Goal: Task Accomplishment & Management: Manage account settings

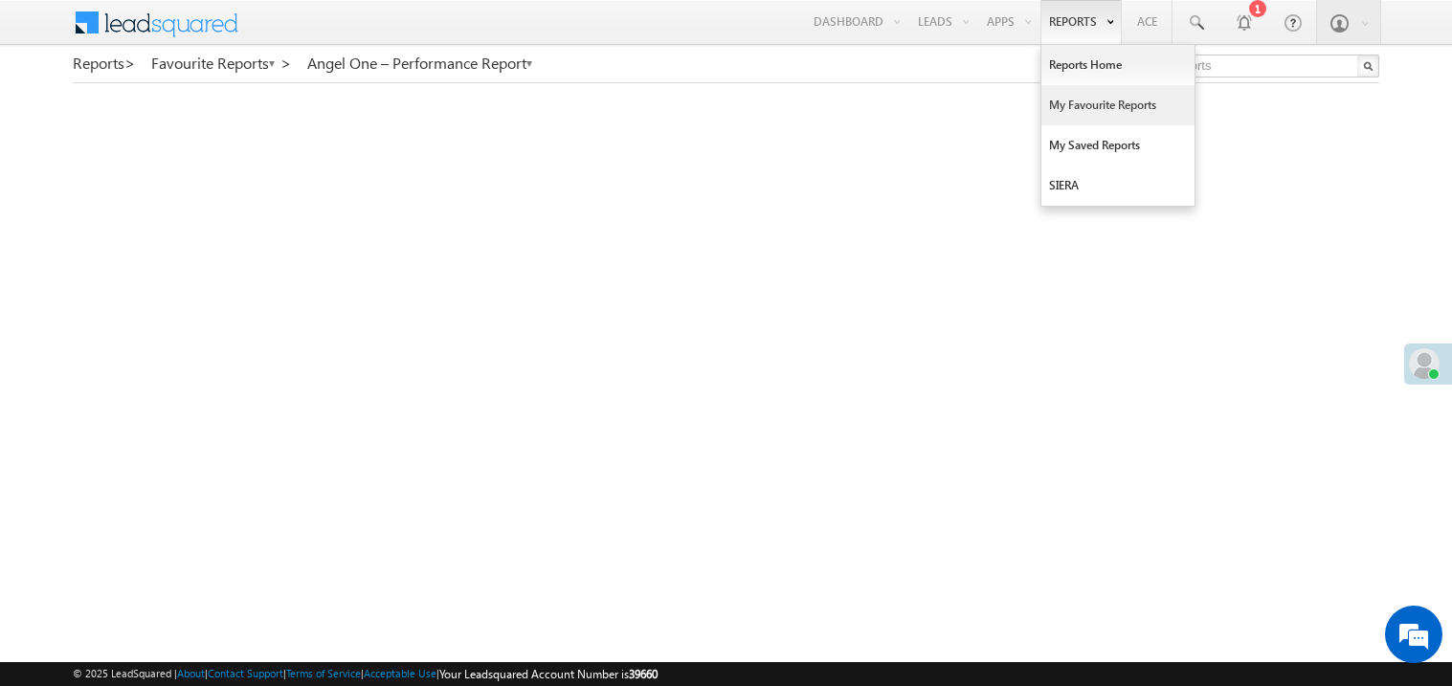
click at [1065, 104] on link "My Favourite Reports" at bounding box center [1118, 105] width 153 height 40
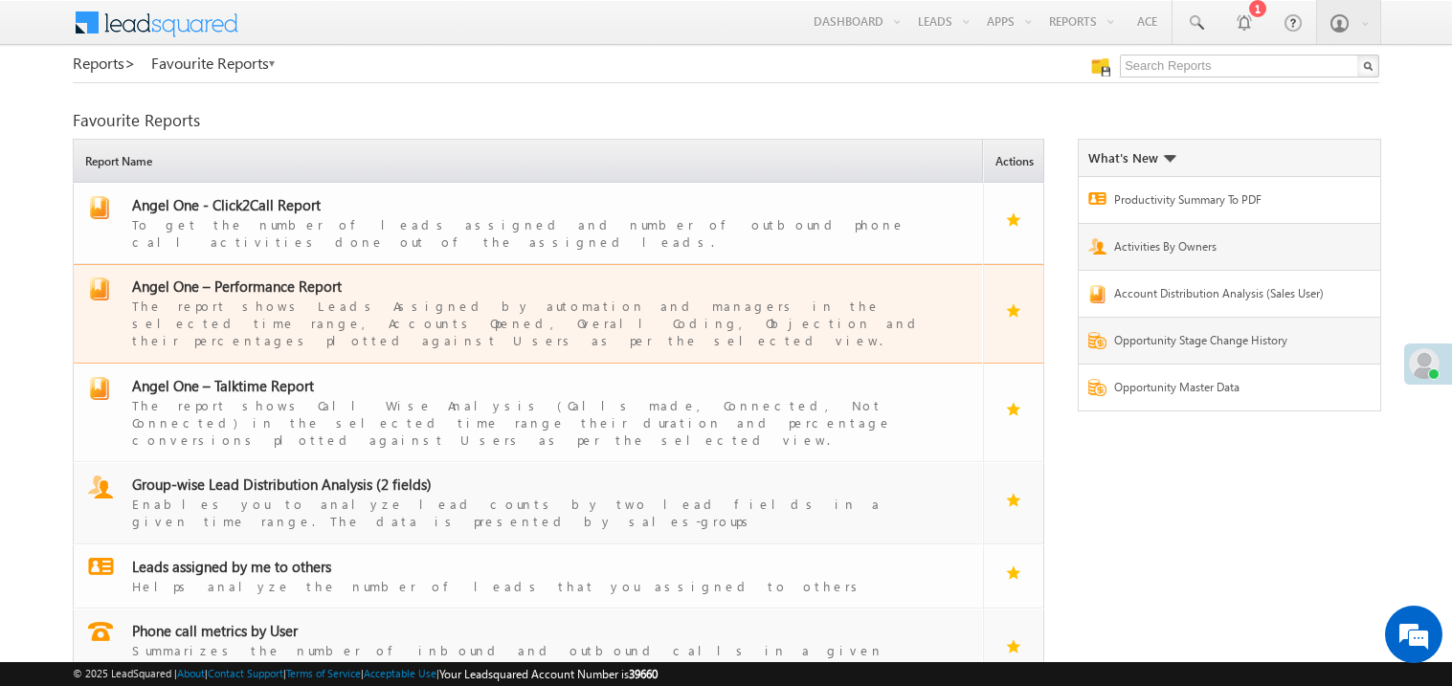
click at [289, 277] on span "Angel One – Performance Report" at bounding box center [237, 286] width 210 height 19
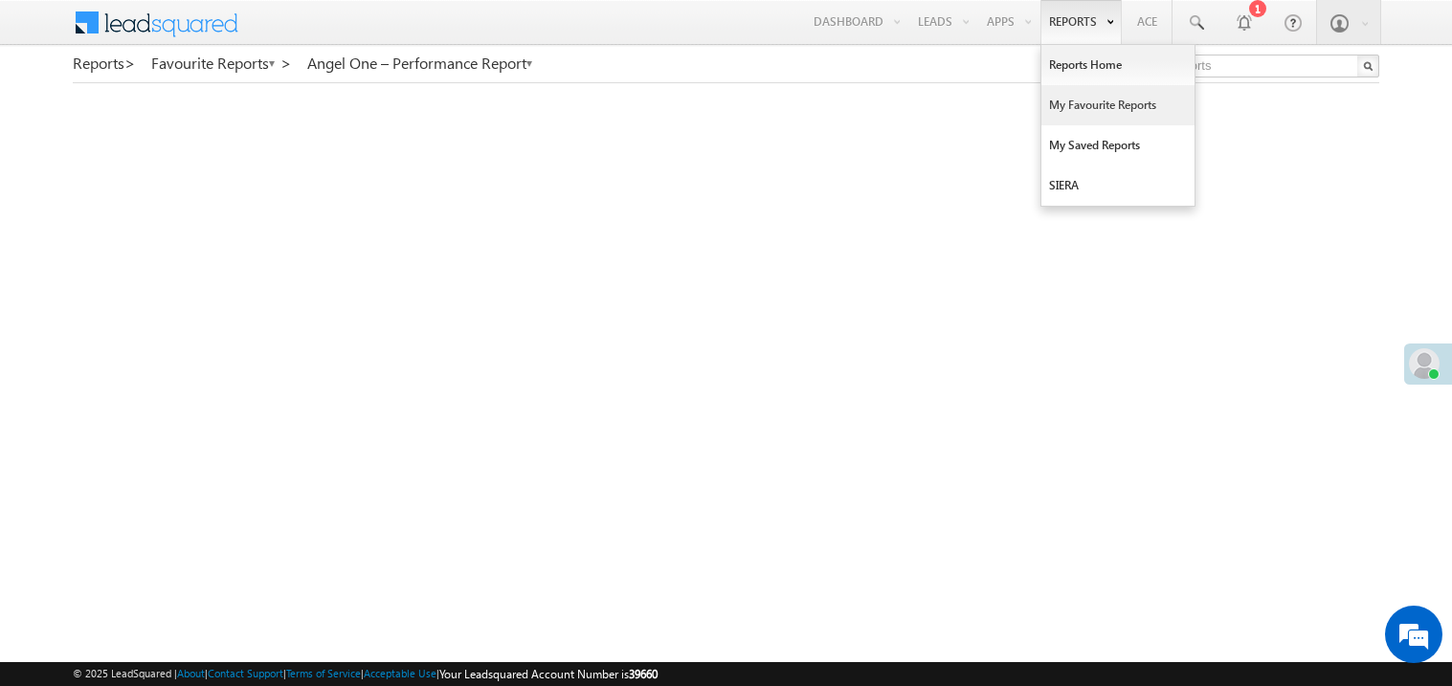
click at [1060, 103] on link "My Favourite Reports" at bounding box center [1118, 105] width 153 height 40
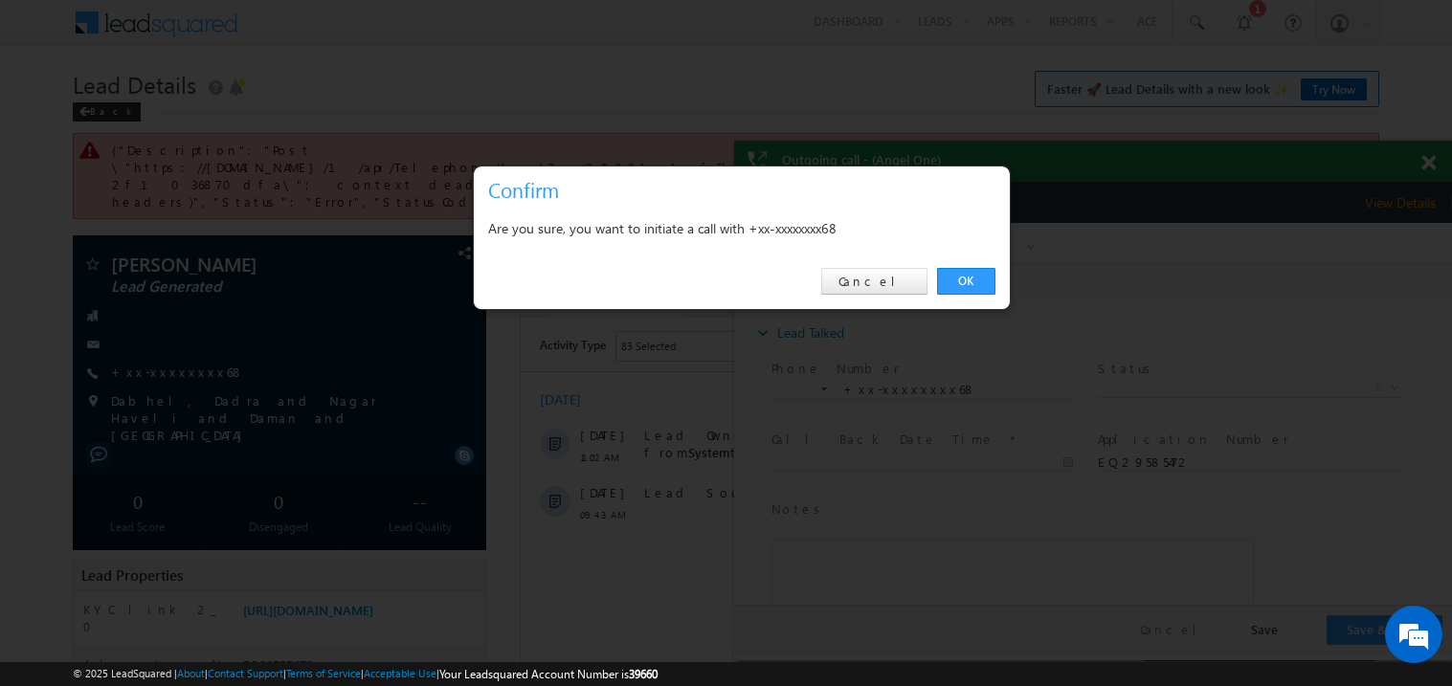
click at [853, 282] on div "OK Cancel" at bounding box center [742, 282] width 536 height 55
click at [856, 281] on link "Cancel" at bounding box center [874, 281] width 106 height 27
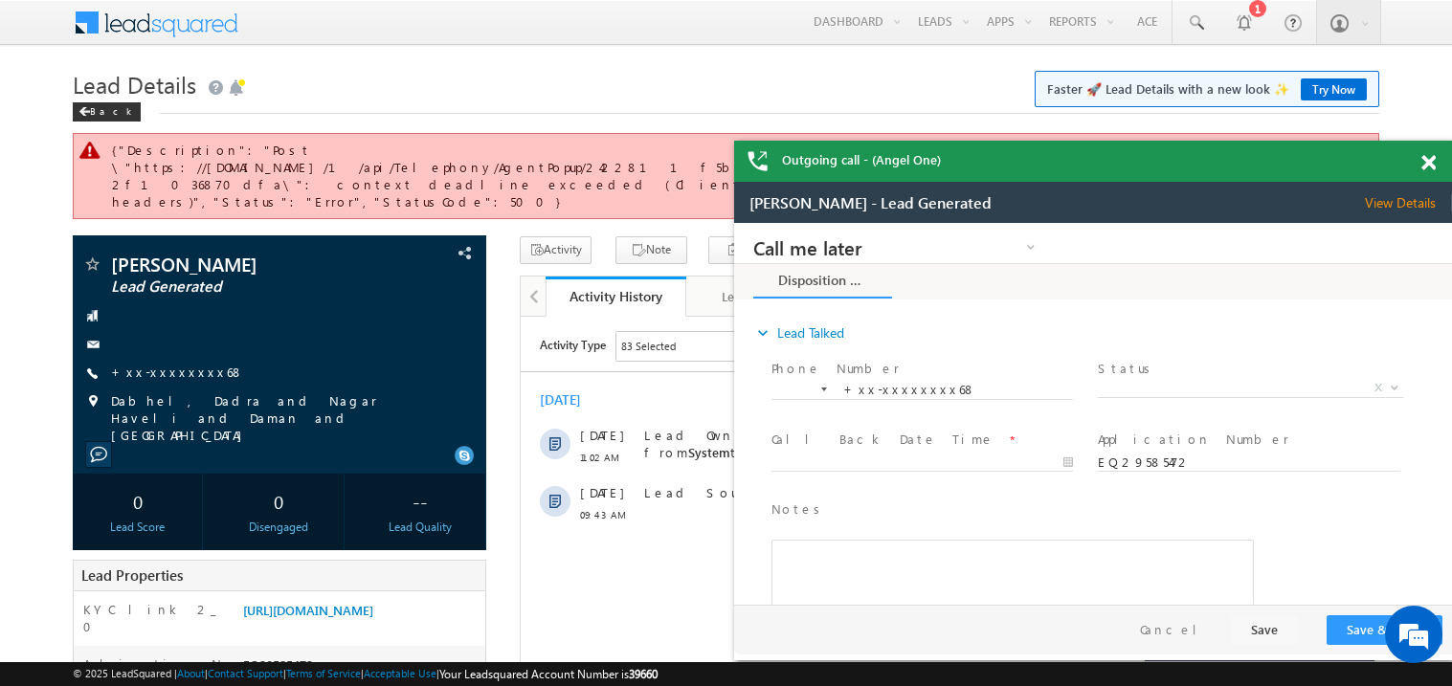
click at [1429, 165] on span at bounding box center [1429, 163] width 14 height 16
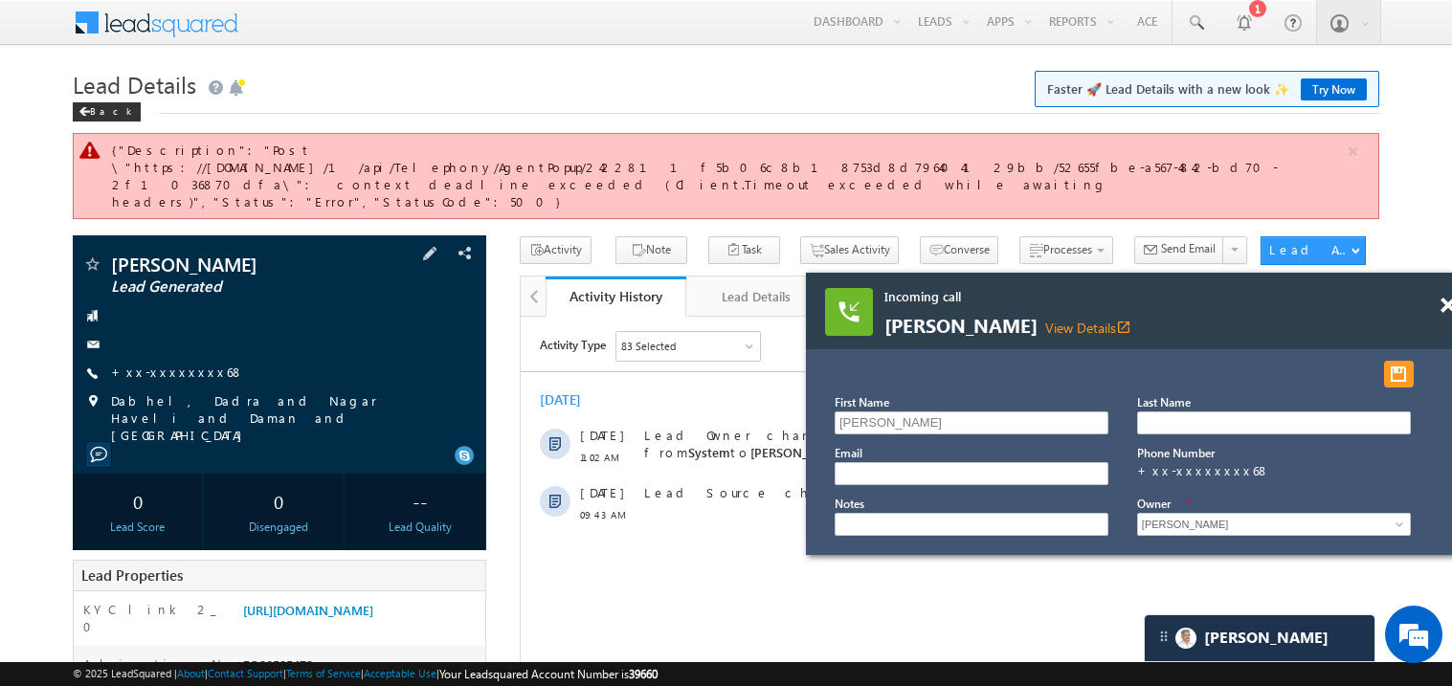
click at [199, 364] on div "+xx-xxxxxxxx68" at bounding box center [279, 373] width 394 height 19
click at [181, 364] on link "+xx-xxxxxxxx68" at bounding box center [177, 372] width 133 height 16
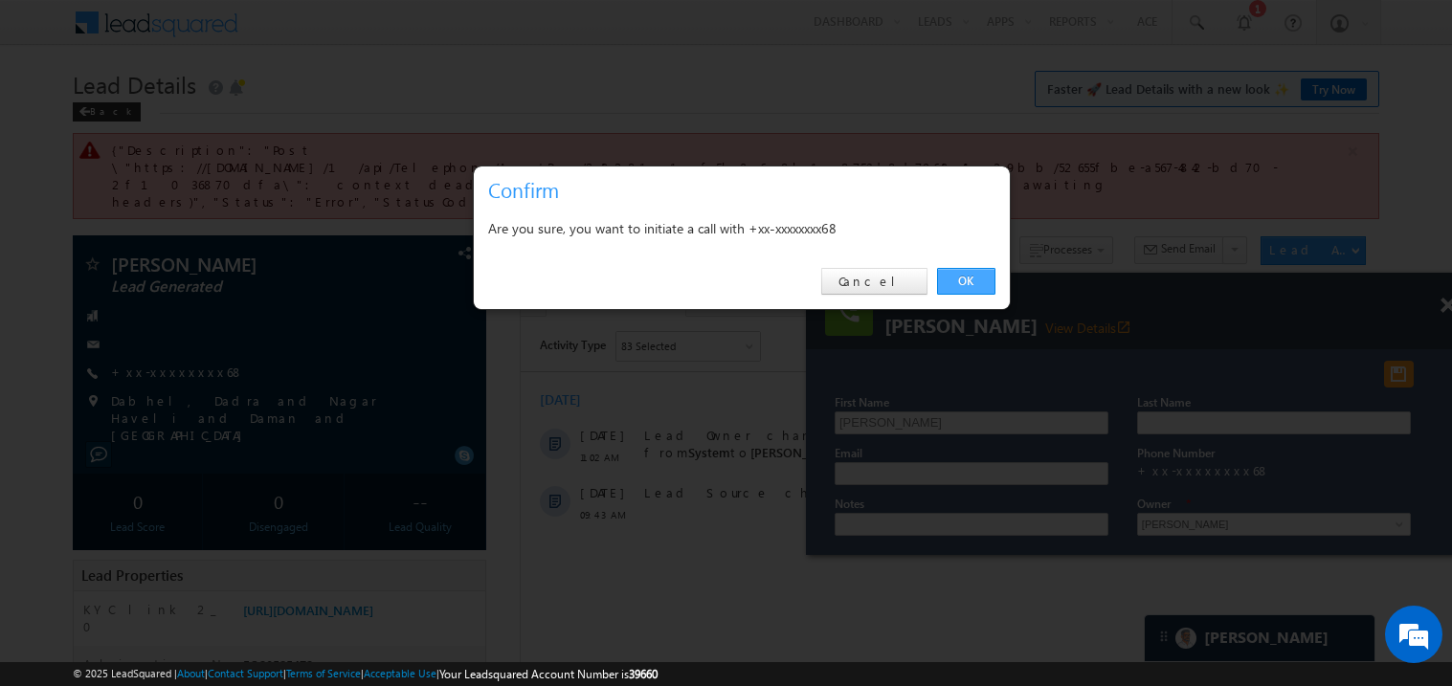
click at [977, 283] on link "OK" at bounding box center [966, 281] width 58 height 27
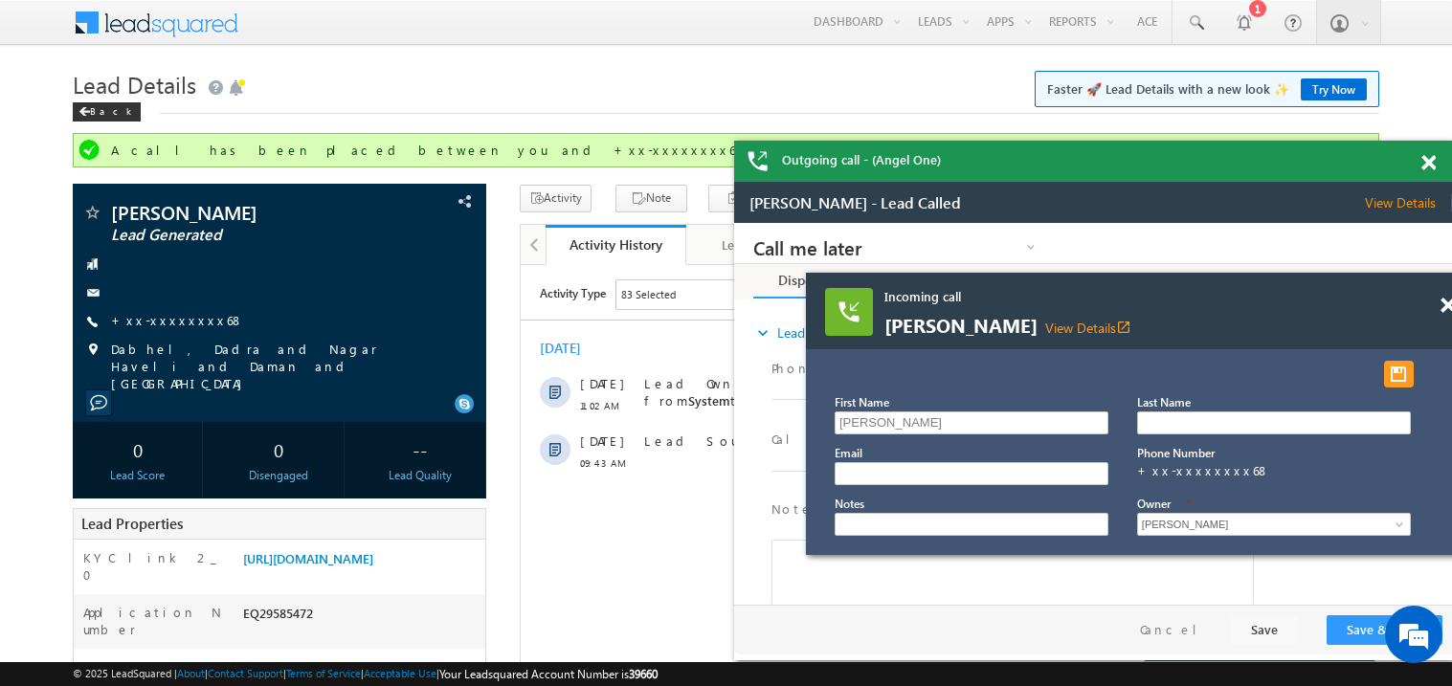
click at [1429, 169] on span at bounding box center [1429, 163] width 14 height 16
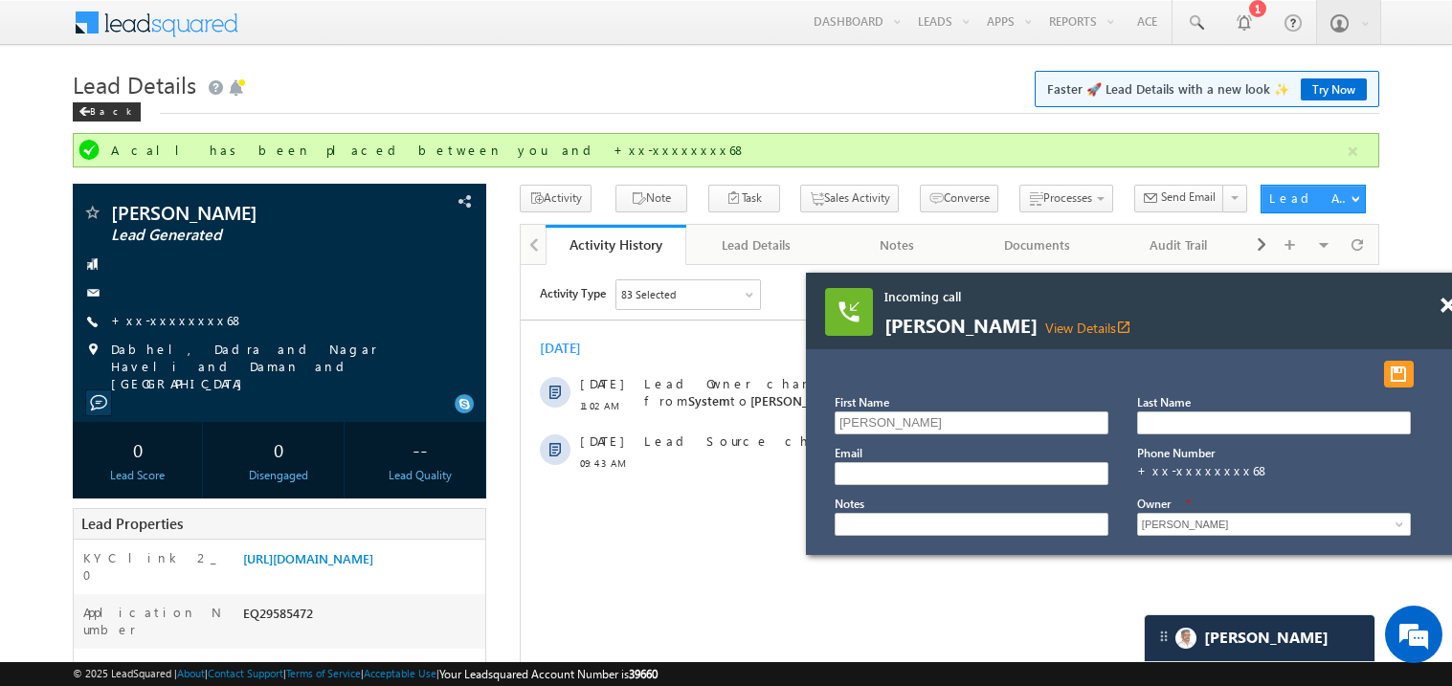
drag, startPoint x: 1139, startPoint y: 311, endPoint x: 912, endPoint y: 280, distance: 229.1
click at [912, 288] on div "Incoming call Narayn View Details open_in_new" at bounding box center [1115, 312] width 460 height 49
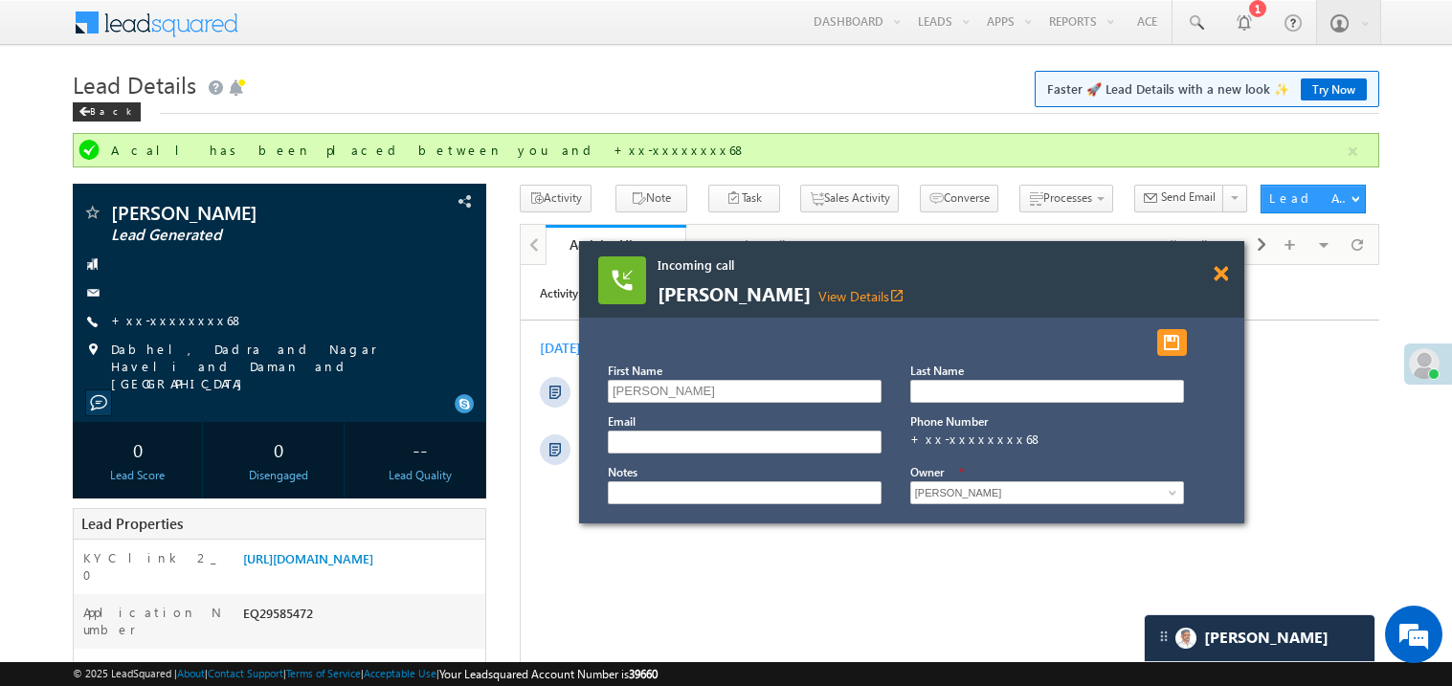
click at [1221, 275] on span at bounding box center [1221, 274] width 14 height 16
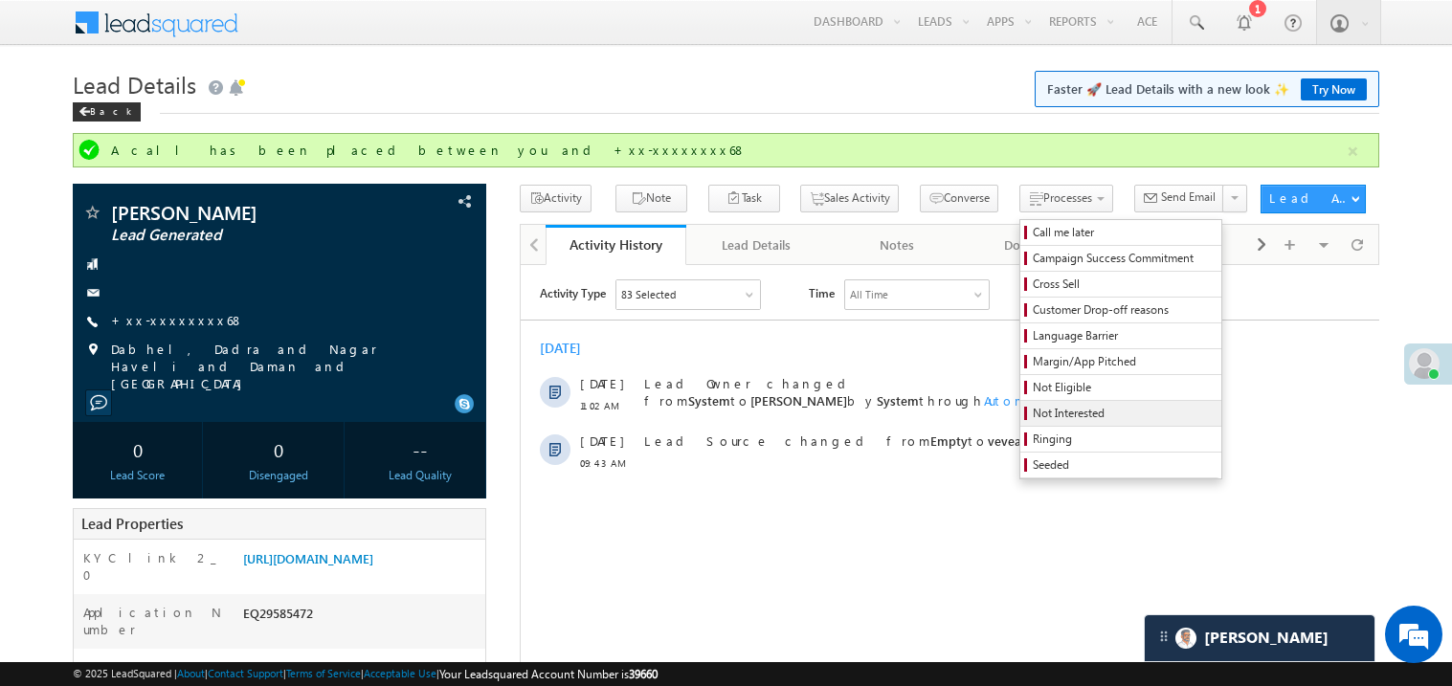
click at [1033, 411] on span "Not Interested" at bounding box center [1124, 413] width 182 height 17
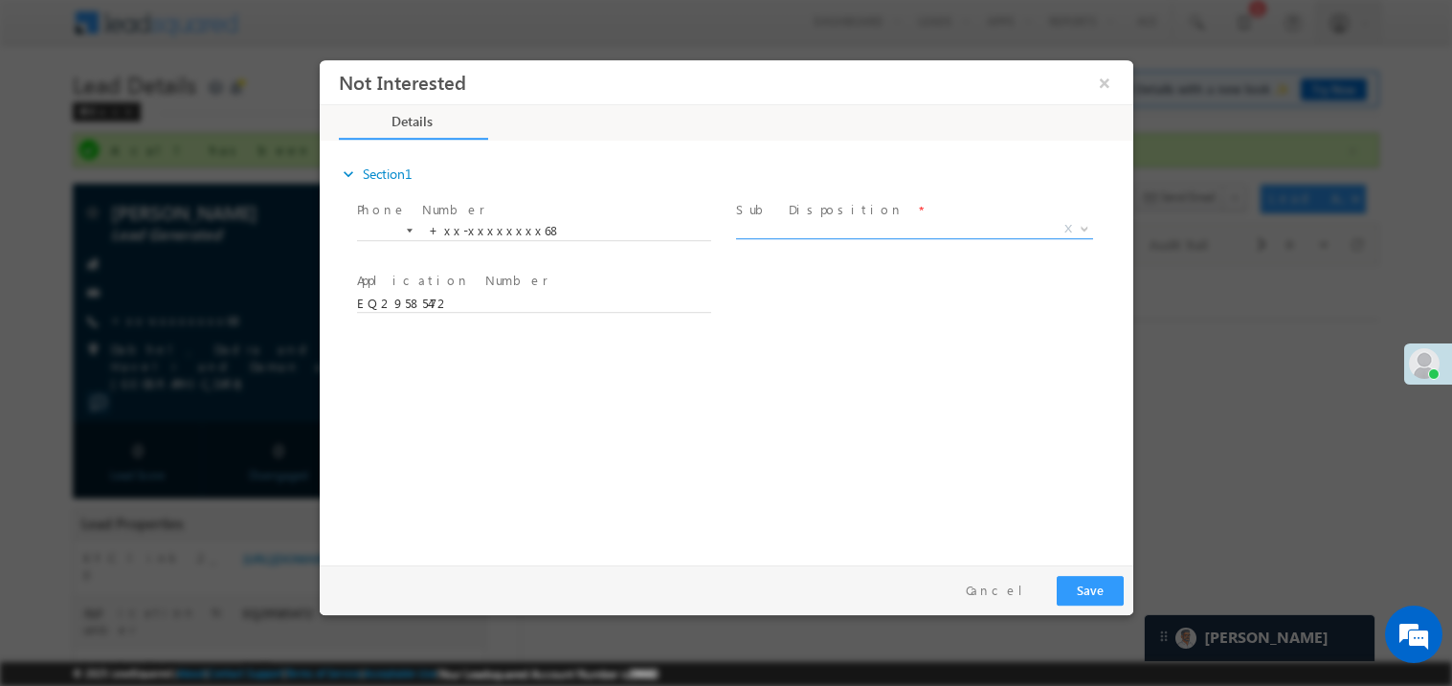
click at [807, 223] on span "X" at bounding box center [913, 228] width 357 height 19
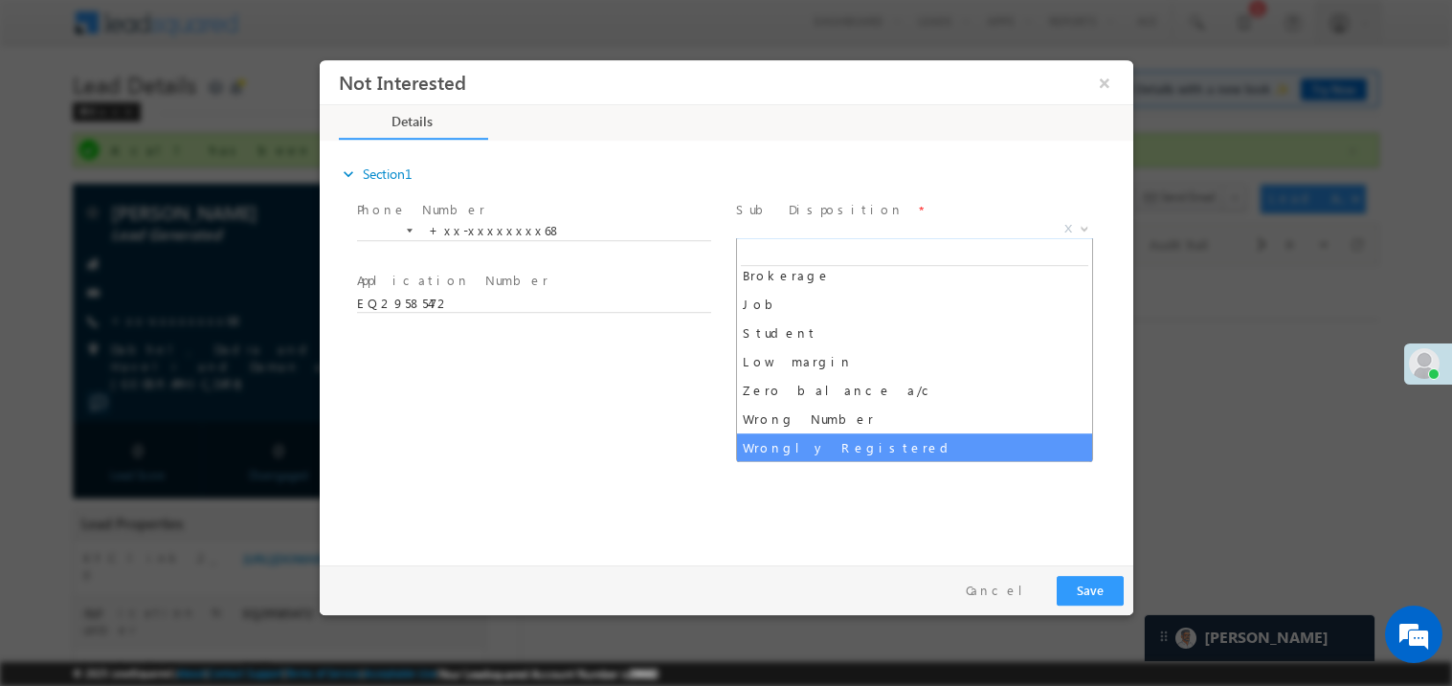
scroll to position [66, 0]
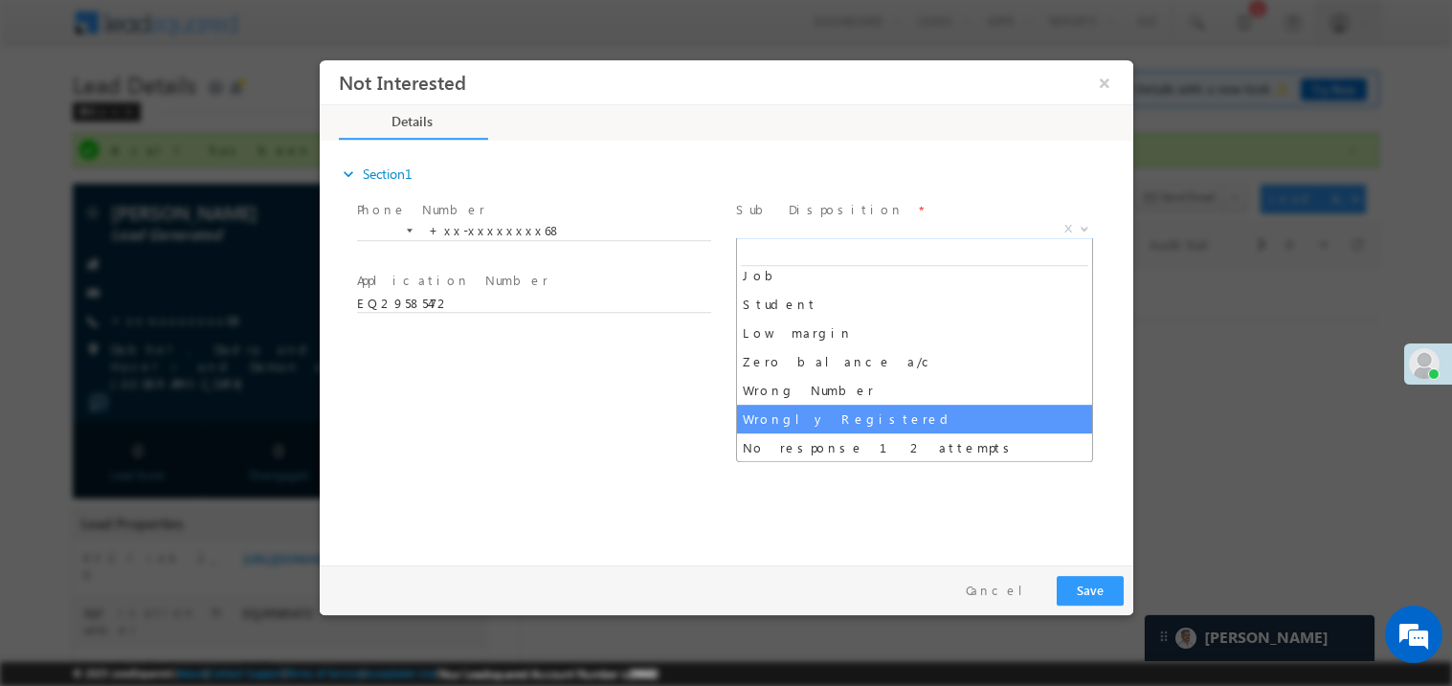
select select "Wrongly Registered"
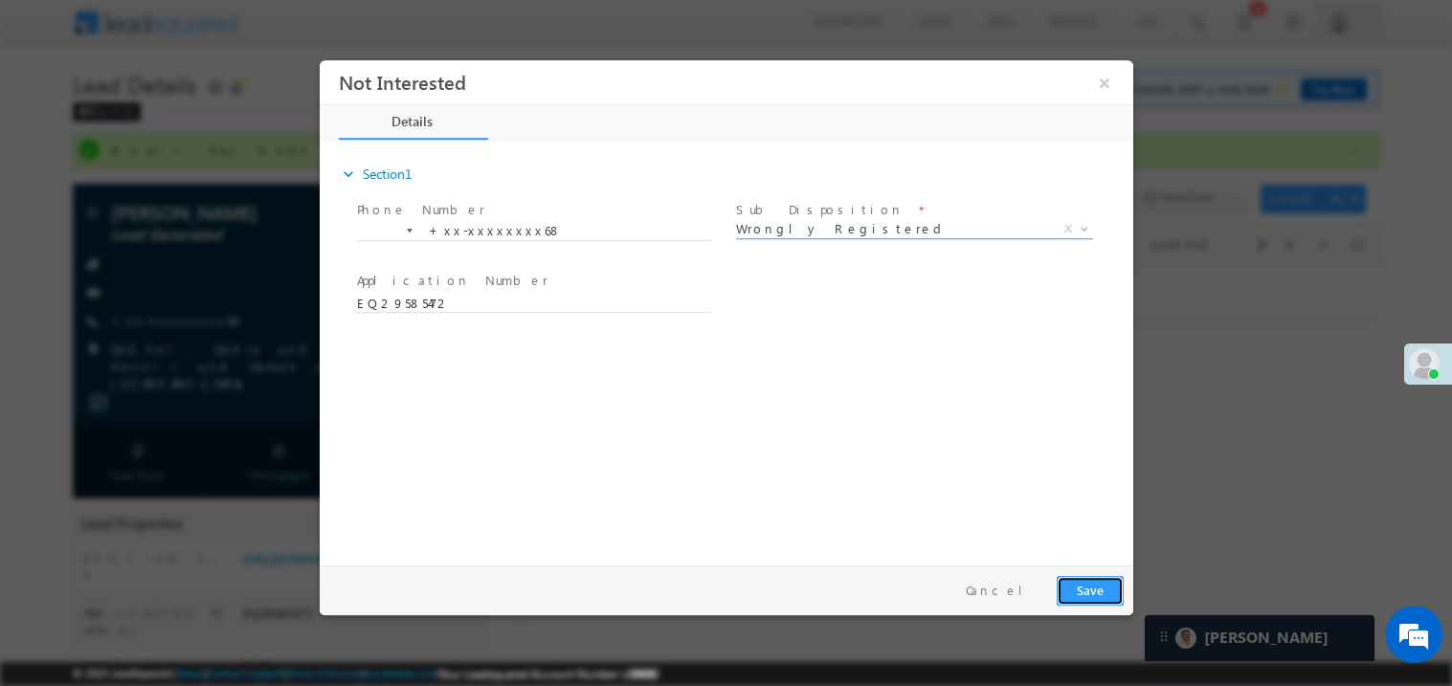
click at [1067, 576] on button "Save" at bounding box center [1089, 590] width 67 height 30
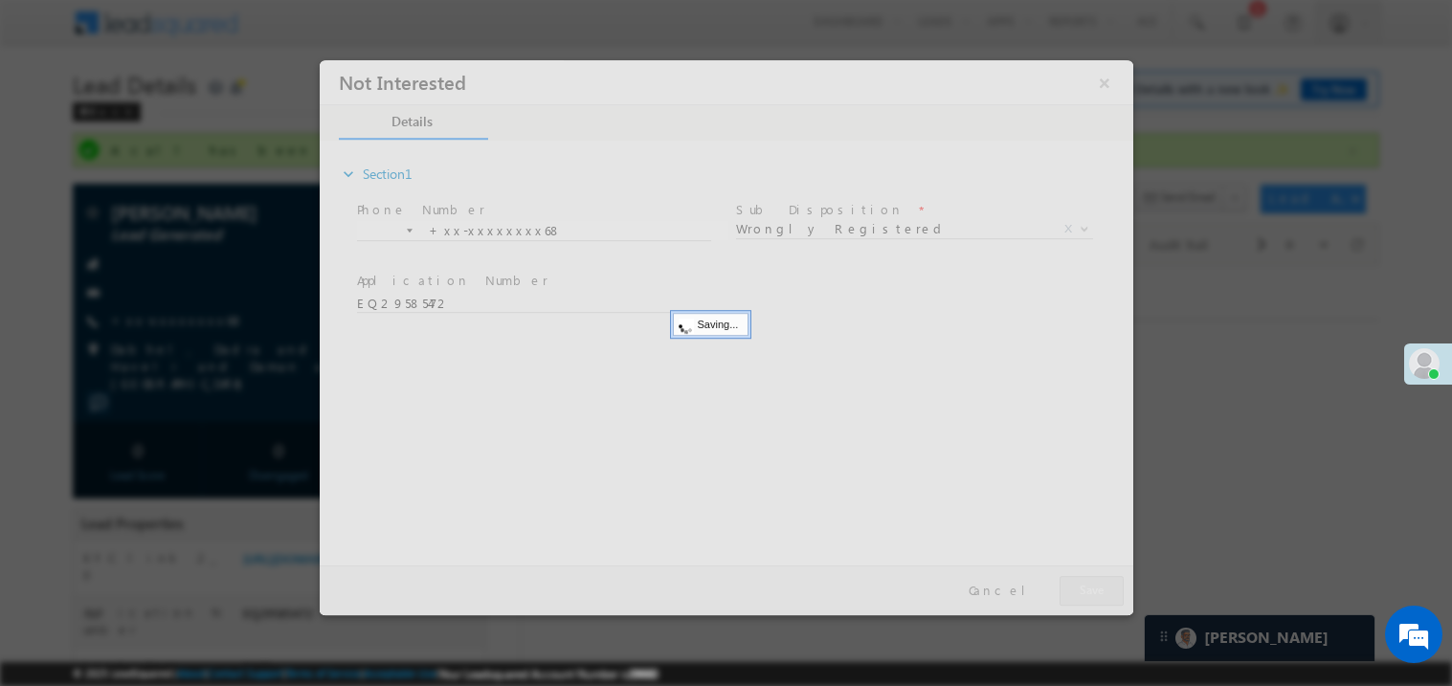
click at [1067, 576] on div at bounding box center [726, 336] width 814 height 555
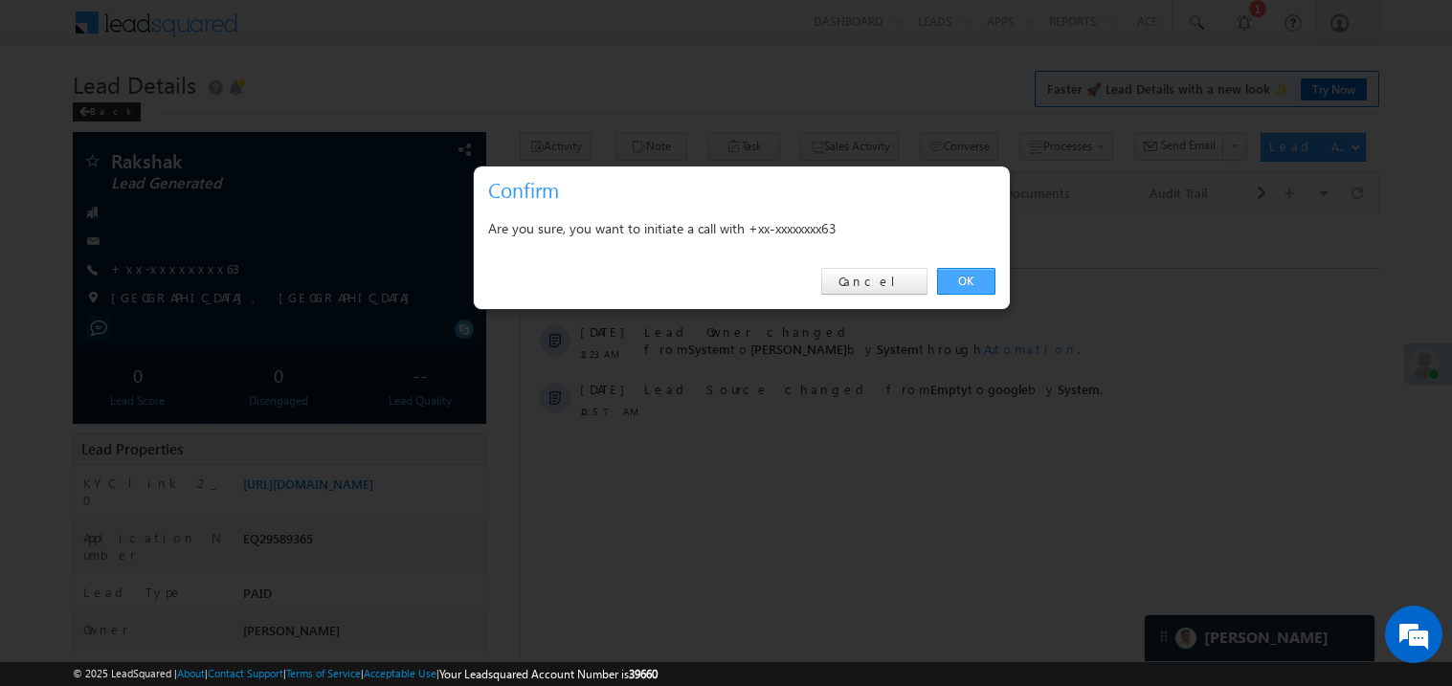
click at [973, 281] on link "OK" at bounding box center [966, 281] width 58 height 27
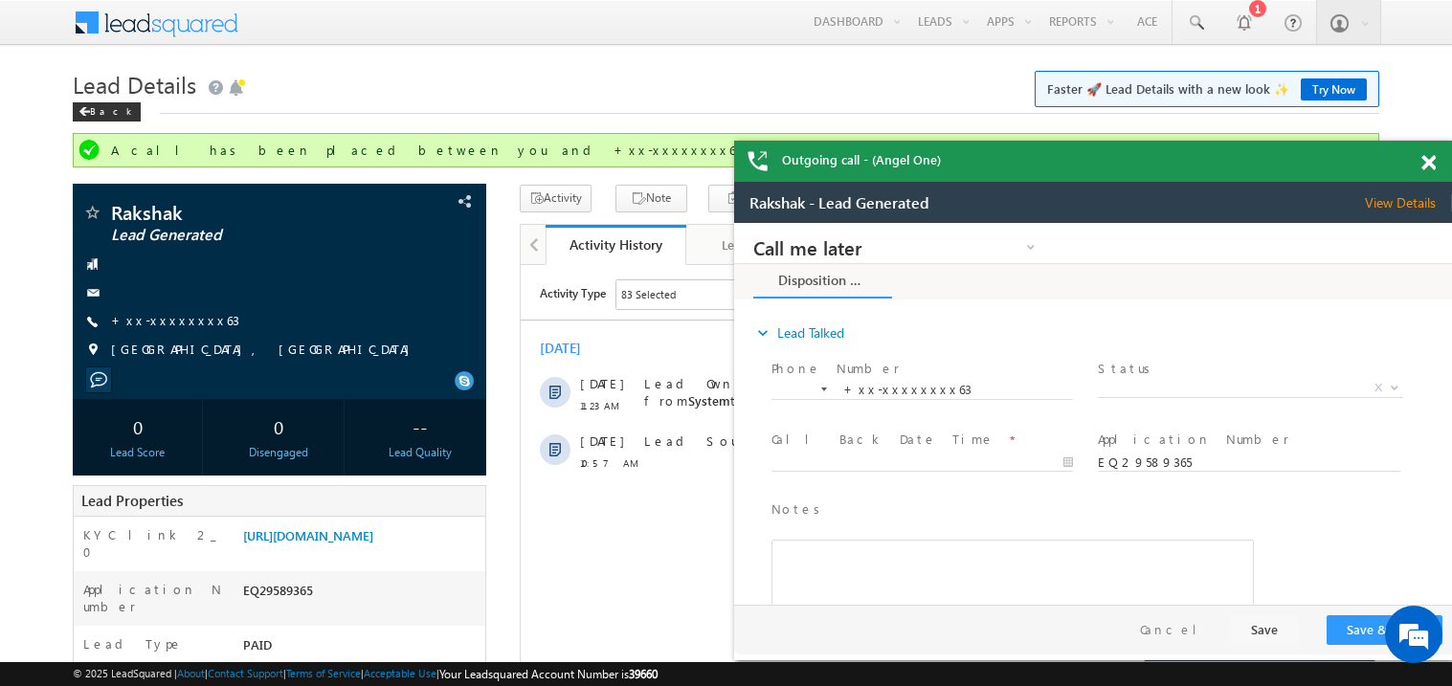
click at [1428, 156] on span at bounding box center [1429, 163] width 14 height 16
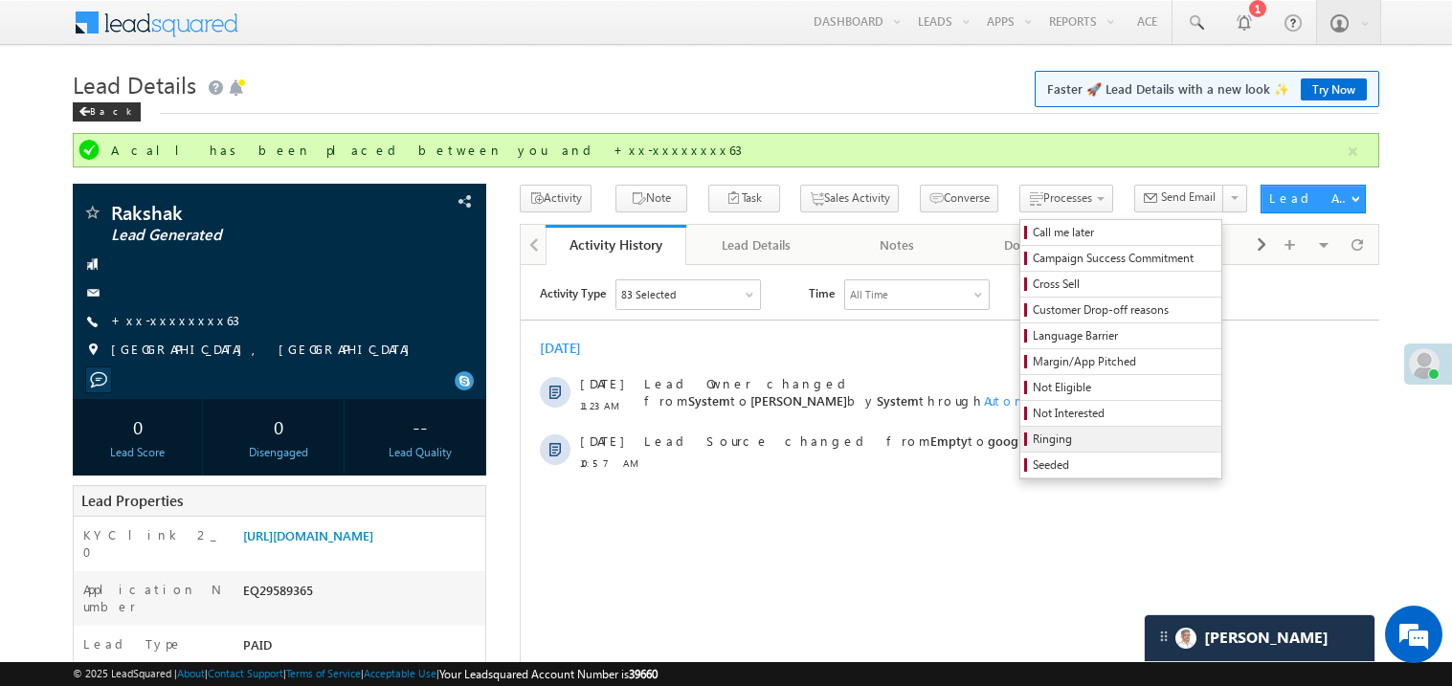
click at [1078, 435] on span "Ringing" at bounding box center [1124, 439] width 182 height 17
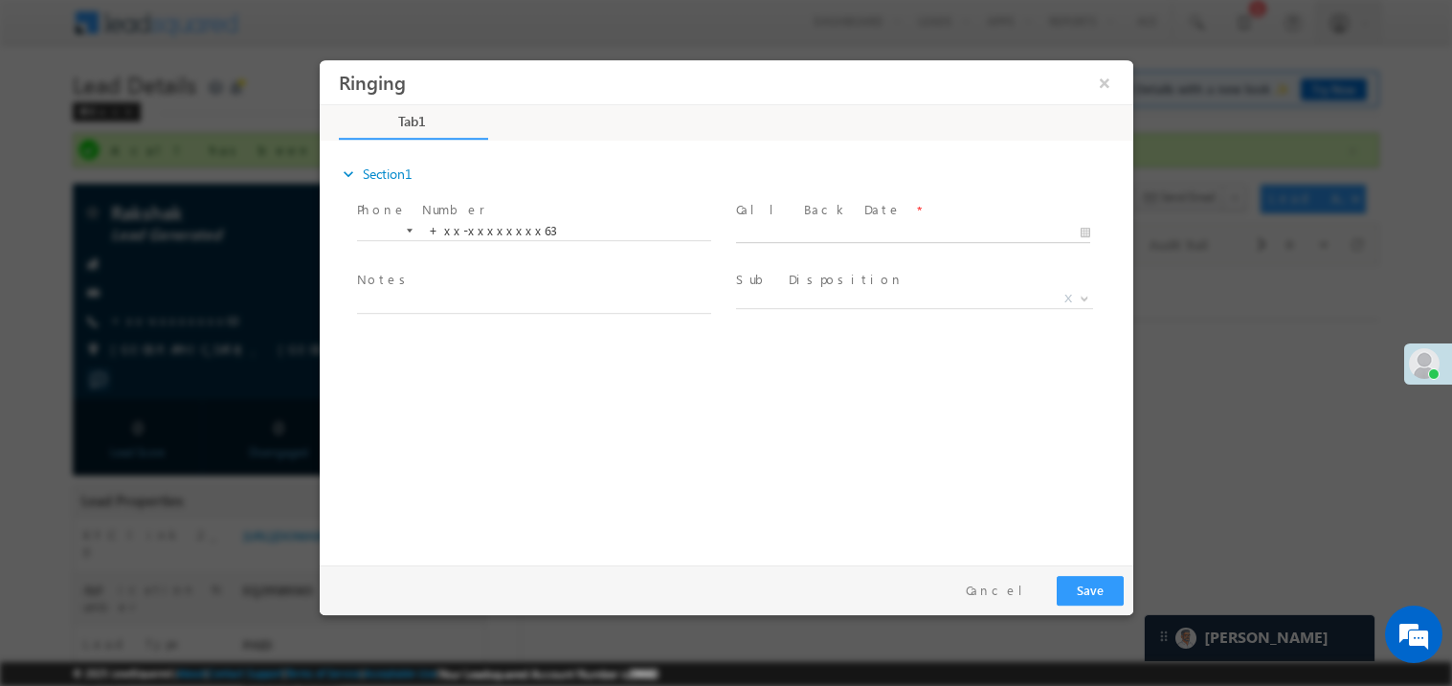
click at [797, 232] on body "Ringing ×" at bounding box center [726, 307] width 814 height 497
type input "09/26/25 11:53 AM"
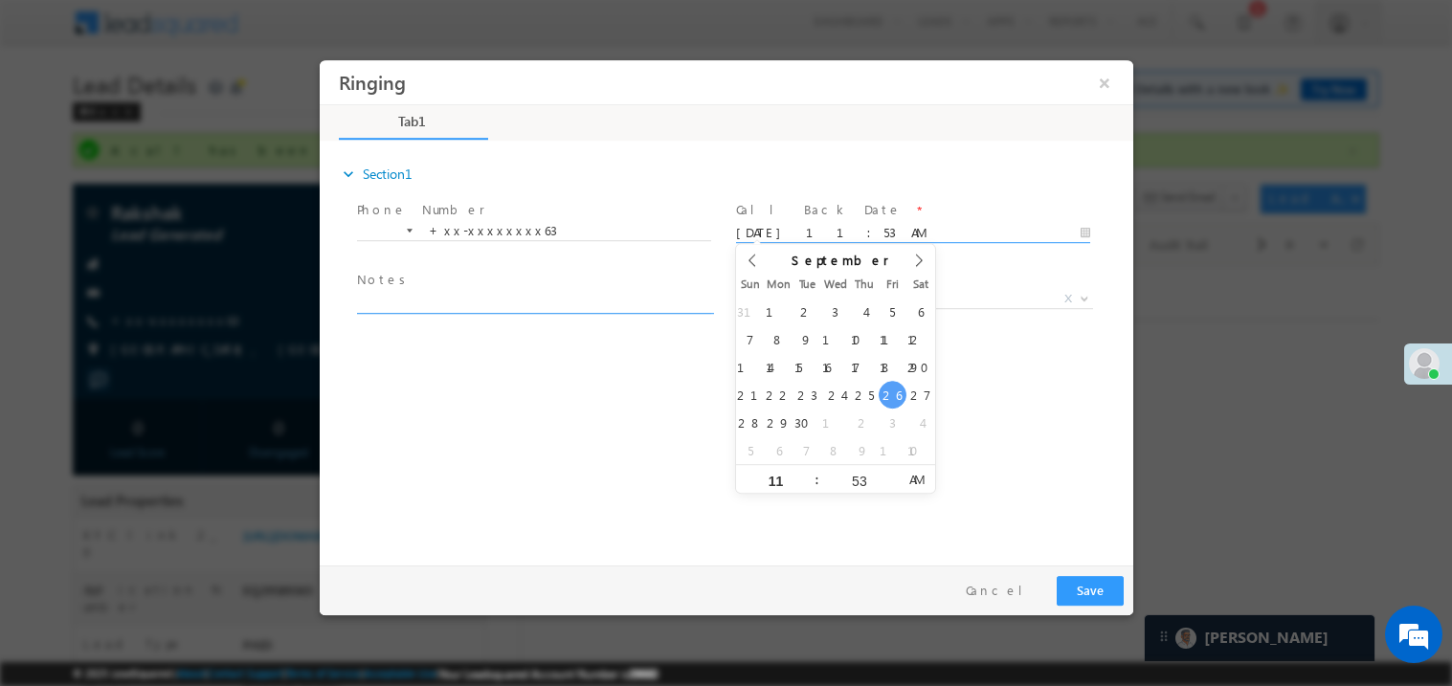
click at [475, 308] on textarea at bounding box center [533, 302] width 354 height 22
type textarea "ring"
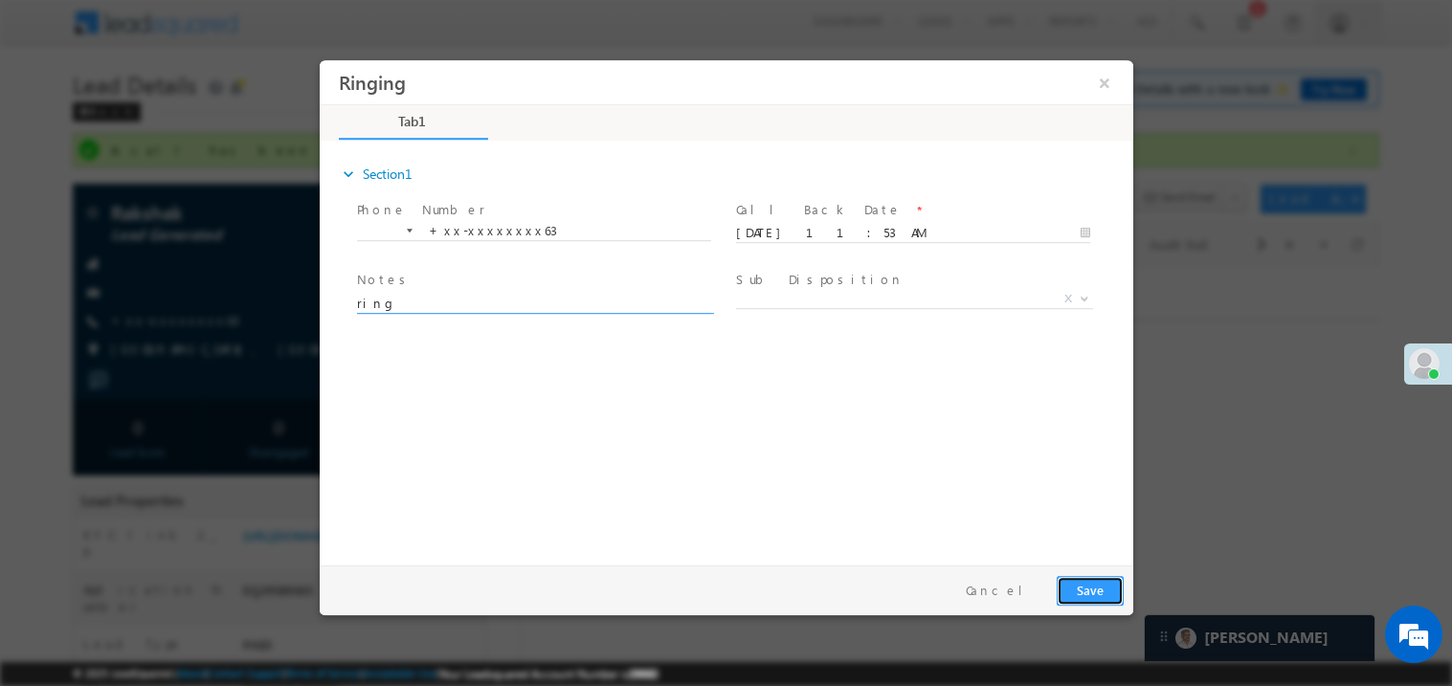
click at [1098, 596] on button "Save" at bounding box center [1089, 590] width 67 height 30
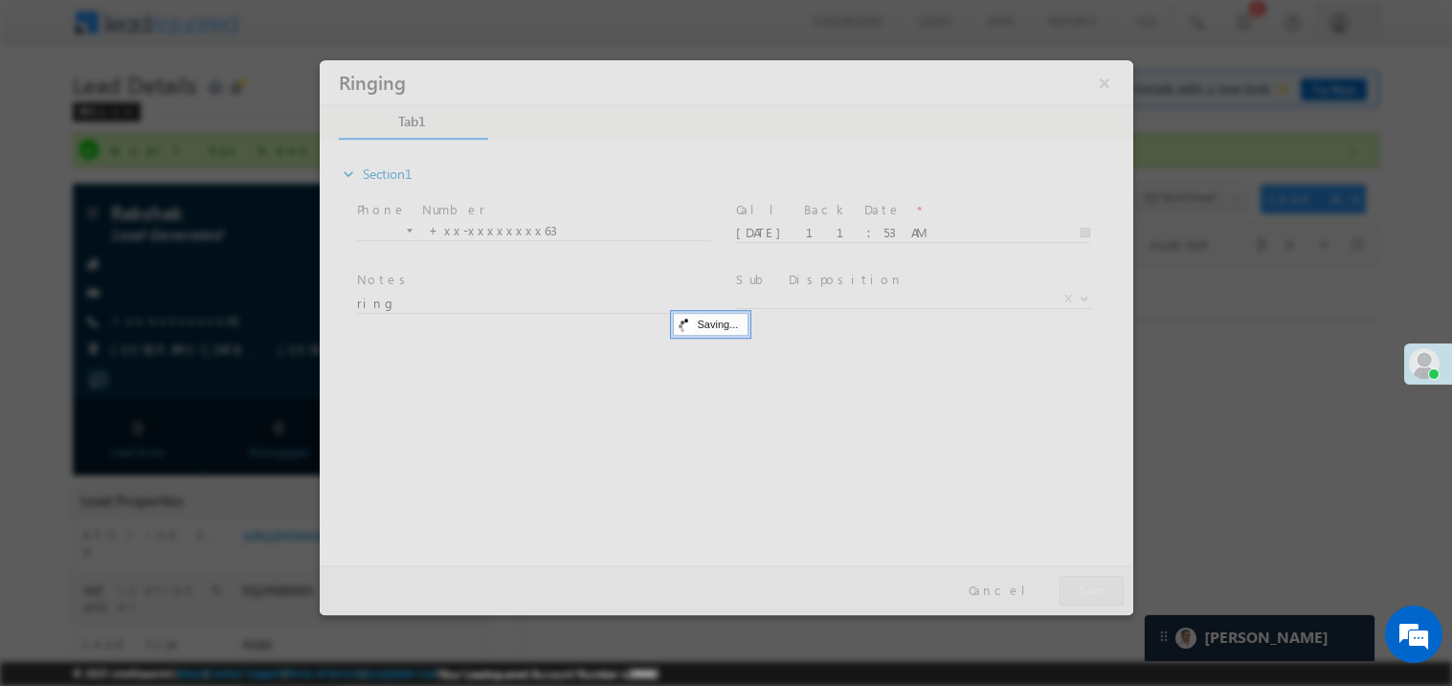
click at [1098, 596] on div at bounding box center [726, 336] width 814 height 555
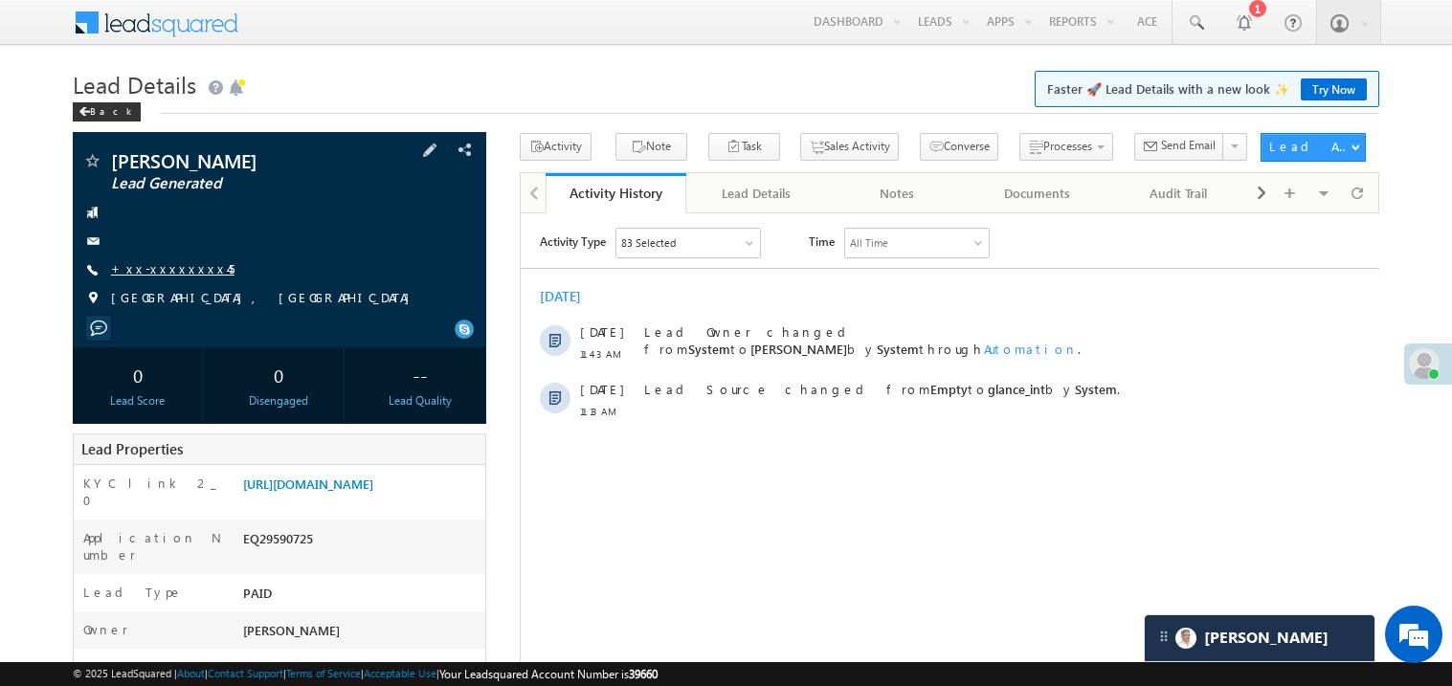
click at [171, 269] on link "+xx-xxxxxxxx45" at bounding box center [173, 268] width 124 height 16
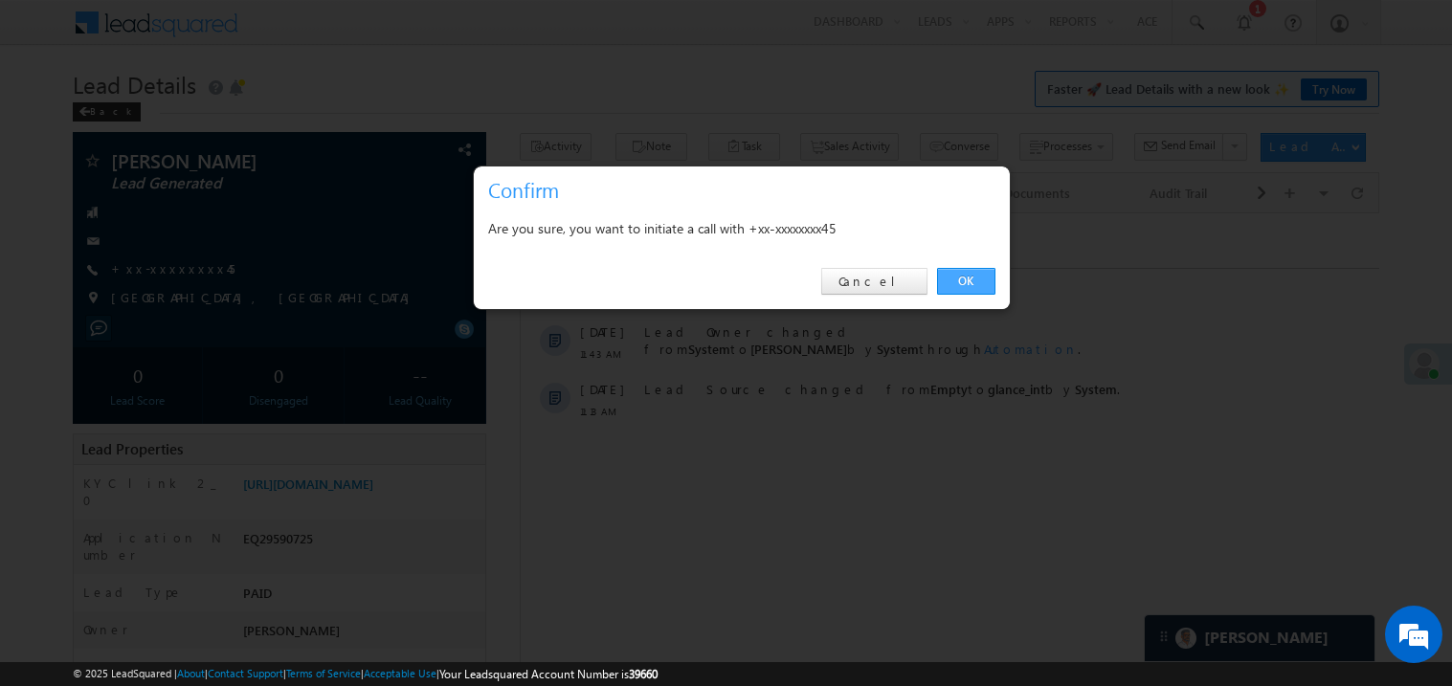
click at [975, 281] on link "OK" at bounding box center [966, 281] width 58 height 27
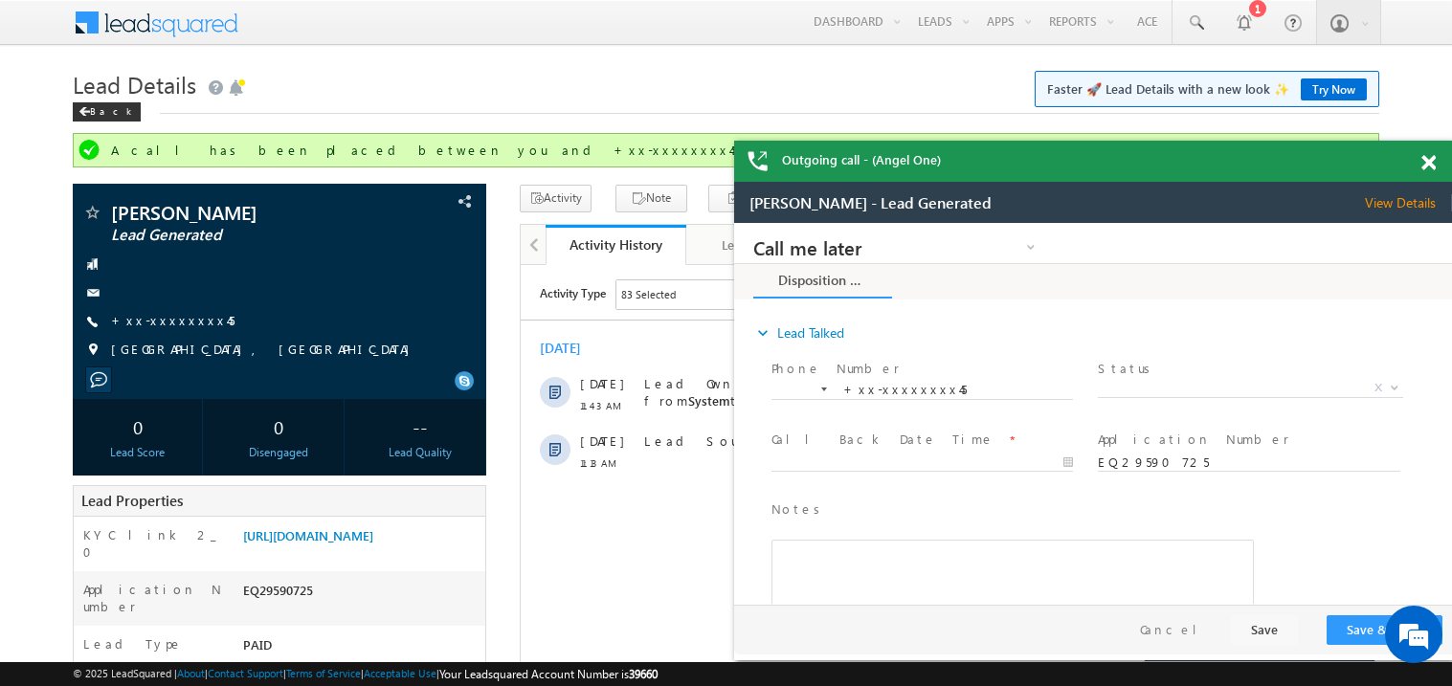
click at [1432, 162] on span at bounding box center [1429, 163] width 14 height 16
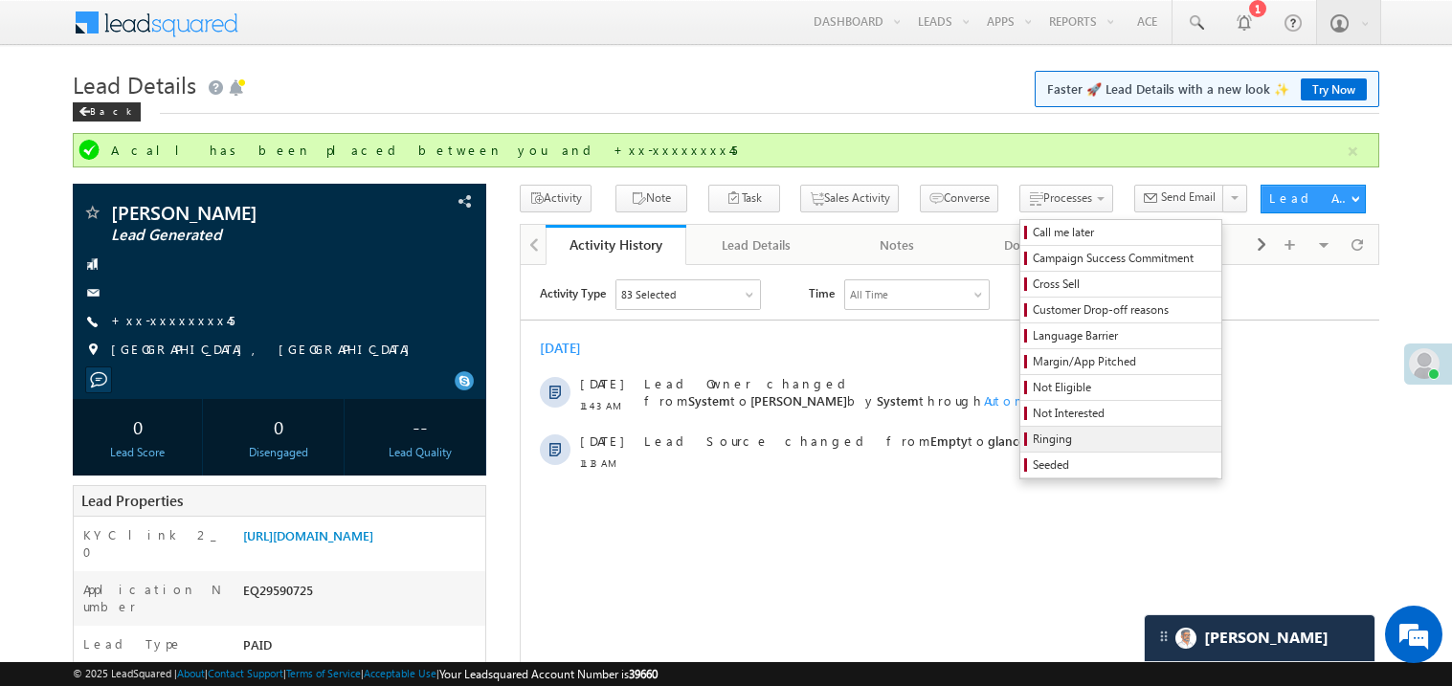
click at [1080, 438] on span "Ringing" at bounding box center [1124, 439] width 182 height 17
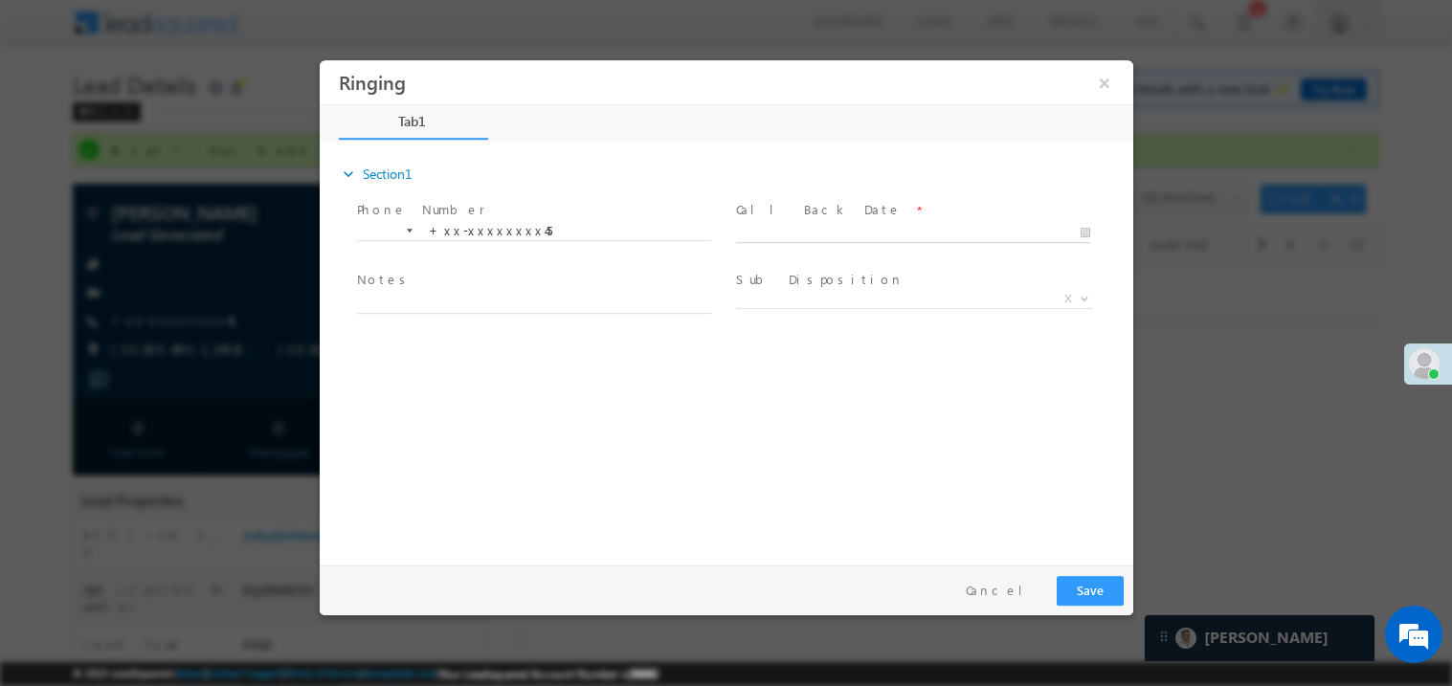
click at [772, 233] on body "Ringing ×" at bounding box center [726, 307] width 814 height 497
type input "09/26/25 11:55 AM"
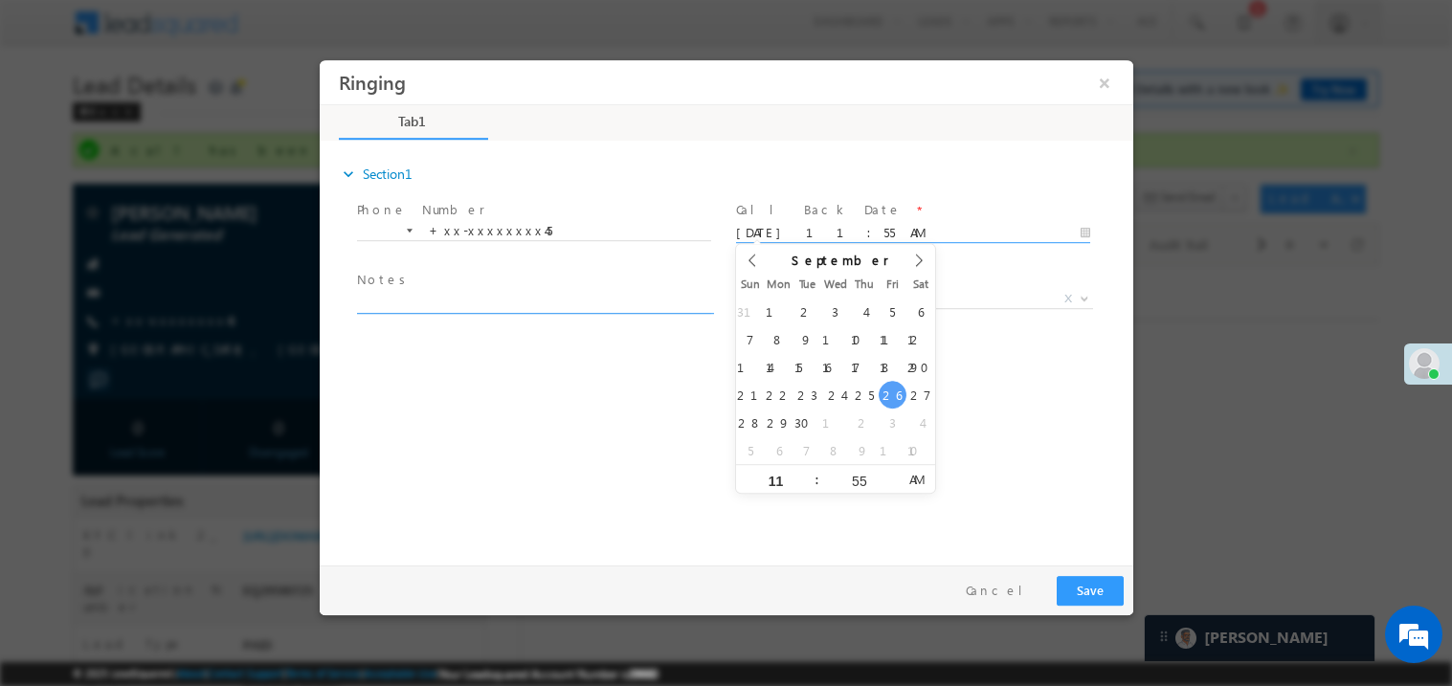
click at [481, 306] on textarea at bounding box center [533, 302] width 354 height 22
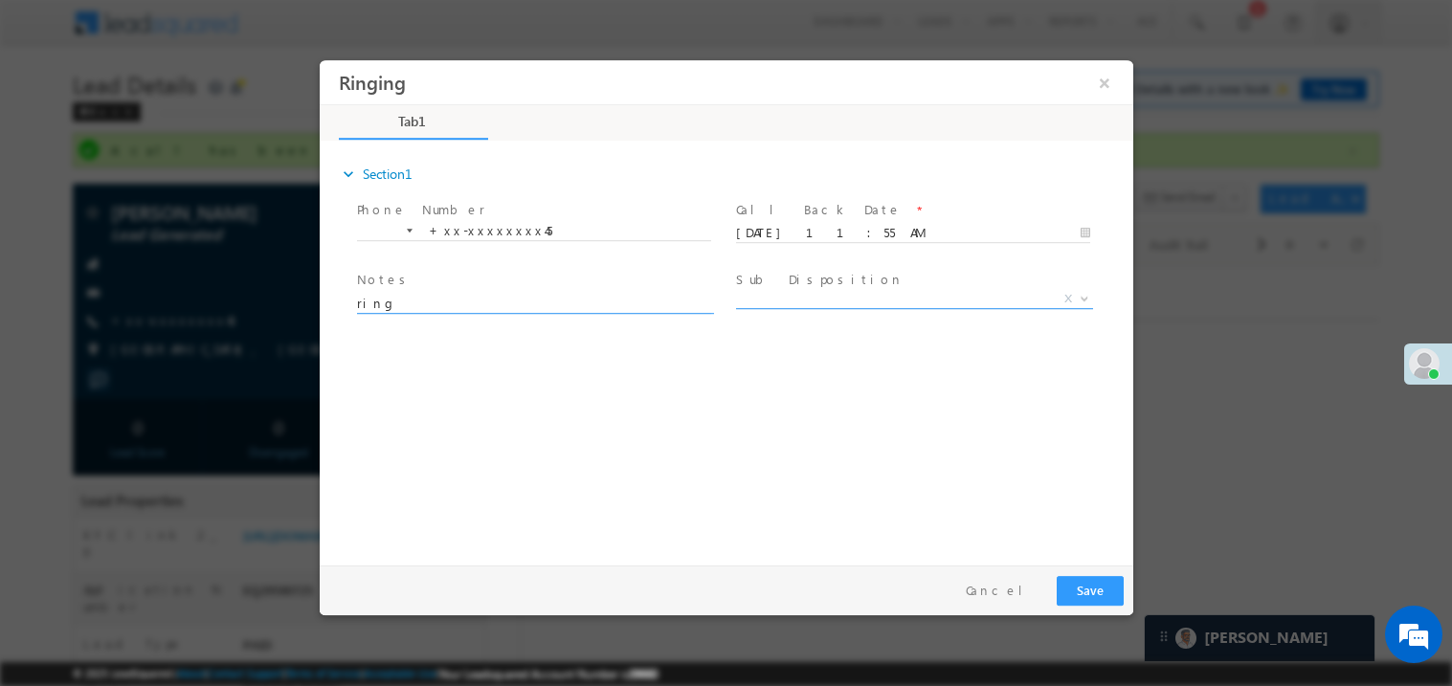
type textarea "ring"
click at [795, 299] on span "X" at bounding box center [913, 298] width 357 height 19
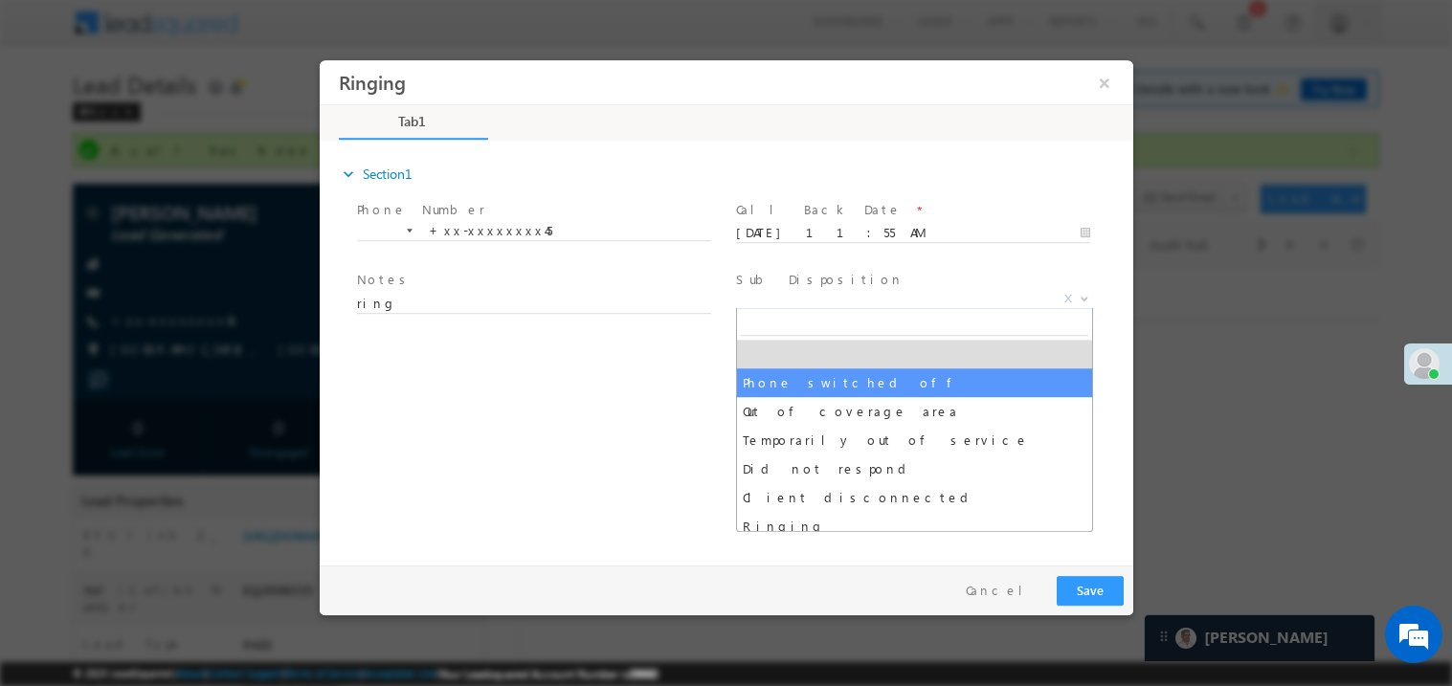
select select "Phone switched off"
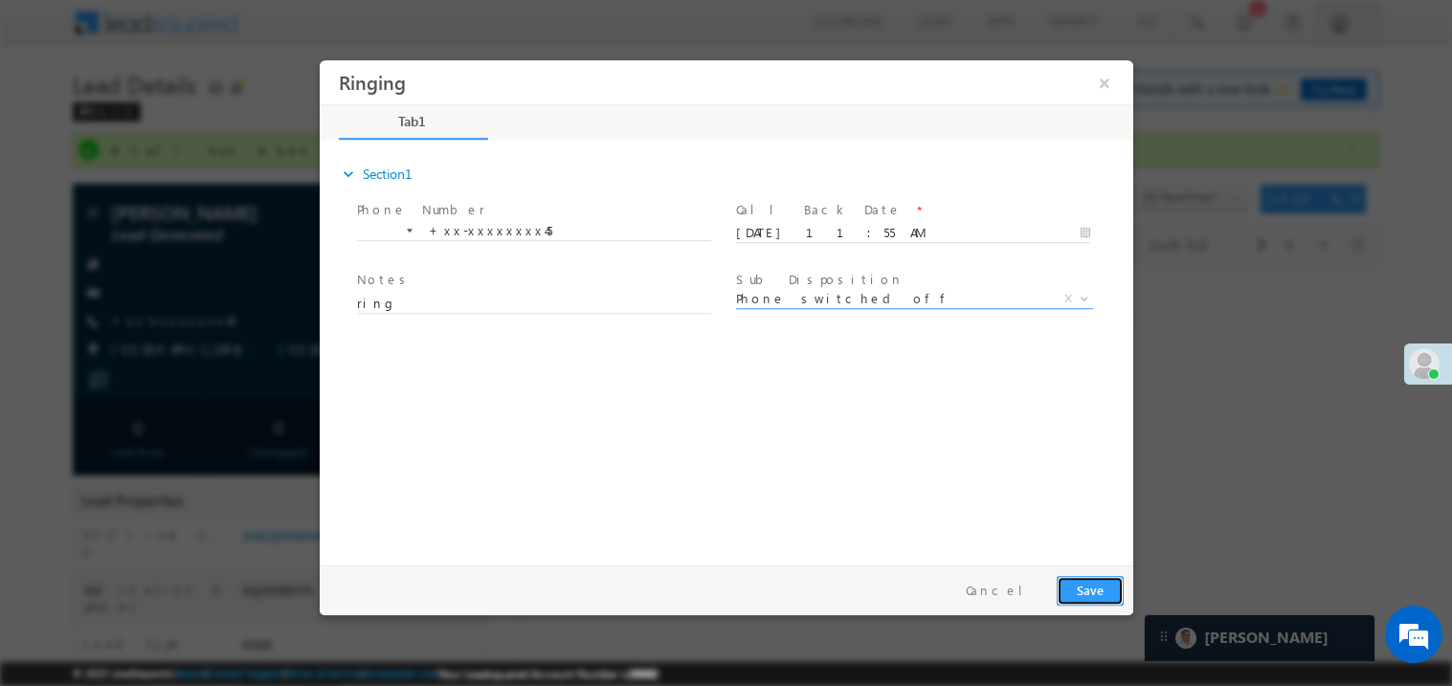
click at [1093, 575] on button "Save" at bounding box center [1089, 590] width 67 height 30
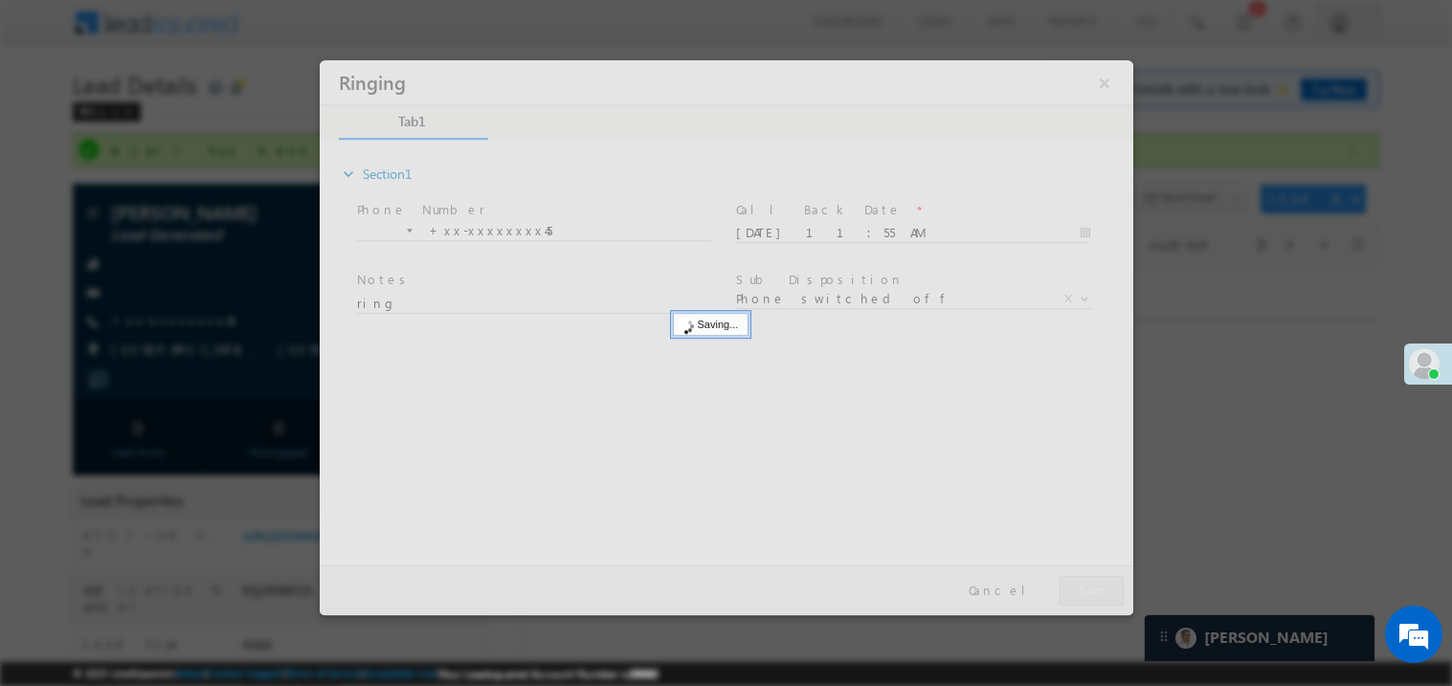
click at [1093, 574] on div at bounding box center [726, 336] width 814 height 555
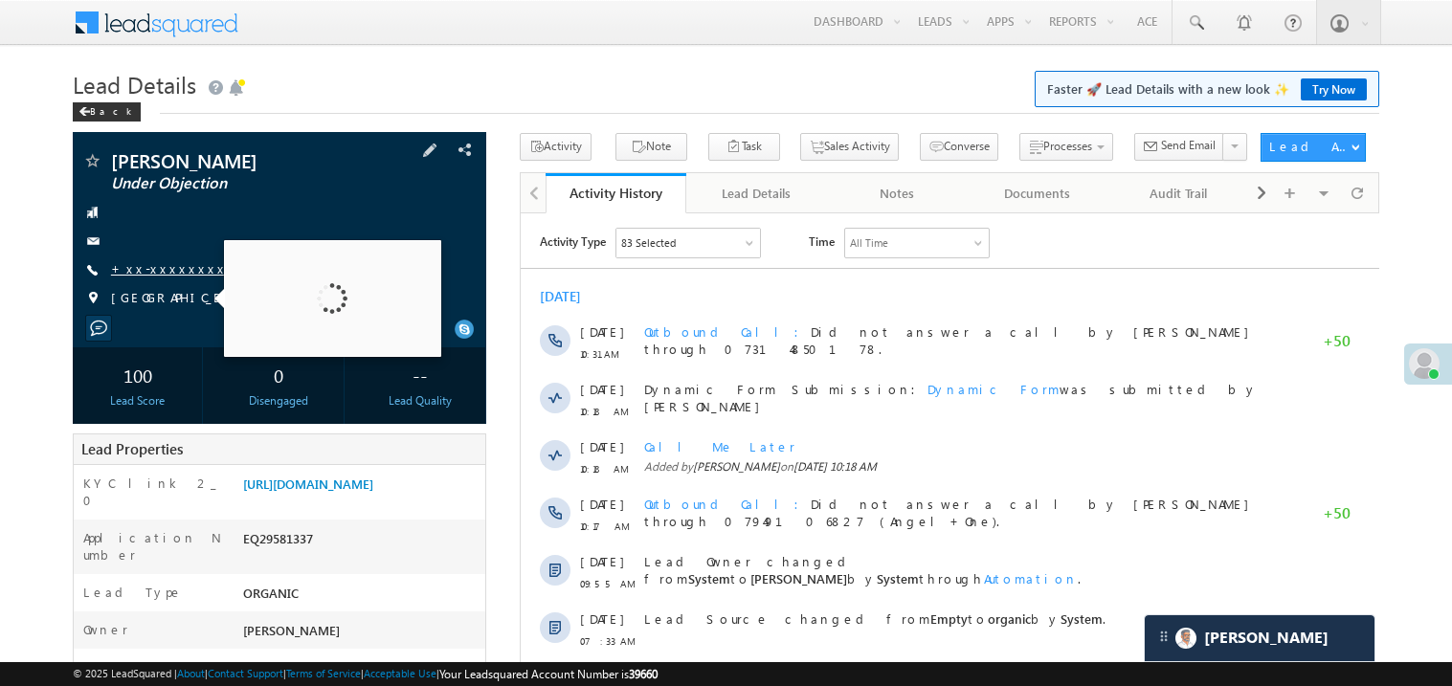
click at [168, 270] on link "+xx-xxxxxxxx59" at bounding box center [177, 268] width 132 height 16
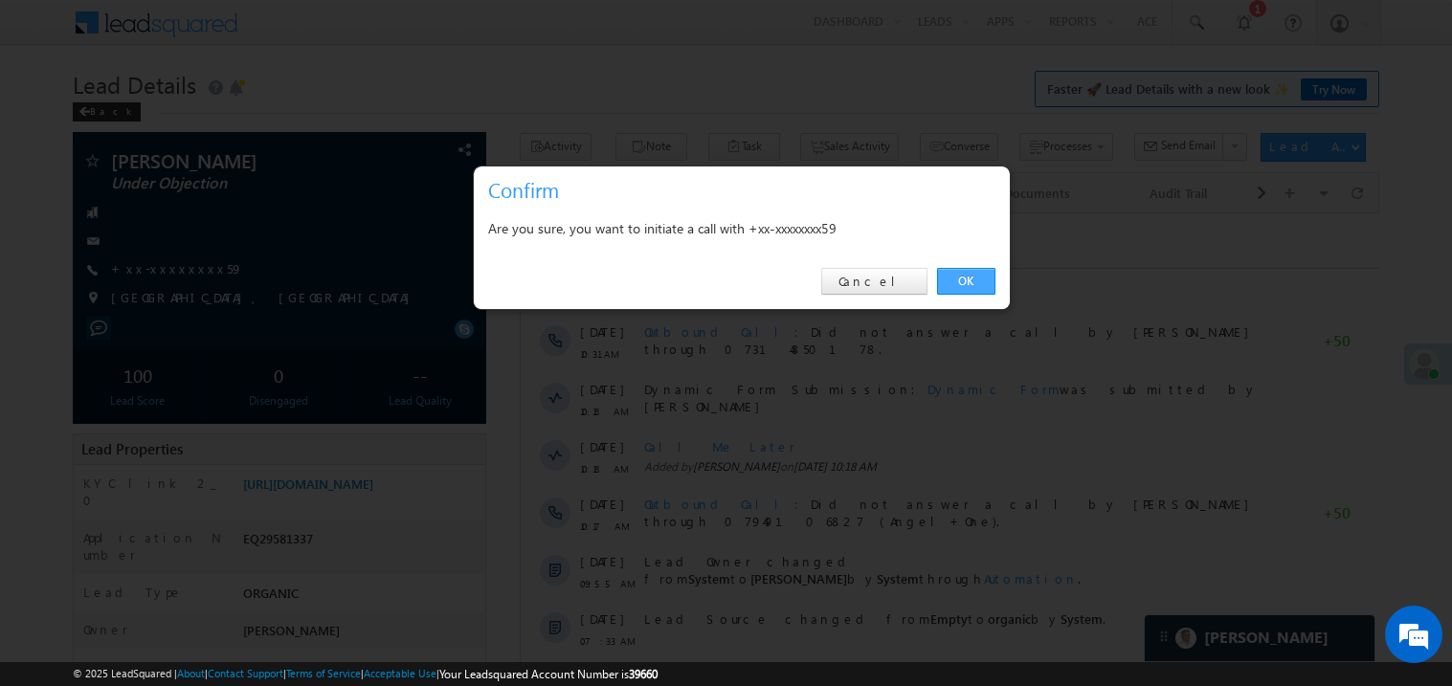
click at [964, 279] on link "OK" at bounding box center [966, 281] width 58 height 27
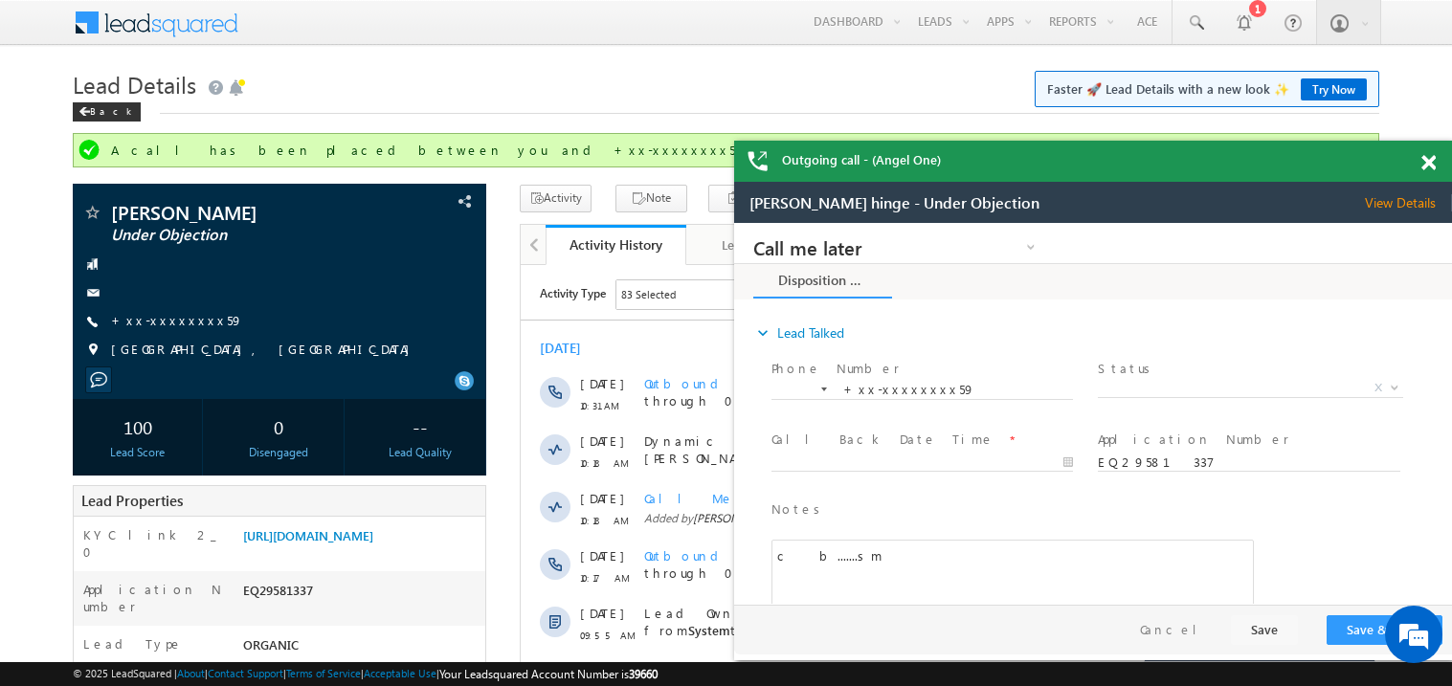
click at [1433, 163] on span at bounding box center [1429, 163] width 14 height 16
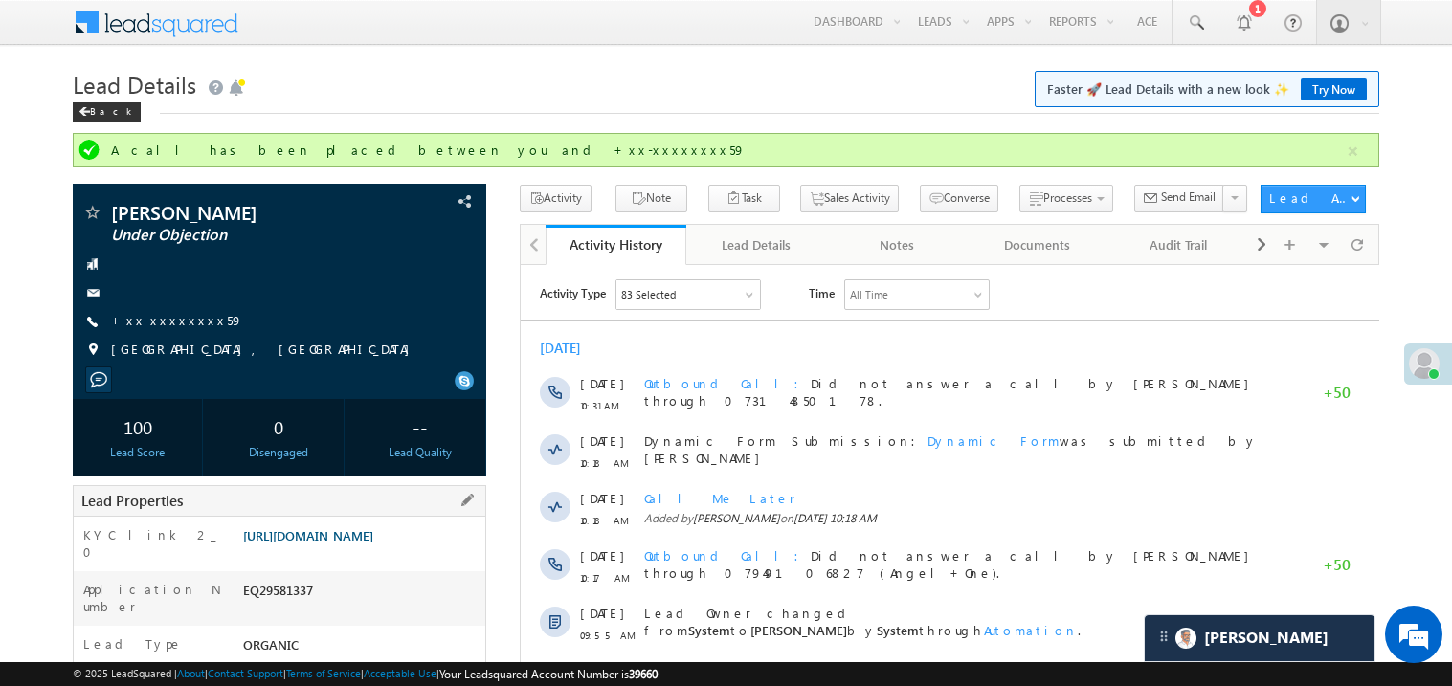
click at [361, 544] on link "[URL][DOMAIN_NAME]" at bounding box center [308, 536] width 130 height 16
click at [185, 323] on link "+xx-xxxxxxxx59" at bounding box center [177, 320] width 132 height 16
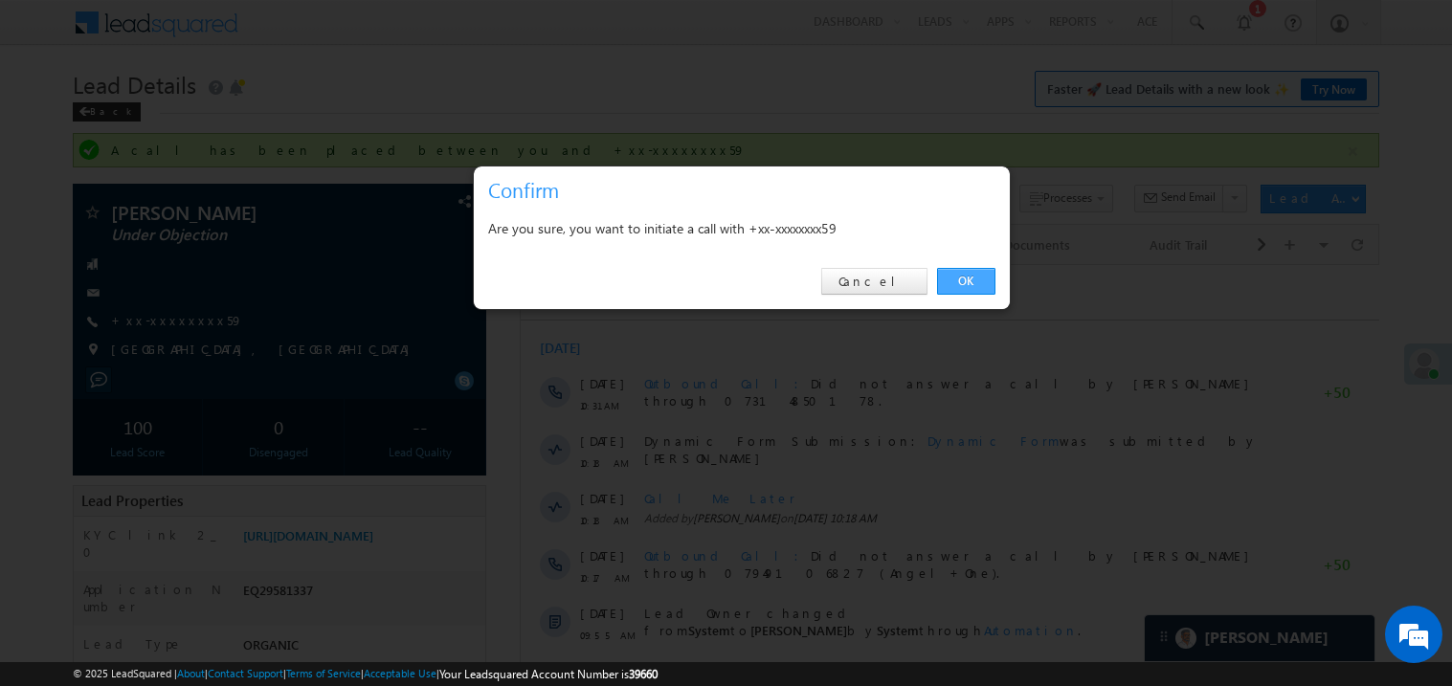
click at [964, 281] on link "OK" at bounding box center [966, 281] width 58 height 27
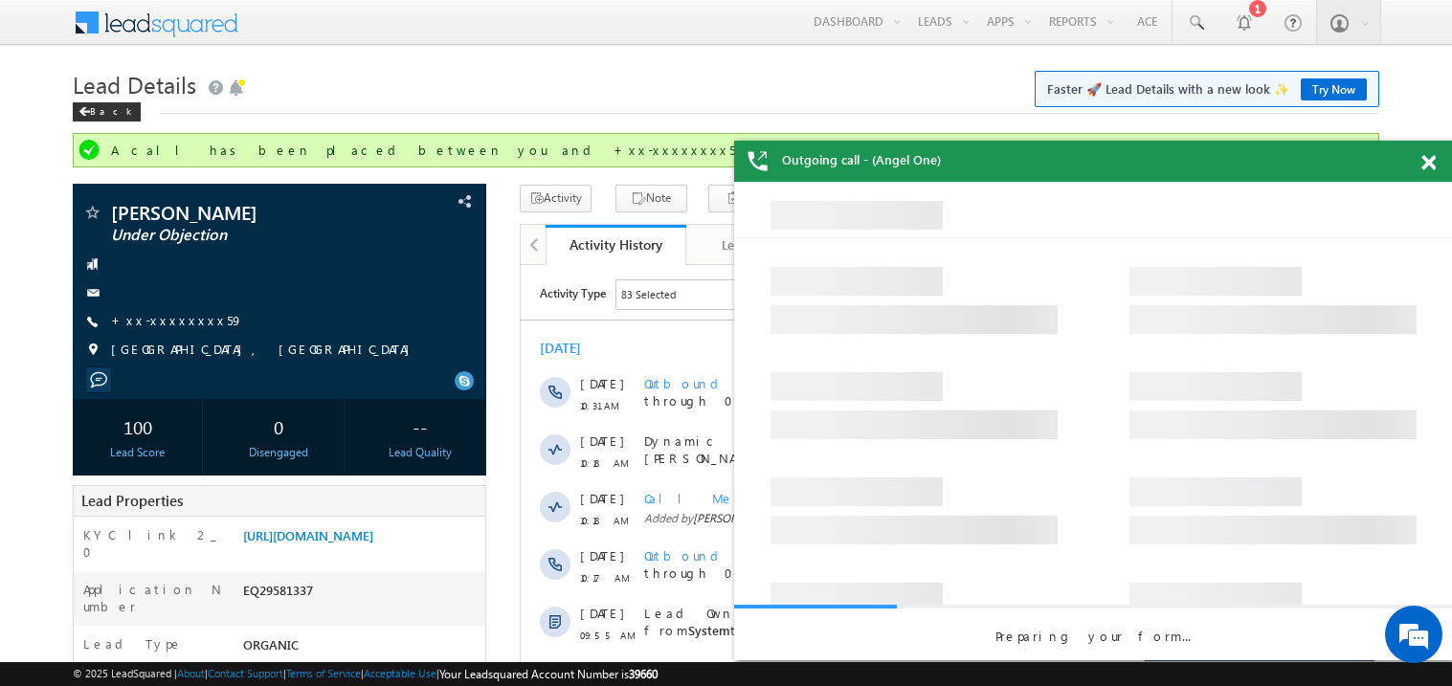
click at [1433, 164] on span at bounding box center [1429, 163] width 14 height 16
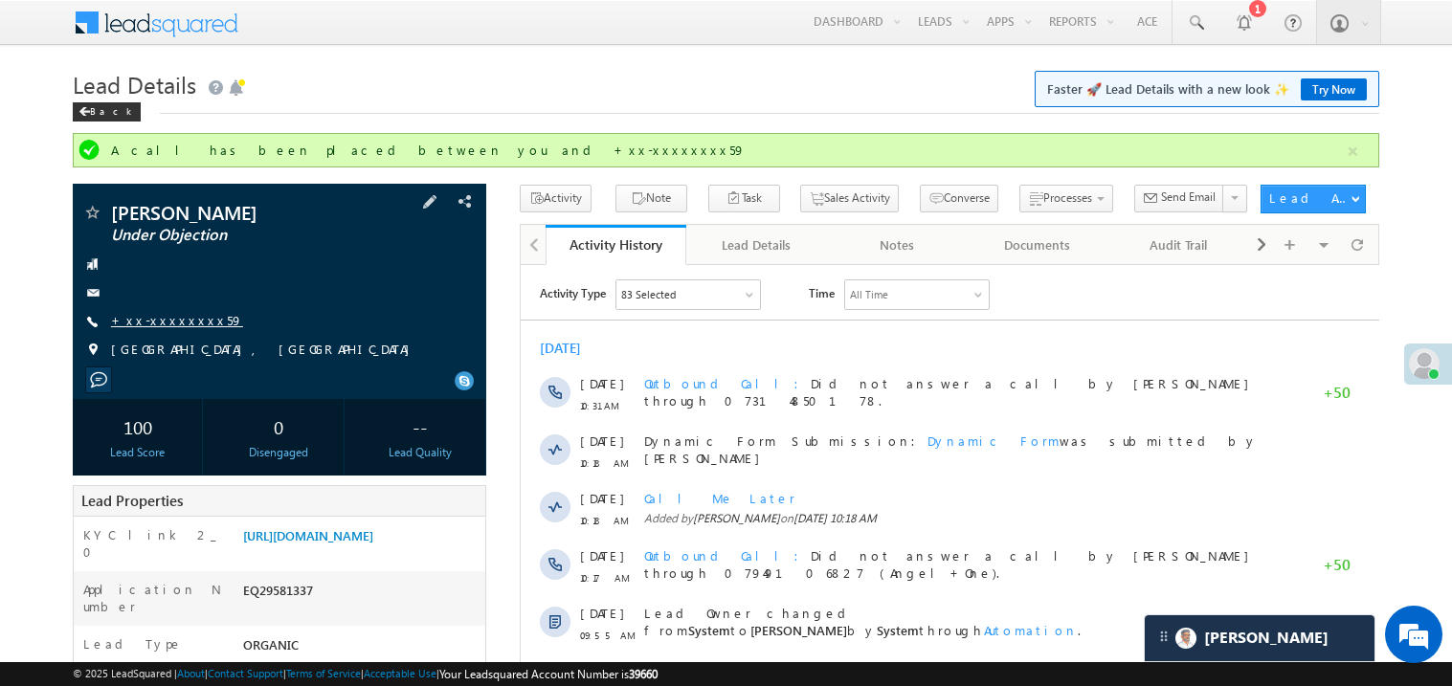
click at [172, 316] on link "+xx-xxxxxxxx59" at bounding box center [177, 320] width 132 height 16
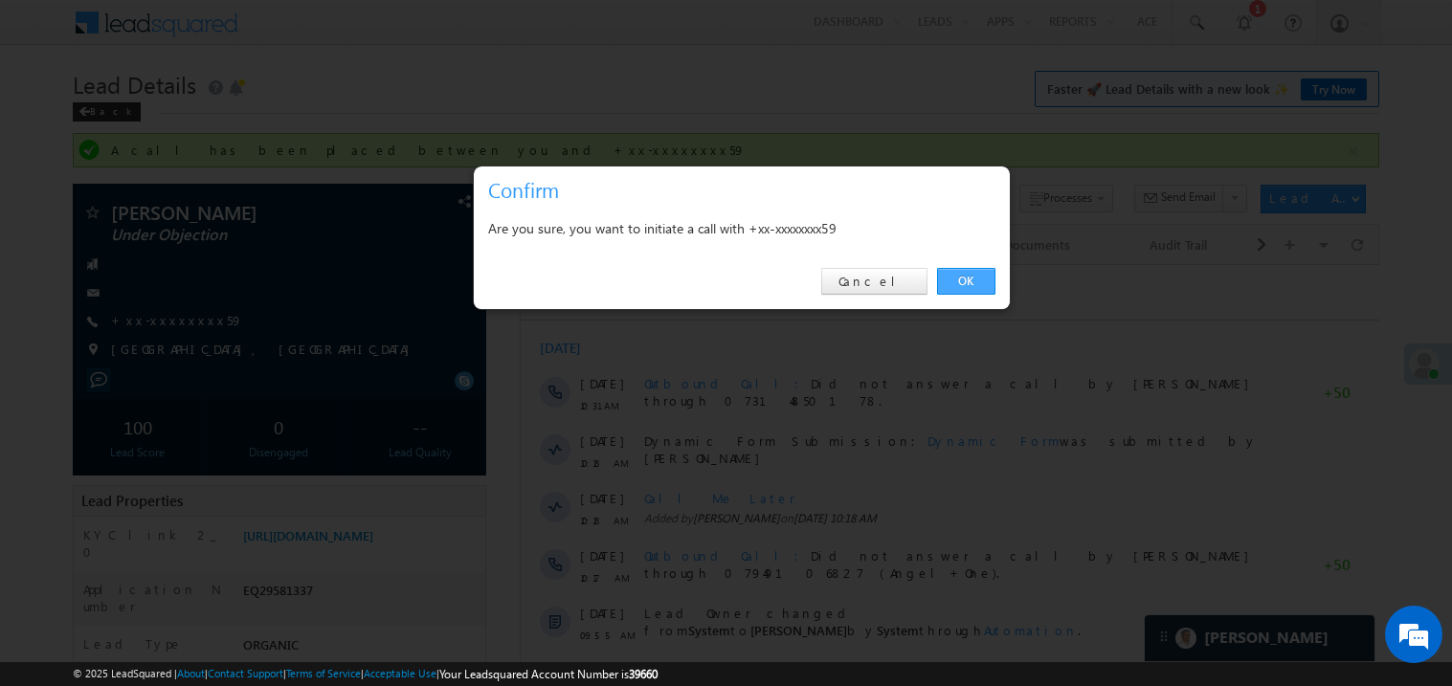
click at [972, 285] on link "OK" at bounding box center [966, 281] width 58 height 27
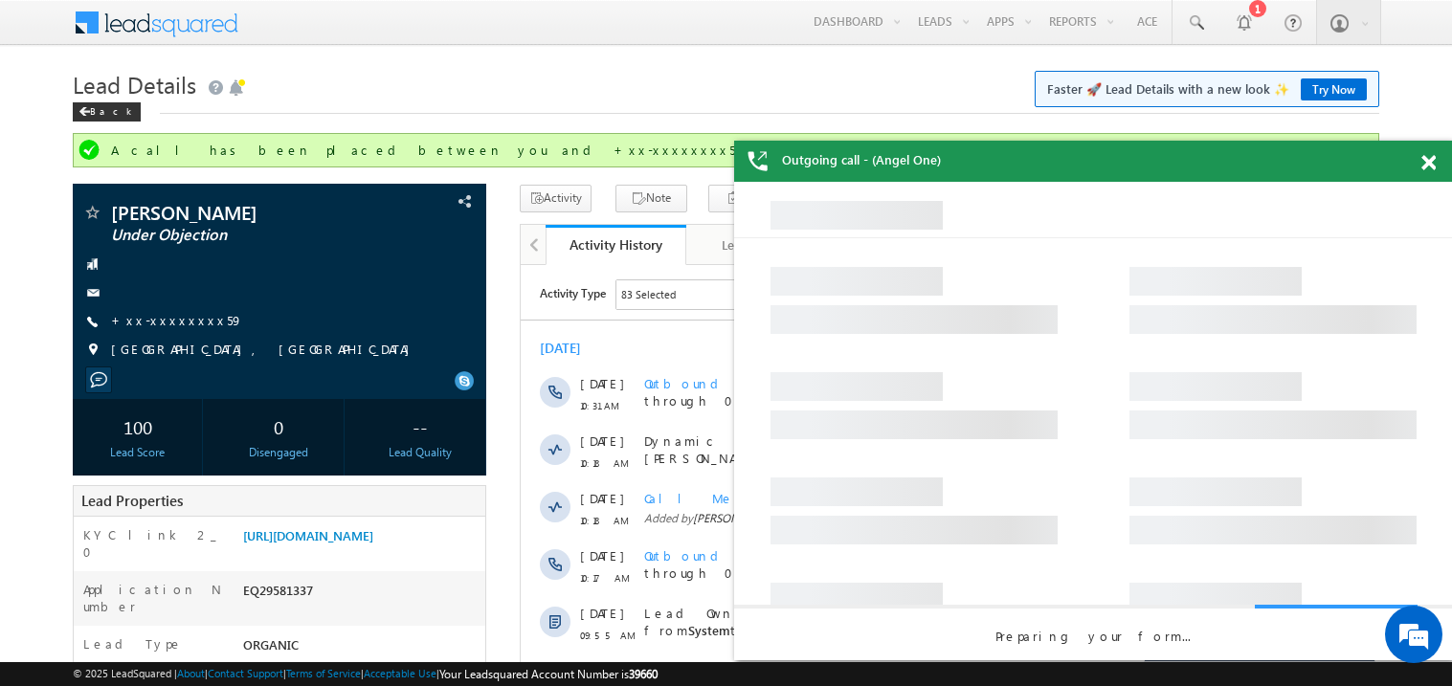
click at [1430, 165] on span at bounding box center [1429, 163] width 14 height 16
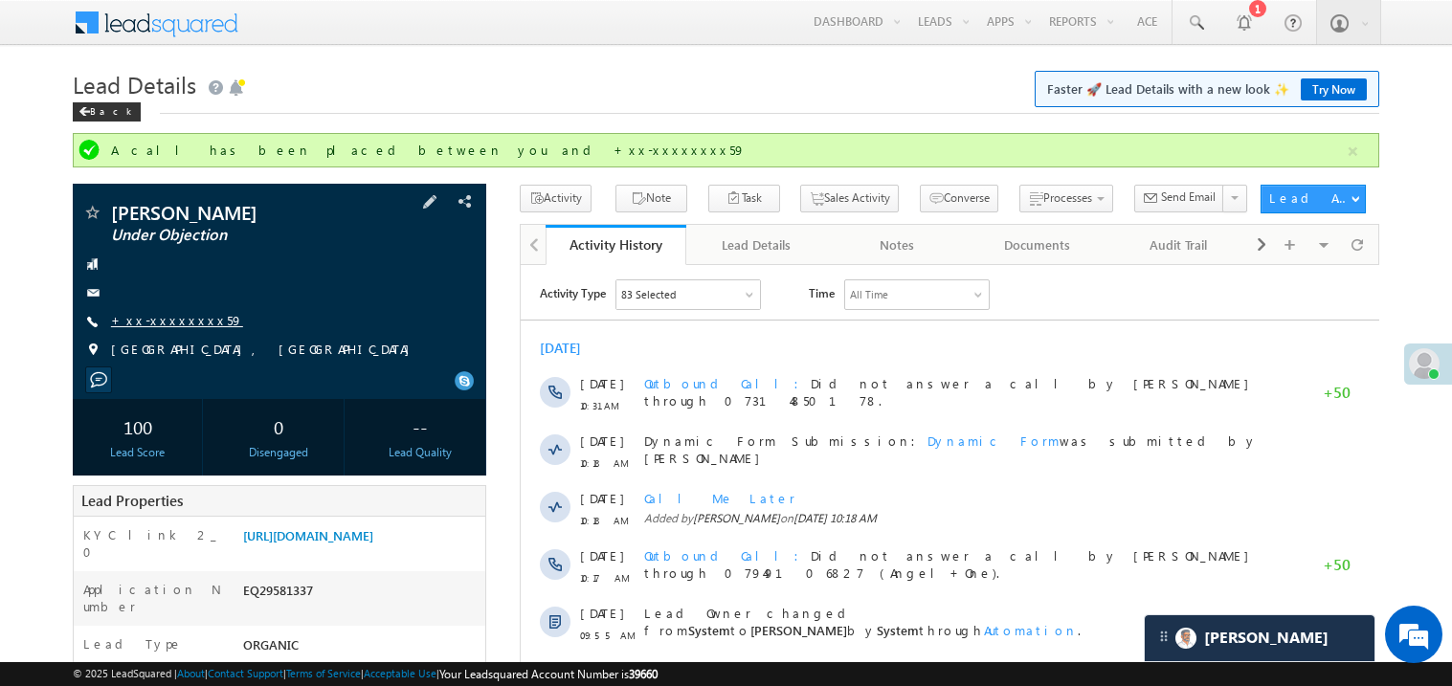
click at [169, 326] on link "+xx-xxxxxxxx59" at bounding box center [177, 320] width 132 height 16
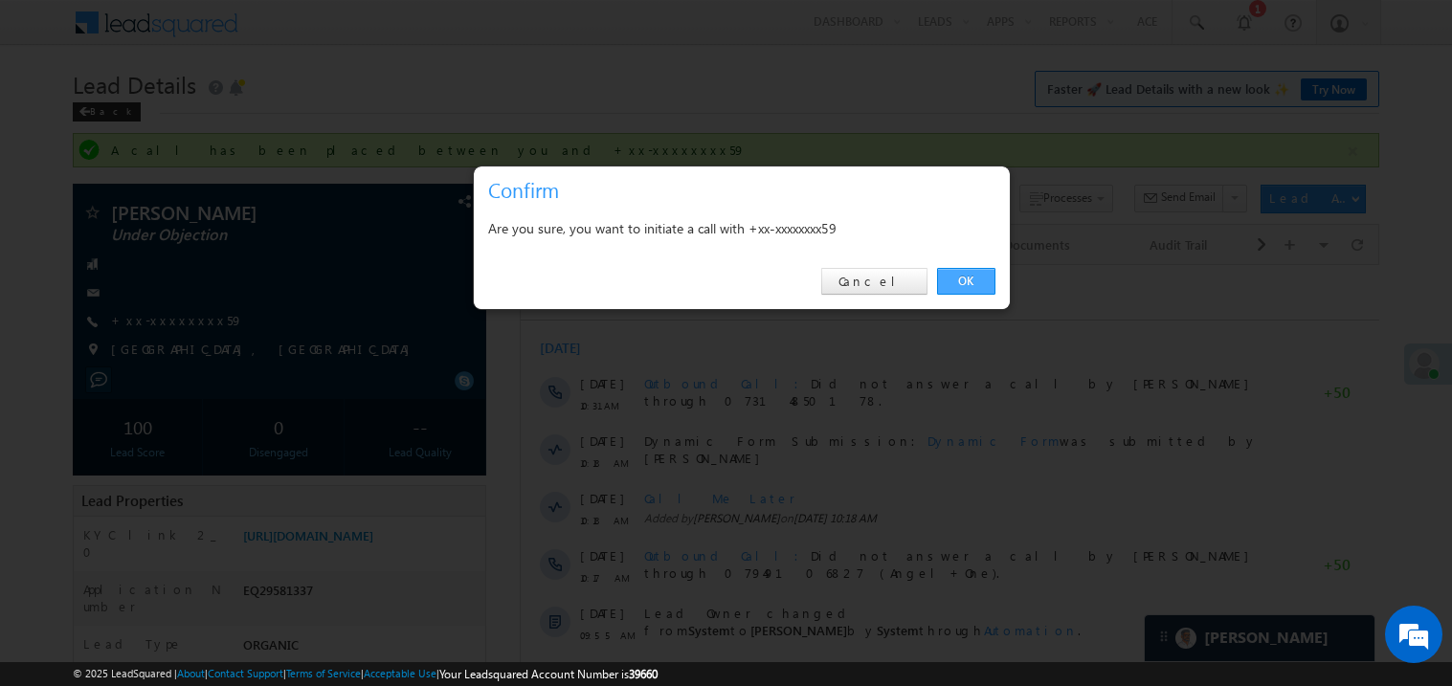
click at [985, 281] on link "OK" at bounding box center [966, 281] width 58 height 27
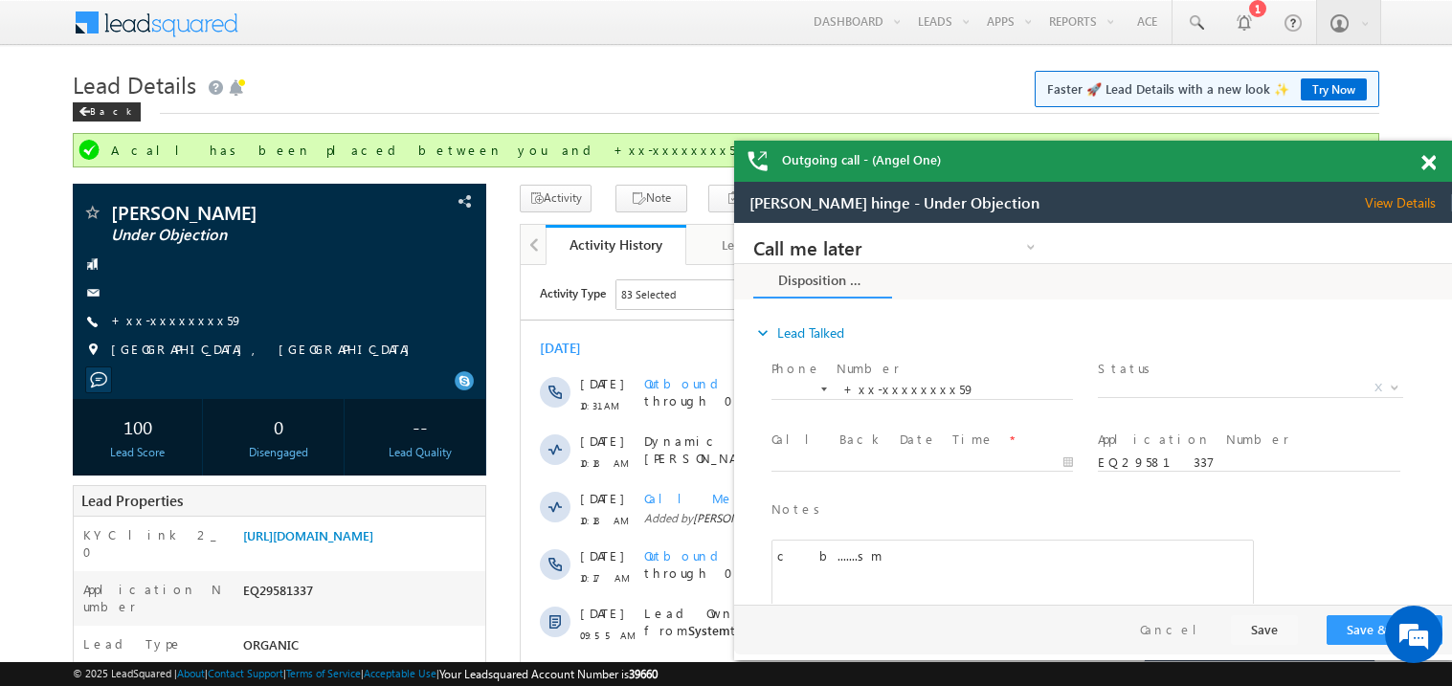
click at [1427, 161] on span at bounding box center [1429, 163] width 14 height 16
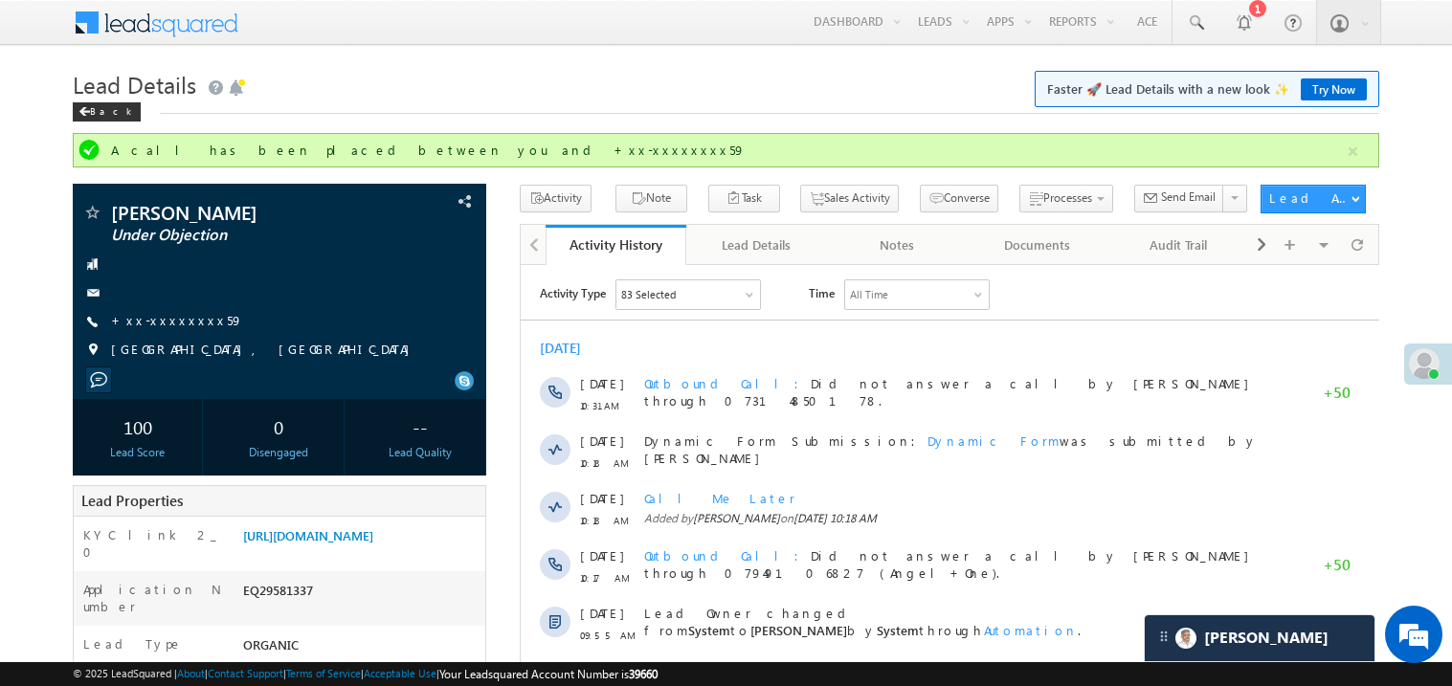
click at [501, 76] on h1 "Lead Details Faster 🚀 Lead Details with a new look ✨ Try Now" at bounding box center [726, 82] width 1307 height 37
click at [373, 544] on link "https://angelbroking1-pk3em7sa.customui-test.leadsquared.com?leadId=0cb63932-c1…" at bounding box center [308, 536] width 130 height 16
click at [330, 544] on link "https://angelbroking1-pk3em7sa.customui-test.leadsquared.com?leadId=0cb63932-c1…" at bounding box center [308, 536] width 130 height 16
click at [355, 544] on link "https://angelbroking1-pk3em7sa.customui-test.leadsquared.com?leadId=0cb63932-c1…" at bounding box center [308, 536] width 130 height 16
click at [169, 326] on link "+xx-xxxxxxxx59" at bounding box center [177, 320] width 132 height 16
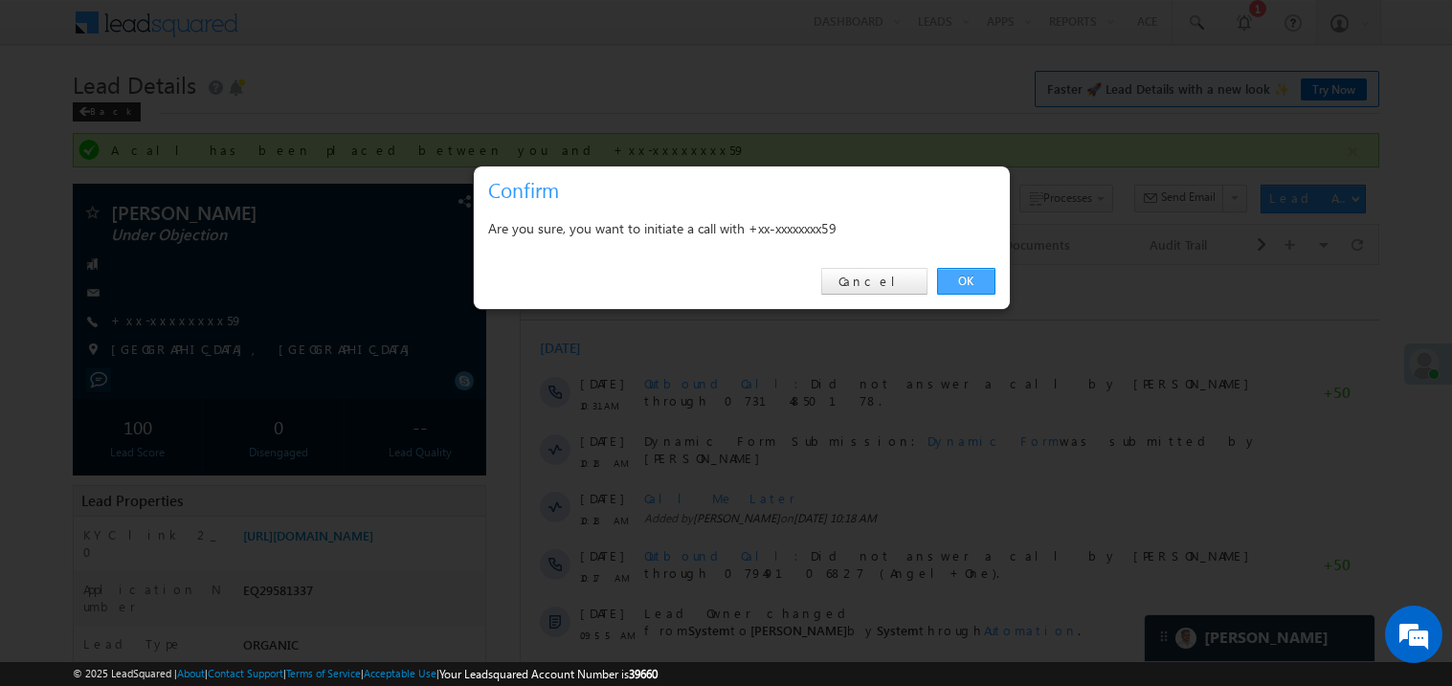
click at [976, 279] on link "OK" at bounding box center [966, 281] width 58 height 27
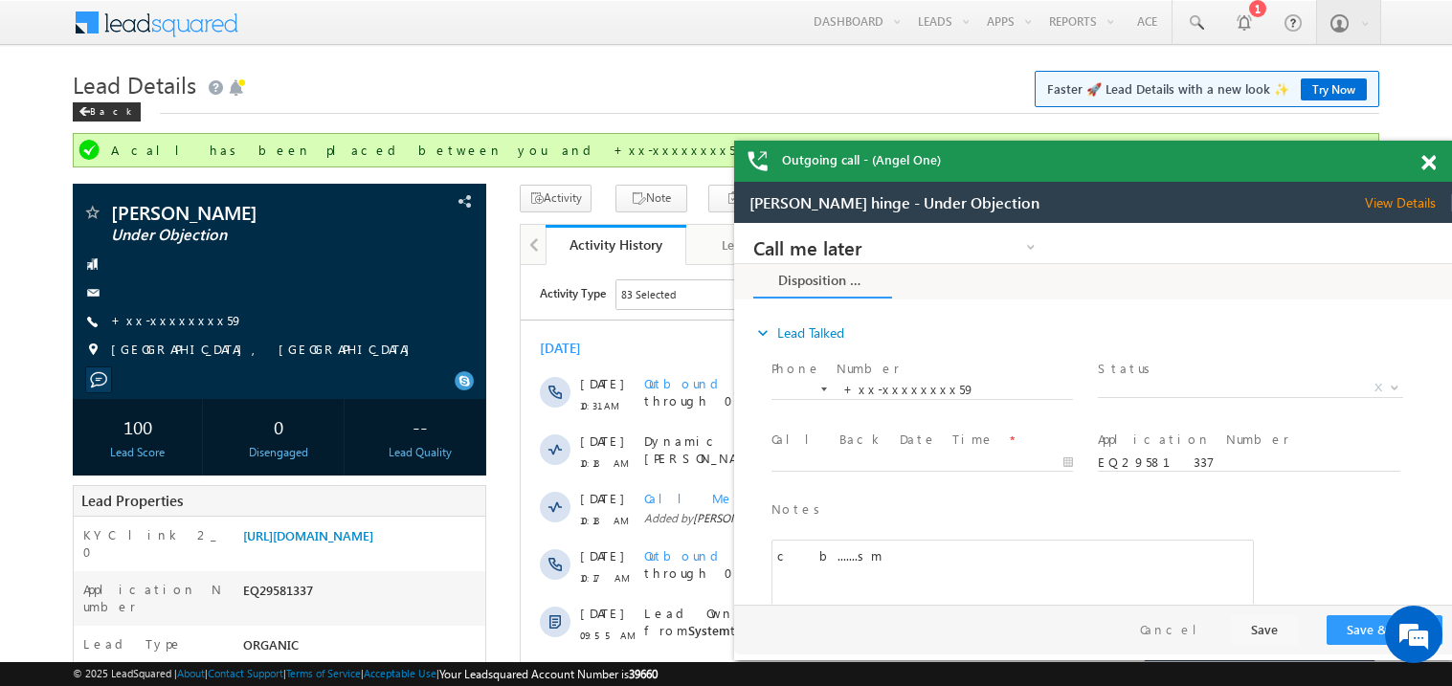
click at [1431, 162] on span at bounding box center [1429, 163] width 14 height 16
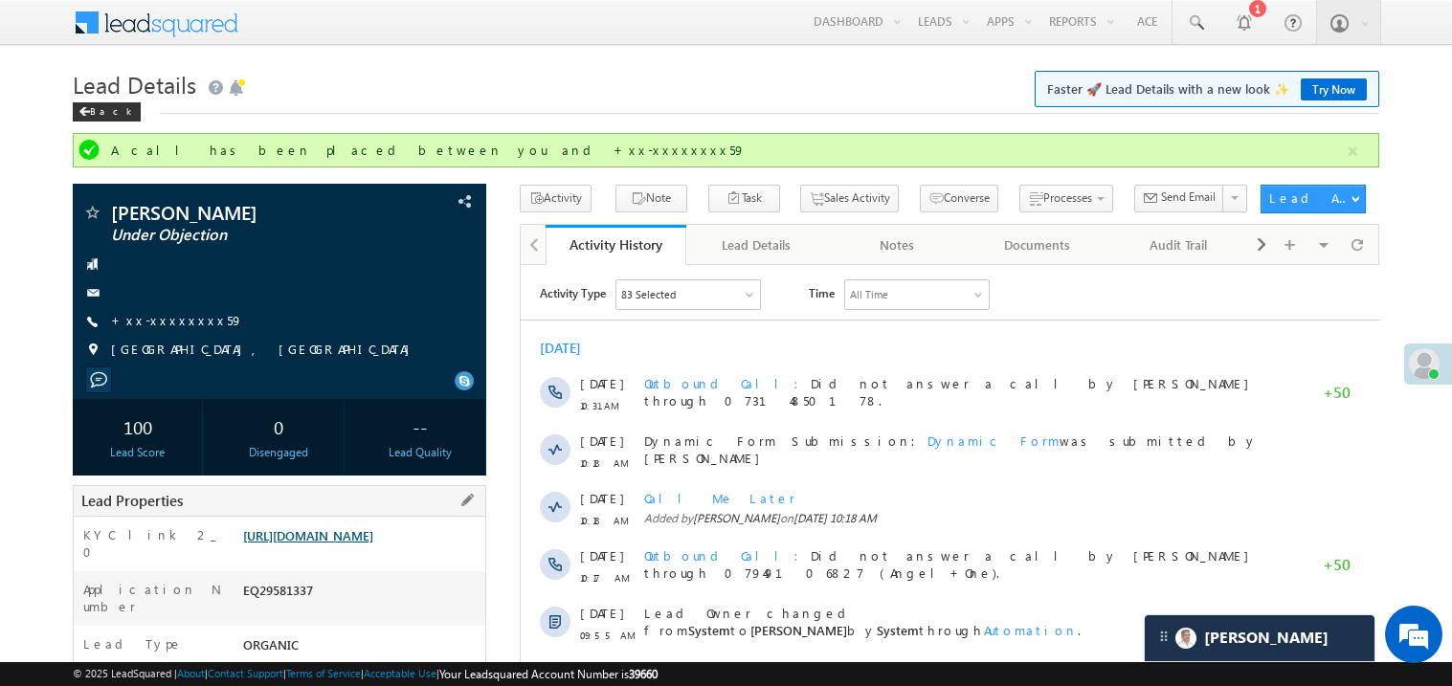
click at [335, 544] on link "https://angelbroking1-pk3em7sa.customui-test.leadsquared.com?leadId=0cb63932-c1…" at bounding box center [308, 536] width 130 height 16
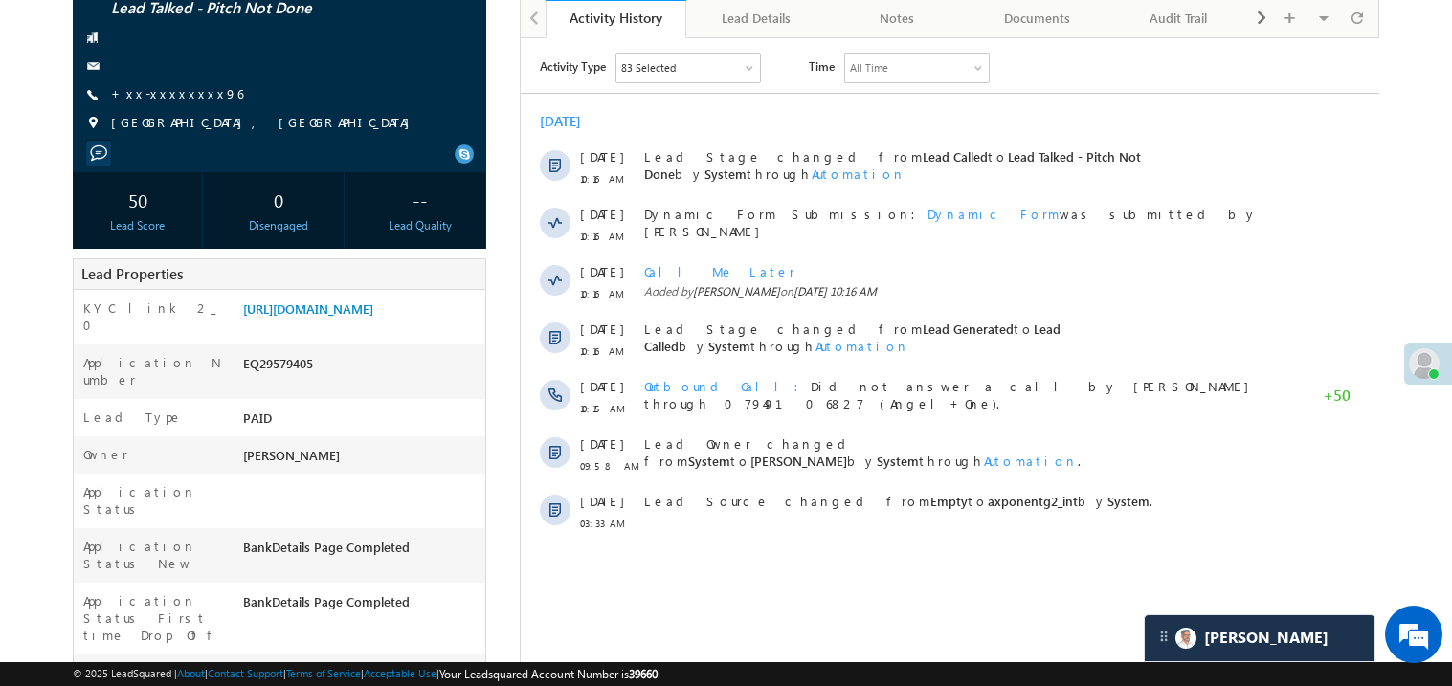
scroll to position [305, 0]
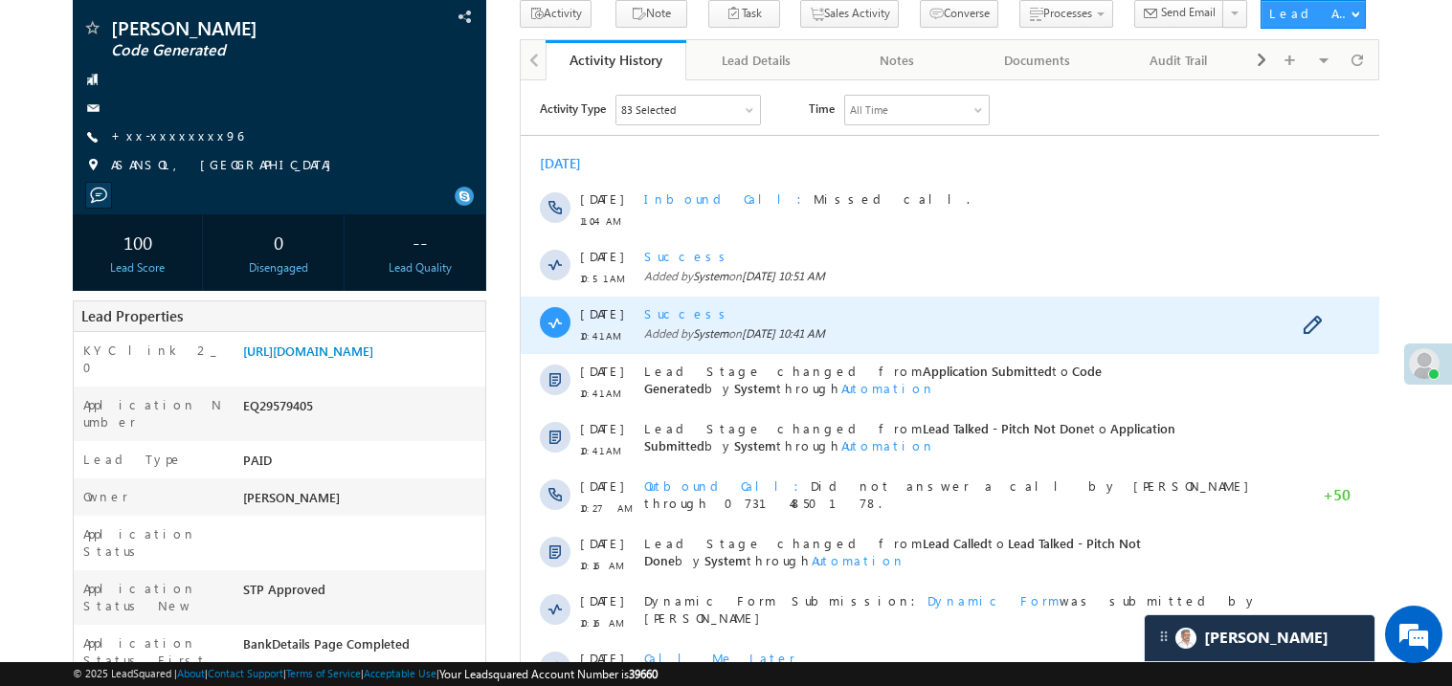
scroll to position [114, 0]
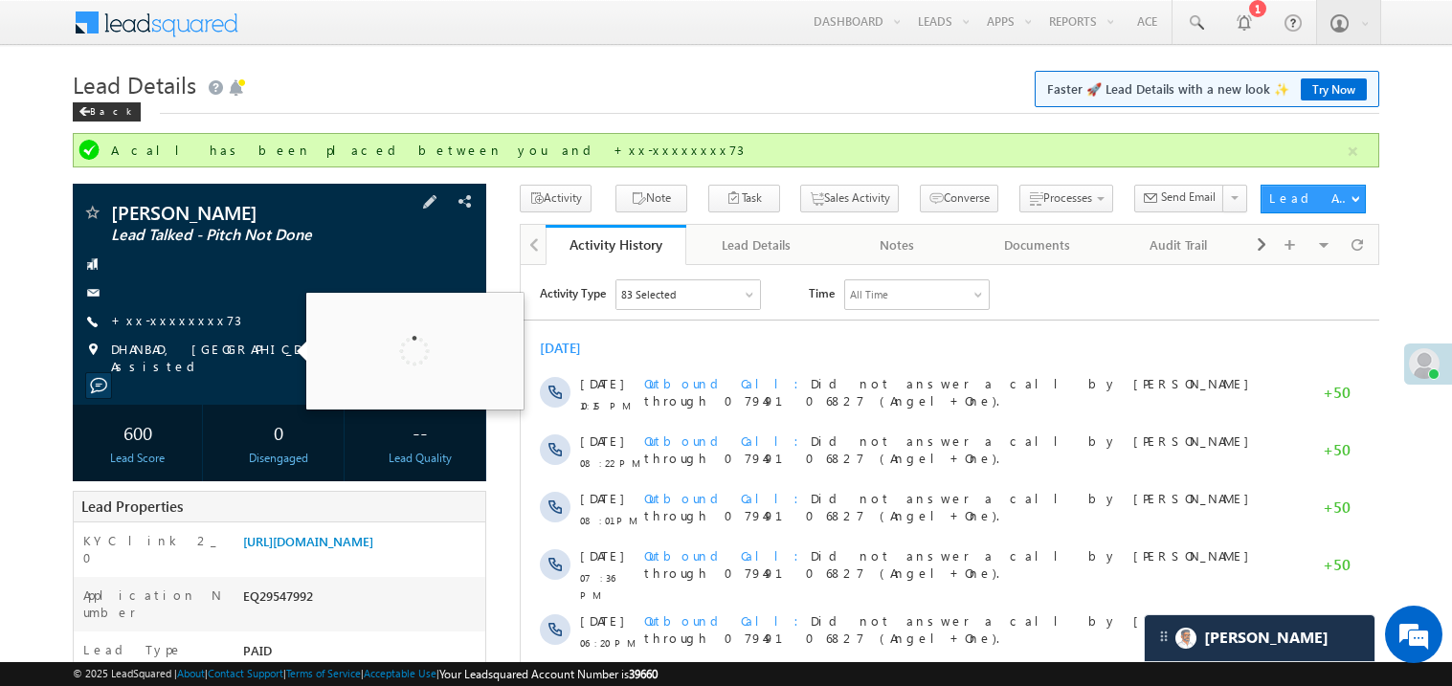
click at [158, 342] on span "DHANBAD, [GEOGRAPHIC_DATA], Assisted" at bounding box center [278, 358] width 335 height 34
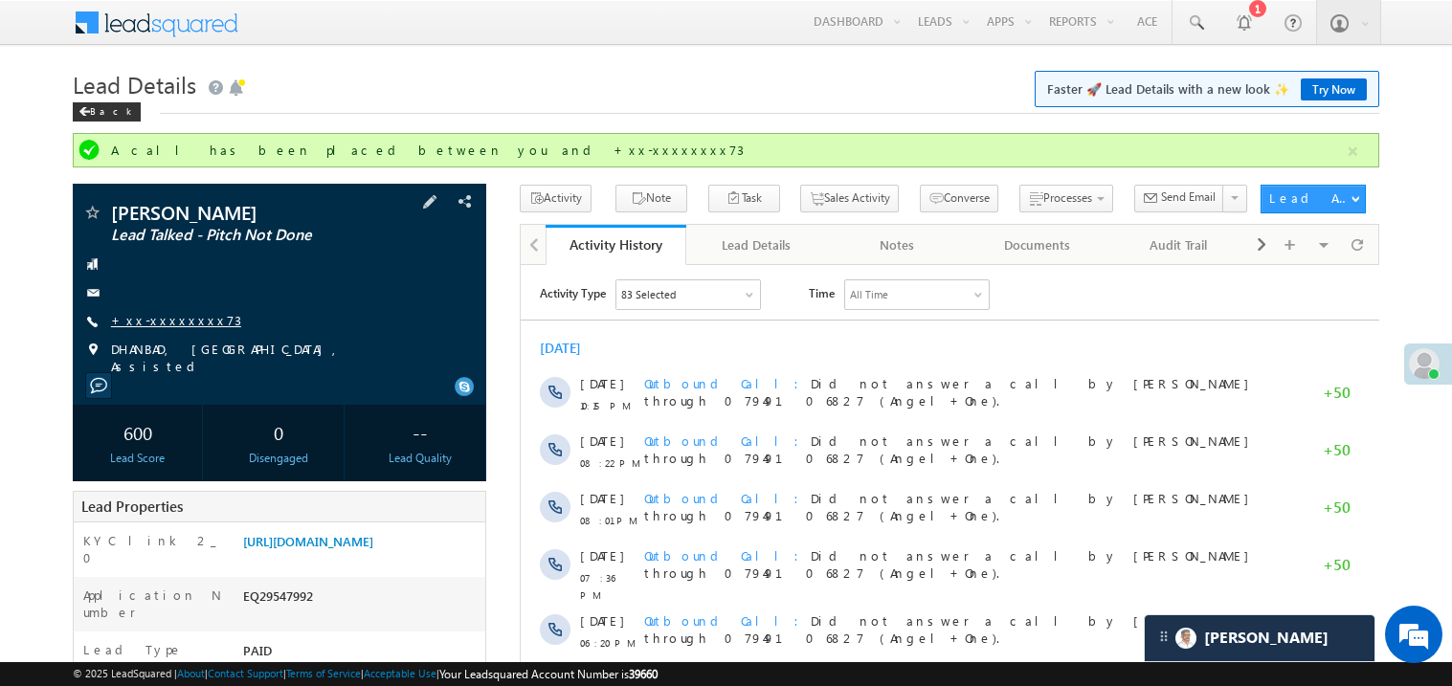
click at [171, 320] on link "+xx-xxxxxxxx73" at bounding box center [176, 320] width 130 height 16
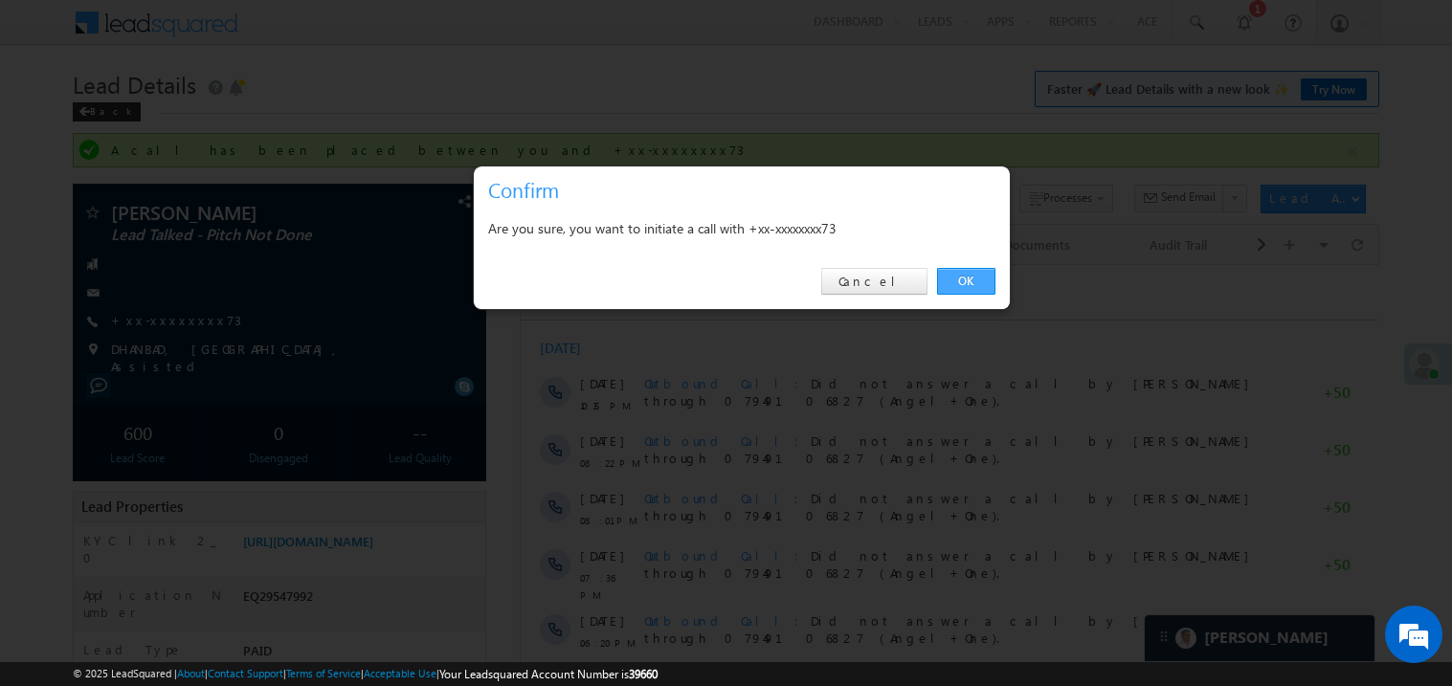
click at [966, 277] on link "OK" at bounding box center [966, 281] width 58 height 27
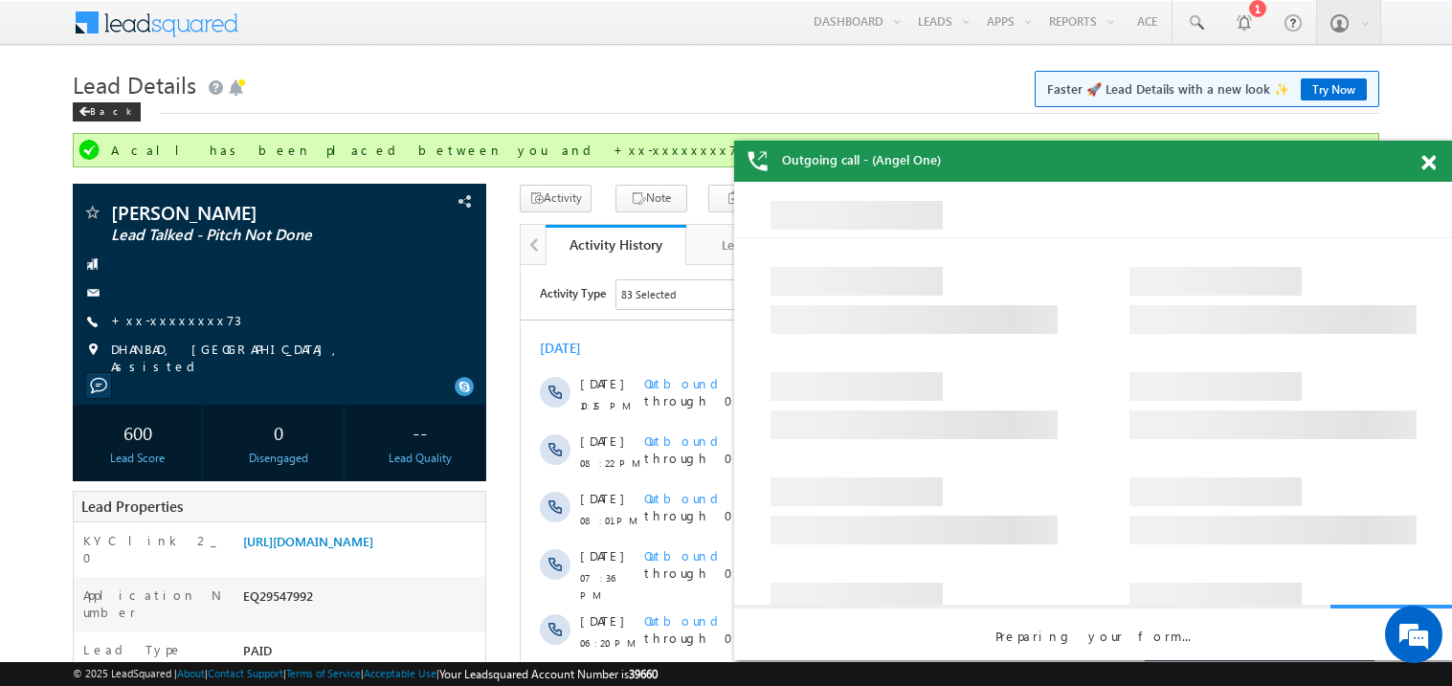
click at [1430, 164] on span at bounding box center [1429, 163] width 14 height 16
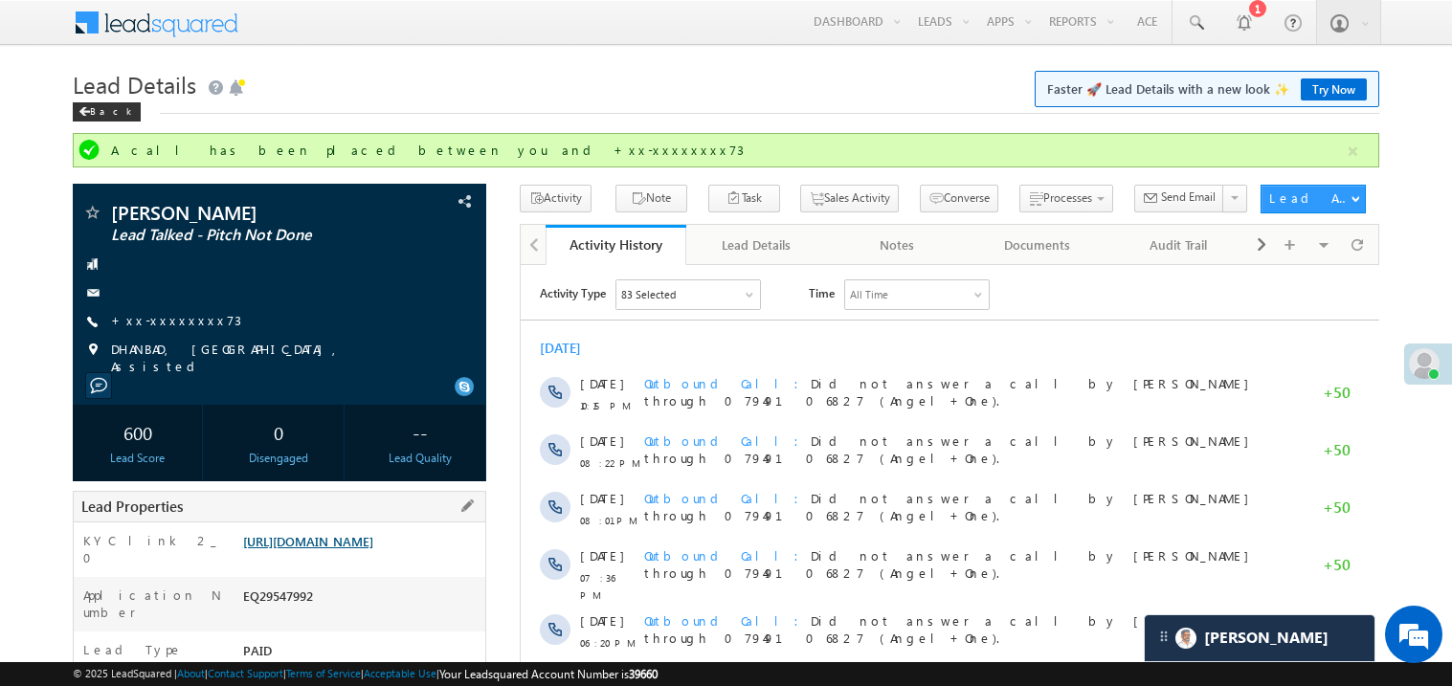
click at [366, 550] on link "https://angelbroking1-pk3em7sa.customui-test.leadsquared.com?leadId=dbcc22aa-1f…" at bounding box center [308, 541] width 130 height 16
click at [177, 324] on link "+xx-xxxxxxxx73" at bounding box center [176, 320] width 130 height 16
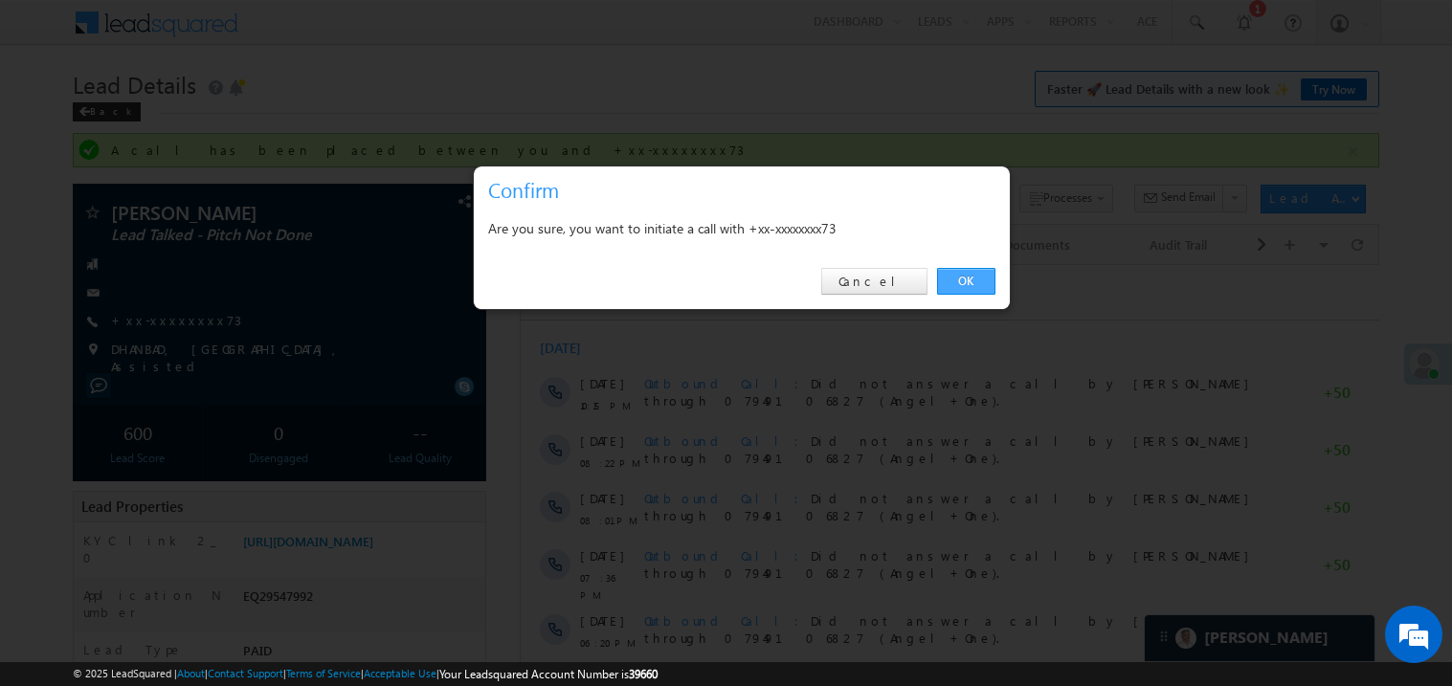
click at [964, 287] on link "OK" at bounding box center [966, 281] width 58 height 27
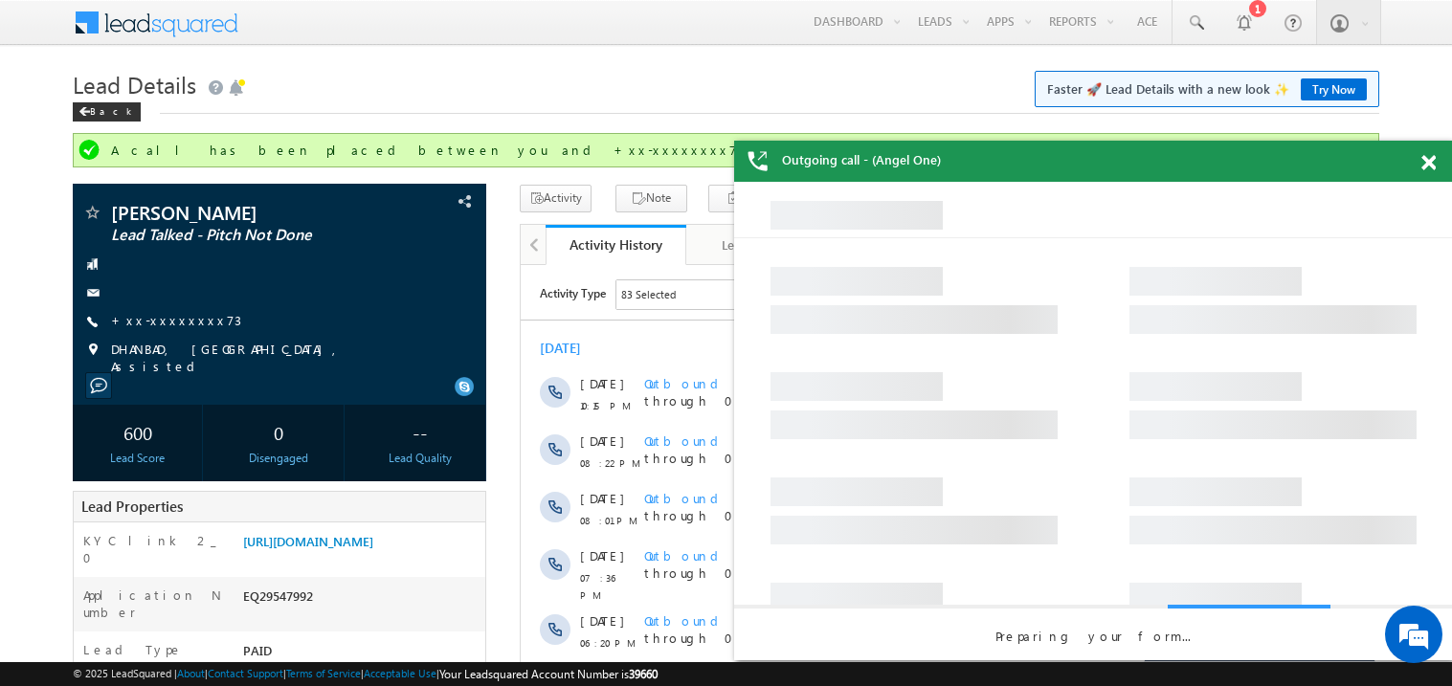
click at [1429, 163] on span at bounding box center [1429, 163] width 14 height 16
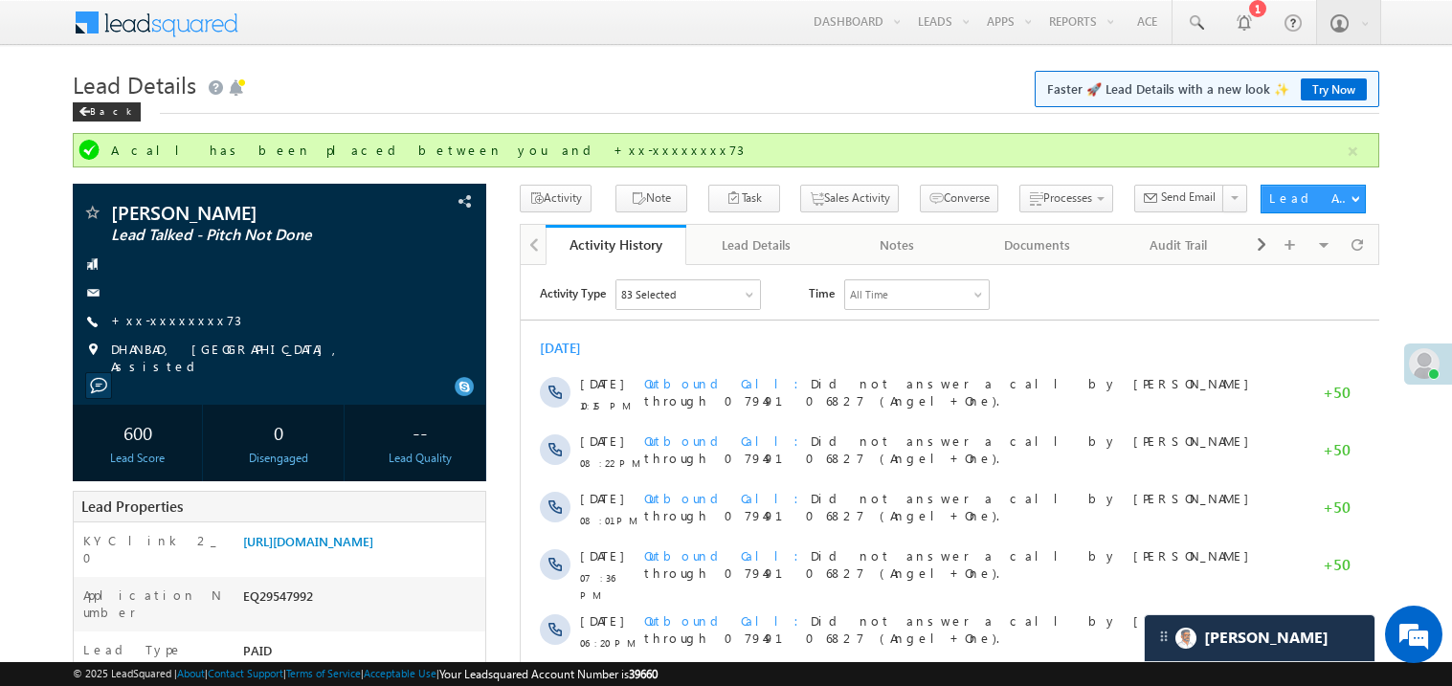
click at [762, 104] on div "Back" at bounding box center [726, 107] width 1307 height 12
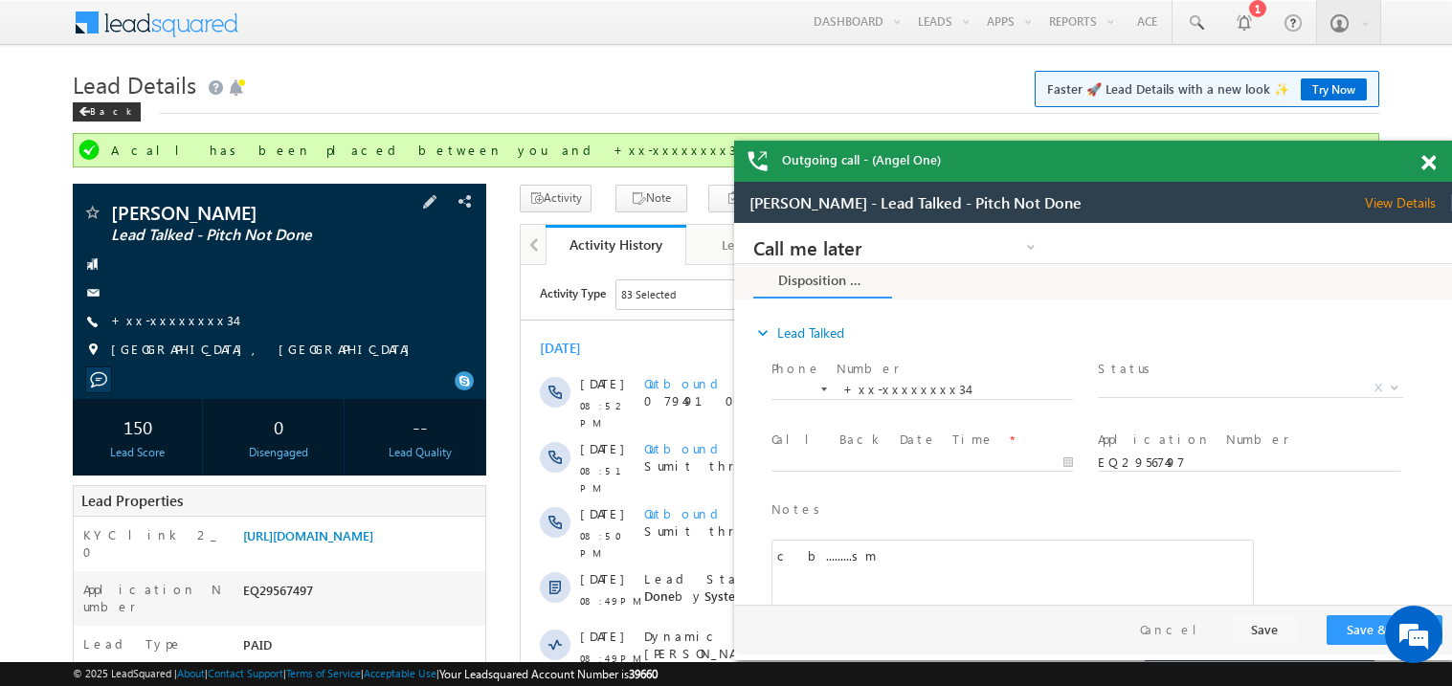
click at [164, 309] on div "Monu gupta Lead Talked - Pitch Not Done +xx-xxxxxxxx34" at bounding box center [279, 286] width 394 height 167
click at [167, 320] on link "+xx-xxxxxxxx34" at bounding box center [173, 320] width 124 height 16
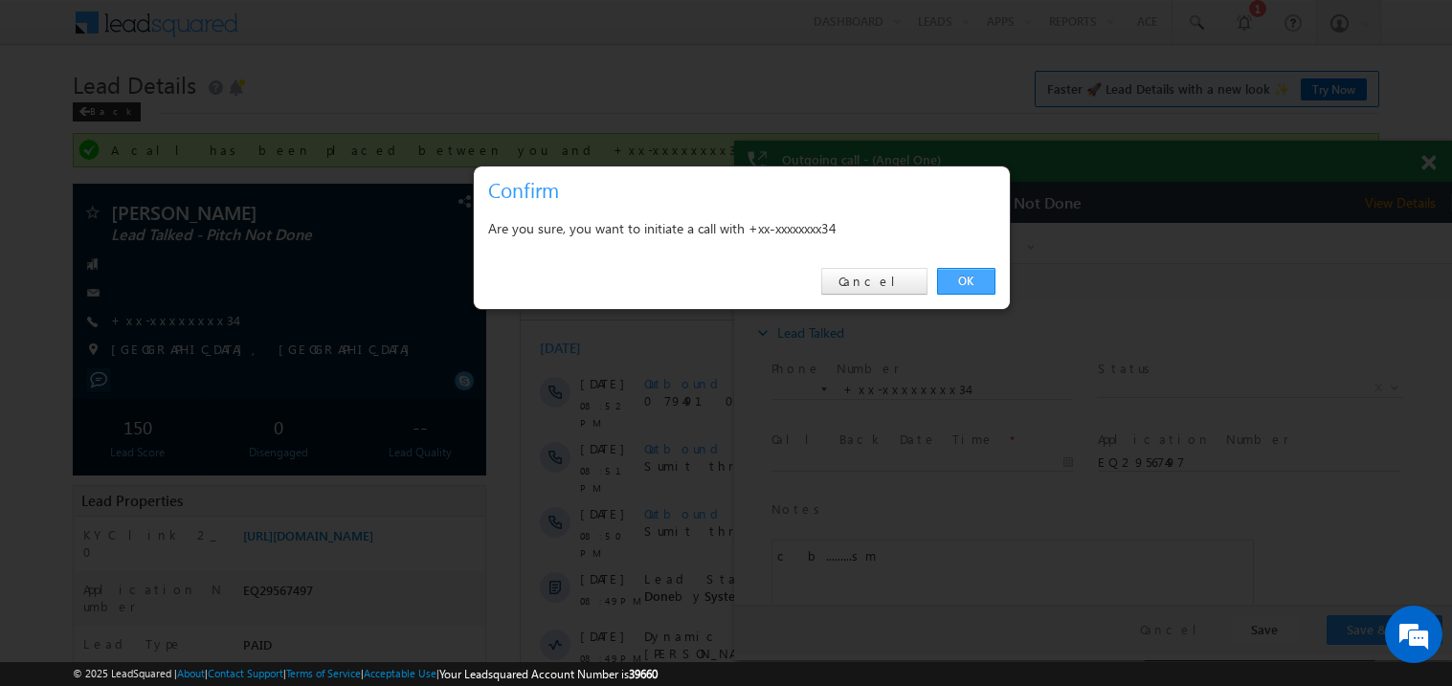
click at [958, 277] on link "OK" at bounding box center [966, 281] width 58 height 27
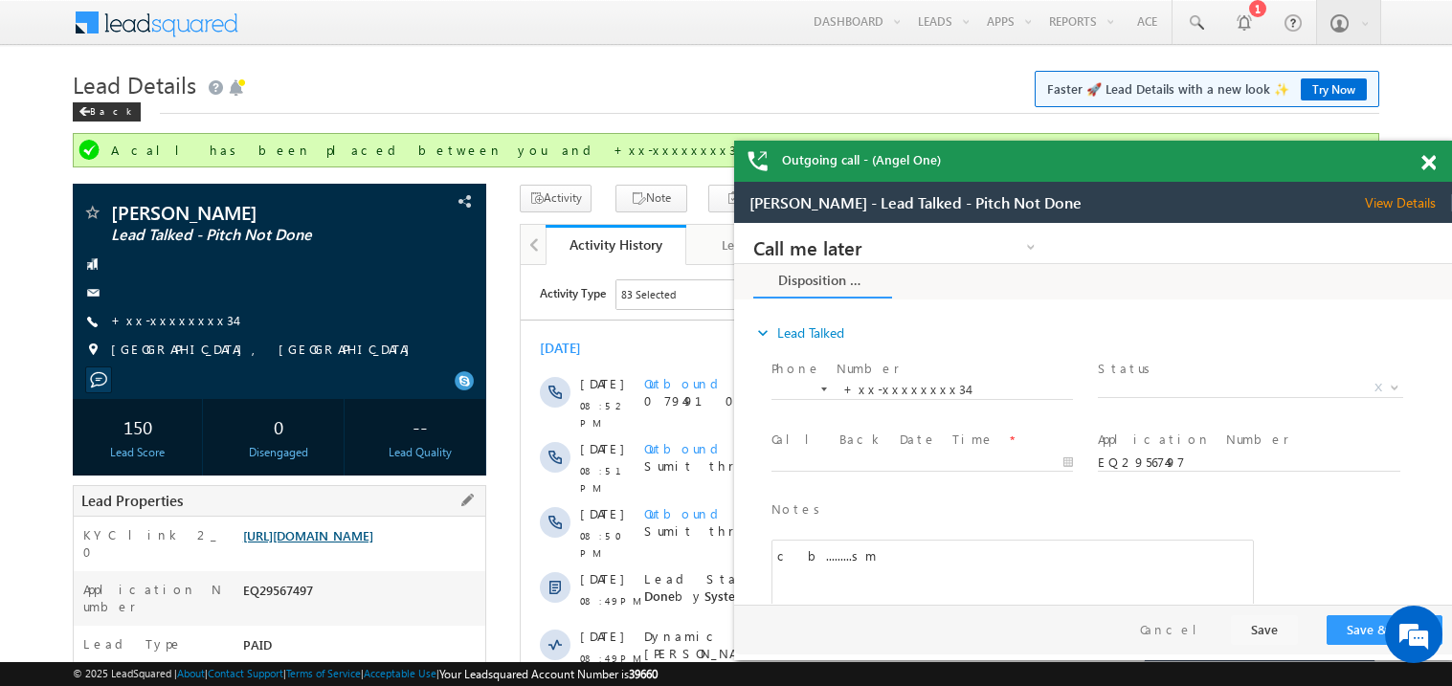
click at [373, 539] on link "https://angelbroking1-pk3em7sa.customui-test.leadsquared.com?leadId=1c76ce49-92…" at bounding box center [308, 536] width 130 height 16
click at [157, 318] on link "+xx-xxxxxxxx34" at bounding box center [173, 320] width 124 height 16
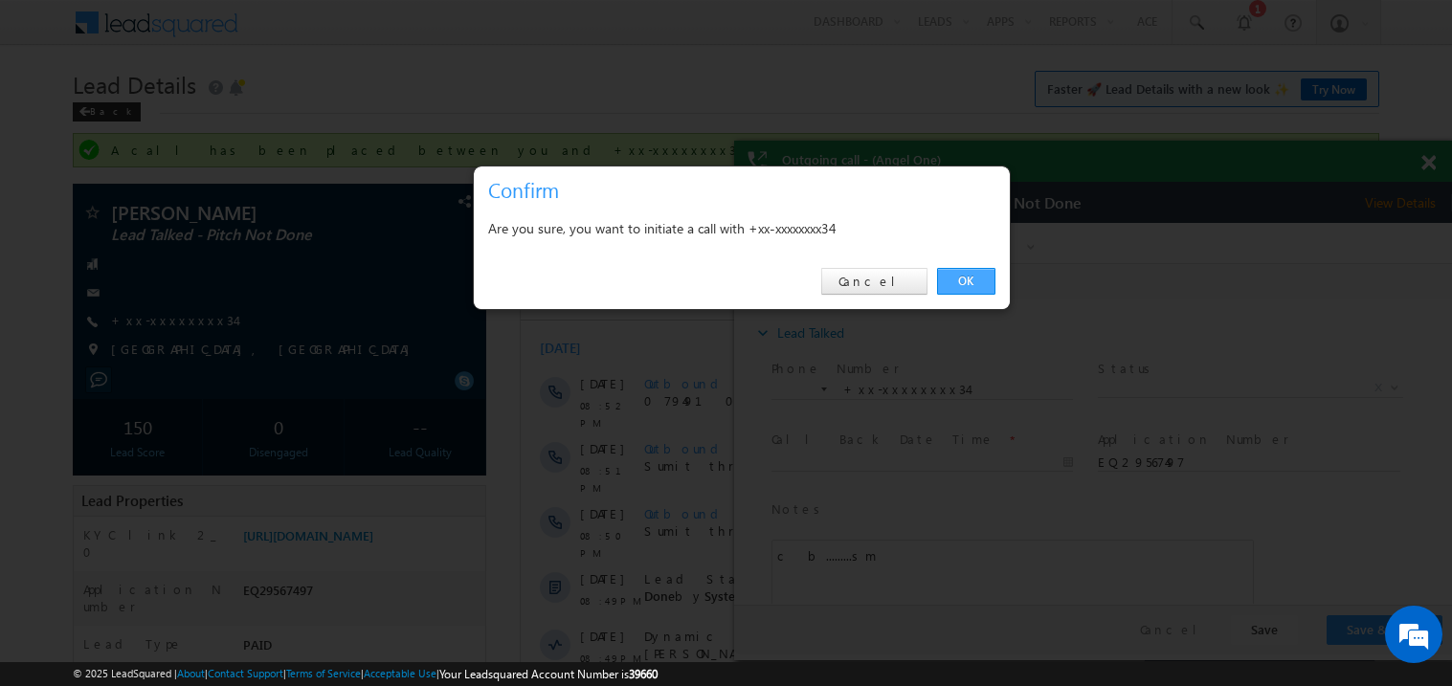
click at [967, 277] on link "OK" at bounding box center [966, 281] width 58 height 27
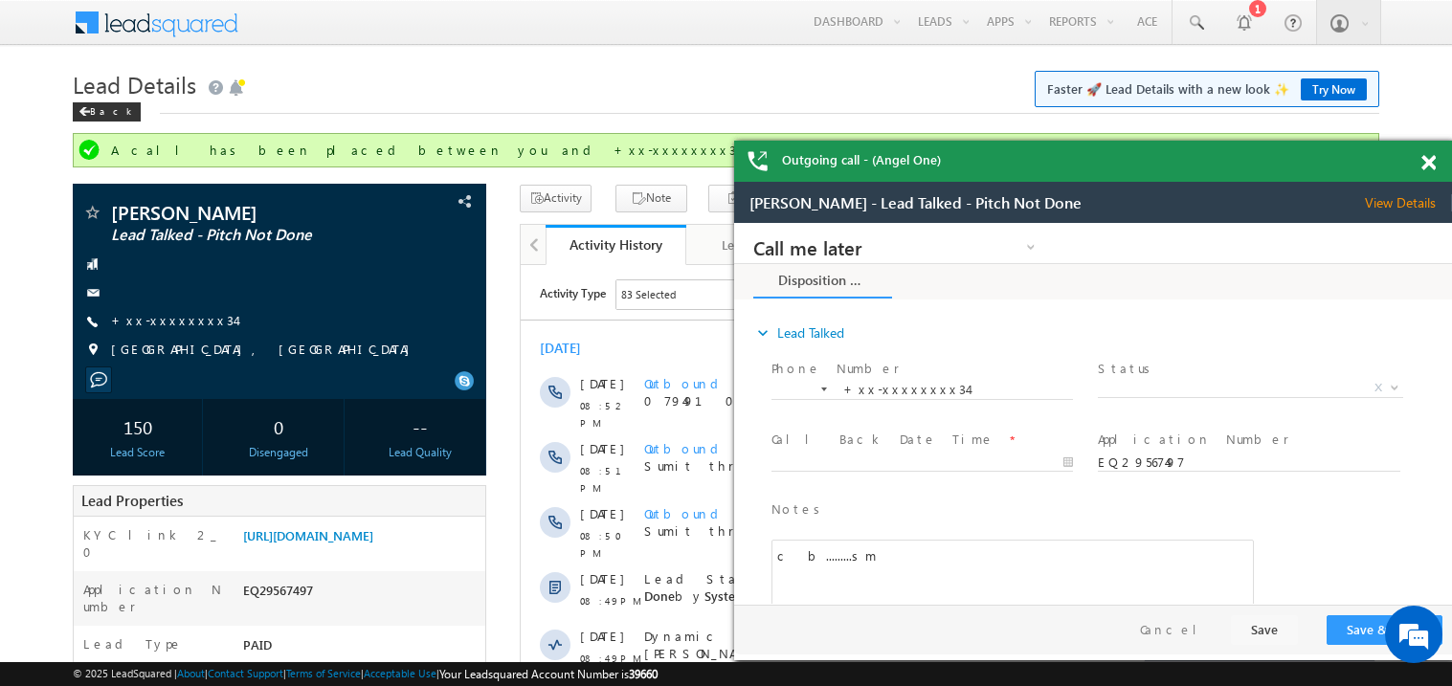
click at [1434, 166] on span at bounding box center [1429, 163] width 14 height 16
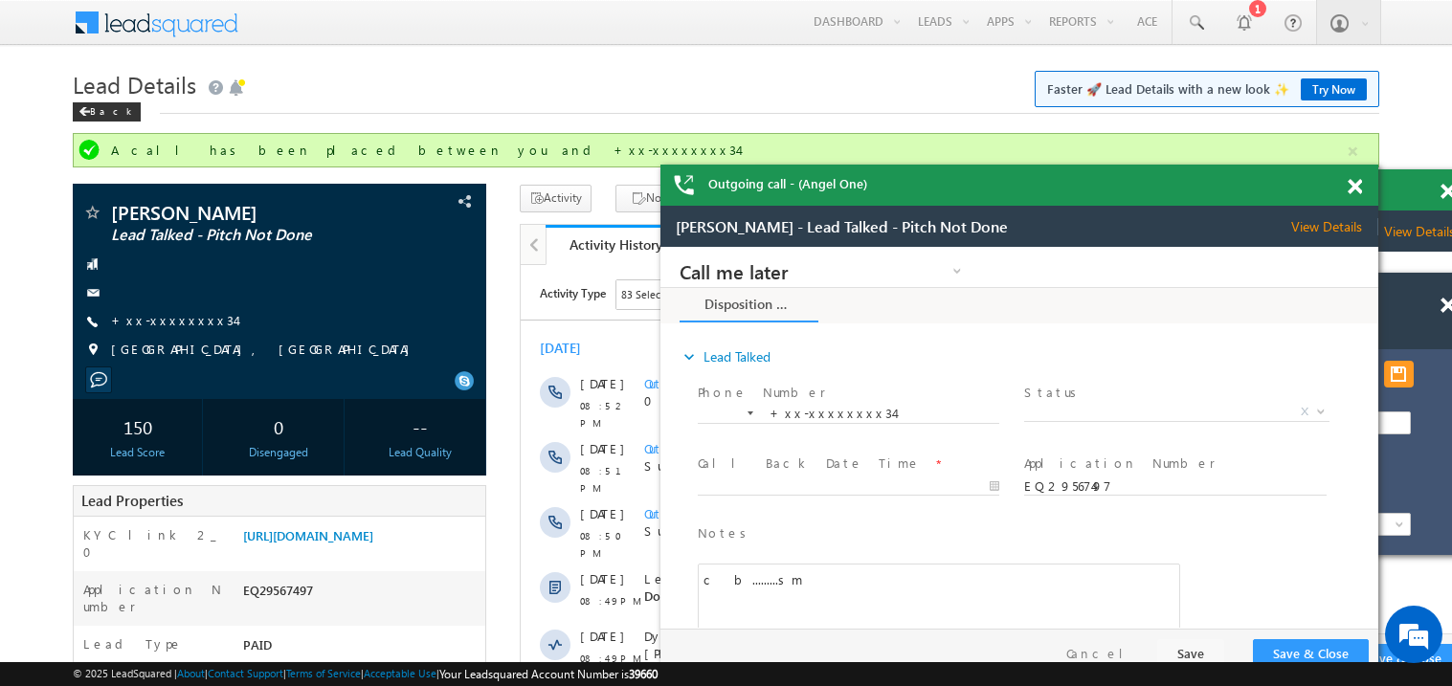
drag, startPoint x: 1157, startPoint y: 186, endPoint x: 1017, endPoint y: 187, distance: 139.8
click at [1017, 187] on div "Outgoing call - (Angel One)" at bounding box center [1020, 185] width 718 height 41
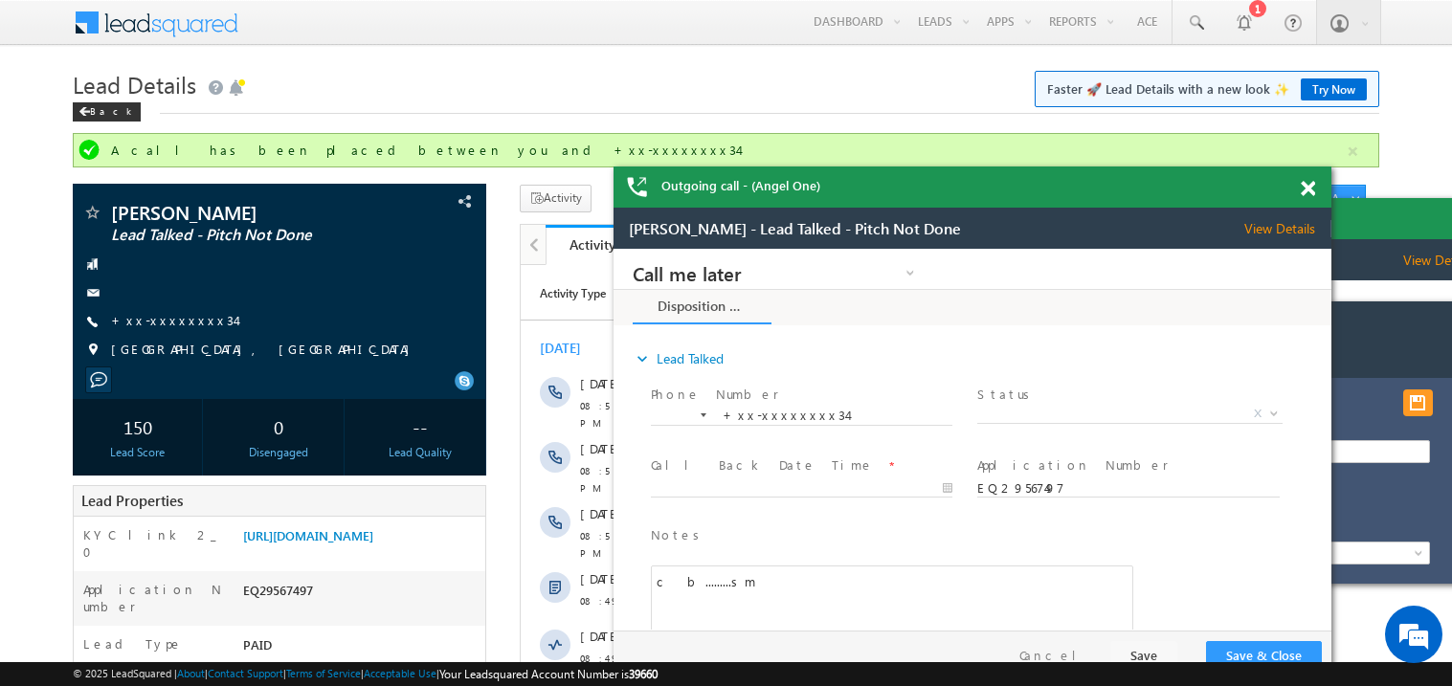
click at [1313, 187] on span at bounding box center [1308, 189] width 14 height 16
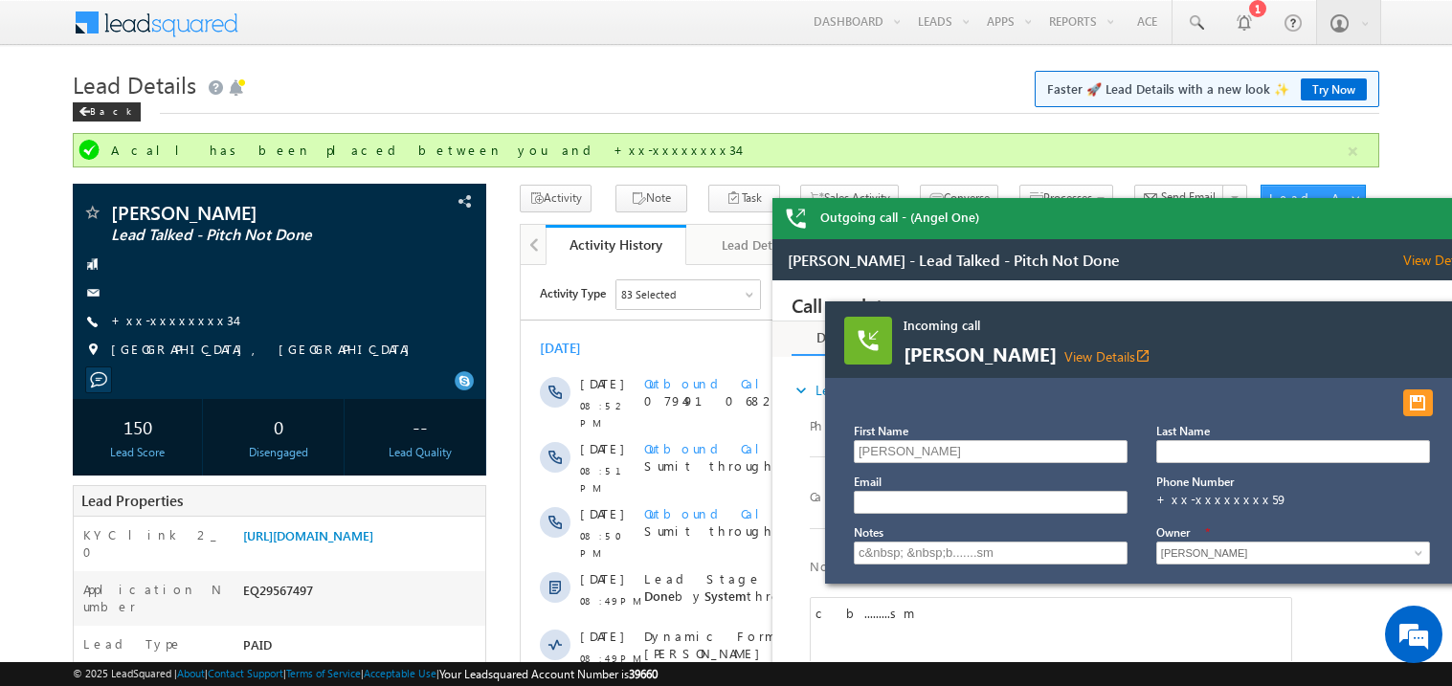
drag, startPoint x: 1098, startPoint y: 317, endPoint x: 920, endPoint y: 309, distance: 178.2
click at [920, 317] on span "Incoming call" at bounding box center [1134, 325] width 460 height 17
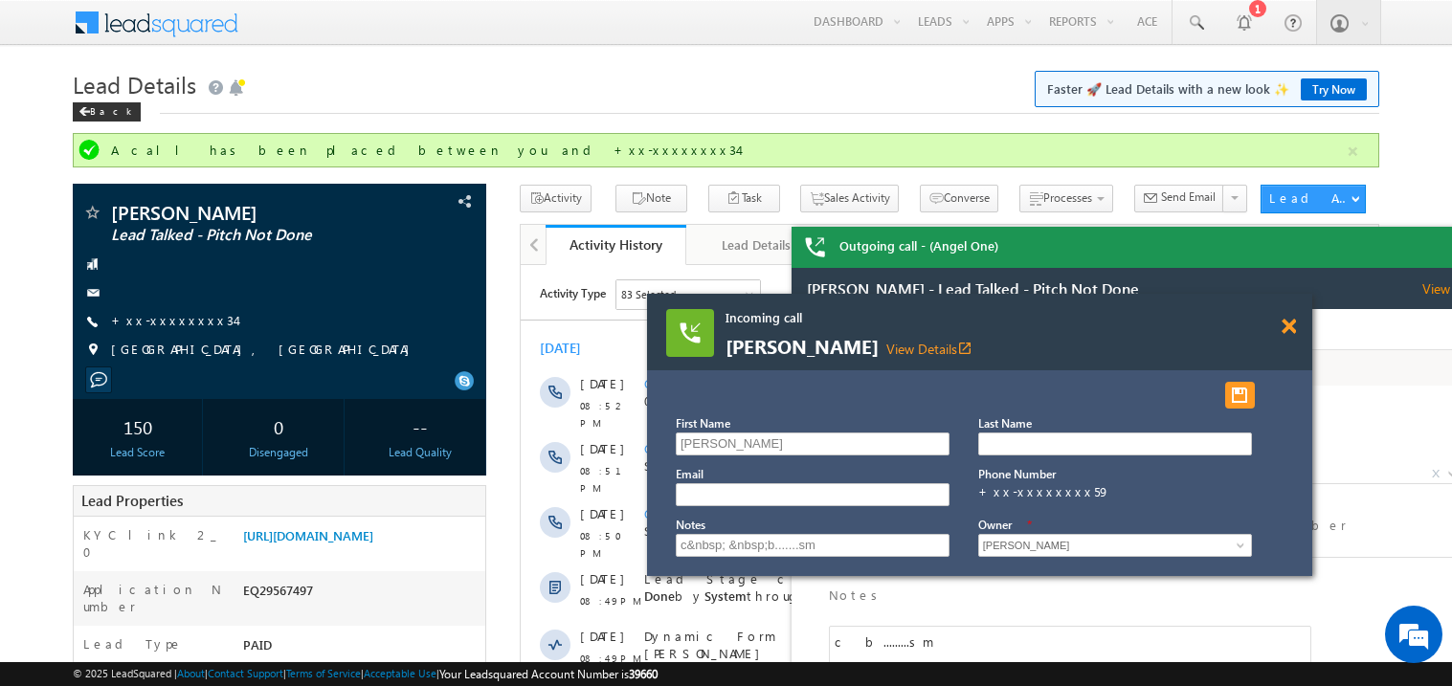
click at [1289, 326] on span at bounding box center [1289, 327] width 14 height 16
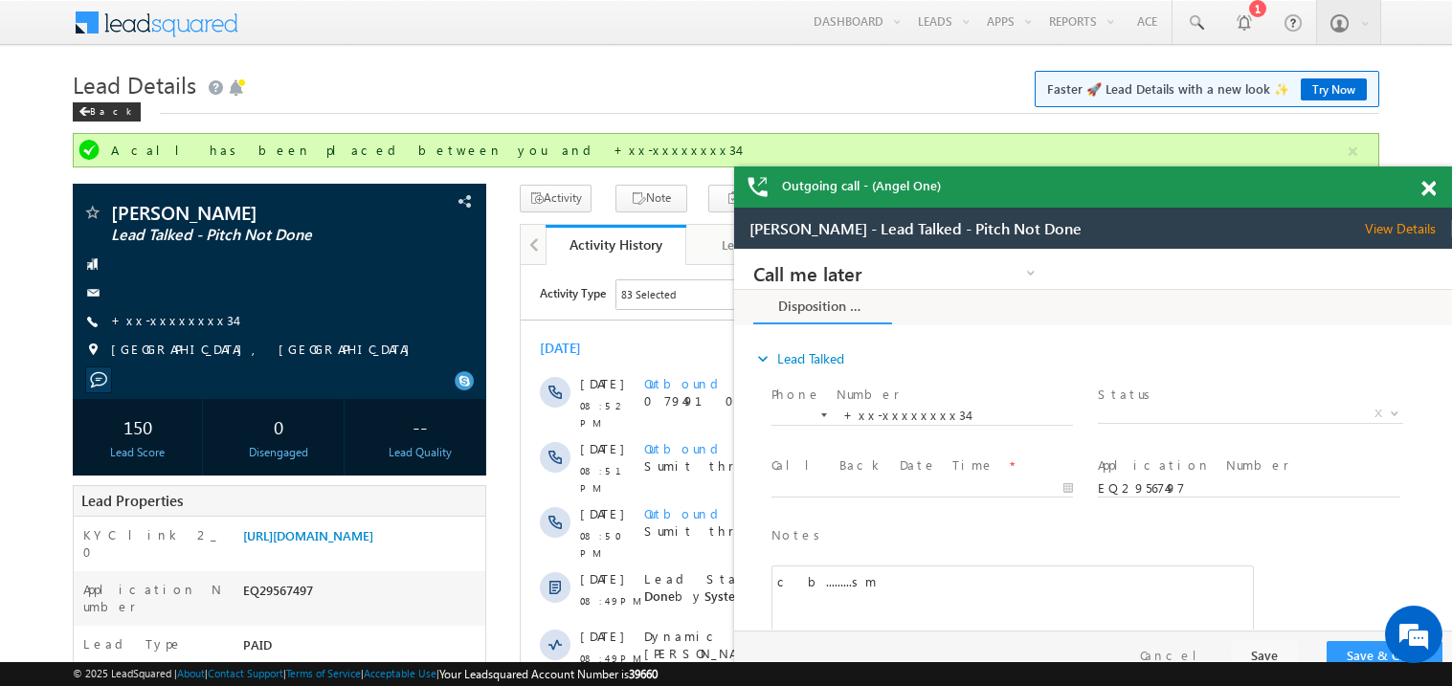
drag, startPoint x: 1915, startPoint y: 501, endPoint x: 1033, endPoint y: 259, distance: 914.5
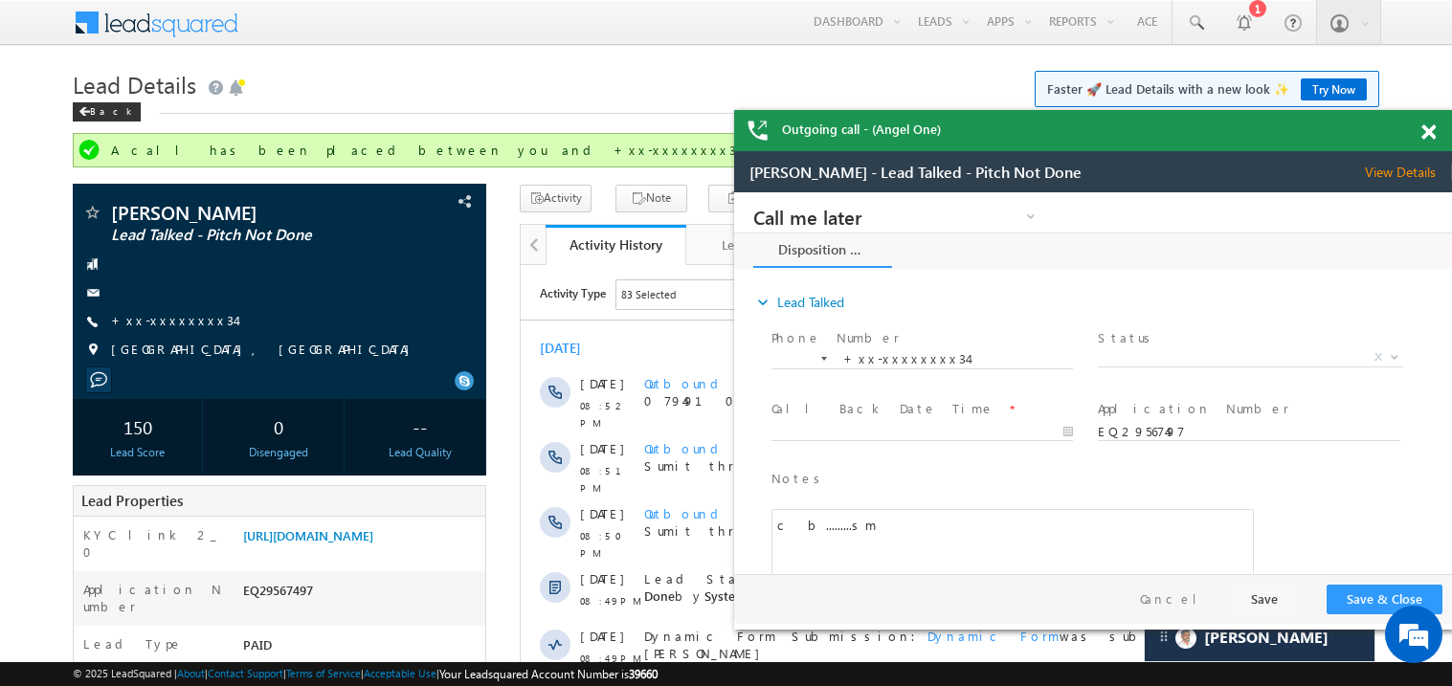
click at [1429, 135] on span at bounding box center [1429, 132] width 14 height 16
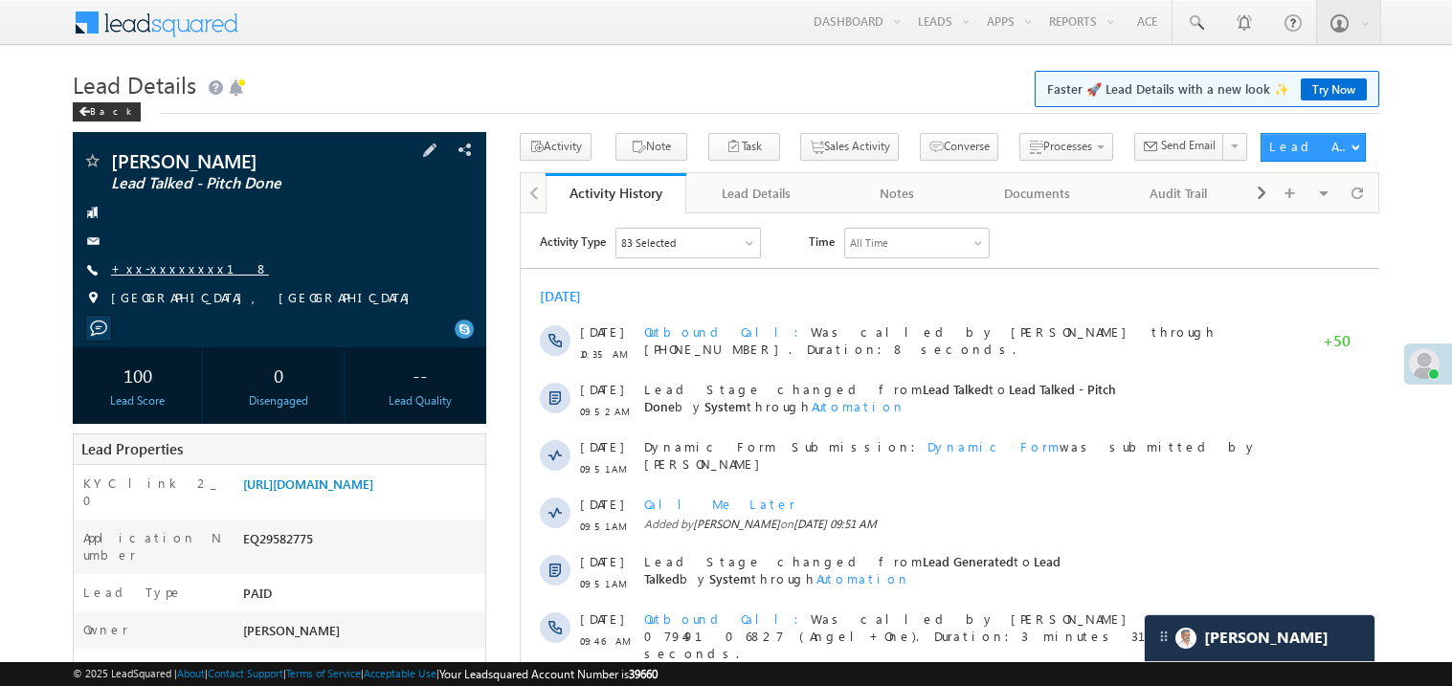
click at [165, 263] on link "+xx-xxxxxxxx18" at bounding box center [190, 268] width 158 height 16
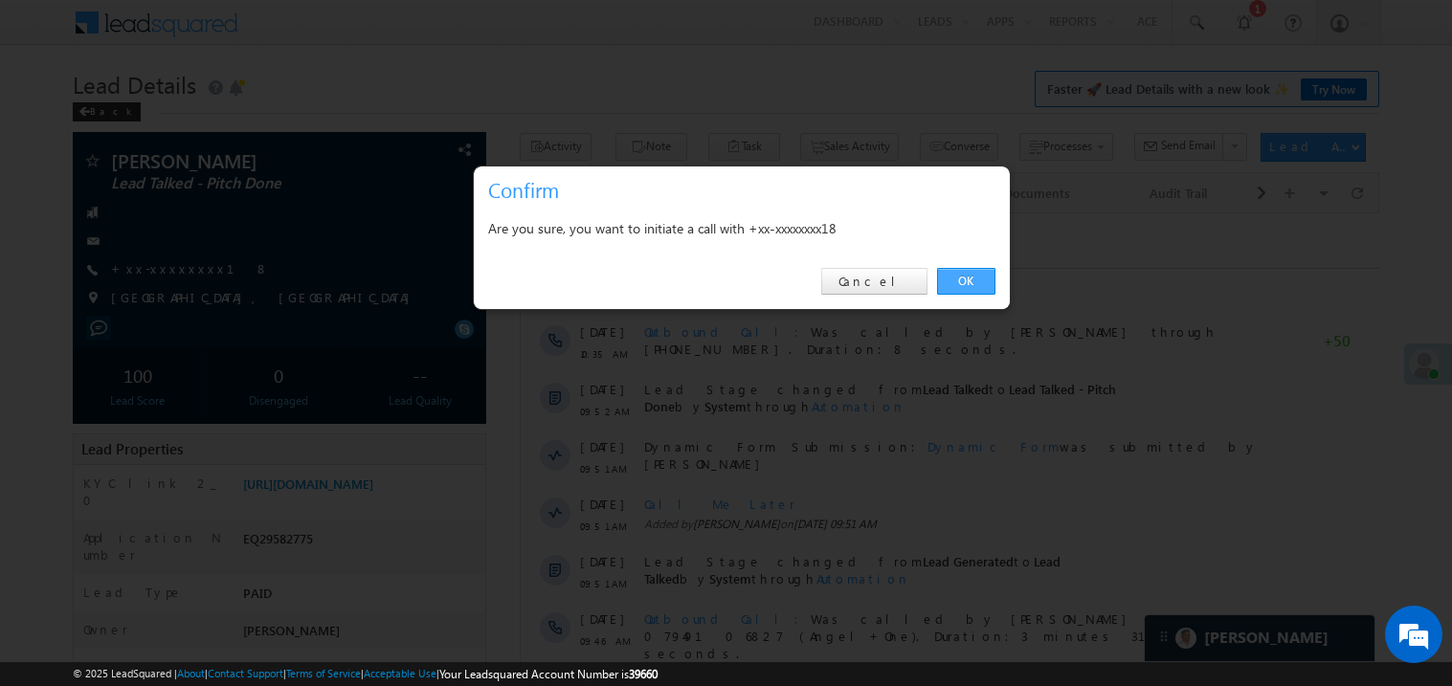
click at [960, 278] on link "OK" at bounding box center [966, 281] width 58 height 27
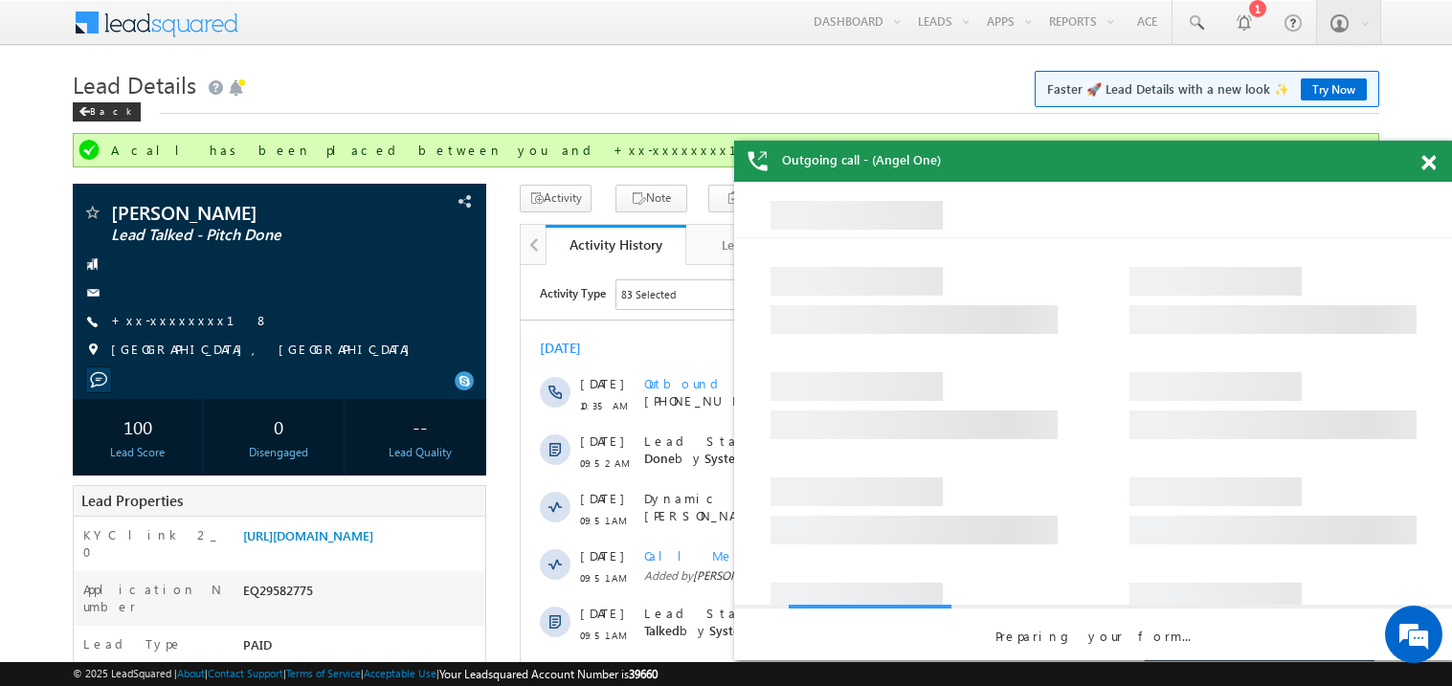
click at [1431, 161] on span at bounding box center [1429, 163] width 14 height 16
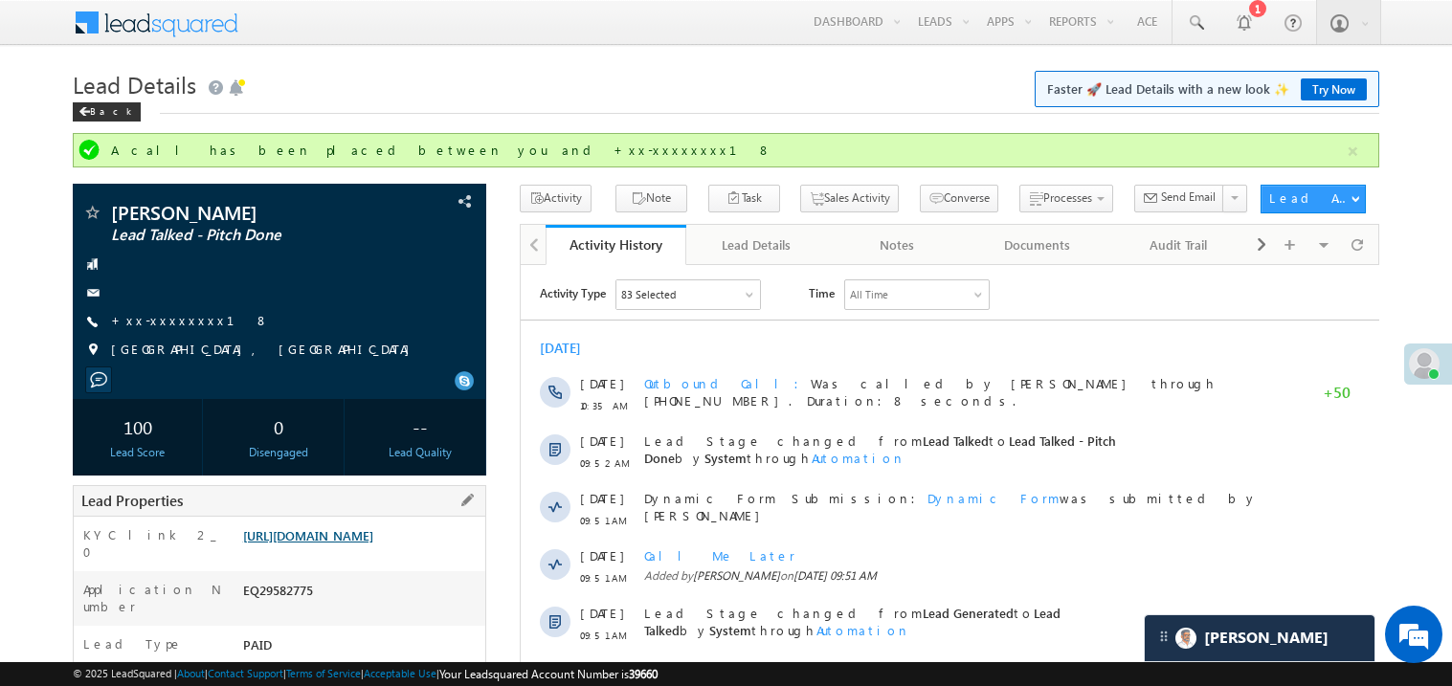
click at [346, 544] on link "https://angelbroking1-pk3em7sa.customui-test.leadsquared.com?leadId=5daf589a-e6…" at bounding box center [308, 536] width 130 height 16
click at [364, 544] on link "https://angelbroking1-pk3em7sa.customui-test.leadsquared.com?leadId=5daf589a-e6…" at bounding box center [308, 536] width 130 height 16
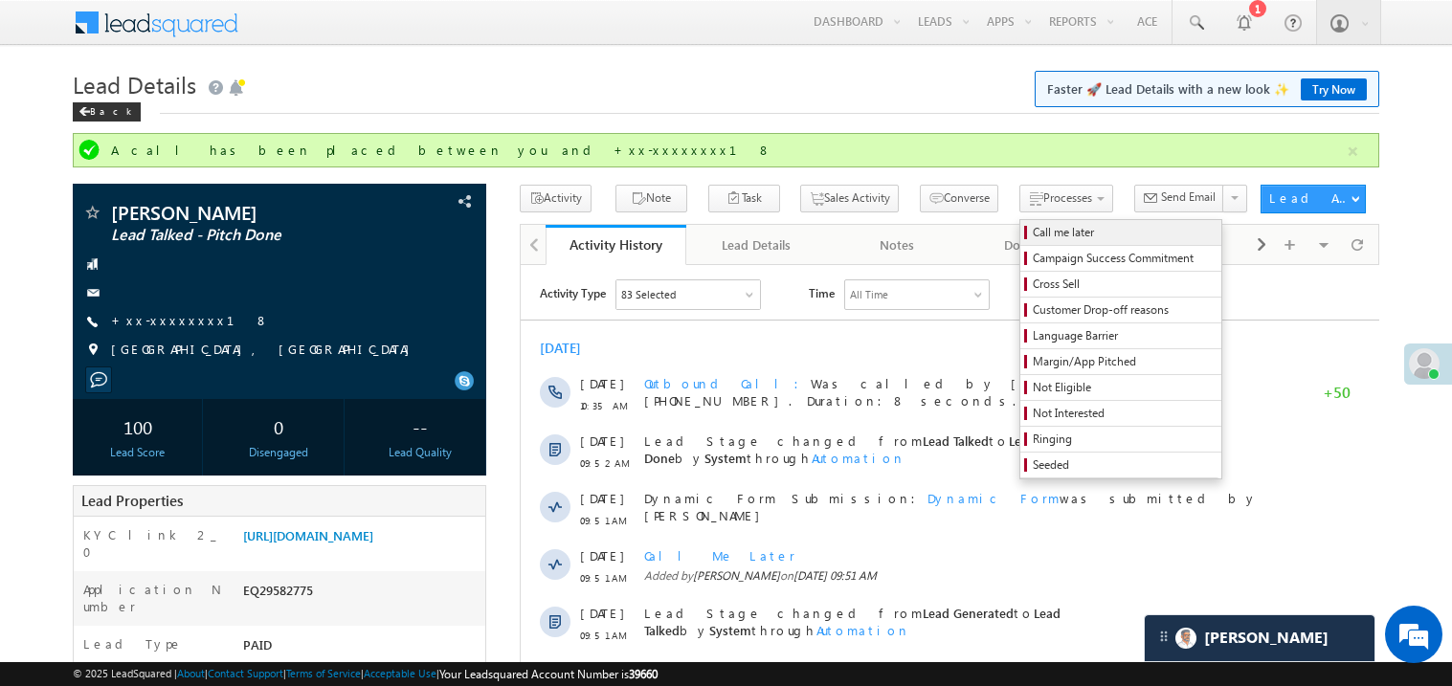
click at [1033, 234] on span "Call me later" at bounding box center [1124, 232] width 182 height 17
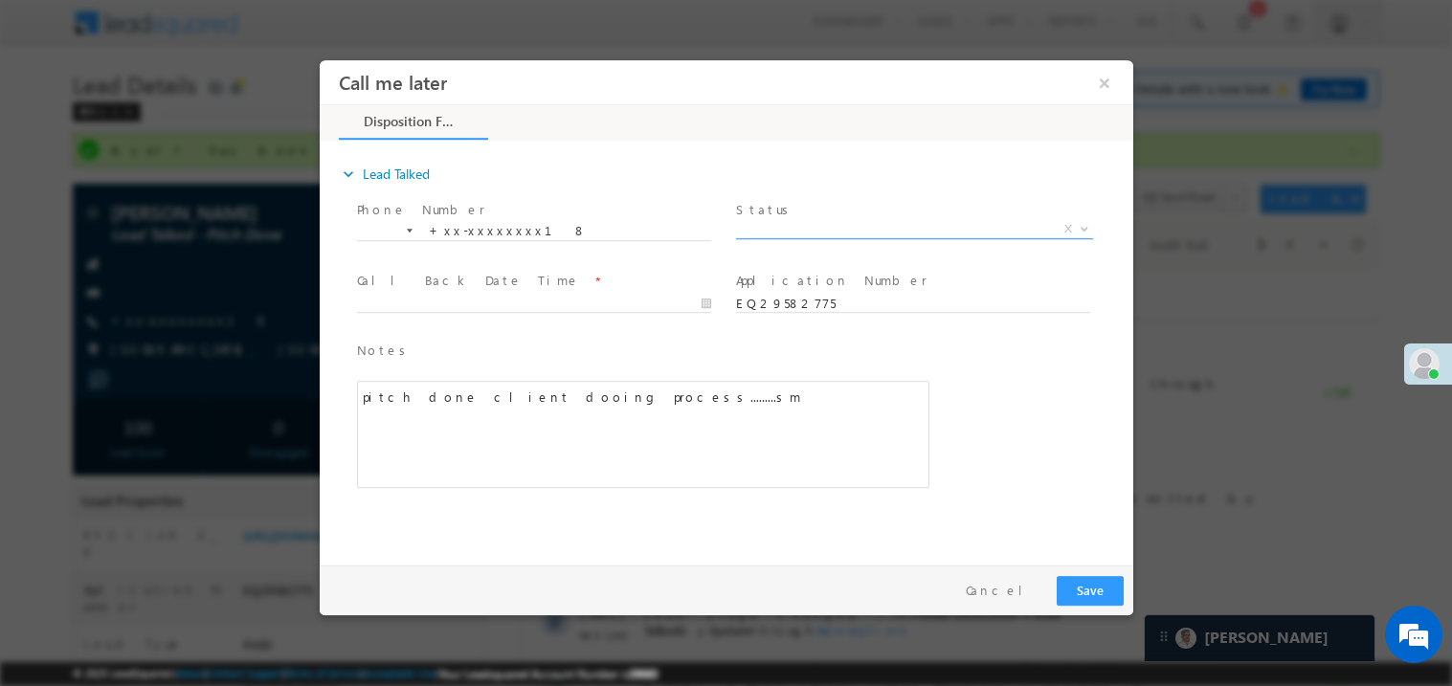
click at [790, 231] on span "X" at bounding box center [913, 228] width 357 height 19
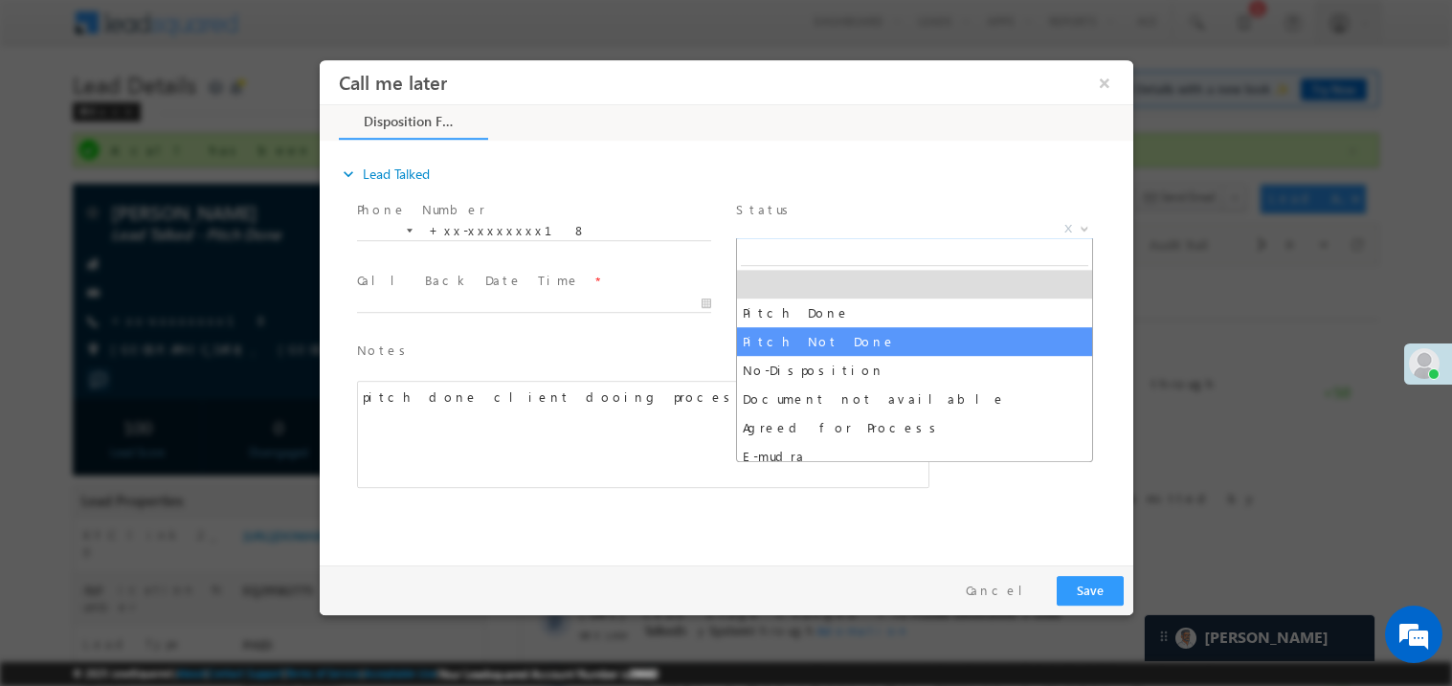
select select "Pitch Not Done"
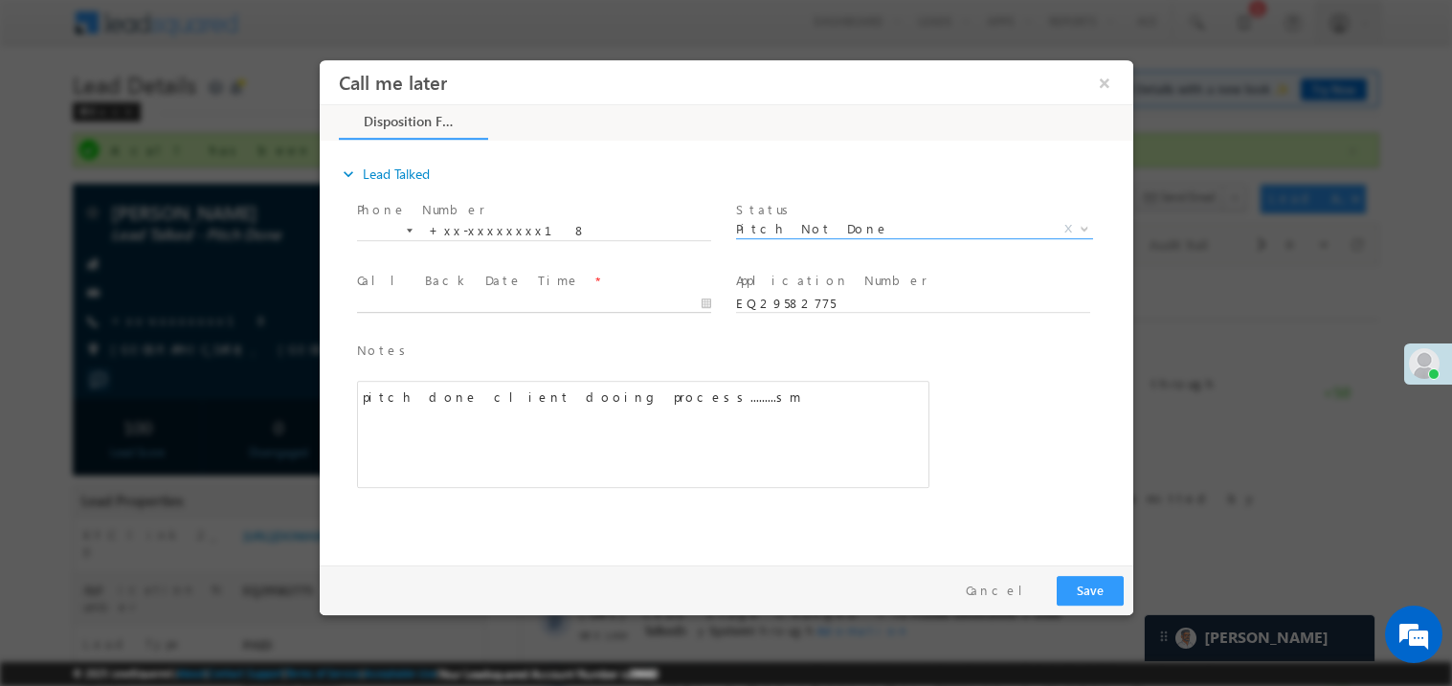
click at [417, 300] on body "Call me later ×" at bounding box center [726, 307] width 814 height 497
type input "09/26/25 12:00 PM"
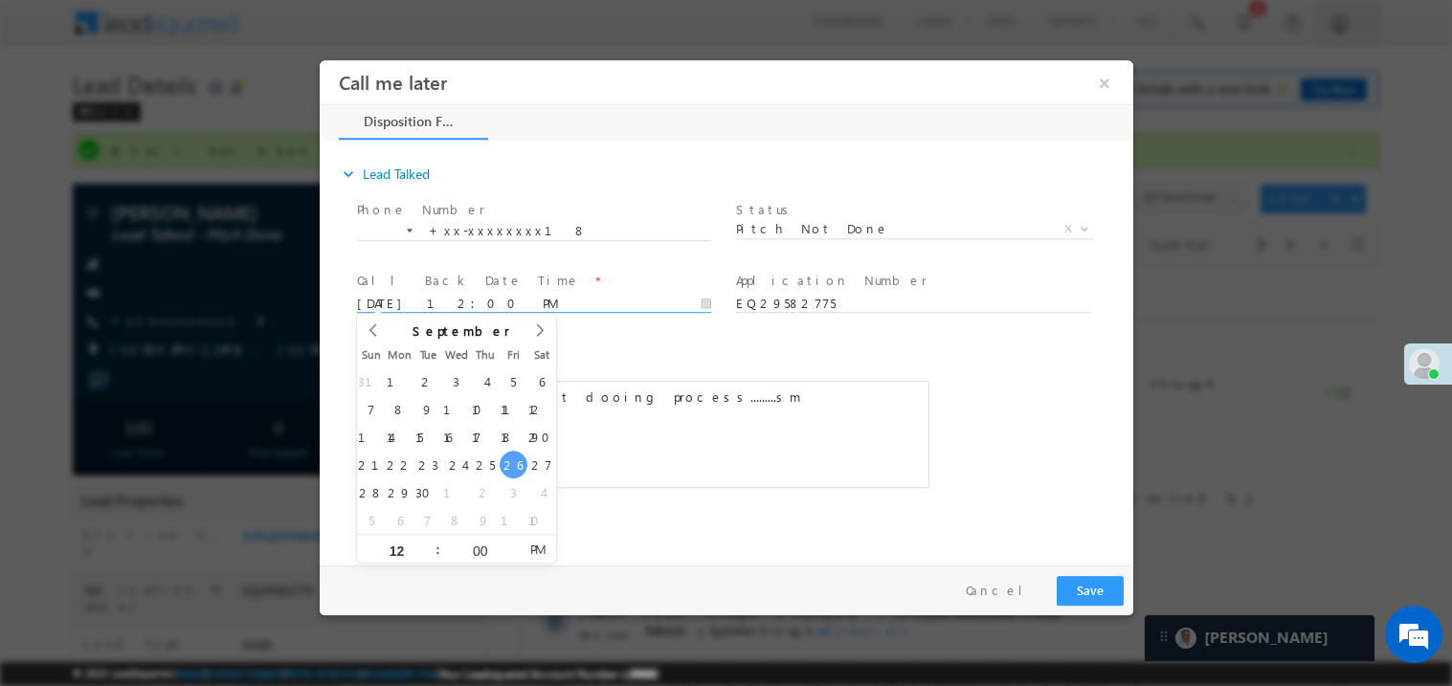
click at [729, 437] on div "pitch done client dooing process.........sm" at bounding box center [642, 433] width 573 height 107
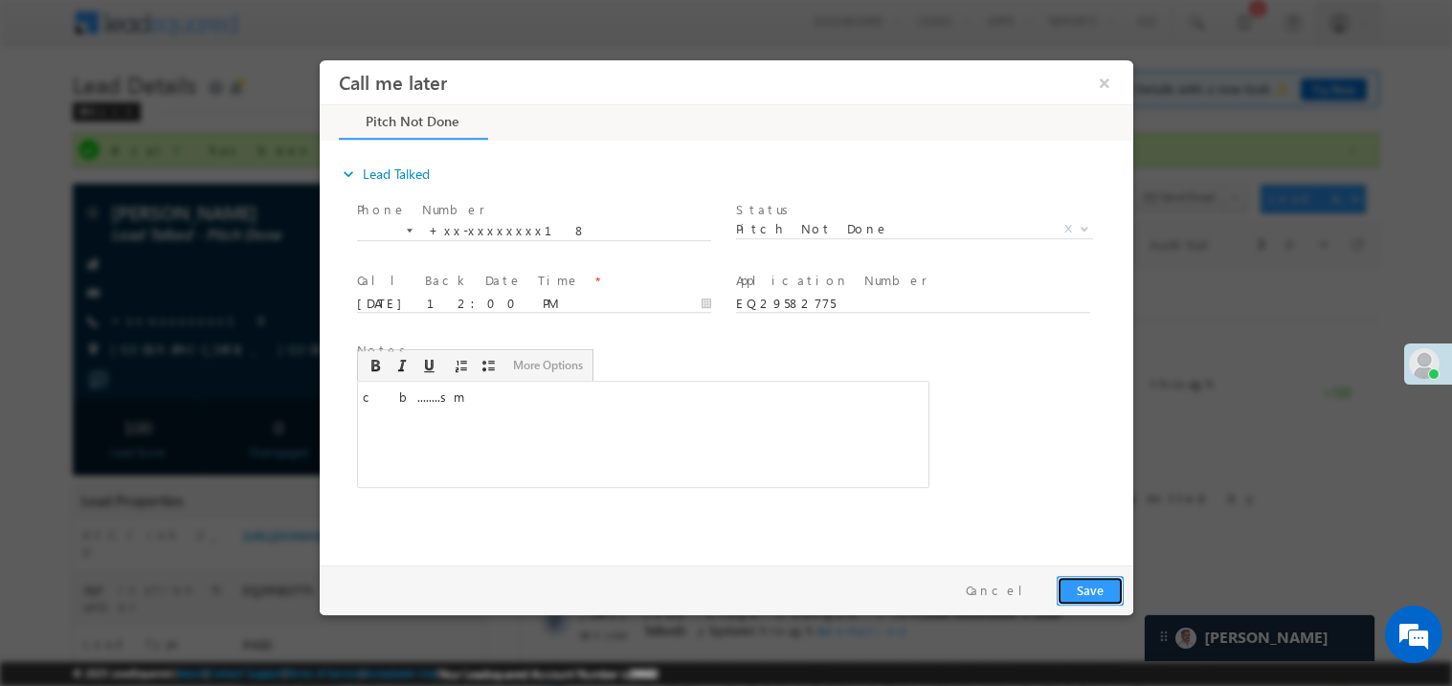
click at [1119, 588] on button "Save" at bounding box center [1089, 590] width 67 height 30
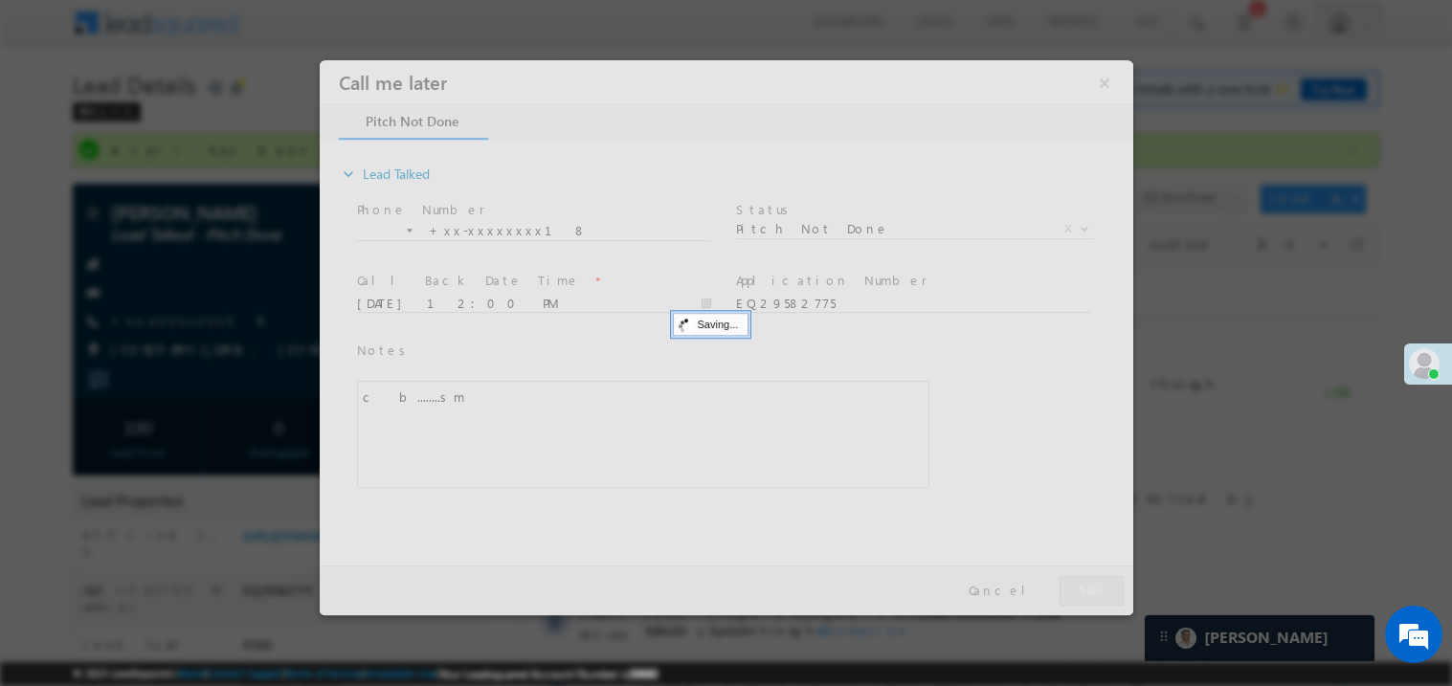
click at [1119, 588] on div at bounding box center [726, 336] width 814 height 555
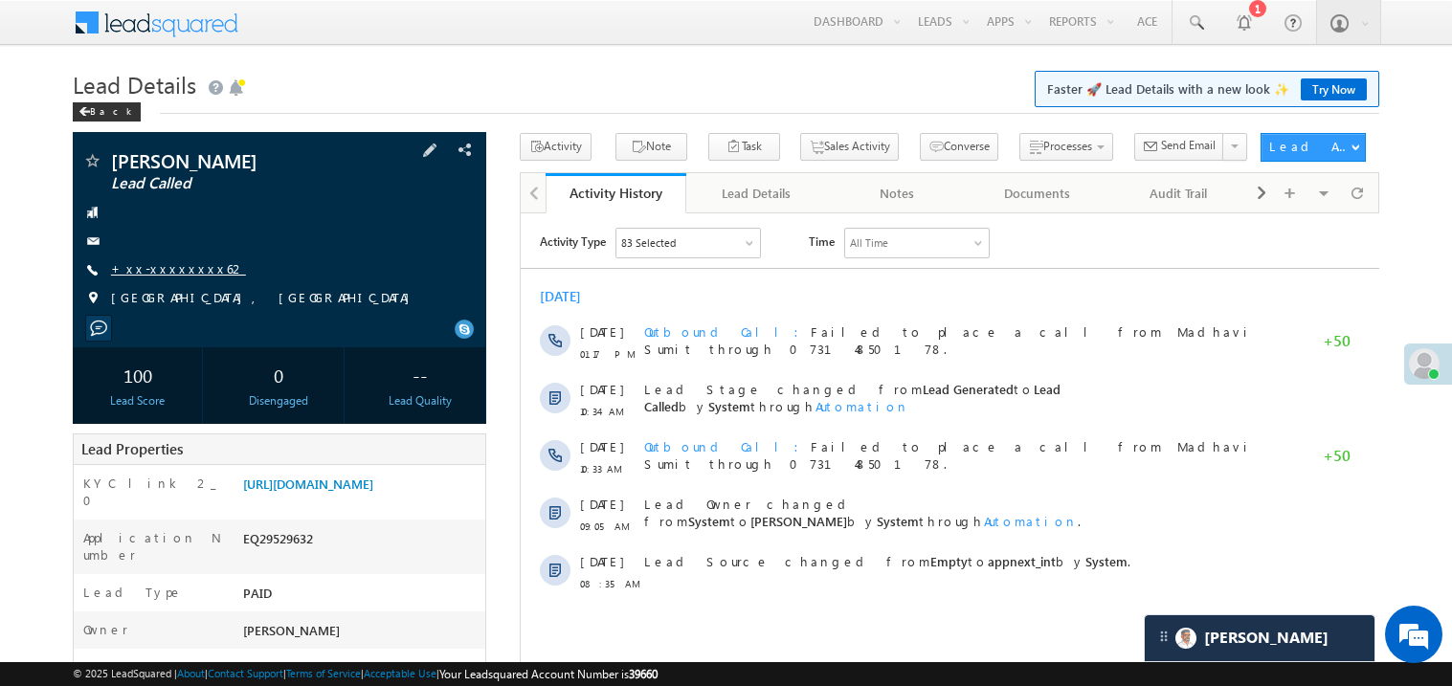
click at [168, 270] on link "+xx-xxxxxxxx62" at bounding box center [178, 268] width 135 height 16
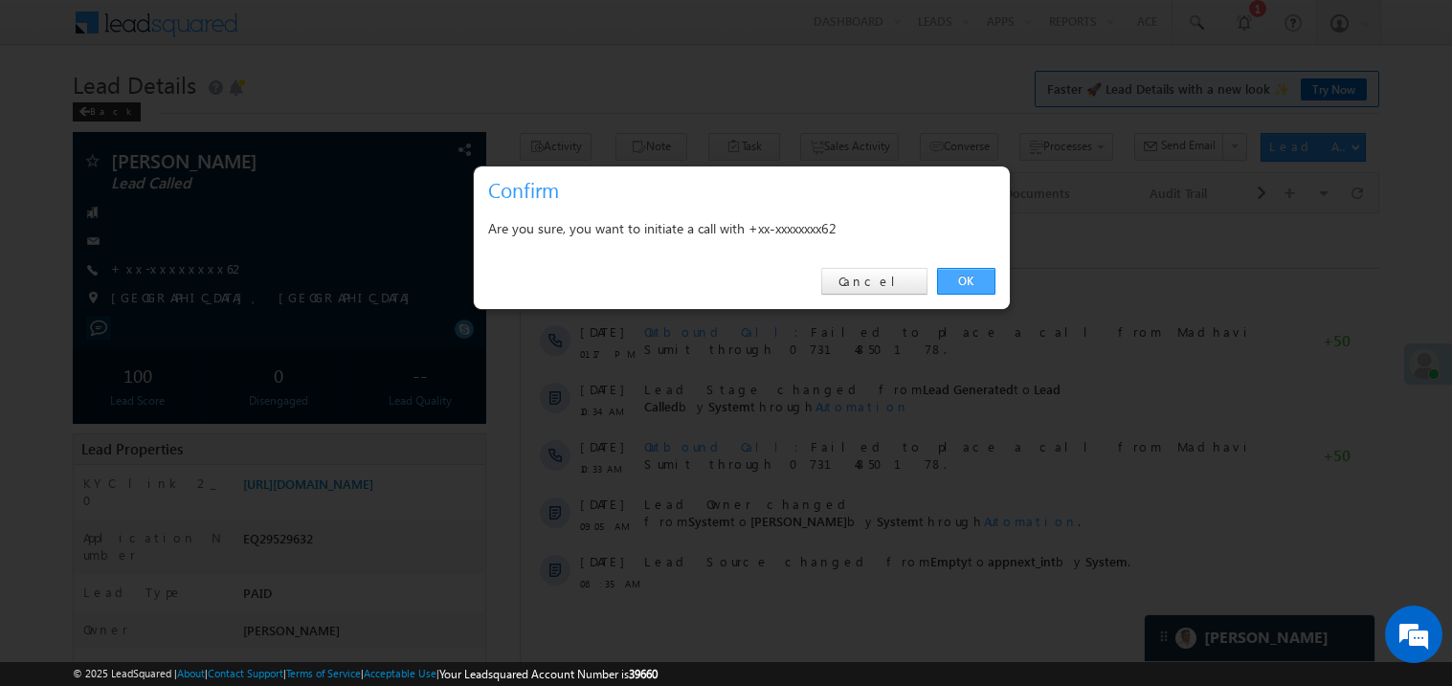
click at [964, 272] on link "OK" at bounding box center [966, 281] width 58 height 27
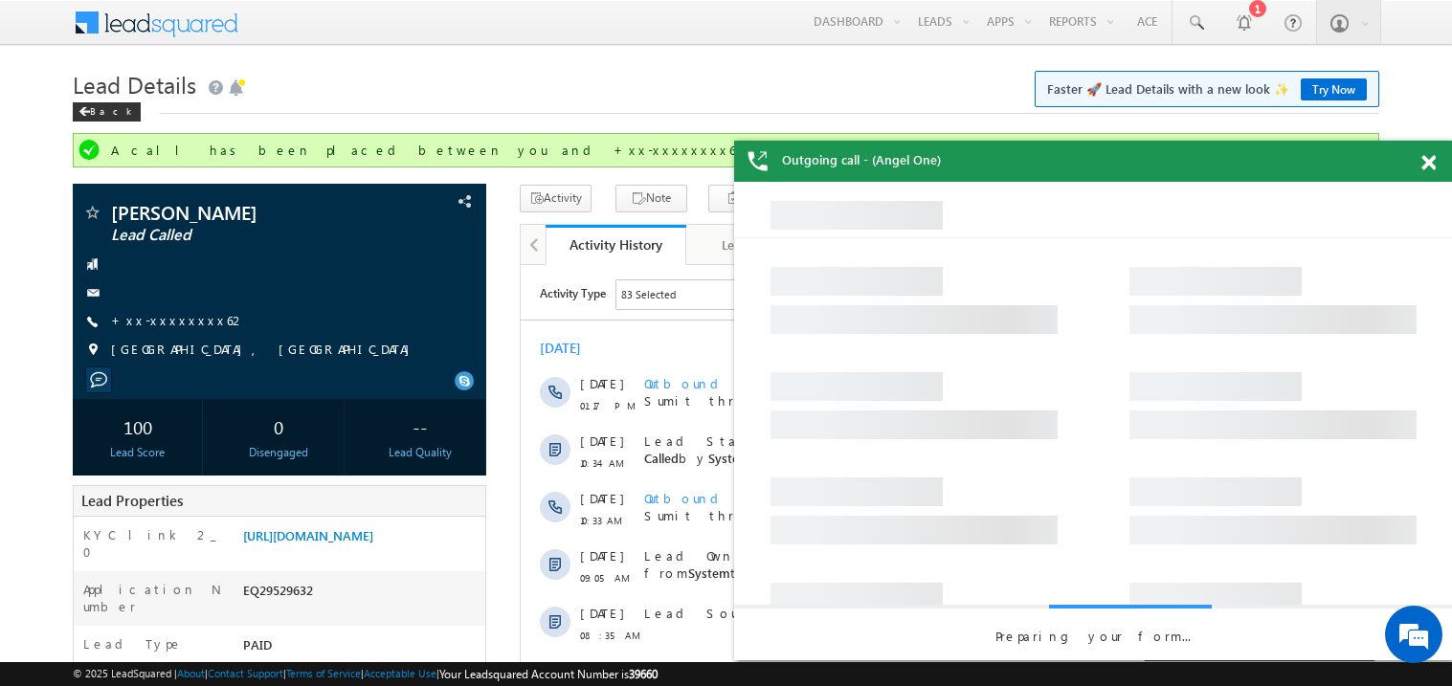
click at [1439, 163] on div at bounding box center [1440, 159] width 26 height 37
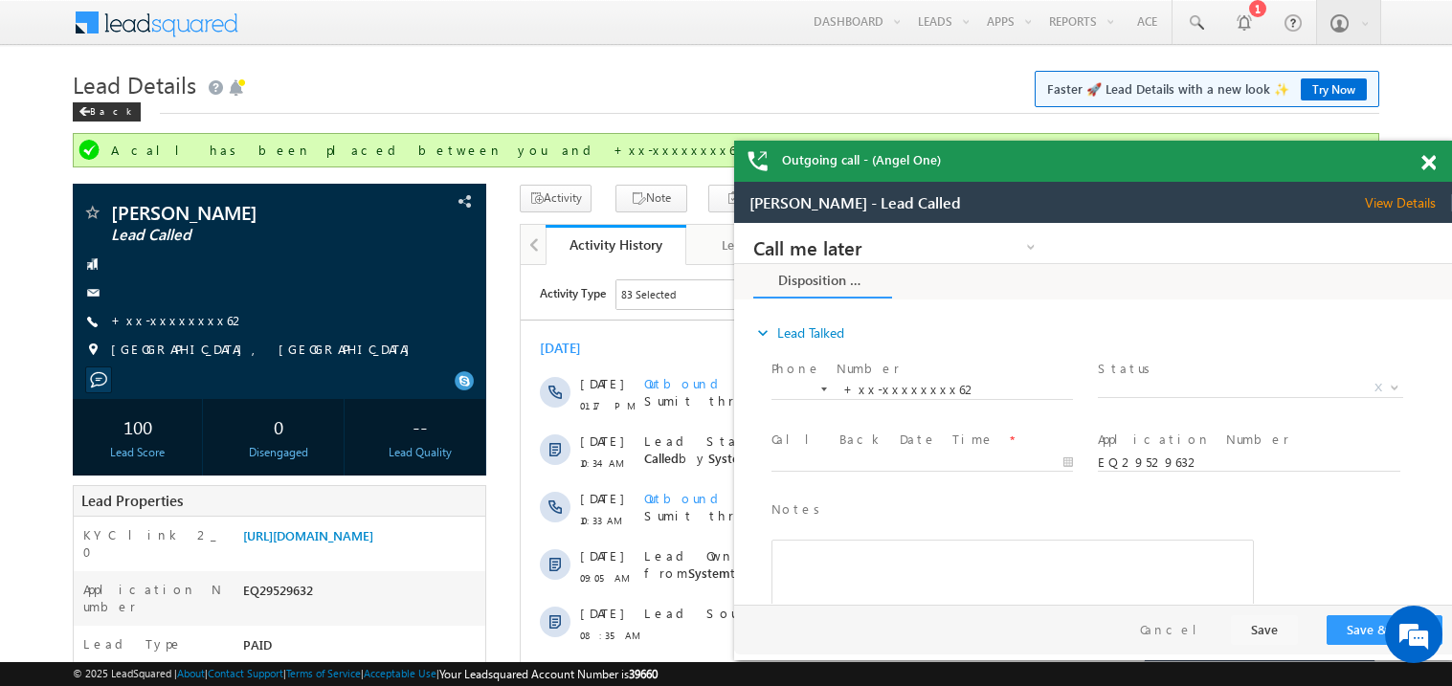
click at [1435, 160] on span at bounding box center [1429, 163] width 14 height 16
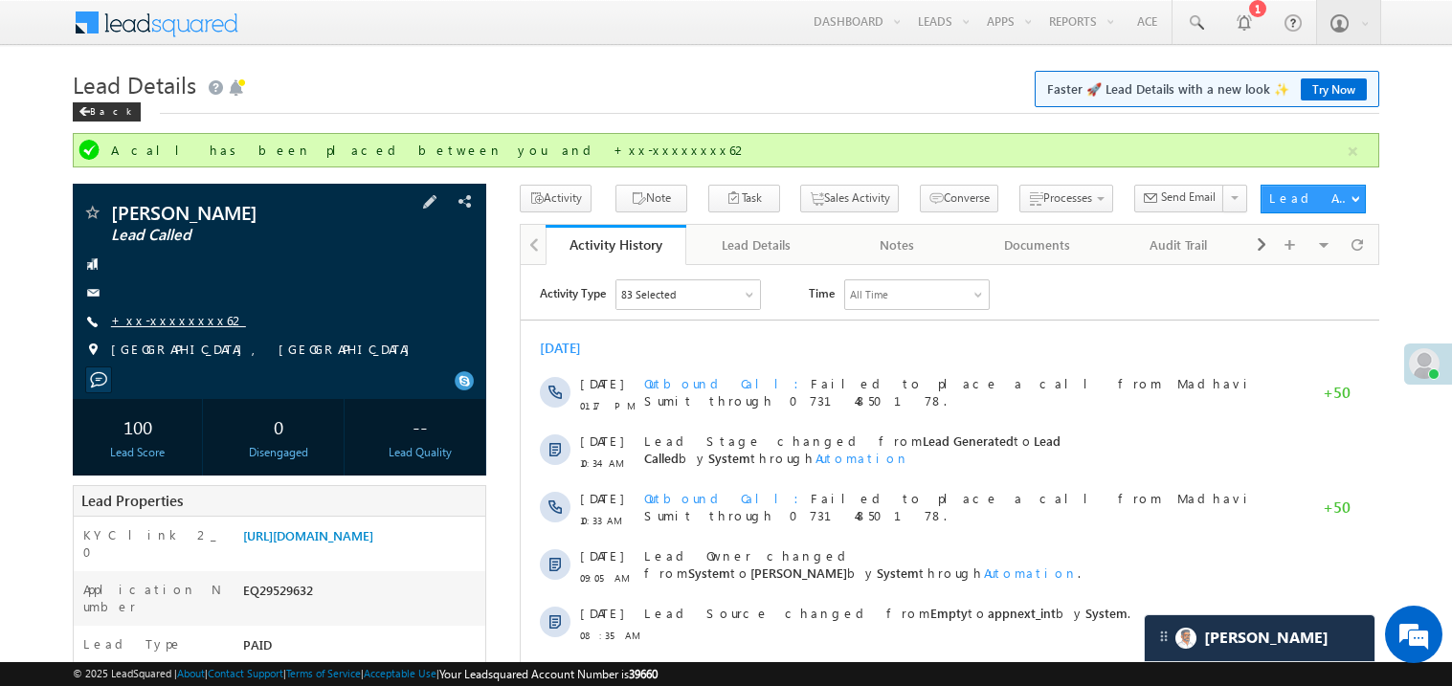
click at [177, 326] on link "+xx-xxxxxxxx62" at bounding box center [178, 320] width 135 height 16
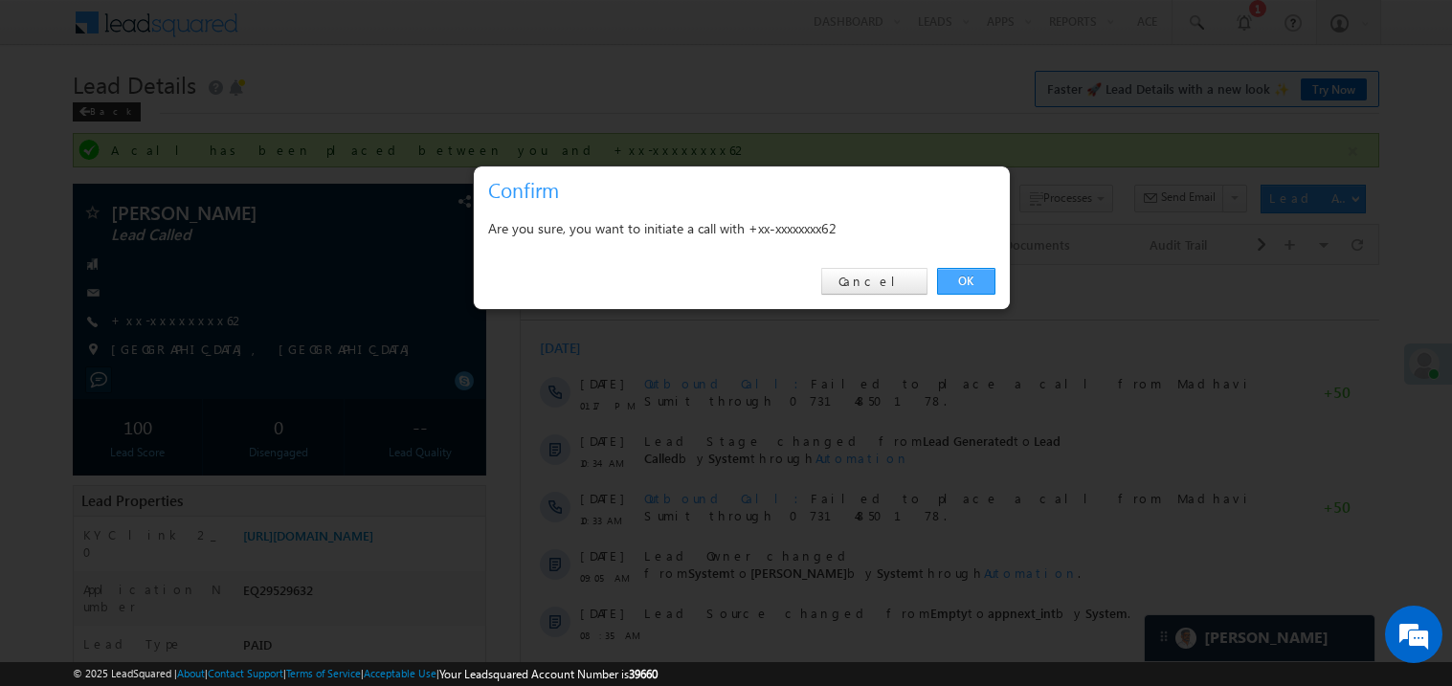
click at [966, 278] on link "OK" at bounding box center [966, 281] width 58 height 27
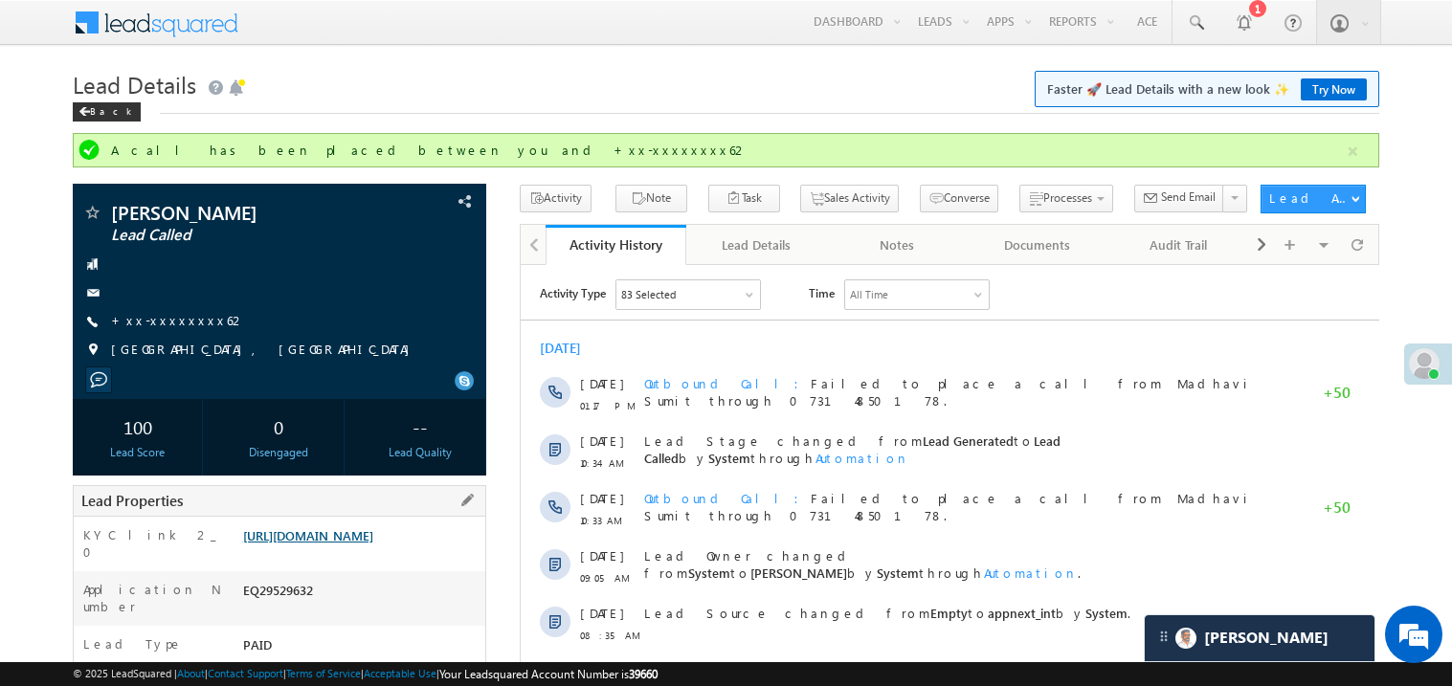
click at [370, 544] on link "[URL][DOMAIN_NAME]" at bounding box center [308, 536] width 130 height 16
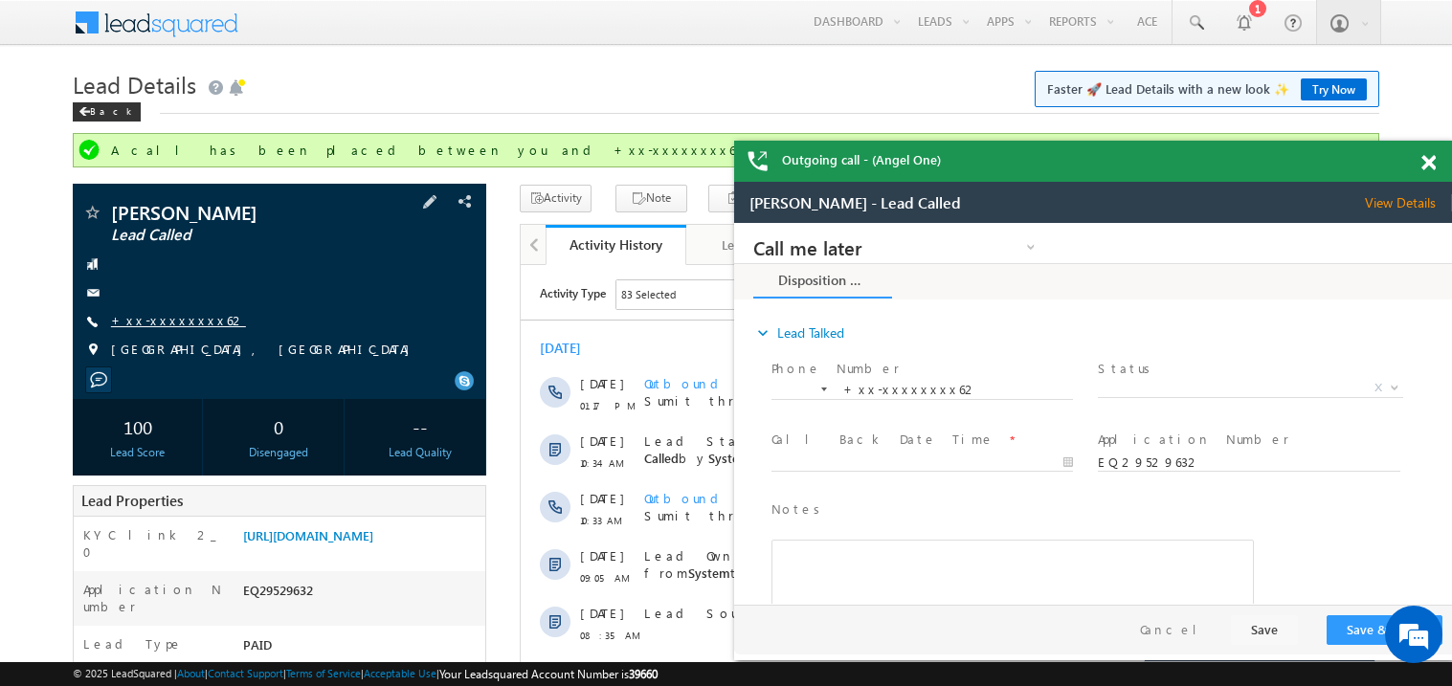
click at [165, 319] on link "+xx-xxxxxxxx62" at bounding box center [178, 320] width 135 height 16
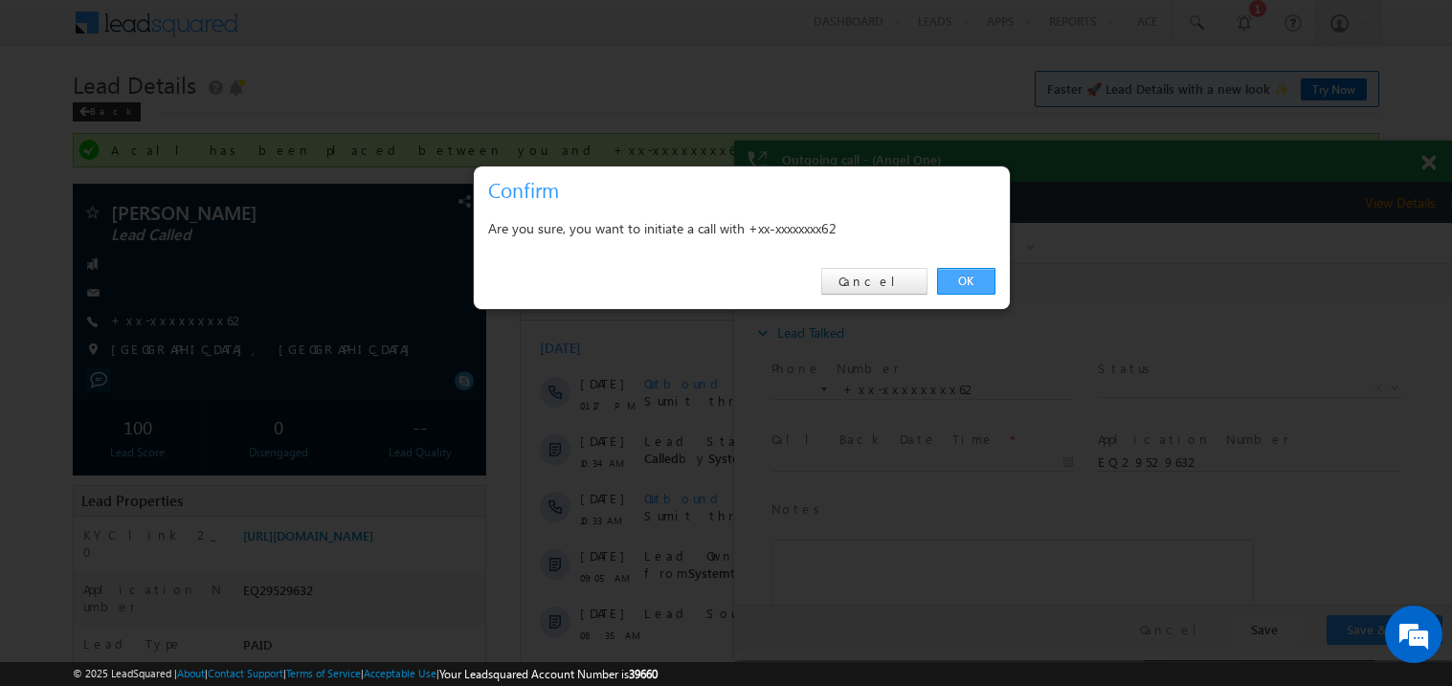
click at [971, 280] on link "OK" at bounding box center [966, 281] width 58 height 27
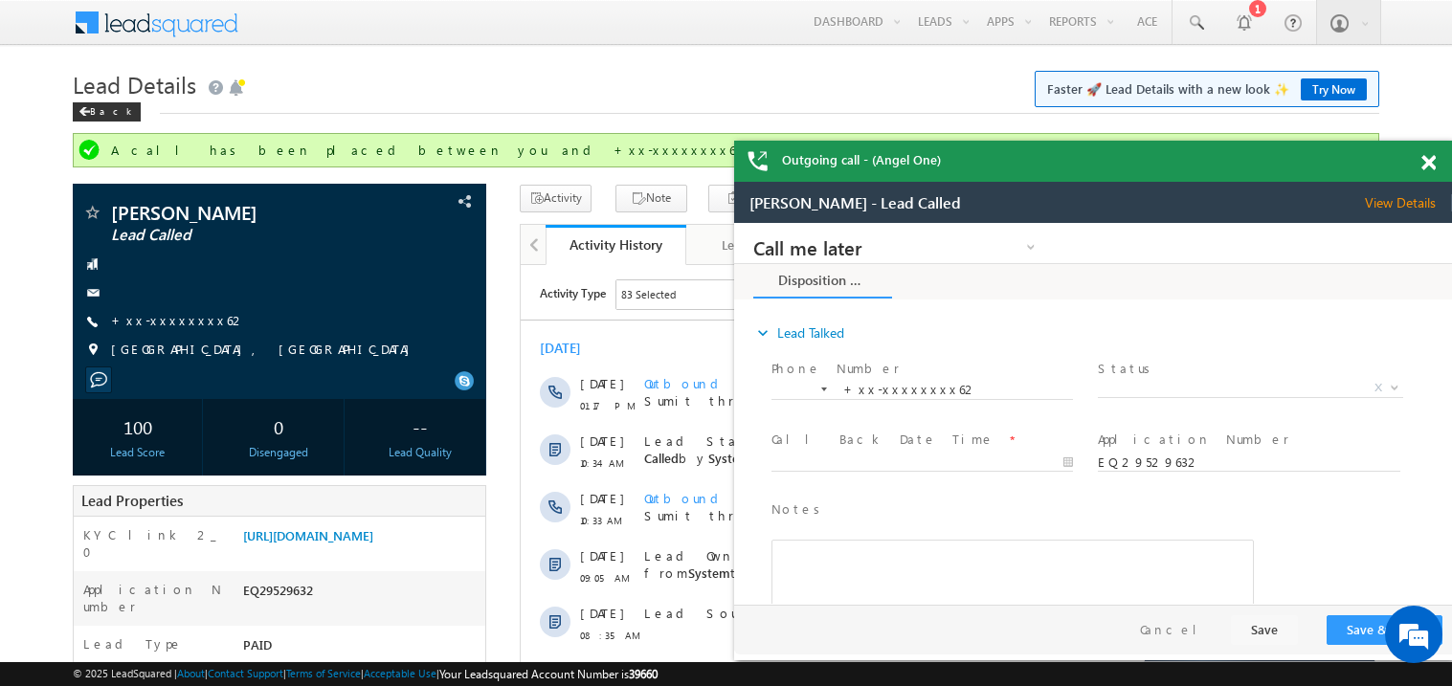
click at [1431, 155] on span at bounding box center [1429, 163] width 14 height 16
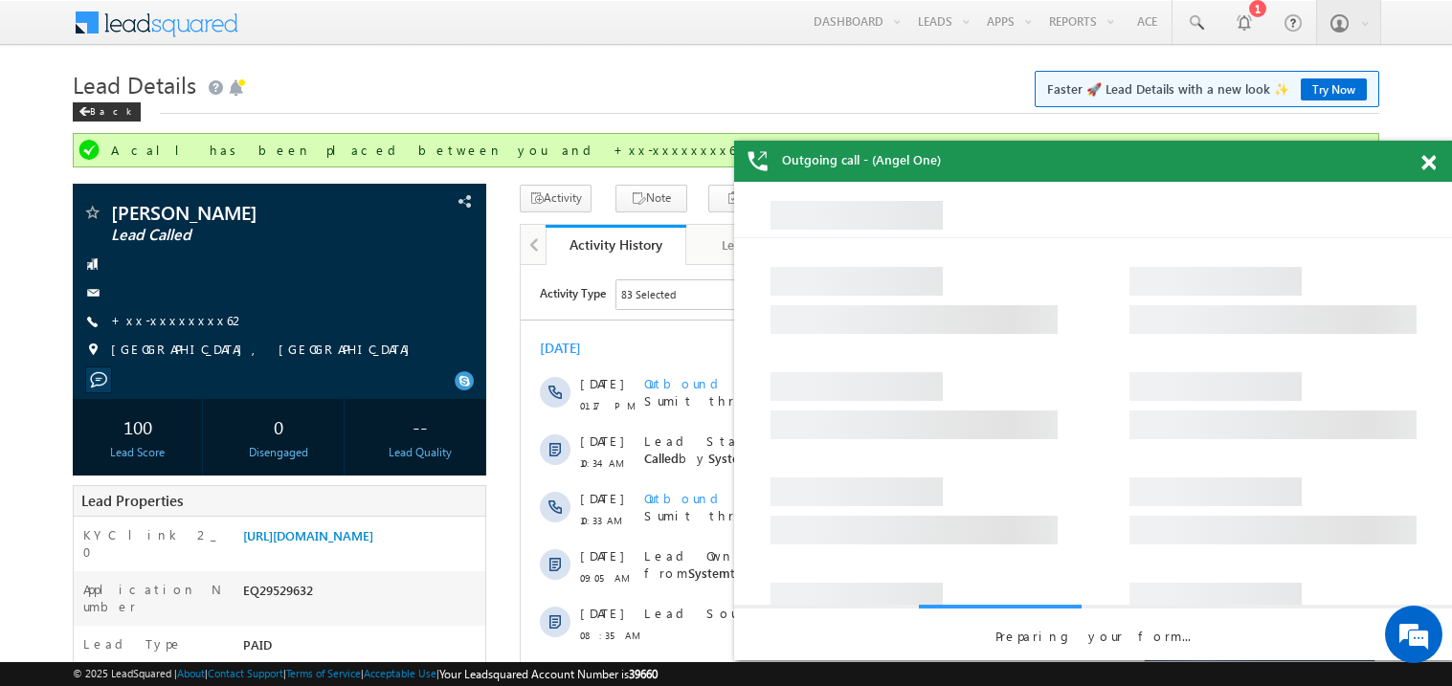
click at [1431, 164] on span at bounding box center [1429, 163] width 14 height 16
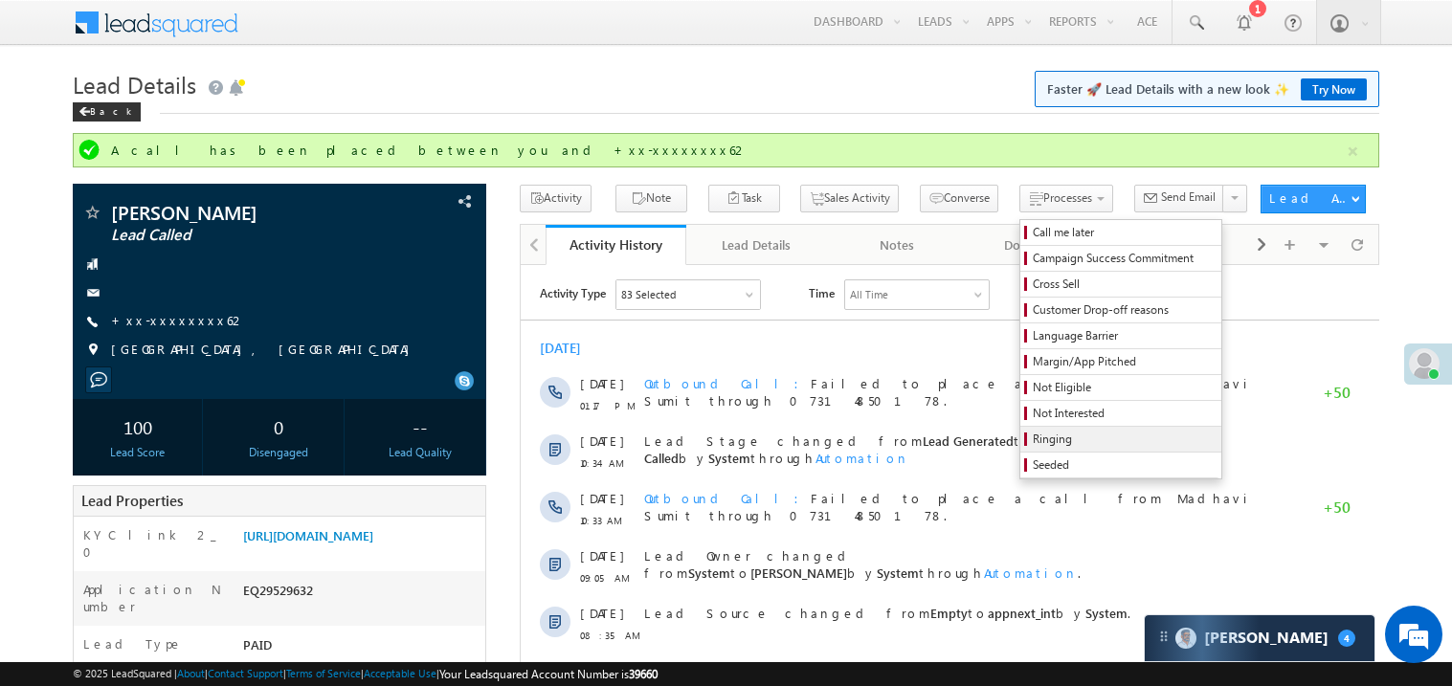
click at [1073, 435] on span "Ringing" at bounding box center [1124, 439] width 182 height 17
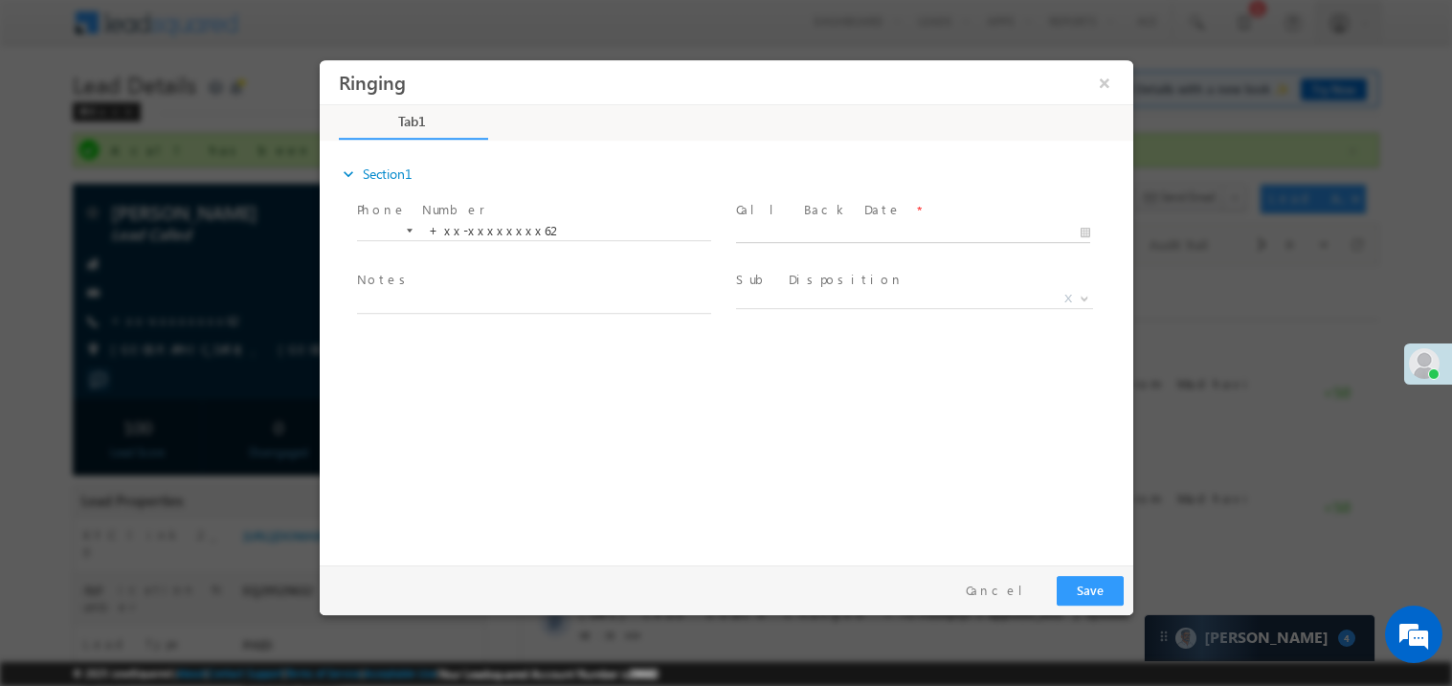
click at [844, 226] on body "Ringing ×" at bounding box center [726, 307] width 814 height 497
type input "09/26/25 12:13 PM"
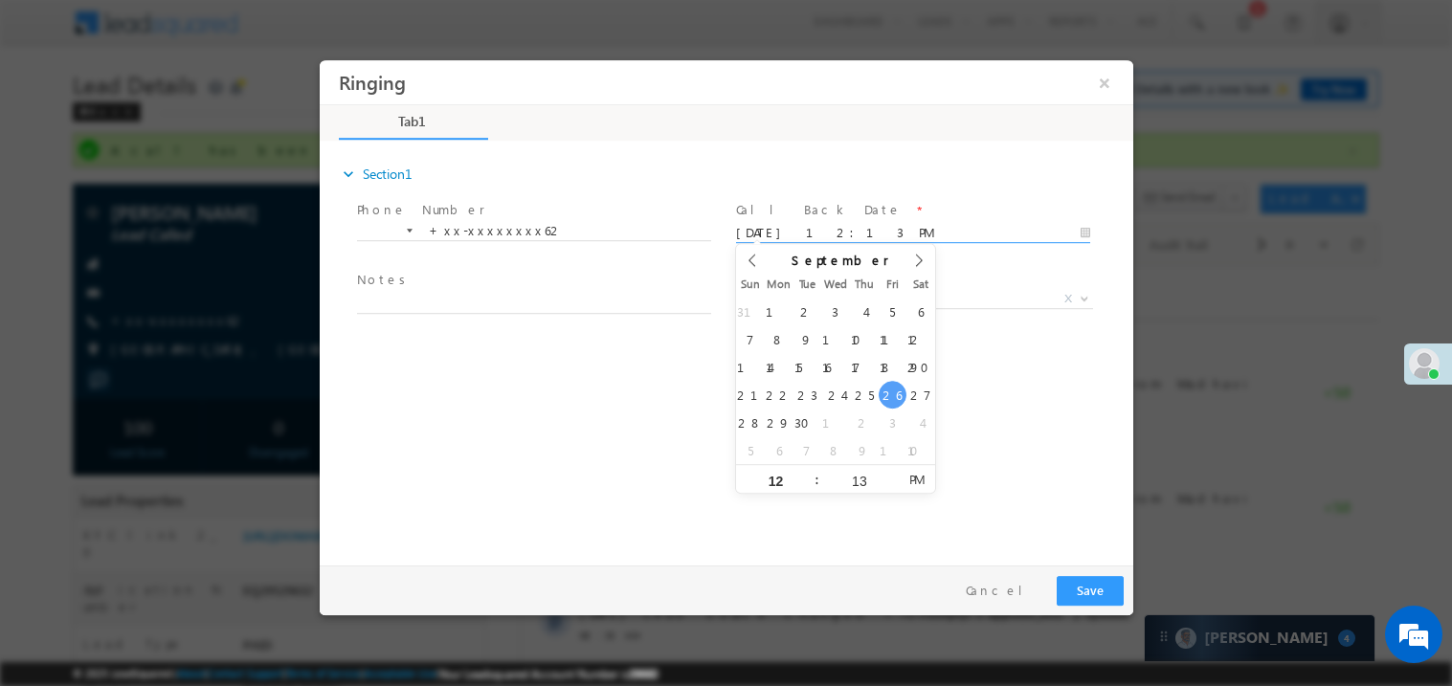
click at [476, 288] on span "Notes *" at bounding box center [532, 280] width 353 height 21
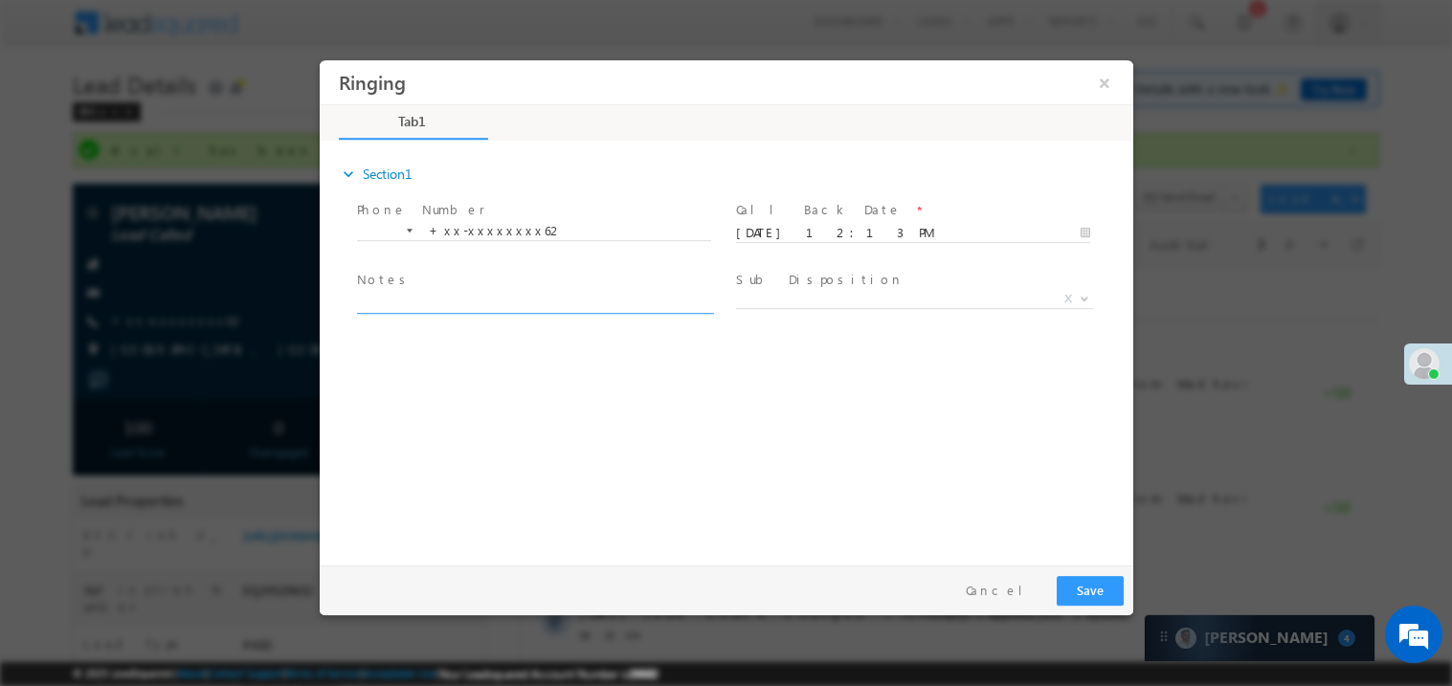
click at [472, 291] on textarea at bounding box center [533, 302] width 354 height 22
type textarea "ring"
click at [815, 294] on span "X" at bounding box center [913, 298] width 357 height 19
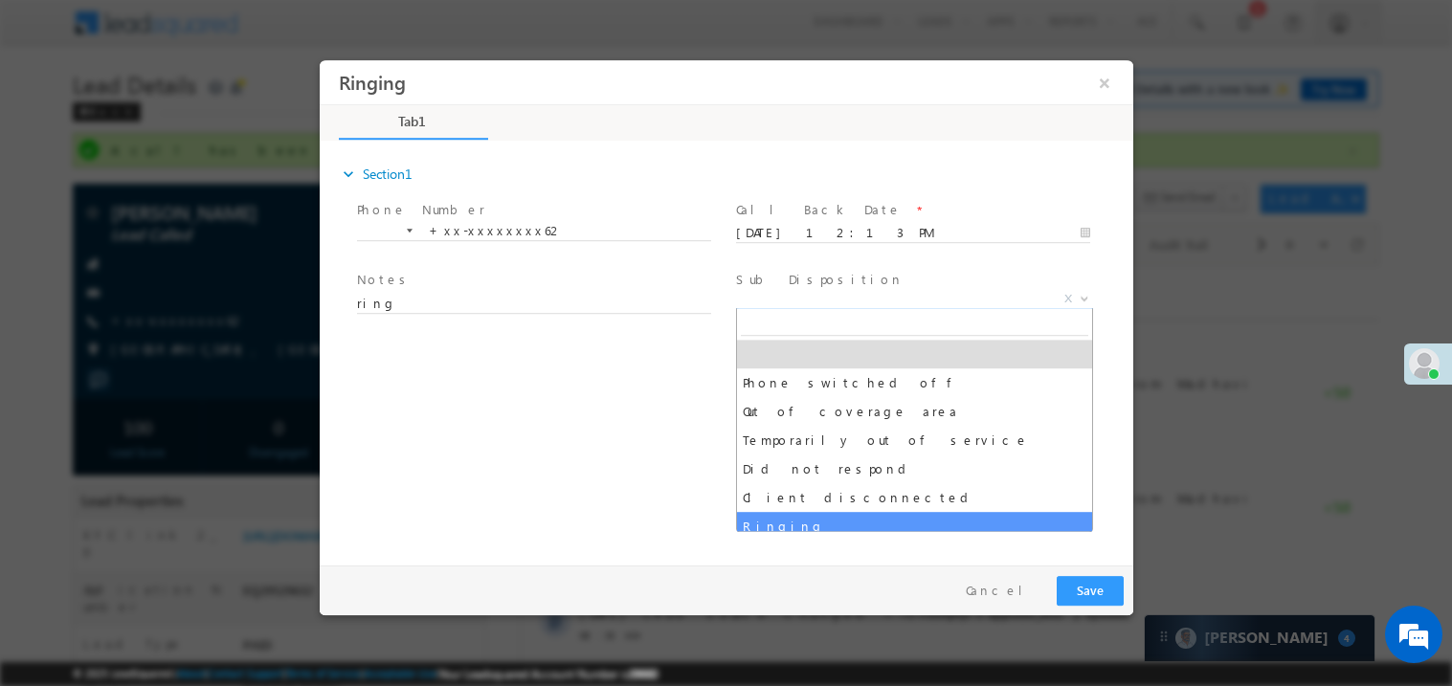
select select "Ringing"
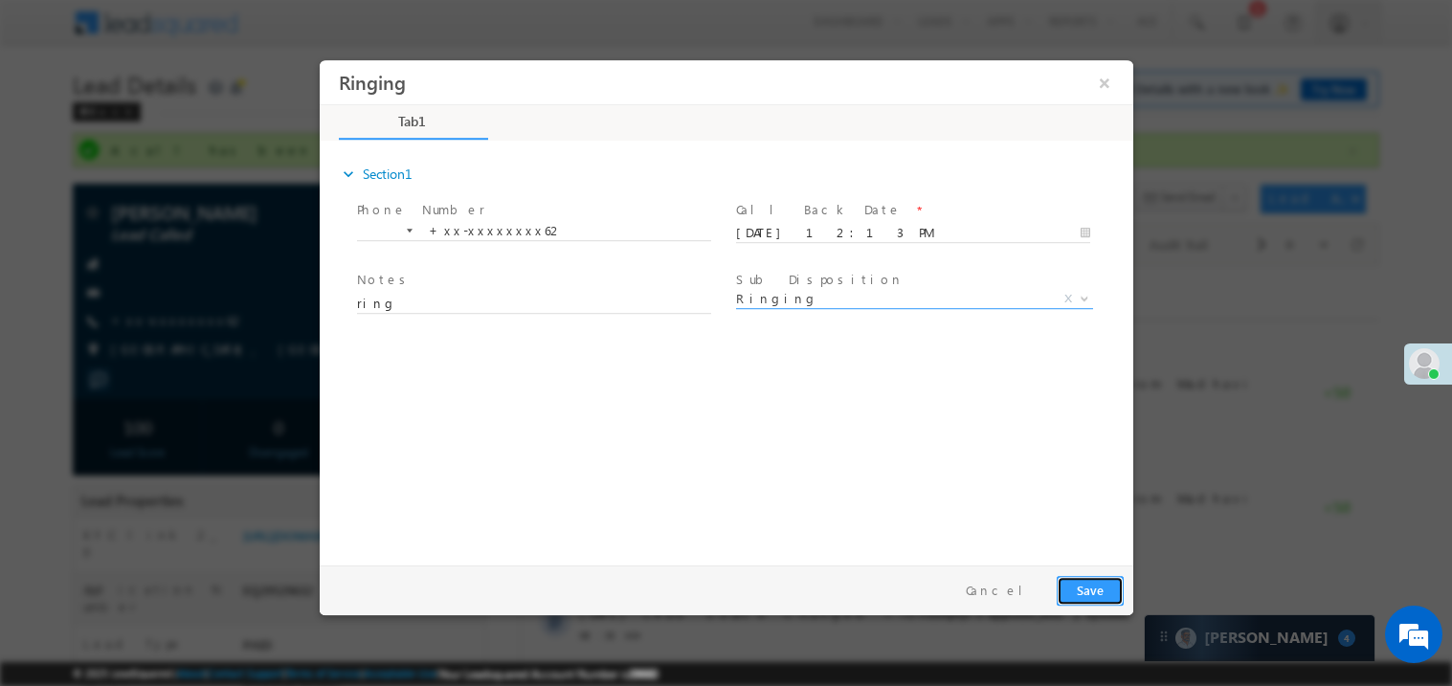
click at [1089, 595] on button "Save" at bounding box center [1089, 590] width 67 height 30
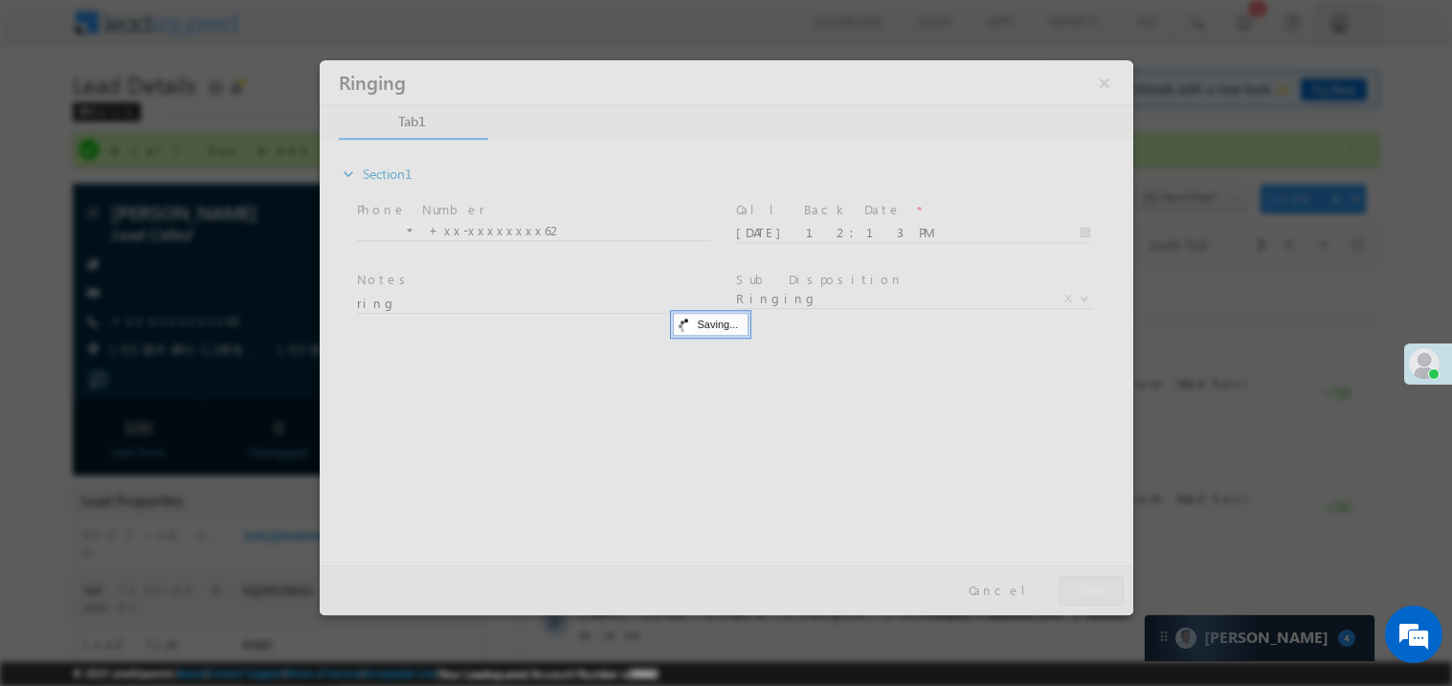
click at [1089, 595] on div at bounding box center [726, 336] width 814 height 555
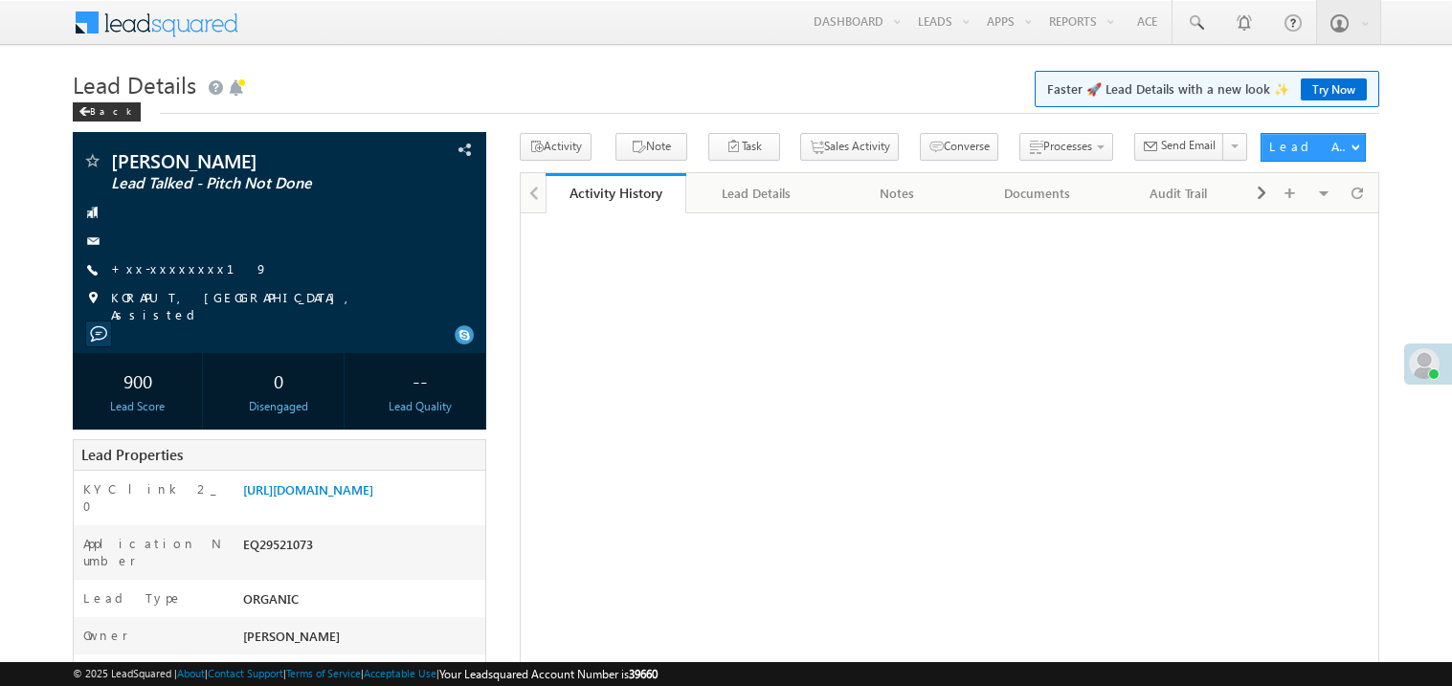
click at [179, 275] on link "+xx-xxxxxxxx19" at bounding box center [189, 268] width 157 height 16
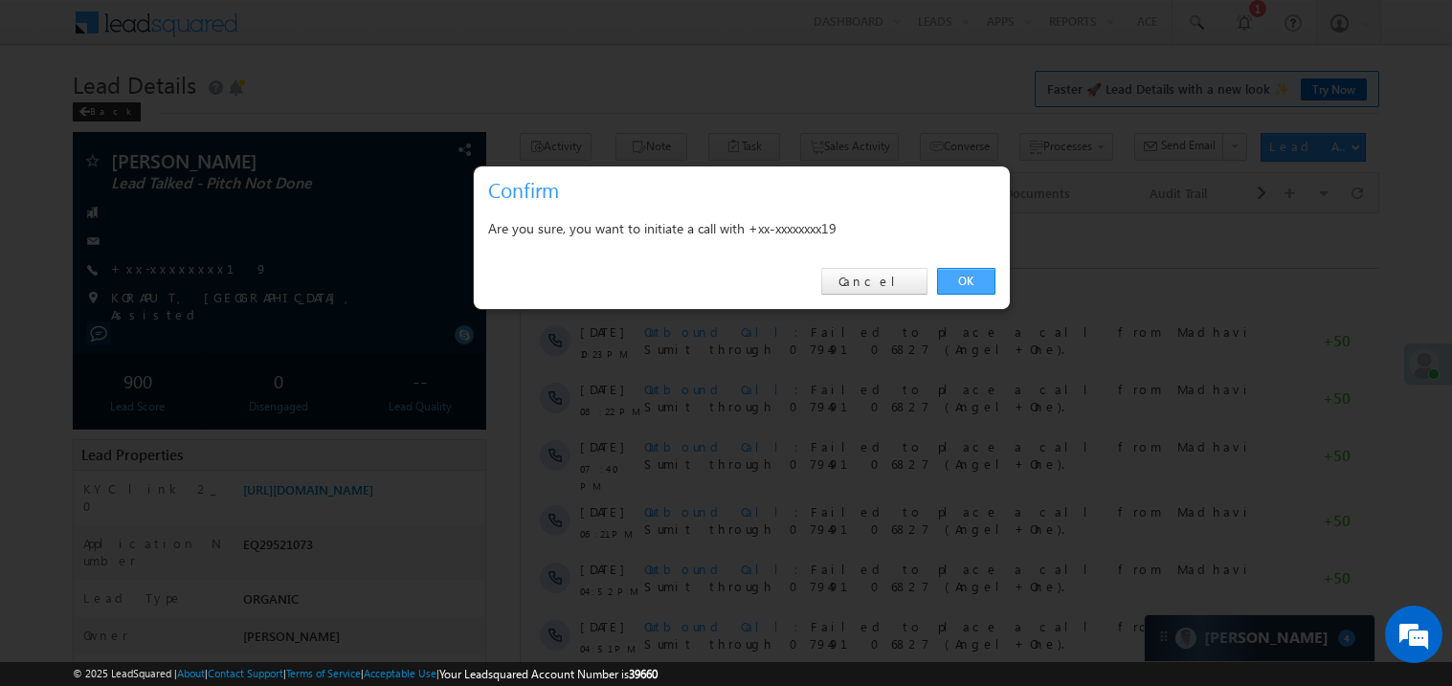
click at [959, 281] on link "OK" at bounding box center [966, 281] width 58 height 27
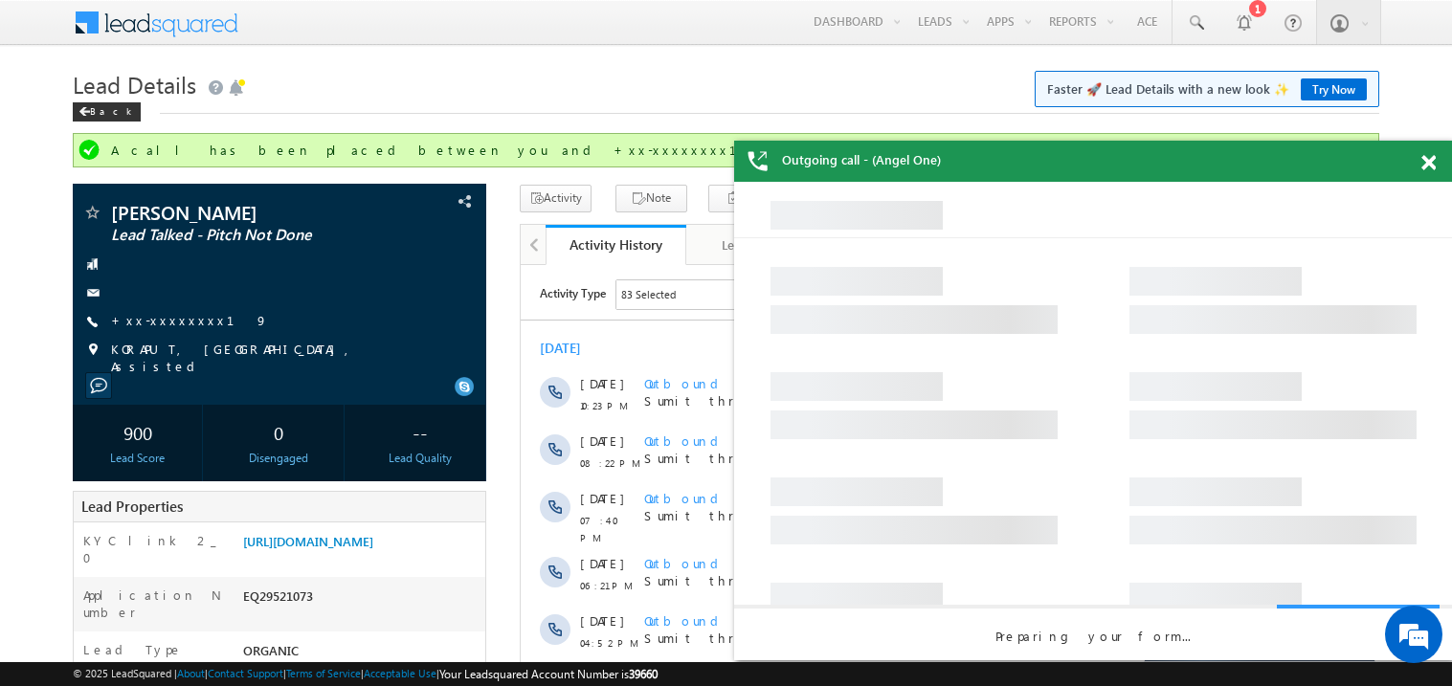
click at [1432, 164] on span at bounding box center [1429, 163] width 14 height 16
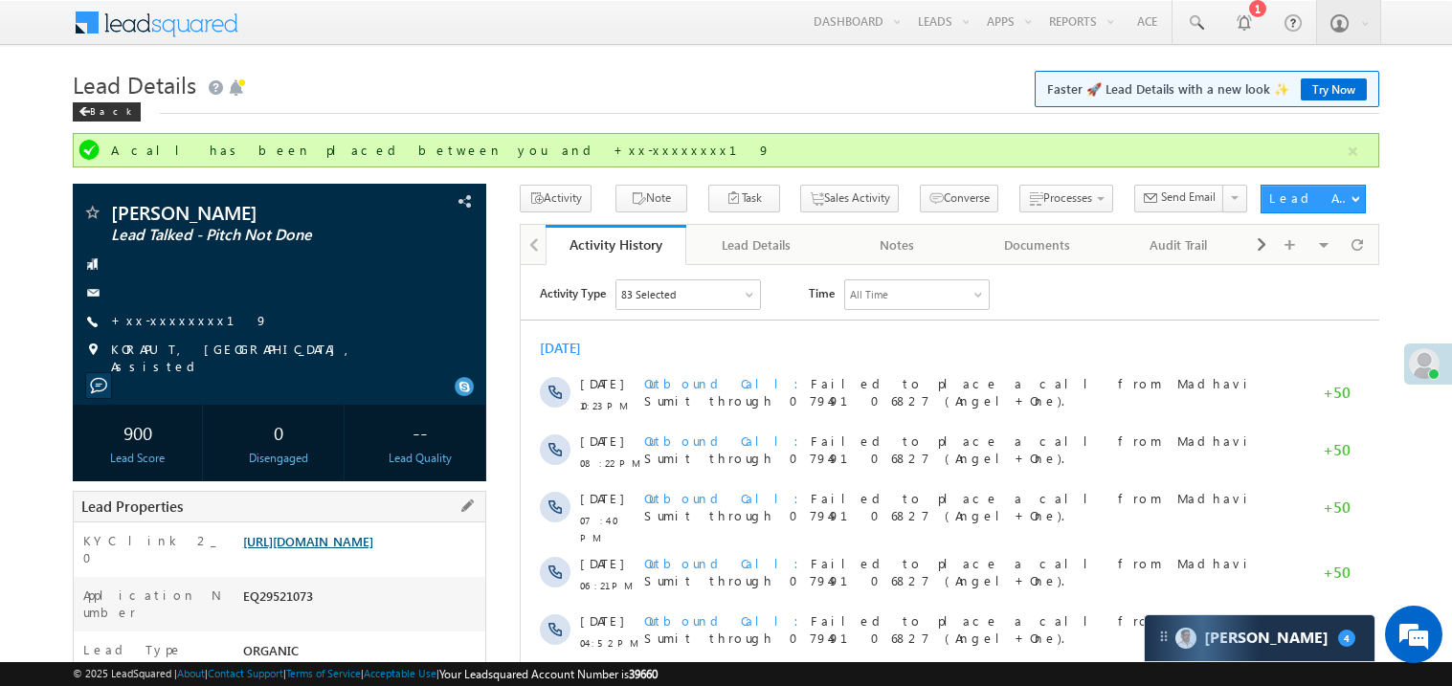
click at [365, 550] on link "[URL][DOMAIN_NAME]" at bounding box center [308, 541] width 130 height 16
click at [175, 320] on link "+xx-xxxxxxxx19" at bounding box center [189, 320] width 157 height 16
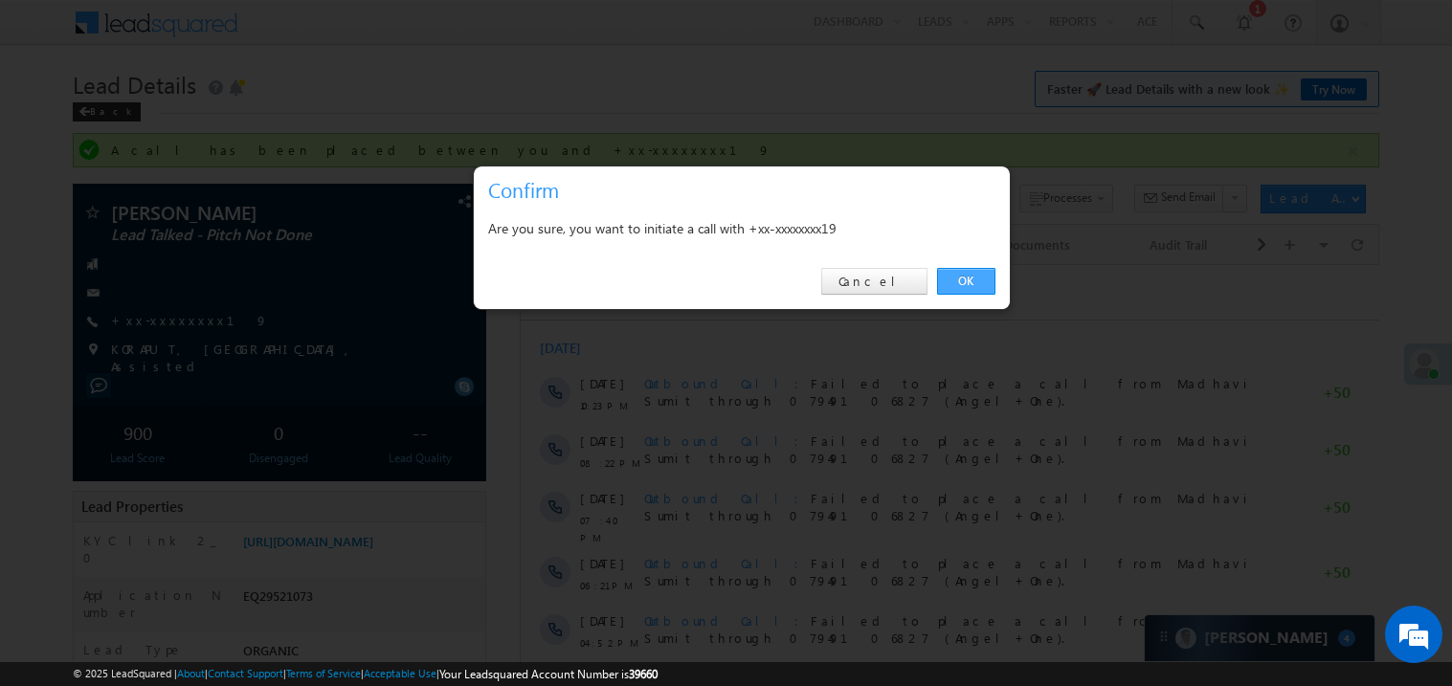
click at [973, 272] on link "OK" at bounding box center [966, 281] width 58 height 27
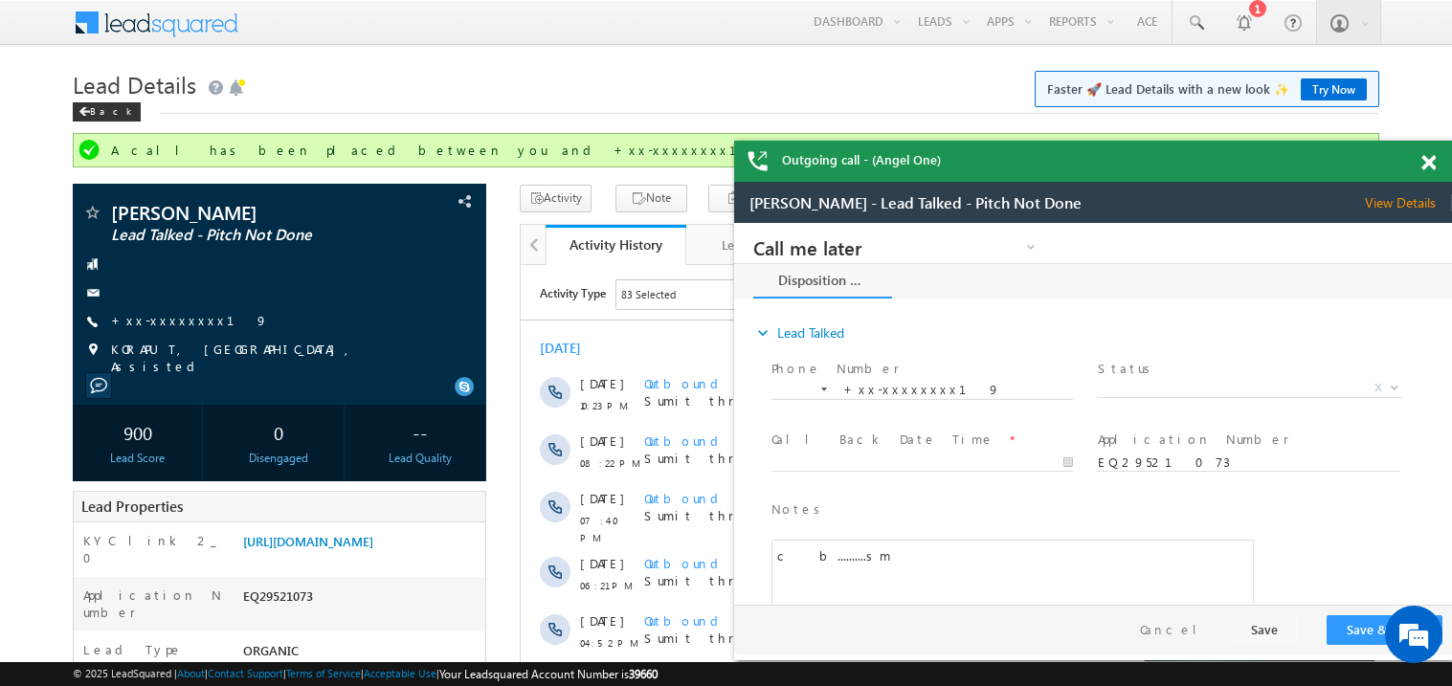
click at [1431, 161] on span at bounding box center [1429, 163] width 14 height 16
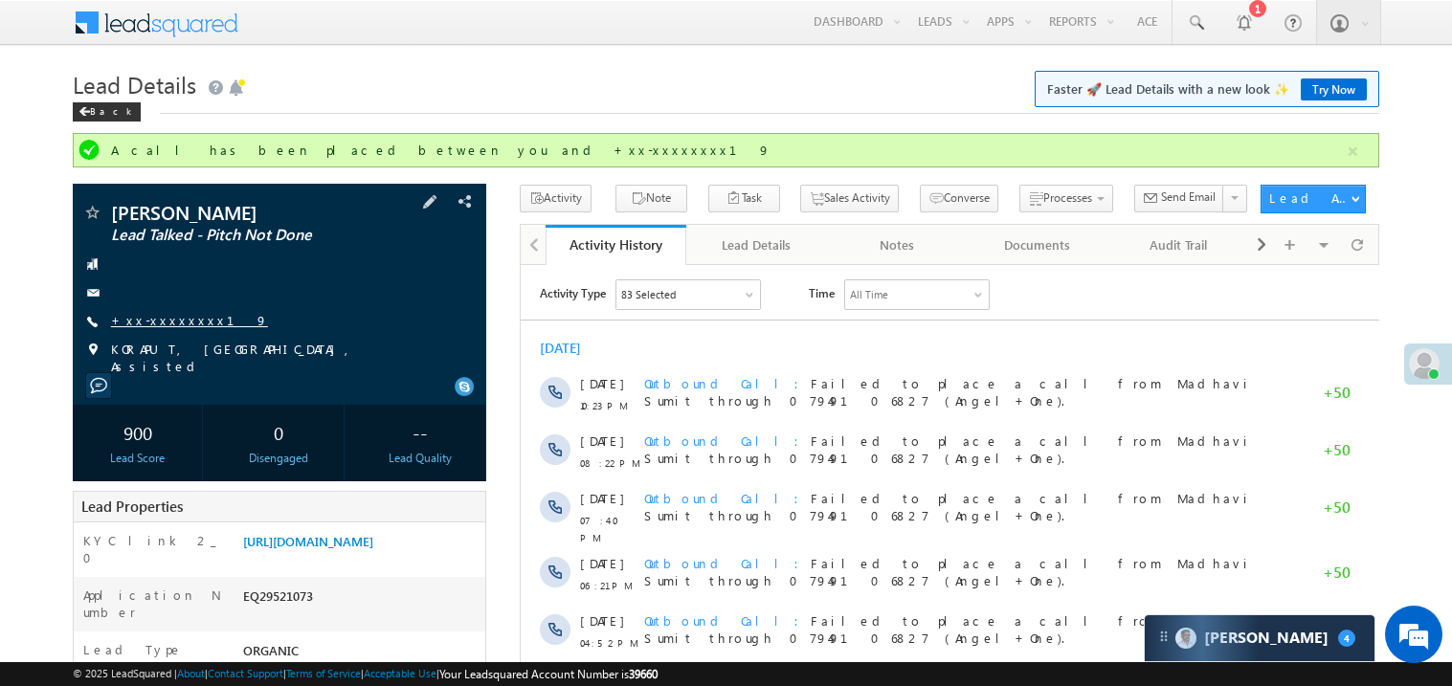
click at [177, 324] on link "+xx-xxxxxxxx19" at bounding box center [189, 320] width 157 height 16
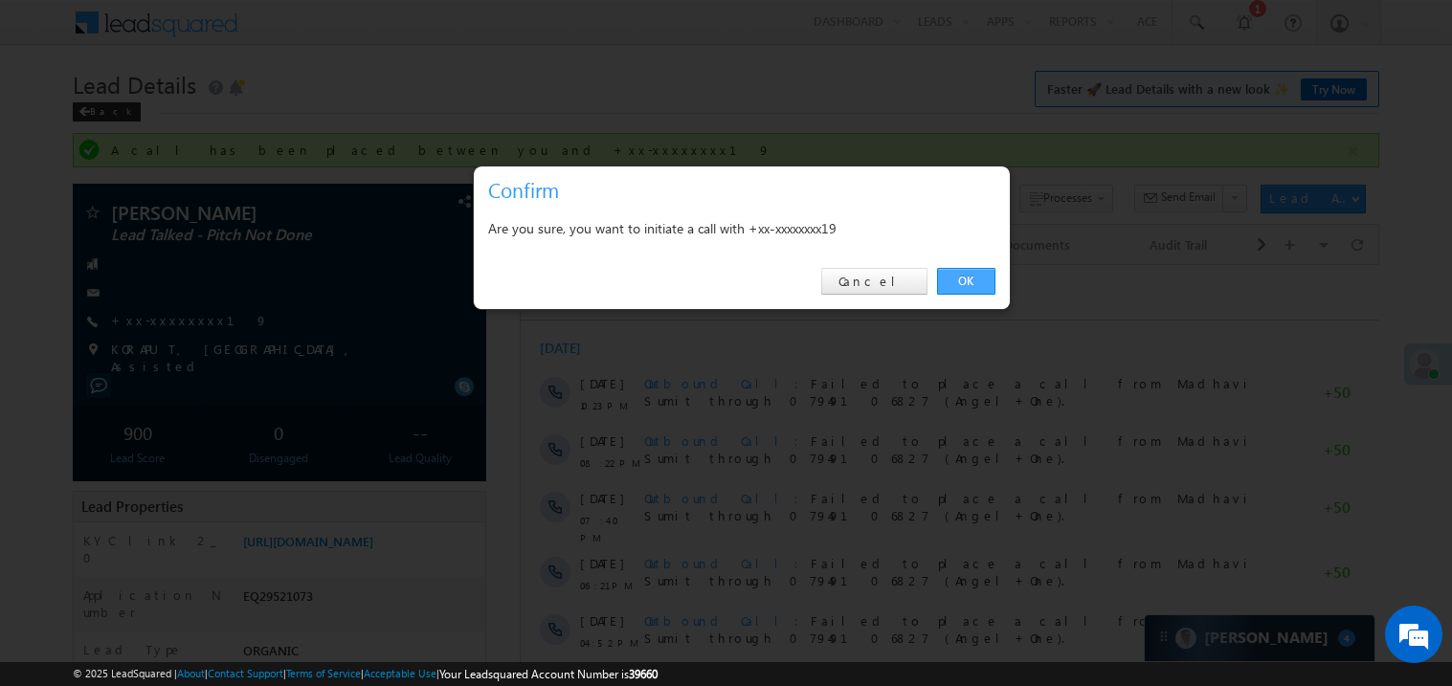
click at [972, 286] on link "OK" at bounding box center [966, 281] width 58 height 27
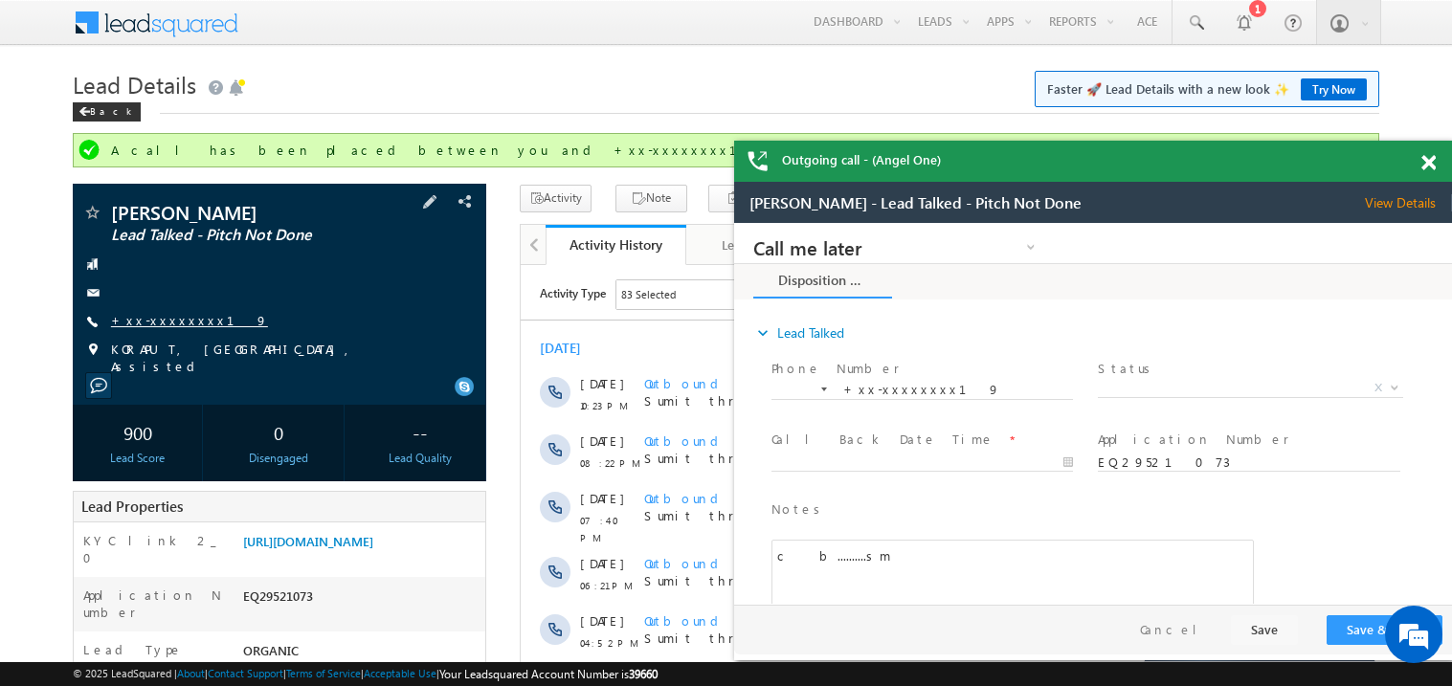
click at [174, 322] on link "+xx-xxxxxxxx19" at bounding box center [189, 320] width 157 height 16
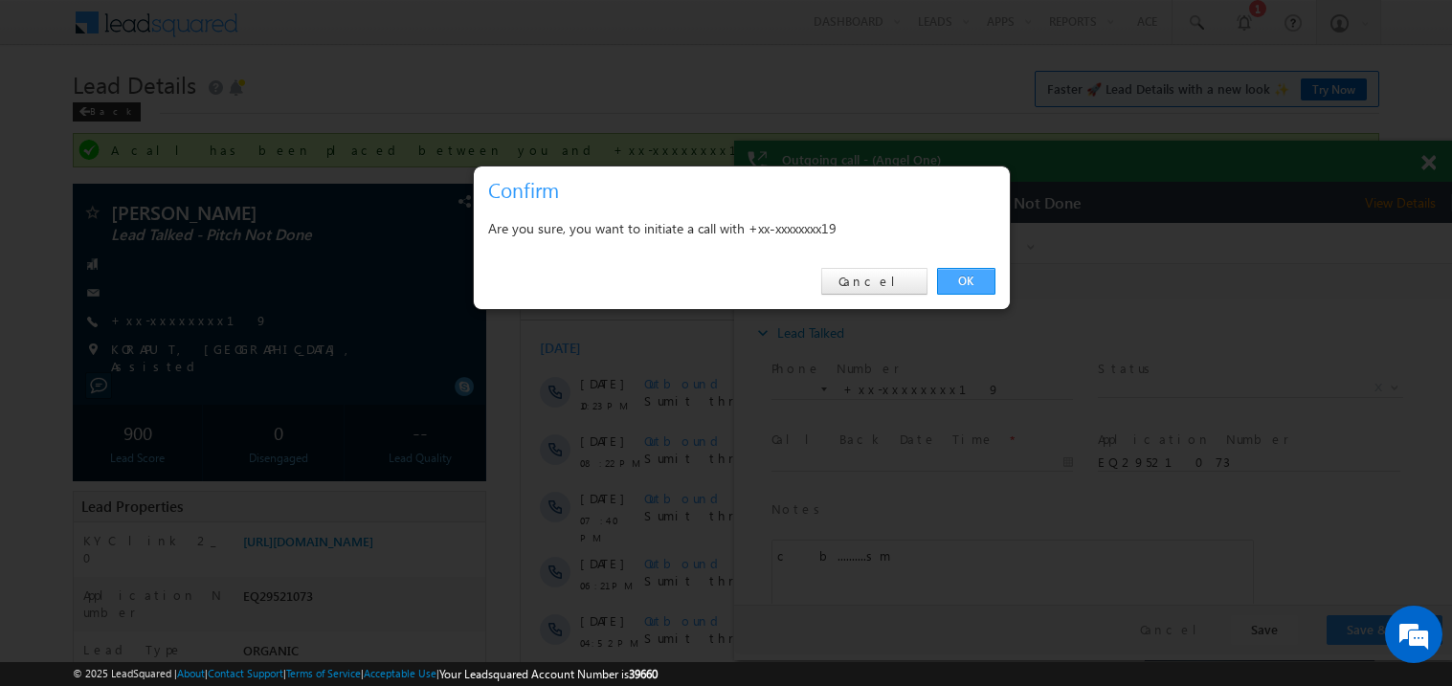
click at [966, 275] on link "OK" at bounding box center [966, 281] width 58 height 27
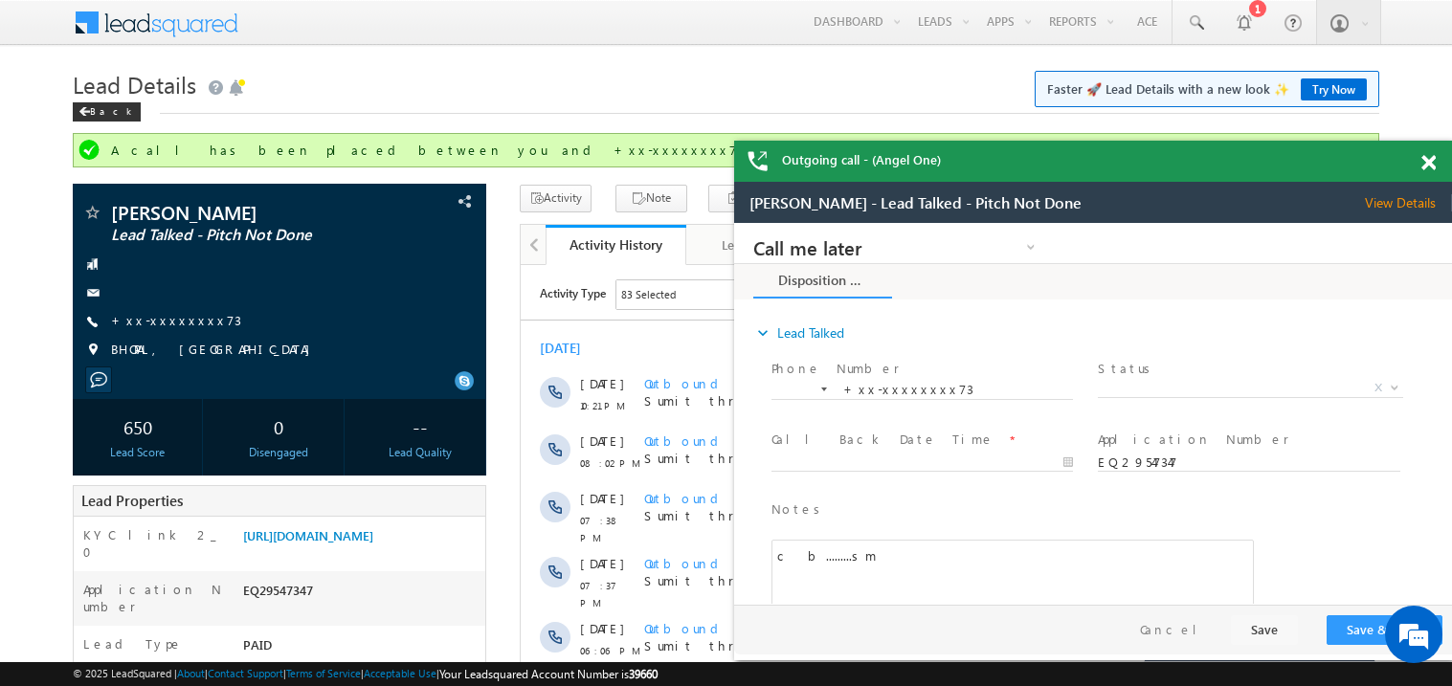
click at [1436, 162] on div at bounding box center [1440, 159] width 26 height 37
click at [1429, 165] on span at bounding box center [1429, 163] width 14 height 16
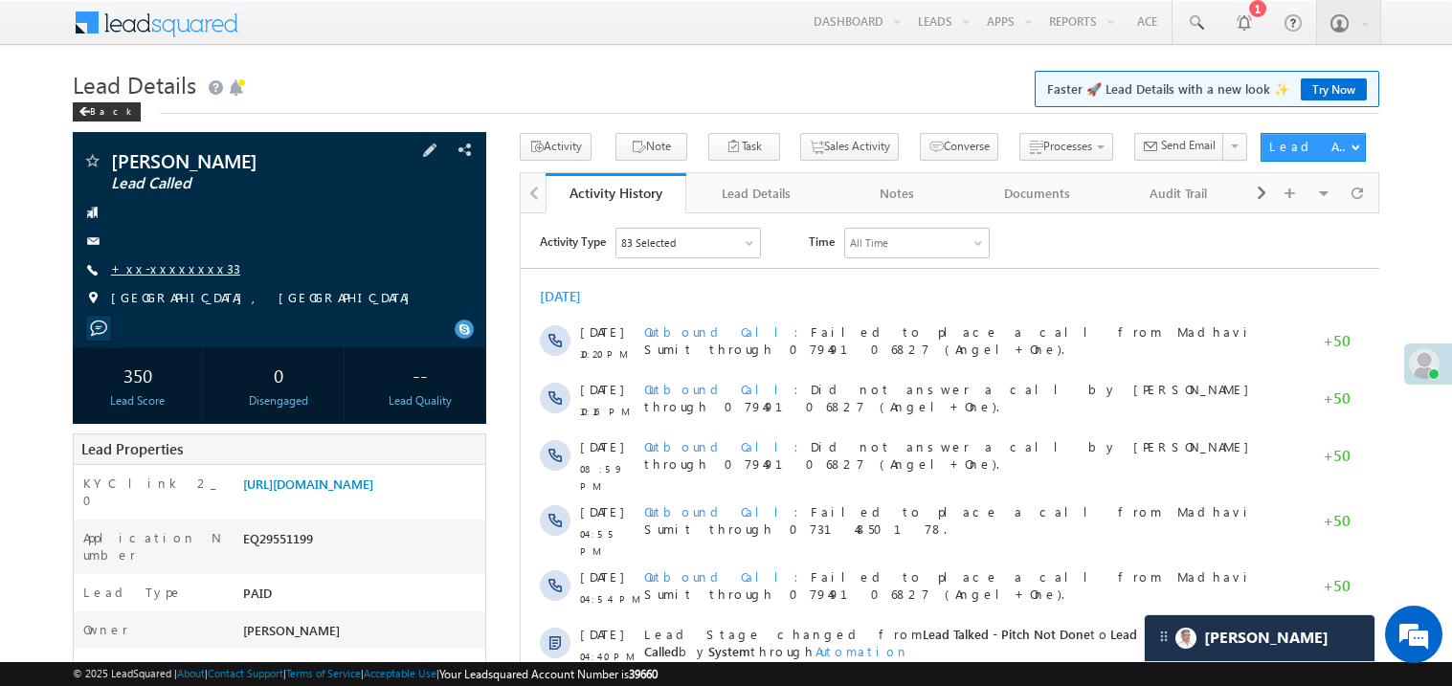
click at [170, 266] on link "+xx-xxxxxxxx33" at bounding box center [175, 268] width 129 height 16
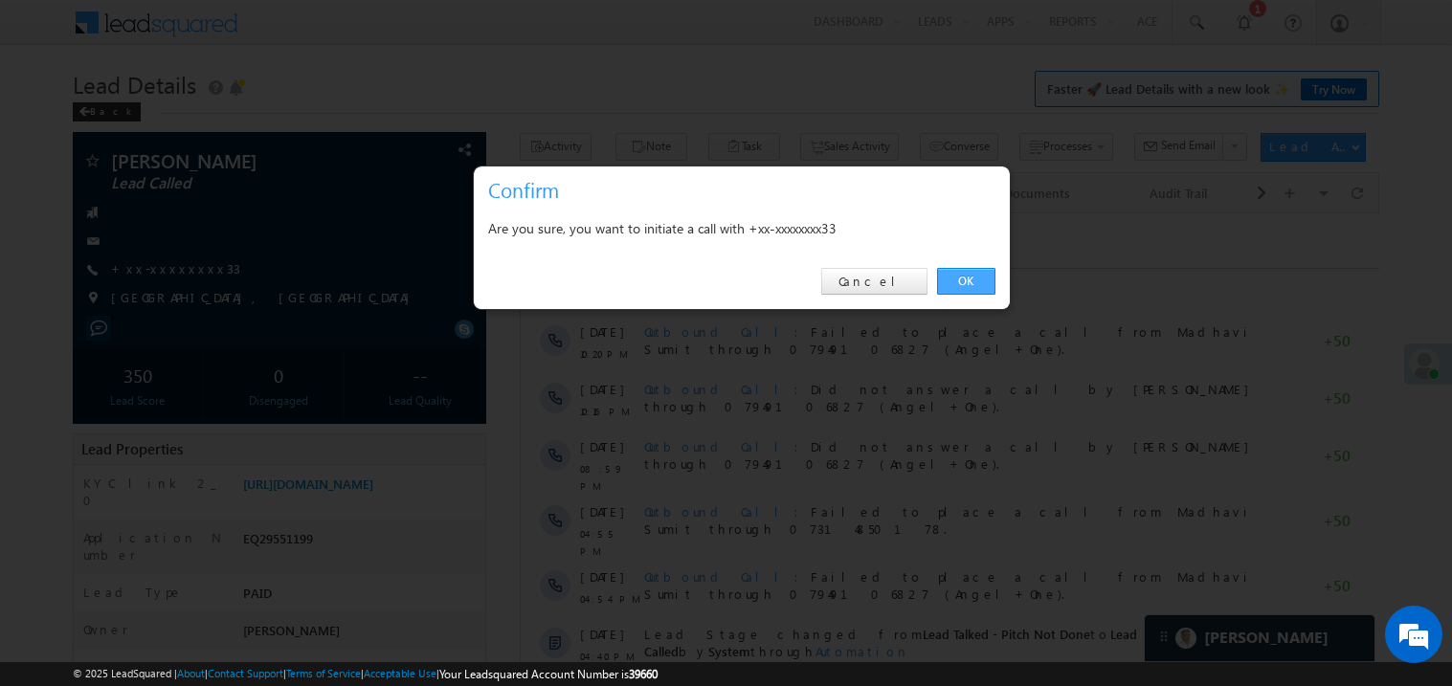
click at [960, 277] on link "OK" at bounding box center [966, 281] width 58 height 27
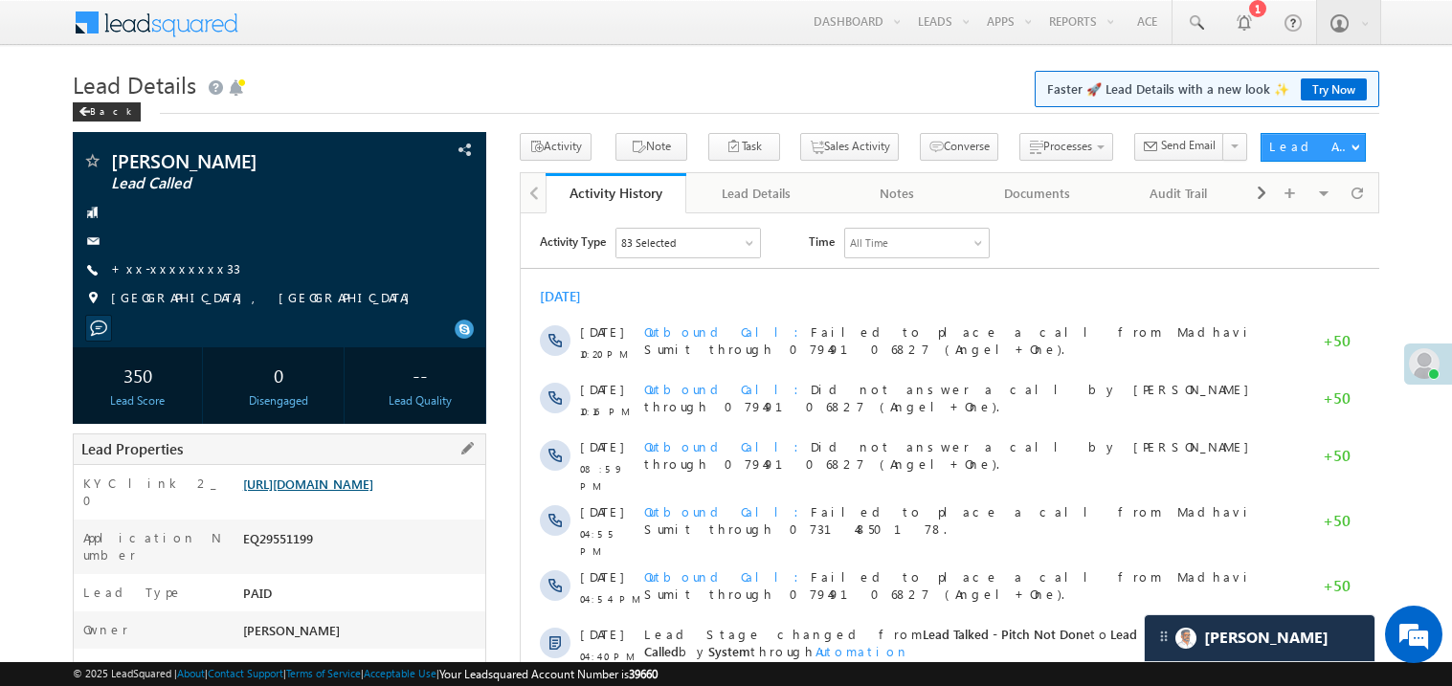
click at [373, 492] on link "https://angelbroking1-pk3em7sa.customui-test.leadsquared.com?leadId=085fb25f-80…" at bounding box center [308, 484] width 130 height 16
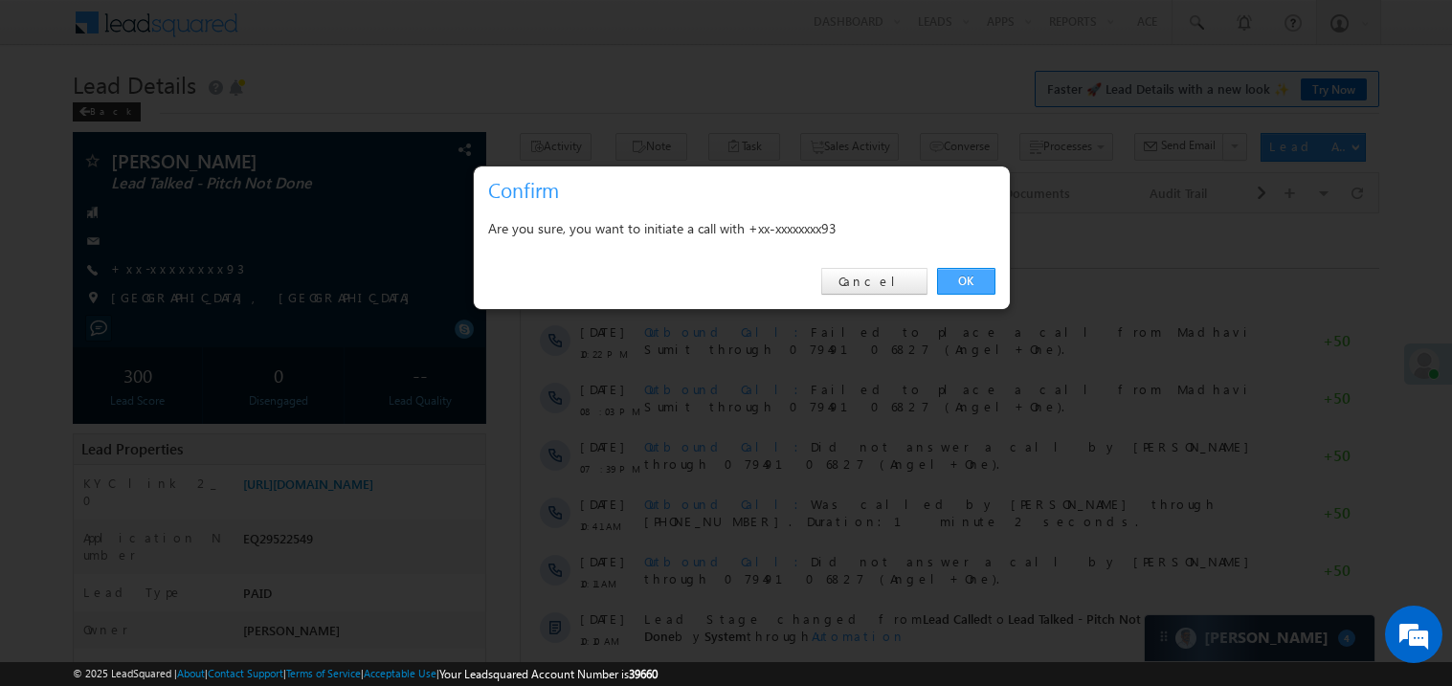
click at [974, 282] on link "OK" at bounding box center [966, 281] width 58 height 27
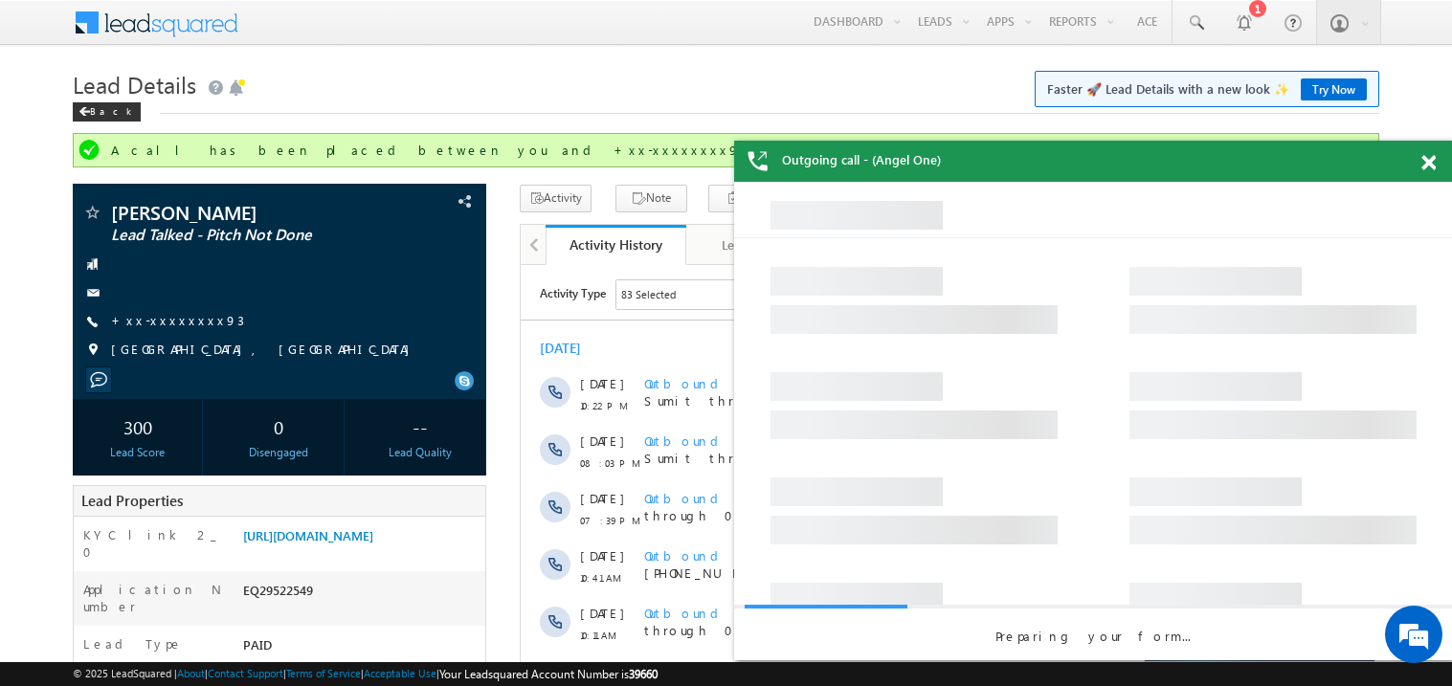
click at [1427, 156] on span at bounding box center [1429, 163] width 14 height 16
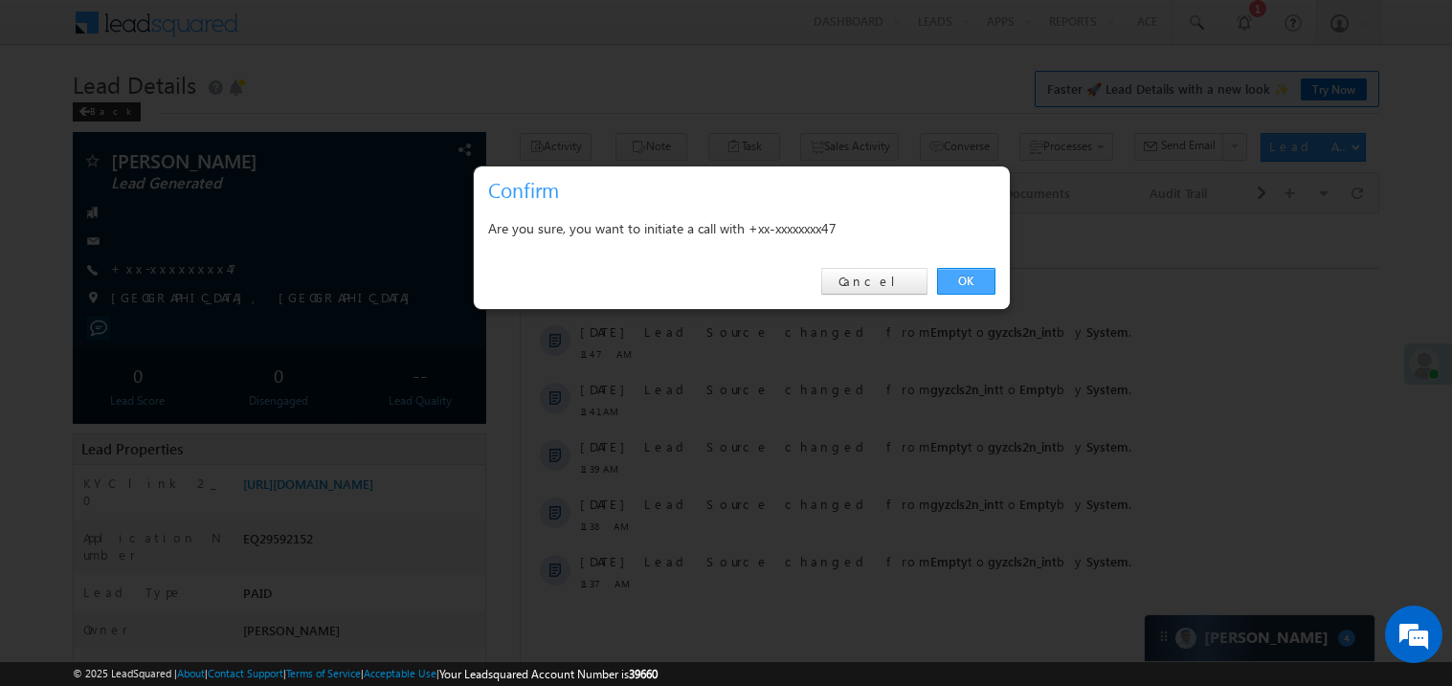
click at [972, 281] on link "OK" at bounding box center [966, 281] width 58 height 27
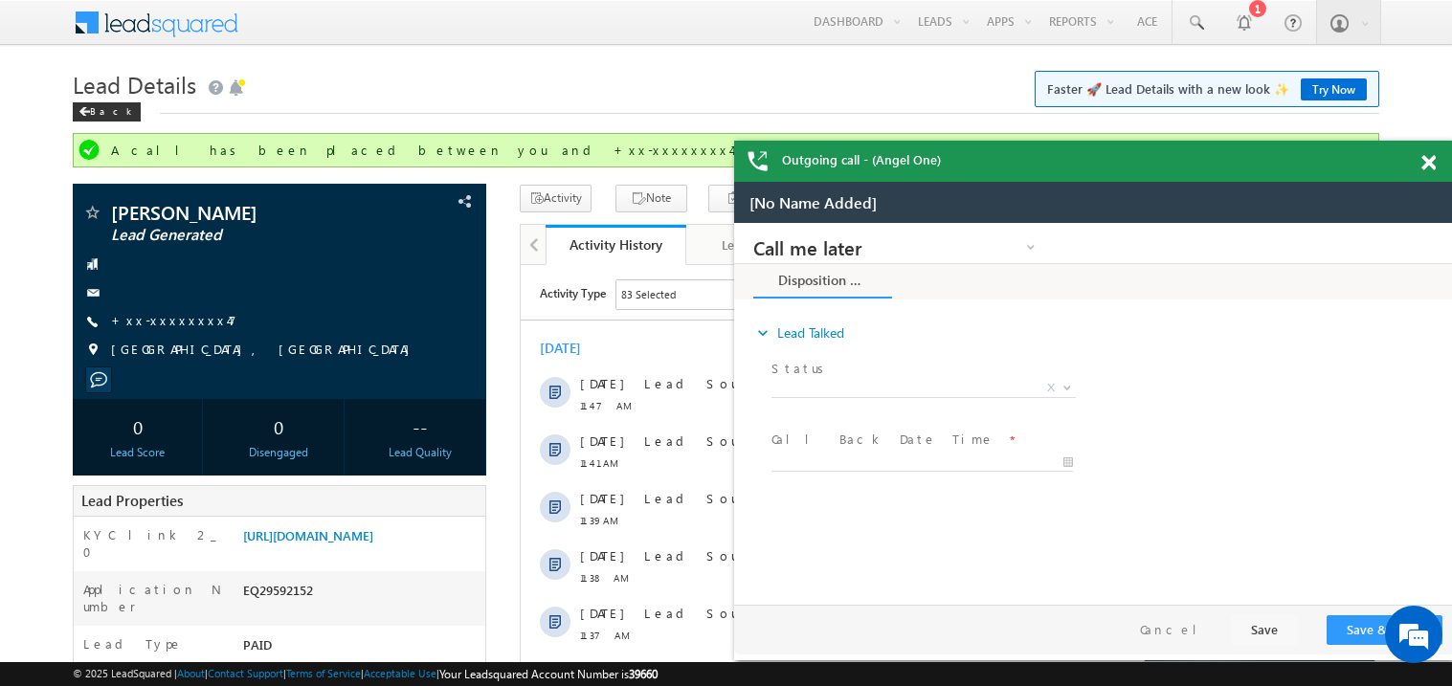
click at [1430, 160] on span at bounding box center [1429, 163] width 14 height 16
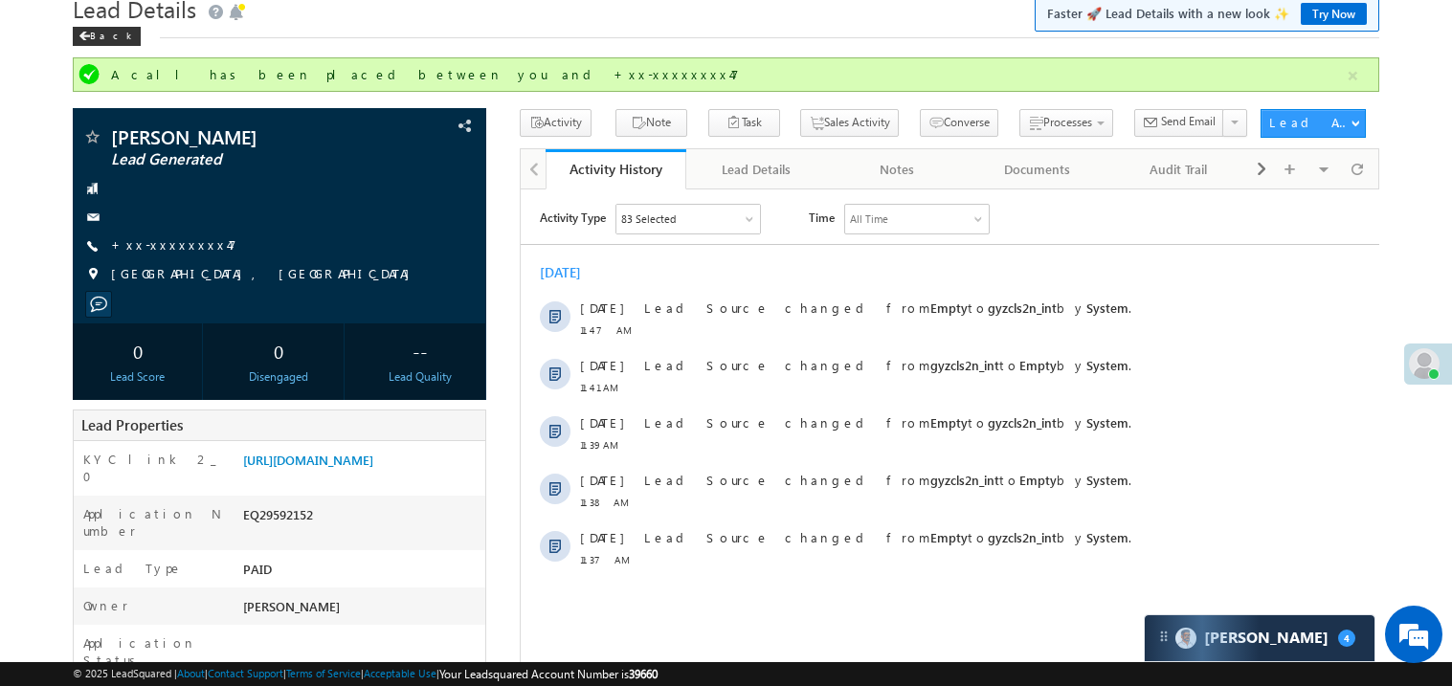
scroll to position [37, 0]
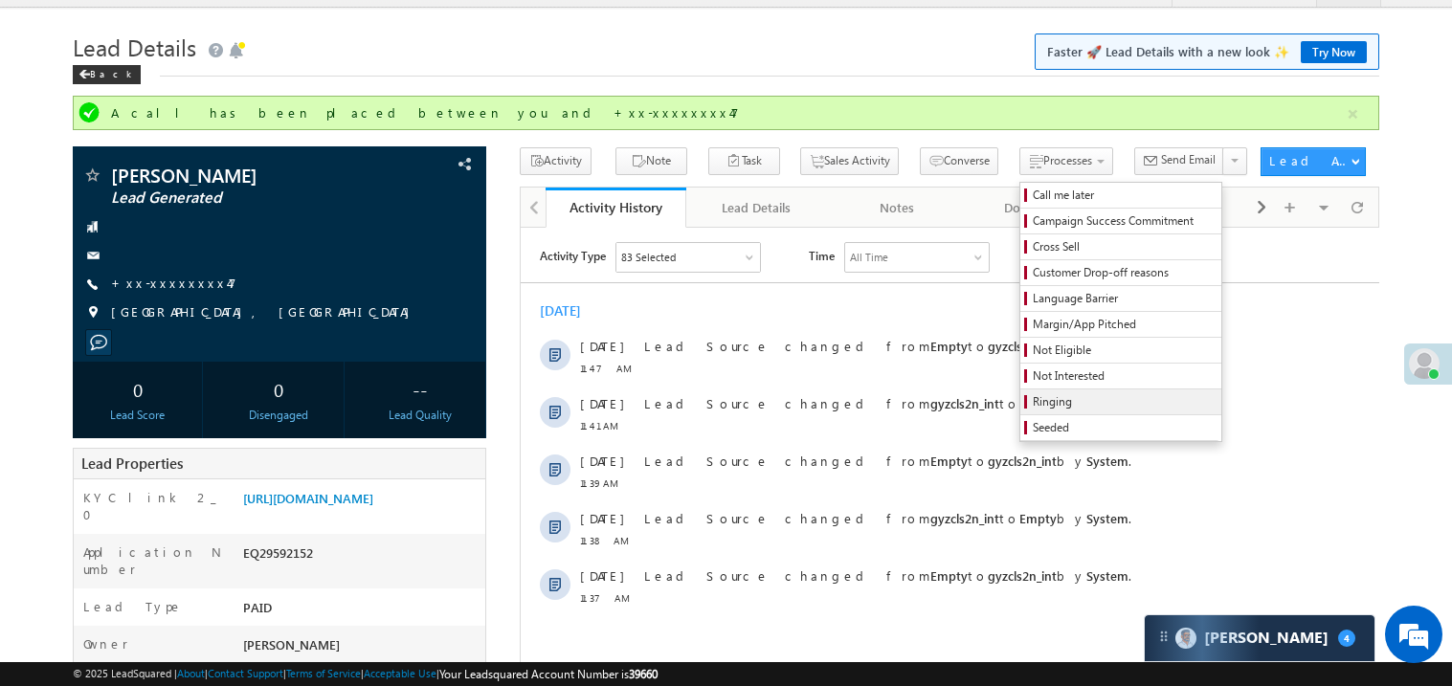
click at [1038, 399] on span "Ringing" at bounding box center [1124, 402] width 182 height 17
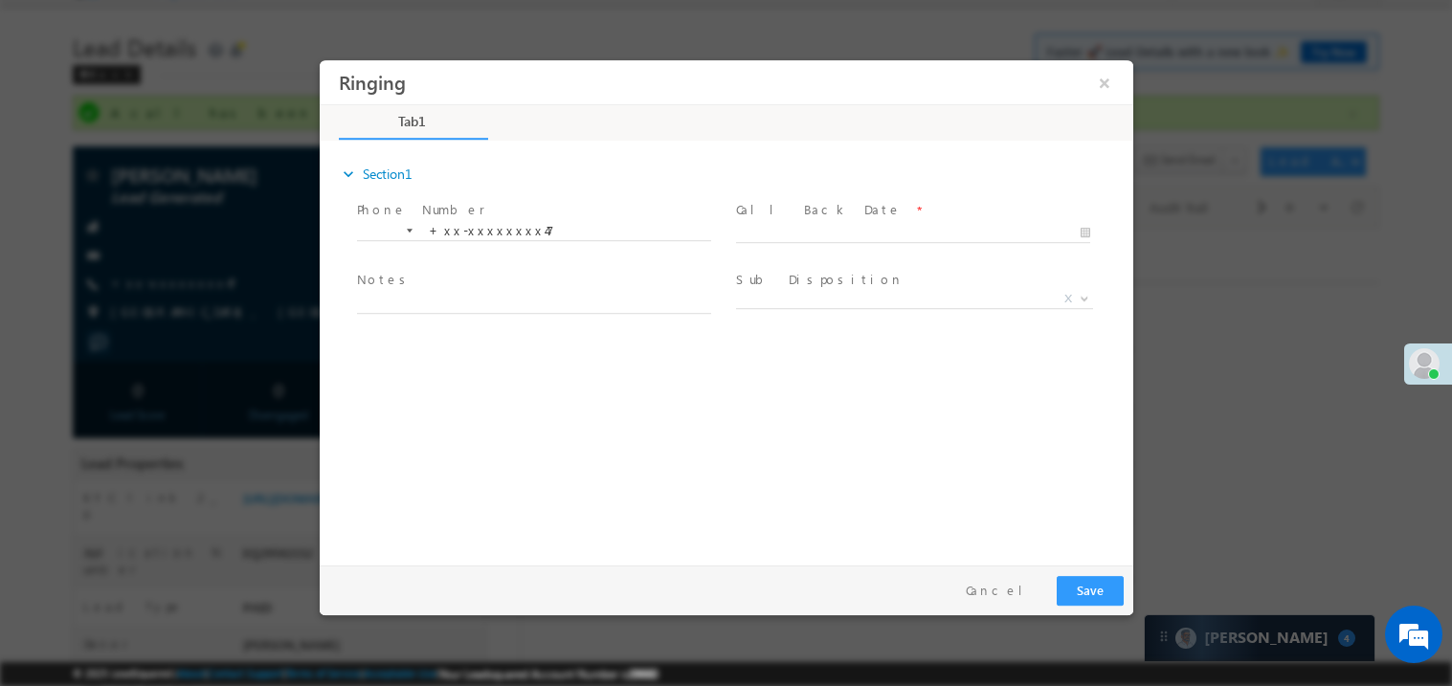
scroll to position [0, 0]
click at [776, 230] on body "Ringing ×" at bounding box center [726, 307] width 814 height 497
type input "09/26/25 12:24 PM"
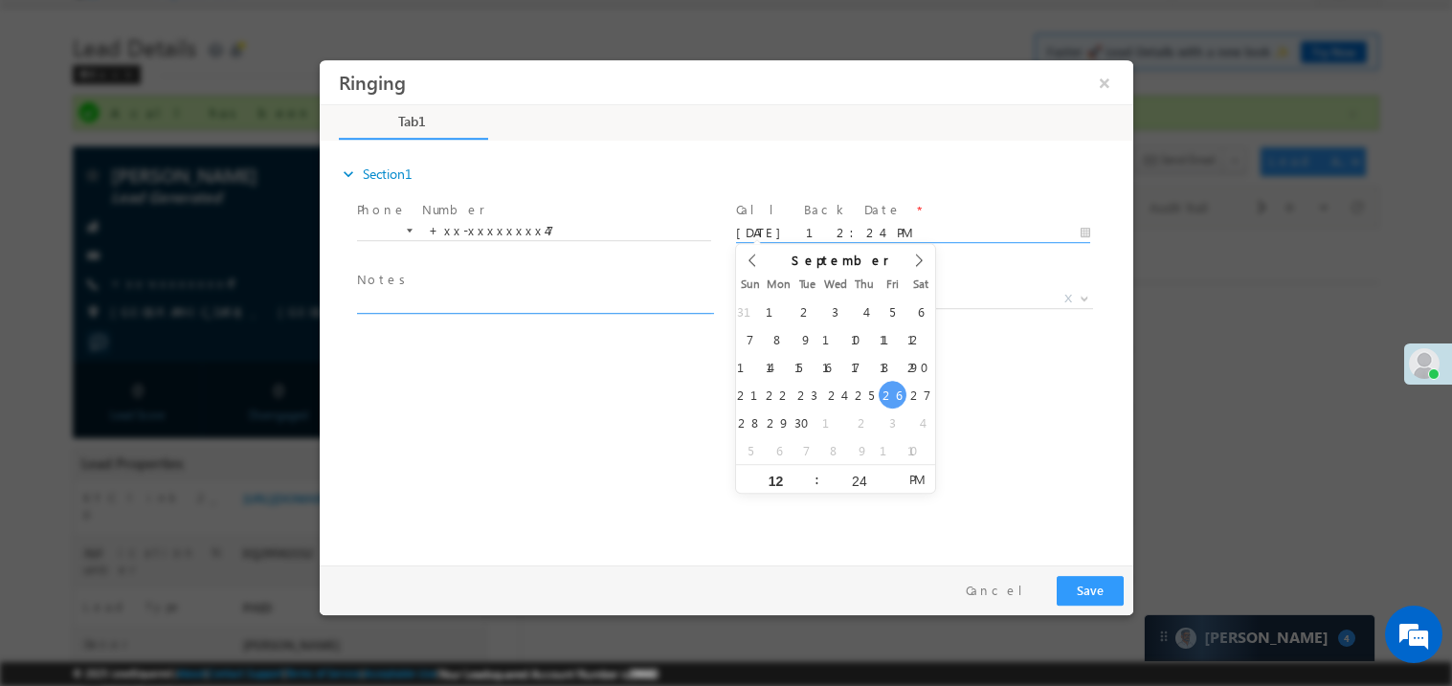
click at [428, 294] on textarea at bounding box center [533, 302] width 354 height 22
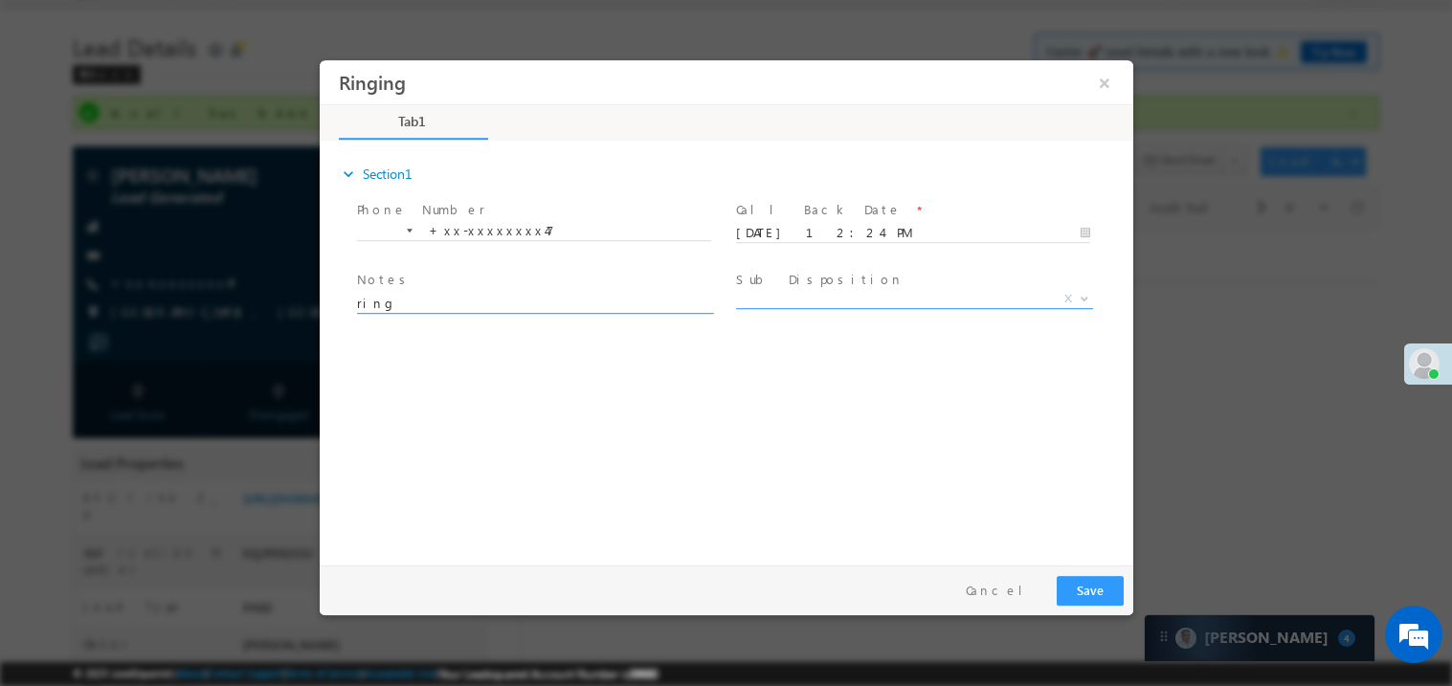
type textarea "ring"
click at [828, 298] on span "X" at bounding box center [913, 298] width 357 height 19
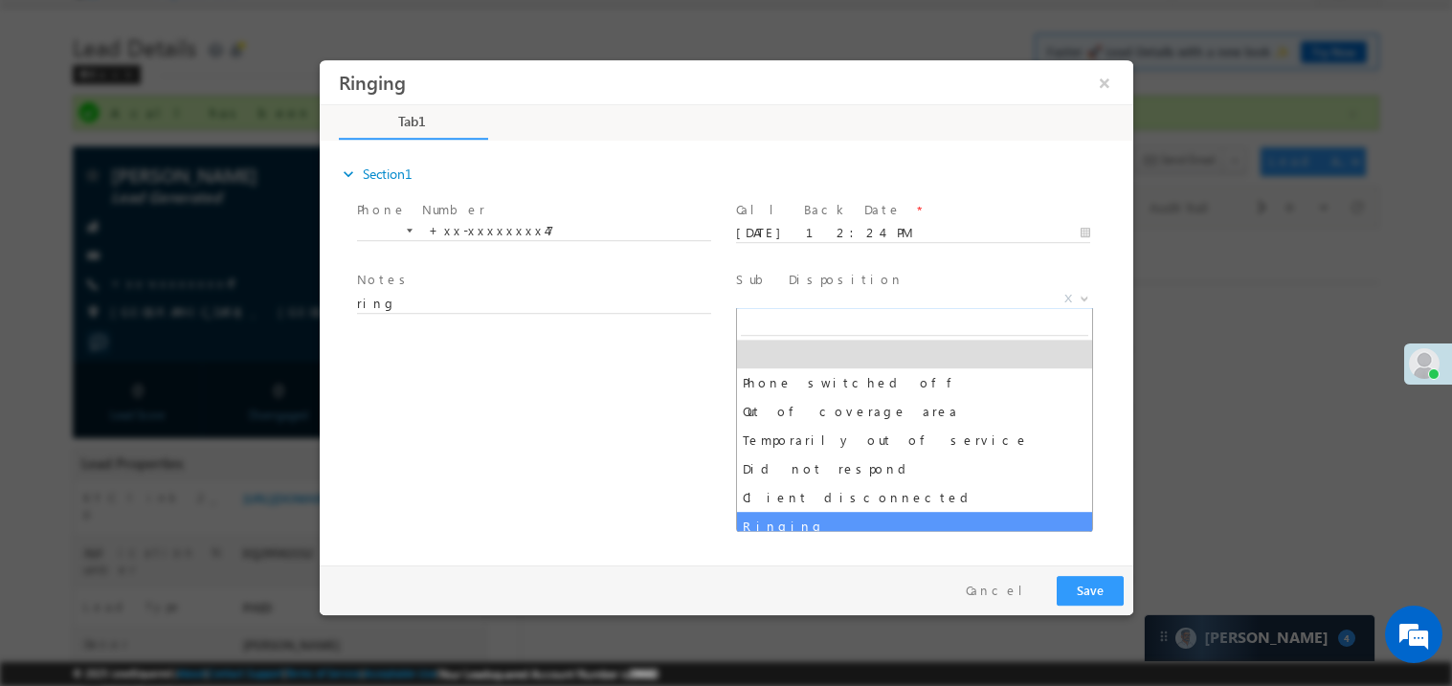
select select "Ringing"
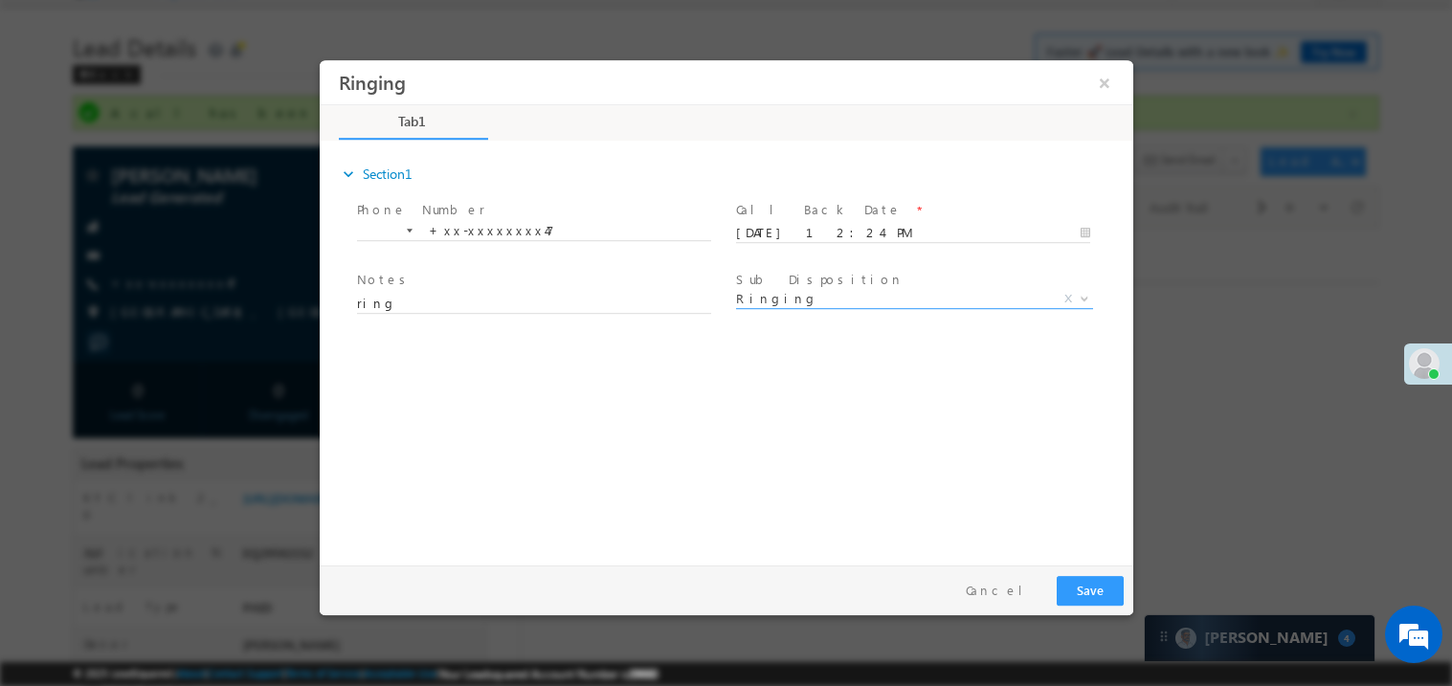
click at [461, 422] on div "expand_more Section1 Phone Number *" at bounding box center [730, 350] width 804 height 414
click at [1108, 587] on button "Save" at bounding box center [1089, 590] width 67 height 30
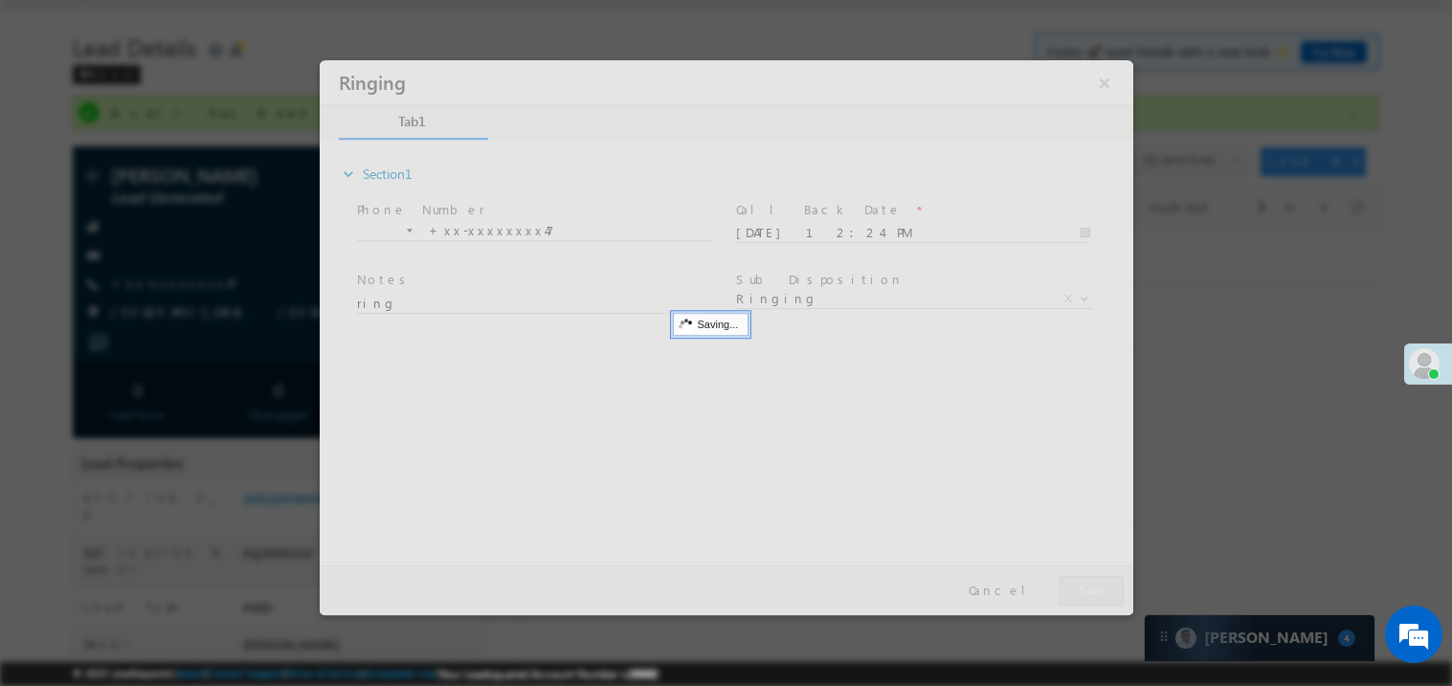
click at [1108, 587] on div at bounding box center [726, 336] width 814 height 555
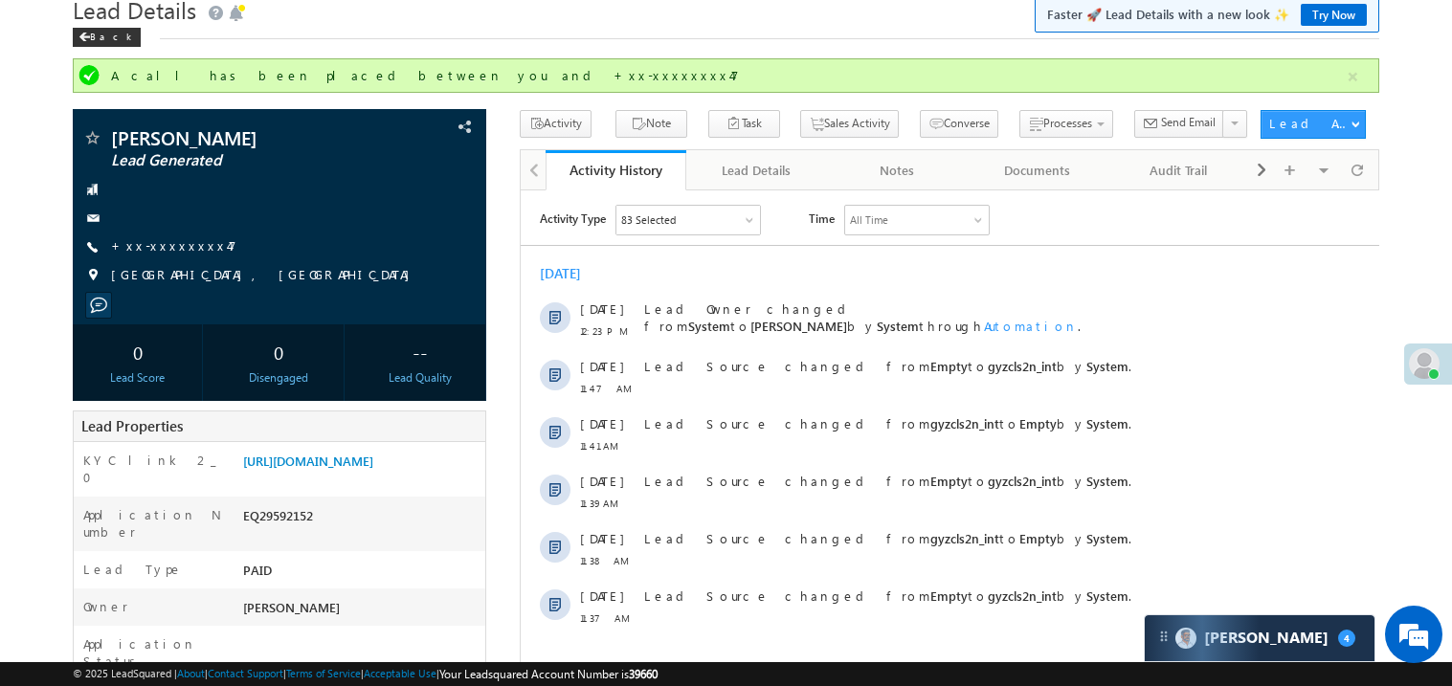
scroll to position [72, 0]
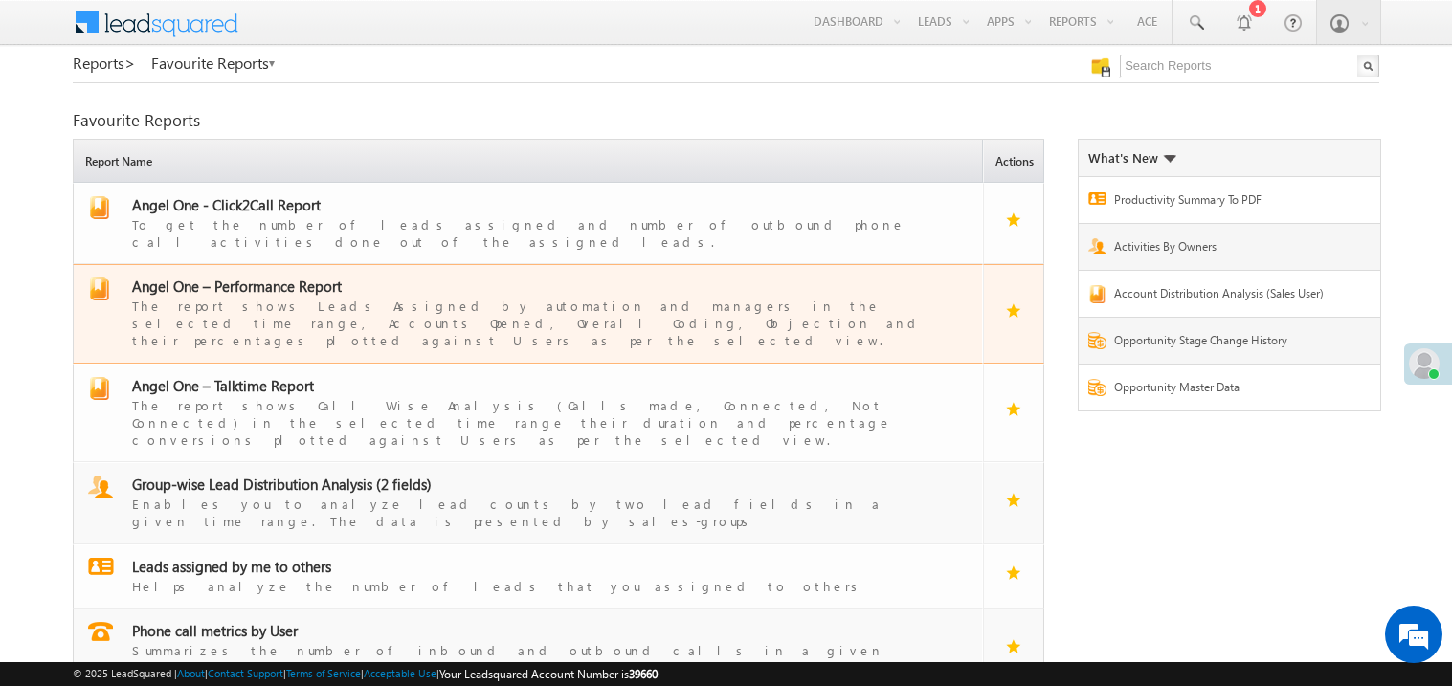
click at [263, 277] on span "Angel One – Performance Report" at bounding box center [237, 286] width 210 height 19
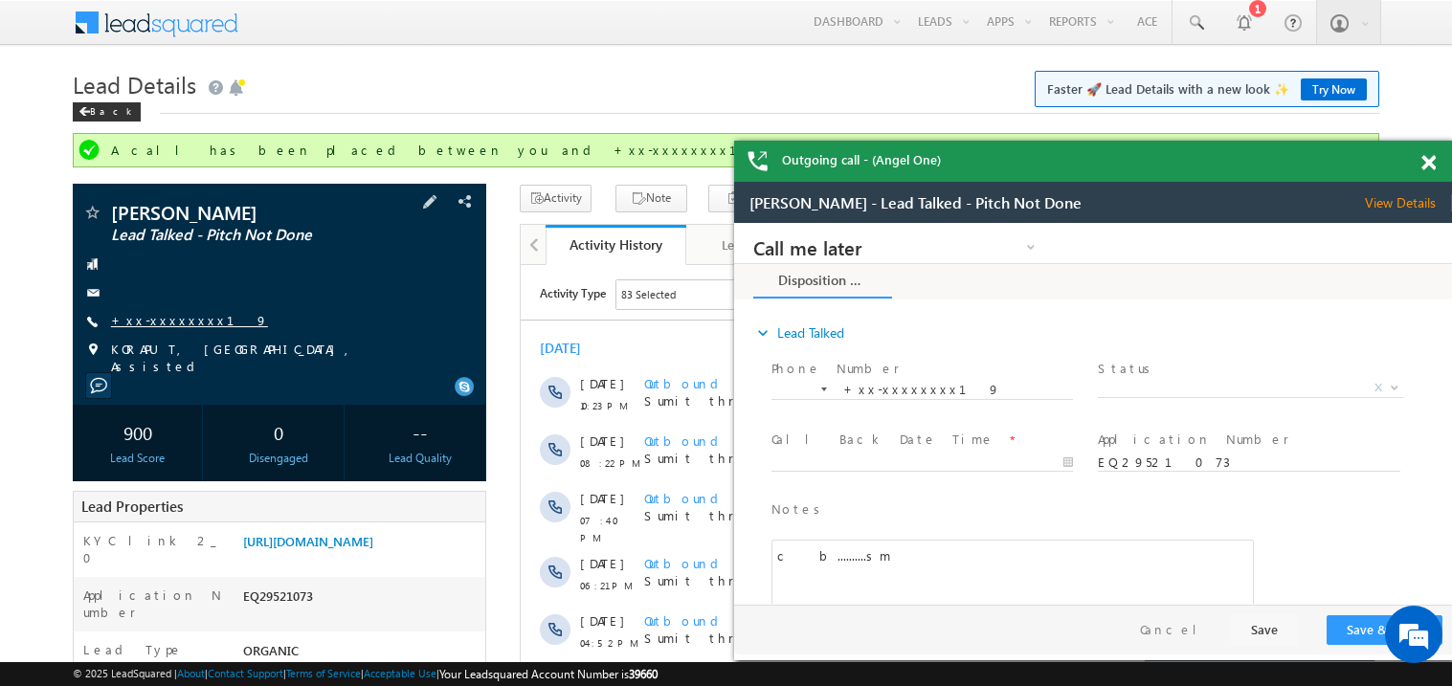
click at [171, 324] on link "+xx-xxxxxxxx19" at bounding box center [189, 320] width 157 height 16
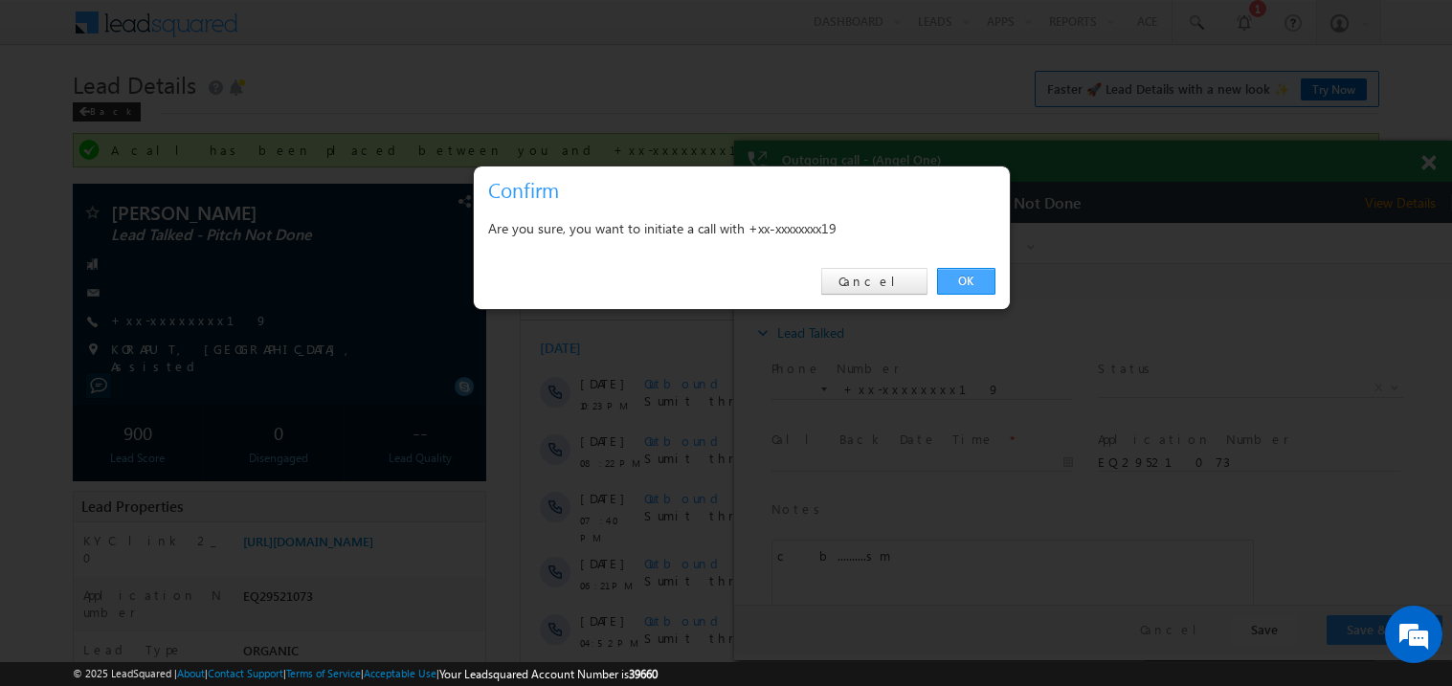
click at [966, 275] on link "OK" at bounding box center [966, 281] width 58 height 27
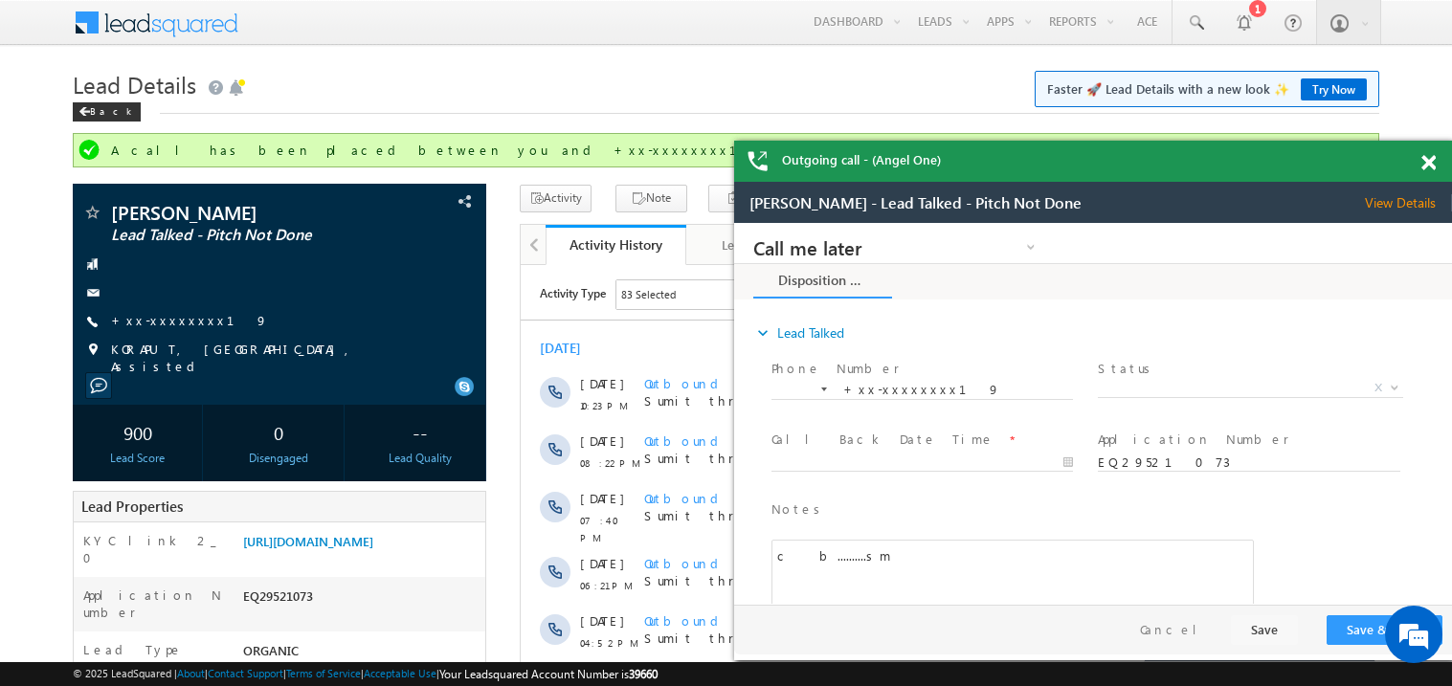
click at [1432, 160] on span at bounding box center [1429, 163] width 14 height 16
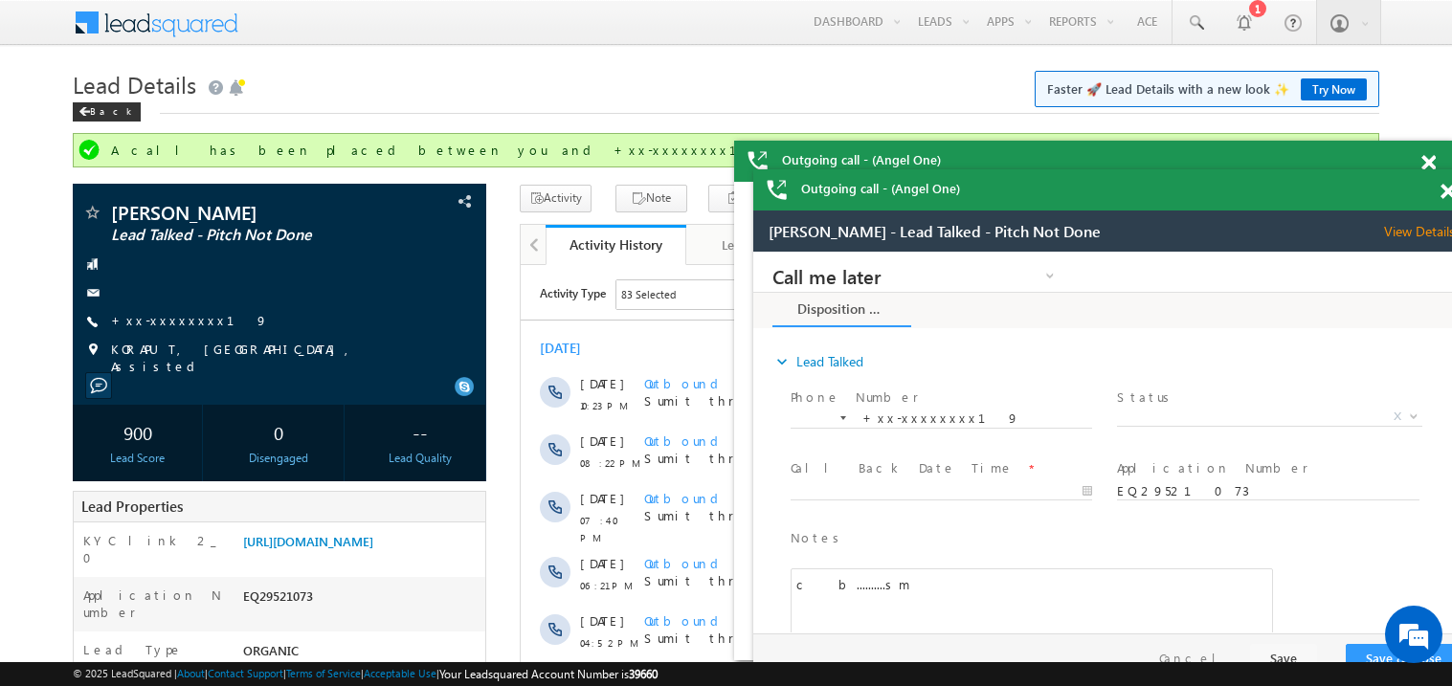
click at [1192, 189] on div "Outgoing call - (Angel One)" at bounding box center [1113, 189] width 718 height 41
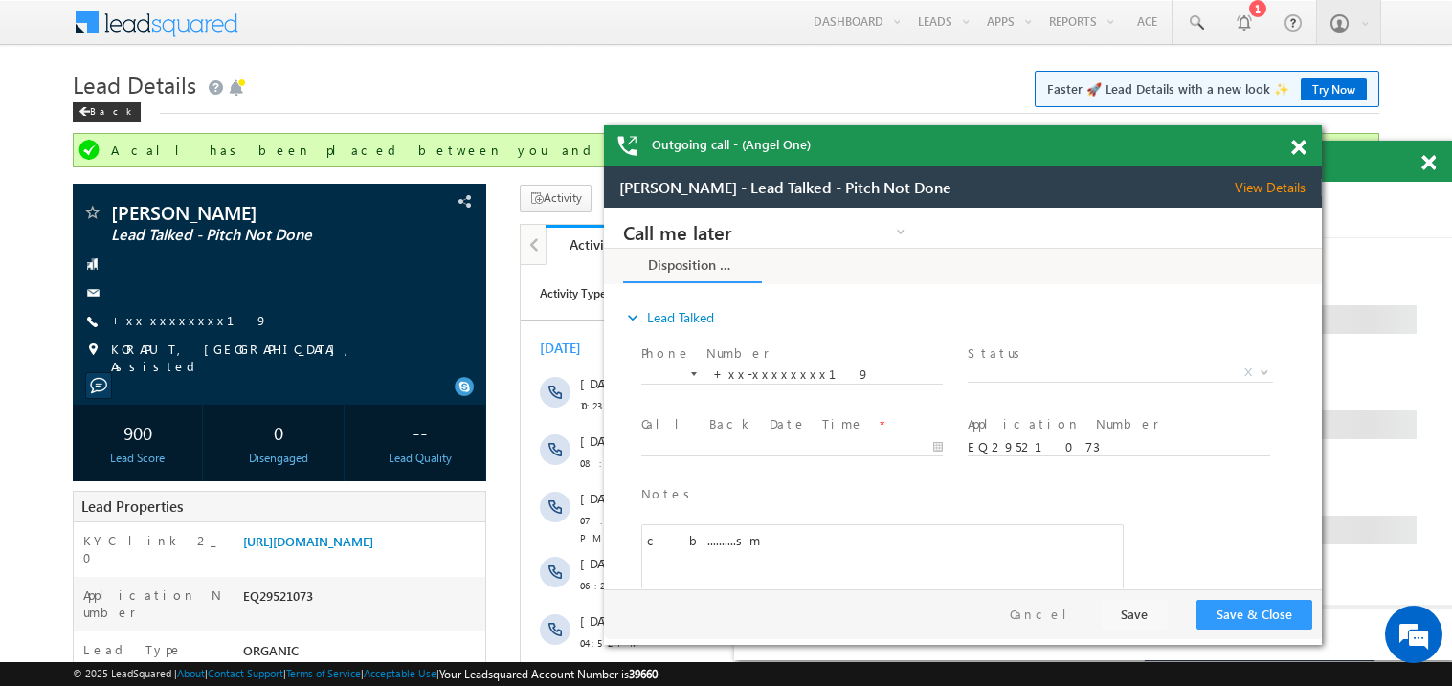
drag, startPoint x: 1192, startPoint y: 189, endPoint x: 1032, endPoint y: 143, distance: 166.4
click at [1032, 143] on div "Outgoing call - (Angel One)" at bounding box center [963, 145] width 718 height 41
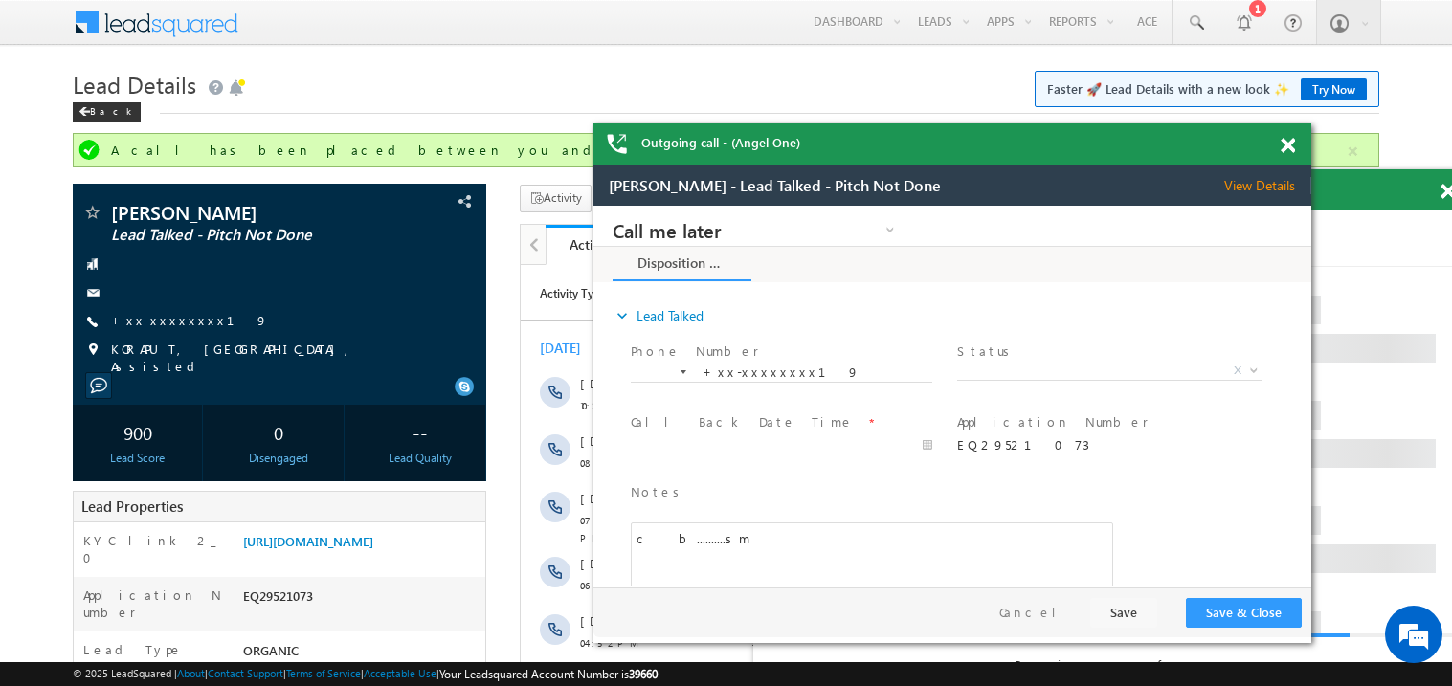
click at [1281, 143] on span at bounding box center [1288, 146] width 14 height 16
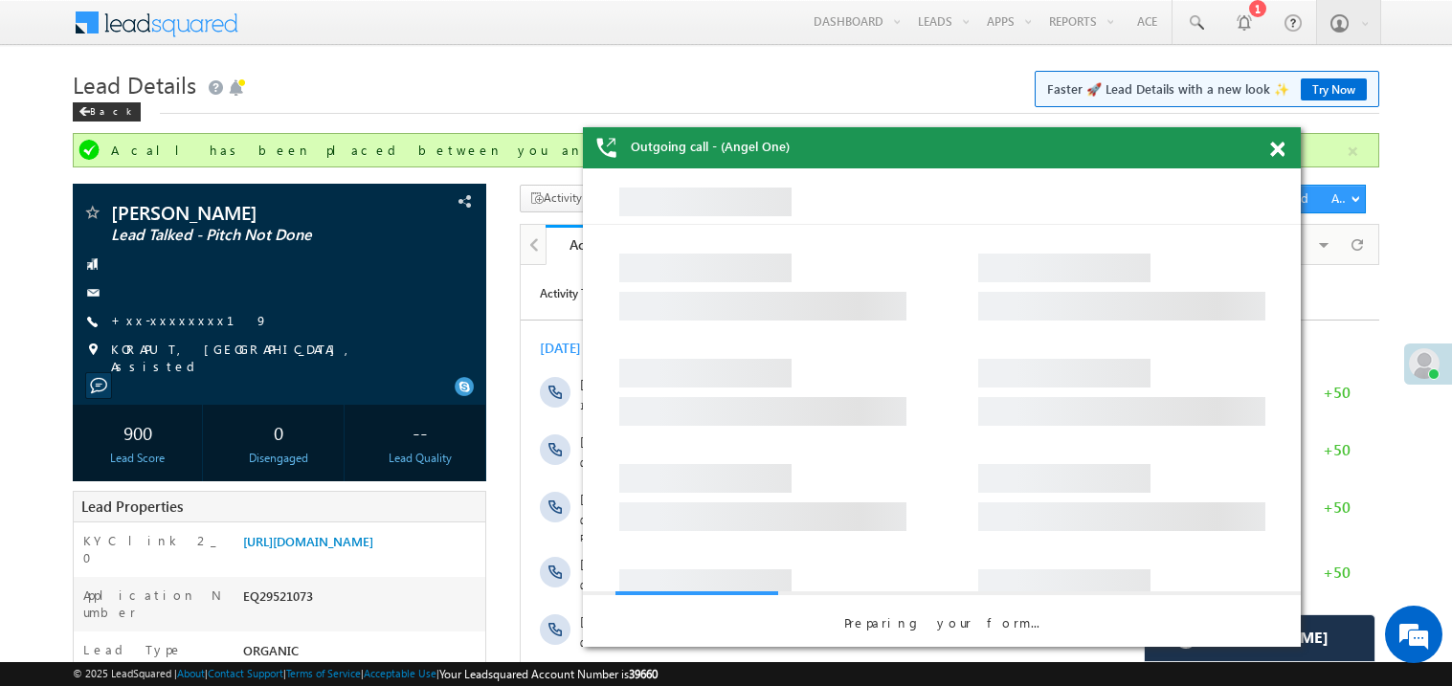
drag, startPoint x: 1118, startPoint y: 185, endPoint x: 844, endPoint y: 101, distance: 286.2
click at [844, 127] on div "Outgoing call - (Angel One)" at bounding box center [942, 147] width 718 height 41
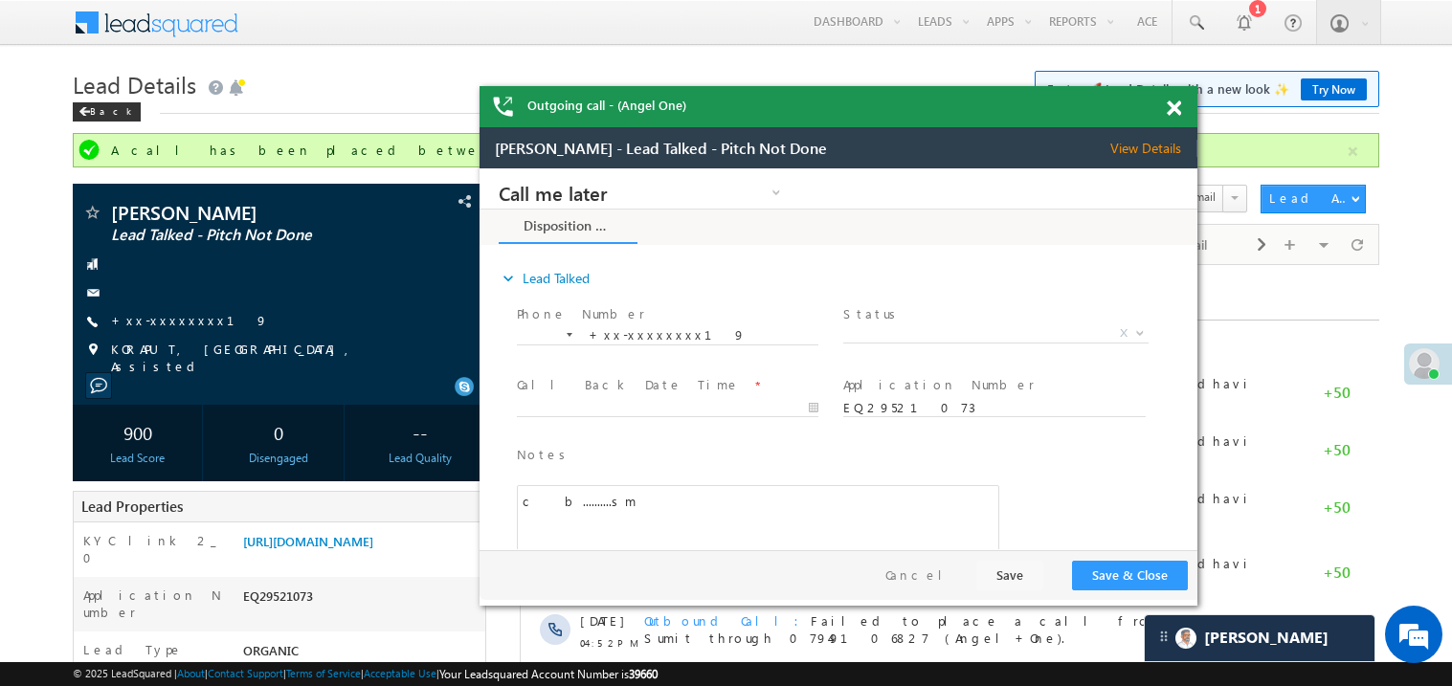
click at [1167, 109] on span at bounding box center [1174, 109] width 14 height 16
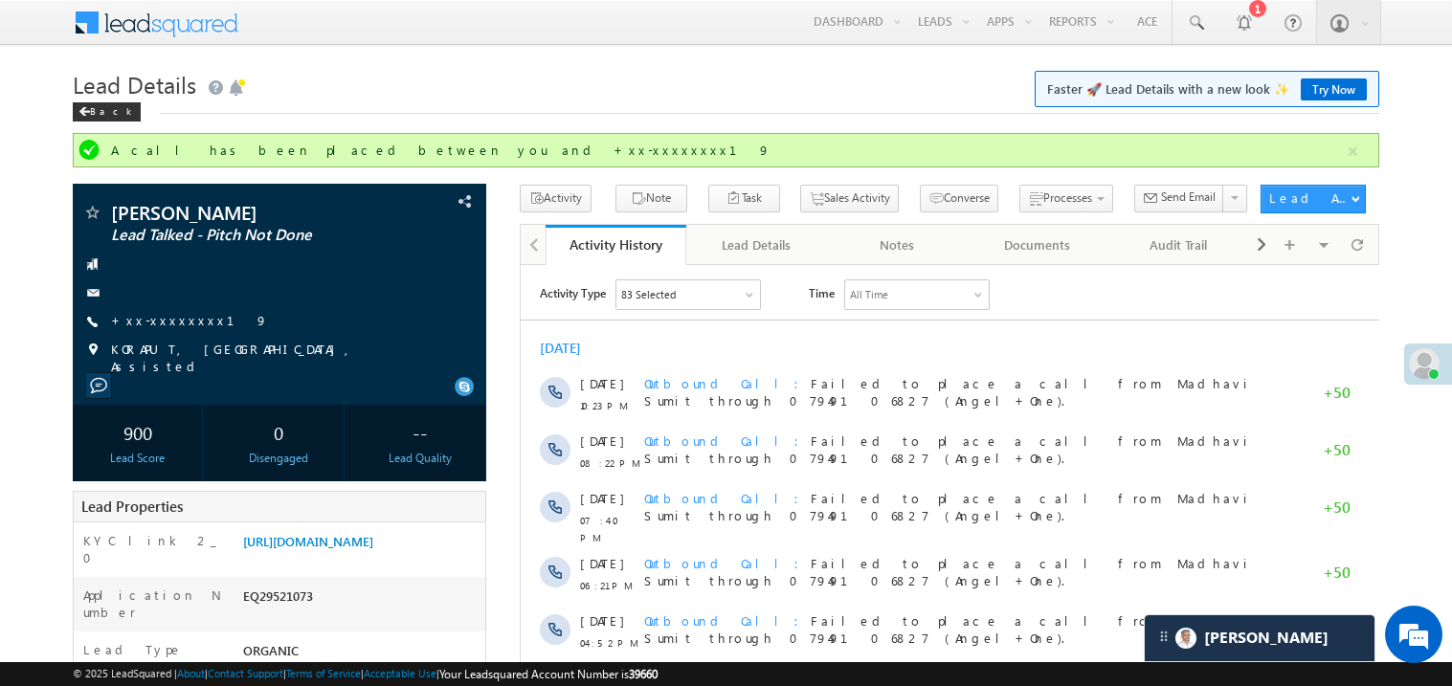
click at [373, 546] on link "https://angelbroking1-pk3em7sa.customui-test.leadsquared.com?leadId=ec103cd2-fc…" at bounding box center [308, 541] width 130 height 16
click at [169, 321] on link "+xx-xxxxxxxx19" at bounding box center [189, 320] width 157 height 16
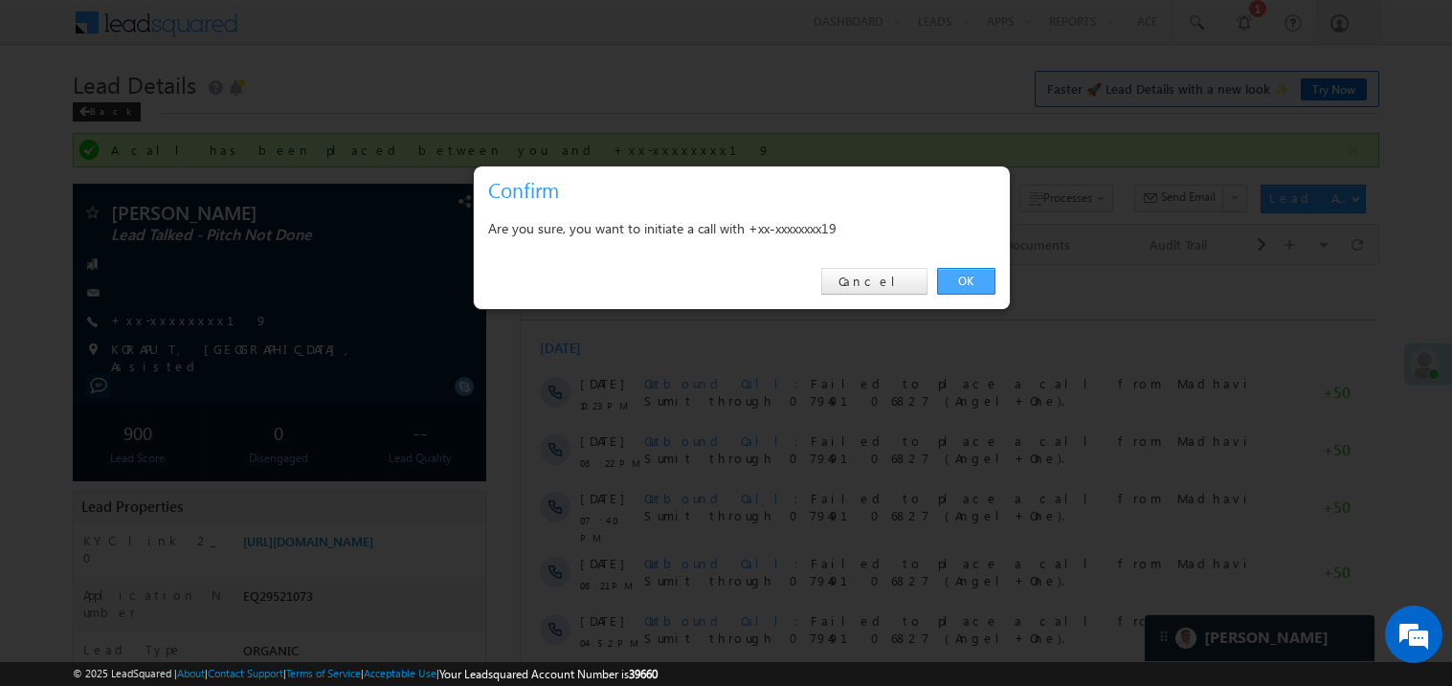
click at [967, 282] on link "OK" at bounding box center [966, 281] width 58 height 27
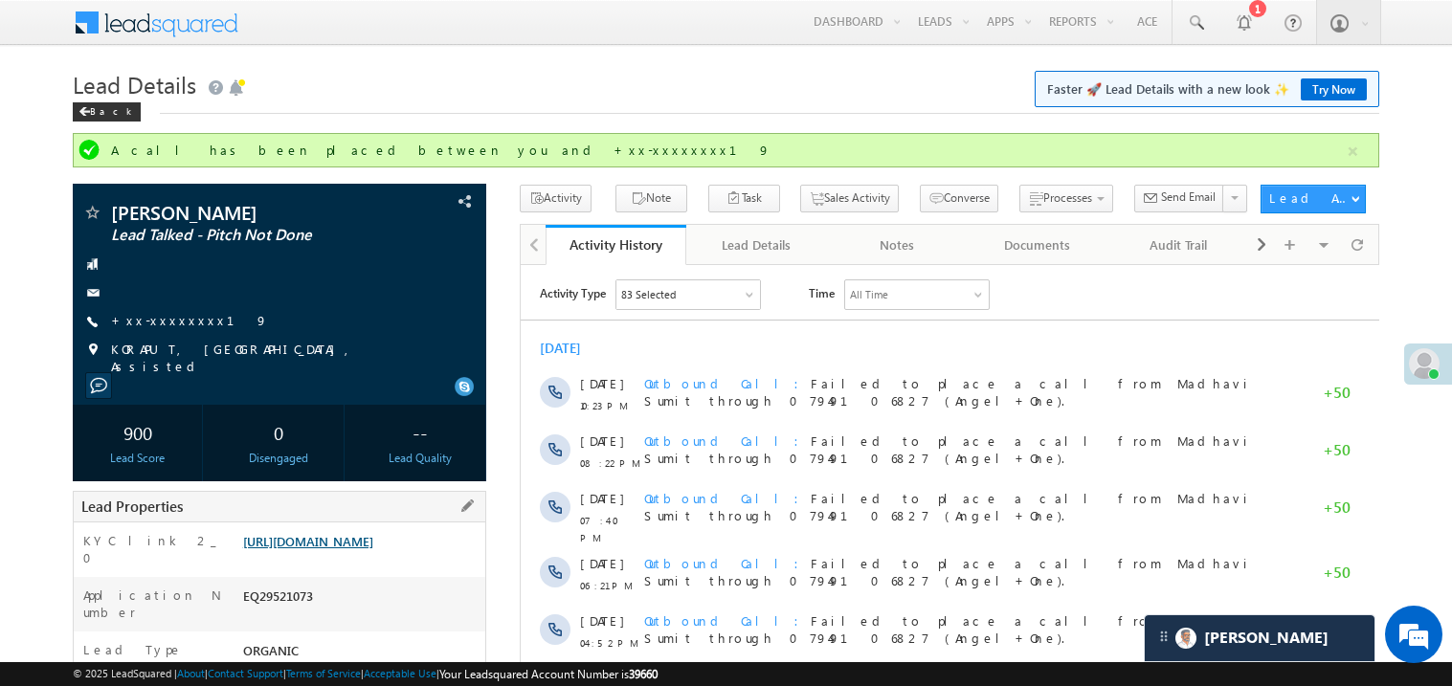
click at [370, 550] on link "https://angelbroking1-pk3em7sa.customui-test.leadsquared.com?leadId=ec103cd2-fc…" at bounding box center [308, 541] width 130 height 16
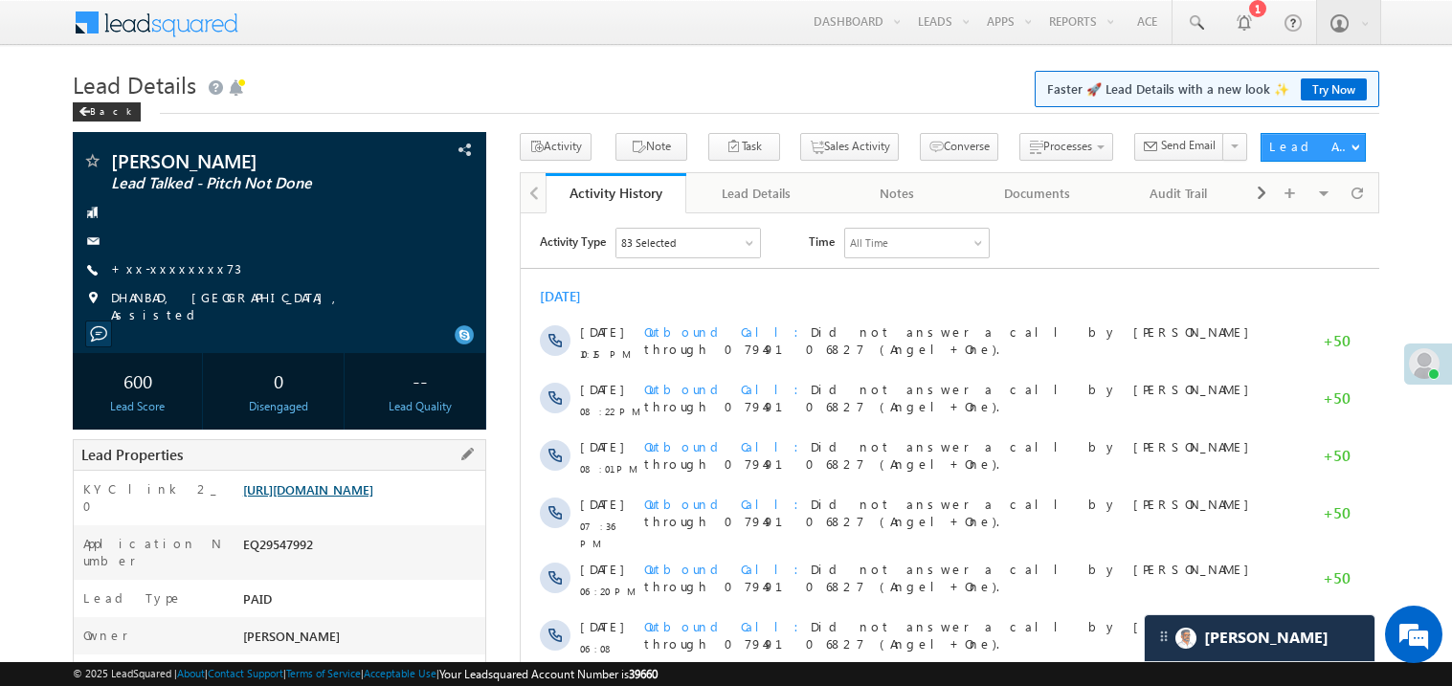
click at [373, 482] on link "[URL][DOMAIN_NAME]" at bounding box center [308, 490] width 130 height 16
click at [173, 274] on link "+xx-xxxxxxxx73" at bounding box center [176, 268] width 130 height 16
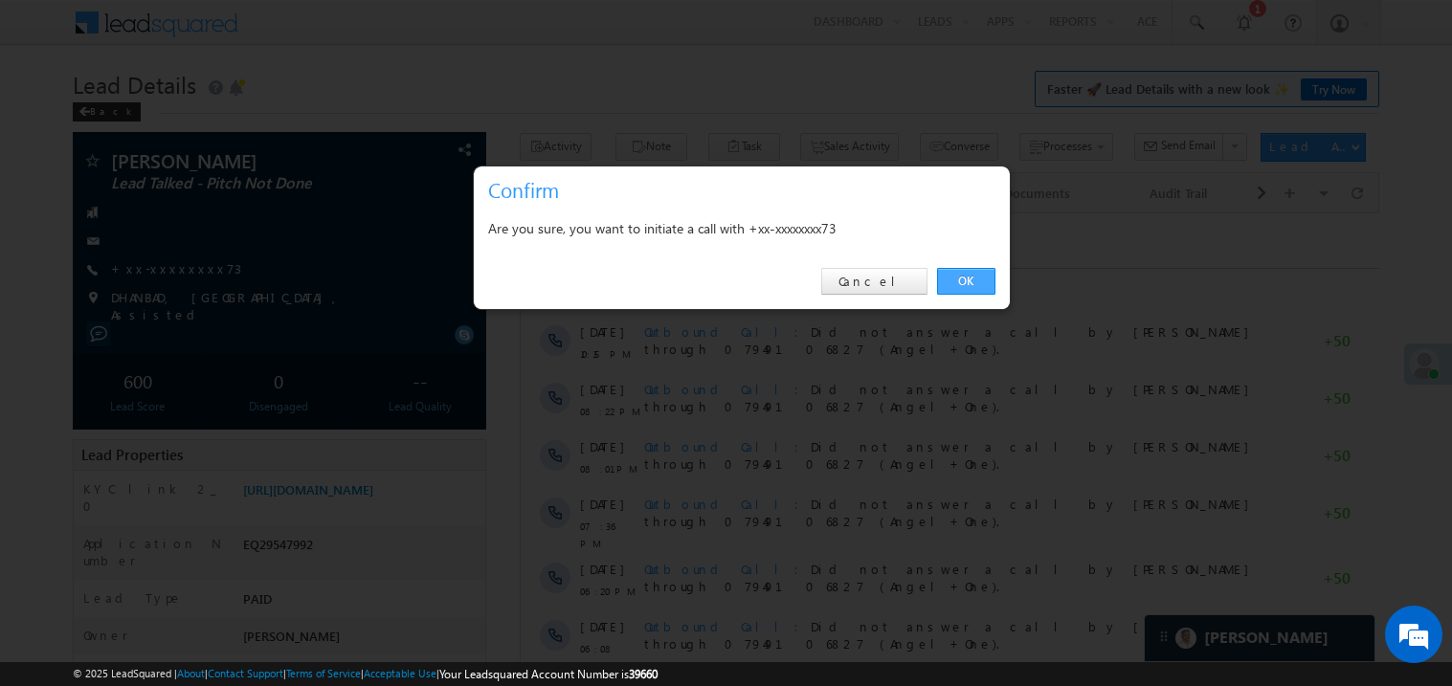
click at [974, 281] on link "OK" at bounding box center [966, 281] width 58 height 27
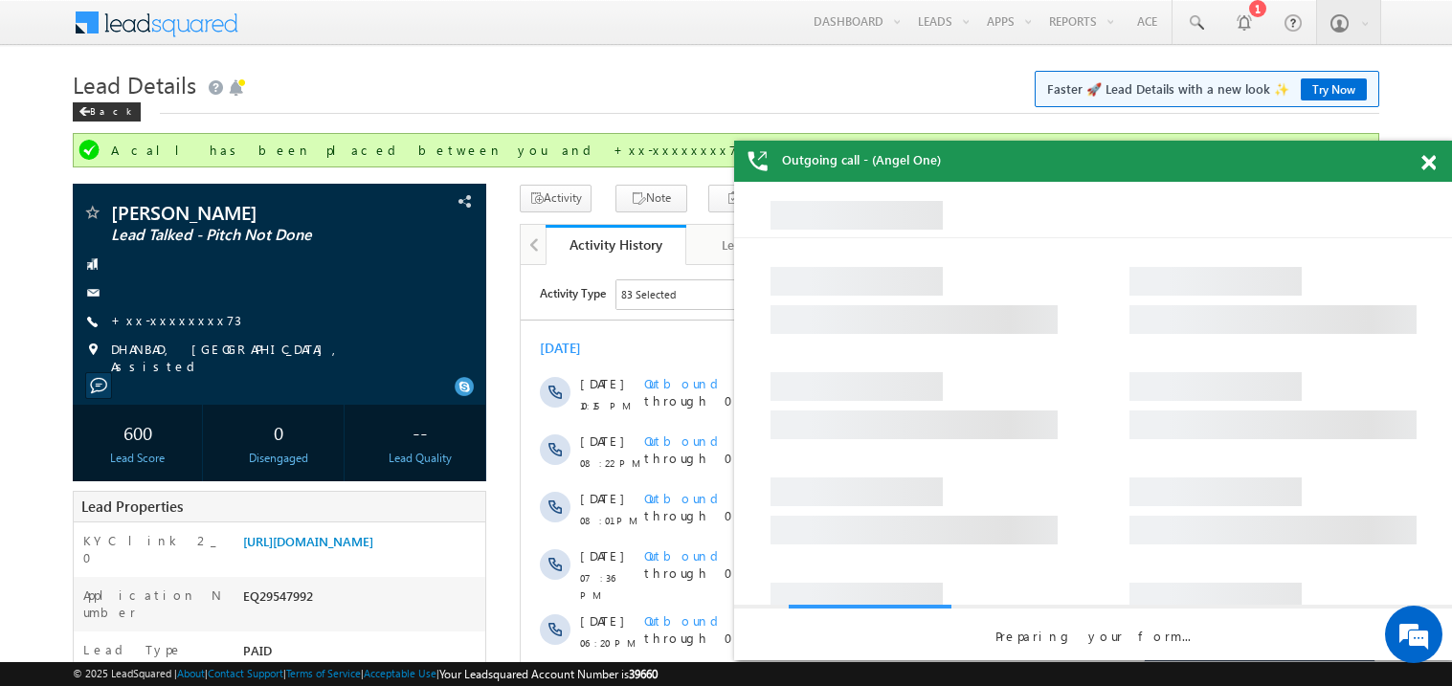
click at [1432, 164] on span at bounding box center [1429, 163] width 14 height 16
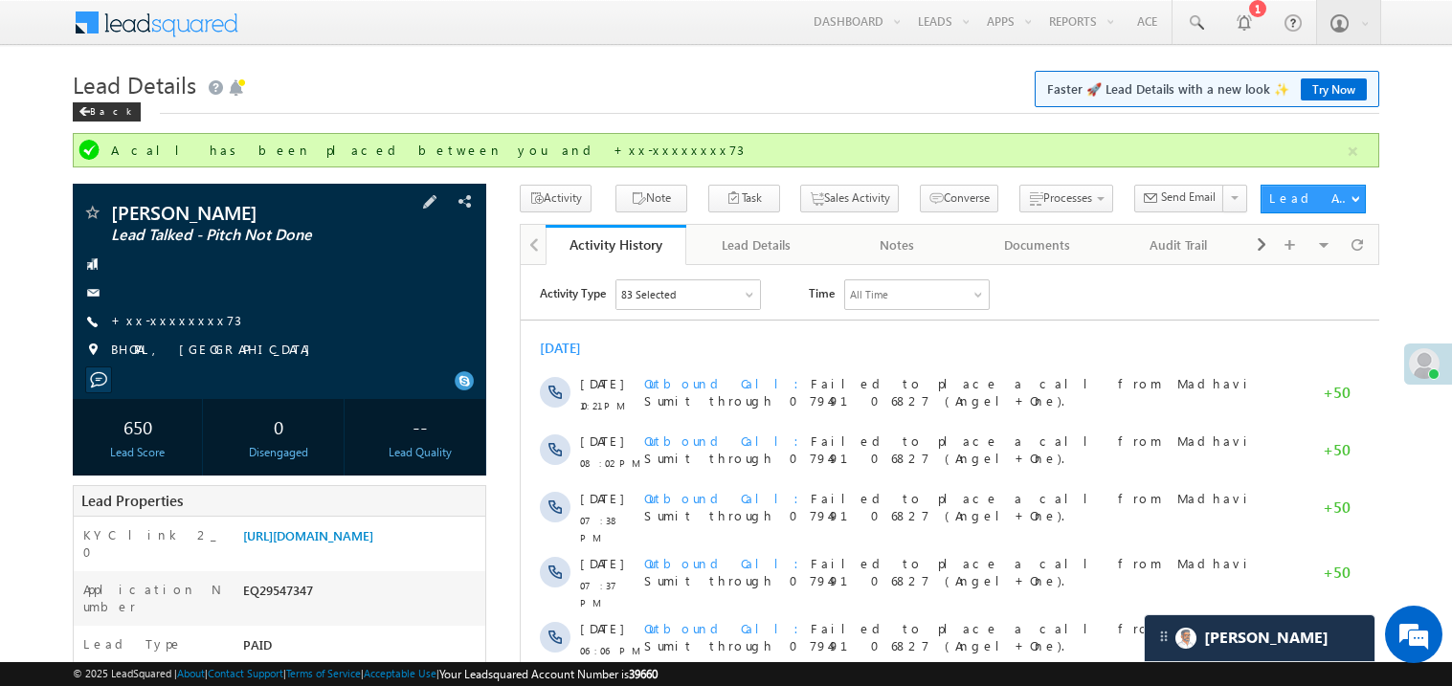
click at [173, 308] on div "[PERSON_NAME] Lead Talked - Pitch Not Done +xx-xxxxxxxx73" at bounding box center [279, 286] width 394 height 167
click at [171, 321] on link "+xx-xxxxxxxx73" at bounding box center [176, 320] width 130 height 16
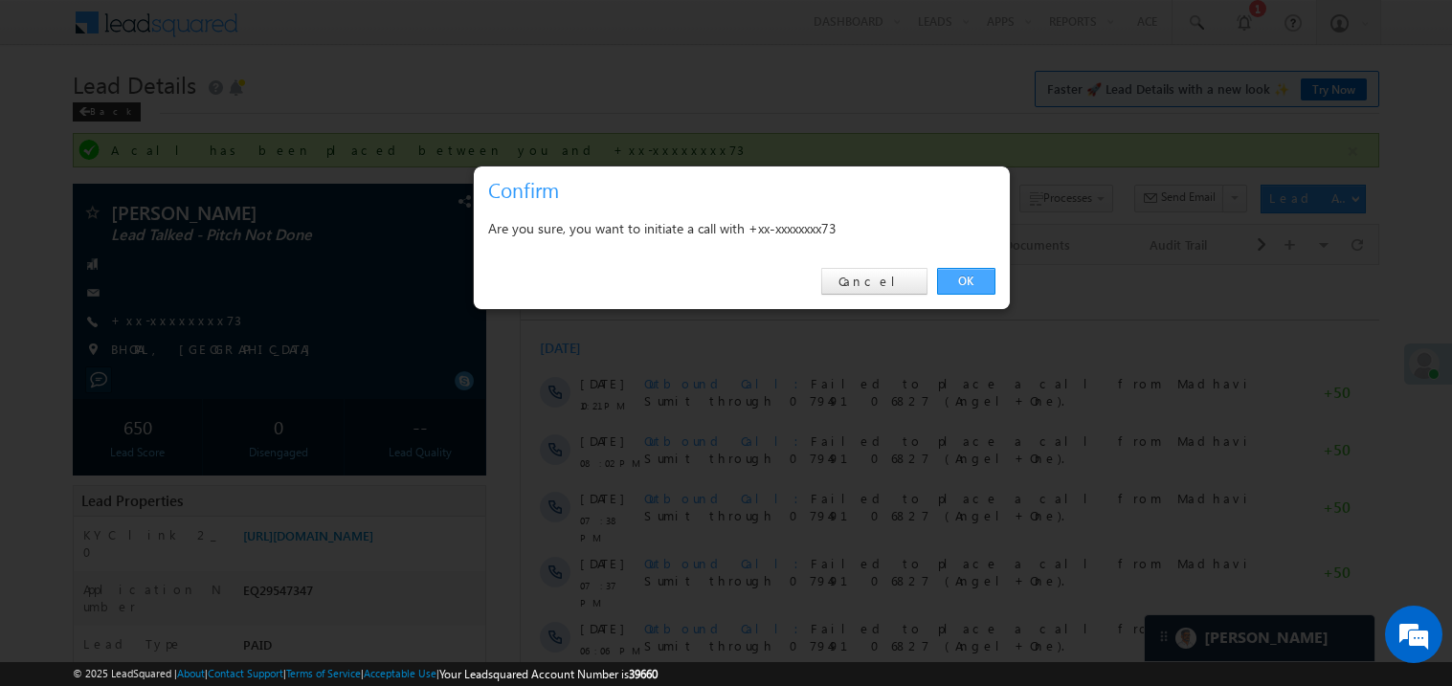
click at [966, 284] on link "OK" at bounding box center [966, 281] width 58 height 27
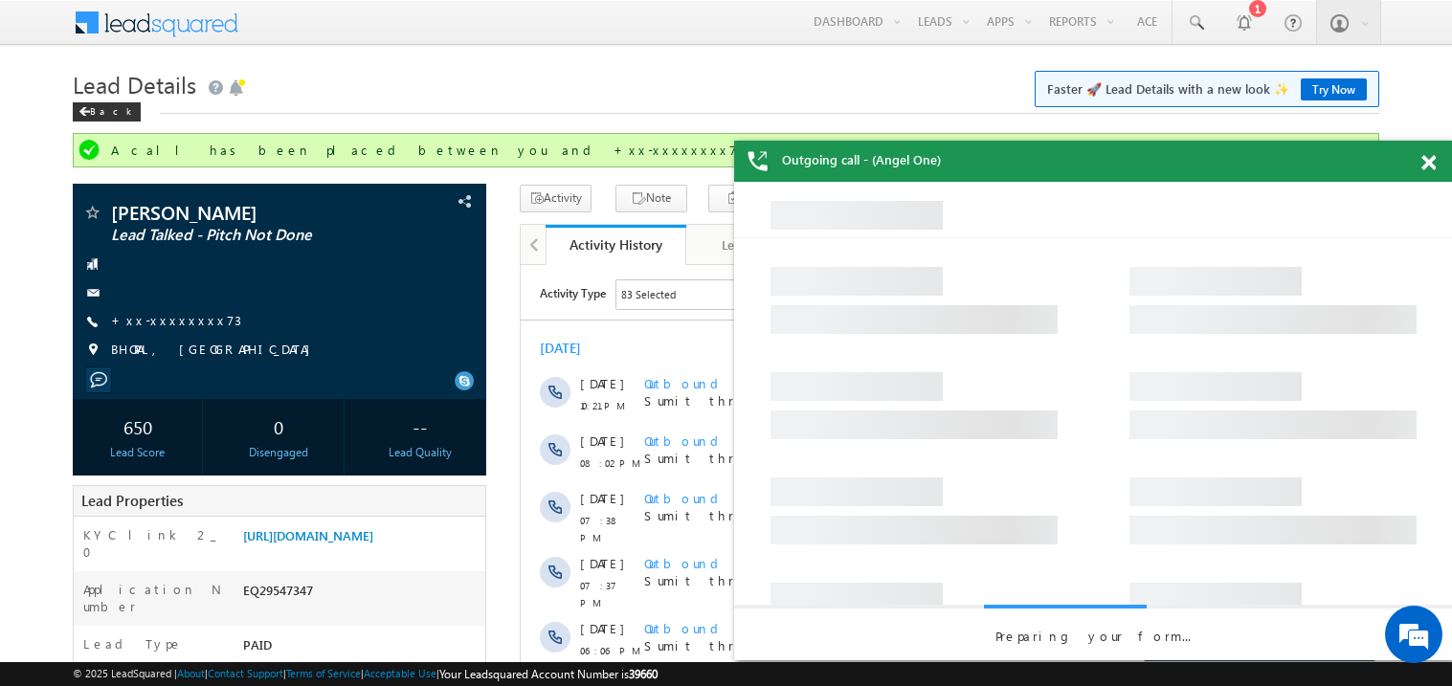
click at [1430, 167] on span at bounding box center [1429, 163] width 14 height 16
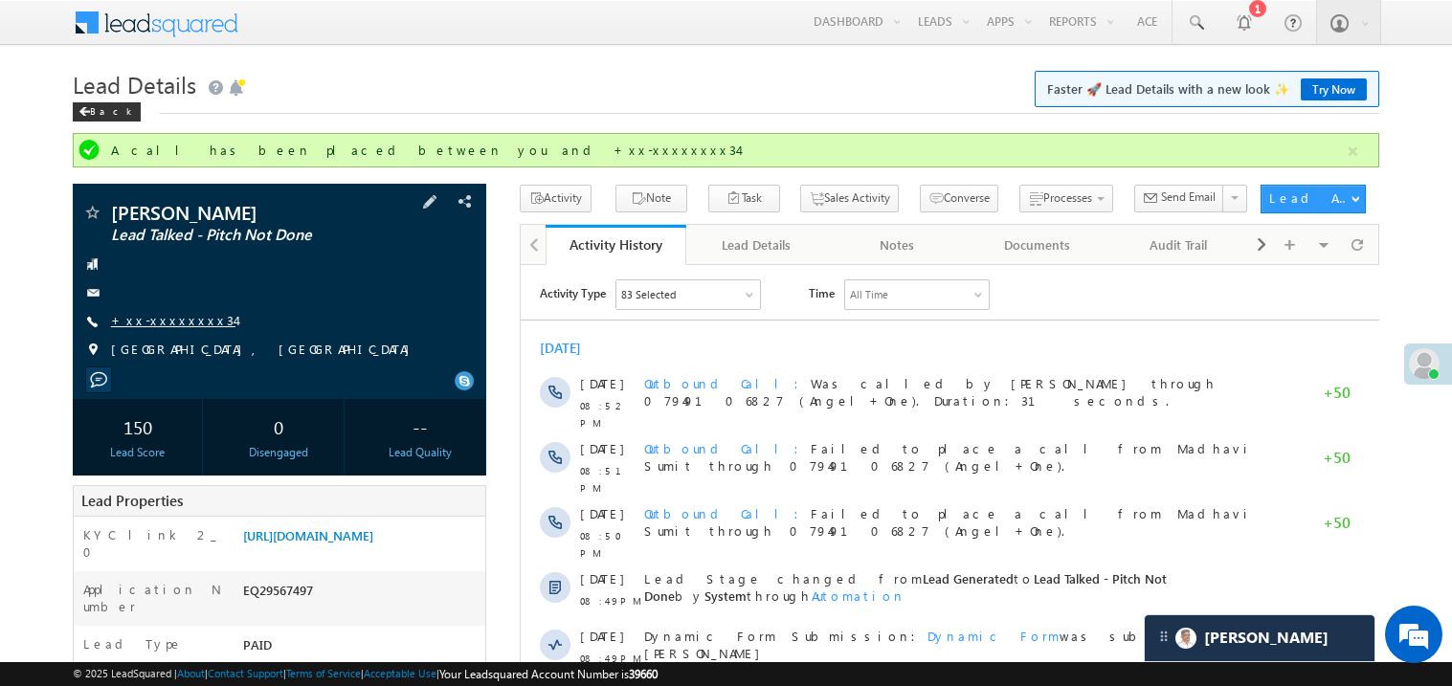
click at [161, 319] on link "+xx-xxxxxxxx34" at bounding box center [173, 320] width 124 height 16
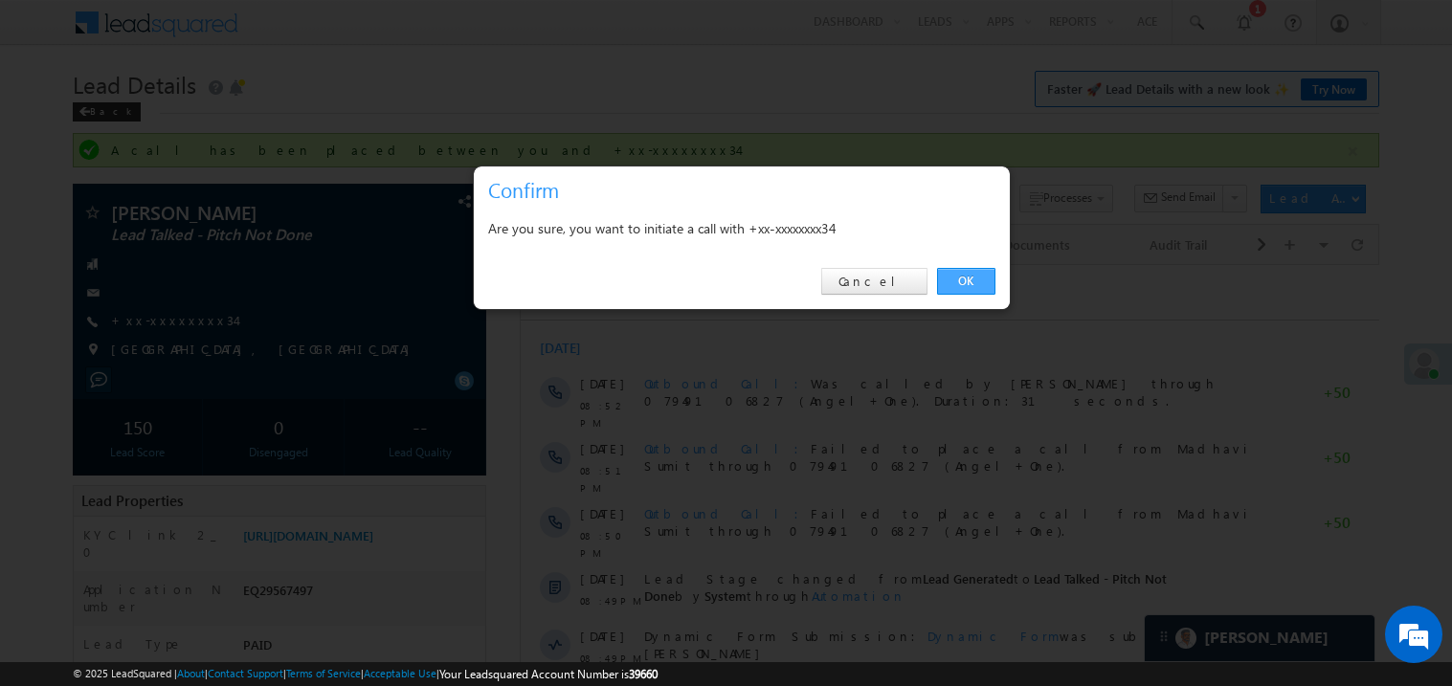
click at [978, 282] on link "OK" at bounding box center [966, 281] width 58 height 27
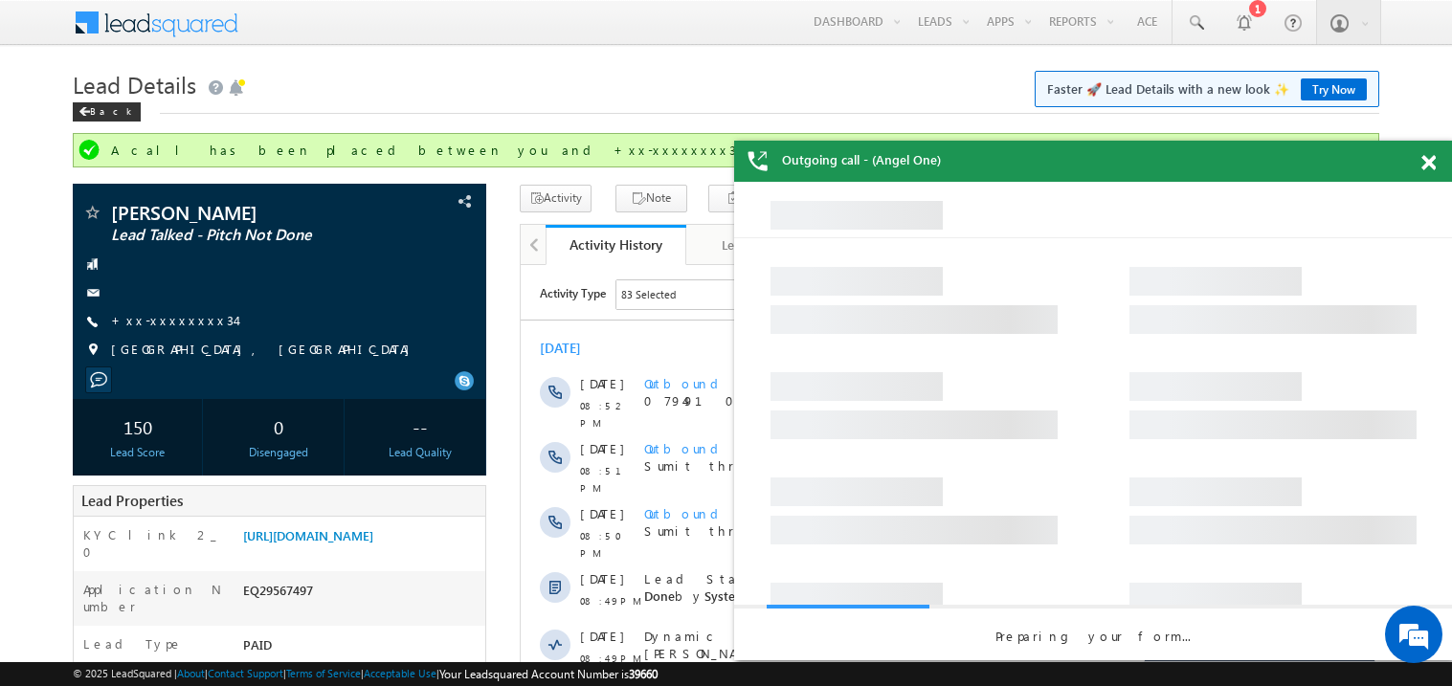
click at [1425, 167] on span at bounding box center [1429, 163] width 14 height 16
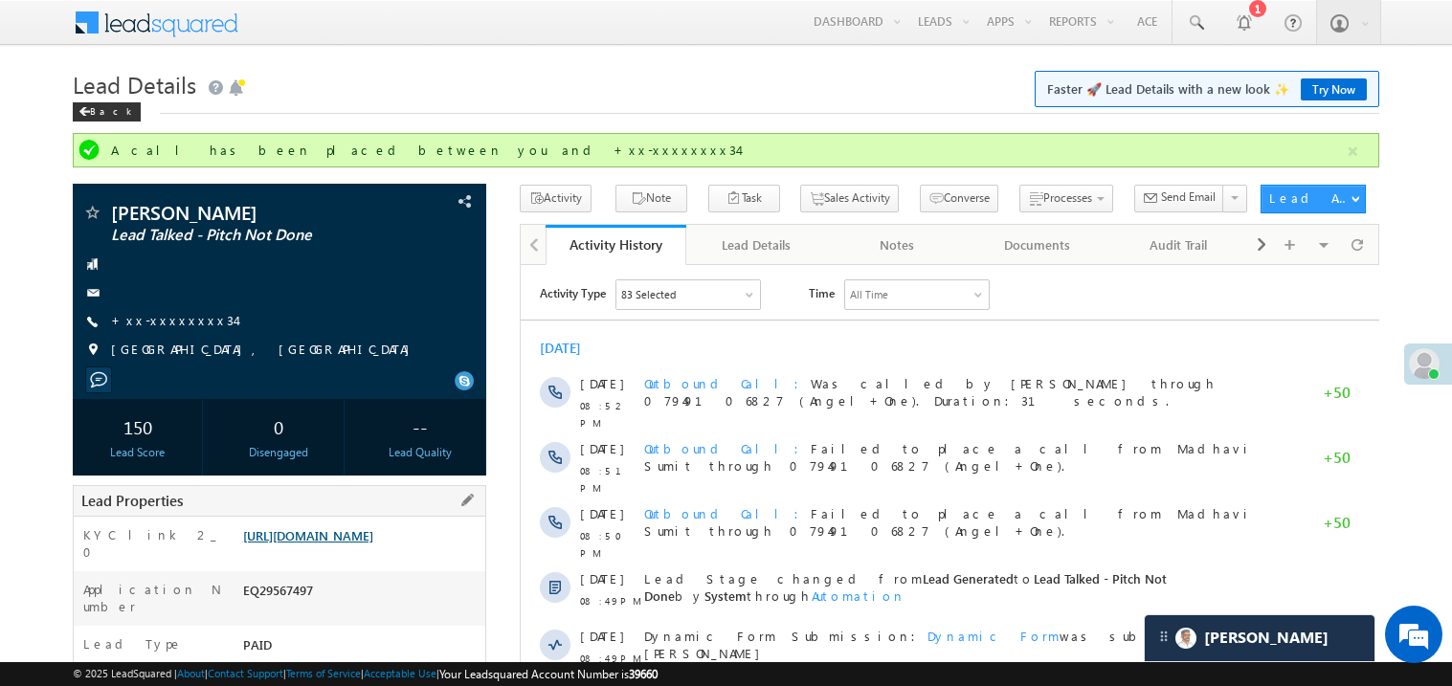
click at [373, 544] on link "https://angelbroking1-pk3em7sa.customui-test.leadsquared.com?leadId=1c76ce49-92…" at bounding box center [308, 536] width 130 height 16
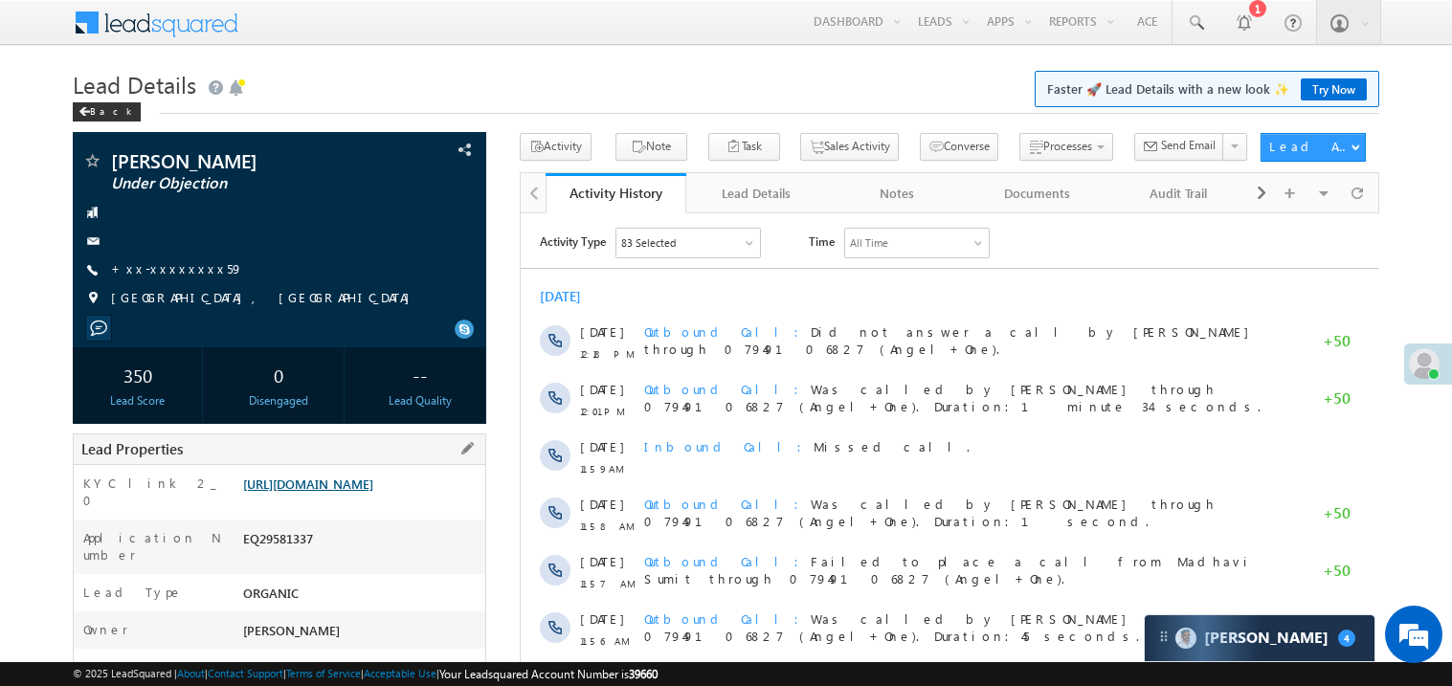
click at [373, 492] on link "[URL][DOMAIN_NAME]" at bounding box center [308, 484] width 130 height 16
click at [170, 271] on link "+xx-xxxxxxxx59" at bounding box center [177, 268] width 132 height 16
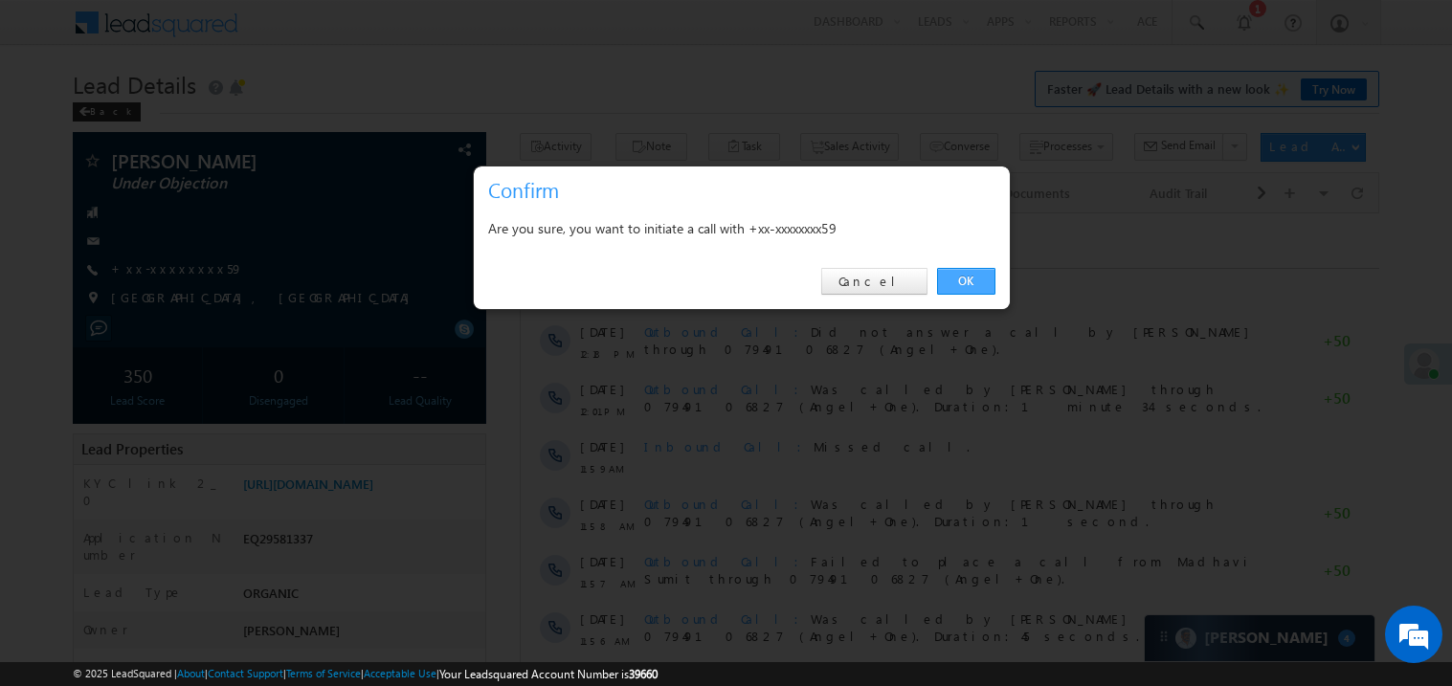
click at [956, 281] on link "OK" at bounding box center [966, 281] width 58 height 27
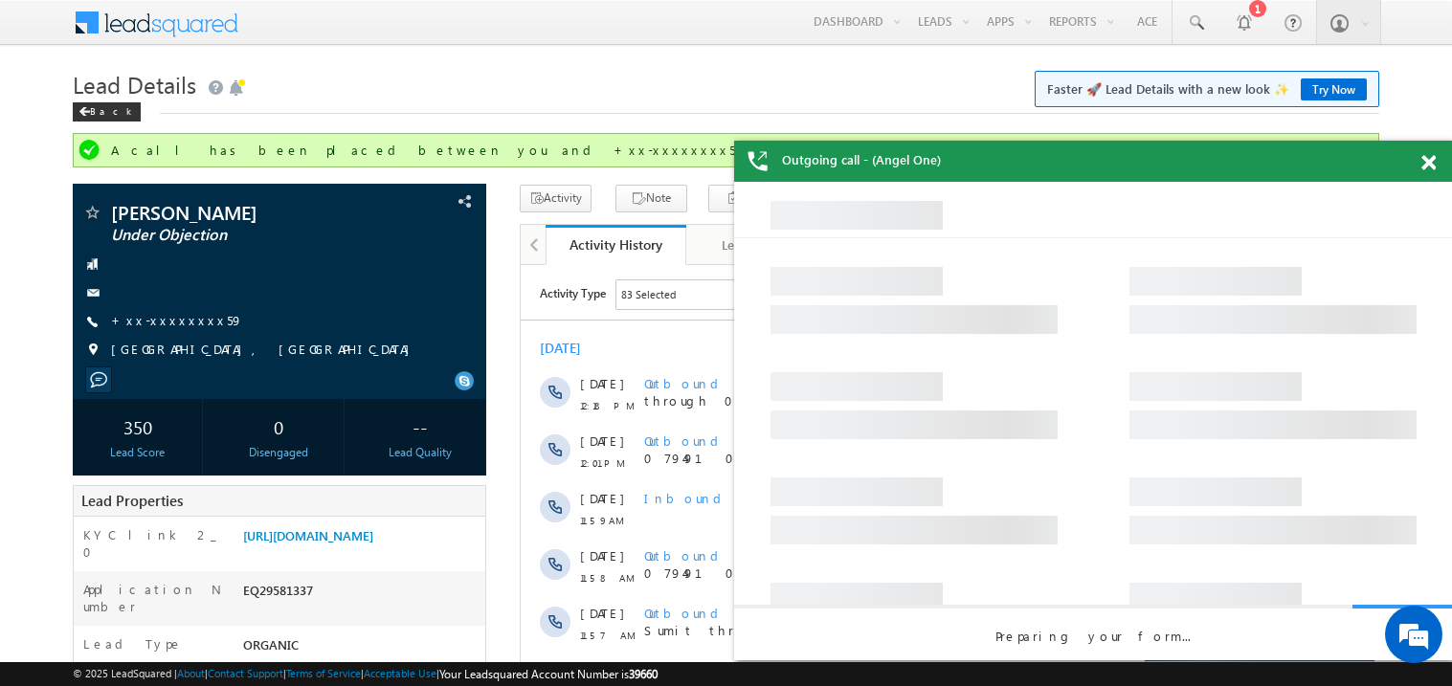
click at [1430, 153] on div at bounding box center [1440, 159] width 26 height 37
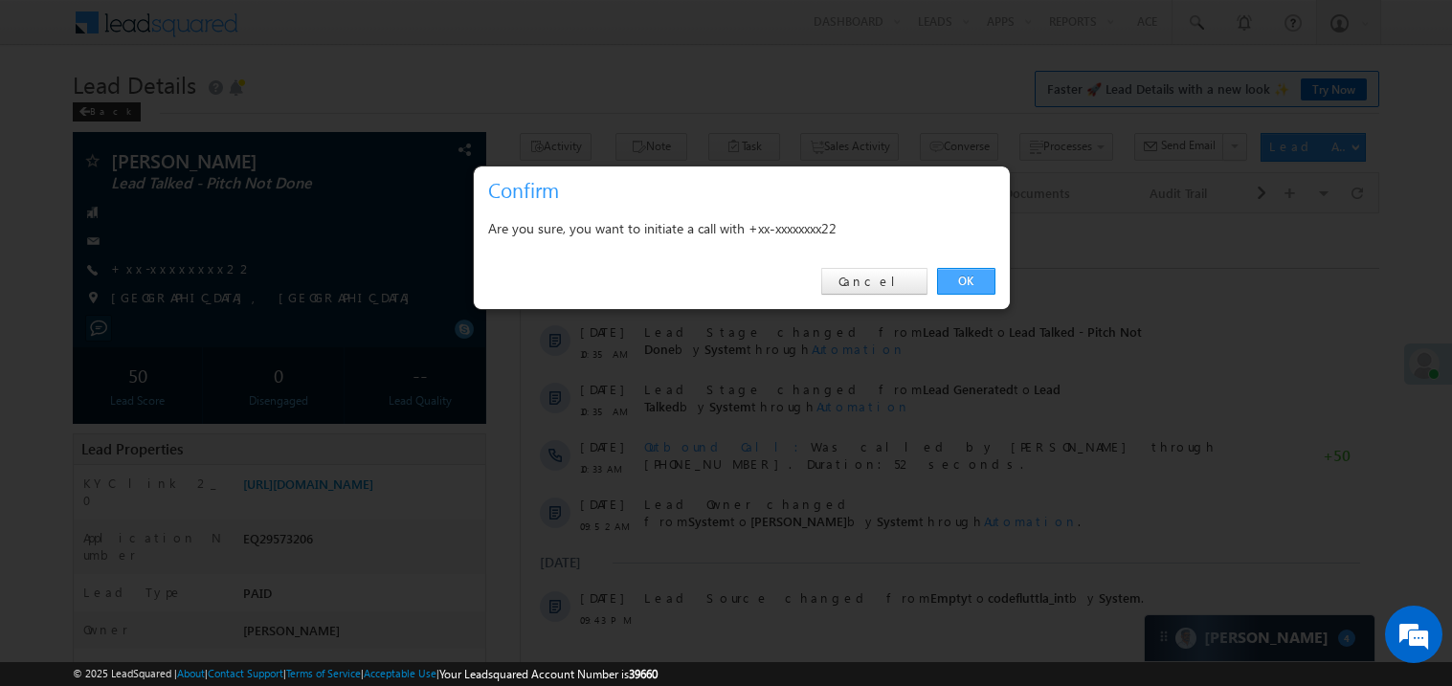
click at [975, 279] on link "OK" at bounding box center [966, 281] width 58 height 27
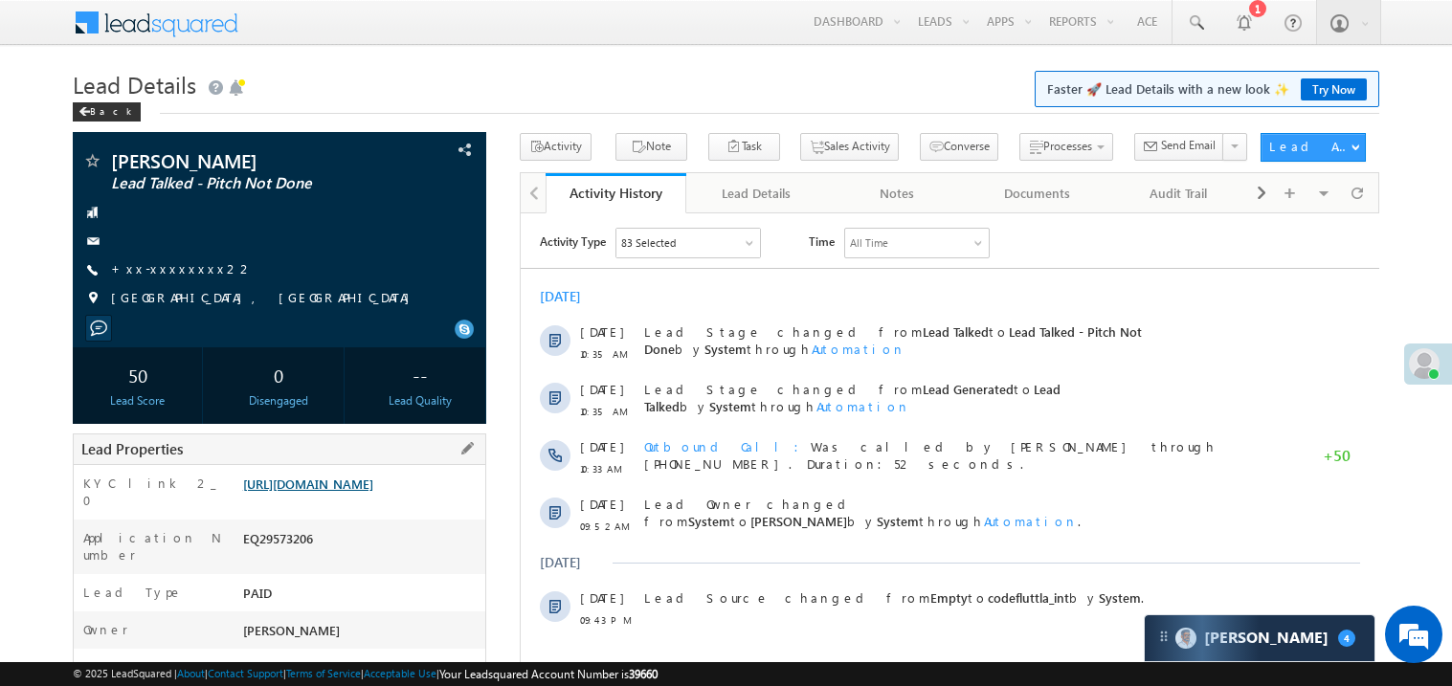
click at [373, 492] on link "https://angelbroking1-pk3em7sa.customui-test.leadsquared.com?leadId=41e9857a-5f…" at bounding box center [308, 484] width 130 height 16
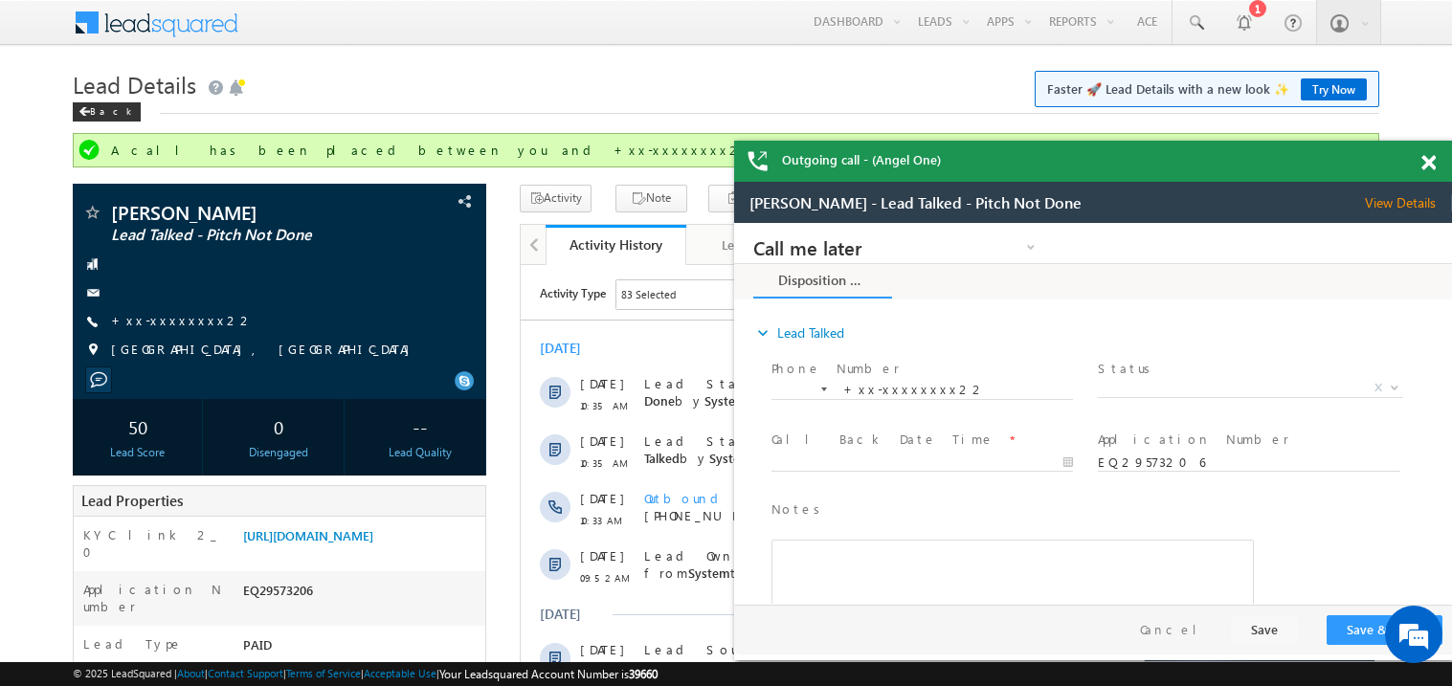
click at [1335, 91] on link "Try Now" at bounding box center [1334, 90] width 66 height 22
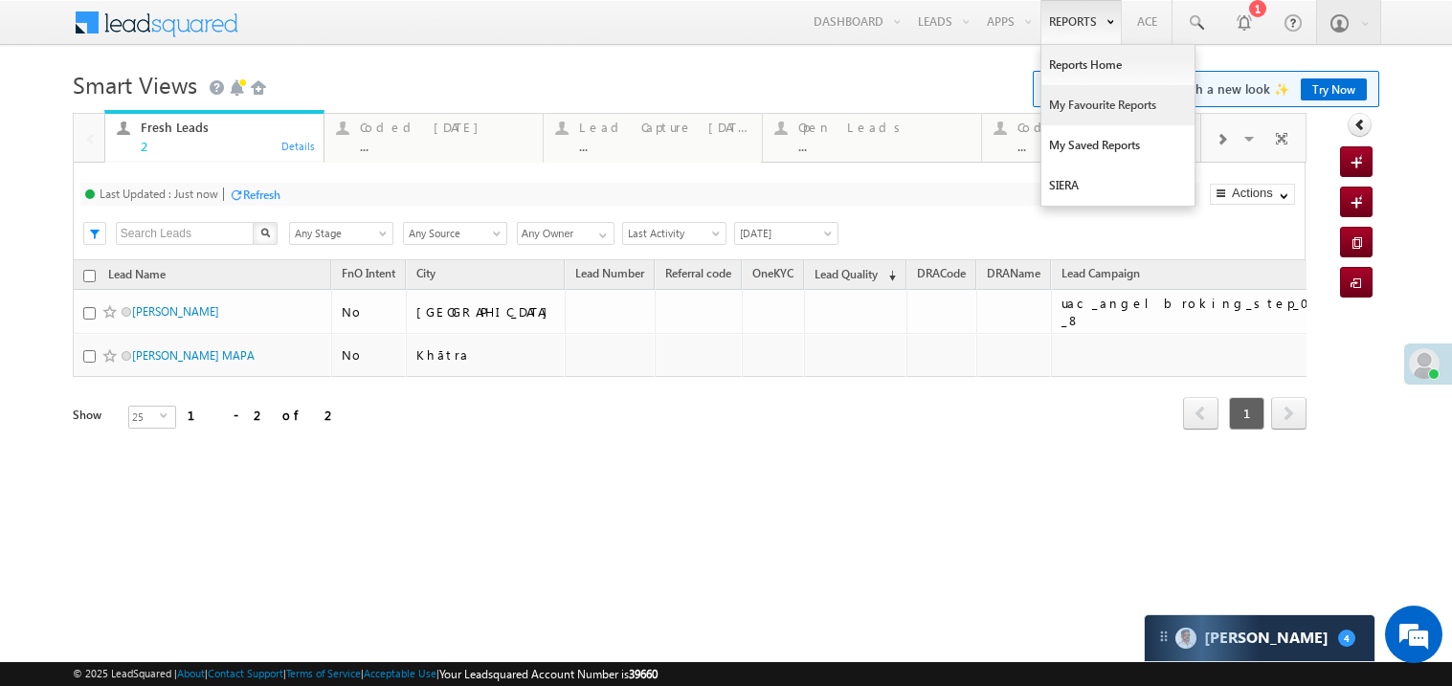
click link "My Favourite Reports"
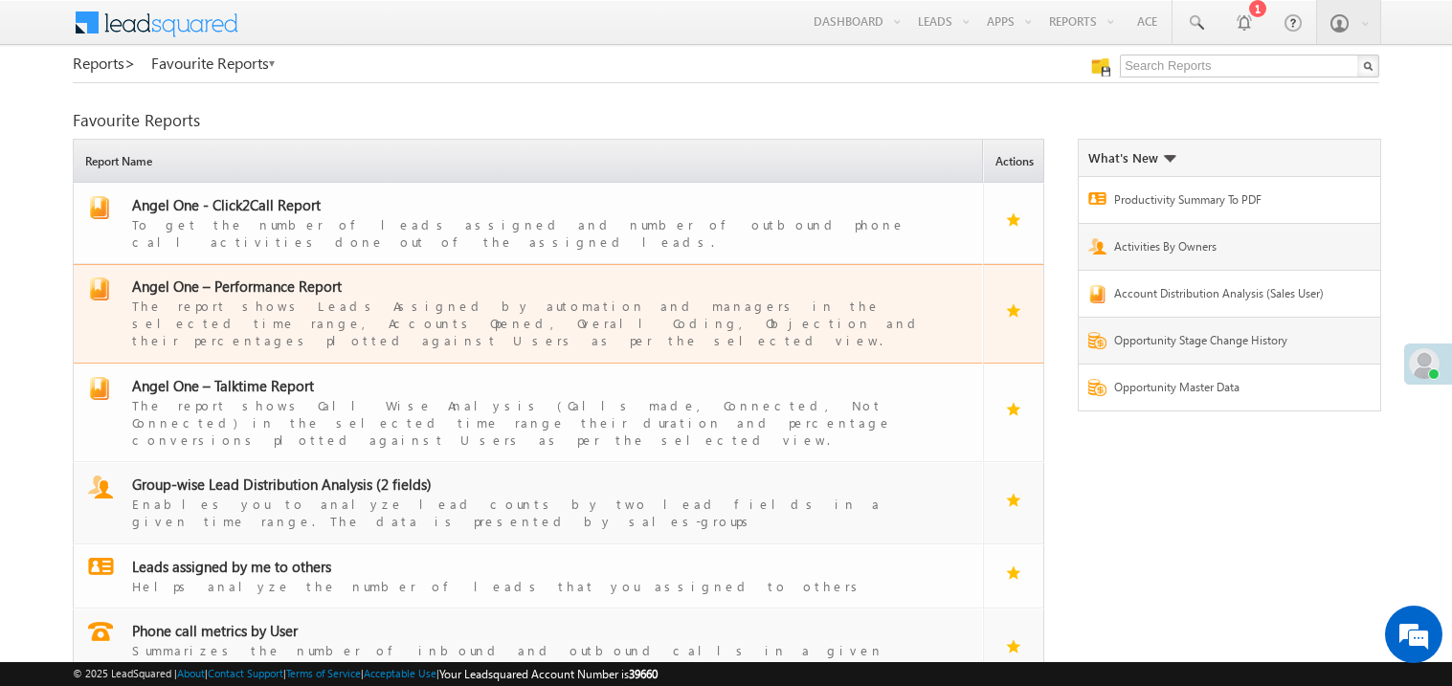
click at [246, 277] on span "Angel One – Performance Report" at bounding box center [237, 286] width 210 height 19
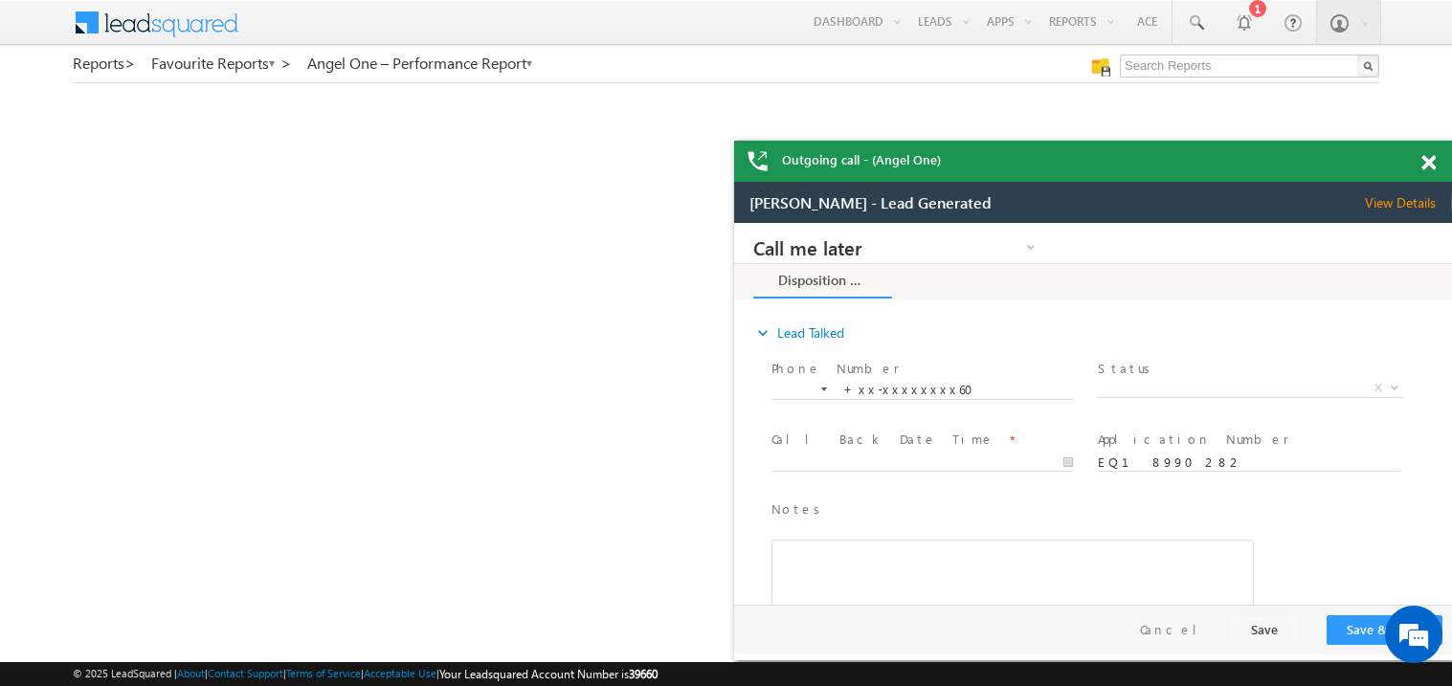
click at [1433, 158] on span at bounding box center [1429, 163] width 14 height 16
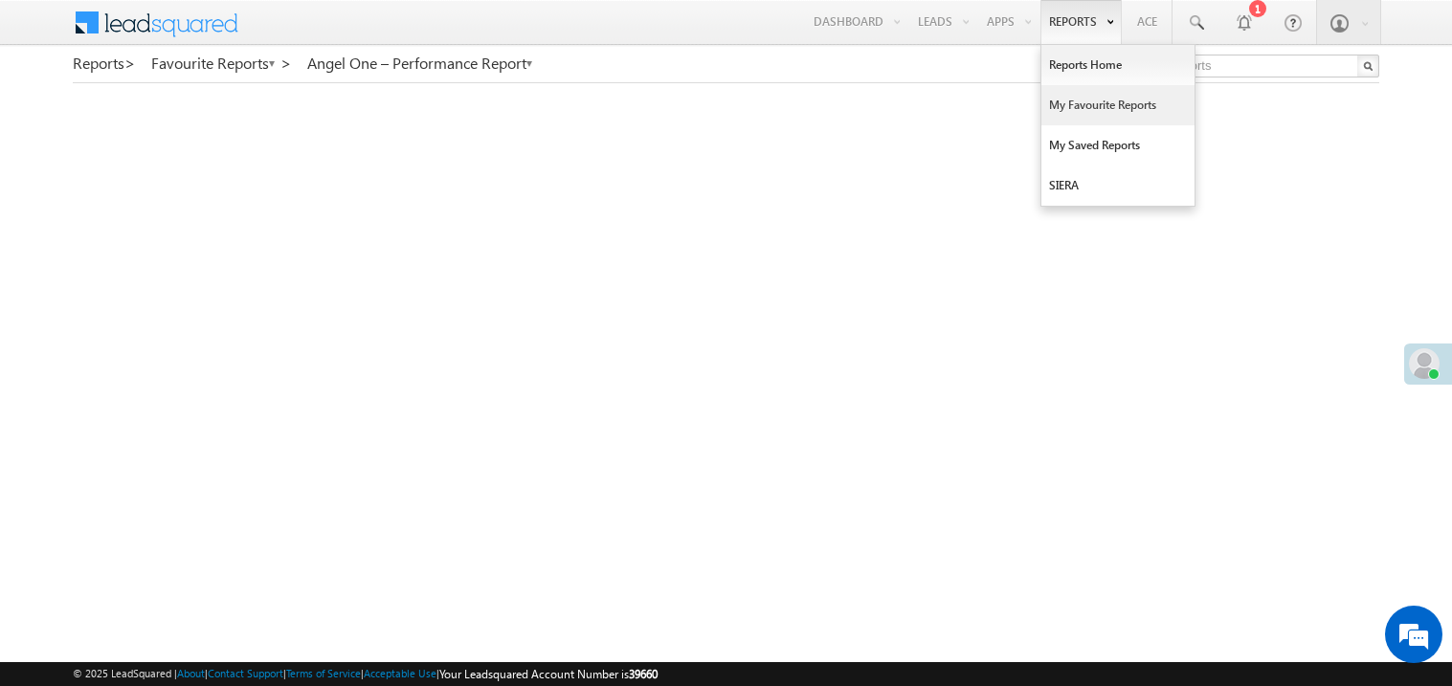
click at [1073, 109] on link "My Favourite Reports" at bounding box center [1118, 105] width 153 height 40
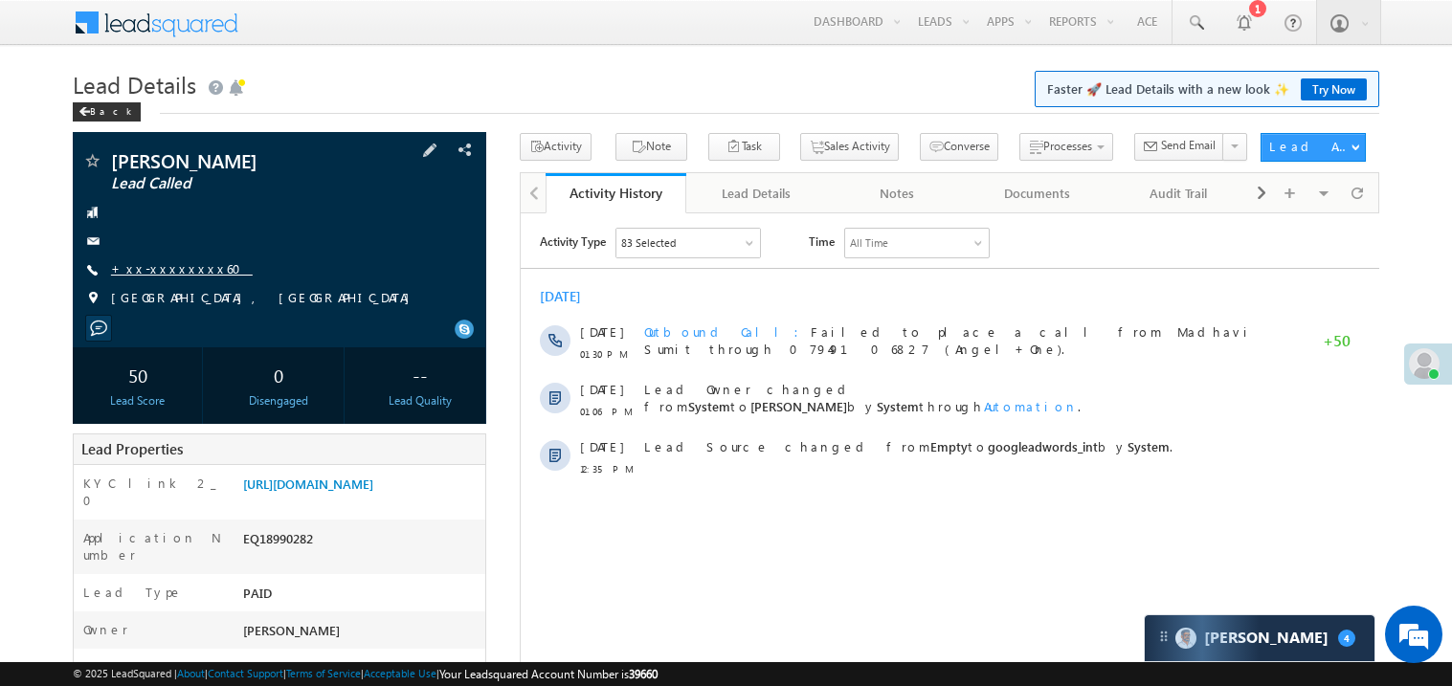
click at [172, 265] on link "+xx-xxxxxxxx60" at bounding box center [182, 268] width 142 height 16
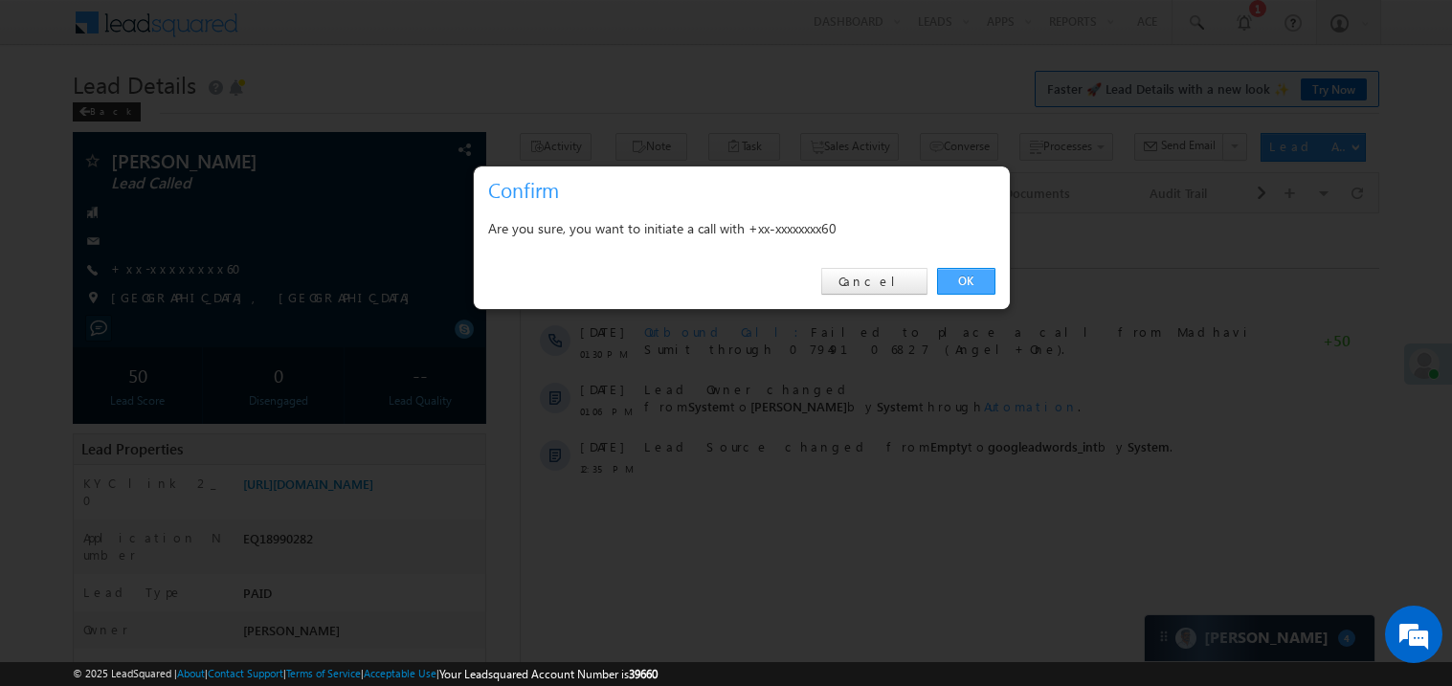
click at [971, 279] on link "OK" at bounding box center [966, 281] width 58 height 27
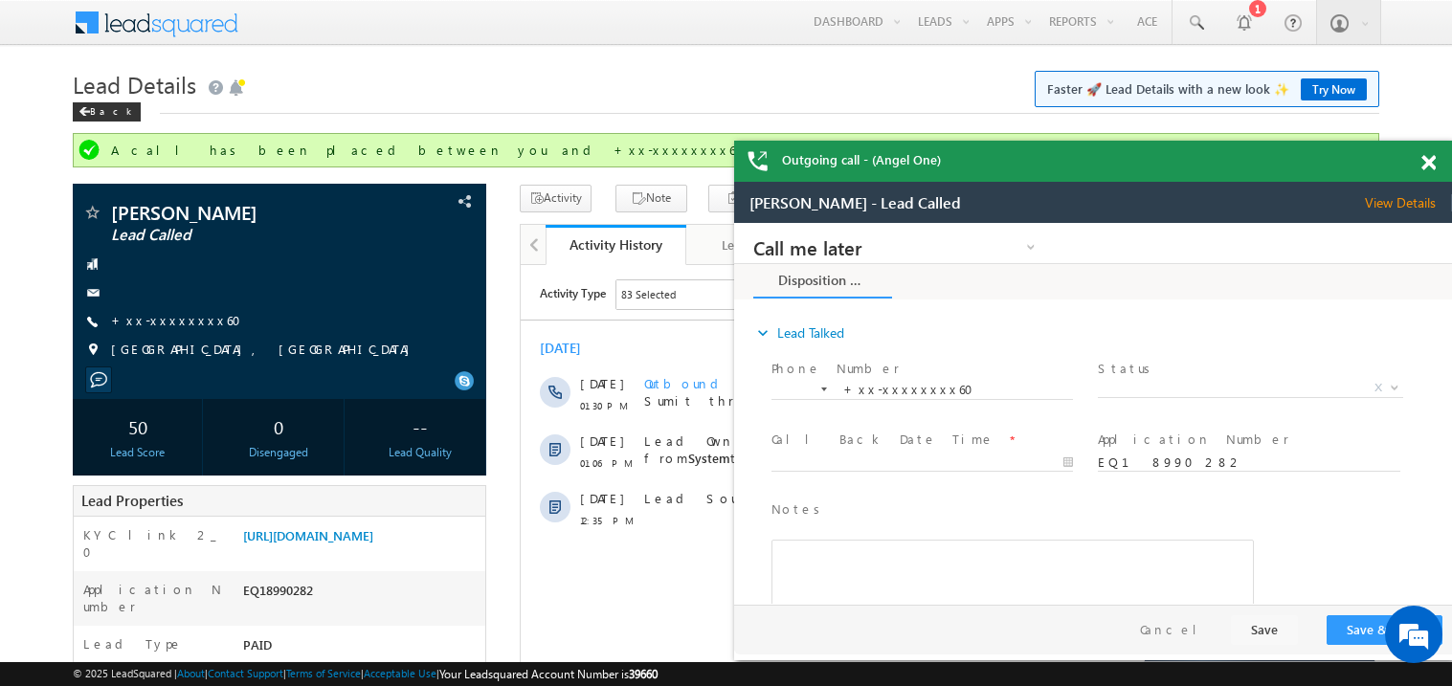
click at [1426, 155] on span at bounding box center [1429, 163] width 14 height 16
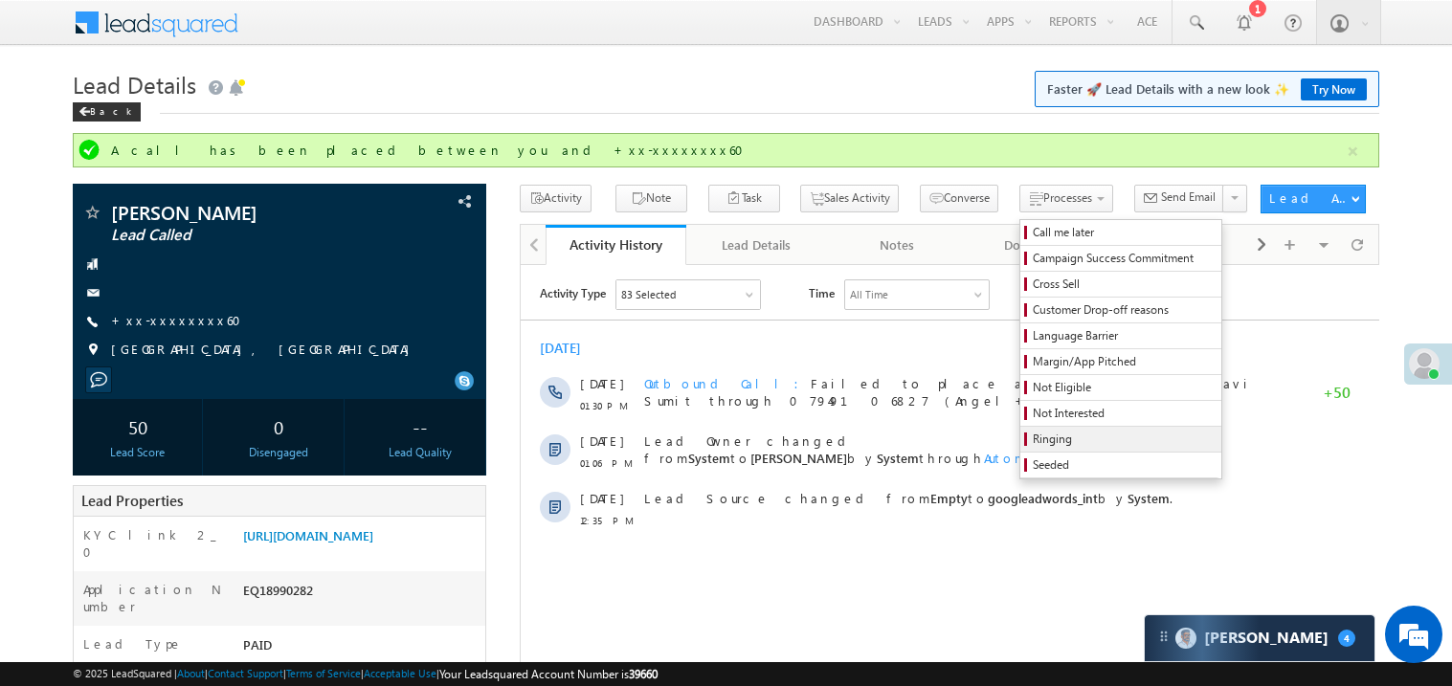
click at [1033, 442] on span "Ringing" at bounding box center [1124, 439] width 182 height 17
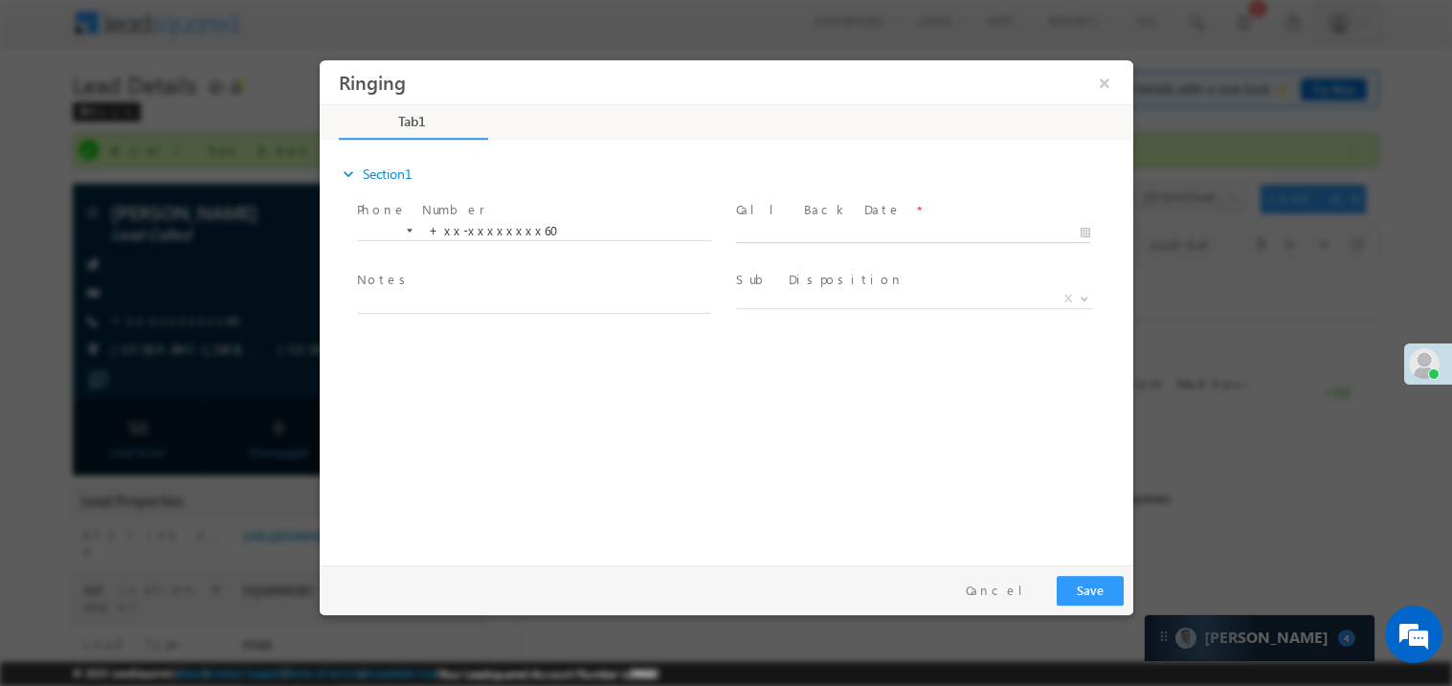
click at [774, 236] on body "Ringing ×" at bounding box center [726, 307] width 814 height 497
type input "09/26/25 1:31 PM"
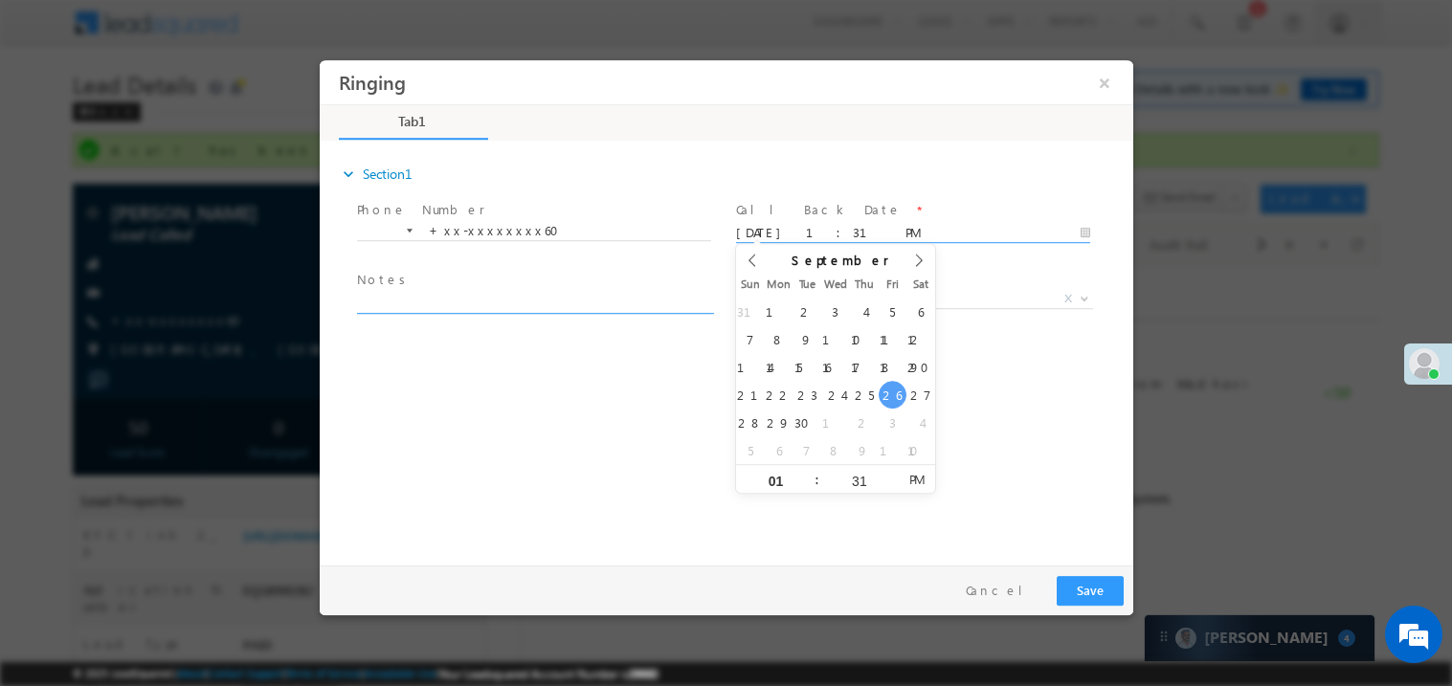
click at [525, 299] on textarea at bounding box center [533, 302] width 354 height 22
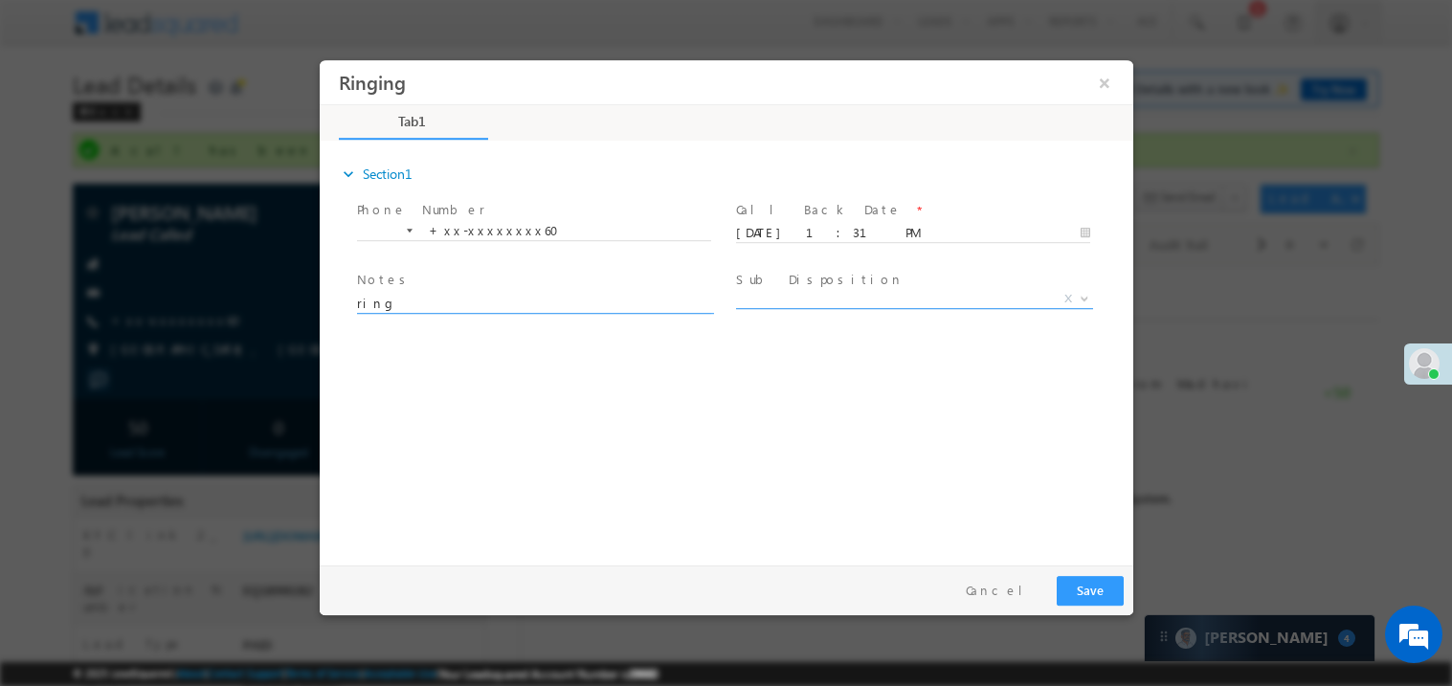
type textarea "ring"
click at [795, 286] on label "Sub Disposition" at bounding box center [819, 279] width 168 height 18
click at [786, 299] on span "X" at bounding box center [913, 298] width 357 height 19
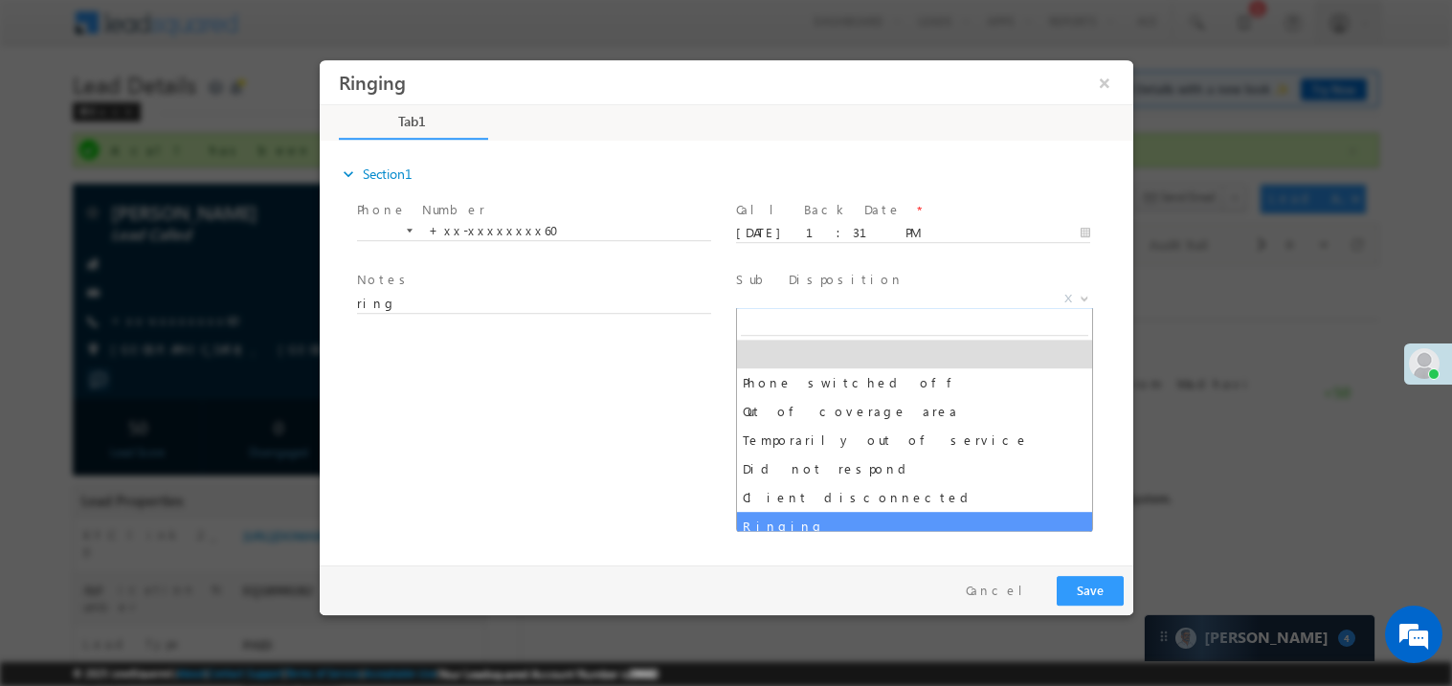
select select "Ringing"
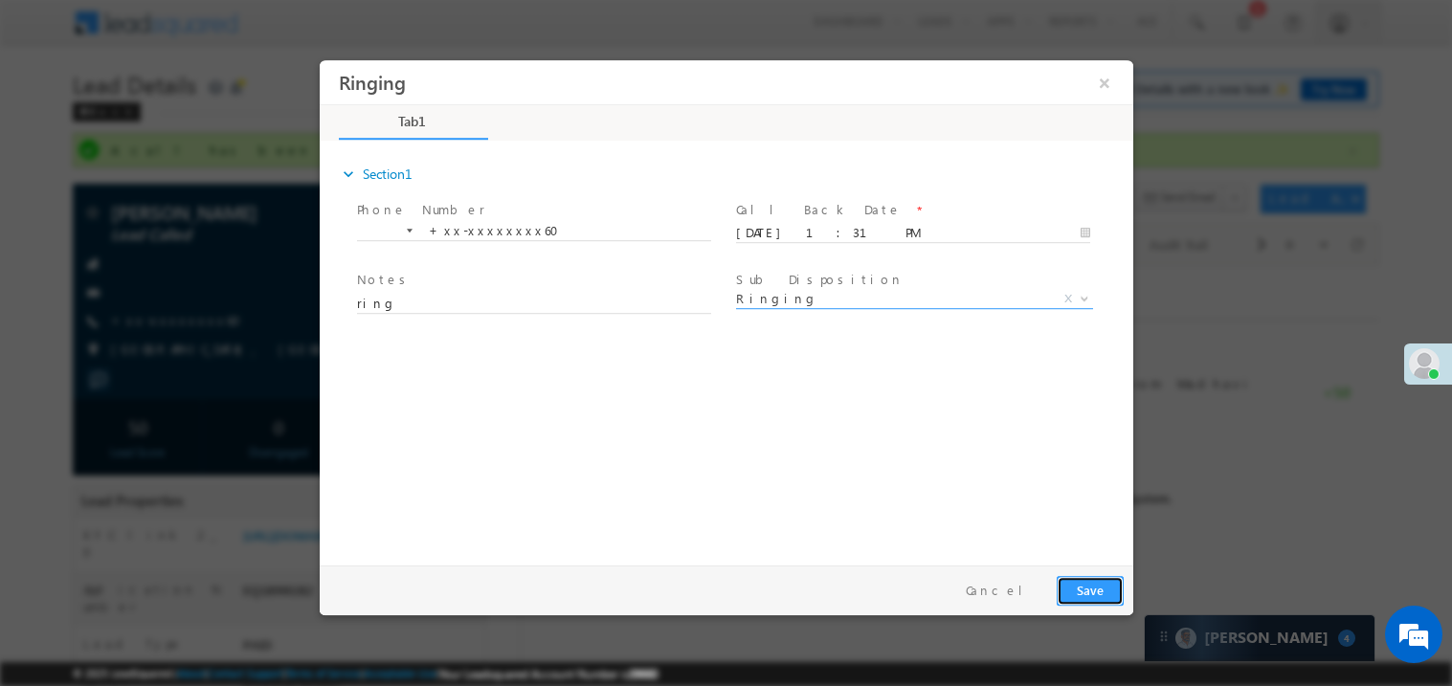
click at [1108, 594] on button "Save" at bounding box center [1089, 590] width 67 height 30
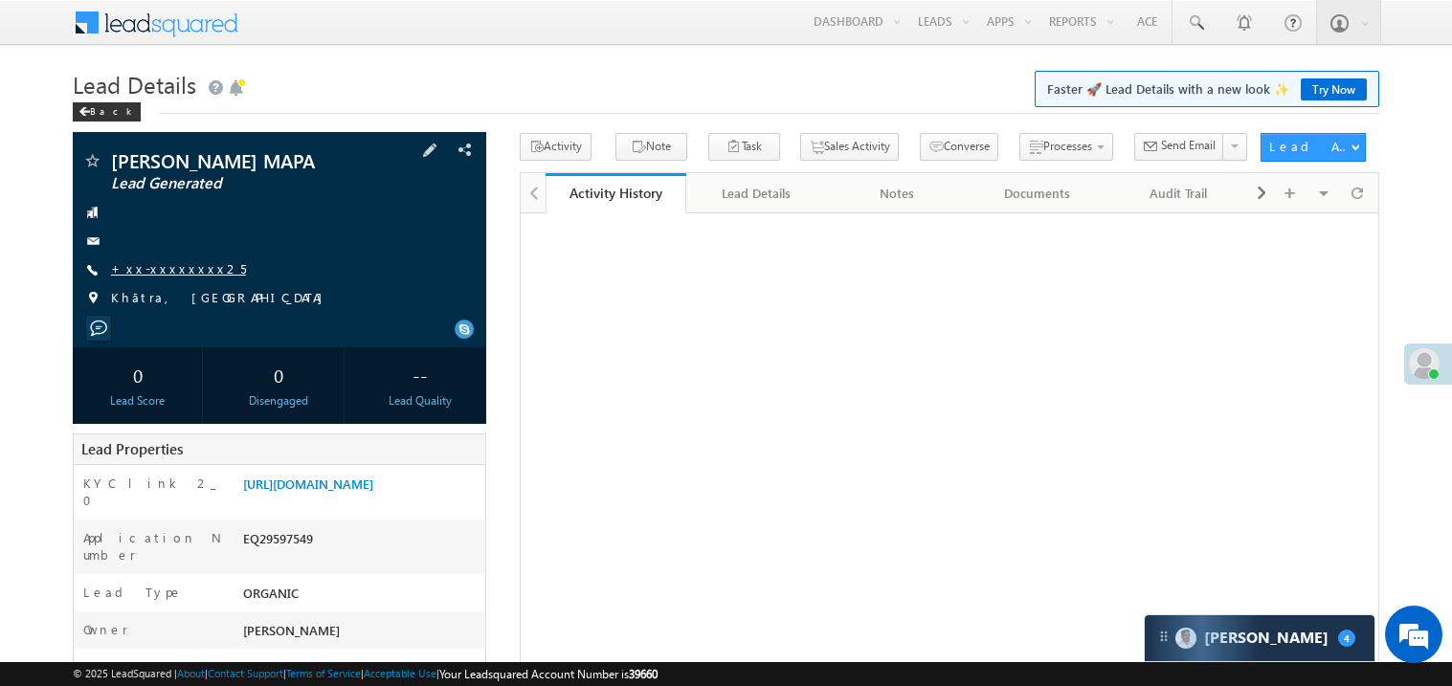
click at [169, 262] on link "+xx-xxxxxxxx25" at bounding box center [178, 268] width 135 height 16
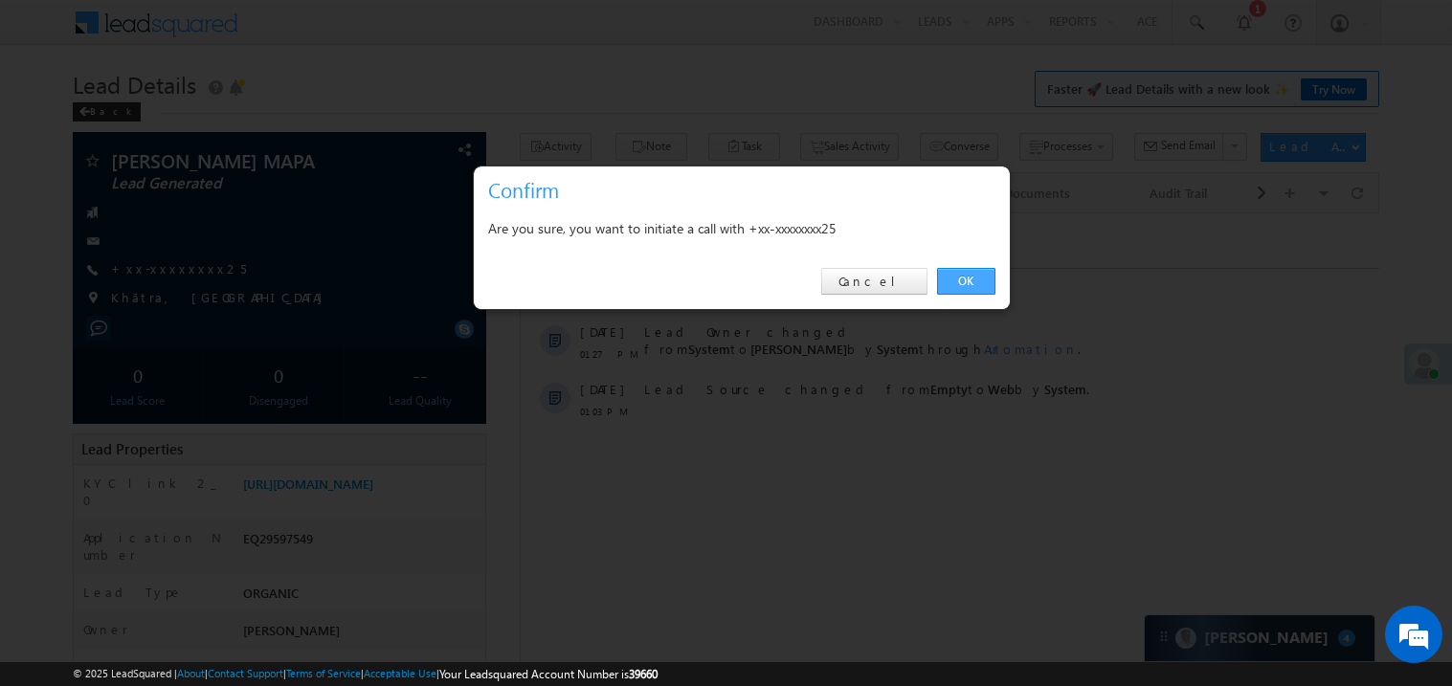
click at [961, 283] on link "OK" at bounding box center [966, 281] width 58 height 27
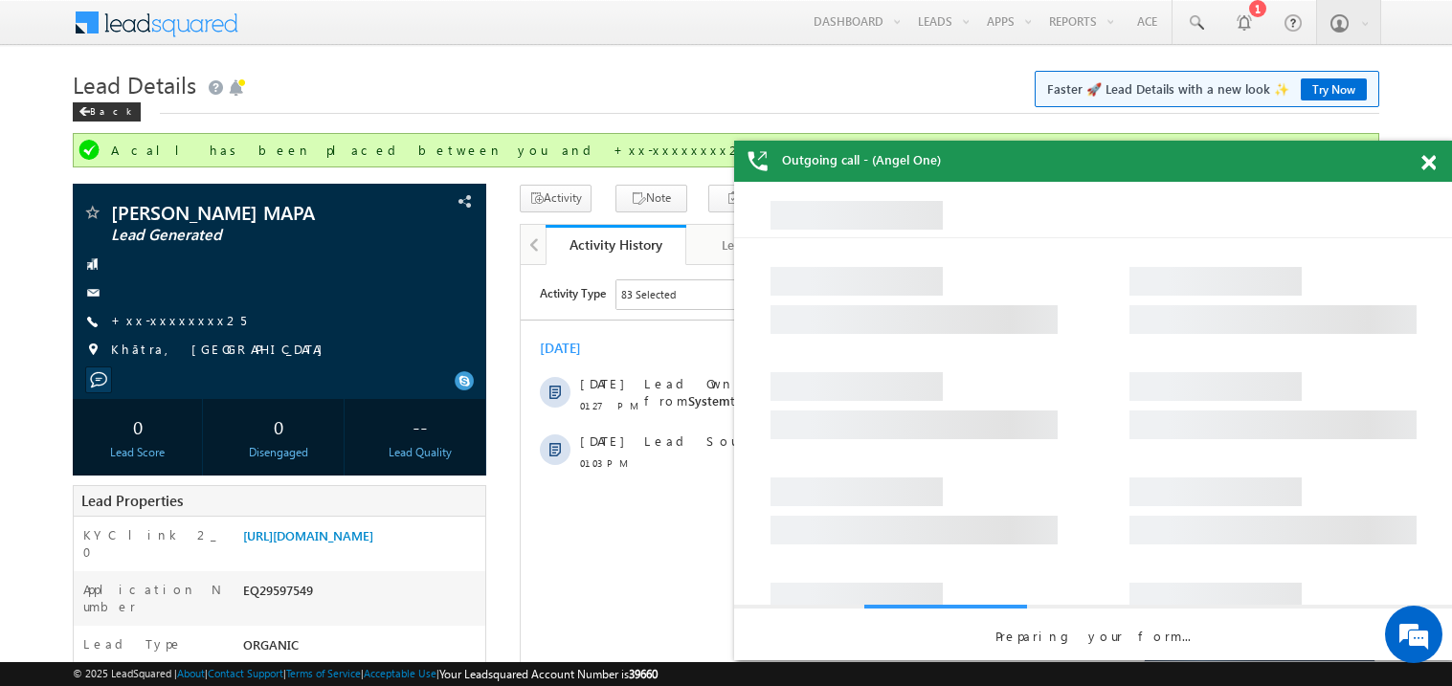
click at [1429, 169] on span at bounding box center [1429, 163] width 14 height 16
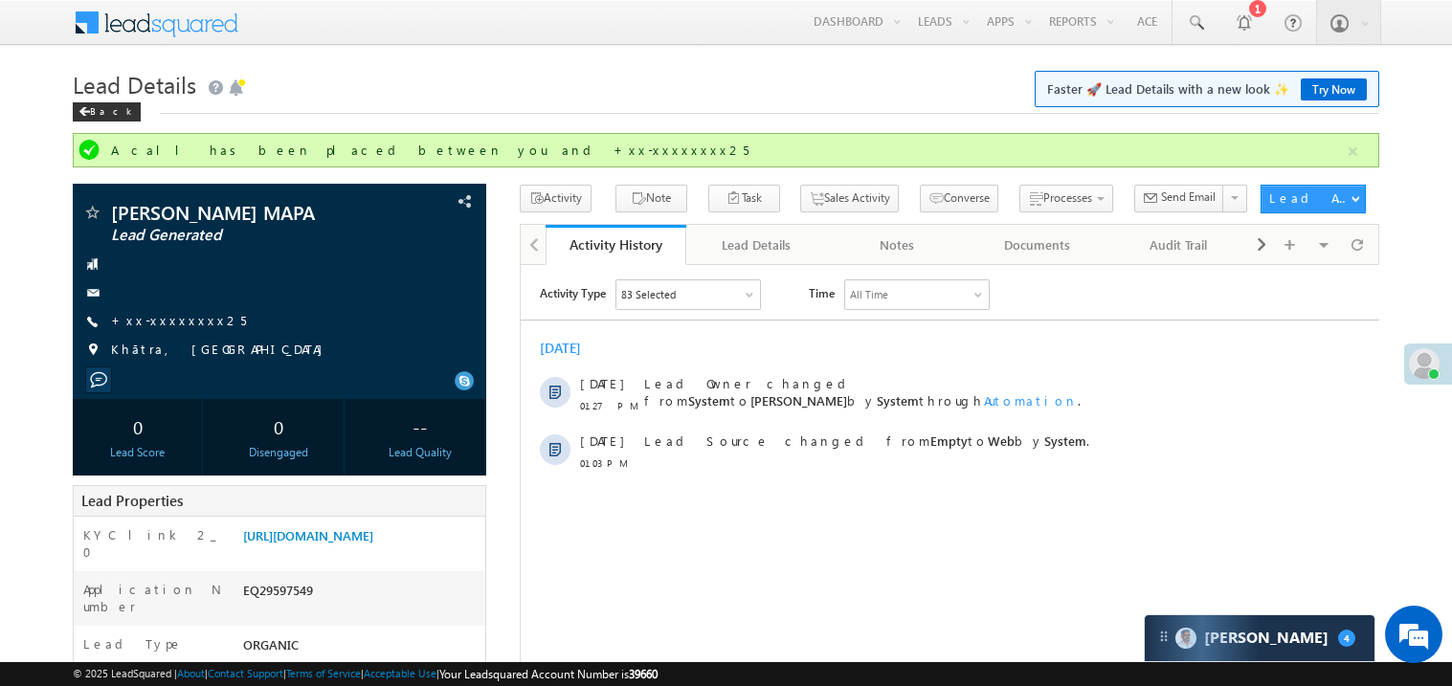
click at [939, 352] on div "Today" at bounding box center [949, 347] width 859 height 17
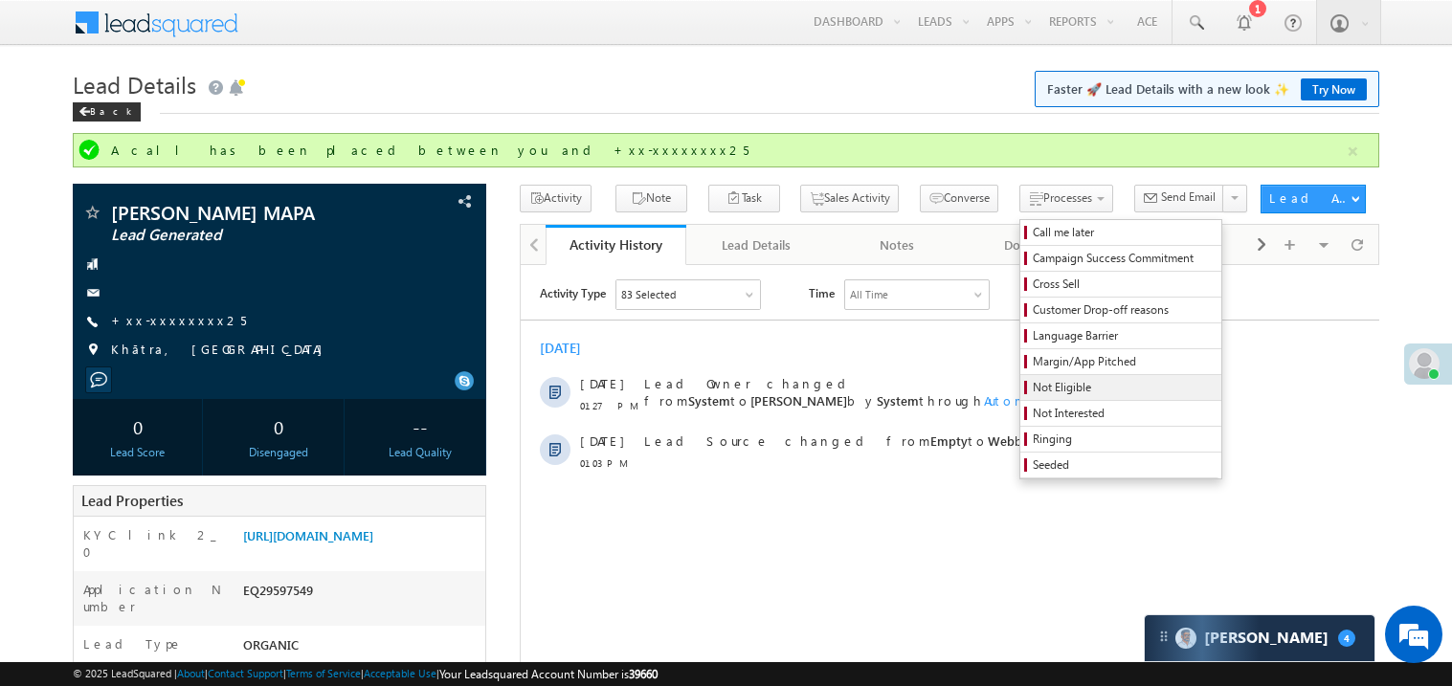
click at [1076, 388] on span "Not Eligible" at bounding box center [1124, 387] width 182 height 17
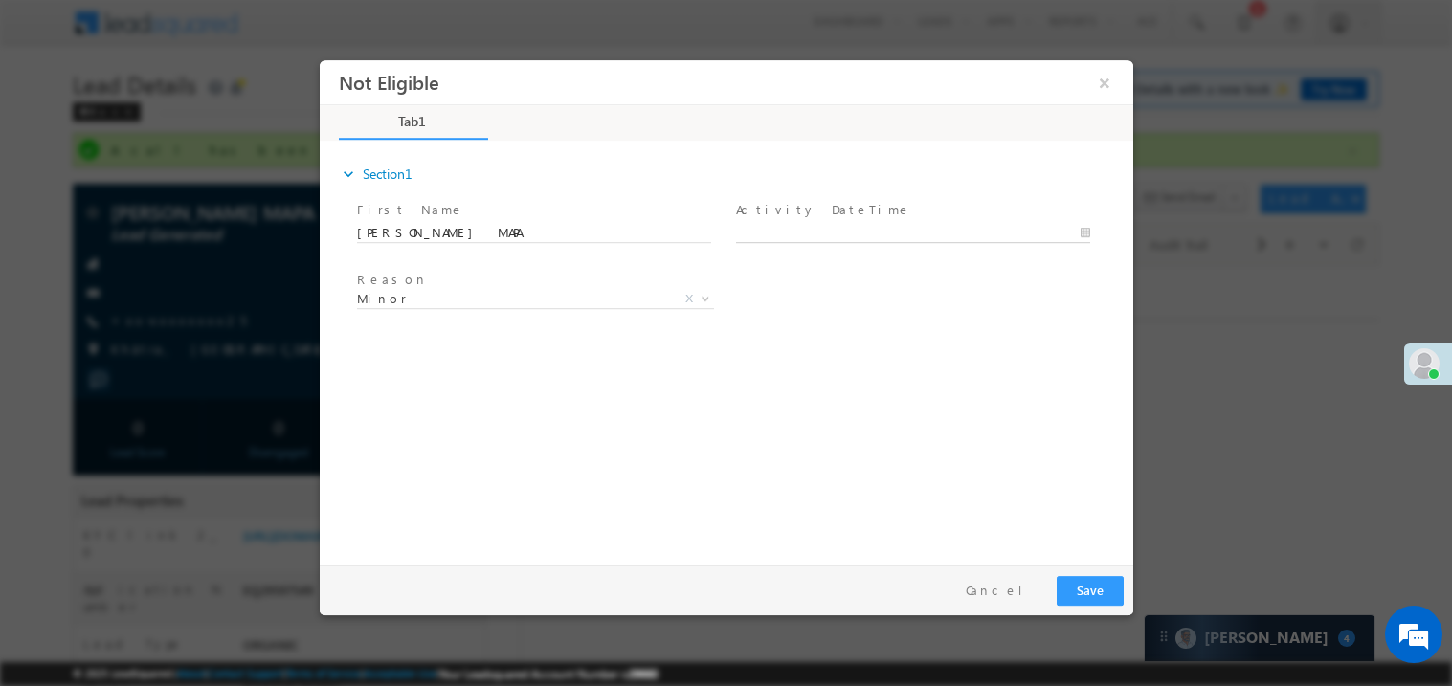
click at [788, 234] on body "Not Eligible ×" at bounding box center [726, 307] width 814 height 497
type input "09/26/25 1:33 PM"
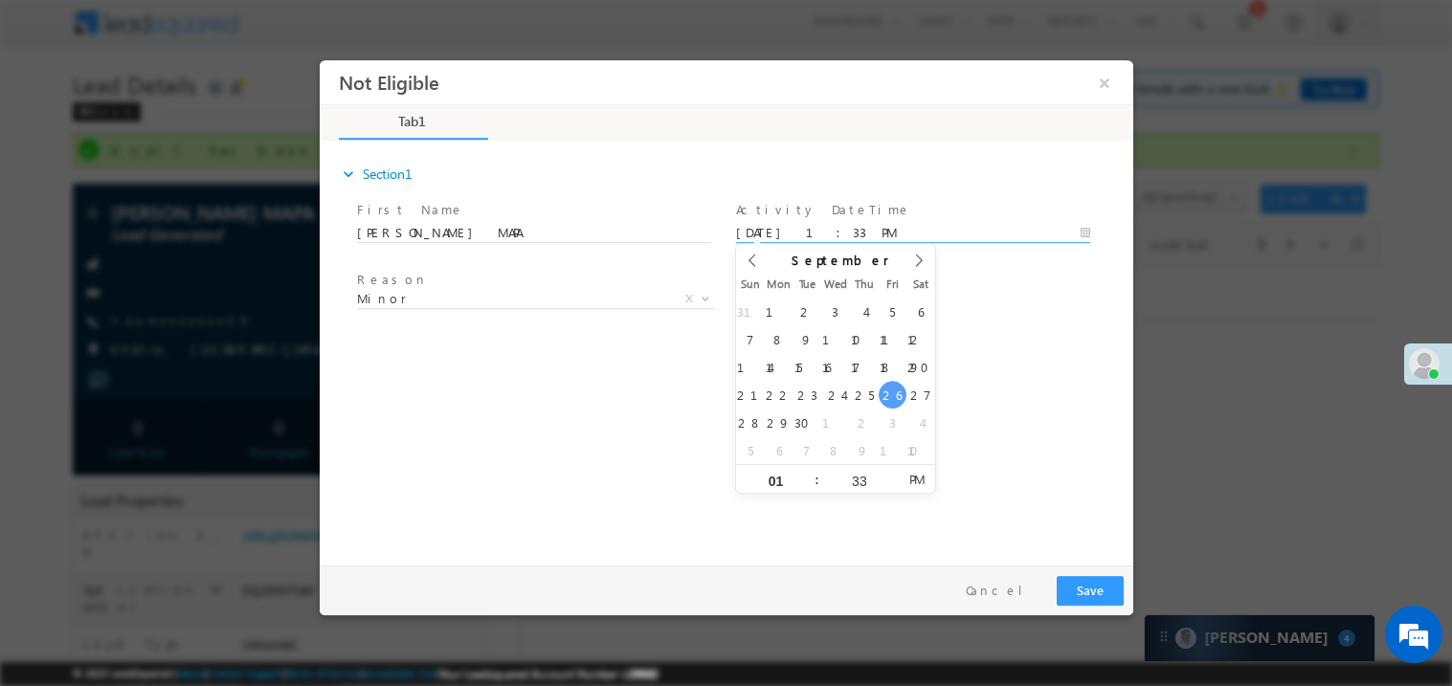
click at [570, 369] on div "expand_more Section1 First Name *" at bounding box center [730, 350] width 804 height 414
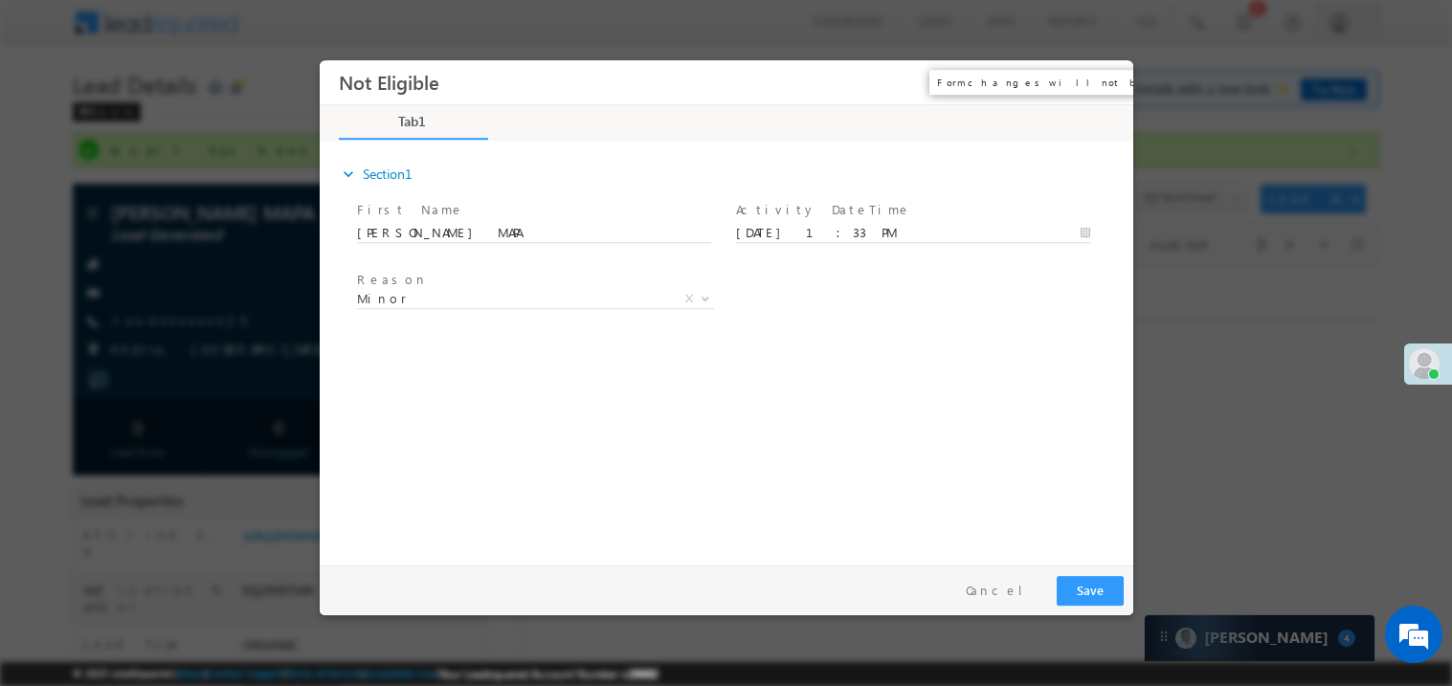
click at [1102, 79] on button "×" at bounding box center [1104, 81] width 33 height 35
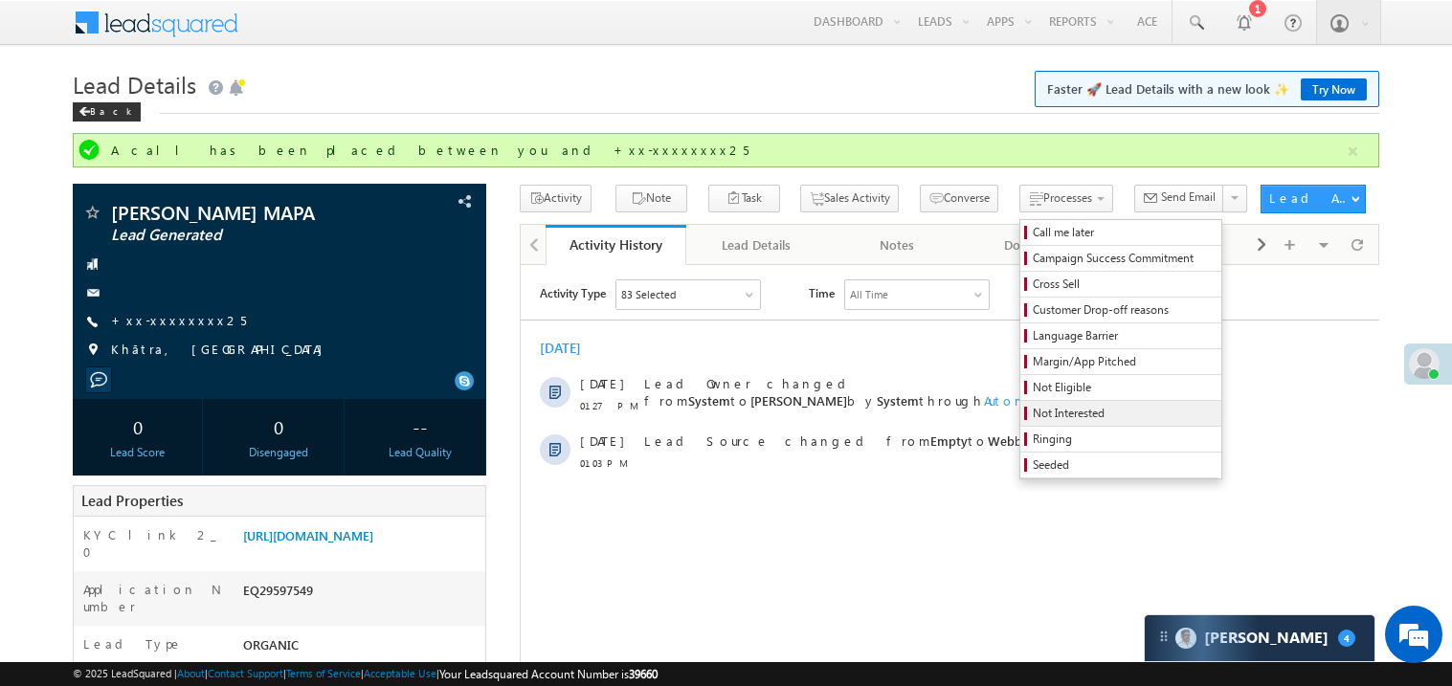
click at [1033, 415] on span "Not Interested" at bounding box center [1124, 413] width 182 height 17
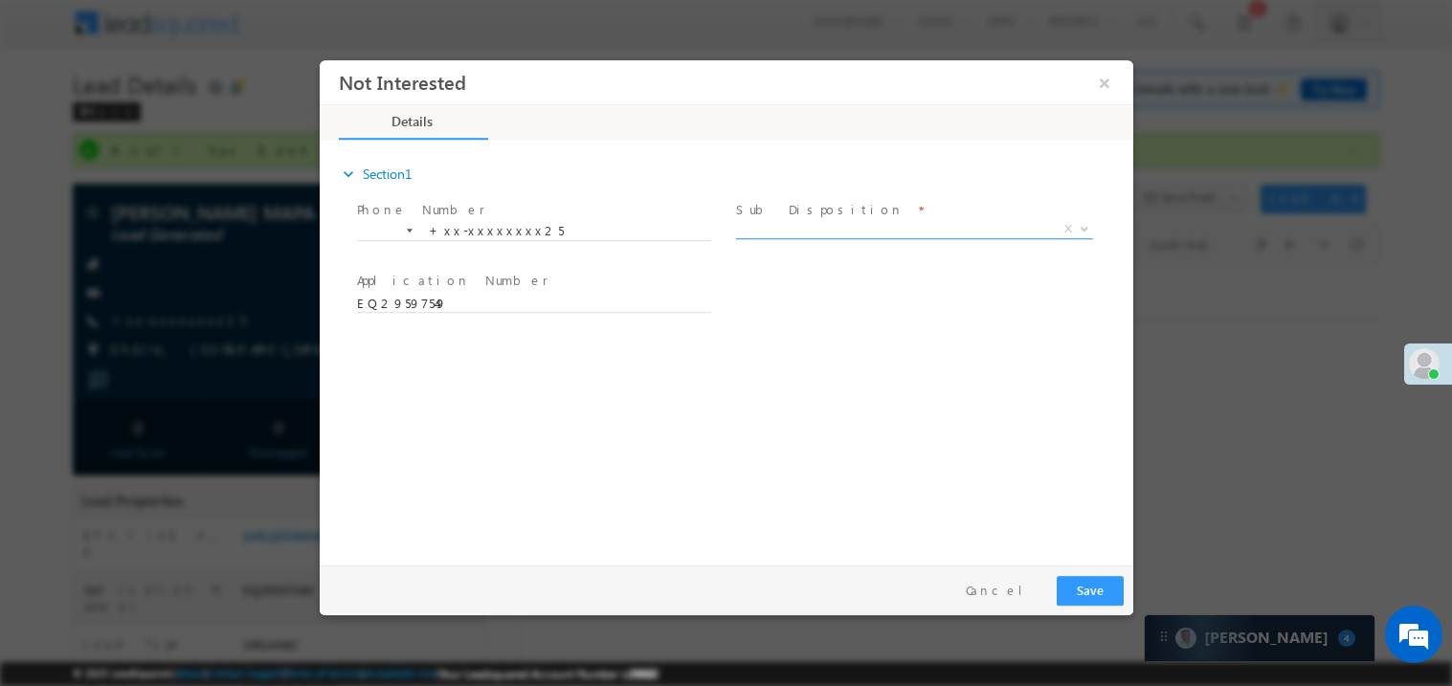
click at [824, 227] on span "X" at bounding box center [913, 228] width 357 height 19
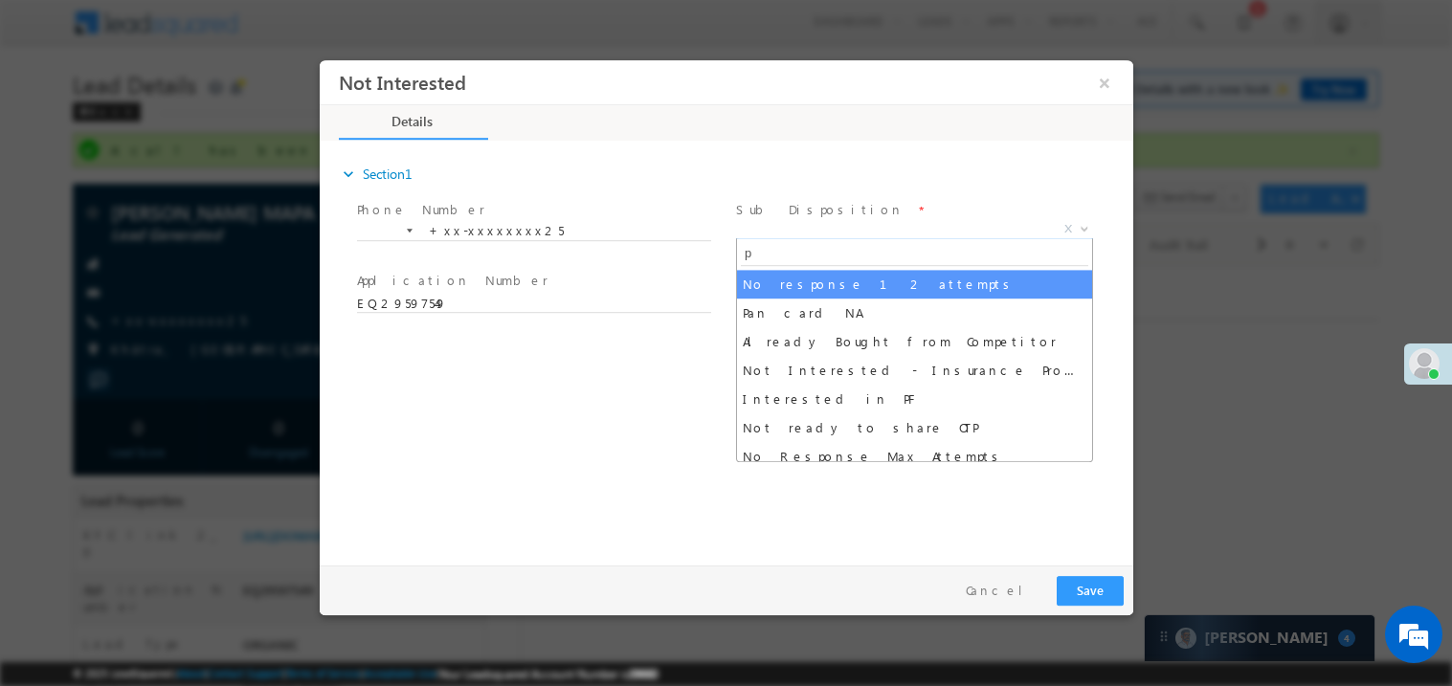
type input "pa"
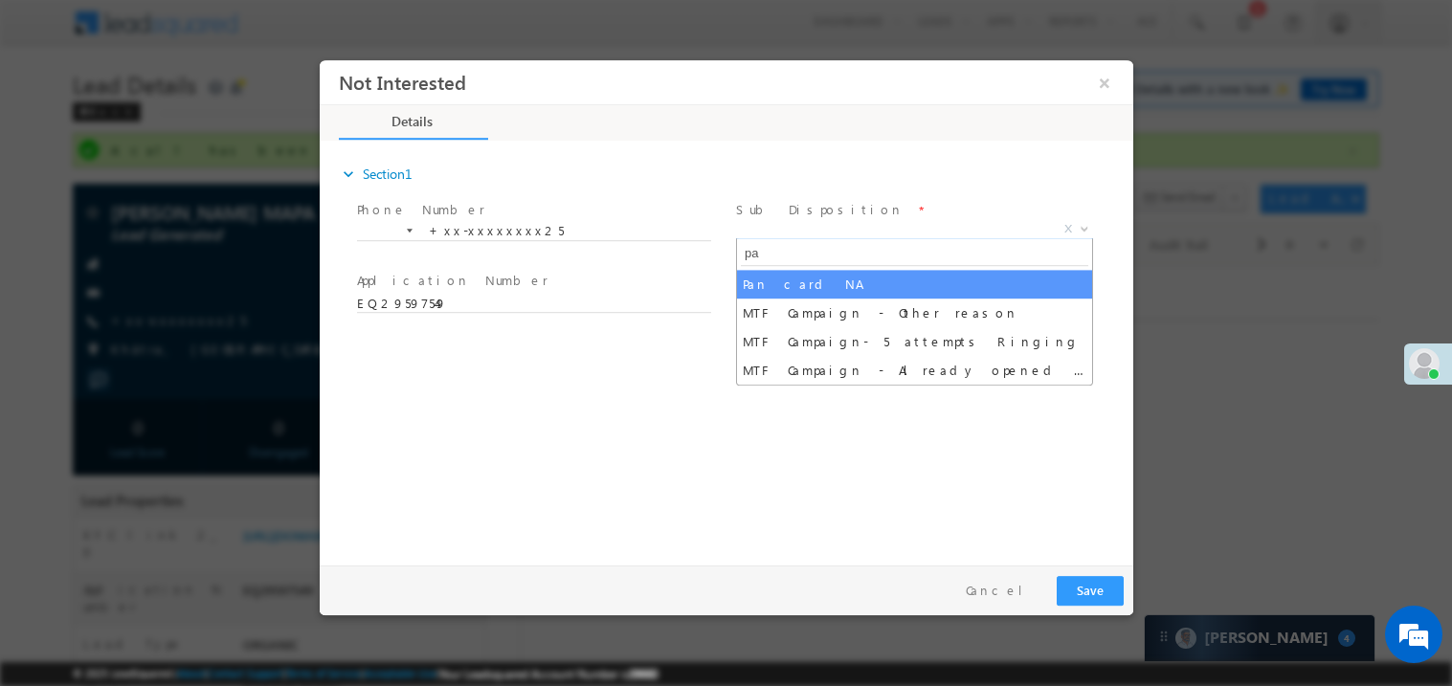
select select "Pan card NA"
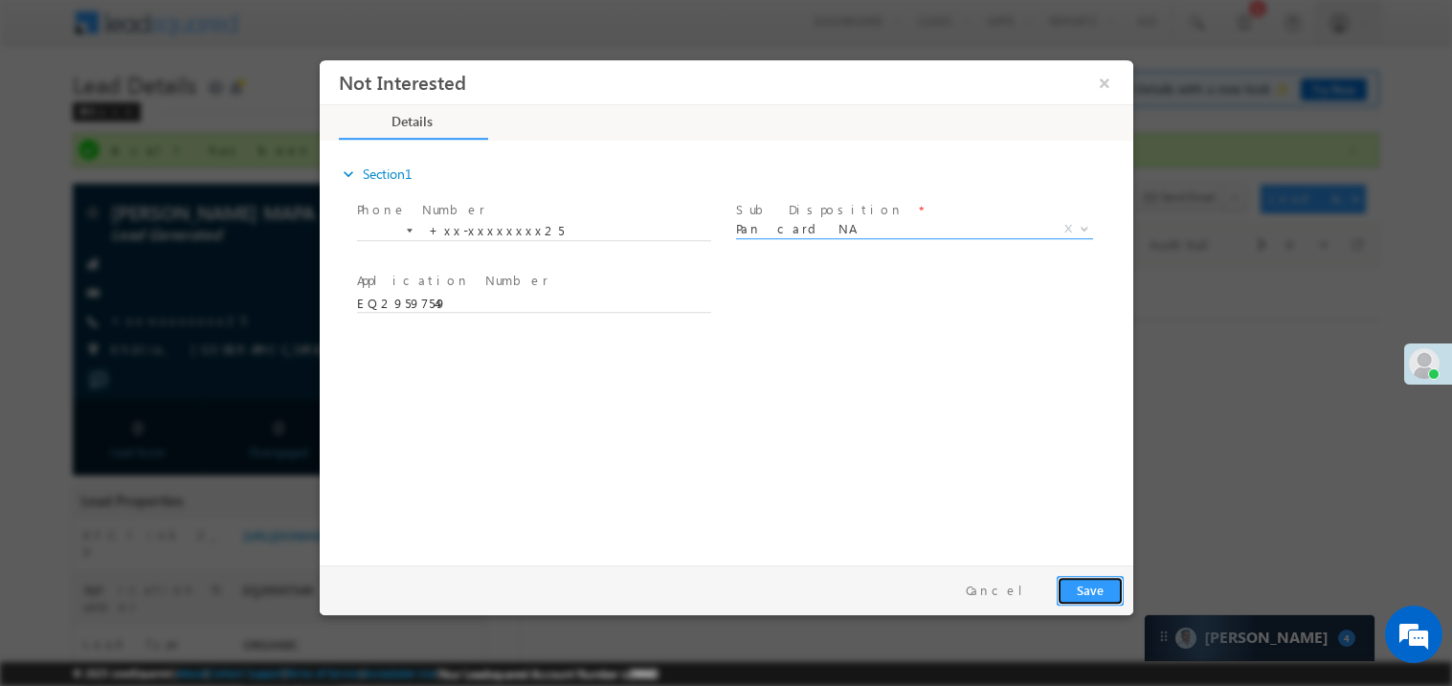
click at [1091, 595] on button "Save" at bounding box center [1089, 590] width 67 height 30
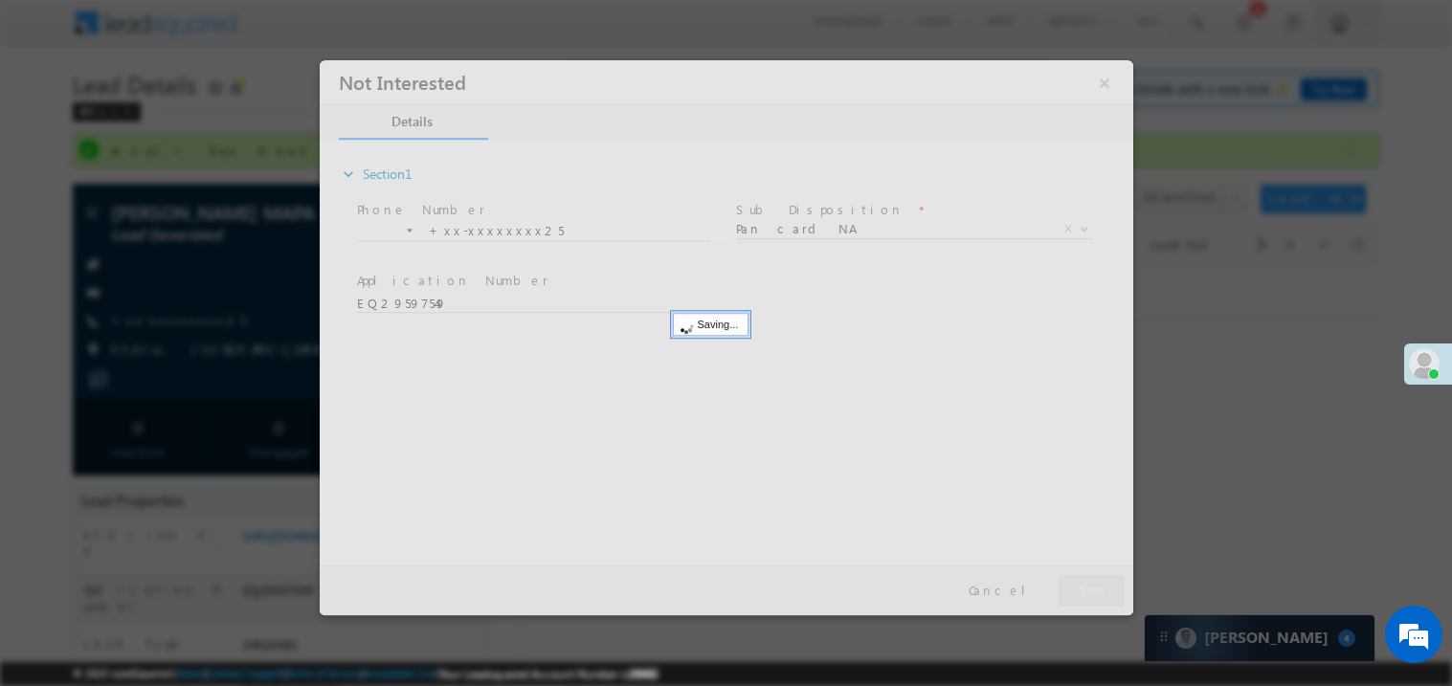
click at [1091, 595] on div at bounding box center [726, 336] width 814 height 555
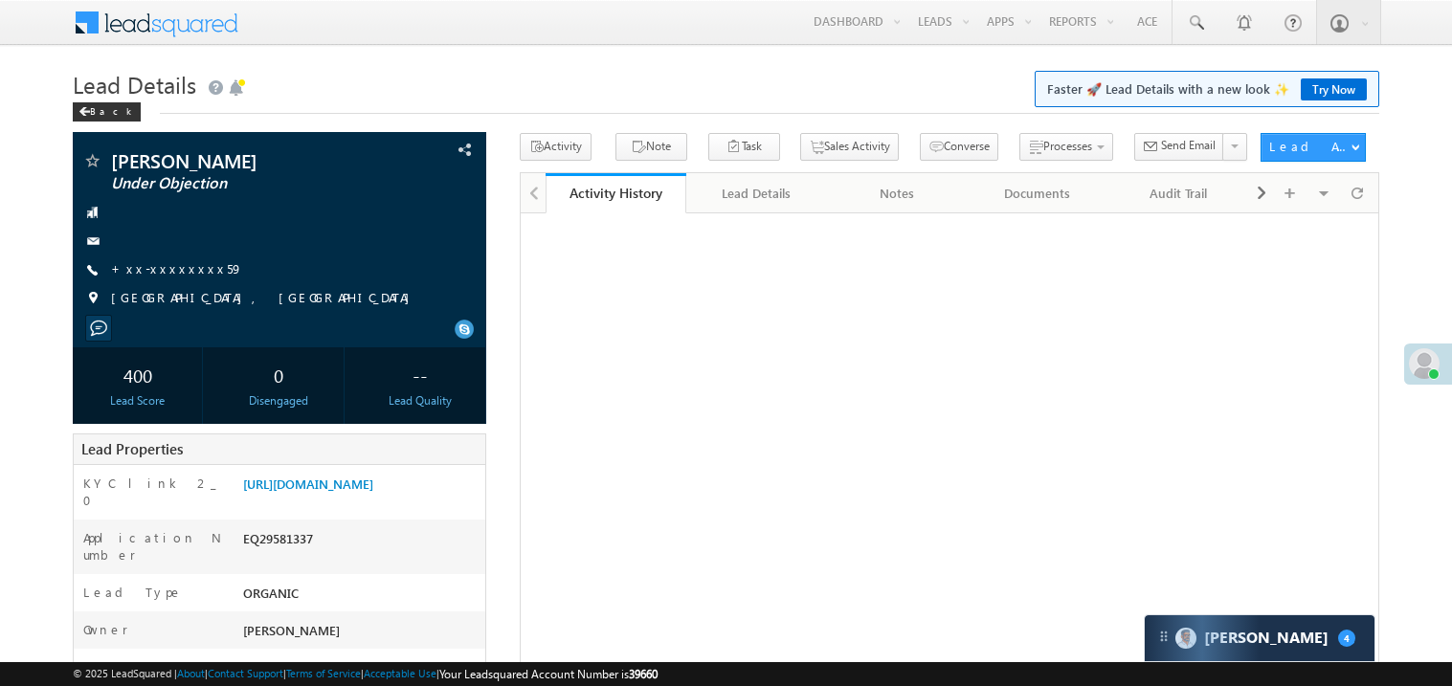
click at [178, 260] on link "+xx-xxxxxxxx59" at bounding box center [177, 268] width 132 height 16
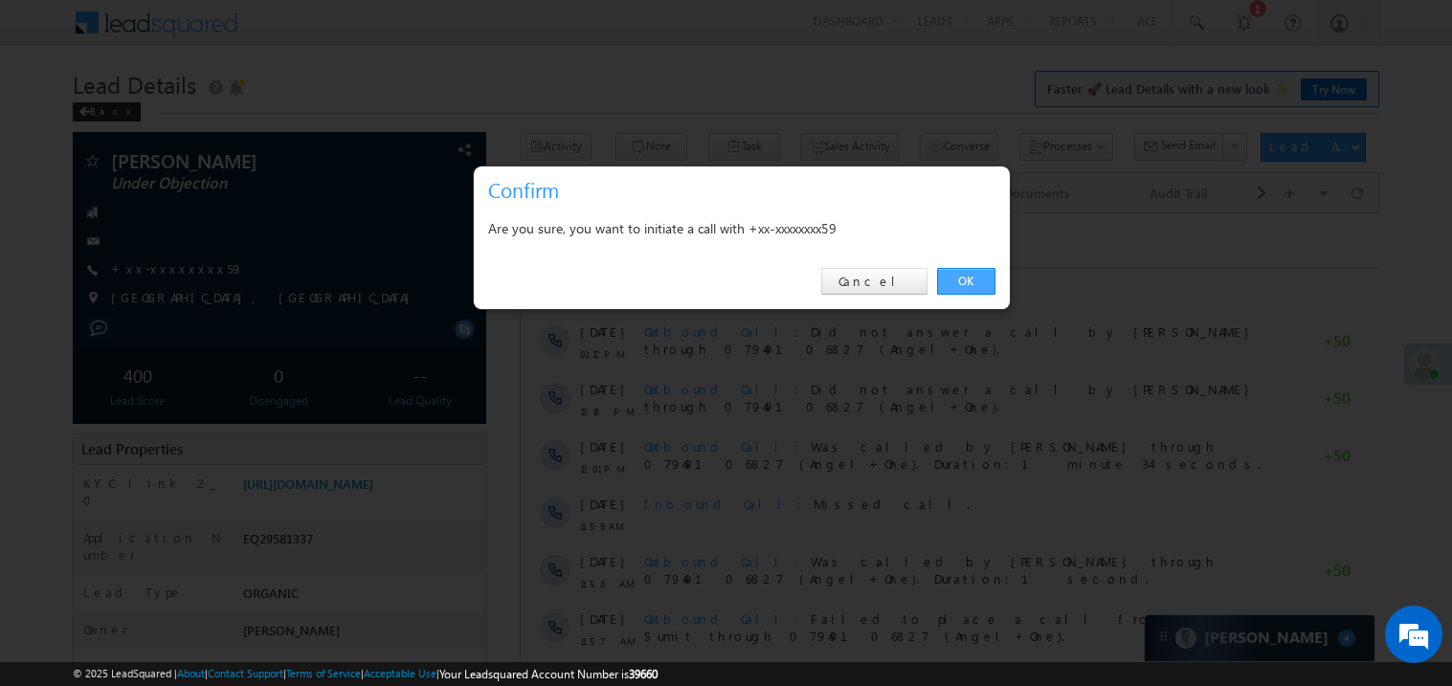
click at [956, 278] on link "OK" at bounding box center [966, 281] width 58 height 27
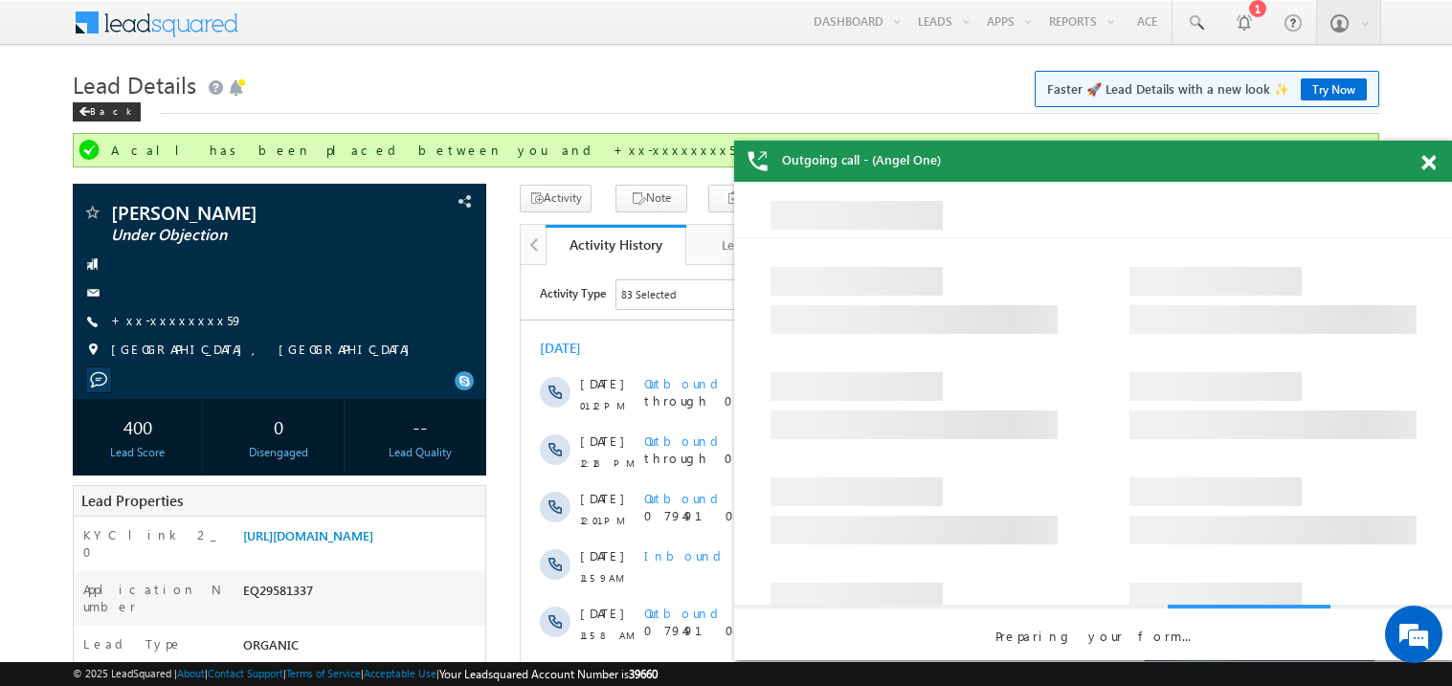
click at [1434, 159] on span at bounding box center [1429, 163] width 14 height 16
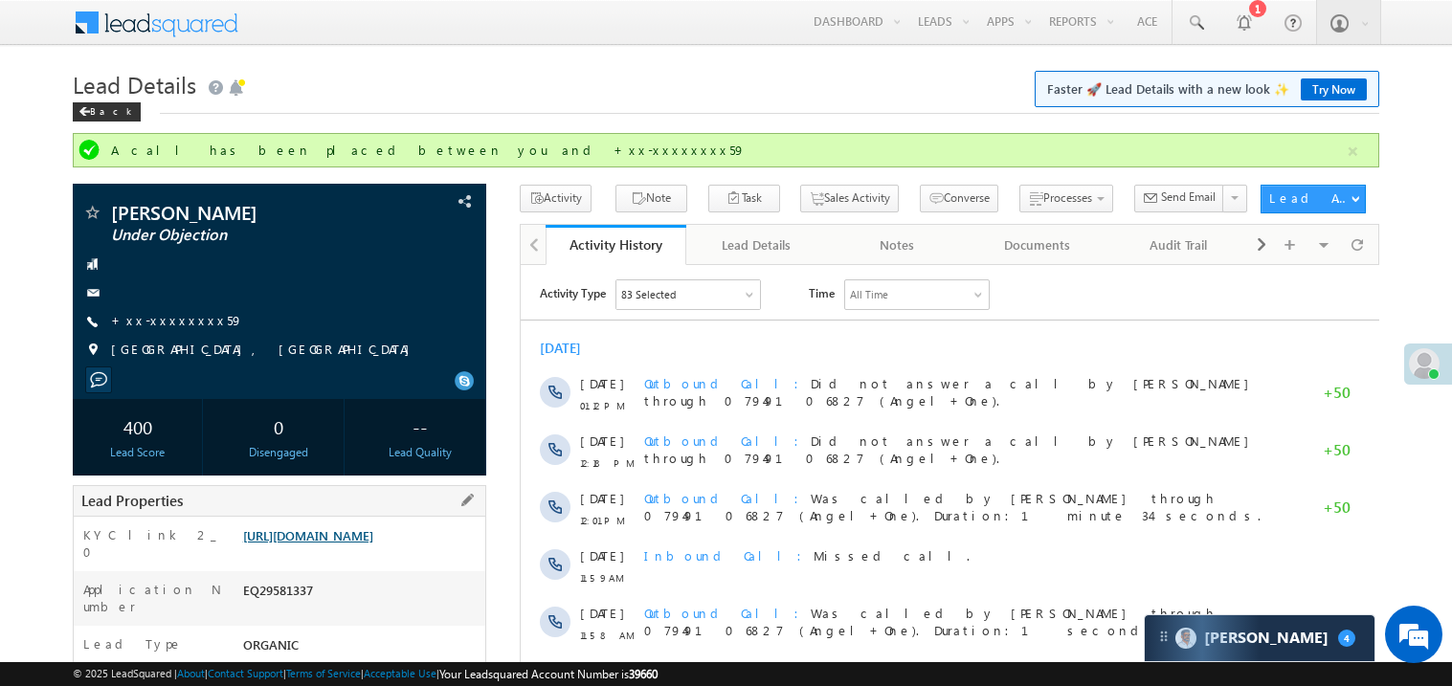
click at [367, 544] on link "https://angelbroking1-pk3em7sa.customui-test.leadsquared.com?leadId=0cb63932-c1…" at bounding box center [308, 536] width 130 height 16
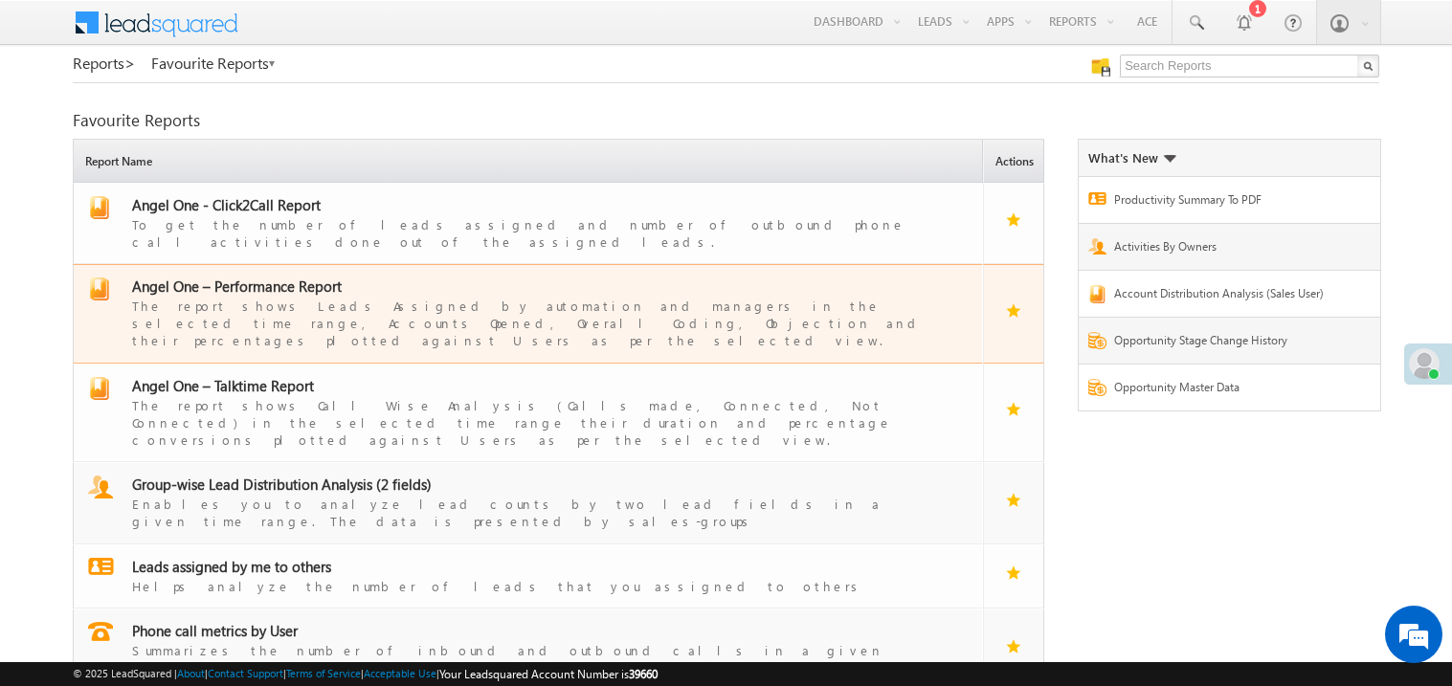
click at [276, 277] on span "Angel One – Performance Report" at bounding box center [237, 286] width 210 height 19
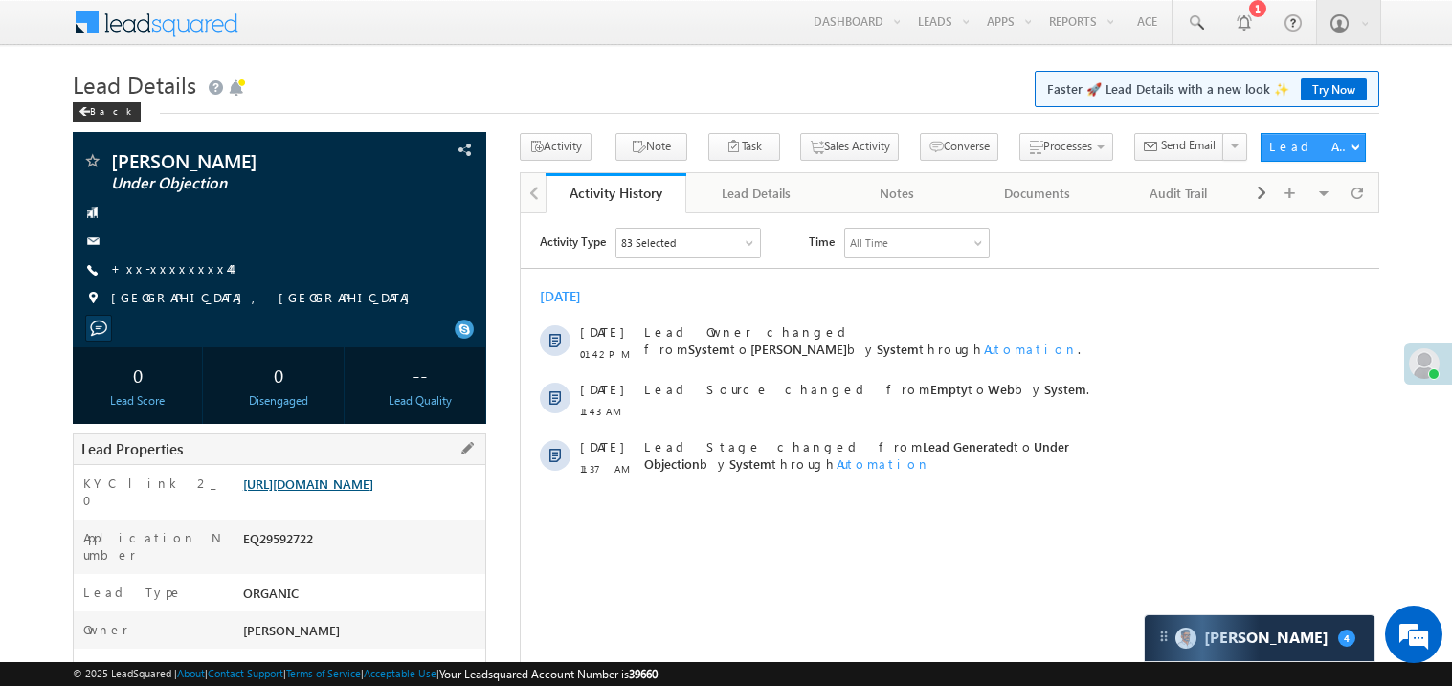
click at [373, 492] on link "https://angelbroking1-pk3em7sa.customui-test.leadsquared.com?leadId=c36f51c8-f1…" at bounding box center [308, 484] width 130 height 16
click at [157, 265] on link "+xx-xxxxxxxx44" at bounding box center [171, 268] width 120 height 16
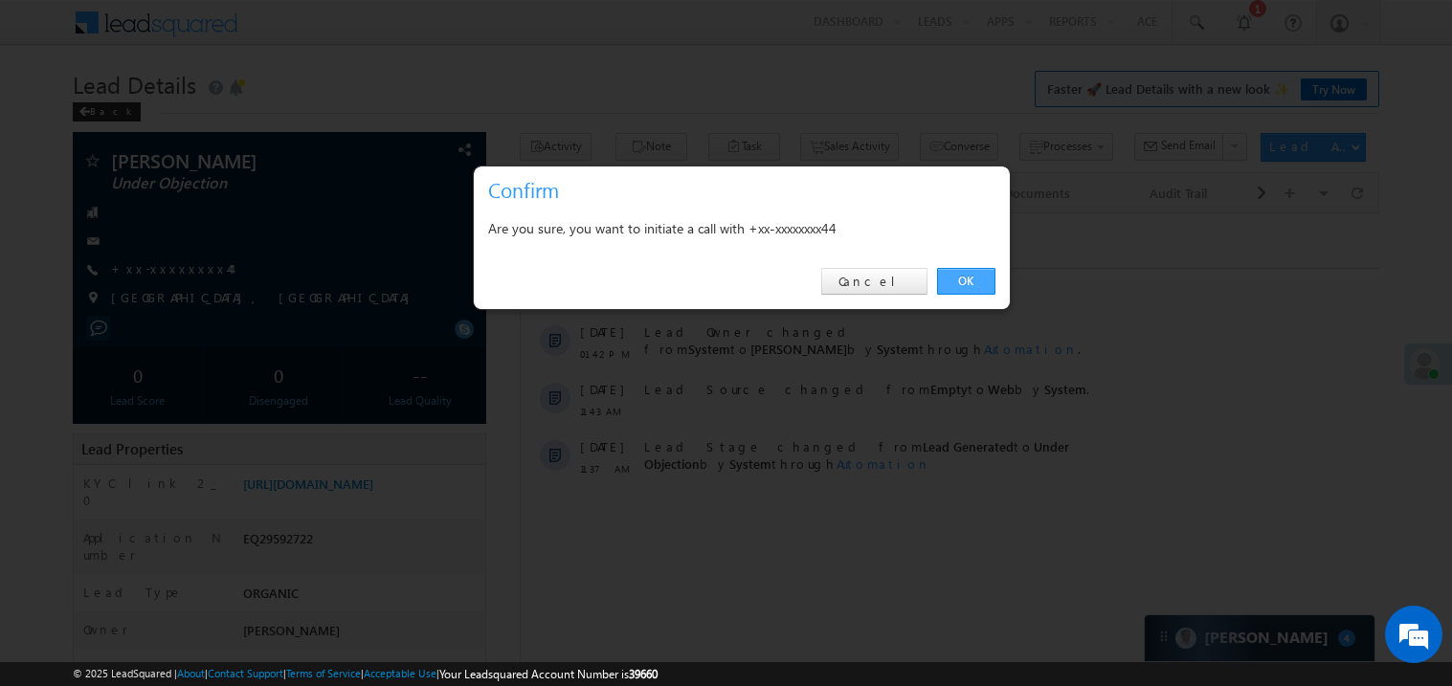
click at [962, 284] on link "OK" at bounding box center [966, 281] width 58 height 27
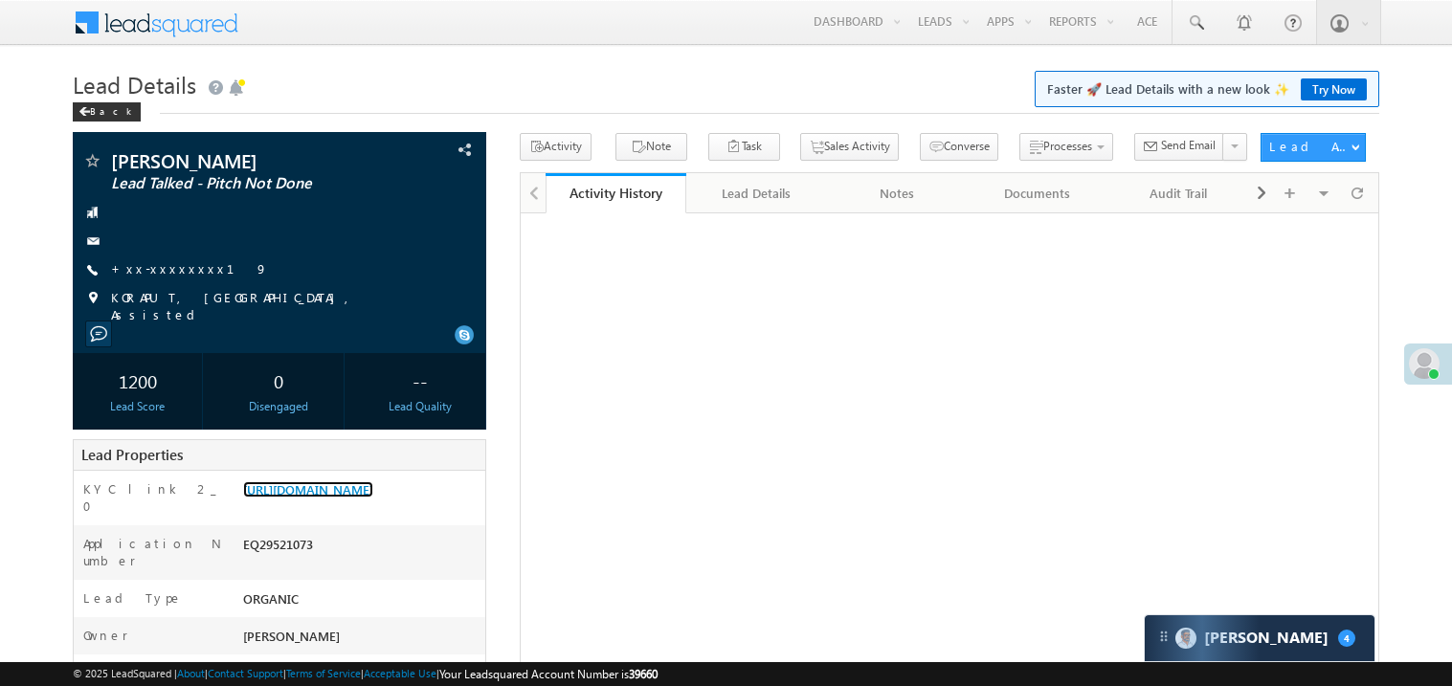
click at [339, 498] on link "[URL][DOMAIN_NAME]" at bounding box center [308, 490] width 130 height 16
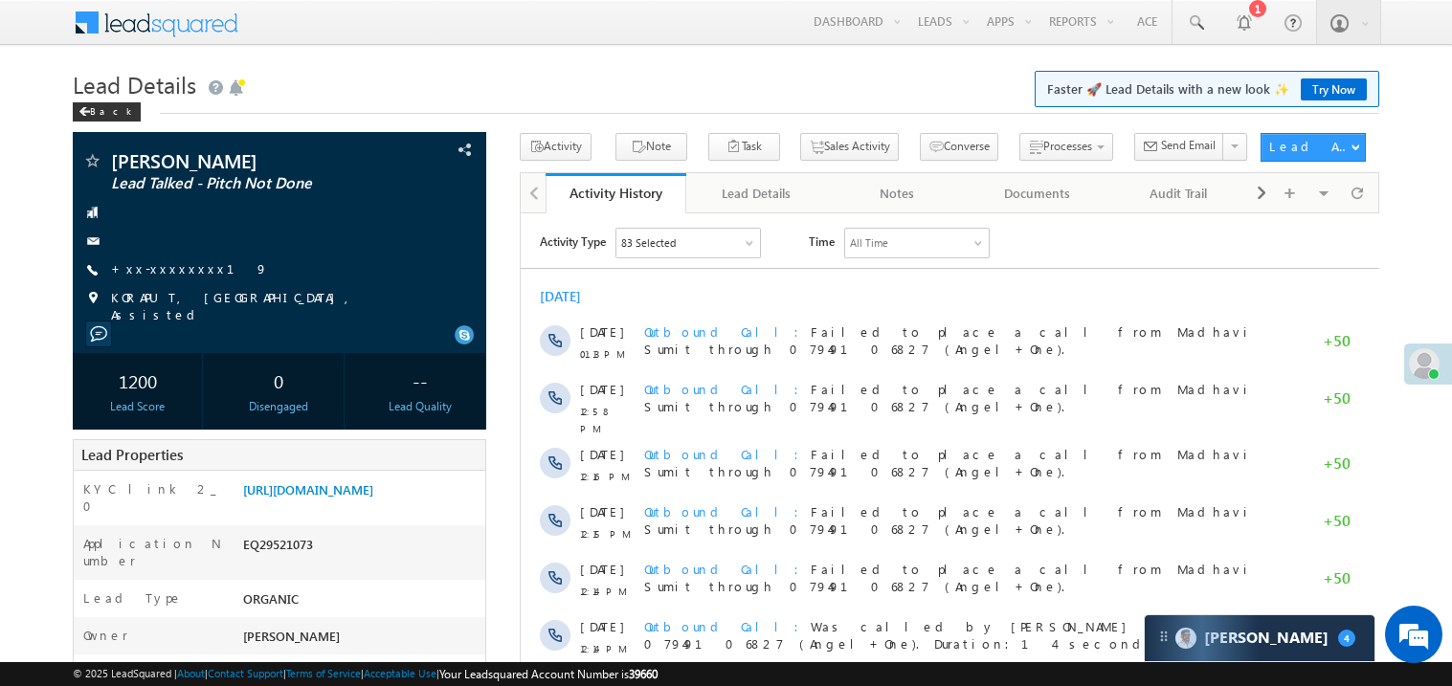
click at [1317, 90] on link "Try Now" at bounding box center [1334, 90] width 66 height 22
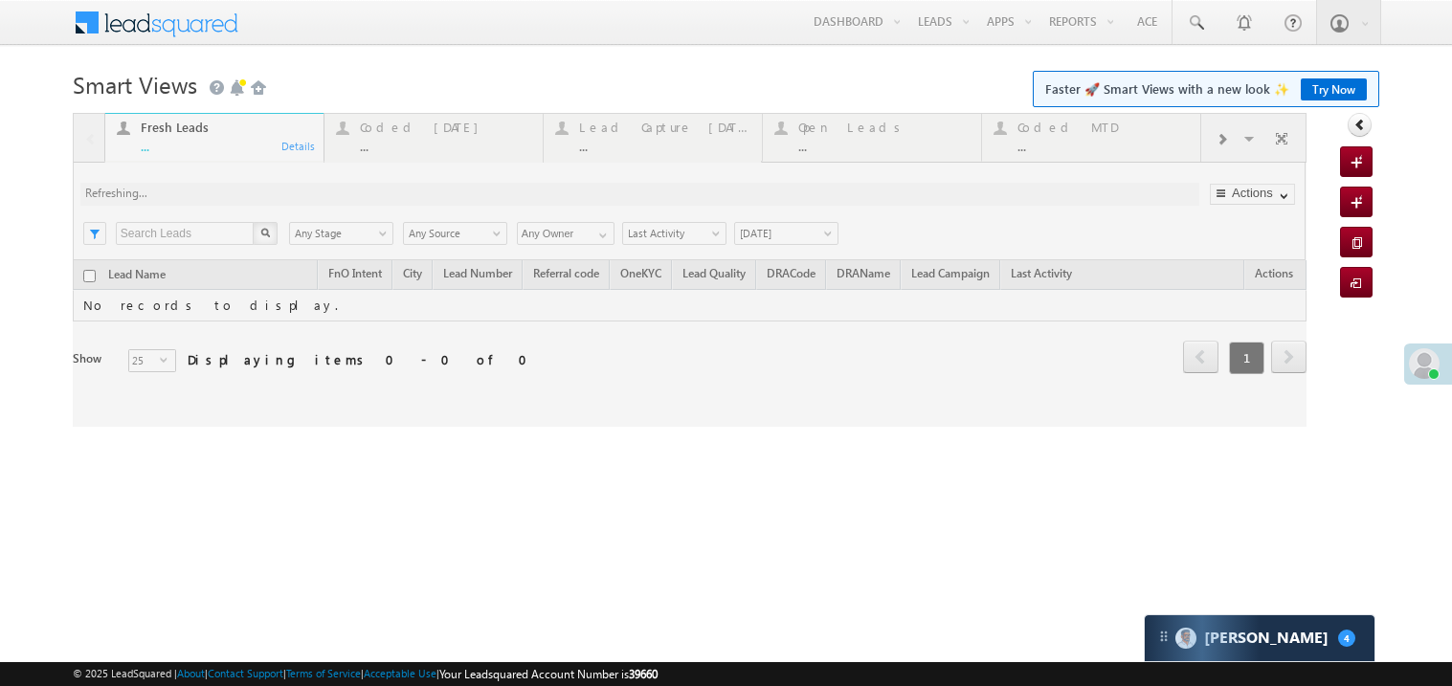
click at [1312, 74] on span "Faster 🚀 Smart Views with a new look ✨ Try Now" at bounding box center [1206, 89] width 347 height 36
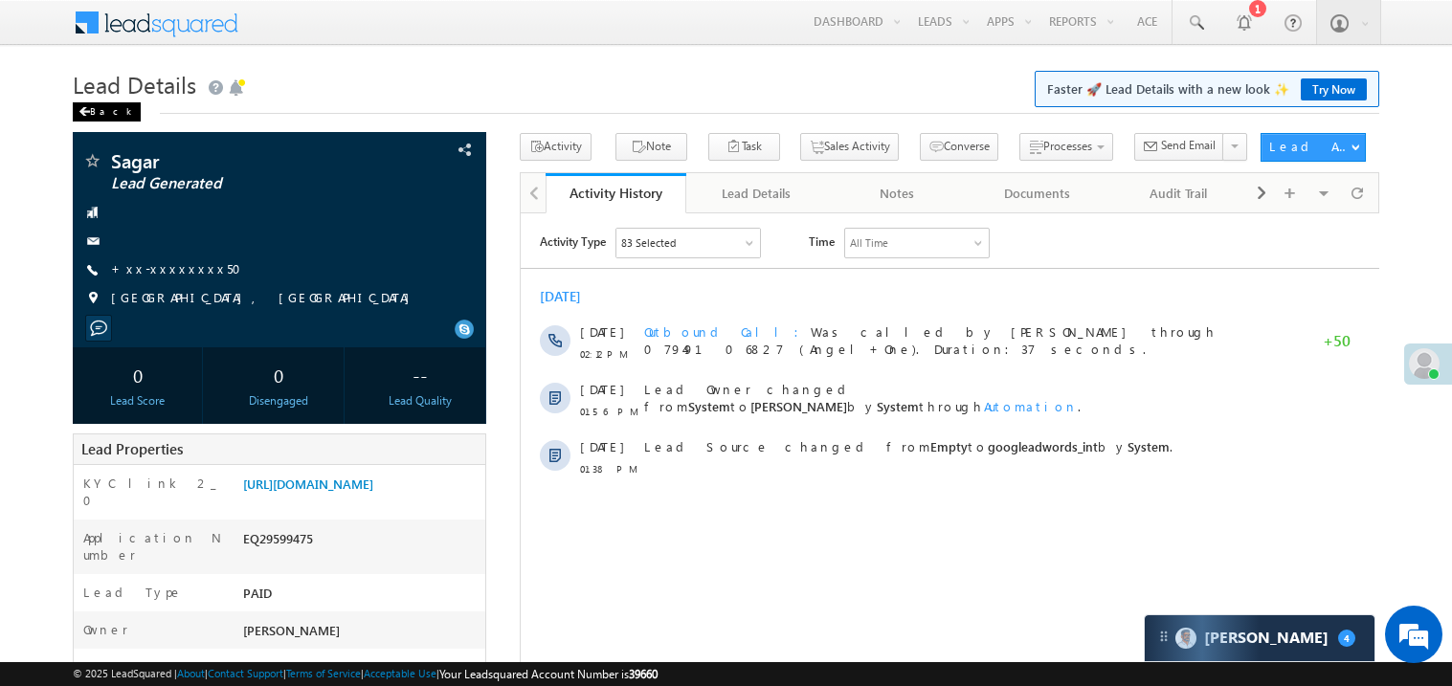
click at [87, 114] on span at bounding box center [84, 112] width 11 height 10
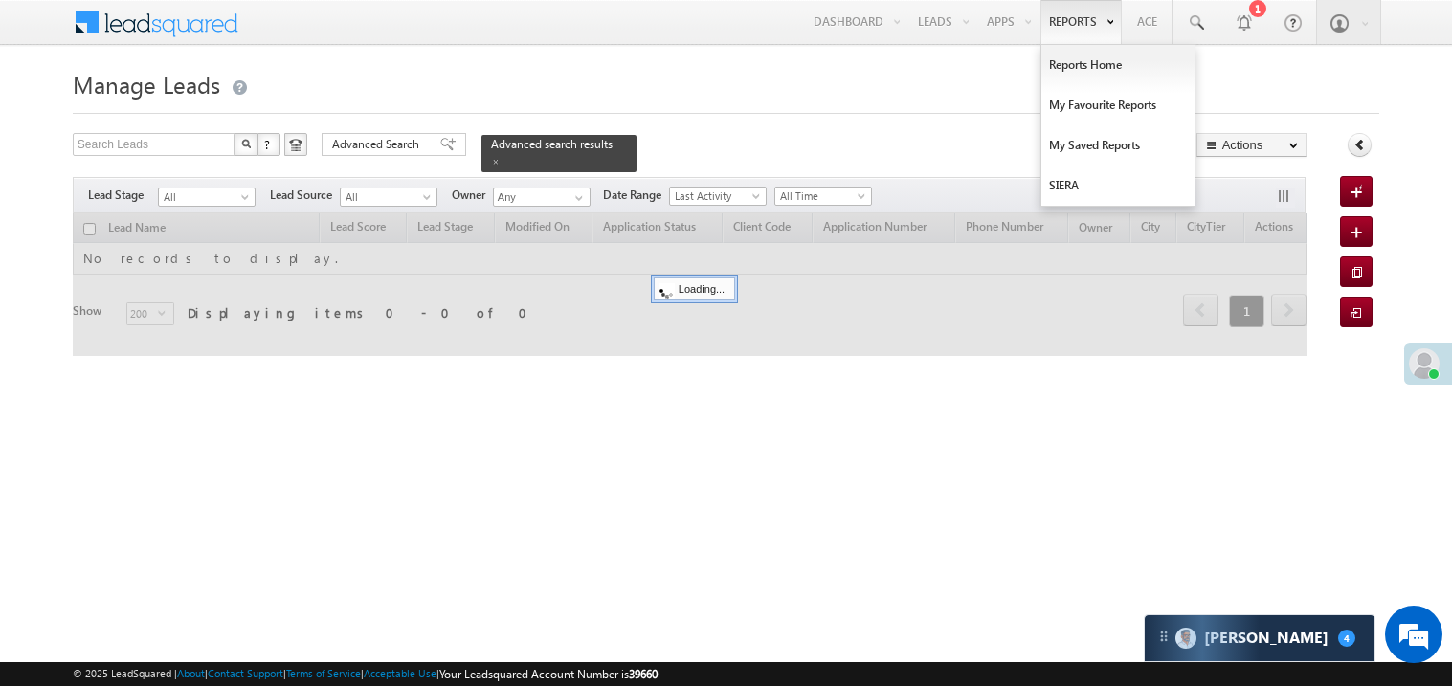
click at [1064, 39] on link "Reports" at bounding box center [1081, 22] width 81 height 44
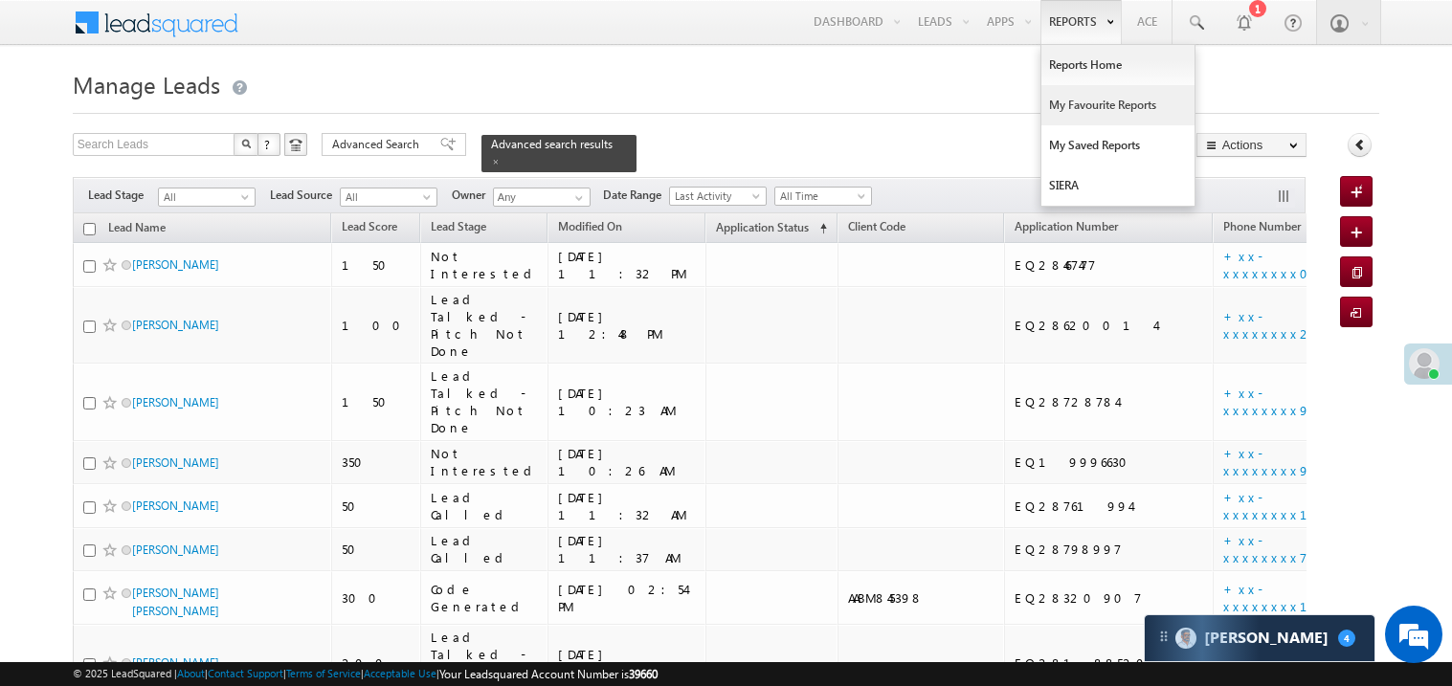
click at [1088, 101] on link "My Favourite Reports" at bounding box center [1118, 105] width 153 height 40
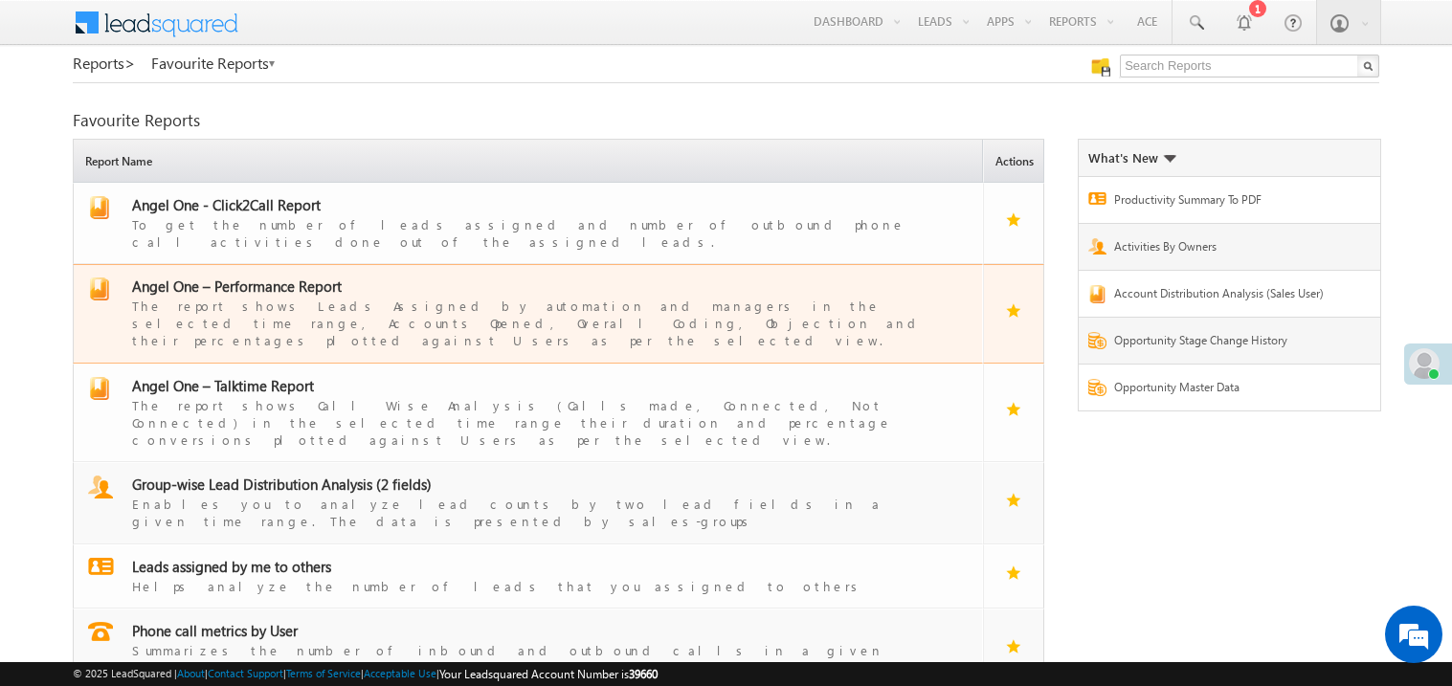
click at [261, 277] on span "Angel One – Performance Report" at bounding box center [237, 286] width 210 height 19
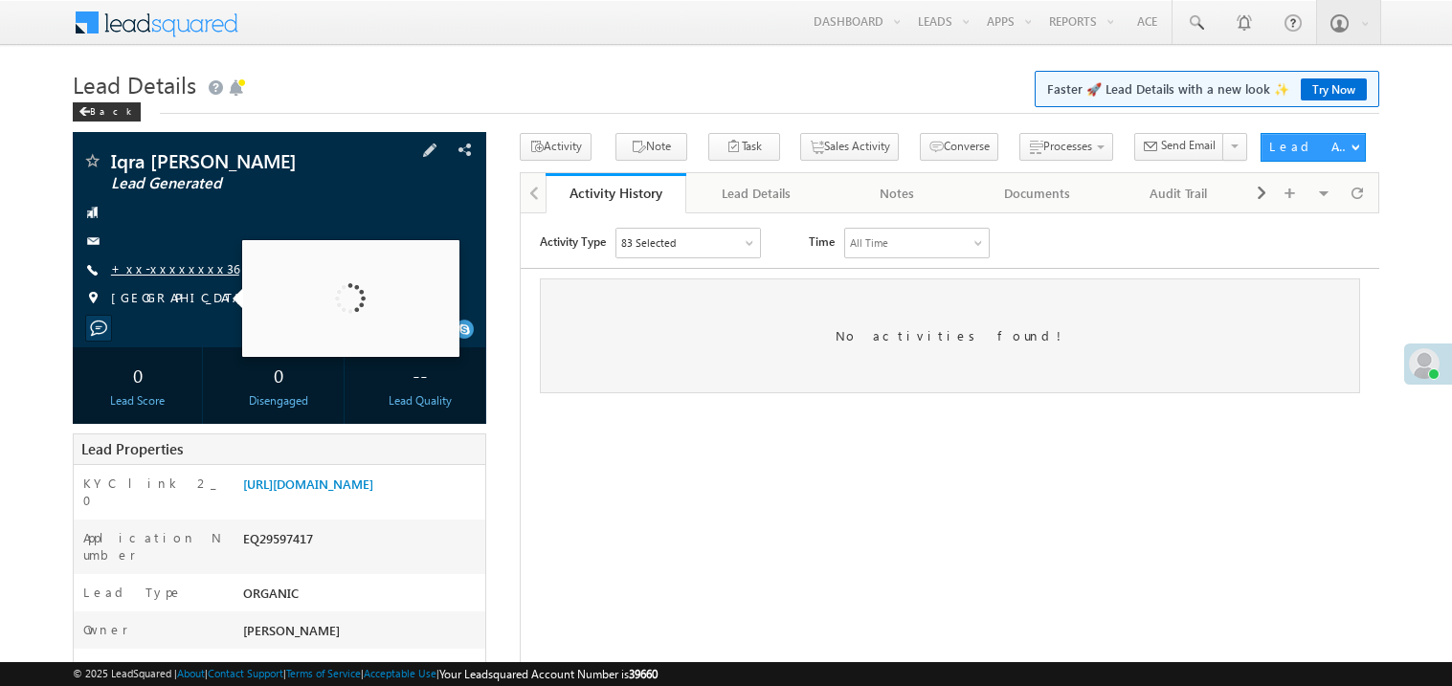
click at [178, 271] on link "+xx-xxxxxxxx36" at bounding box center [175, 268] width 128 height 16
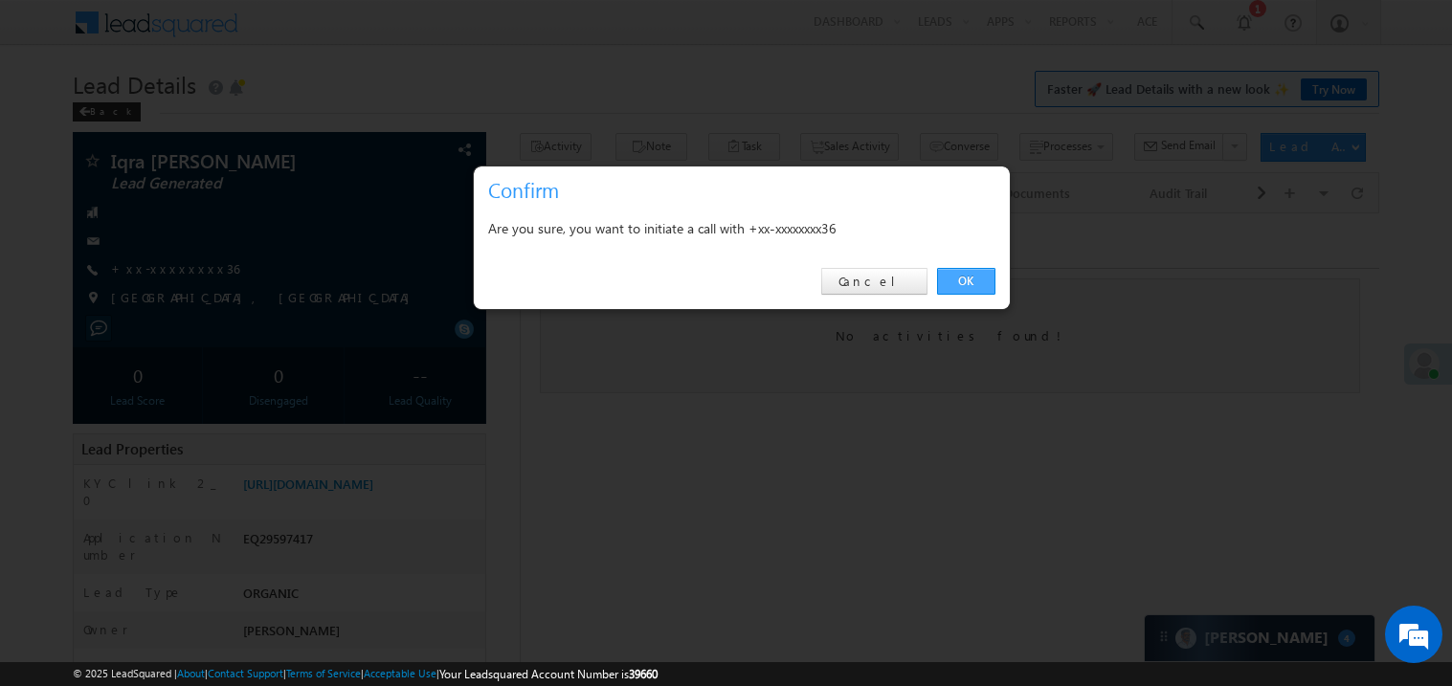
click at [967, 275] on link "OK" at bounding box center [966, 281] width 58 height 27
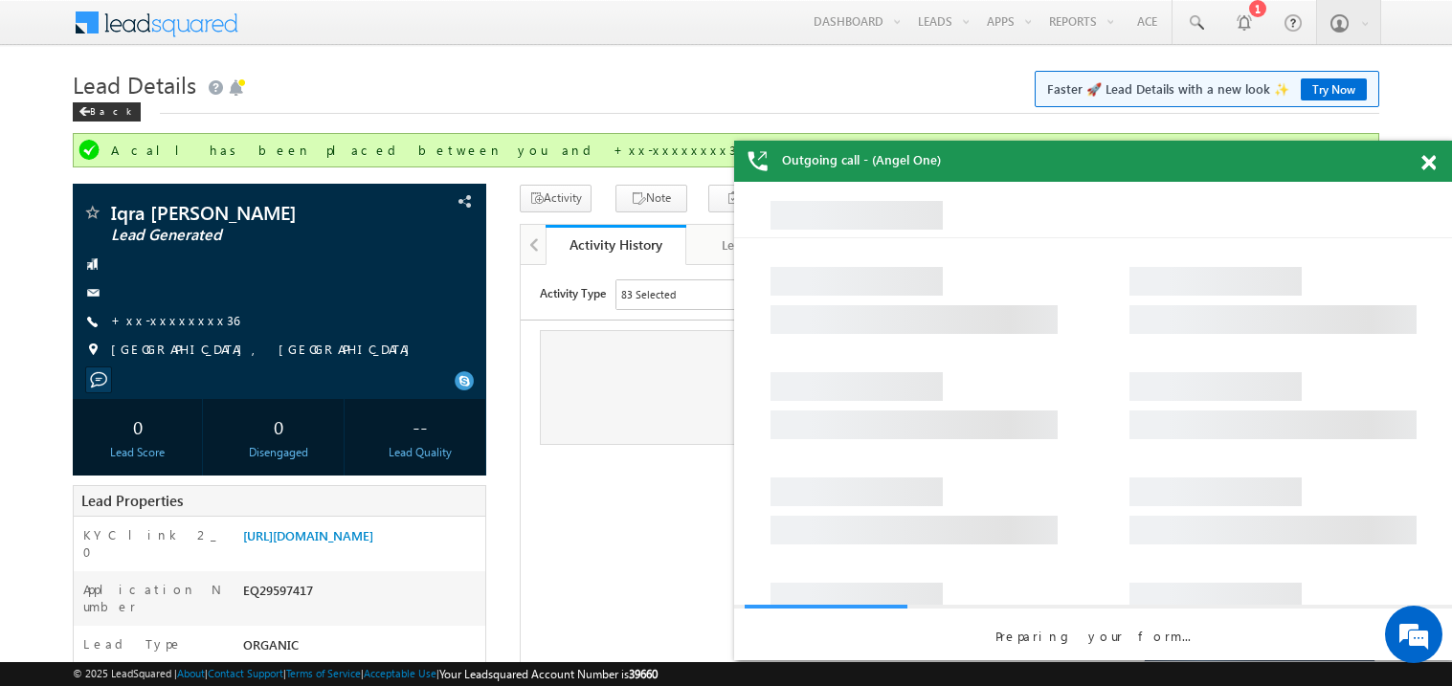
click at [1430, 166] on span at bounding box center [1429, 163] width 14 height 16
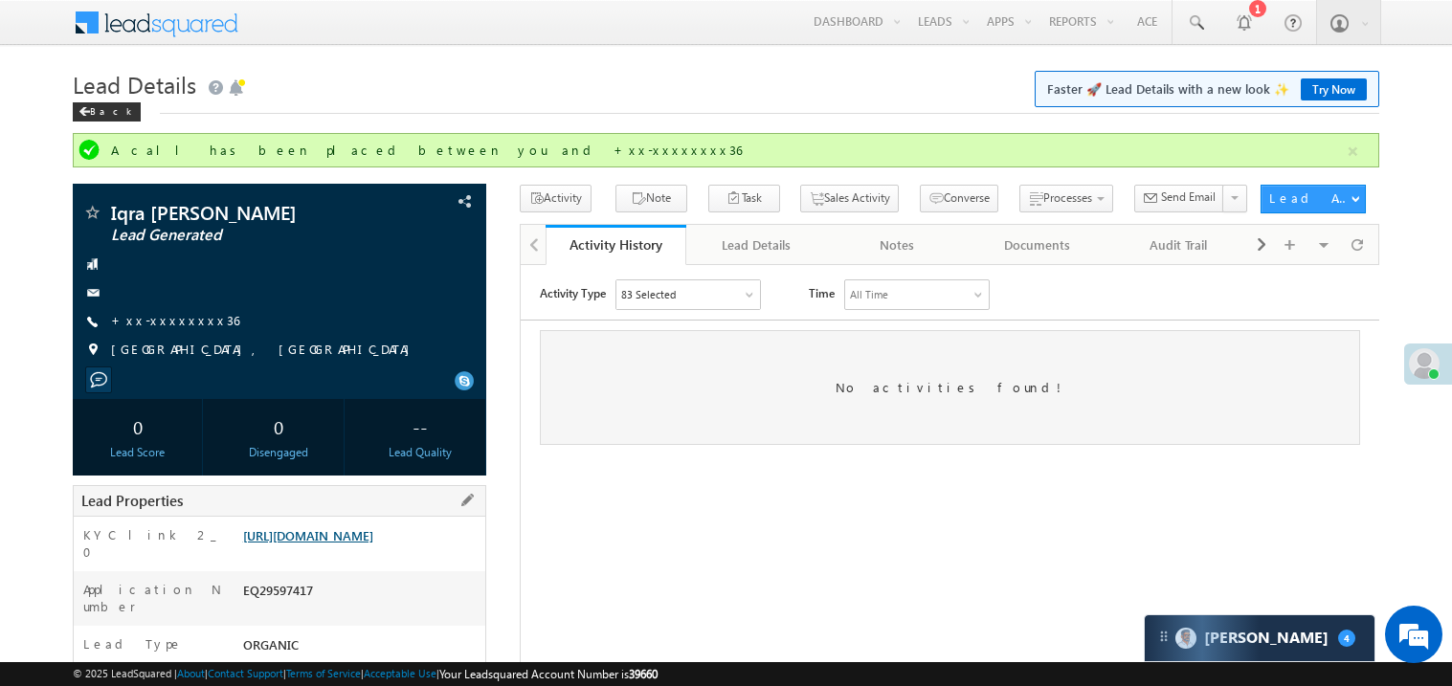
click at [373, 544] on link "https://angelbroking1-pk3em7sa.customui-test.leadsquared.com?leadId=91ac7ee6-f6…" at bounding box center [308, 536] width 130 height 16
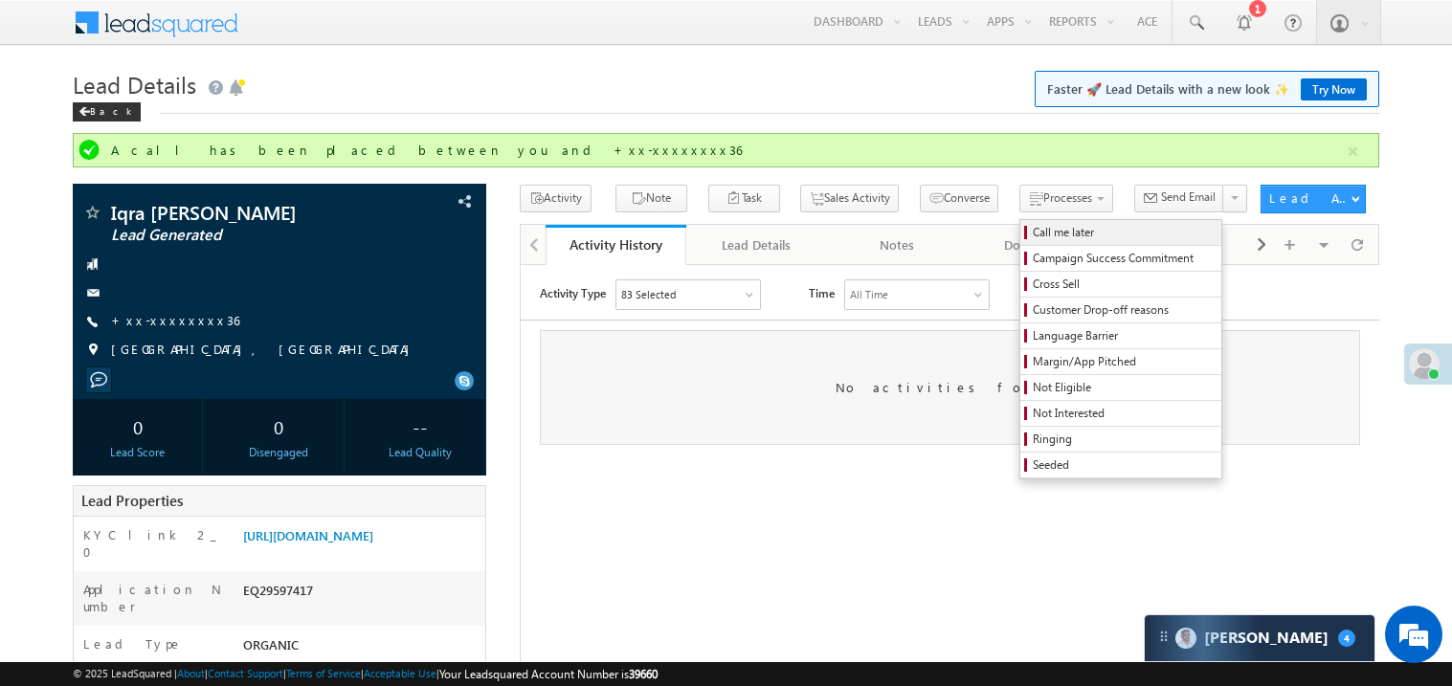
click at [1033, 235] on span "Call me later" at bounding box center [1124, 232] width 182 height 17
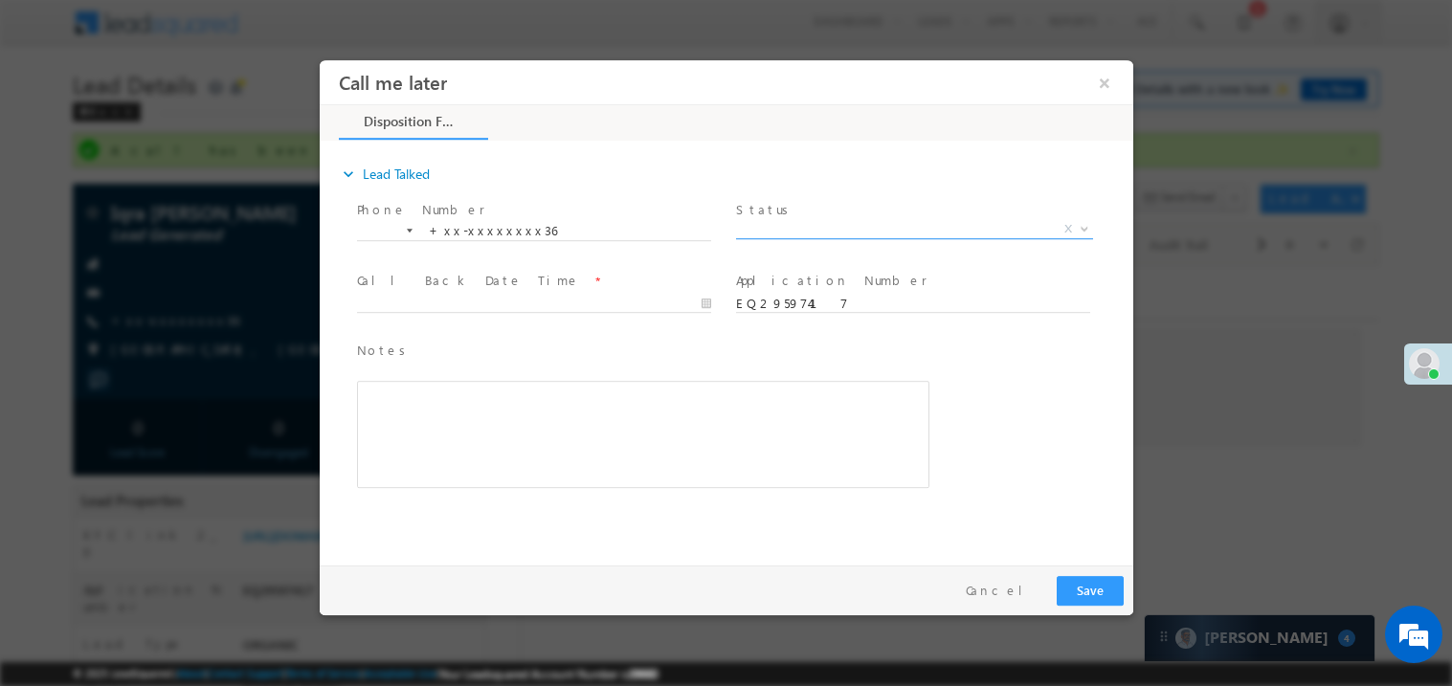
click at [790, 227] on span "X" at bounding box center [913, 228] width 357 height 19
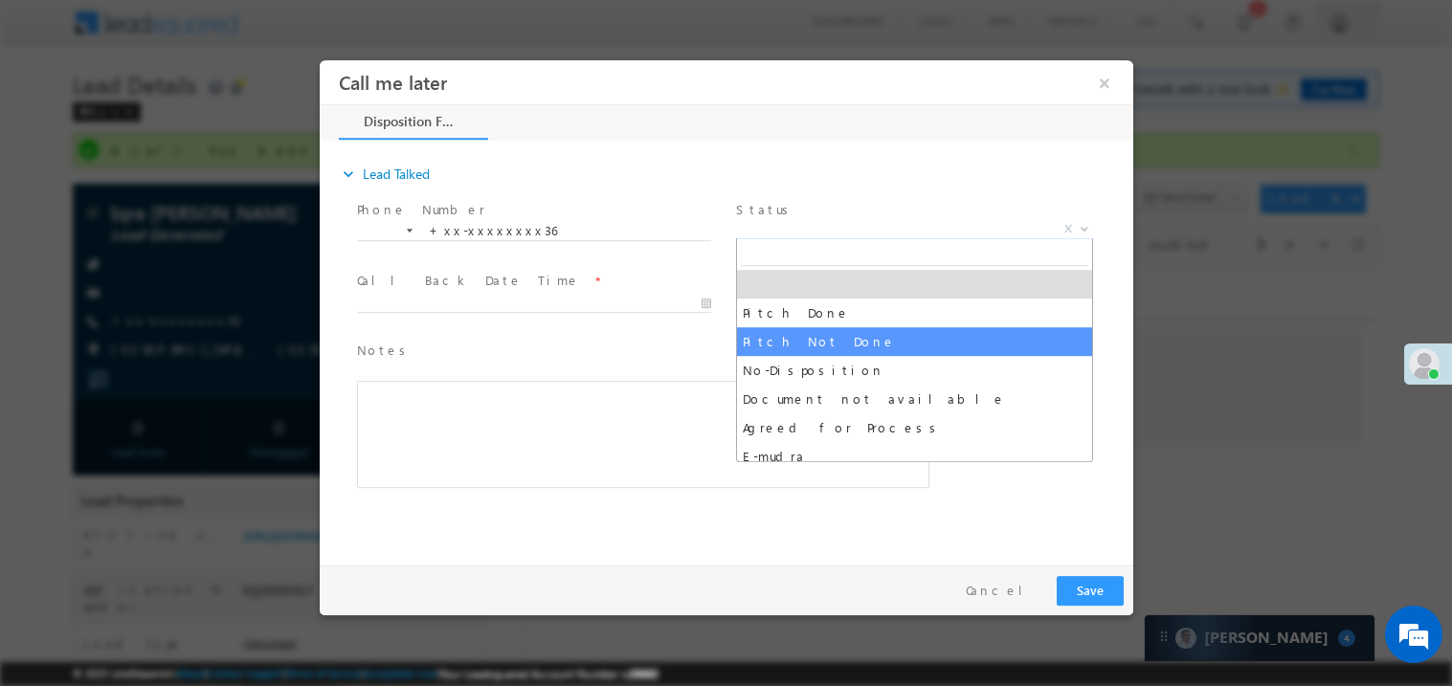
select select "Pitch Not Done"
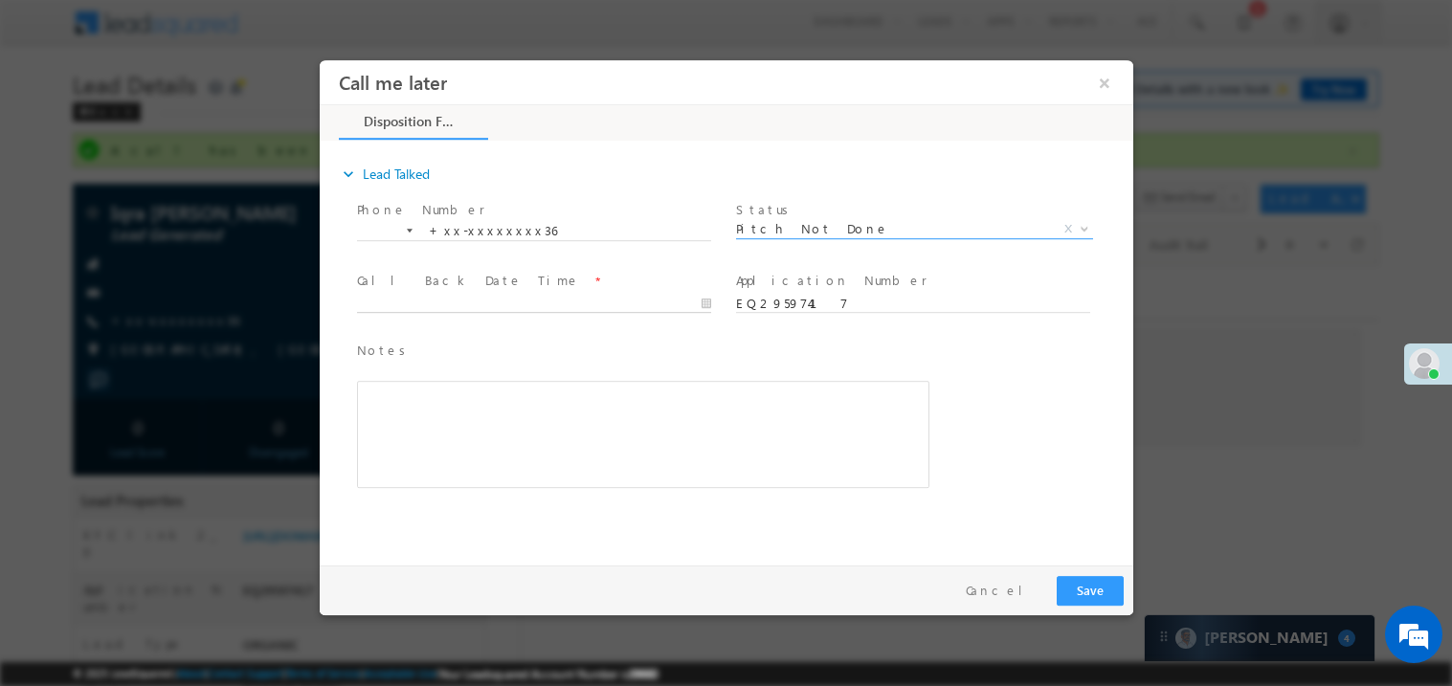
click at [440, 303] on body "Call me later ×" at bounding box center [726, 307] width 814 height 497
type input "09/26/25 2:15 PM"
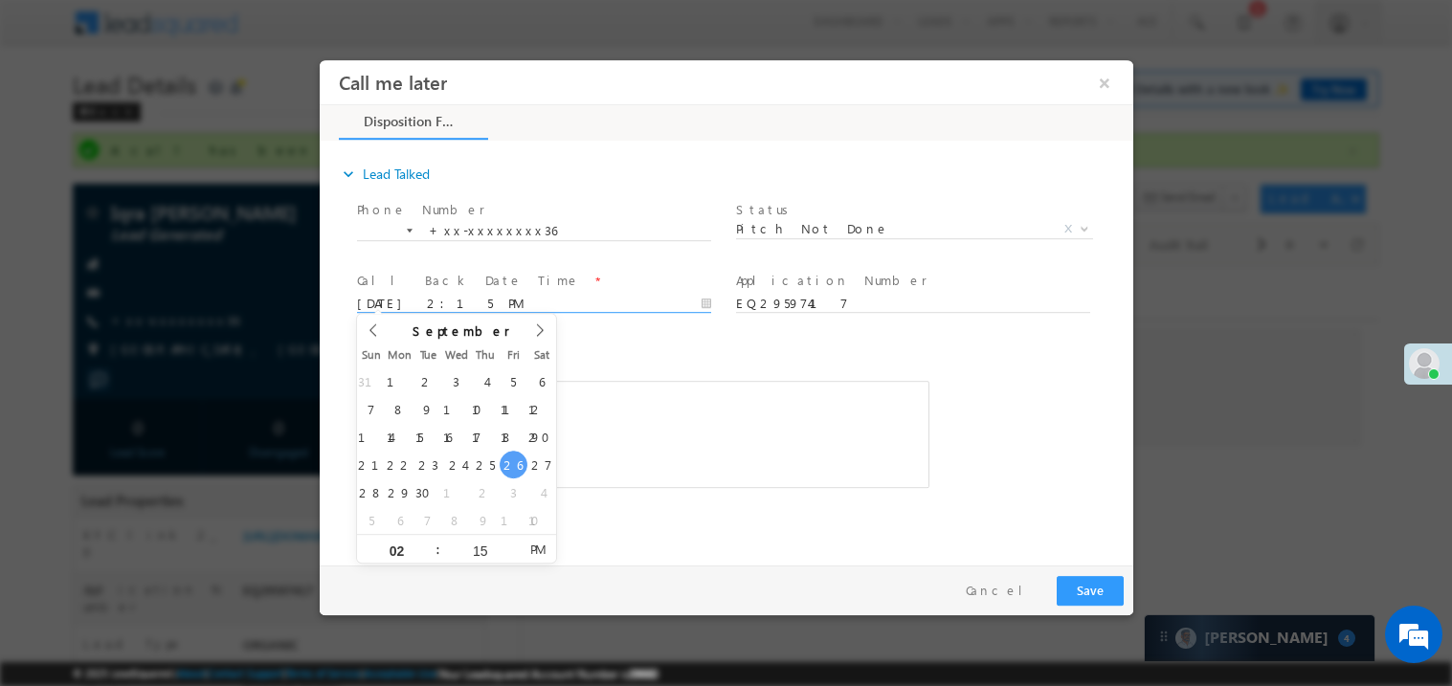
click at [635, 496] on span at bounding box center [628, 496] width 544 height 21
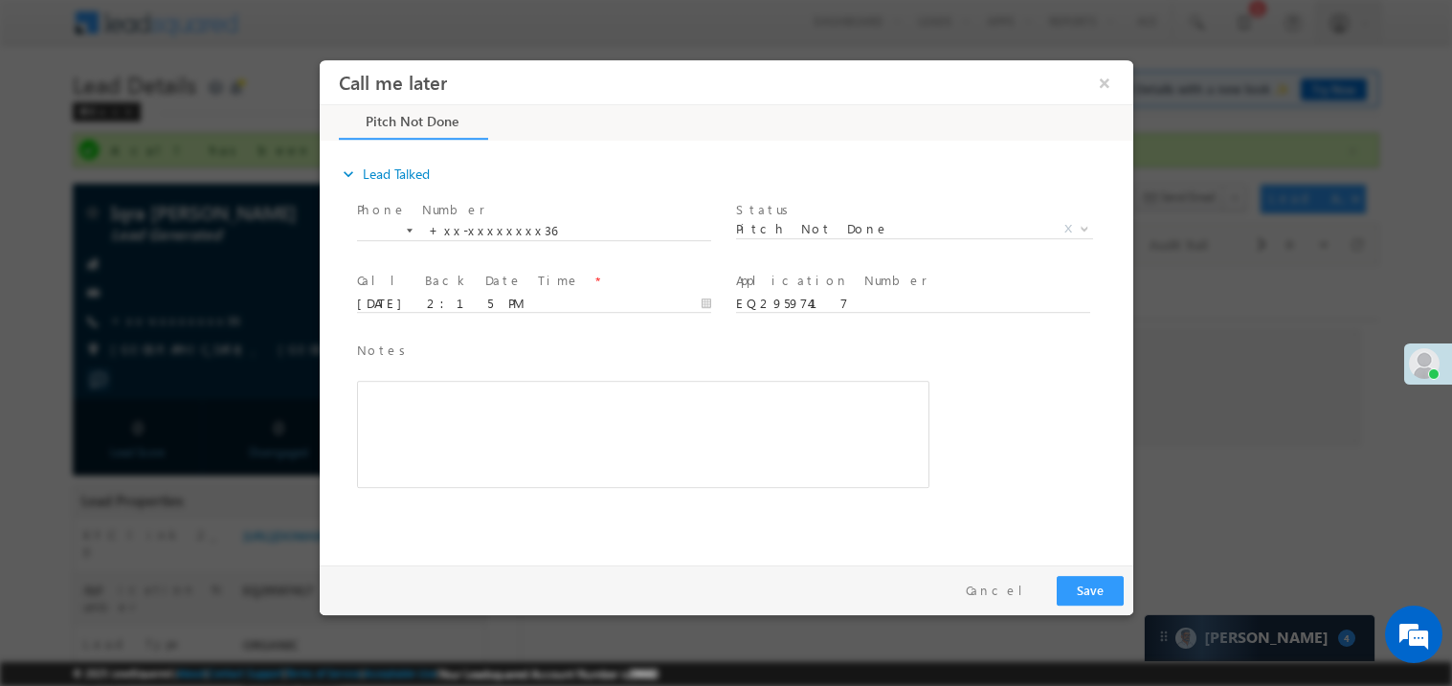
click at [659, 459] on div "Rich Text Editor, 40788eee-0fb2-11ec-a811-0adc8a9d82c2__tab1__section1__Notes__…" at bounding box center [642, 433] width 573 height 107
click at [1103, 568] on div "Pay & Save Save Cancel" at bounding box center [730, 590] width 823 height 50
click at [1098, 586] on button "Save" at bounding box center [1089, 590] width 67 height 30
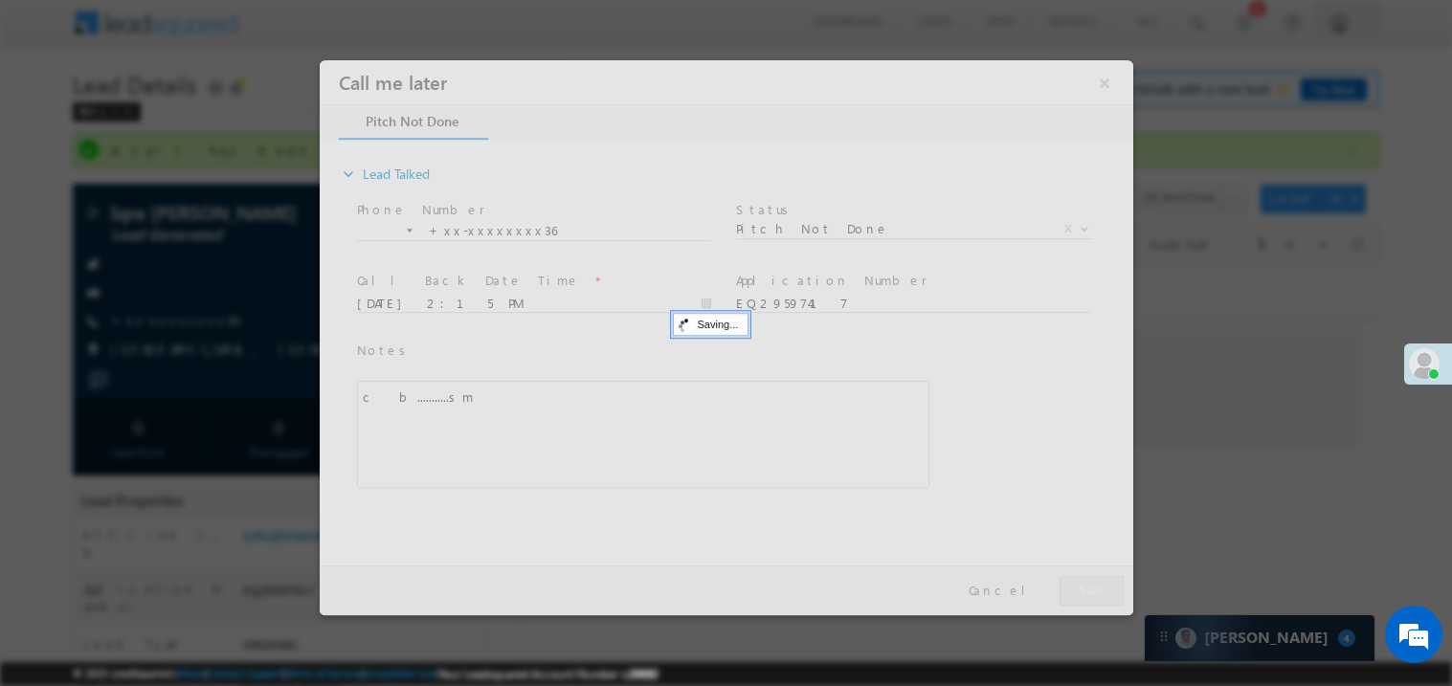
click at [1098, 586] on div at bounding box center [726, 336] width 814 height 555
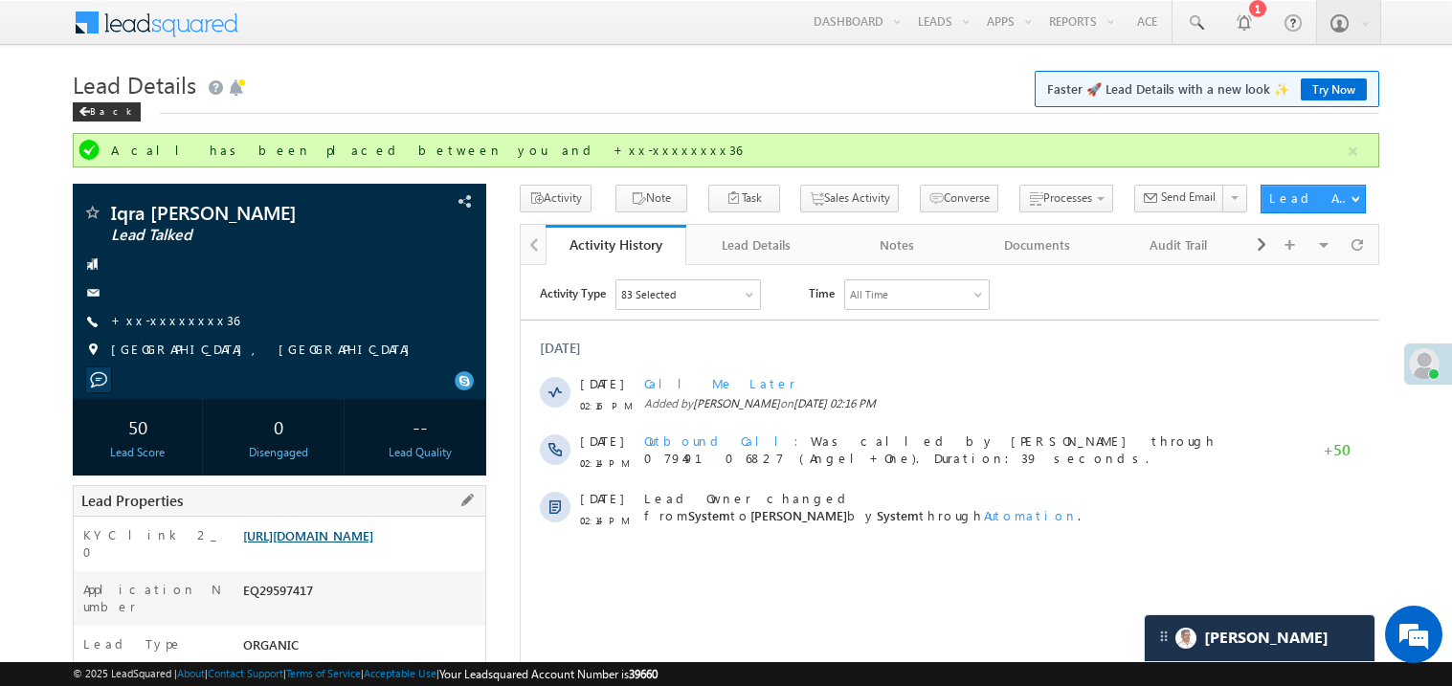
click at [361, 543] on link "https://angelbroking1-pk3em7sa.customui-test.leadsquared.com?leadId=91ac7ee6-f6…" at bounding box center [308, 536] width 130 height 16
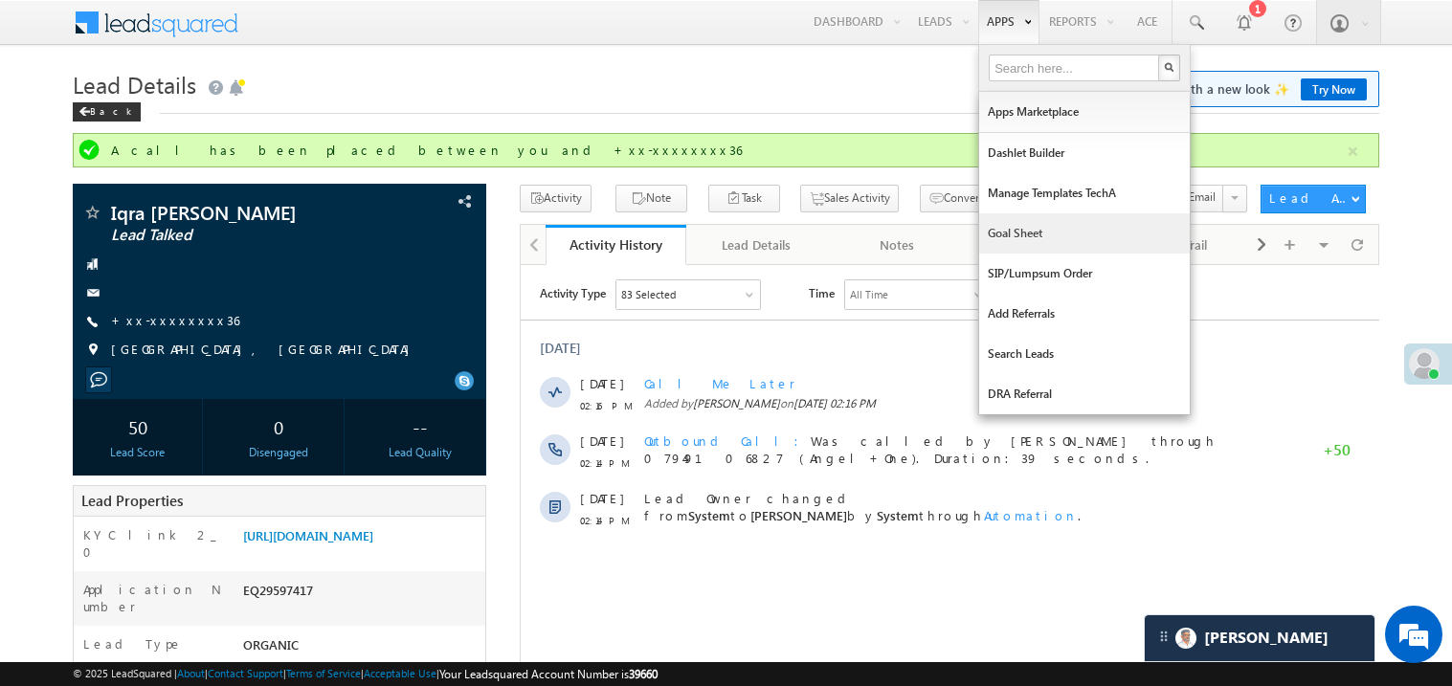
click at [1013, 224] on link "Goal Sheet" at bounding box center [1084, 234] width 211 height 40
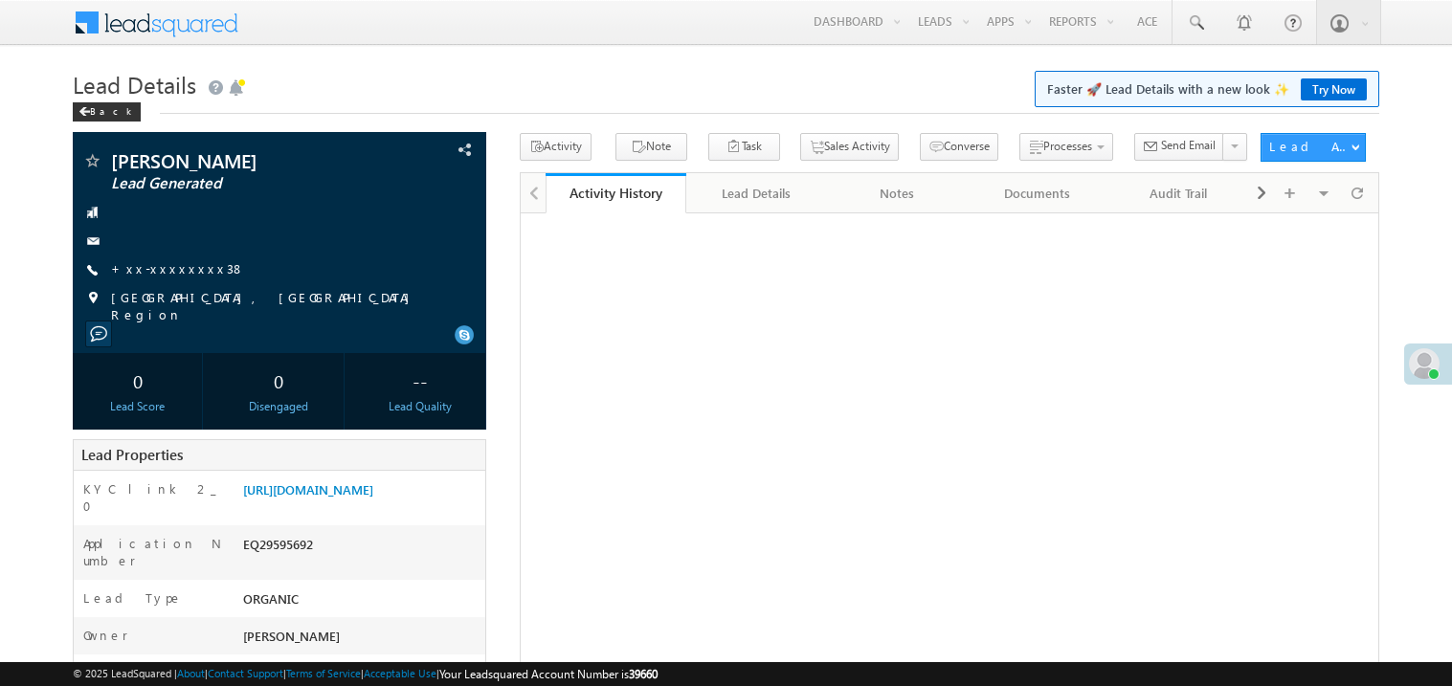
click at [168, 278] on span "+xx-xxxxxxxx38" at bounding box center [178, 269] width 134 height 19
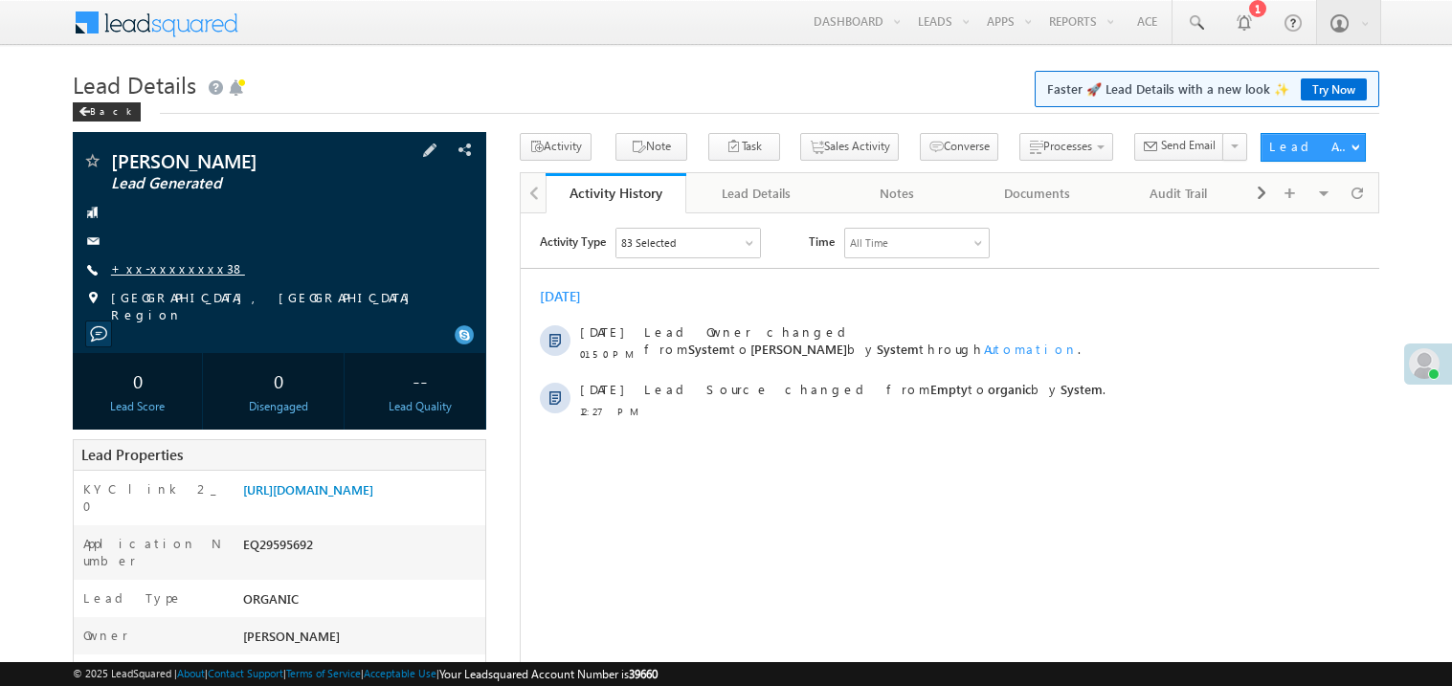
click at [183, 261] on link "+xx-xxxxxxxx38" at bounding box center [178, 268] width 134 height 16
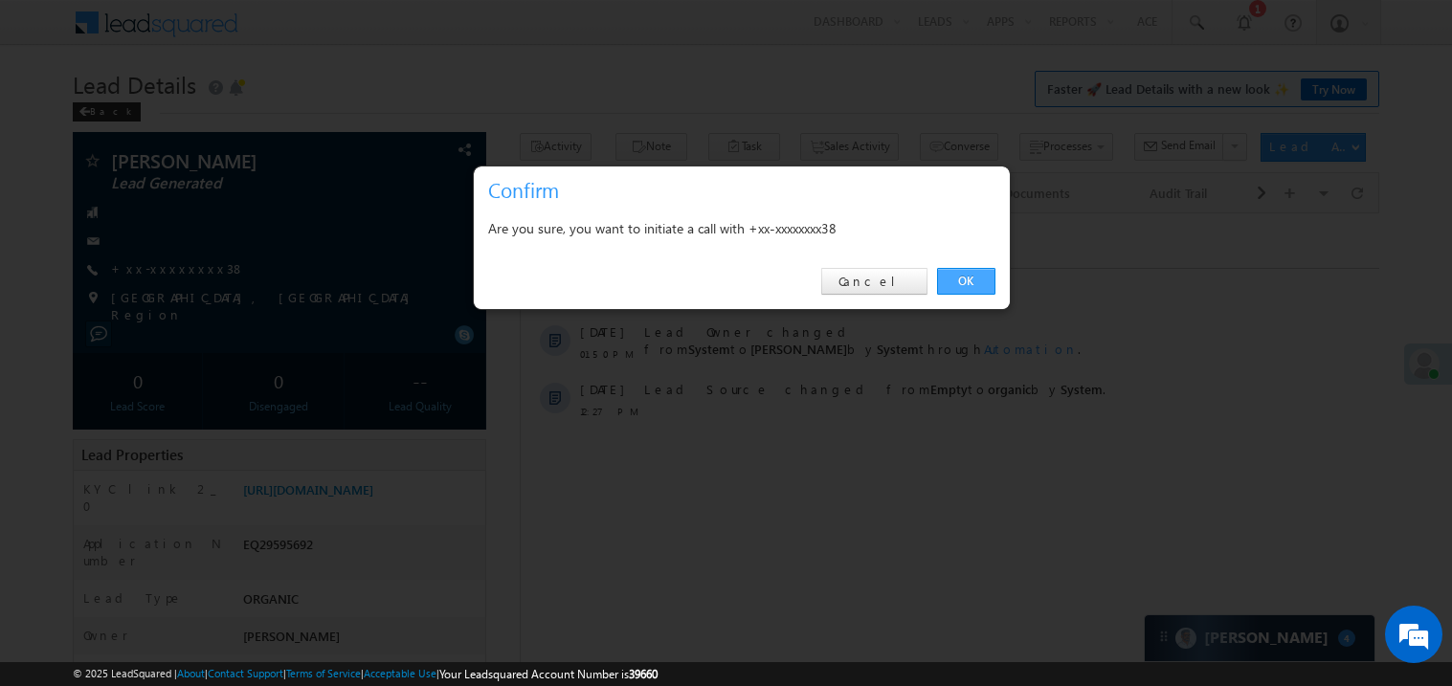
click at [971, 277] on link "OK" at bounding box center [966, 281] width 58 height 27
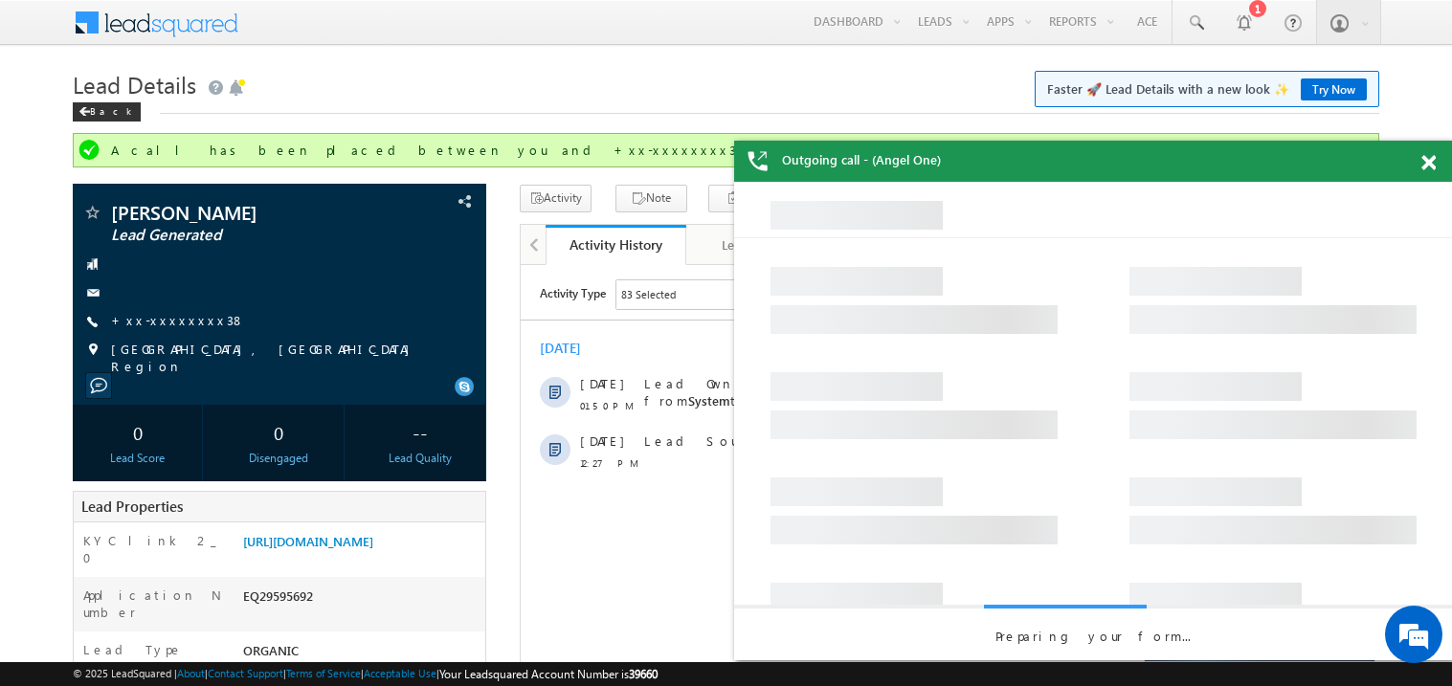
click at [1434, 157] on span at bounding box center [1429, 163] width 14 height 16
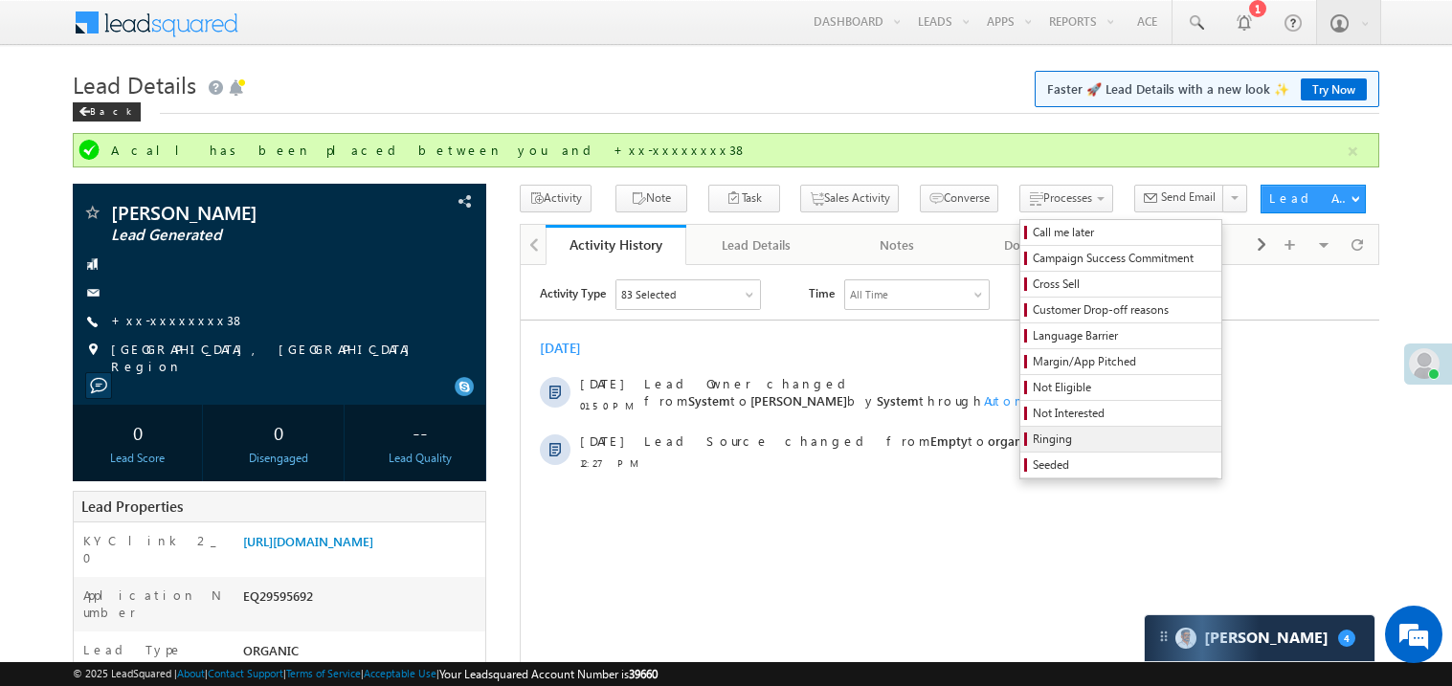
click at [1033, 443] on span "Ringing" at bounding box center [1124, 439] width 182 height 17
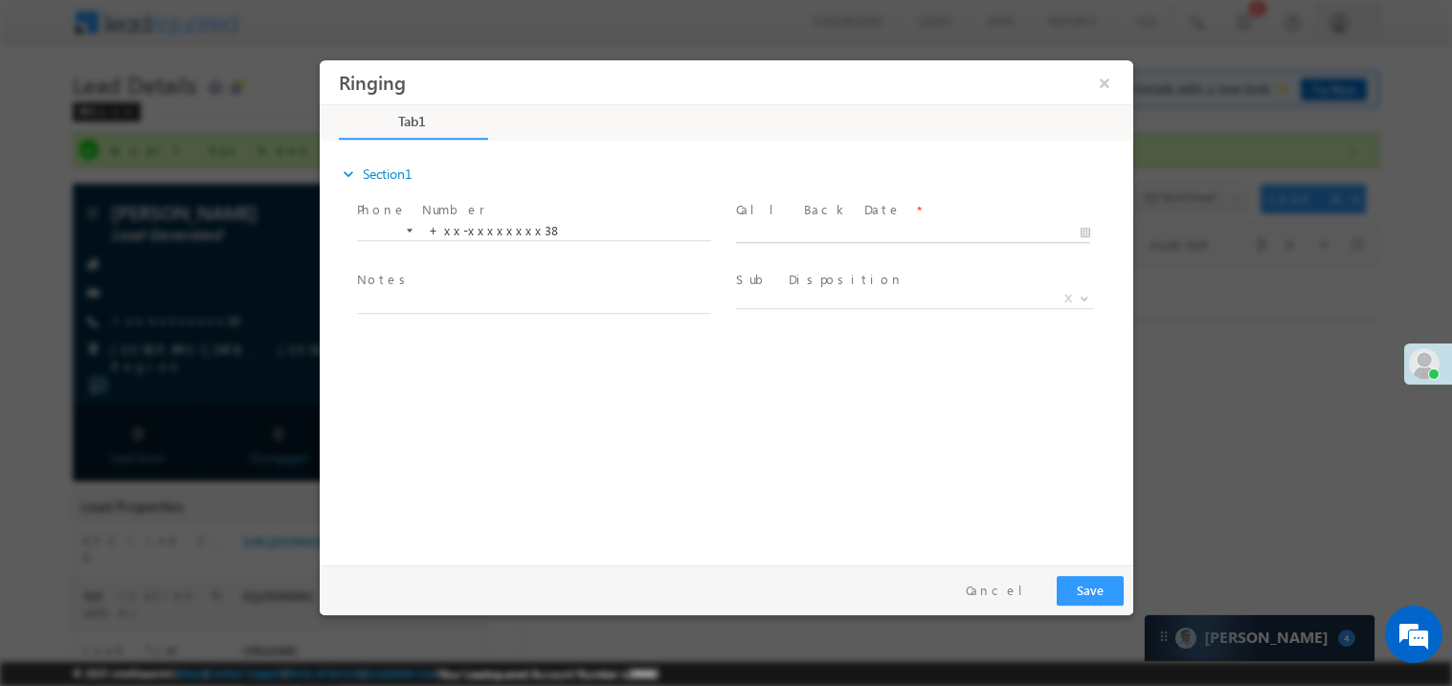
click at [776, 232] on body "Ringing ×" at bounding box center [726, 307] width 814 height 497
type input "09/26/25 2:16 PM"
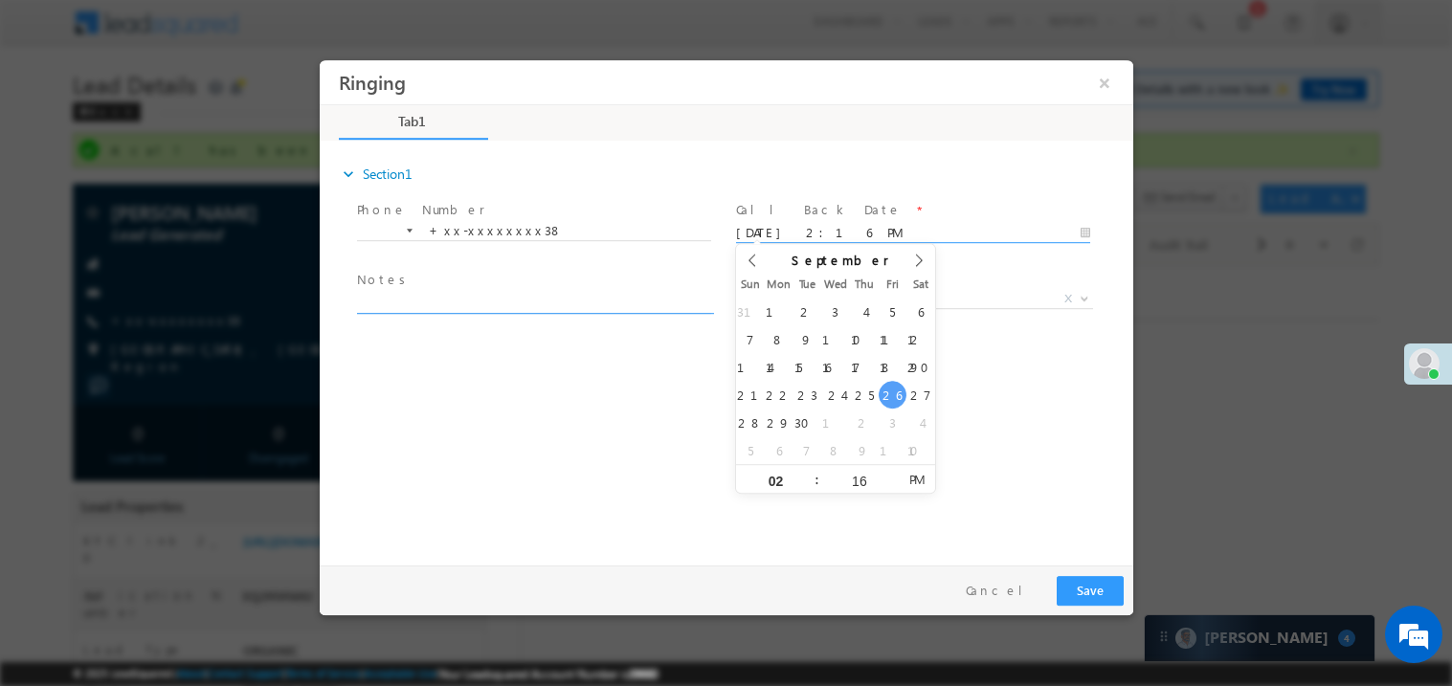
click at [494, 296] on textarea at bounding box center [533, 302] width 354 height 22
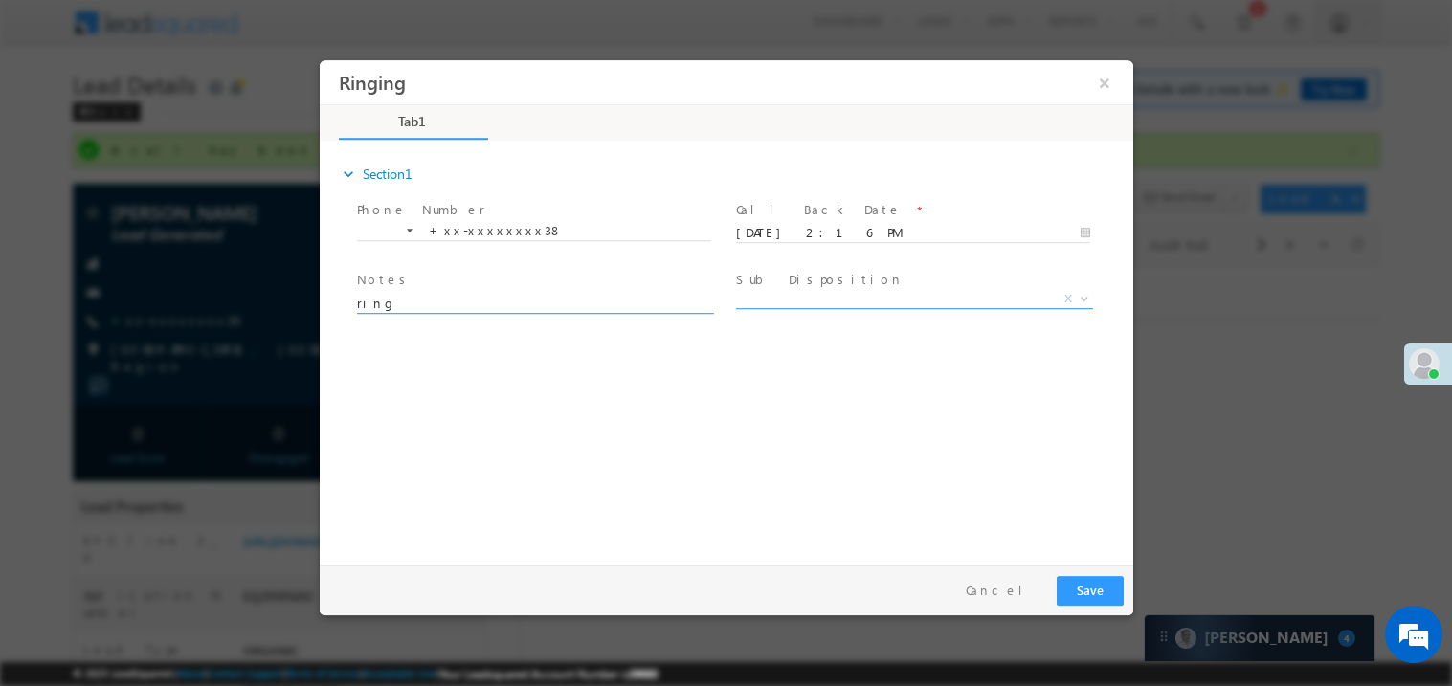
type textarea "ring"
click at [822, 292] on span "X" at bounding box center [913, 298] width 357 height 19
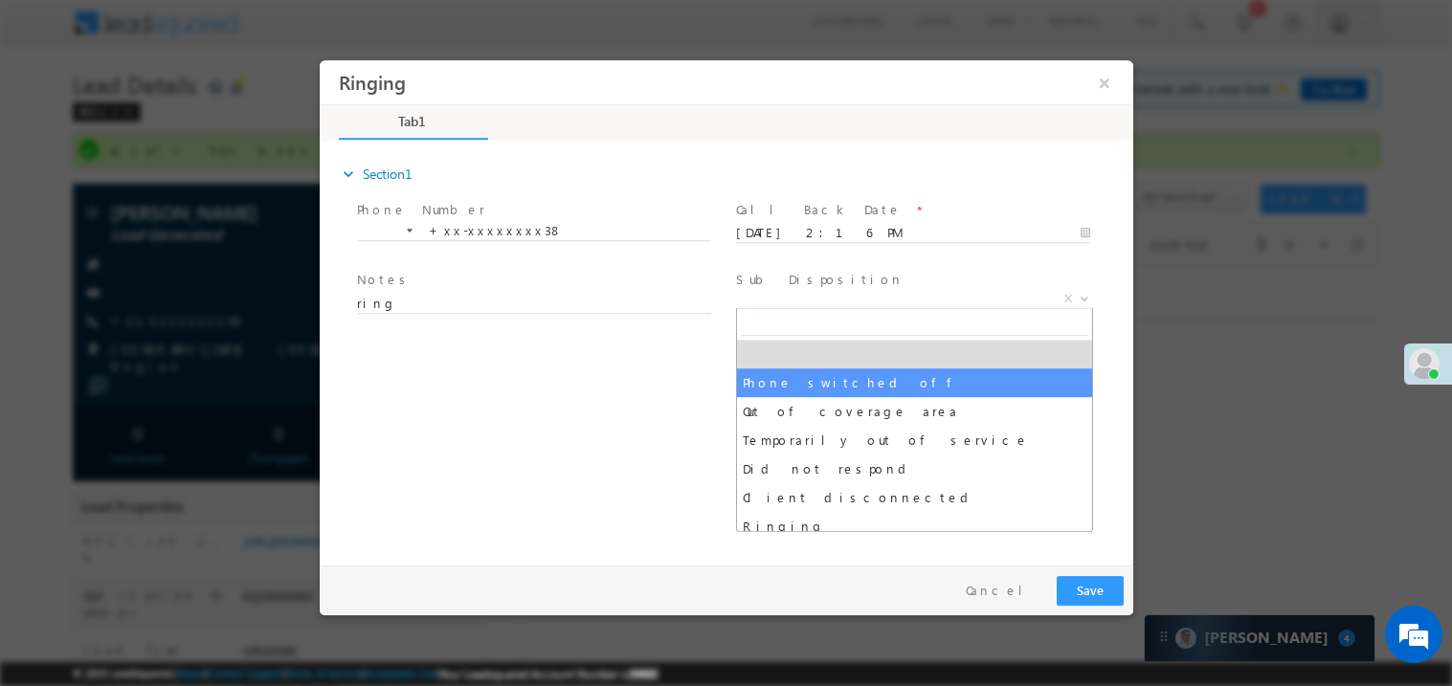
select select "Phone switched off"
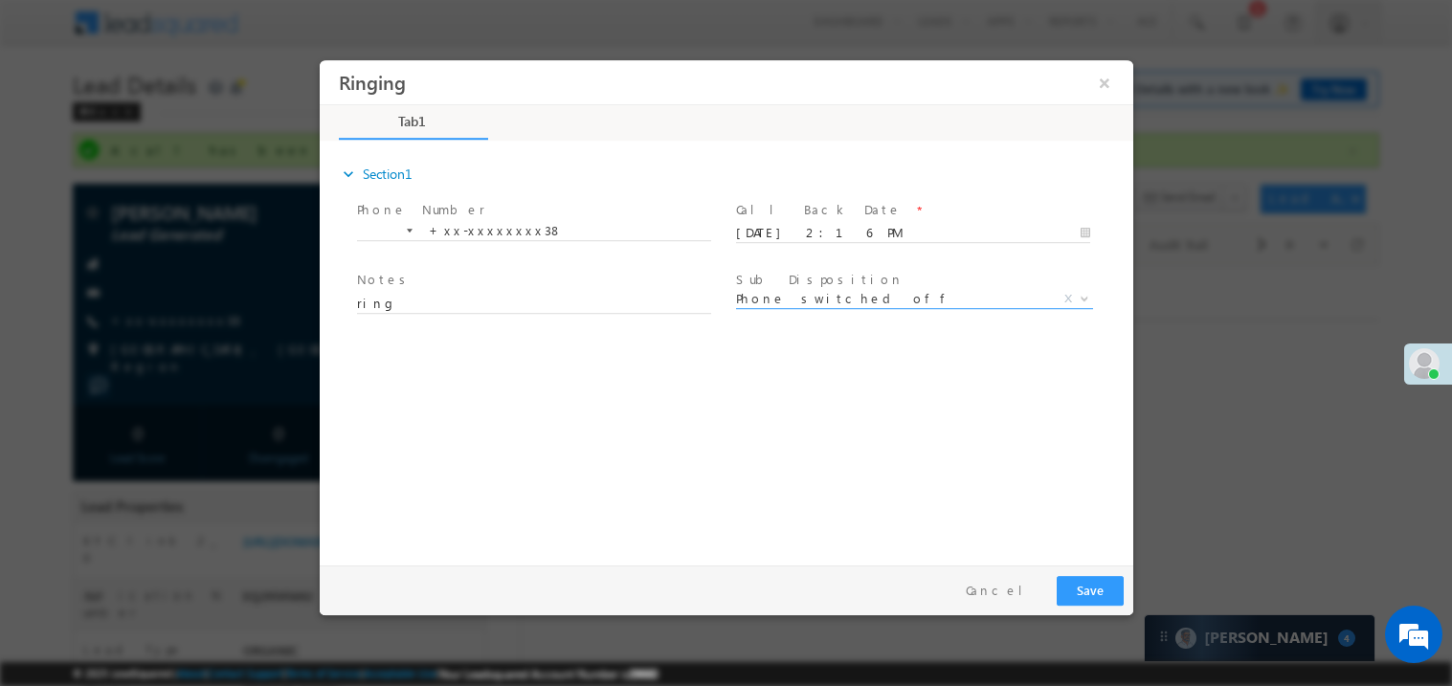
click at [641, 434] on div "expand_more Section1 Phone Number *" at bounding box center [730, 350] width 804 height 414
click at [1099, 592] on button "Save" at bounding box center [1089, 590] width 67 height 30
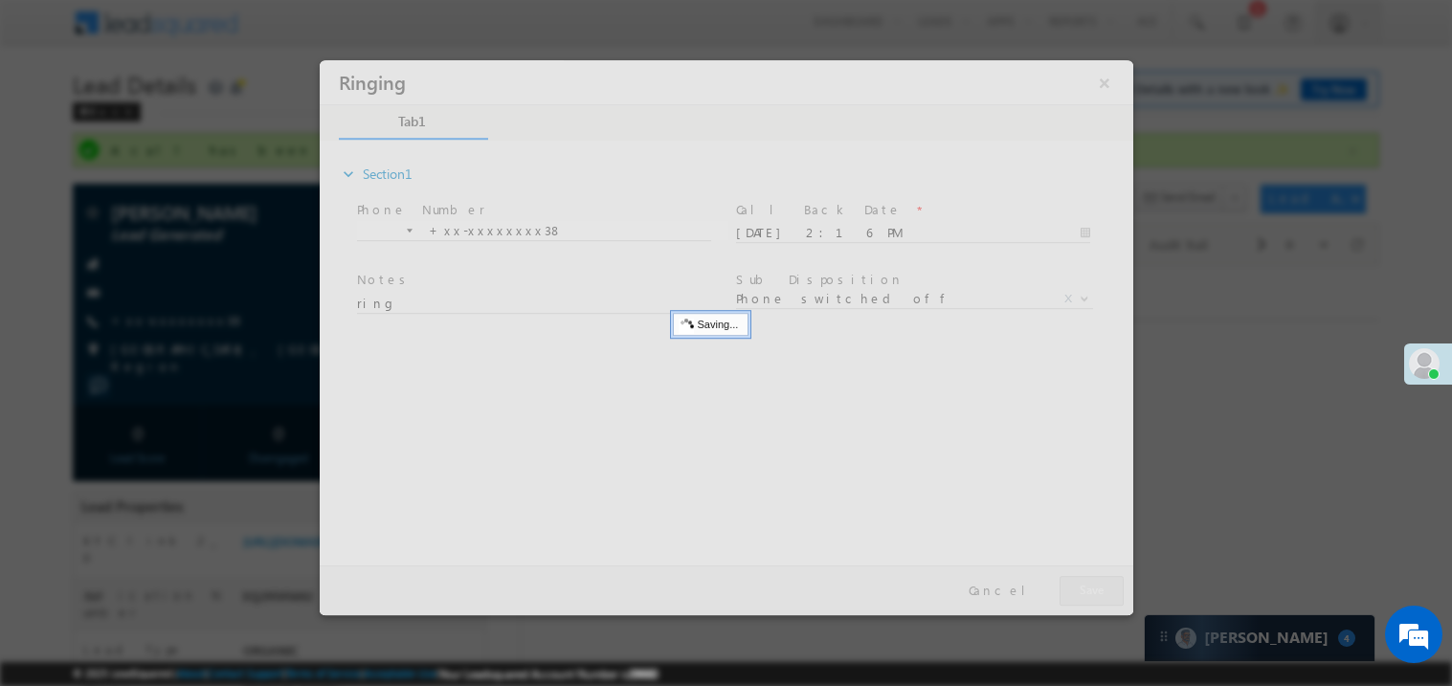
click at [1099, 592] on div at bounding box center [726, 336] width 814 height 555
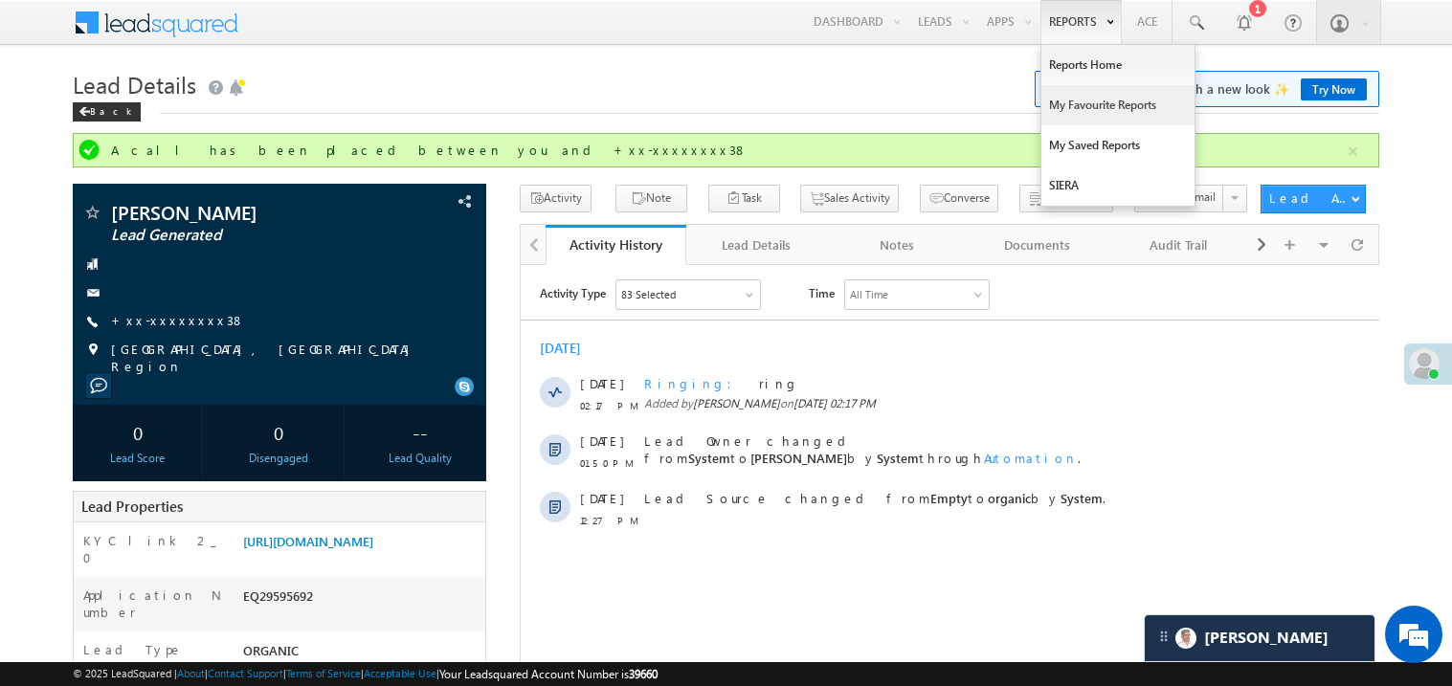
click at [1066, 101] on link "My Favourite Reports" at bounding box center [1118, 105] width 153 height 40
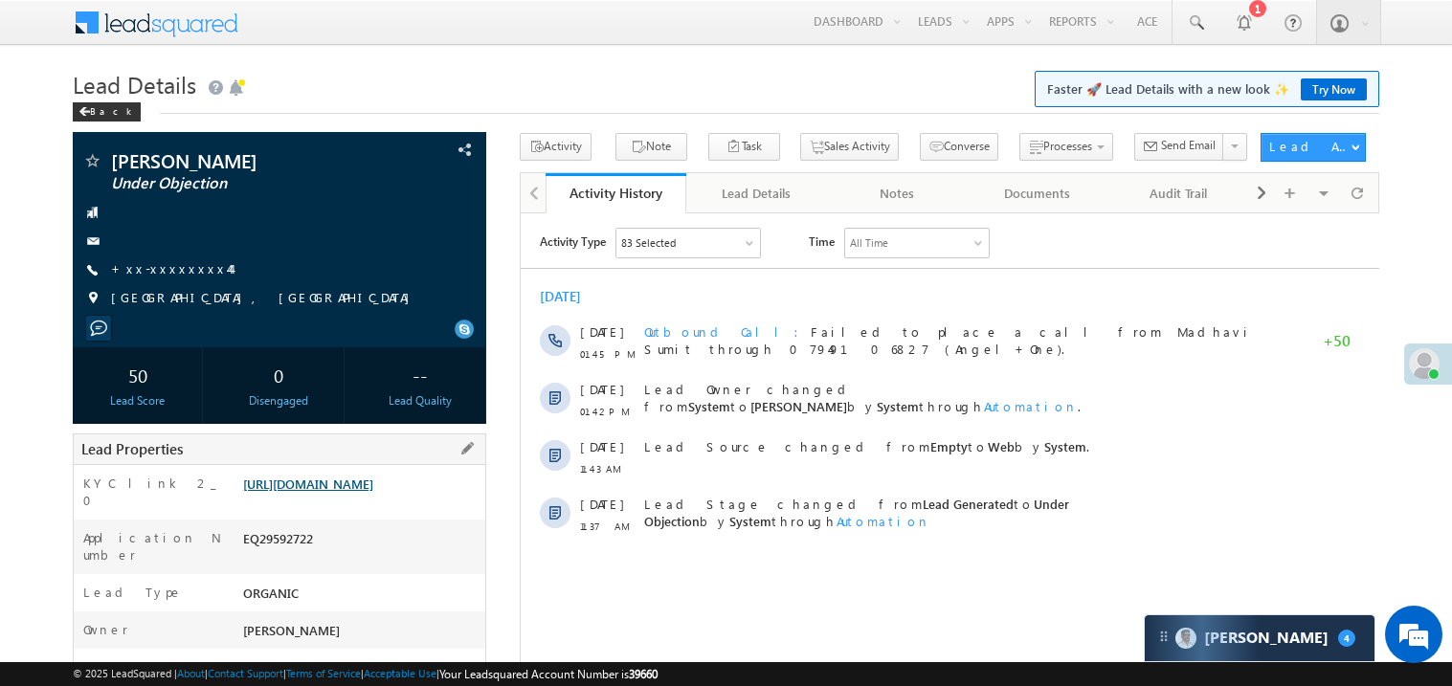
click at [359, 492] on link "[URL][DOMAIN_NAME]" at bounding box center [308, 484] width 130 height 16
click at [174, 263] on link "+xx-xxxxxxxx44" at bounding box center [171, 268] width 120 height 16
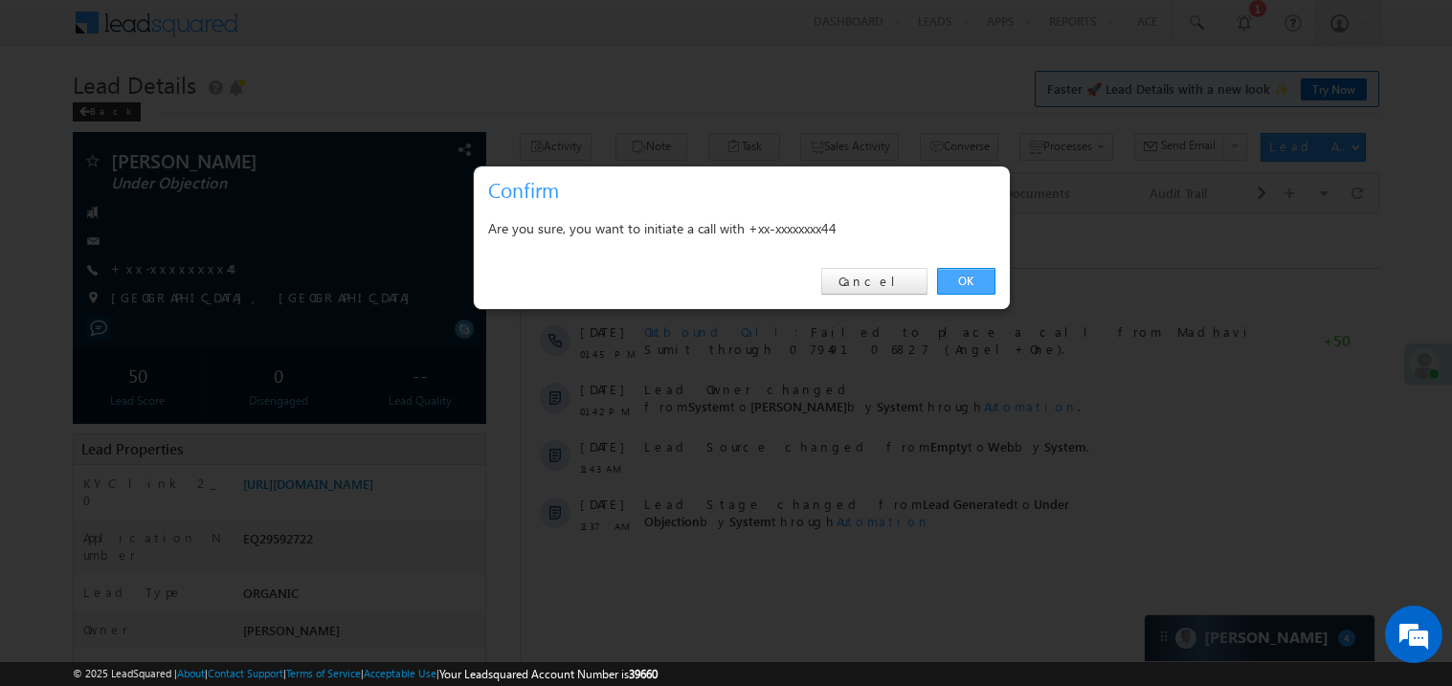
click at [977, 286] on link "OK" at bounding box center [966, 281] width 58 height 27
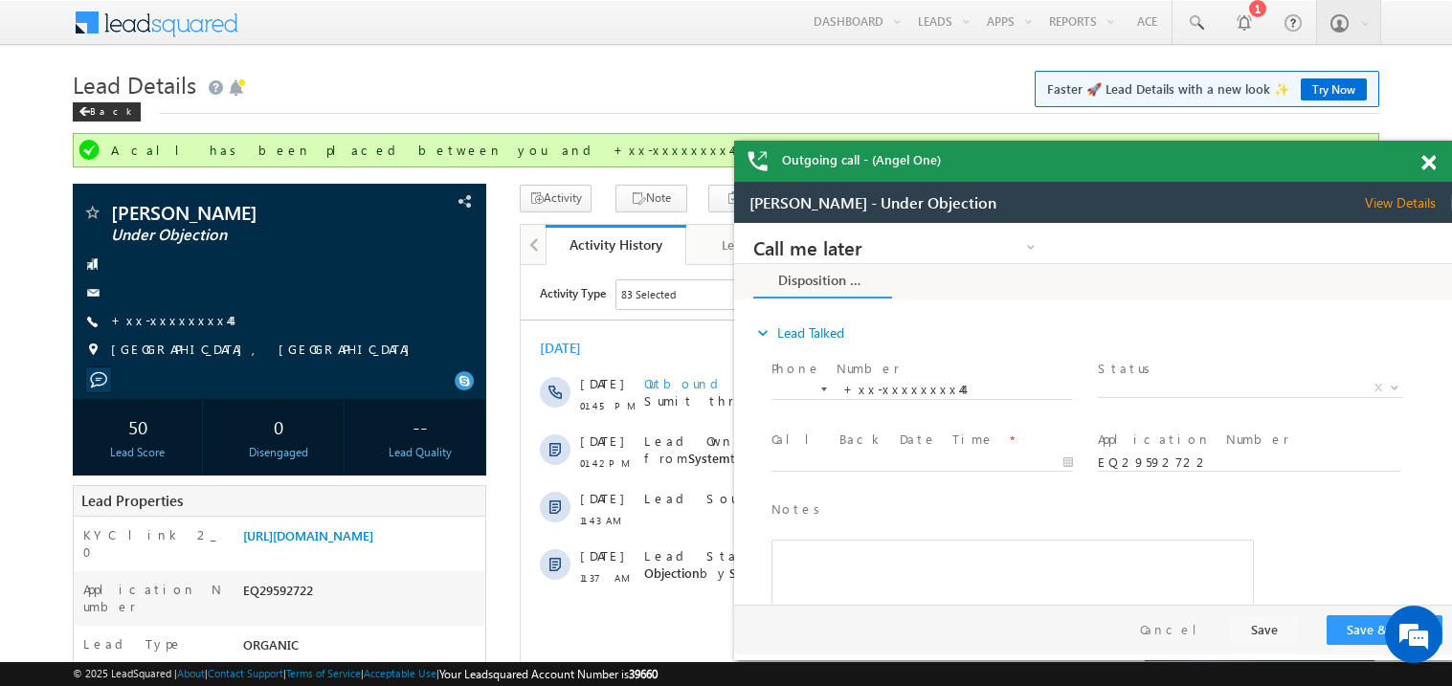
click at [1432, 161] on span at bounding box center [1429, 163] width 14 height 16
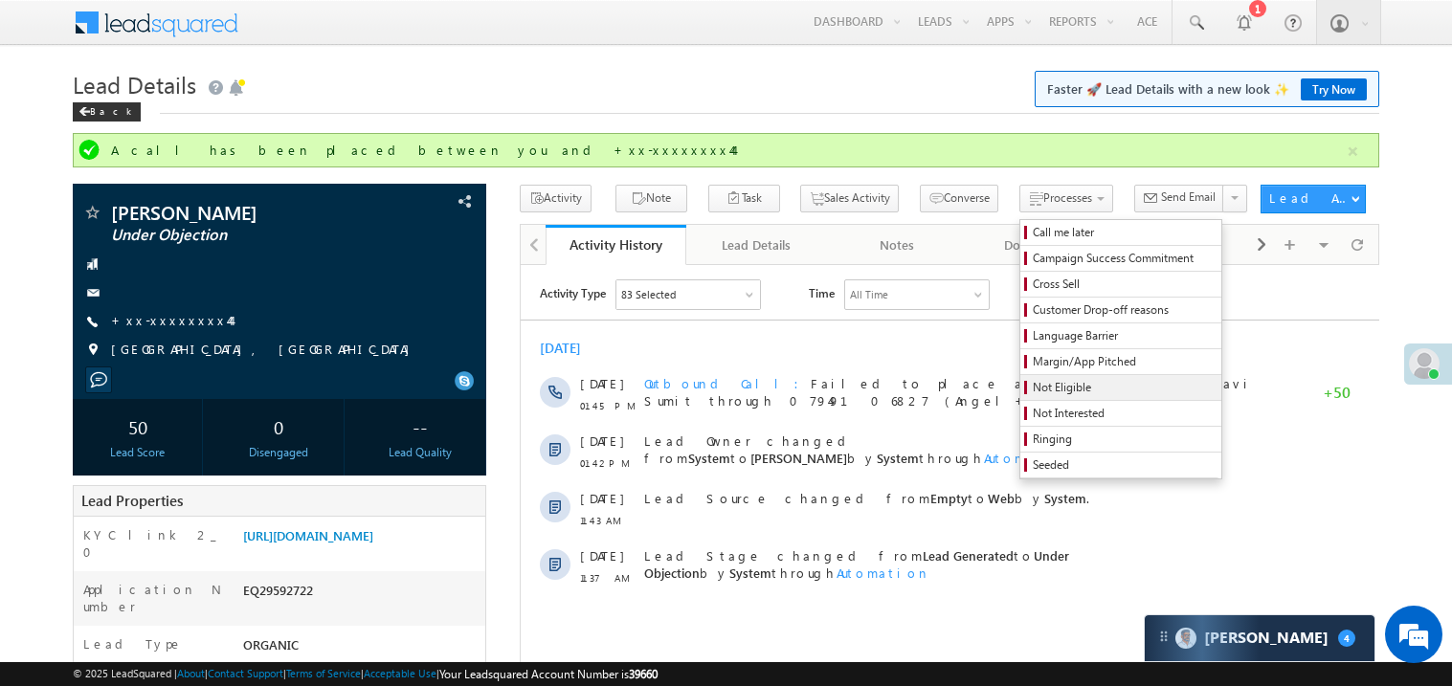
click at [1033, 394] on span "Not Eligible" at bounding box center [1124, 387] width 182 height 17
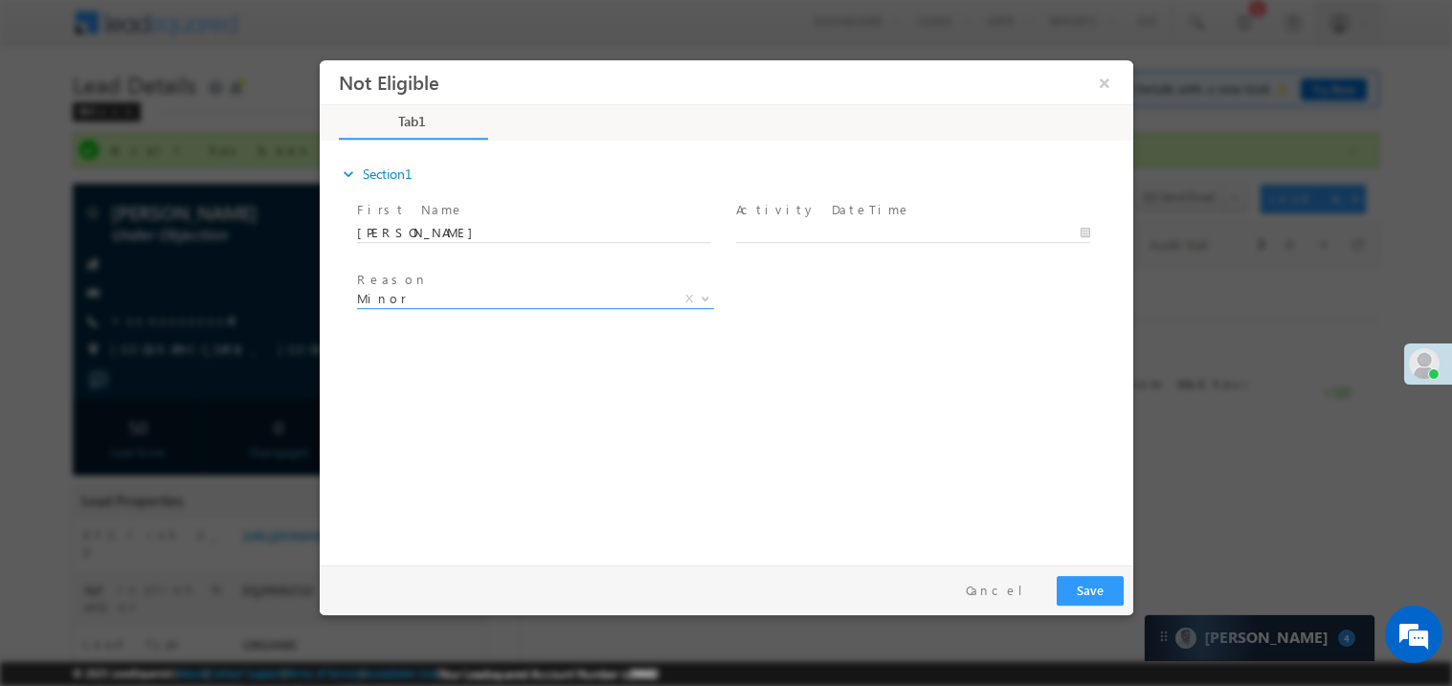
click at [461, 301] on span "Minor" at bounding box center [511, 297] width 311 height 17
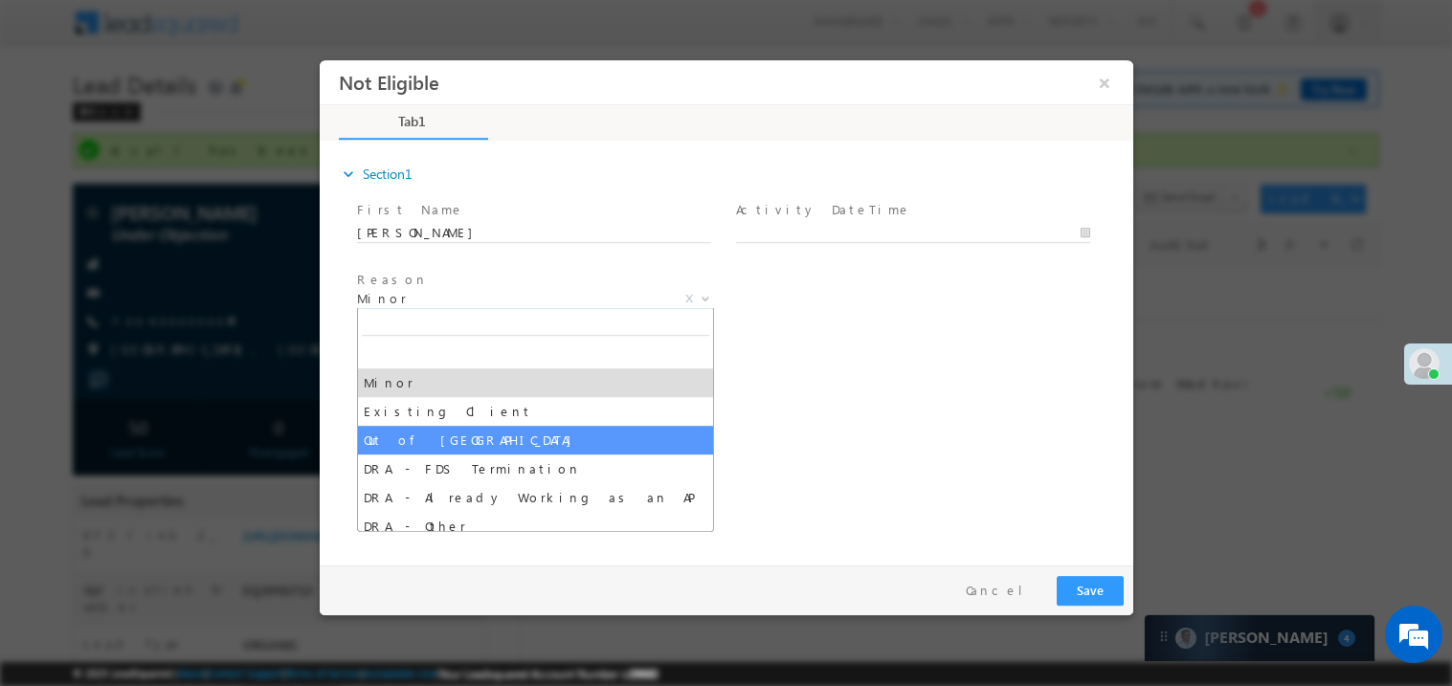
select select "Out of India"
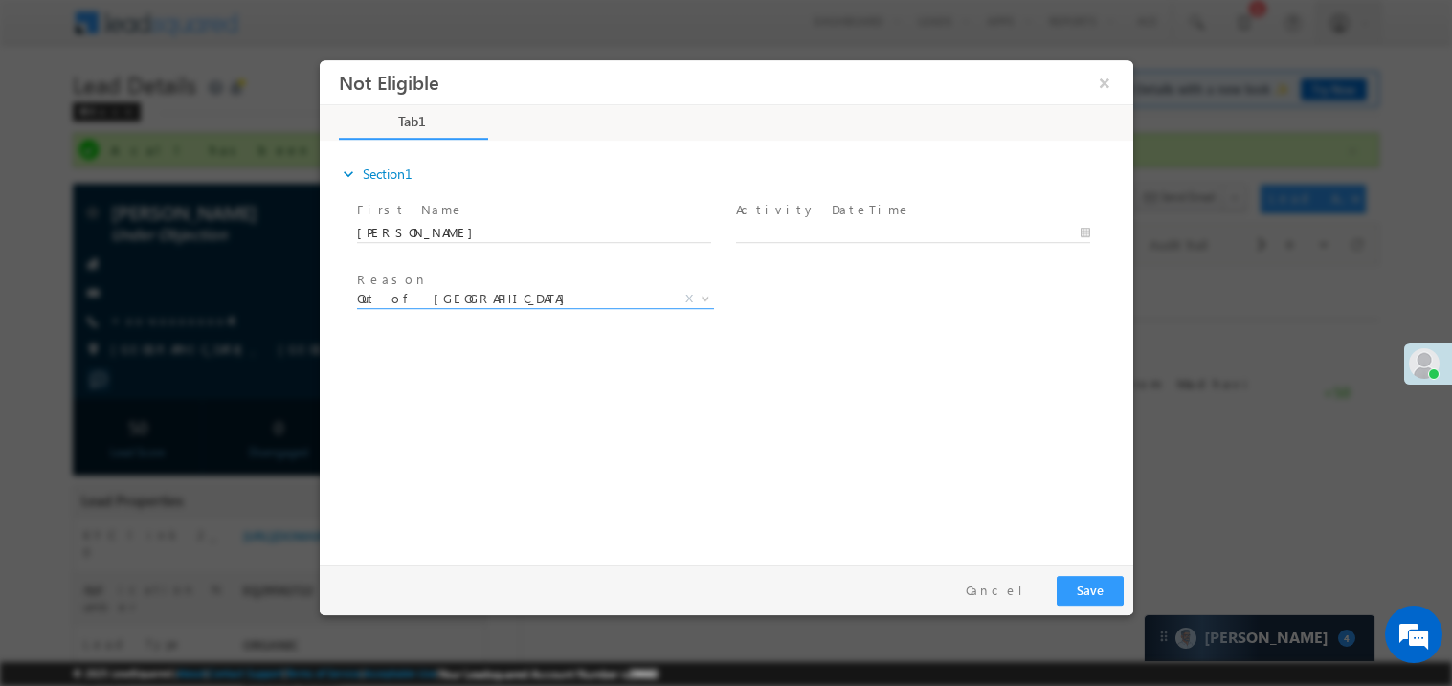
click at [880, 207] on span "Activity DateTime *" at bounding box center [911, 209] width 353 height 21
click at [852, 220] on div at bounding box center [920, 231] width 371 height 23
click at [787, 222] on span at bounding box center [920, 232] width 371 height 21
click at [777, 236] on body "Not Eligible ×" at bounding box center [726, 307] width 814 height 497
type input "09/26/25 2:19 PM"
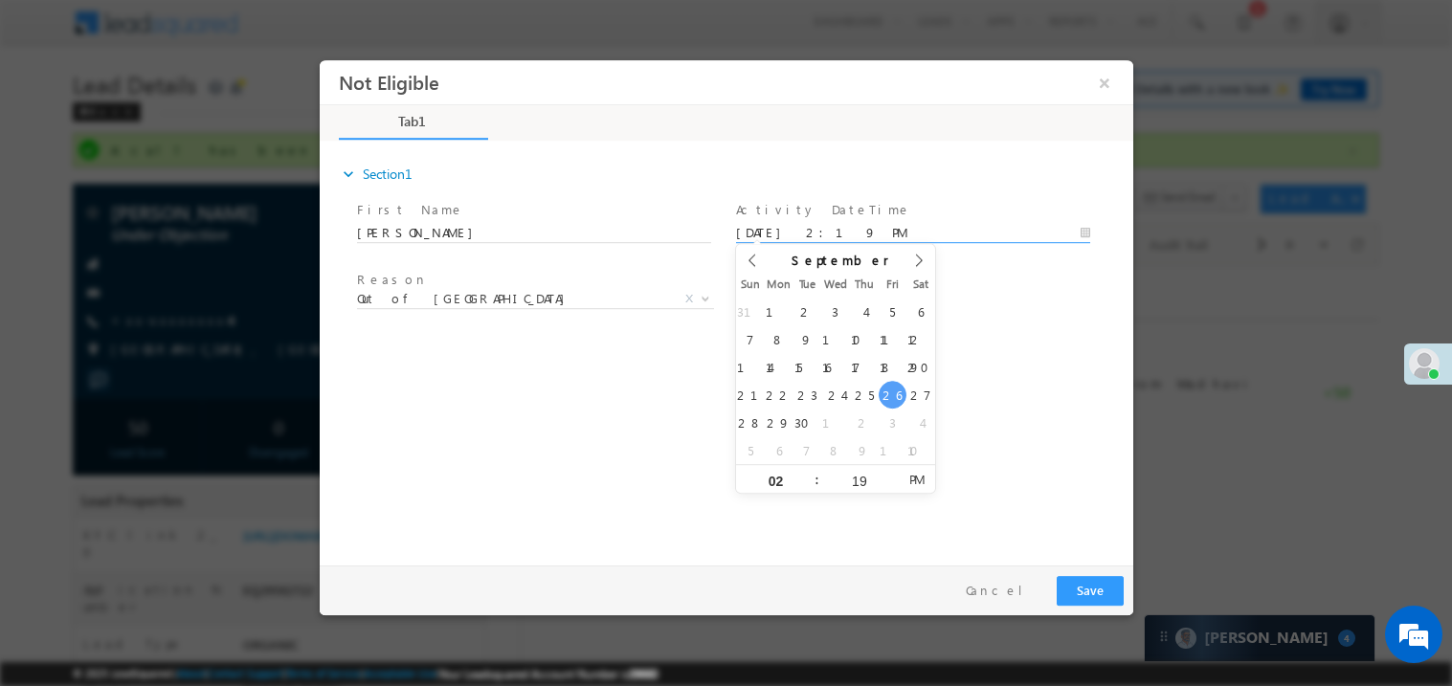
click at [550, 372] on div "expand_more Section1 First Name *" at bounding box center [730, 350] width 804 height 414
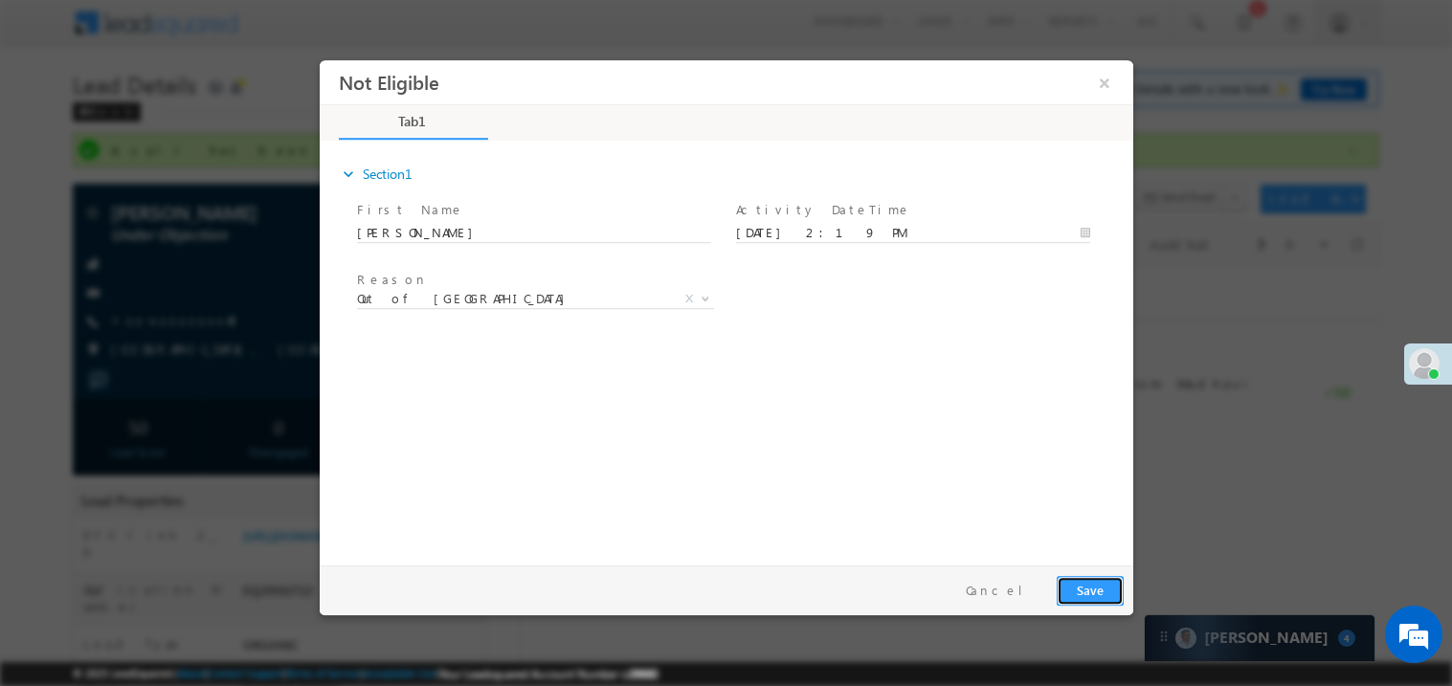
click at [1091, 586] on button "Save" at bounding box center [1089, 590] width 67 height 30
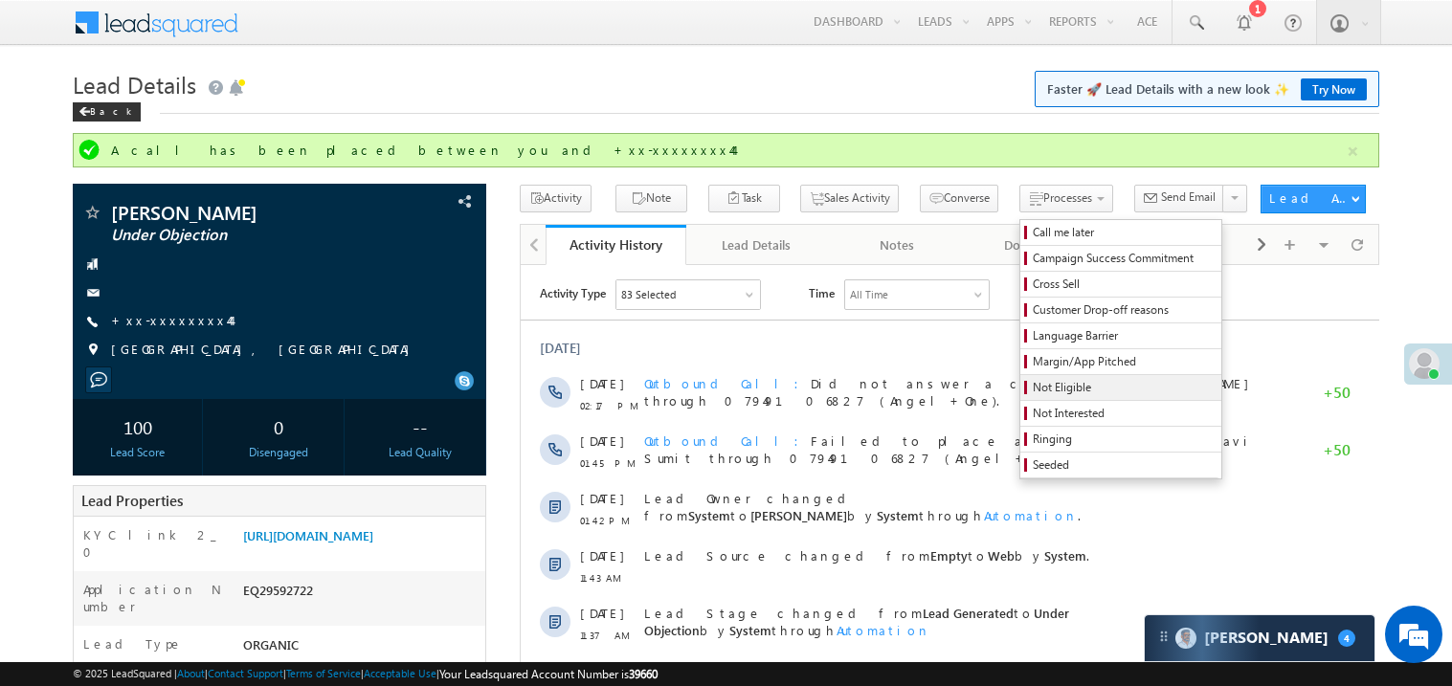
click at [1033, 384] on span "Not Eligible" at bounding box center [1124, 387] width 182 height 17
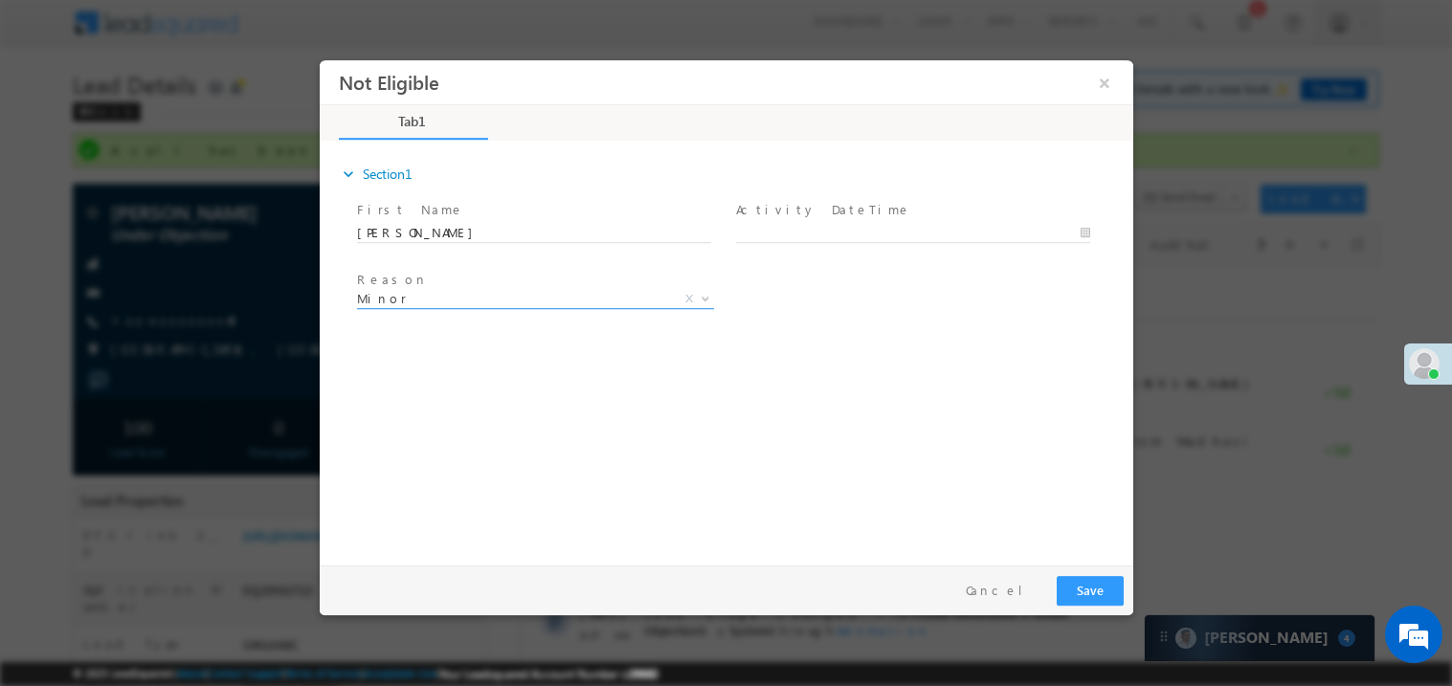
click at [431, 296] on span "Minor" at bounding box center [511, 297] width 311 height 17
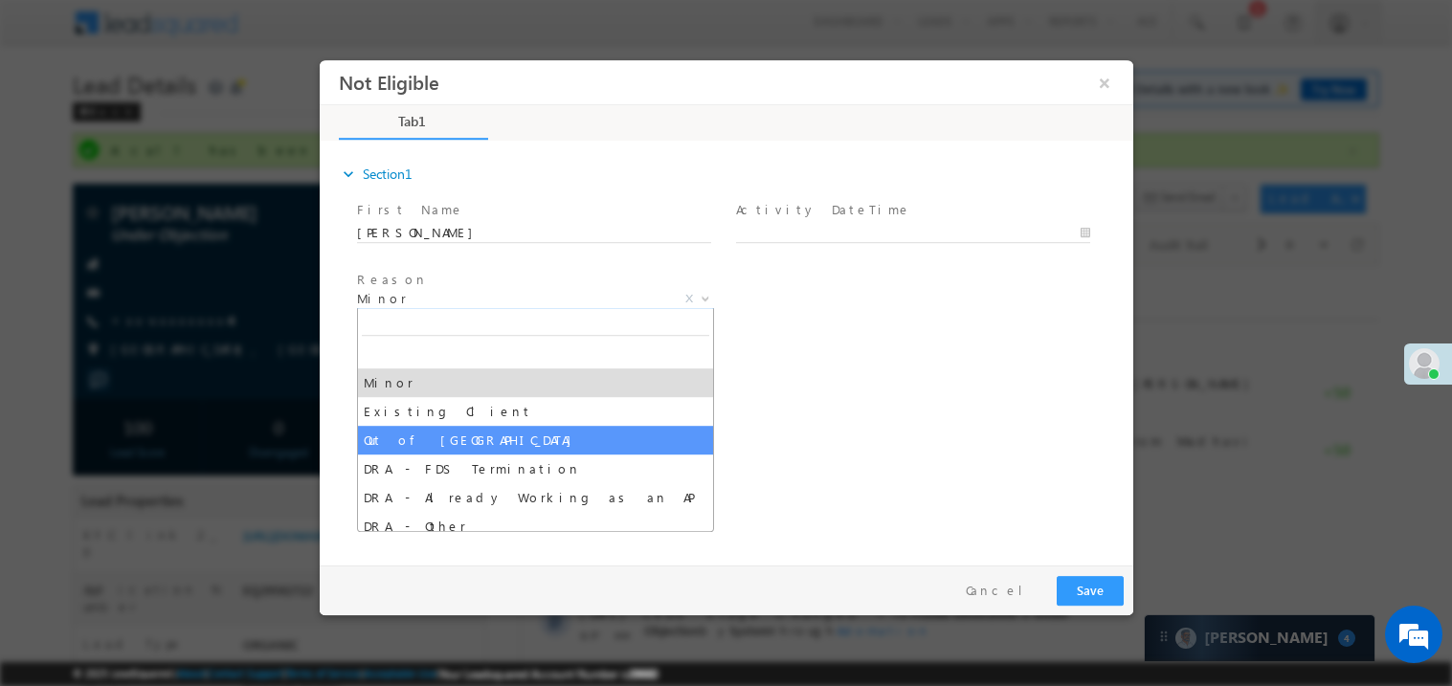
select select "Out of India"
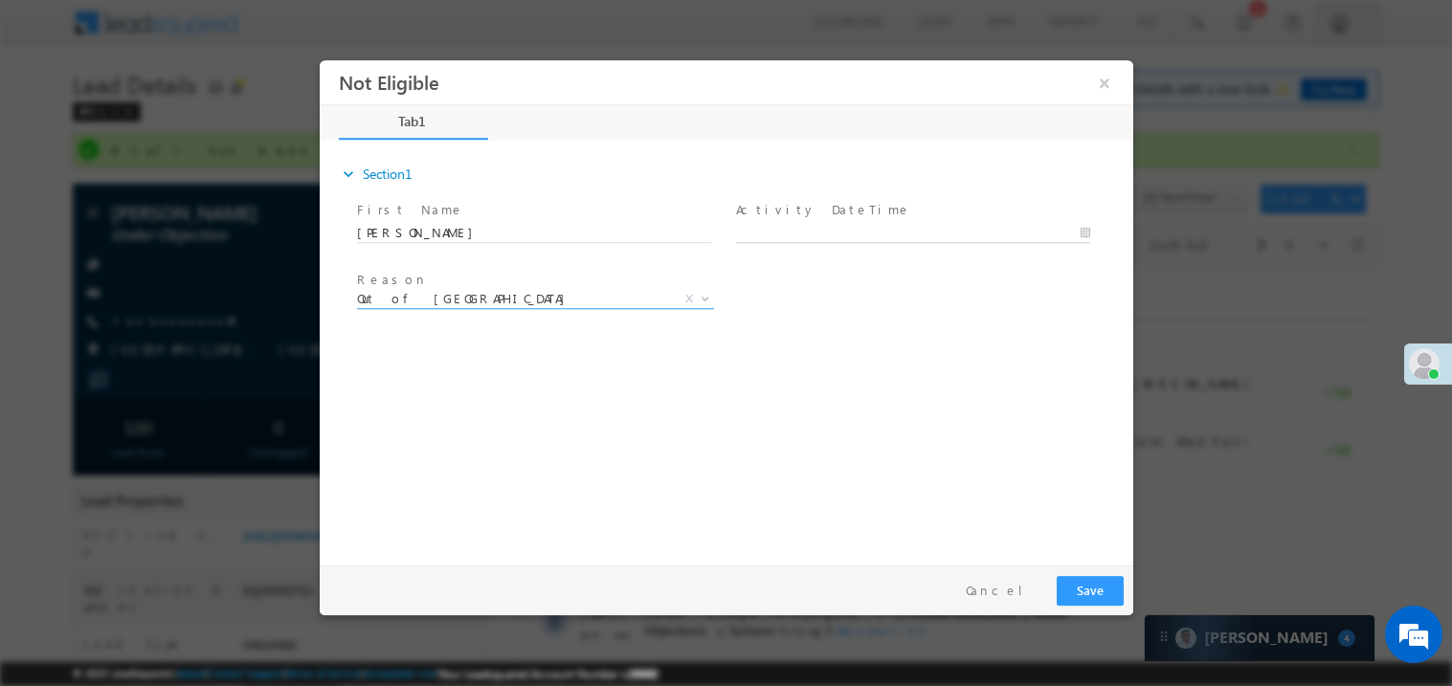
click at [767, 230] on body "Not Eligible ×" at bounding box center [726, 307] width 814 height 497
type input "09/26/25 2:19 PM"
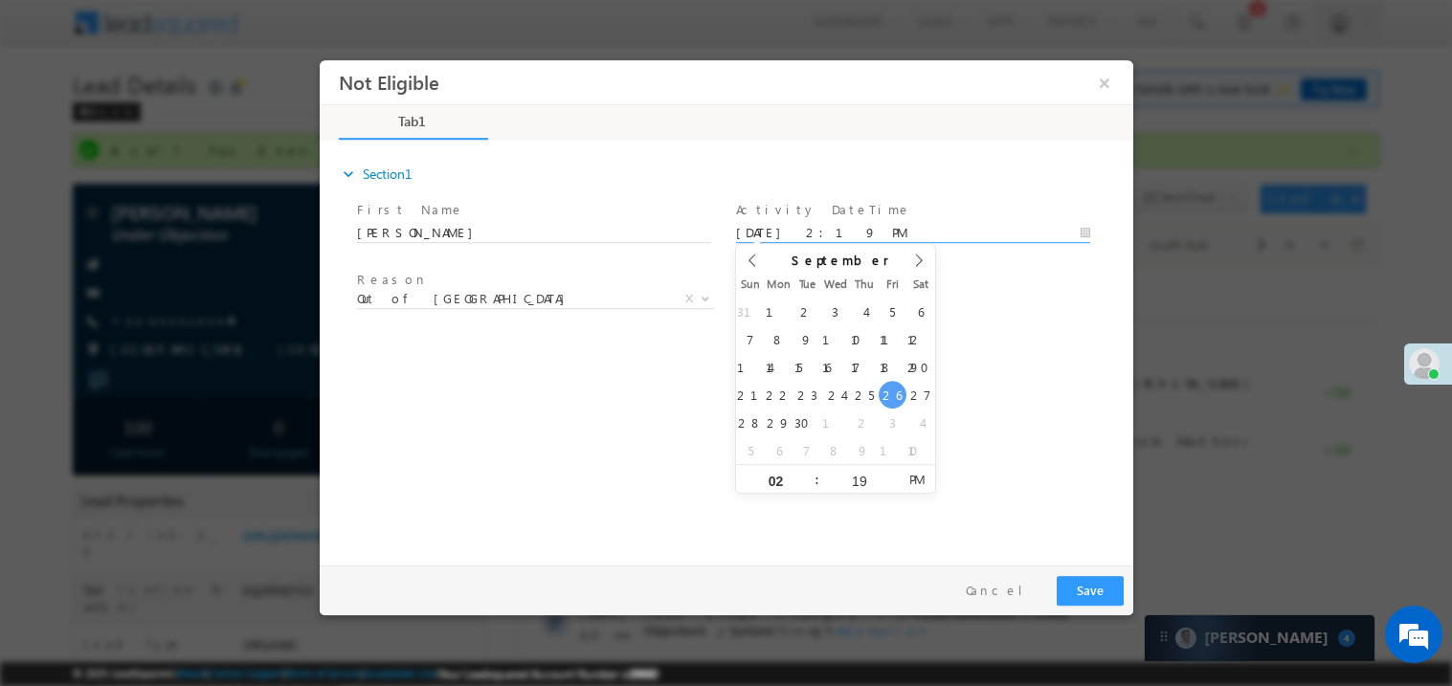
click at [641, 404] on div "expand_more Section1 First Name *" at bounding box center [730, 350] width 804 height 414
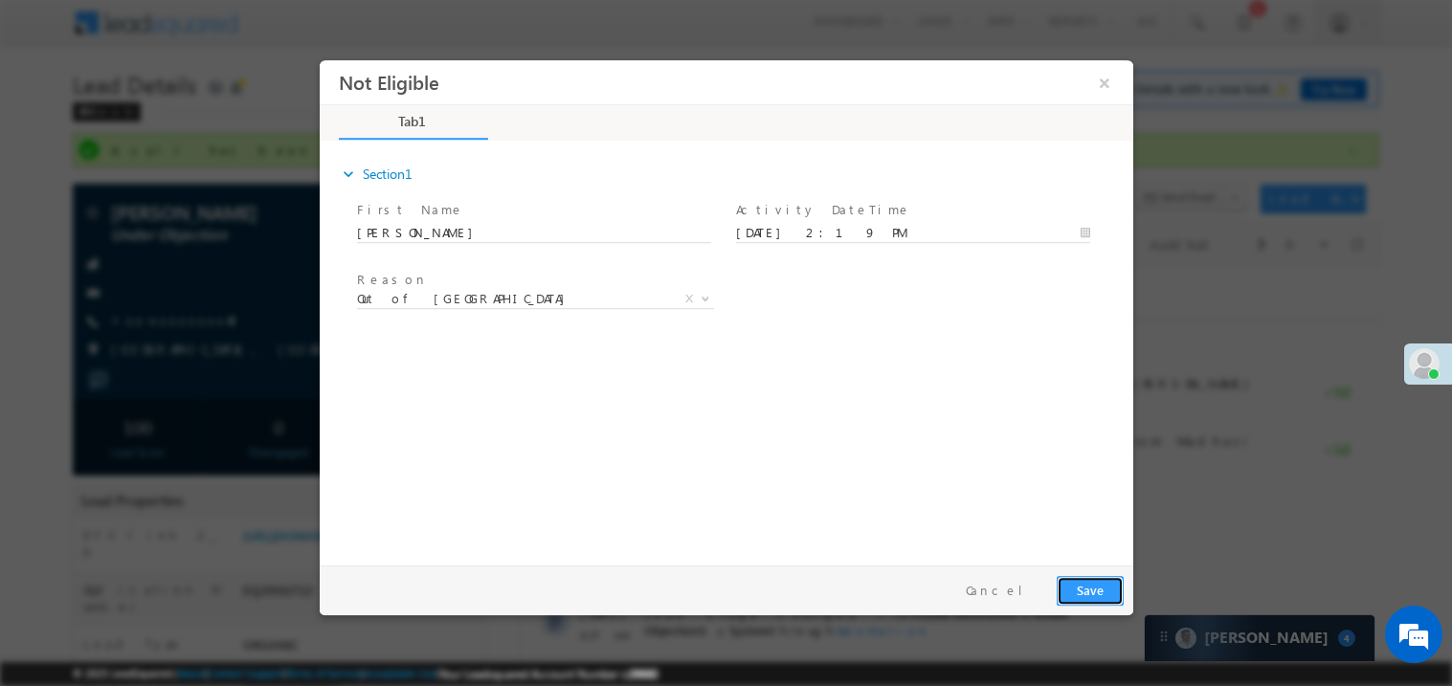
click at [1100, 595] on button "Save" at bounding box center [1089, 590] width 67 height 30
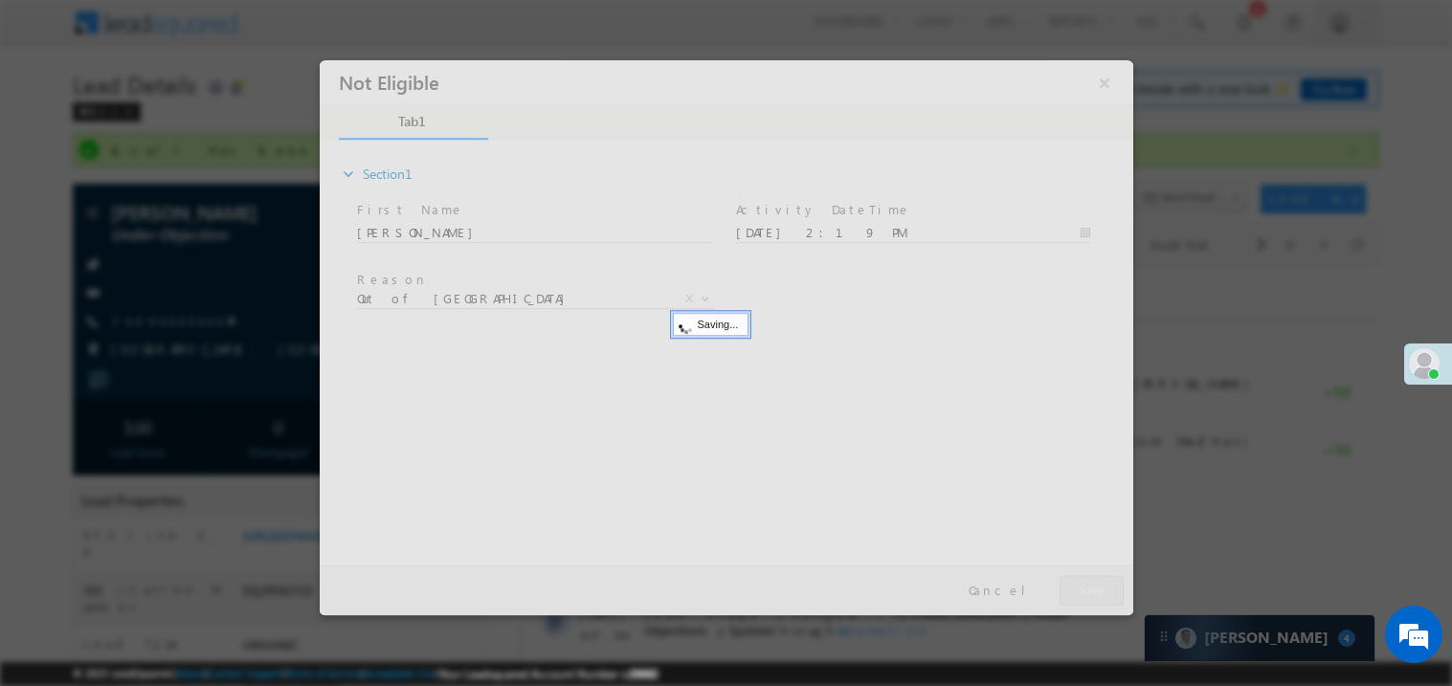
click at [1100, 595] on div at bounding box center [726, 336] width 814 height 555
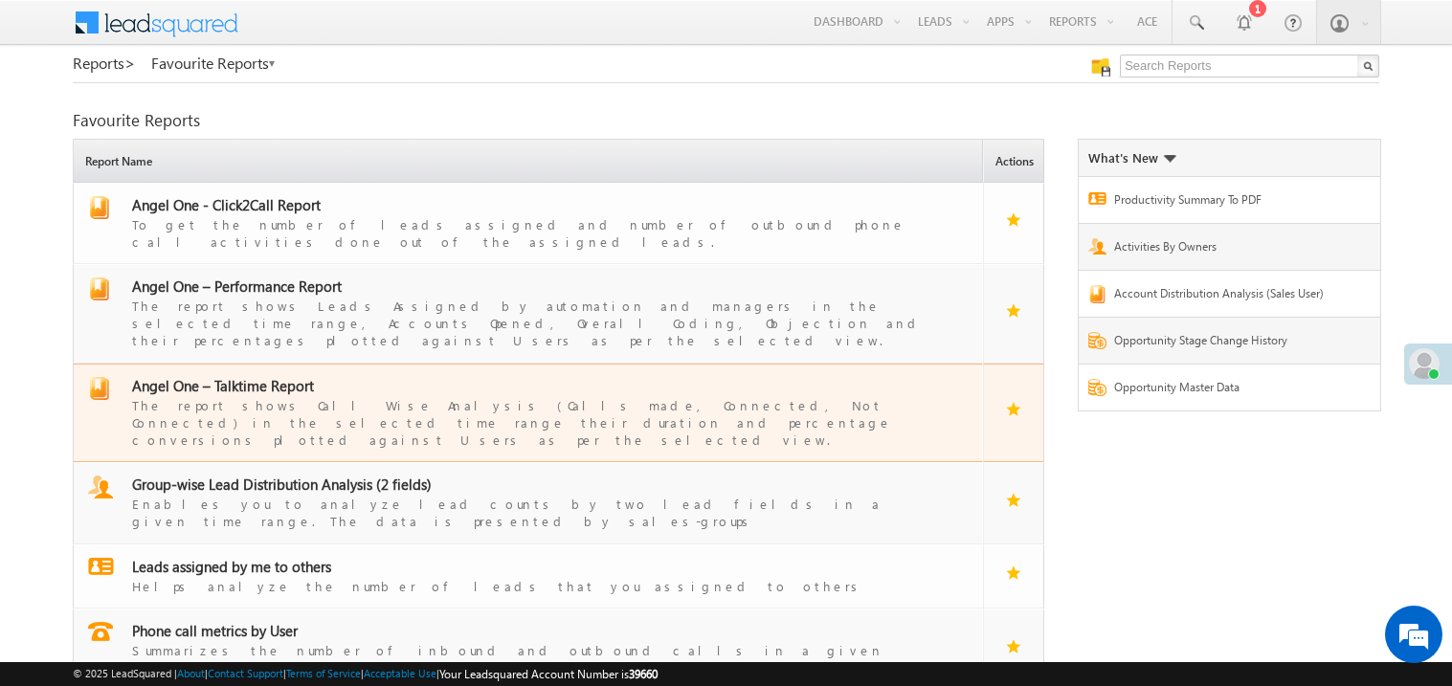
click at [230, 376] on span "Angel One – Talktime Report" at bounding box center [223, 385] width 182 height 19
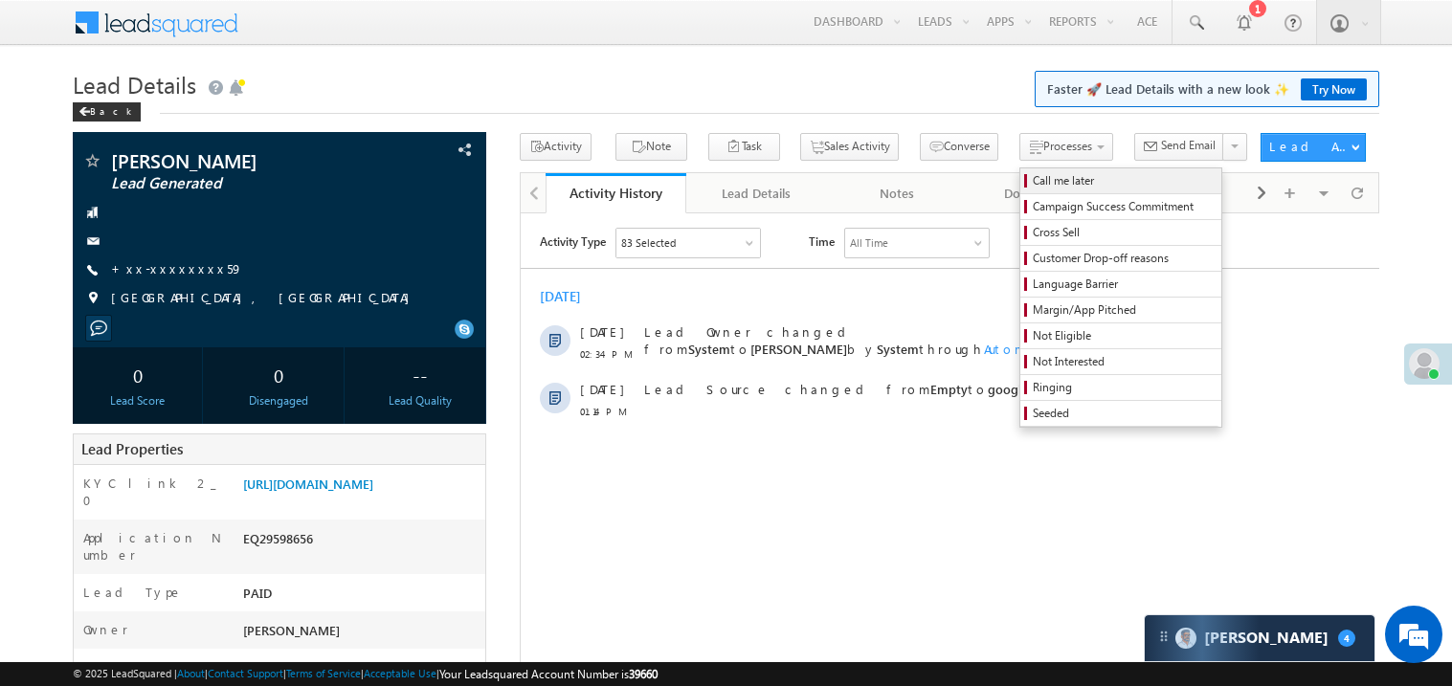
click at [1033, 181] on span "Call me later" at bounding box center [1124, 180] width 182 height 17
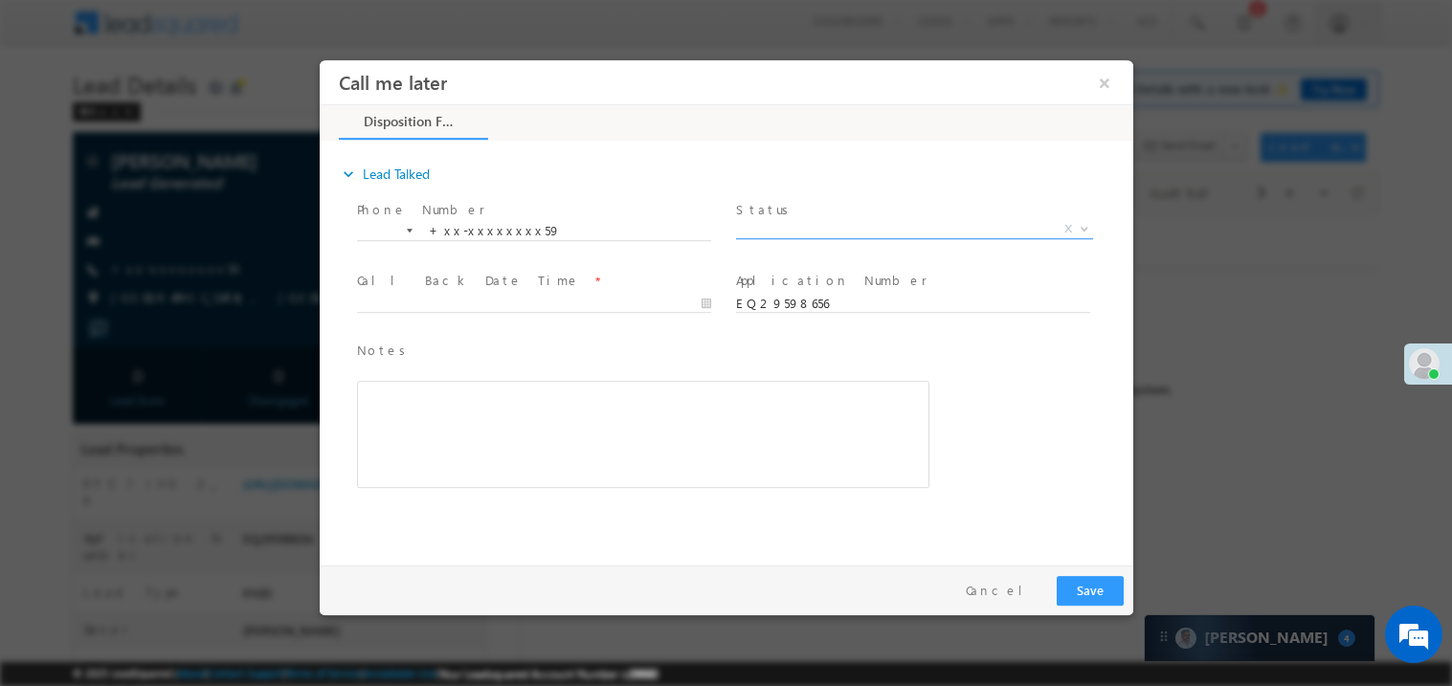
click at [776, 225] on span "X" at bounding box center [913, 228] width 357 height 19
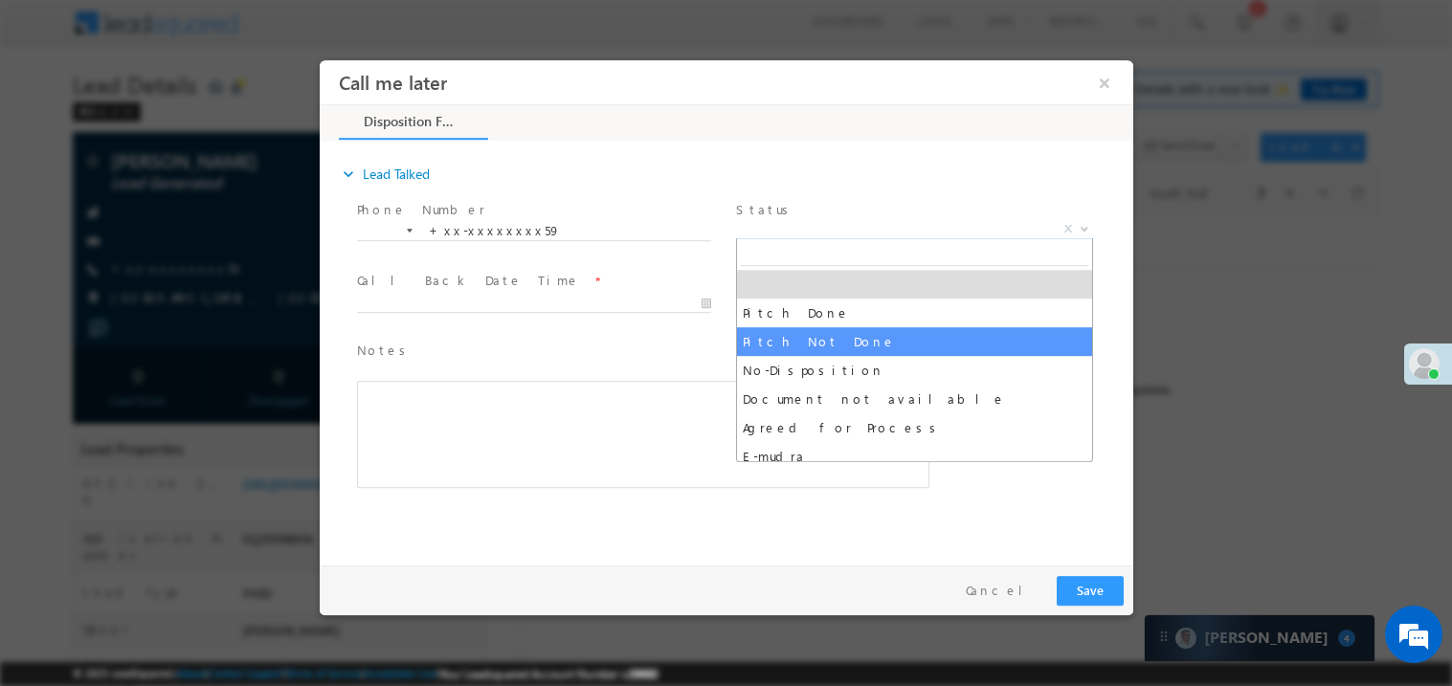
select select "Pitch Not Done"
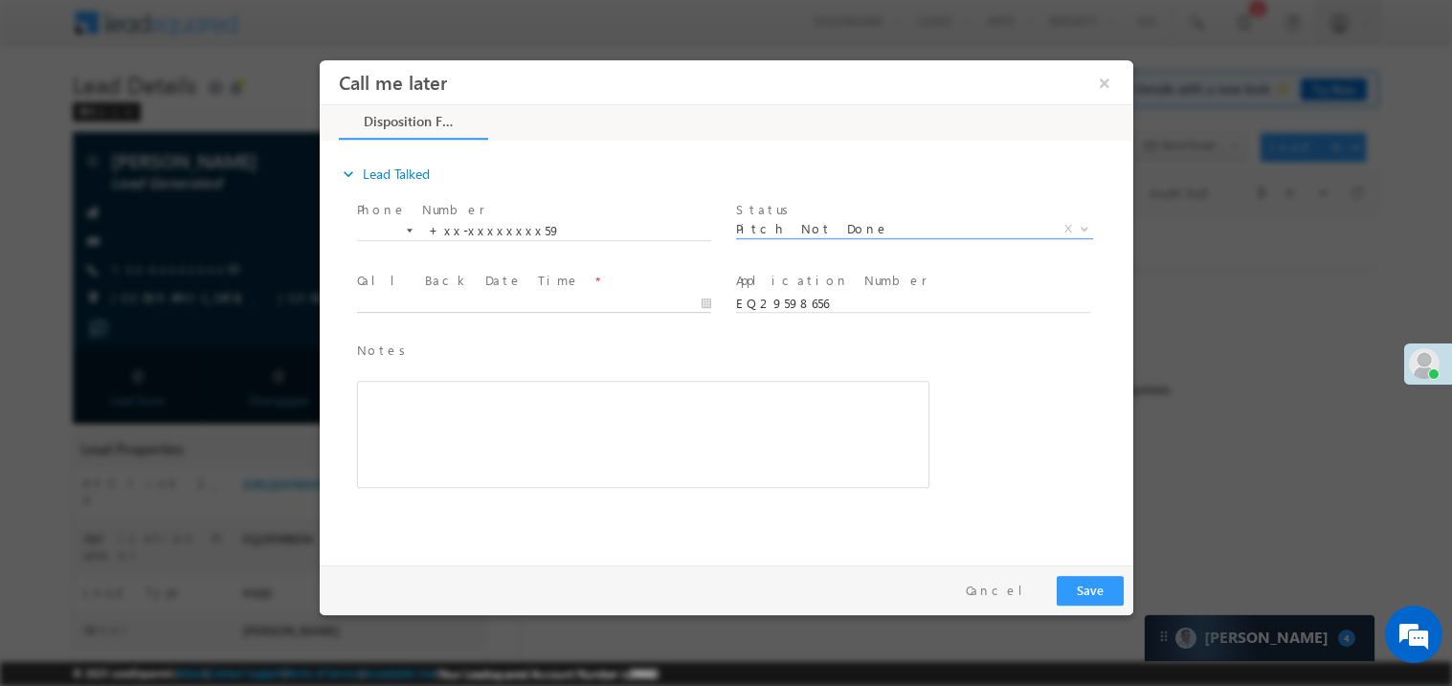
click at [434, 310] on body "Call me later ×" at bounding box center [726, 307] width 814 height 497
type input "[DATE] 2:35 PM"
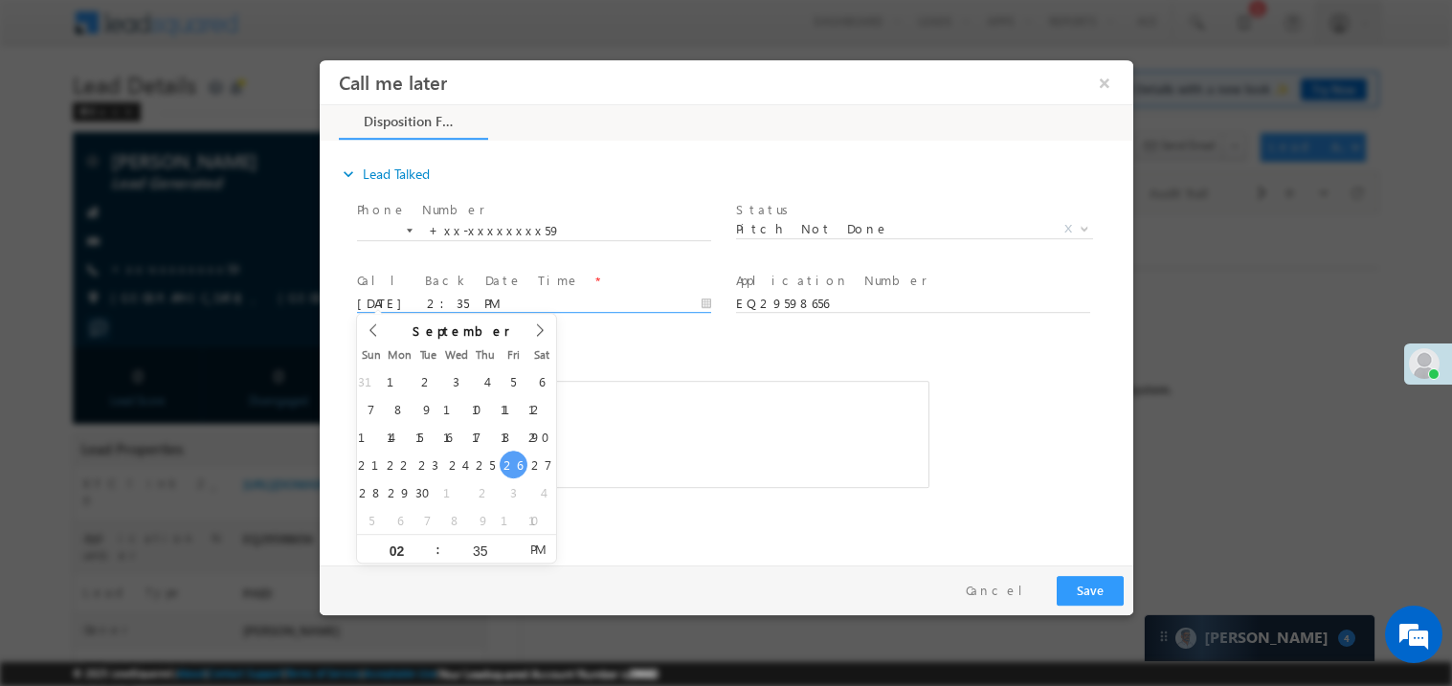
click at [671, 439] on div "Rich Text Editor, 40788eee-0fb2-11ec-a811-0adc8a9d82c2__tab1__section1__Notes__…" at bounding box center [642, 433] width 573 height 107
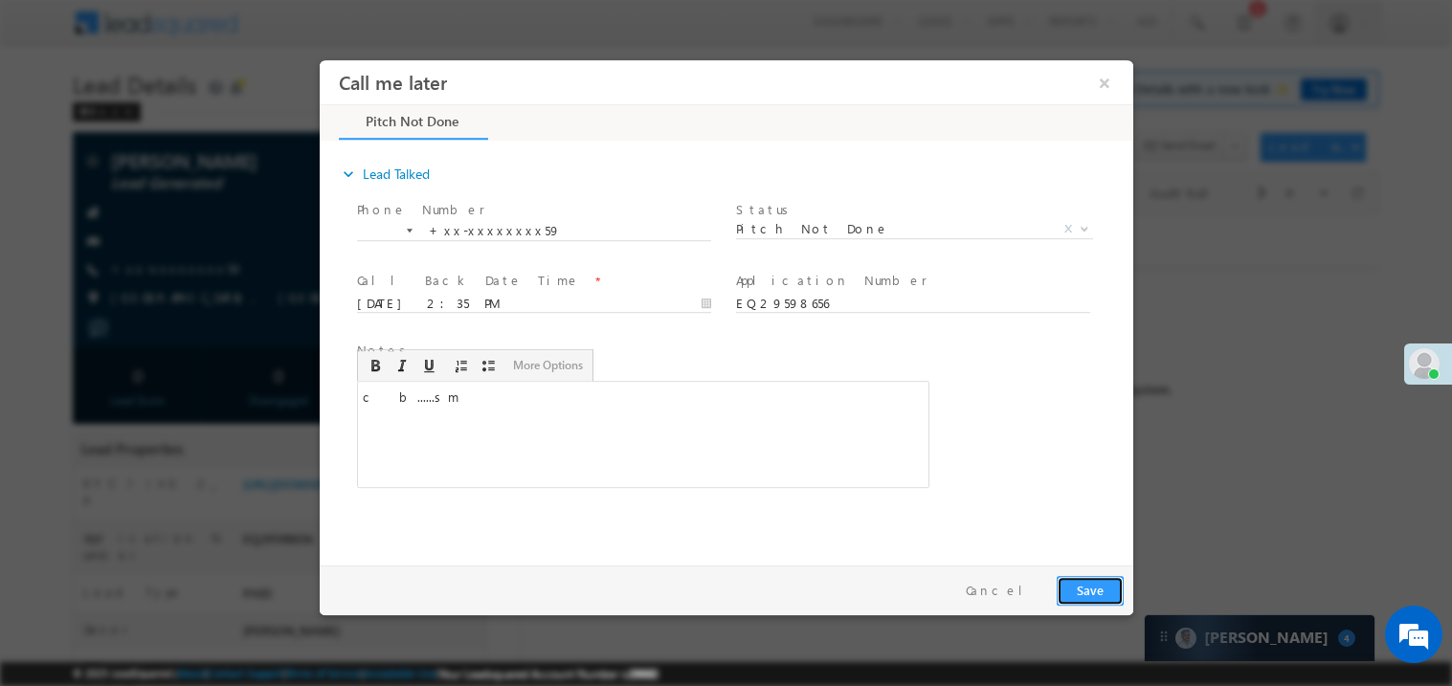
click at [1083, 589] on button "Save" at bounding box center [1089, 590] width 67 height 30
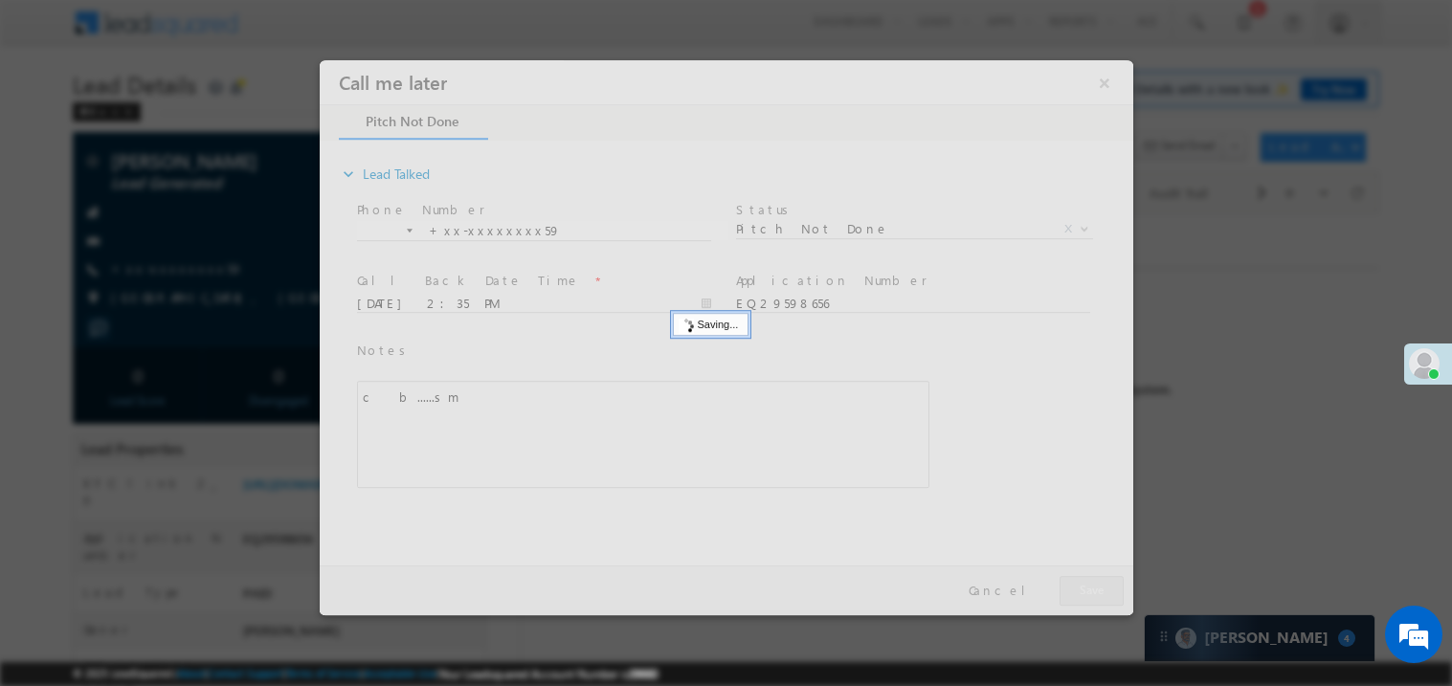
click at [1083, 589] on div at bounding box center [726, 336] width 814 height 555
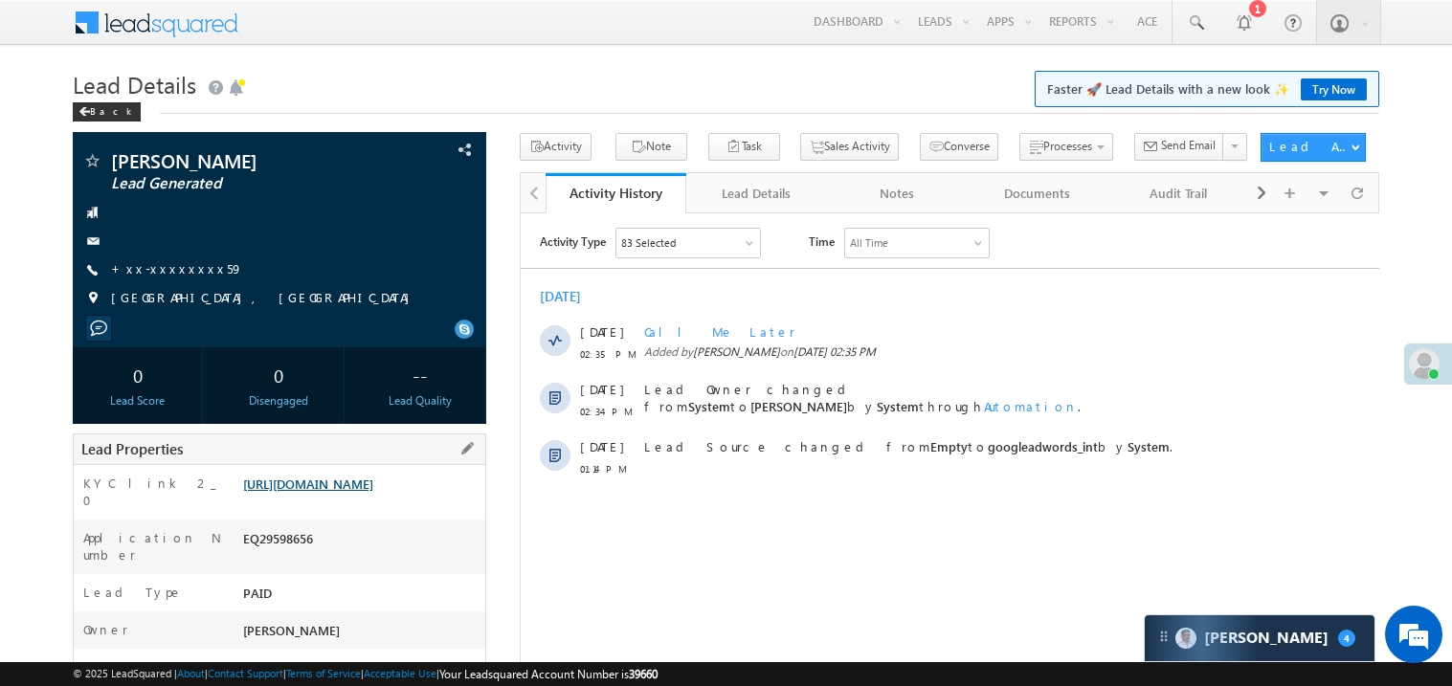
click at [338, 492] on link "https://angelbroking1-pk3em7sa.customui-test.leadsquared.com?leadId=0e451026-51…" at bounding box center [308, 484] width 130 height 16
click at [168, 274] on link "+xx-xxxxxxxx59" at bounding box center [177, 268] width 132 height 16
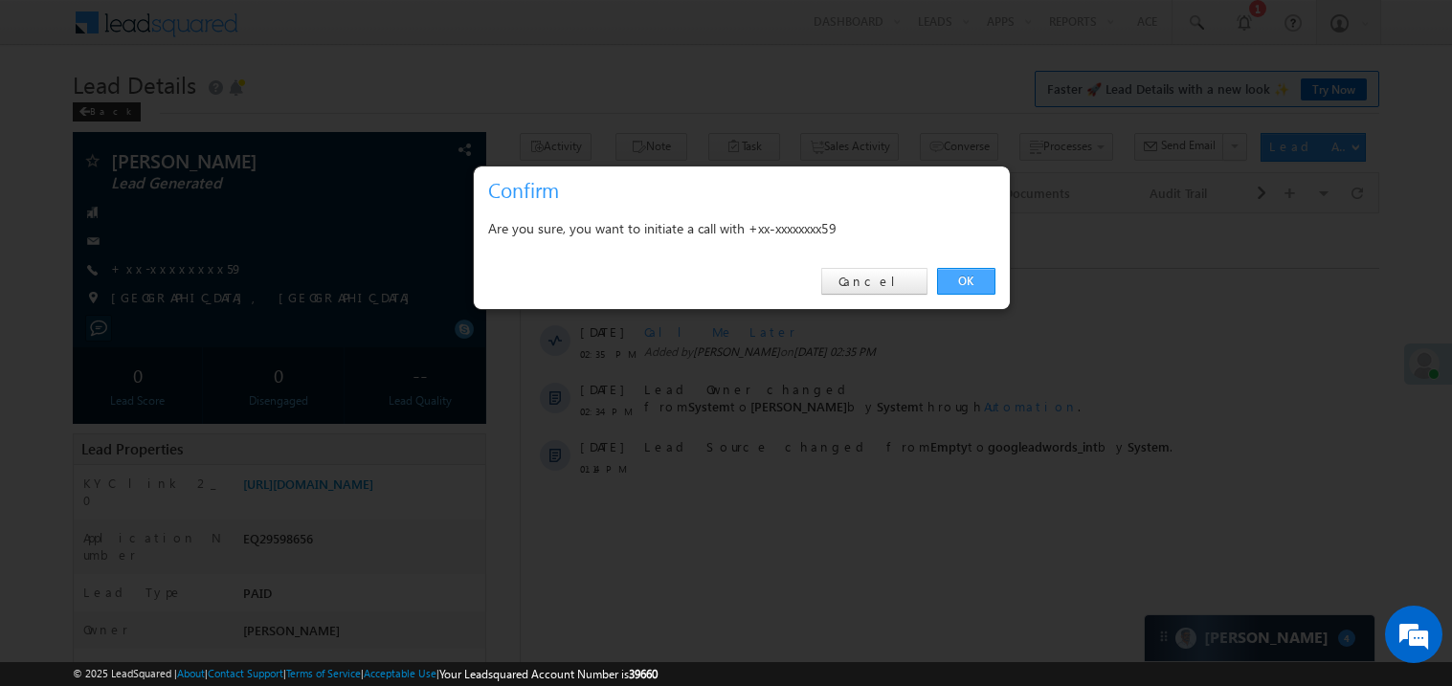
click at [976, 283] on link "OK" at bounding box center [966, 281] width 58 height 27
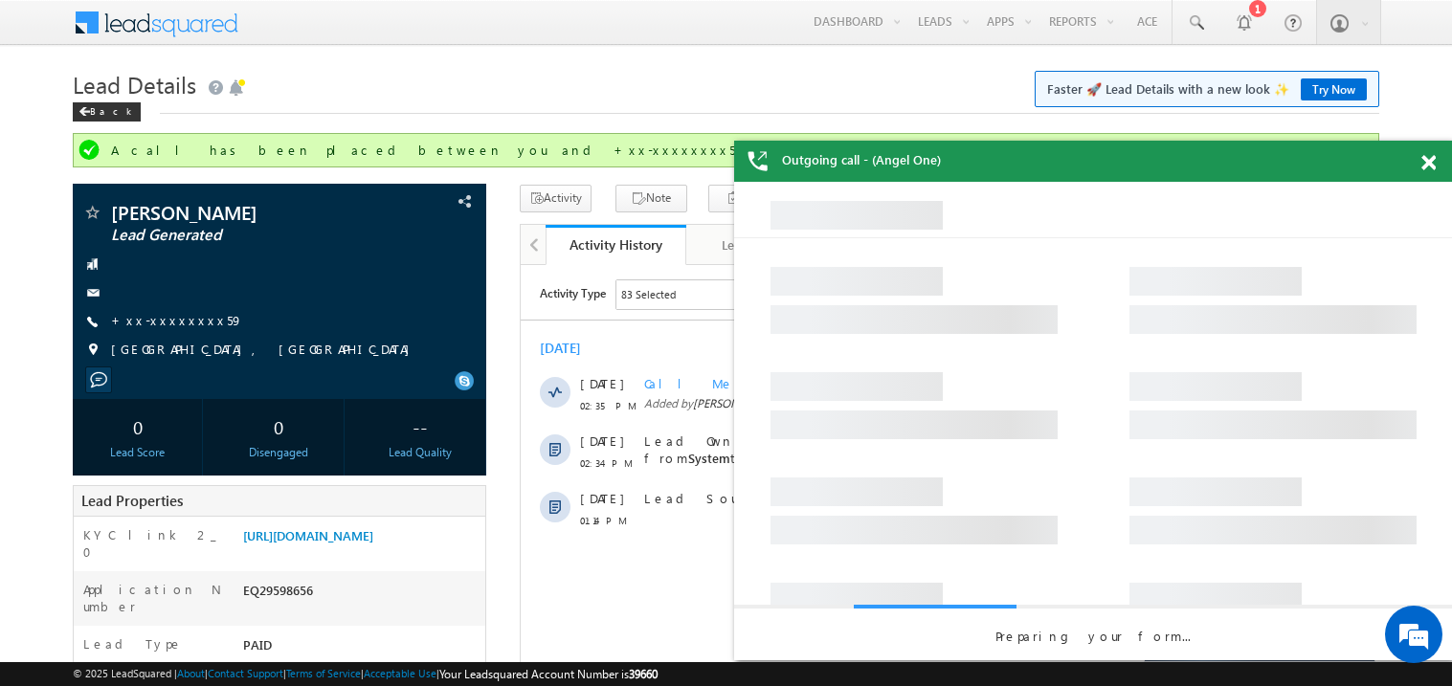
click at [1435, 166] on span at bounding box center [1429, 163] width 14 height 16
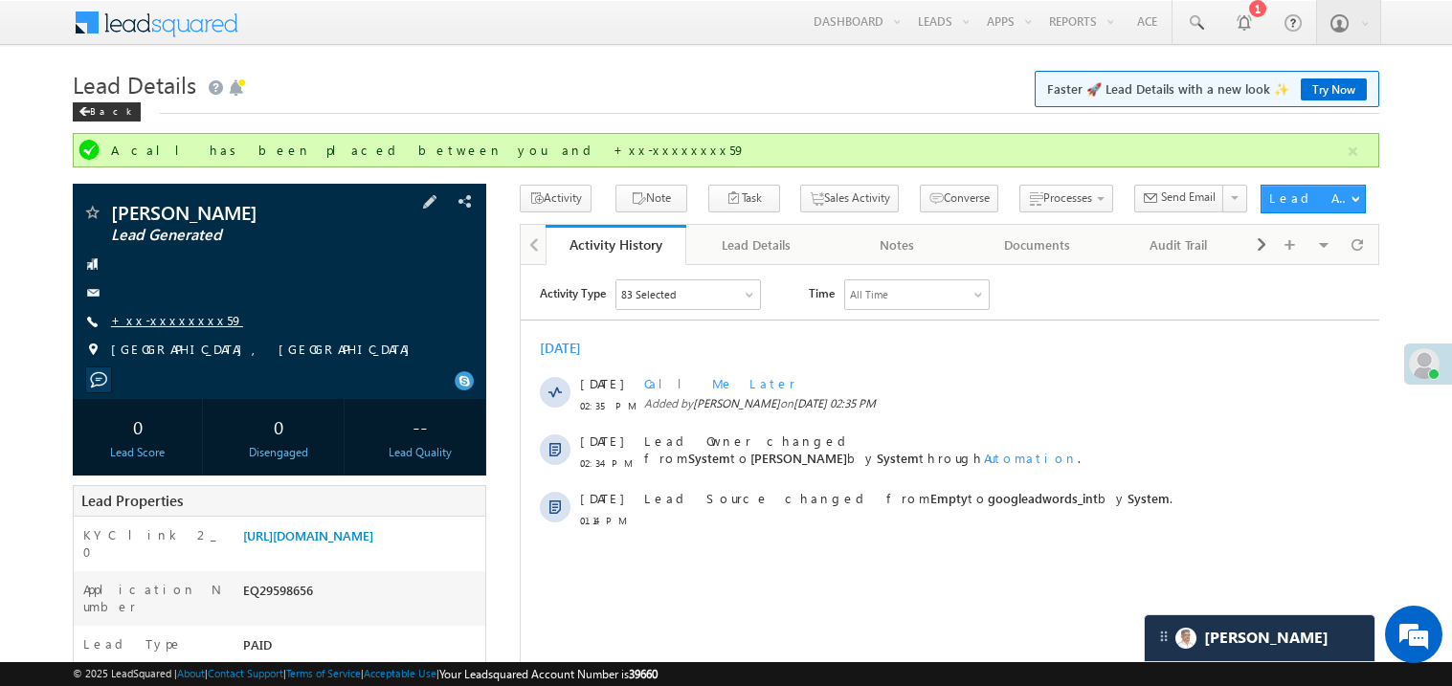
click at [169, 321] on link "+xx-xxxxxxxx59" at bounding box center [177, 320] width 132 height 16
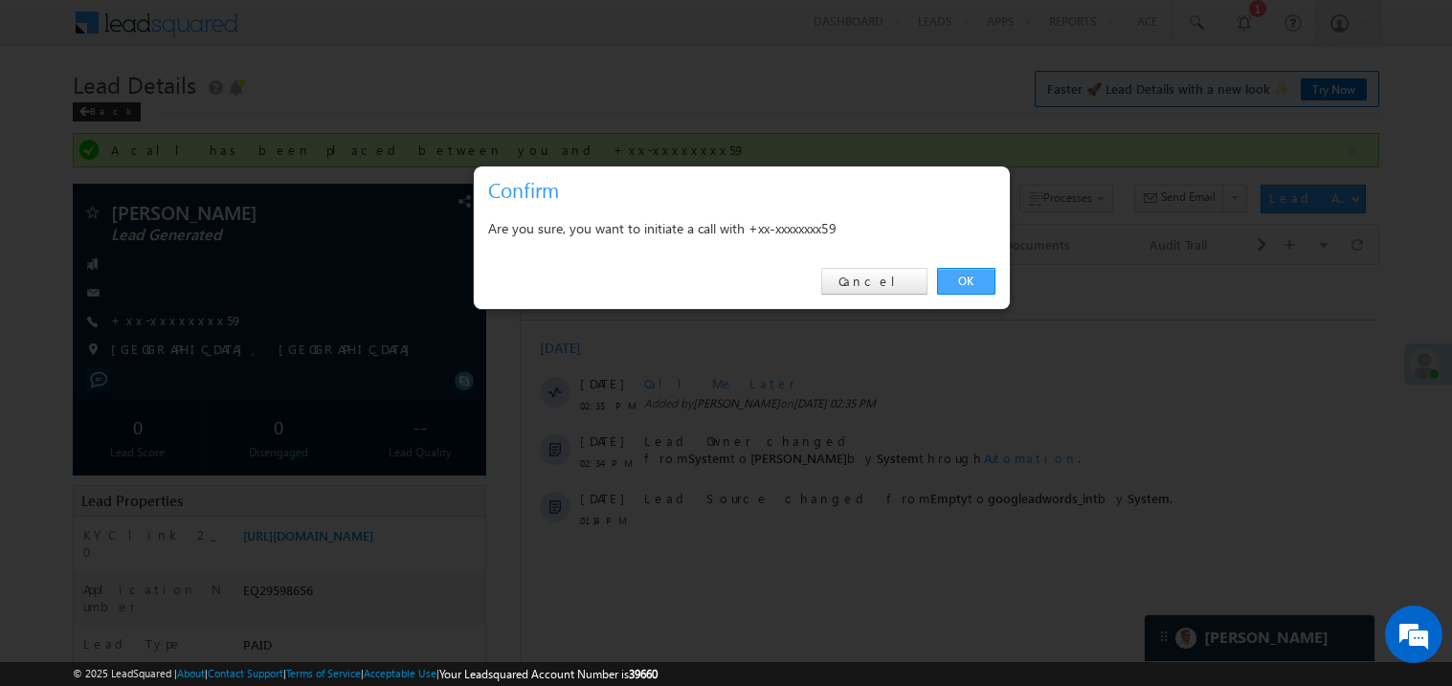
click at [970, 279] on link "OK" at bounding box center [966, 281] width 58 height 27
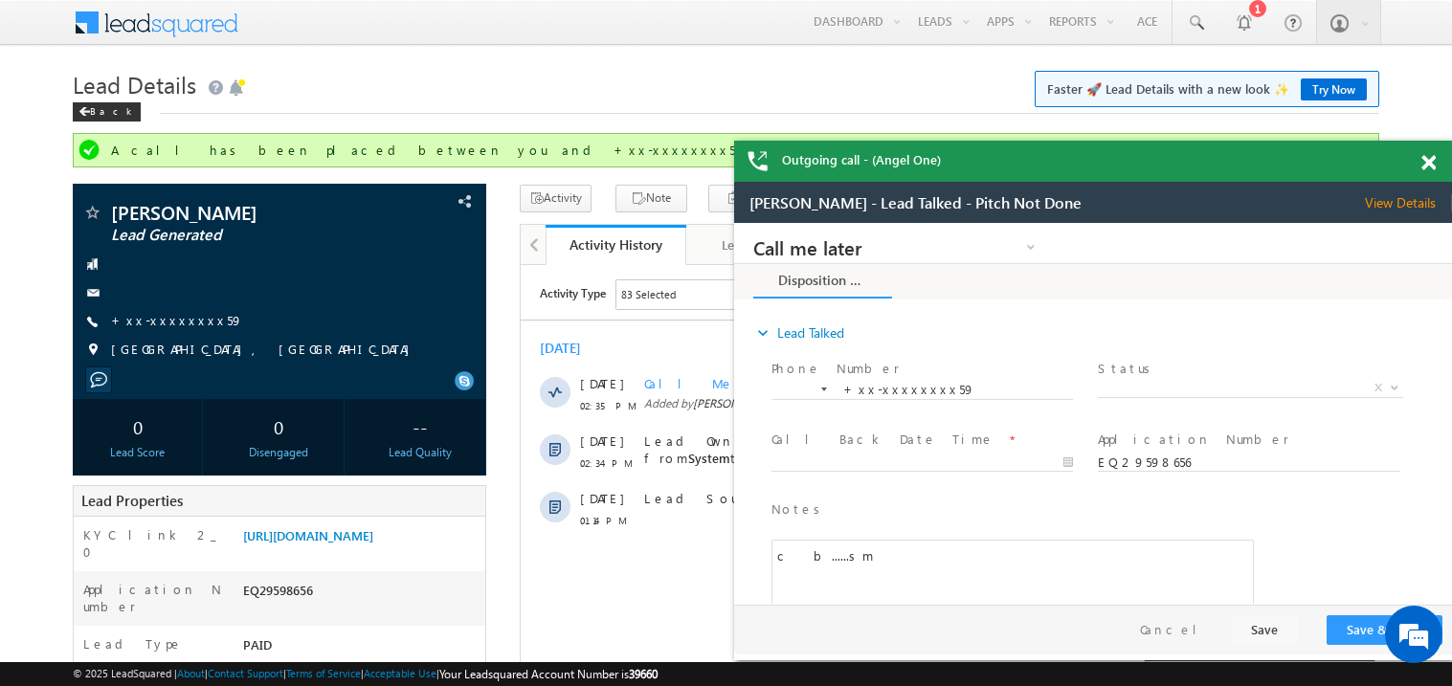
click at [1437, 162] on div at bounding box center [1440, 159] width 26 height 37
click at [1435, 161] on span at bounding box center [1429, 163] width 14 height 16
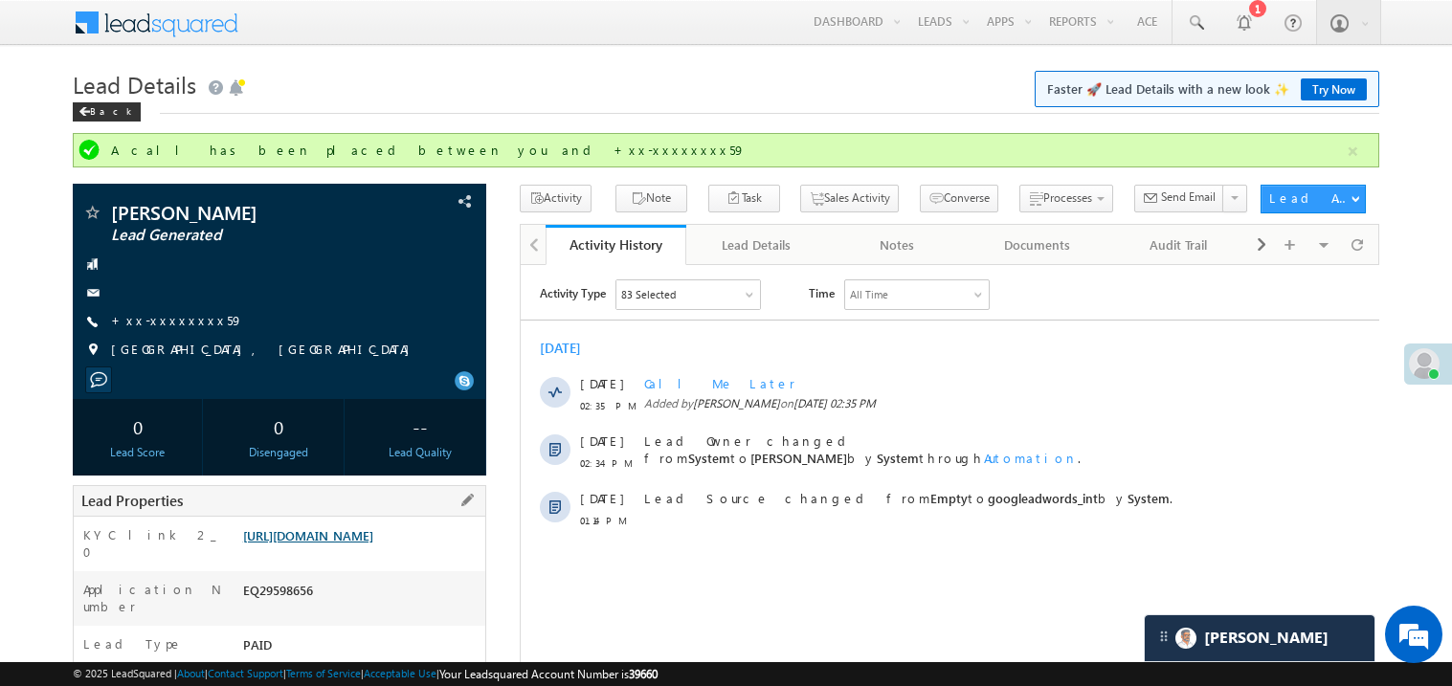
click at [362, 544] on link "https://angelbroking1-pk3em7sa.customui-test.leadsquared.com?leadId=0e451026-51…" at bounding box center [308, 536] width 130 height 16
click at [364, 544] on link "[URL][DOMAIN_NAME]" at bounding box center [308, 536] width 130 height 16
click at [1342, 85] on link "Try Now" at bounding box center [1334, 90] width 66 height 22
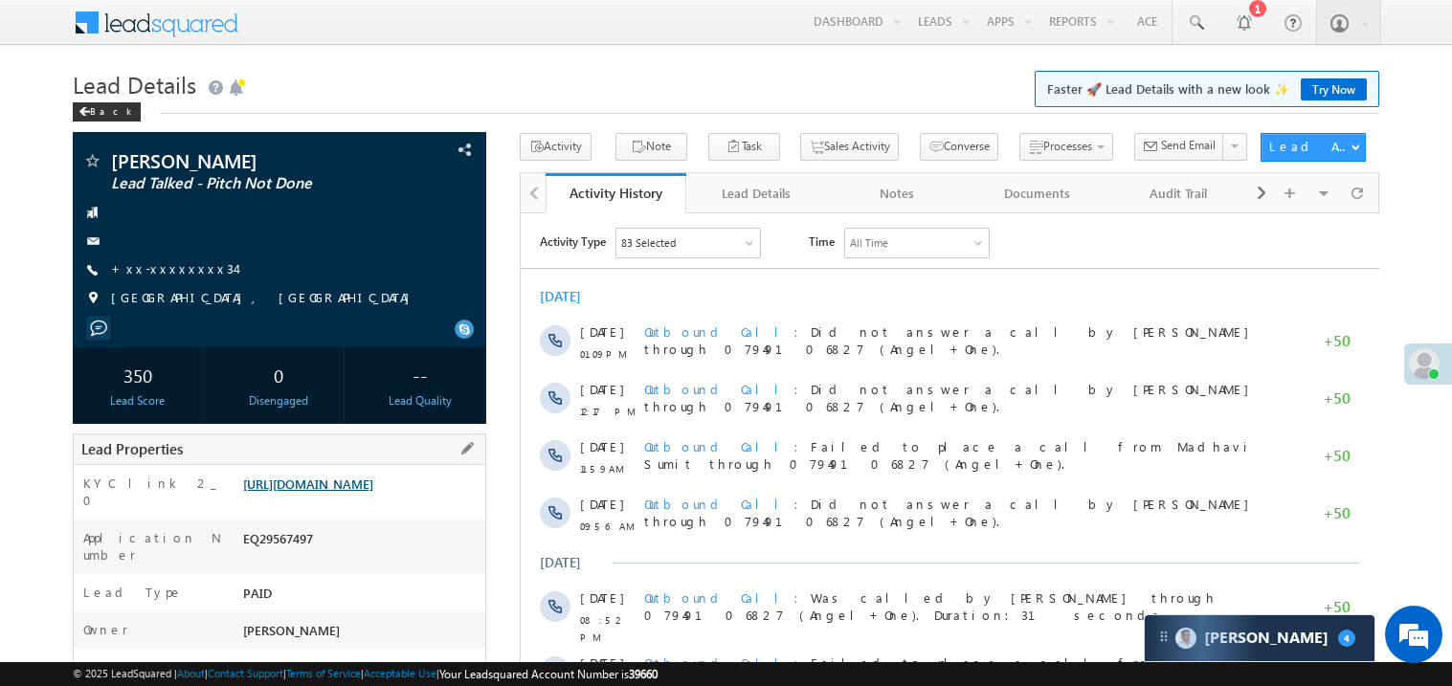
click at [355, 492] on link "https://angelbroking1-pk3em7sa.customui-test.leadsquared.com?leadId=1c76ce49-92…" at bounding box center [308, 484] width 130 height 16
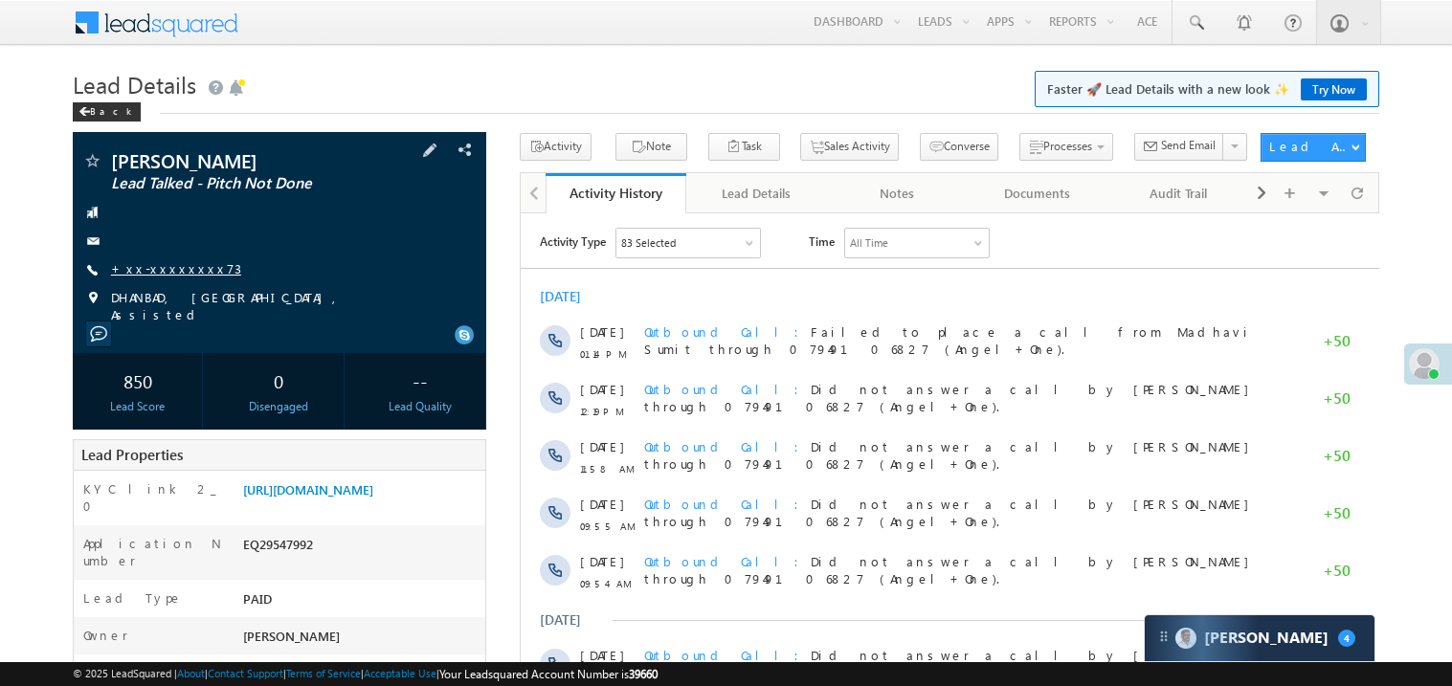
click at [161, 276] on link "+xx-xxxxxxxx73" at bounding box center [176, 268] width 130 height 16
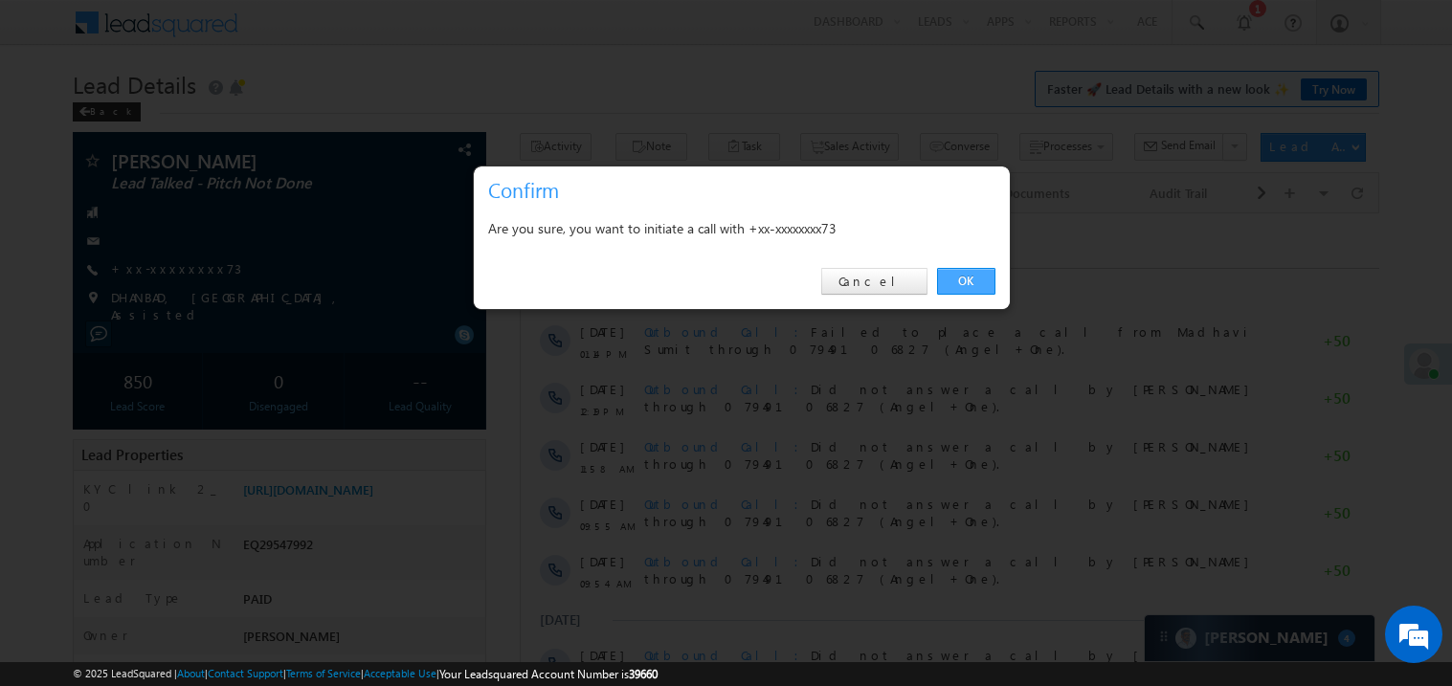
click at [963, 282] on link "OK" at bounding box center [966, 281] width 58 height 27
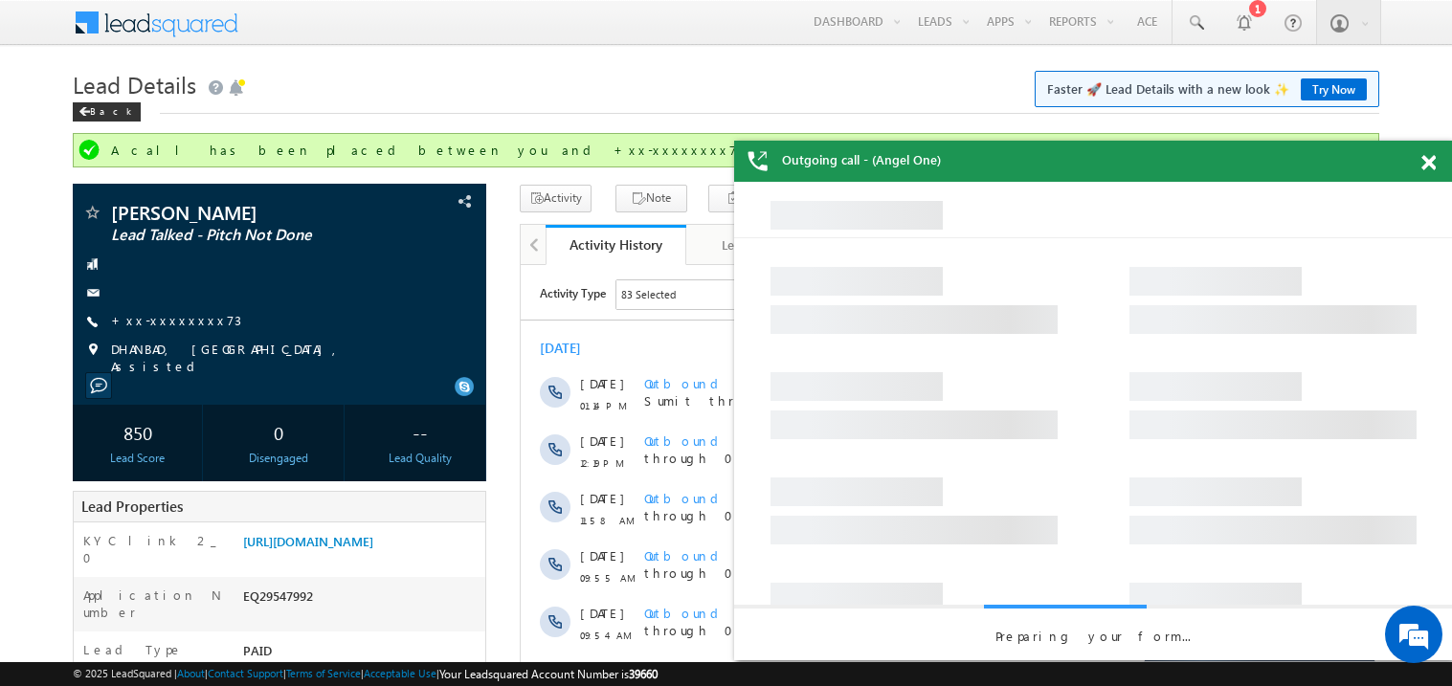
click at [1434, 156] on span at bounding box center [1429, 163] width 14 height 16
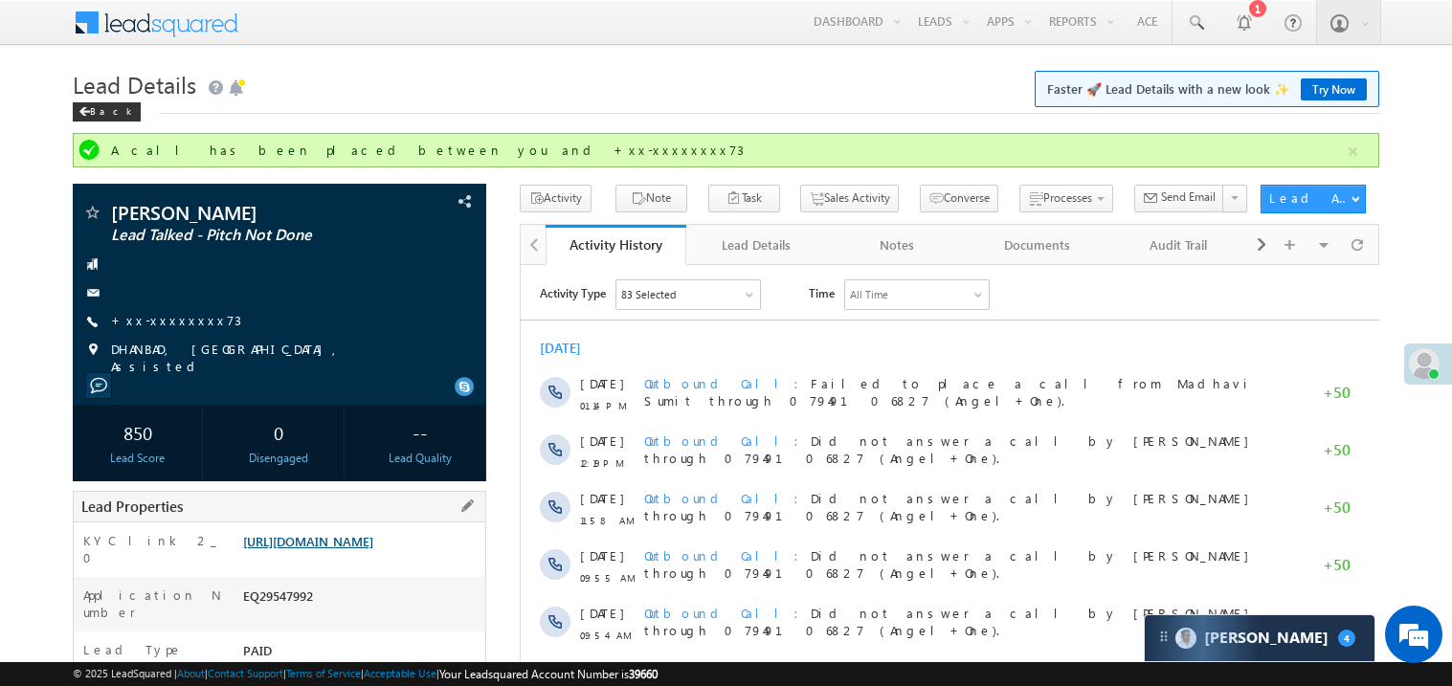
click at [373, 550] on link "https://angelbroking1-pk3em7sa.customui-test.leadsquared.com?leadId=dbcc22aa-1f…" at bounding box center [308, 541] width 130 height 16
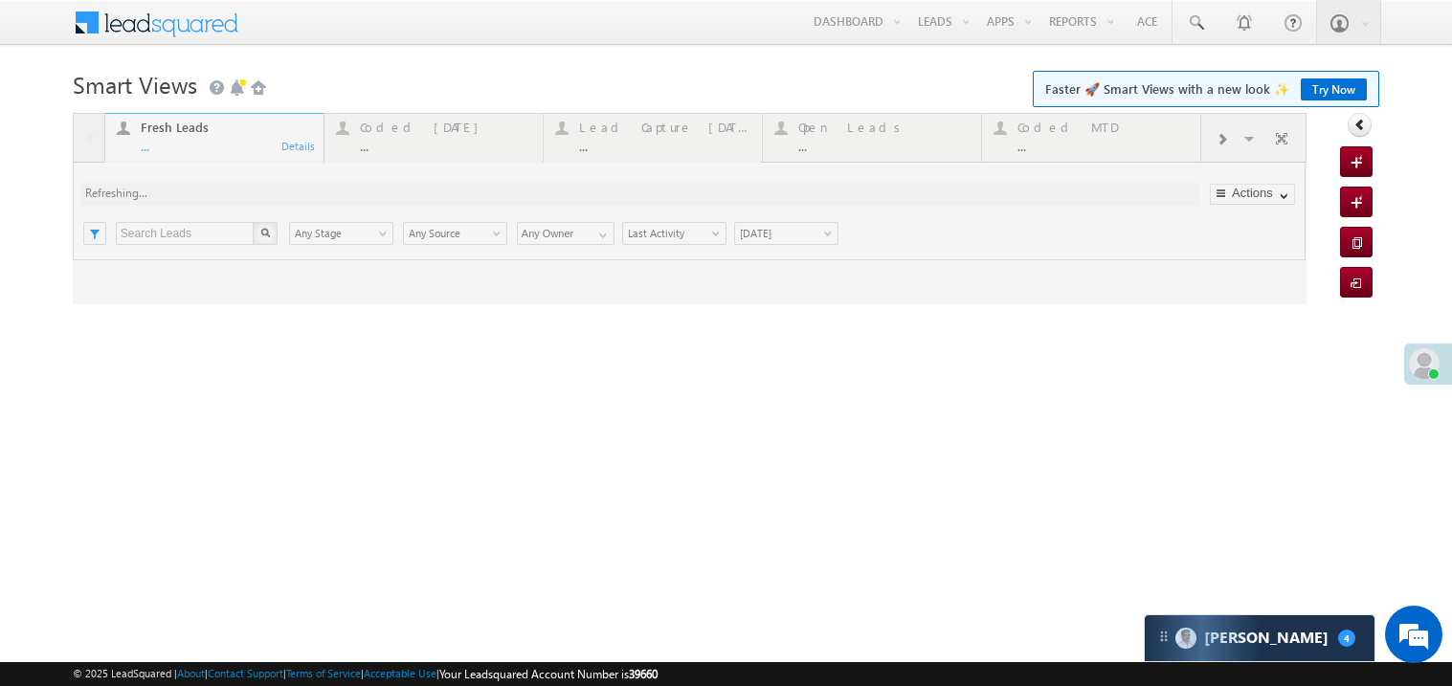
click at [1338, 92] on link "Try Now" at bounding box center [1334, 90] width 66 height 22
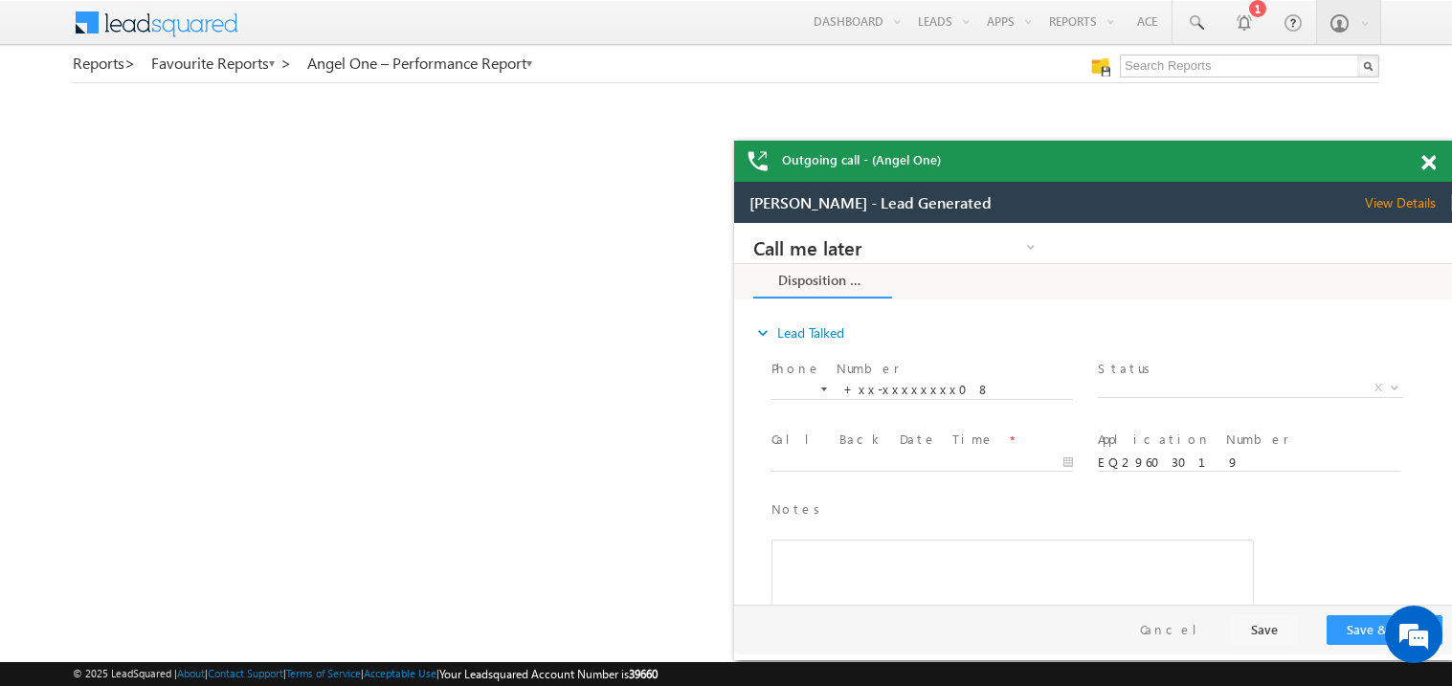
click at [1429, 163] on span at bounding box center [1429, 163] width 14 height 16
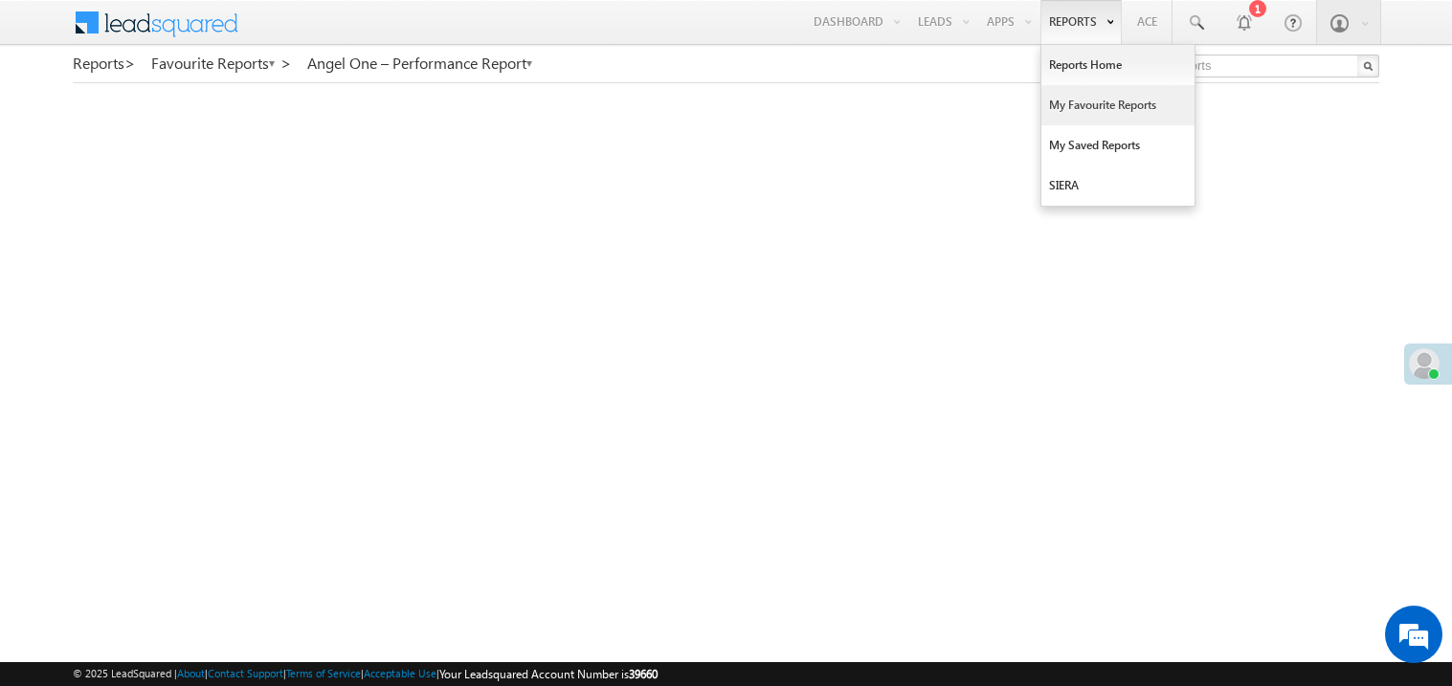
click at [1079, 104] on link "My Favourite Reports" at bounding box center [1118, 105] width 153 height 40
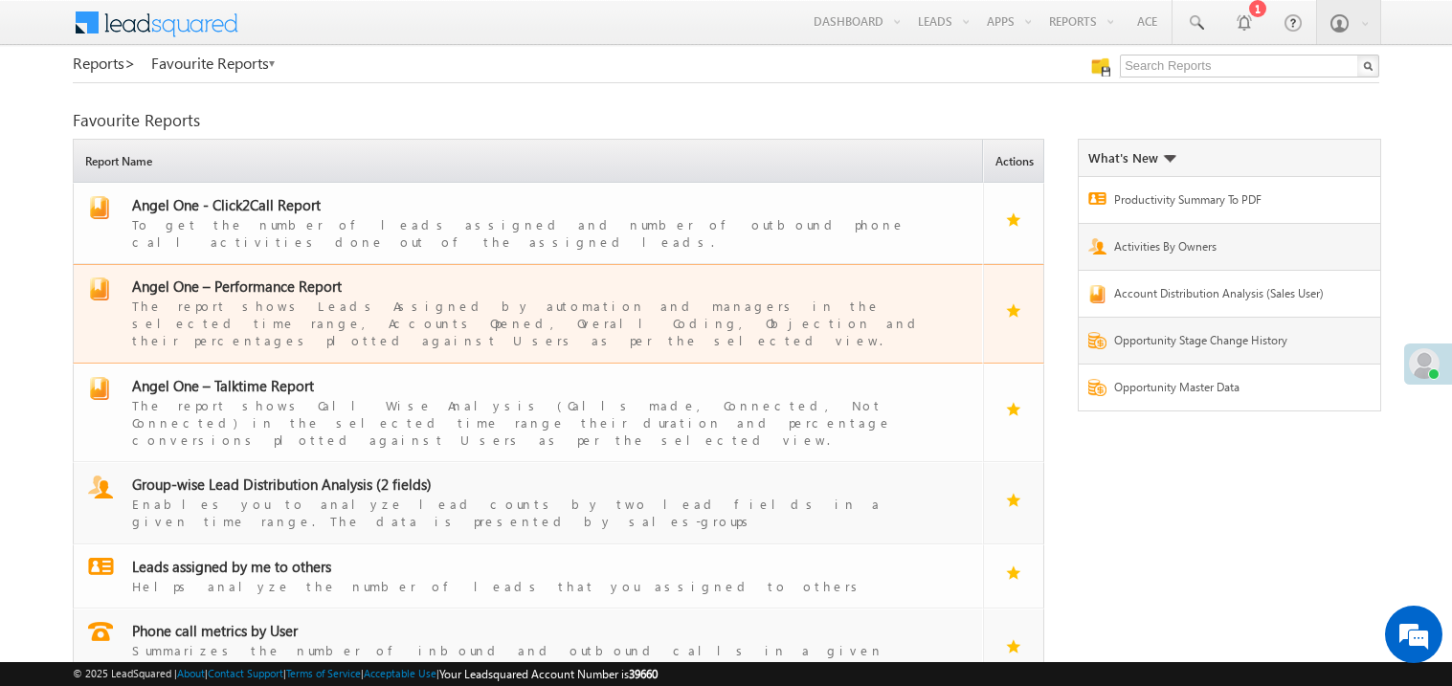
click at [258, 277] on span "Angel One – Performance Report" at bounding box center [237, 286] width 210 height 19
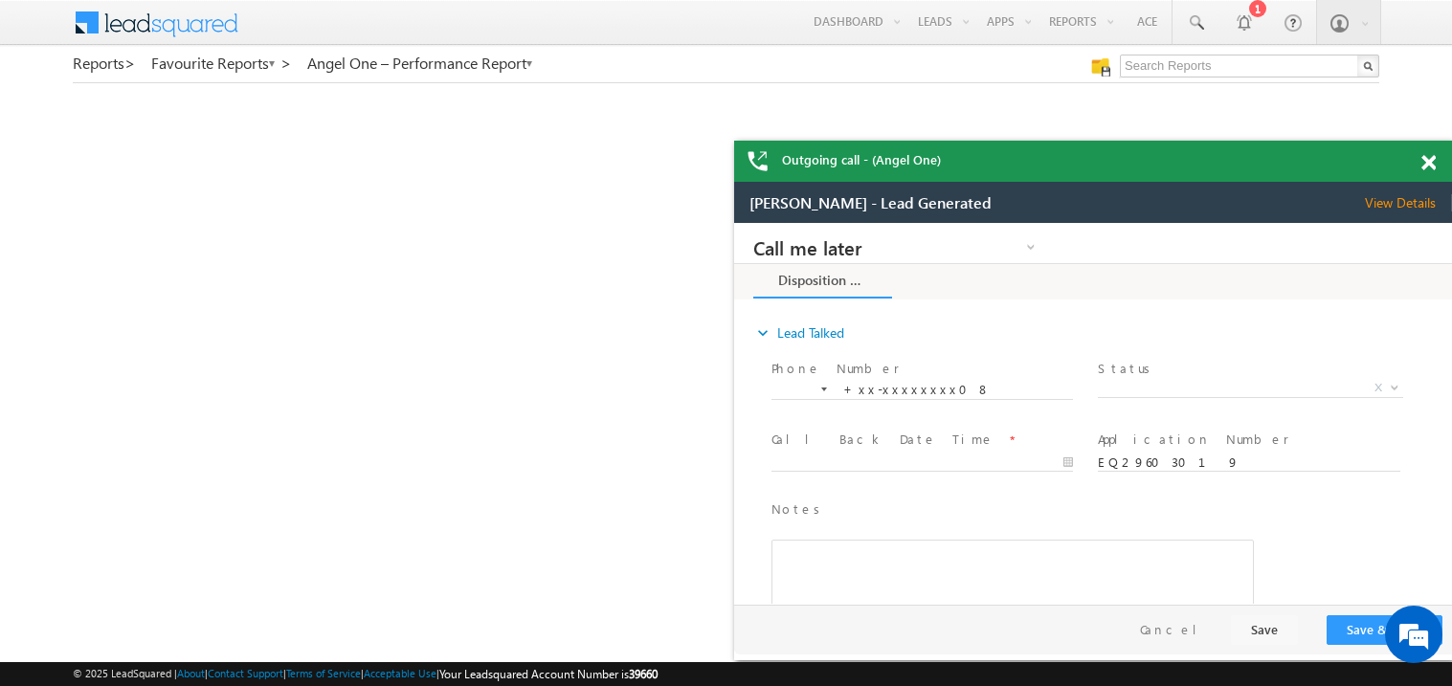
click at [1434, 159] on span at bounding box center [1429, 163] width 14 height 16
click at [1430, 161] on span at bounding box center [1429, 163] width 14 height 16
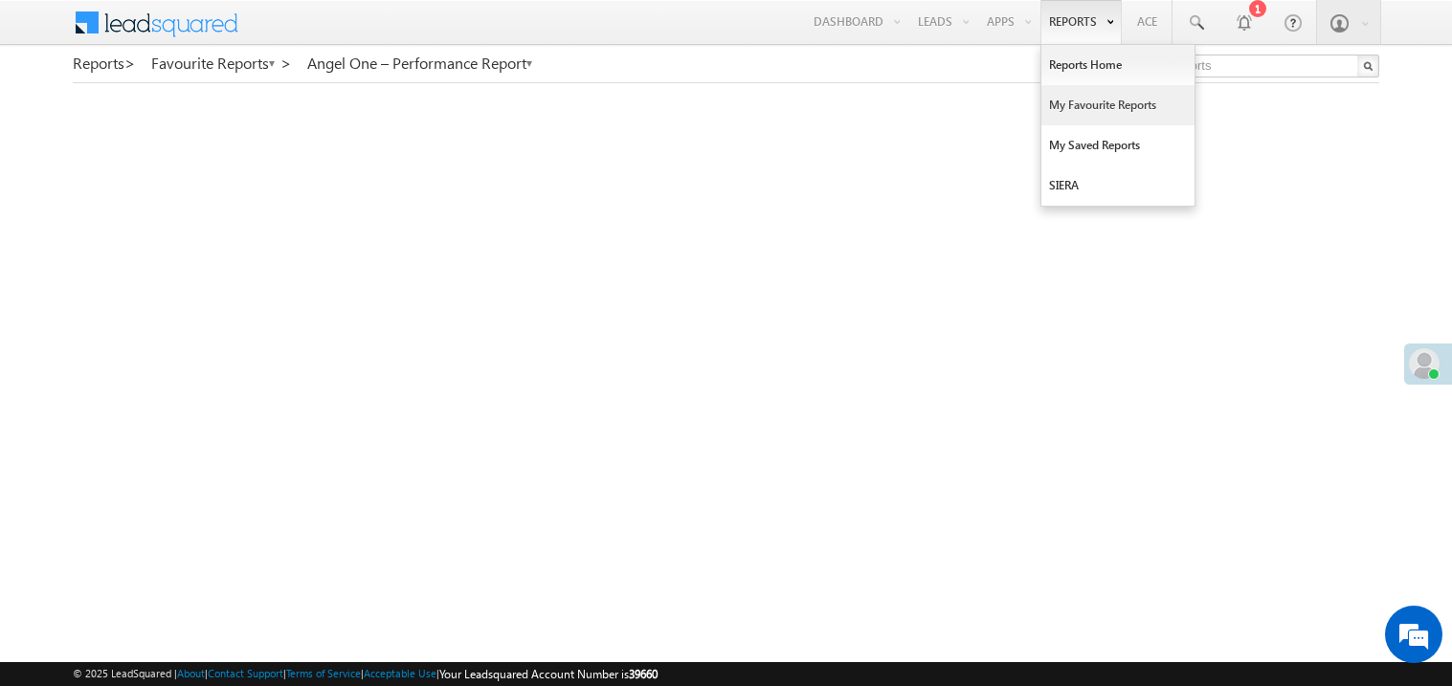
click at [1069, 107] on link "My Favourite Reports" at bounding box center [1118, 105] width 153 height 40
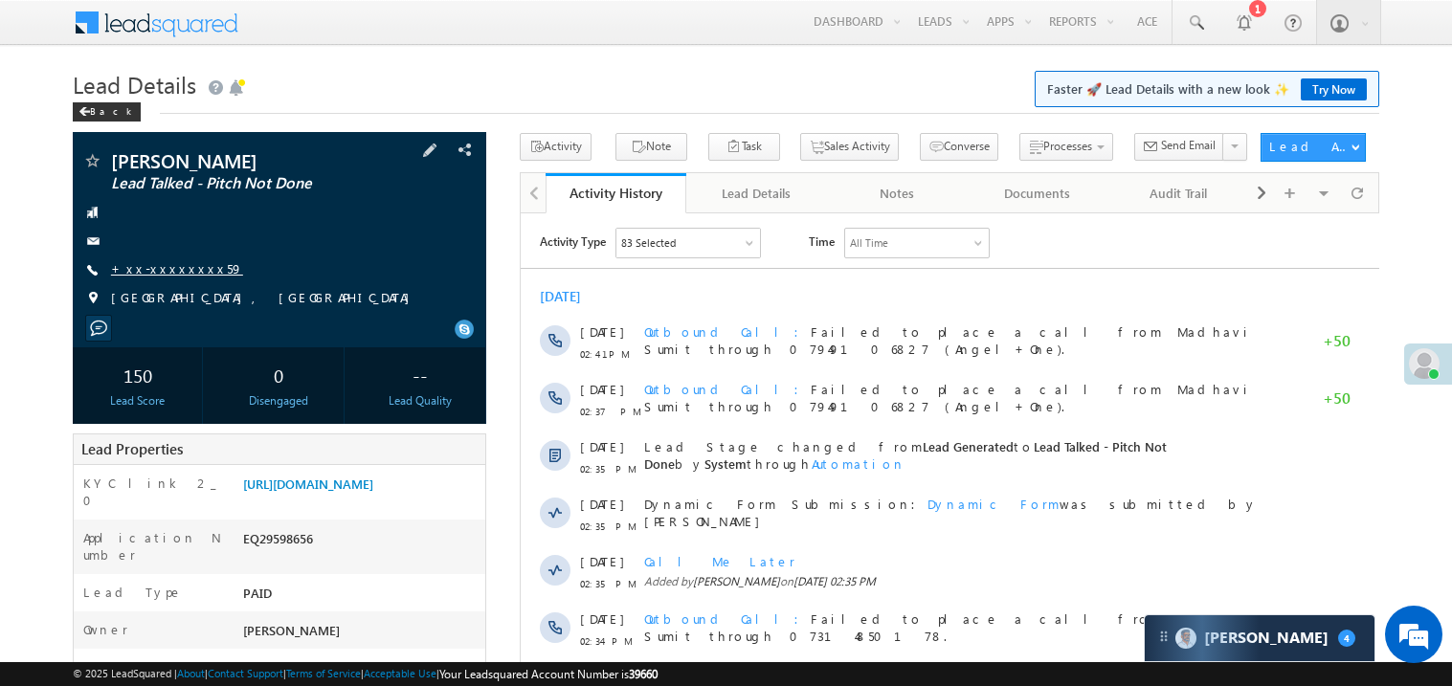
click at [165, 267] on link "+xx-xxxxxxxx59" at bounding box center [177, 268] width 132 height 16
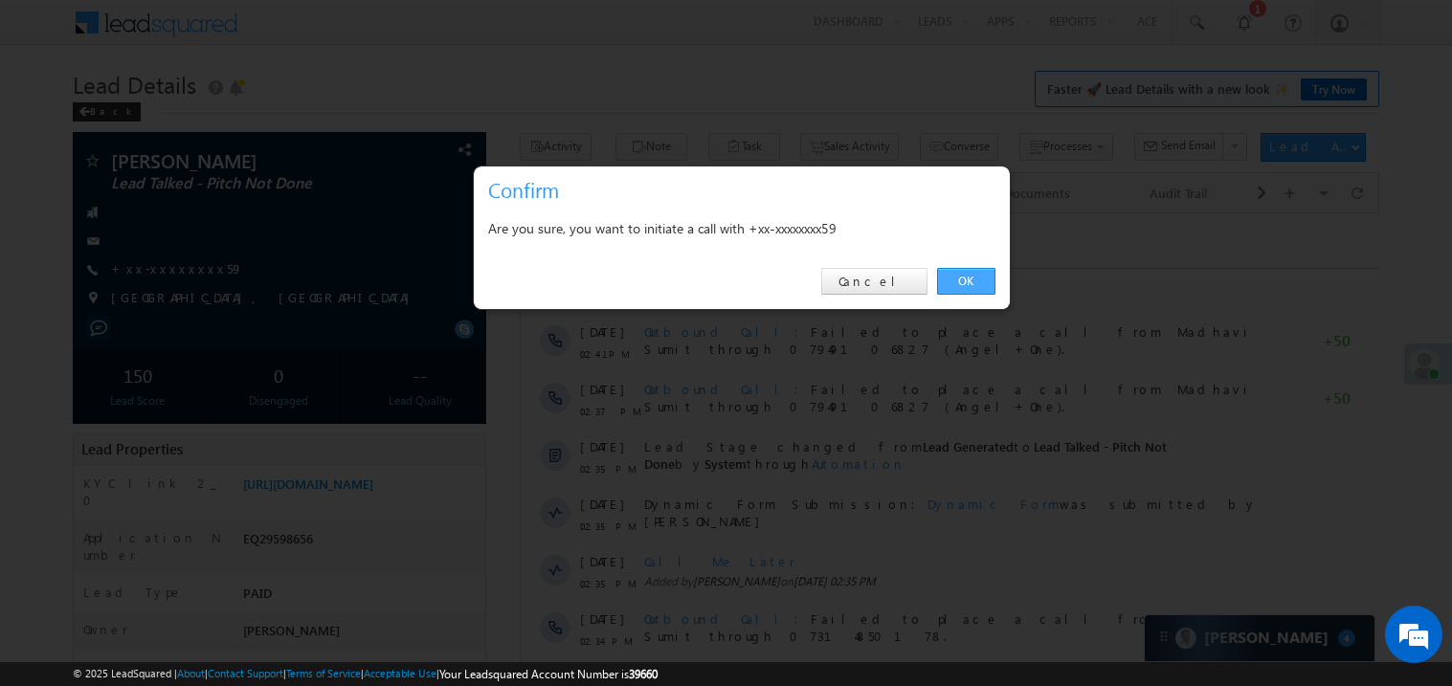
click at [954, 277] on link "OK" at bounding box center [966, 281] width 58 height 27
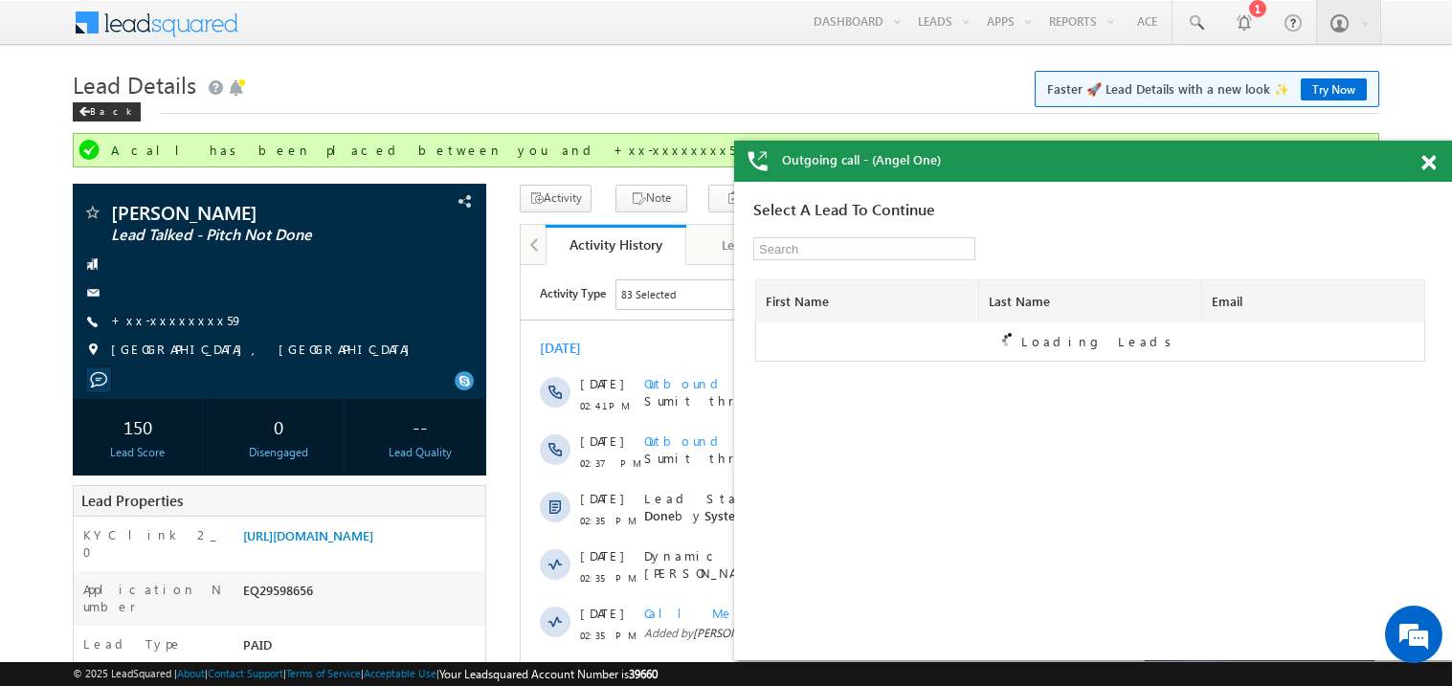
click at [1429, 163] on span at bounding box center [1429, 163] width 14 height 16
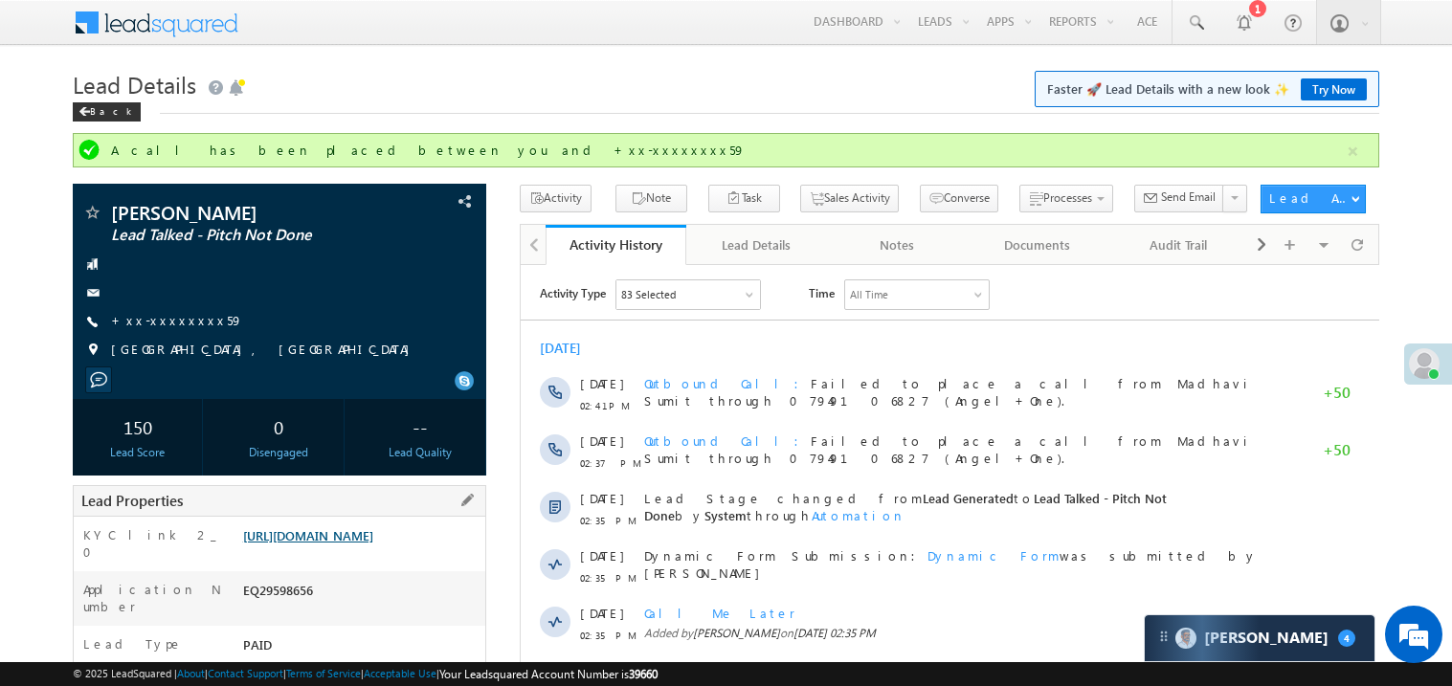
click at [348, 544] on link "https://angelbroking1-pk3em7sa.customui-test.leadsquared.com?leadId=0e451026-51…" at bounding box center [308, 536] width 130 height 16
click at [319, 544] on link "https://angelbroking1-pk3em7sa.customui-test.leadsquared.com?leadId=0e451026-51…" at bounding box center [308, 536] width 130 height 16
click at [83, 115] on span at bounding box center [84, 112] width 11 height 10
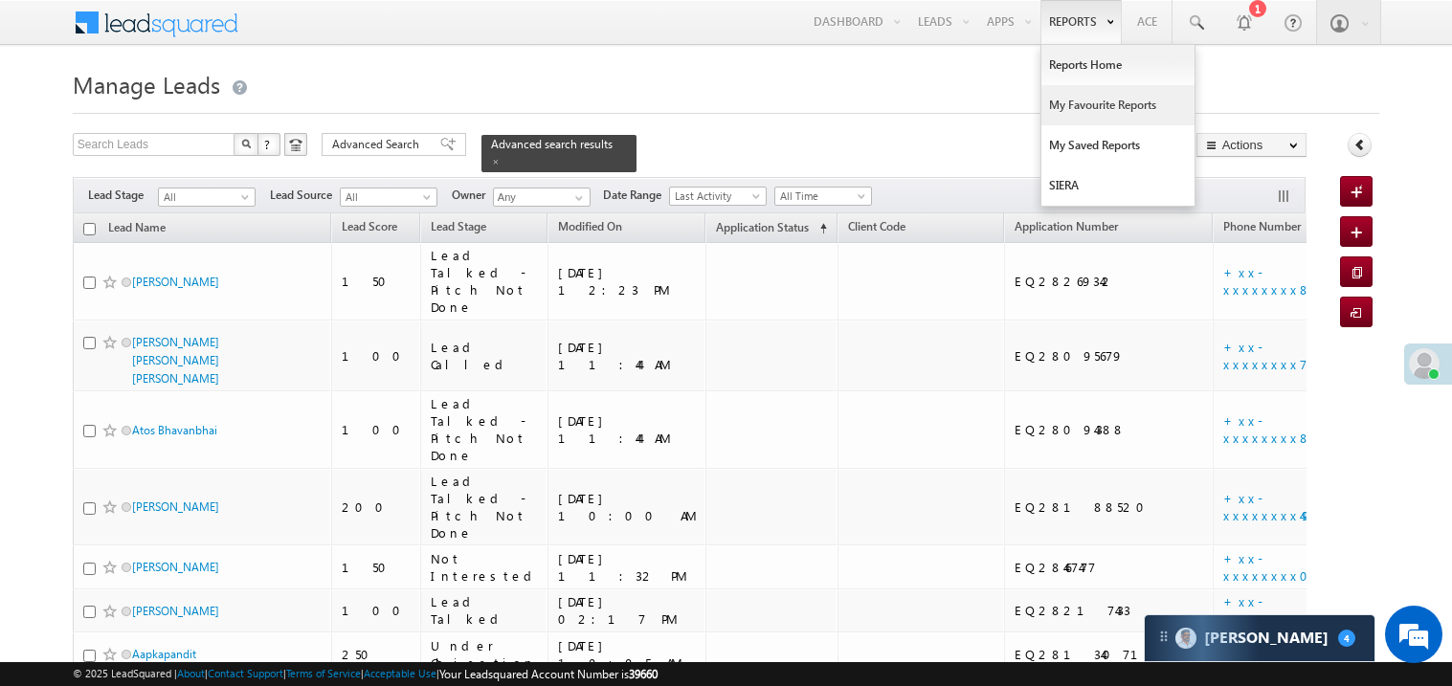
click at [1084, 107] on link "My Favourite Reports" at bounding box center [1118, 105] width 153 height 40
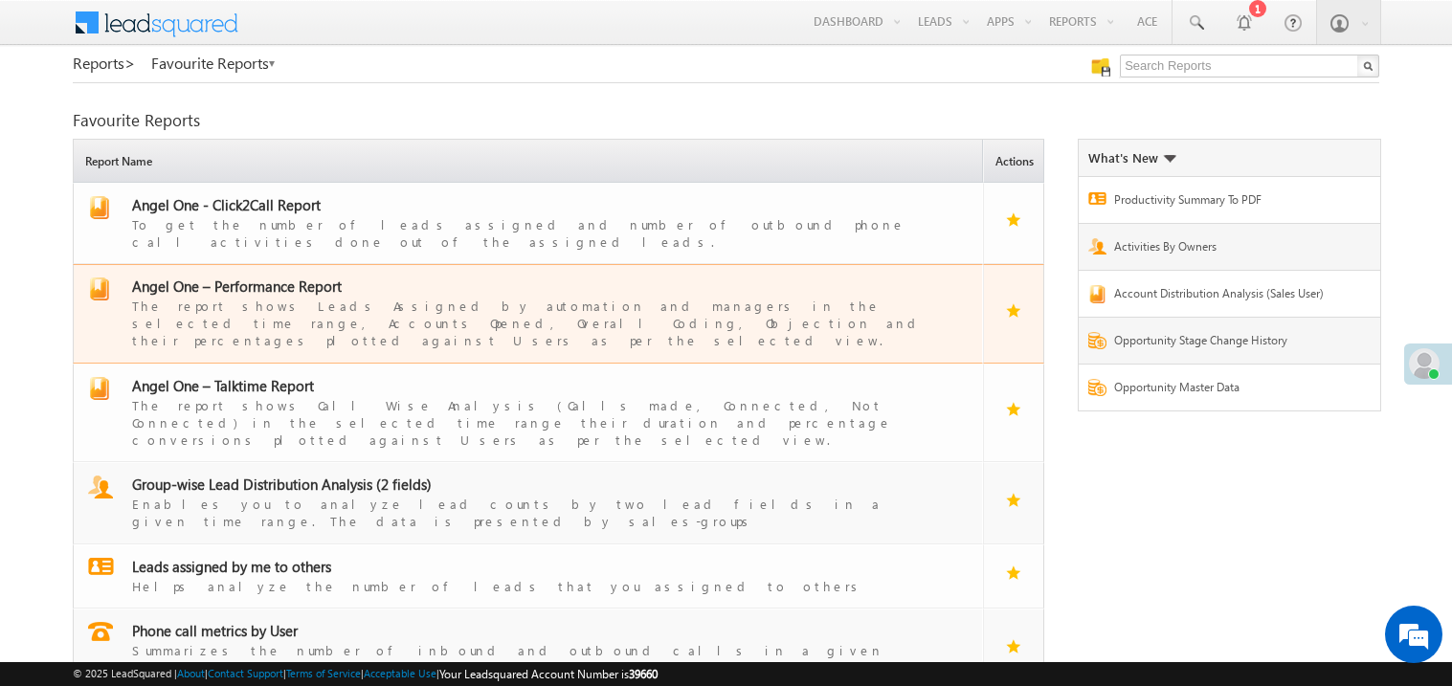
click at [279, 277] on span "Angel One – Performance Report" at bounding box center [237, 286] width 210 height 19
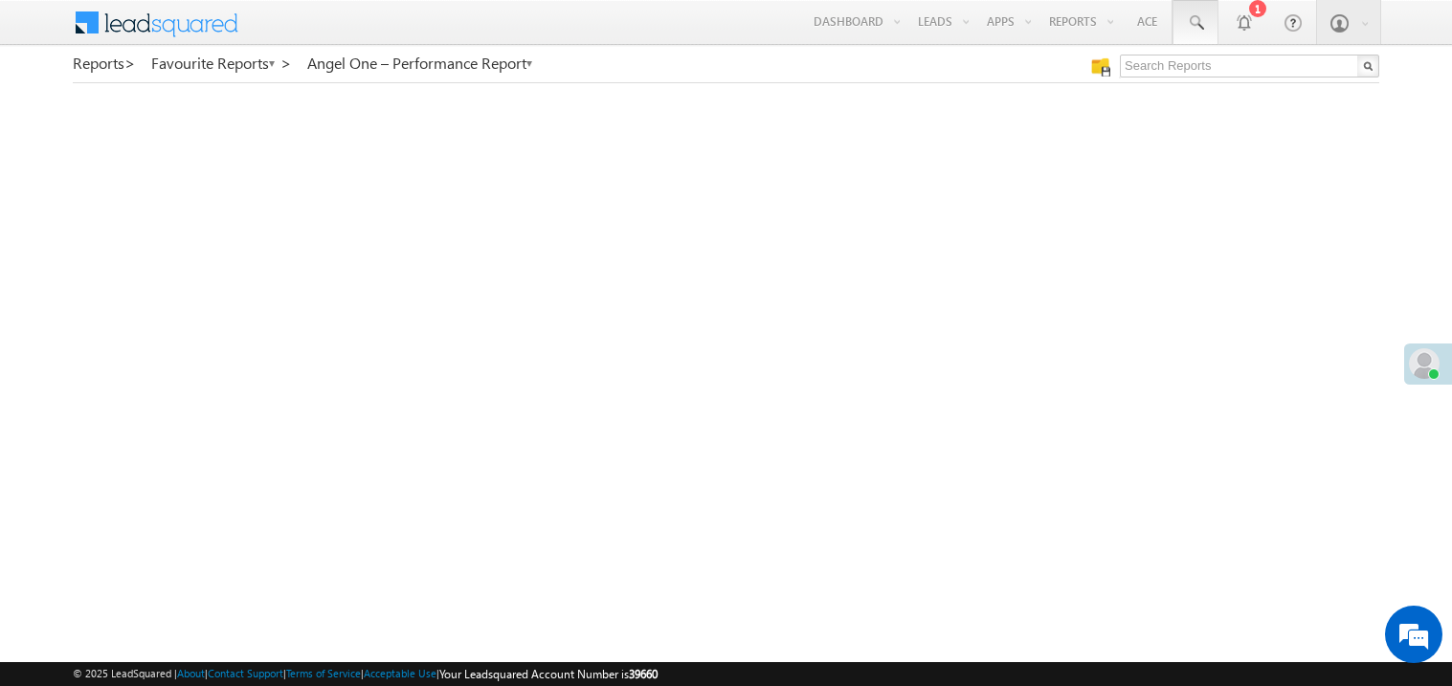
click at [1195, 14] on span at bounding box center [1195, 22] width 19 height 19
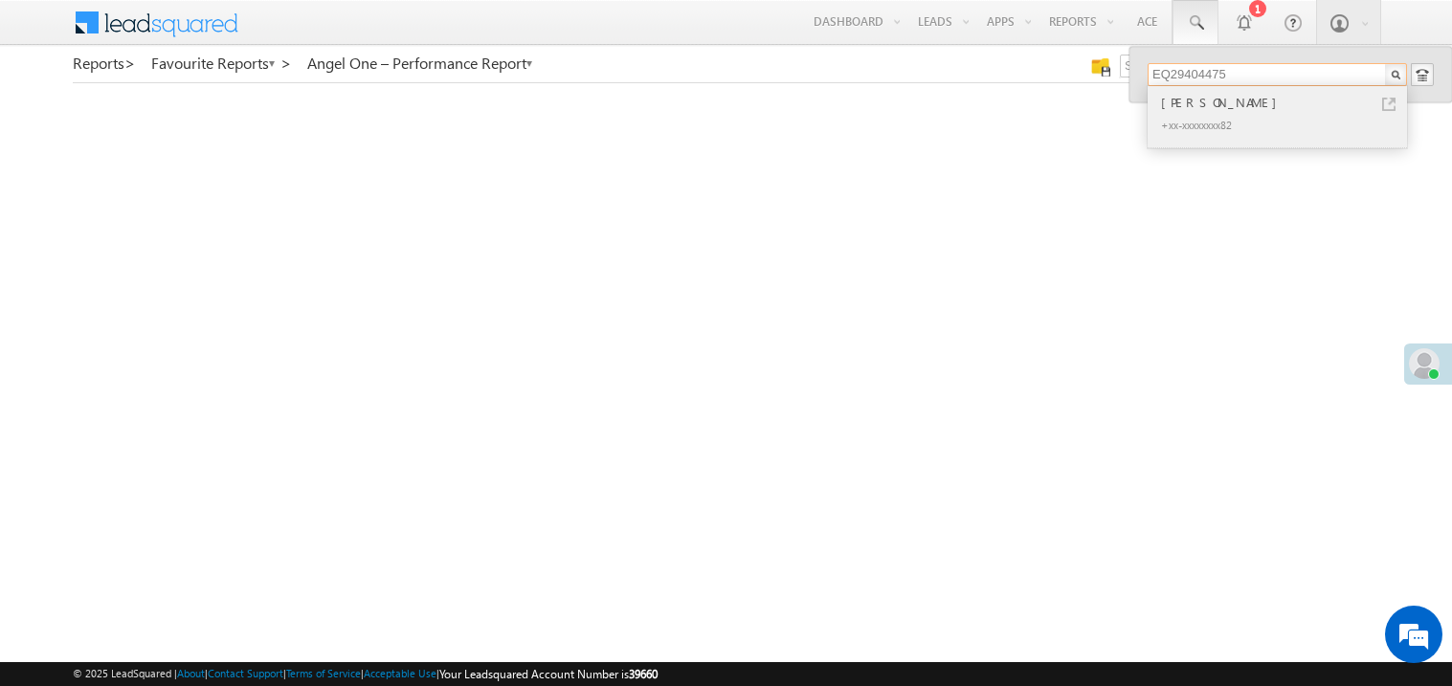
type input "EQ29404475"
click at [1187, 102] on div "vikas kadam" at bounding box center [1286, 102] width 257 height 21
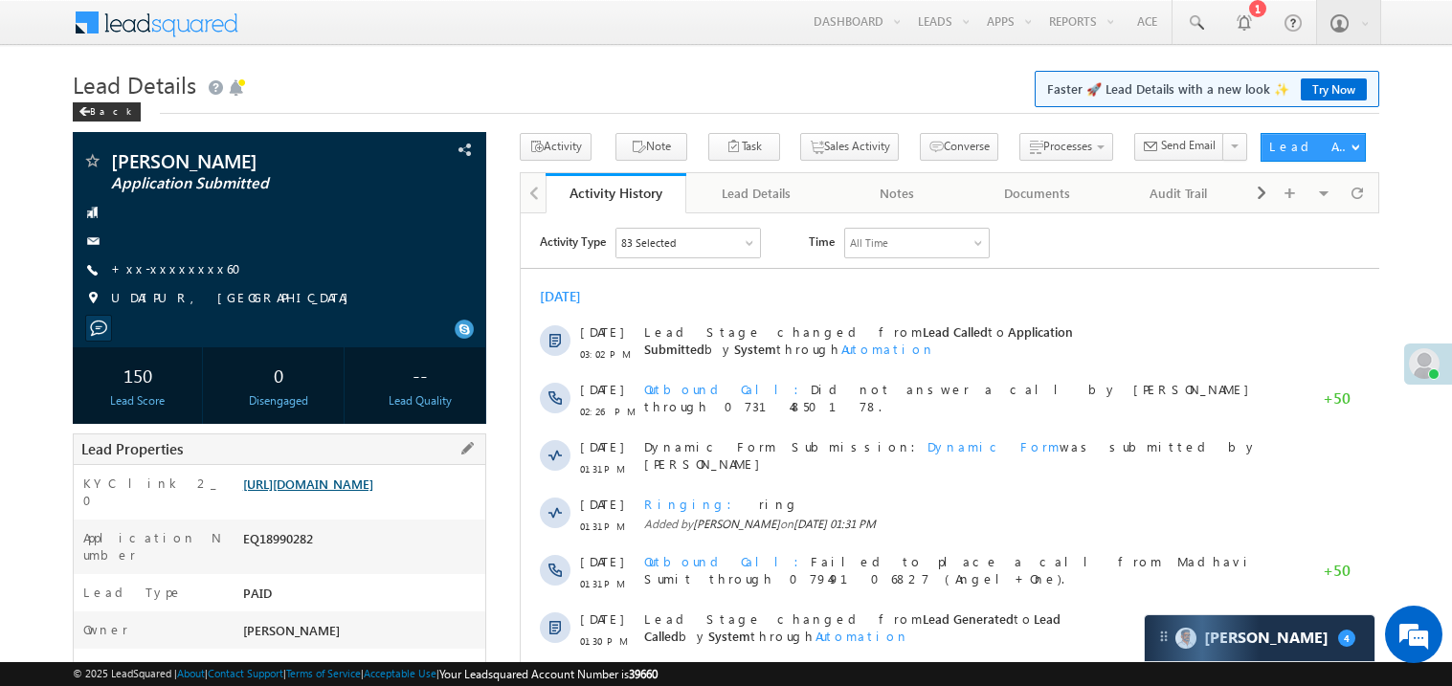
click at [357, 492] on link "[URL][DOMAIN_NAME]" at bounding box center [308, 484] width 130 height 16
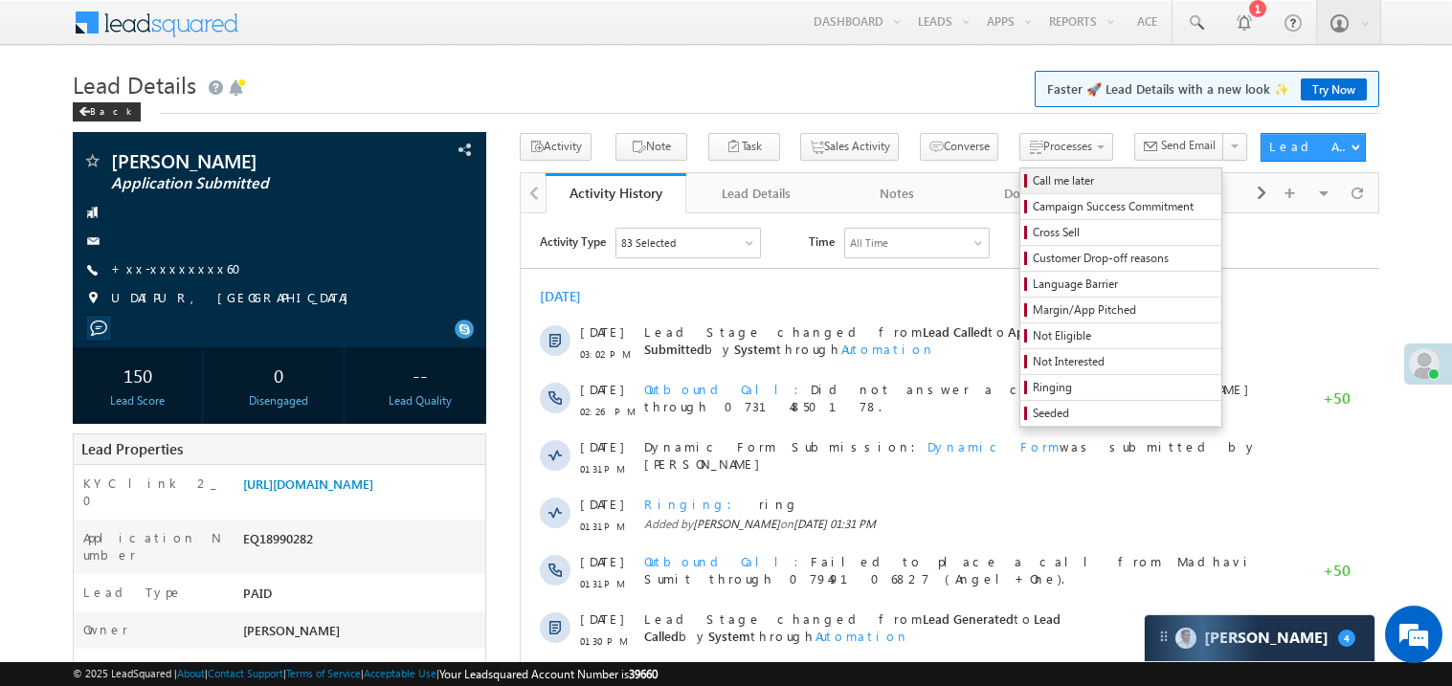
click at [1033, 174] on span "Call me later" at bounding box center [1124, 180] width 182 height 17
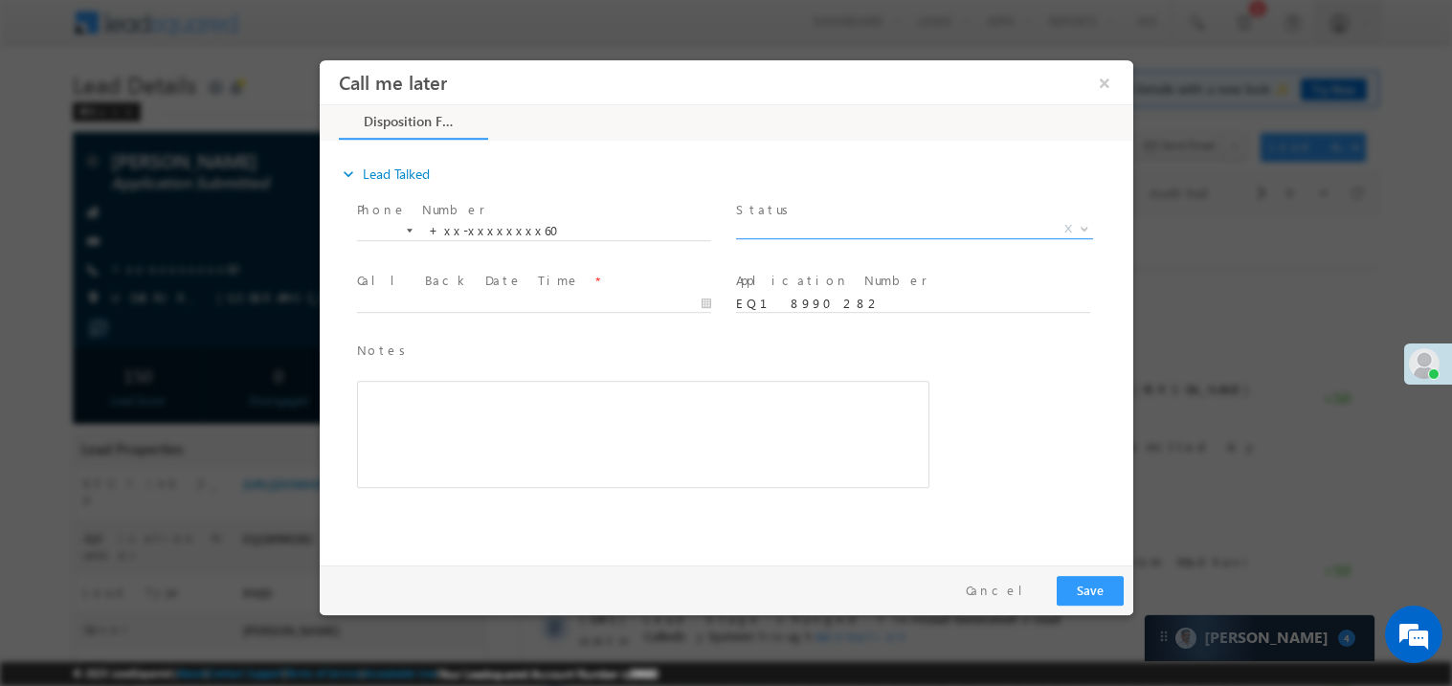
click at [794, 234] on span "X" at bounding box center [913, 228] width 357 height 19
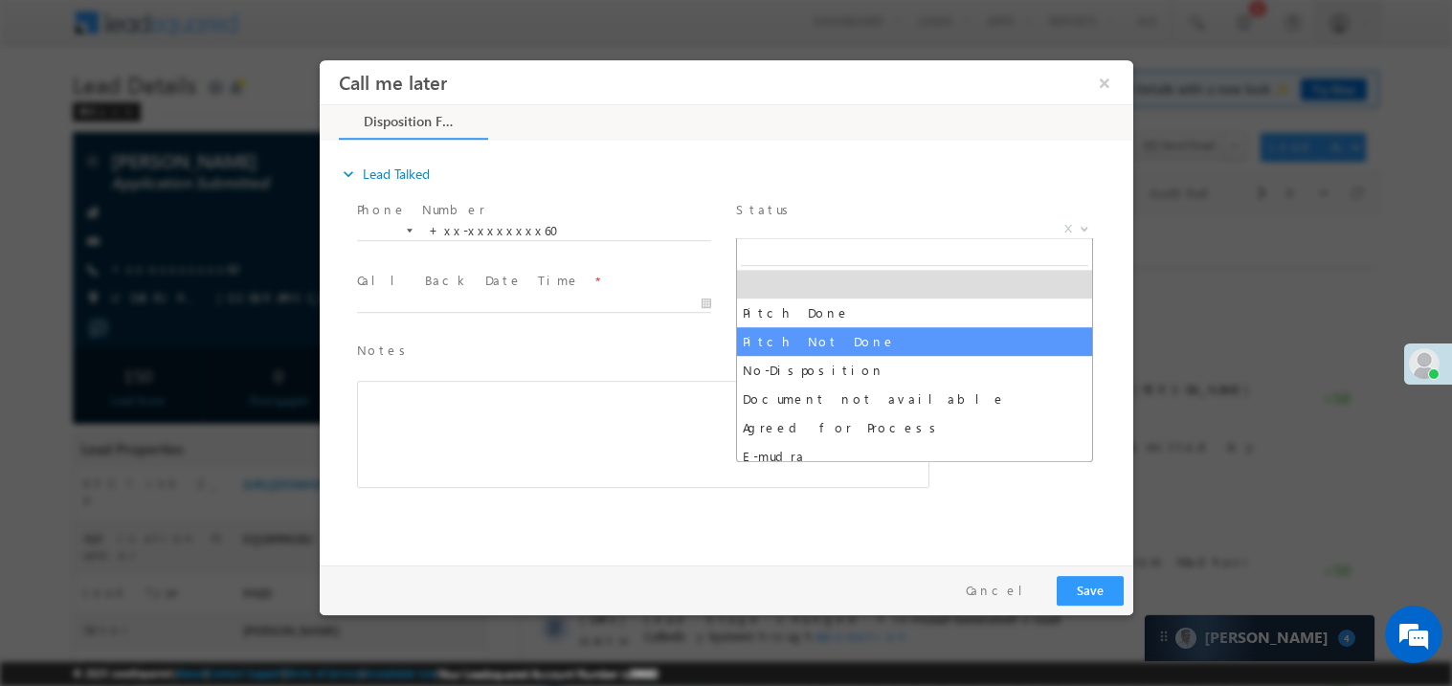
select select "Pitch Not Done"
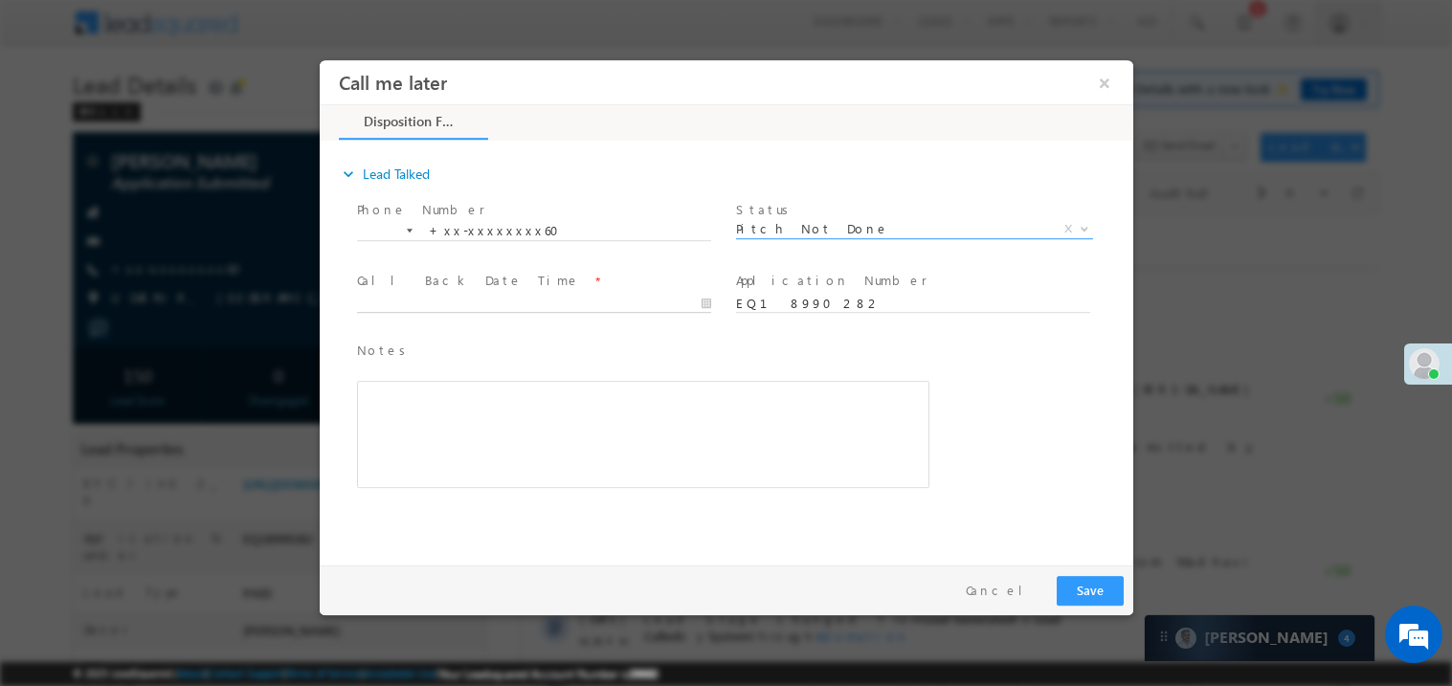
click at [417, 303] on body "Call me later ×" at bounding box center [726, 307] width 814 height 497
type input "09/26/25 3:12 PM"
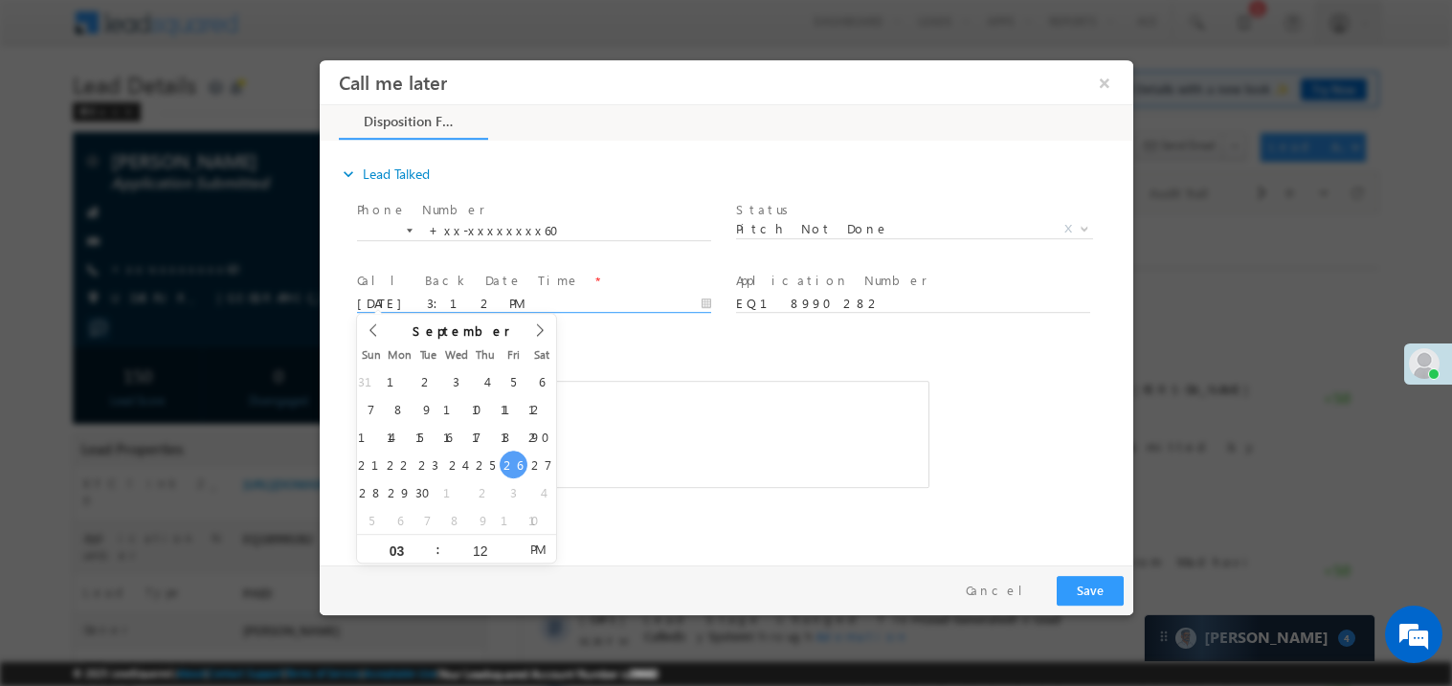
click at [659, 470] on div "Rich Text Editor, 40788eee-0fb2-11ec-a811-0adc8a9d82c2__tab1__section1__Notes__…" at bounding box center [642, 433] width 573 height 107
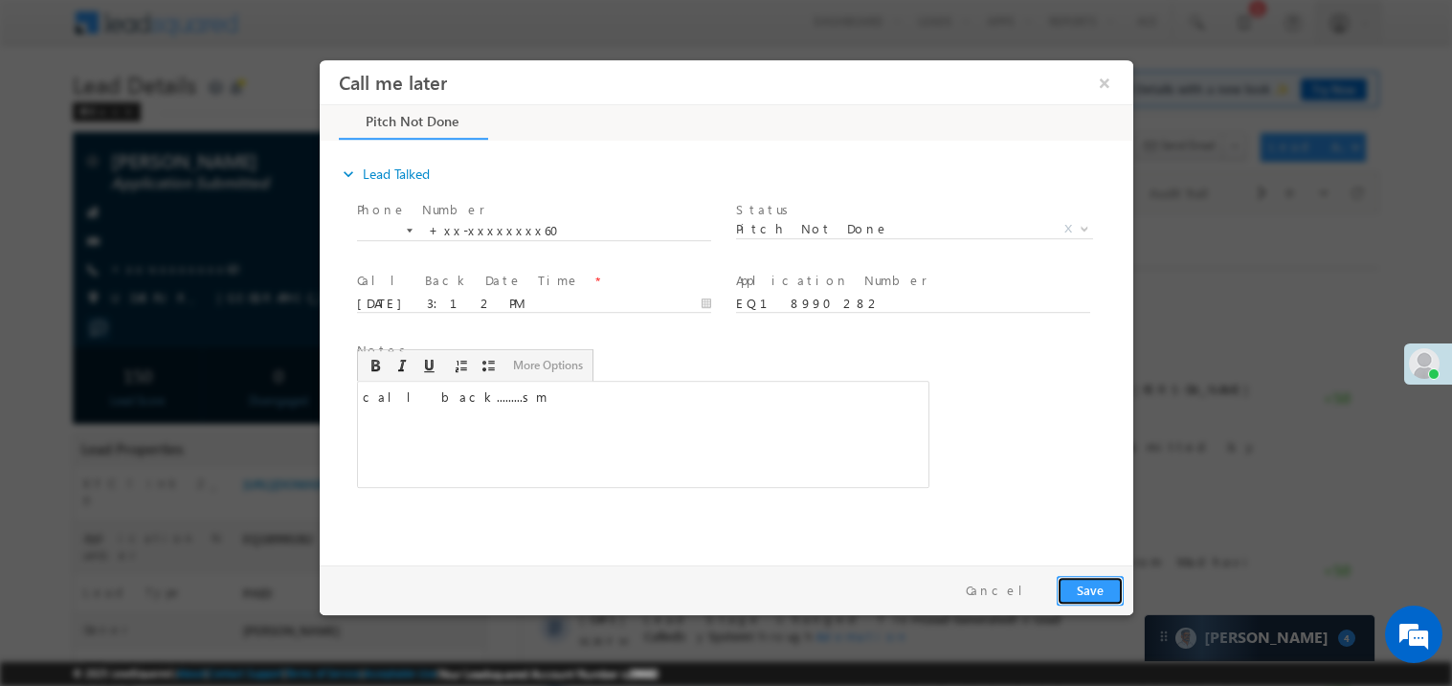
click at [1081, 578] on button "Save" at bounding box center [1089, 590] width 67 height 30
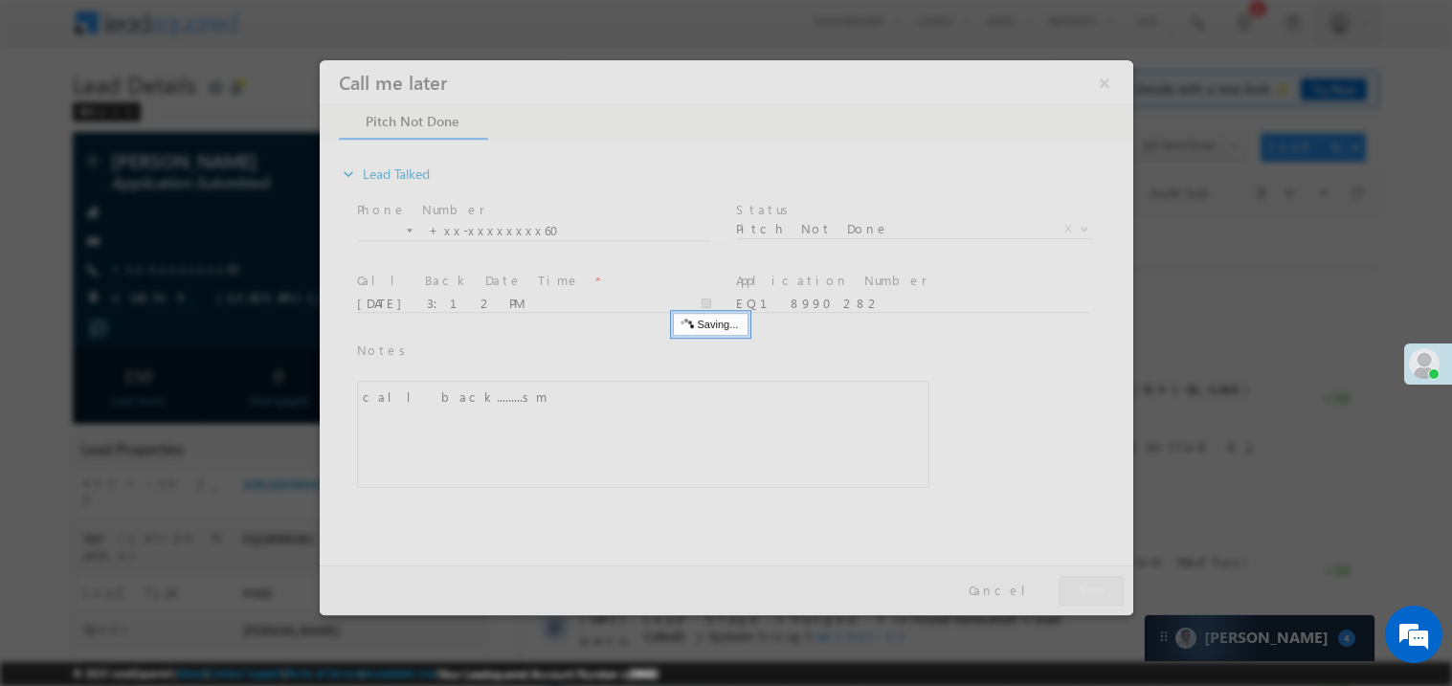
click at [1081, 578] on div at bounding box center [726, 336] width 814 height 555
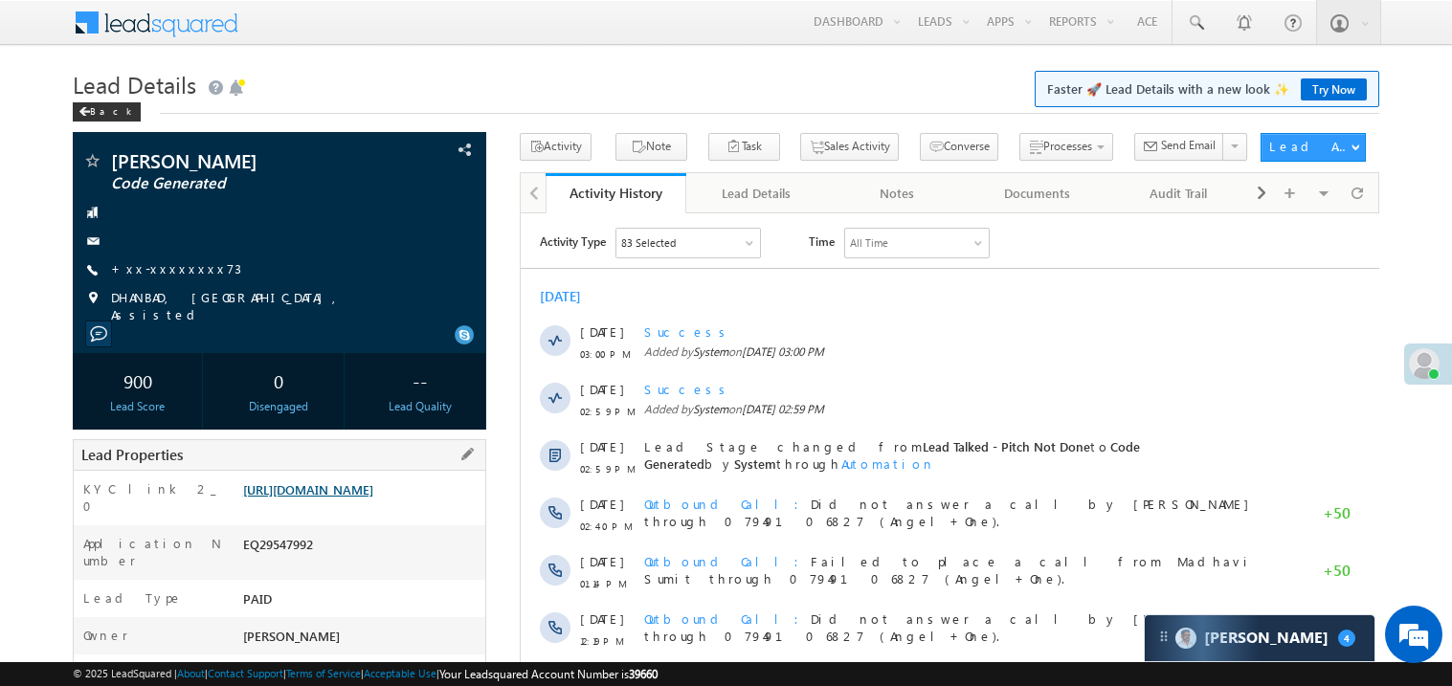
click at [366, 498] on link "https://angelbroking1-pk3em7sa.customui-test.leadsquared.com?leadId=dbcc22aa-1f…" at bounding box center [308, 490] width 130 height 16
click at [338, 498] on link "https://angelbroking1-pk3em7sa.customui-test.leadsquared.com?leadId=dbcc22aa-1f…" at bounding box center [308, 490] width 130 height 16
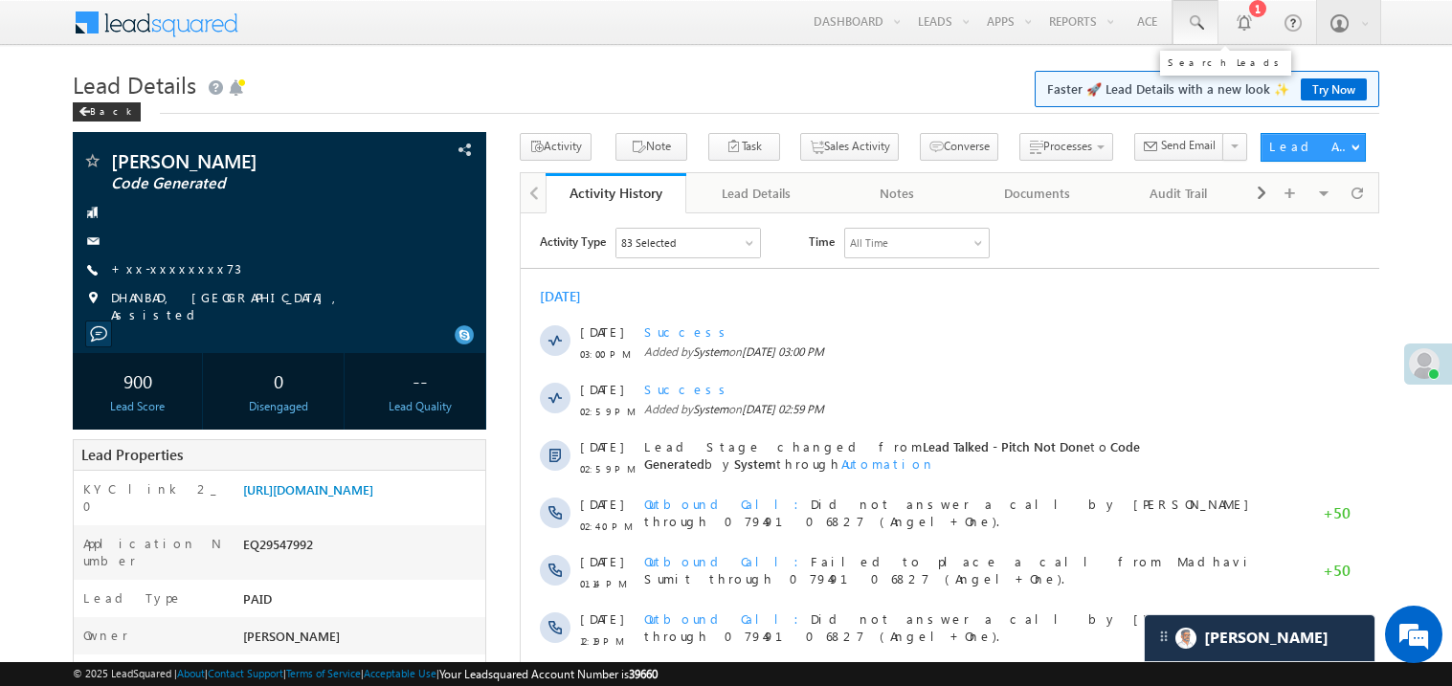
click at [1194, 17] on span at bounding box center [1195, 22] width 19 height 19
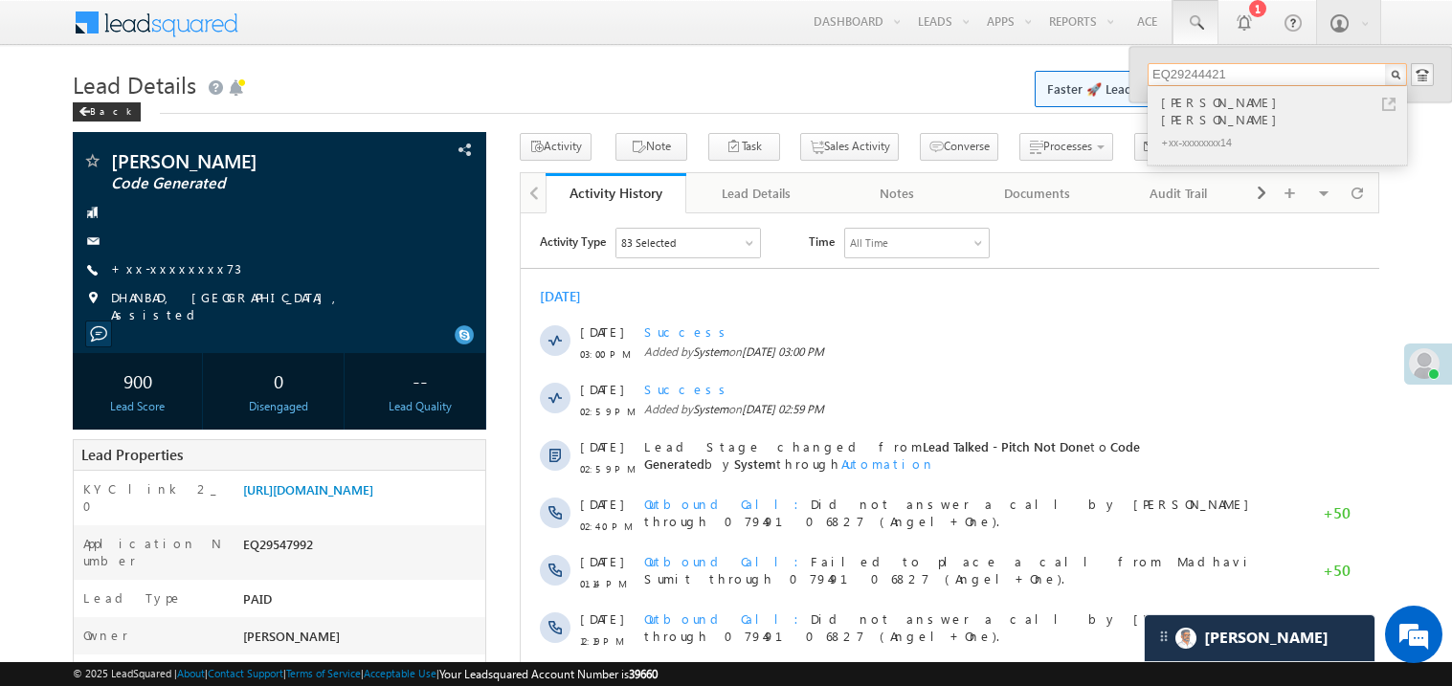
type input "EQ29244421"
click at [1200, 99] on div "Ashok Uttam Chopkar" at bounding box center [1286, 111] width 257 height 38
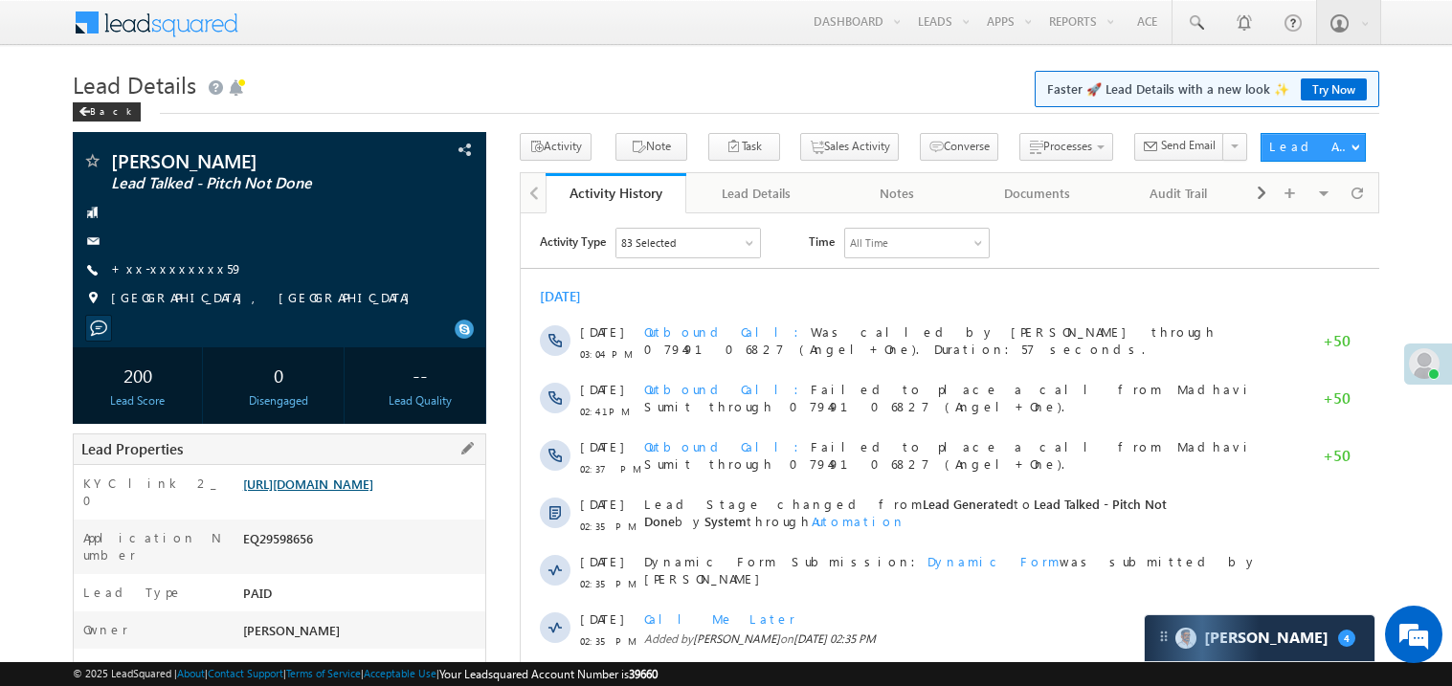
click at [349, 492] on link "https://angelbroking1-pk3em7sa.customui-test.leadsquared.com?leadId=0e451026-51…" at bounding box center [308, 484] width 130 height 16
click at [366, 492] on link "https://angelbroking1-pk3em7sa.customui-test.leadsquared.com?leadId=0e451026-51…" at bounding box center [308, 484] width 130 height 16
click at [348, 78] on h1 "Lead Details Faster 🚀 Lead Details with a new look ✨ Try Now" at bounding box center [726, 82] width 1307 height 37
click at [642, 71] on h1 "Lead Details Faster 🚀 Lead Details with a new look ✨ Try Now" at bounding box center [726, 82] width 1307 height 37
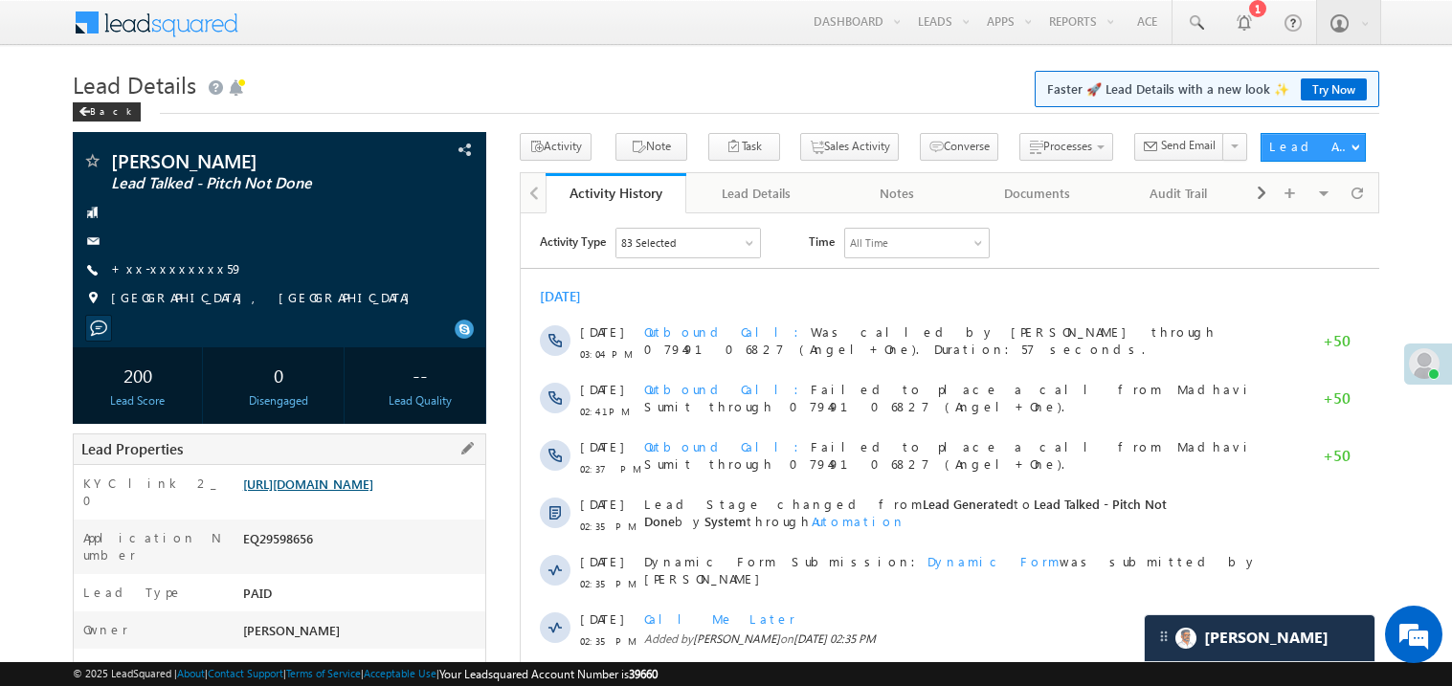
click at [373, 492] on link "https://angelbroking1-pk3em7sa.customui-test.leadsquared.com?leadId=0e451026-51…" at bounding box center [308, 484] width 130 height 16
click at [172, 264] on link "+xx-xxxxxxxx59" at bounding box center [177, 268] width 132 height 16
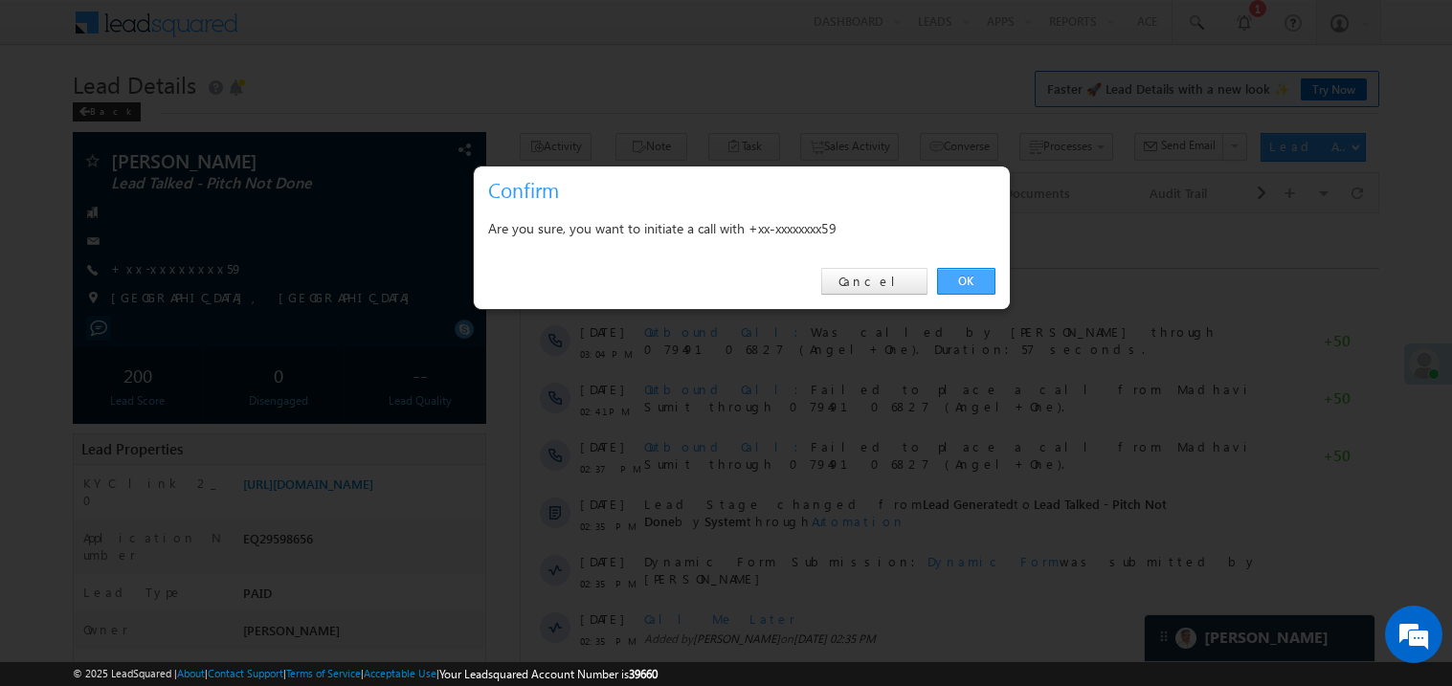
click at [970, 280] on link "OK" at bounding box center [966, 281] width 58 height 27
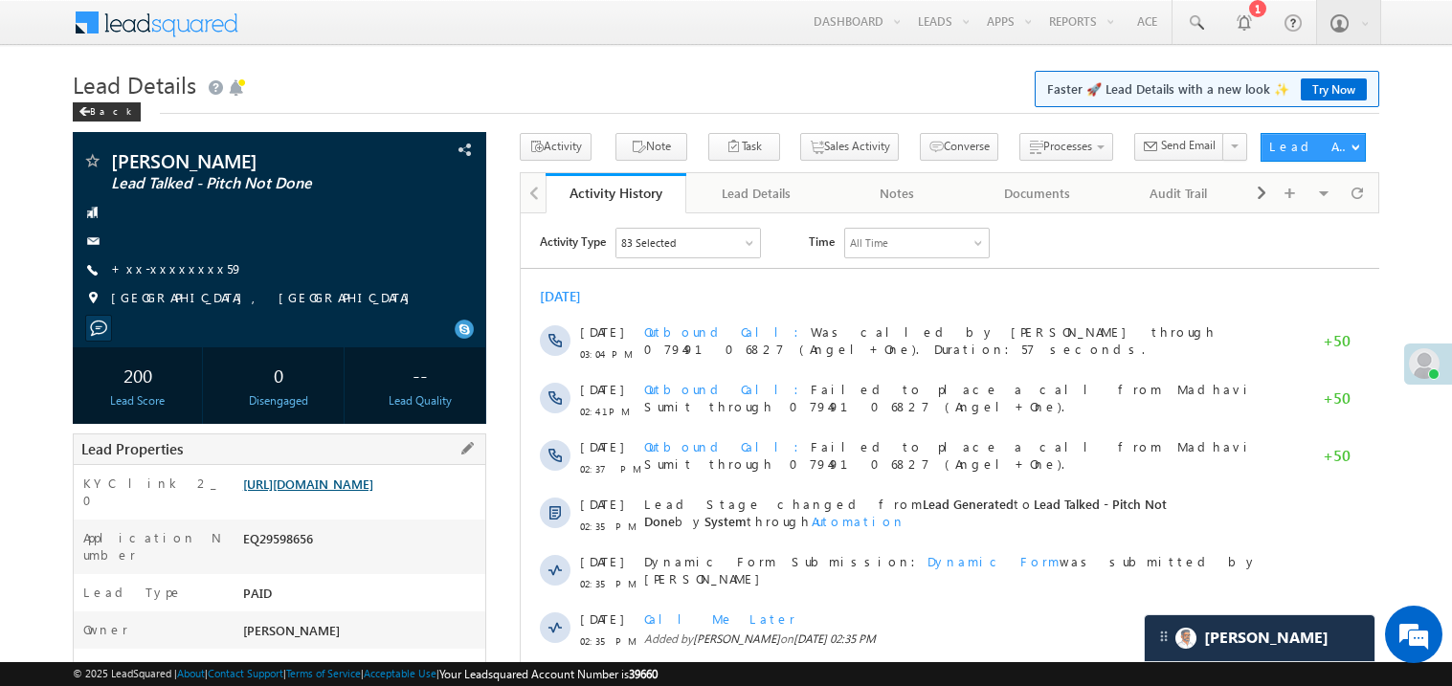
click at [332, 465] on div "Lead Properties" at bounding box center [280, 450] width 414 height 32
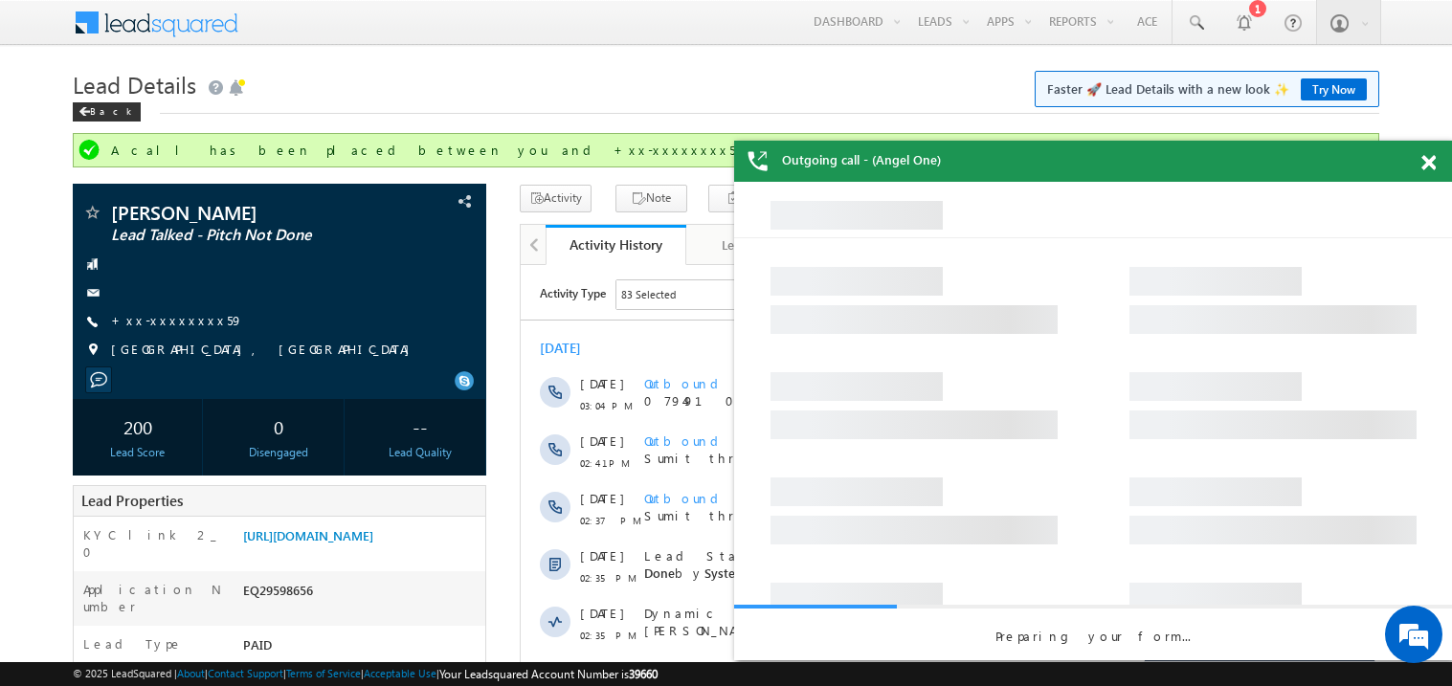
click at [1431, 160] on span at bounding box center [1429, 163] width 14 height 16
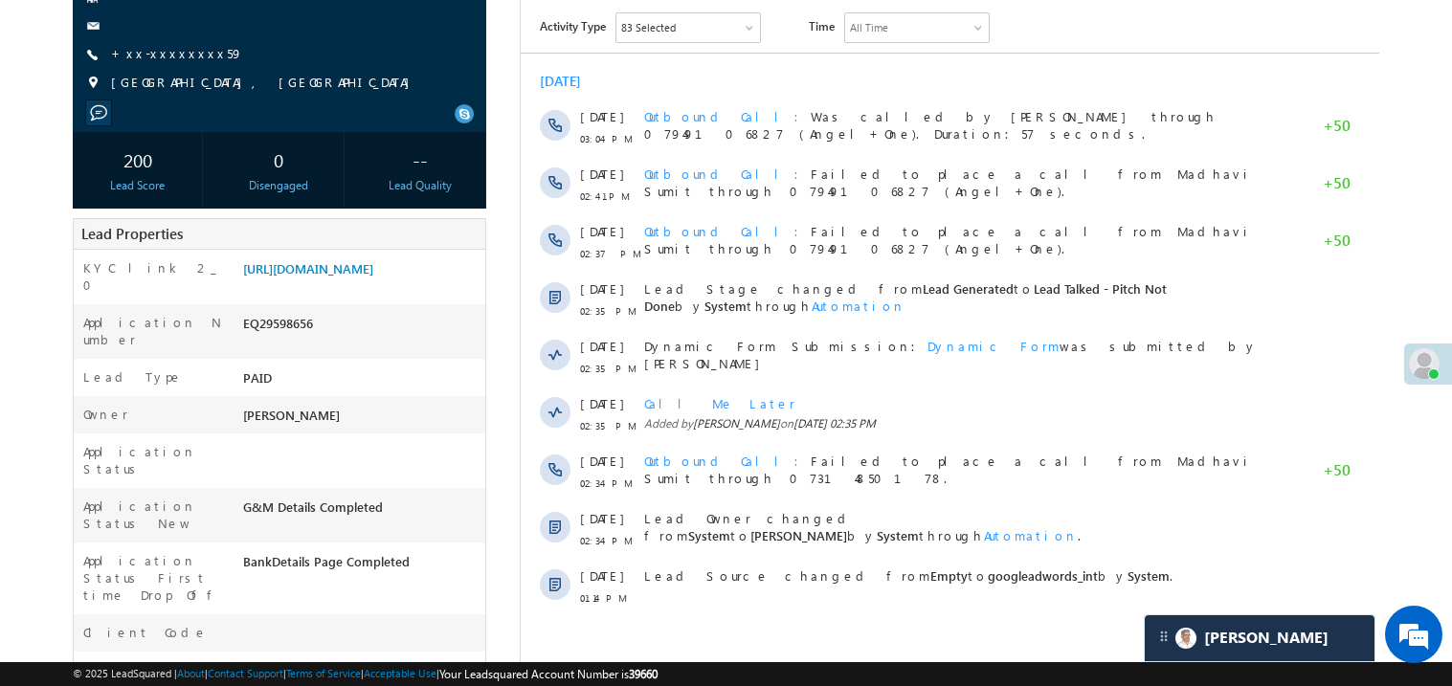
scroll to position [305, 0]
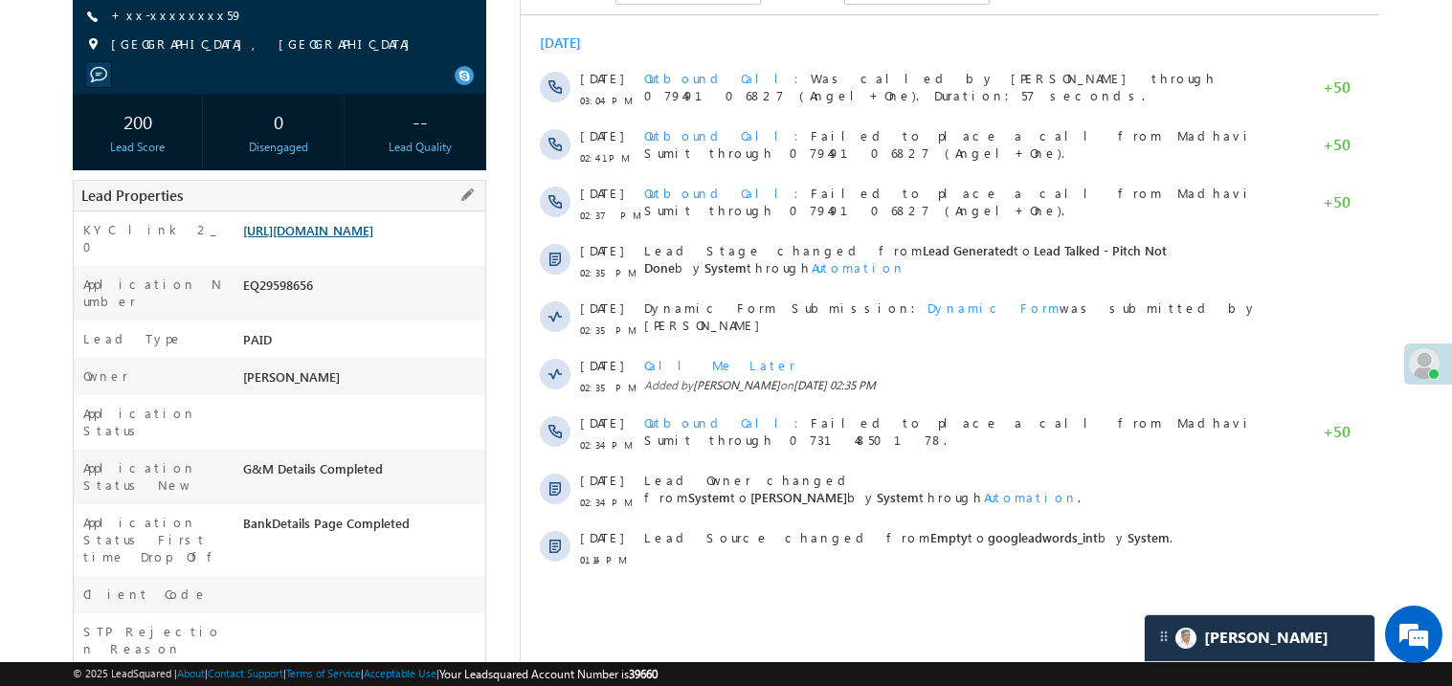
click at [373, 238] on link "https://angelbroking1-pk3em7sa.customui-test.leadsquared.com?leadId=0e451026-51…" at bounding box center [308, 230] width 130 height 16
click at [180, 20] on link "+xx-xxxxxxxx59" at bounding box center [177, 15] width 132 height 16
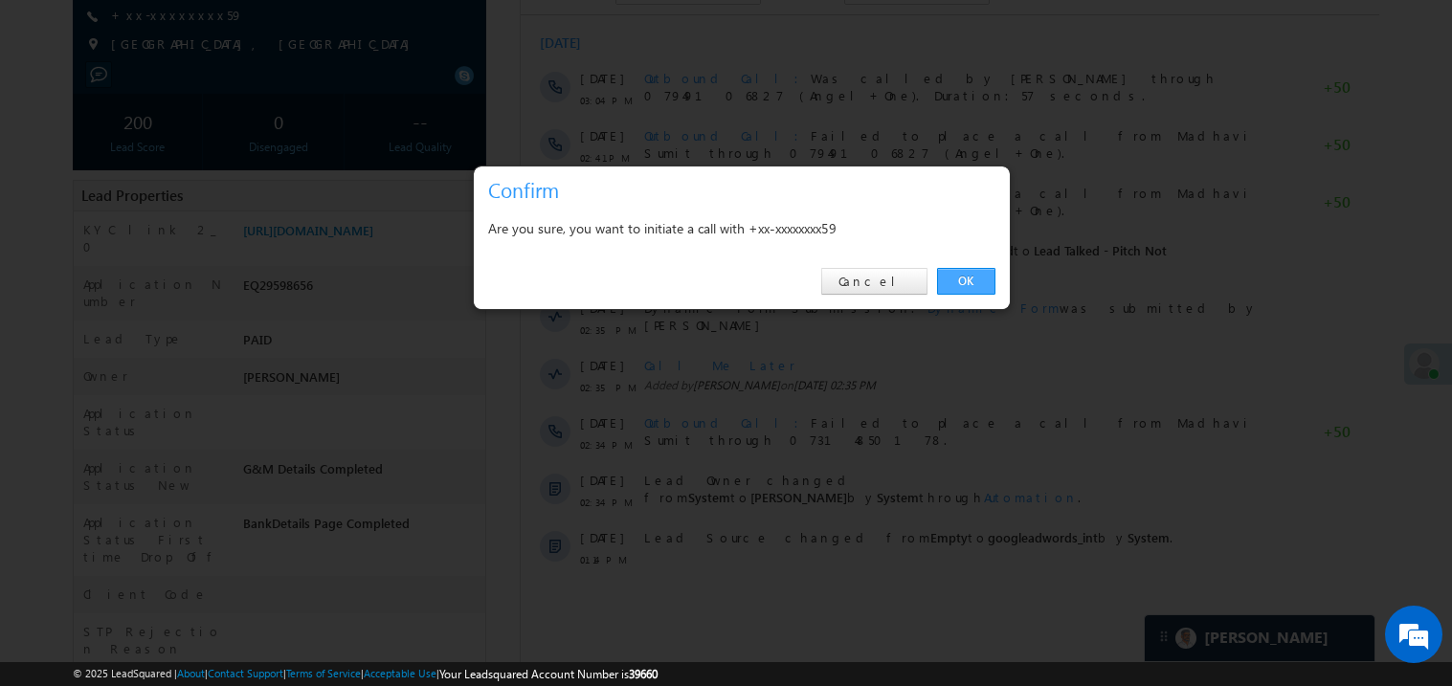
click at [976, 287] on link "OK" at bounding box center [966, 281] width 58 height 27
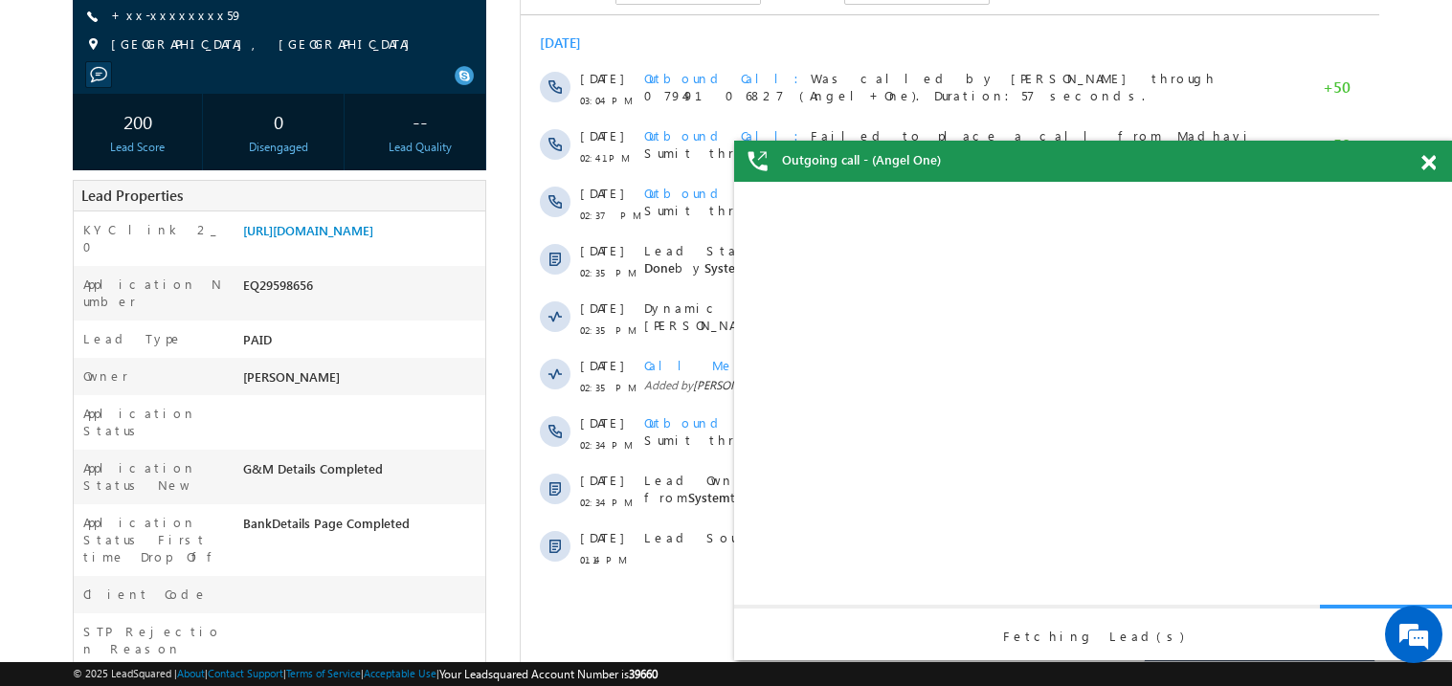
scroll to position [0, 0]
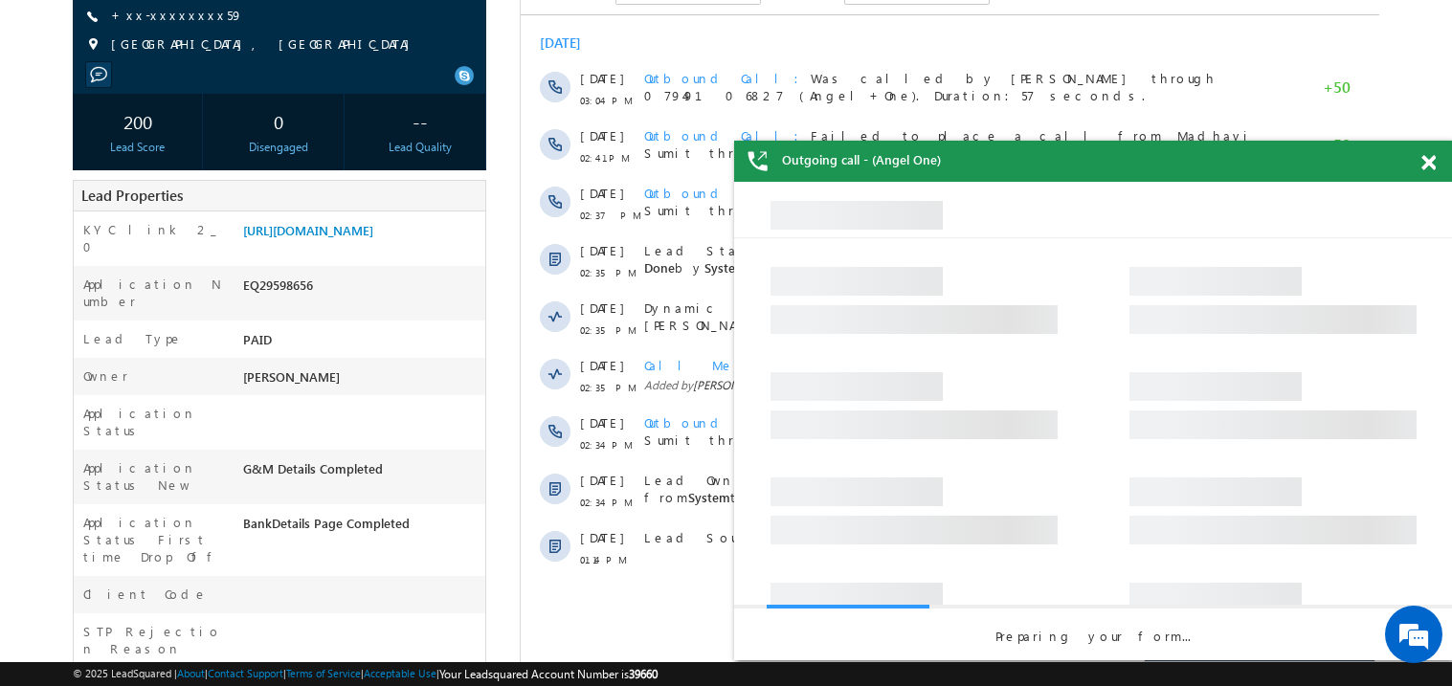
click at [1429, 171] on div at bounding box center [1440, 159] width 26 height 37
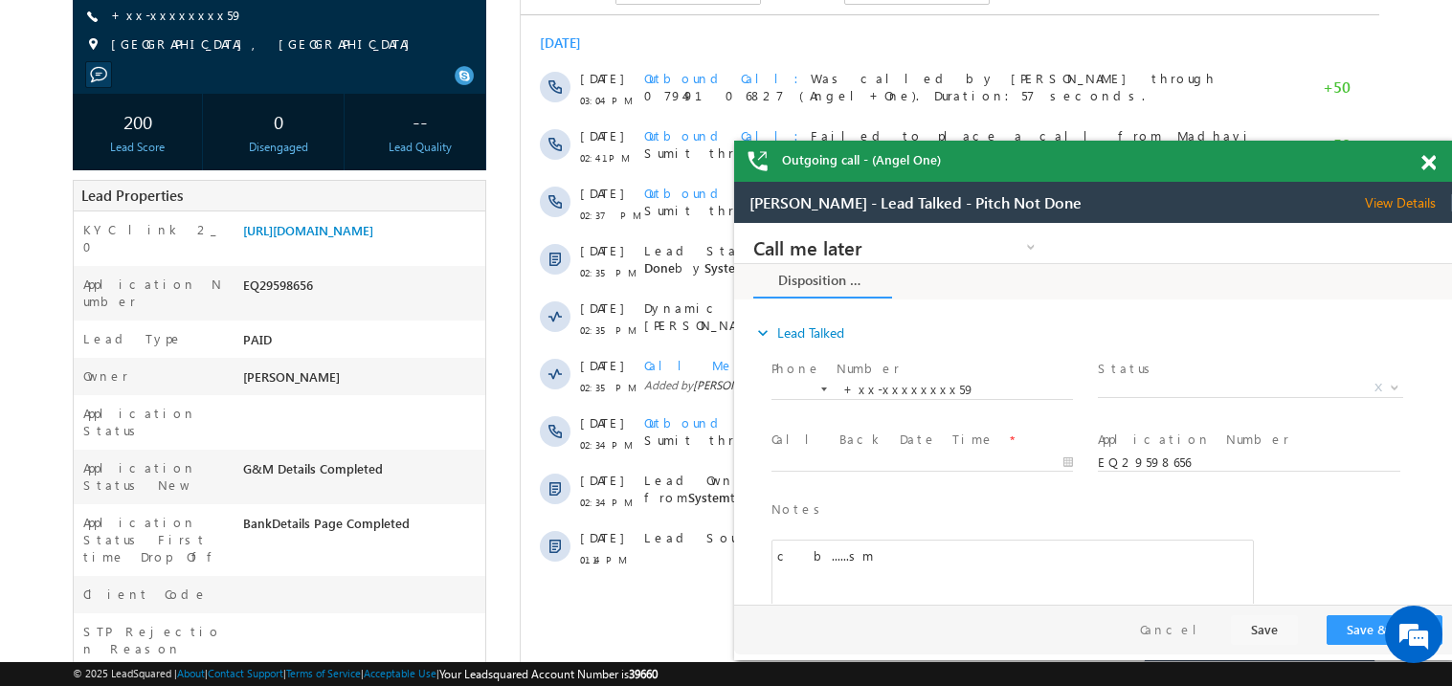
click at [1432, 166] on span at bounding box center [1429, 163] width 14 height 16
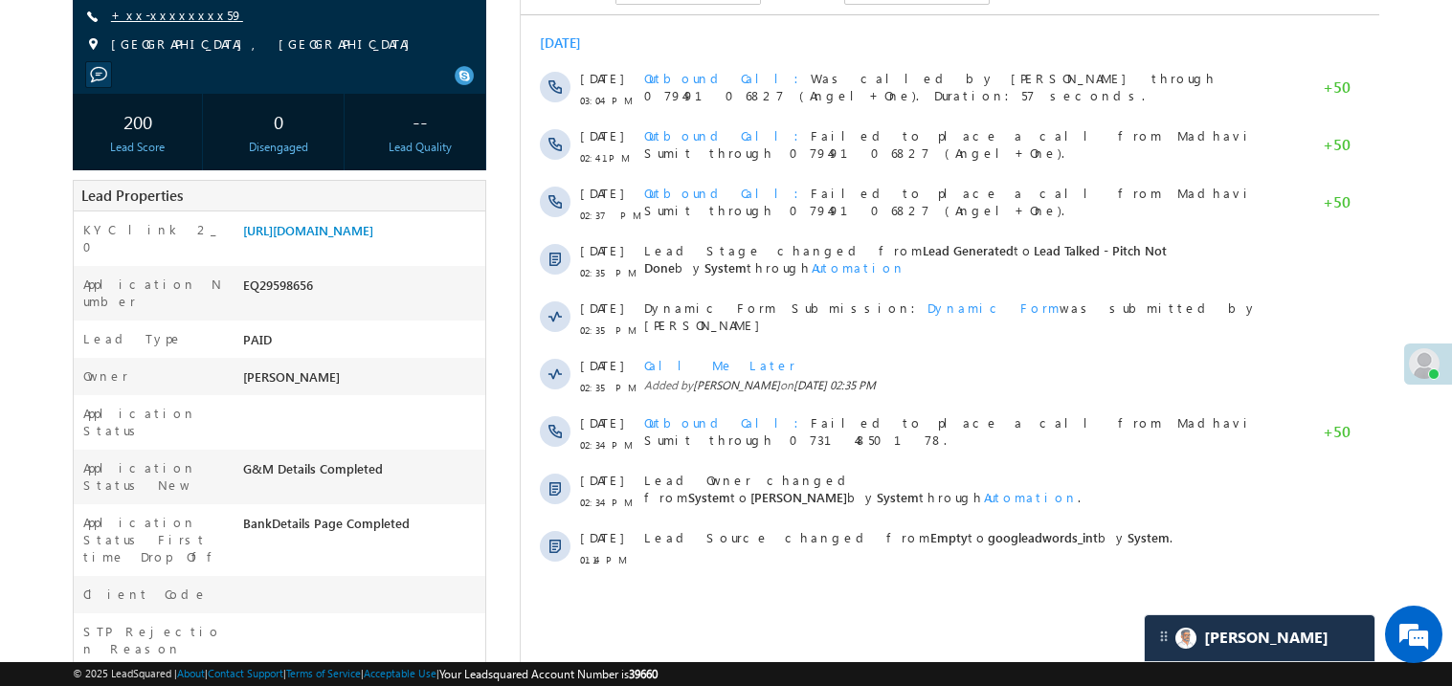
click at [183, 17] on link "+xx-xxxxxxxx59" at bounding box center [177, 15] width 132 height 16
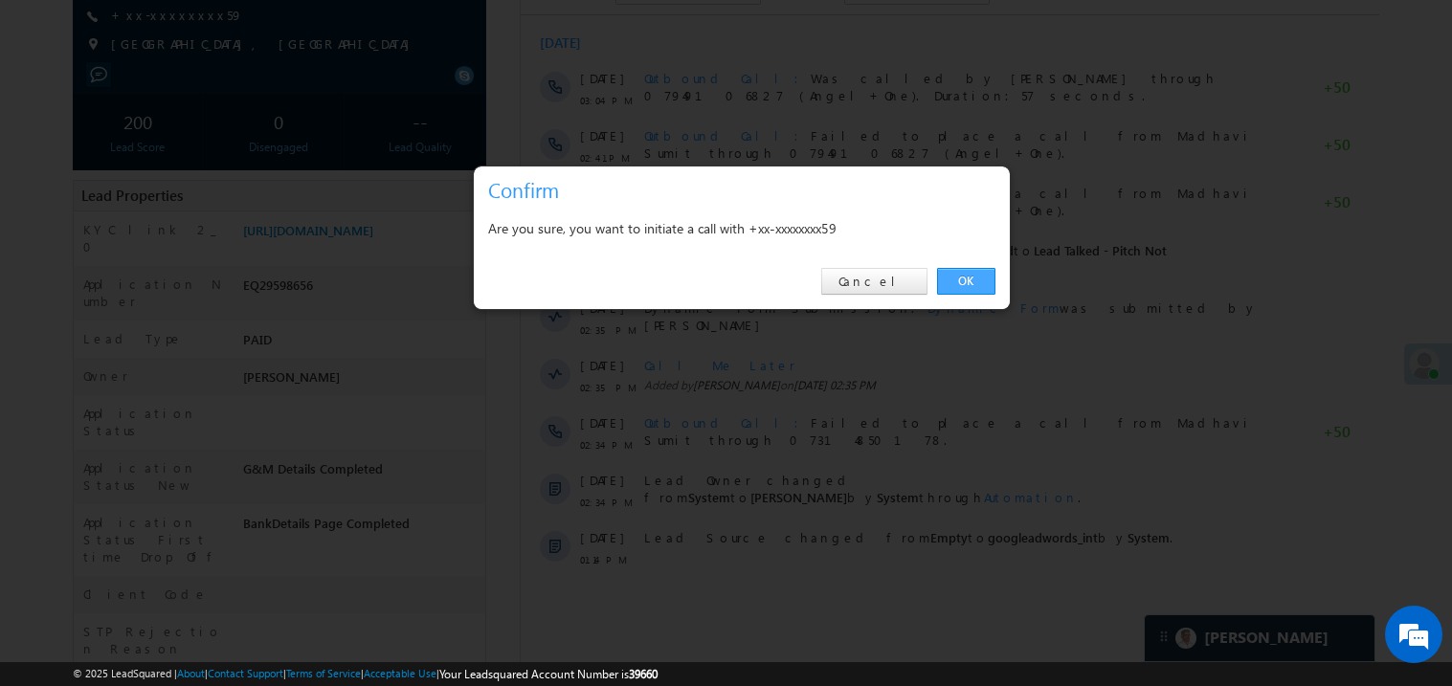
click at [956, 281] on link "OK" at bounding box center [966, 281] width 58 height 27
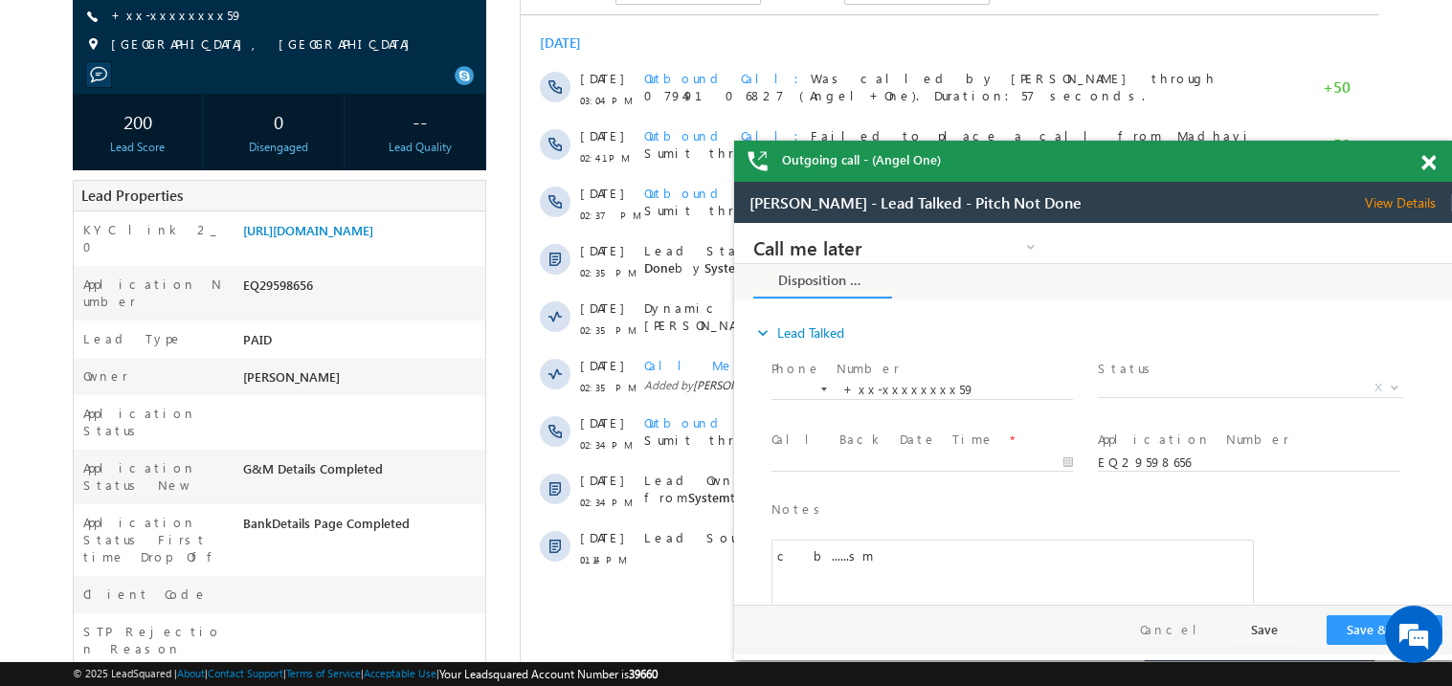
click at [1429, 156] on span at bounding box center [1429, 163] width 14 height 16
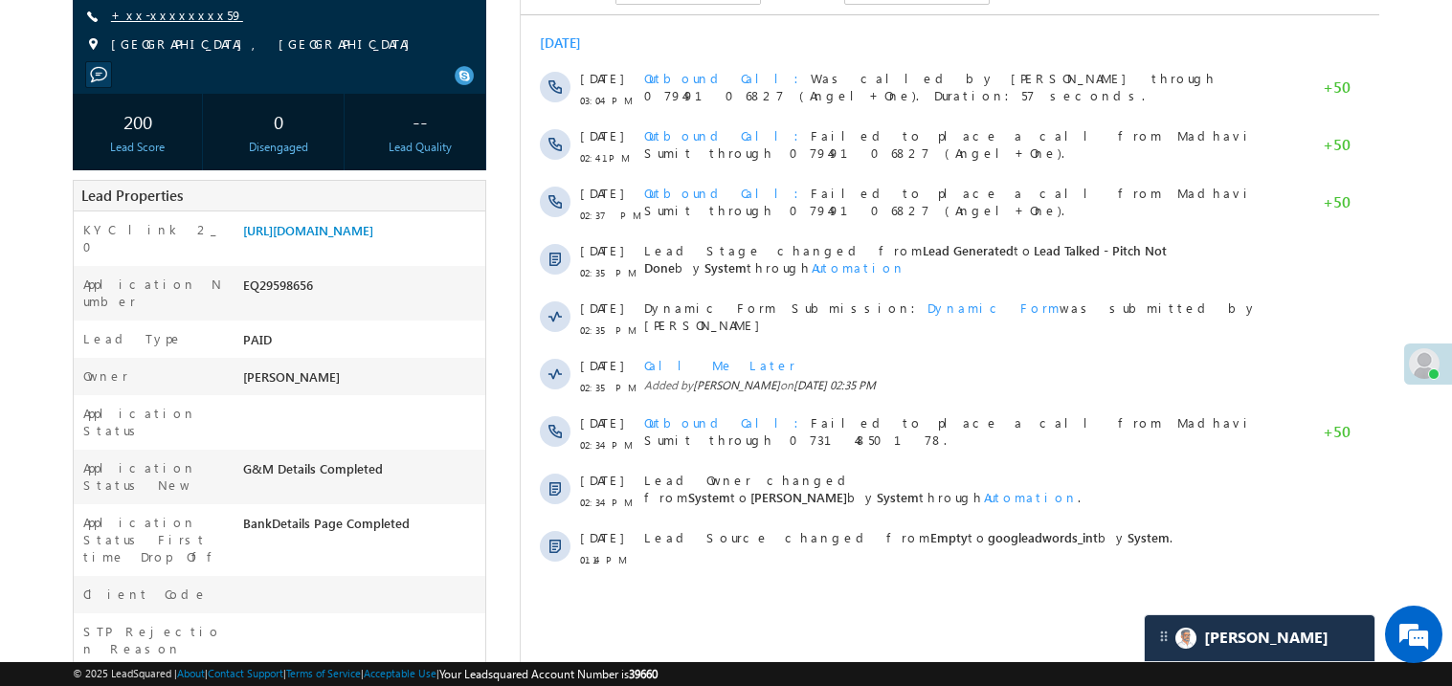
click at [173, 10] on link "+xx-xxxxxxxx59" at bounding box center [177, 15] width 132 height 16
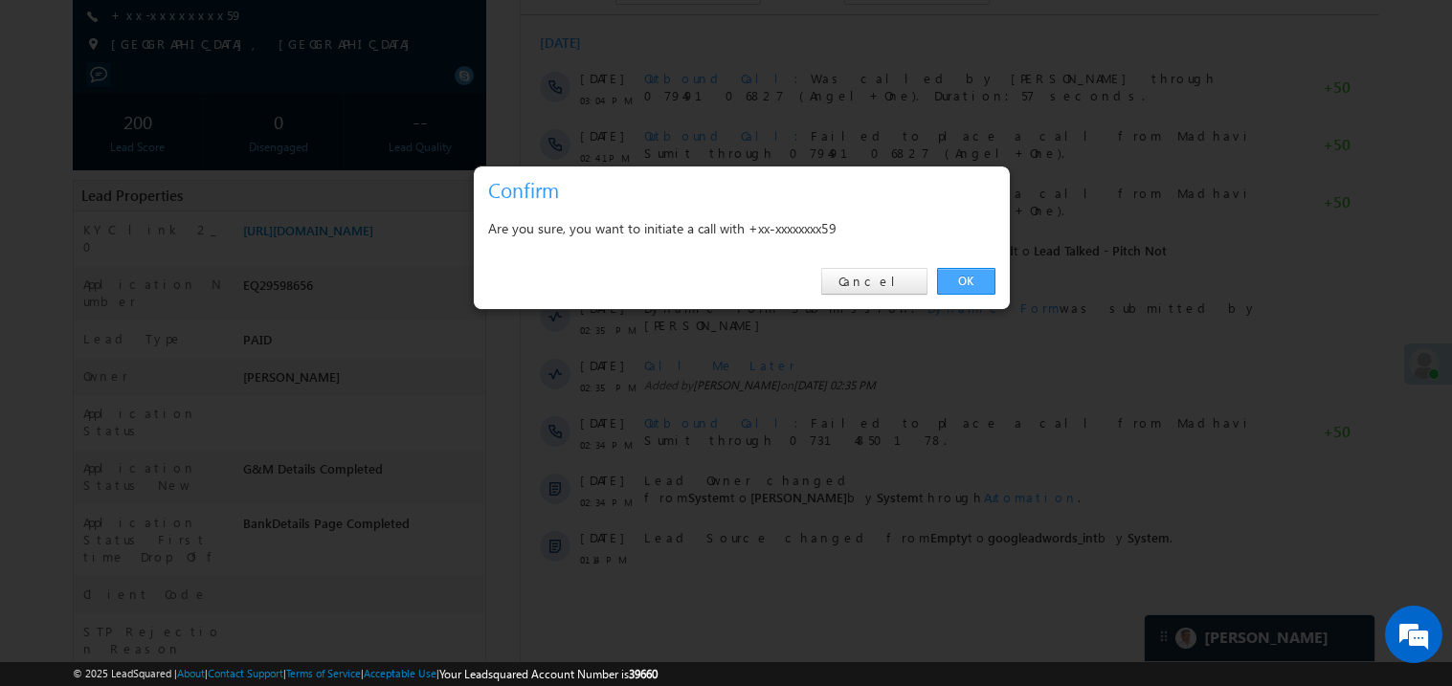
click at [962, 281] on link "OK" at bounding box center [966, 281] width 58 height 27
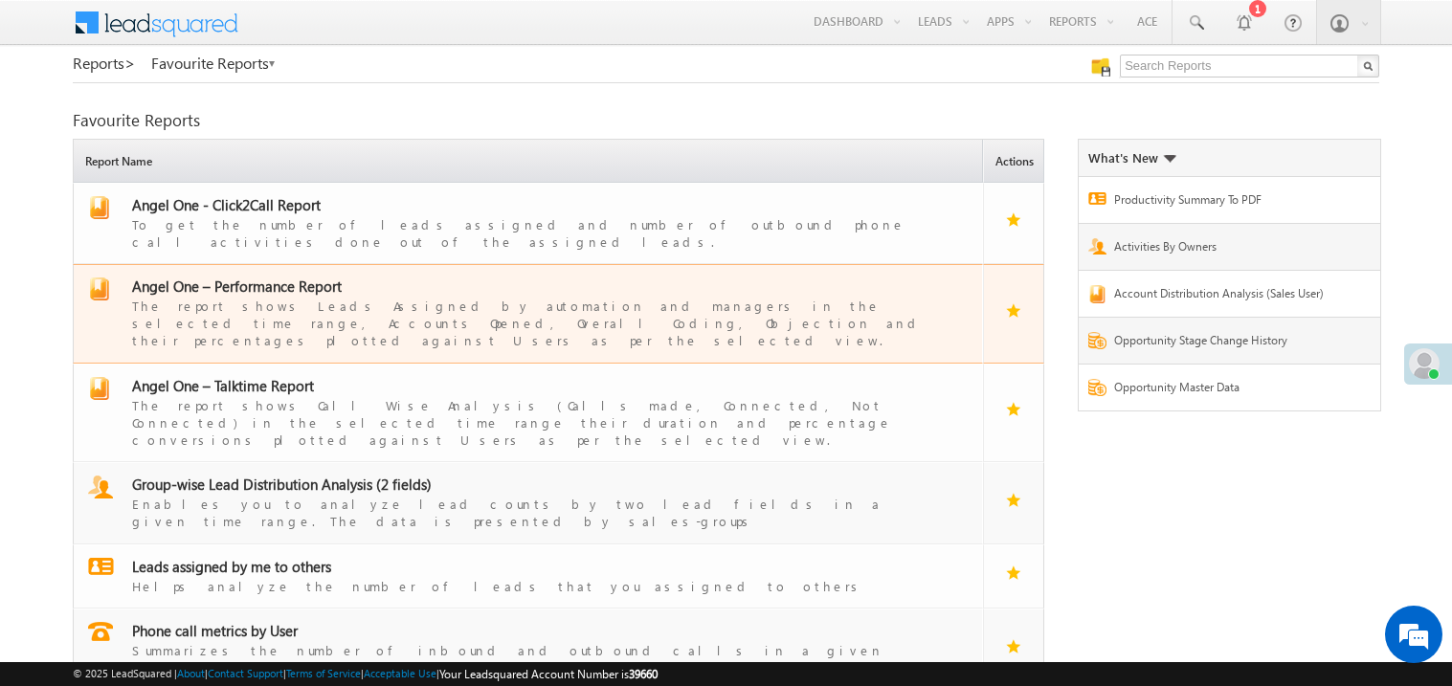
click at [283, 314] on div "The report shows Leads Assigned by automation and managers in the selected time…" at bounding box center [540, 323] width 816 height 54
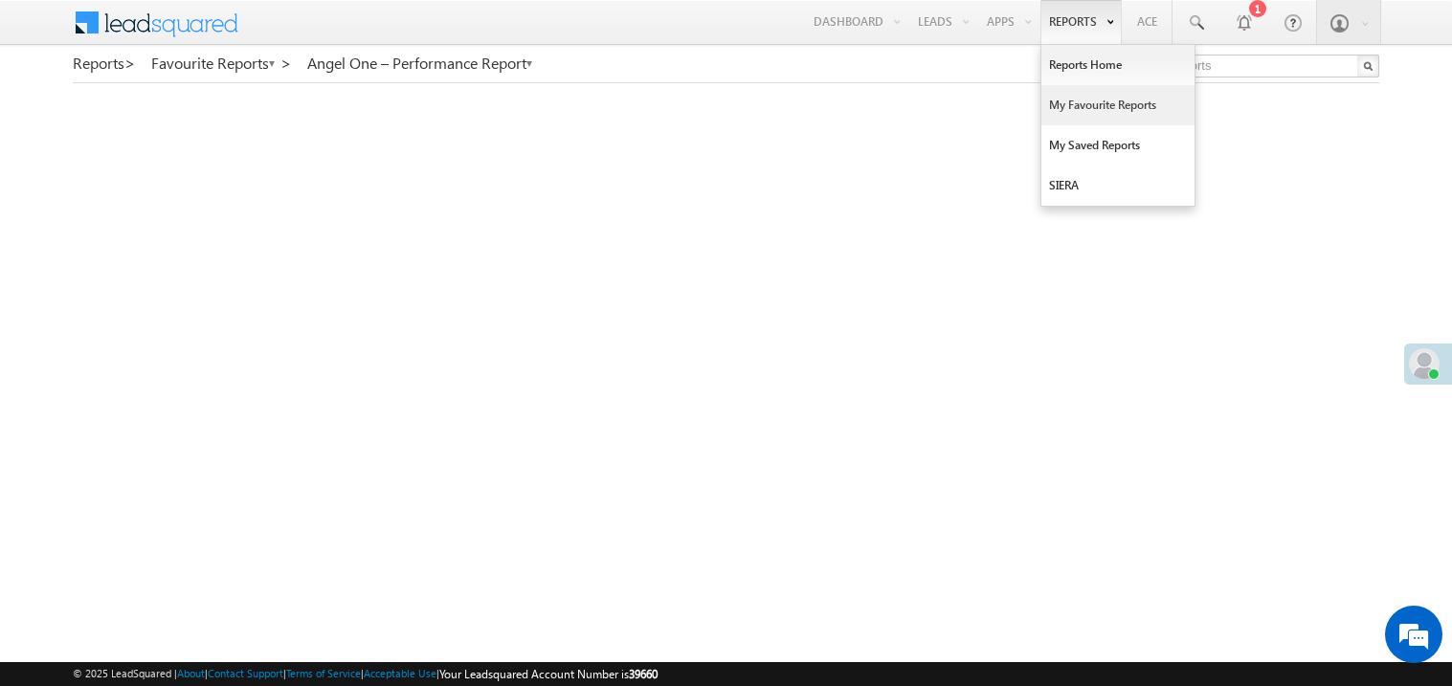
click at [1057, 105] on link "My Favourite Reports" at bounding box center [1118, 105] width 153 height 40
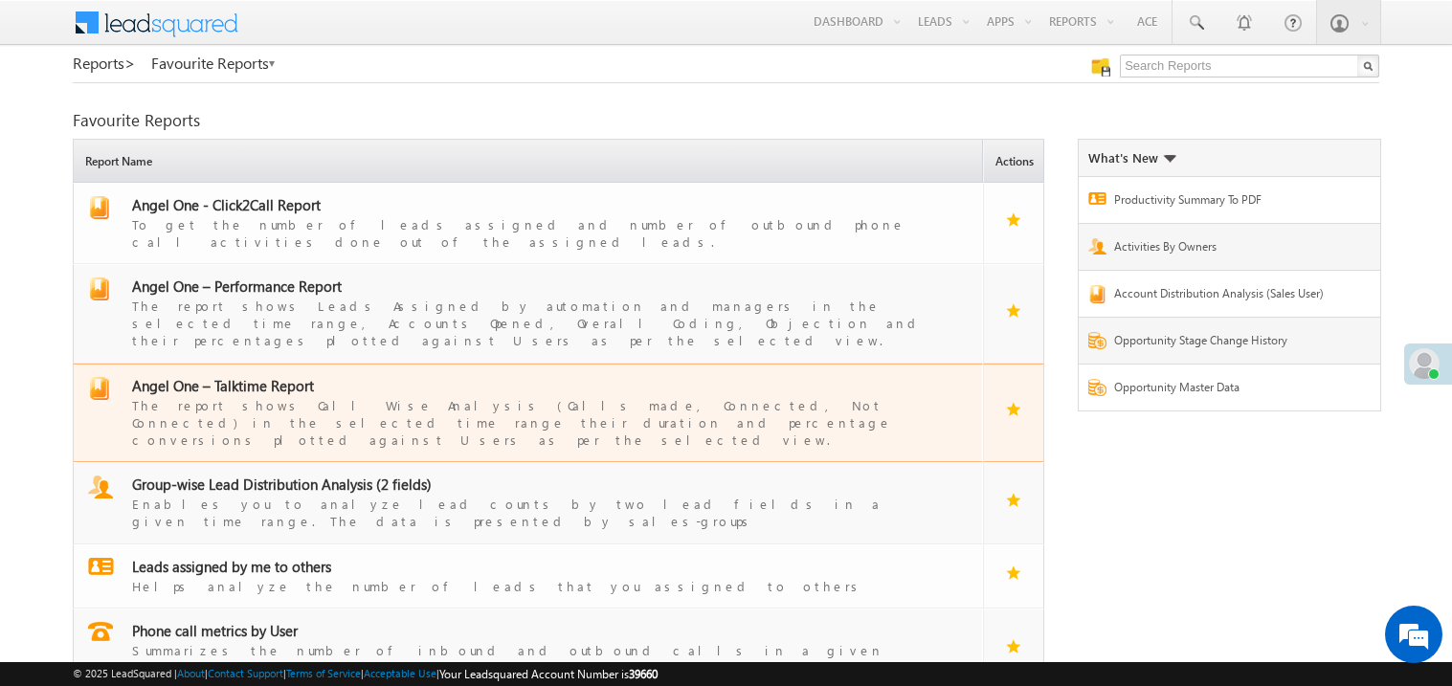
click at [274, 376] on span "Angel One – Talktime Report" at bounding box center [223, 385] width 182 height 19
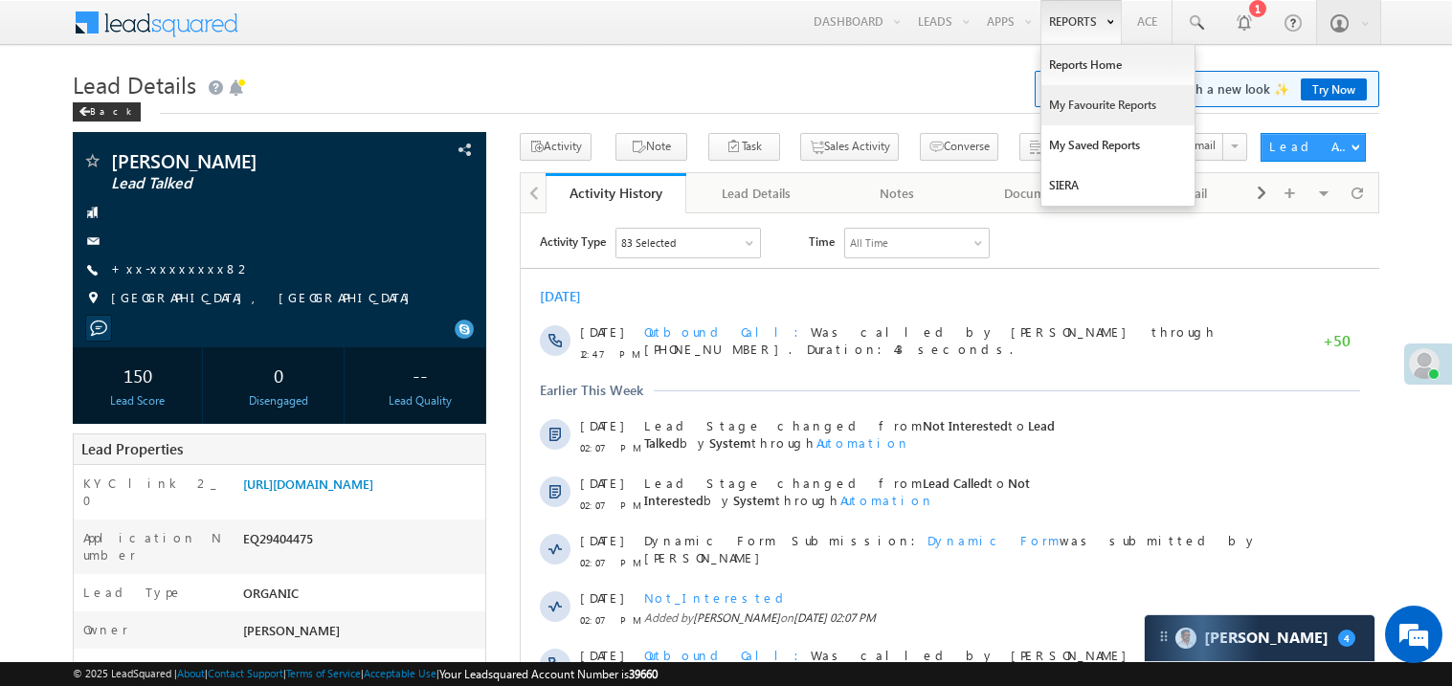
click at [1071, 103] on link "My Favourite Reports" at bounding box center [1118, 105] width 153 height 40
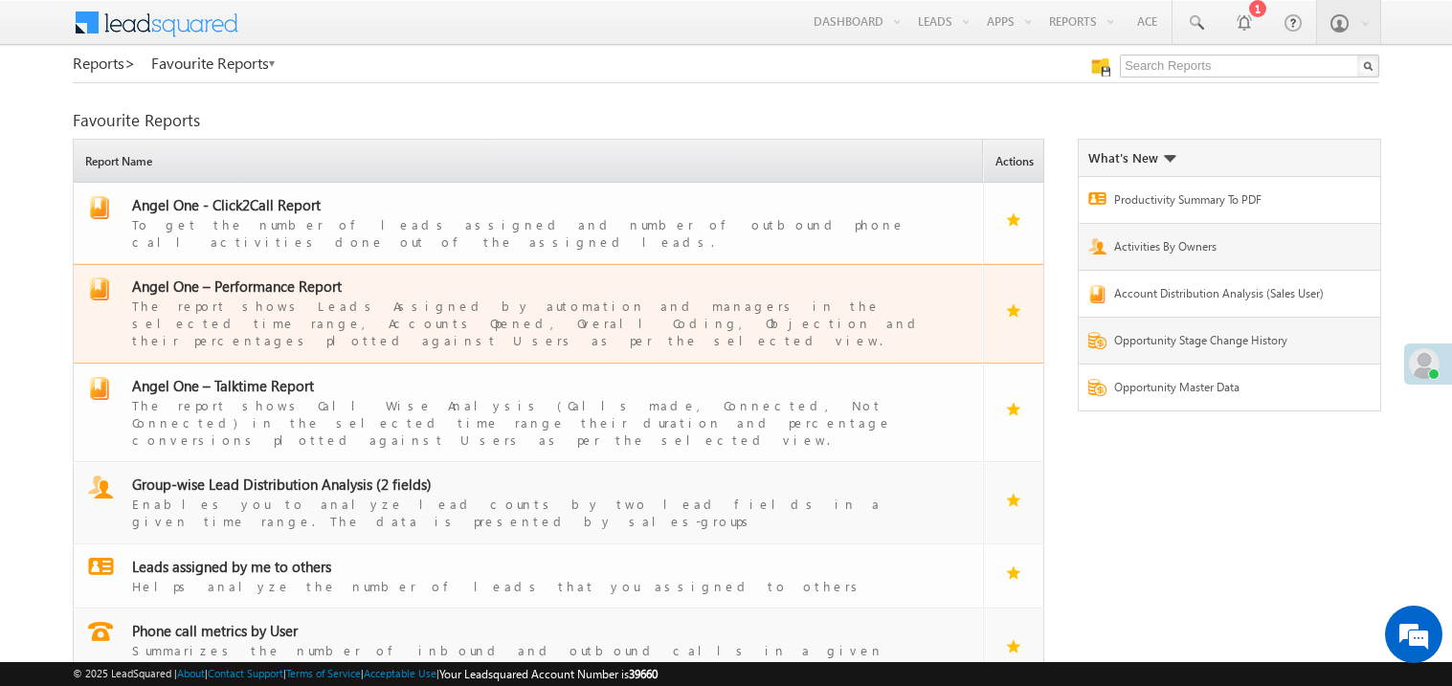
click at [247, 277] on span "Angel One – Performance Report" at bounding box center [237, 286] width 210 height 19
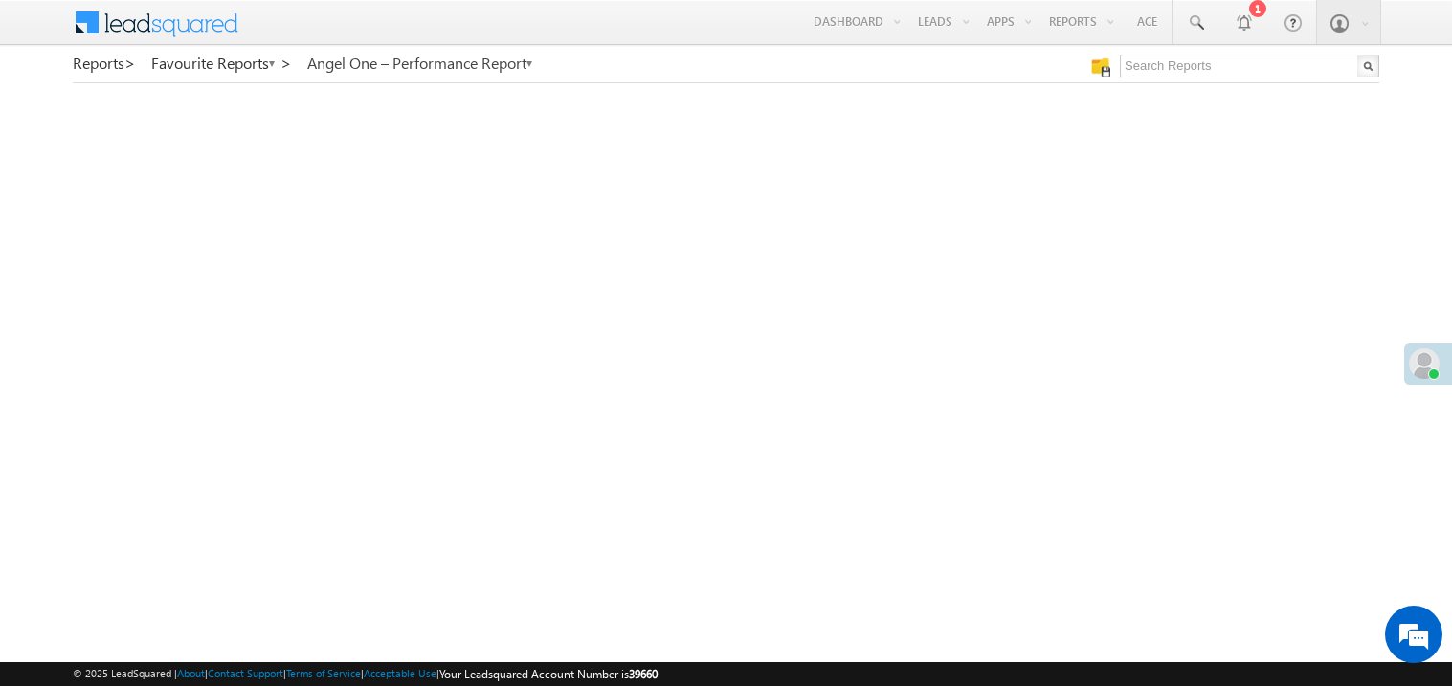
click at [456, 72] on link "Angel One – Performance Report" at bounding box center [420, 63] width 227 height 17
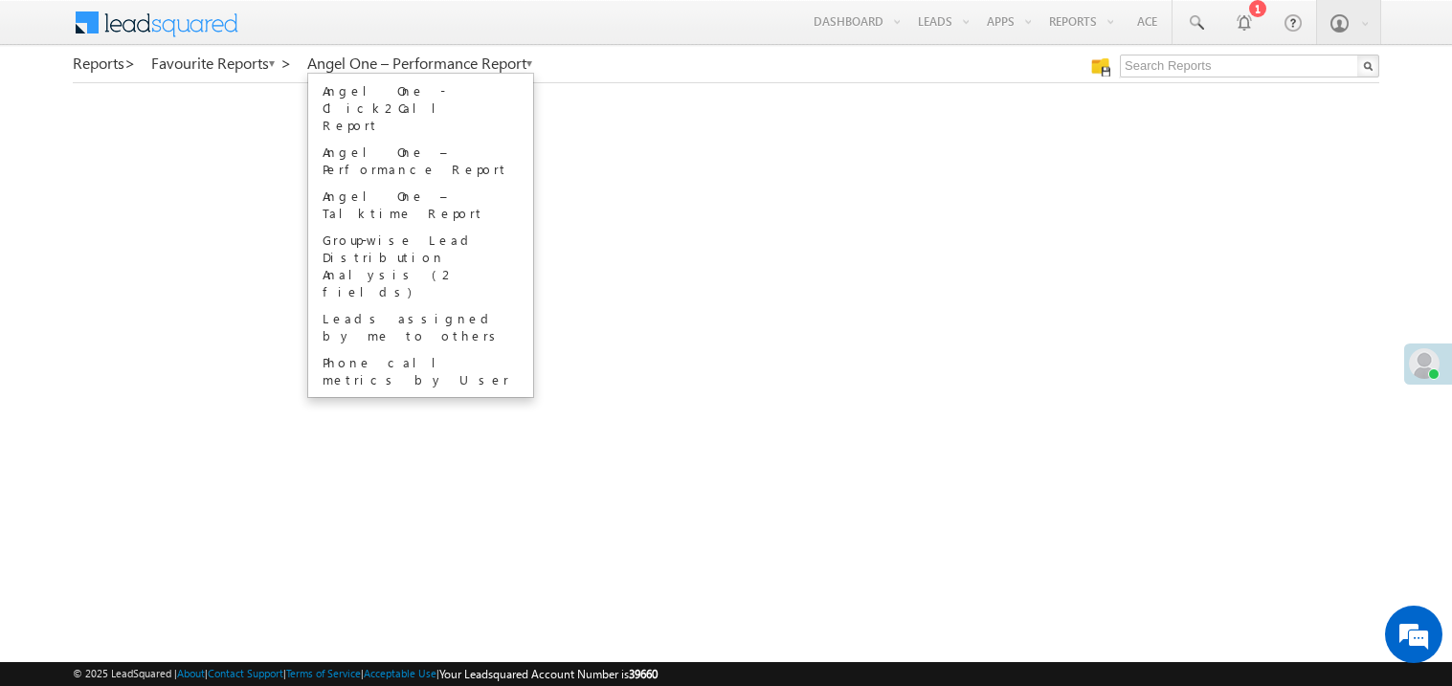
click at [647, 62] on div at bounding box center [782, 68] width 302 height 27
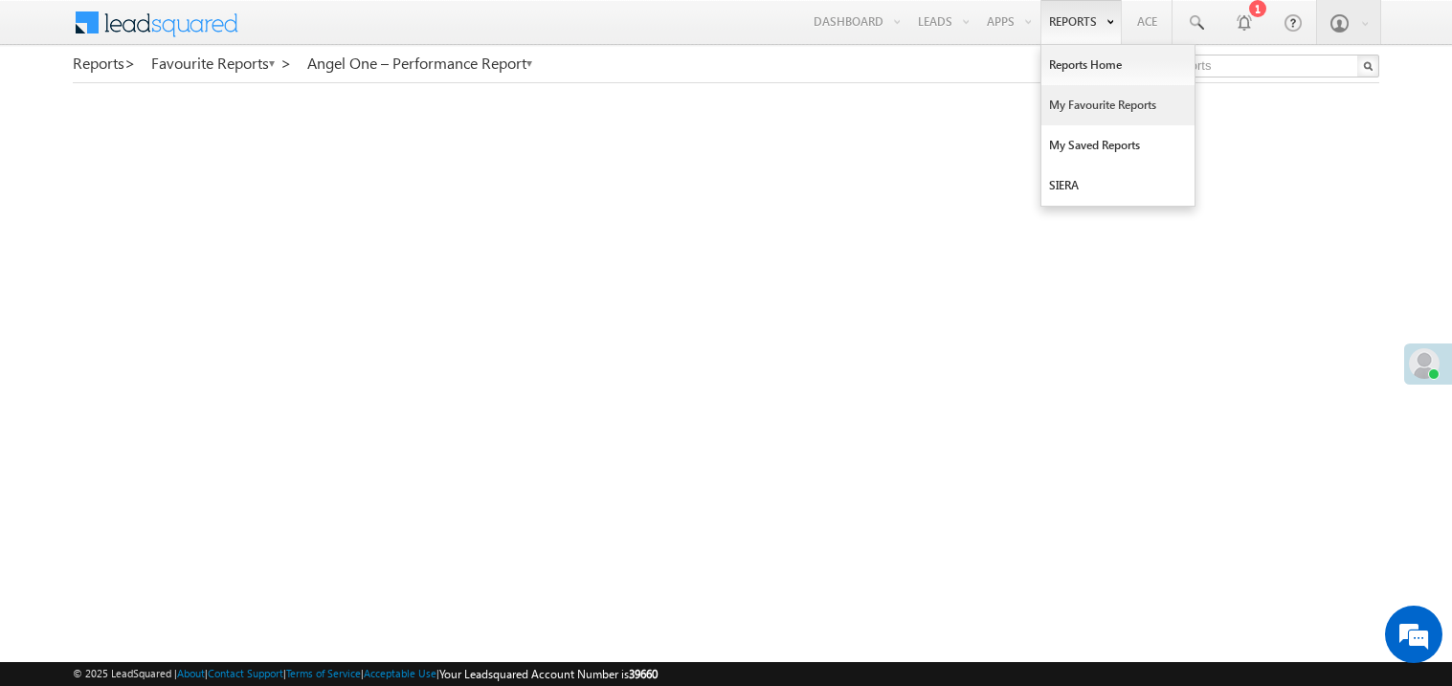
click at [1069, 101] on link "My Favourite Reports" at bounding box center [1118, 105] width 153 height 40
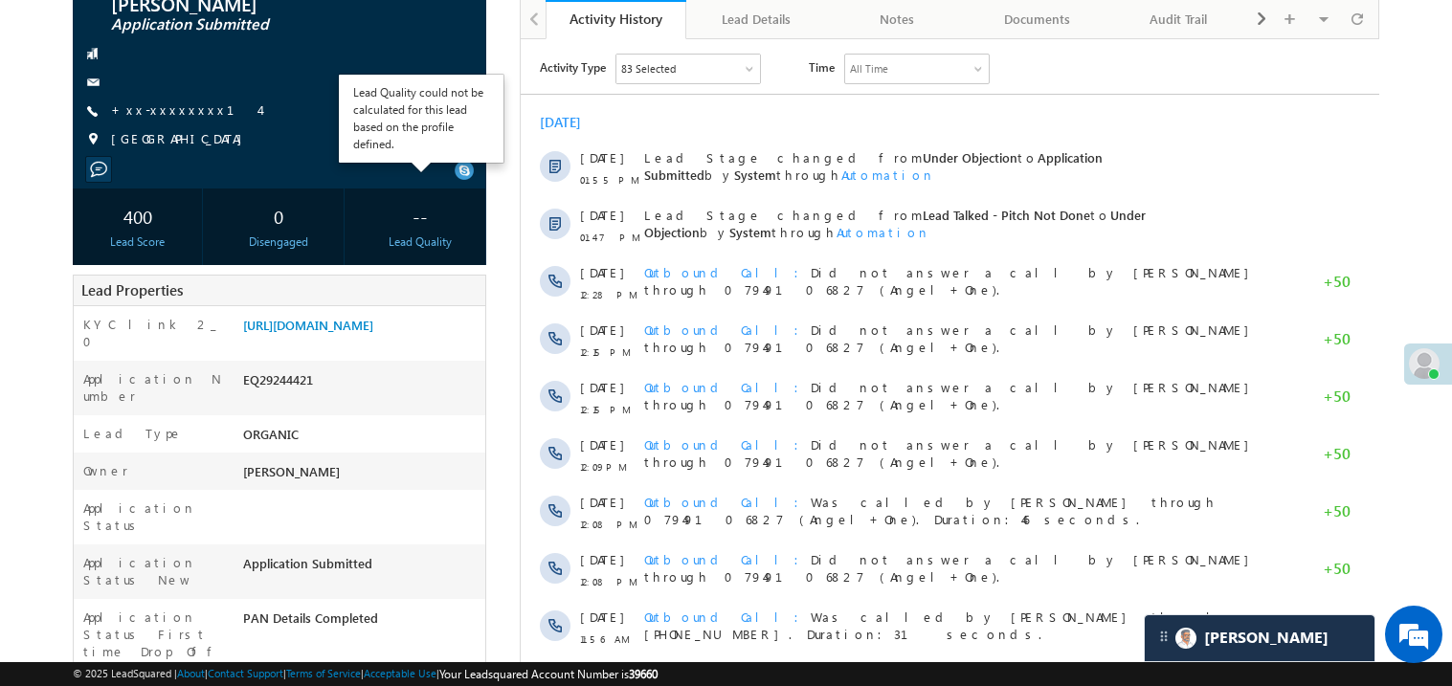
scroll to position [229, 0]
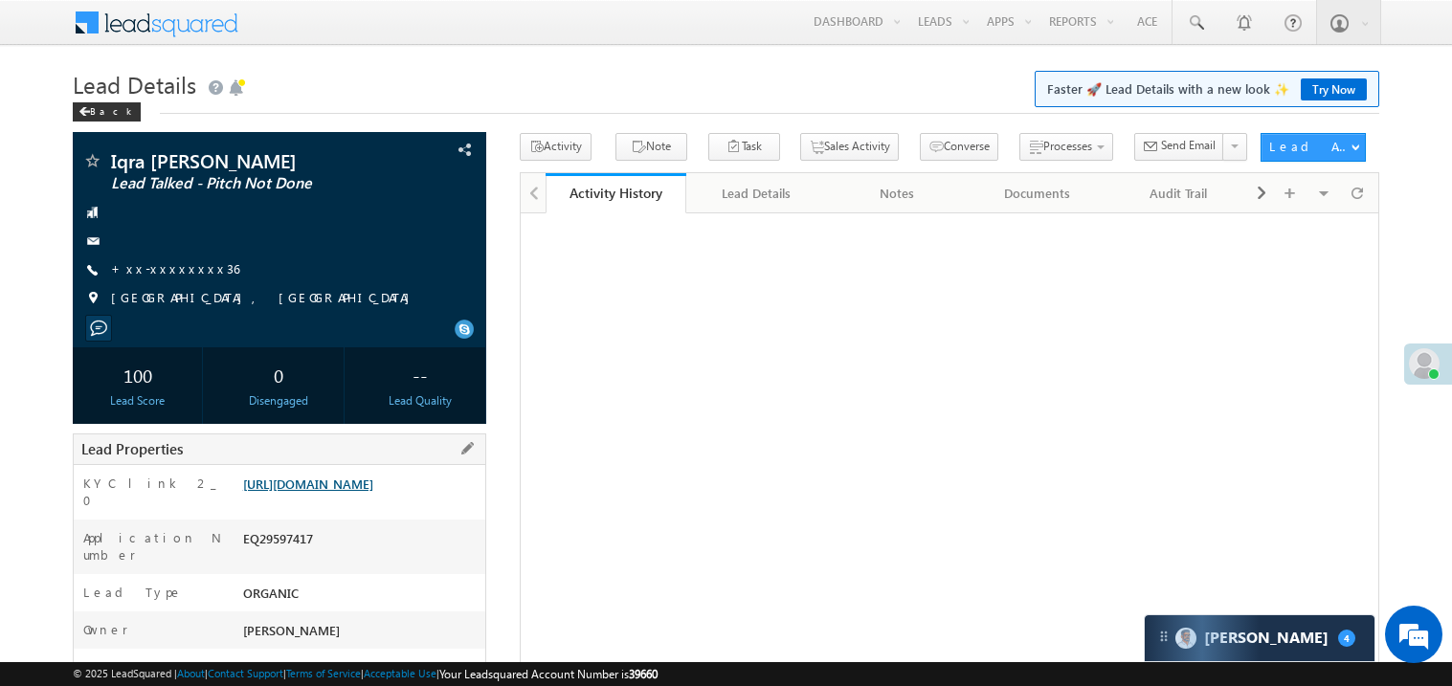
click at [373, 492] on link "https://angelbroking1-pk3em7sa.customui-test.leadsquared.com?leadId=91ac7ee6-f6…" at bounding box center [308, 484] width 130 height 16
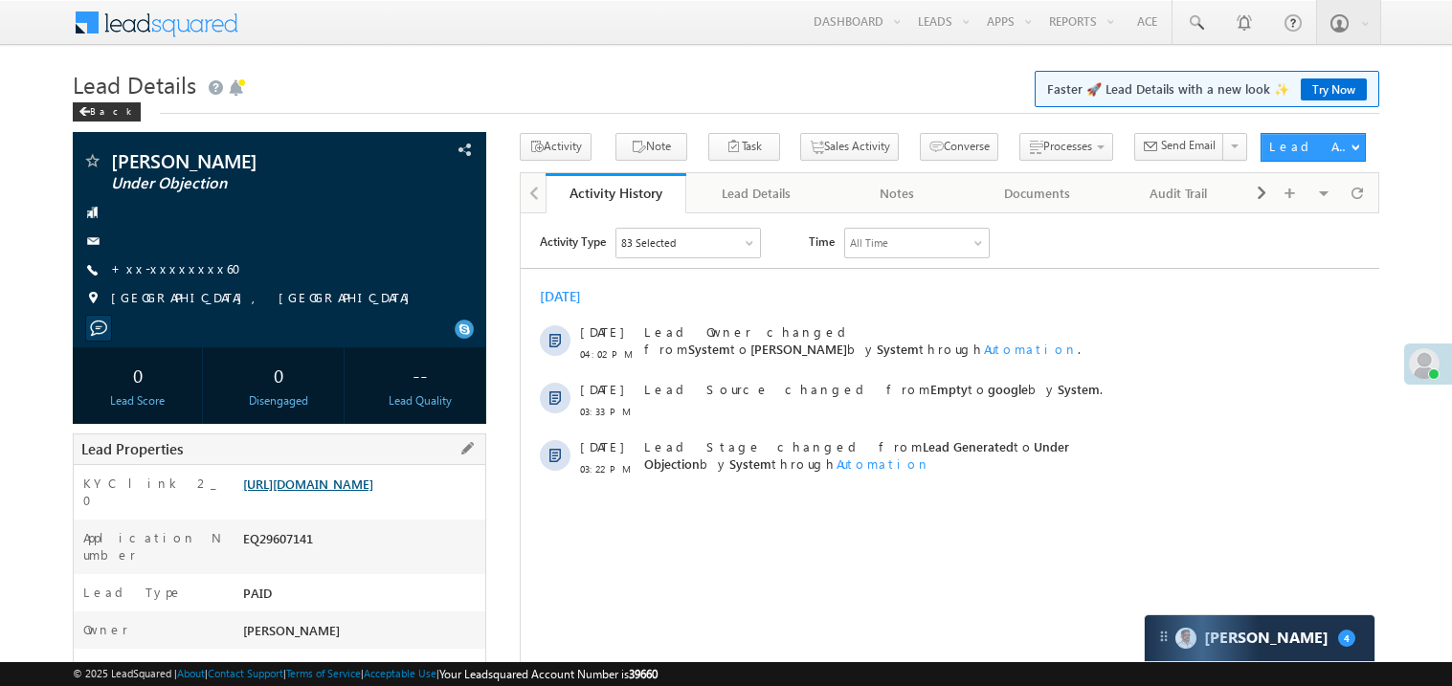
click at [364, 492] on link "https://angelbroking1-pk3em7sa.customui-test.leadsquared.com?leadId=56699881-39…" at bounding box center [308, 484] width 130 height 16
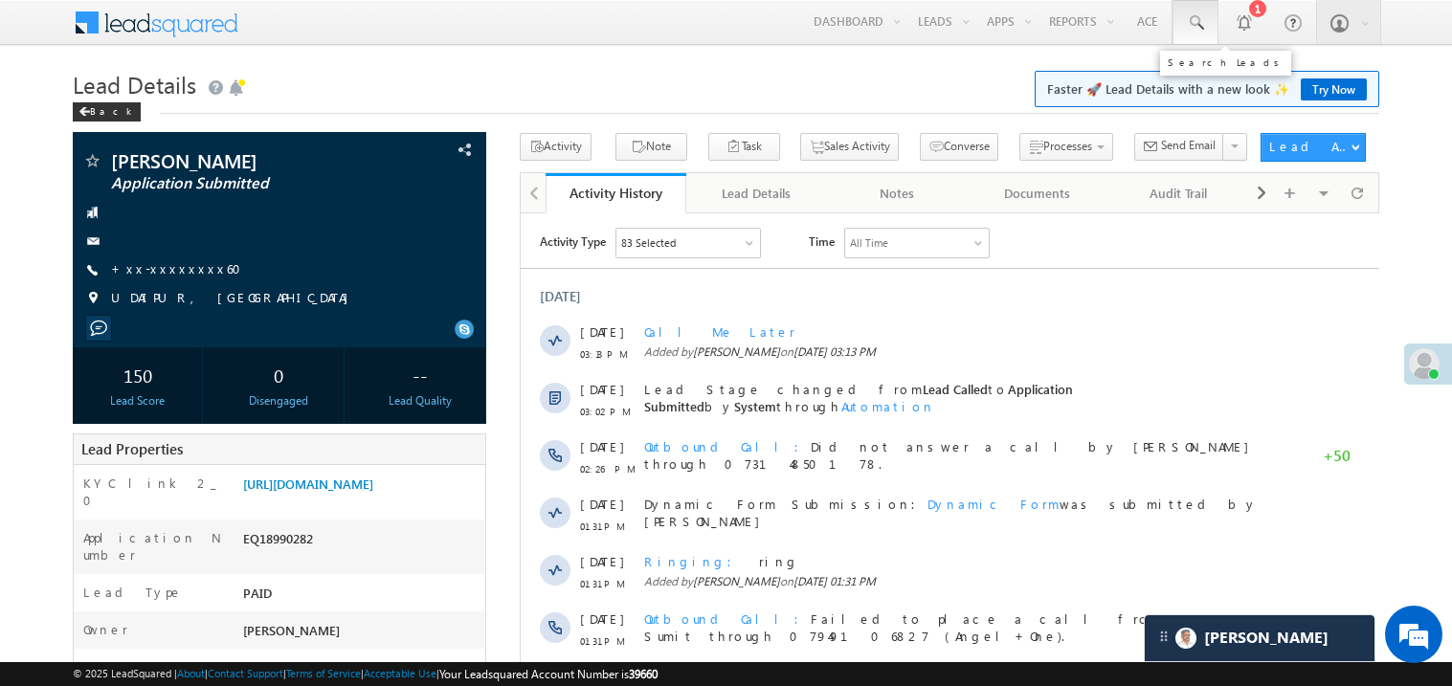
click at [1192, 16] on span at bounding box center [1195, 22] width 19 height 19
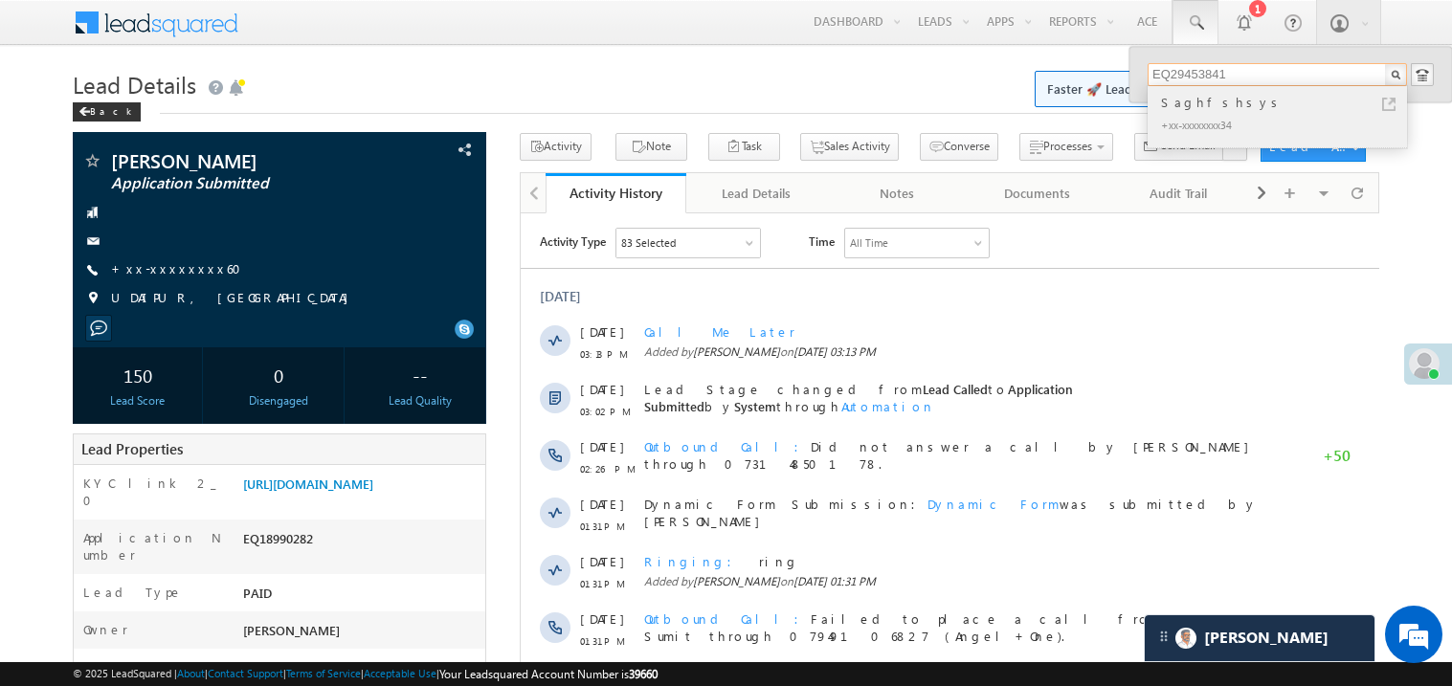
type input "EQ29453841"
click at [1194, 106] on div "Saghfshsys" at bounding box center [1286, 102] width 257 height 21
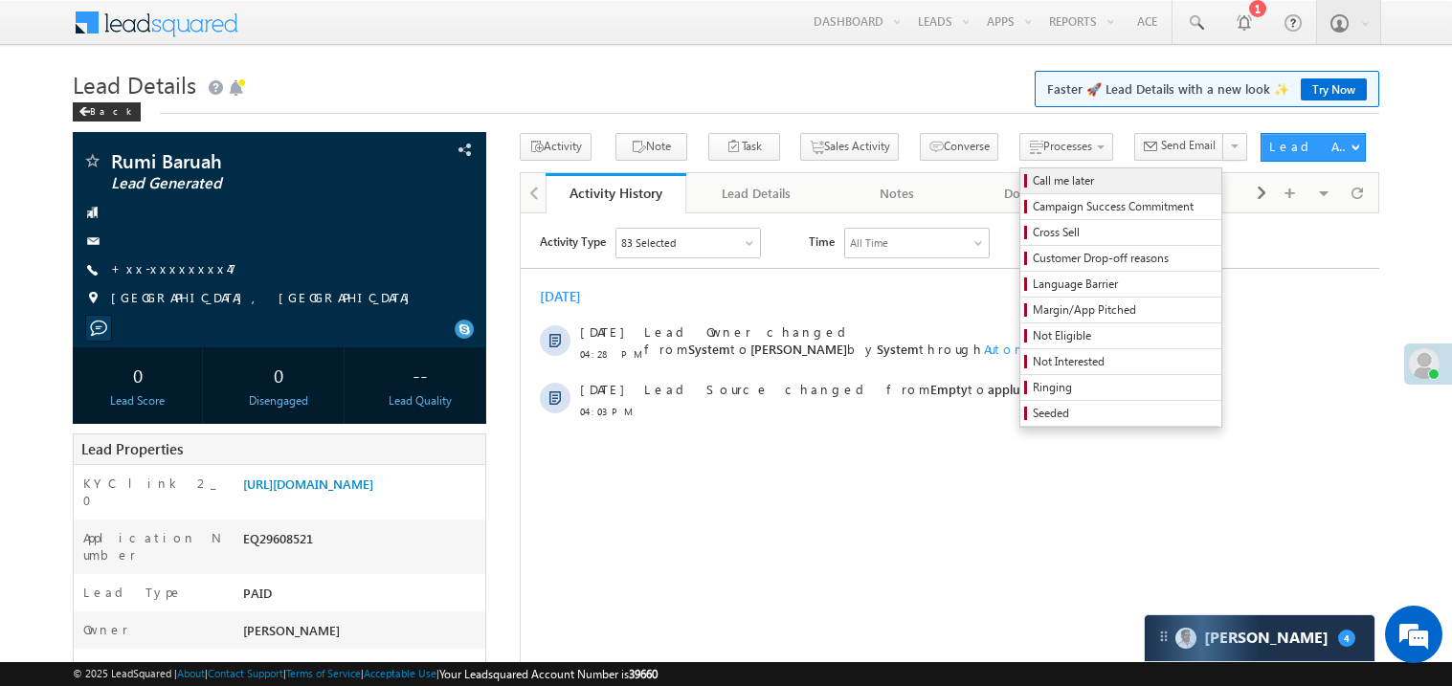
click at [1021, 169] on link "Call me later" at bounding box center [1121, 181] width 201 height 25
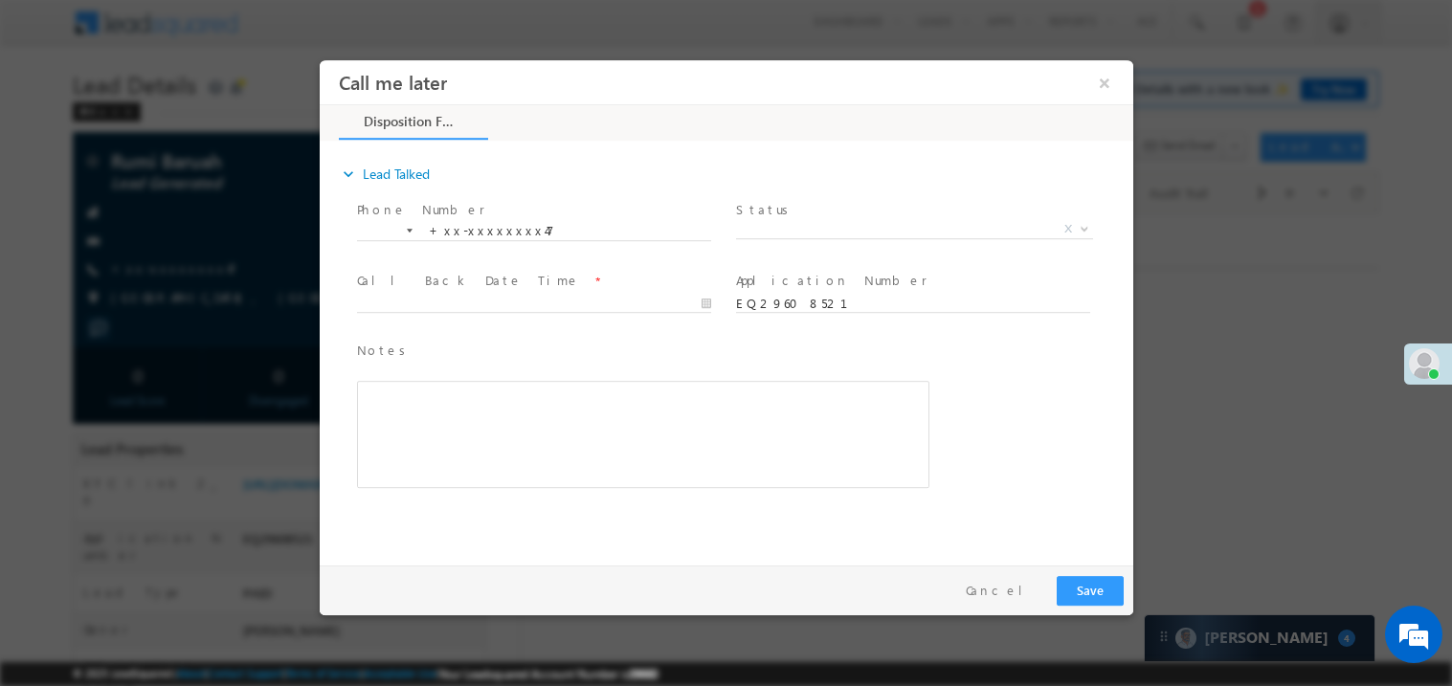
click at [830, 215] on span "Status *" at bounding box center [911, 209] width 353 height 21
click at [779, 230] on span "X" at bounding box center [913, 228] width 357 height 19
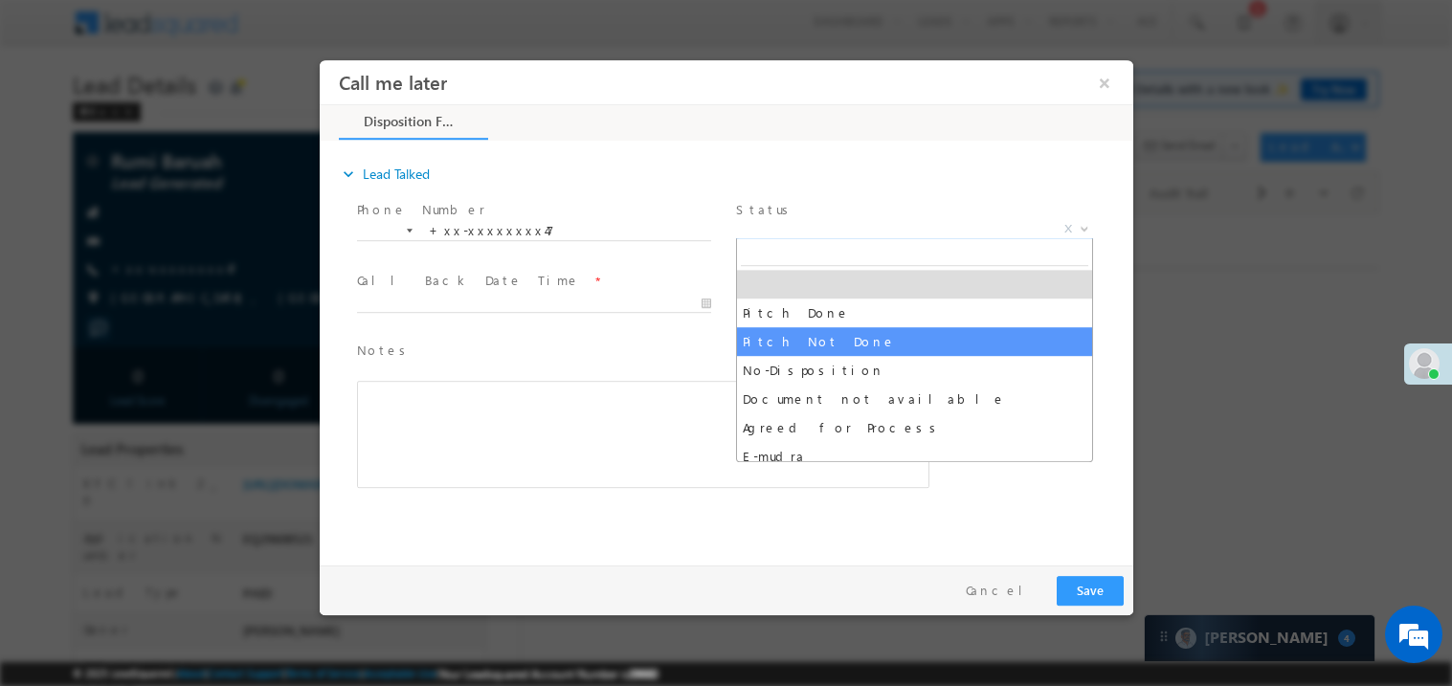
select select "Pitch Not Done"
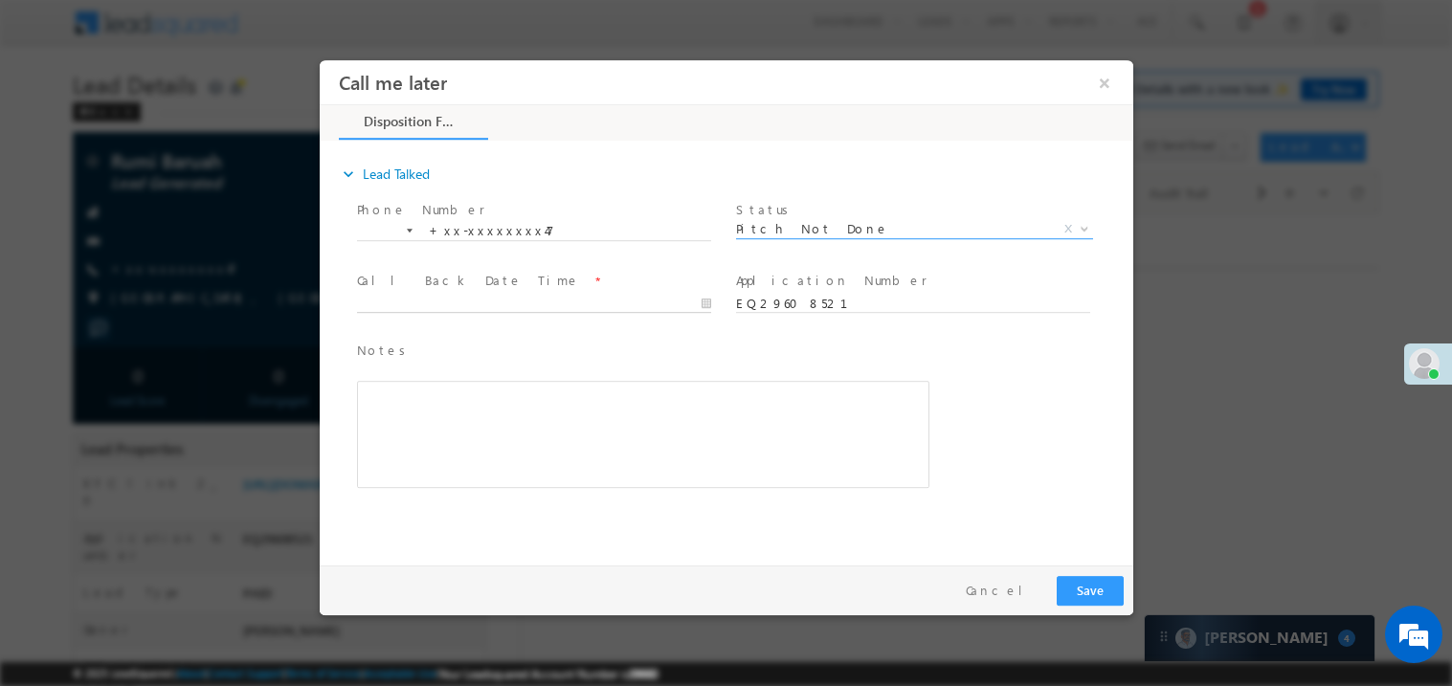
click at [455, 294] on input "text" at bounding box center [533, 303] width 354 height 19
type input "09/26/25 4:39 PM"
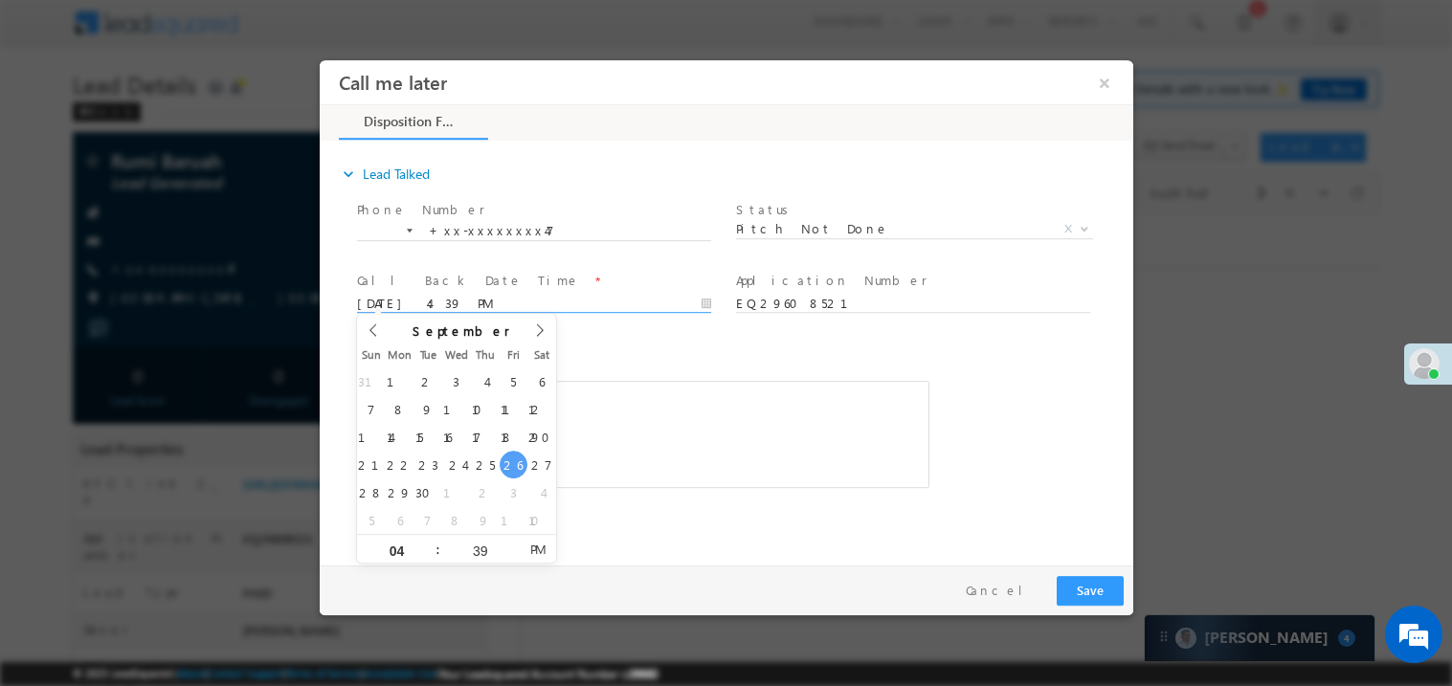
click at [604, 427] on div "Rich Text Editor, 40788eee-0fb2-11ec-a811-0adc8a9d82c2__tab1__section1__Notes__…" at bounding box center [642, 433] width 573 height 107
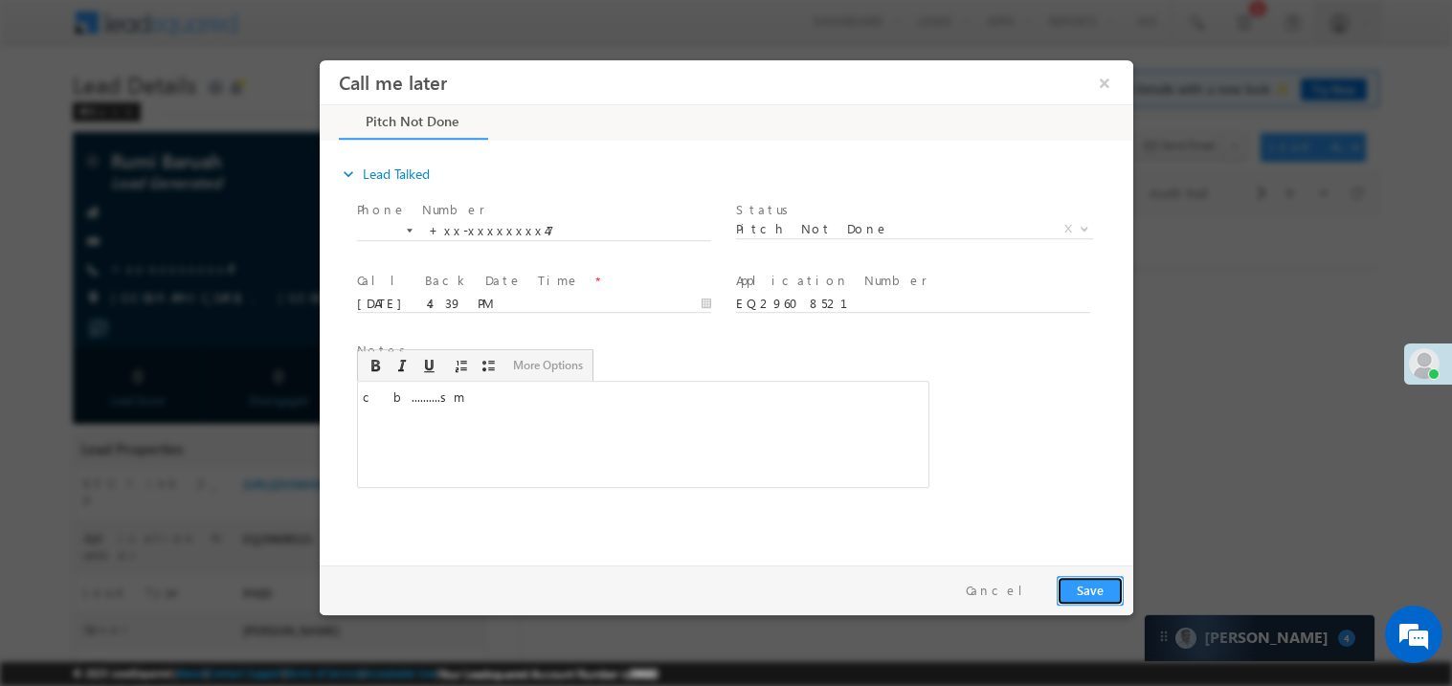
click at [1087, 586] on button "Save" at bounding box center [1089, 590] width 67 height 30
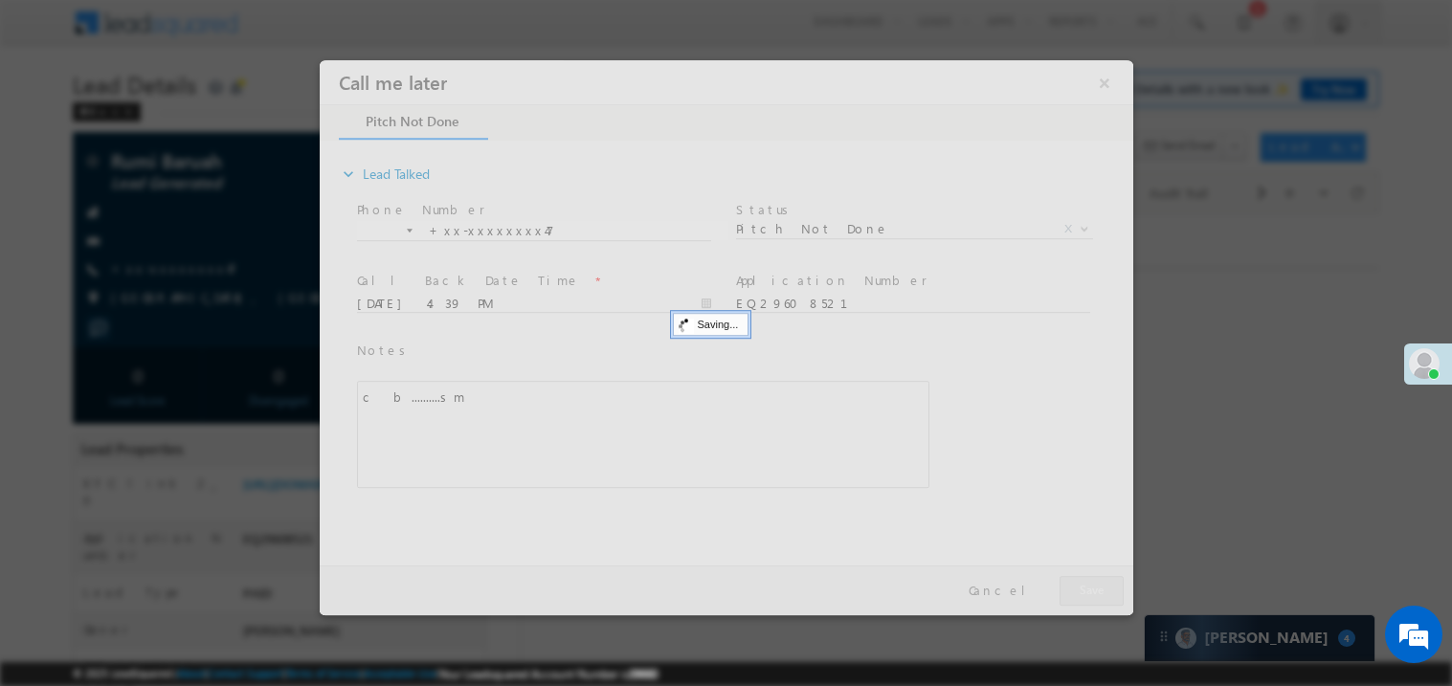
click at [1087, 586] on div at bounding box center [726, 336] width 814 height 555
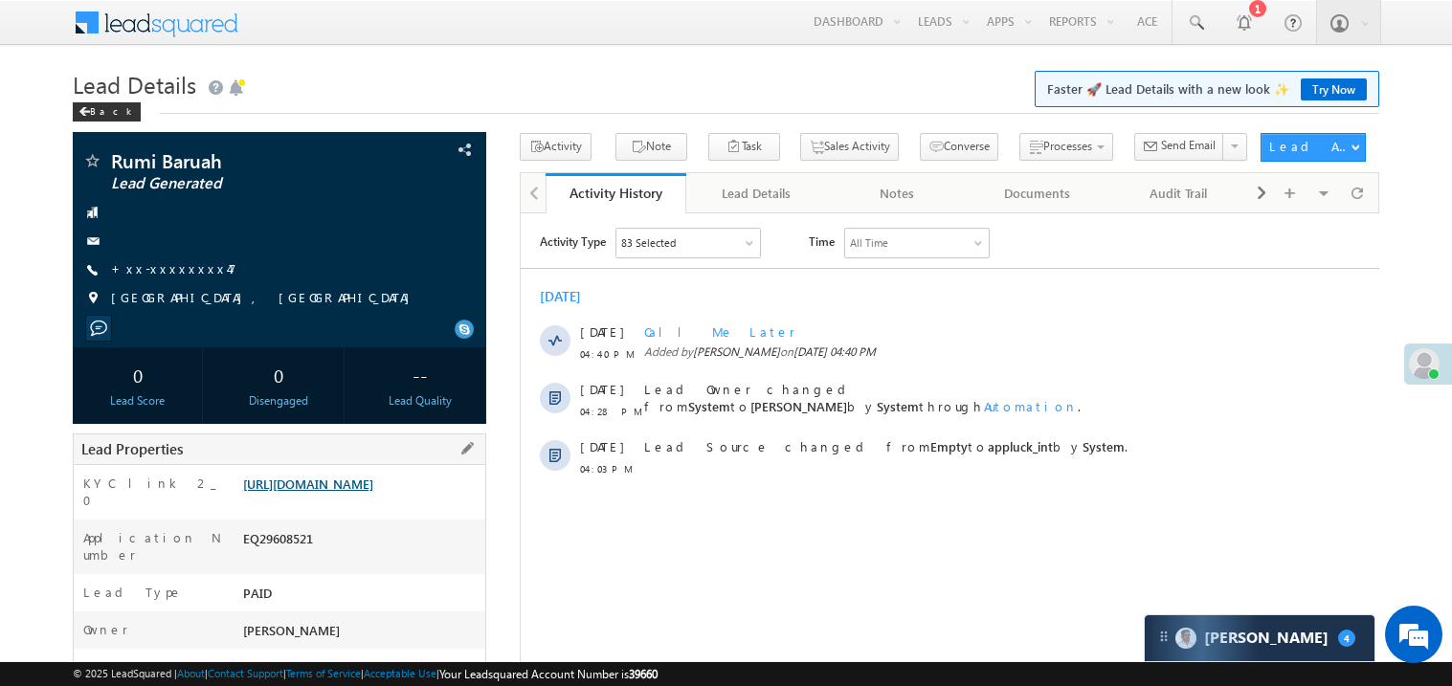
click at [373, 492] on link "https://angelbroking1-pk3em7sa.customui-test.leadsquared.com?leadId=72057854-54…" at bounding box center [308, 484] width 130 height 16
click at [156, 279] on span "+xx-xxxxxxxx47" at bounding box center [173, 269] width 125 height 19
click at [173, 272] on link "+xx-xxxxxxxx47" at bounding box center [173, 268] width 125 height 16
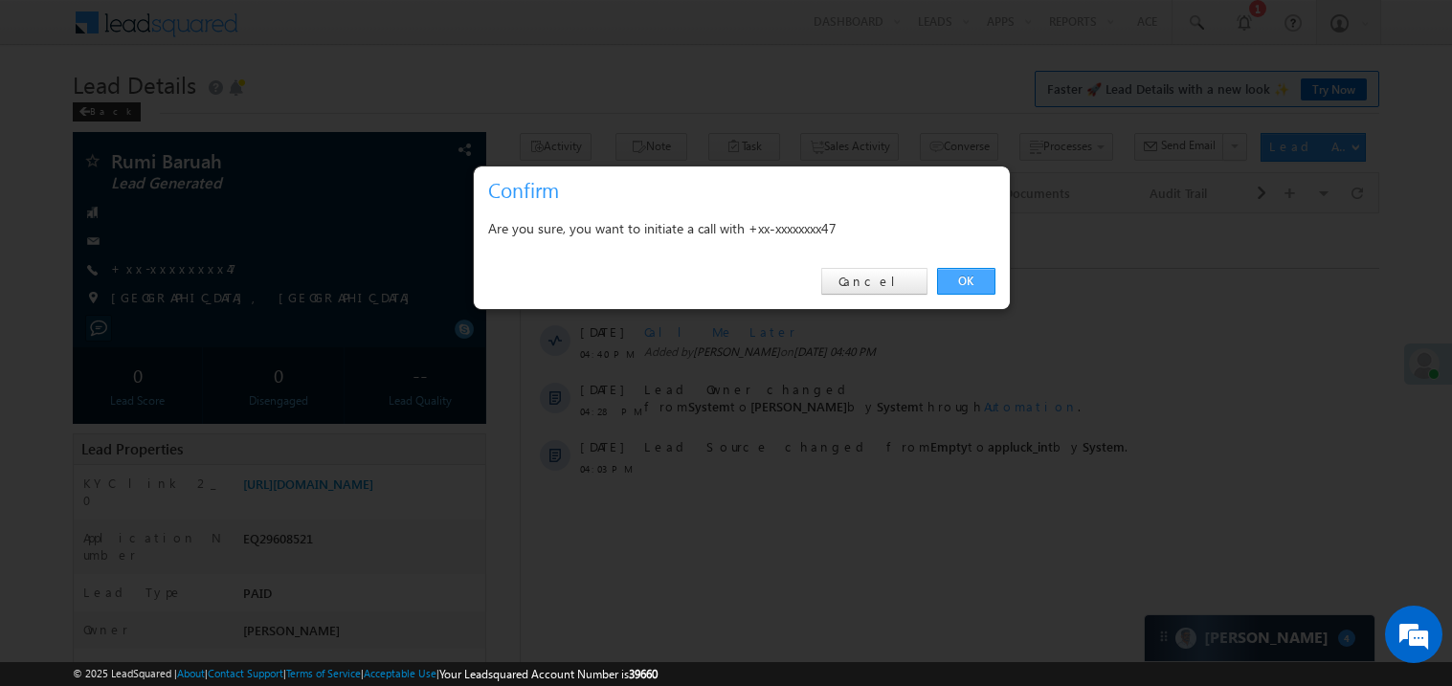
click at [965, 275] on link "OK" at bounding box center [966, 281] width 58 height 27
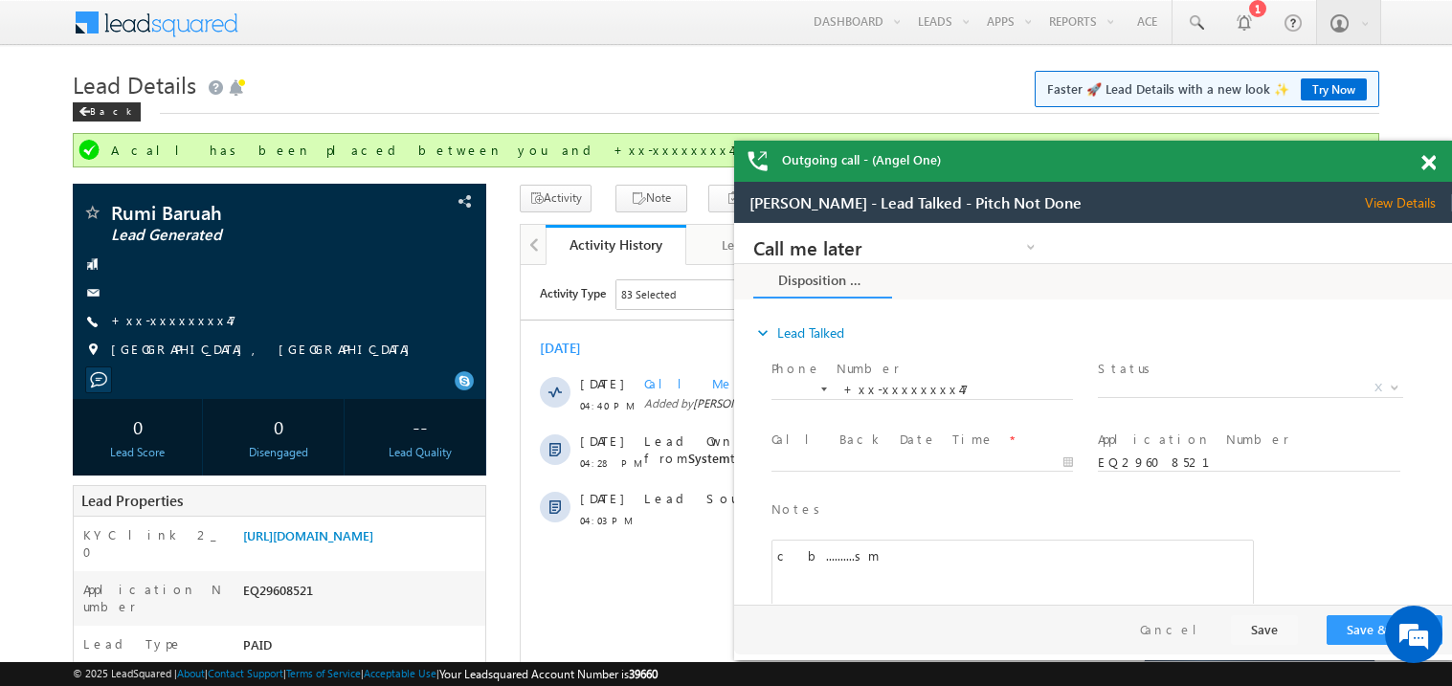
click at [1432, 162] on span at bounding box center [1429, 163] width 14 height 16
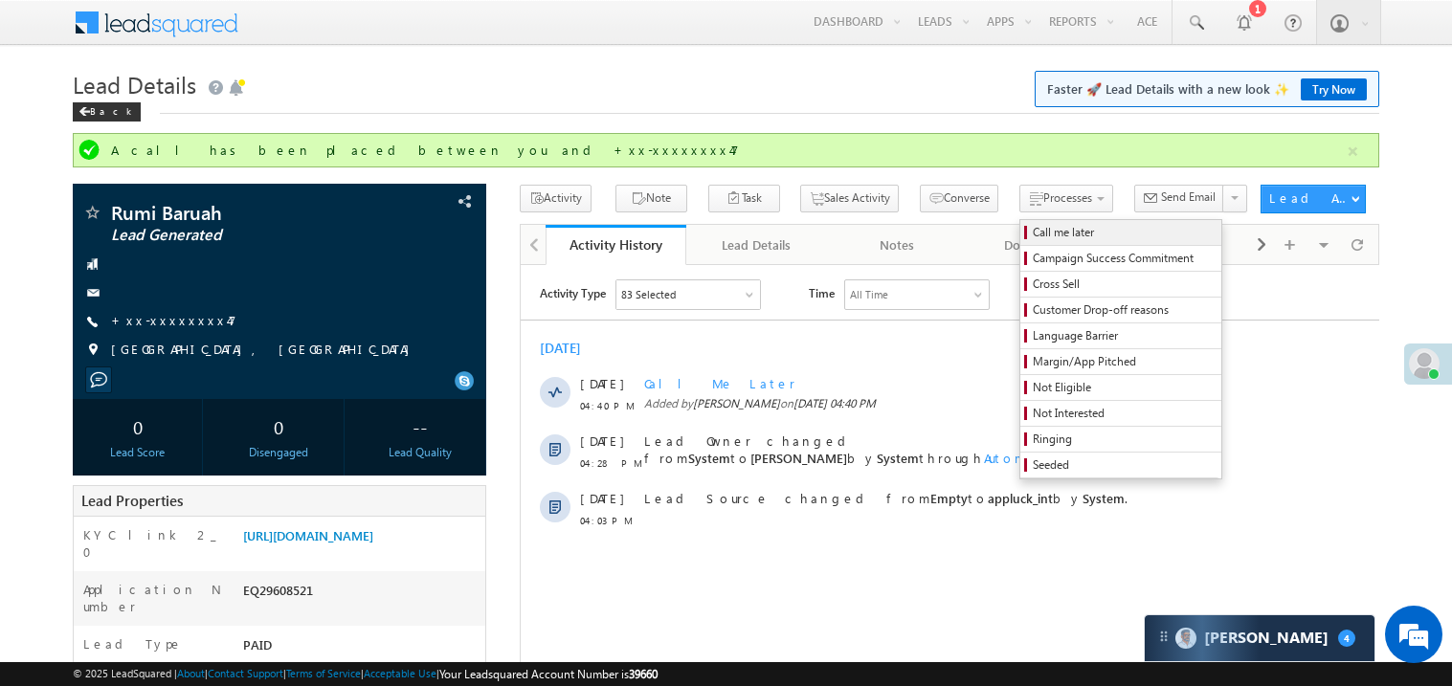
click at [1033, 231] on span "Call me later" at bounding box center [1124, 232] width 182 height 17
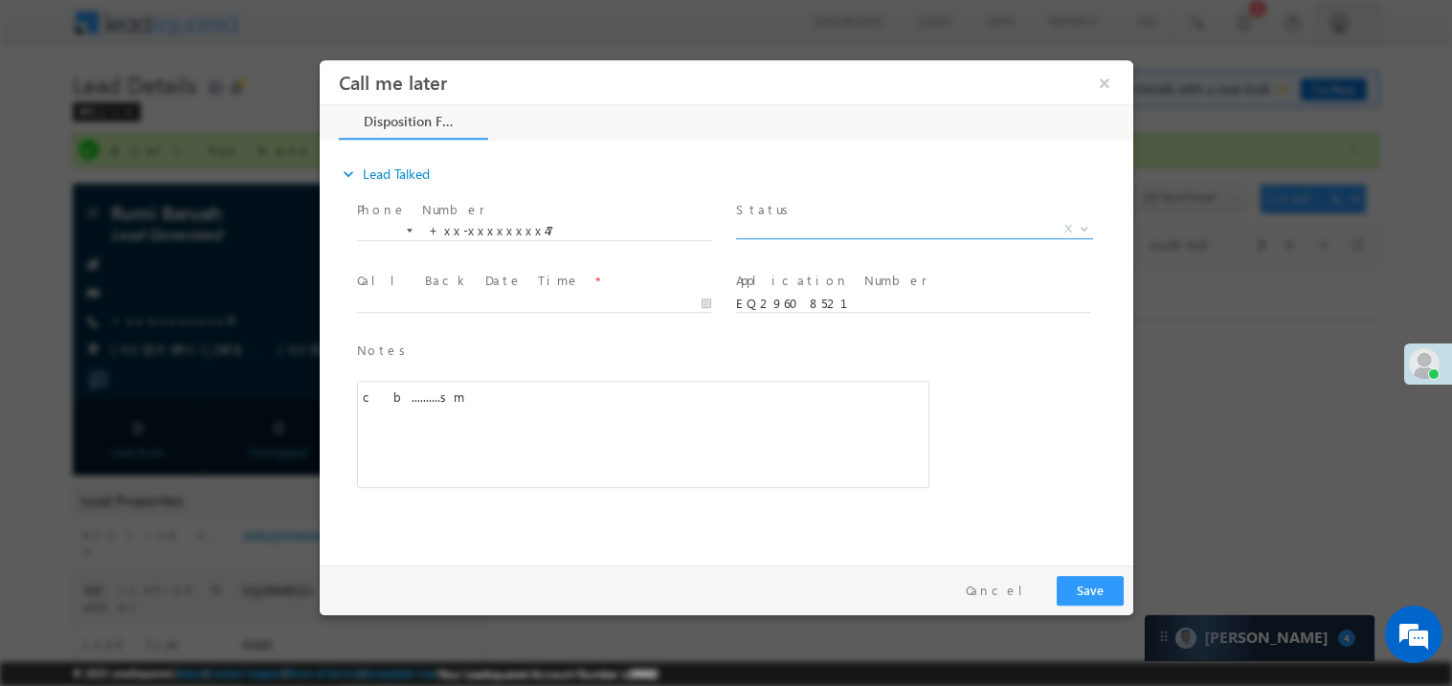
click at [768, 232] on span "X" at bounding box center [913, 228] width 357 height 19
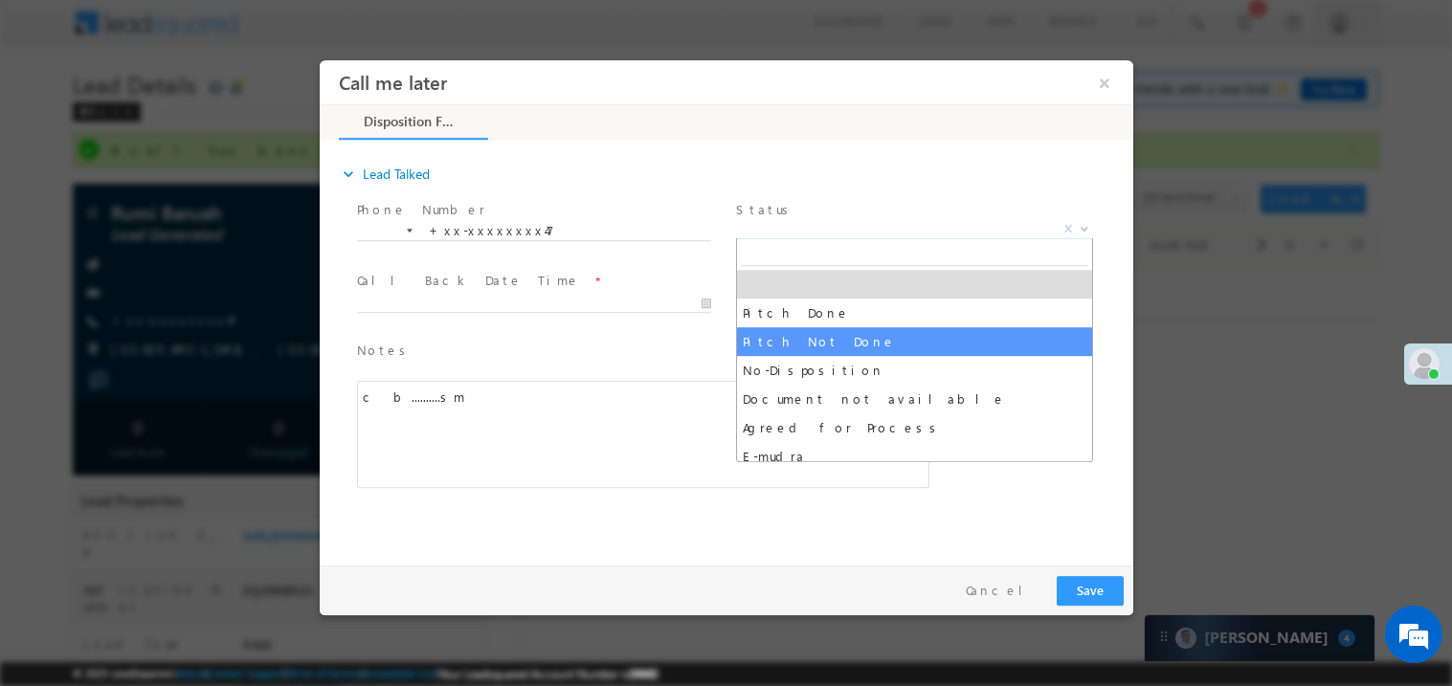
select select "Pitch Not Done"
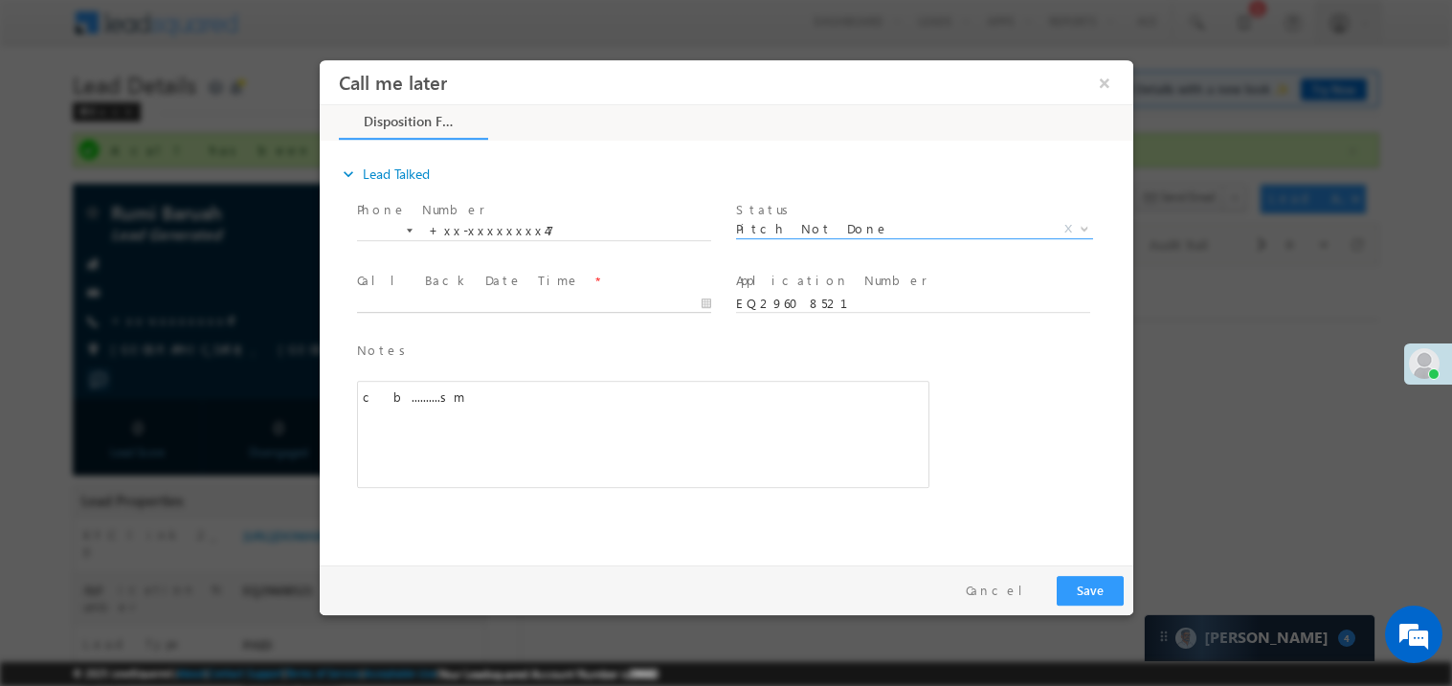
click at [489, 302] on body "Call me later ×" at bounding box center [726, 307] width 814 height 497
type input "09/26/25 4:41 PM"
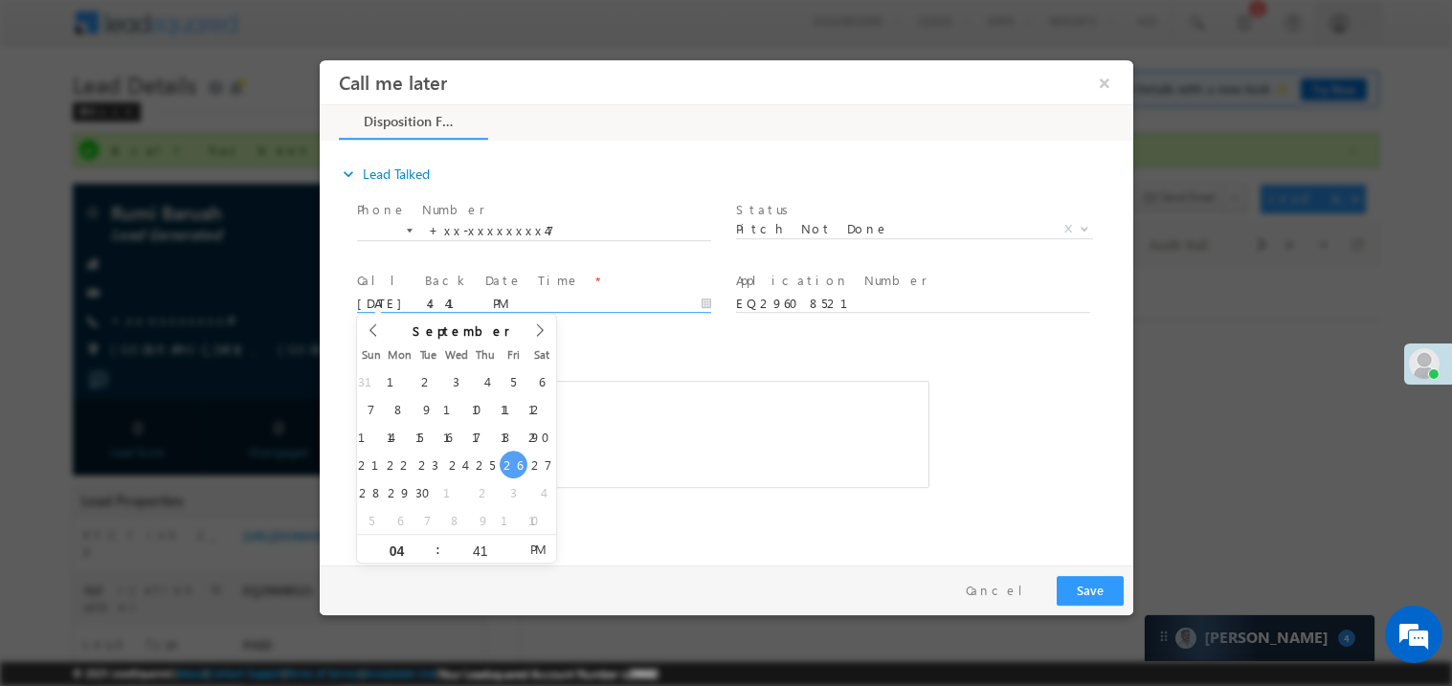
click at [671, 450] on div "c b..........sm" at bounding box center [642, 433] width 573 height 107
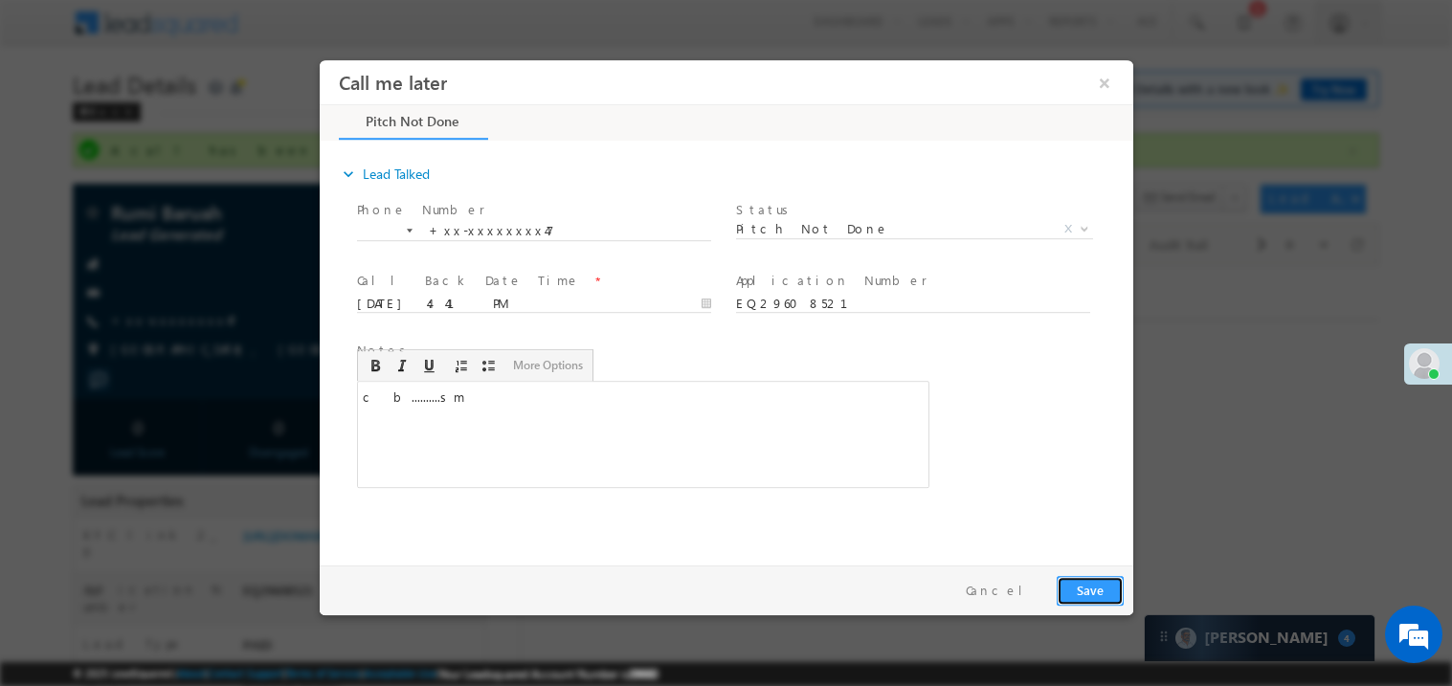
click at [1092, 579] on button "Save" at bounding box center [1089, 590] width 67 height 30
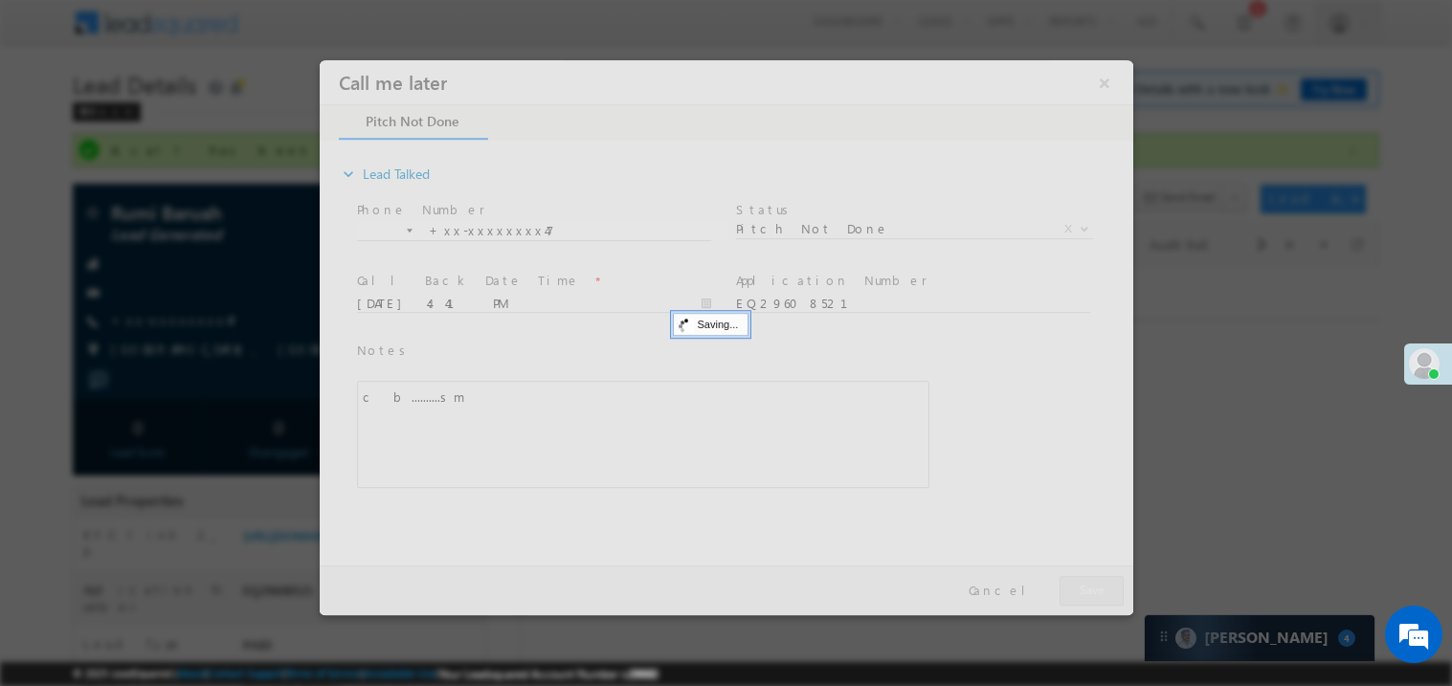
click at [1092, 579] on div at bounding box center [726, 336] width 814 height 555
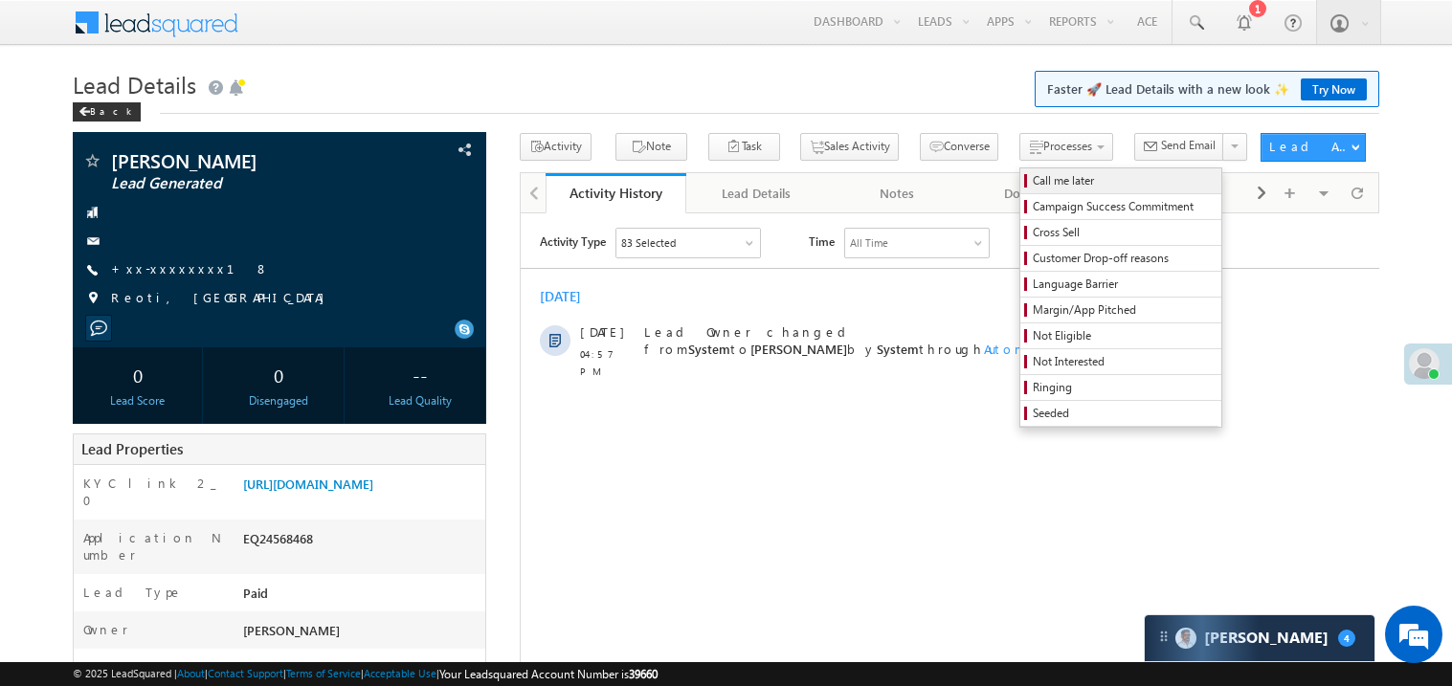
click at [1033, 178] on span "Call me later" at bounding box center [1124, 180] width 182 height 17
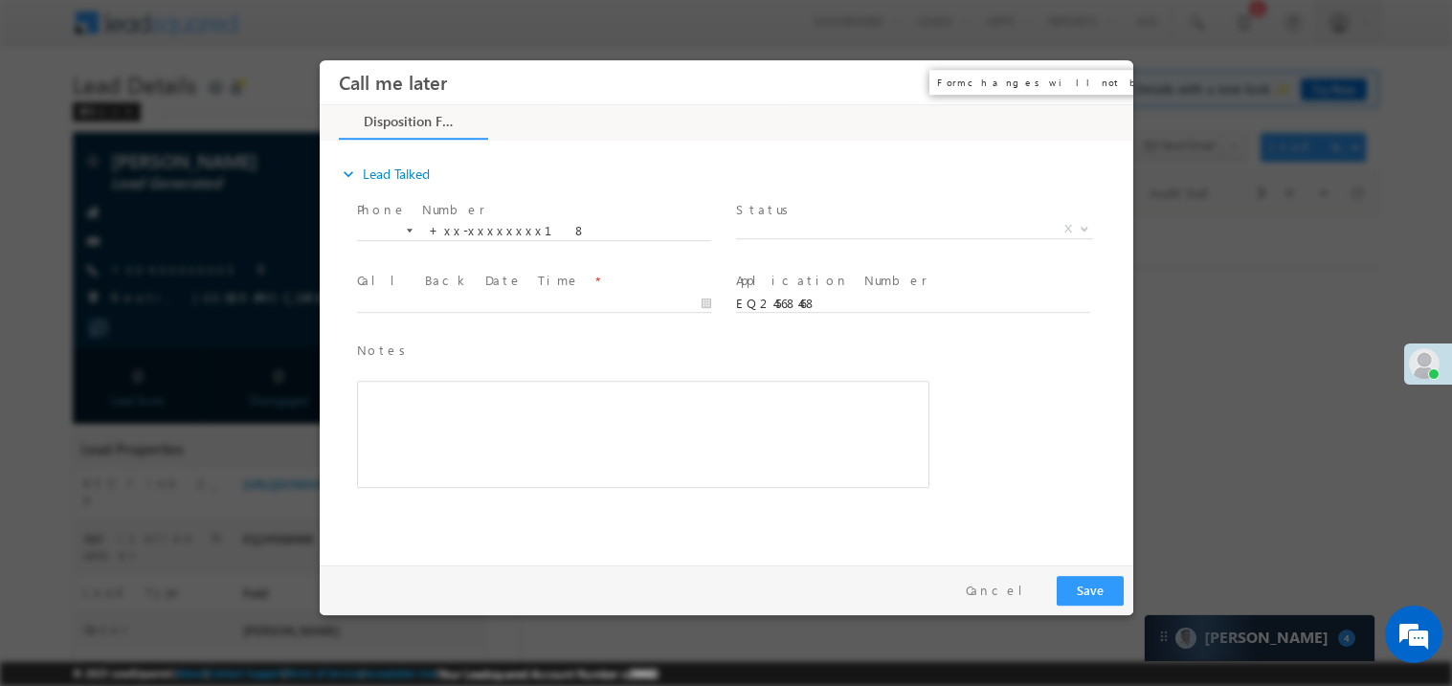
click at [1112, 79] on button "×" at bounding box center [1104, 81] width 33 height 35
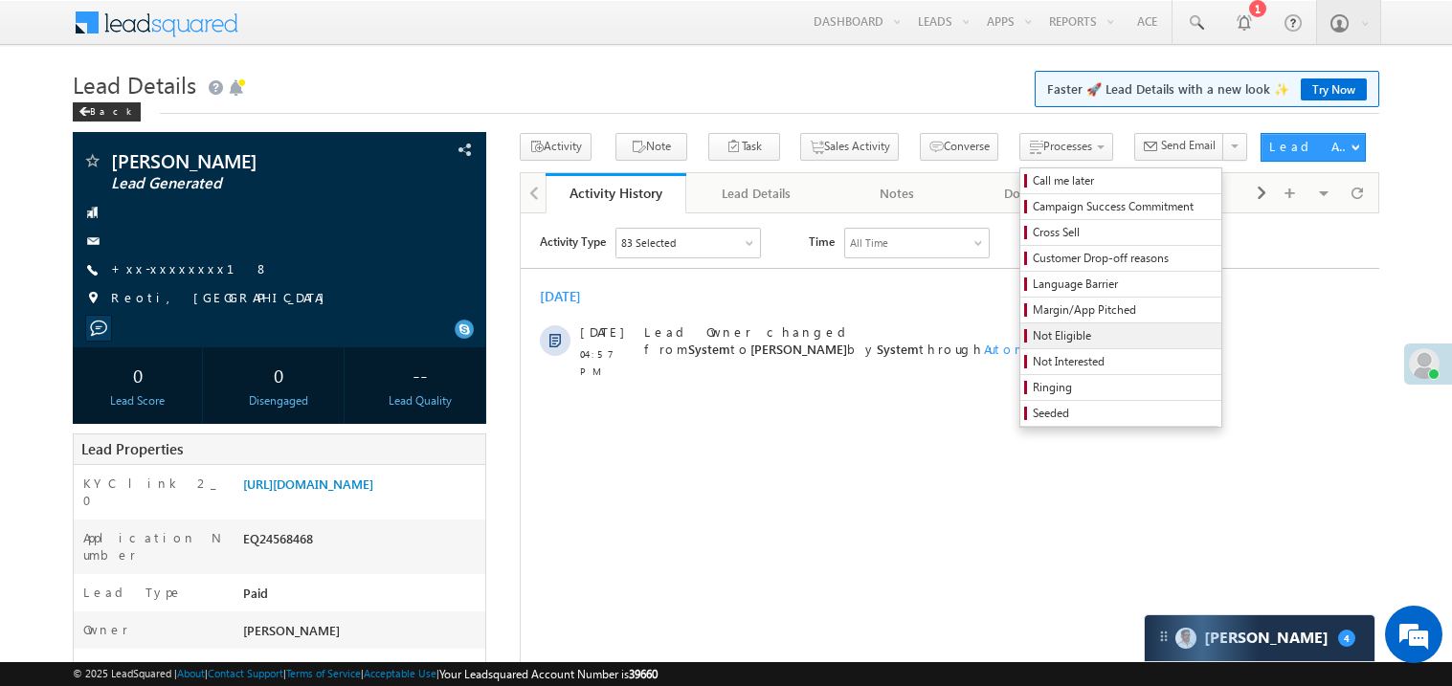
click at [1041, 340] on span "Not Eligible" at bounding box center [1124, 335] width 182 height 17
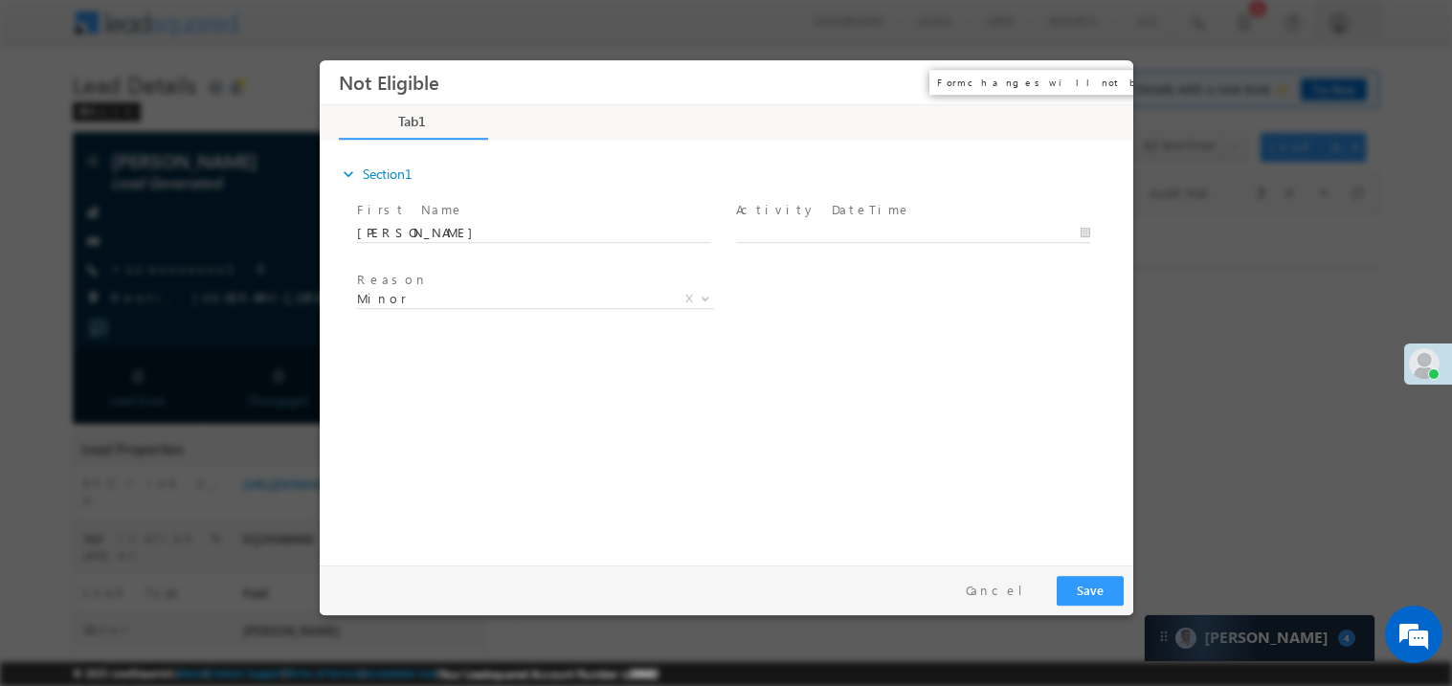
click at [1109, 79] on button "×" at bounding box center [1104, 81] width 33 height 35
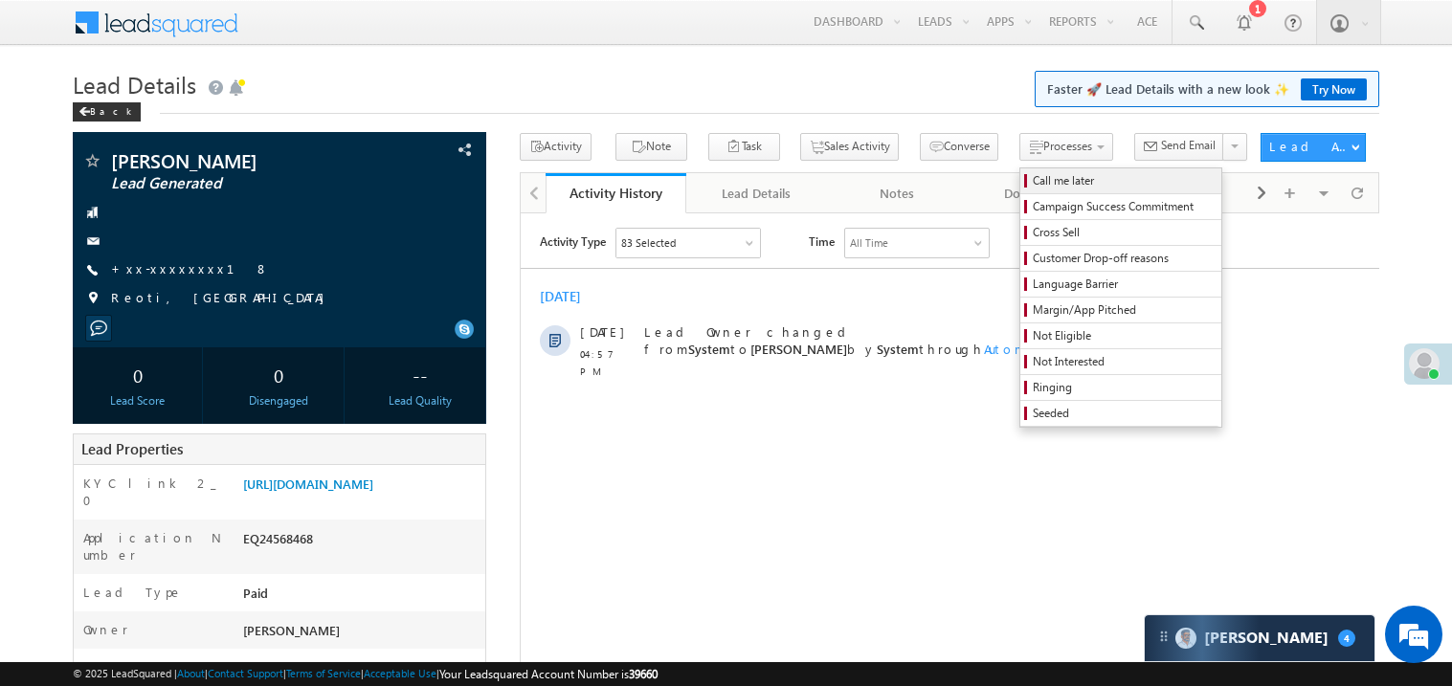
click at [1033, 182] on span "Call me later" at bounding box center [1124, 180] width 182 height 17
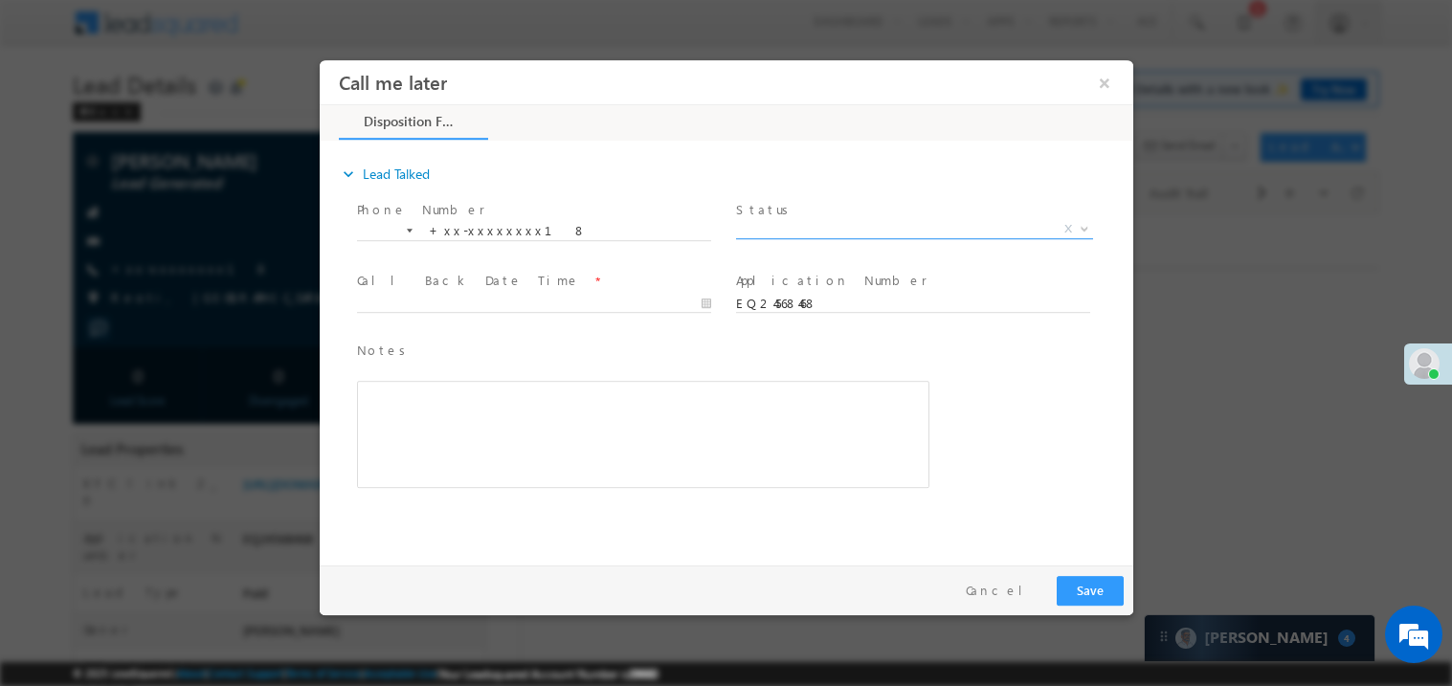
click at [796, 229] on span "X" at bounding box center [913, 228] width 357 height 19
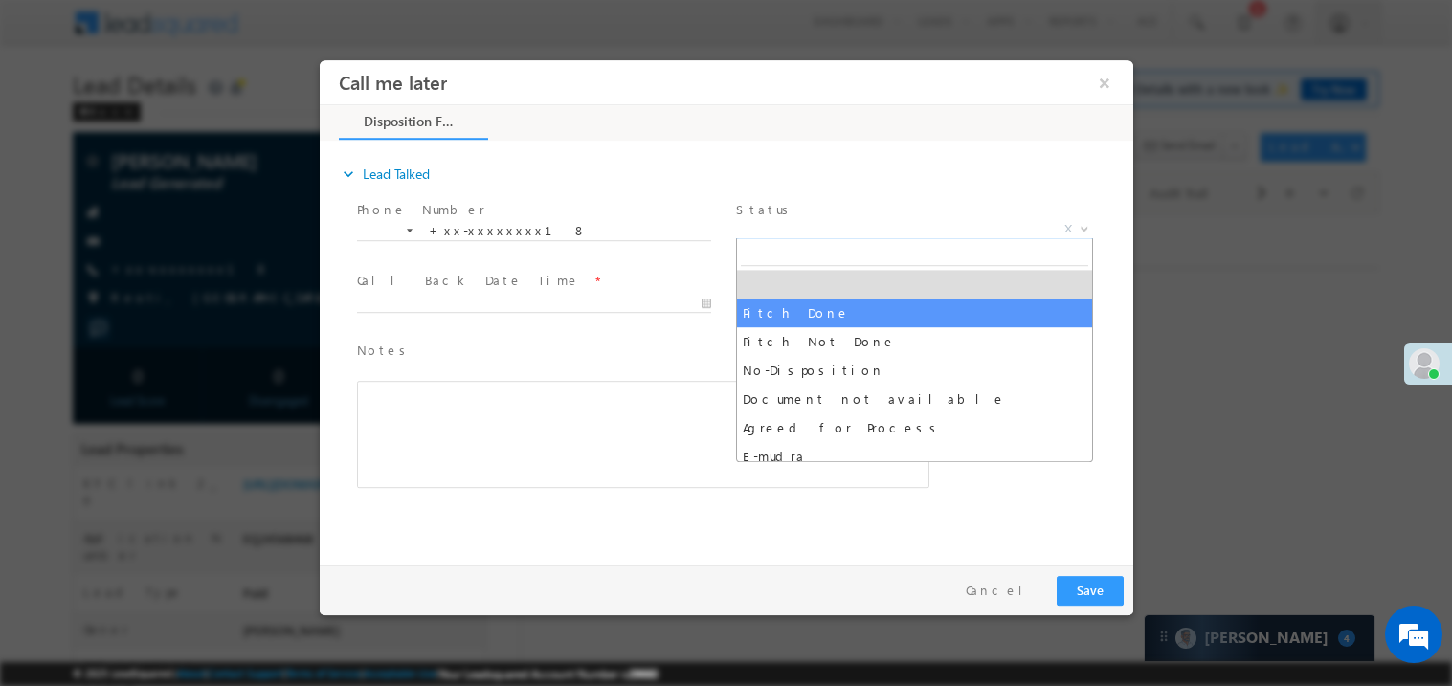
select select "Pitch Done"
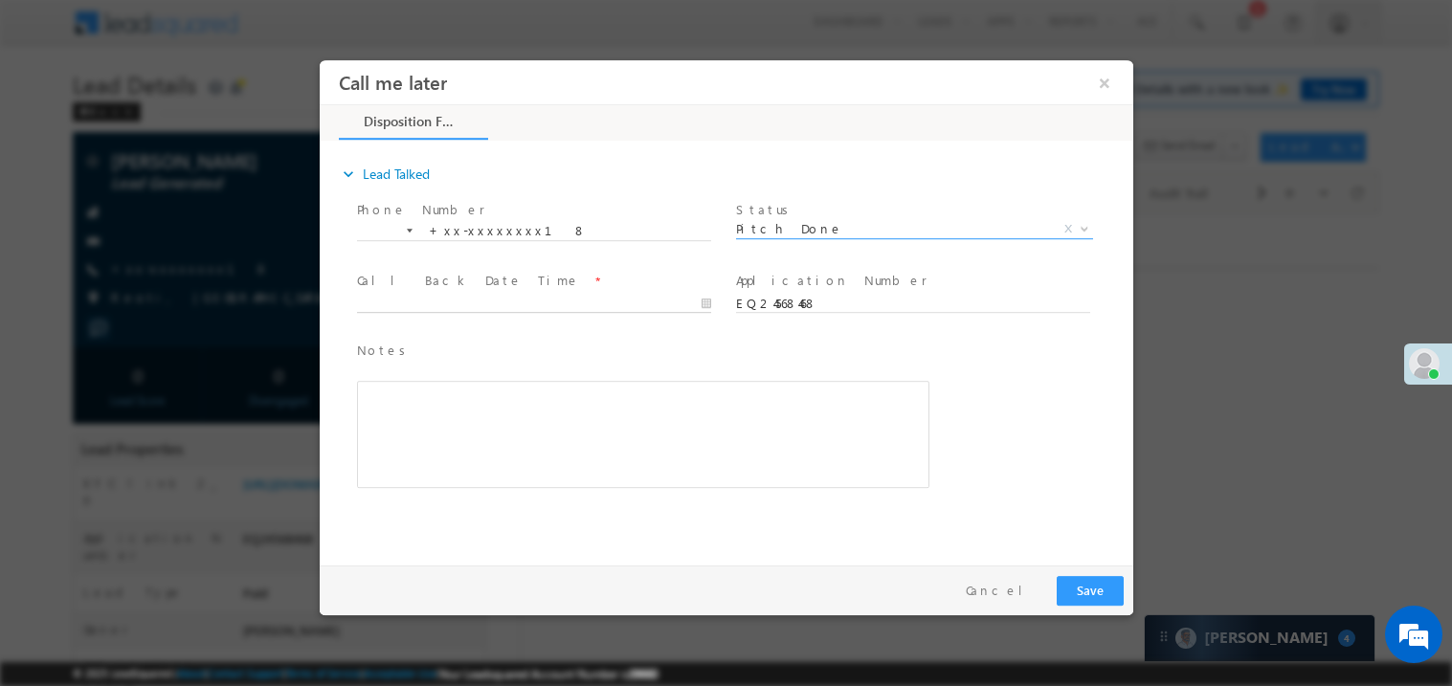
click at [416, 296] on body "Call me later ×" at bounding box center [726, 307] width 814 height 497
type input "09/26/25 5:02 PM"
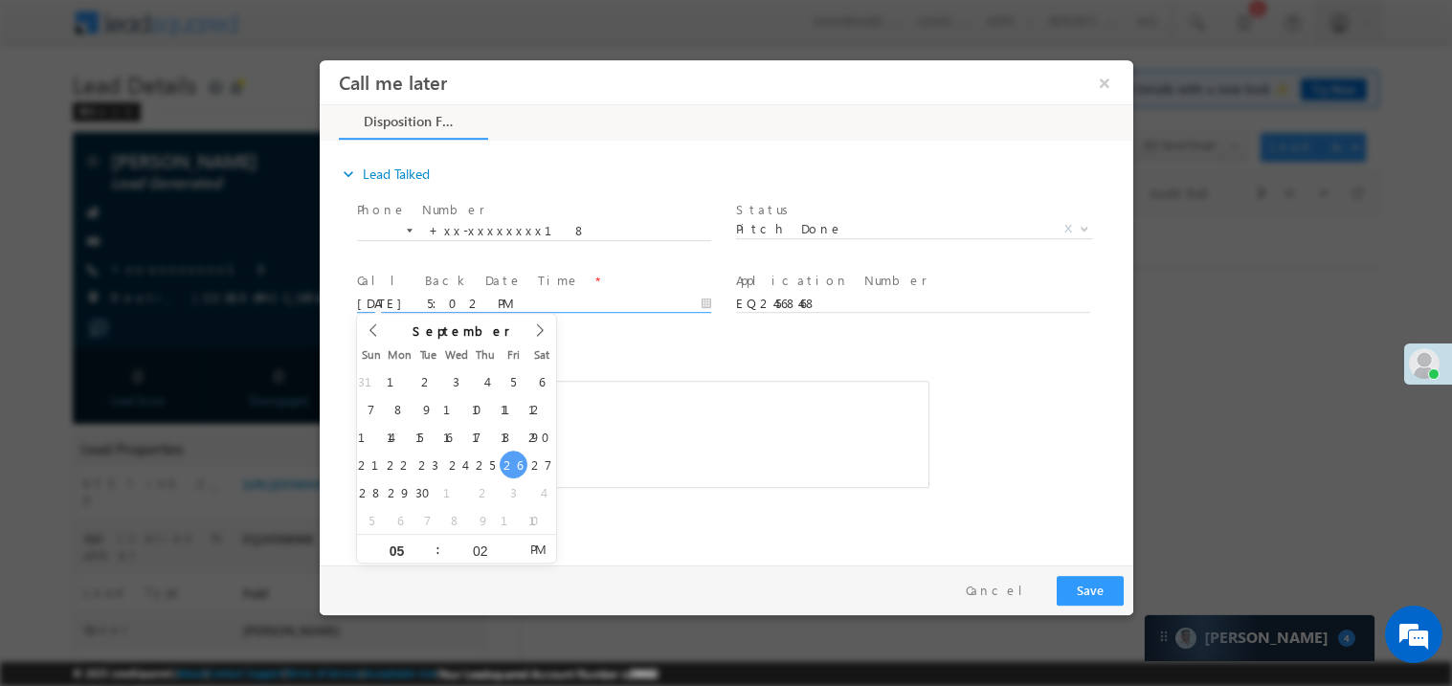
click at [664, 441] on div "Rich Text Editor, 40788eee-0fb2-11ec-a811-0adc8a9d82c2__tab1__section1__Notes__…" at bounding box center [642, 433] width 573 height 107
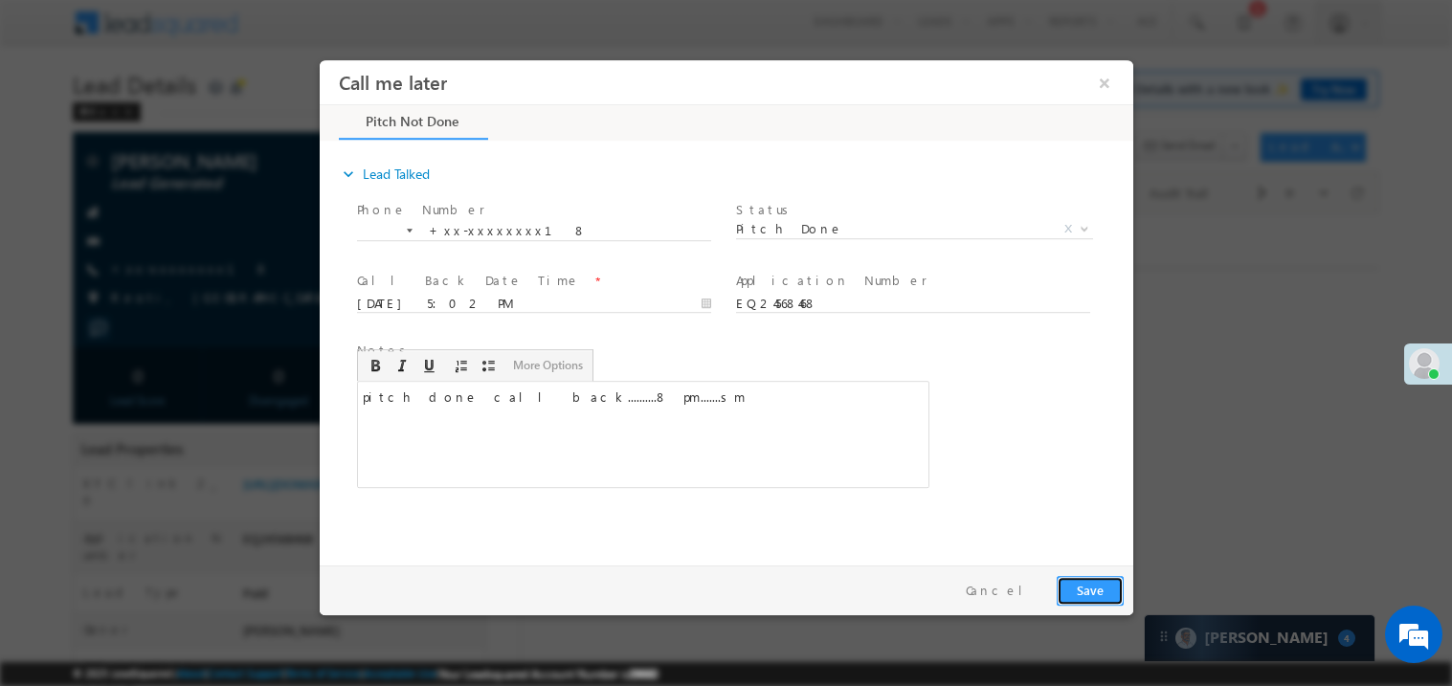
click at [1080, 578] on button "Save" at bounding box center [1089, 590] width 67 height 30
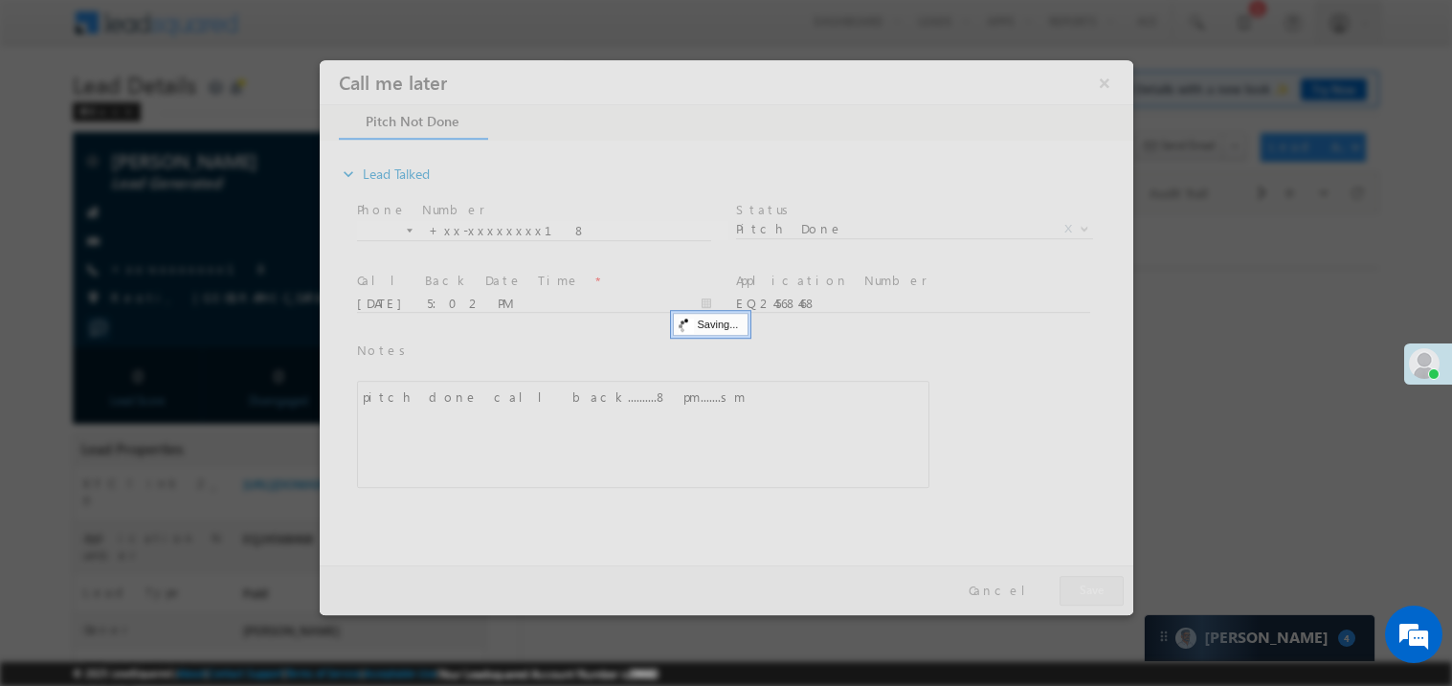
click at [1080, 578] on div at bounding box center [726, 336] width 814 height 555
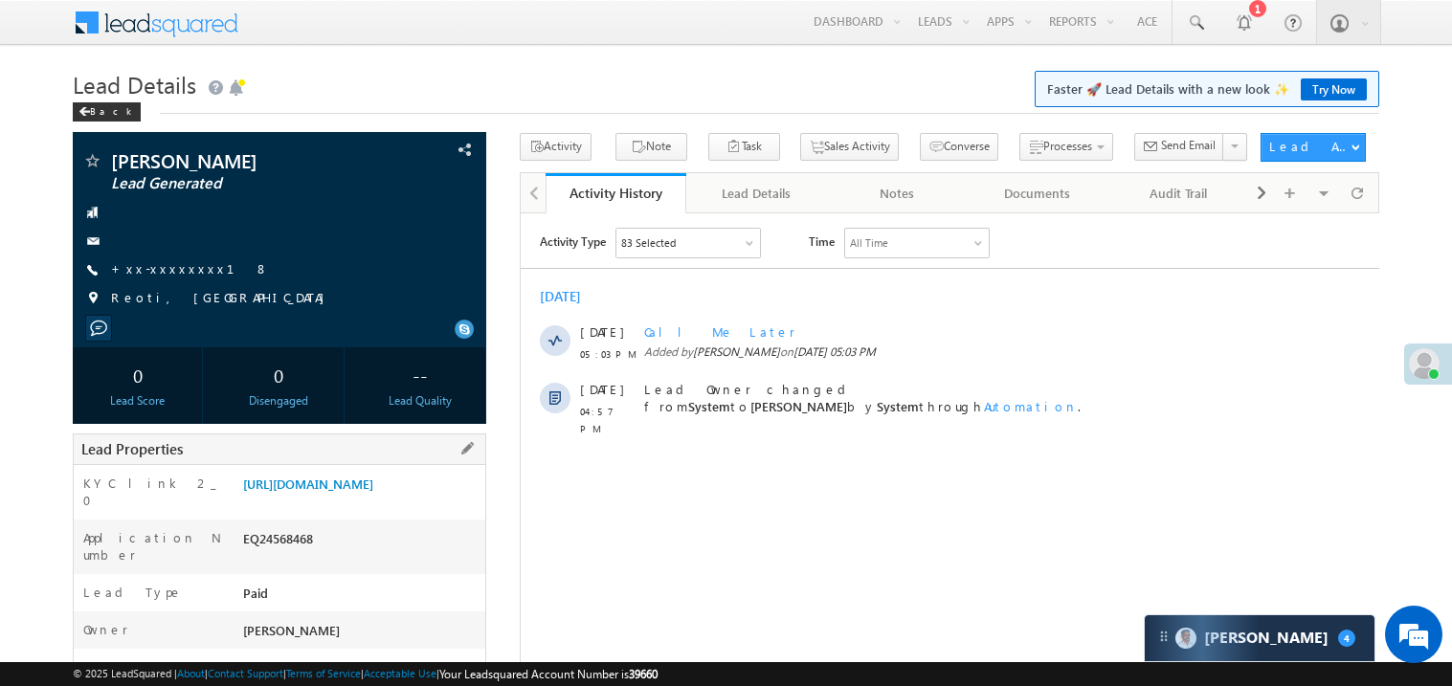
click at [289, 554] on div "EQ24568468" at bounding box center [361, 542] width 247 height 27
copy div "EQ24568468"
click at [266, 553] on div "EQ24568468" at bounding box center [361, 542] width 247 height 27
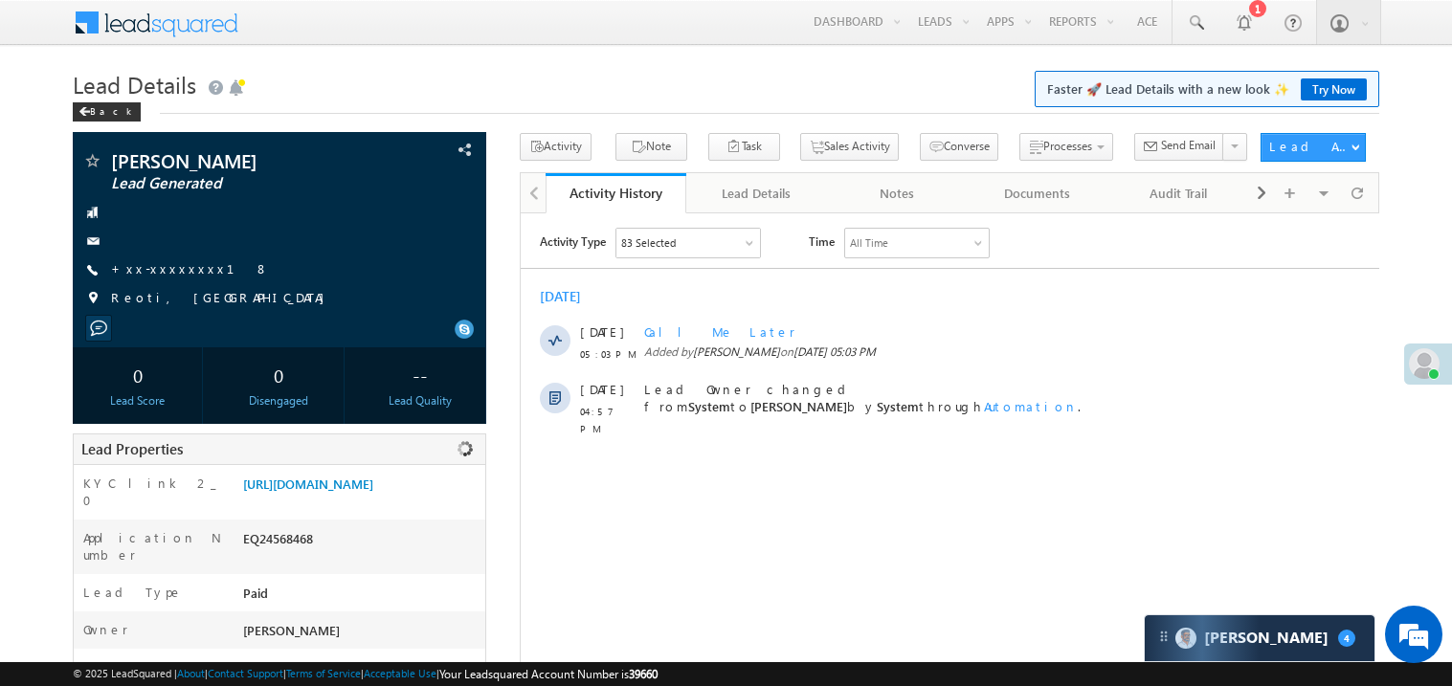
click at [266, 553] on div "EQ24568468" at bounding box center [361, 542] width 247 height 27
copy div "EQ24568468"
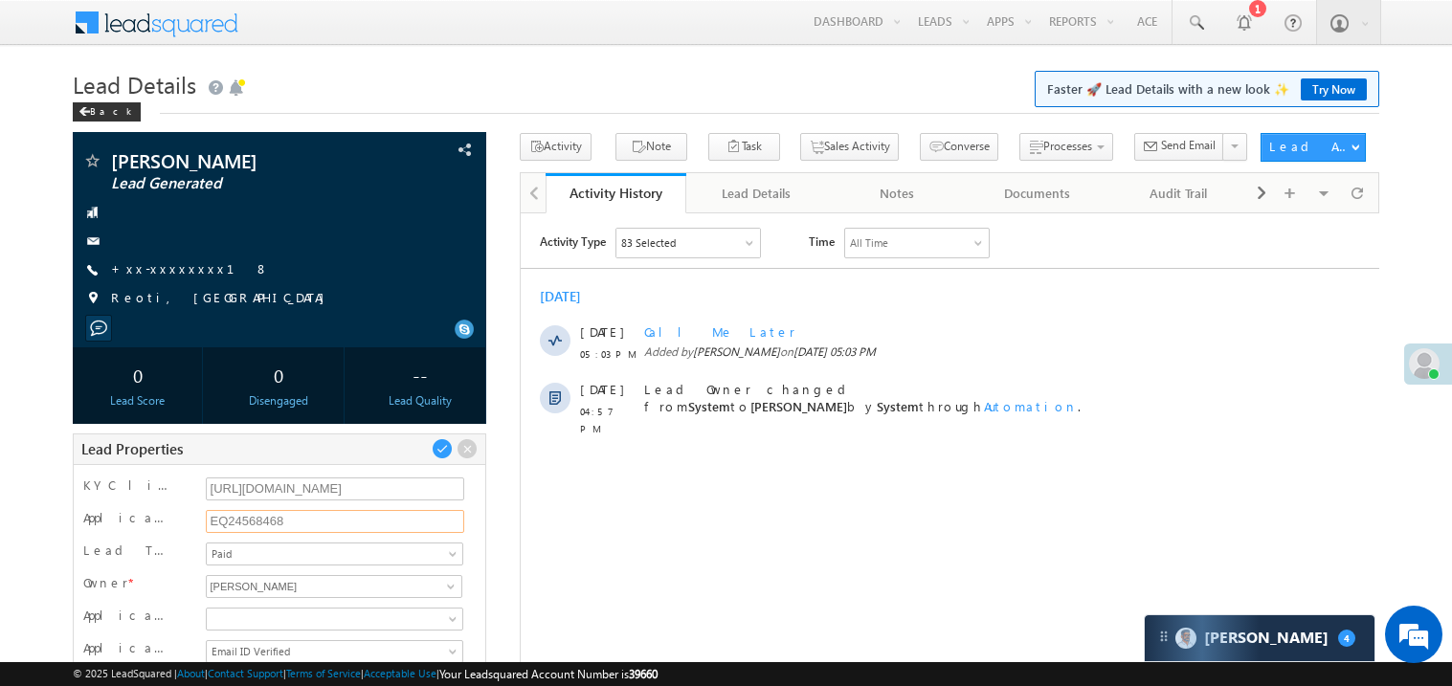
click at [236, 522] on input "EQ24568468" at bounding box center [335, 521] width 259 height 23
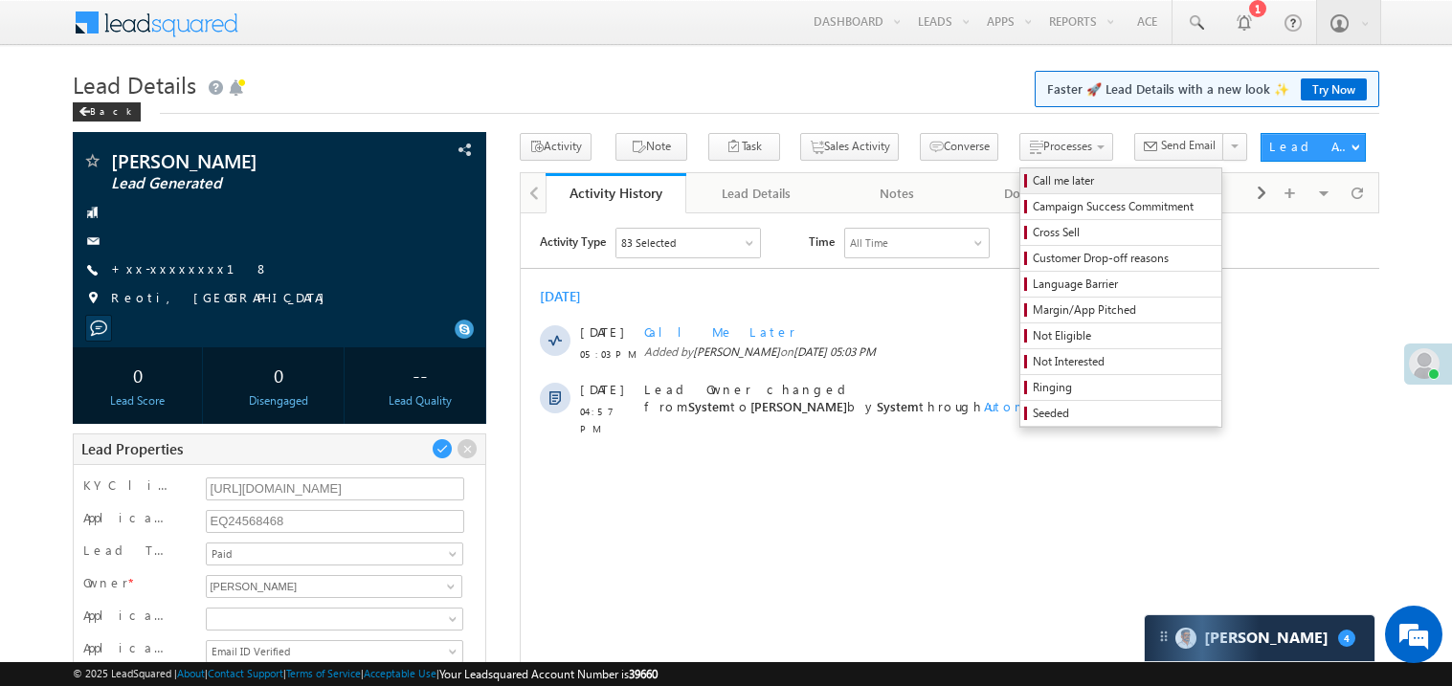
click at [1033, 181] on span "Call me later" at bounding box center [1124, 180] width 182 height 17
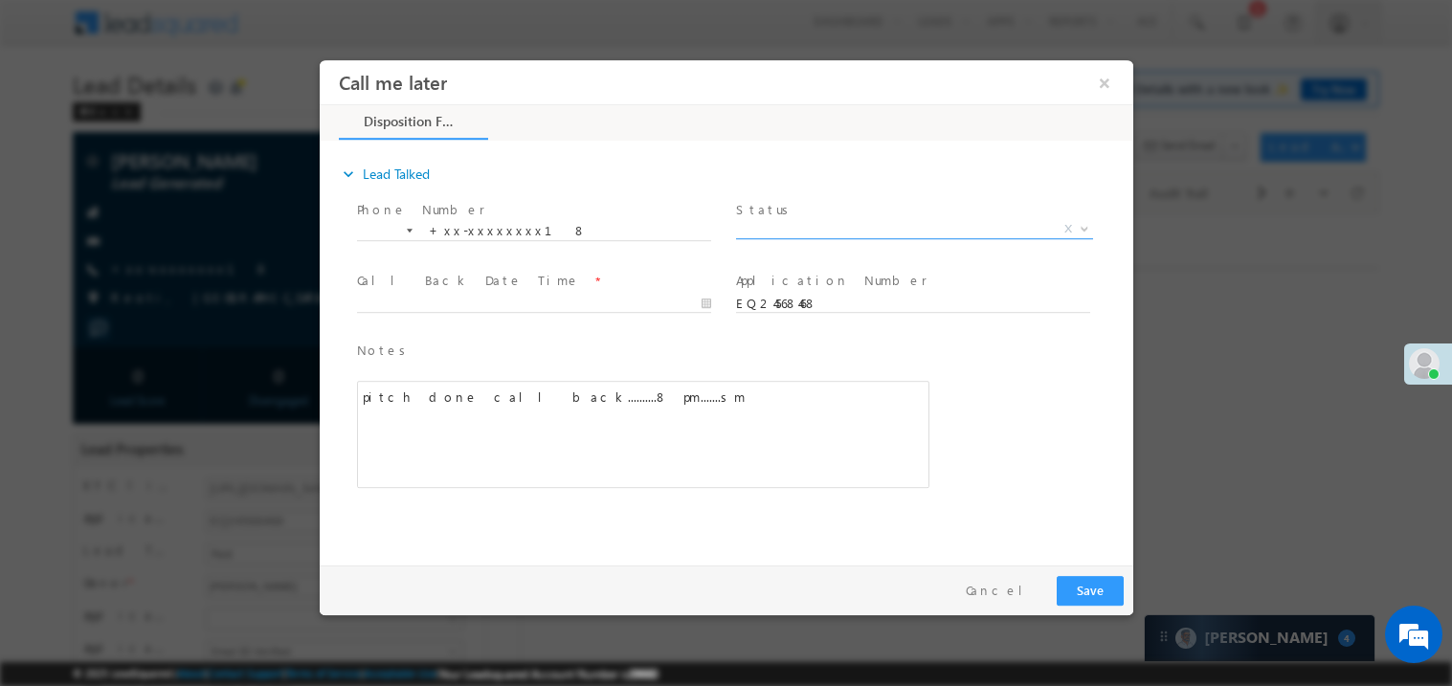
click at [785, 232] on span "X" at bounding box center [913, 228] width 357 height 19
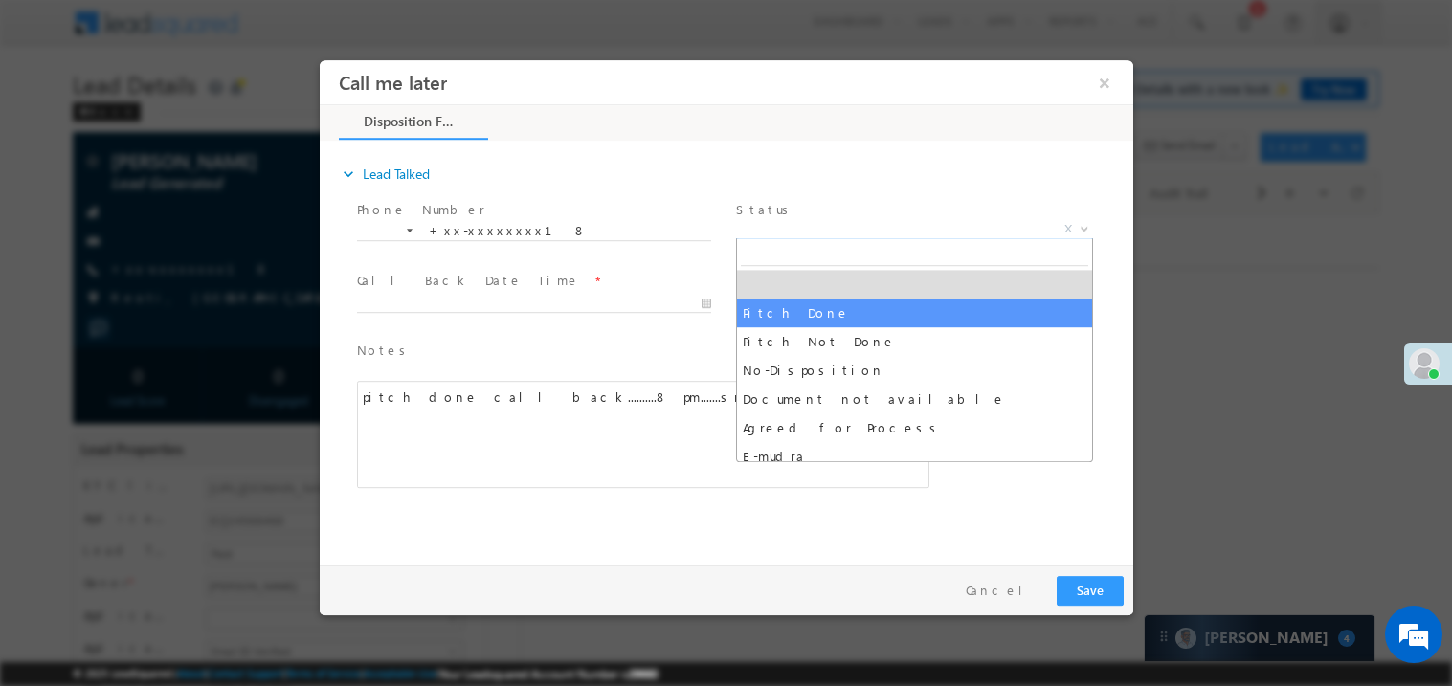
select select "Pitch Done"
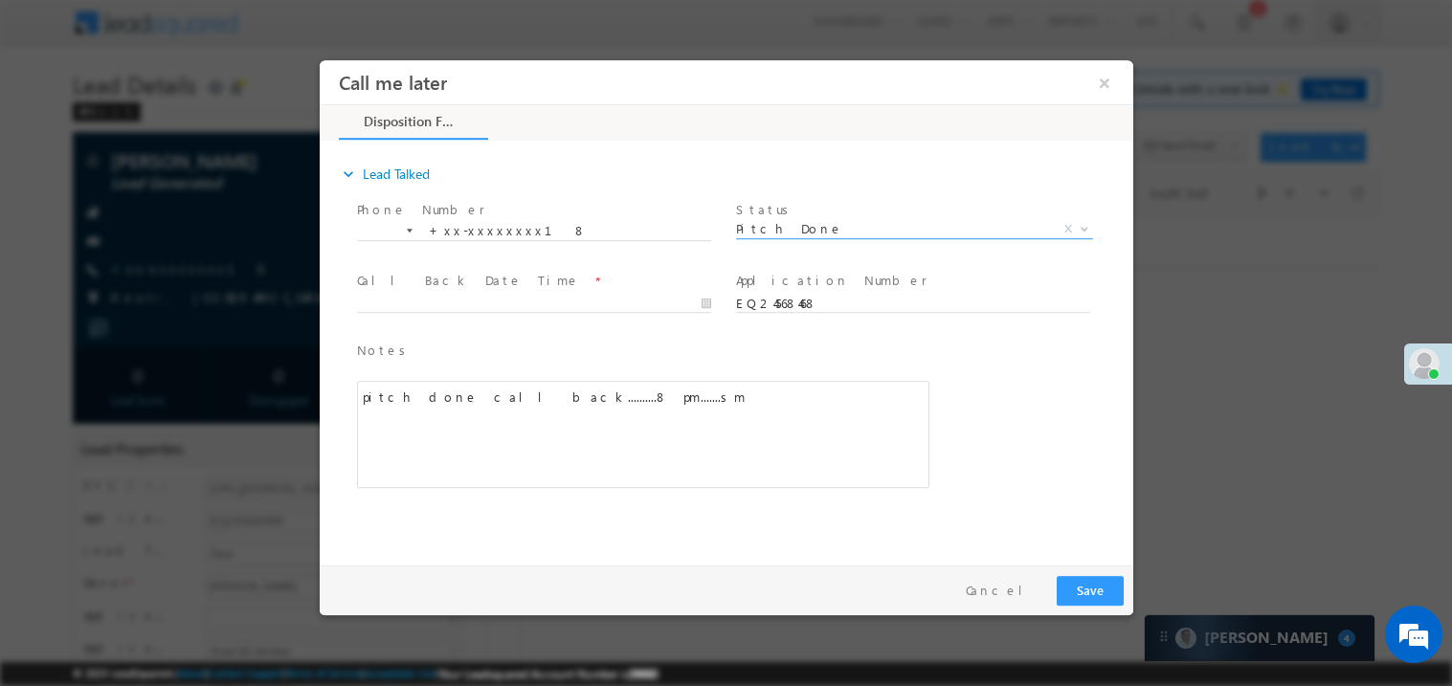
click at [705, 407] on div "pitch done call back..........8 pm.......sm" at bounding box center [642, 433] width 573 height 107
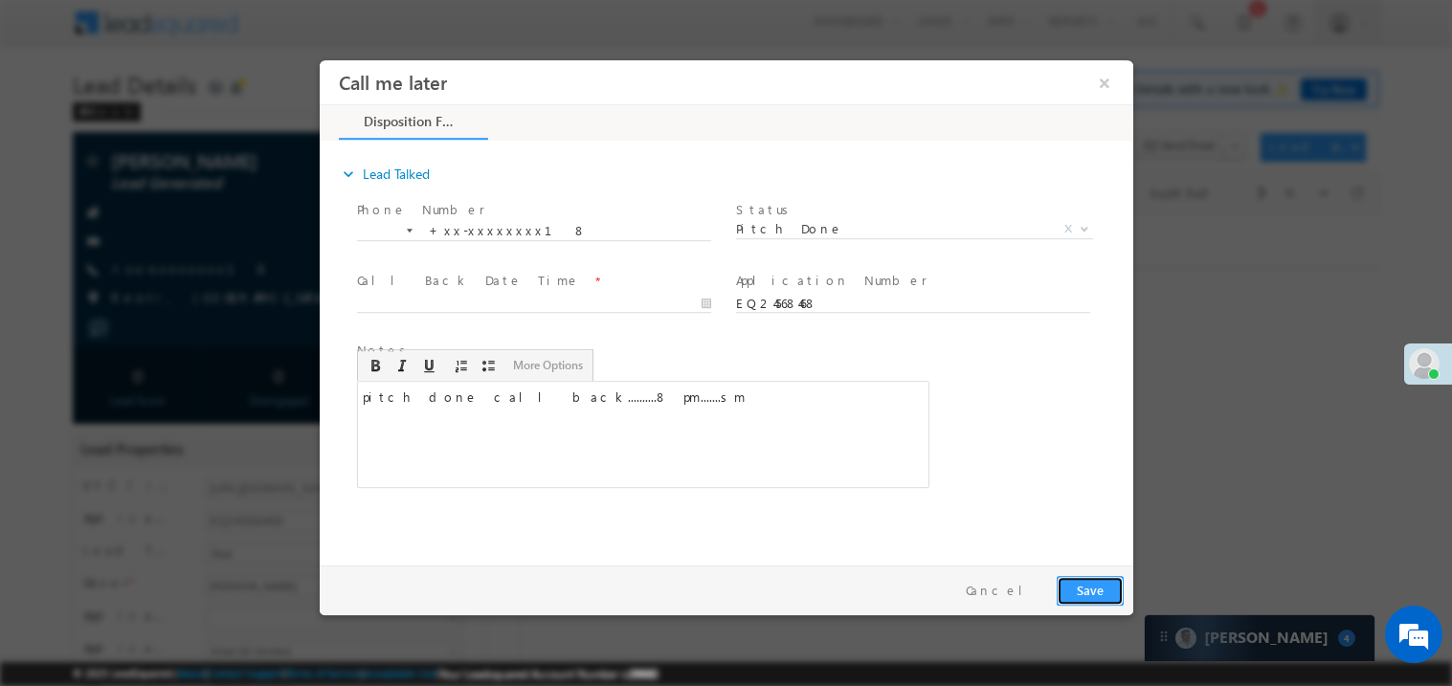
click at [1091, 586] on button "Save" at bounding box center [1089, 590] width 67 height 30
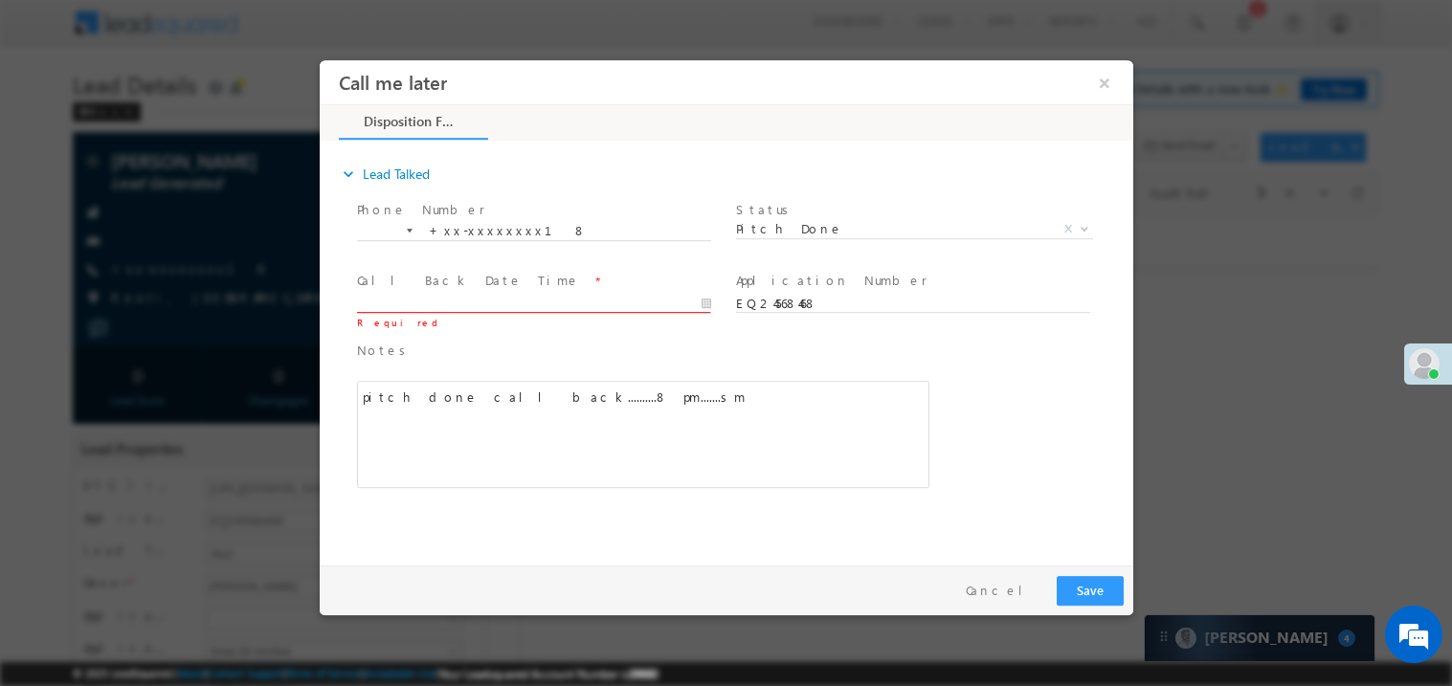
click at [429, 306] on body "Call me later ×" at bounding box center [726, 307] width 814 height 497
type input "09/26/25 5:06 PM"
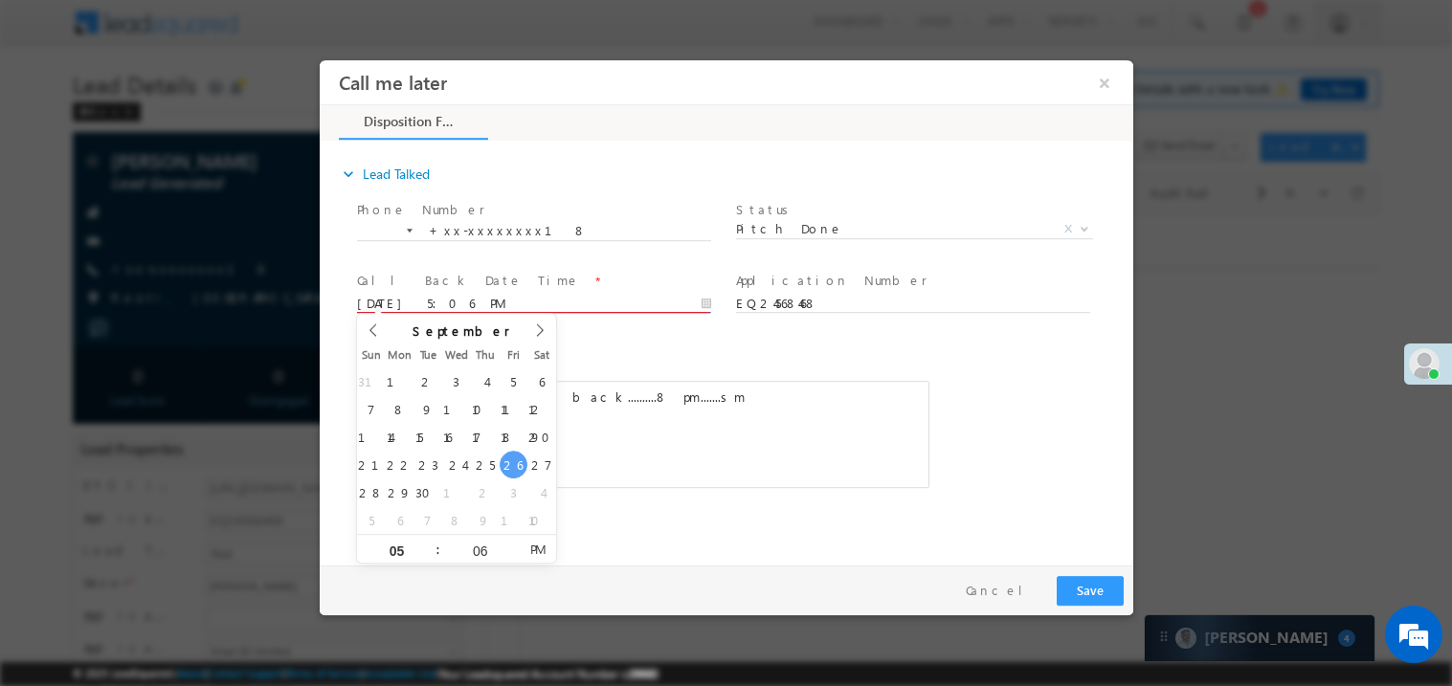
click at [780, 458] on div "pitch done call back..........8 pm.......sm" at bounding box center [642, 433] width 573 height 107
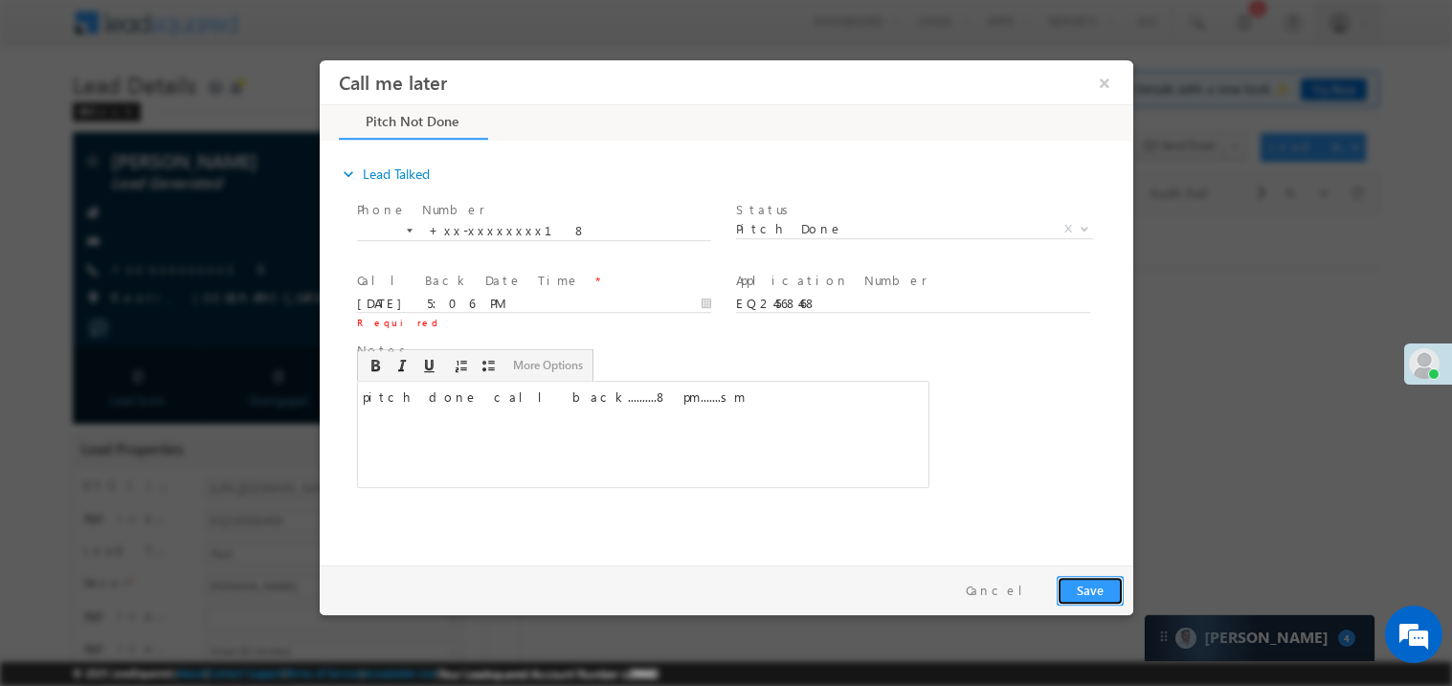
click at [1097, 594] on button "Save" at bounding box center [1089, 590] width 67 height 30
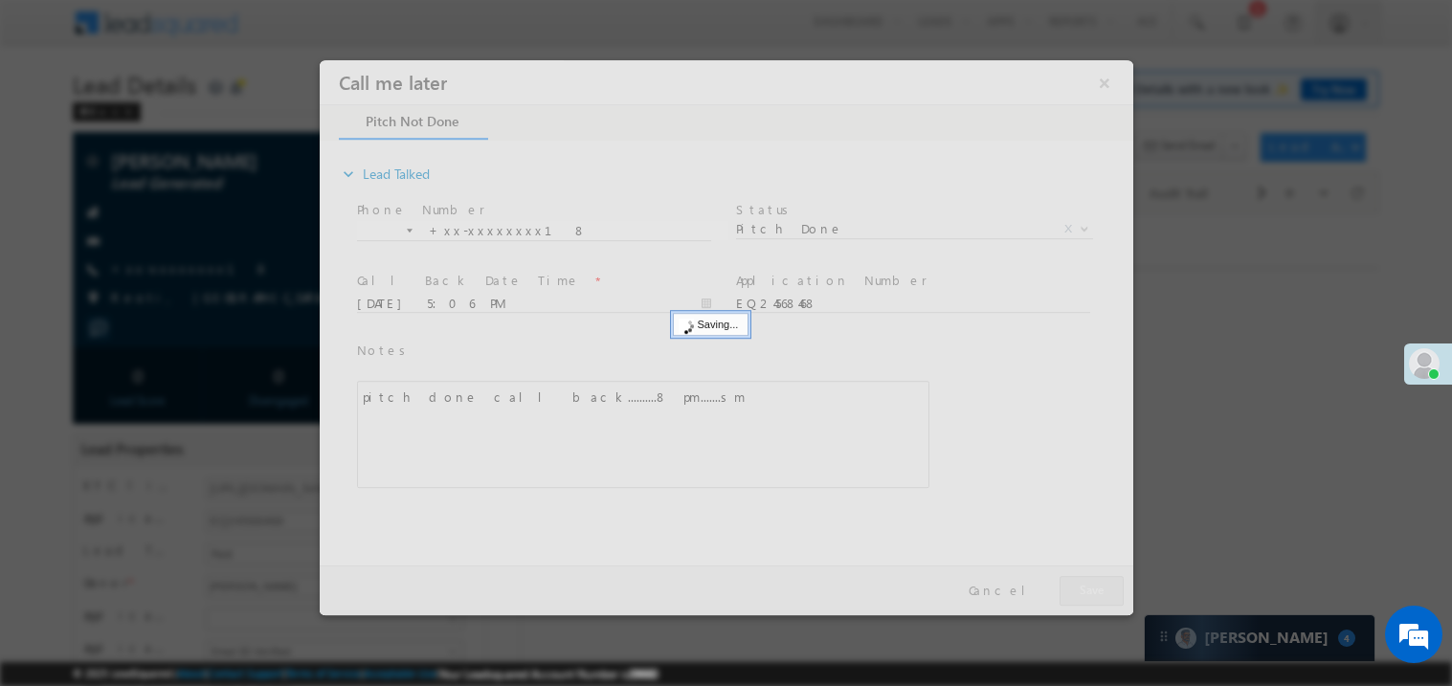
click at [1097, 594] on div at bounding box center [726, 336] width 814 height 555
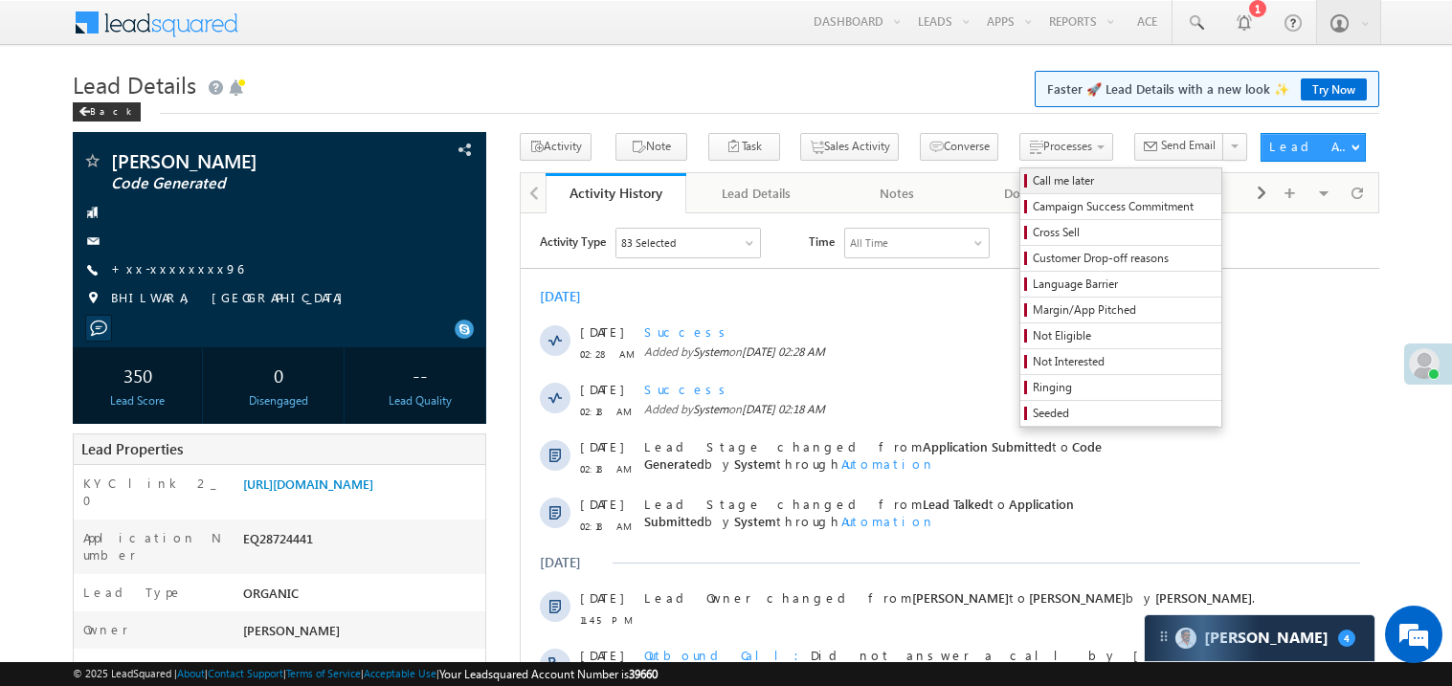
click at [1033, 187] on span "Call me later" at bounding box center [1124, 180] width 182 height 17
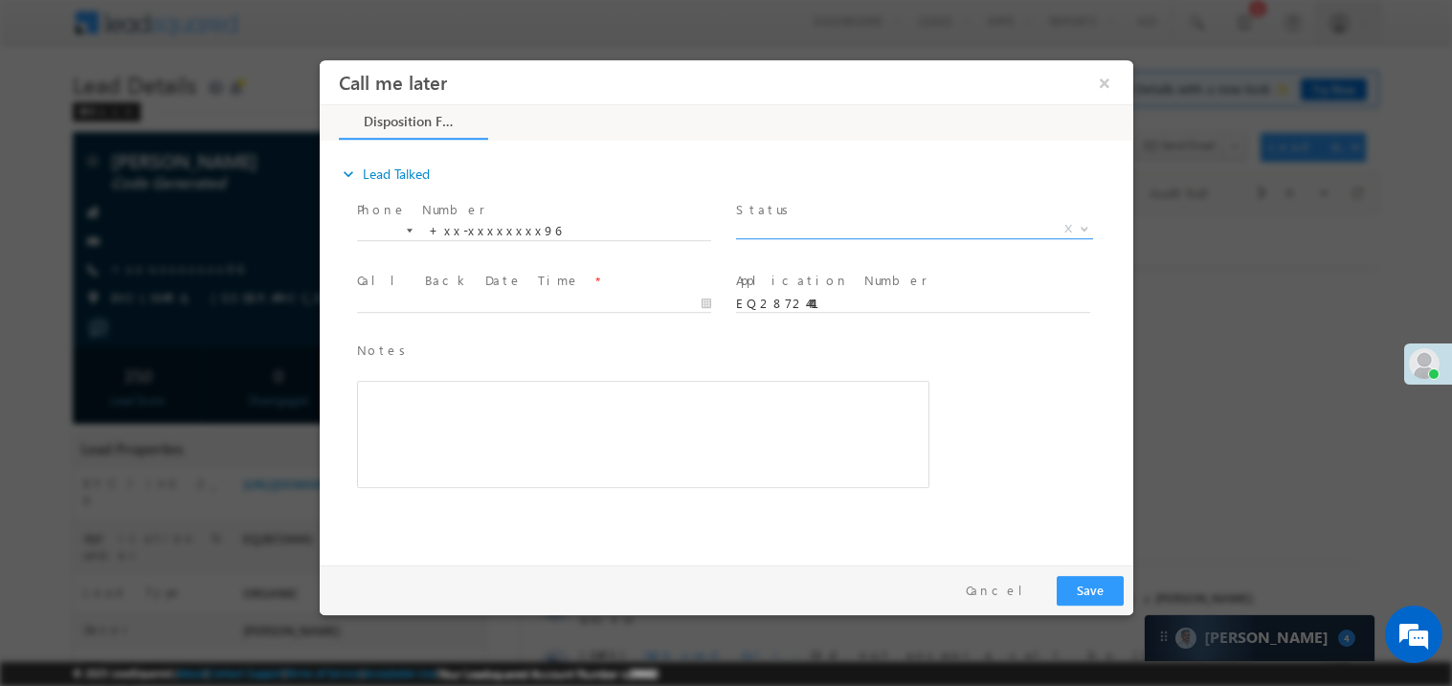
click at [801, 227] on span "X" at bounding box center [913, 228] width 357 height 19
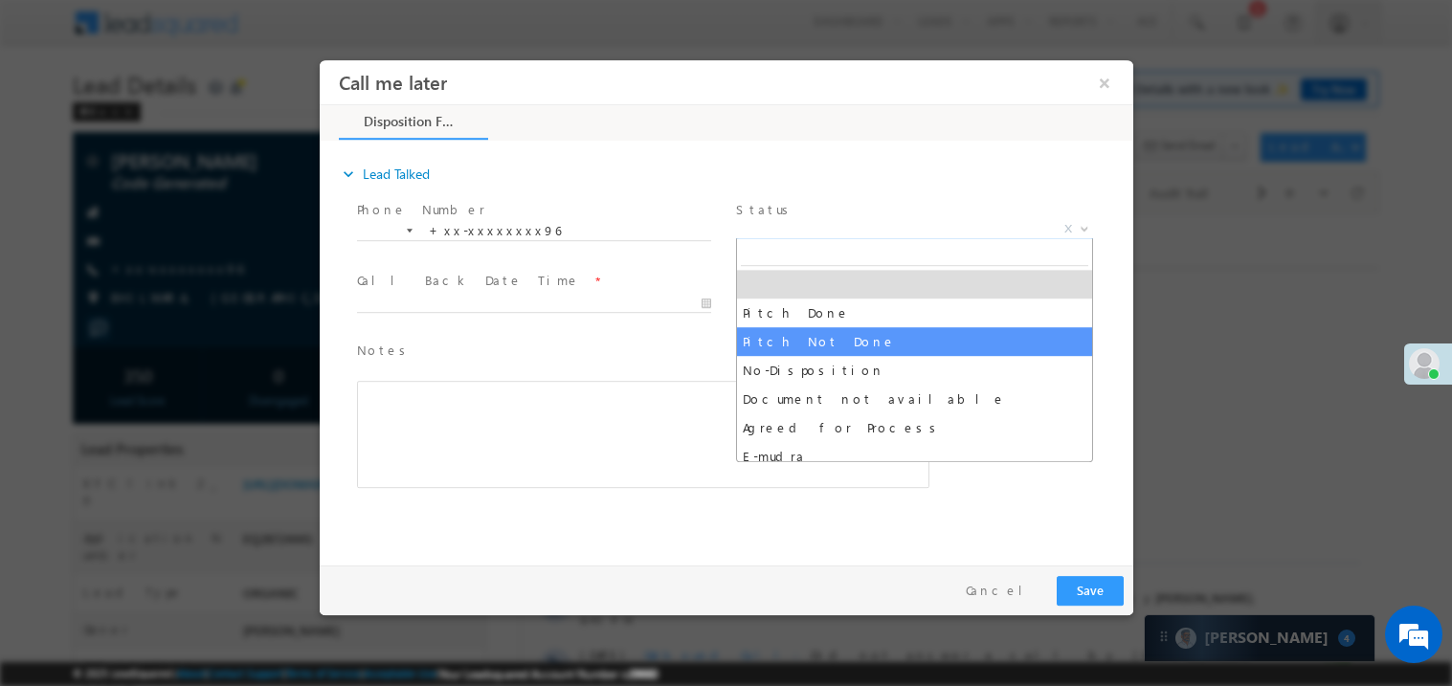
select select "Pitch Not Done"
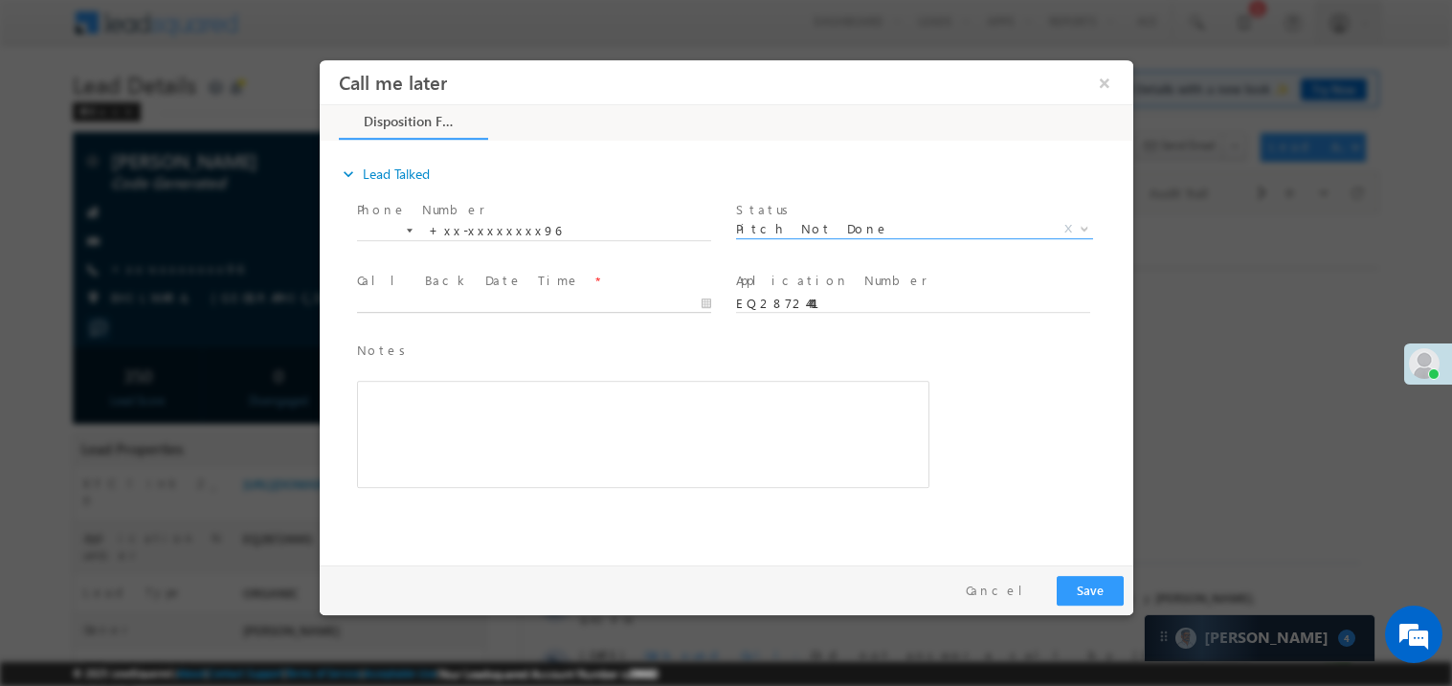
click at [375, 306] on body "Call me later ×" at bounding box center [726, 307] width 814 height 497
type input "09/26/25 5:07 PM"
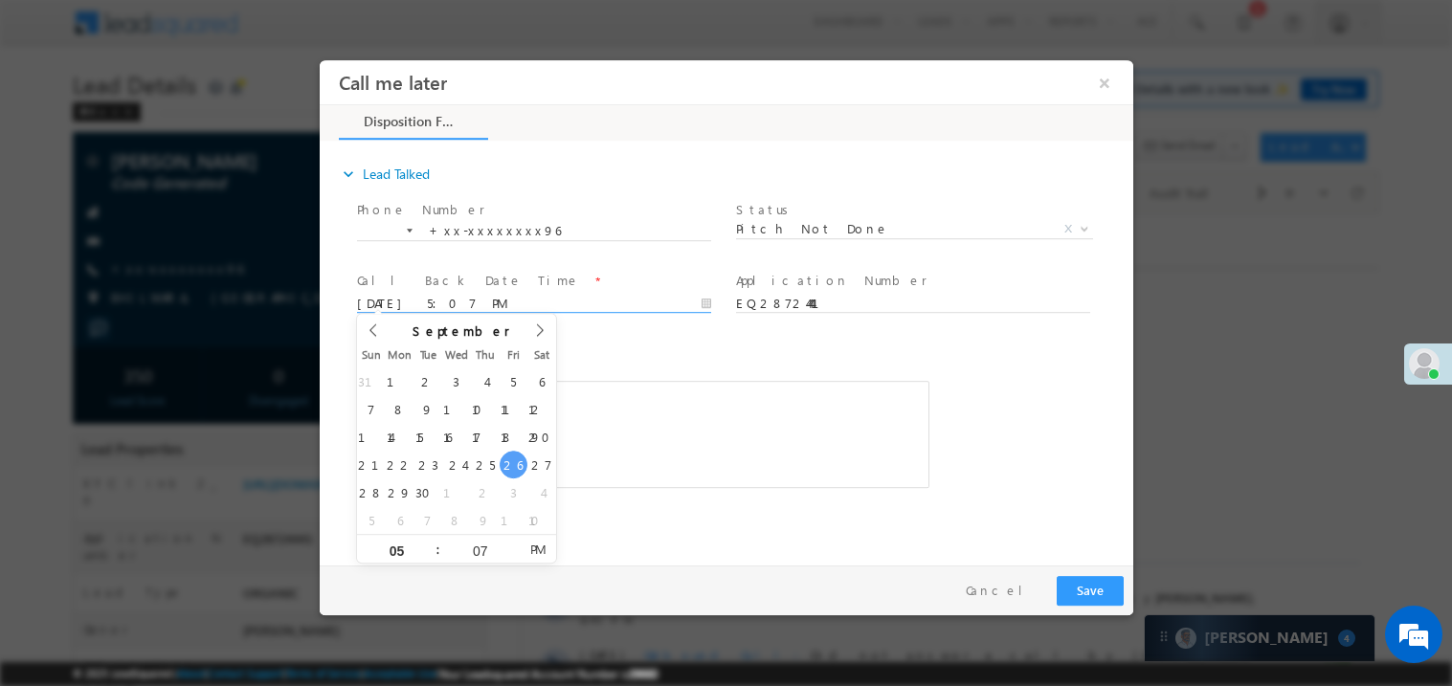
click at [659, 448] on div "Rich Text Editor, 40788eee-0fb2-11ec-a811-0adc8a9d82c2__tab1__section1__Notes__…" at bounding box center [642, 433] width 573 height 107
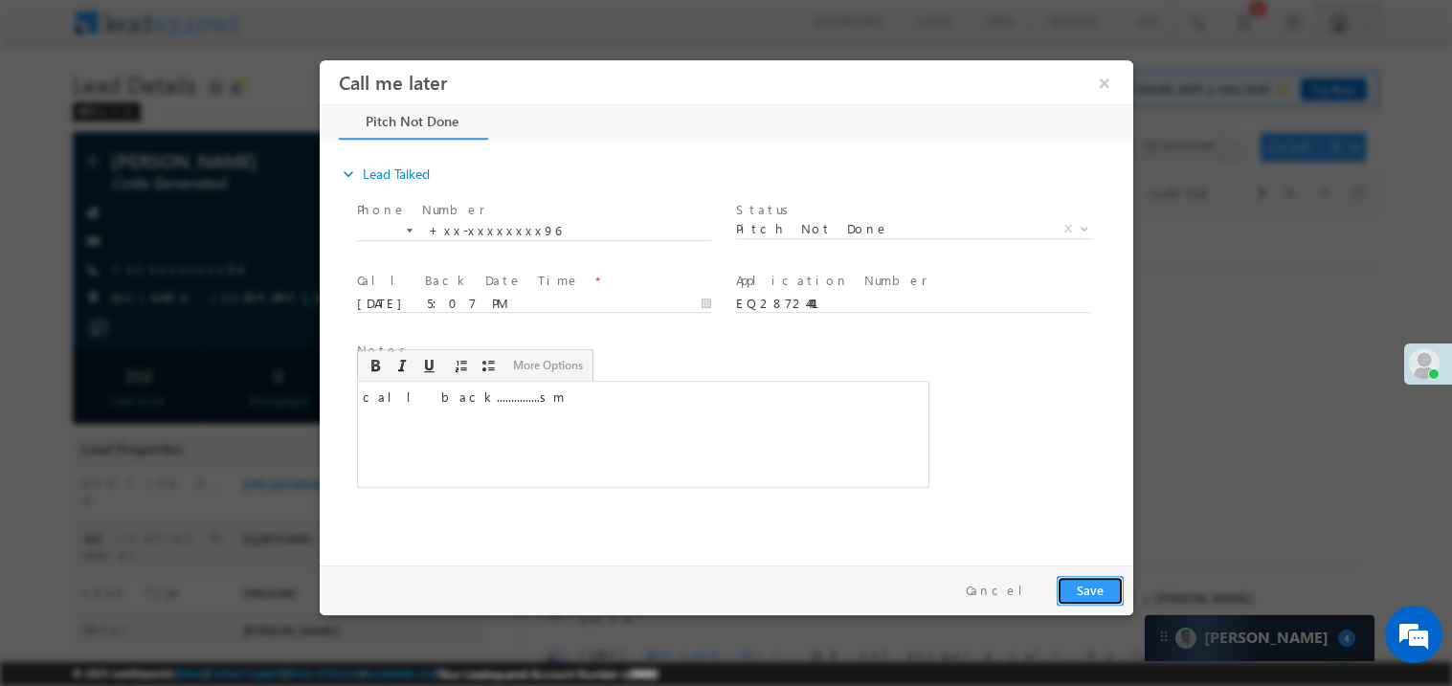
click at [1081, 587] on button "Save" at bounding box center [1089, 590] width 67 height 30
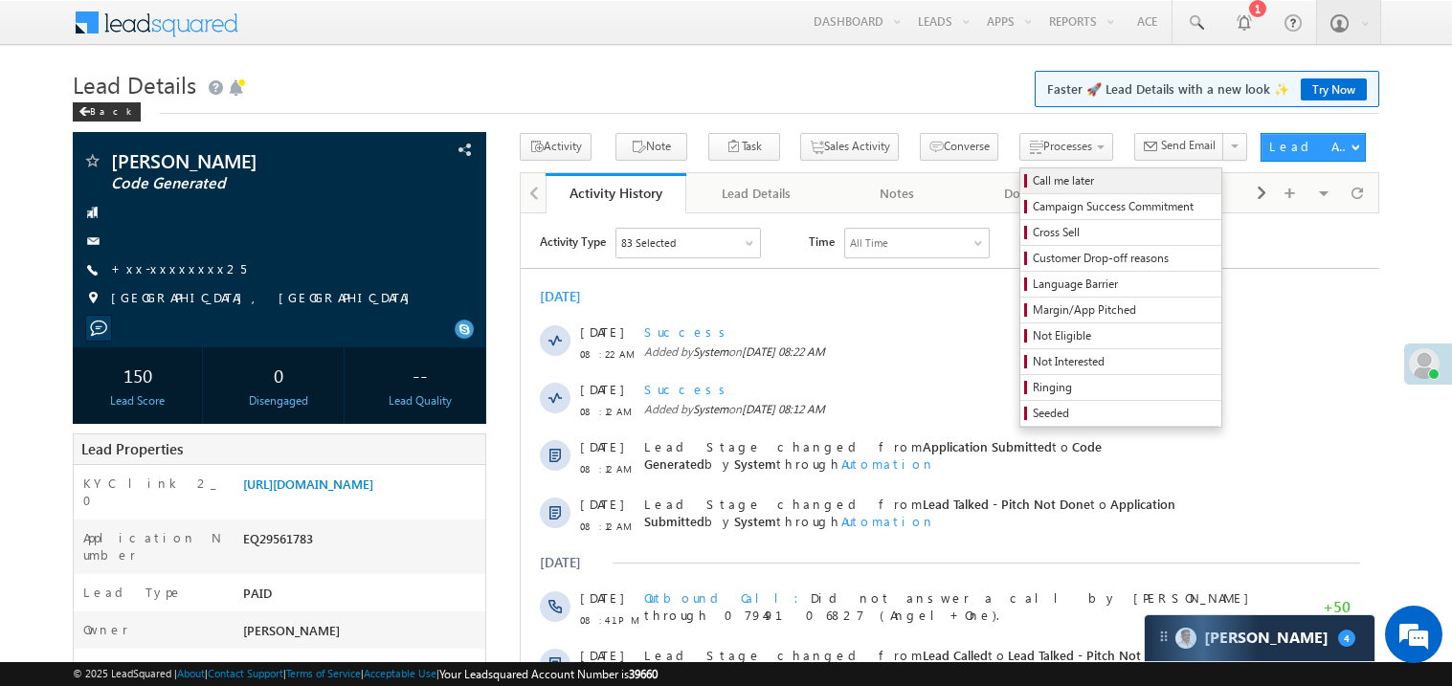
click at [1033, 174] on span "Call me later" at bounding box center [1124, 180] width 182 height 17
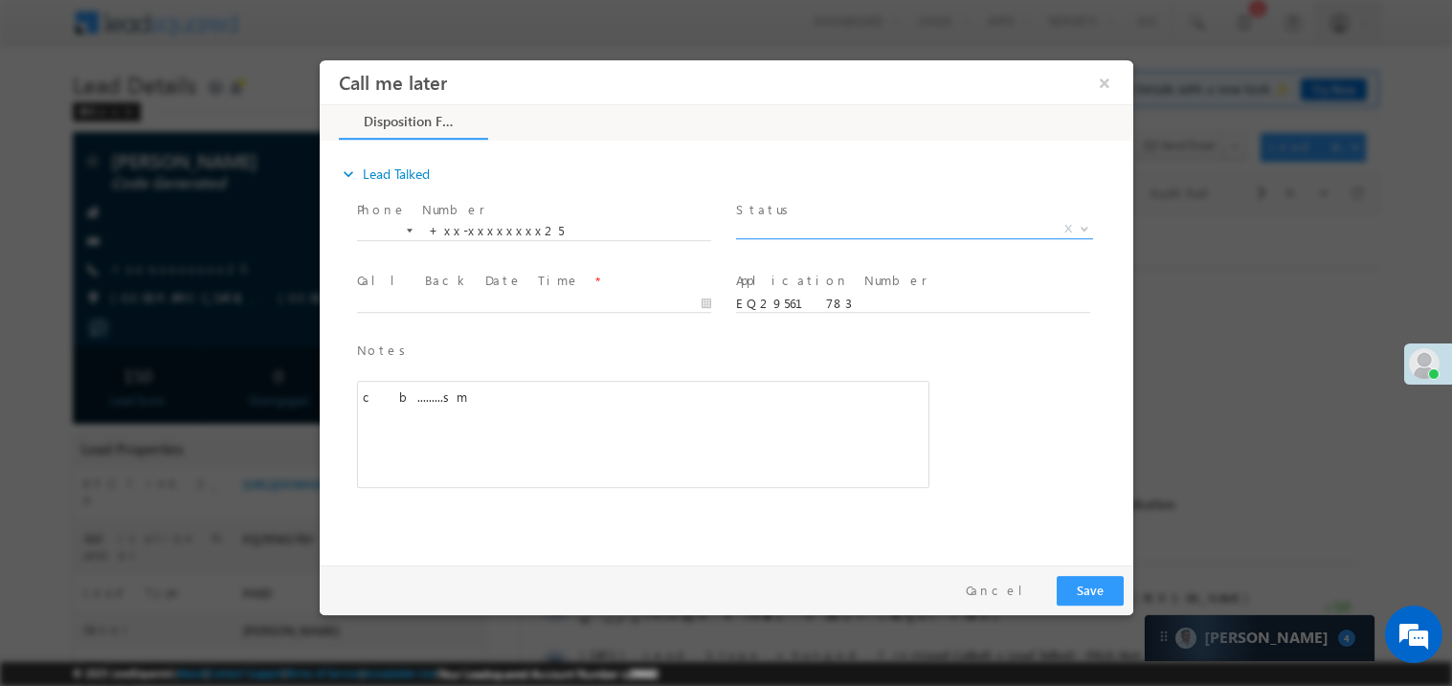
click at [781, 230] on span "X" at bounding box center [913, 228] width 357 height 19
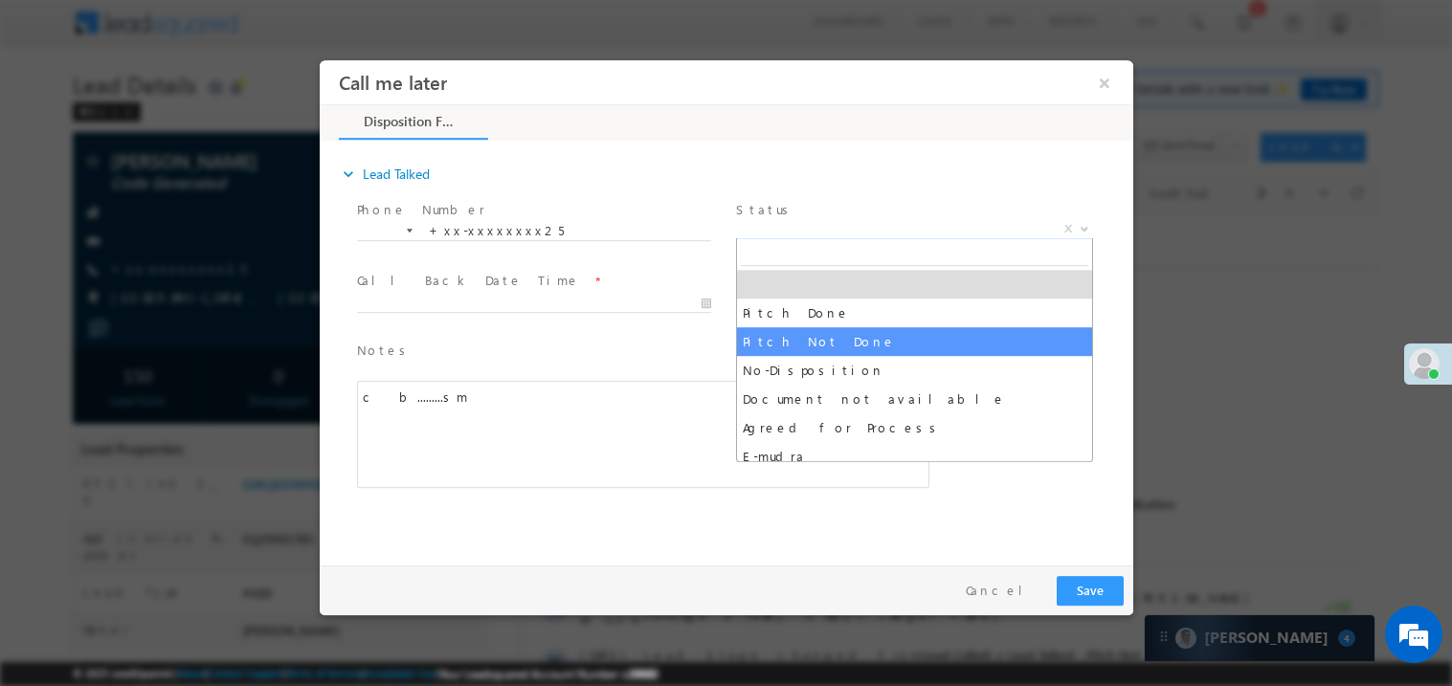
select select "Pitch Not Done"
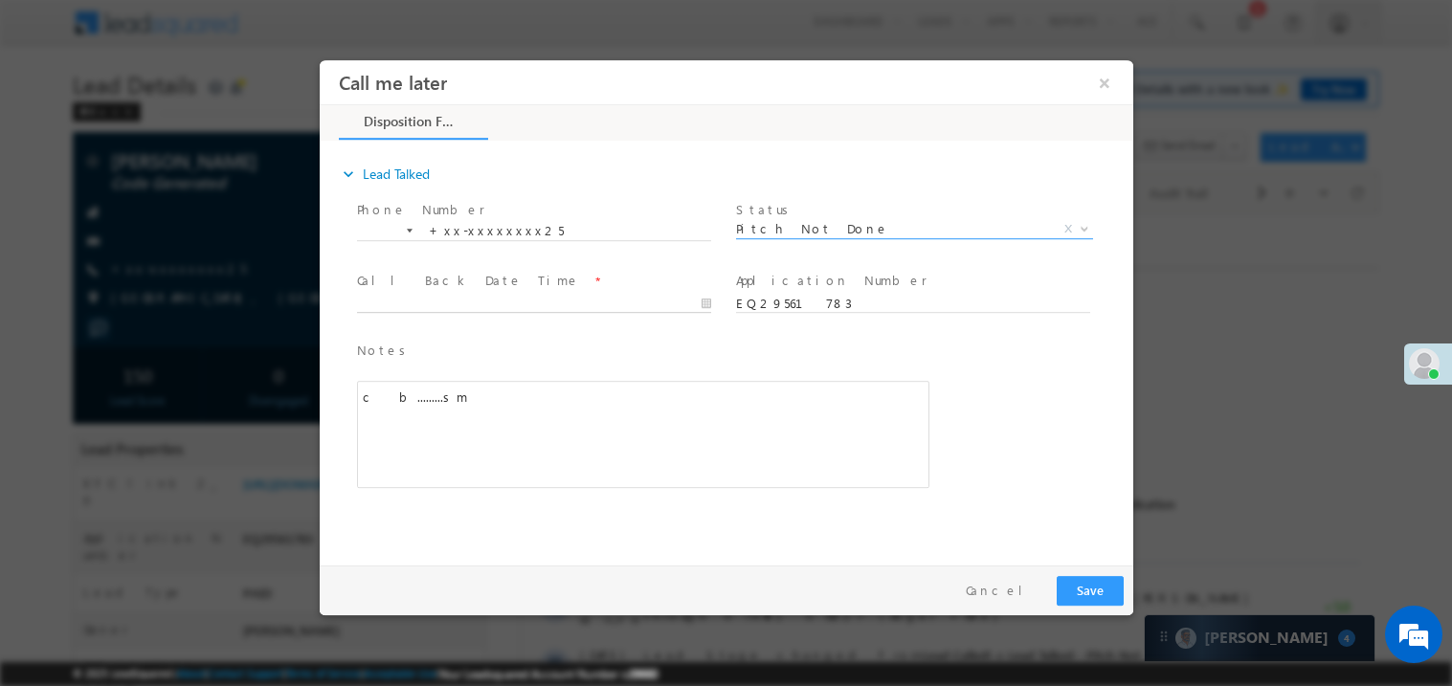
click at [414, 296] on body "Call me later ×" at bounding box center [726, 307] width 814 height 497
type input "09/26/25 5:08 PM"
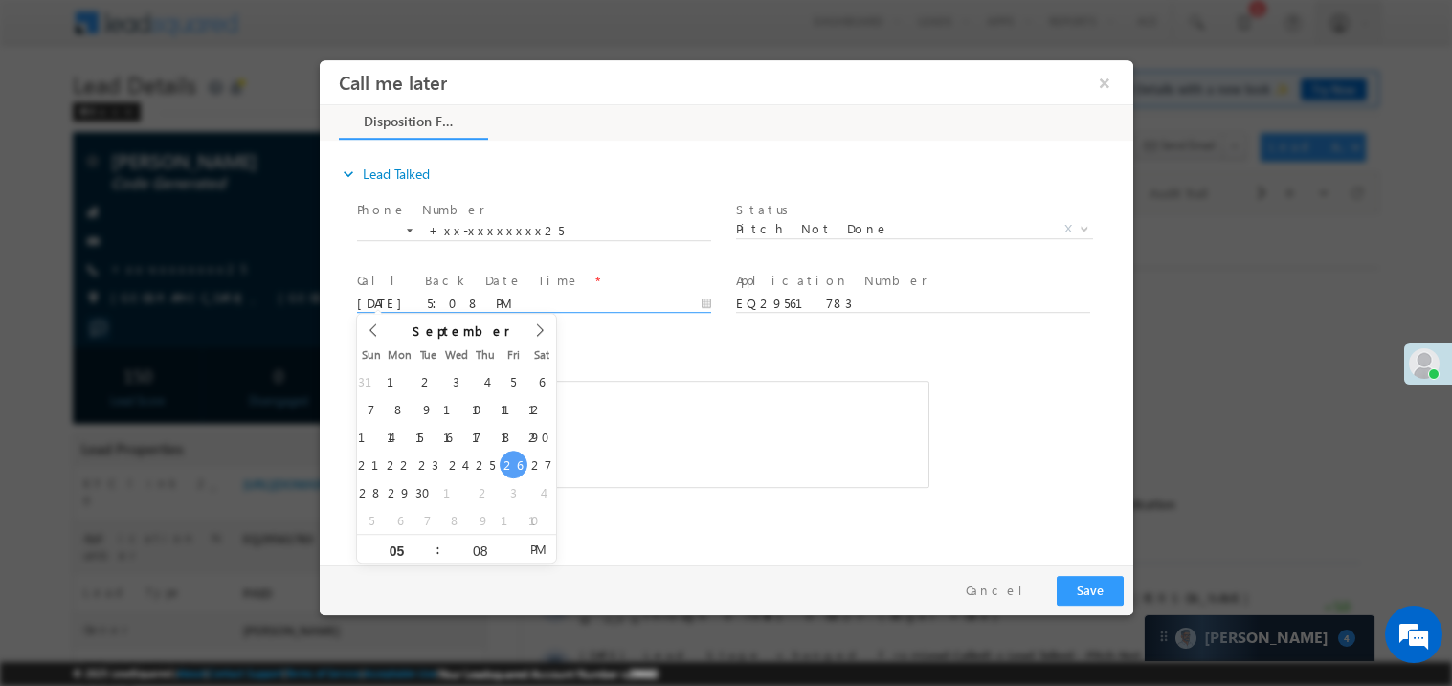
click at [613, 428] on div "c b.........sm" at bounding box center [642, 433] width 573 height 107
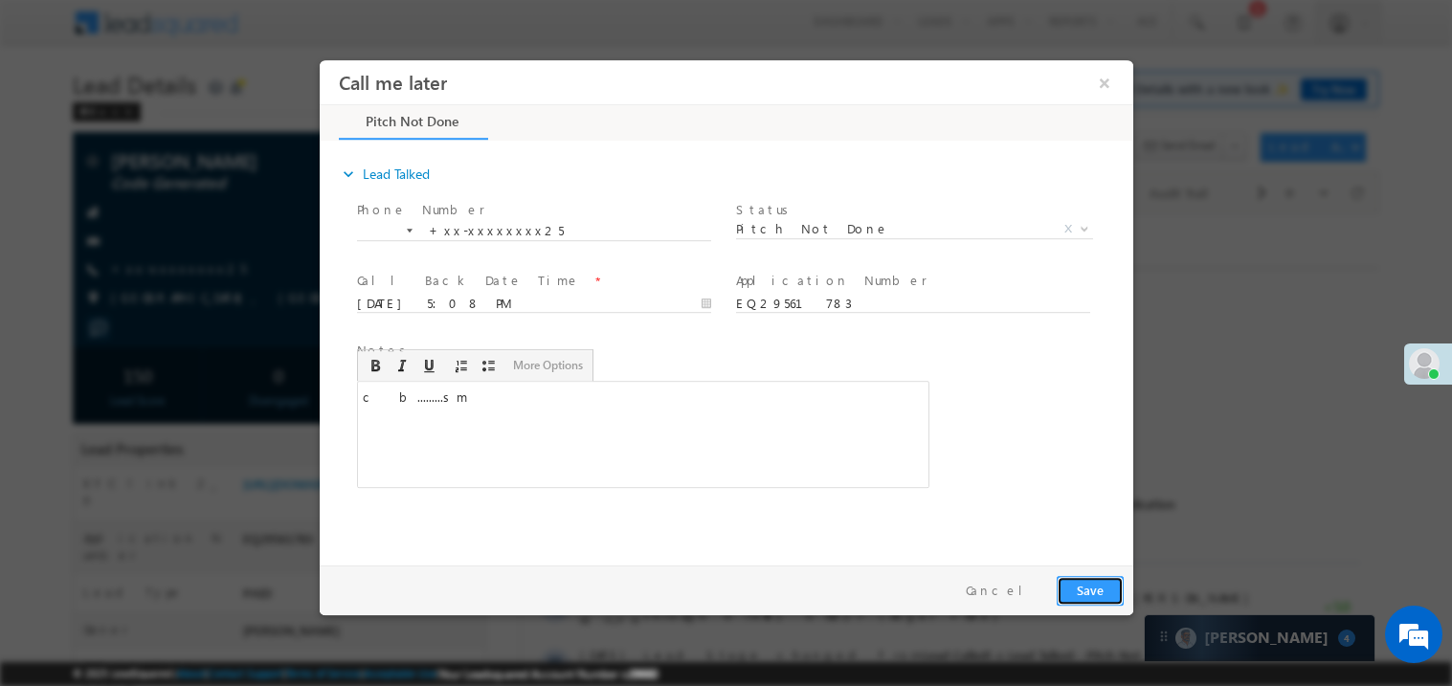
click at [1103, 591] on button "Save" at bounding box center [1089, 590] width 67 height 30
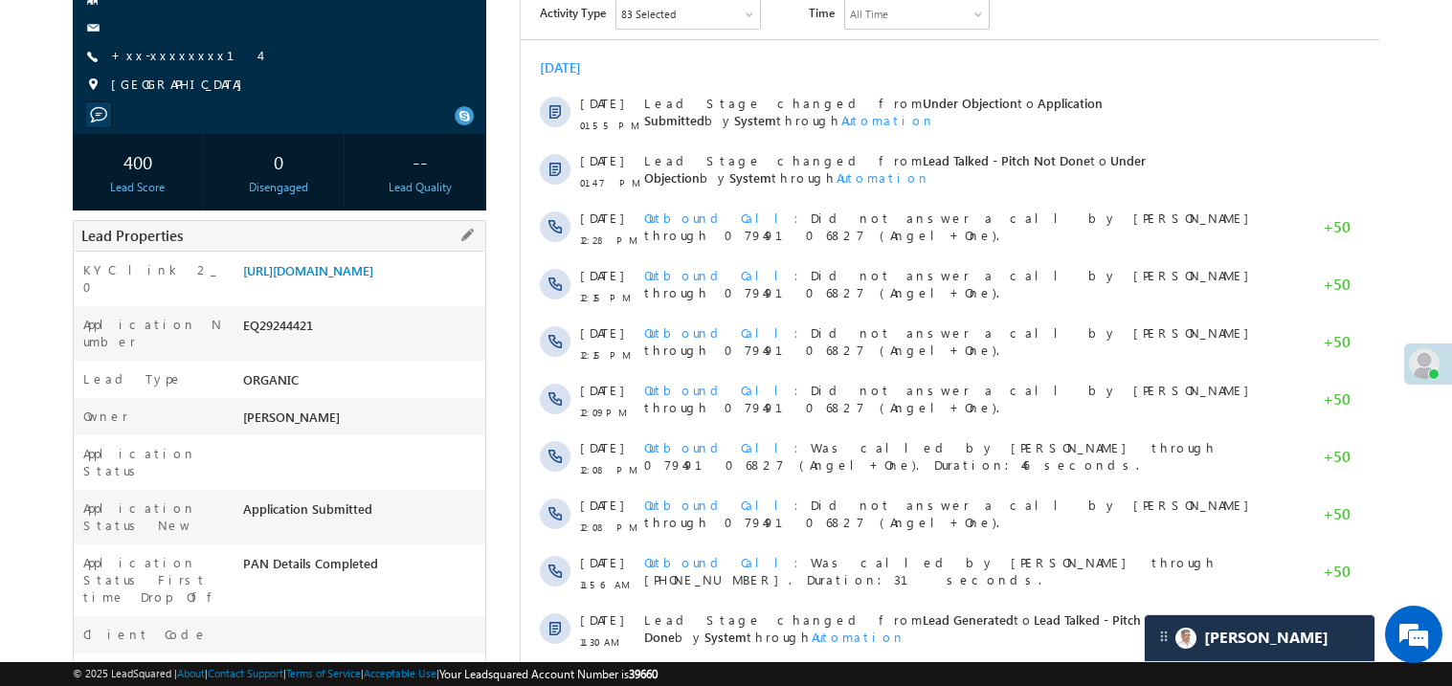
click at [283, 328] on div "EQ29244421" at bounding box center [361, 329] width 247 height 27
copy div "EQ29244421"
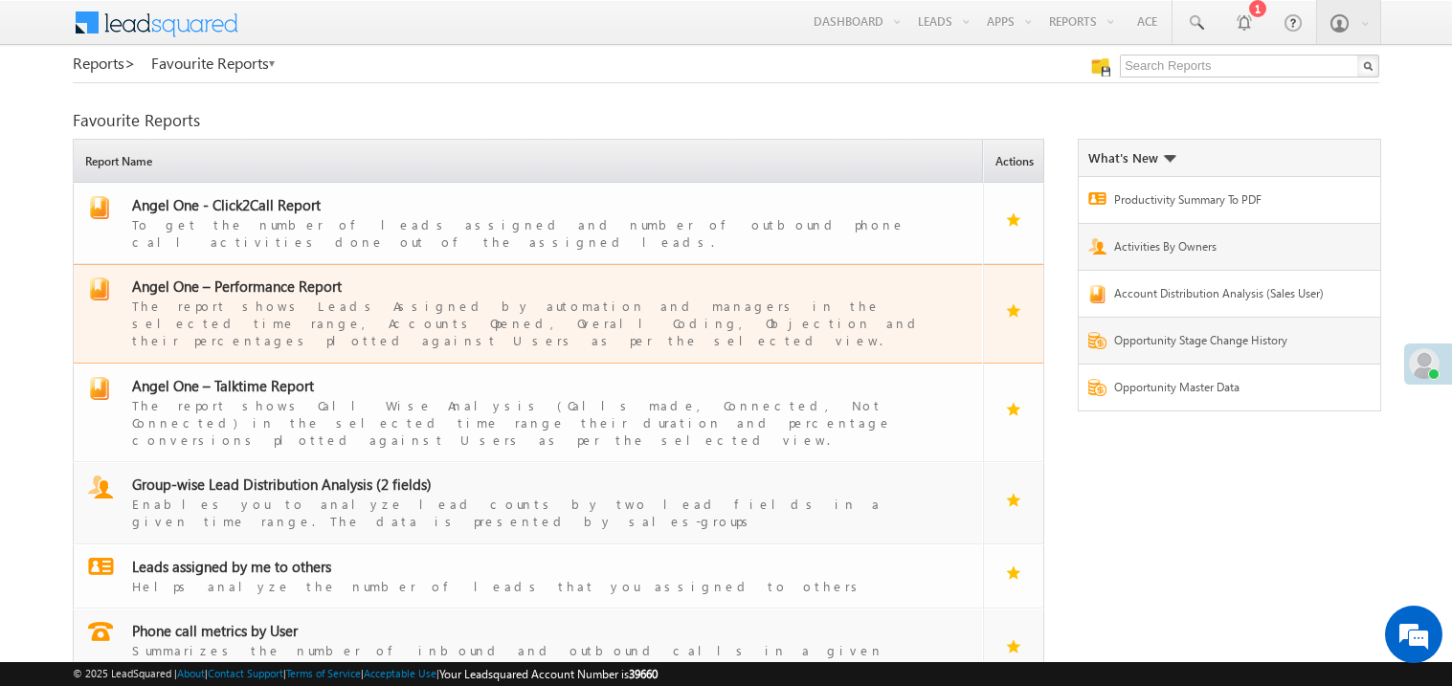
click at [248, 277] on span "Angel One – Performance Report" at bounding box center [237, 286] width 210 height 19
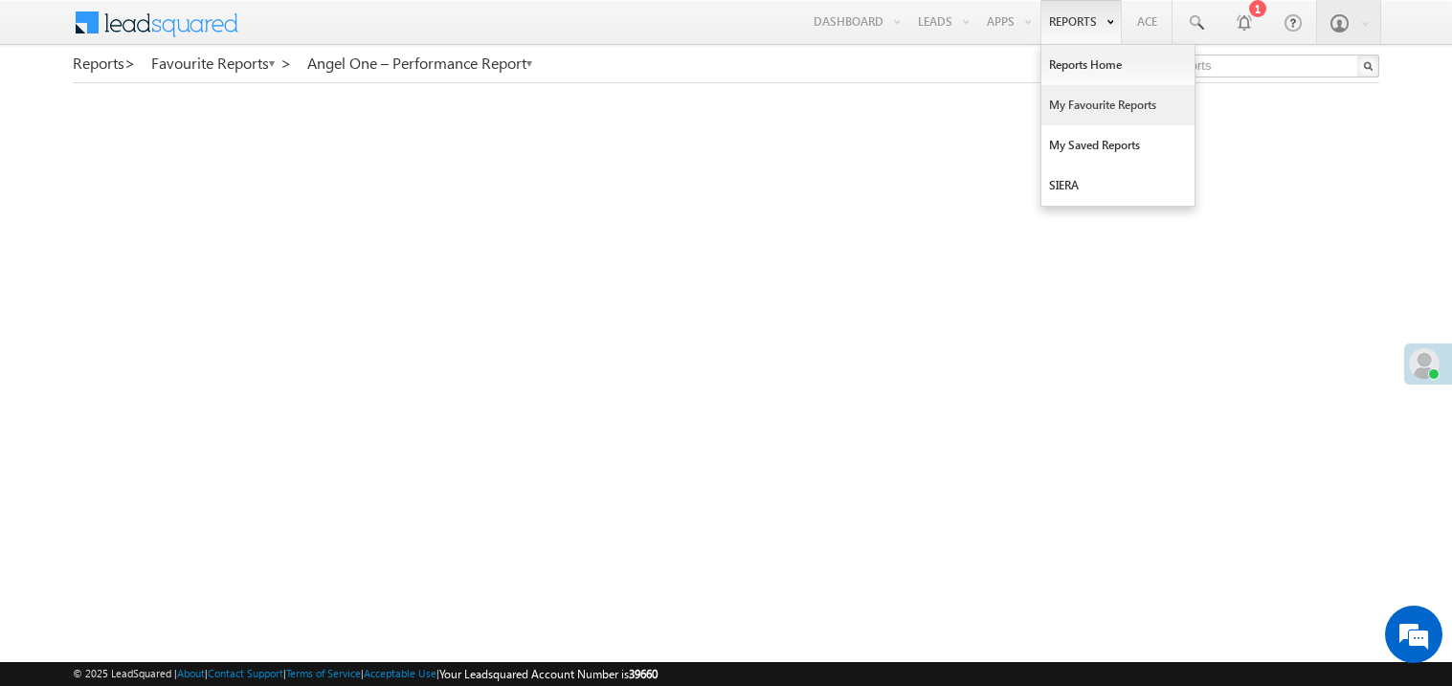
click at [1069, 97] on link "My Favourite Reports" at bounding box center [1118, 105] width 153 height 40
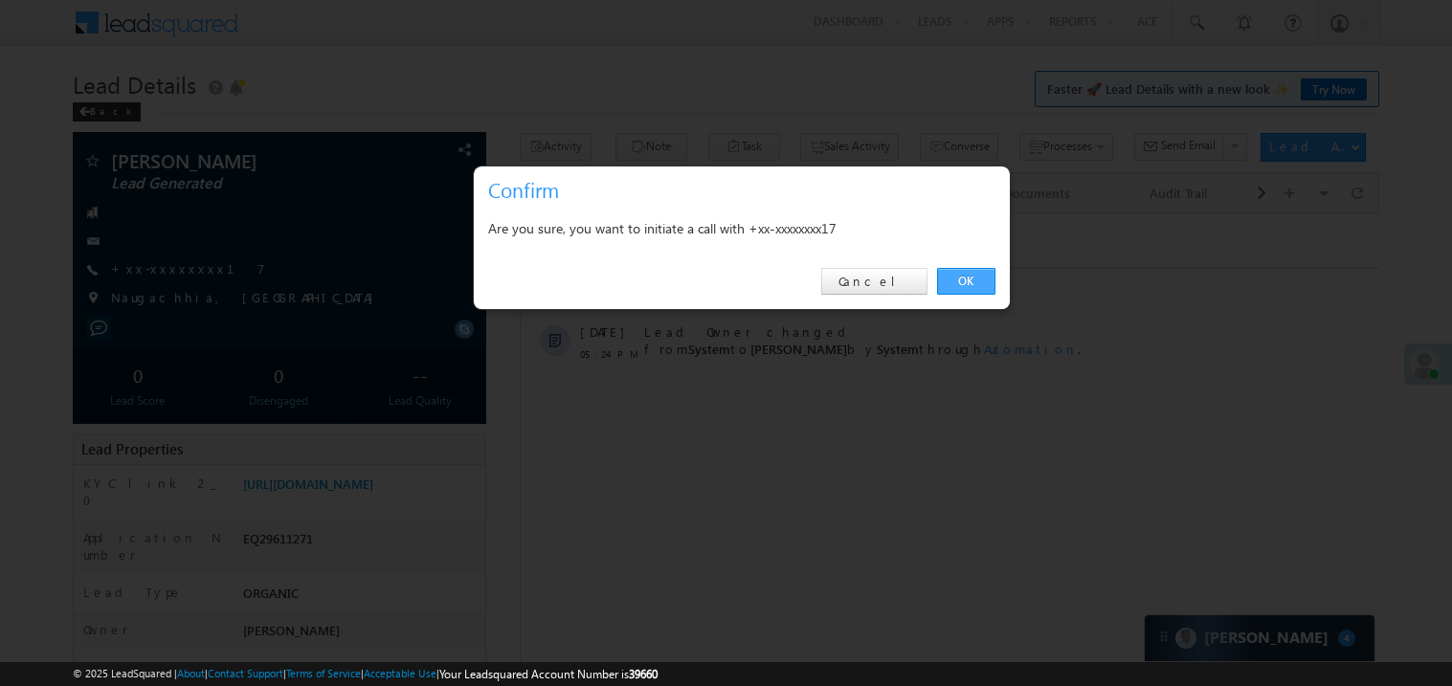
click at [956, 280] on link "OK" at bounding box center [966, 281] width 58 height 27
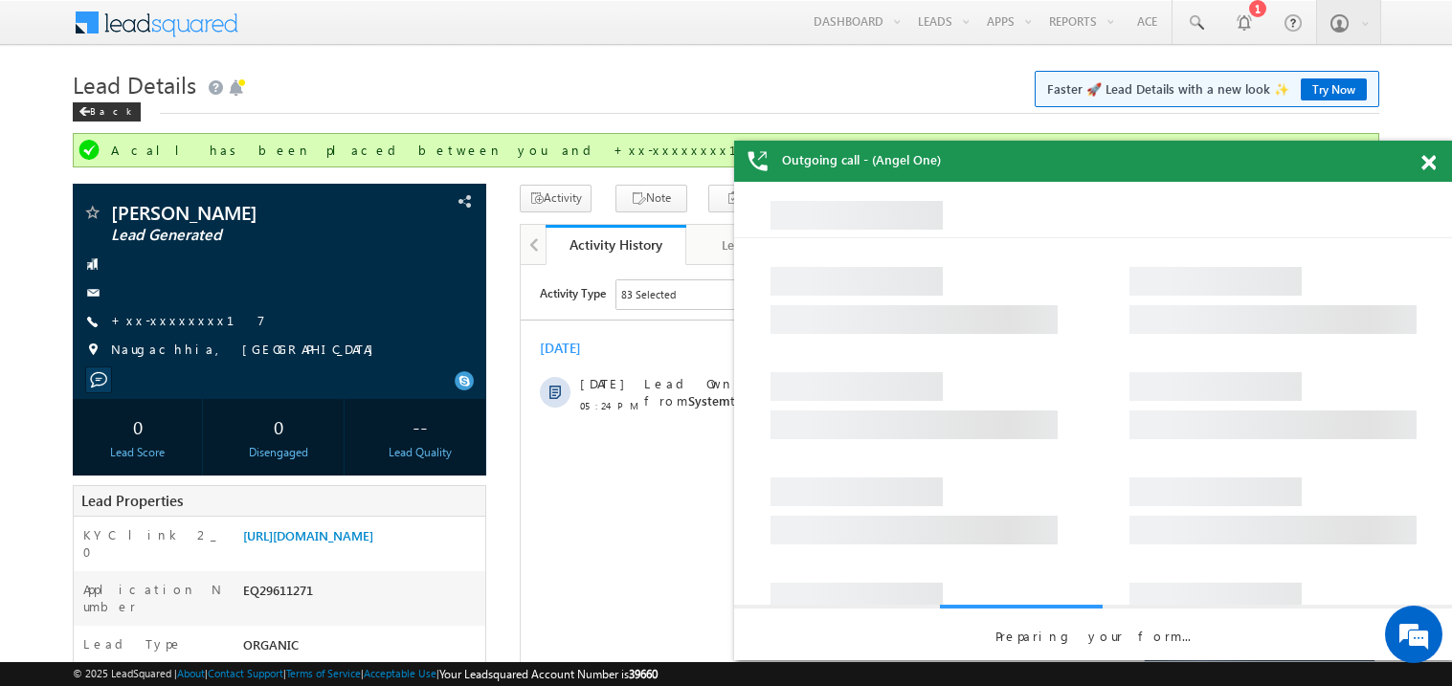
click at [1431, 167] on span at bounding box center [1429, 163] width 14 height 16
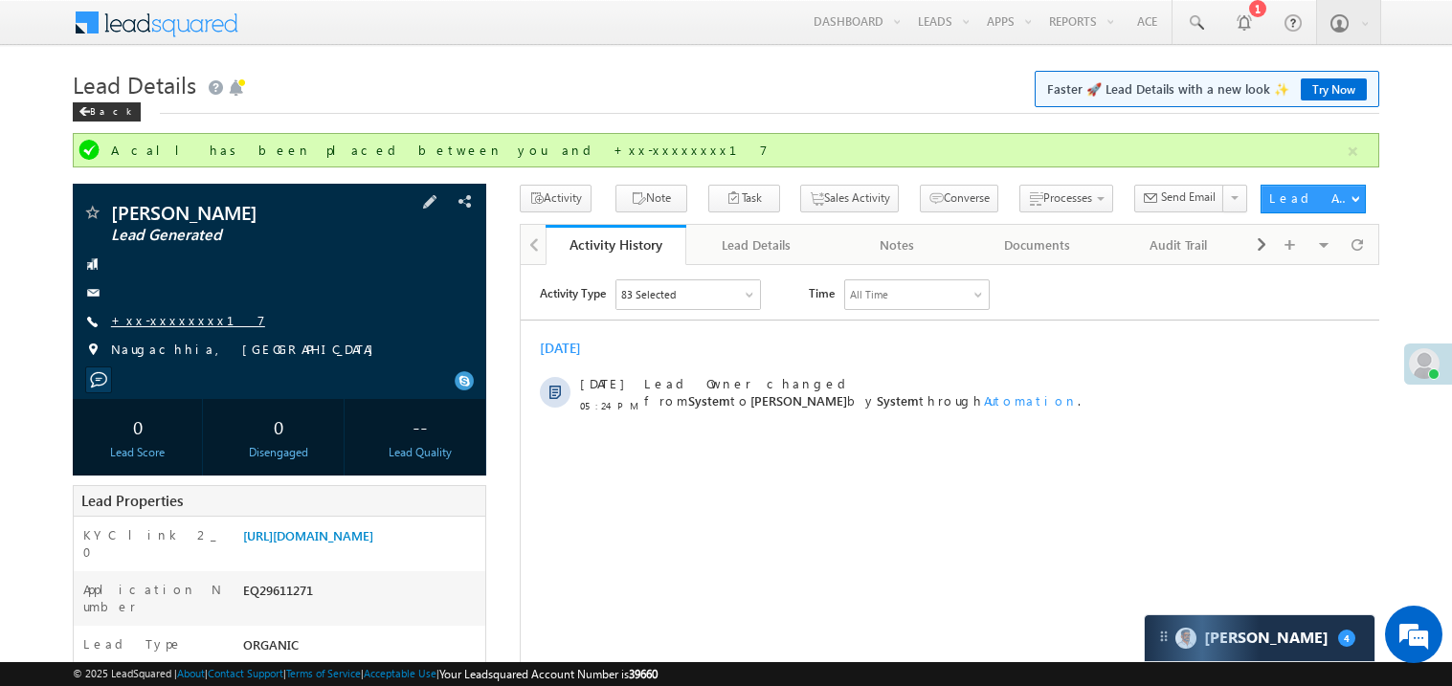
click at [145, 316] on link "+xx-xxxxxxxx17" at bounding box center [188, 320] width 154 height 16
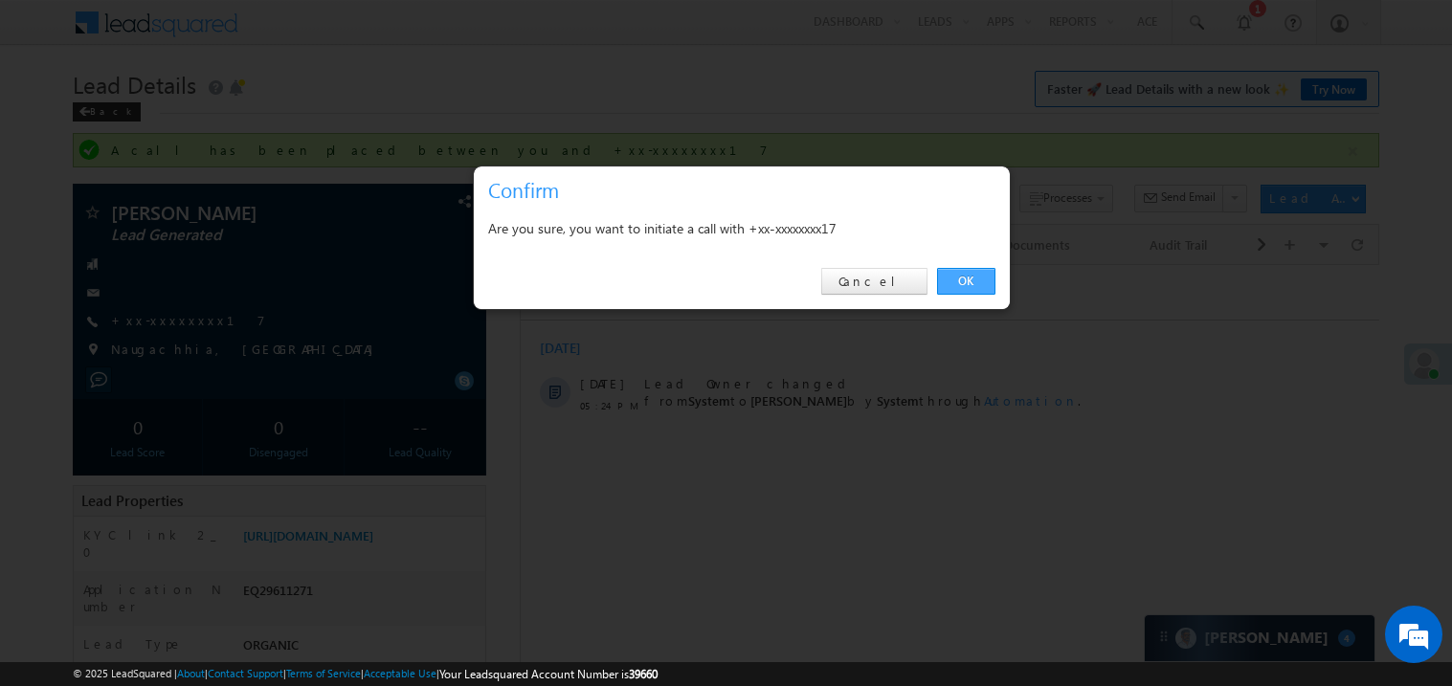
click at [973, 276] on link "OK" at bounding box center [966, 281] width 58 height 27
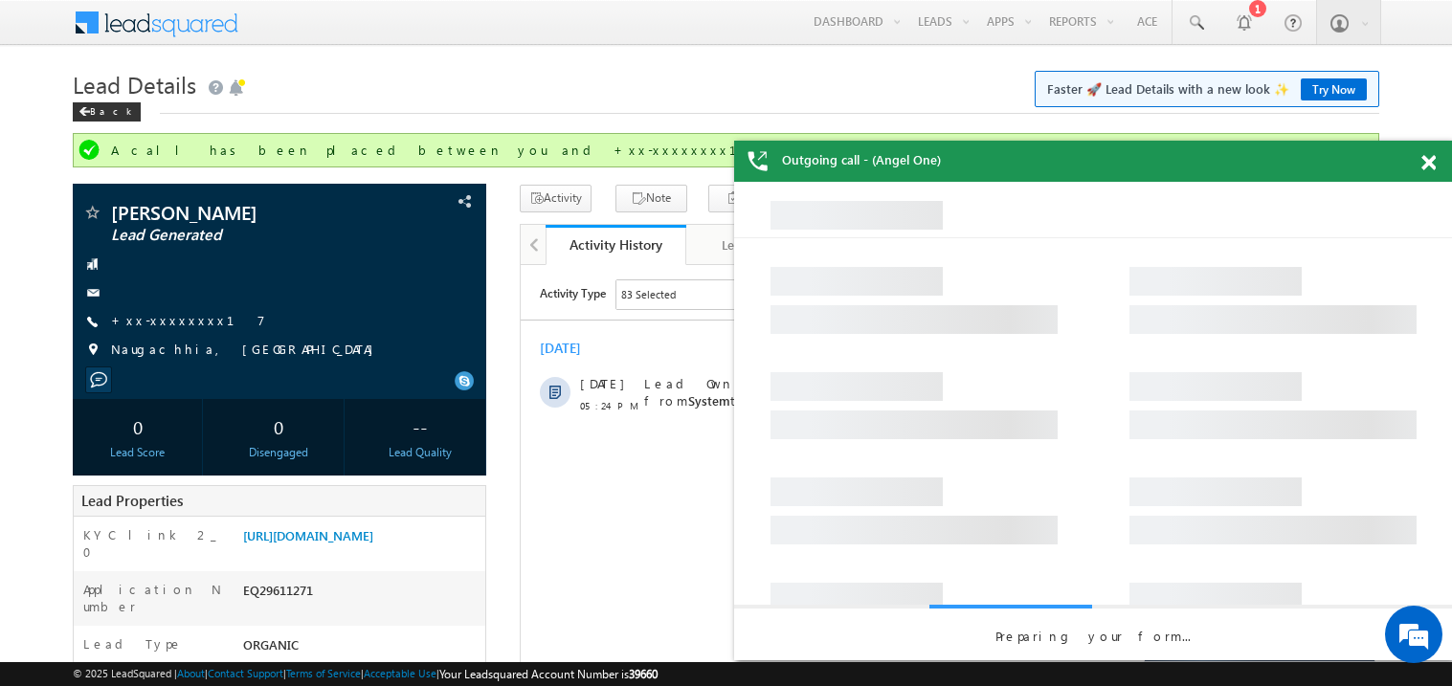
click at [1427, 156] on span at bounding box center [1429, 163] width 14 height 16
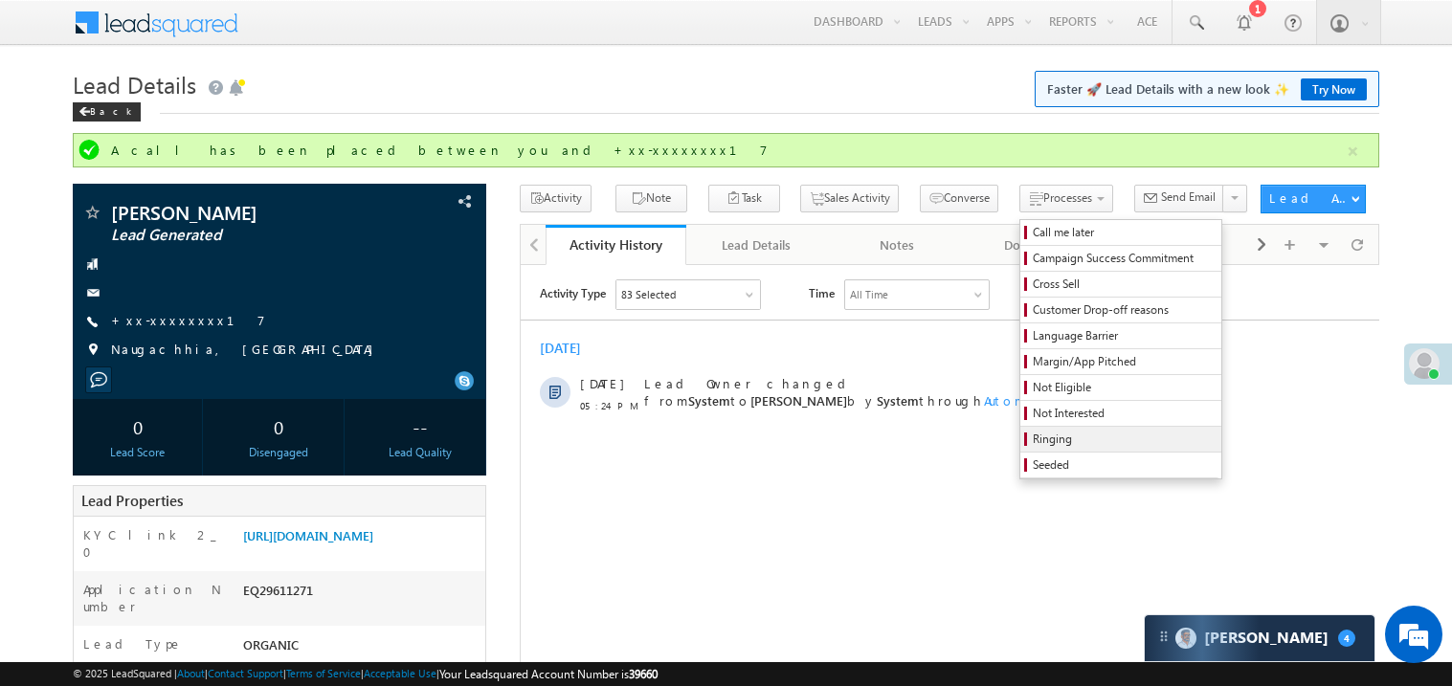
click at [1033, 442] on span "Ringing" at bounding box center [1124, 439] width 182 height 17
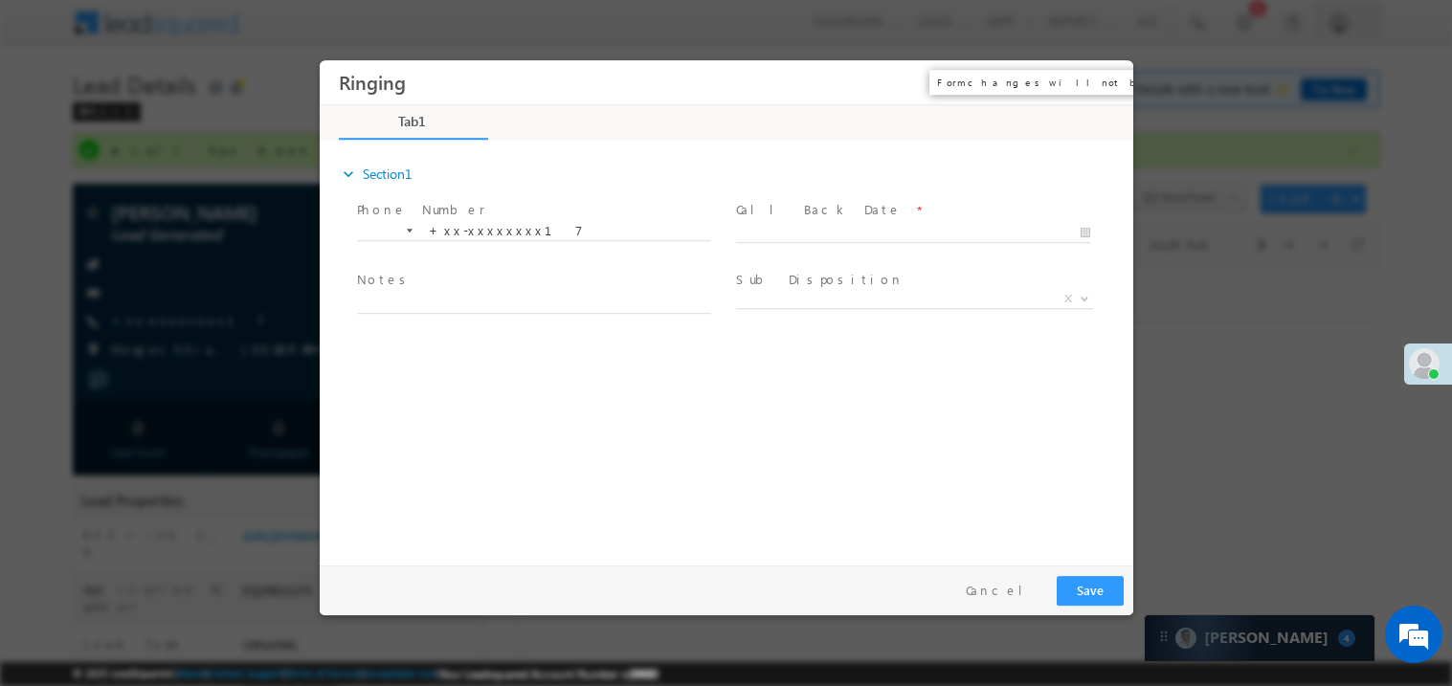
click at [1100, 79] on button "×" at bounding box center [1104, 81] width 33 height 35
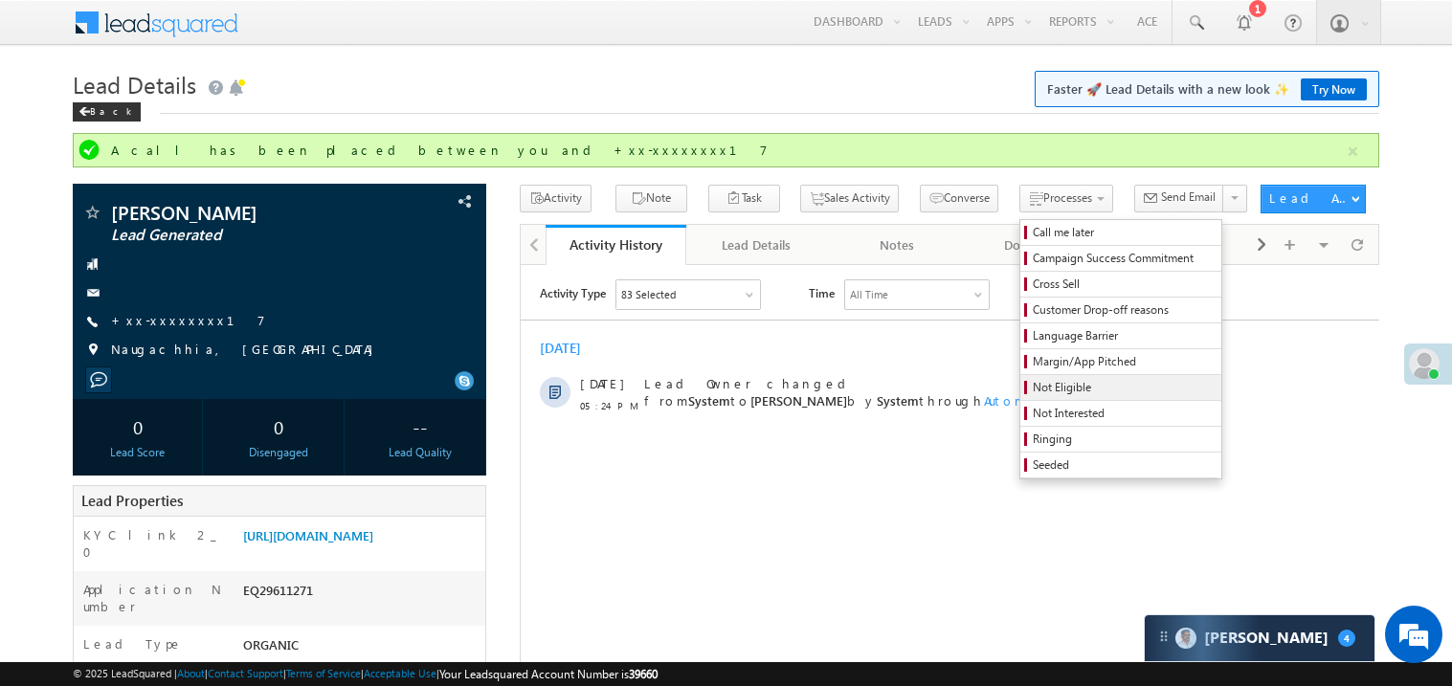
click at [1033, 390] on span "Not Eligible" at bounding box center [1124, 387] width 182 height 17
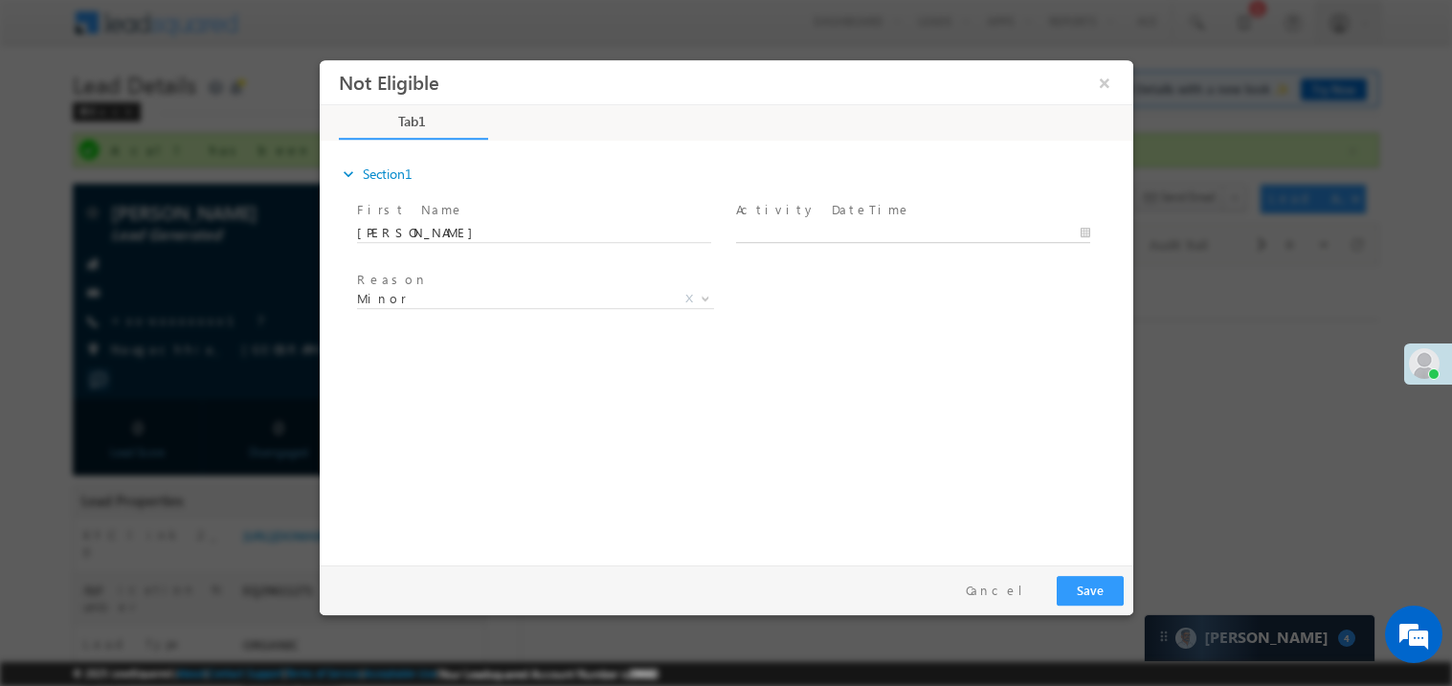
click at [773, 229] on body "Not Eligible ×" at bounding box center [726, 307] width 814 height 497
type input "09/26/25 5:34 PM"
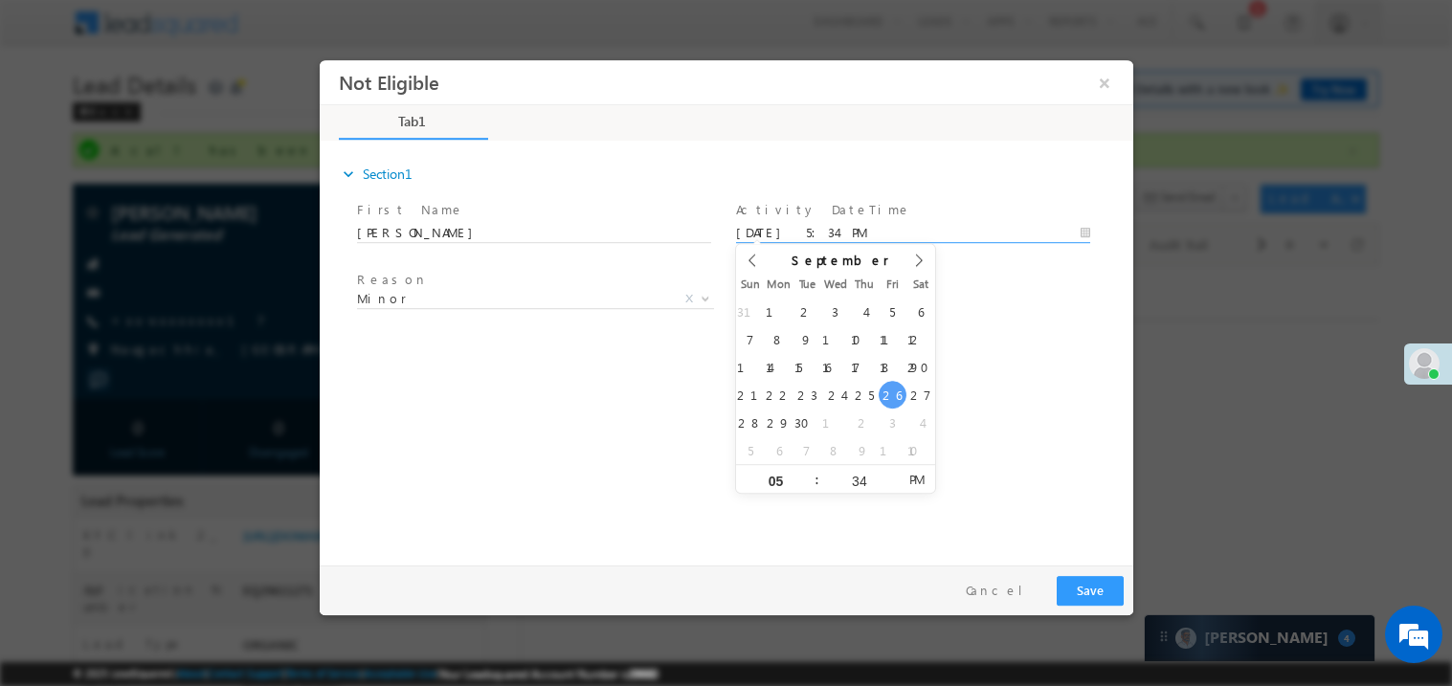
click at [473, 396] on div "expand_more Section1 First Name *" at bounding box center [730, 350] width 804 height 414
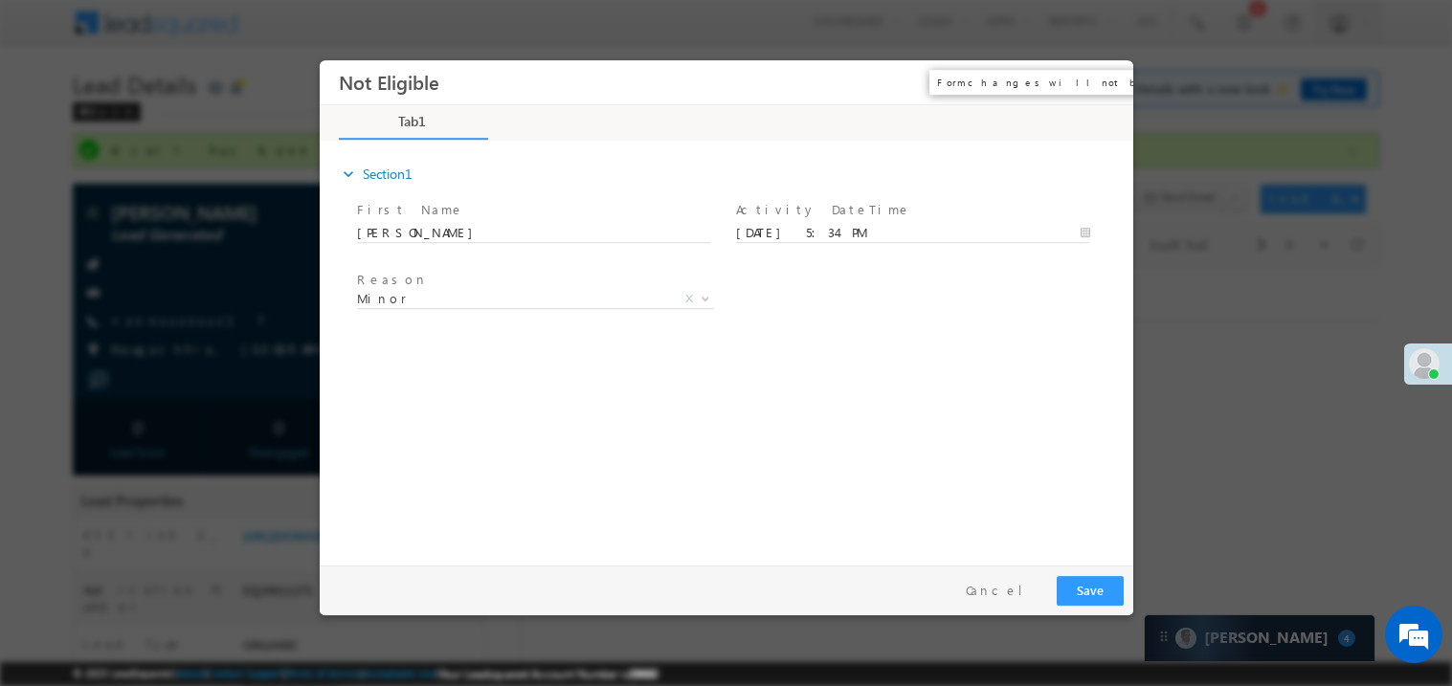
click at [1100, 83] on button "×" at bounding box center [1104, 81] width 33 height 35
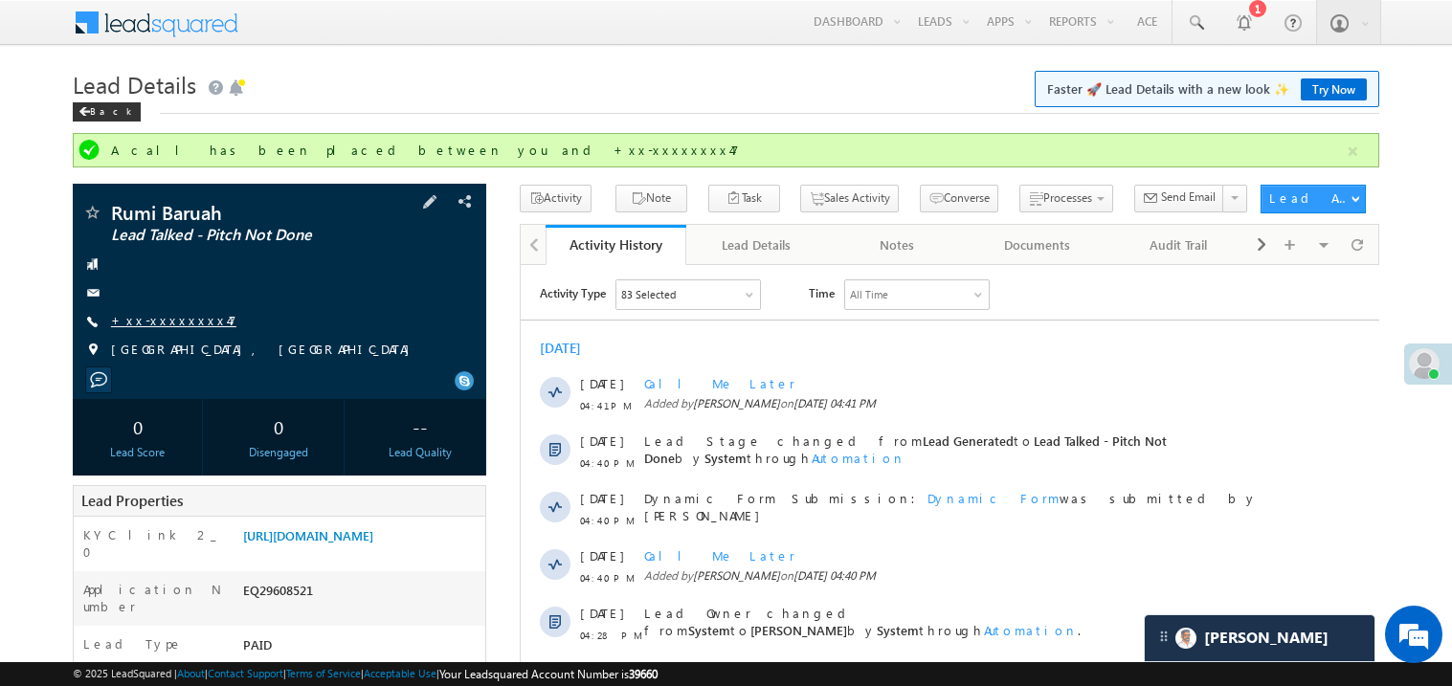
click at [181, 315] on link "+xx-xxxxxxxx47" at bounding box center [173, 320] width 125 height 16
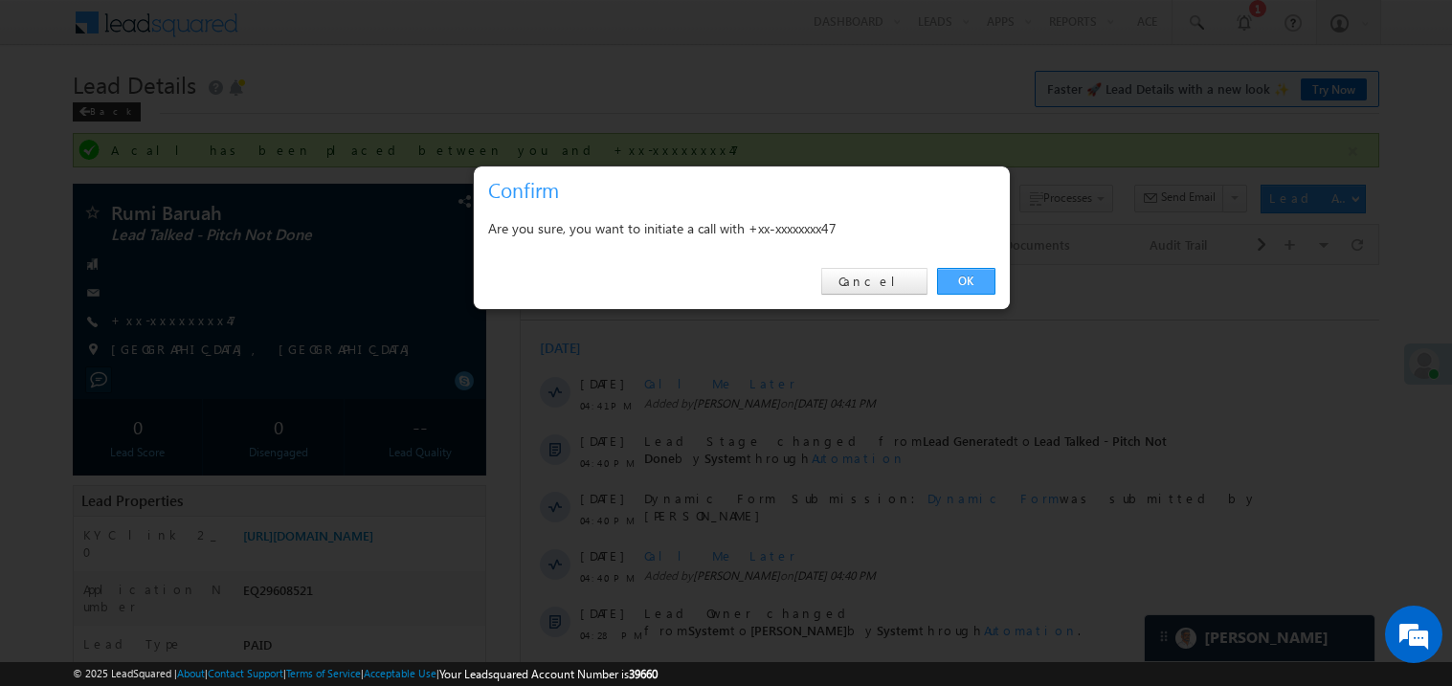
click at [985, 276] on link "OK" at bounding box center [966, 281] width 58 height 27
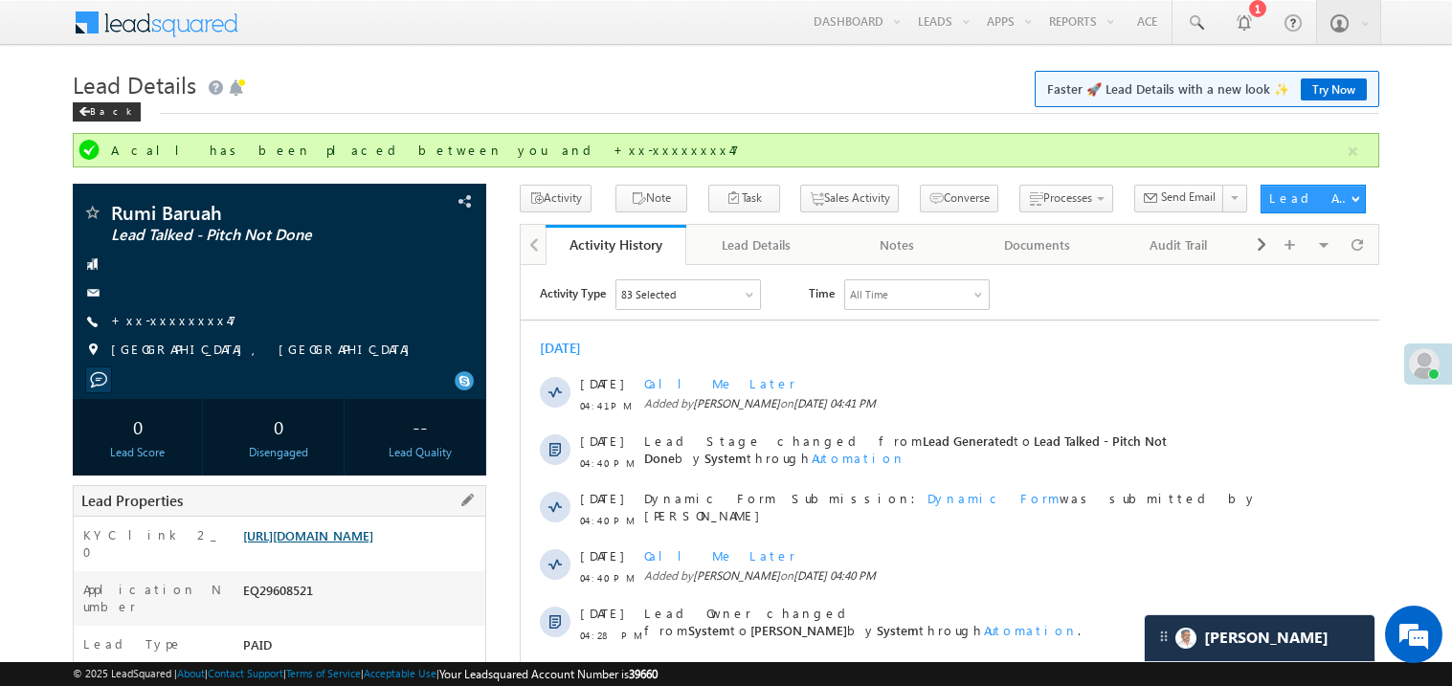
click at [372, 544] on link "https://angelbroking1-pk3em7sa.customui-test.leadsquared.com?leadId=72057854-54…" at bounding box center [308, 536] width 130 height 16
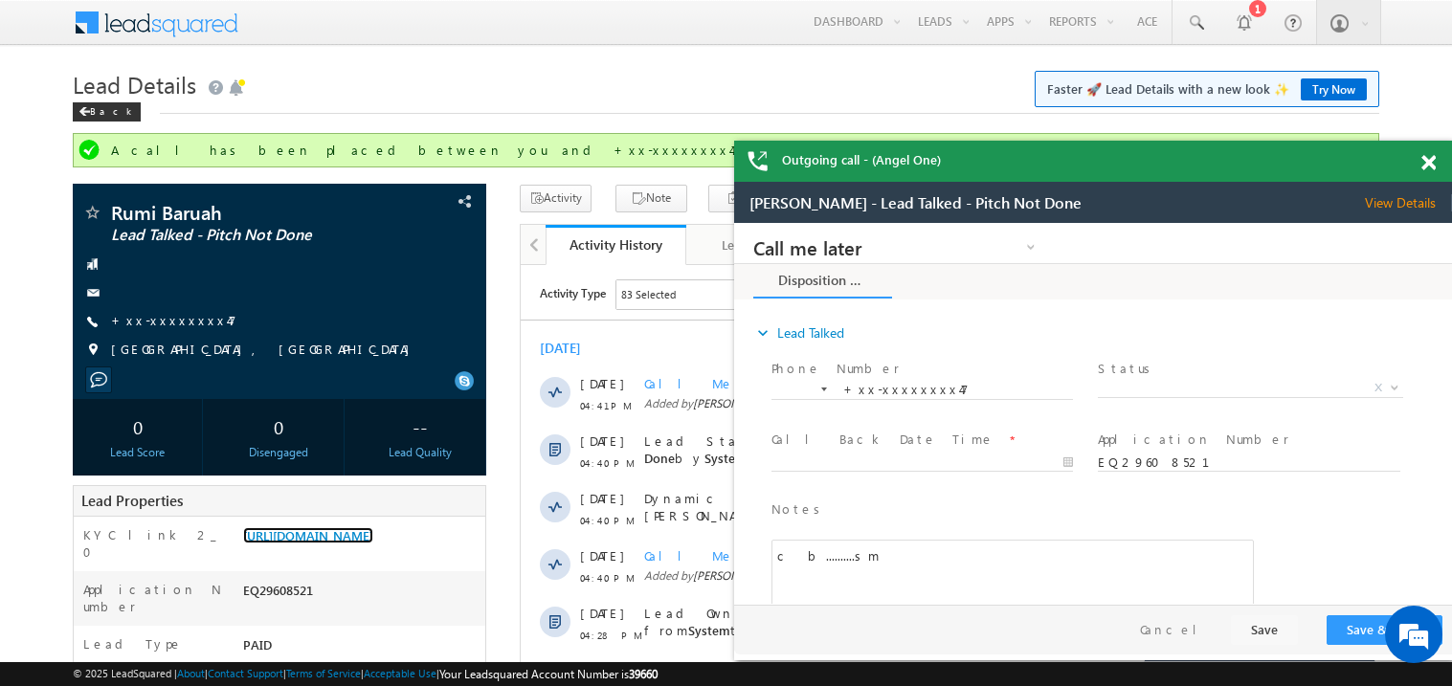
click at [1438, 159] on div at bounding box center [1440, 159] width 26 height 37
click at [1429, 156] on span at bounding box center [1429, 163] width 14 height 16
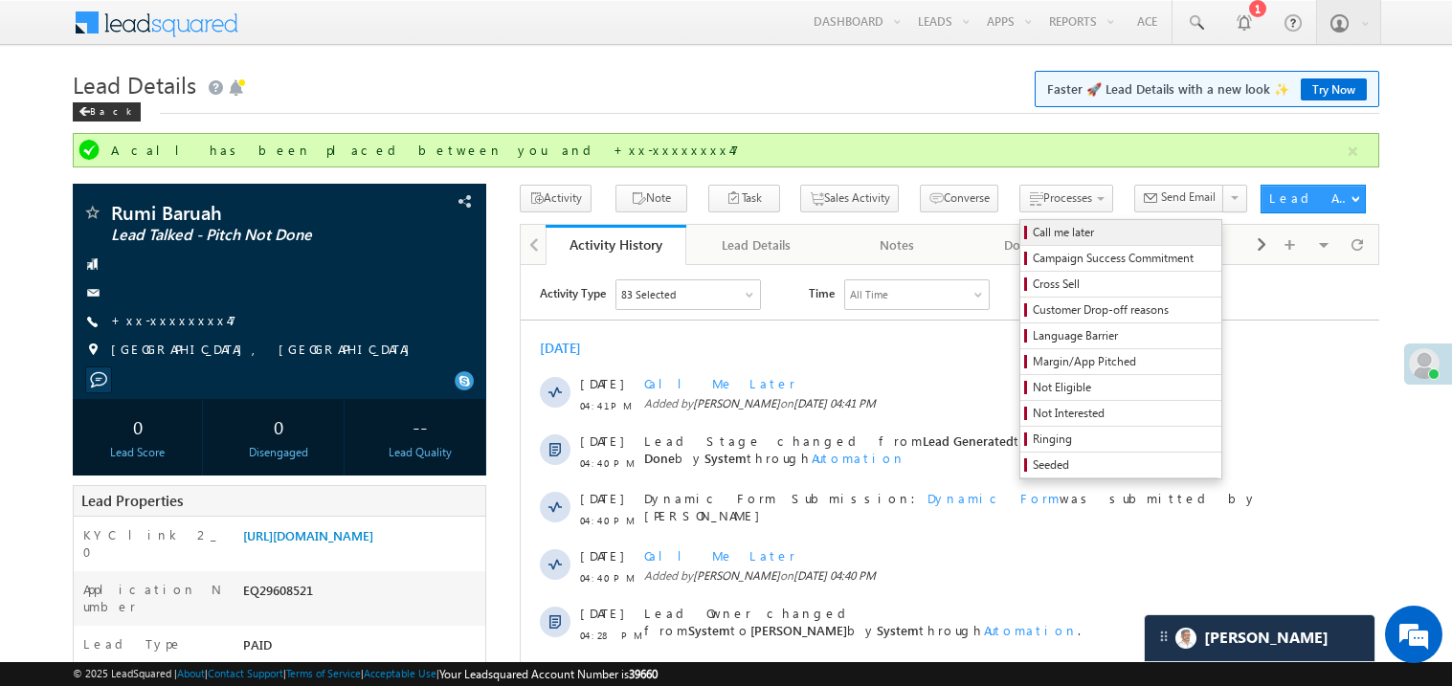
click at [1033, 227] on span "Call me later" at bounding box center [1124, 232] width 182 height 17
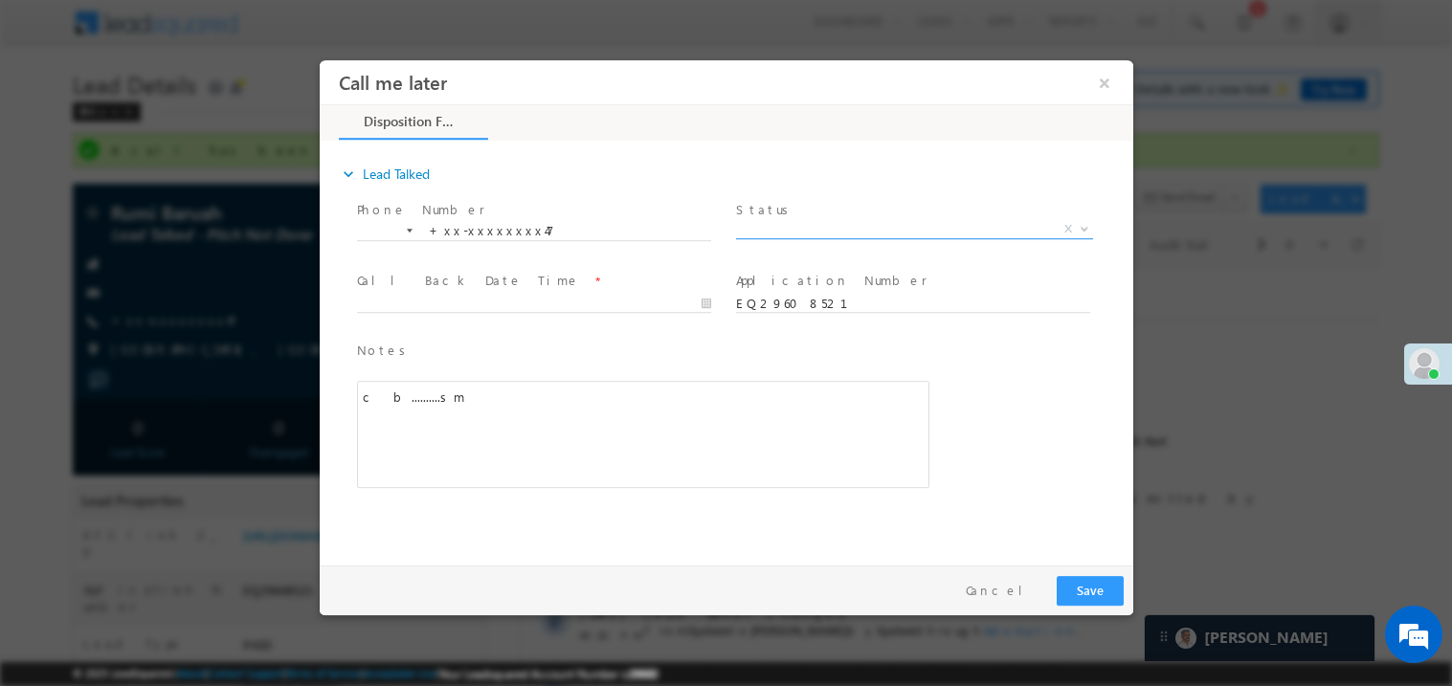
click at [787, 225] on span "X" at bounding box center [913, 228] width 357 height 19
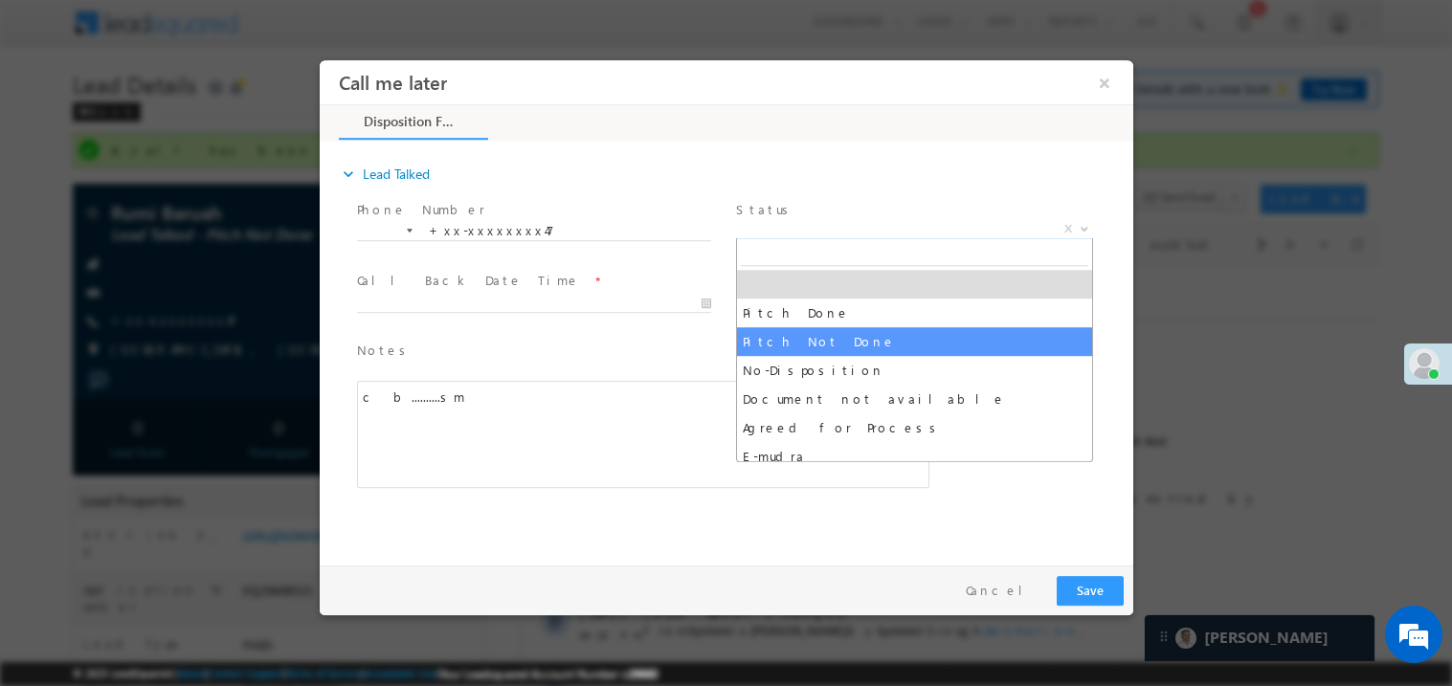
select select "Pitch Not Done"
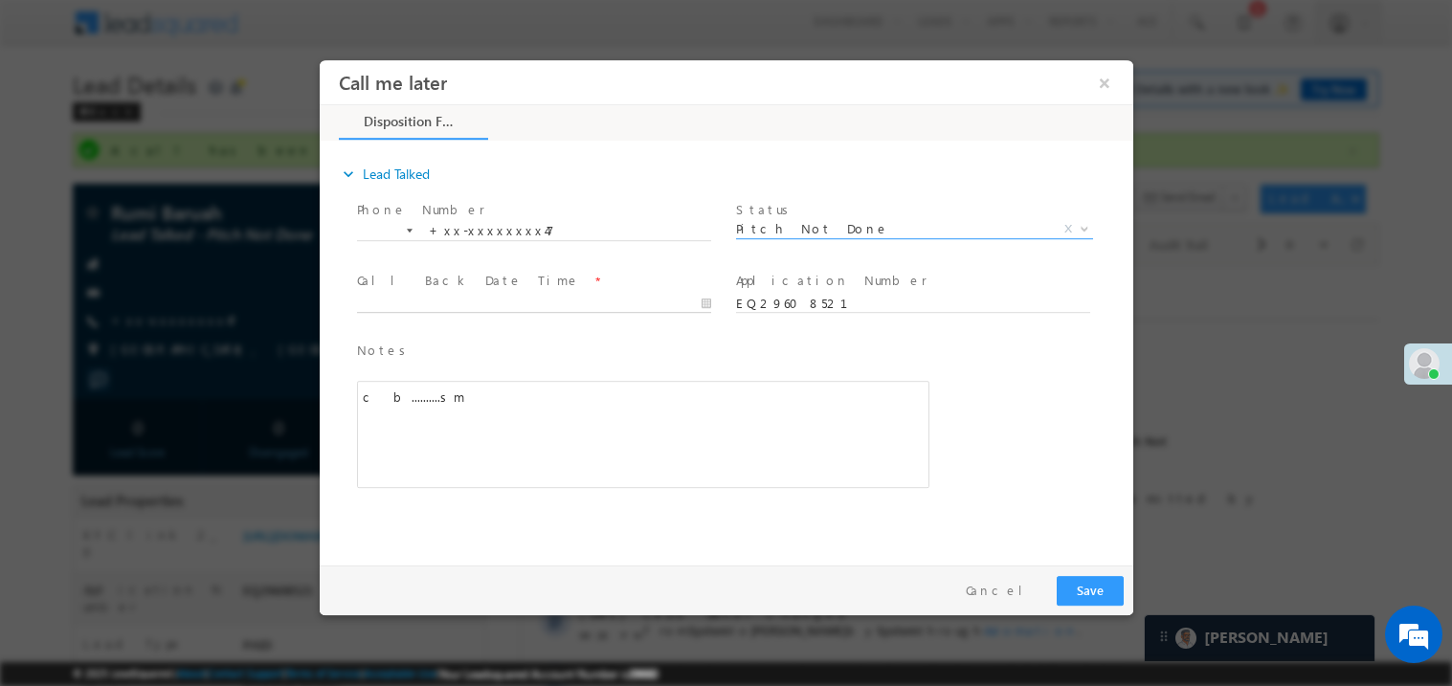
click at [454, 304] on body "Call me later ×" at bounding box center [726, 307] width 814 height 497
type input "09/26/25 5:37 PM"
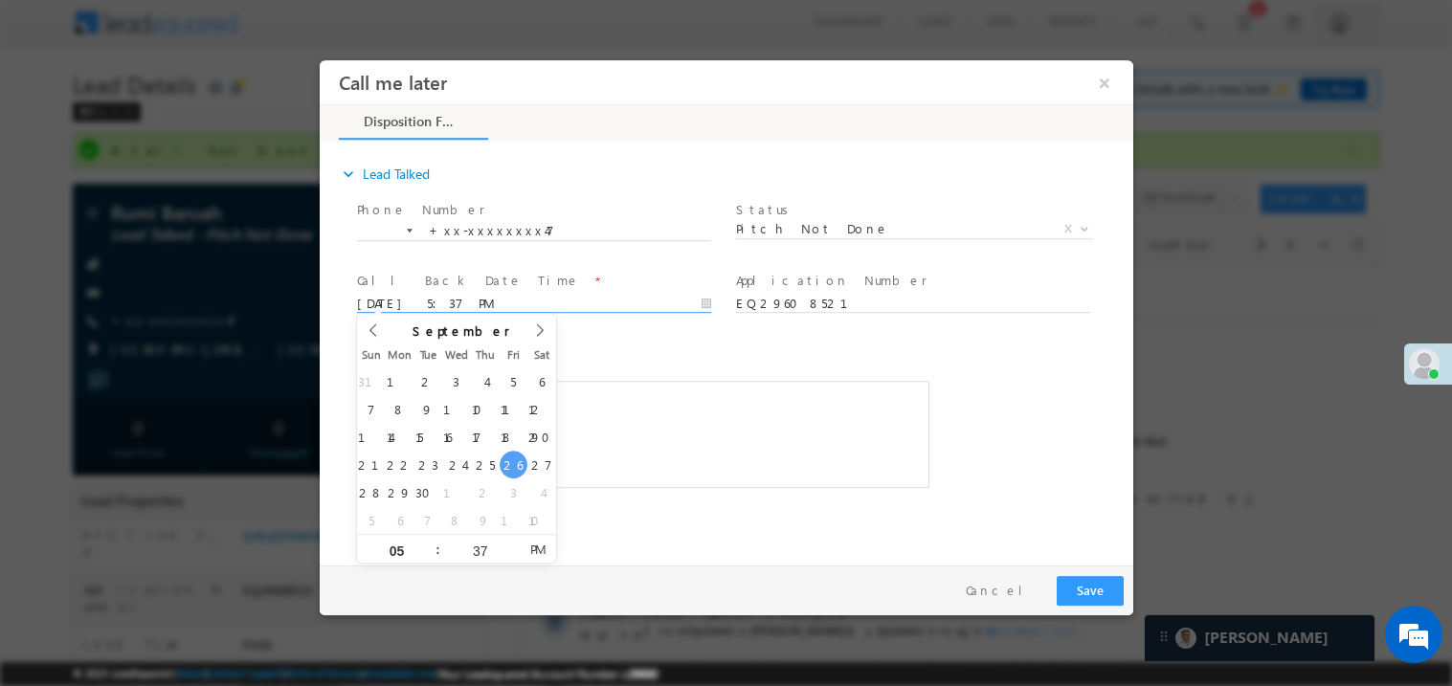
click at [674, 430] on div "c b..........sm" at bounding box center [642, 433] width 573 height 107
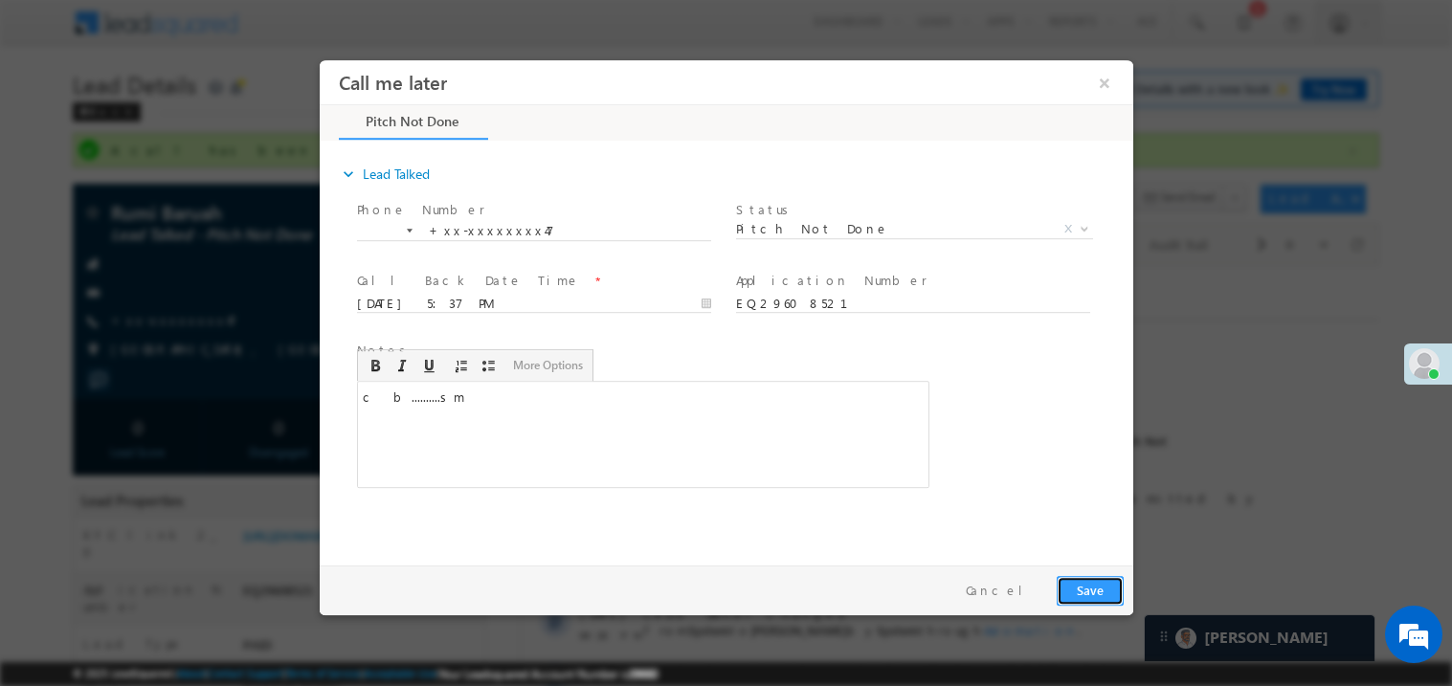
click at [1074, 575] on button "Save" at bounding box center [1089, 590] width 67 height 30
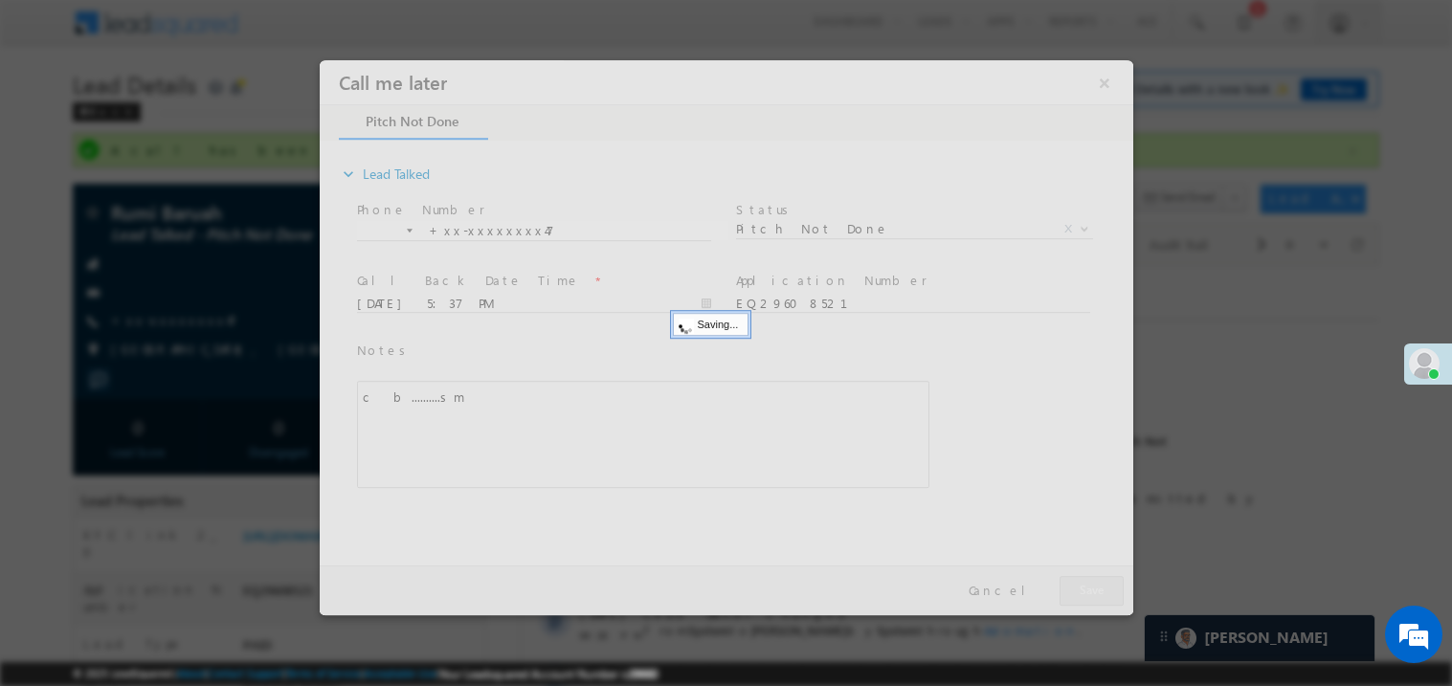
click at [1074, 574] on div at bounding box center [726, 336] width 814 height 555
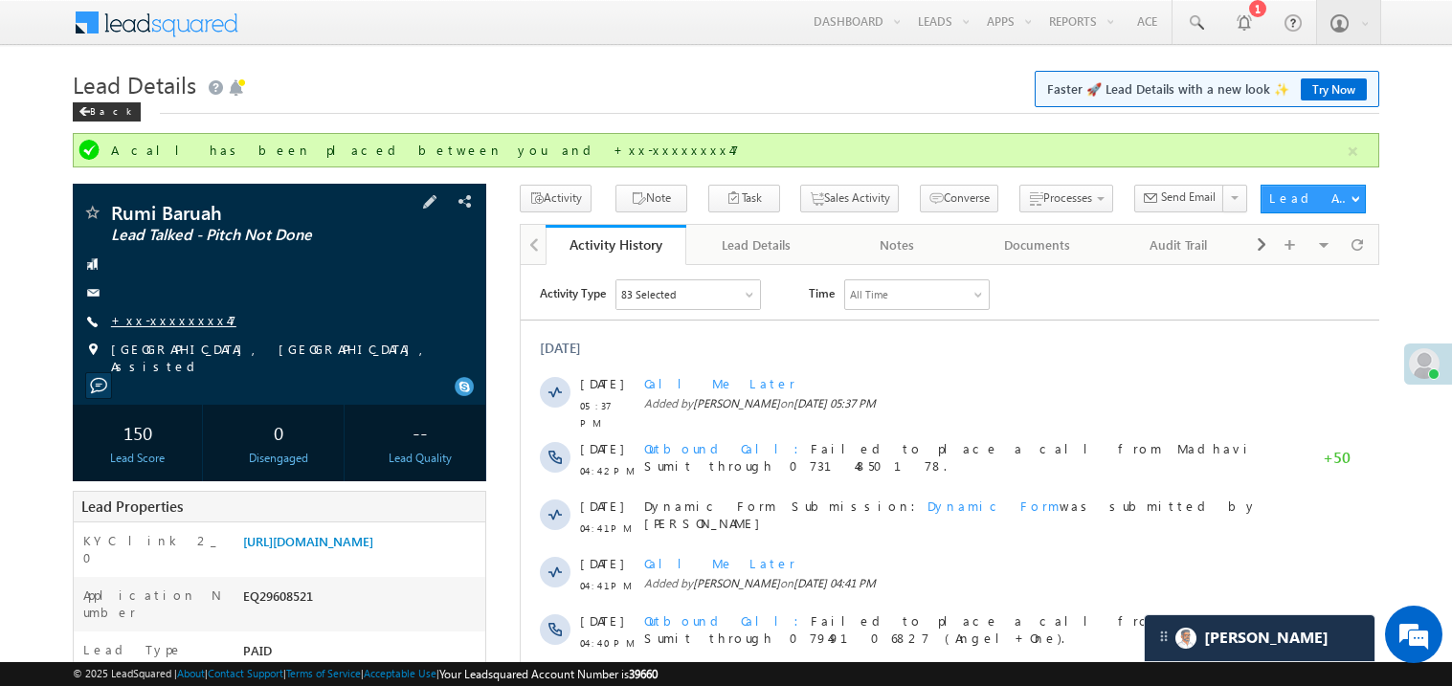
click at [183, 326] on link "+xx-xxxxxxxx47" at bounding box center [173, 320] width 125 height 16
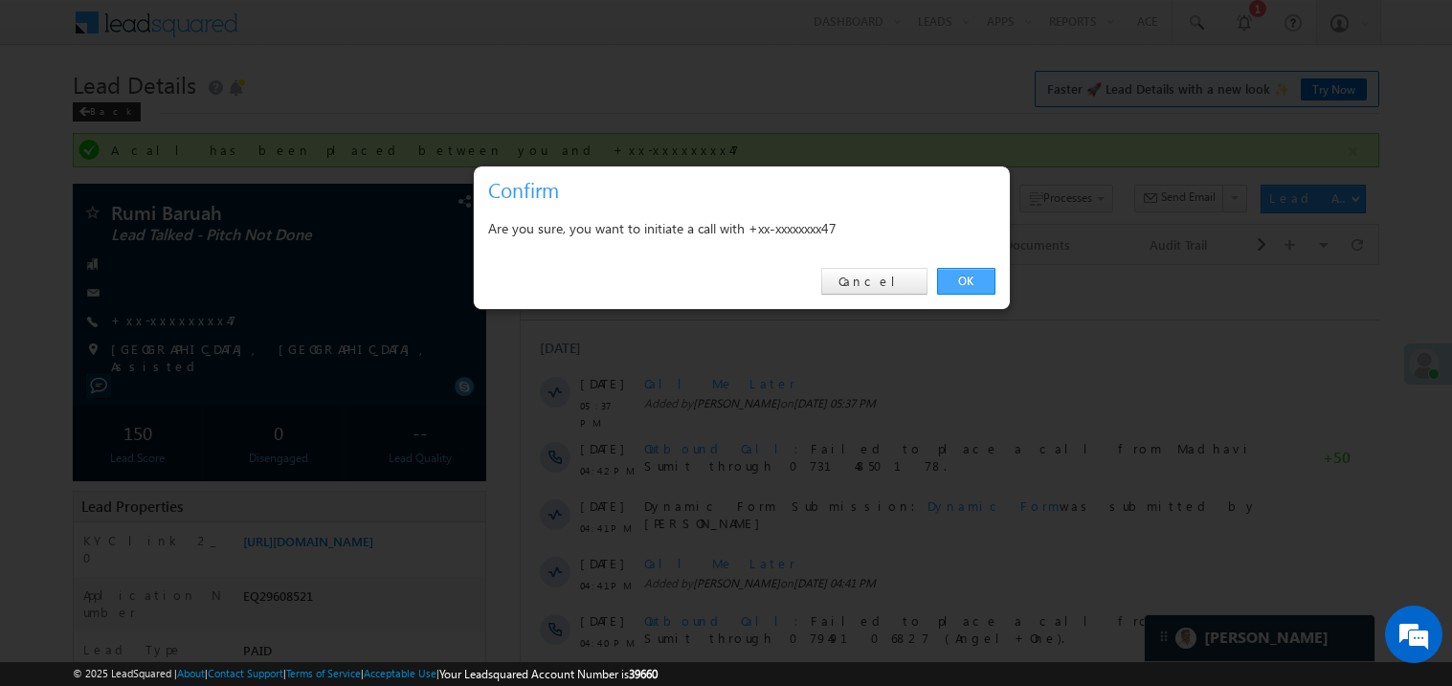
click at [962, 279] on link "OK" at bounding box center [966, 281] width 58 height 27
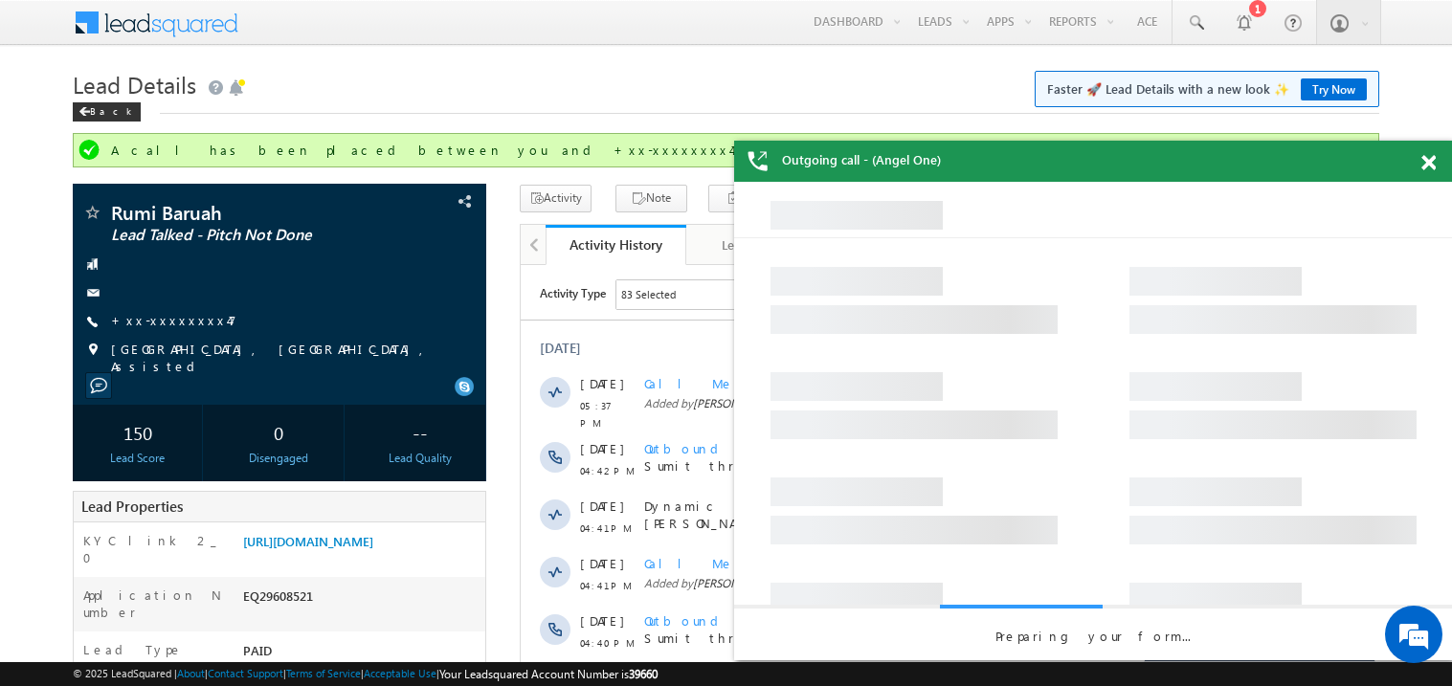
click at [1428, 160] on span at bounding box center [1429, 163] width 14 height 16
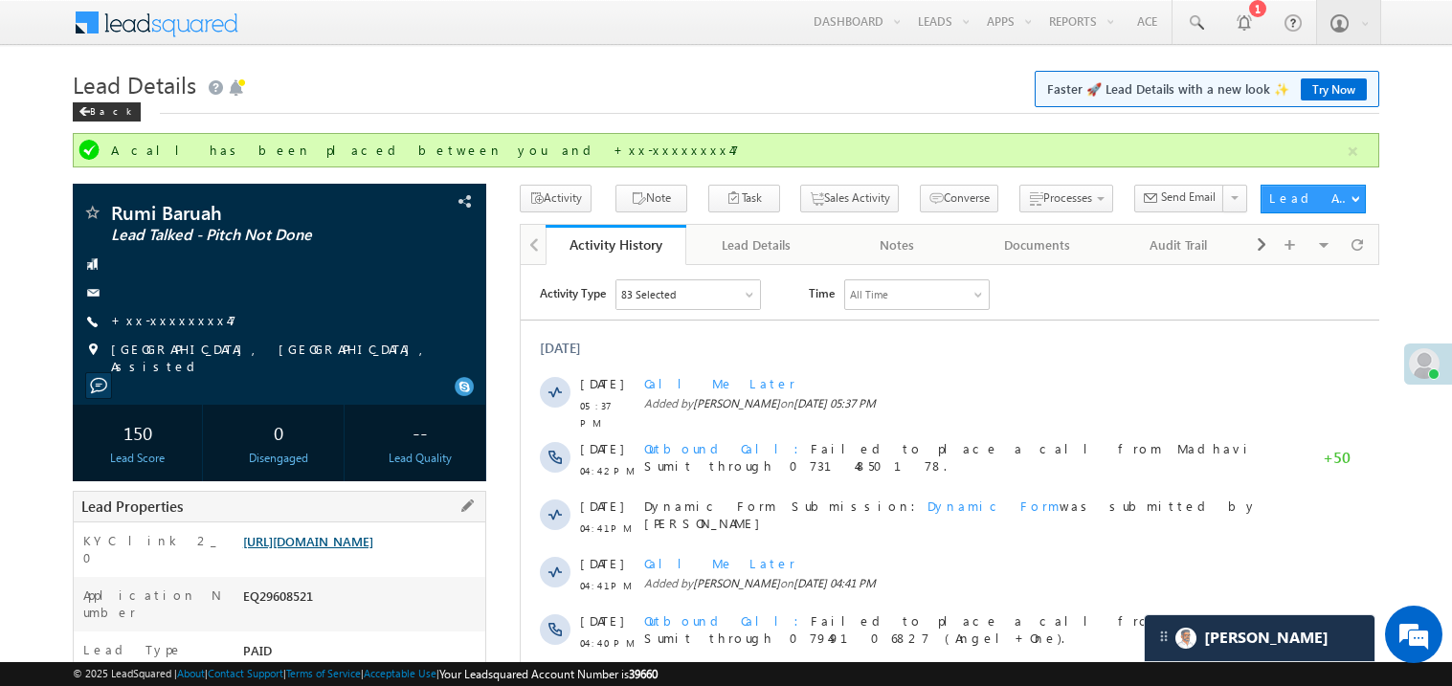
click at [373, 546] on link "https://angelbroking1-pk3em7sa.customui-test.leadsquared.com?leadId=72057854-54…" at bounding box center [308, 541] width 130 height 16
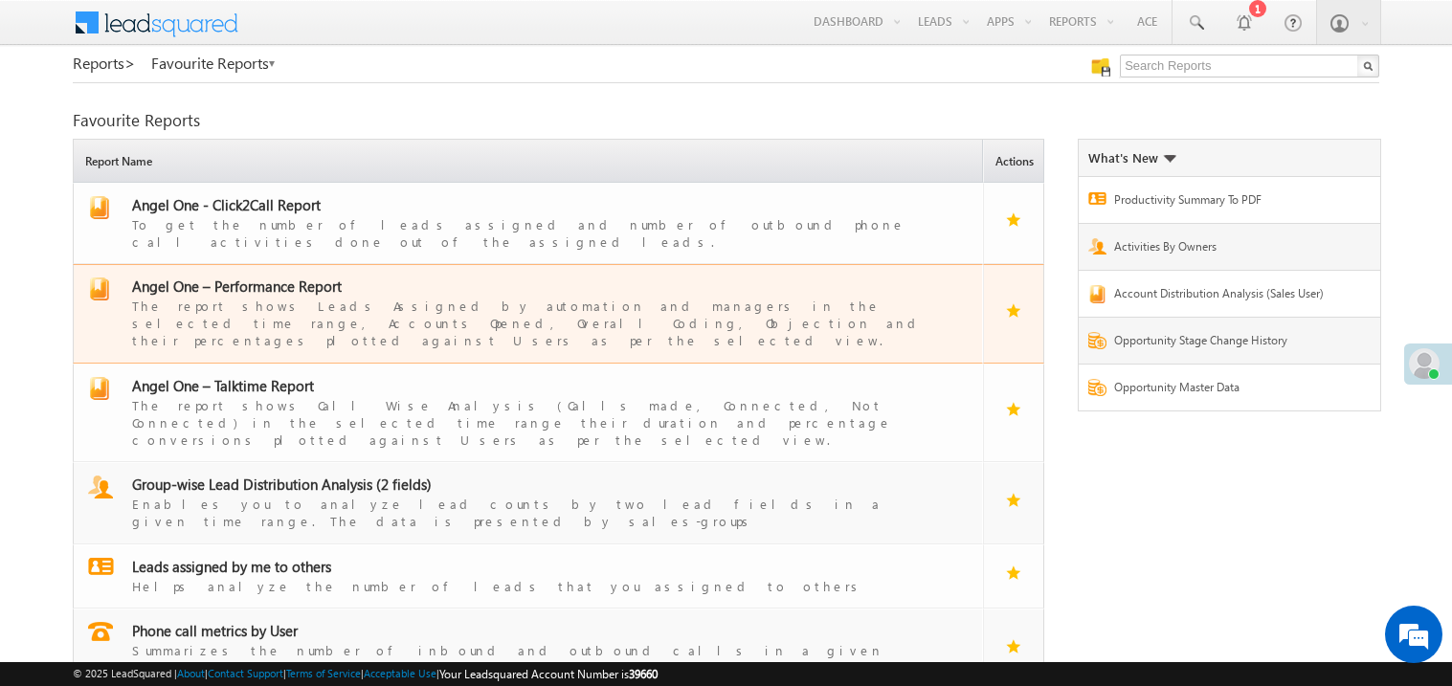
click at [276, 277] on span "Angel One – Performance Report" at bounding box center [237, 286] width 210 height 19
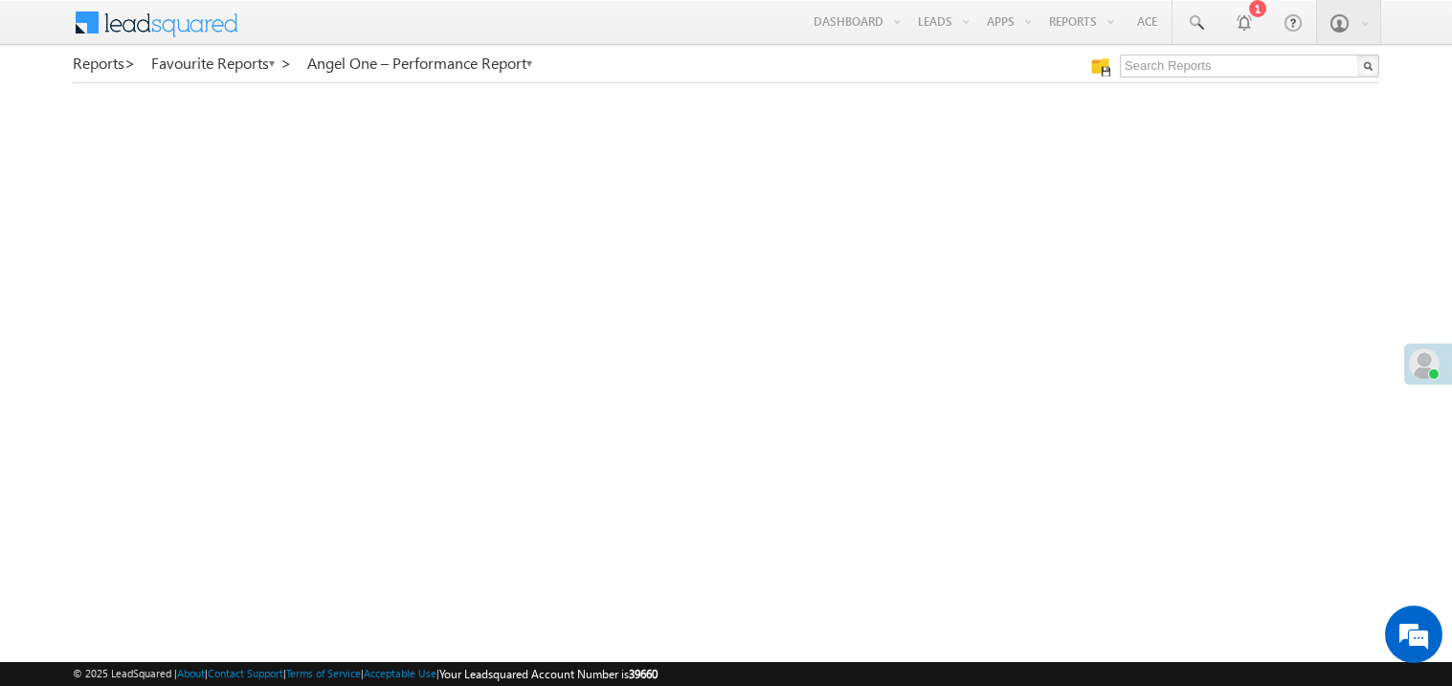
click at [407, 80] on div "Reports > Favourite Reports > Angel One – Performance Report" at bounding box center [335, 69] width 525 height 28
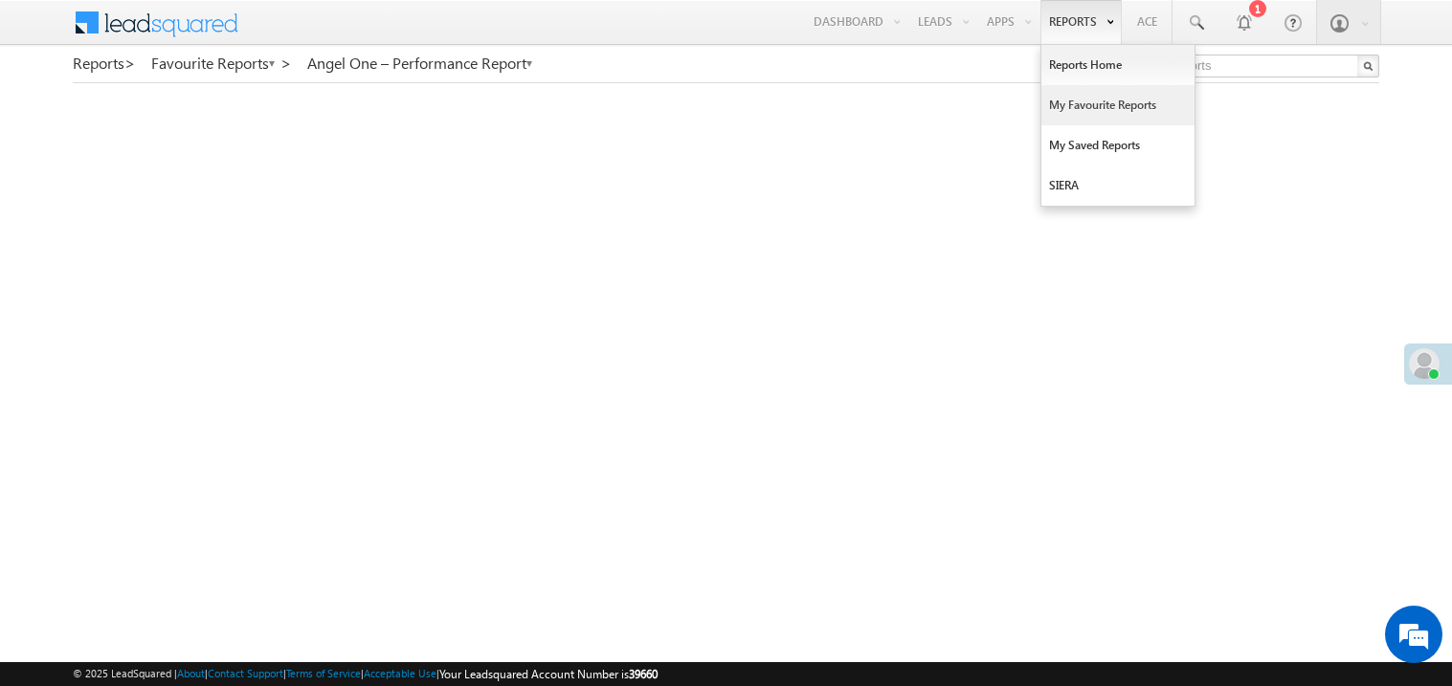
click at [1074, 104] on link "My Favourite Reports" at bounding box center [1118, 105] width 153 height 40
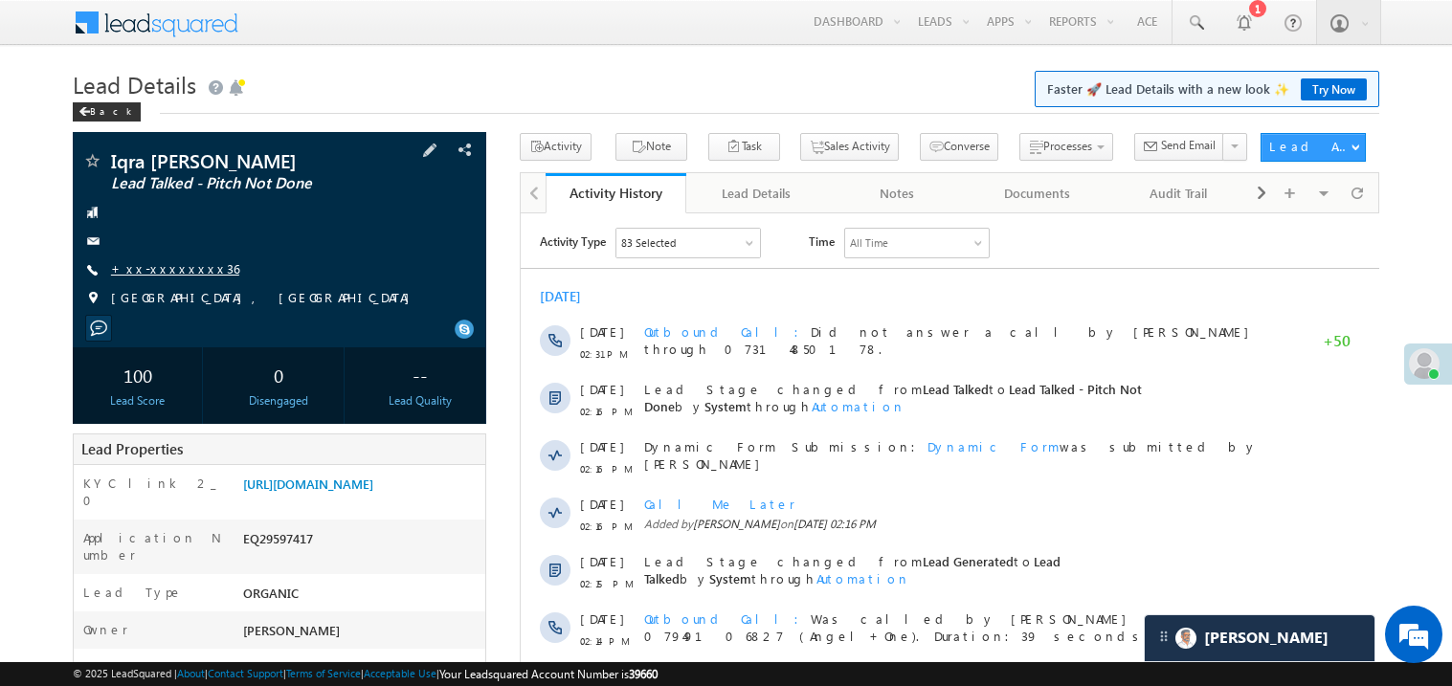
click at [159, 274] on link "+xx-xxxxxxxx36" at bounding box center [175, 268] width 128 height 16
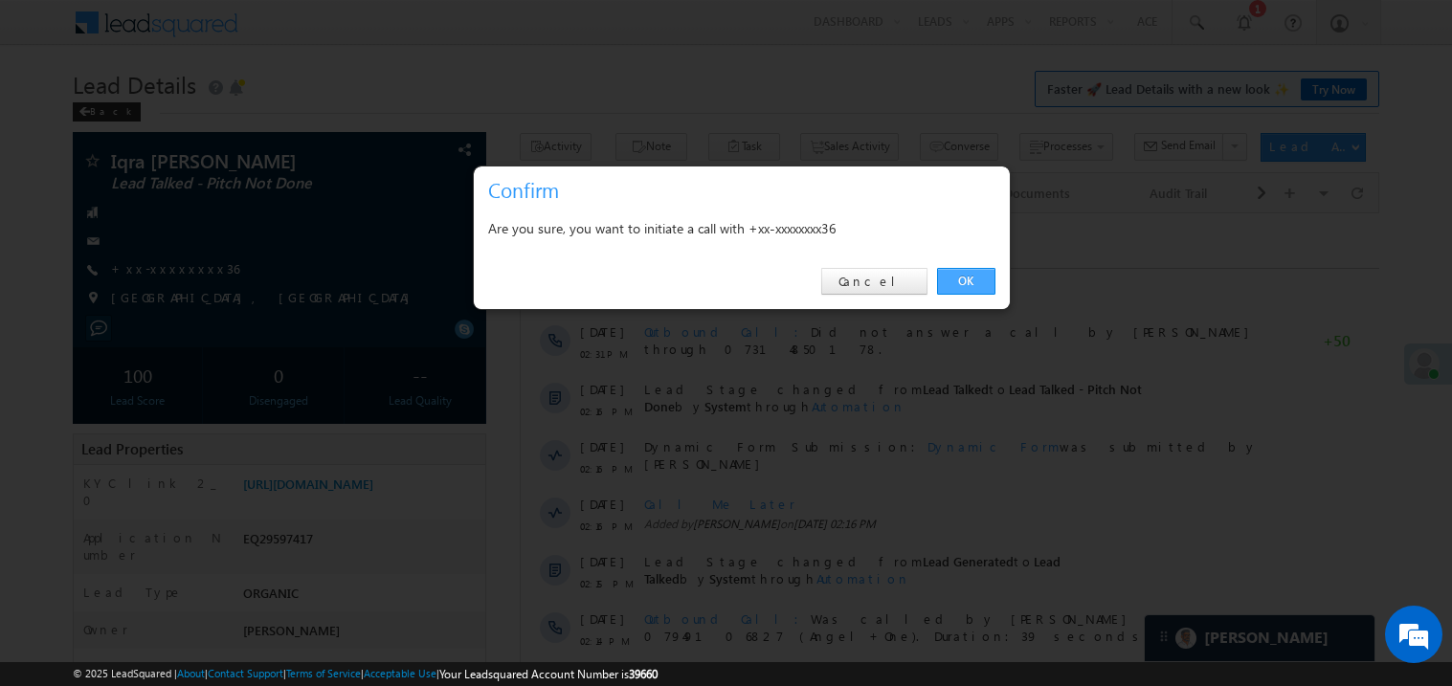
click at [968, 282] on link "OK" at bounding box center [966, 281] width 58 height 27
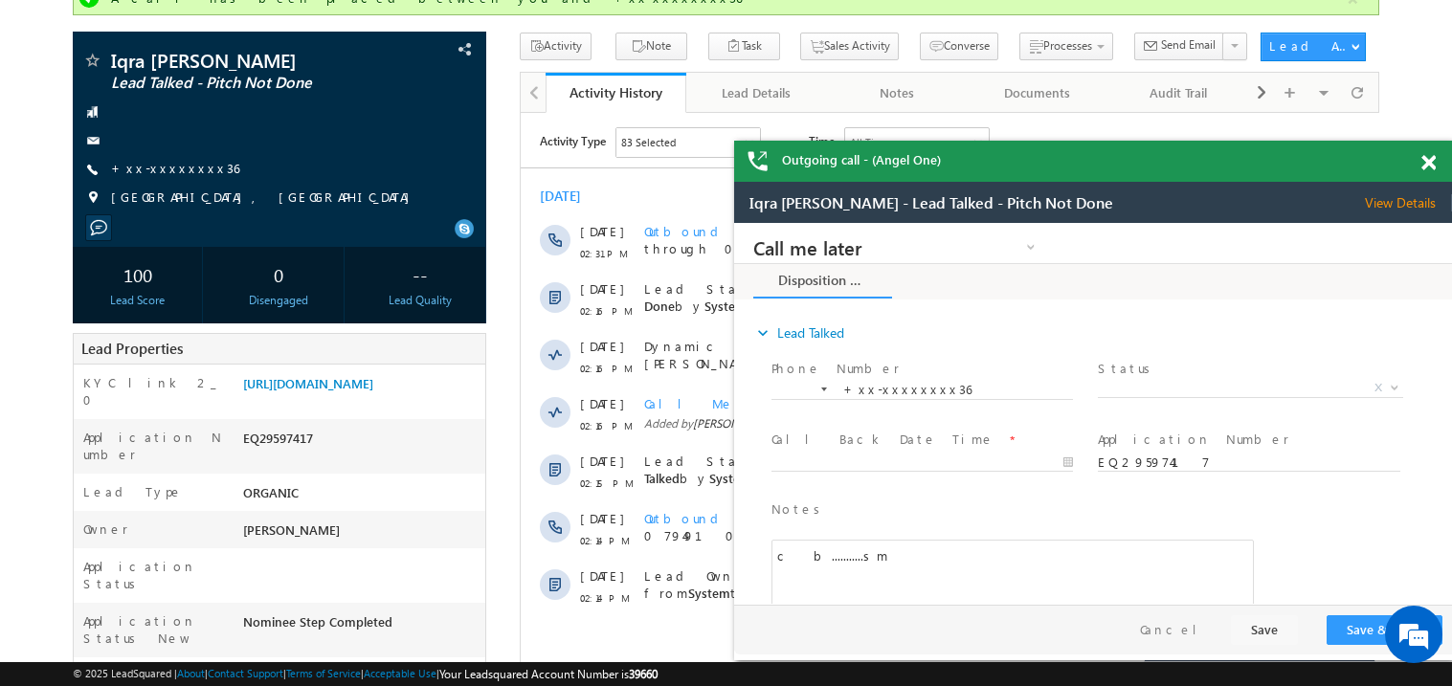
click at [1430, 166] on span at bounding box center [1429, 163] width 14 height 16
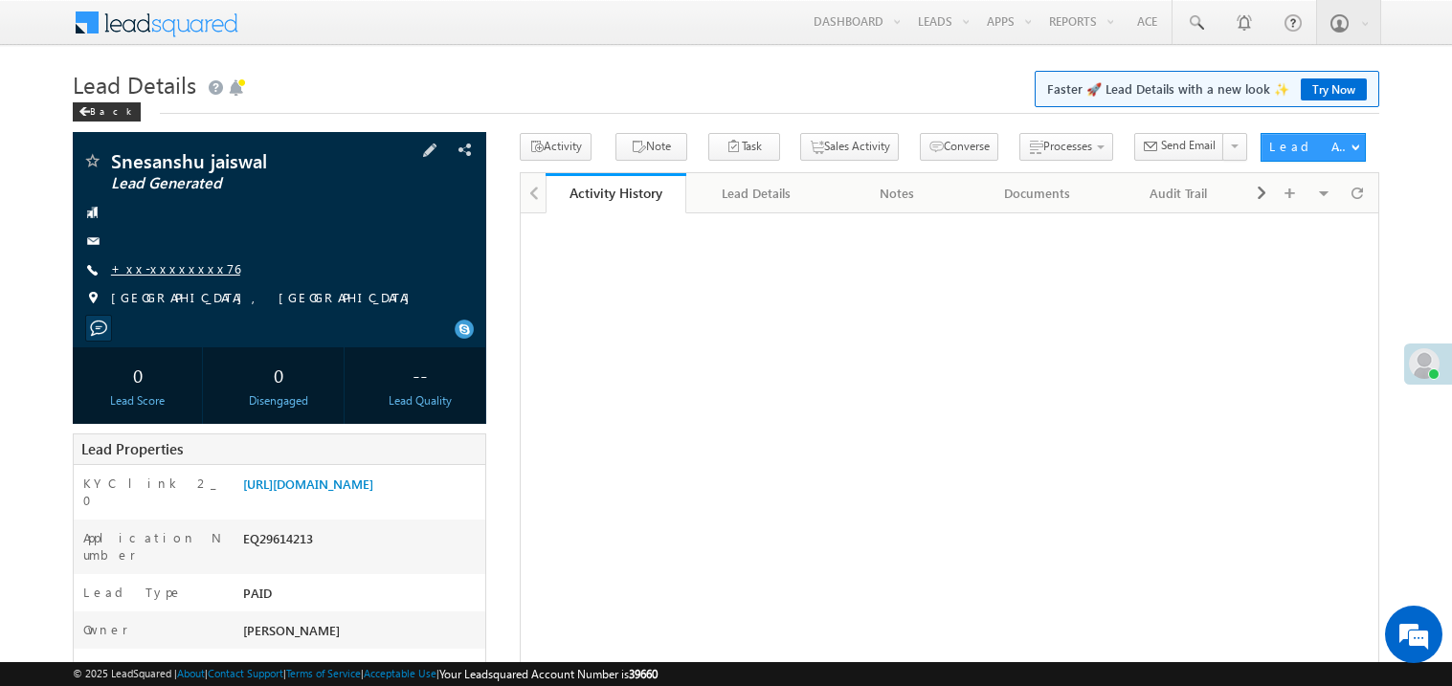
click at [160, 277] on link "+xx-xxxxxxxx76" at bounding box center [175, 268] width 129 height 16
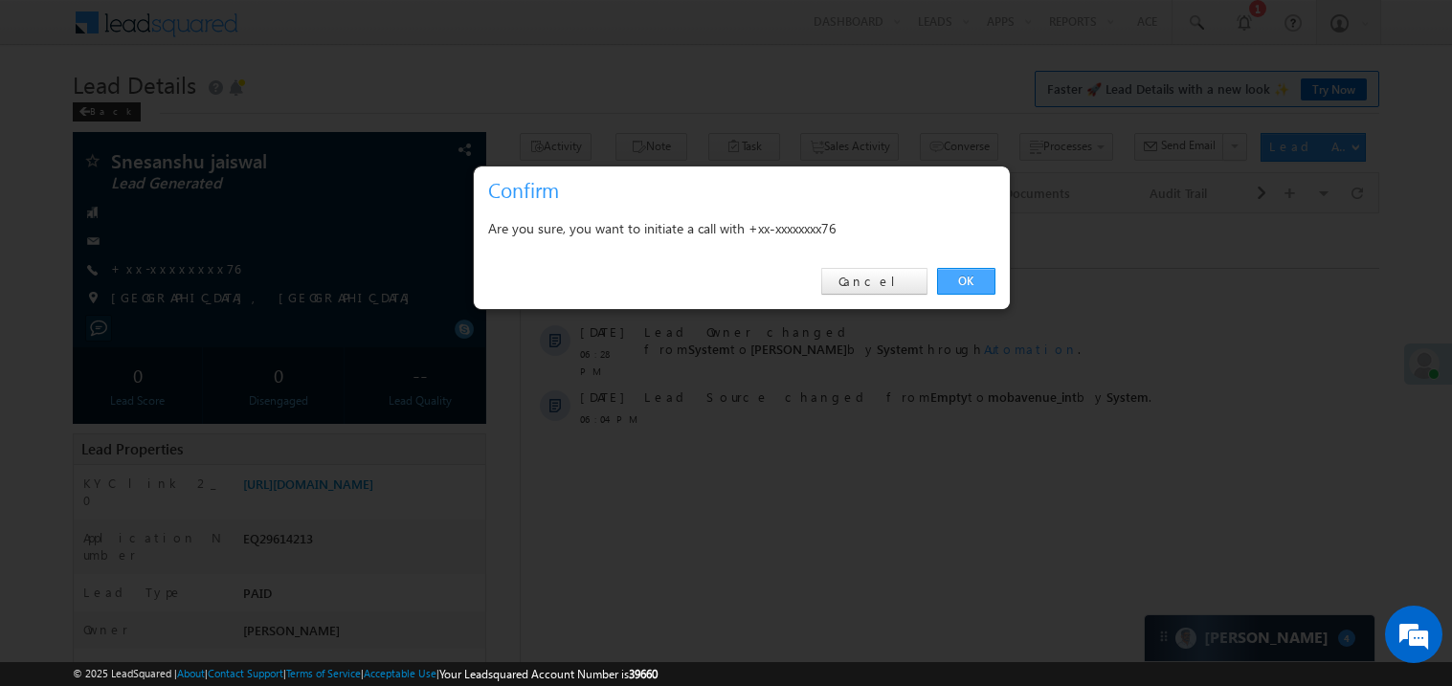
click at [969, 277] on link "OK" at bounding box center [966, 281] width 58 height 27
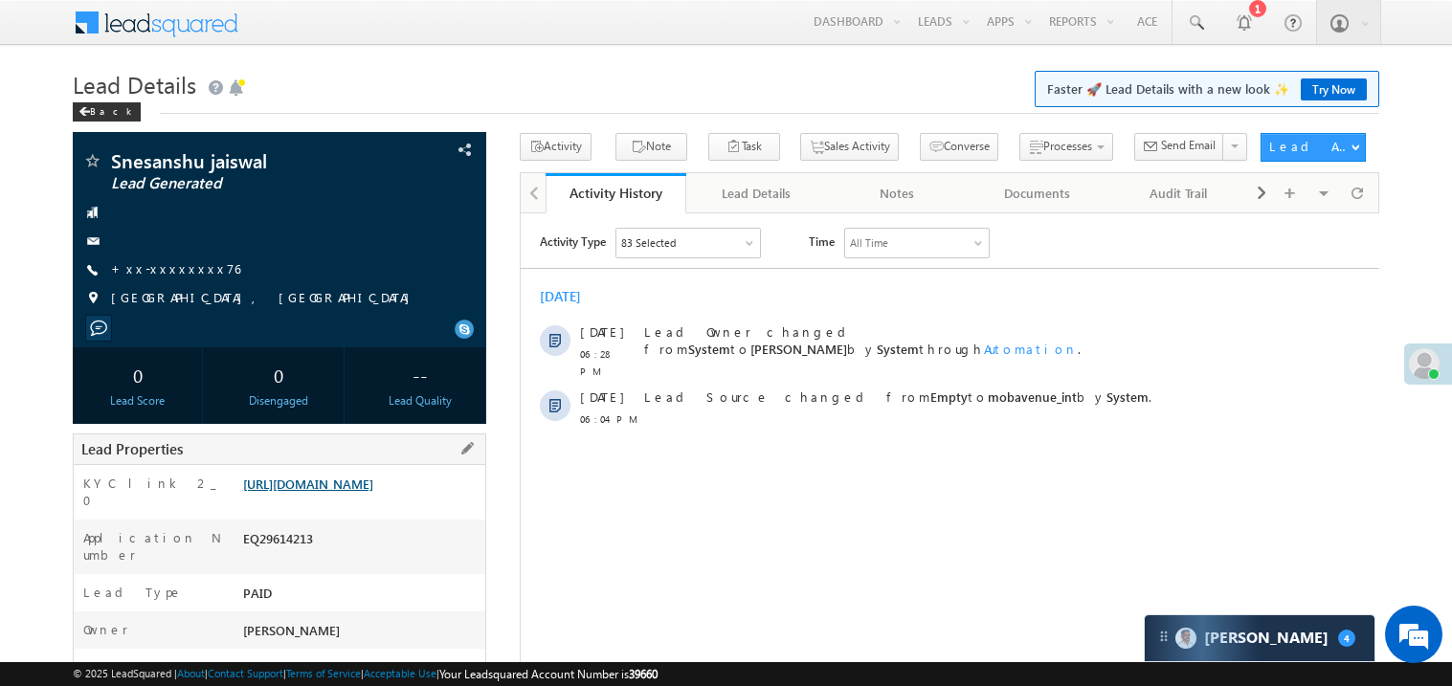
click at [331, 487] on link "https://angelbroking1-pk3em7sa.customui-test.leadsquared.com?leadId=4a06d6bd-76…" at bounding box center [308, 484] width 130 height 16
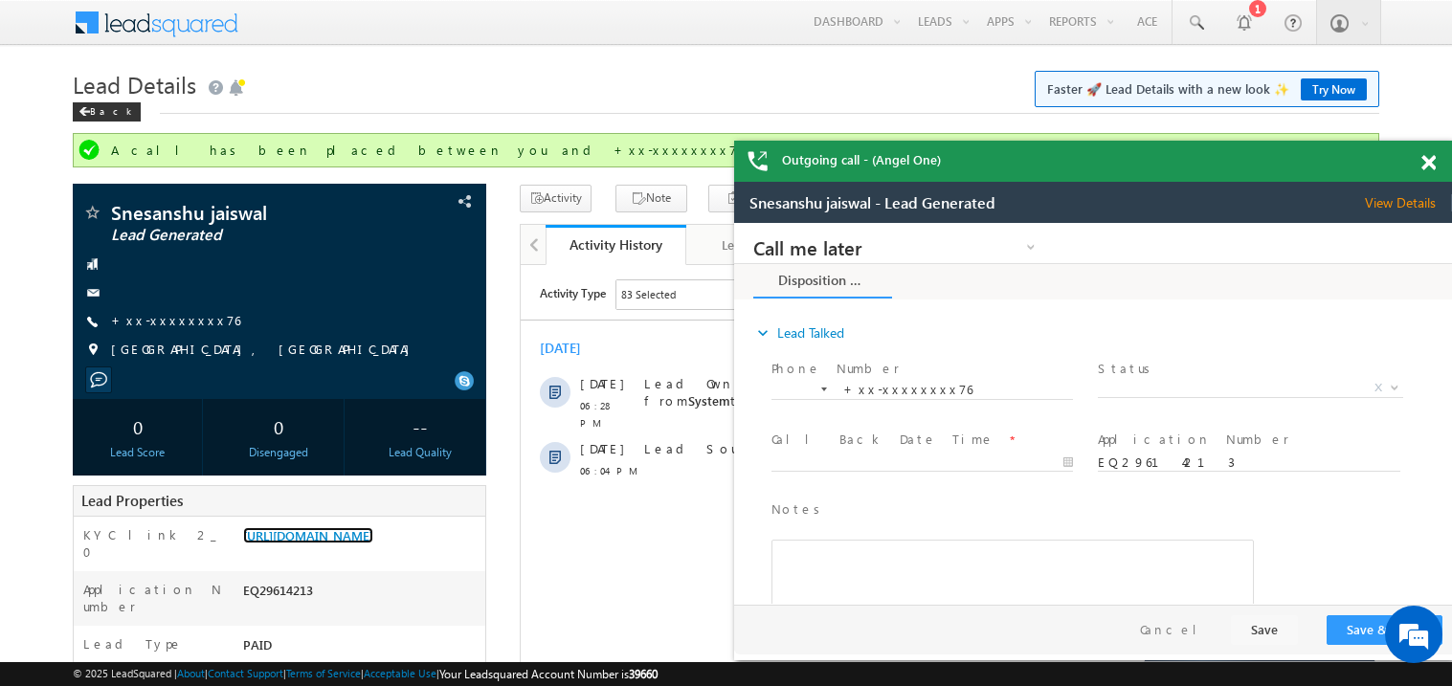
click at [1435, 163] on span at bounding box center [1429, 163] width 14 height 16
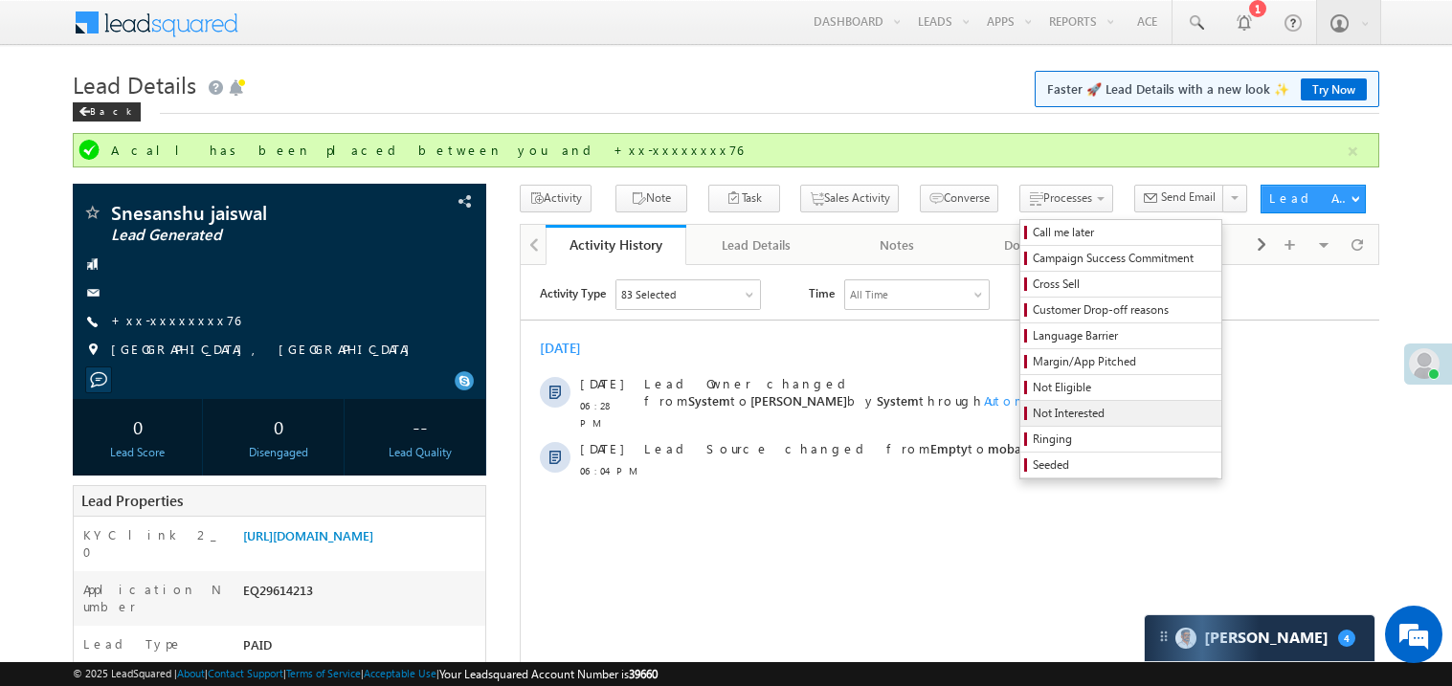
click at [1033, 408] on span "Not Interested" at bounding box center [1124, 413] width 182 height 17
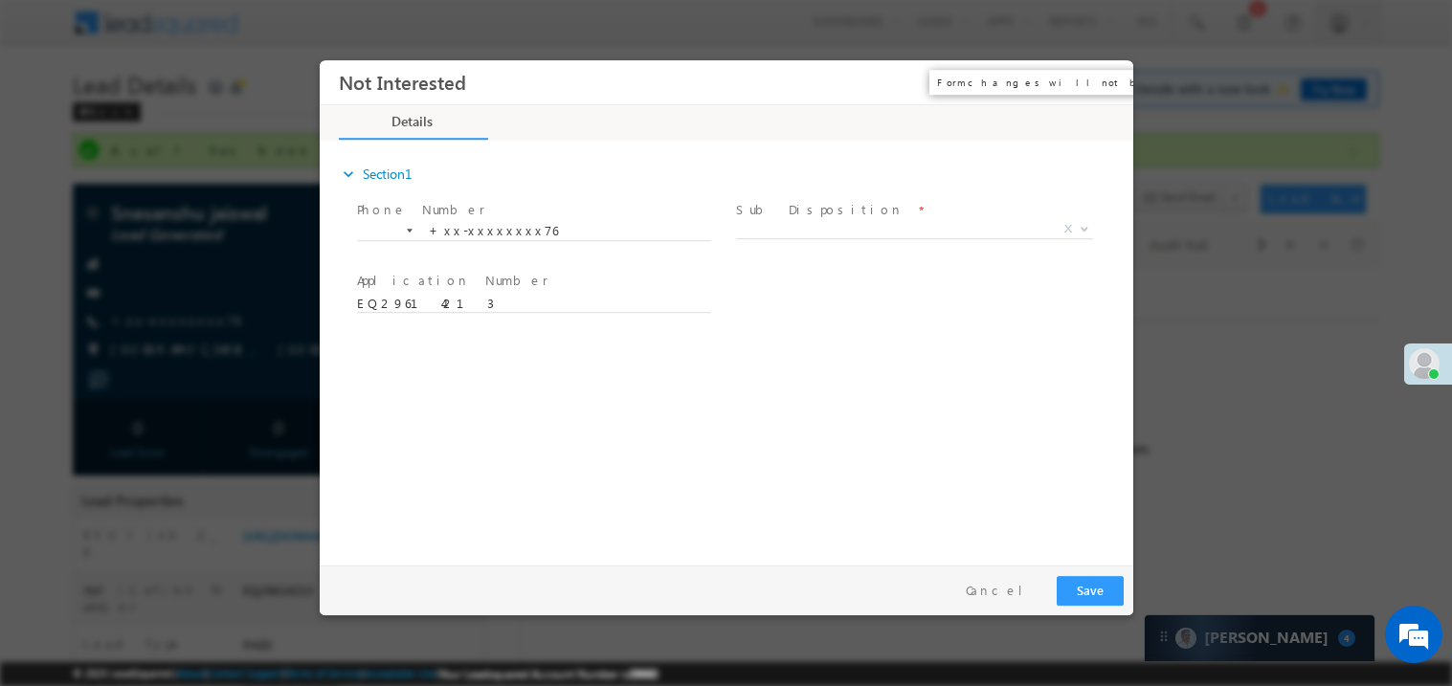
click at [1101, 69] on button "×" at bounding box center [1104, 81] width 33 height 35
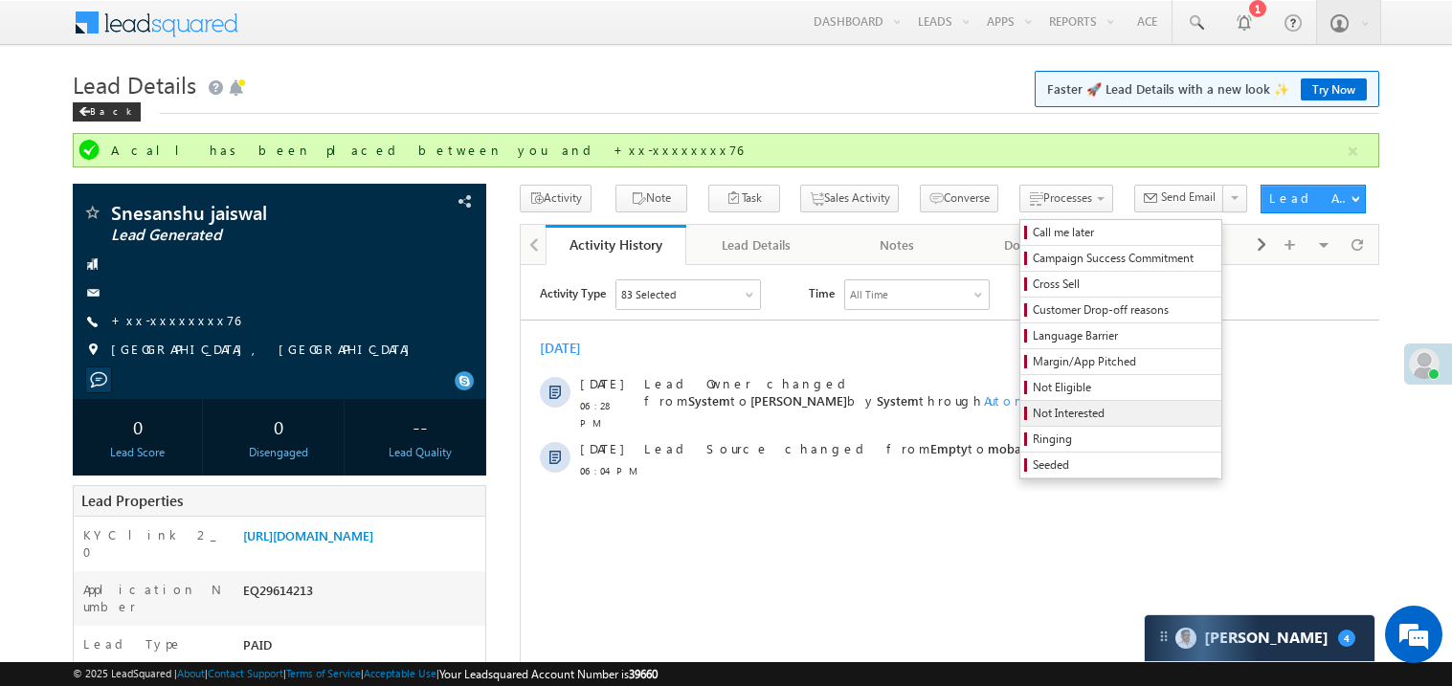
click at [1033, 408] on span "Not Interested" at bounding box center [1124, 413] width 182 height 17
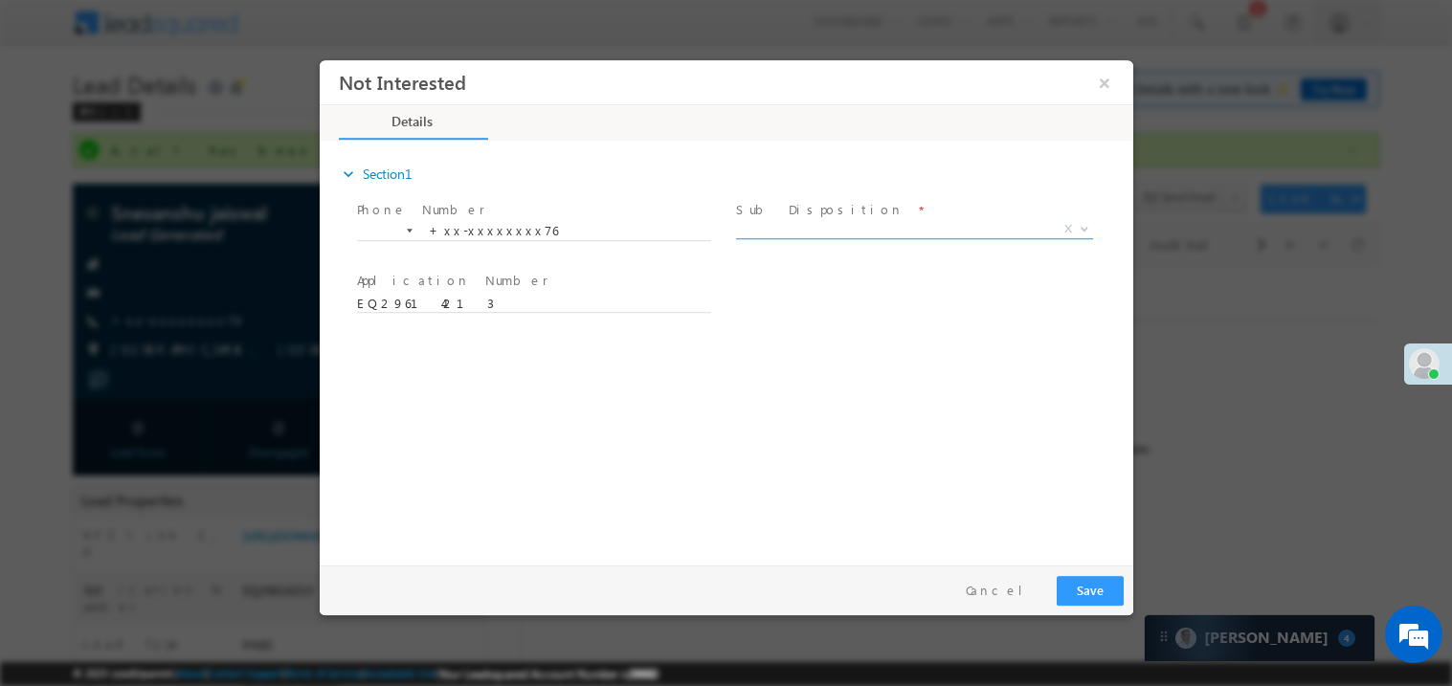
click at [829, 221] on span "X" at bounding box center [913, 228] width 357 height 19
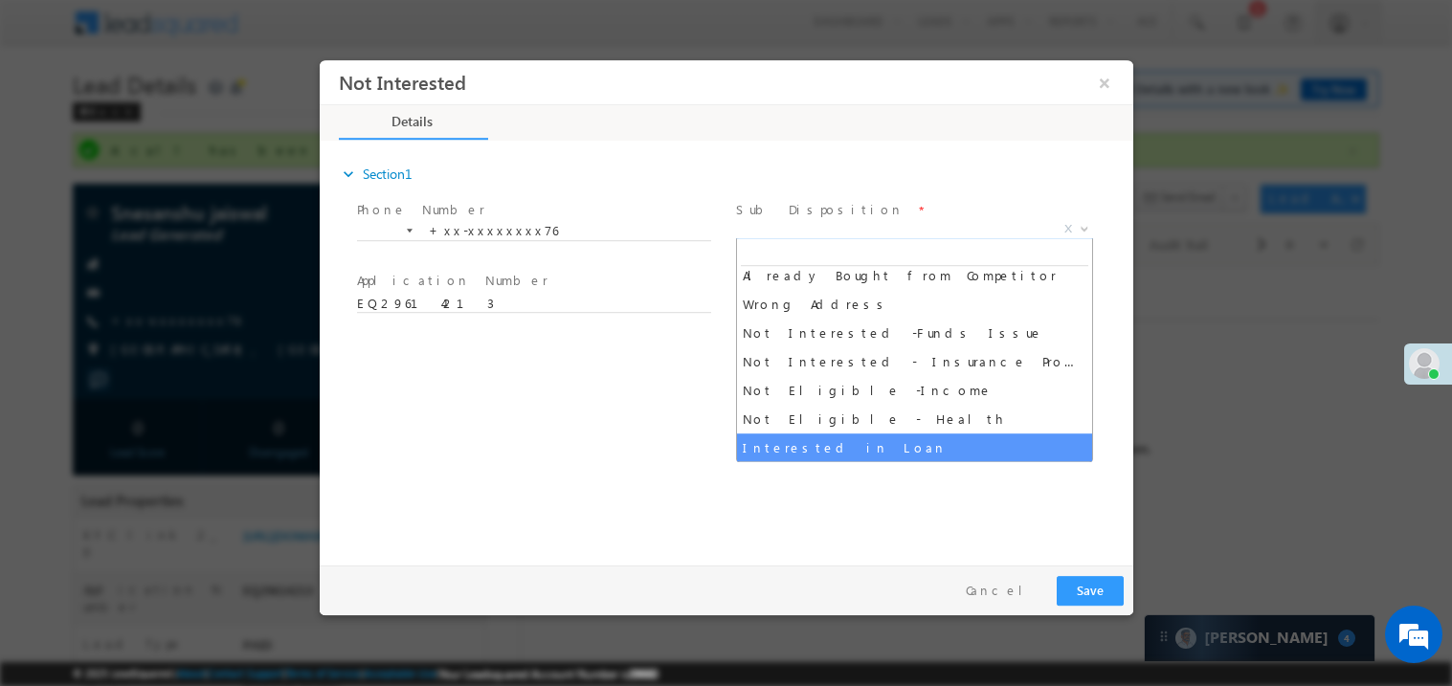
scroll to position [353, 0]
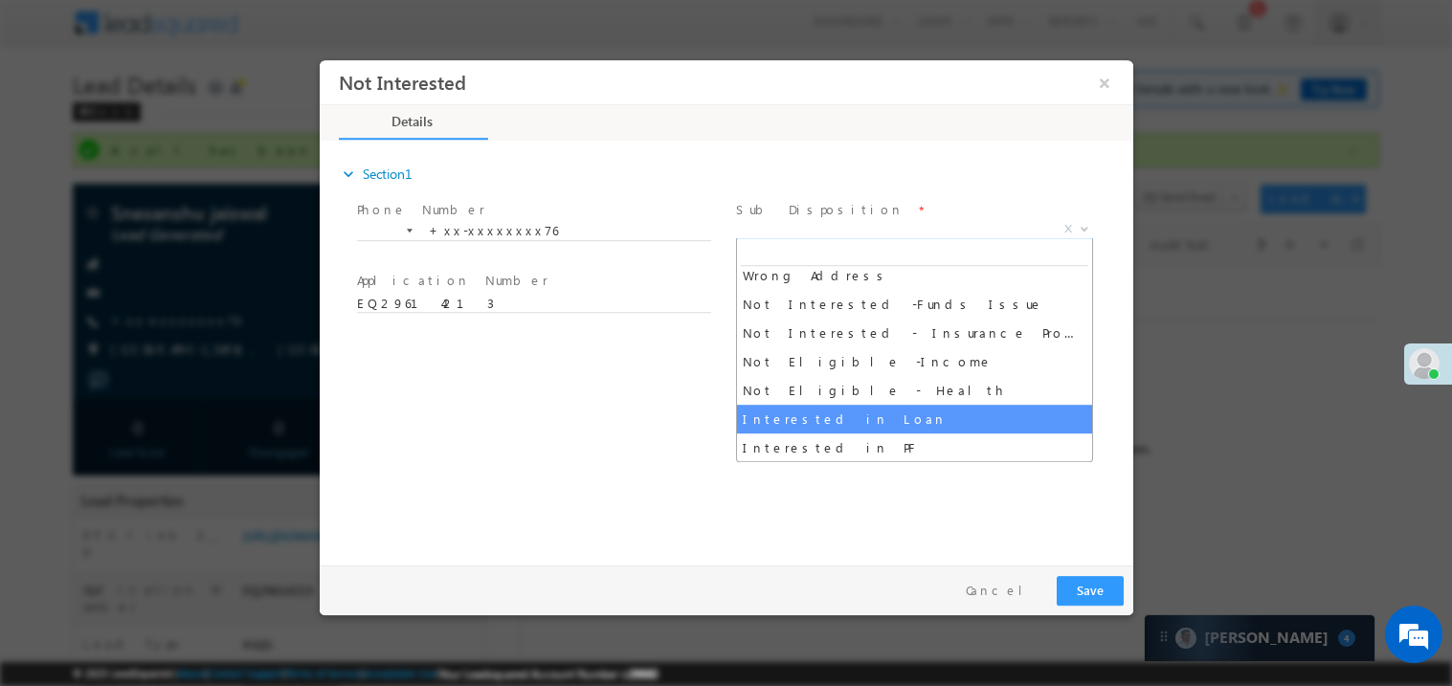
select select "Interested in Loan"
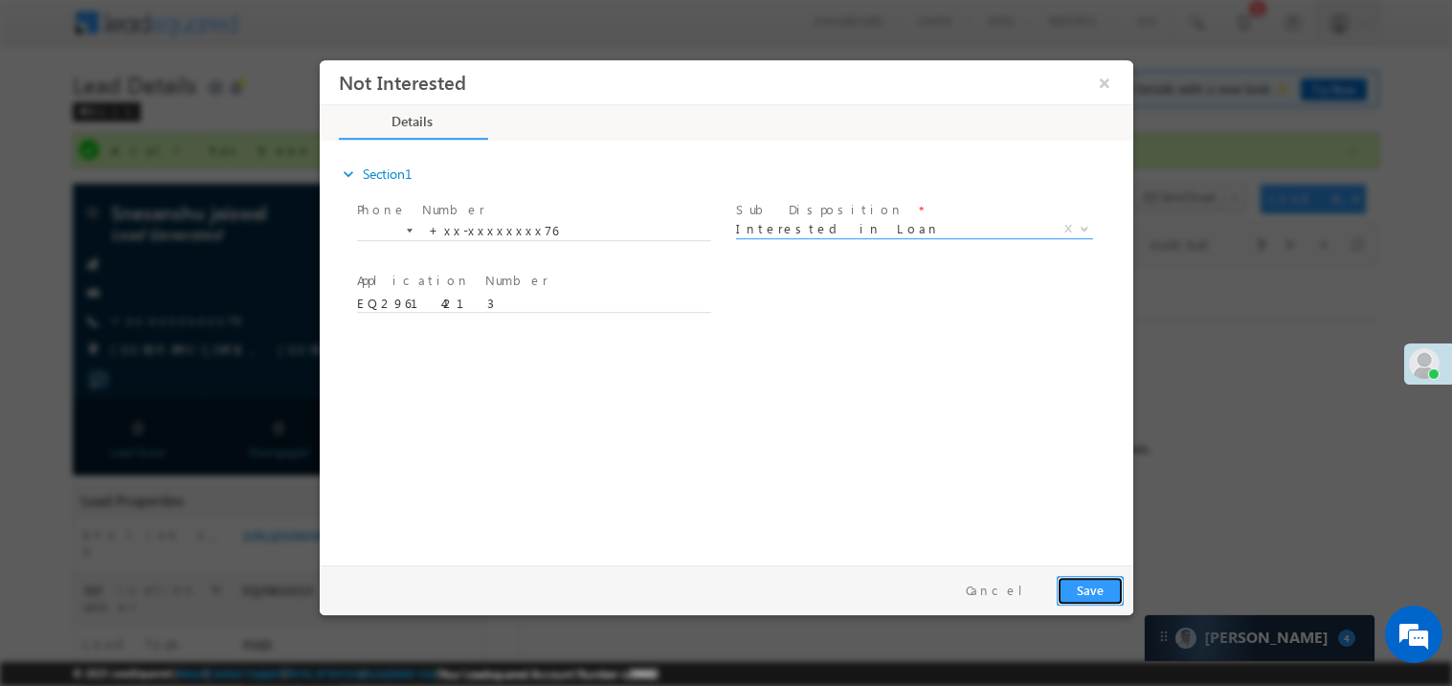
click at [1090, 582] on button "Save" at bounding box center [1089, 590] width 67 height 30
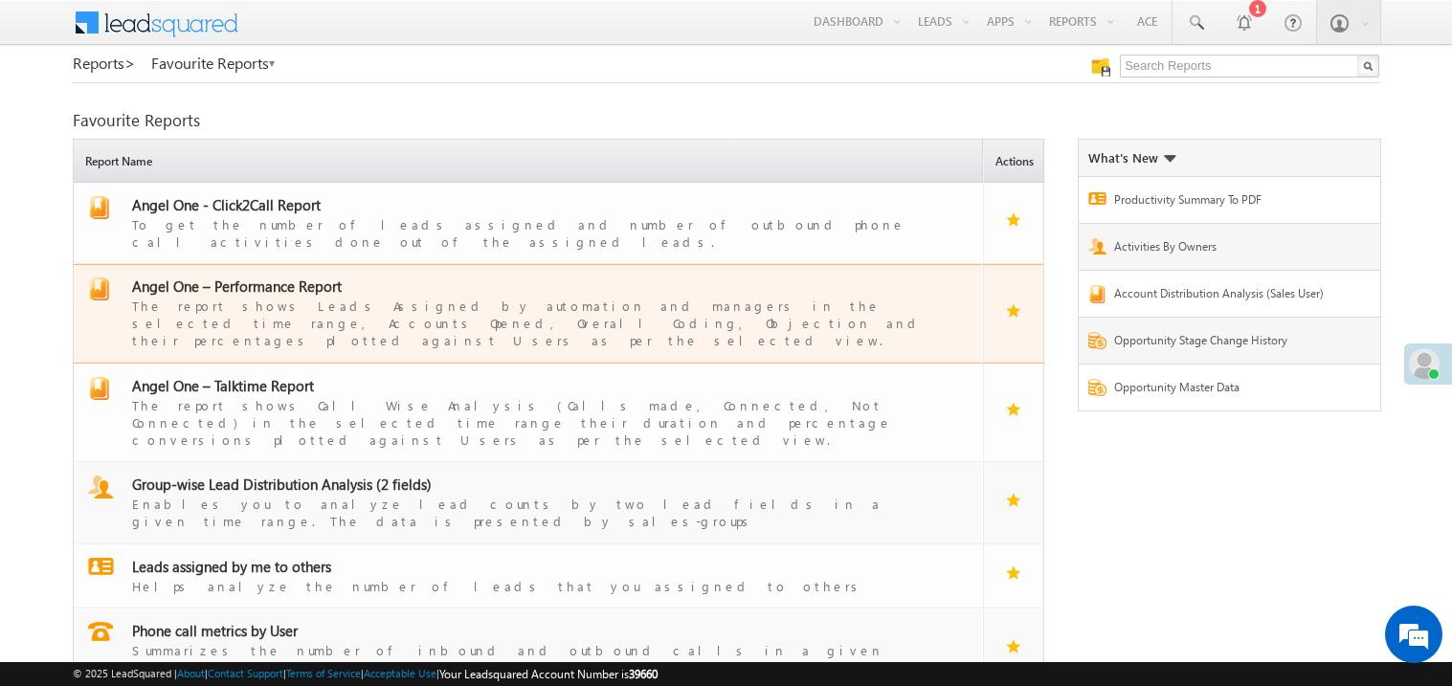
click at [266, 278] on span "Angel One – Performance Report" at bounding box center [237, 286] width 210 height 19
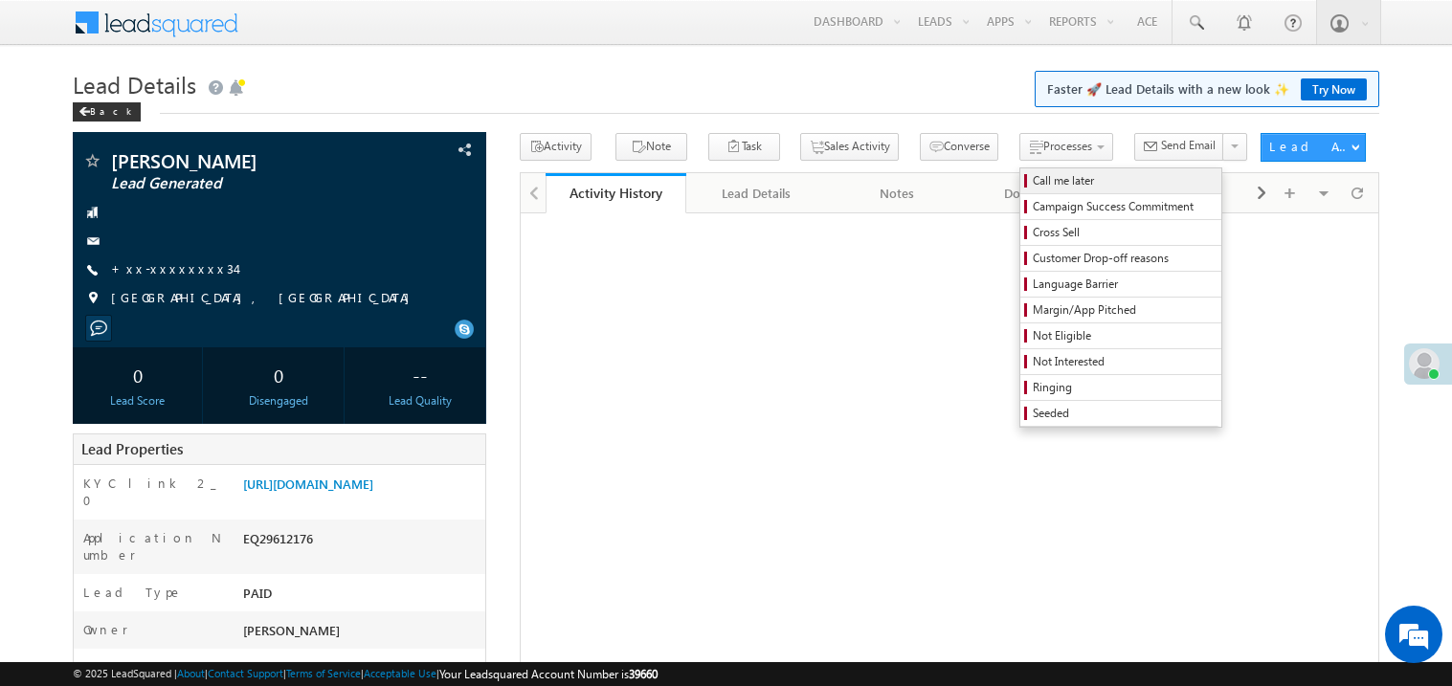
click at [1033, 173] on span "Call me later" at bounding box center [1124, 180] width 182 height 17
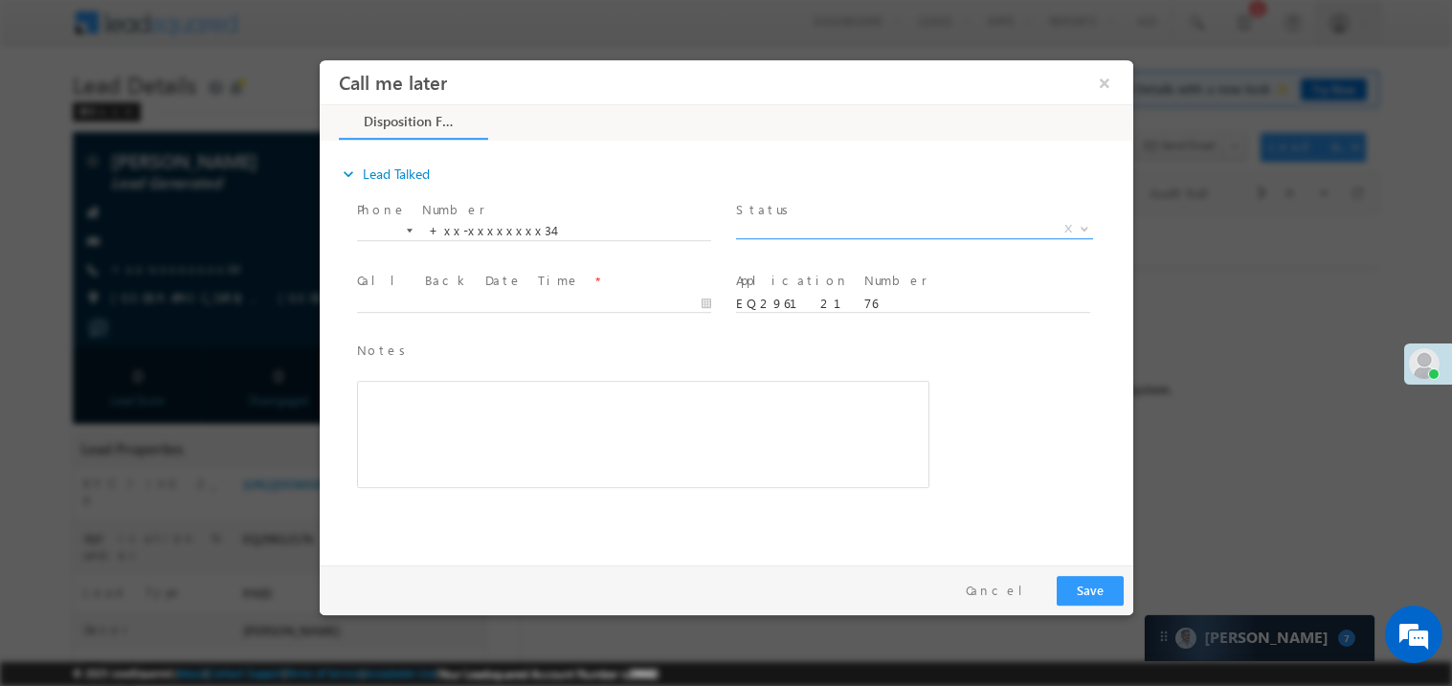
click at [801, 234] on span "X" at bounding box center [913, 228] width 357 height 19
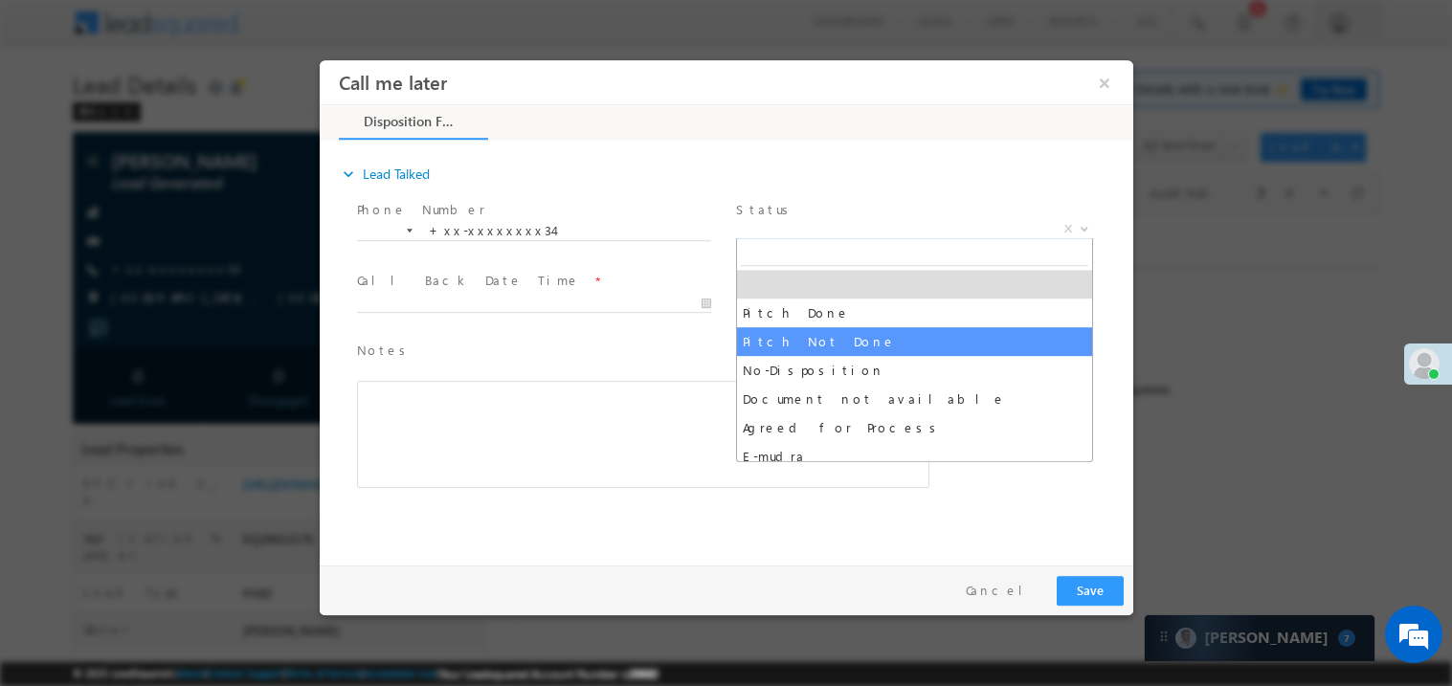
select select "Pitch Not Done"
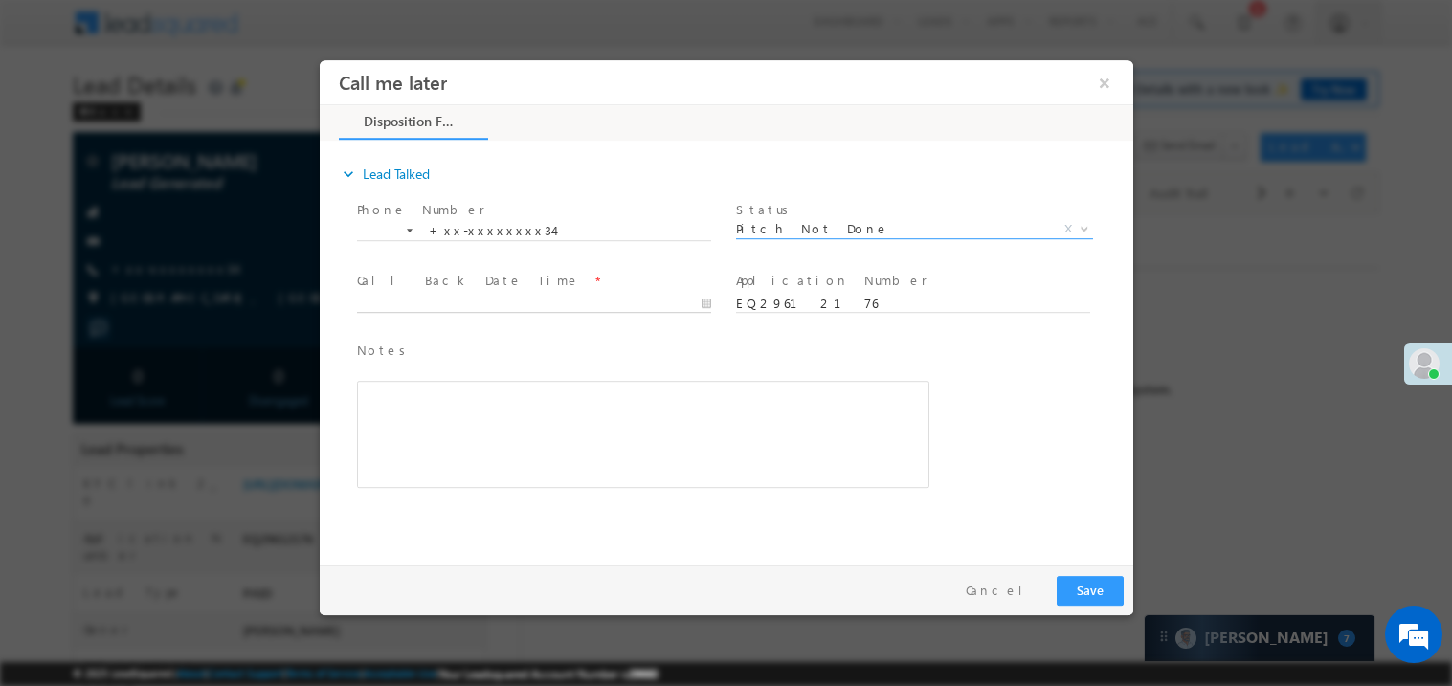
click at [474, 307] on body "Call me later ×" at bounding box center [726, 307] width 814 height 497
type input "09/26/25 7:07 PM"
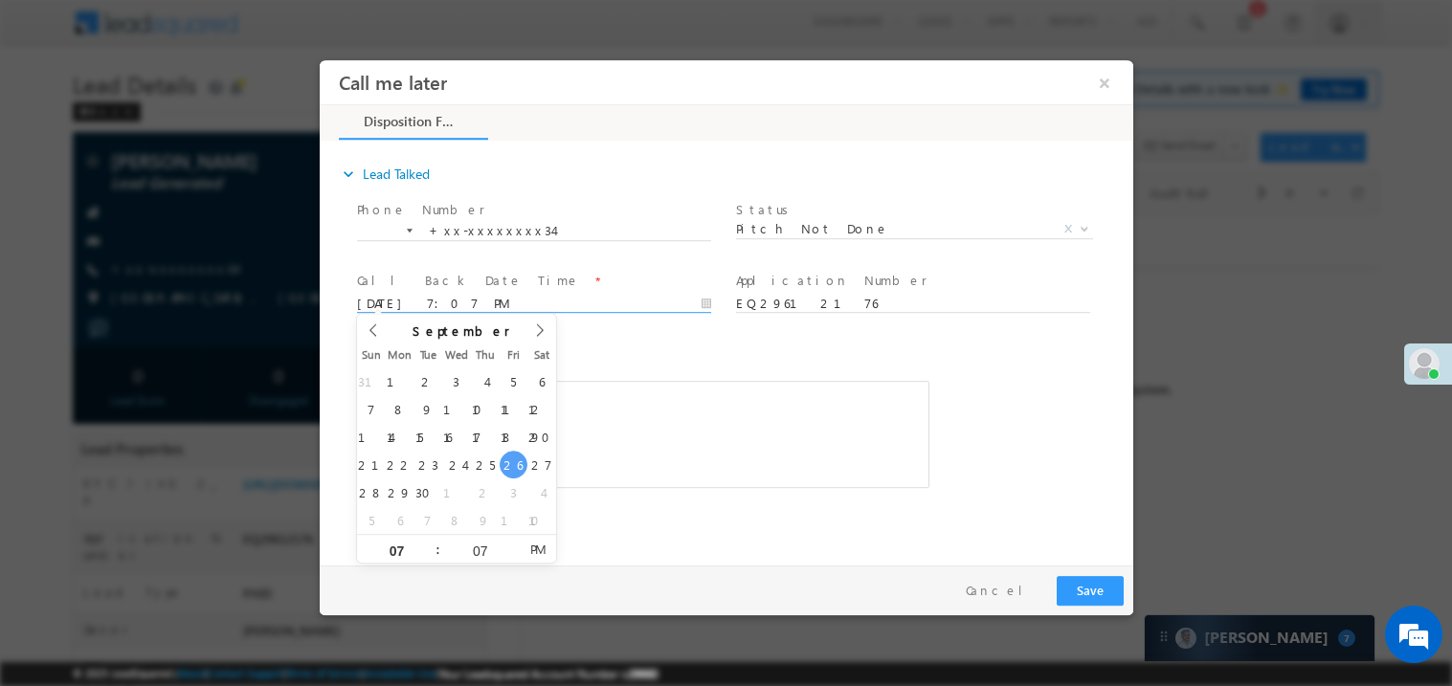
click at [675, 376] on div "Notes * Editor toolbars Basic Styles Bold Italic Underline Paragraph Insert/Rem…" at bounding box center [642, 414] width 573 height 148
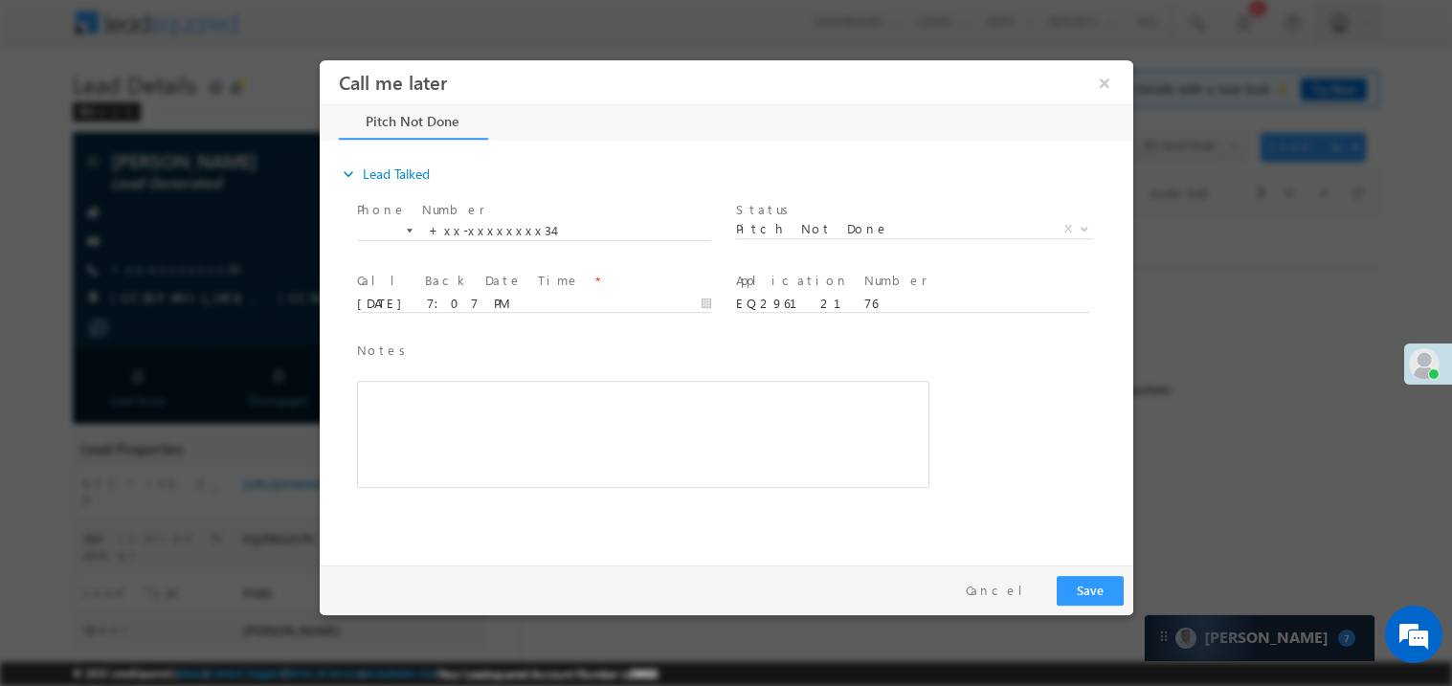
click at [654, 443] on div "Rich Text Editor, 40788eee-0fb2-11ec-a811-0adc8a9d82c2__tab1__section1__Notes__…" at bounding box center [642, 433] width 573 height 107
click at [1080, 588] on button "Save" at bounding box center [1089, 590] width 67 height 30
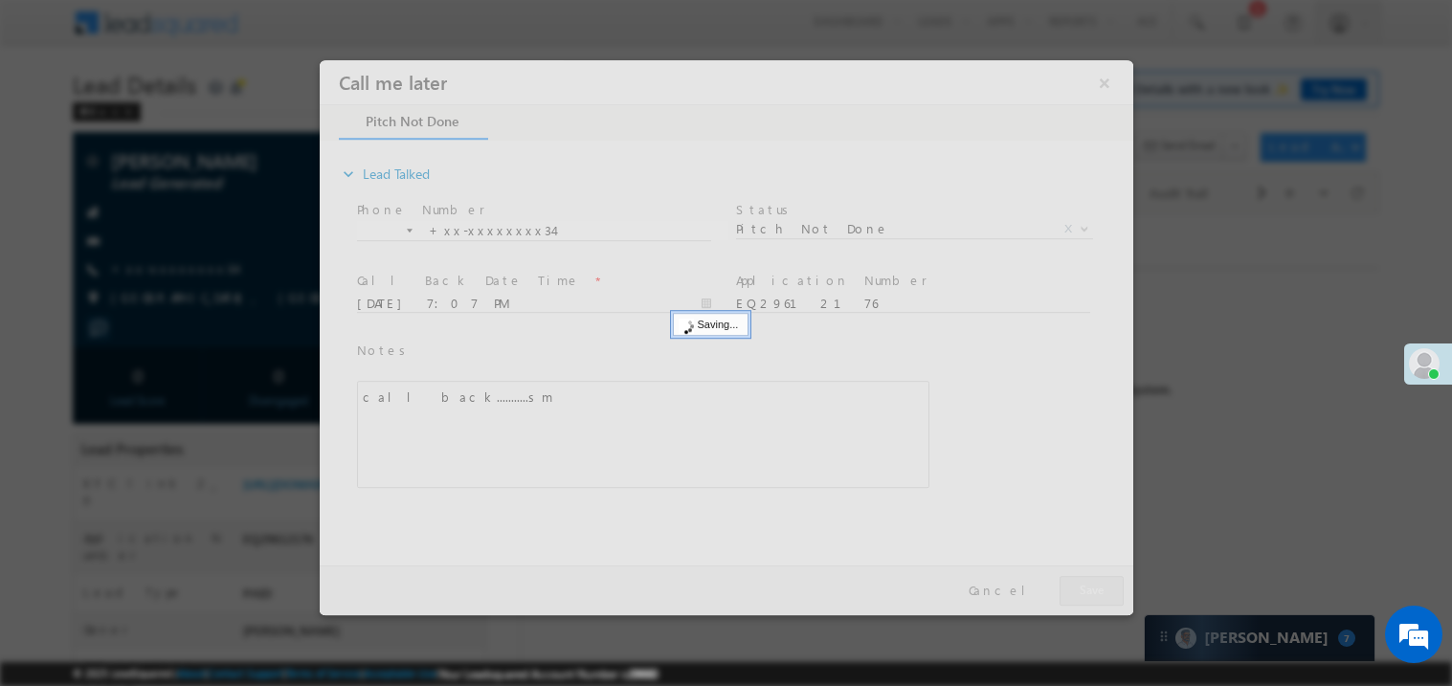
click at [1080, 588] on div at bounding box center [726, 336] width 814 height 555
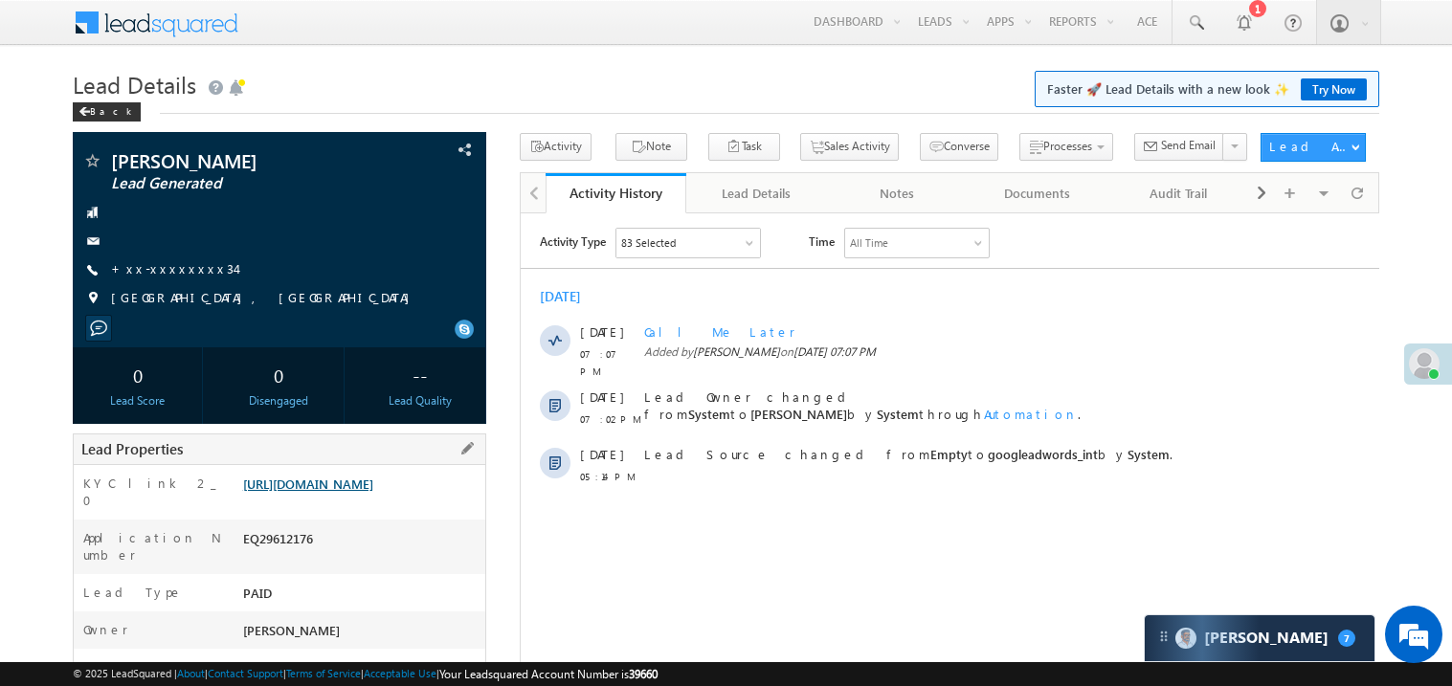
click at [346, 492] on link "https://angelbroking1-pk3em7sa.customui-test.leadsquared.com?leadId=e72d9c28-f4…" at bounding box center [308, 484] width 130 height 16
click at [178, 263] on link "+xx-xxxxxxxx34" at bounding box center [173, 268] width 124 height 16
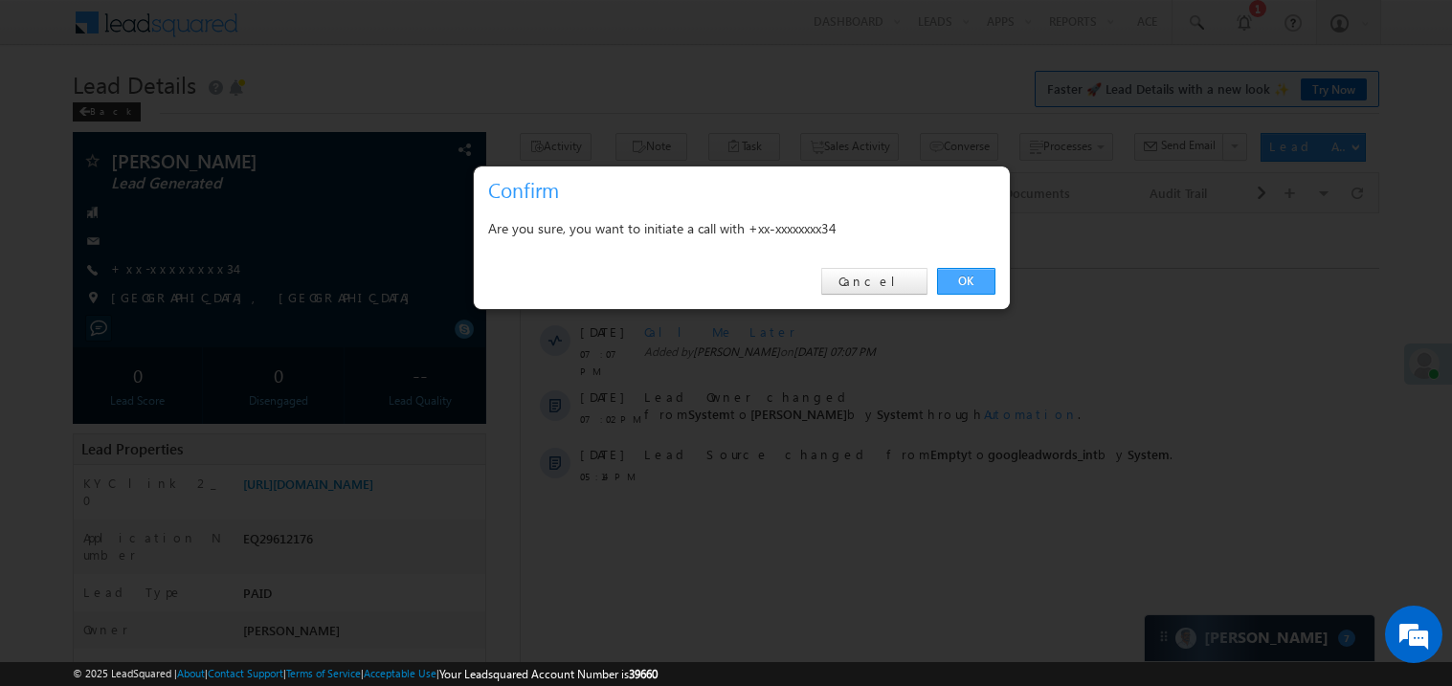
click at [960, 279] on link "OK" at bounding box center [966, 281] width 58 height 27
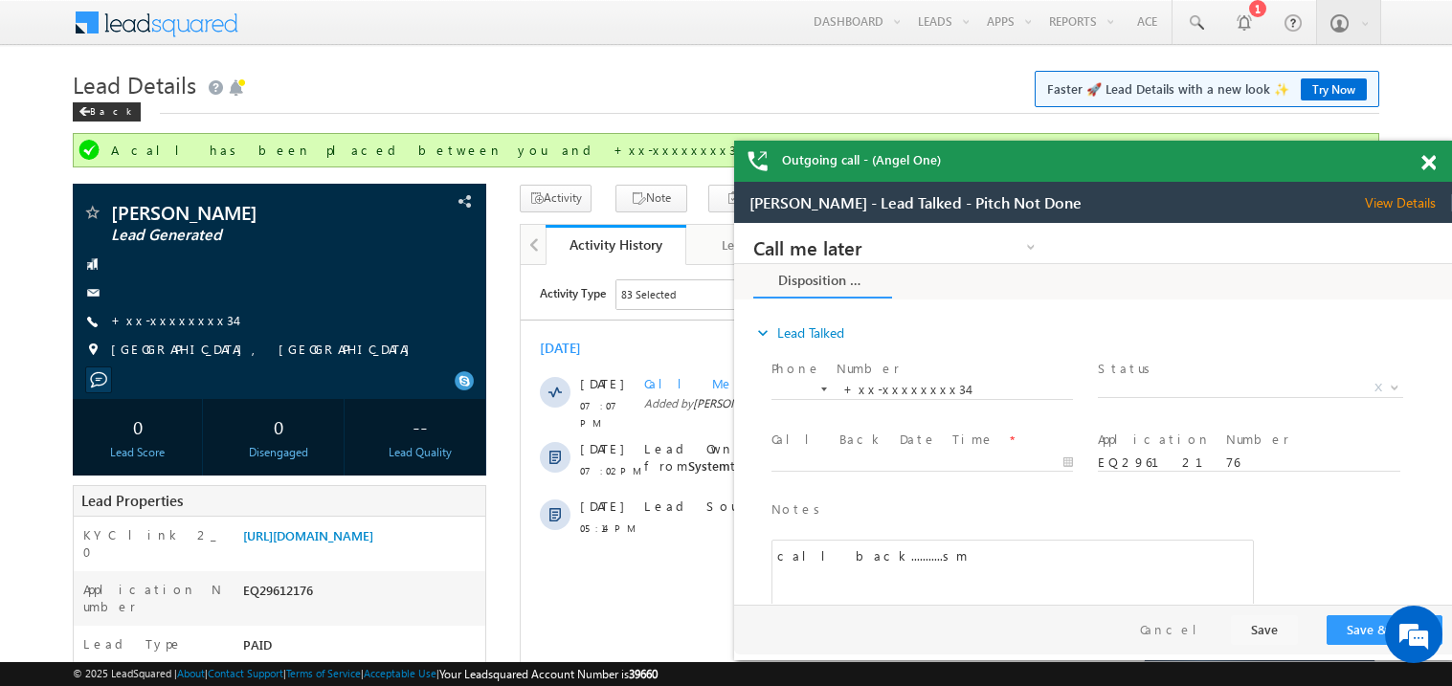
click at [1438, 163] on div at bounding box center [1440, 159] width 26 height 37
click at [1432, 163] on span at bounding box center [1429, 163] width 14 height 16
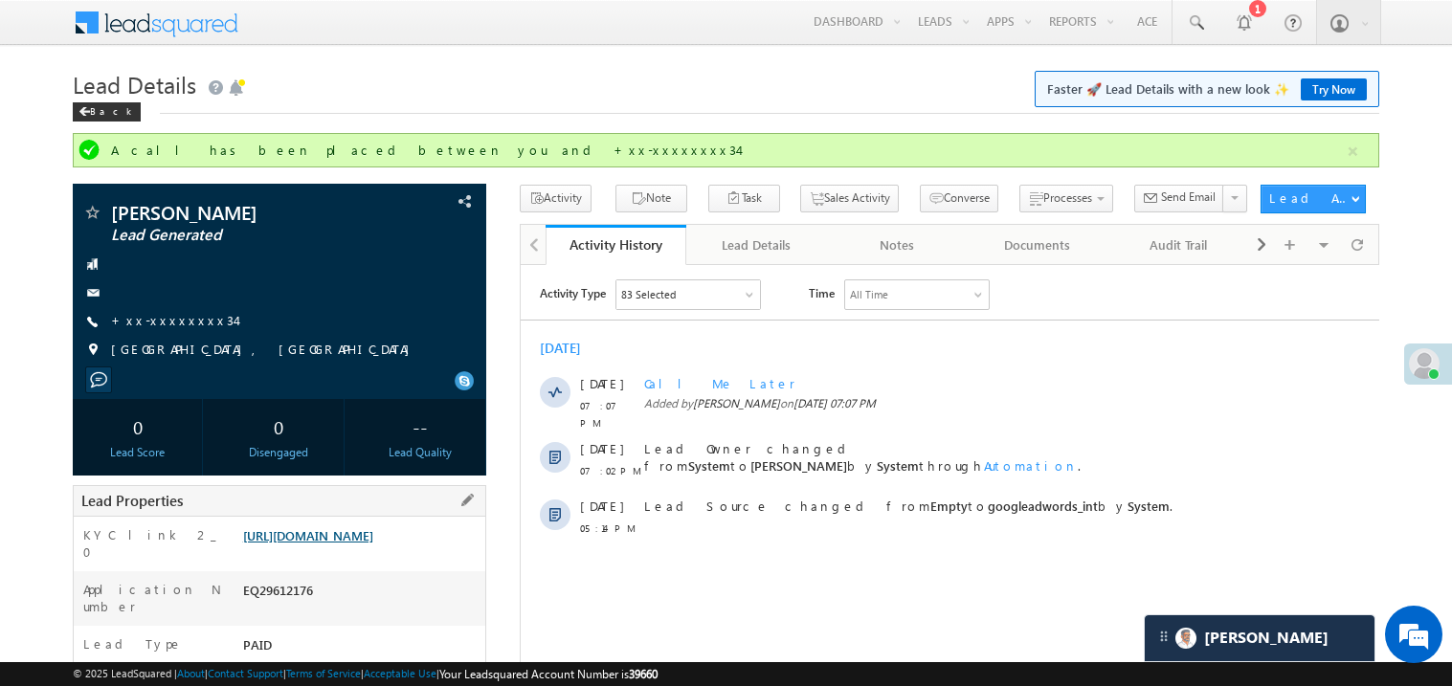
click at [368, 544] on link "https://angelbroking1-pk3em7sa.customui-test.leadsquared.com?leadId=e72d9c28-f4…" at bounding box center [308, 536] width 130 height 16
click at [1316, 81] on link "Try Now" at bounding box center [1334, 90] width 66 height 22
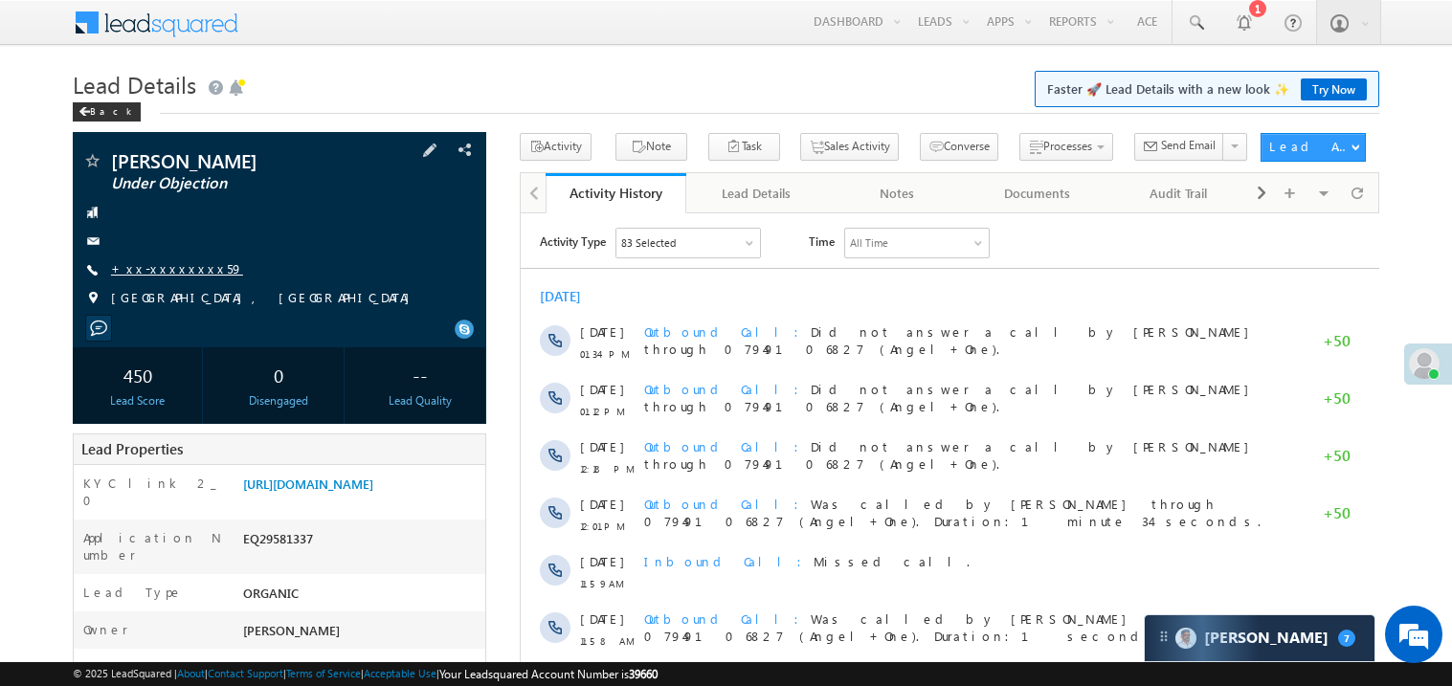
click at [165, 261] on link "+xx-xxxxxxxx59" at bounding box center [177, 268] width 132 height 16
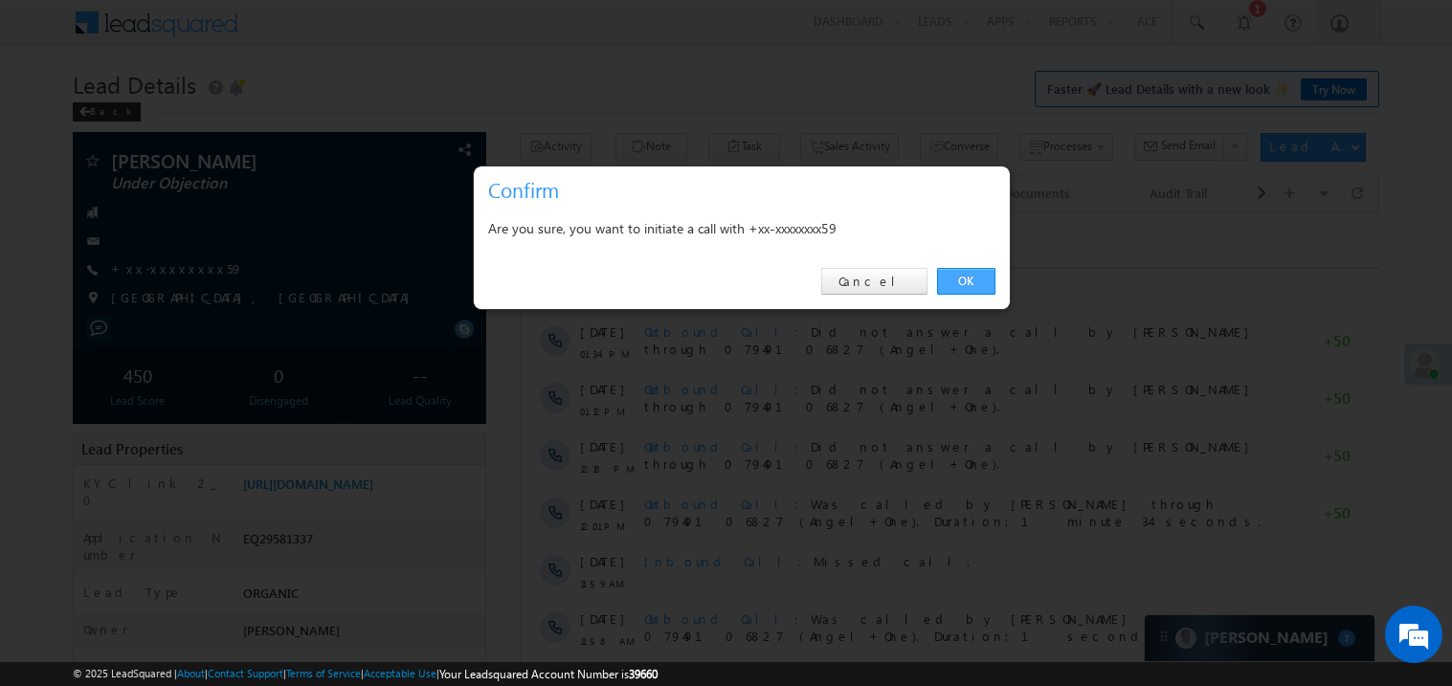
click at [954, 281] on link "OK" at bounding box center [966, 281] width 58 height 27
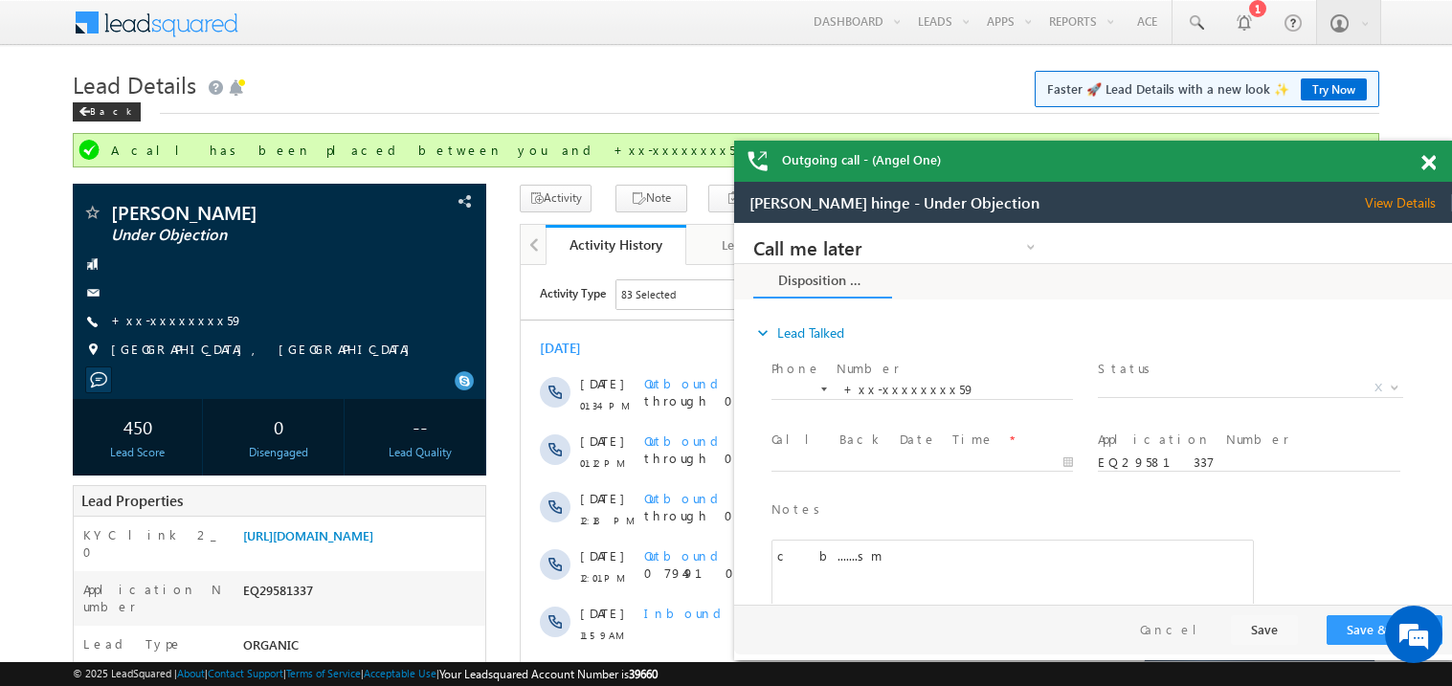
click at [1433, 157] on span at bounding box center [1429, 163] width 14 height 16
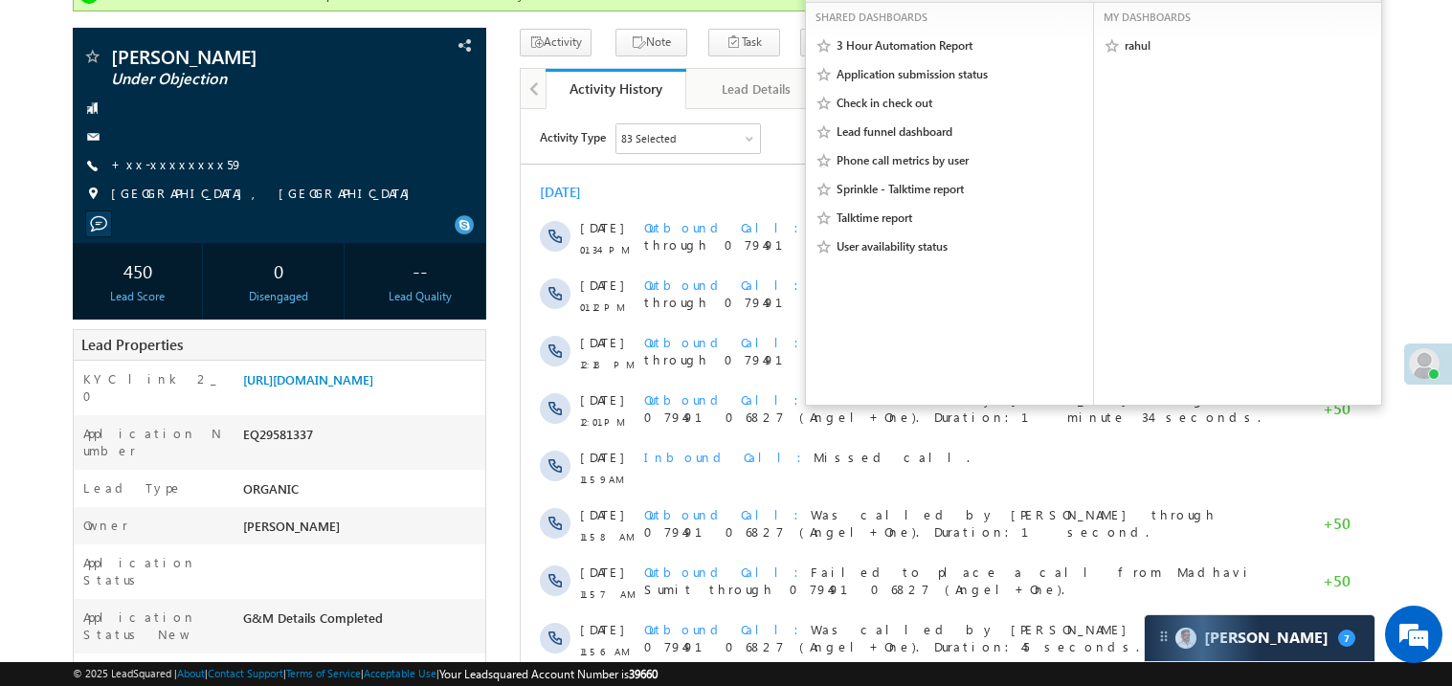
scroll to position [152, 0]
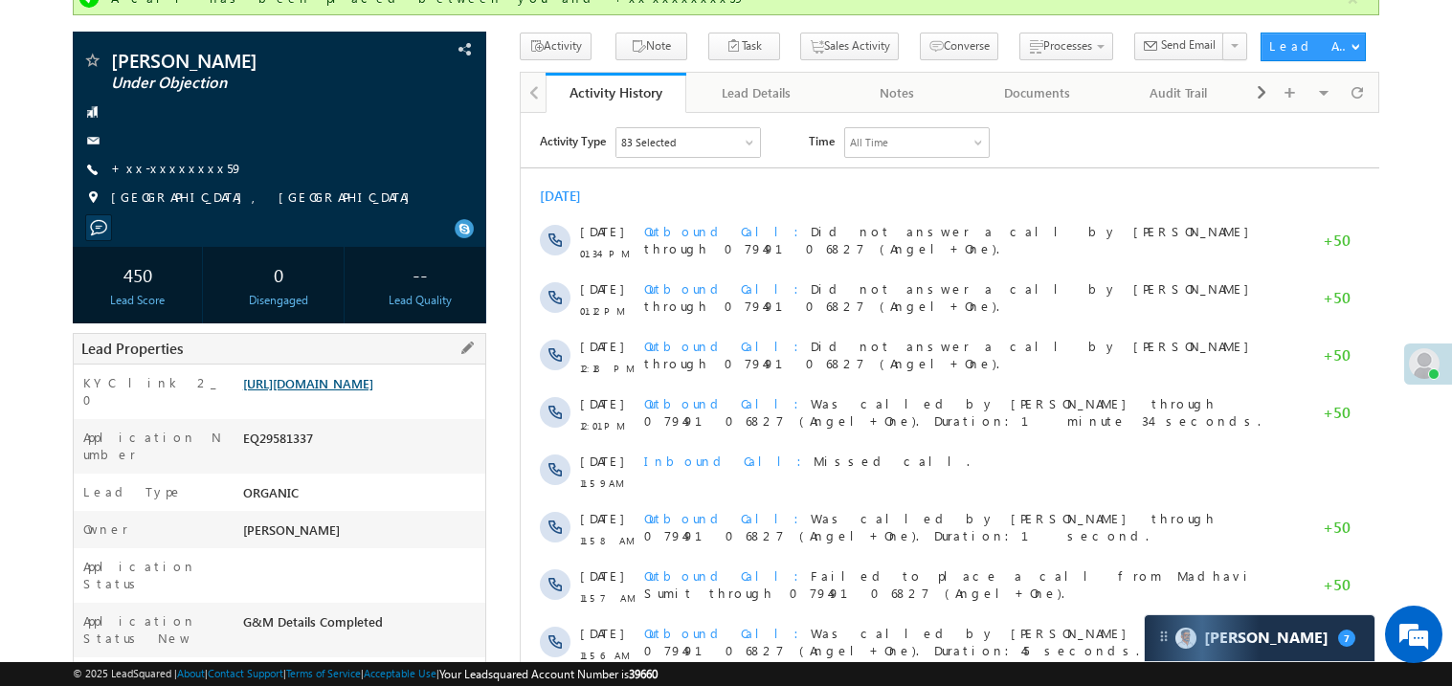
click at [373, 392] on link "https://angelbroking1-pk3em7sa.customui-test.leadsquared.com?leadId=0cb63932-c1…" at bounding box center [308, 383] width 130 height 16
click at [335, 392] on link "https://angelbroking1-pk3em7sa.customui-test.leadsquared.com?leadId=0cb63932-c1…" at bounding box center [308, 383] width 130 height 16
click at [176, 171] on link "+xx-xxxxxxxx59" at bounding box center [177, 168] width 132 height 16
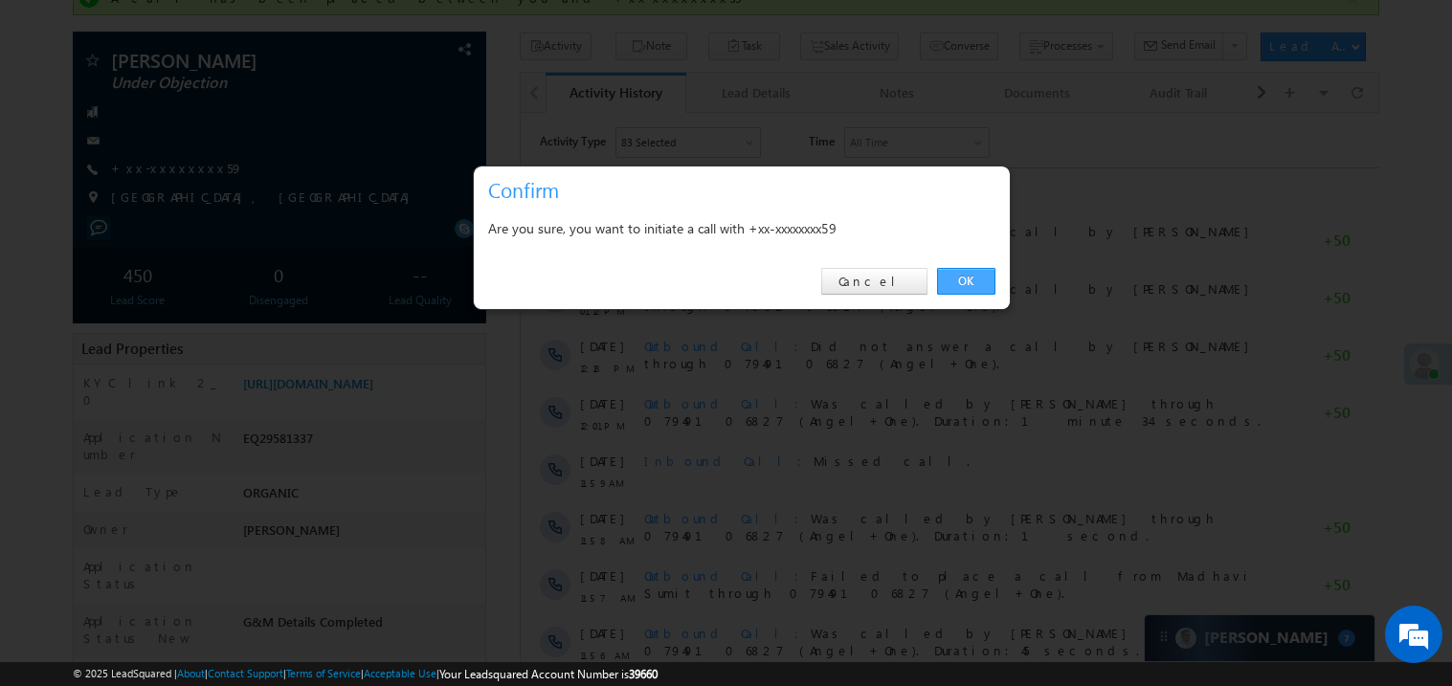
click at [971, 280] on link "OK" at bounding box center [966, 281] width 58 height 27
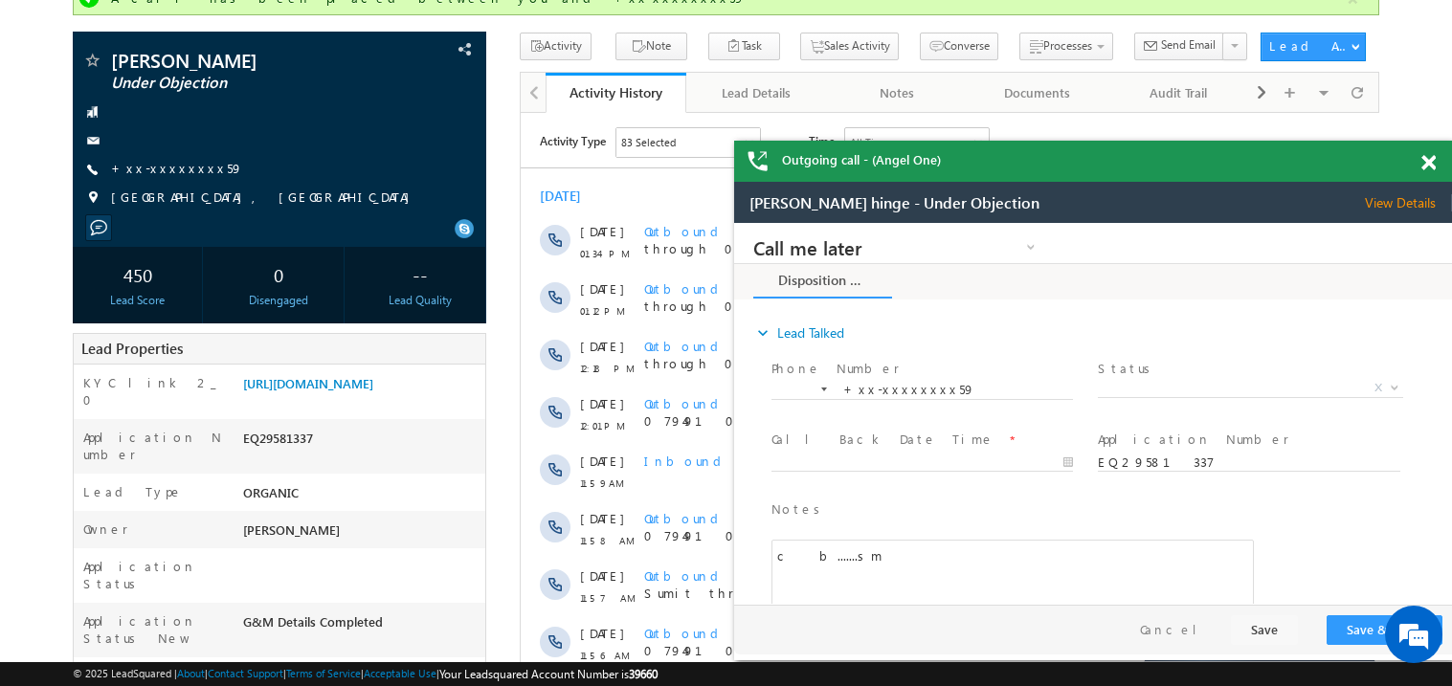
scroll to position [0, 0]
click at [170, 169] on link "+xx-xxxxxxxx59" at bounding box center [177, 168] width 132 height 16
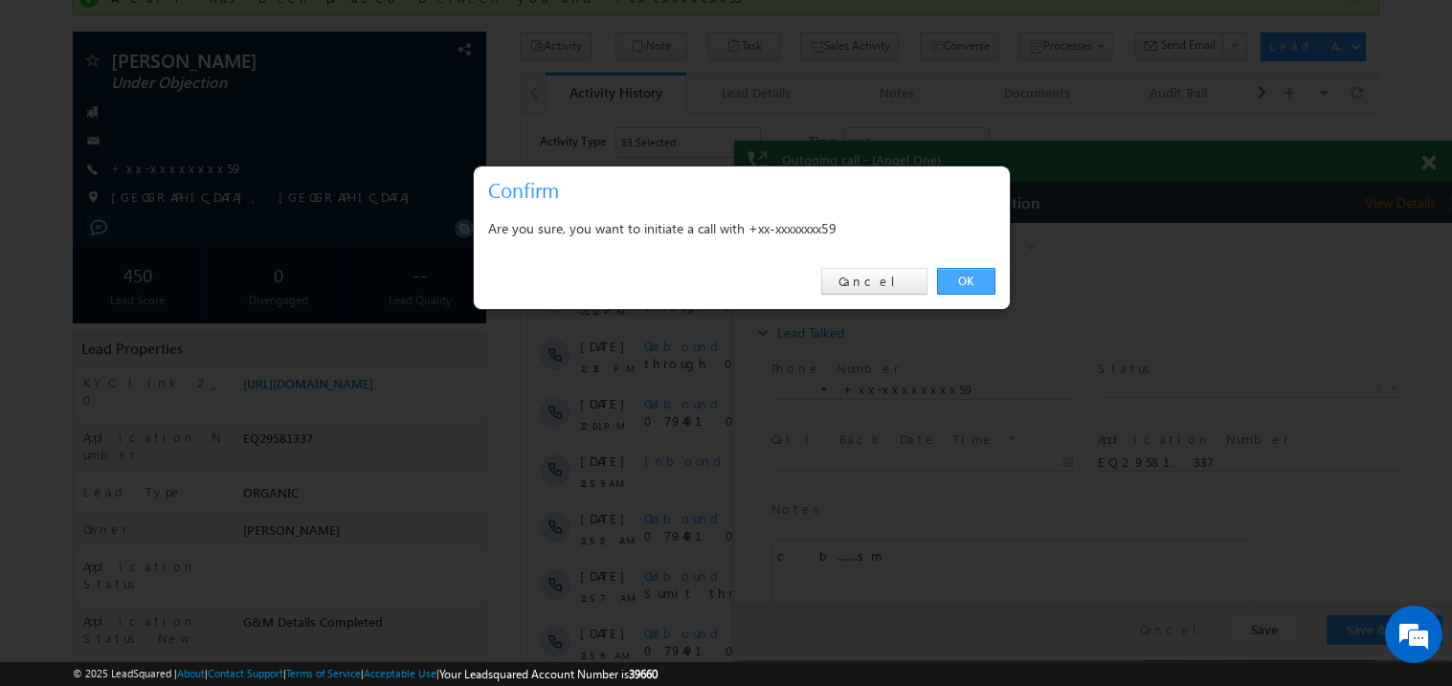
click at [956, 281] on link "OK" at bounding box center [966, 281] width 58 height 27
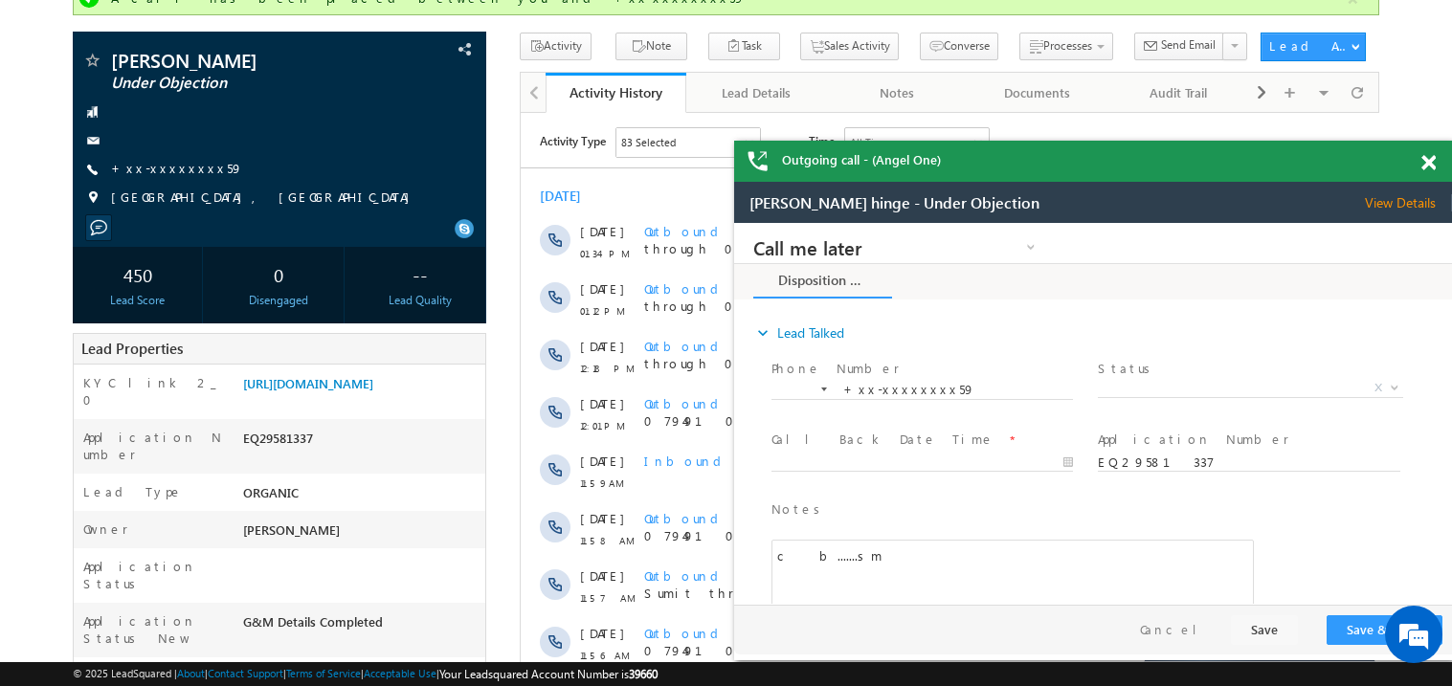
click at [1429, 162] on span at bounding box center [1429, 163] width 14 height 16
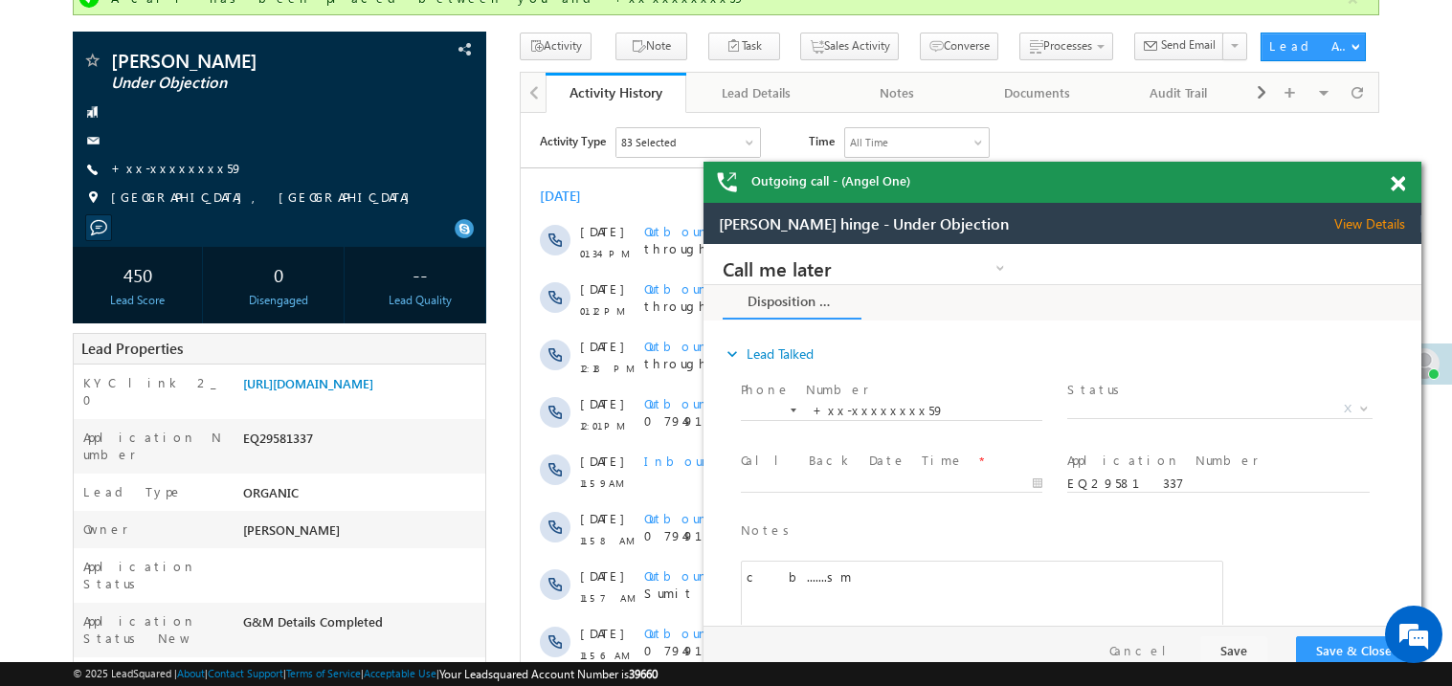
drag, startPoint x: 1313, startPoint y: 192, endPoint x: 1202, endPoint y: 178, distance: 112.0
click at [1202, 178] on div "Outgoing call - (Angel One)" at bounding box center [1063, 182] width 718 height 41
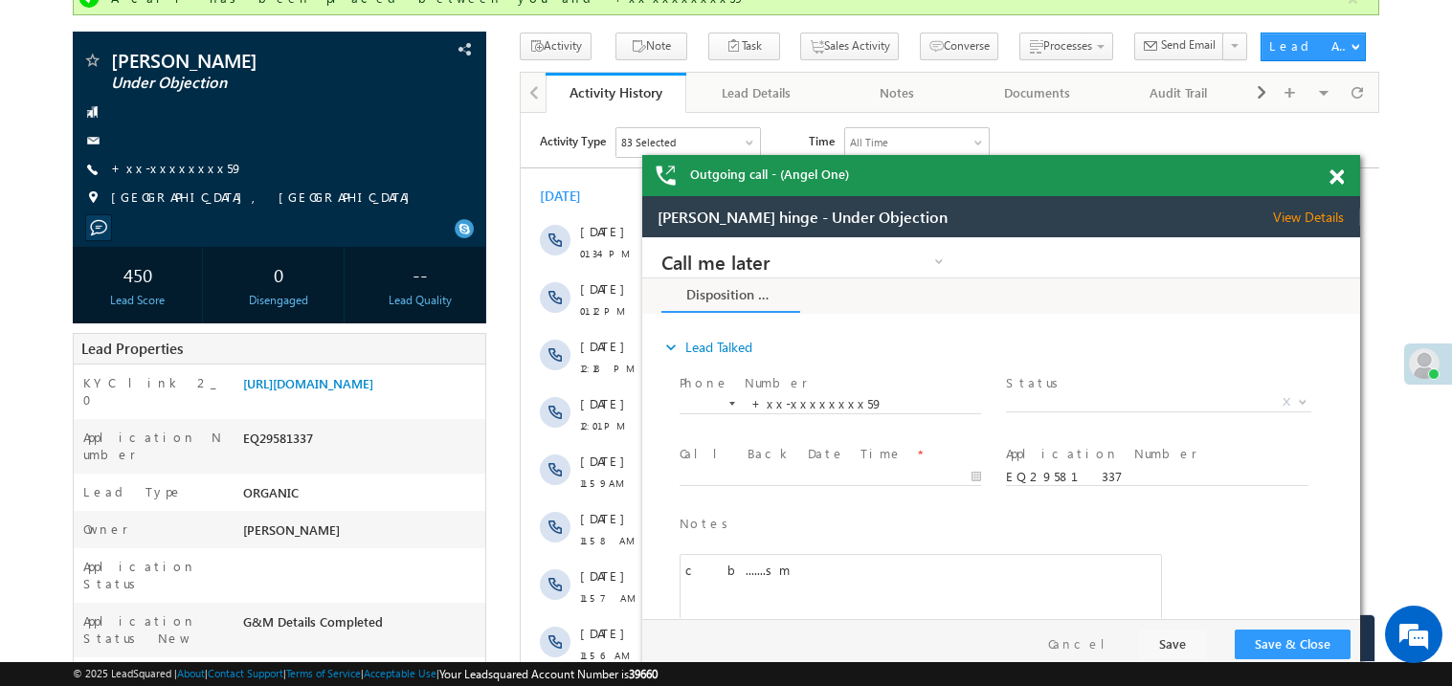
click at [1330, 178] on span at bounding box center [1337, 177] width 14 height 16
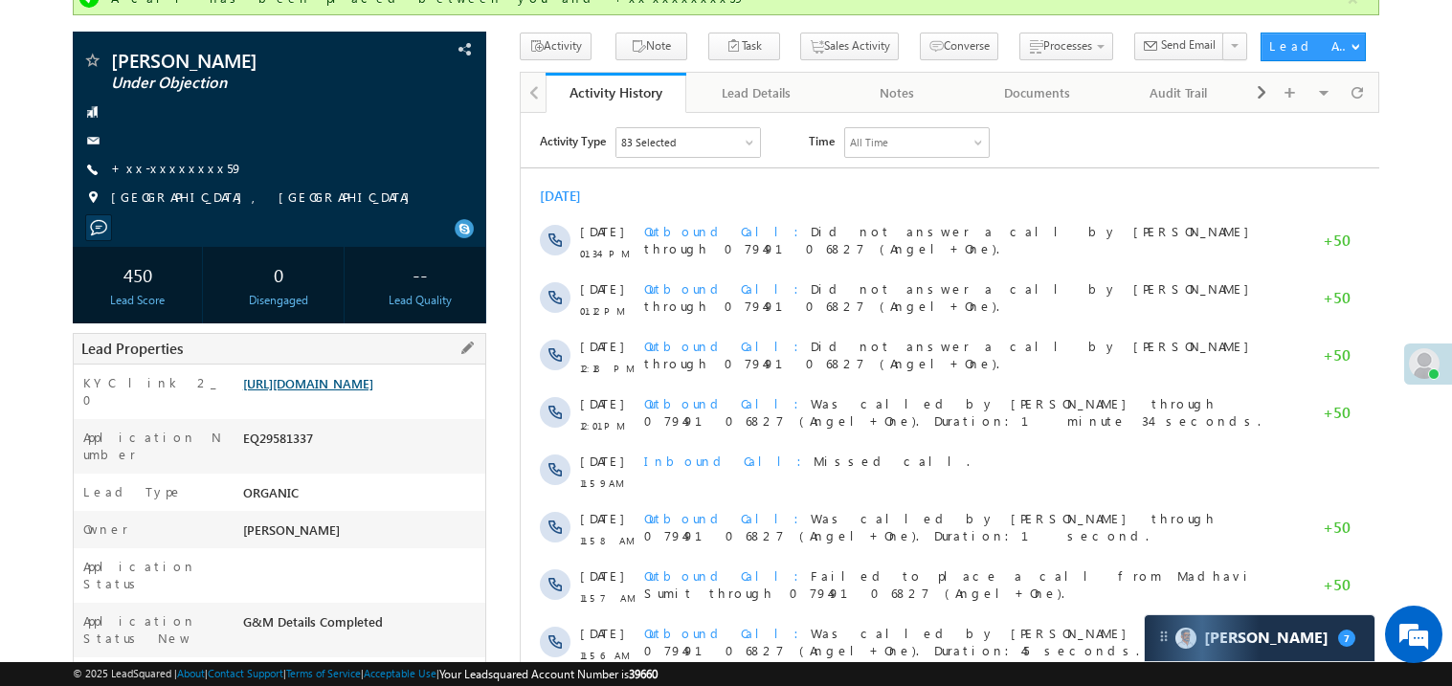
click at [346, 392] on link "https://angelbroking1-pk3em7sa.customui-test.leadsquared.com?leadId=0cb63932-c1…" at bounding box center [308, 383] width 130 height 16
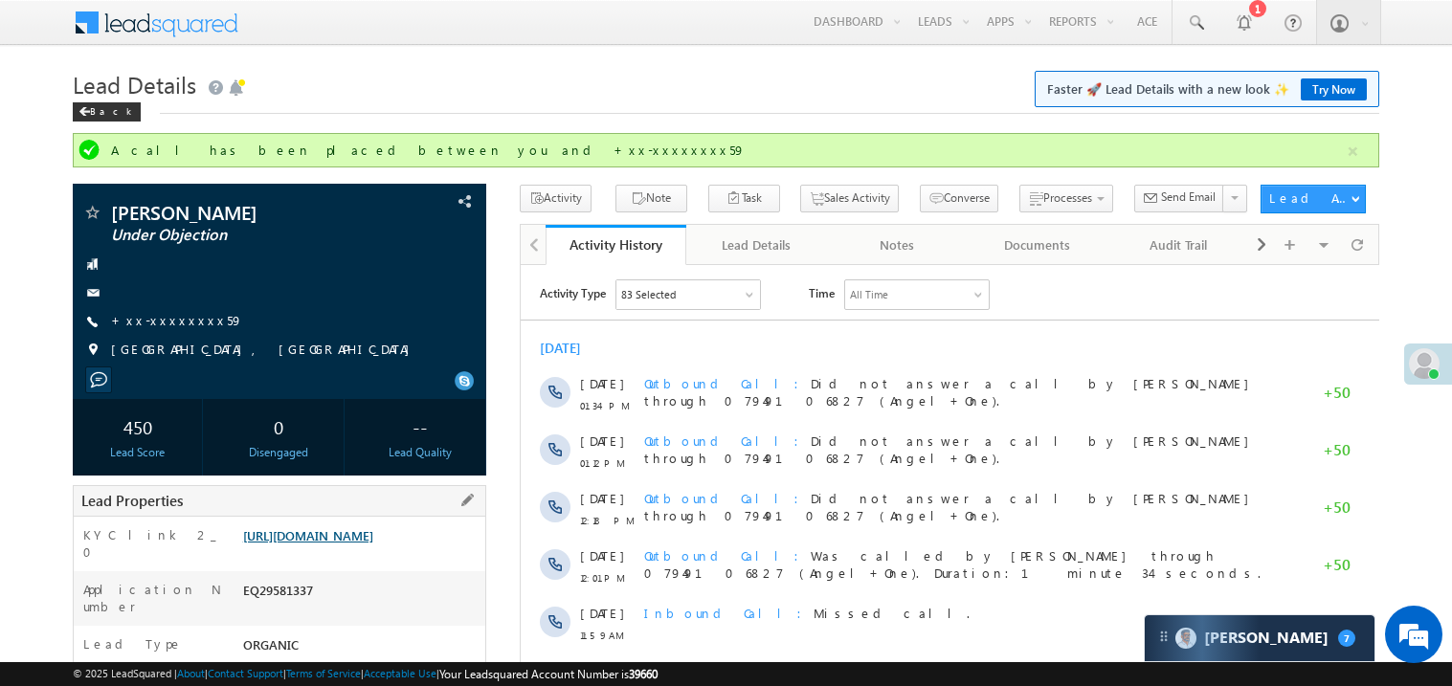
click at [373, 539] on link "https://angelbroking1-pk3em7sa.customui-test.leadsquared.com?leadId=0cb63932-c1…" at bounding box center [308, 536] width 130 height 16
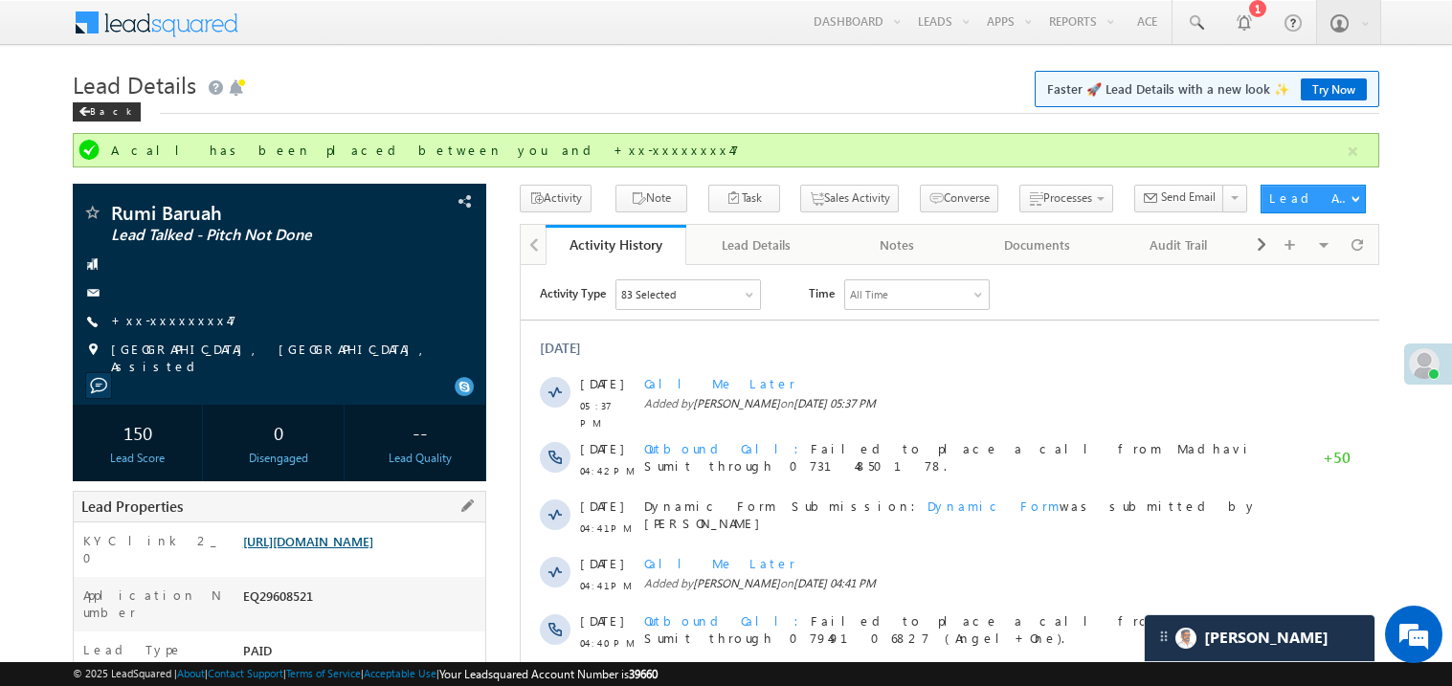
click at [373, 548] on link "[URL][DOMAIN_NAME]" at bounding box center [308, 541] width 130 height 16
click at [169, 310] on div "Rumi Baruah Lead Talked - Pitch Not Done +xx-xxxxxxxx47" at bounding box center [279, 289] width 394 height 172
click at [169, 319] on link "+xx-xxxxxxxx47" at bounding box center [173, 320] width 125 height 16
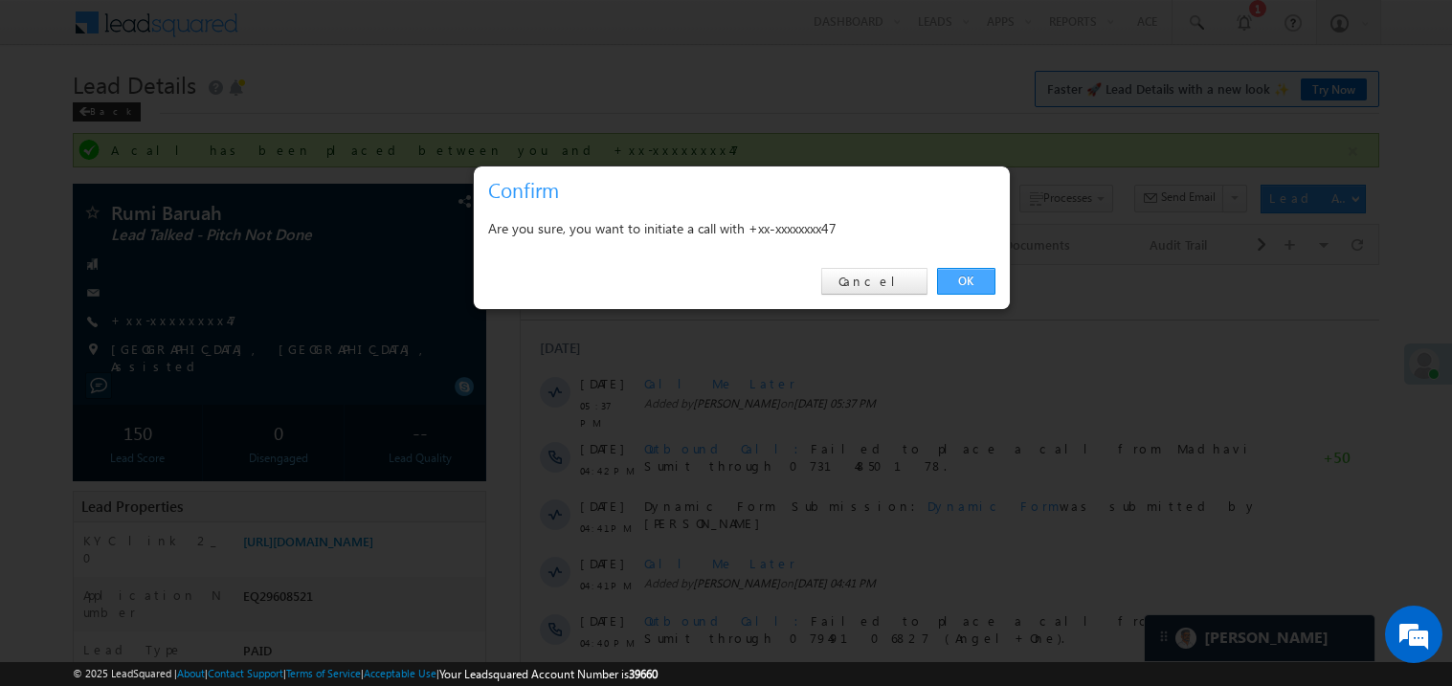
click at [971, 281] on link "OK" at bounding box center [966, 281] width 58 height 27
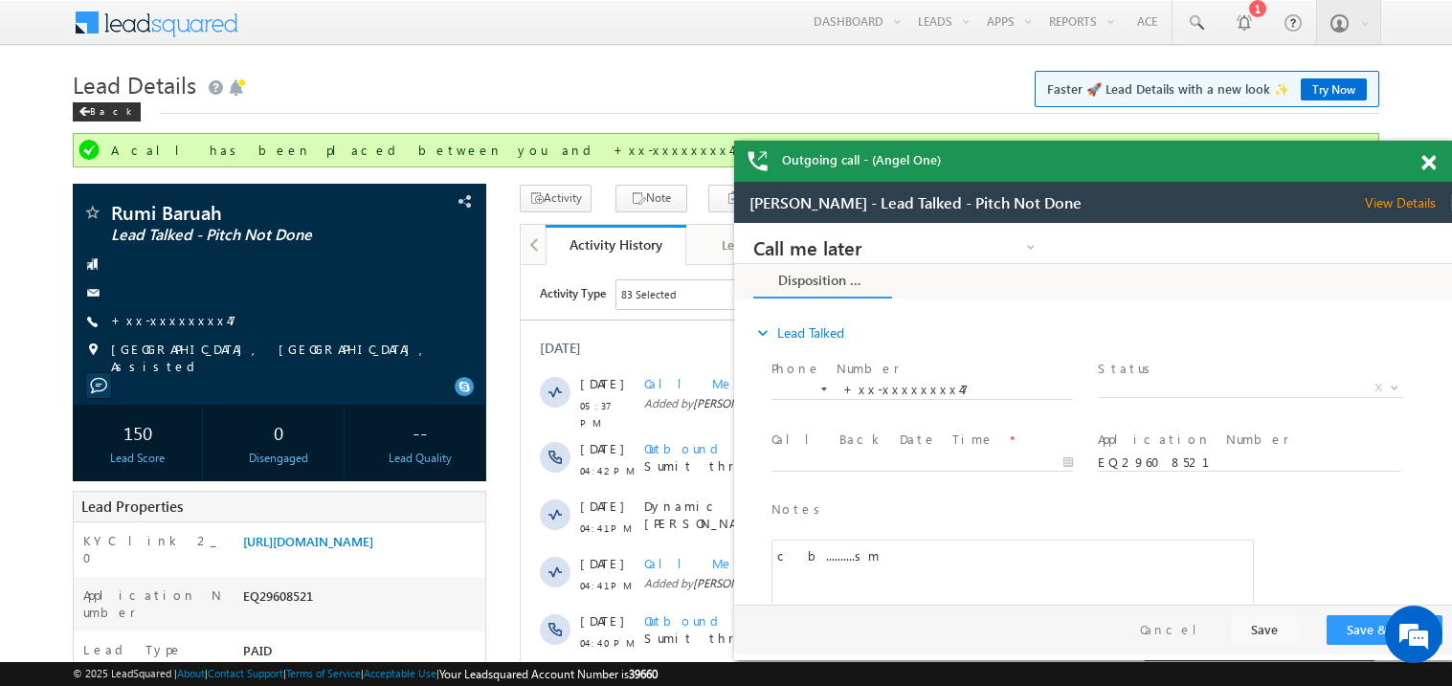
click at [1430, 163] on span at bounding box center [1429, 163] width 14 height 16
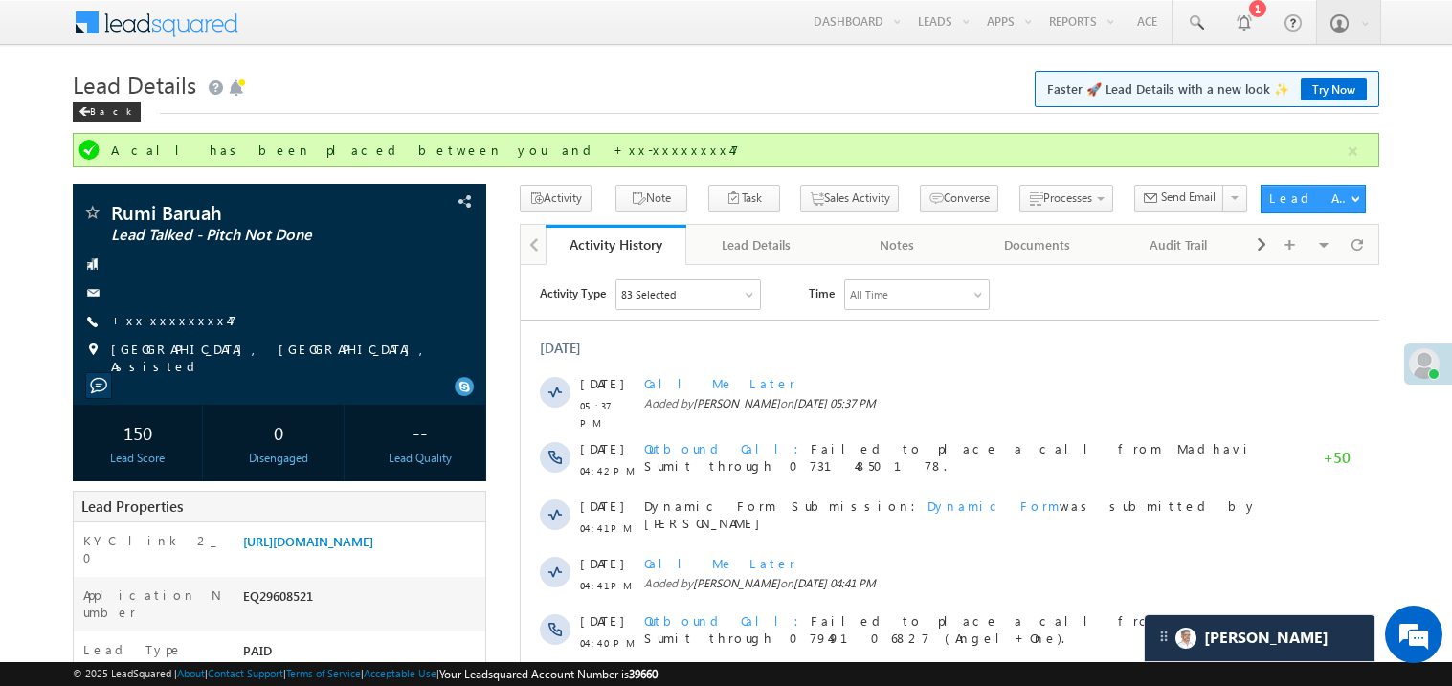
click at [754, 72] on h1 "Lead Details Faster 🚀 Lead Details with a new look ✨ Try Now" at bounding box center [726, 82] width 1307 height 37
click at [373, 550] on link "[URL][DOMAIN_NAME]" at bounding box center [308, 541] width 130 height 16
click at [352, 550] on link "[URL][DOMAIN_NAME]" at bounding box center [308, 541] width 130 height 16
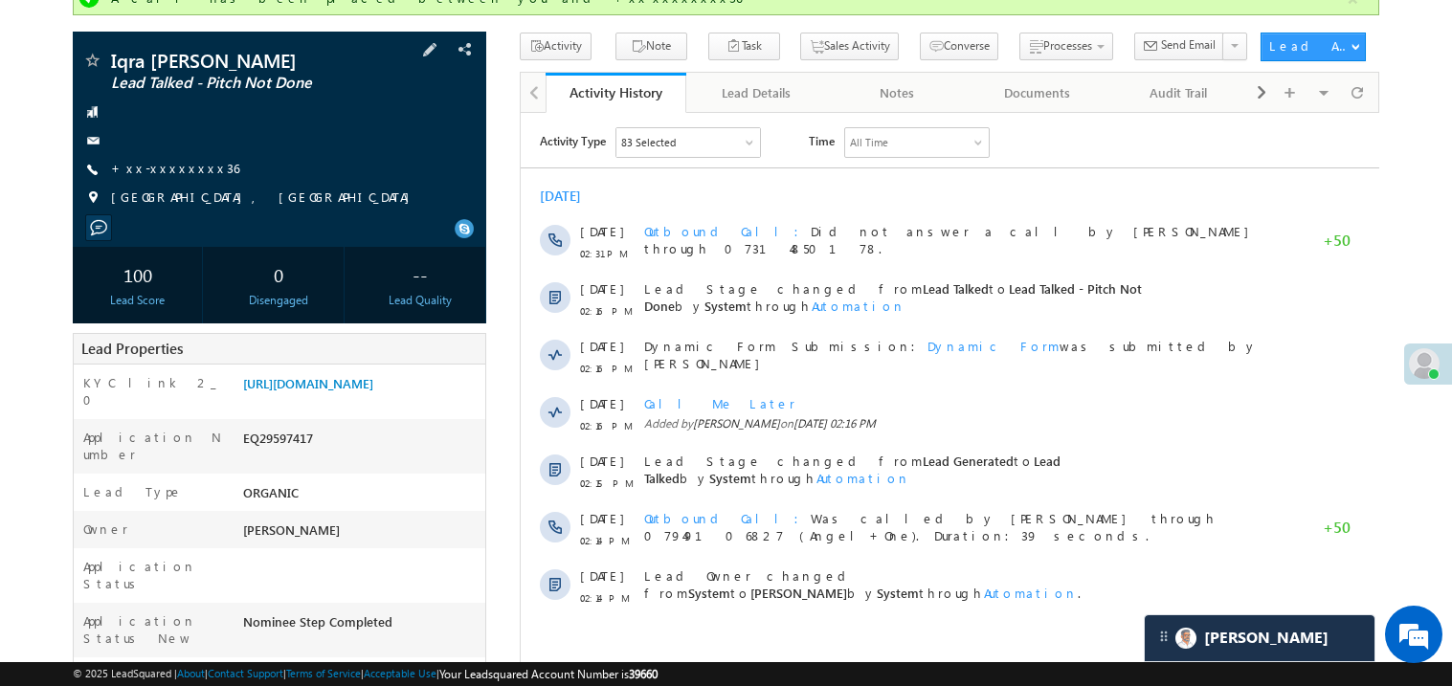
click at [169, 178] on span "+xx-xxxxxxxx36" at bounding box center [175, 169] width 128 height 19
click at [178, 170] on link "+xx-xxxxxxxx36" at bounding box center [175, 168] width 128 height 16
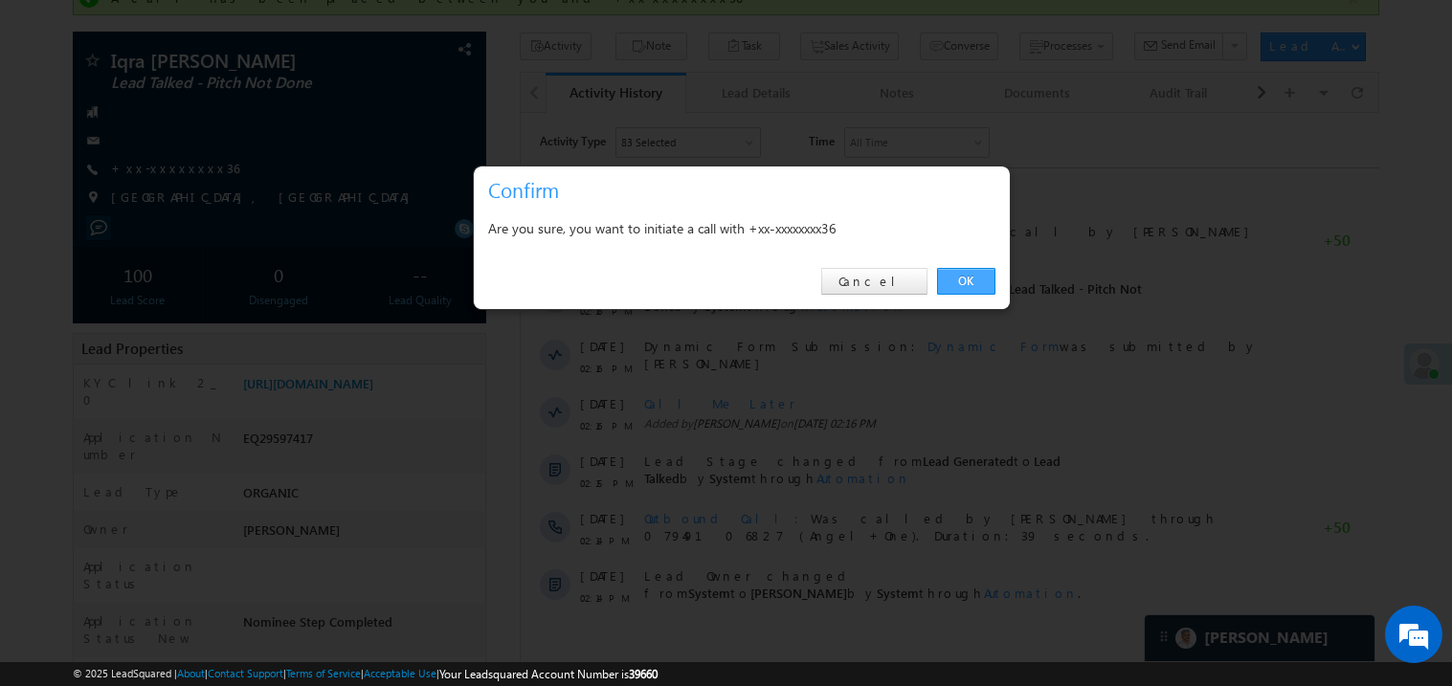
click at [962, 285] on link "OK" at bounding box center [966, 281] width 58 height 27
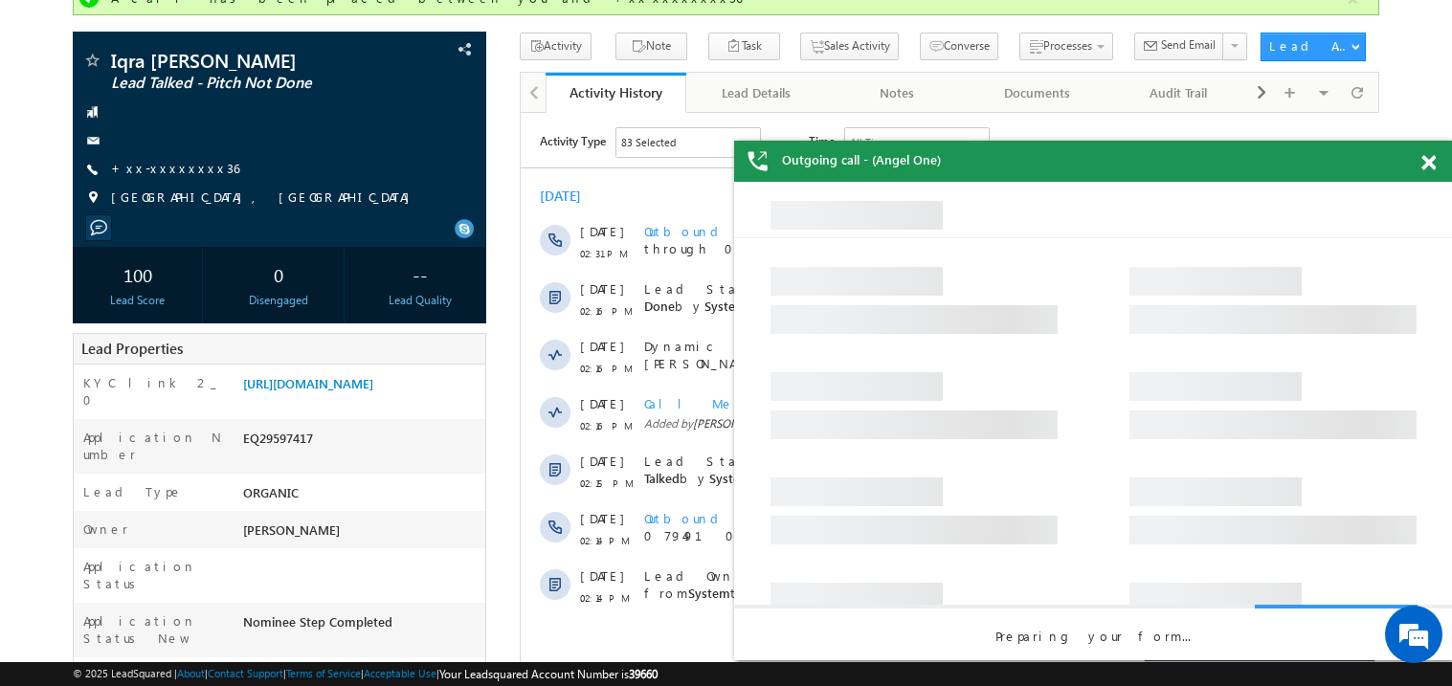
click at [1433, 157] on span at bounding box center [1429, 163] width 14 height 16
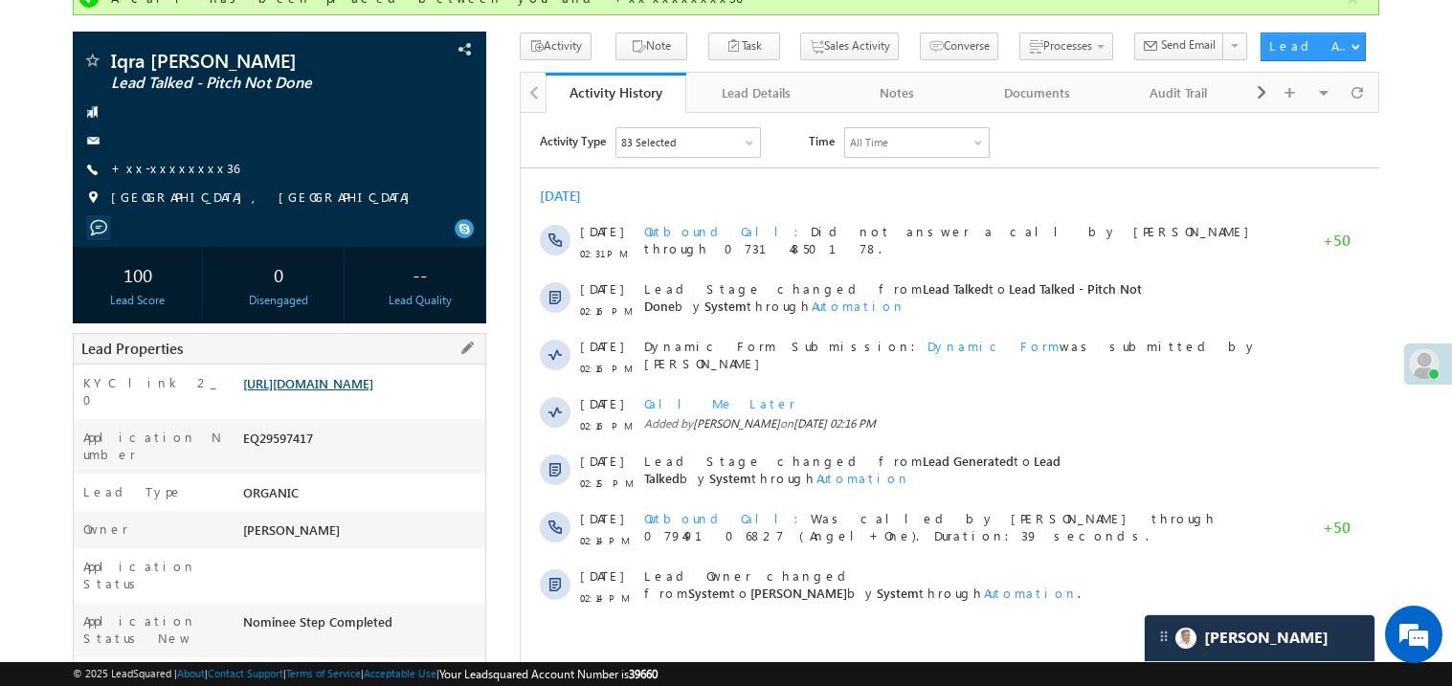
click at [343, 392] on link "https://angelbroking1-pk3em7sa.customui-test.leadsquared.com?leadId=91ac7ee6-f6…" at bounding box center [308, 383] width 130 height 16
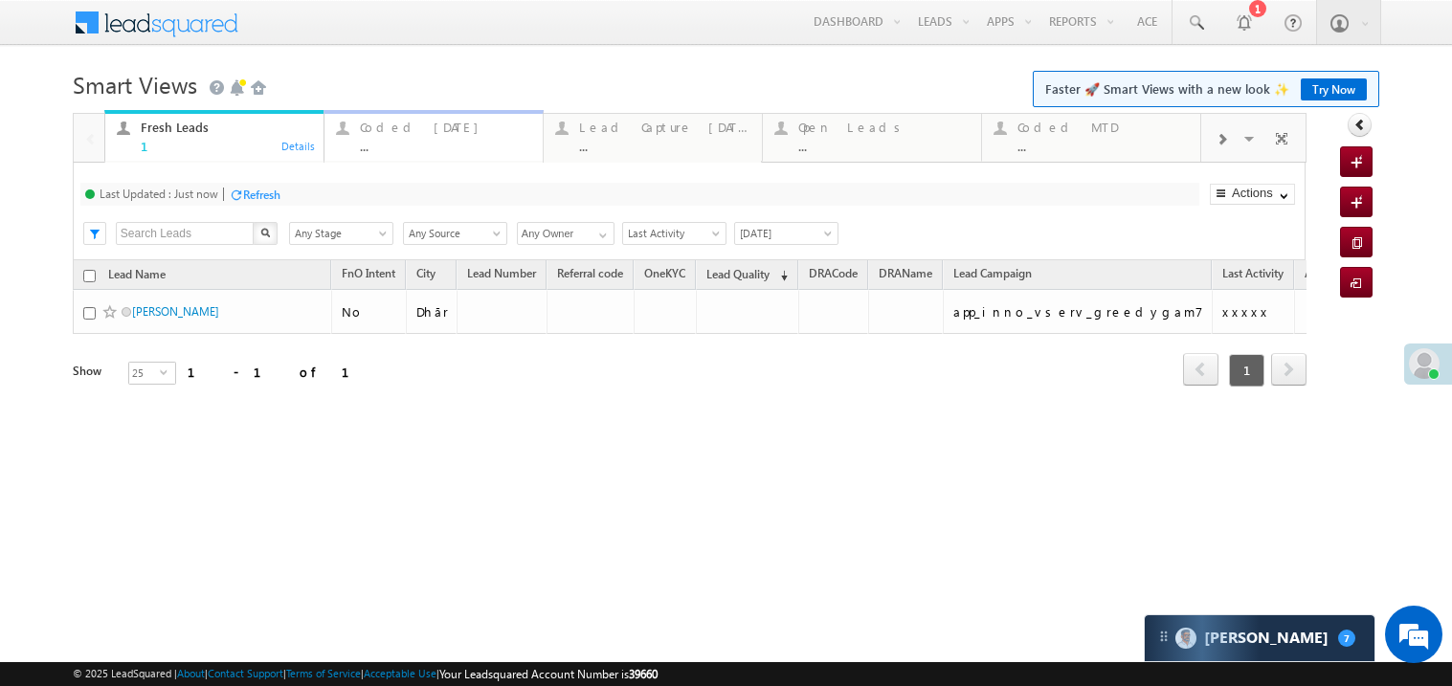
click at [430, 139] on div "..." at bounding box center [445, 146] width 171 height 14
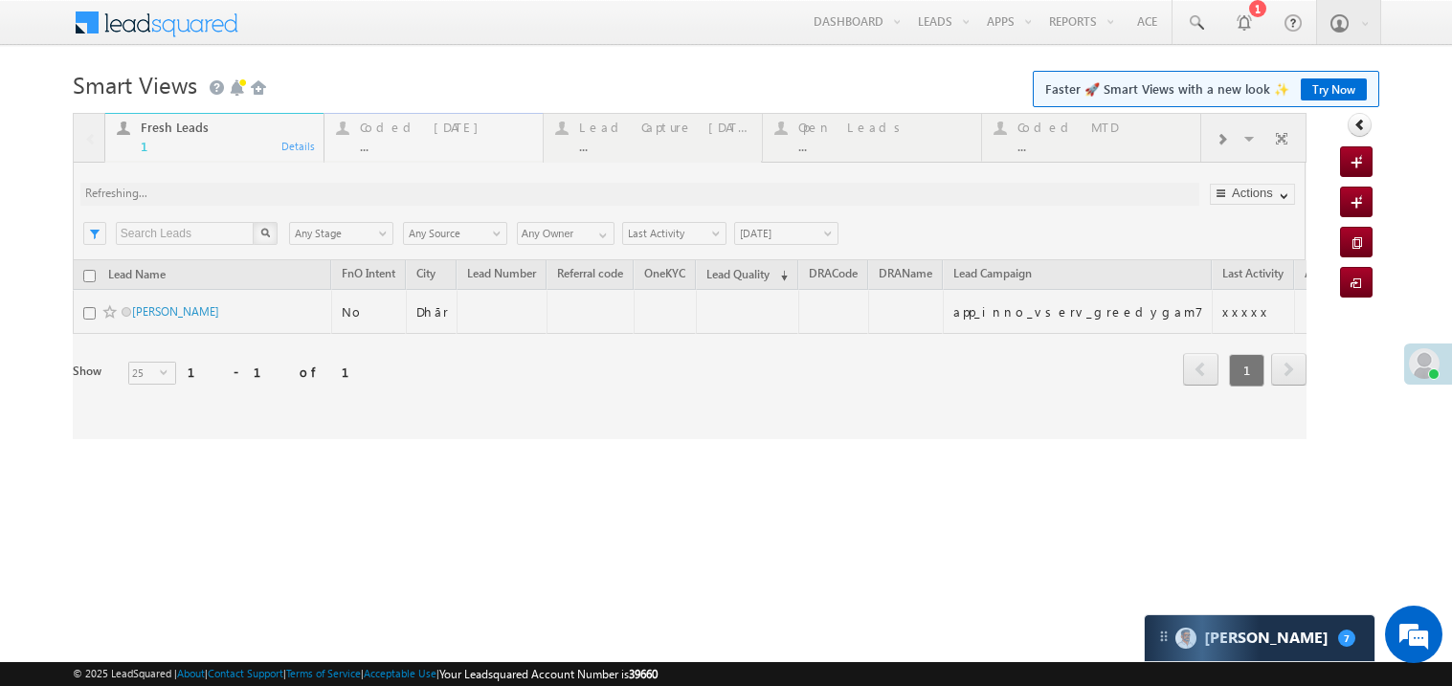
click at [430, 139] on div at bounding box center [690, 276] width 1234 height 326
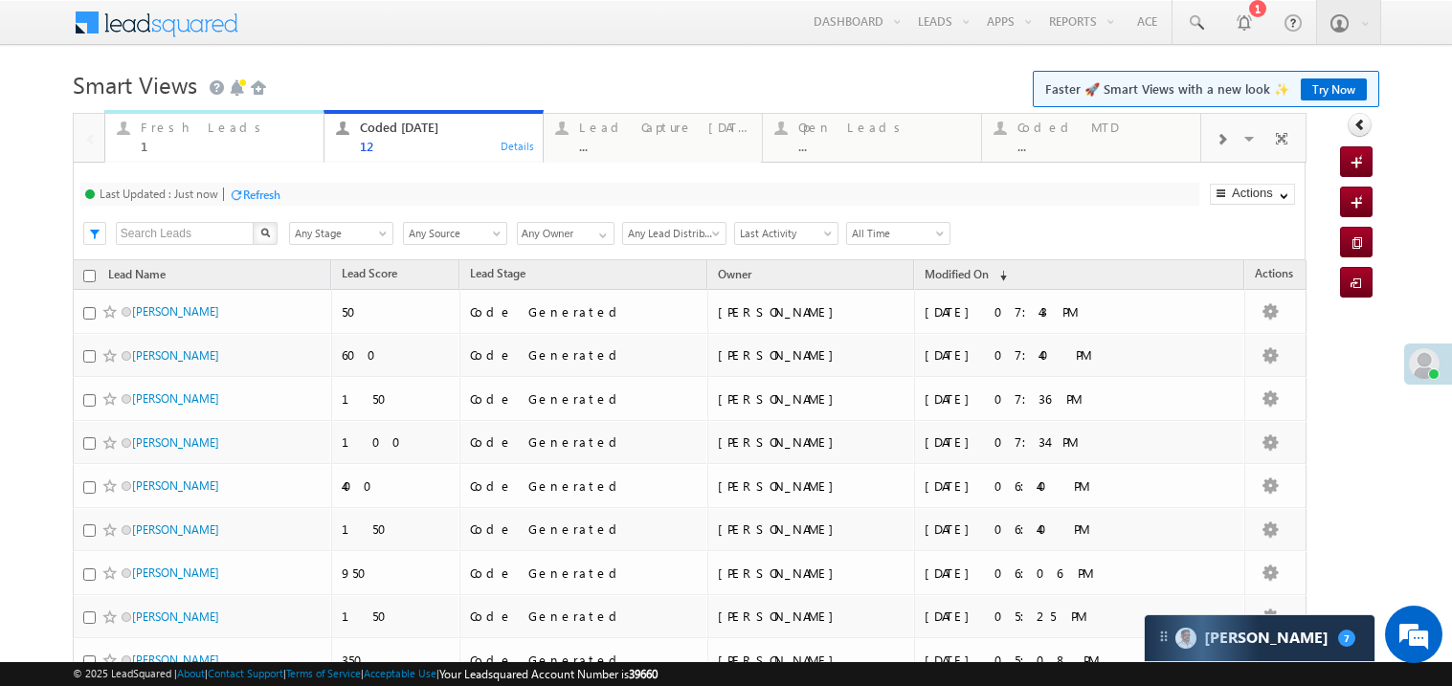
click at [207, 133] on div "Fresh Leads" at bounding box center [226, 127] width 171 height 15
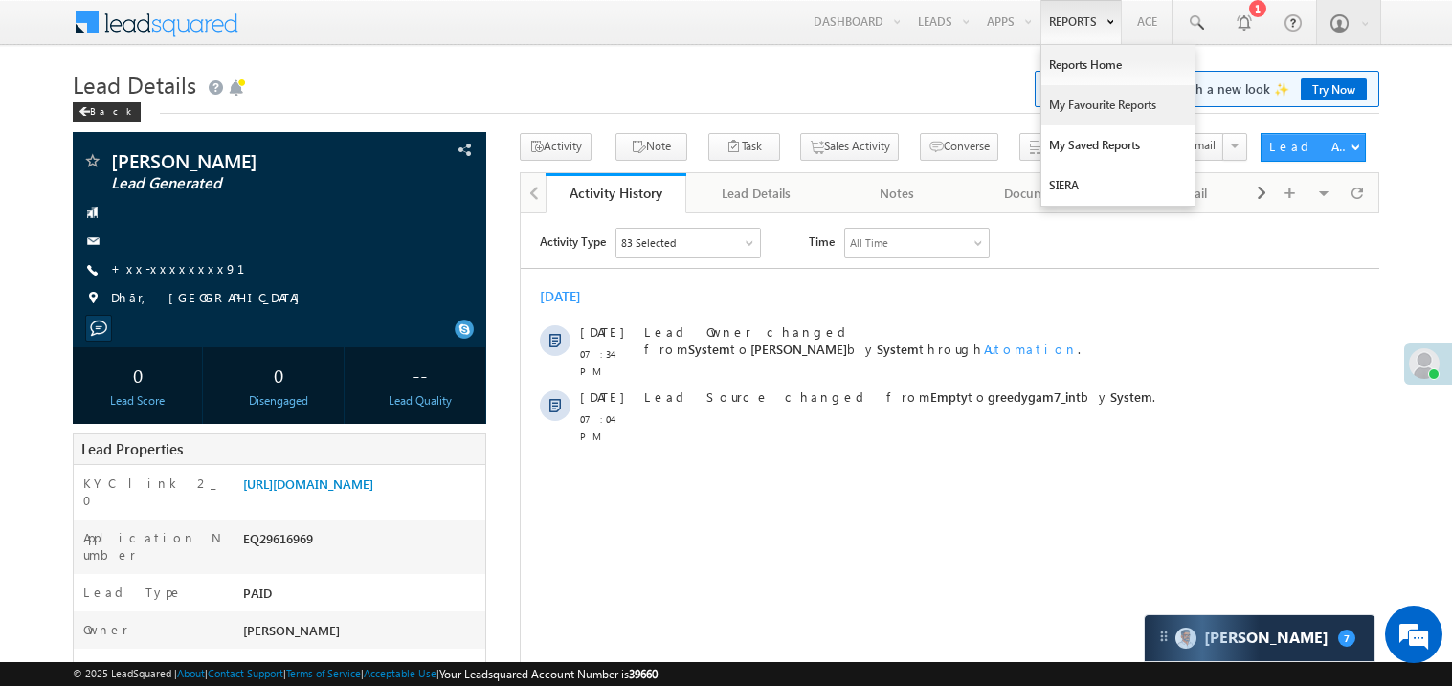
click at [1078, 102] on link "My Favourite Reports" at bounding box center [1118, 105] width 153 height 40
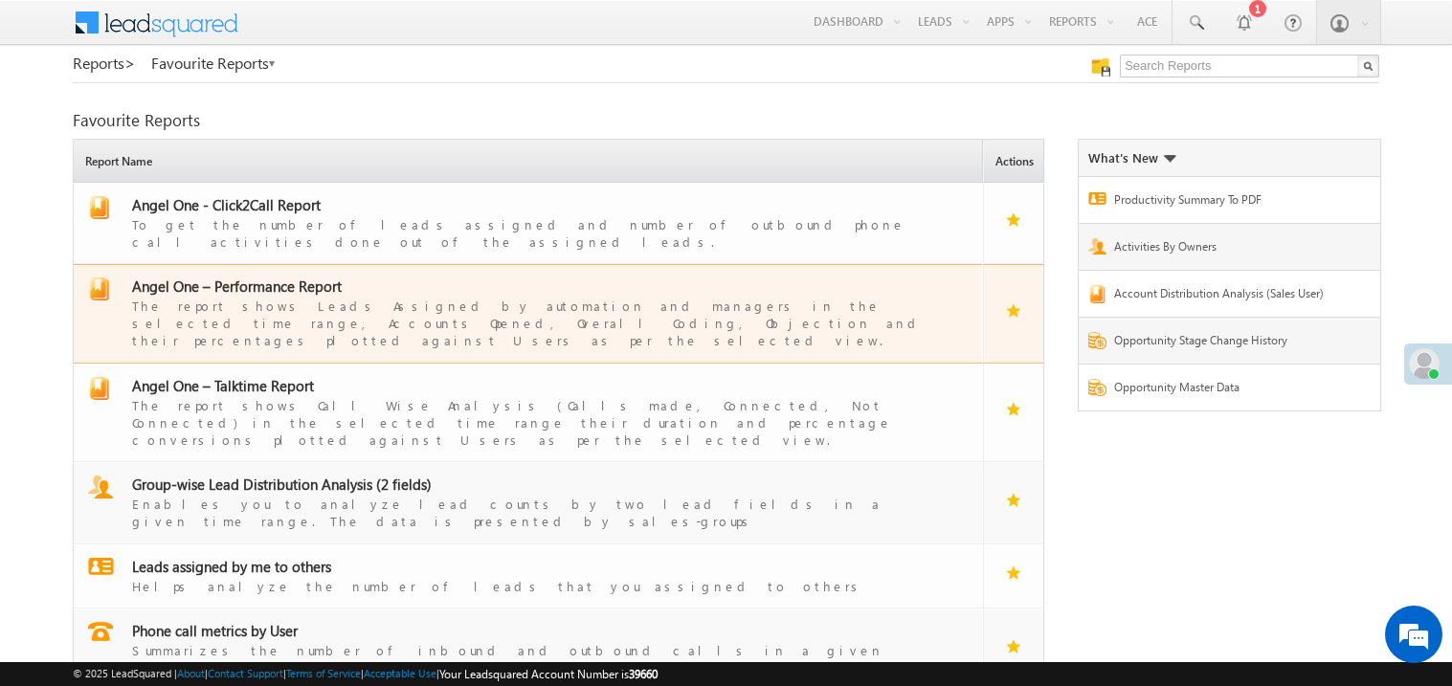
click at [280, 279] on span "Angel One – Performance Report" at bounding box center [237, 286] width 210 height 19
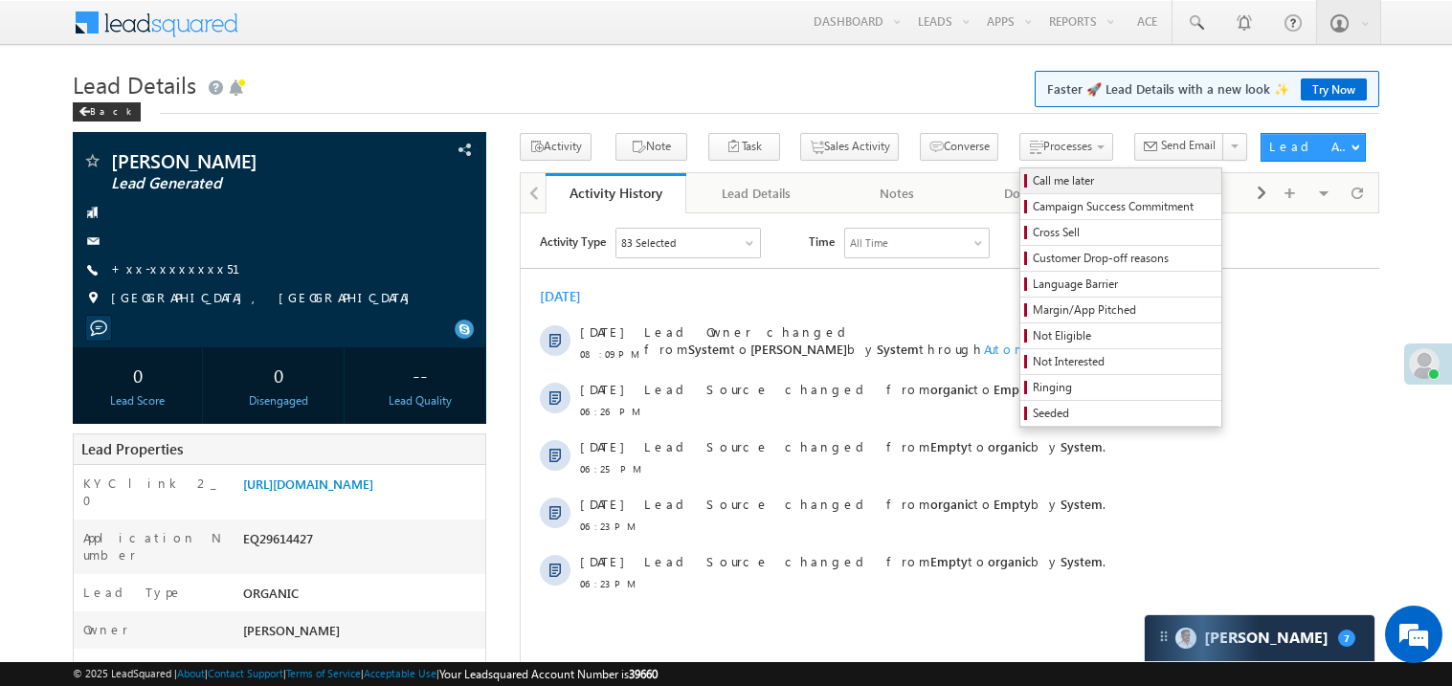
click at [1033, 172] on span "Call me later" at bounding box center [1124, 180] width 182 height 17
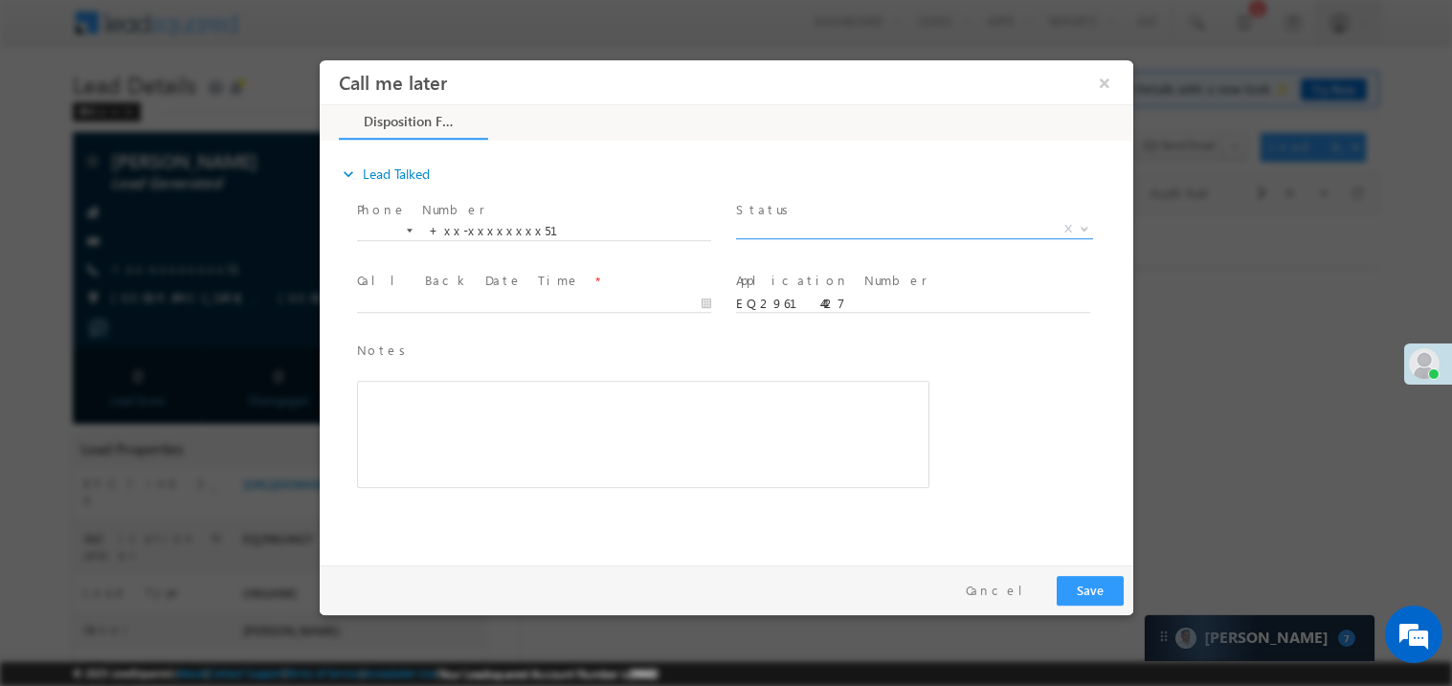
click at [793, 228] on span "X" at bounding box center [913, 228] width 357 height 19
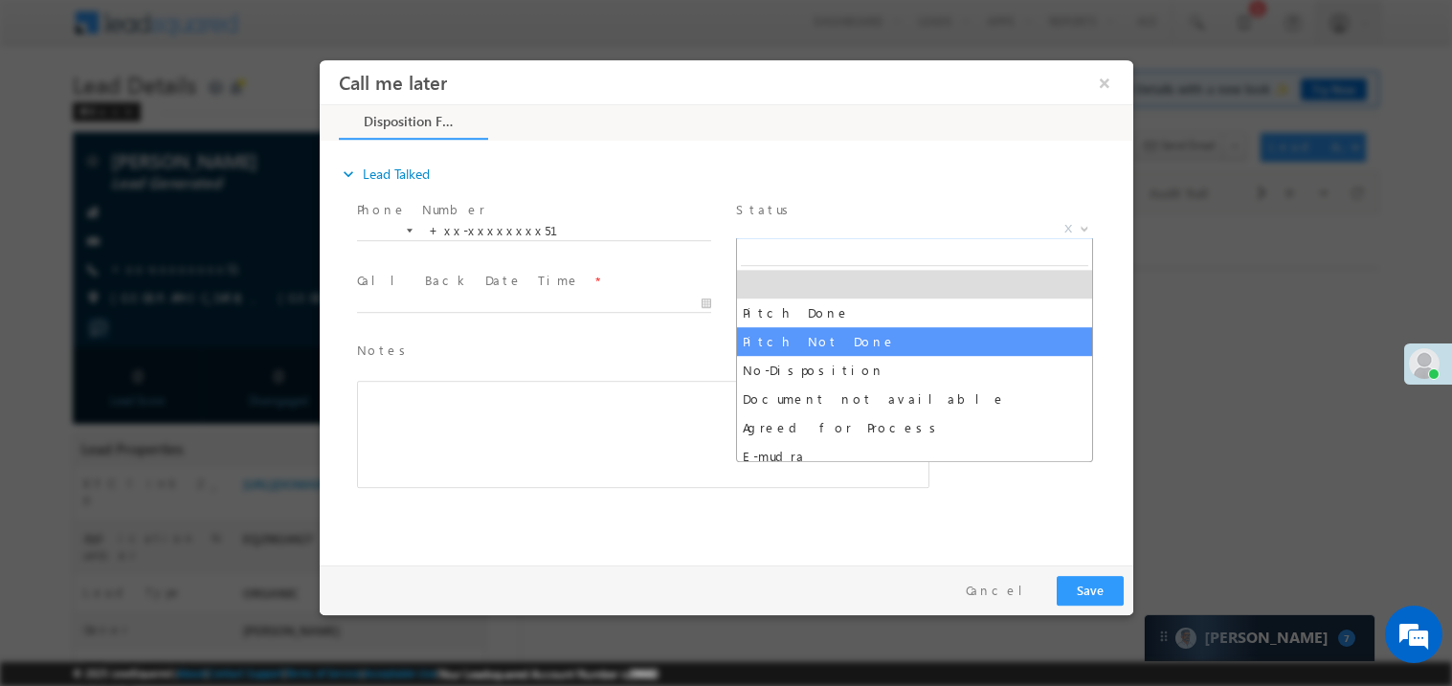
select select "Pitch Not Done"
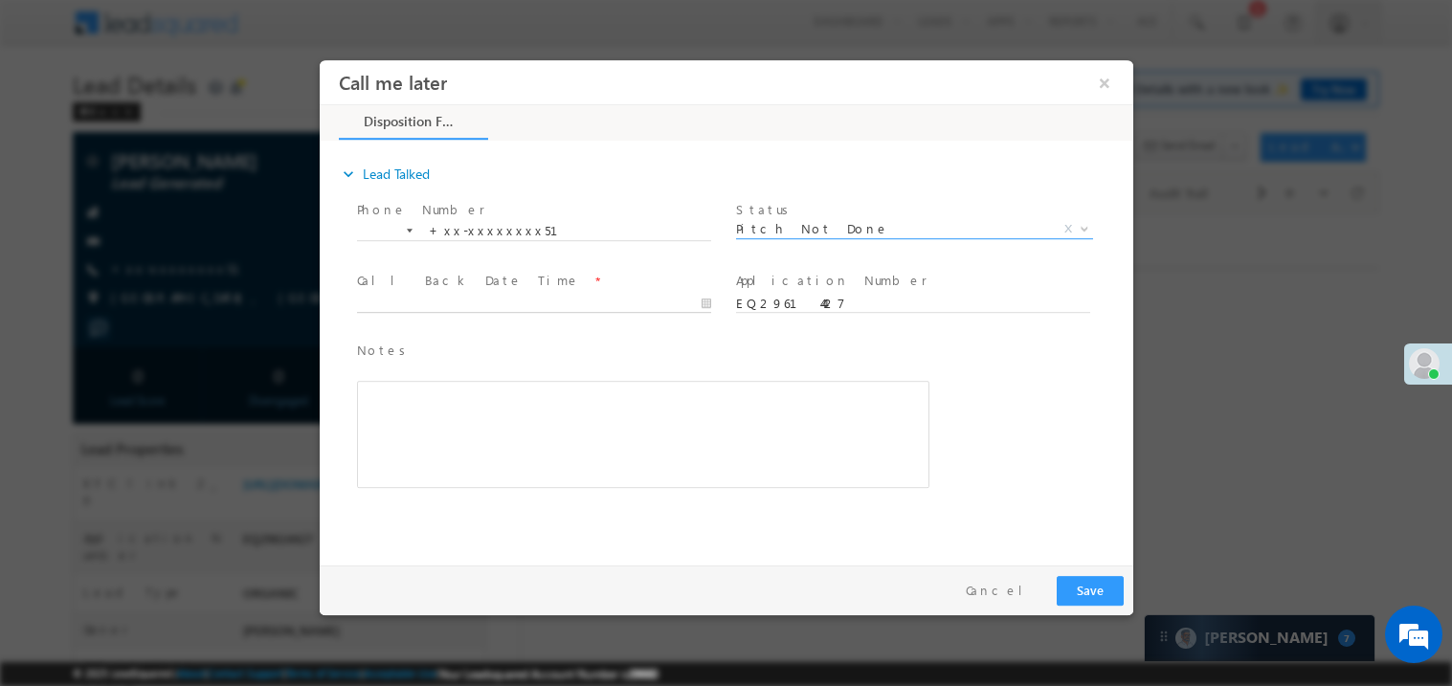
click at [439, 308] on body "Call me later ×" at bounding box center [726, 307] width 814 height 497
type input "09/26/25 8:16 PM"
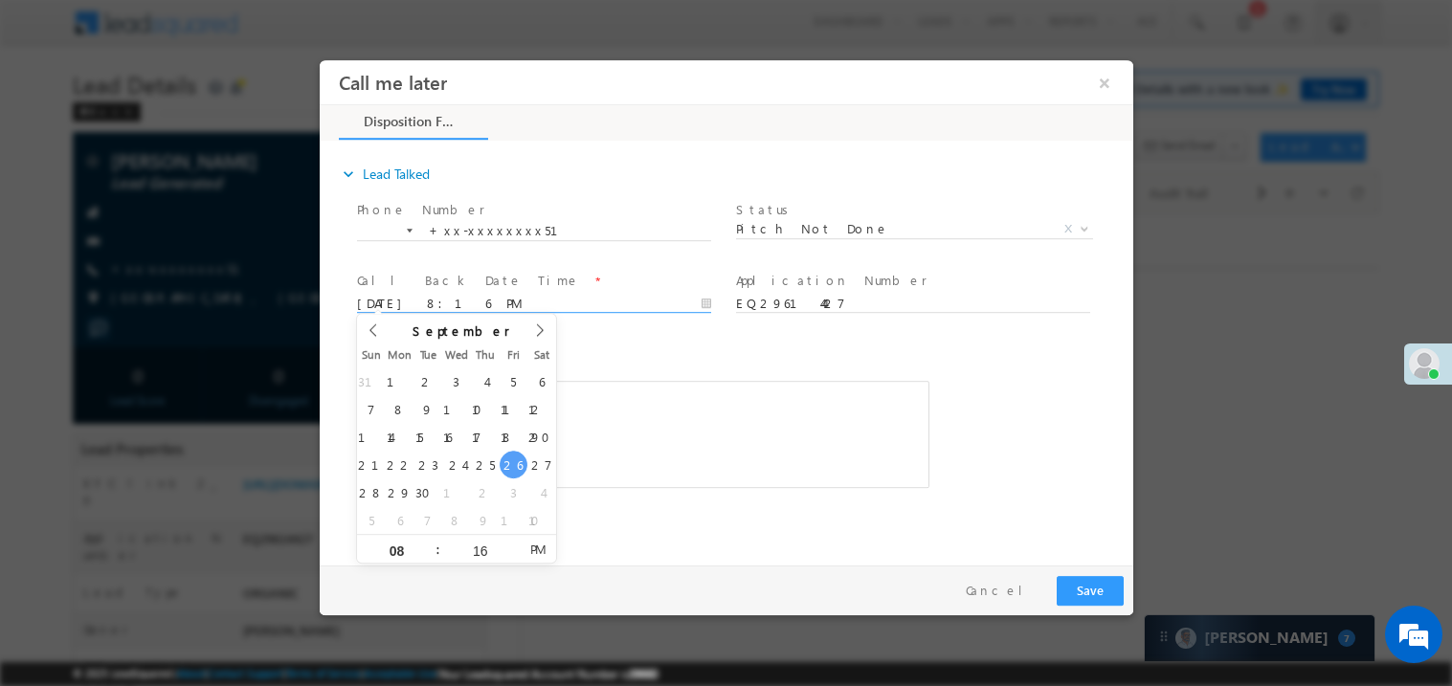
click at [664, 445] on div "Rich Text Editor, 40788eee-0fb2-11ec-a811-0adc8a9d82c2__tab1__section1__Notes__…" at bounding box center [642, 433] width 573 height 107
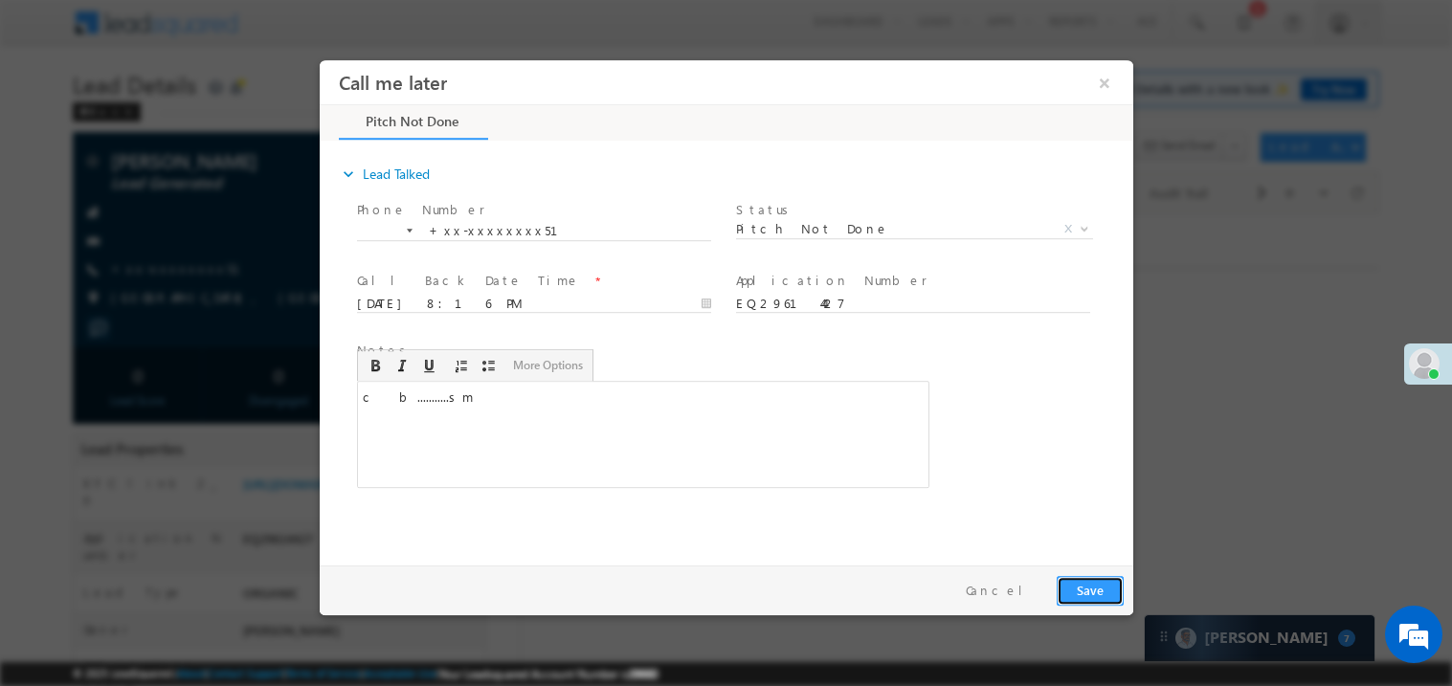
click at [1086, 598] on button "Save" at bounding box center [1089, 590] width 67 height 30
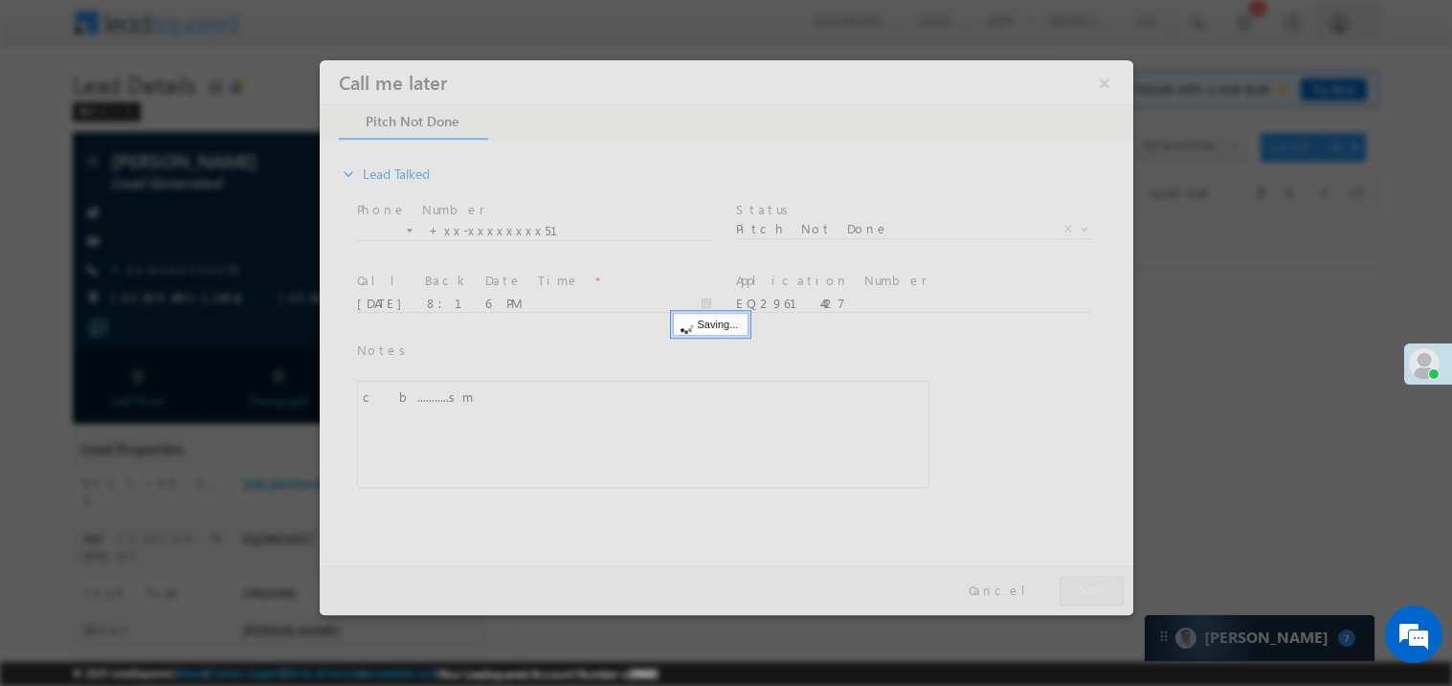
click at [1086, 598] on div at bounding box center [726, 336] width 814 height 555
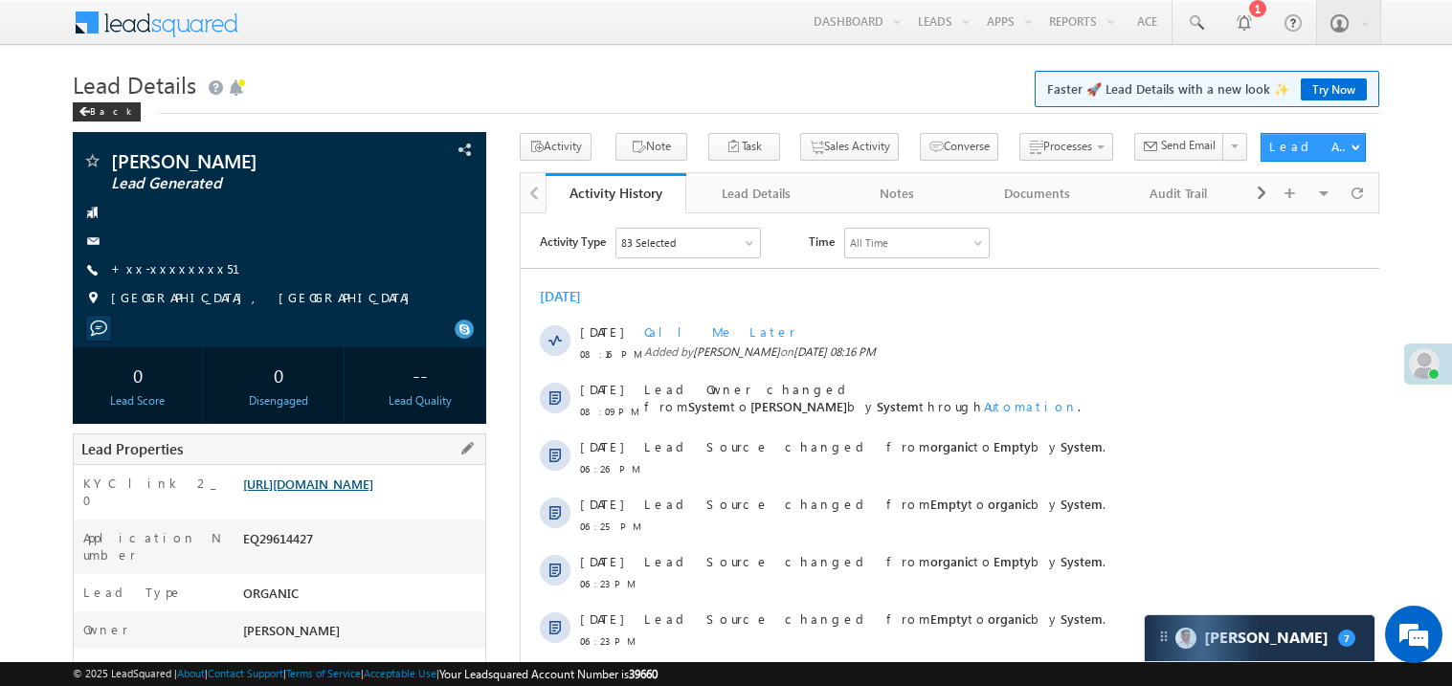
click at [286, 492] on link "https://angelbroking1-pk3em7sa.customui-test.leadsquared.com?leadId=f7b96c5d-92…" at bounding box center [308, 484] width 130 height 16
click at [179, 273] on link "+xx-xxxxxxxx51" at bounding box center [187, 268] width 152 height 16
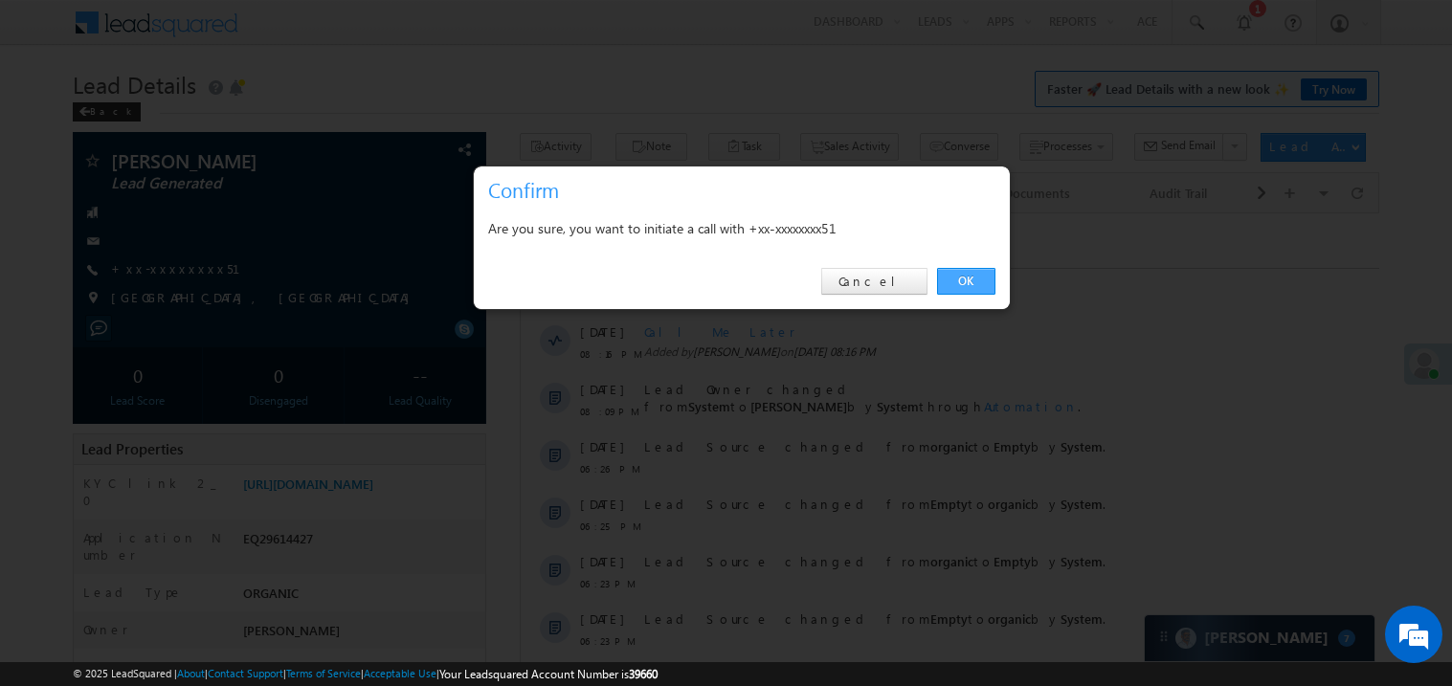
click at [965, 280] on link "OK" at bounding box center [966, 281] width 58 height 27
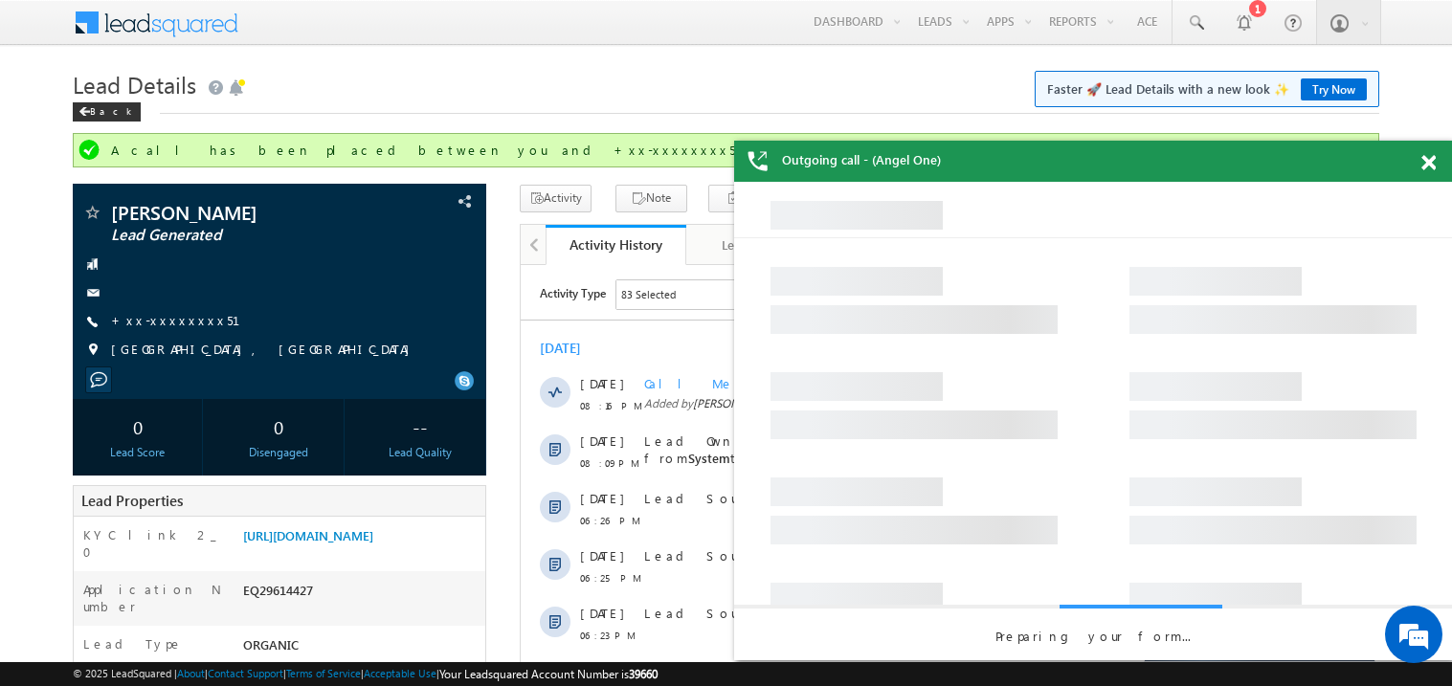
click at [1430, 165] on span at bounding box center [1429, 163] width 14 height 16
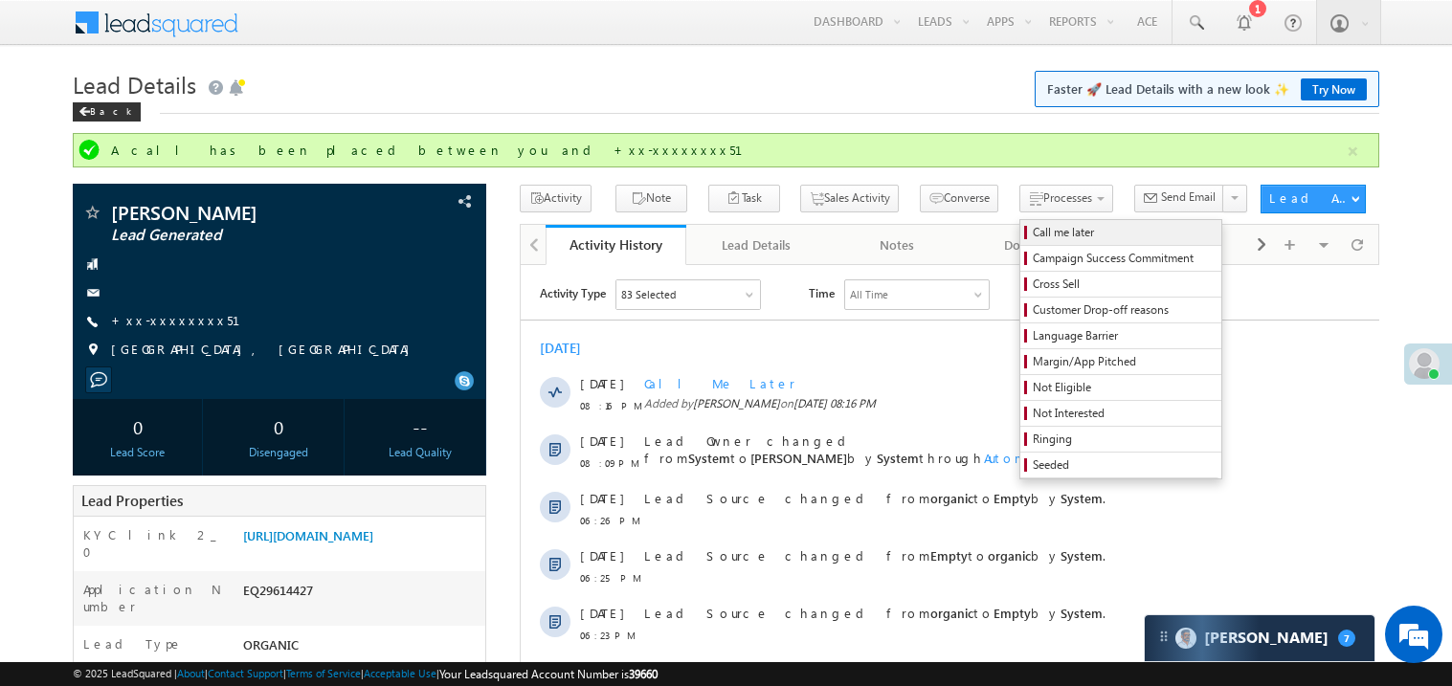
click at [1033, 229] on span "Call me later" at bounding box center [1124, 232] width 182 height 17
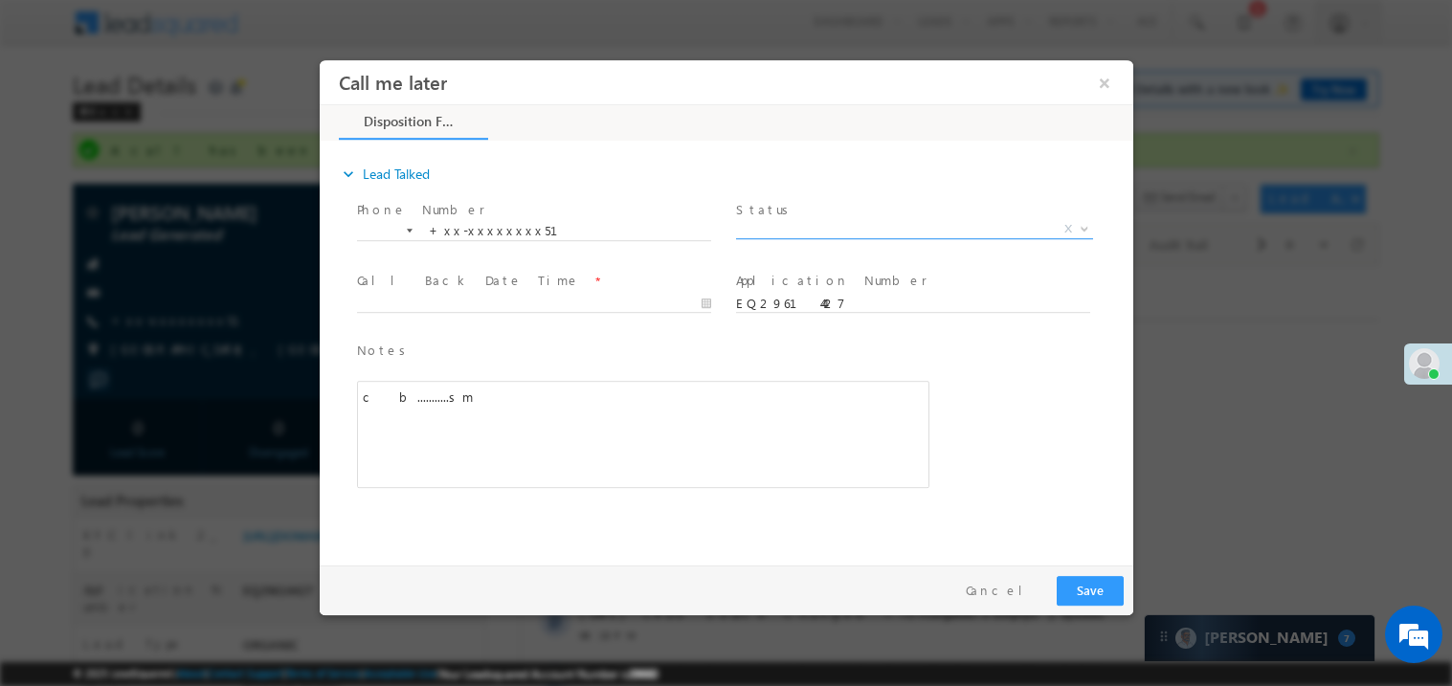
click at [805, 223] on span "X" at bounding box center [913, 228] width 357 height 19
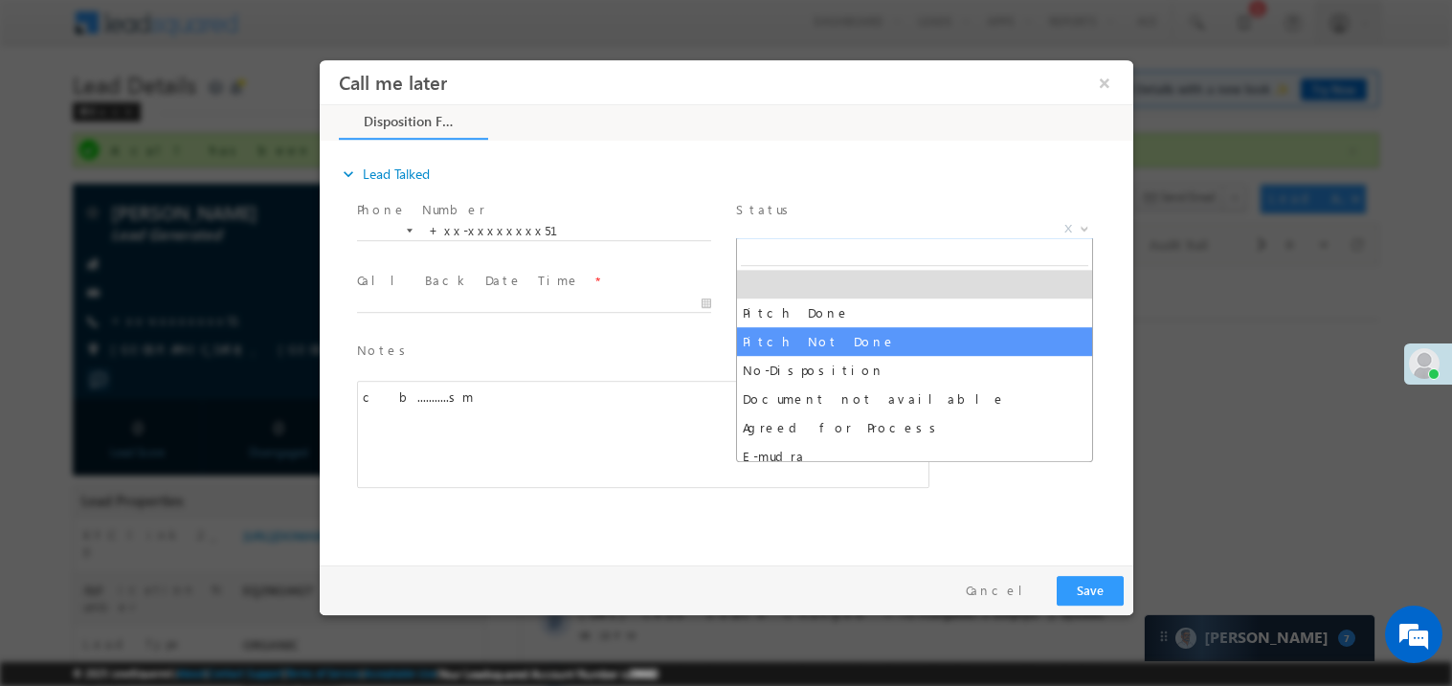
select select "Pitch Not Done"
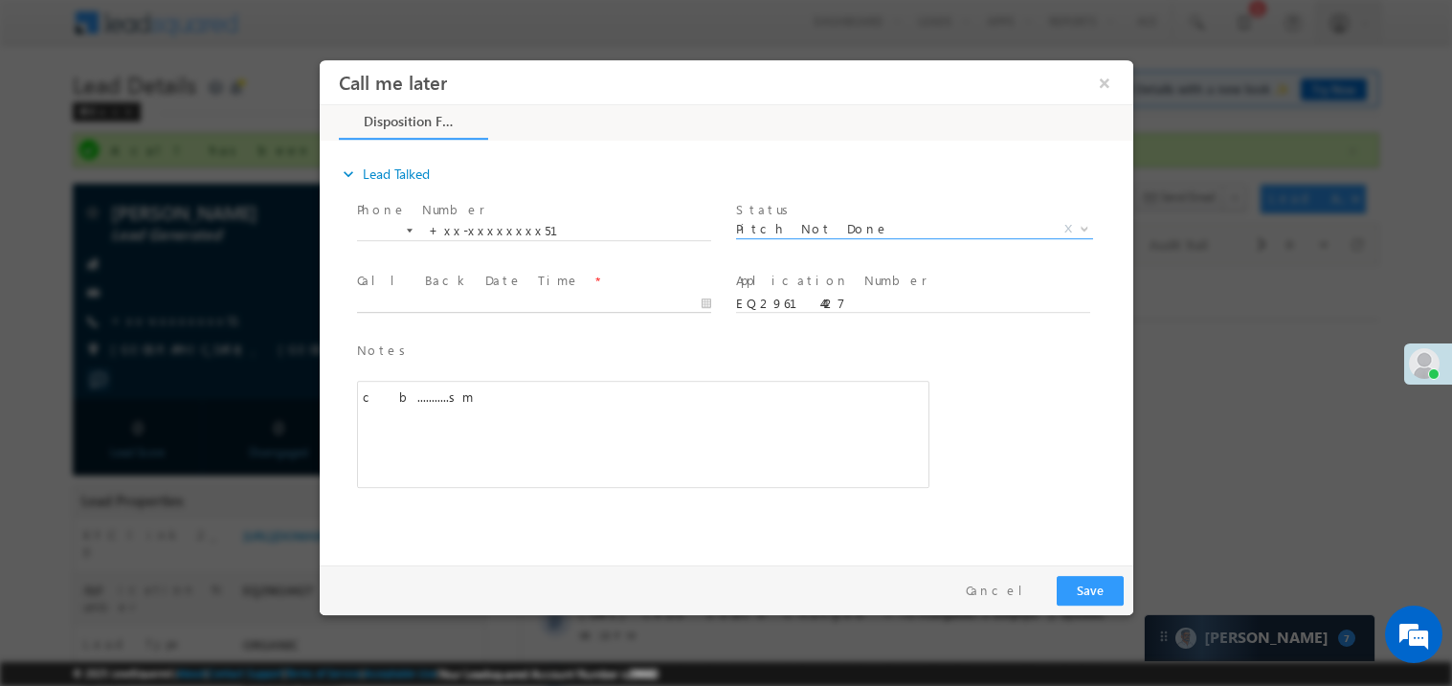
click at [446, 303] on body "Call me later ×" at bounding box center [726, 307] width 814 height 497
type input "09/26/25 8:18 PM"
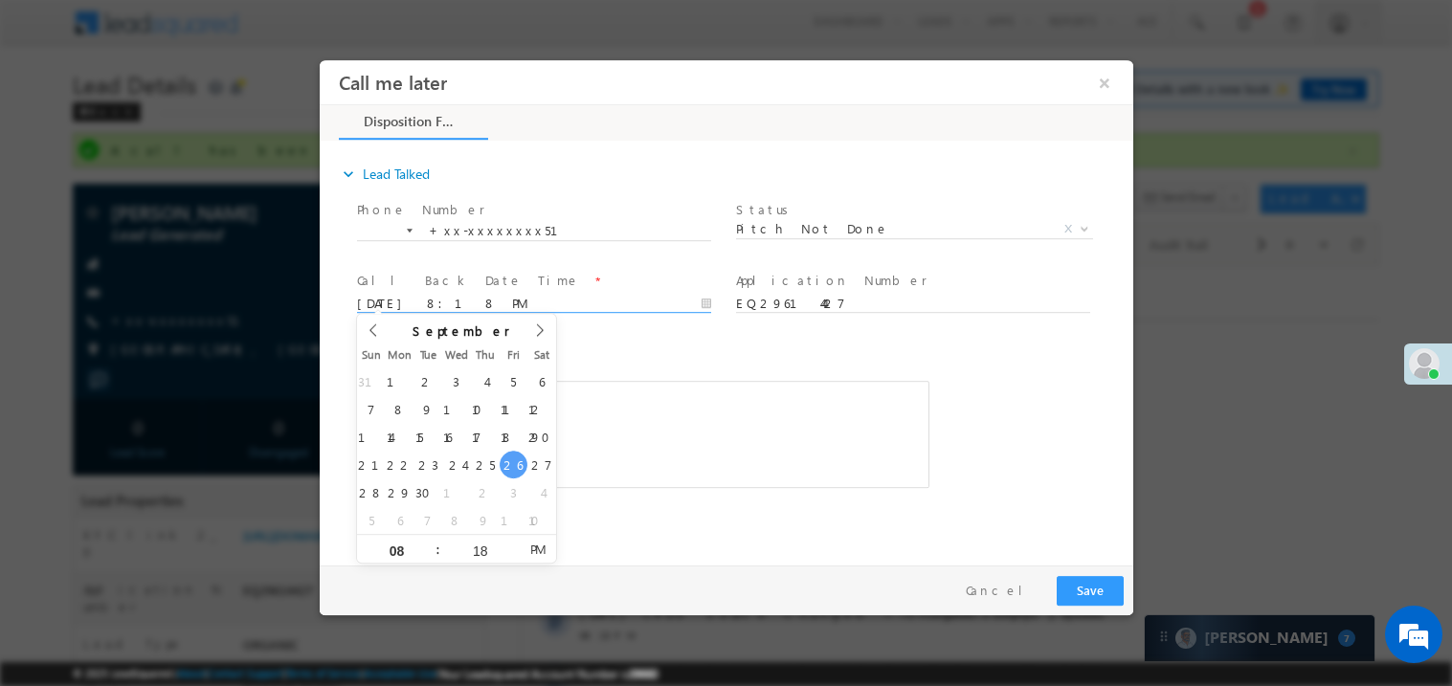
click at [709, 398] on div "c b...........sm" at bounding box center [642, 433] width 573 height 107
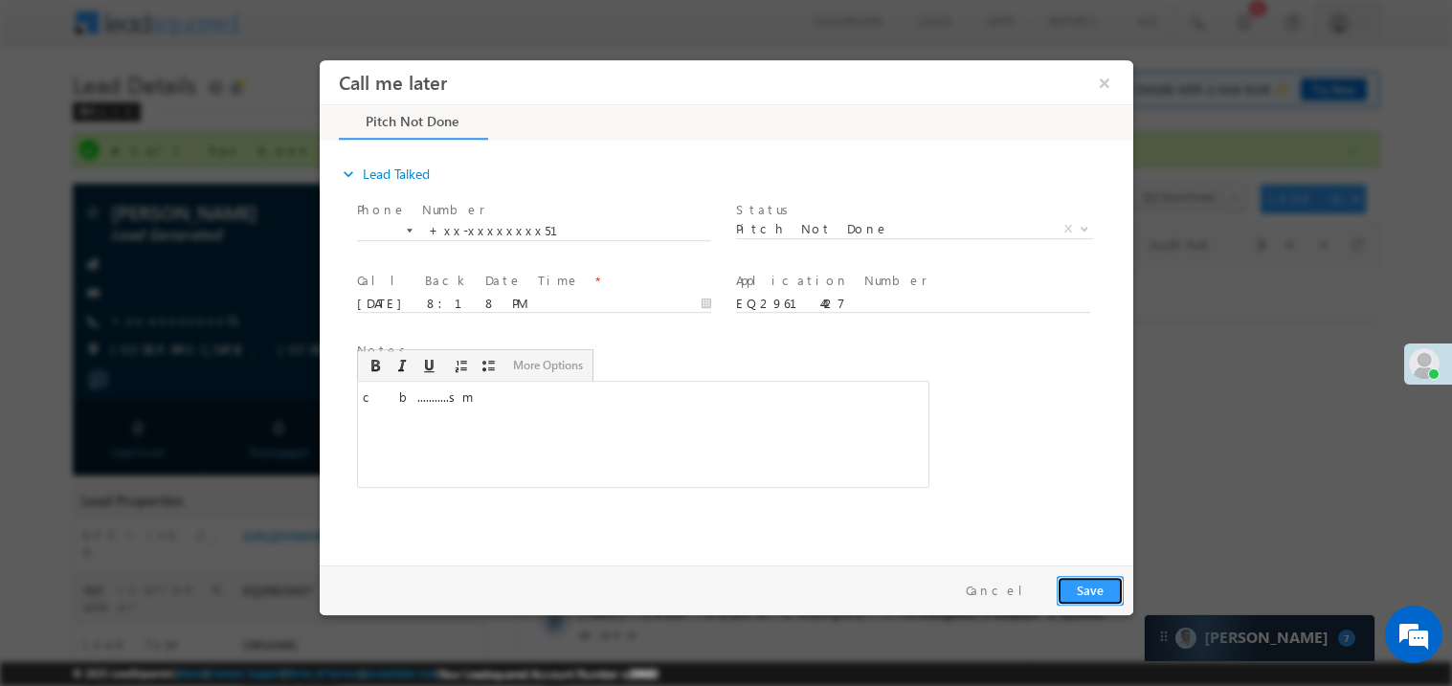
click at [1094, 584] on button "Save" at bounding box center [1089, 590] width 67 height 30
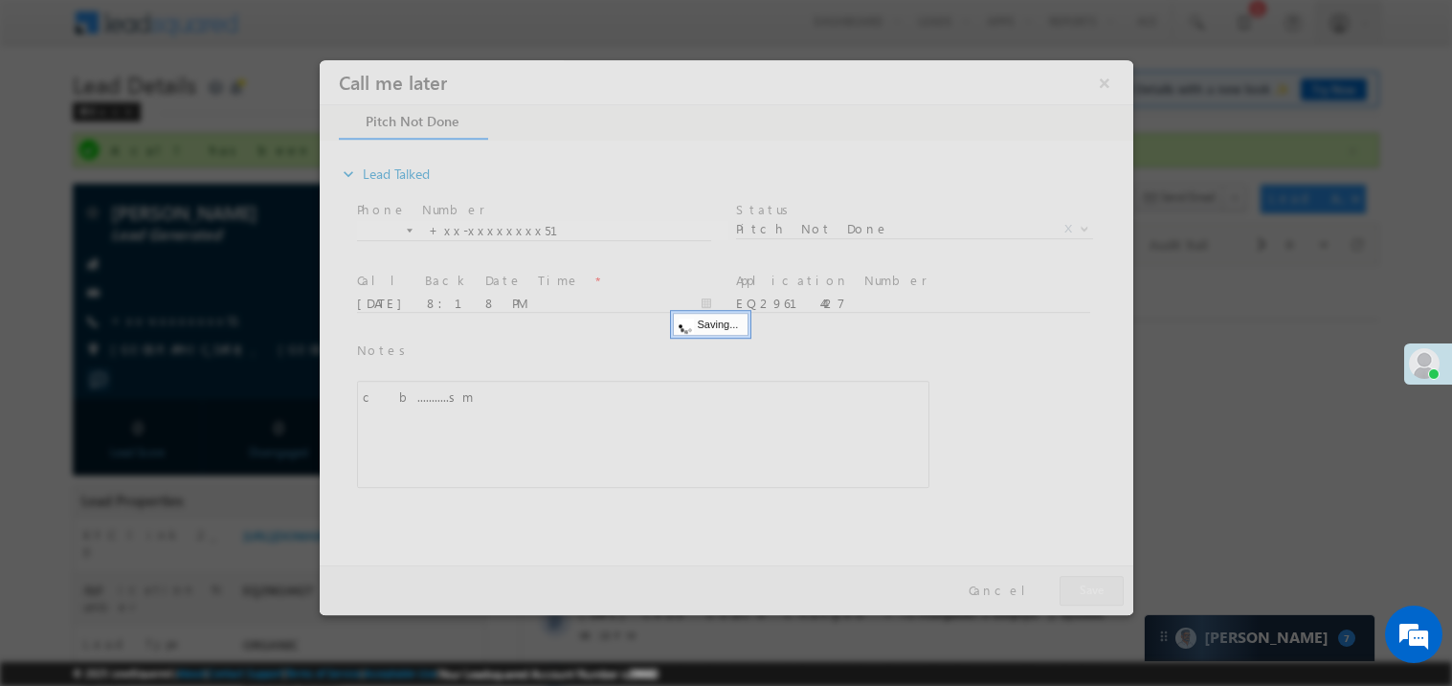
click at [1094, 584] on div at bounding box center [726, 336] width 814 height 555
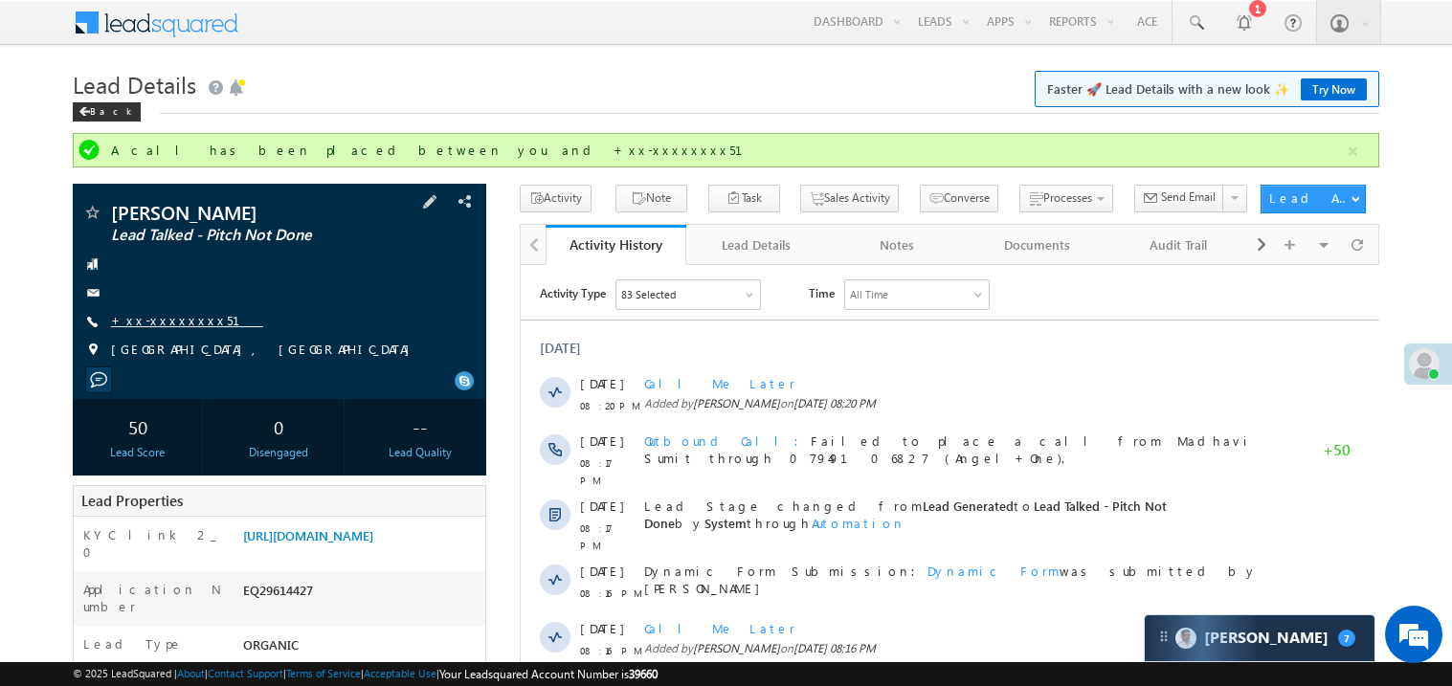
click at [186, 317] on link "+xx-xxxxxxxx51" at bounding box center [187, 320] width 152 height 16
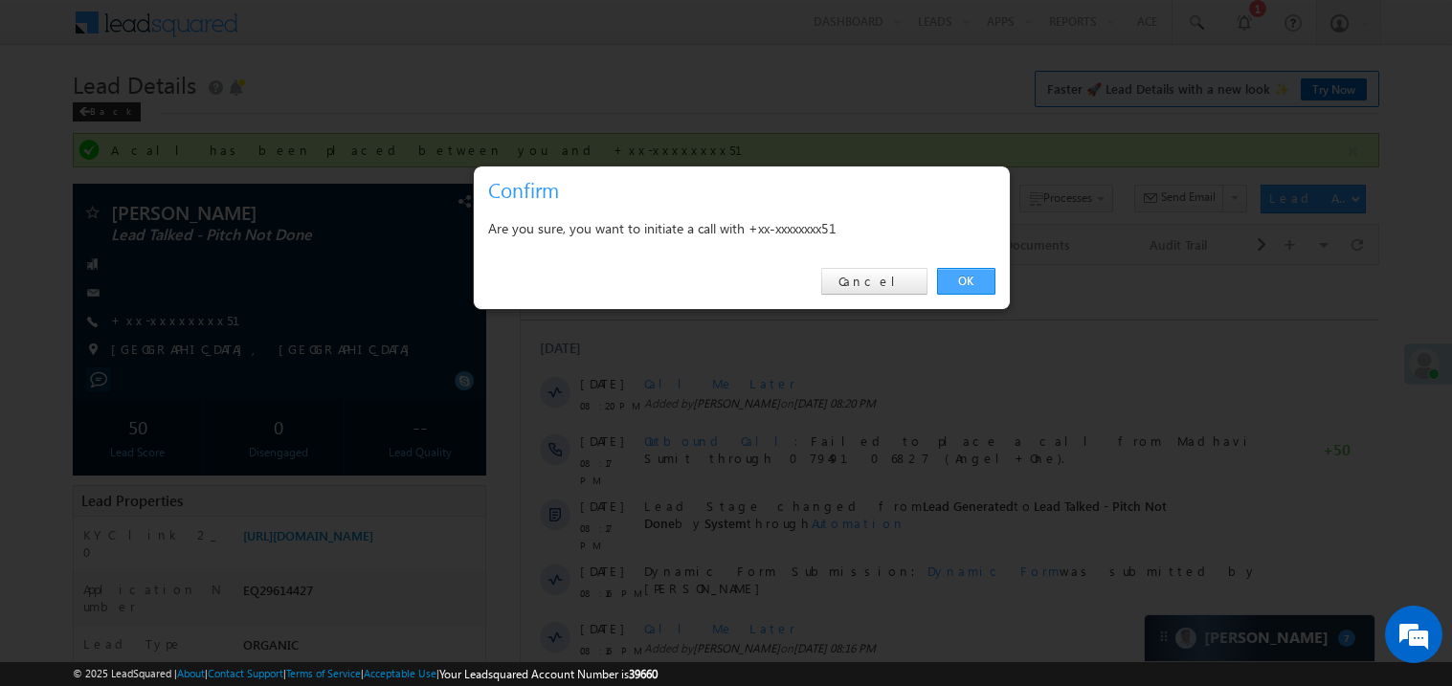
click at [970, 283] on link "OK" at bounding box center [966, 281] width 58 height 27
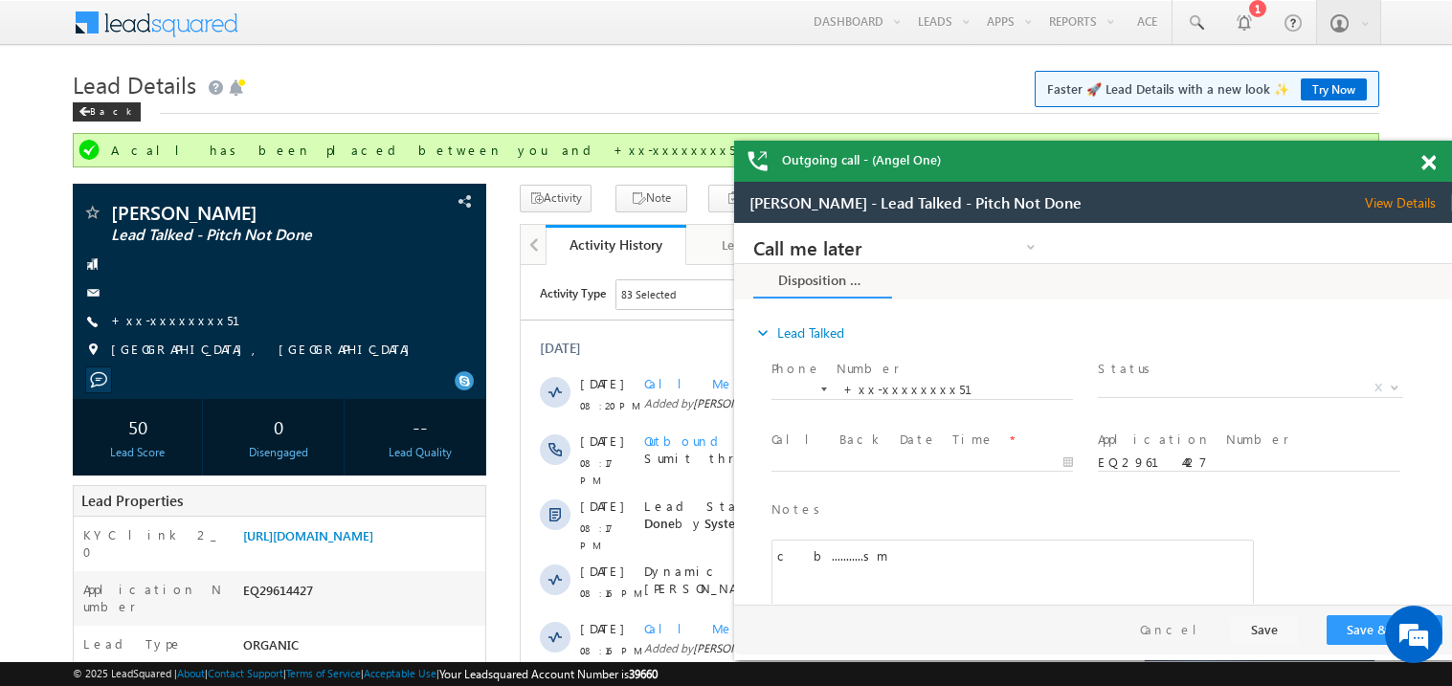
click at [1429, 165] on span at bounding box center [1429, 163] width 14 height 16
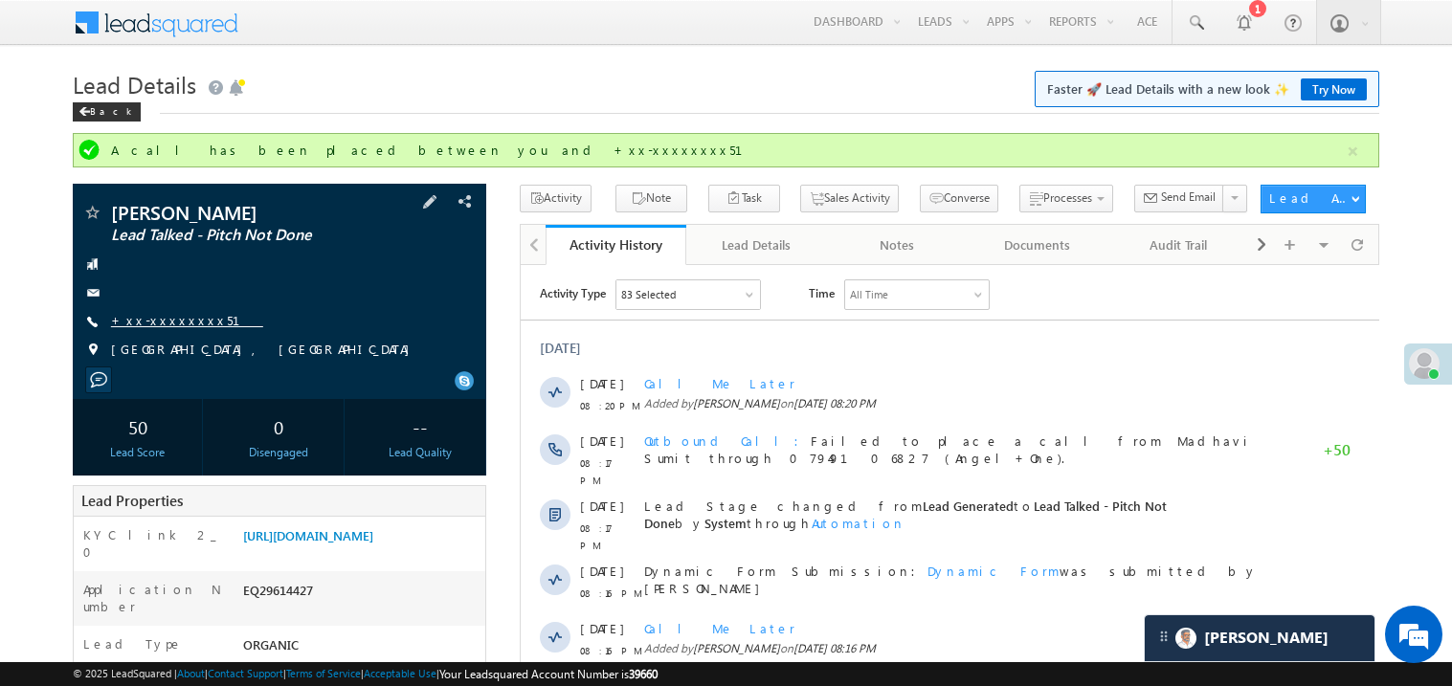
click at [172, 324] on link "+xx-xxxxxxxx51" at bounding box center [187, 320] width 152 height 16
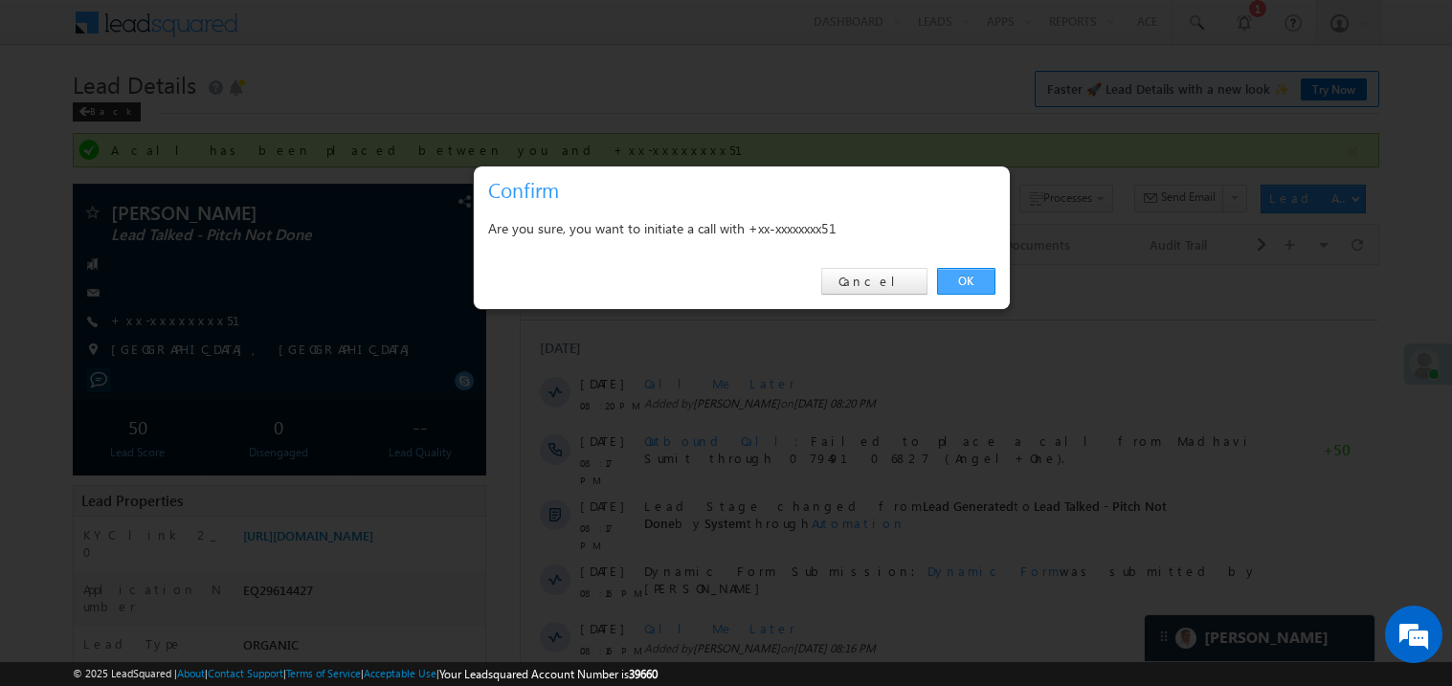
click at [961, 278] on link "OK" at bounding box center [966, 281] width 58 height 27
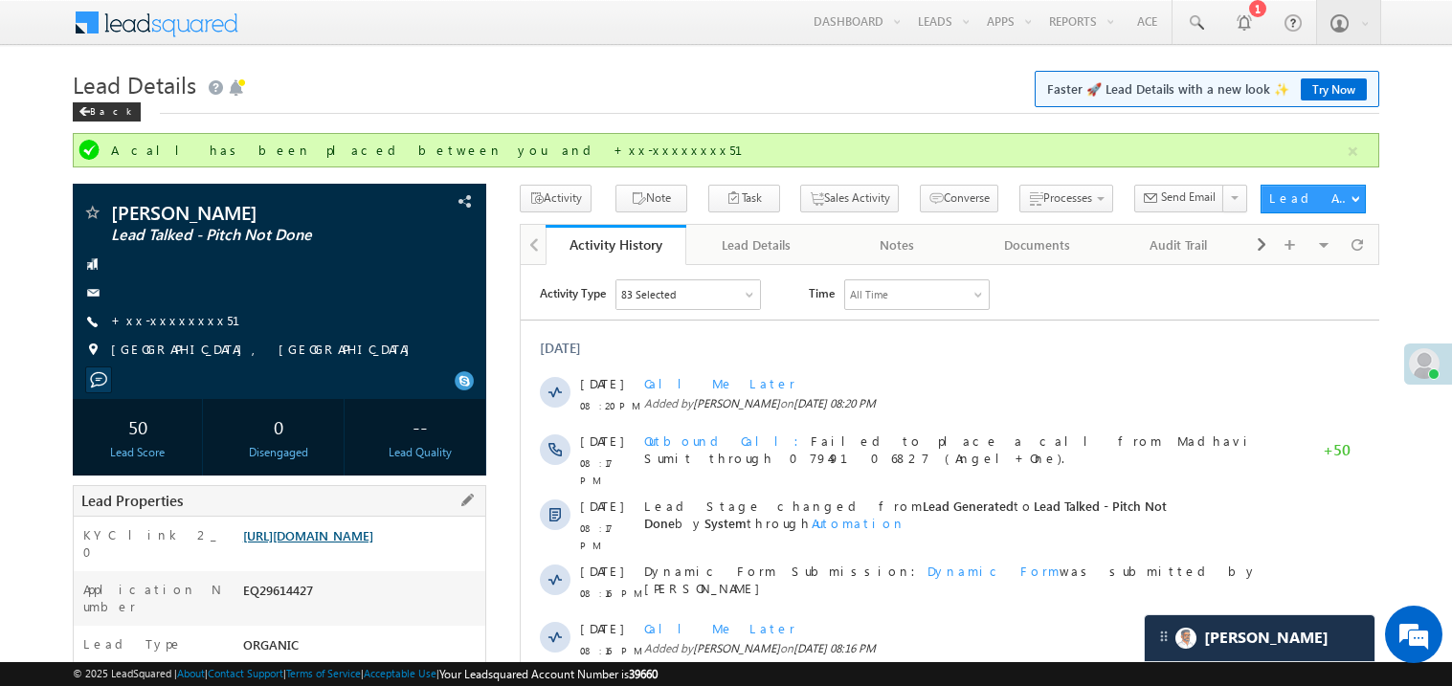
click at [373, 530] on link "https://angelbroking1-pk3em7sa.customui-test.leadsquared.com?leadId=f7b96c5d-92…" at bounding box center [308, 536] width 130 height 16
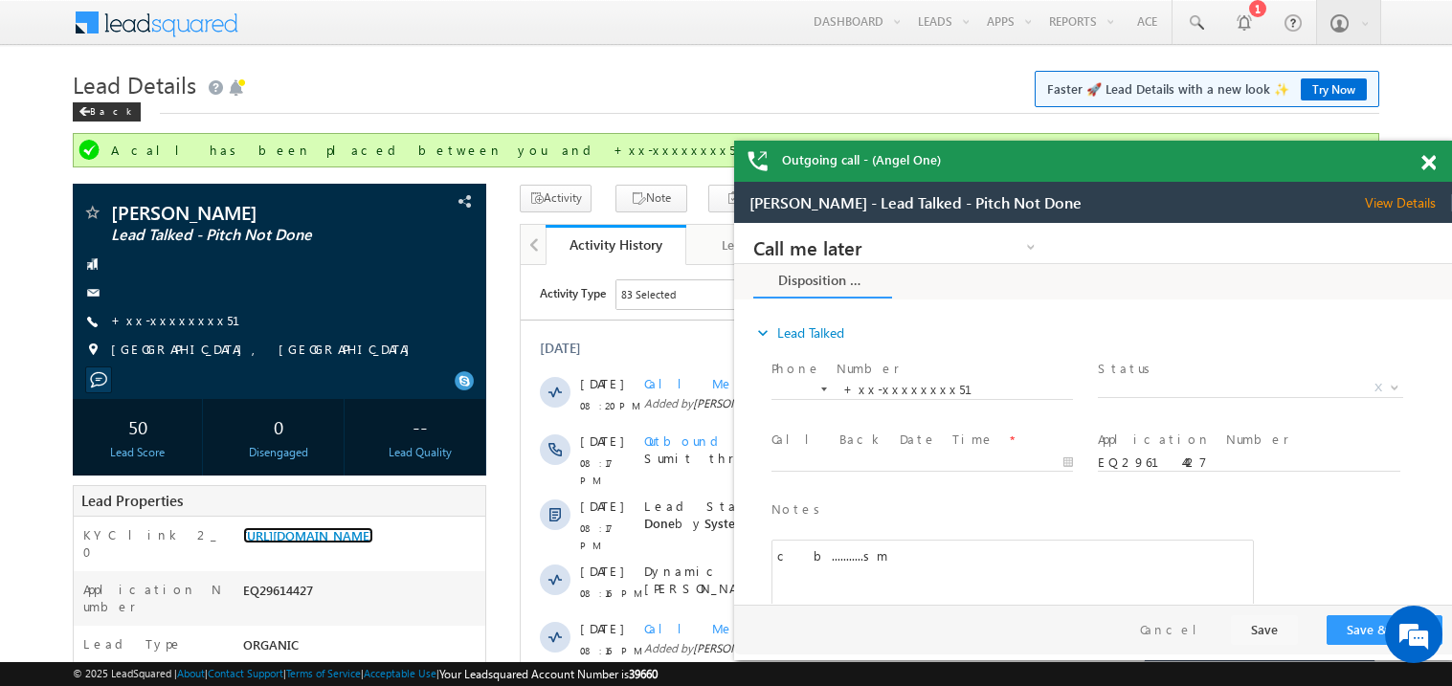
click at [1429, 165] on span at bounding box center [1429, 163] width 14 height 16
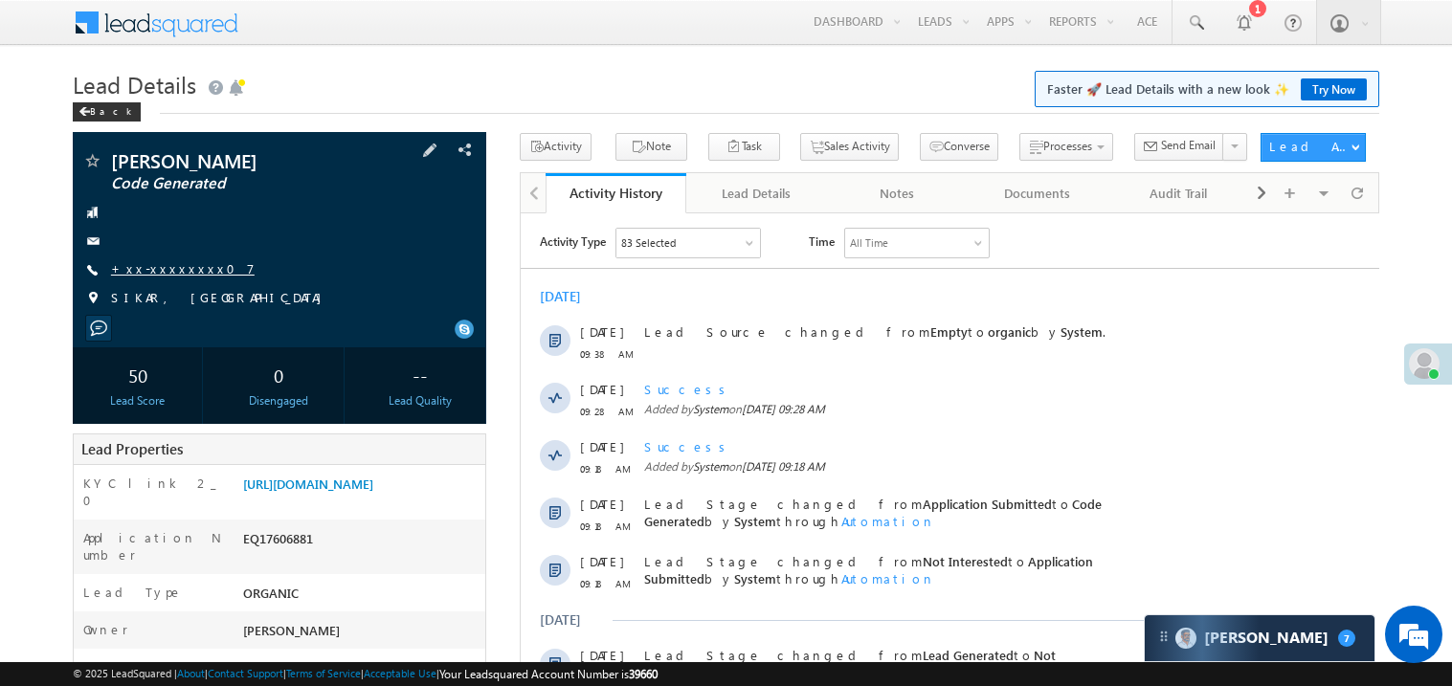
click at [178, 274] on link "+xx-xxxxxxxx07" at bounding box center [183, 268] width 144 height 16
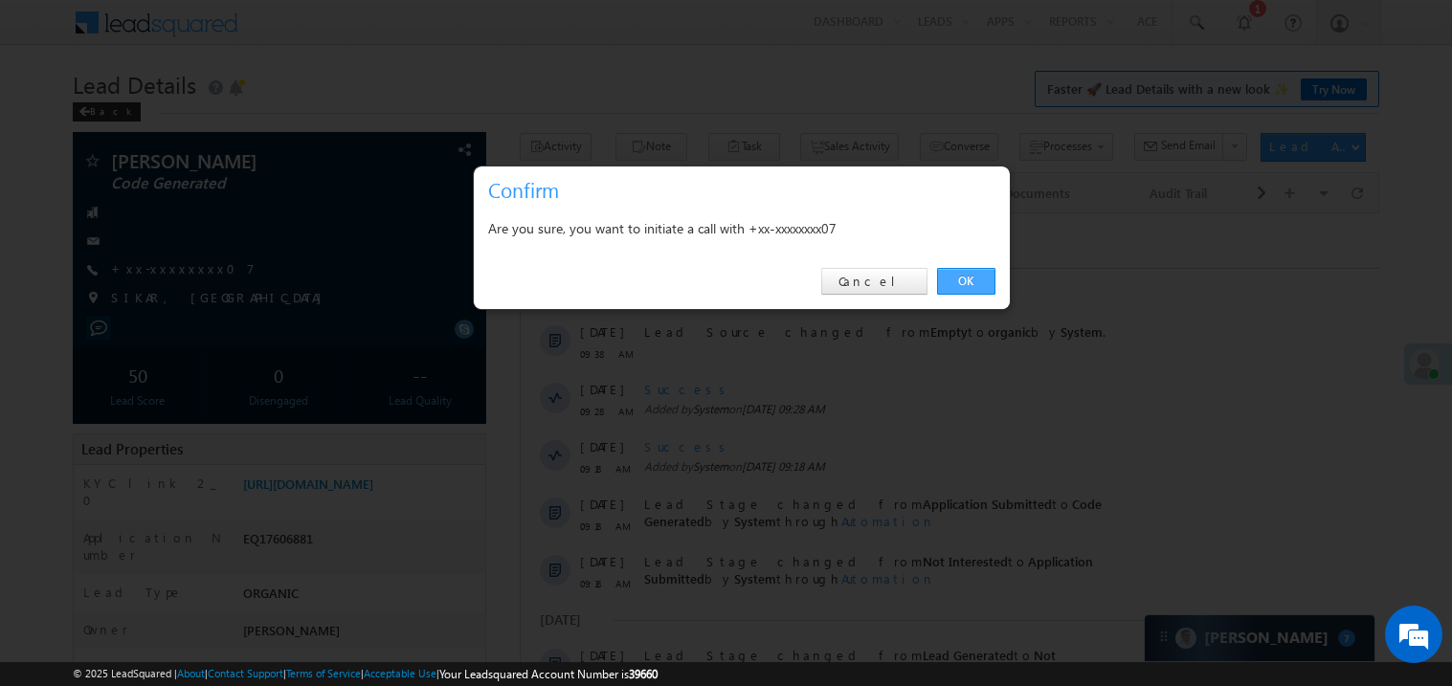
click at [966, 281] on link "OK" at bounding box center [966, 281] width 58 height 27
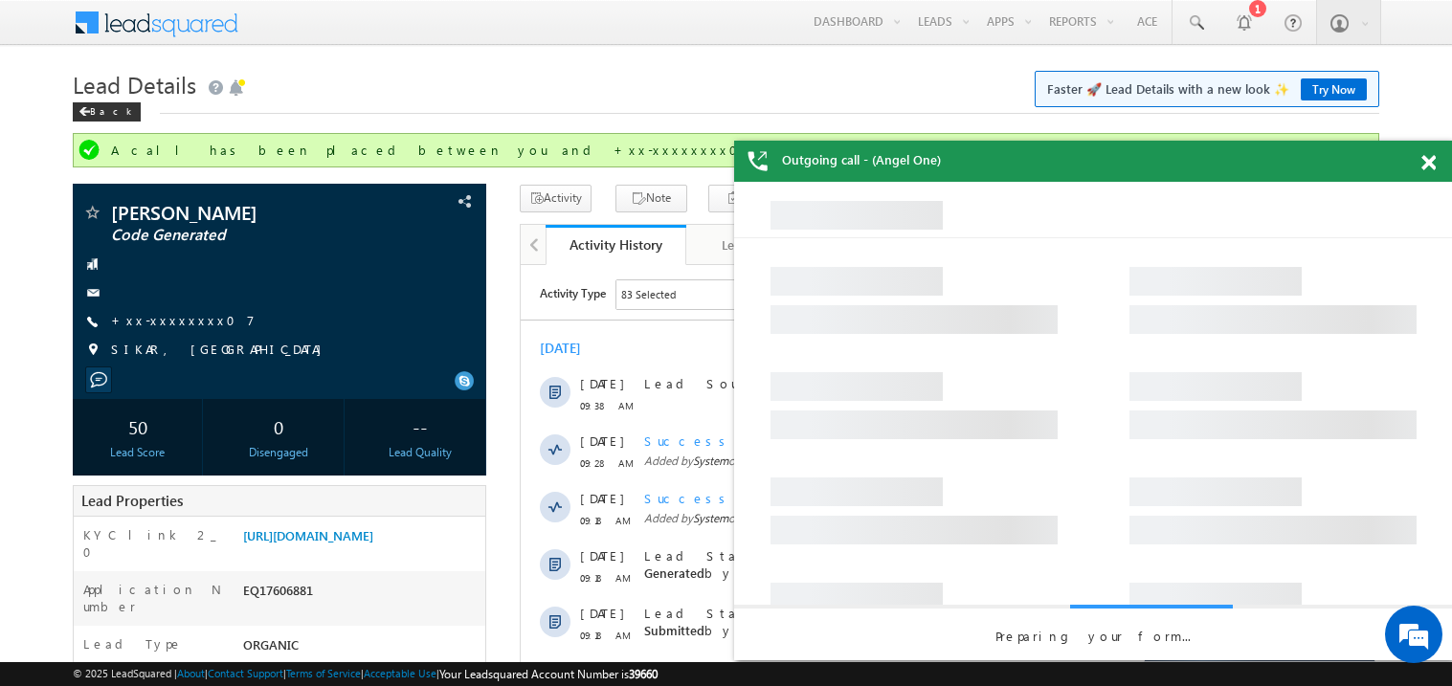
click at [1429, 156] on span at bounding box center [1429, 163] width 14 height 16
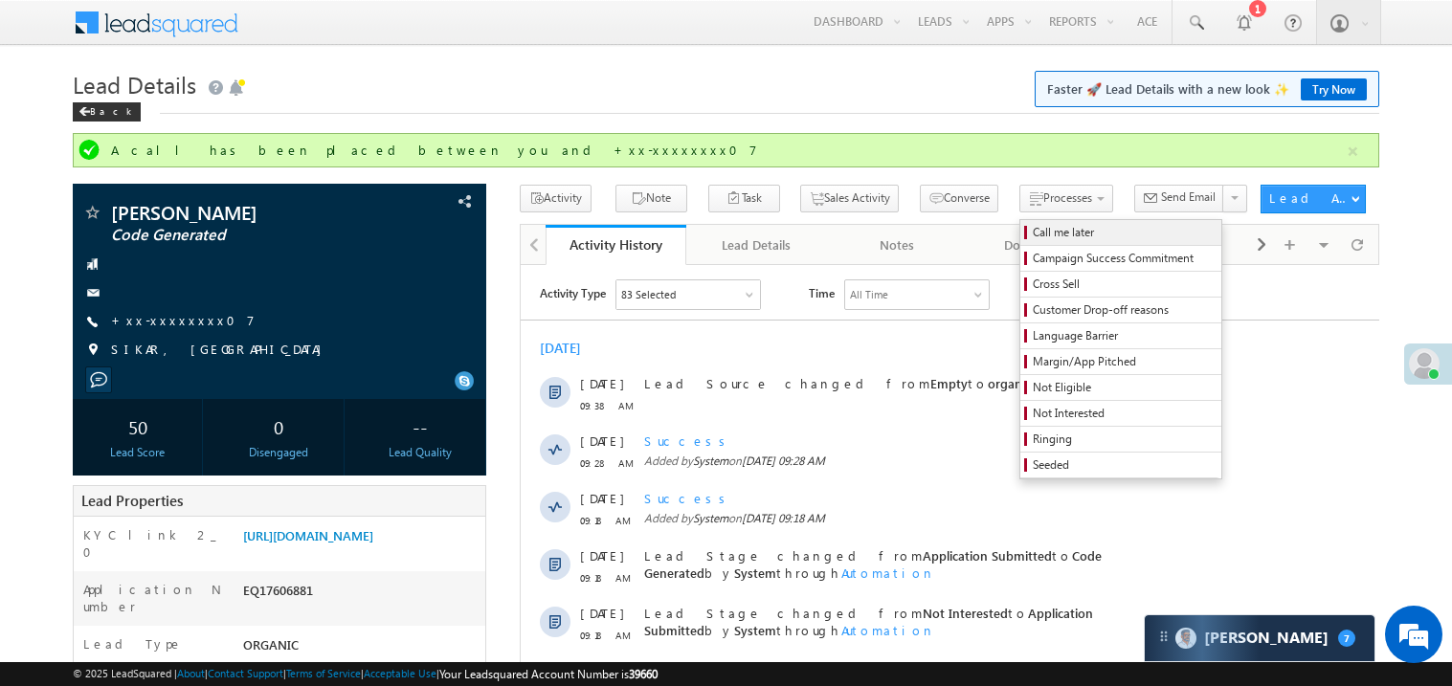
click at [1033, 226] on span "Call me later" at bounding box center [1124, 232] width 182 height 17
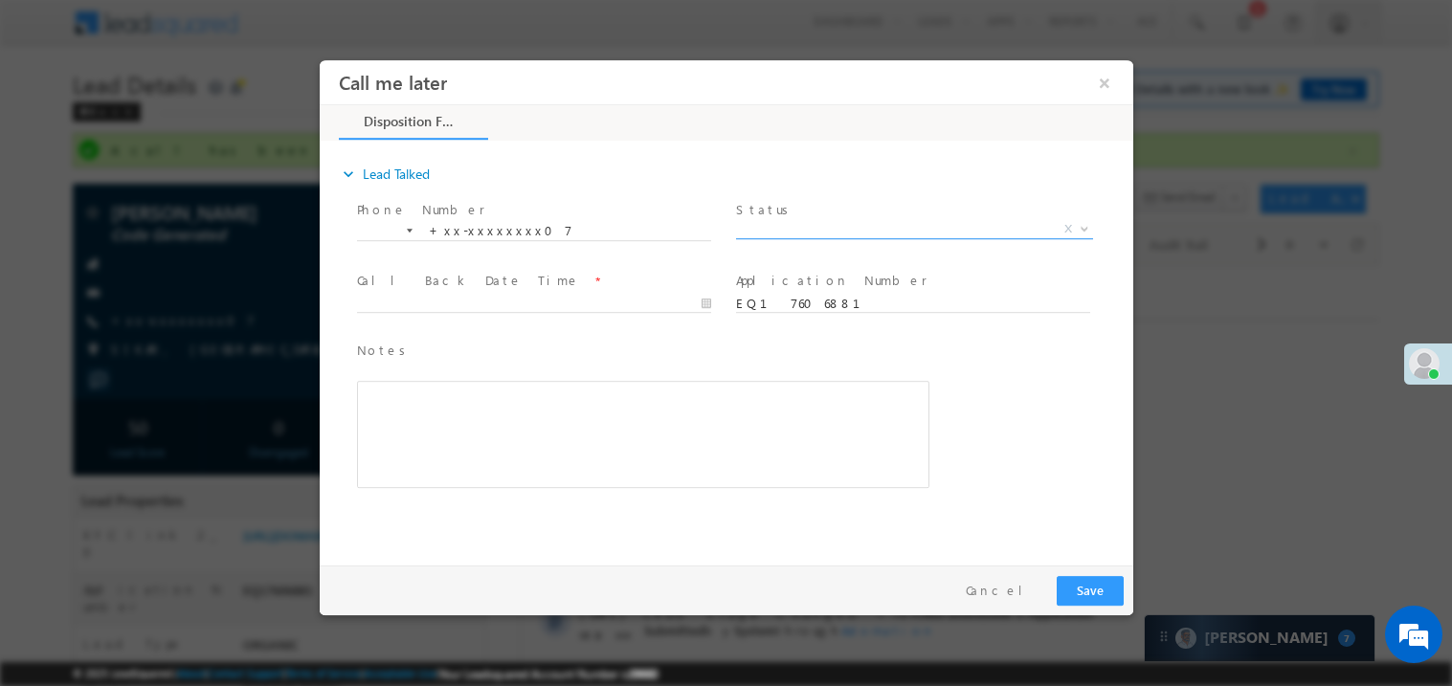
click at [793, 234] on span "X" at bounding box center [913, 228] width 357 height 19
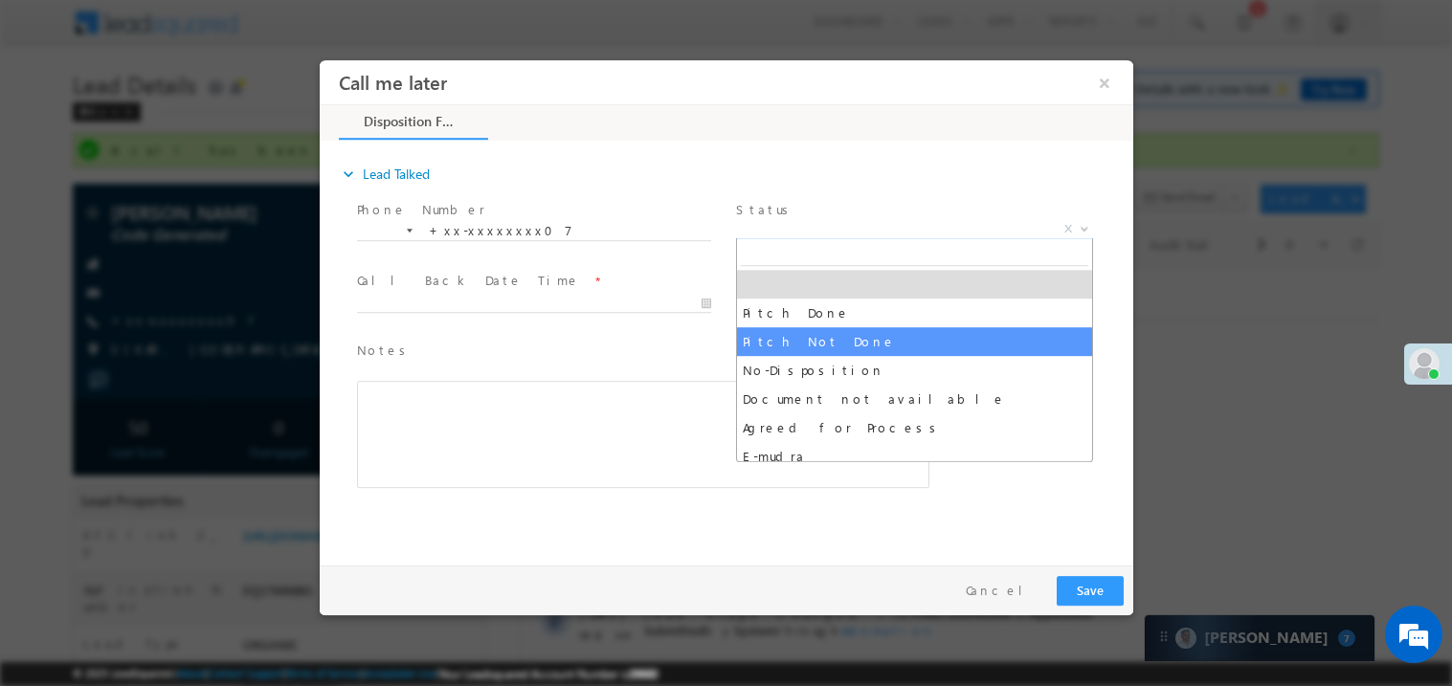
select select "Pitch Not Done"
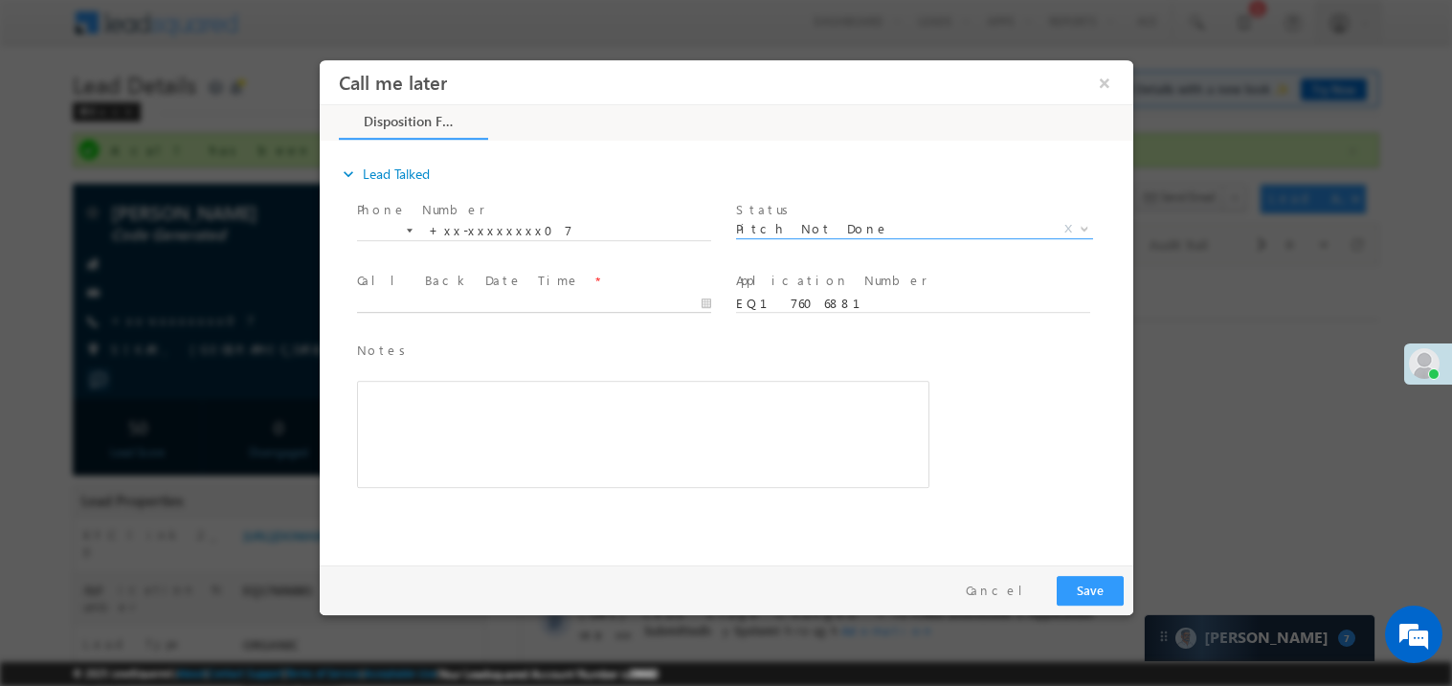
click at [439, 301] on body "Call me later ×" at bounding box center [726, 307] width 814 height 497
type input "09/26/25 8:48 PM"
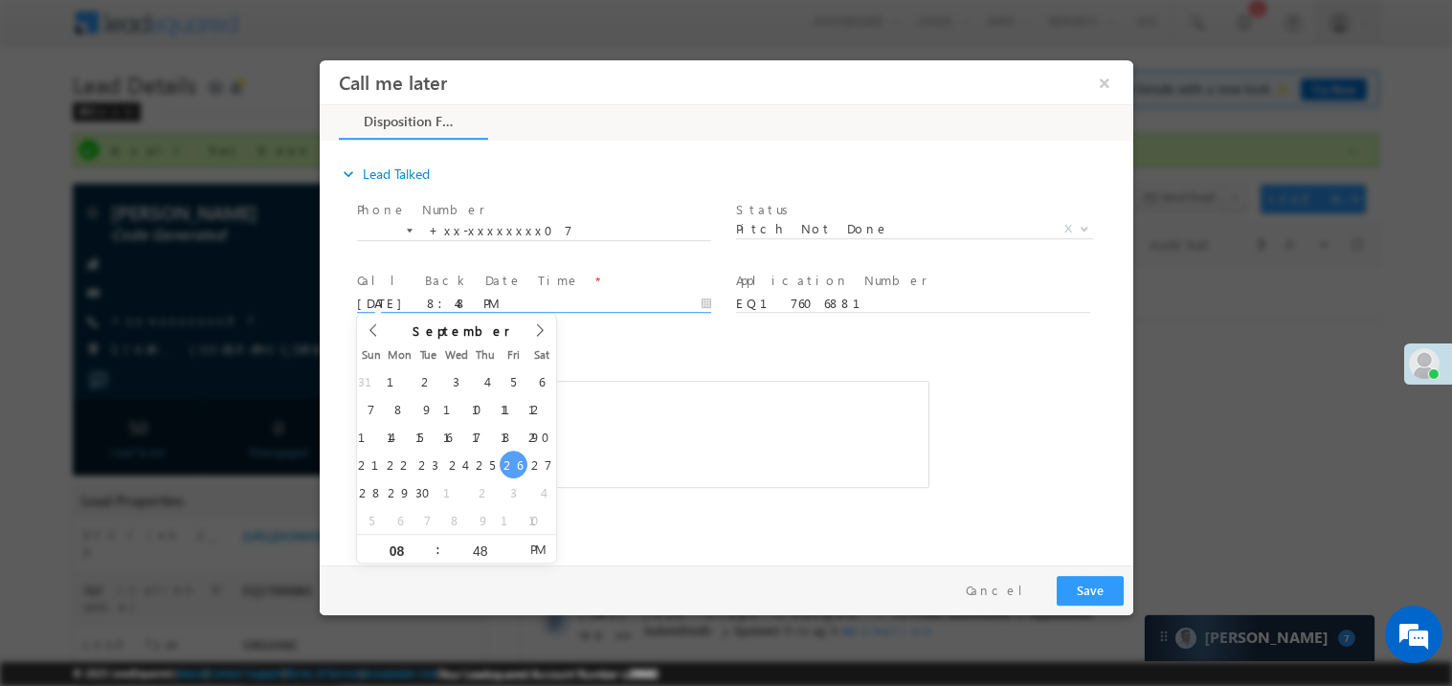
click at [641, 461] on div "Rich Text Editor, 40788eee-0fb2-11ec-a811-0adc8a9d82c2__tab1__section1__Notes__…" at bounding box center [642, 433] width 573 height 107
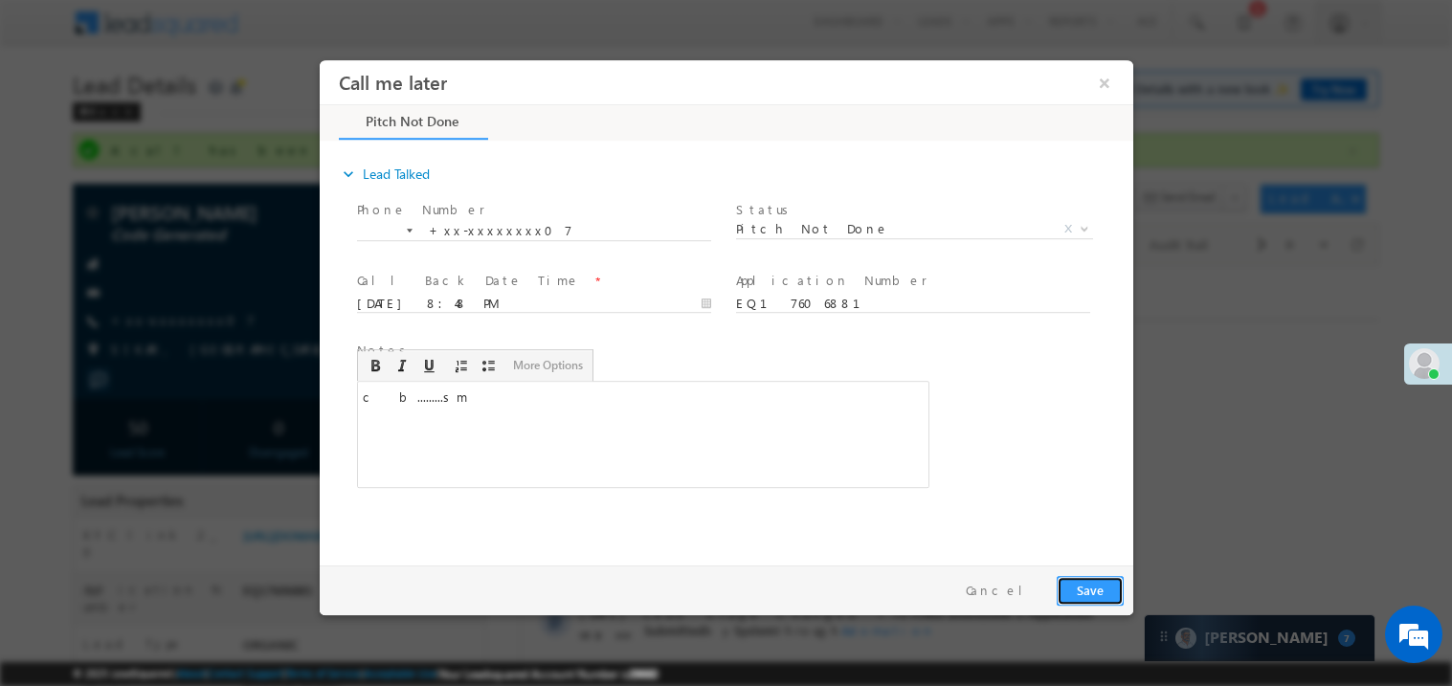
click at [1095, 590] on button "Save" at bounding box center [1089, 590] width 67 height 30
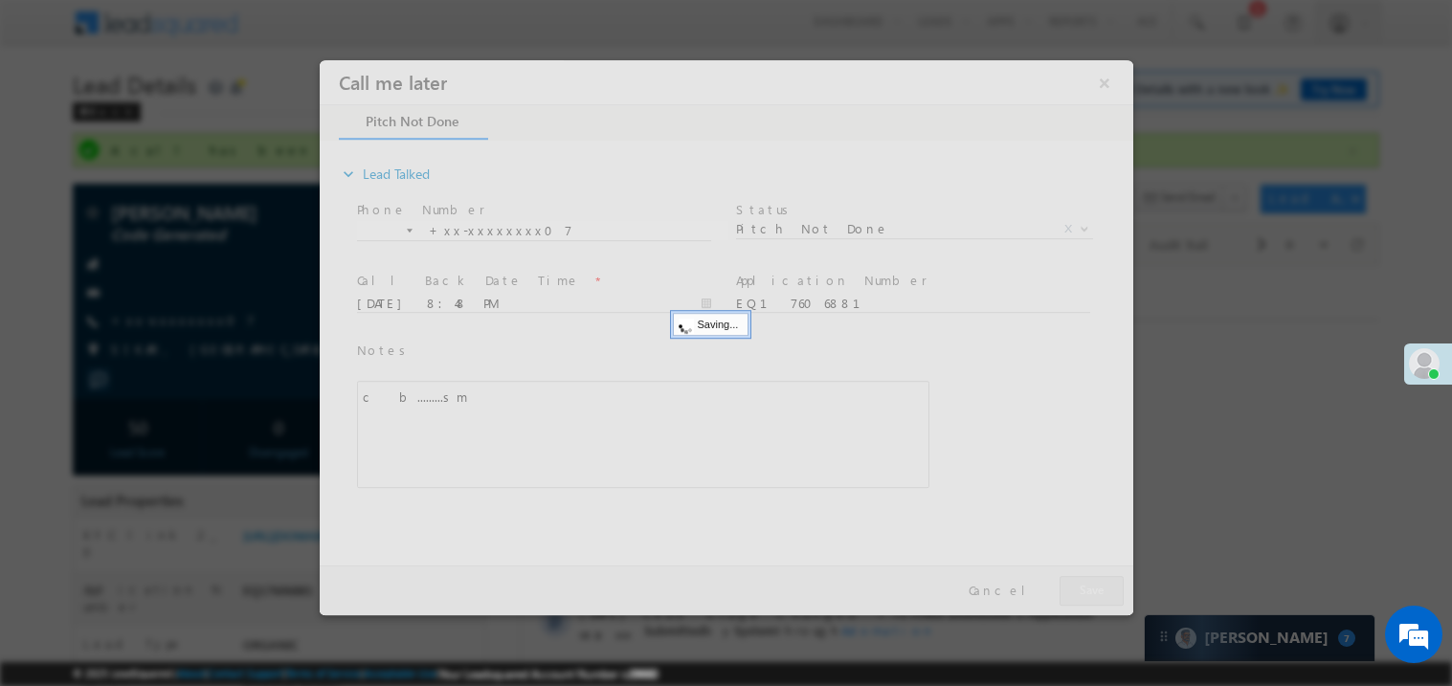
click at [1095, 590] on div at bounding box center [726, 336] width 814 height 555
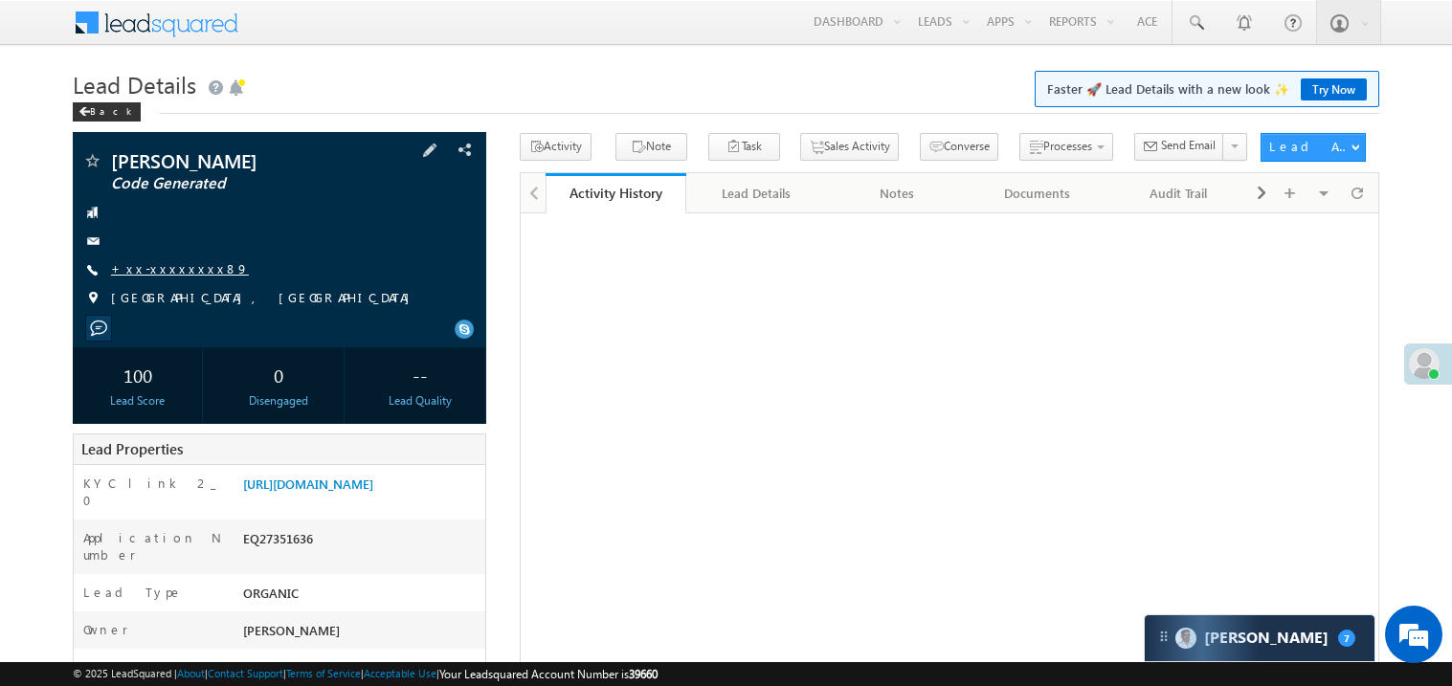
click at [179, 264] on link "+xx-xxxxxxxx89" at bounding box center [180, 268] width 138 height 16
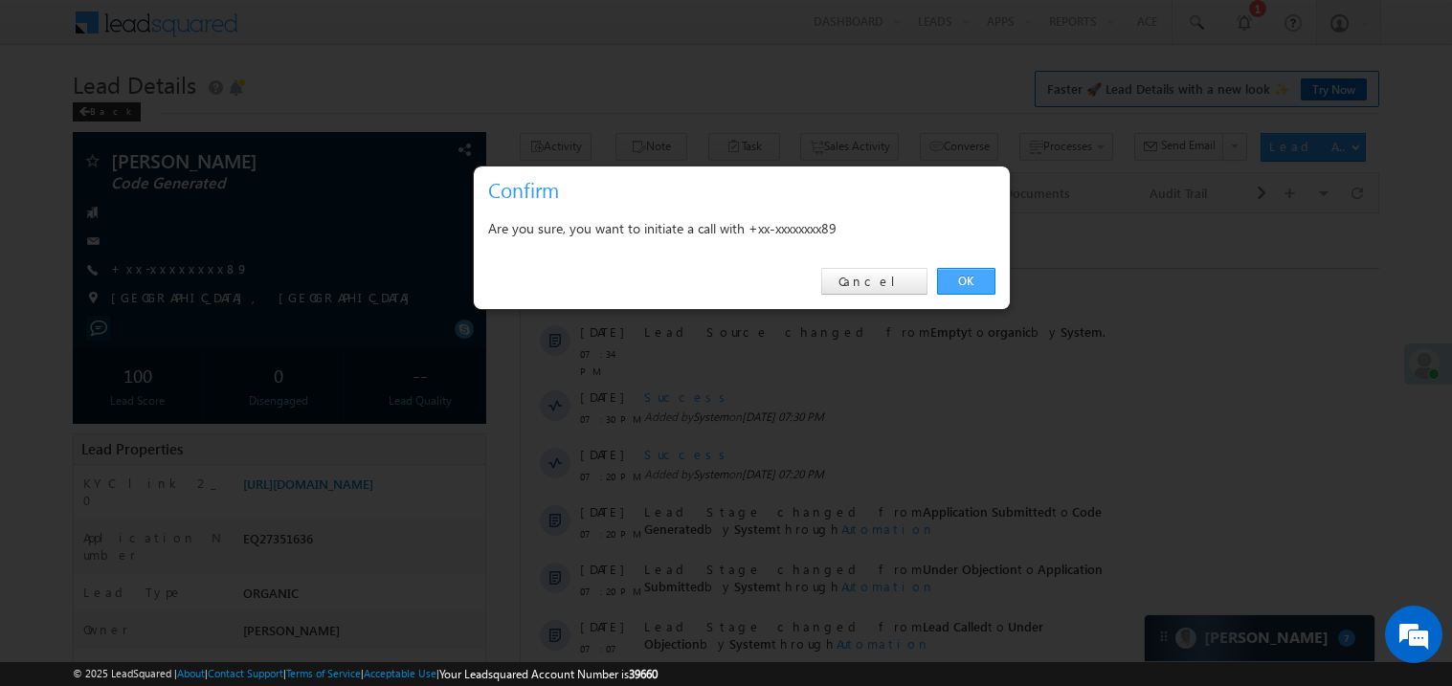
click at [967, 283] on link "OK" at bounding box center [966, 281] width 58 height 27
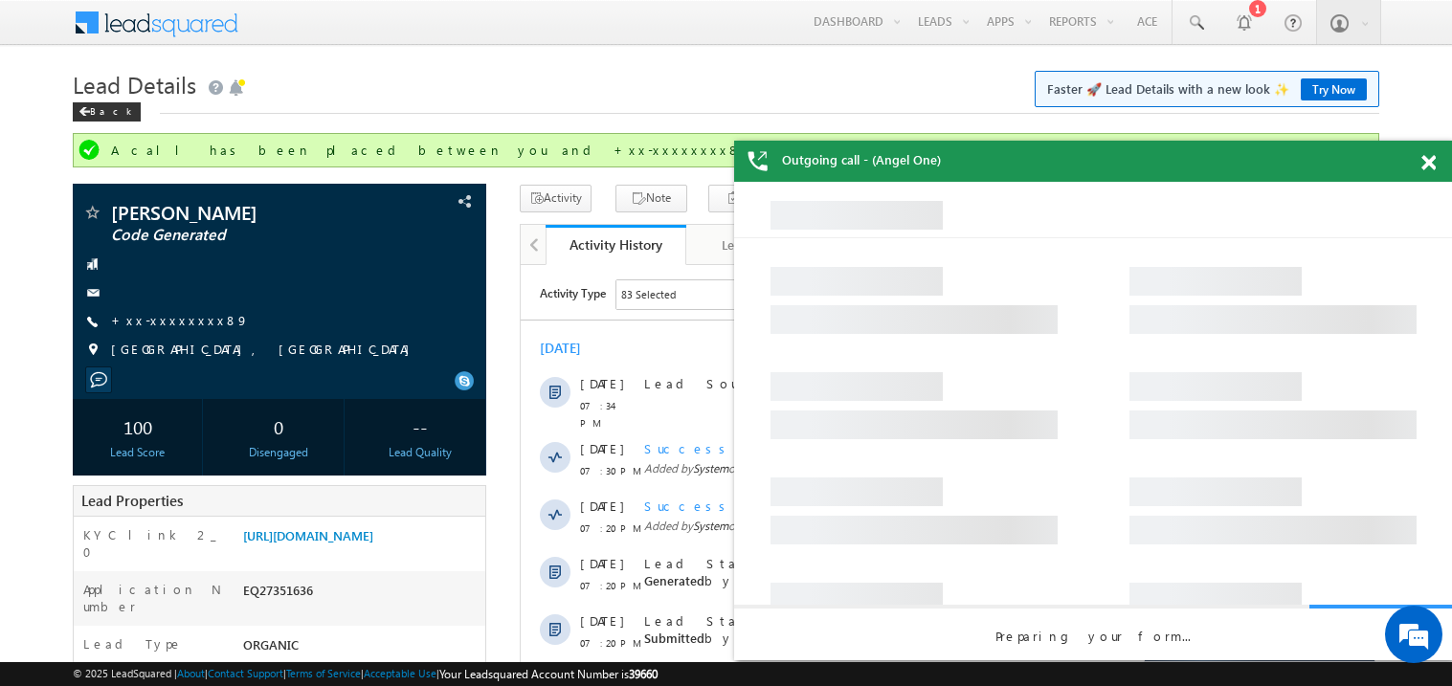
click at [1430, 164] on span at bounding box center [1429, 163] width 14 height 16
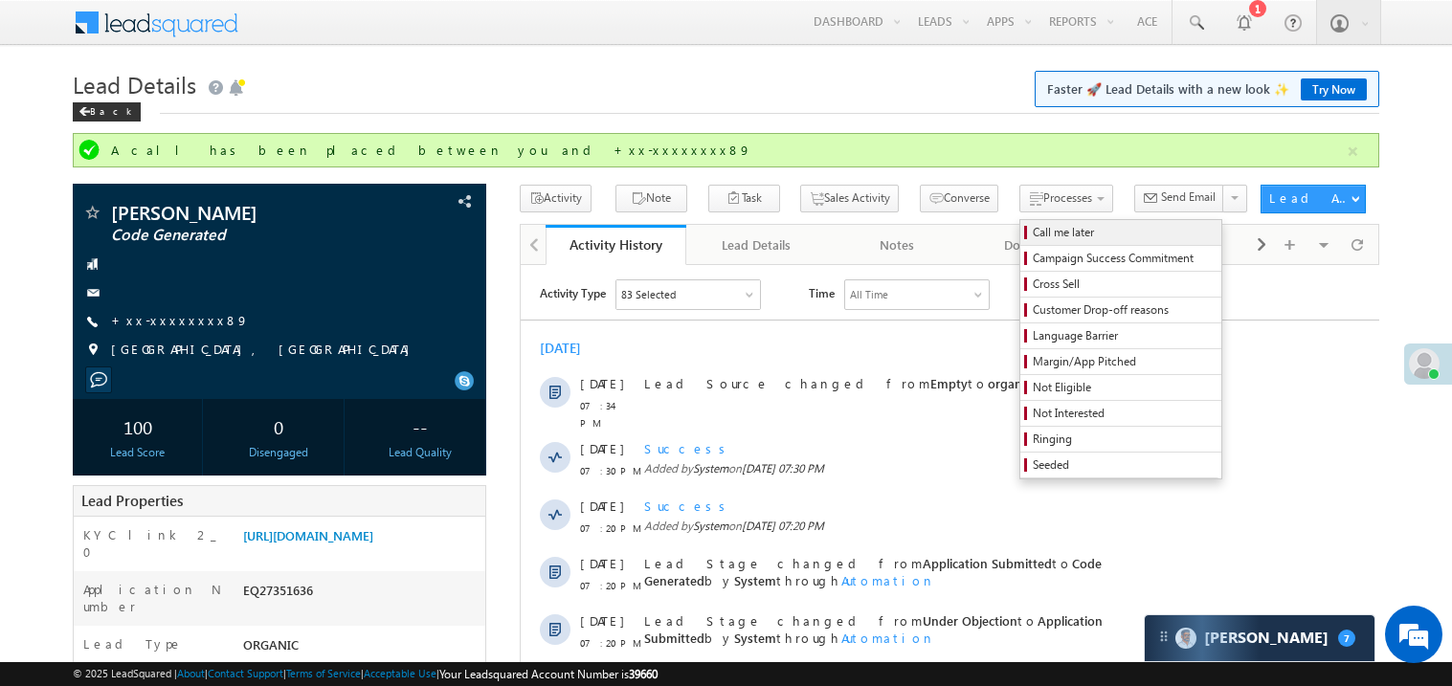
click at [1033, 231] on span "Call me later" at bounding box center [1124, 232] width 182 height 17
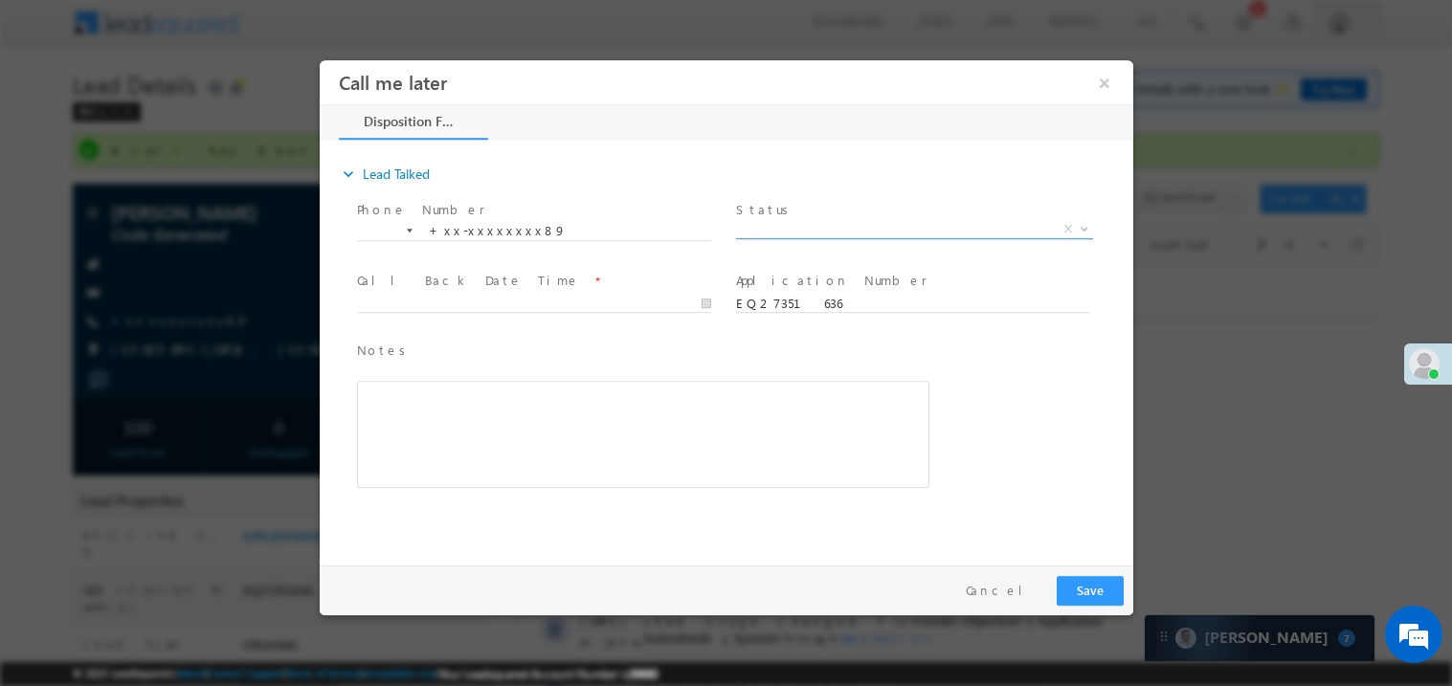
click at [774, 221] on span "X" at bounding box center [913, 228] width 357 height 19
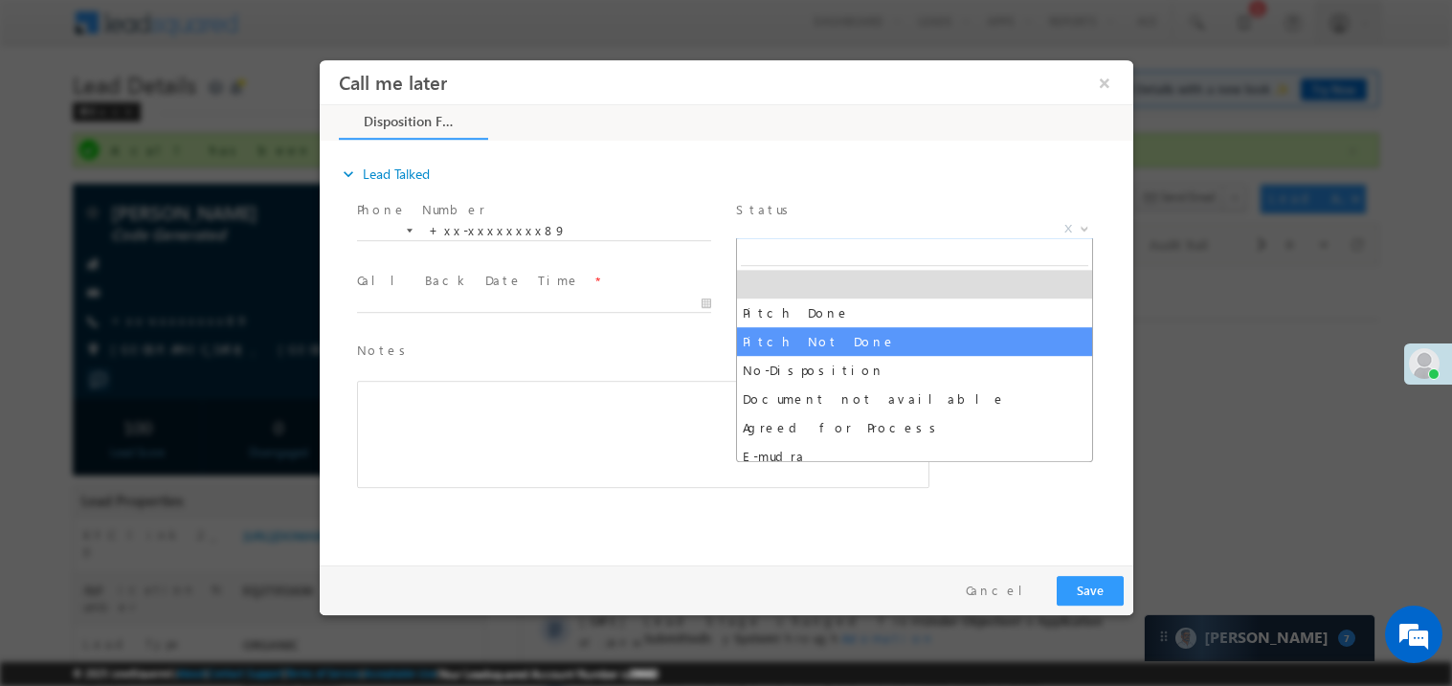
select select "Pitch Not Done"
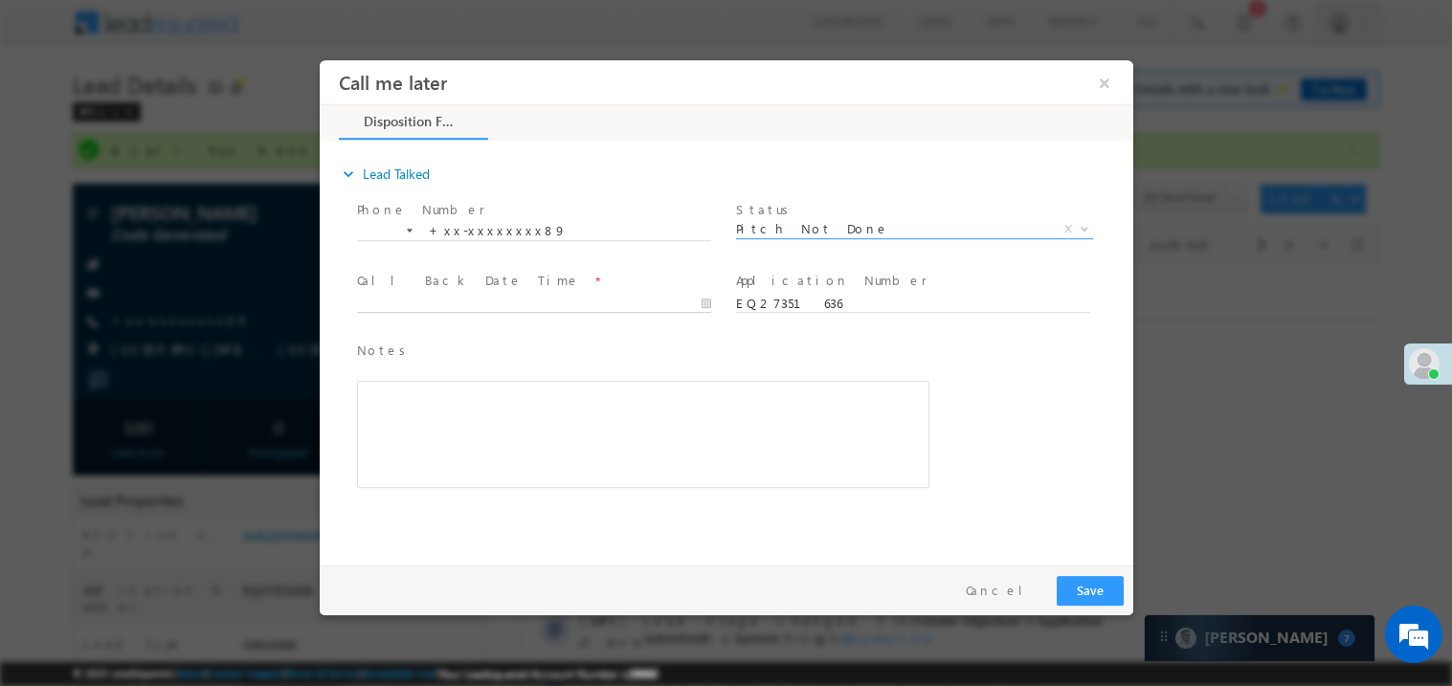
click at [425, 295] on body "Call me later ×" at bounding box center [726, 307] width 814 height 497
type input "09/26/25 8:50 PM"
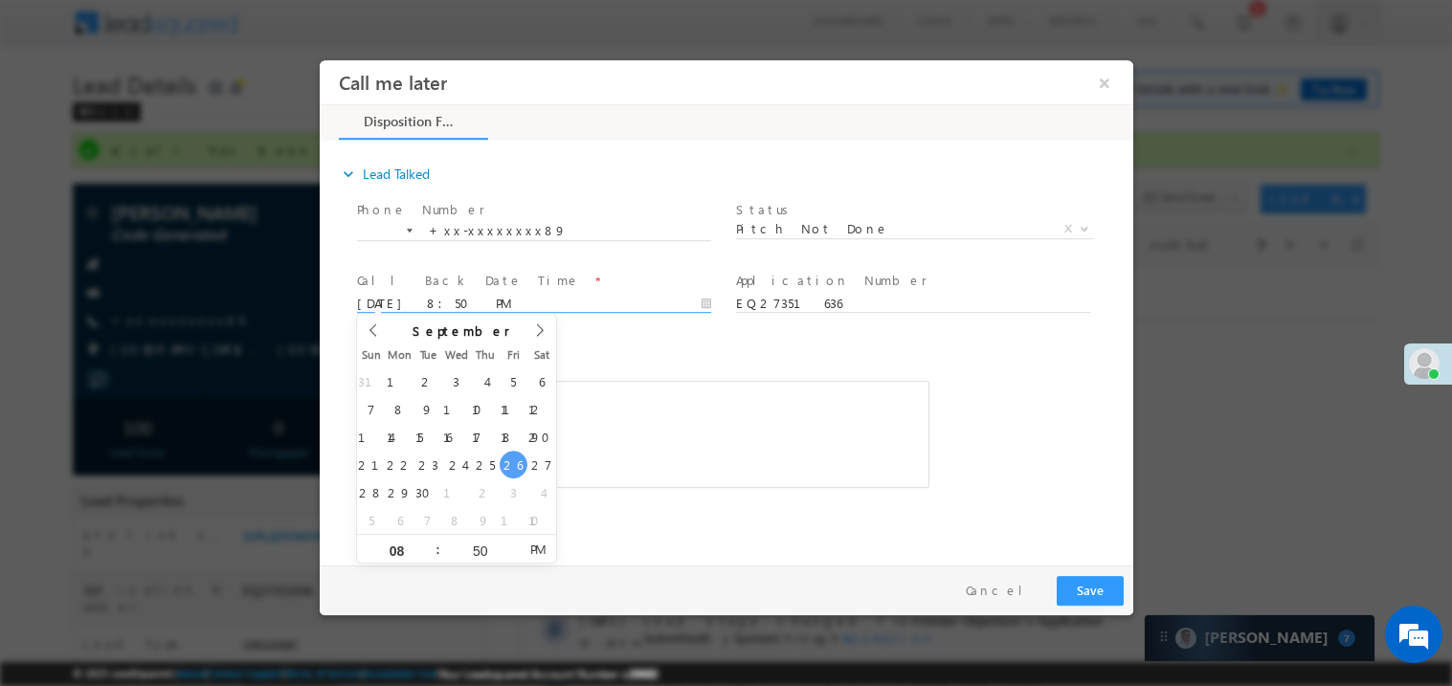
click at [738, 449] on div "Rich Text Editor, 40788eee-0fb2-11ec-a811-0adc8a9d82c2__tab1__section1__Notes__…" at bounding box center [642, 433] width 573 height 107
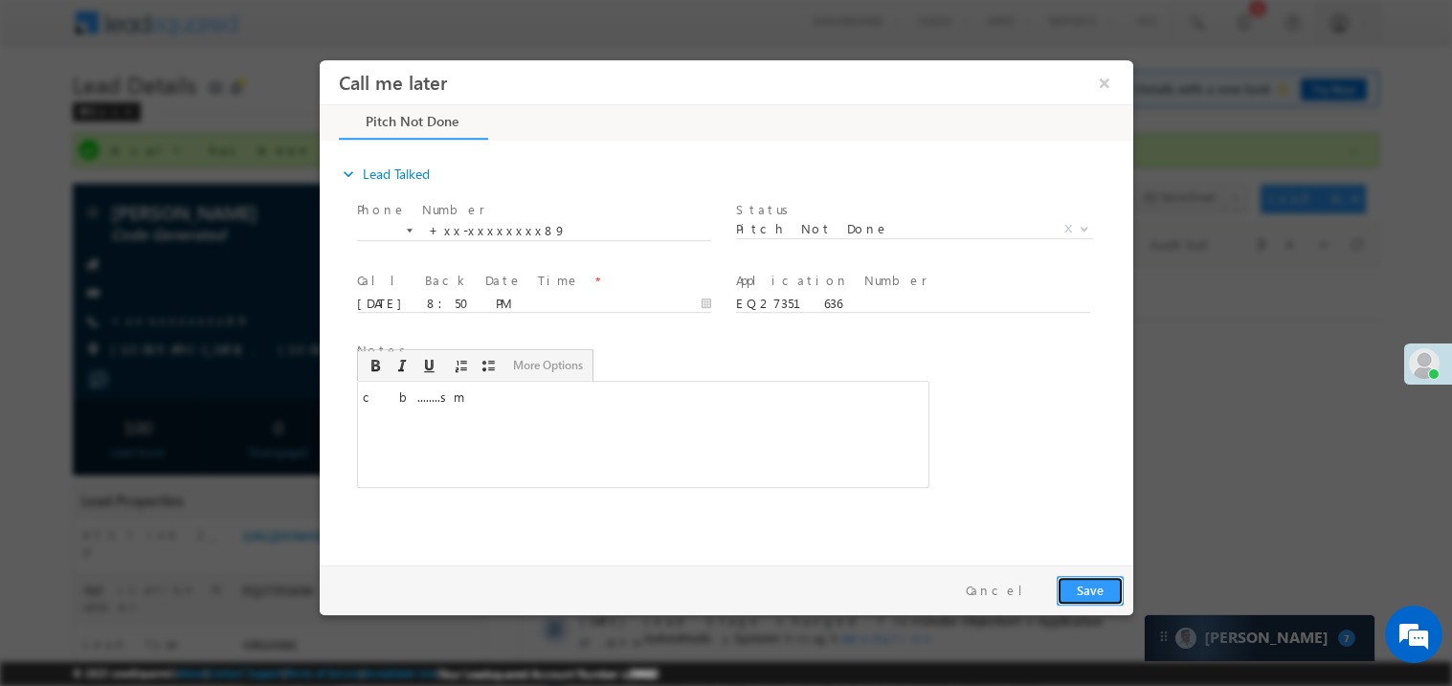
click at [1089, 582] on button "Save" at bounding box center [1089, 590] width 67 height 30
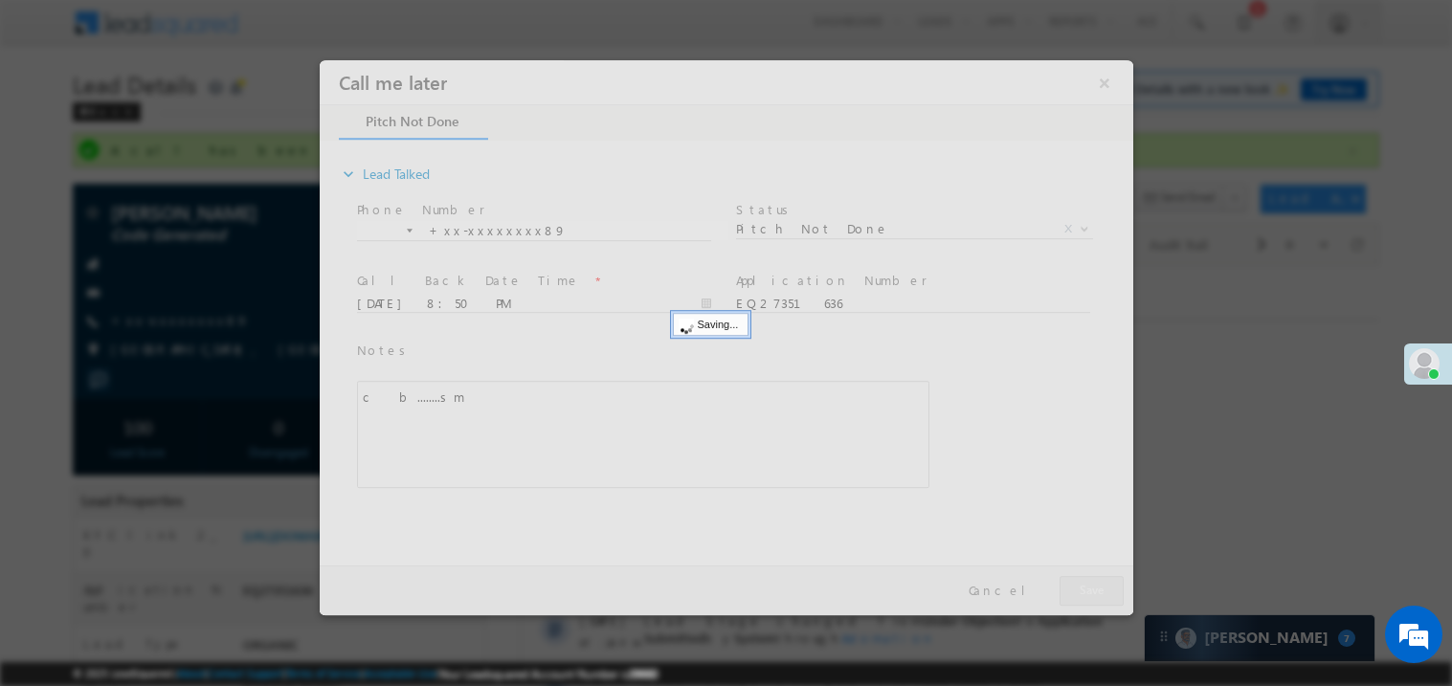
click at [1089, 582] on div at bounding box center [726, 336] width 814 height 555
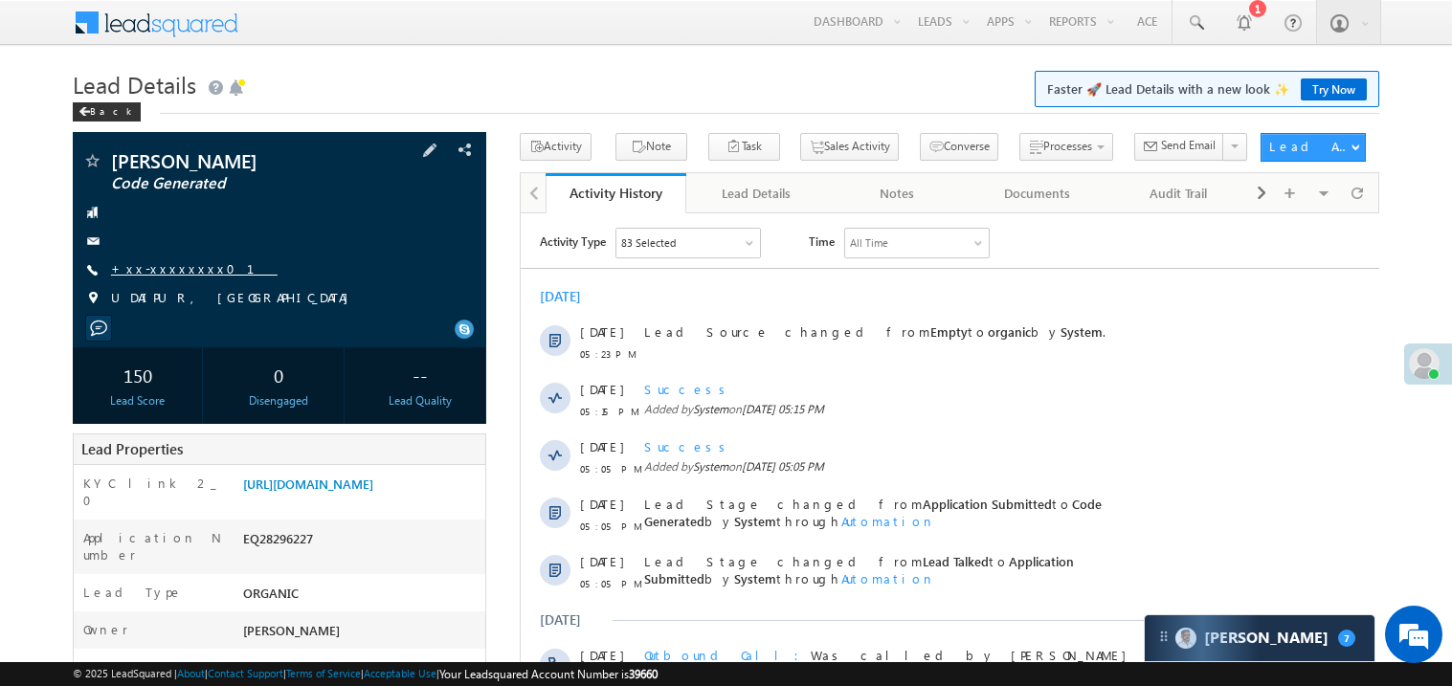
click at [174, 268] on link "+xx-xxxxxxxx01" at bounding box center [194, 268] width 167 height 16
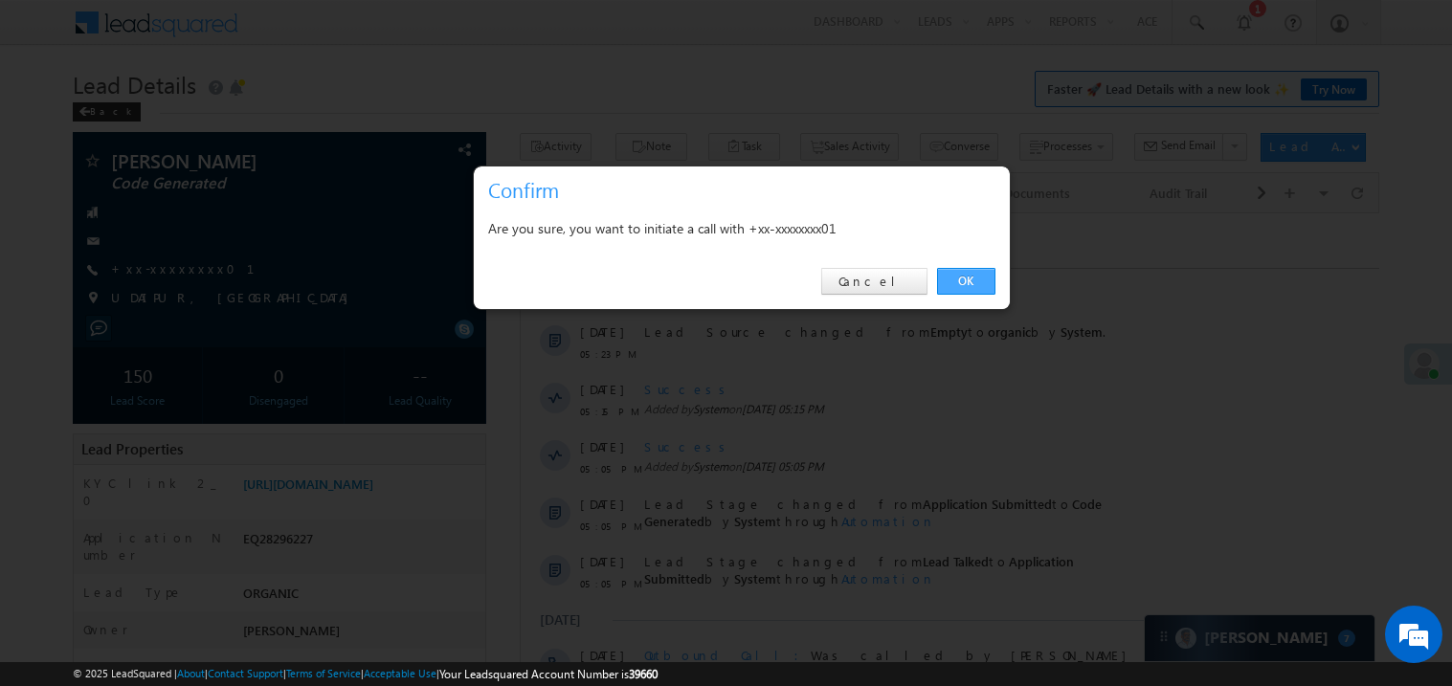
click at [972, 281] on link "OK" at bounding box center [966, 281] width 58 height 27
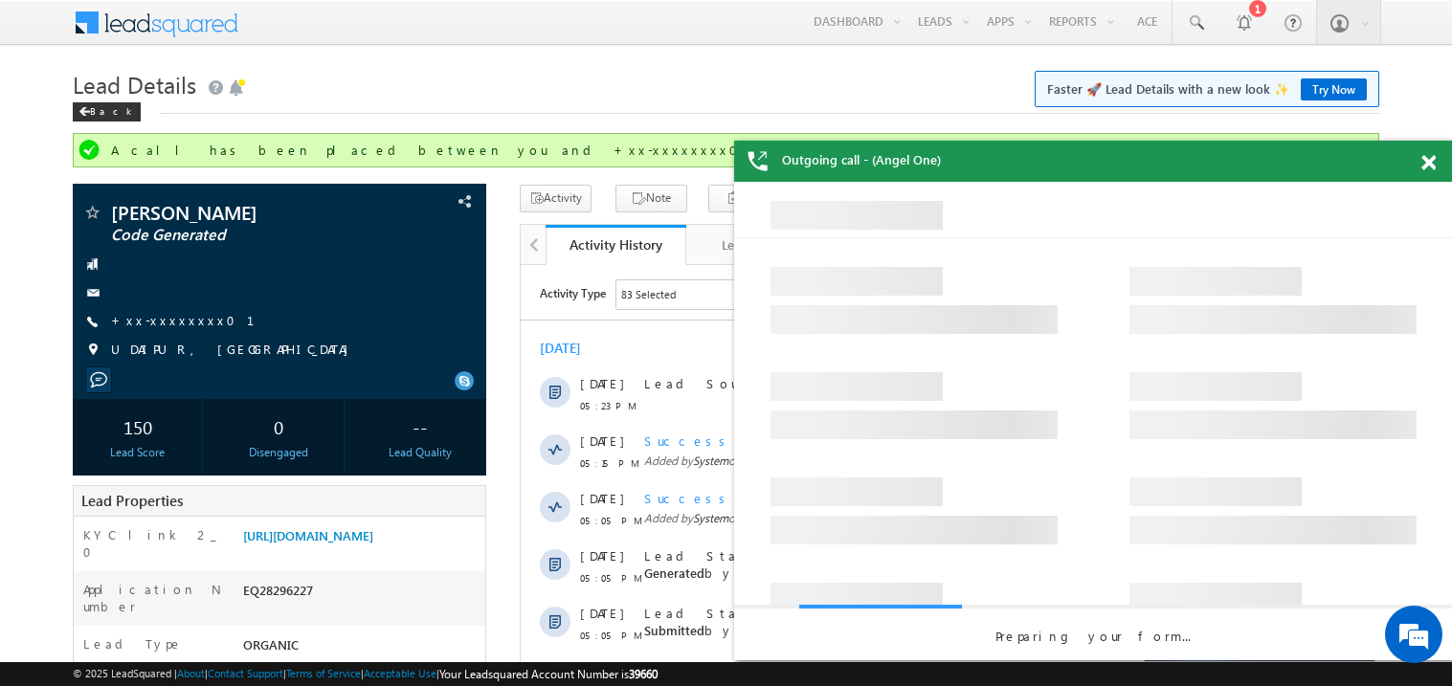
click at [1429, 156] on span at bounding box center [1429, 163] width 14 height 16
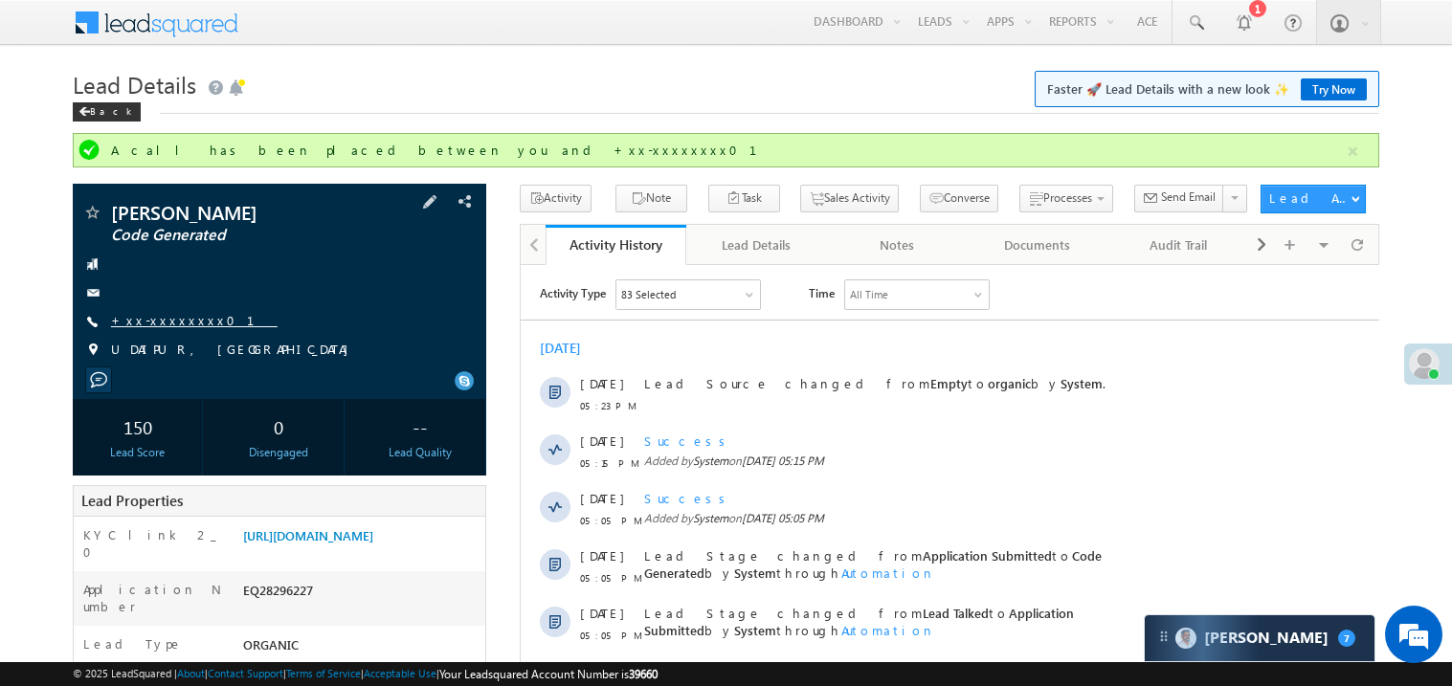
click at [166, 321] on link "+xx-xxxxxxxx01" at bounding box center [194, 320] width 167 height 16
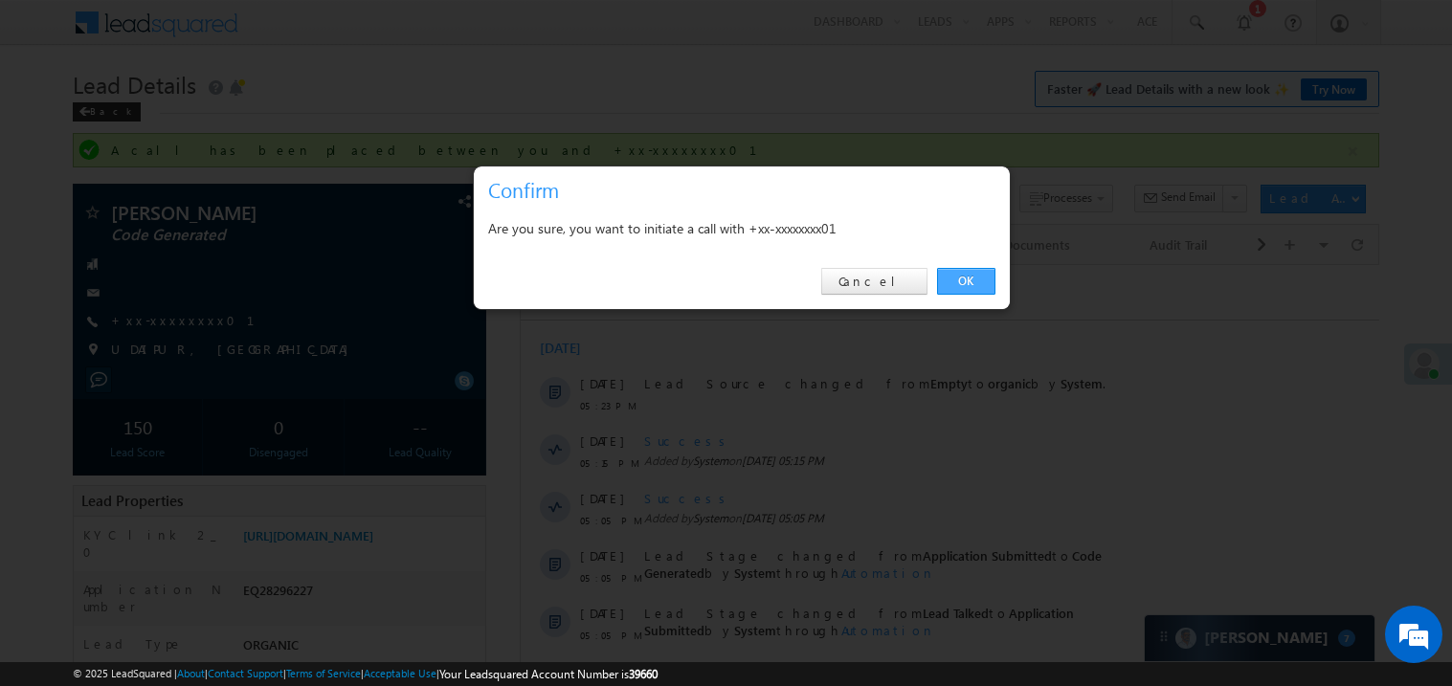
click at [969, 275] on link "OK" at bounding box center [966, 281] width 58 height 27
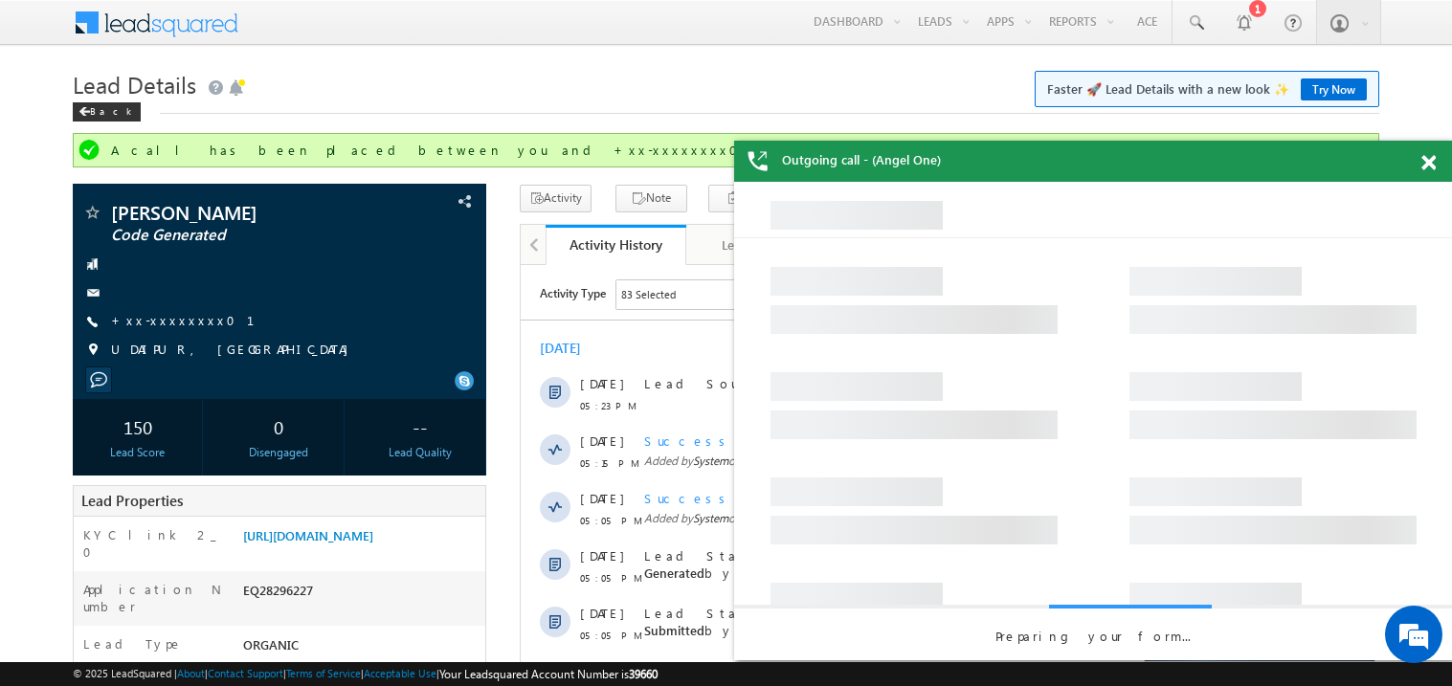
click at [1429, 163] on span at bounding box center [1429, 163] width 14 height 16
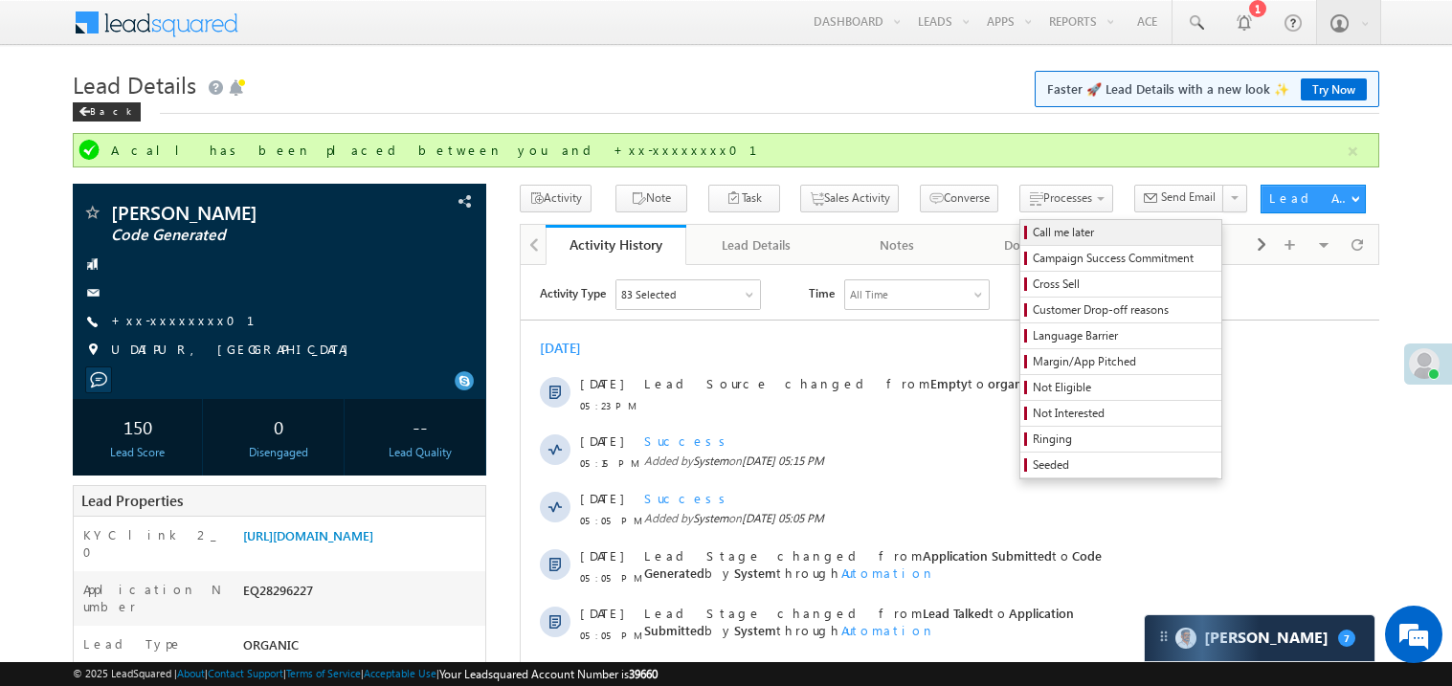
click at [1033, 235] on span "Call me later" at bounding box center [1124, 232] width 182 height 17
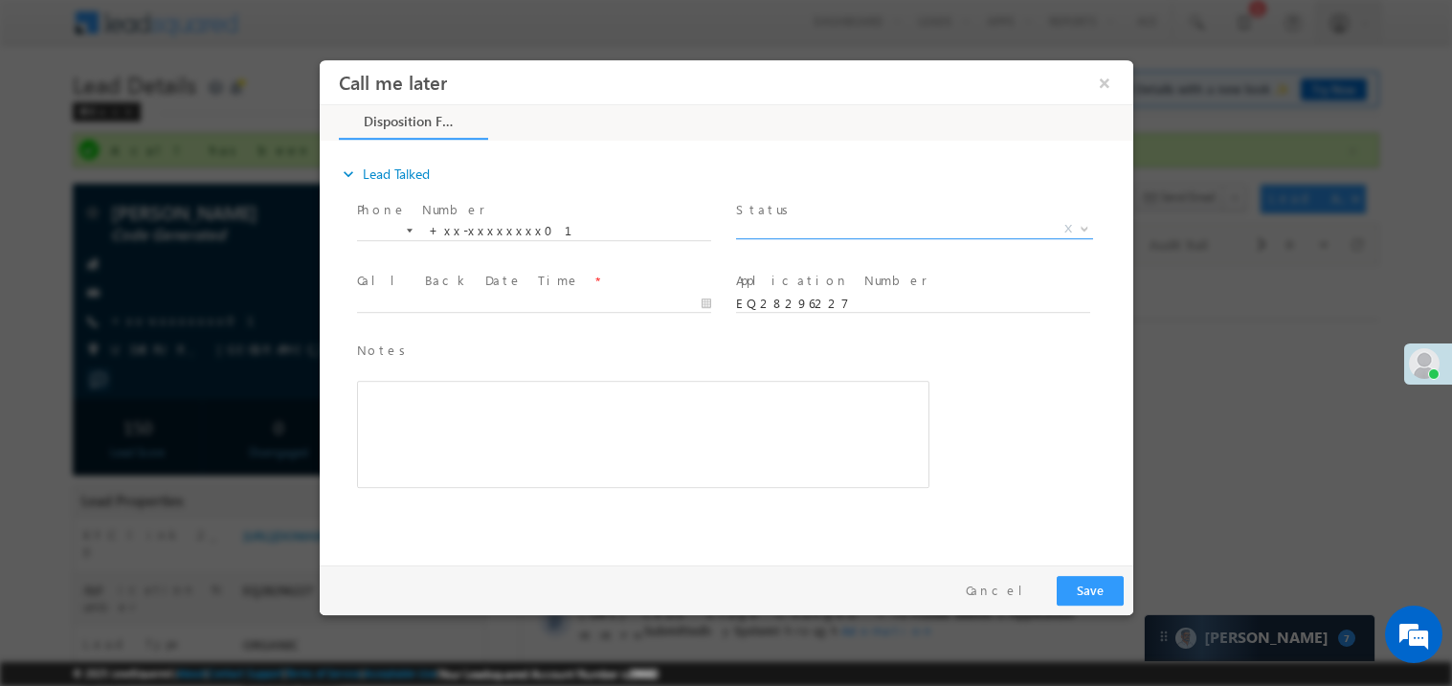
click at [801, 224] on span "X" at bounding box center [913, 228] width 357 height 19
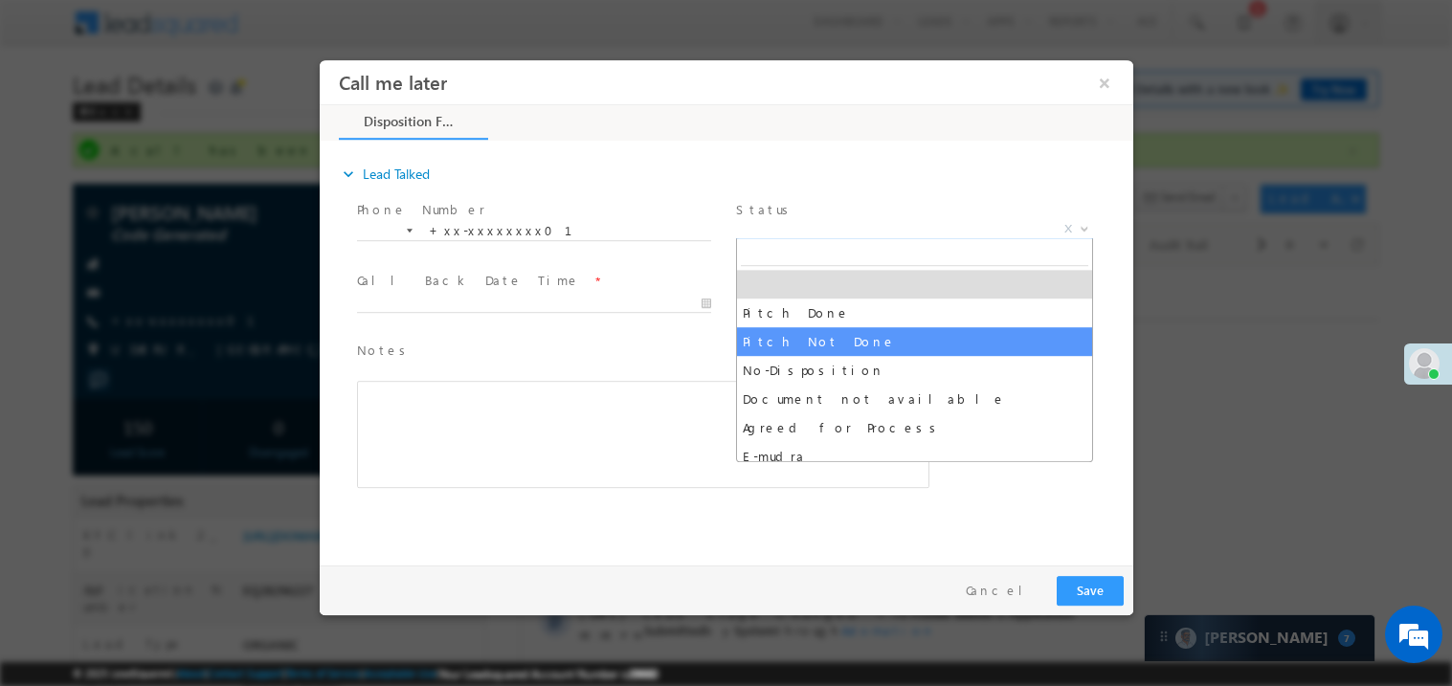
select select "Pitch Not Done"
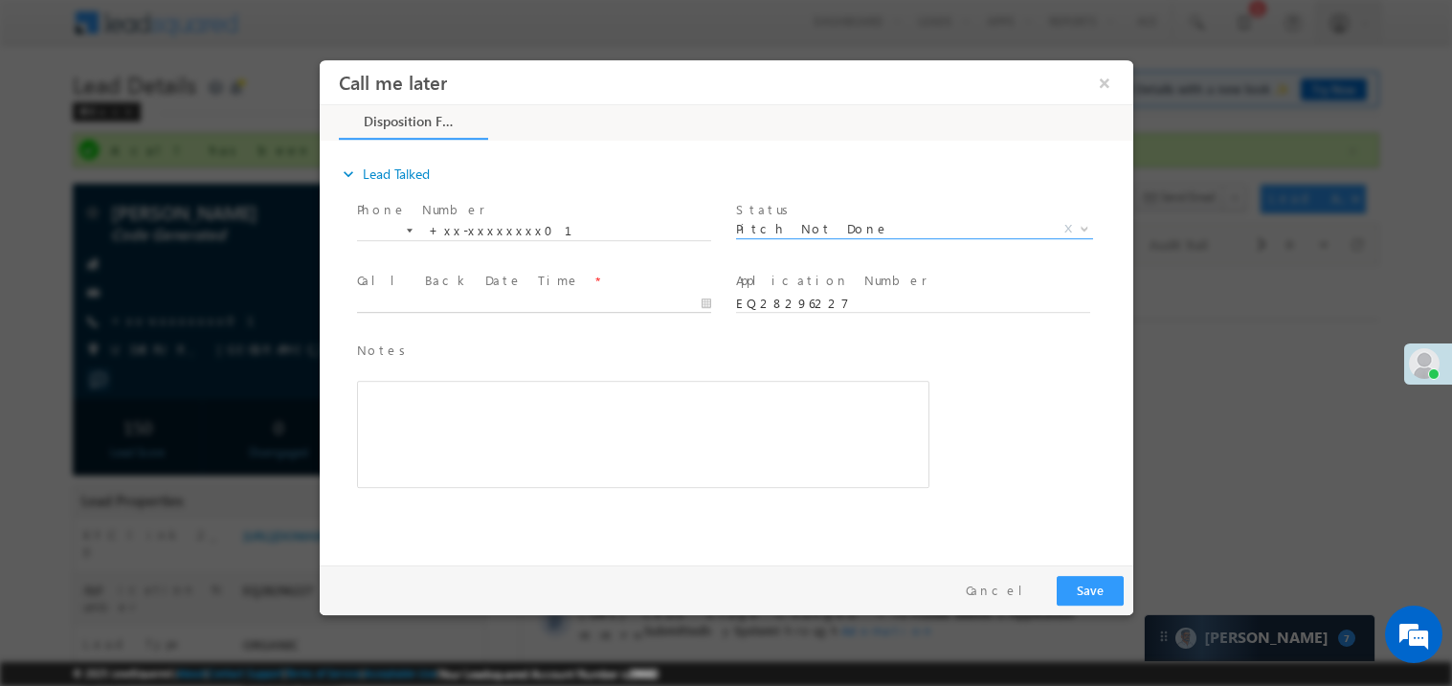
click at [448, 298] on body "Call me later ×" at bounding box center [726, 307] width 814 height 497
type input "[DATE] 8:52 PM"
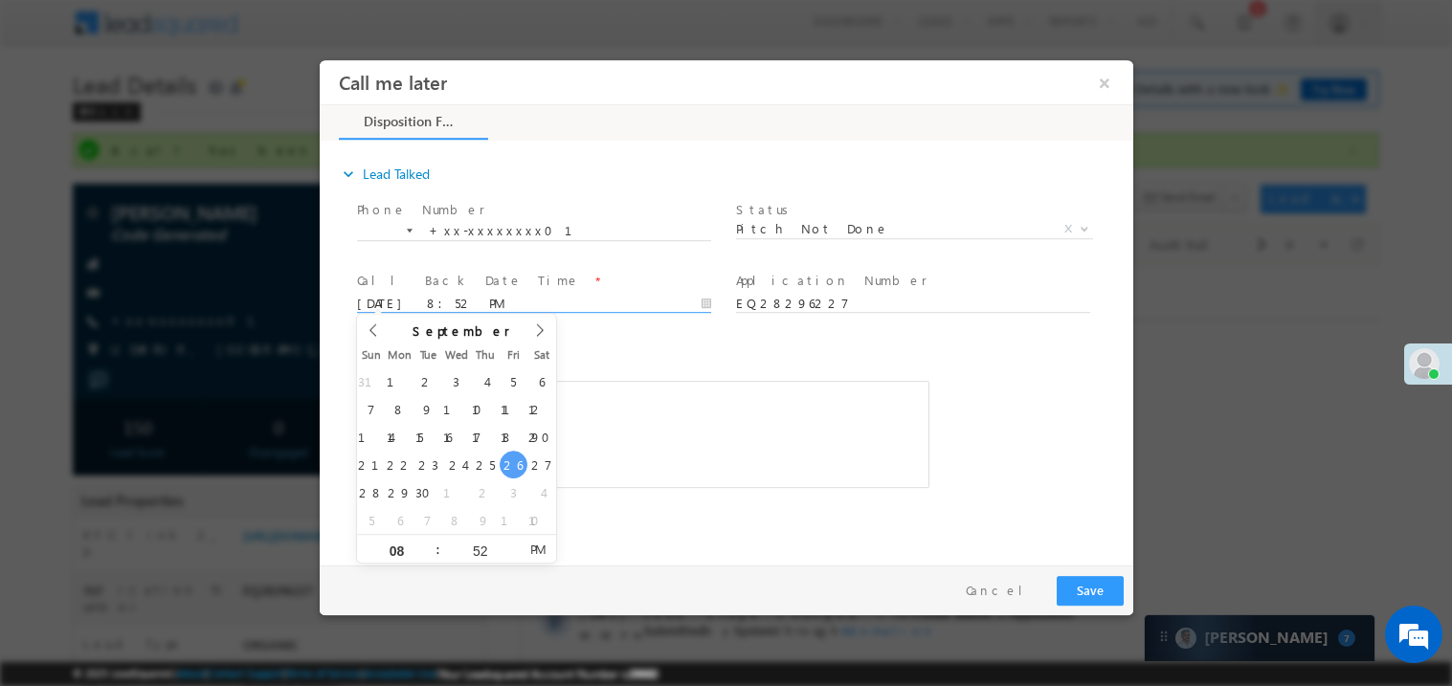
click at [734, 421] on div "Rich Text Editor, 40788eee-0fb2-11ec-a811-0adc8a9d82c2__tab1__section1__Notes__…" at bounding box center [642, 433] width 573 height 107
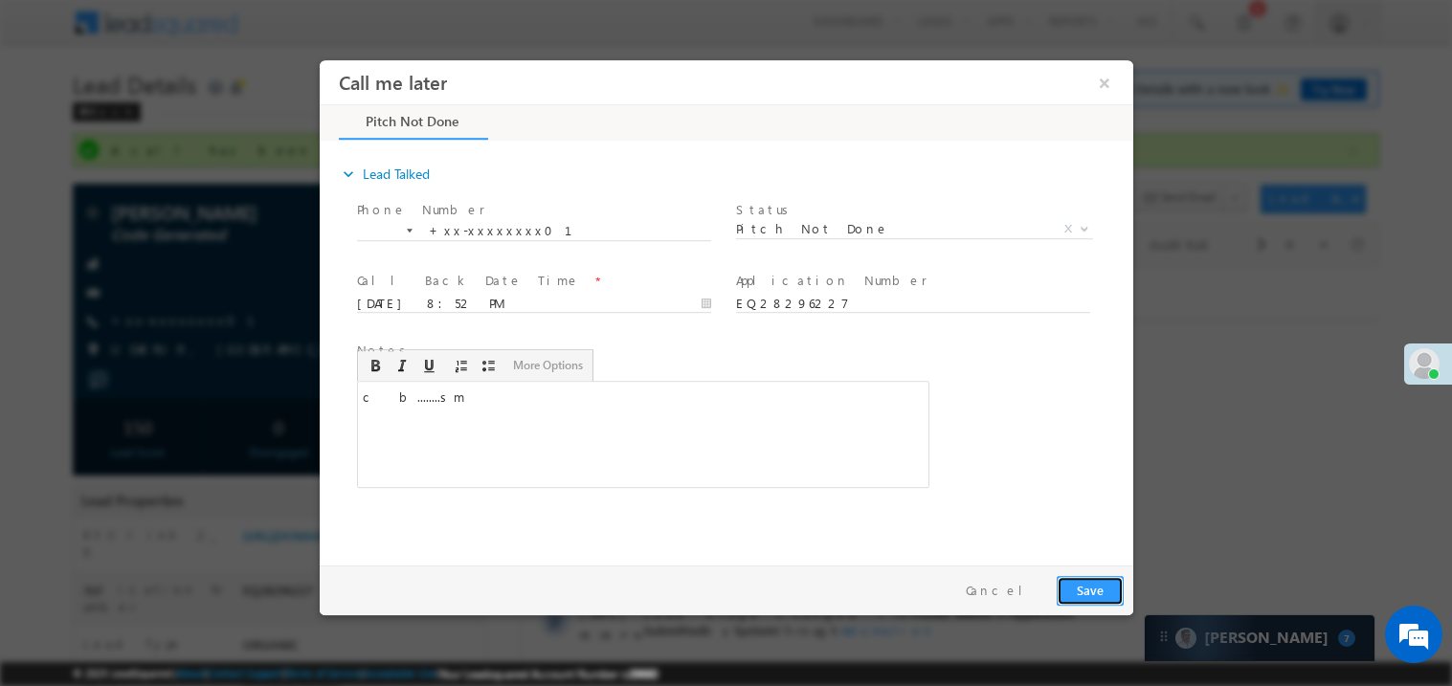
click at [1089, 589] on button "Save" at bounding box center [1089, 590] width 67 height 30
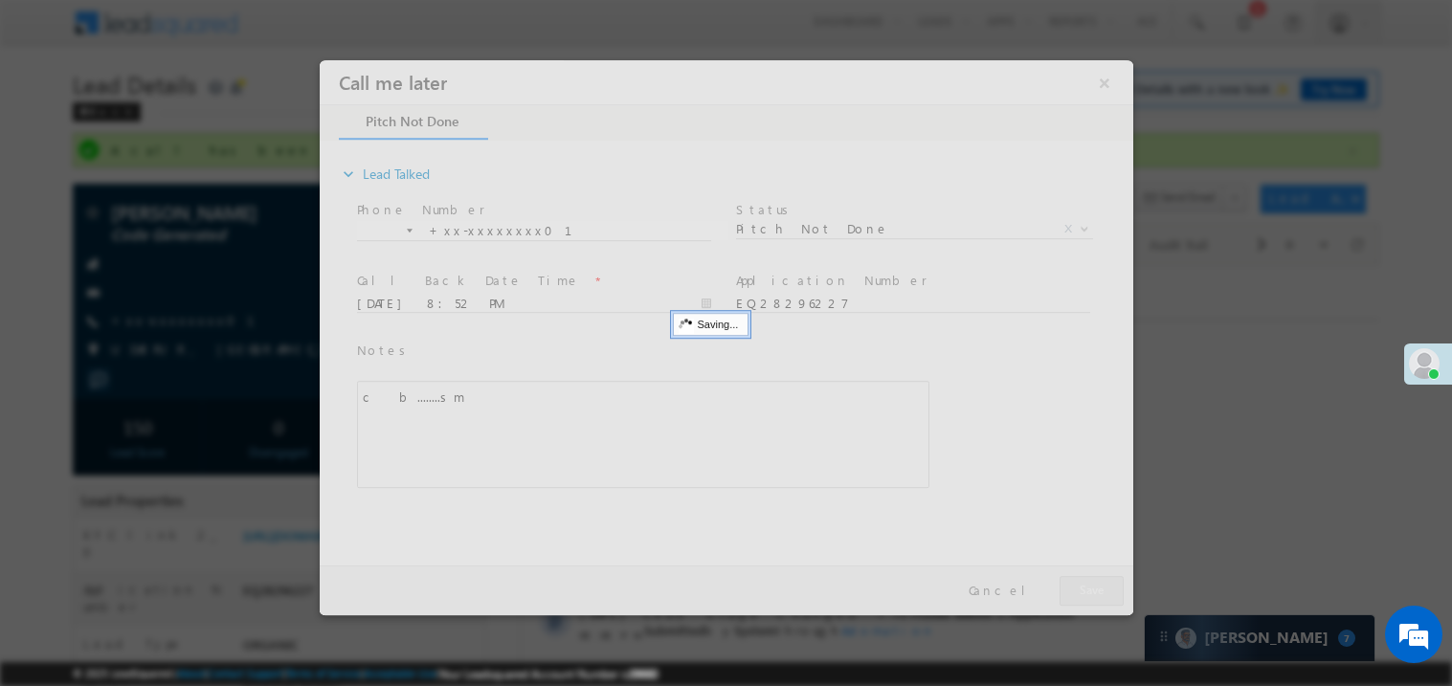
click at [1089, 589] on div at bounding box center [726, 336] width 814 height 555
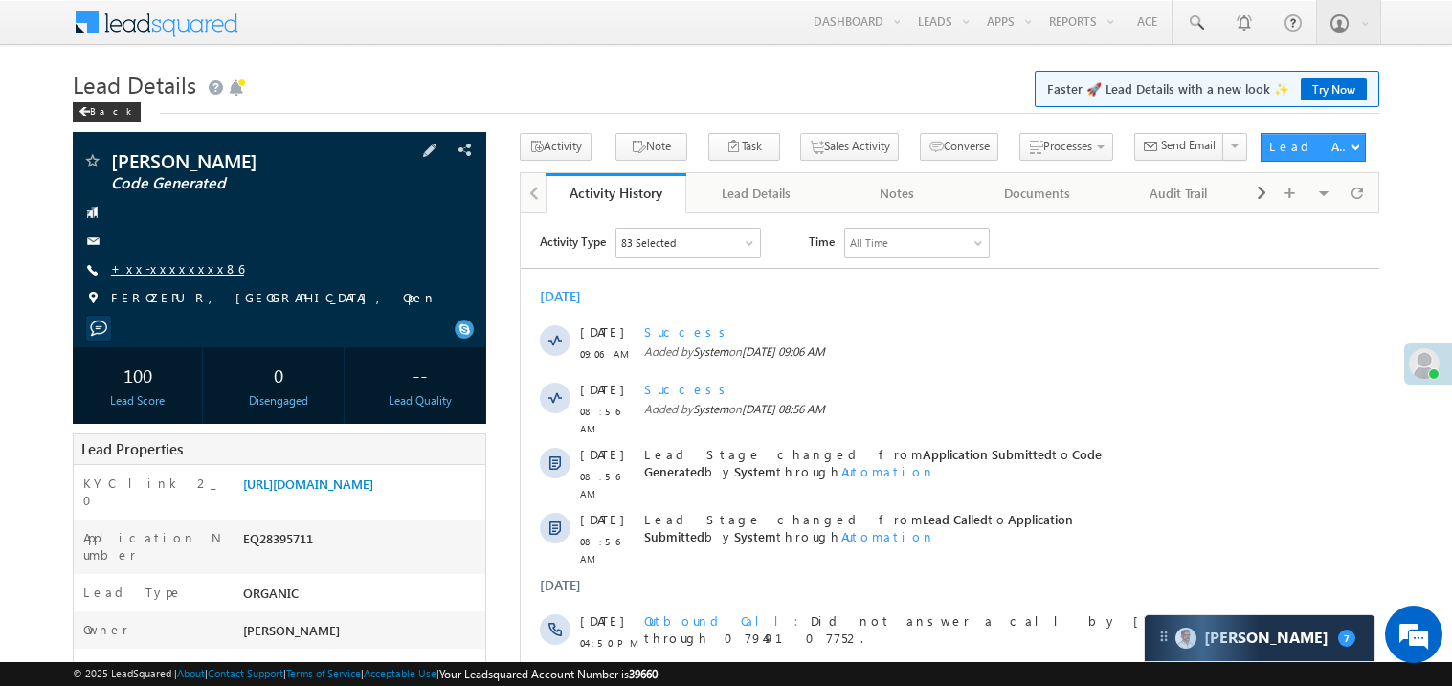
click at [167, 271] on link "+xx-xxxxxxxx86" at bounding box center [177, 268] width 133 height 16
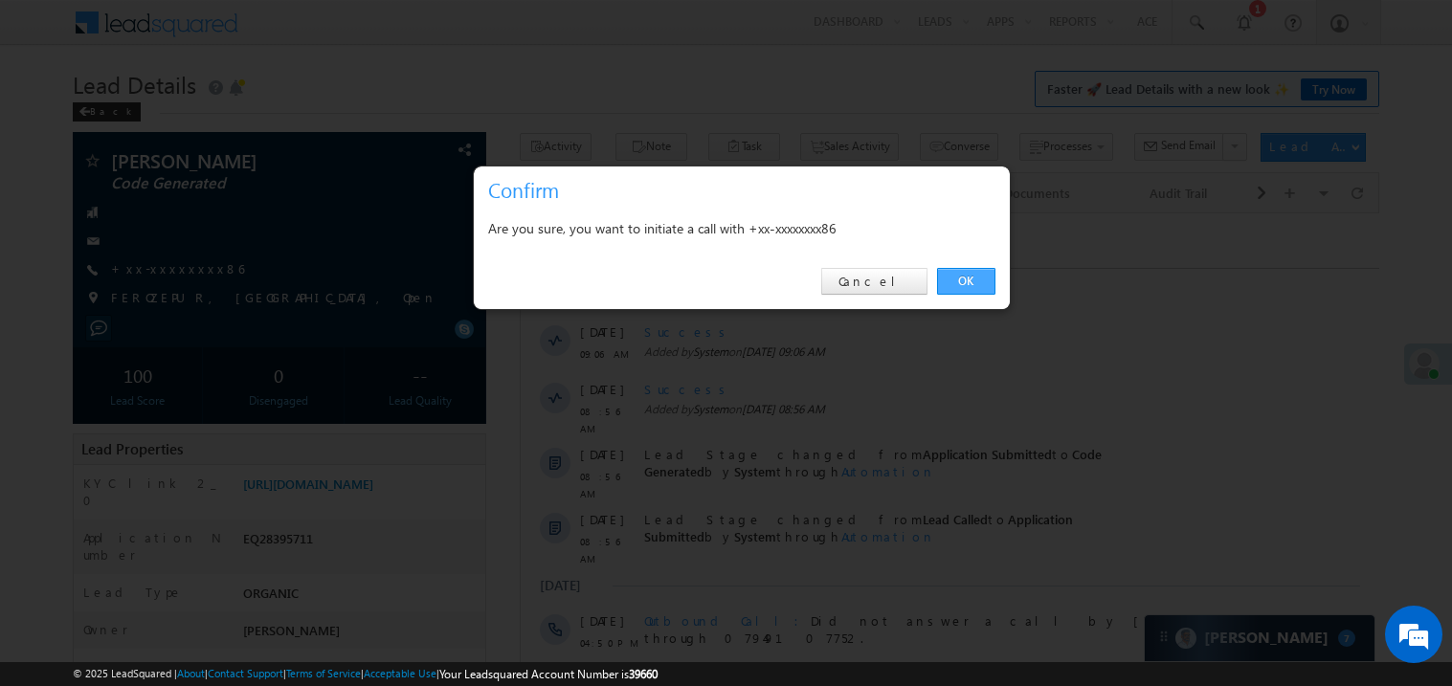
click at [957, 275] on link "OK" at bounding box center [966, 281] width 58 height 27
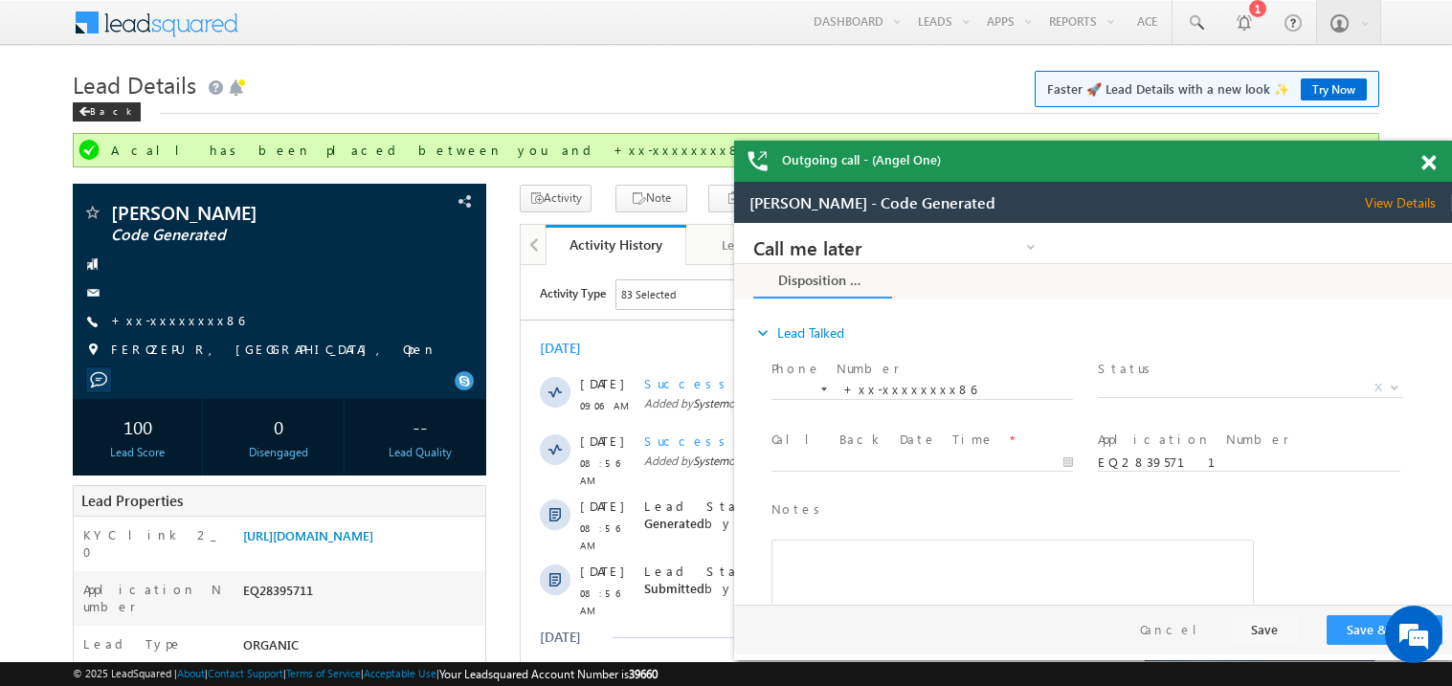
click at [1431, 161] on span at bounding box center [1429, 163] width 14 height 16
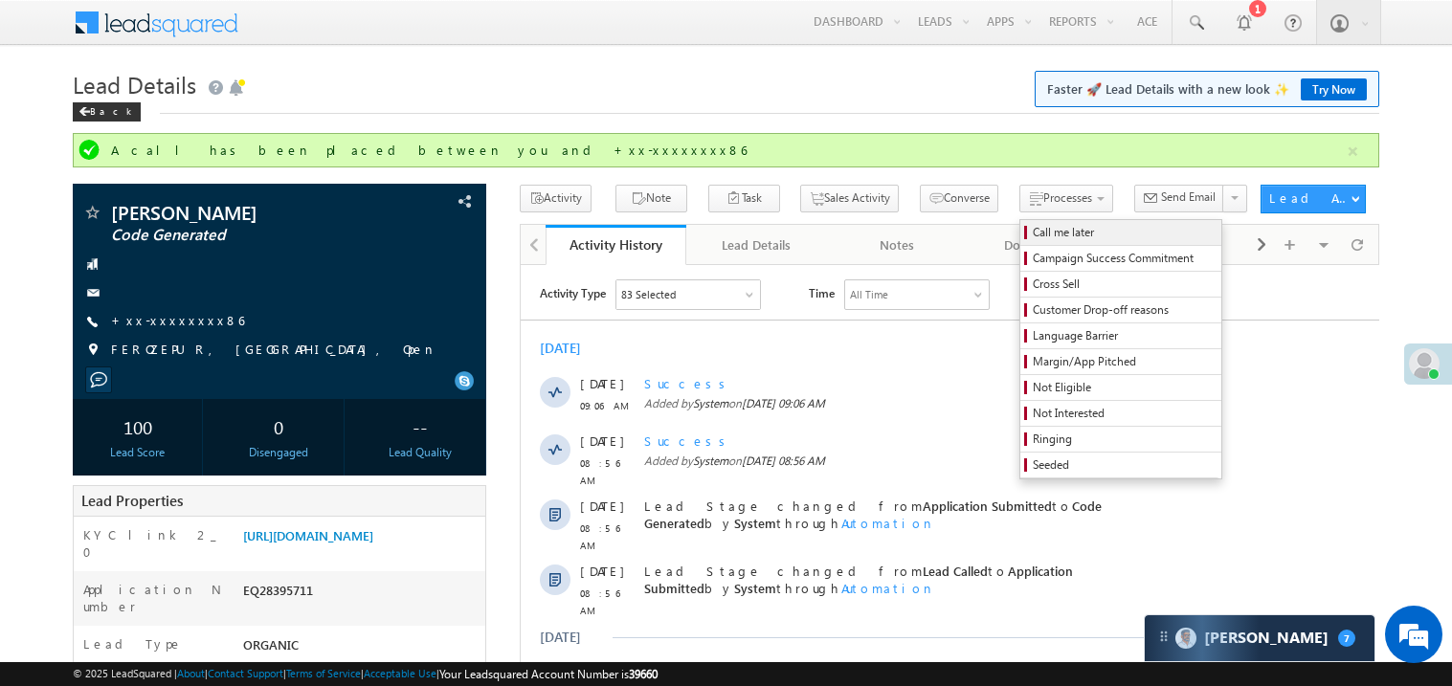
click at [1033, 226] on span "Call me later" at bounding box center [1124, 232] width 182 height 17
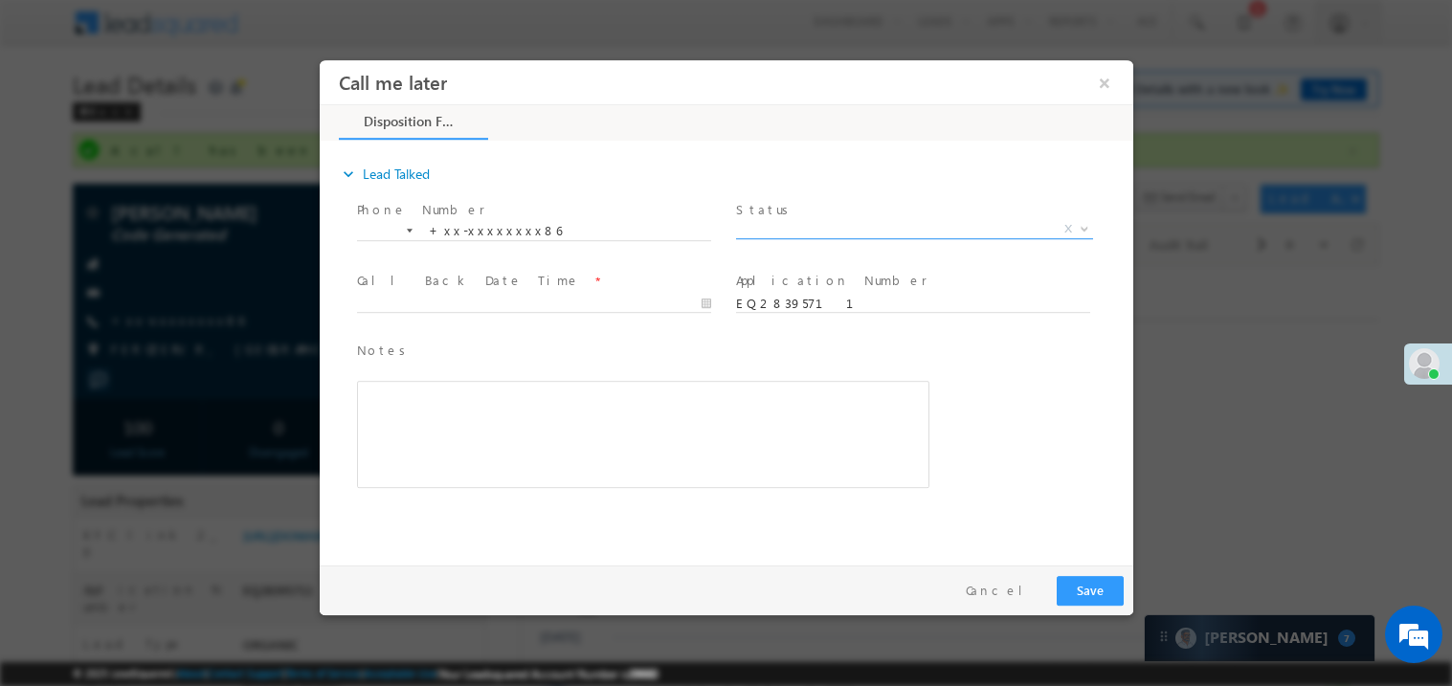
click at [797, 225] on span "X" at bounding box center [913, 228] width 357 height 19
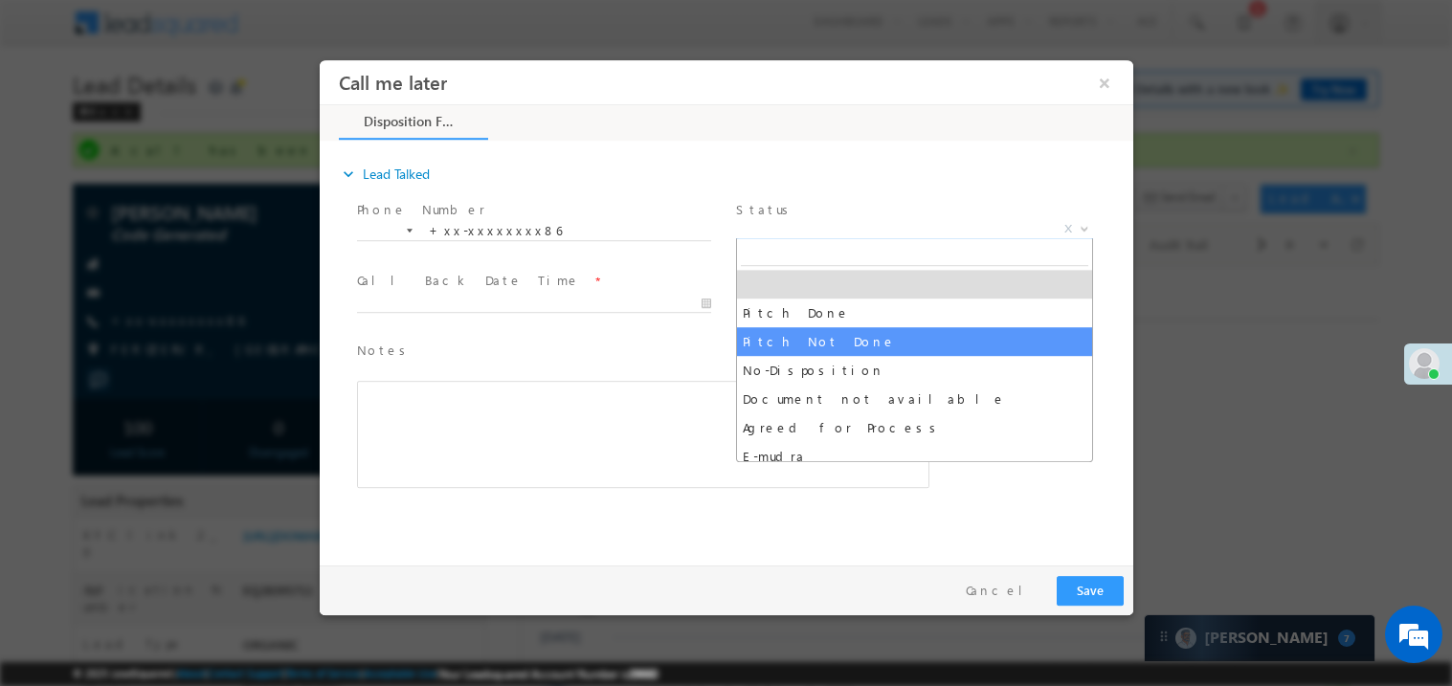
select select "Pitch Not Done"
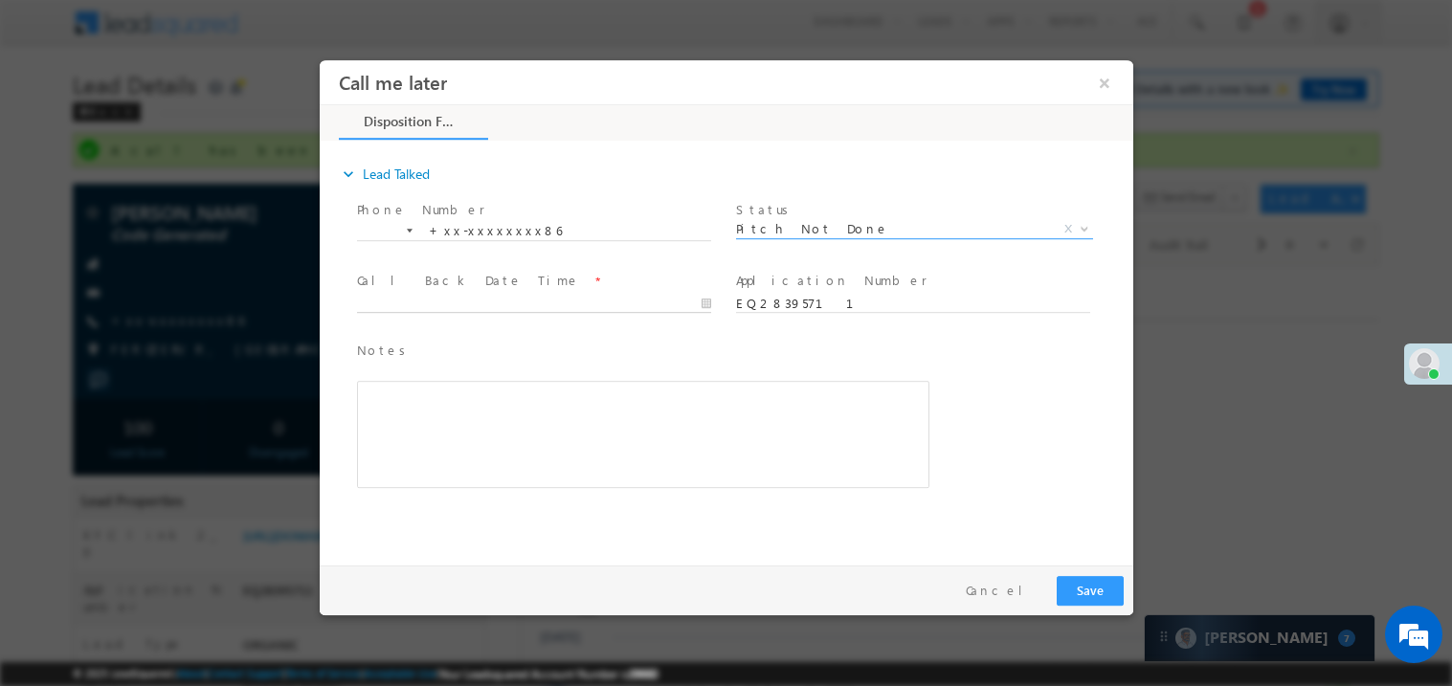
click at [440, 304] on body "Call me later ×" at bounding box center [726, 307] width 814 height 497
type input "09/26/25 8:53 PM"
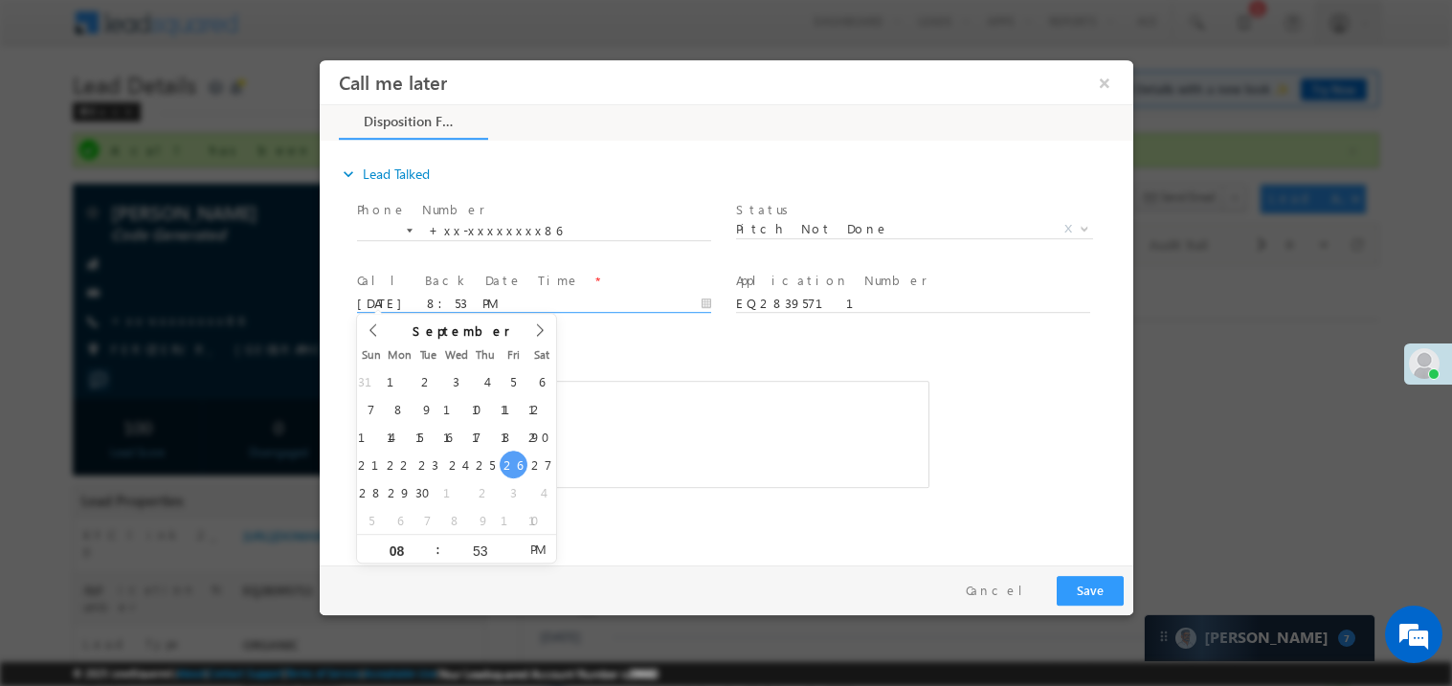
click at [714, 416] on div "Rich Text Editor, 40788eee-0fb2-11ec-a811-0adc8a9d82c2__tab1__section1__Notes__…" at bounding box center [642, 433] width 573 height 107
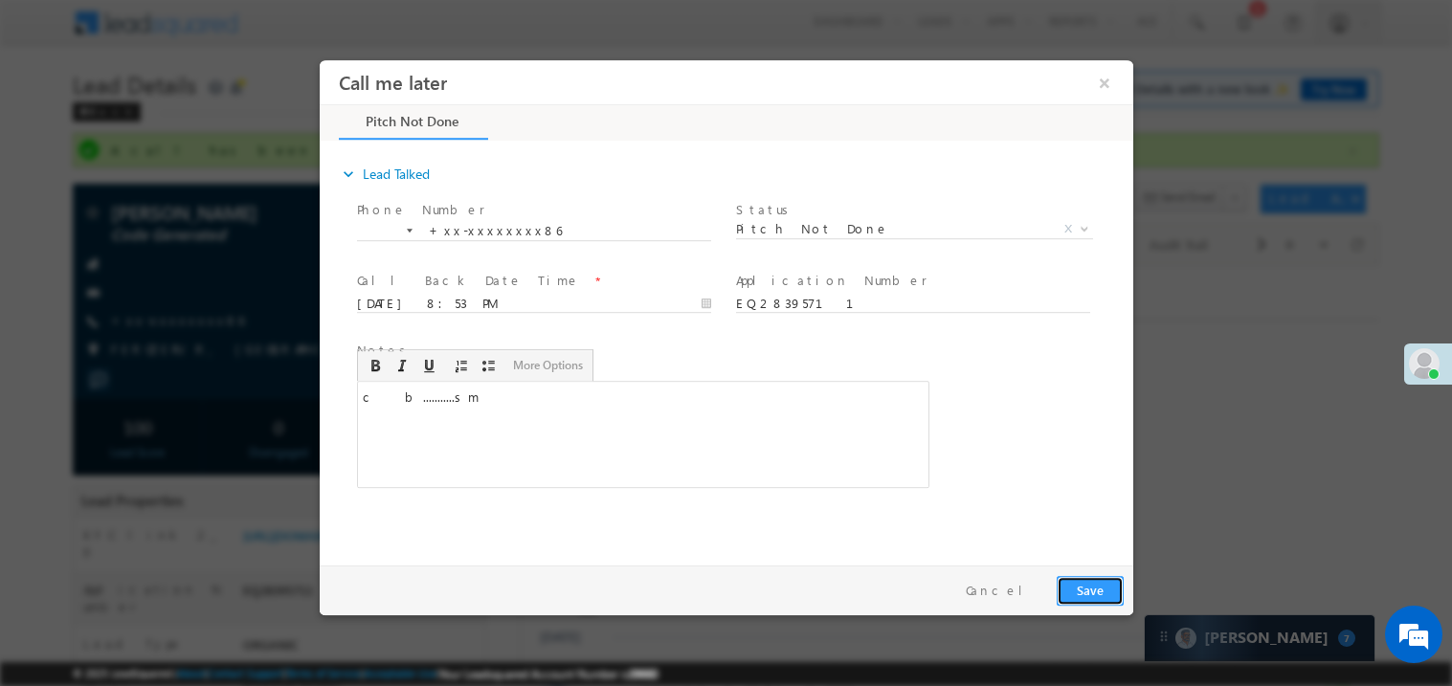
click at [1099, 591] on button "Save" at bounding box center [1089, 590] width 67 height 30
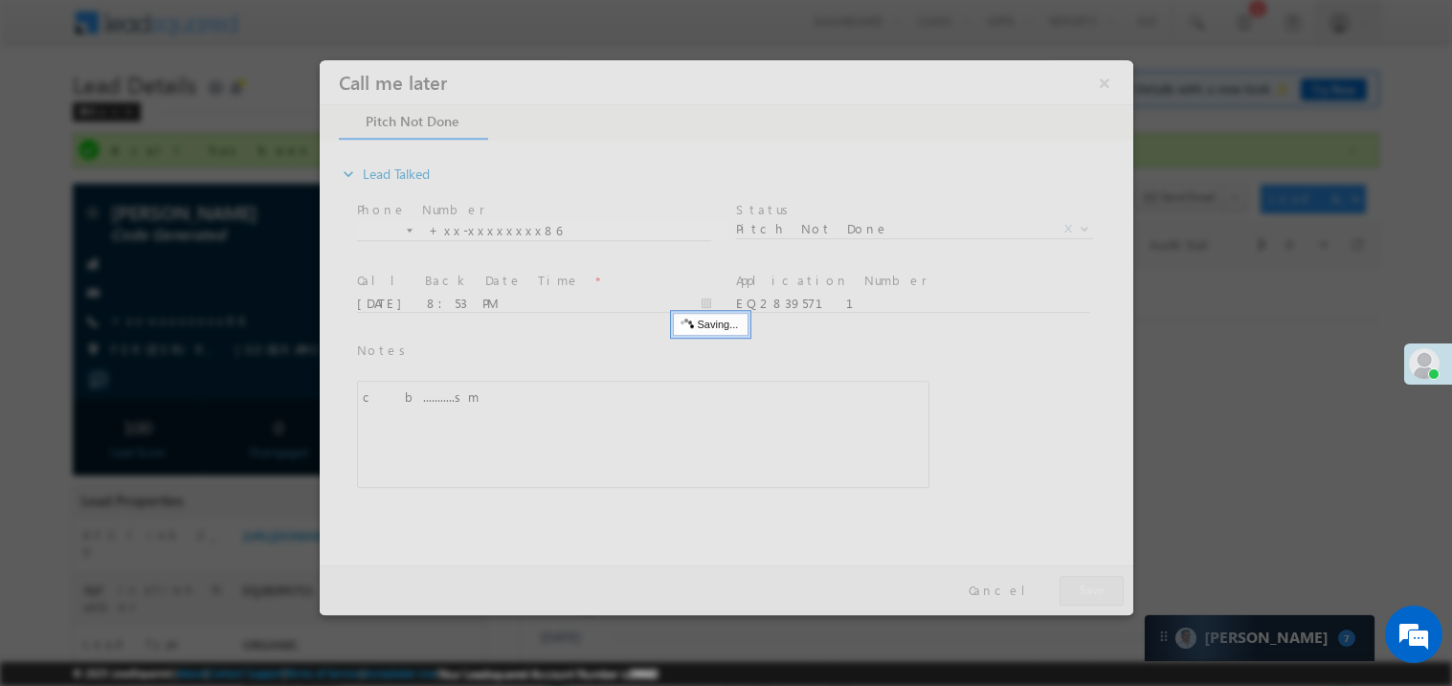
click at [1099, 591] on div at bounding box center [726, 336] width 814 height 555
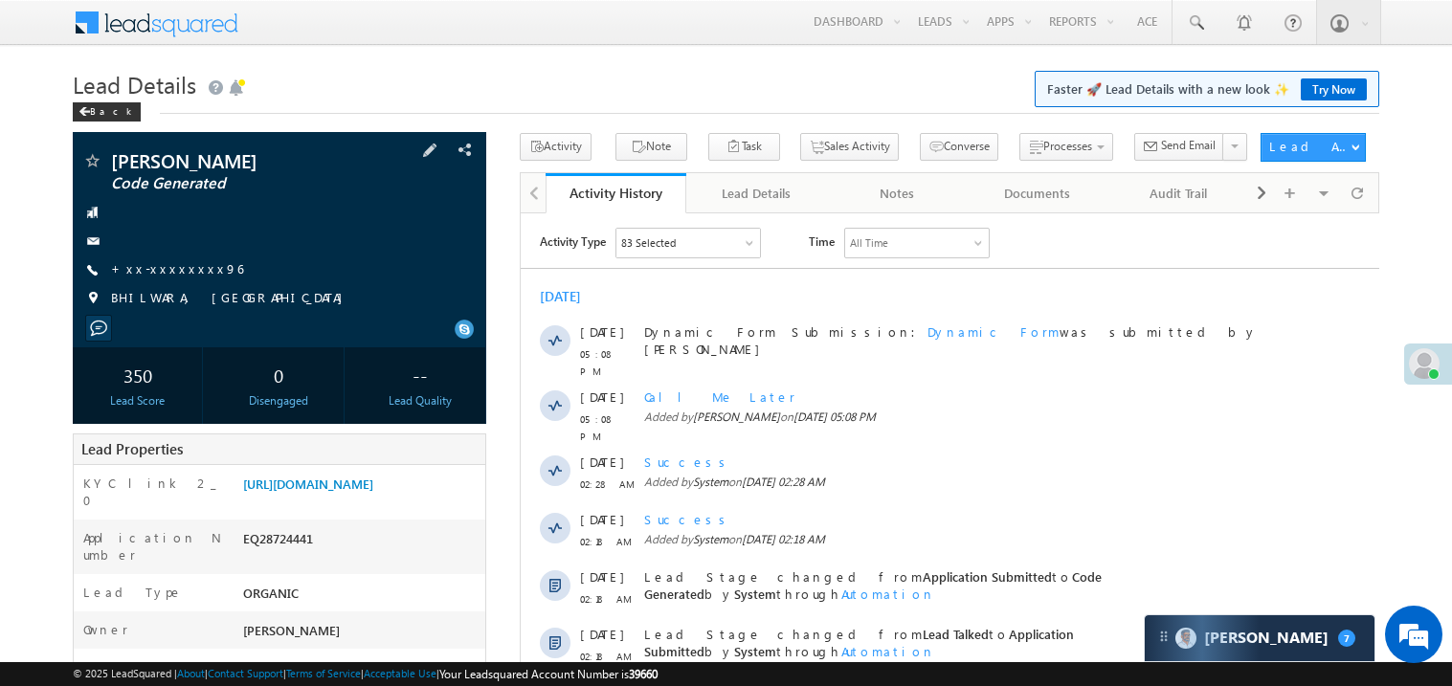
click at [168, 278] on span "+xx-xxxxxxxx96" at bounding box center [177, 269] width 132 height 19
click at [172, 266] on link "+xx-xxxxxxxx96" at bounding box center [177, 268] width 132 height 16
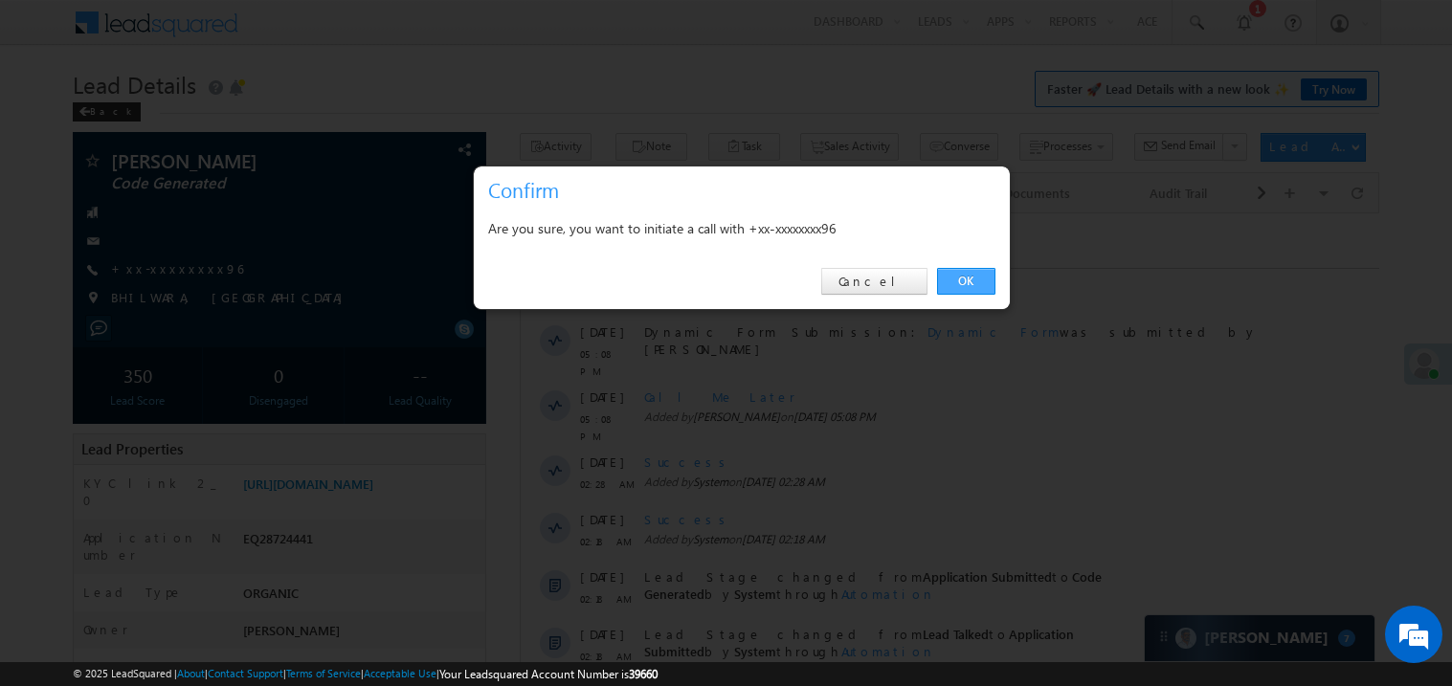
click at [970, 281] on link "OK" at bounding box center [966, 281] width 58 height 27
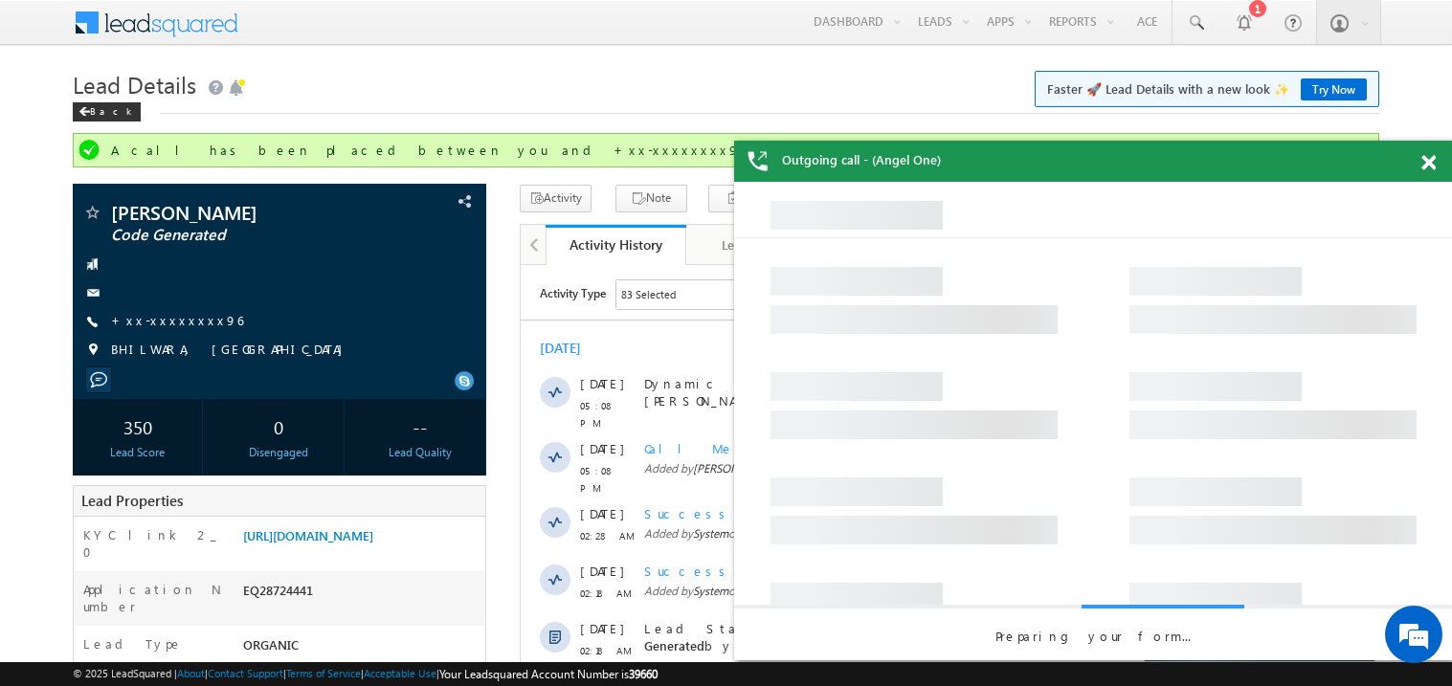
click at [1430, 168] on span at bounding box center [1429, 163] width 14 height 16
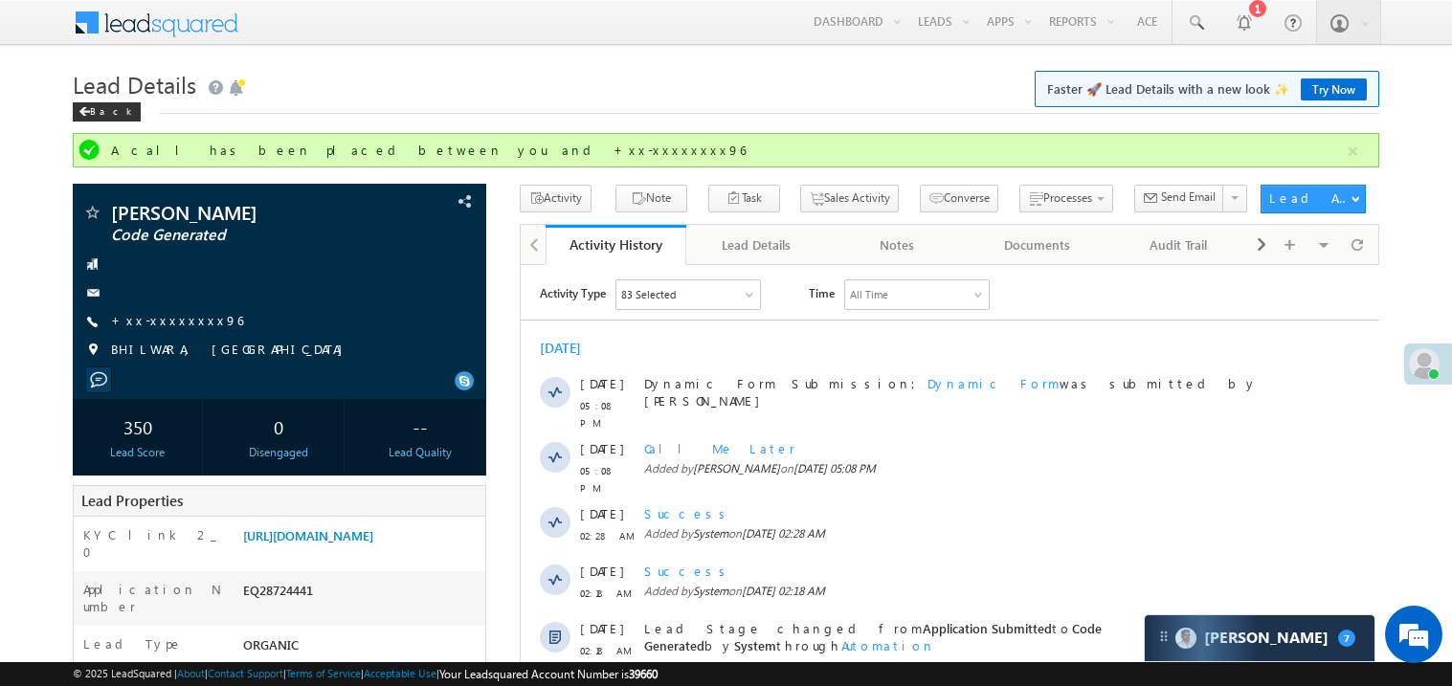
click at [817, 323] on div "Activity Type 83 Selected Select All Sales Activities 1 Sales Activity Email Ac…" at bounding box center [949, 662] width 859 height 766
click at [180, 316] on link "+xx-xxxxxxxx96" at bounding box center [177, 320] width 132 height 16
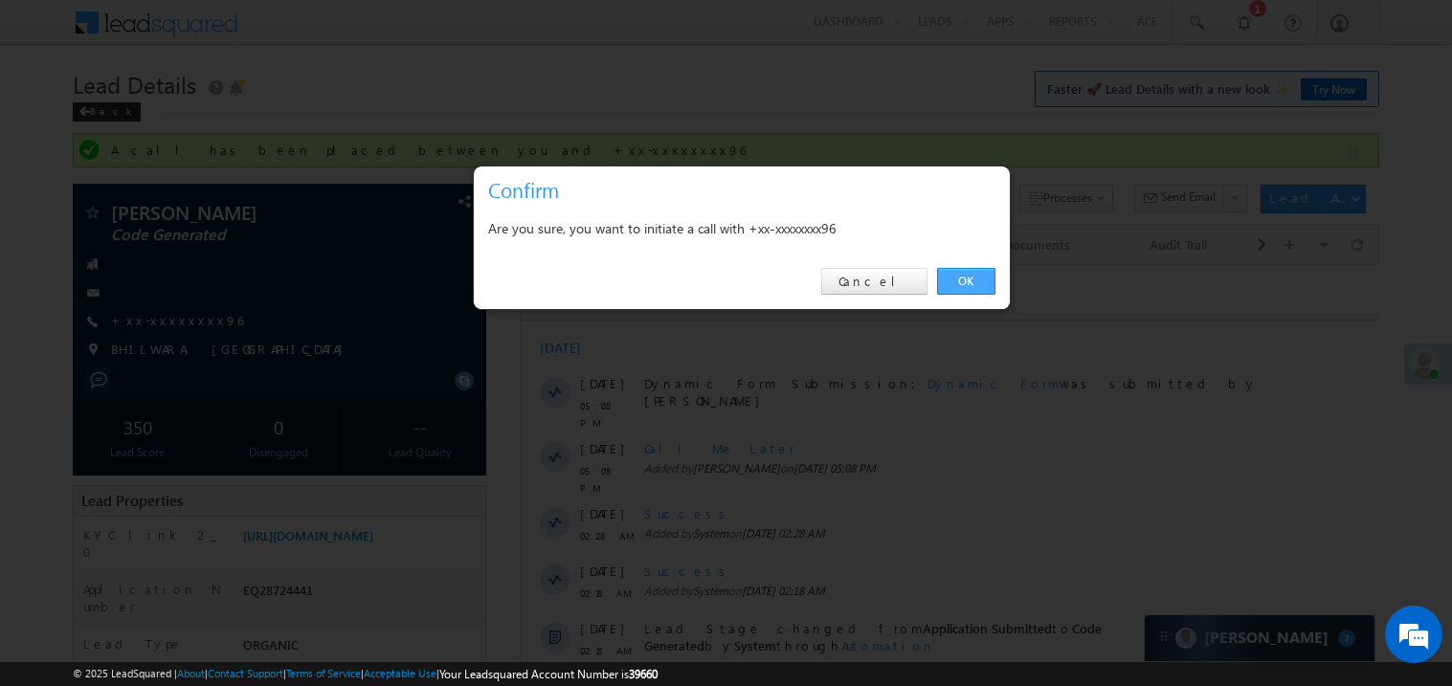
click at [960, 278] on link "OK" at bounding box center [966, 281] width 58 height 27
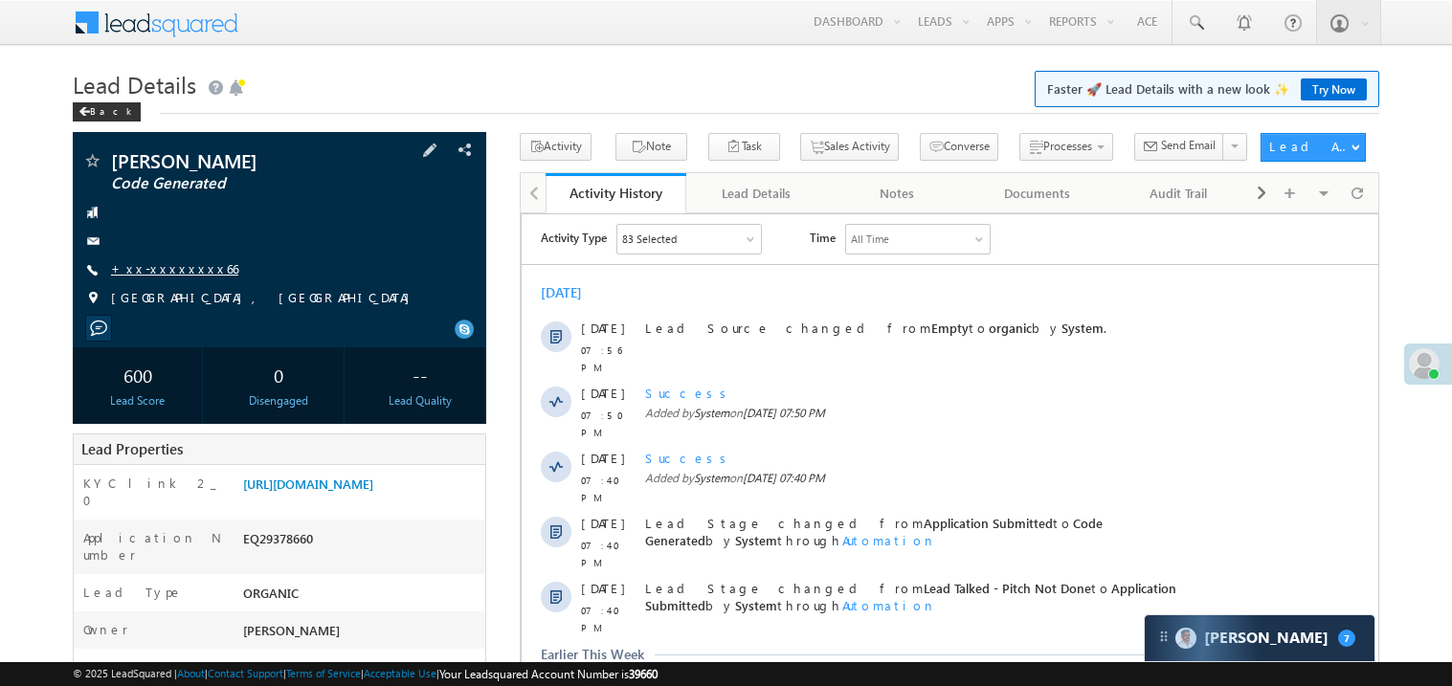
click at [183, 276] on link "+xx-xxxxxxxx66" at bounding box center [174, 268] width 127 height 16
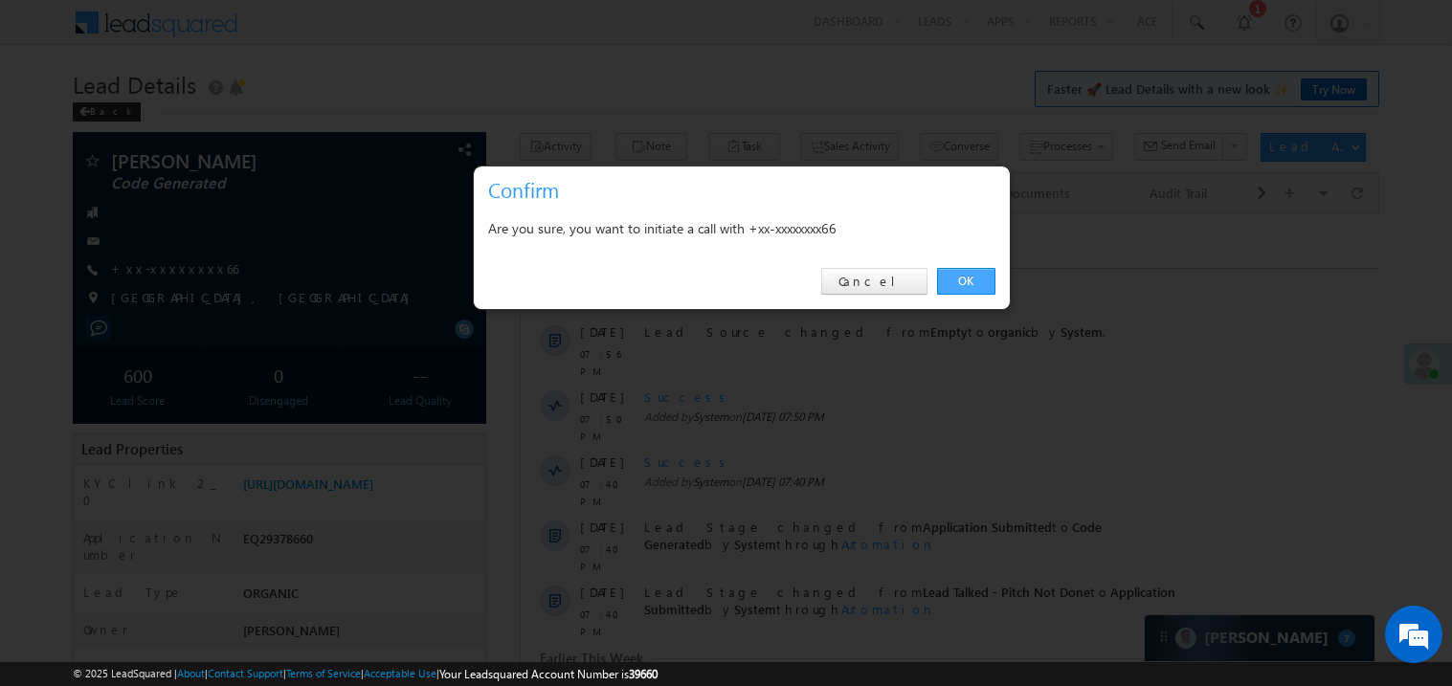
click at [964, 280] on link "OK" at bounding box center [966, 281] width 58 height 27
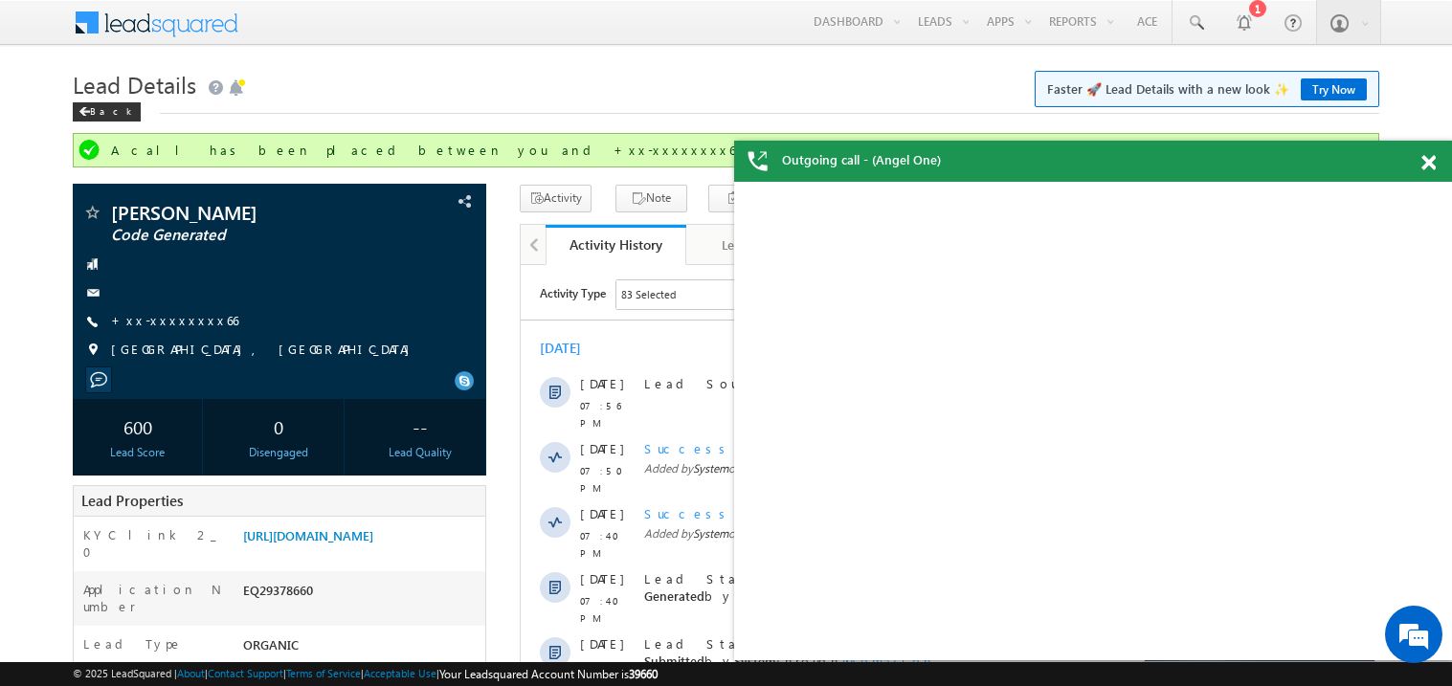
click at [1439, 166] on div at bounding box center [1440, 159] width 26 height 37
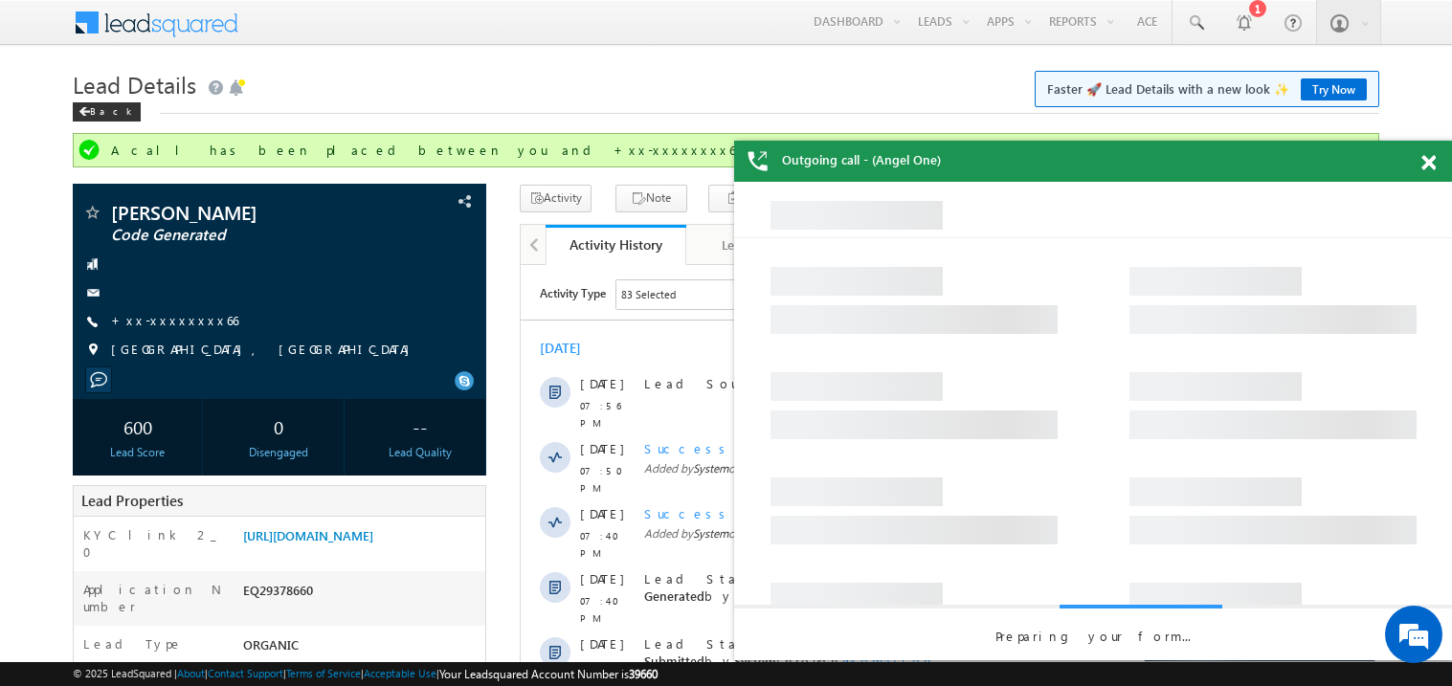
click at [1433, 165] on span at bounding box center [1429, 163] width 14 height 16
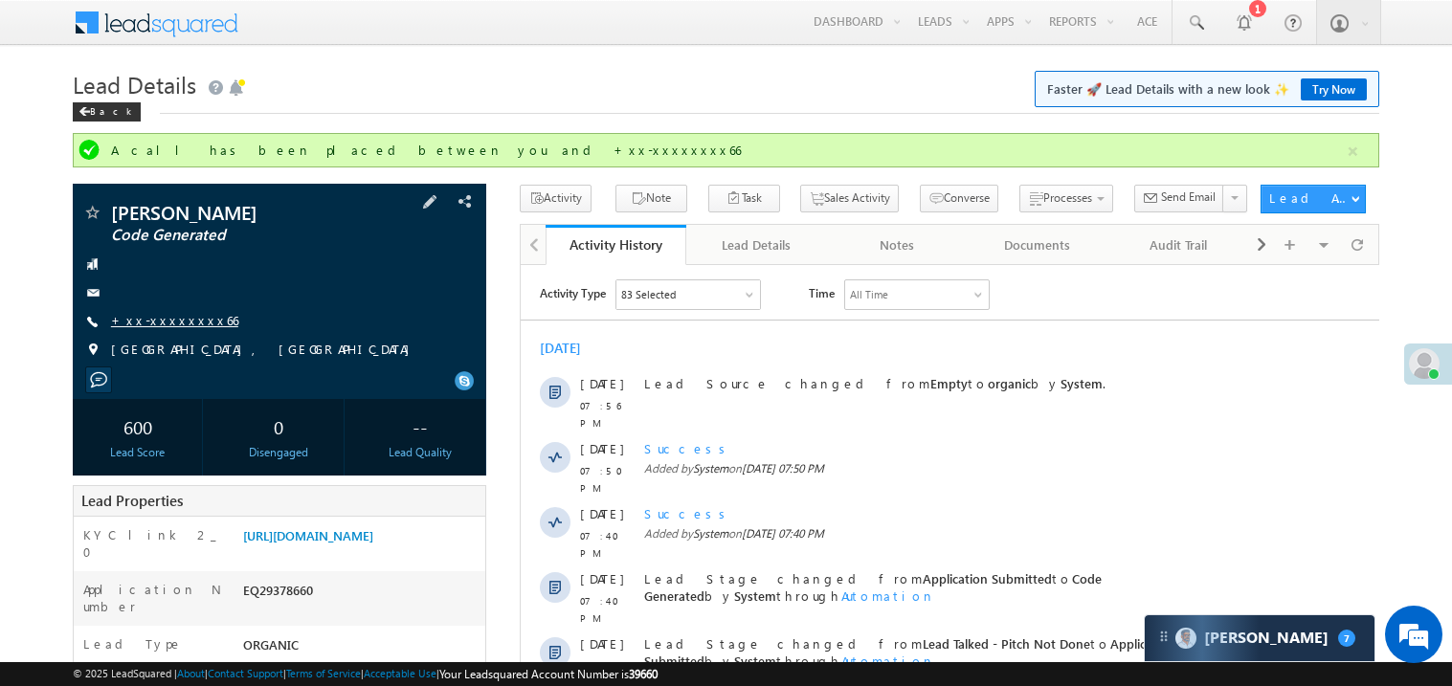
click at [171, 319] on link "+xx-xxxxxxxx66" at bounding box center [174, 320] width 127 height 16
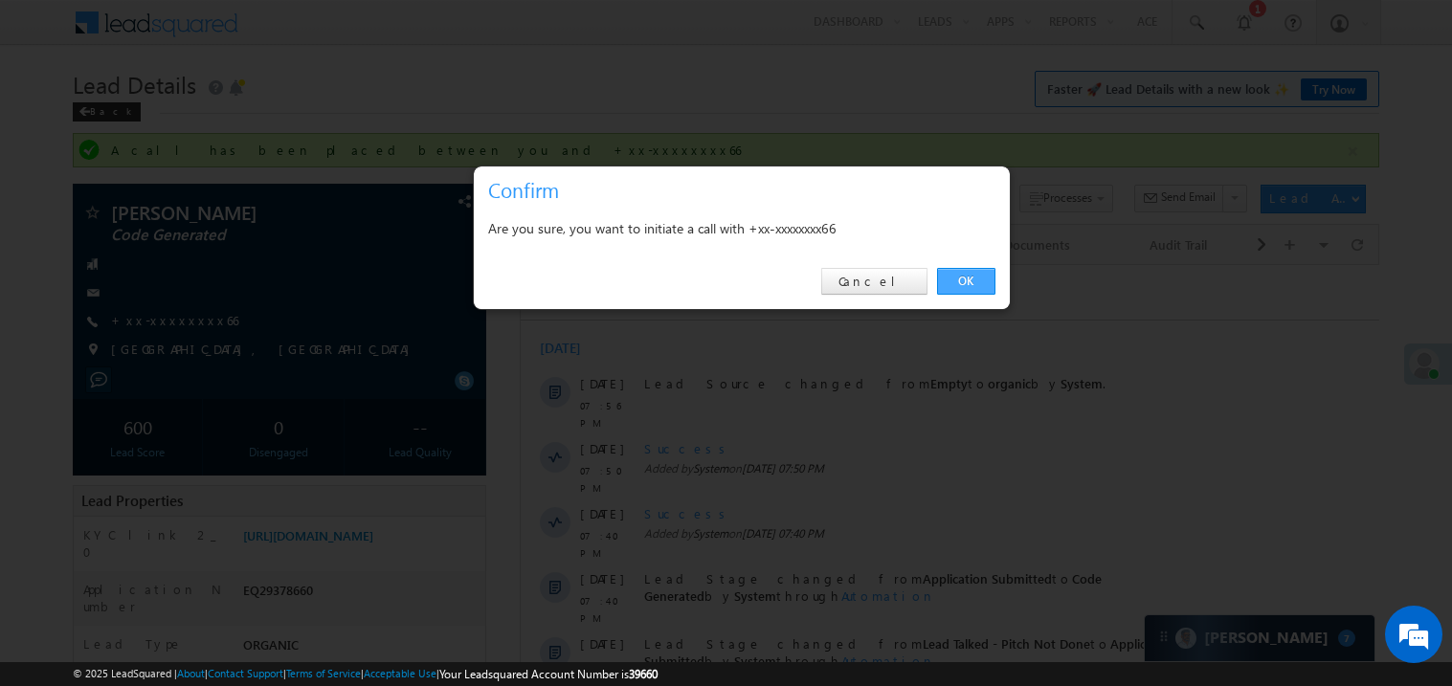
click at [959, 278] on link "OK" at bounding box center [966, 281] width 58 height 27
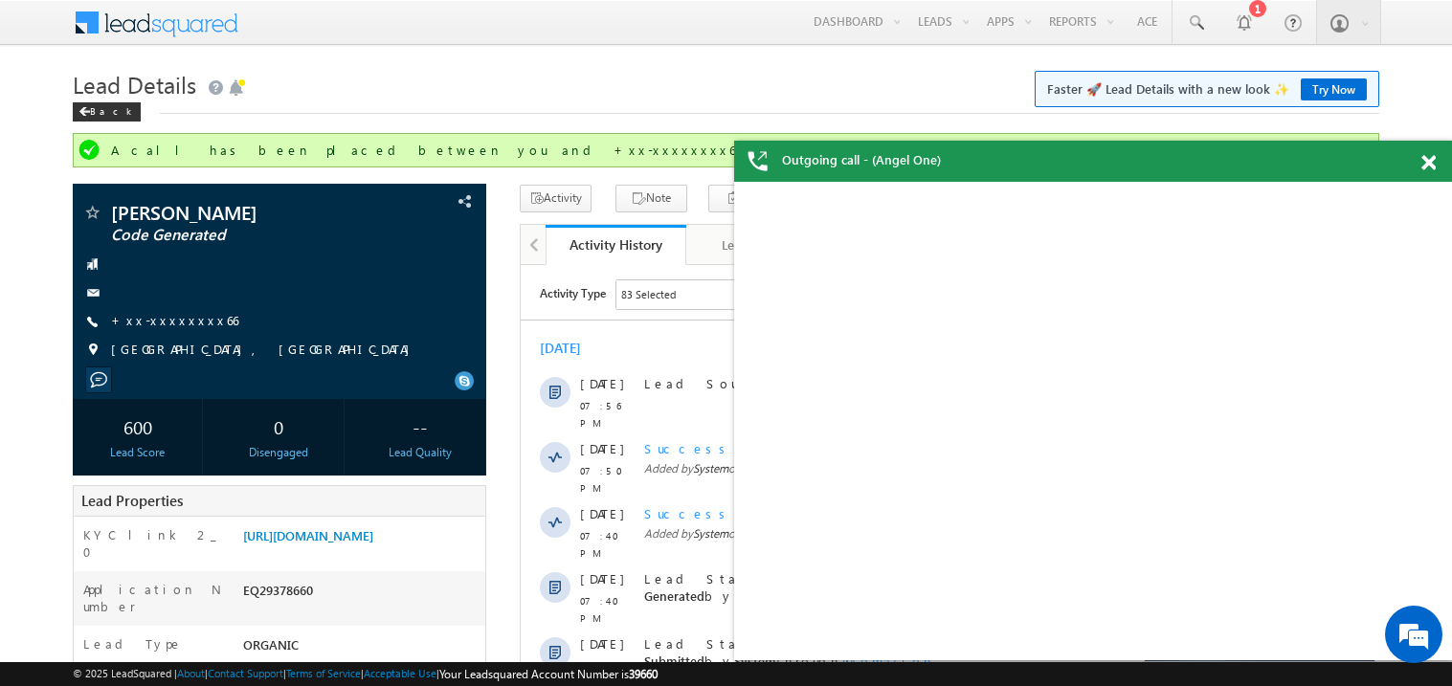
click at [1427, 161] on span at bounding box center [1429, 163] width 14 height 16
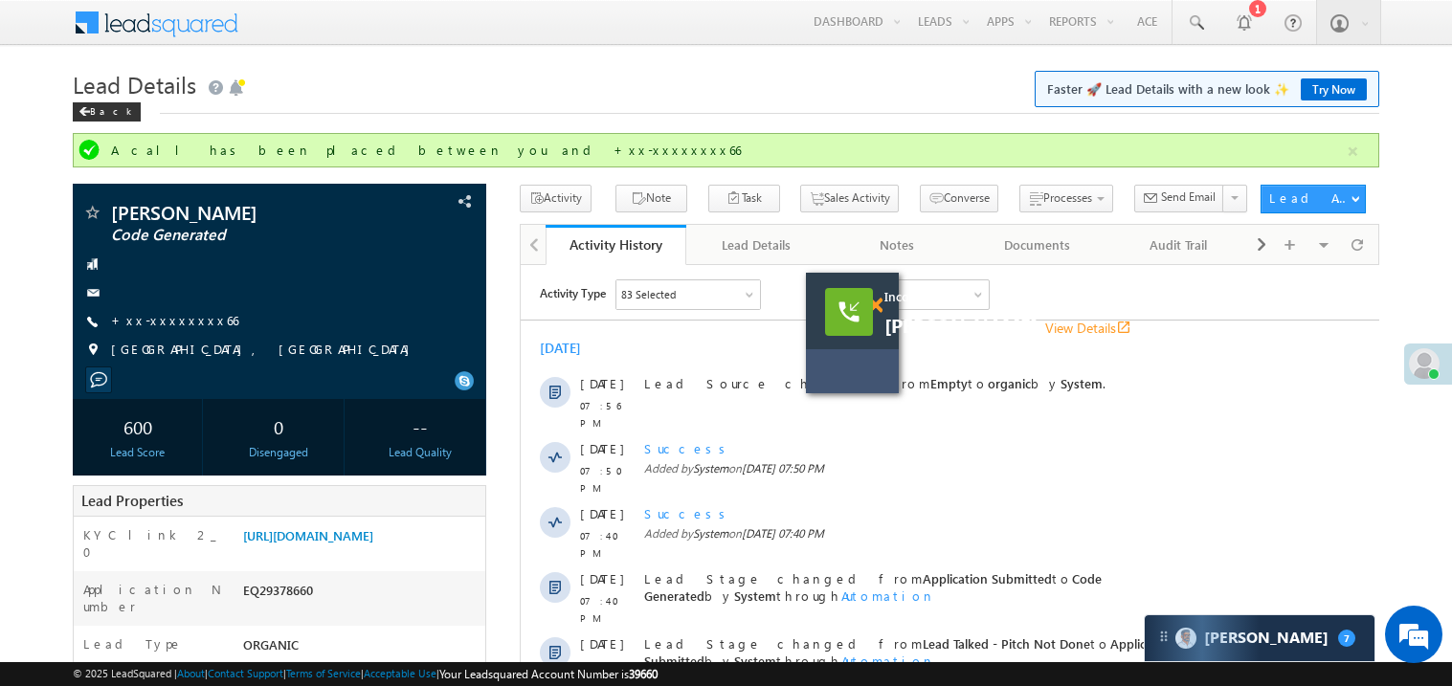
click at [880, 311] on span at bounding box center [875, 306] width 14 height 16
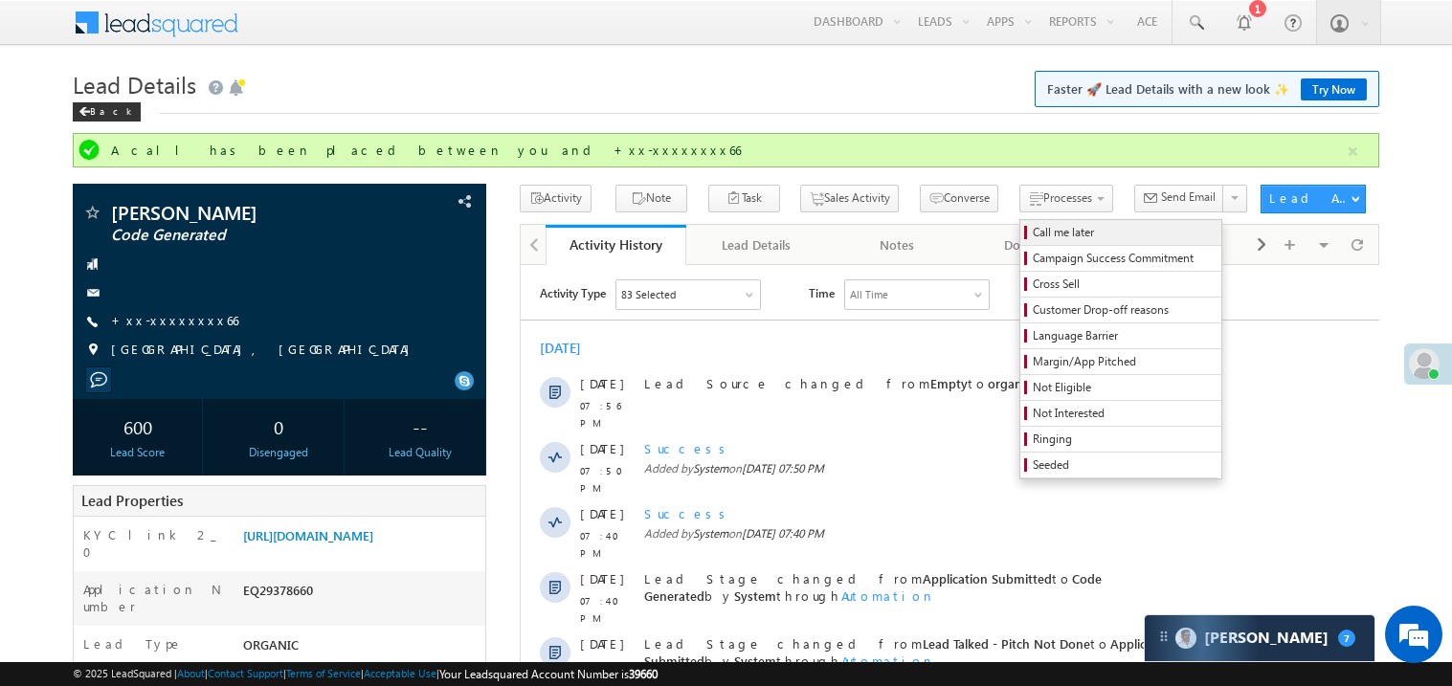
click at [1033, 234] on span "Call me later" at bounding box center [1124, 232] width 182 height 17
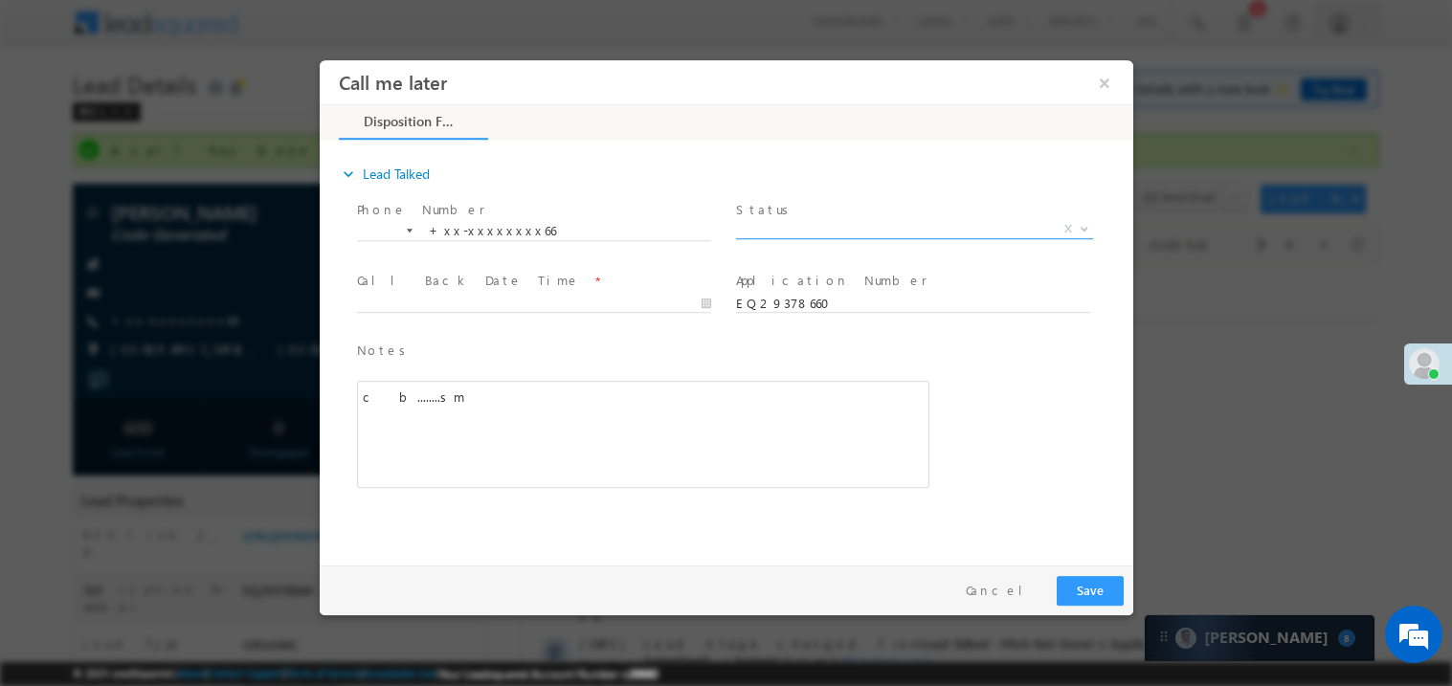
click at [803, 232] on span "X" at bounding box center [913, 228] width 357 height 19
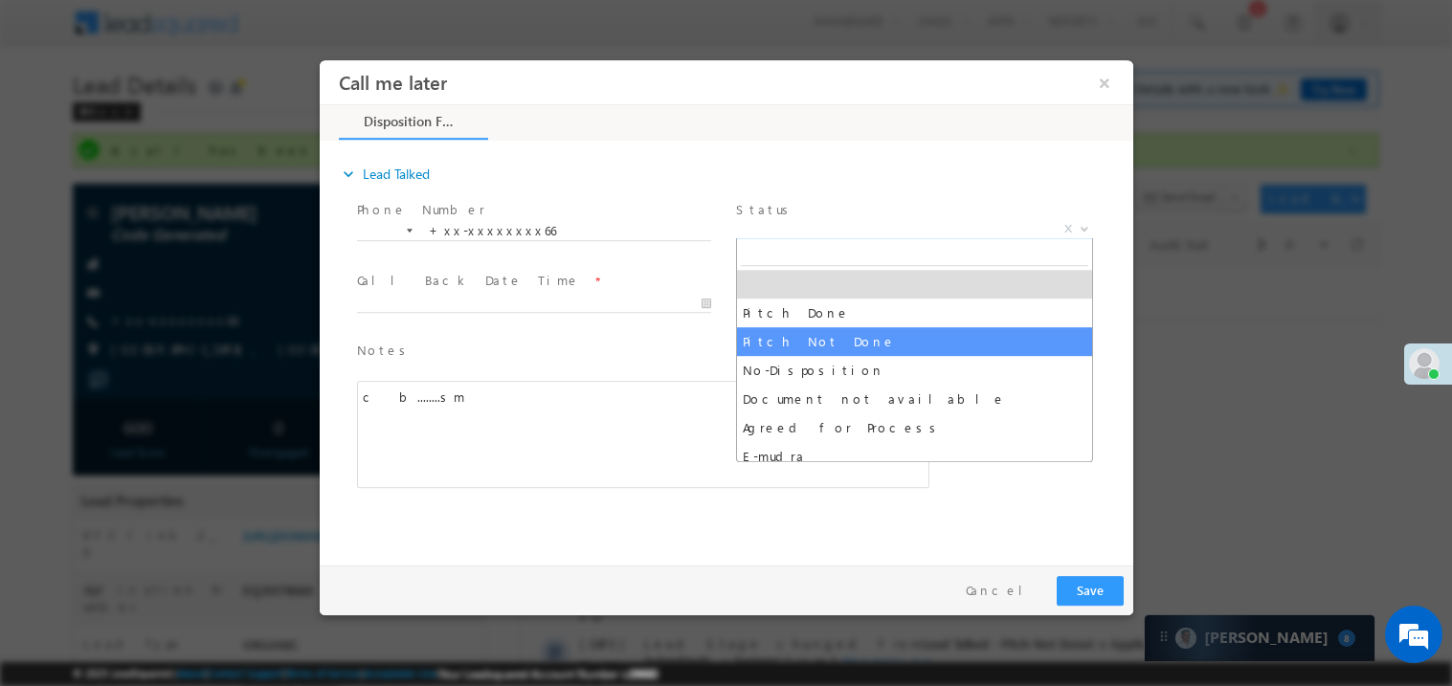
select select "Pitch Not Done"
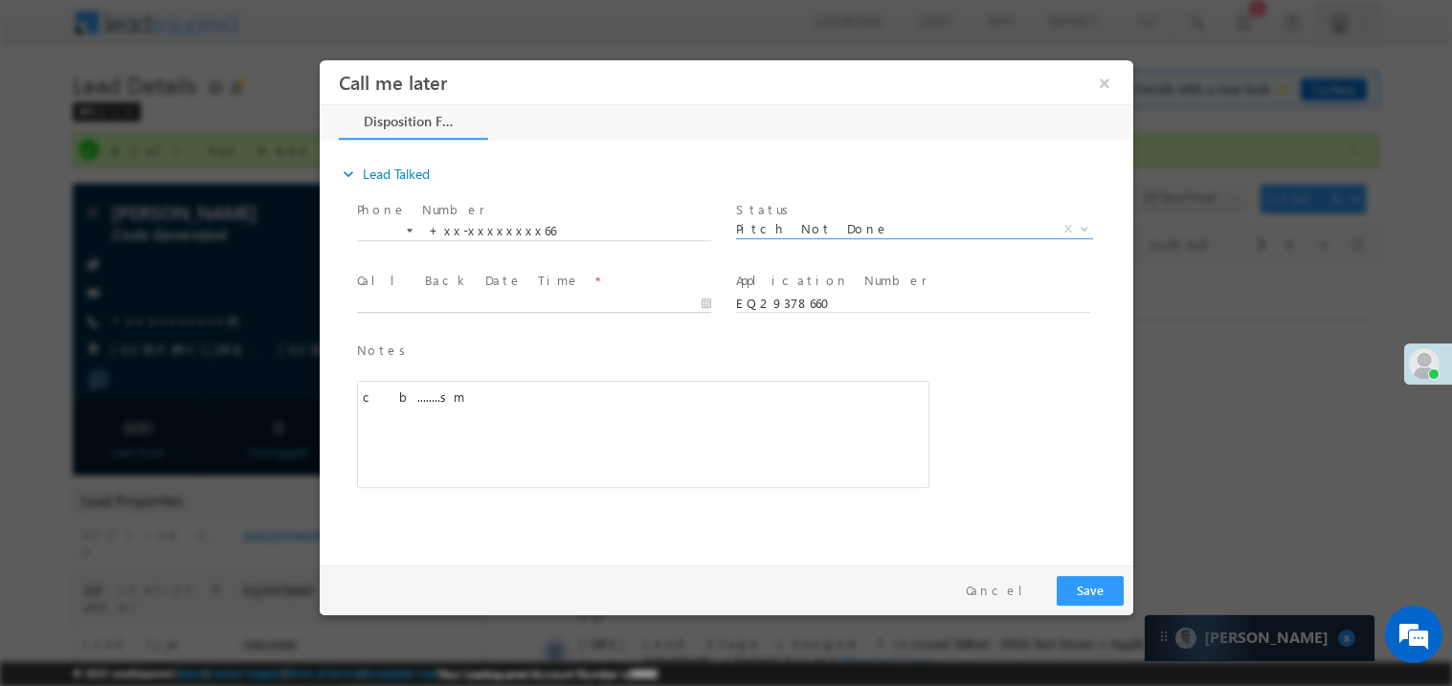
click at [422, 305] on body "Call me later ×" at bounding box center [726, 307] width 814 height 497
type input "09/26/25 8:56 PM"
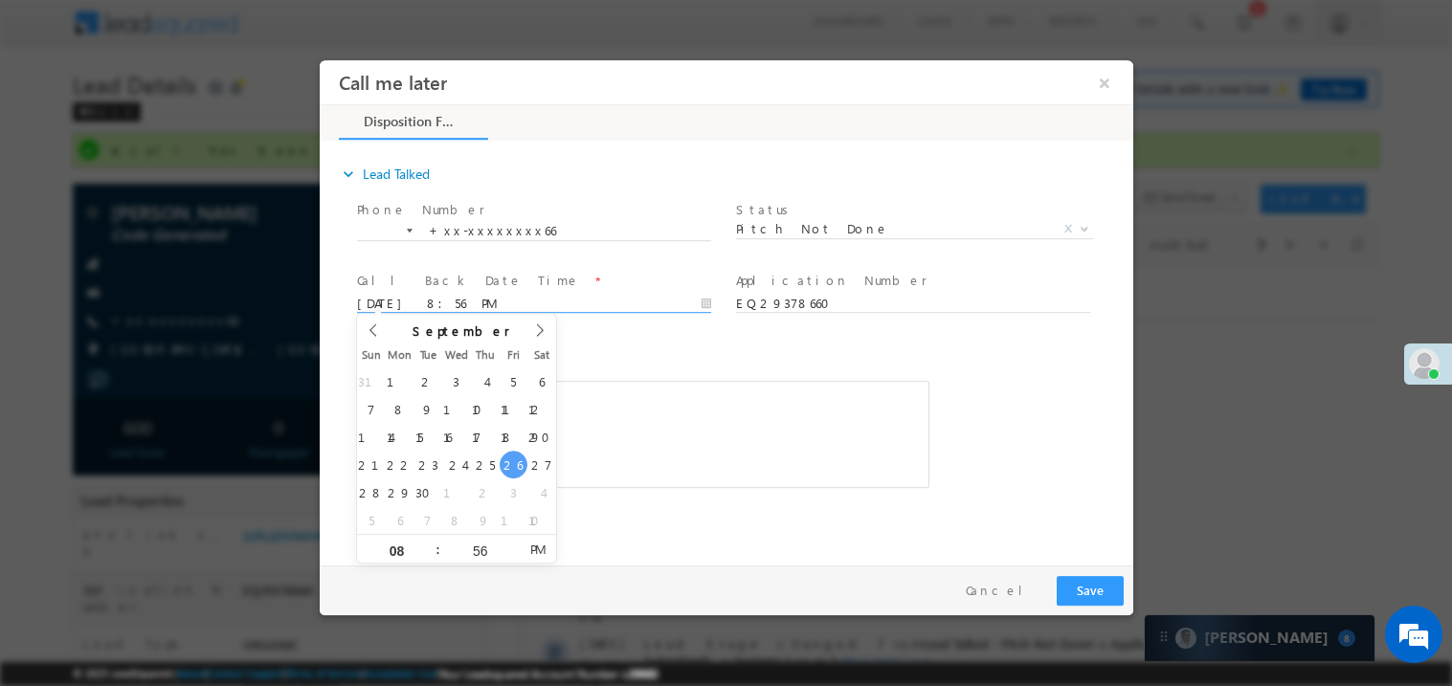
click at [658, 412] on div "c b........sm" at bounding box center [642, 433] width 573 height 107
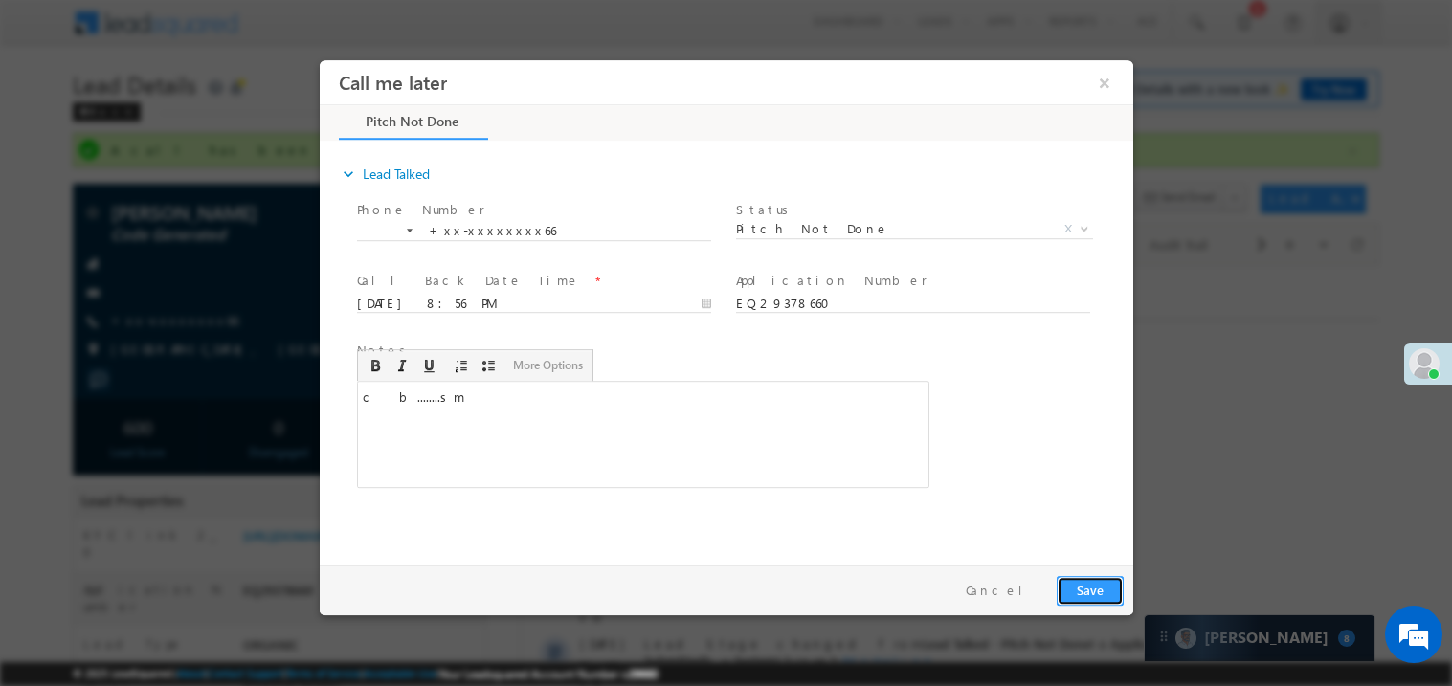
click at [1075, 596] on button "Save" at bounding box center [1089, 590] width 67 height 30
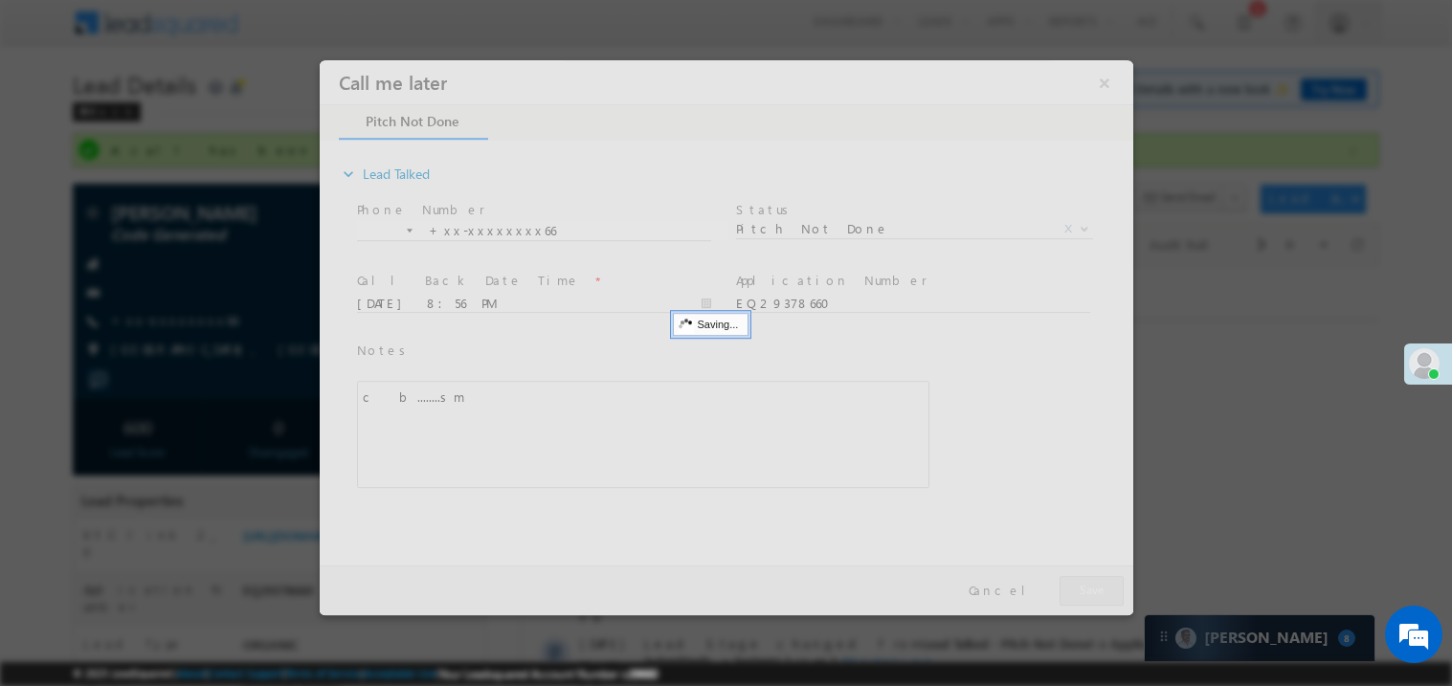
click at [1075, 596] on div at bounding box center [726, 336] width 814 height 555
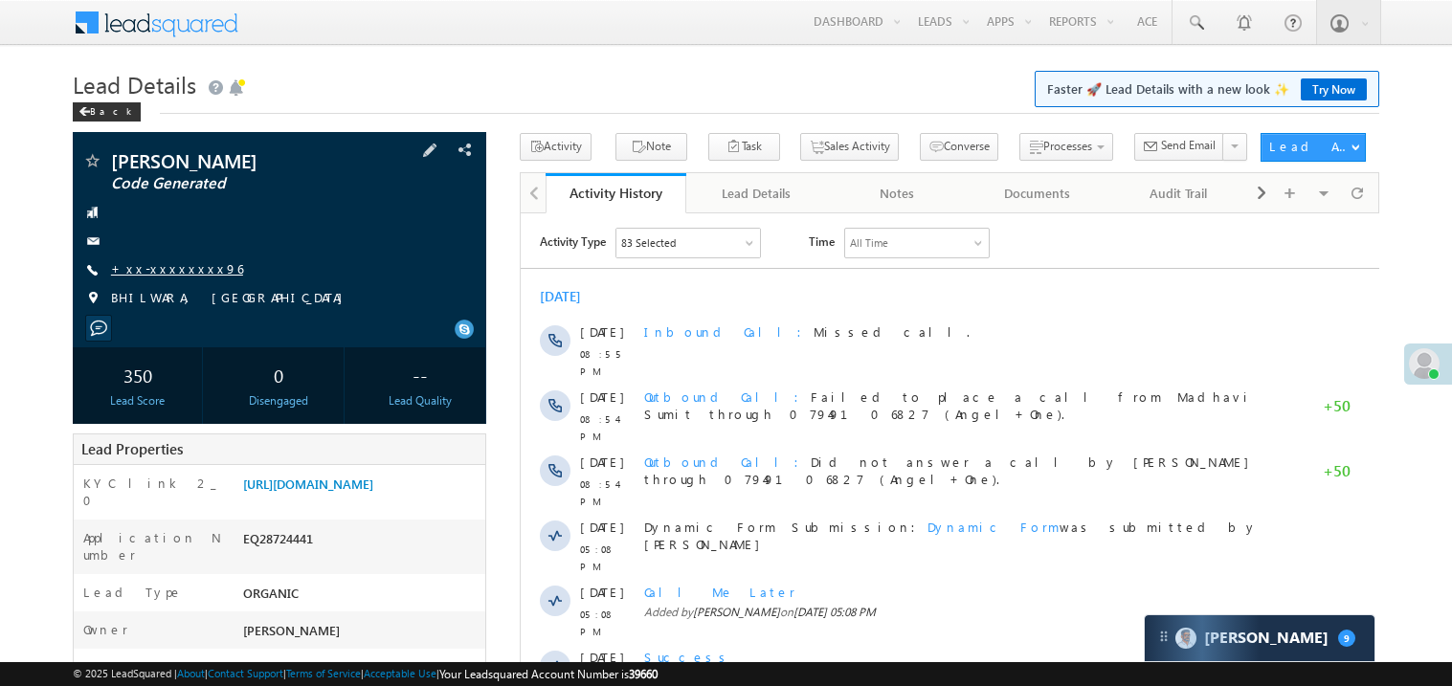
click at [169, 268] on link "+xx-xxxxxxxx96" at bounding box center [177, 268] width 132 height 16
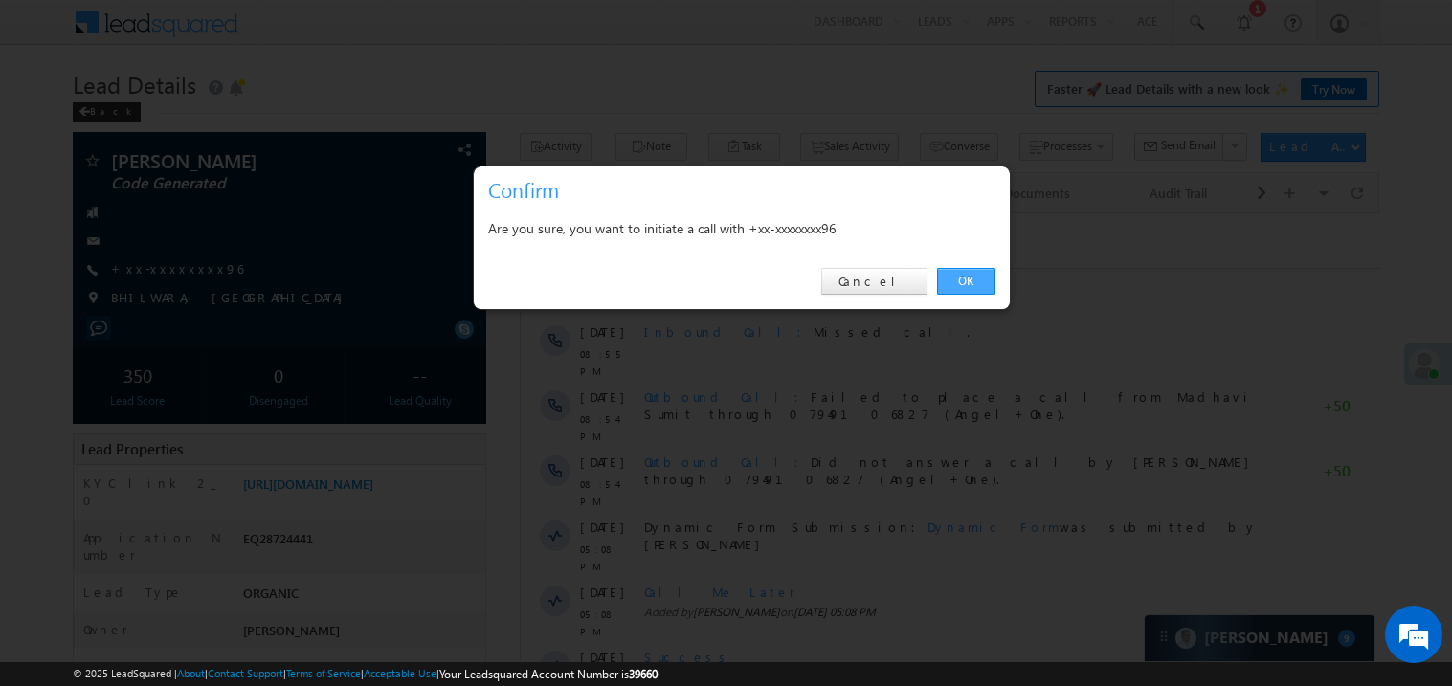
click at [959, 284] on link "OK" at bounding box center [966, 281] width 58 height 27
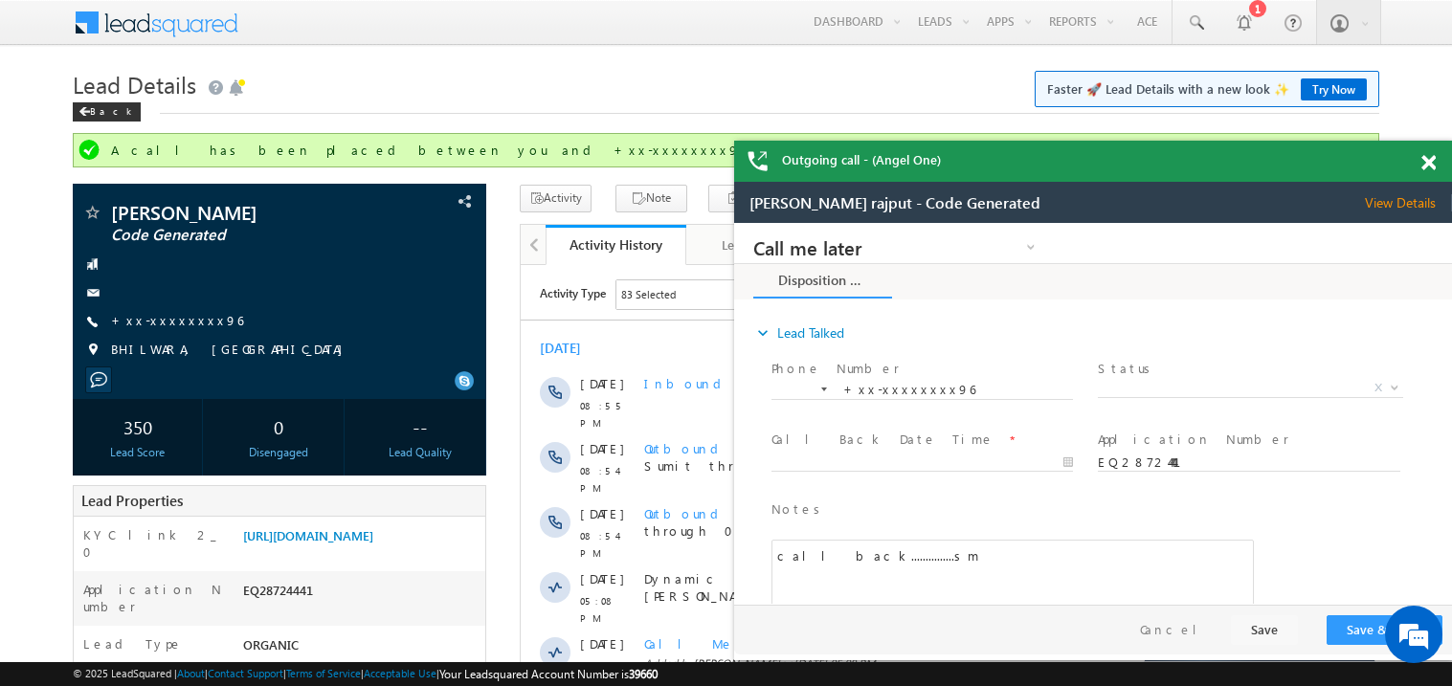
click at [1432, 160] on span at bounding box center [1429, 163] width 14 height 16
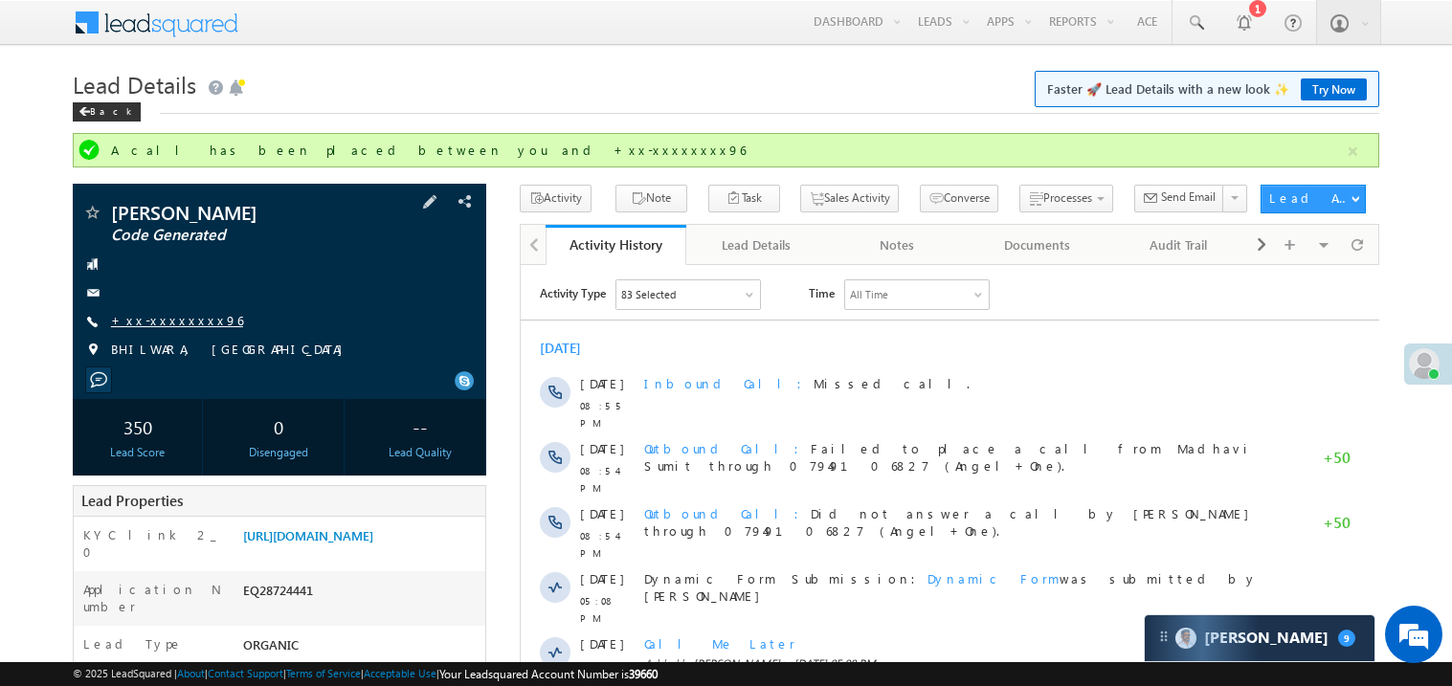
click at [178, 320] on link "+xx-xxxxxxxx96" at bounding box center [177, 320] width 132 height 16
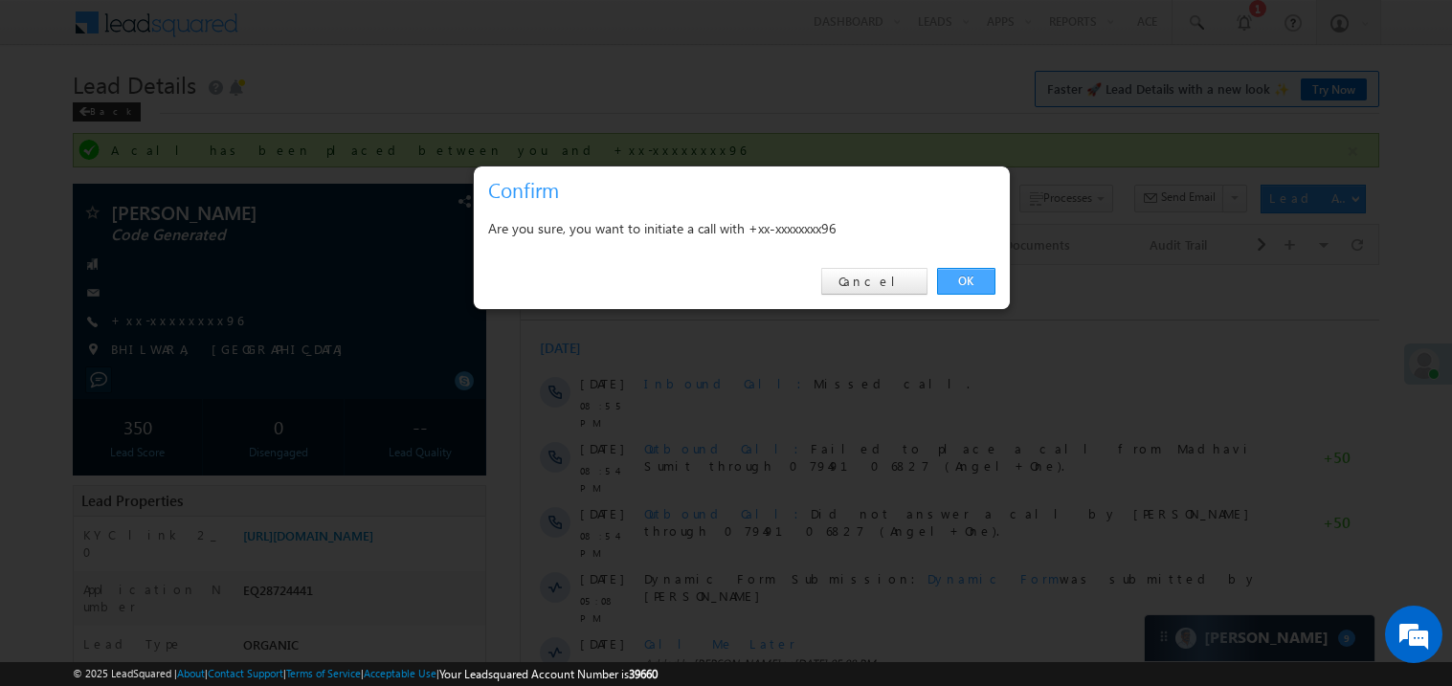
click at [965, 280] on link "OK" at bounding box center [966, 281] width 58 height 27
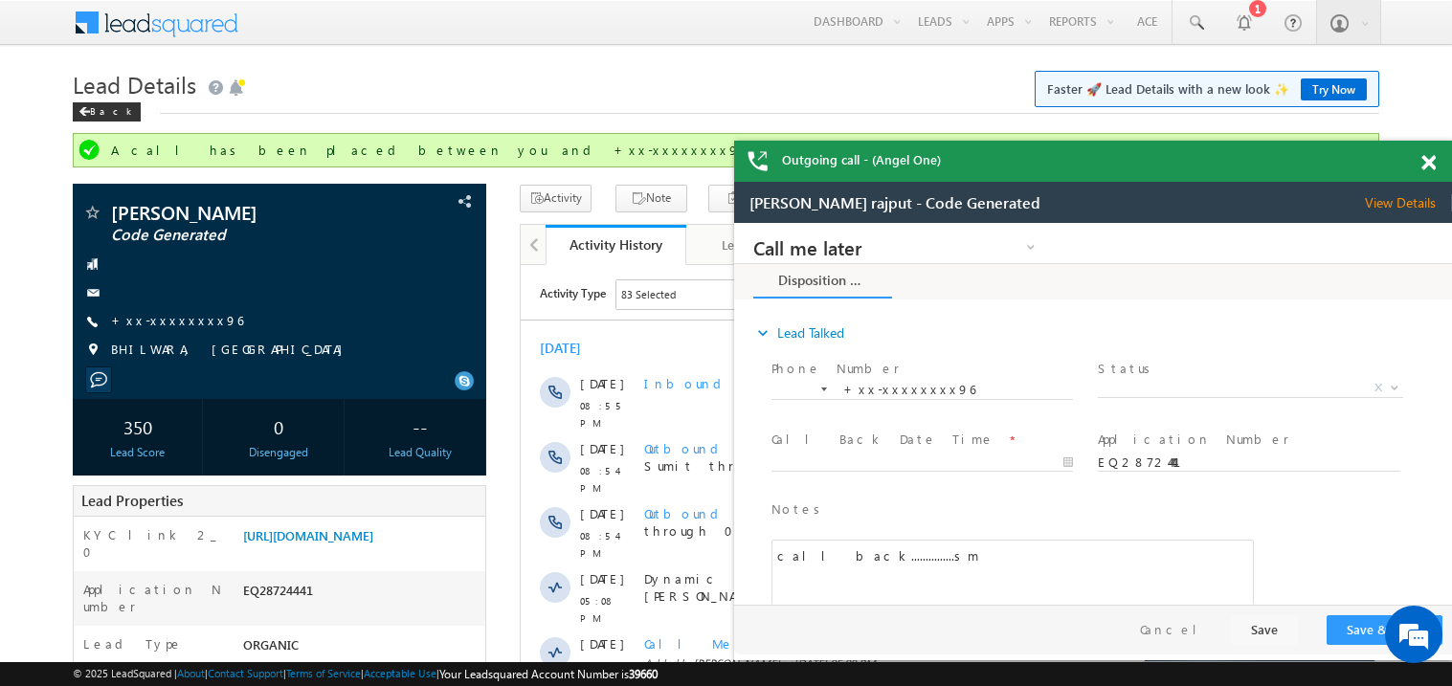
click at [1429, 152] on div at bounding box center [1440, 159] width 26 height 37
click at [1430, 162] on span at bounding box center [1429, 163] width 14 height 16
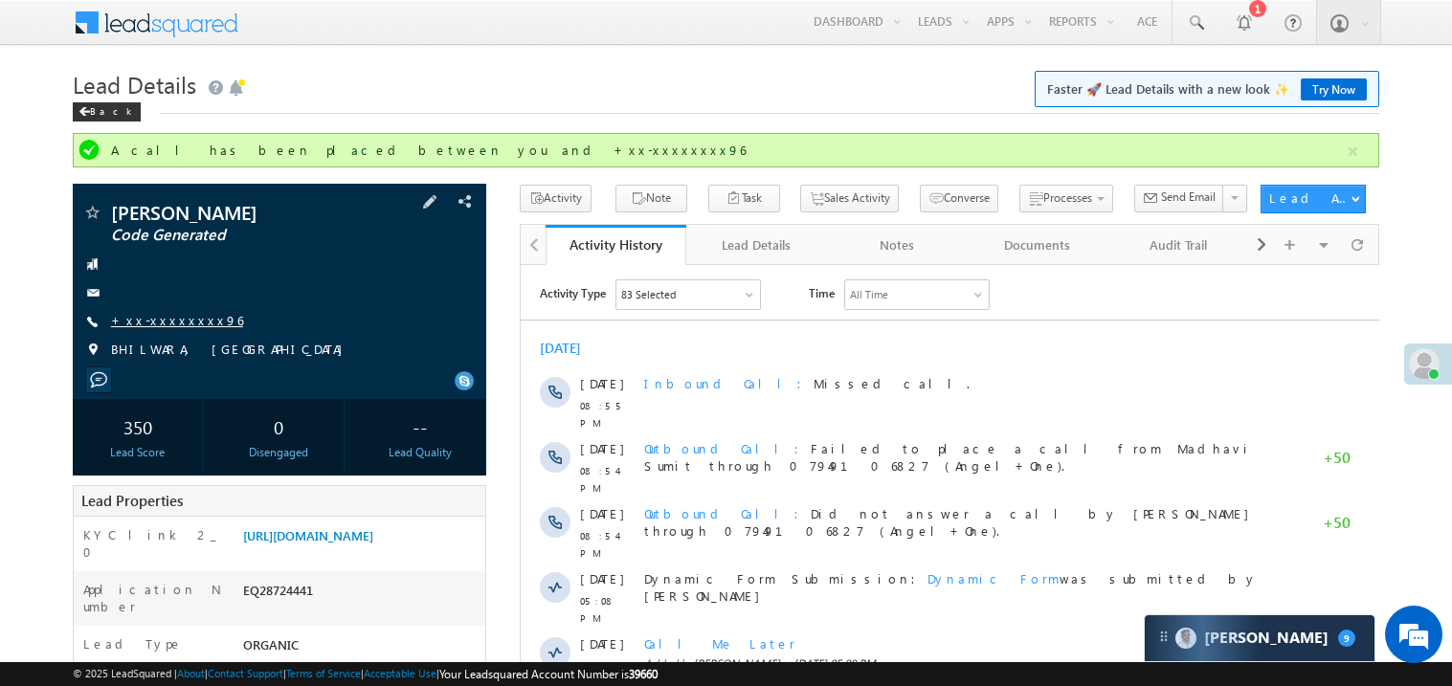
click at [185, 320] on link "+xx-xxxxxxxx96" at bounding box center [177, 320] width 132 height 16
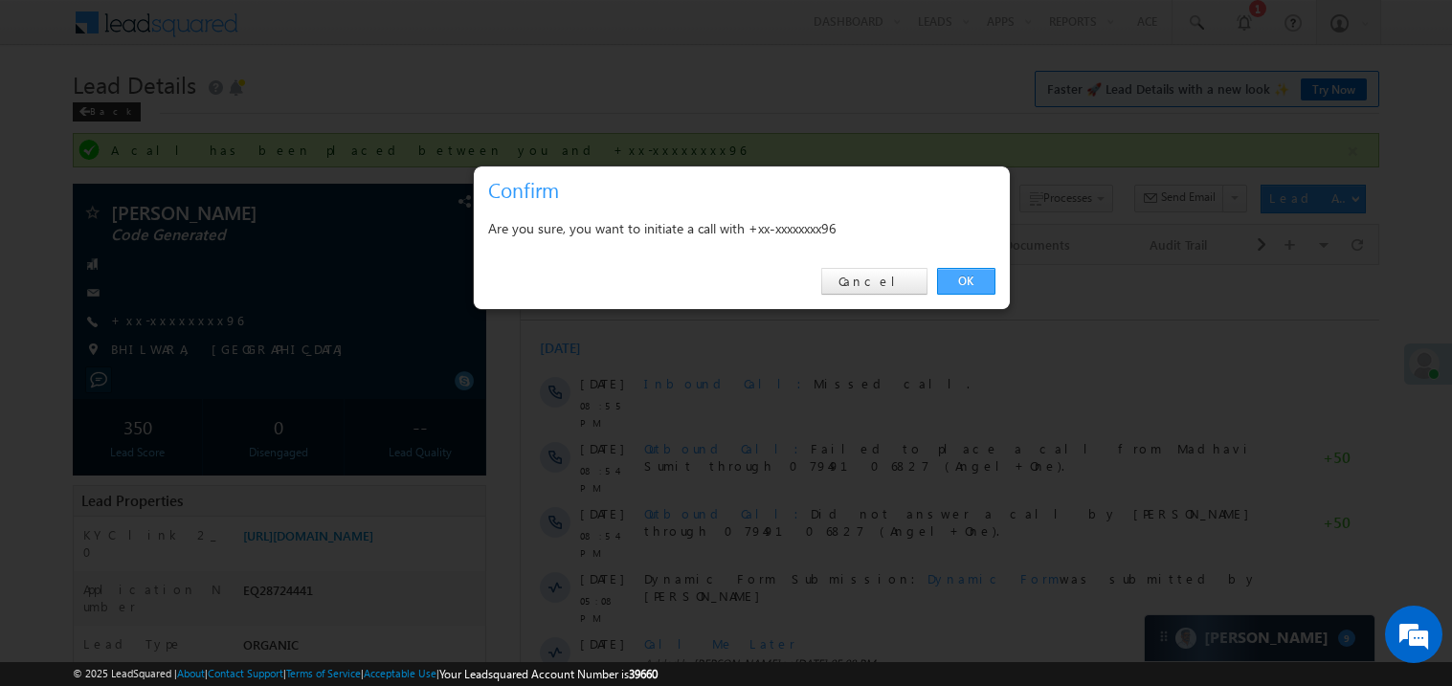
click at [968, 280] on link "OK" at bounding box center [966, 281] width 58 height 27
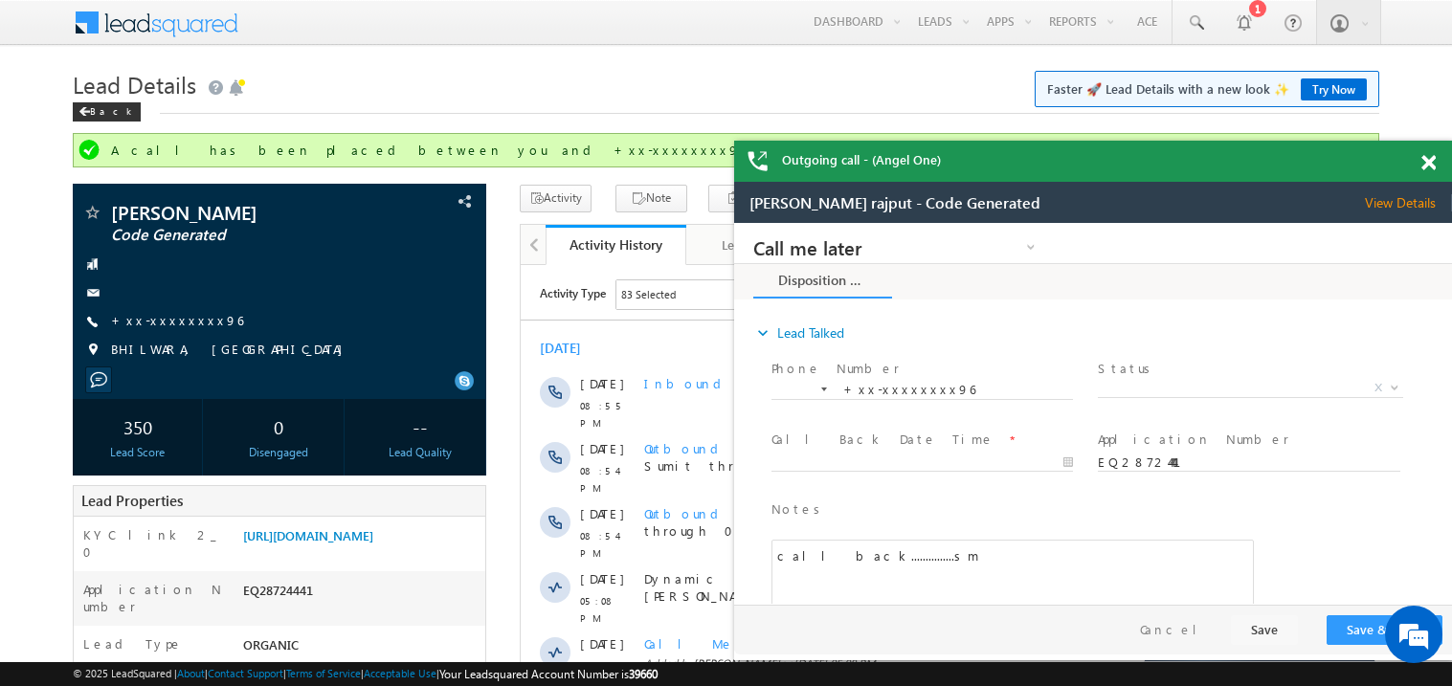
click at [1434, 167] on span at bounding box center [1429, 163] width 14 height 16
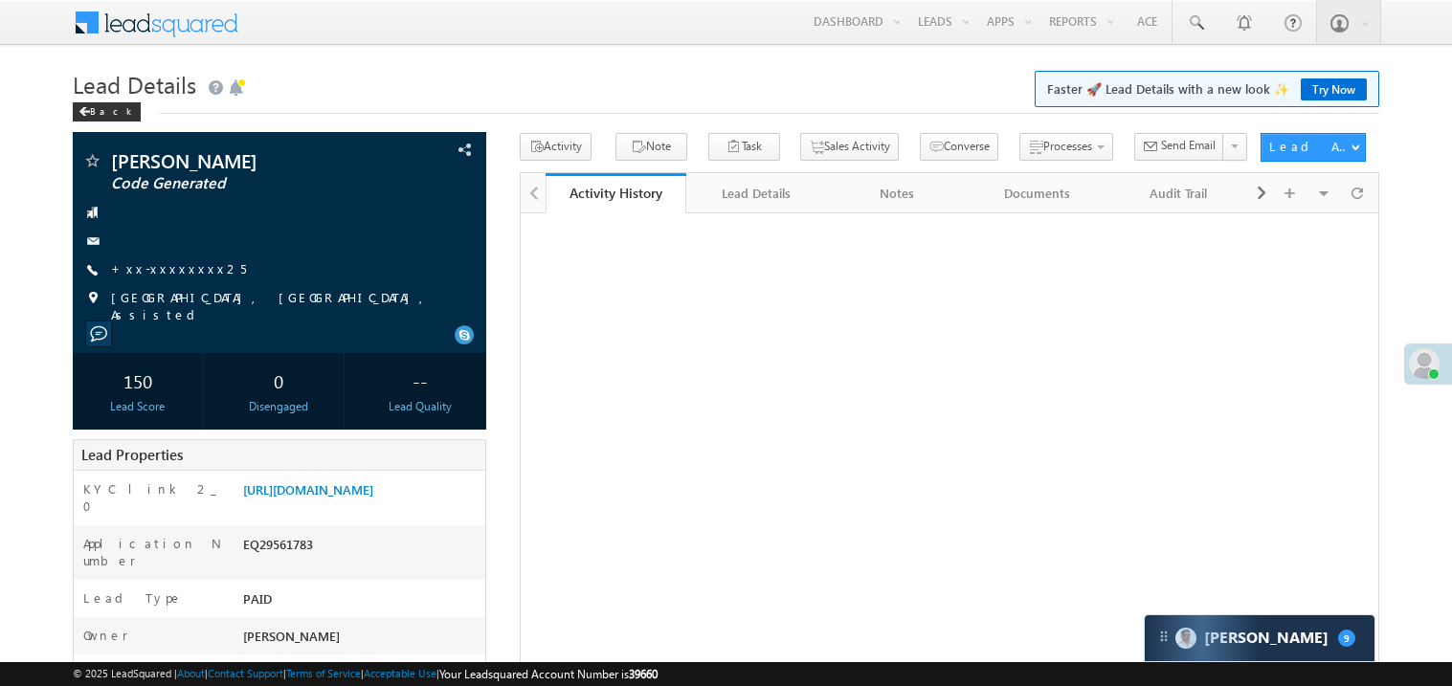
click at [188, 272] on link "+xx-xxxxxxxx25" at bounding box center [178, 268] width 135 height 16
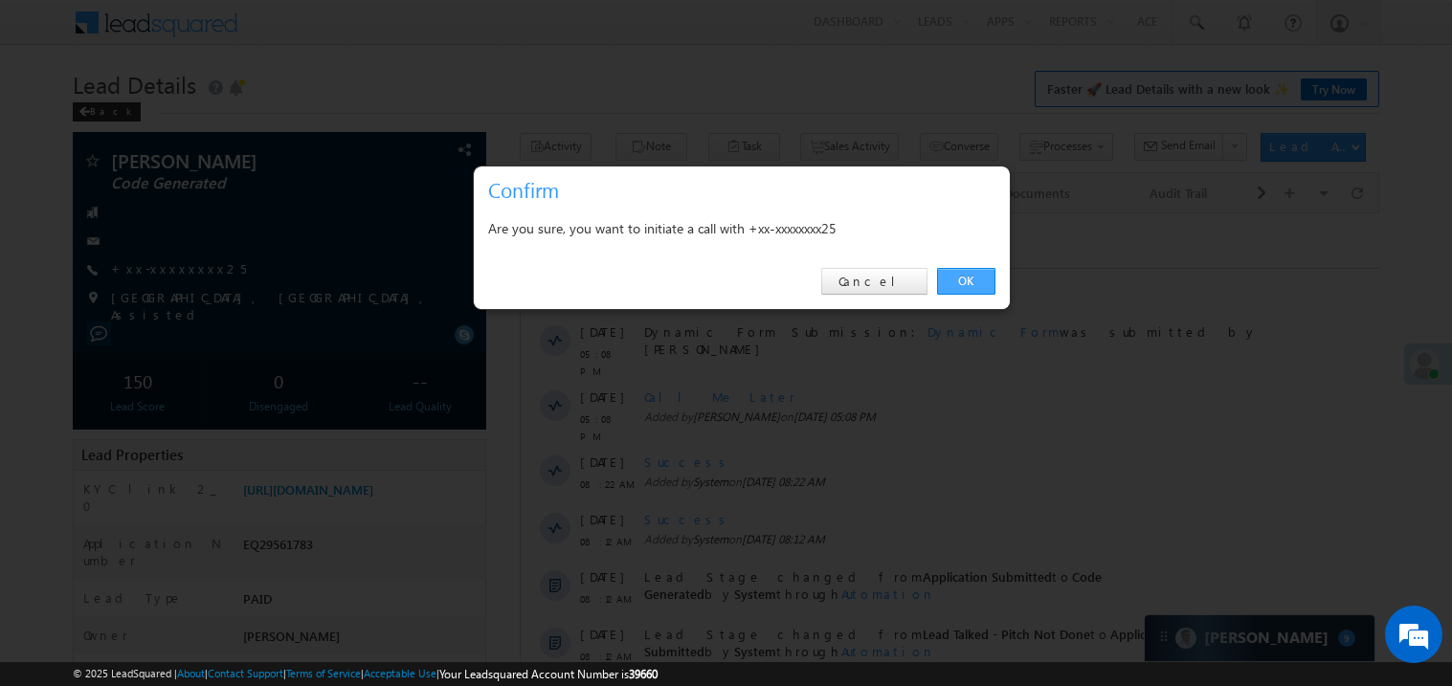
click at [962, 281] on link "OK" at bounding box center [966, 281] width 58 height 27
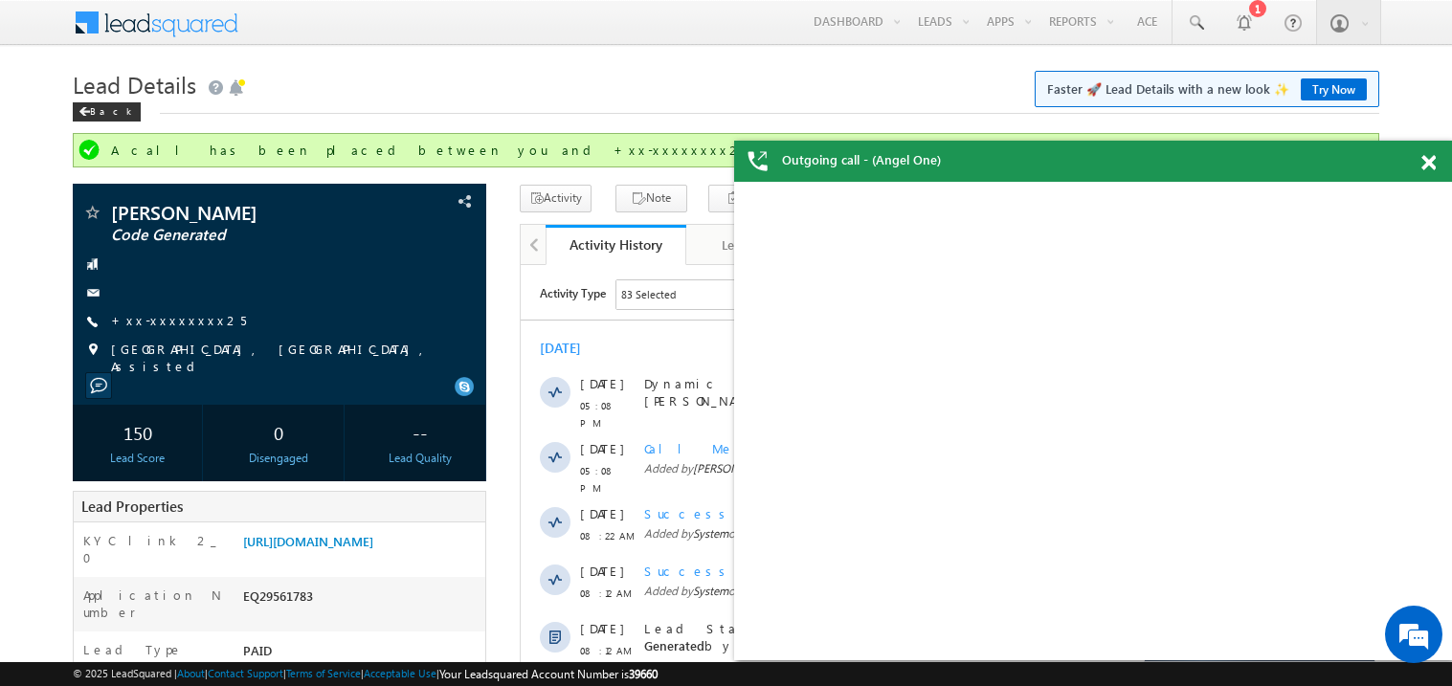
click at [1434, 164] on span at bounding box center [1429, 163] width 14 height 16
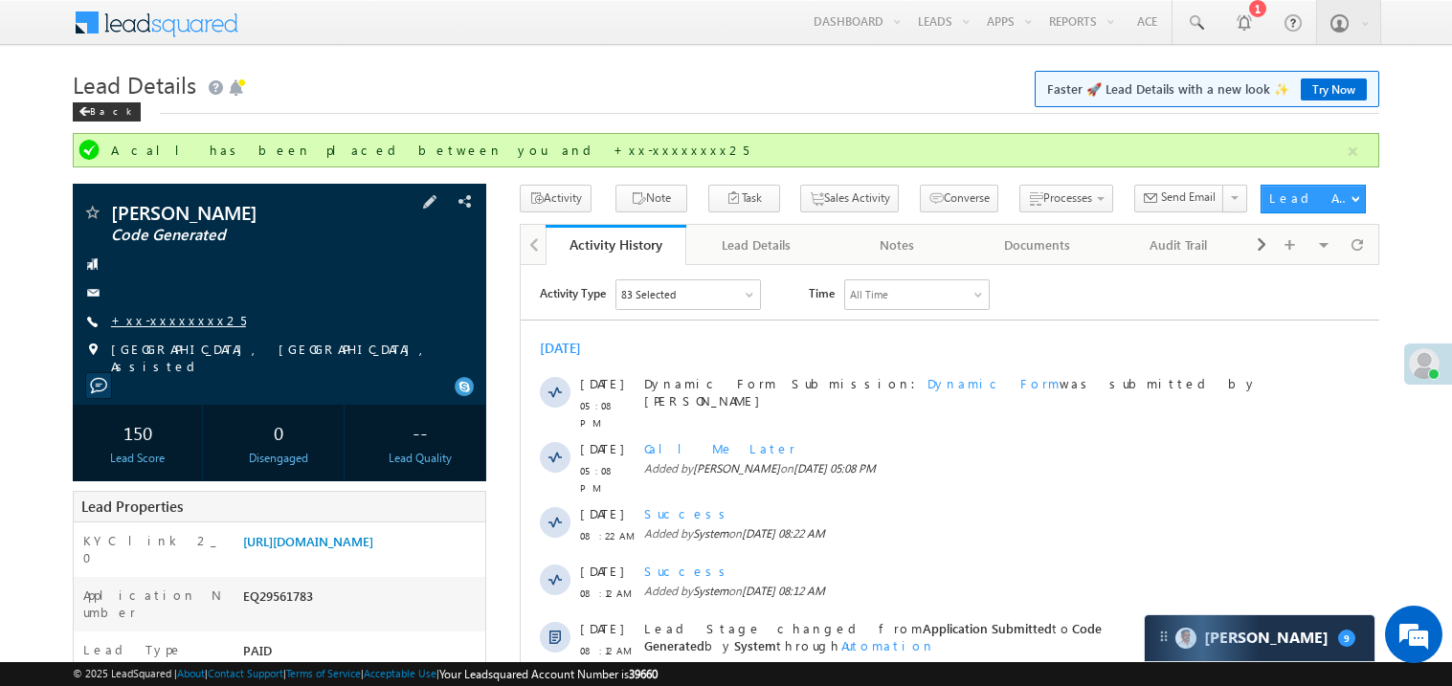
click at [170, 327] on link "+xx-xxxxxxxx25" at bounding box center [178, 320] width 135 height 16
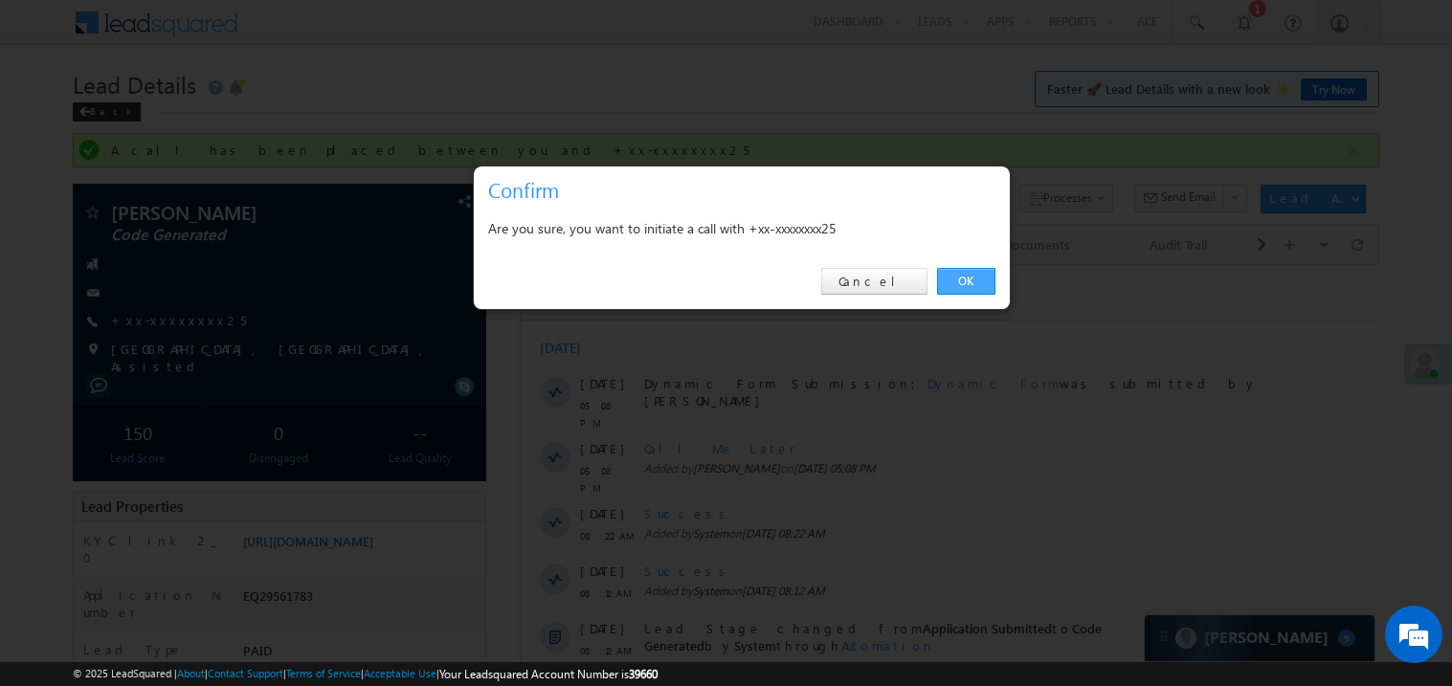
click at [970, 280] on link "OK" at bounding box center [966, 281] width 58 height 27
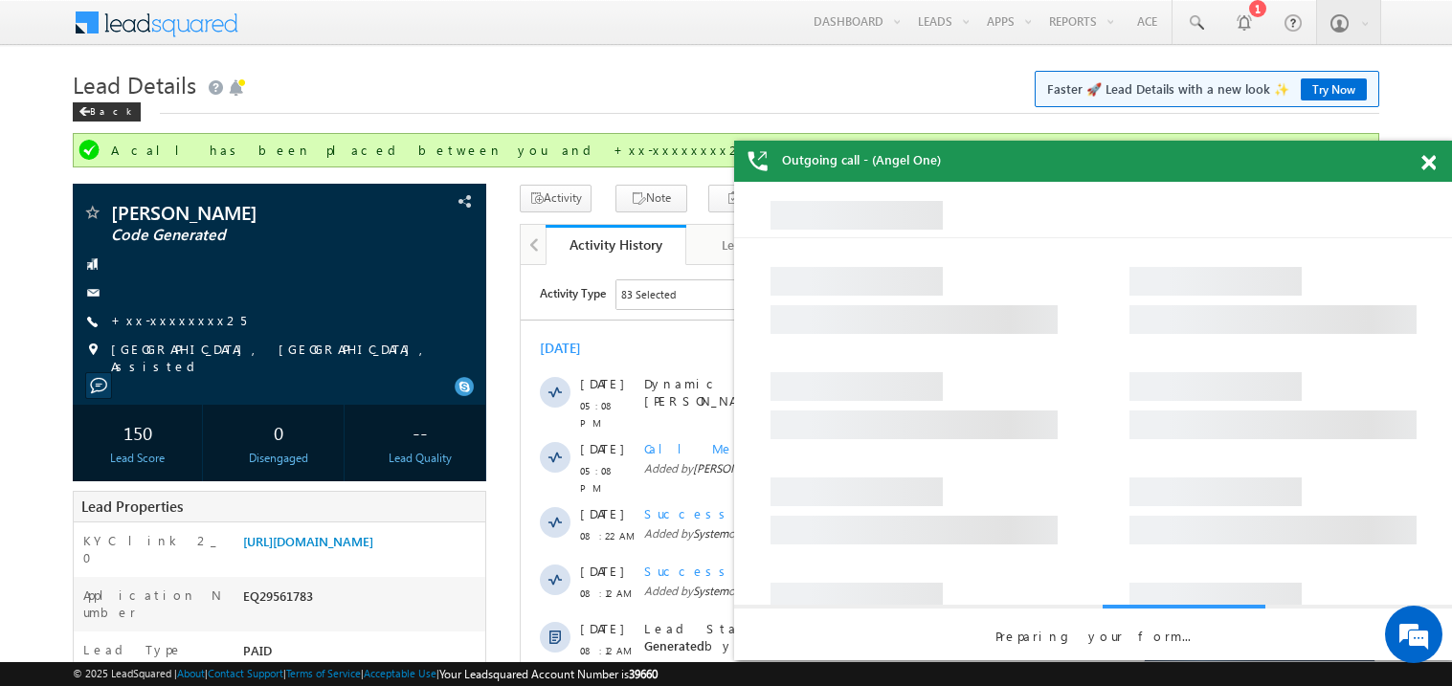
click at [1431, 160] on span at bounding box center [1429, 163] width 14 height 16
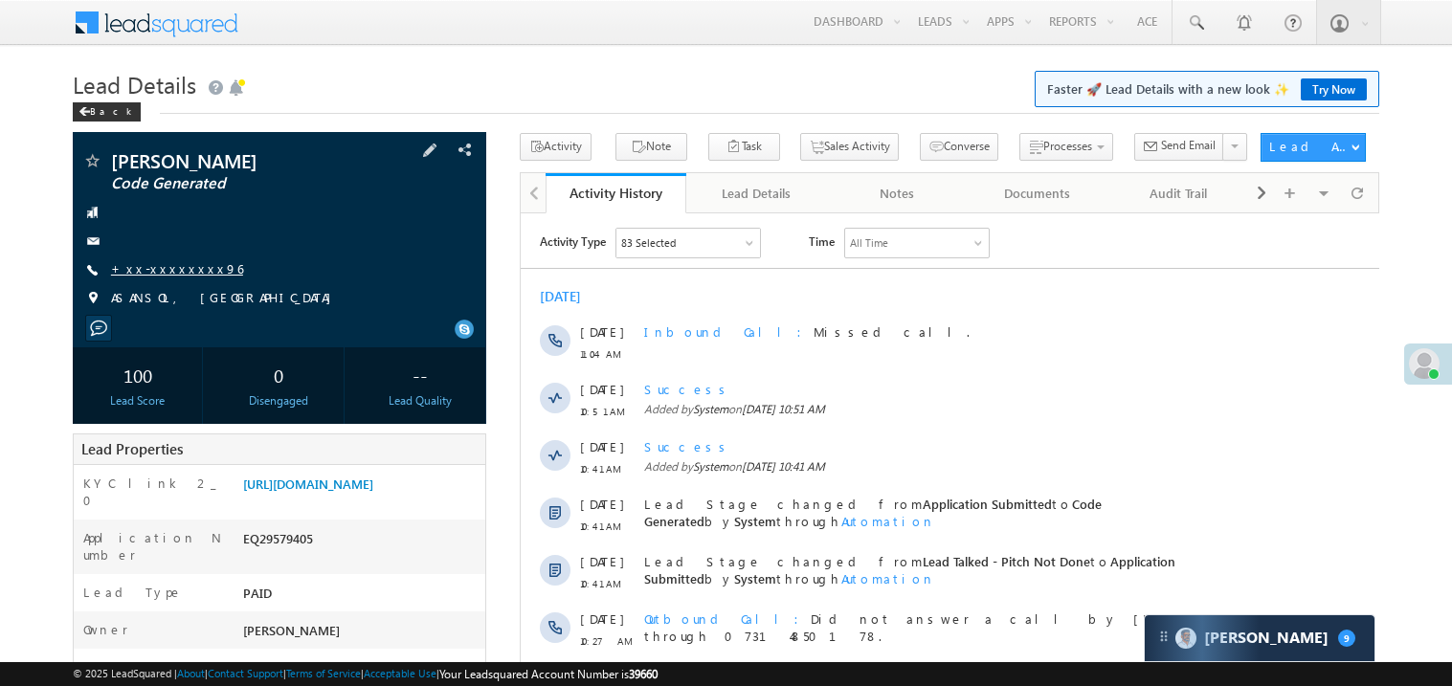
click at [177, 272] on link "+xx-xxxxxxxx96" at bounding box center [177, 268] width 132 height 16
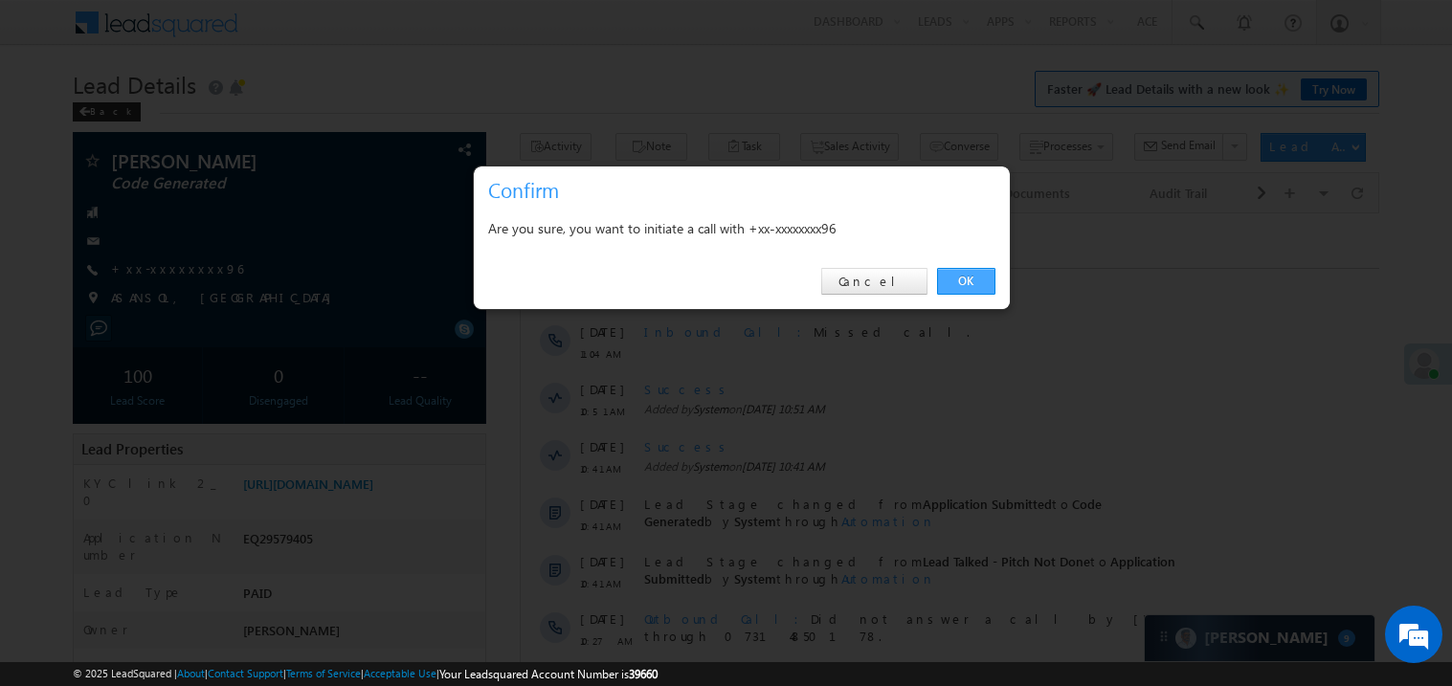
click at [970, 274] on link "OK" at bounding box center [966, 281] width 58 height 27
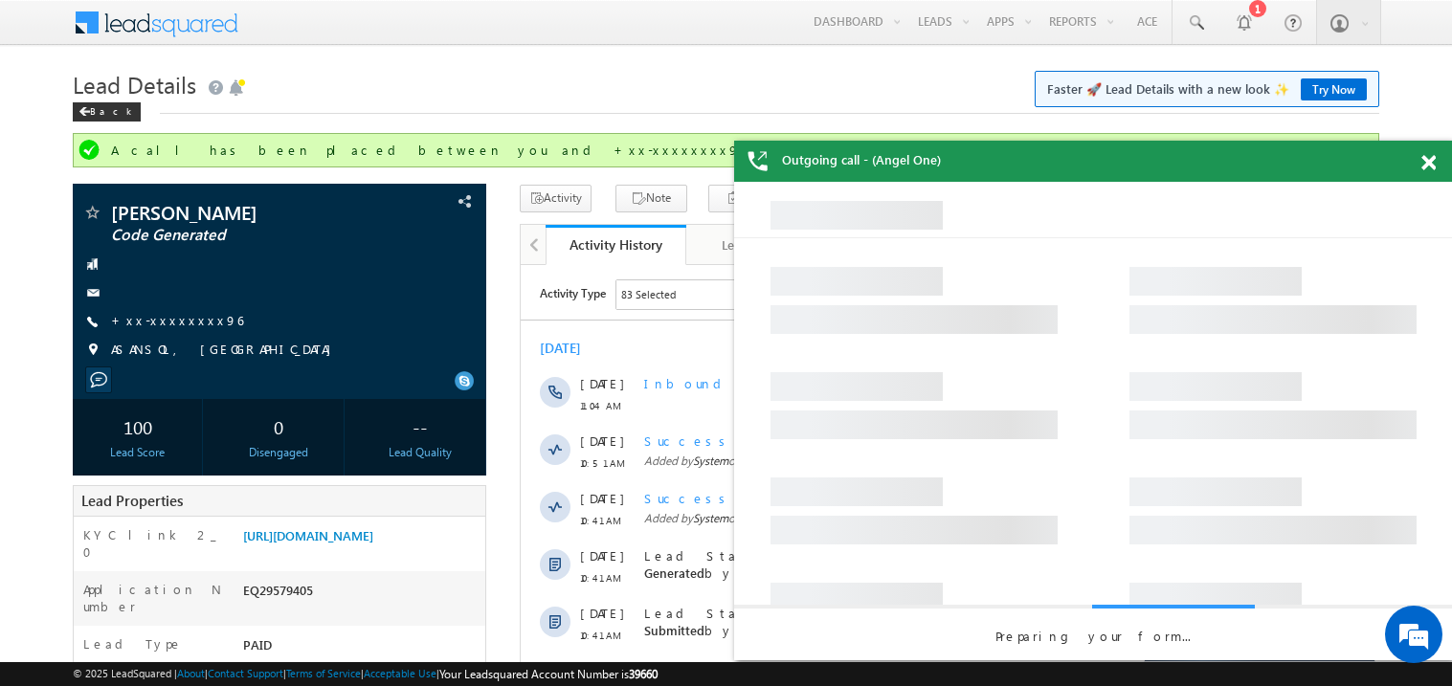
click at [1426, 161] on span at bounding box center [1429, 163] width 14 height 16
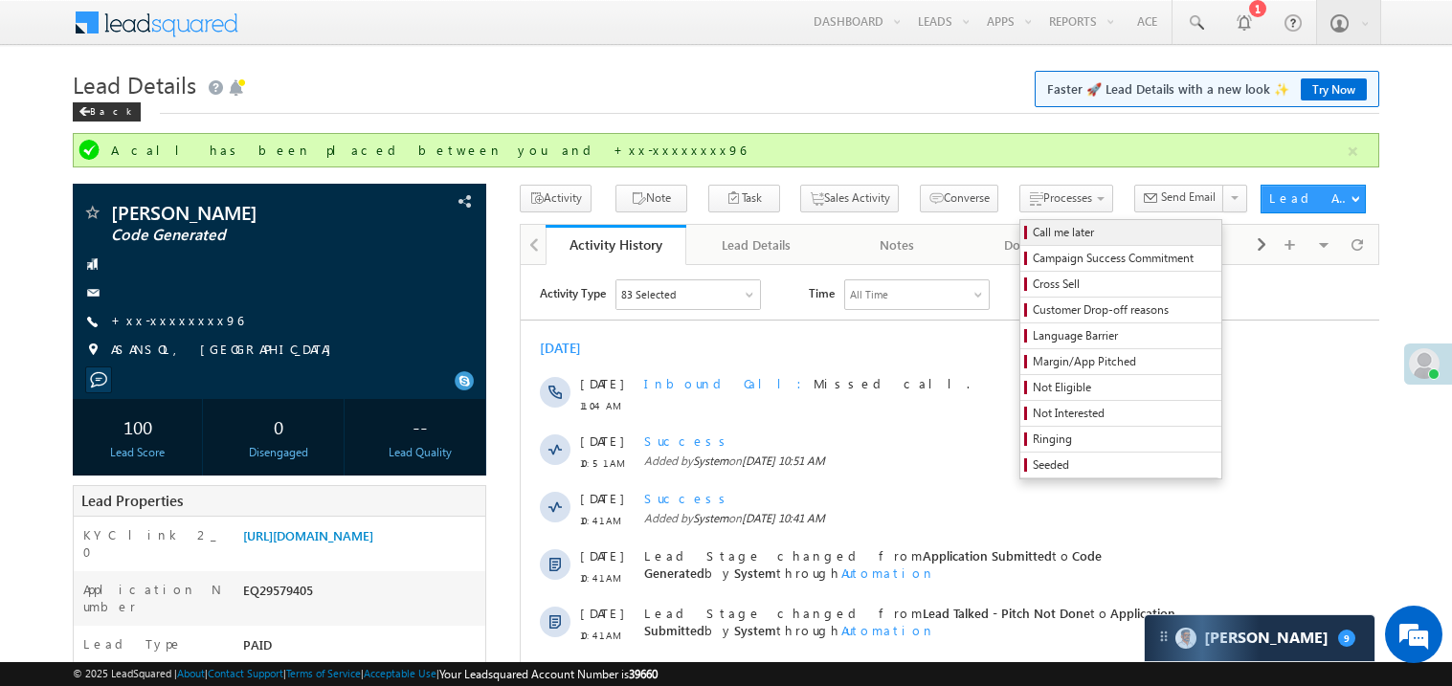
click at [1033, 231] on span "Call me later" at bounding box center [1124, 232] width 182 height 17
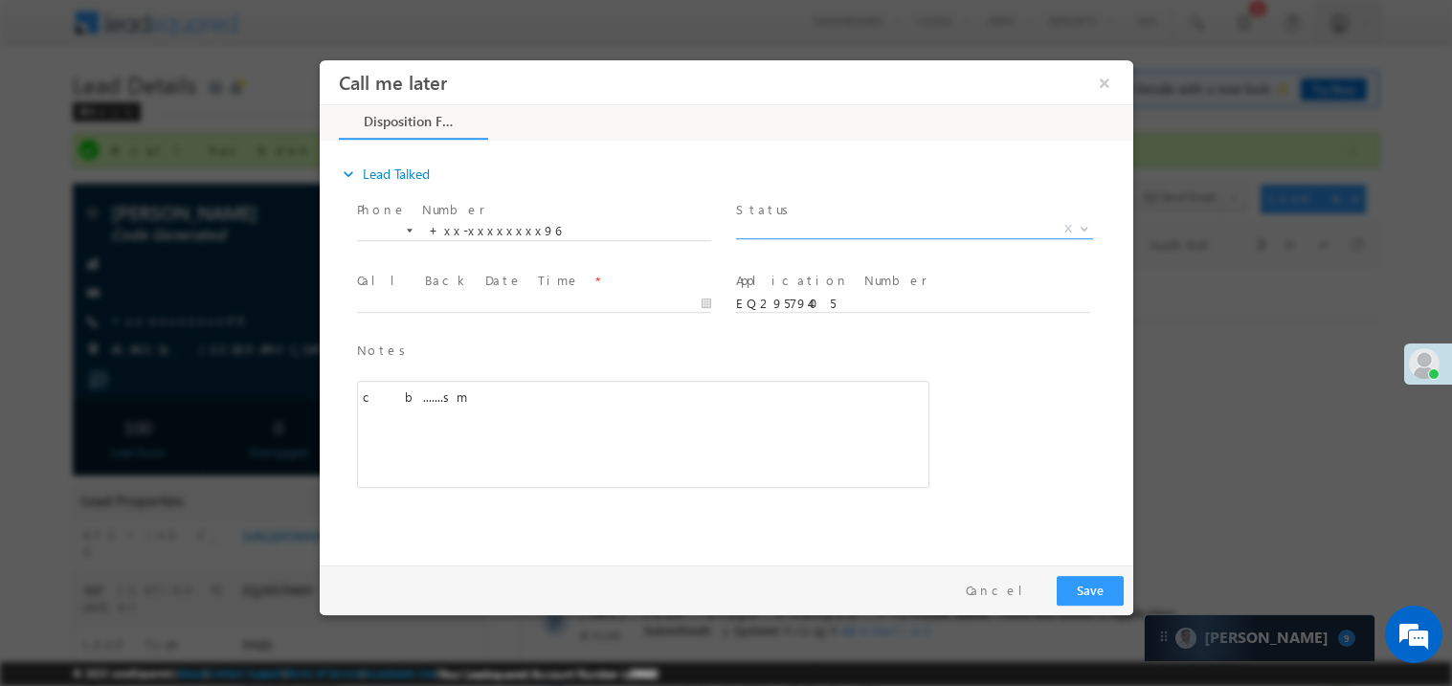
click at [821, 233] on span "X" at bounding box center [913, 228] width 357 height 19
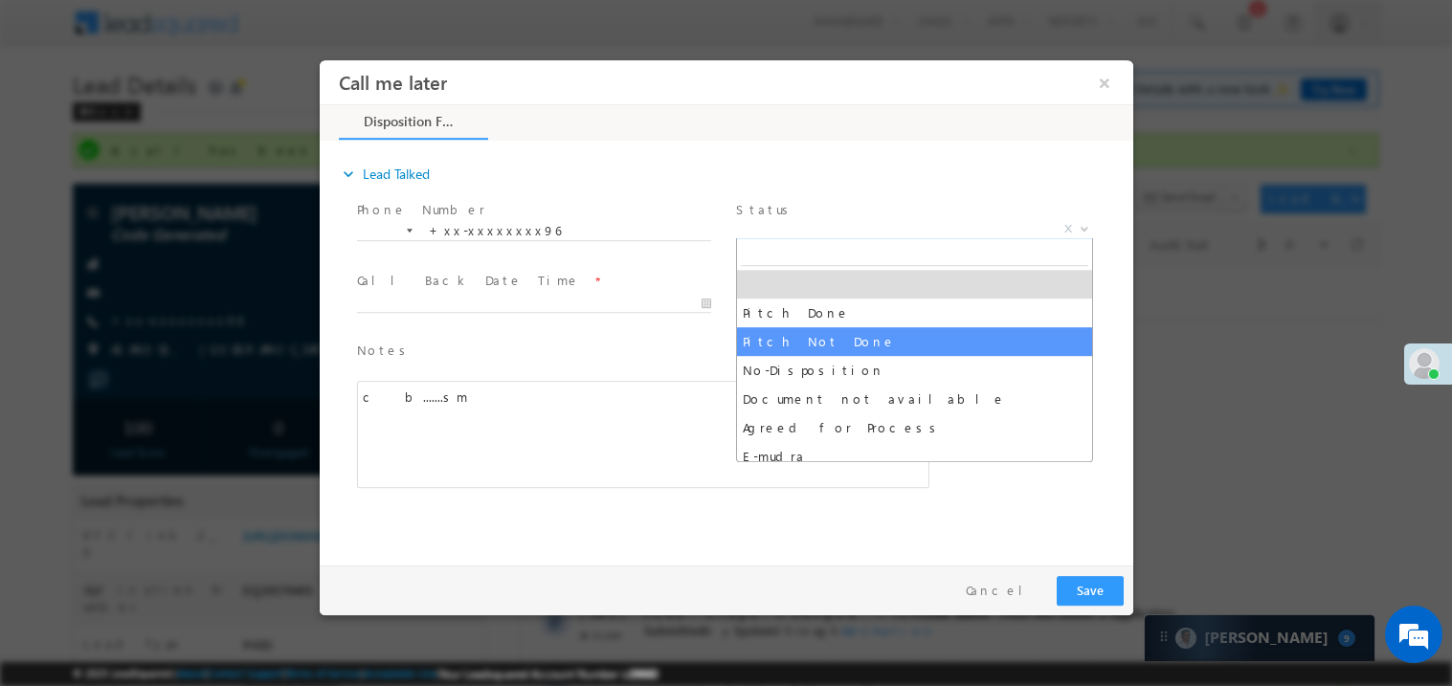
select select "Pitch Not Done"
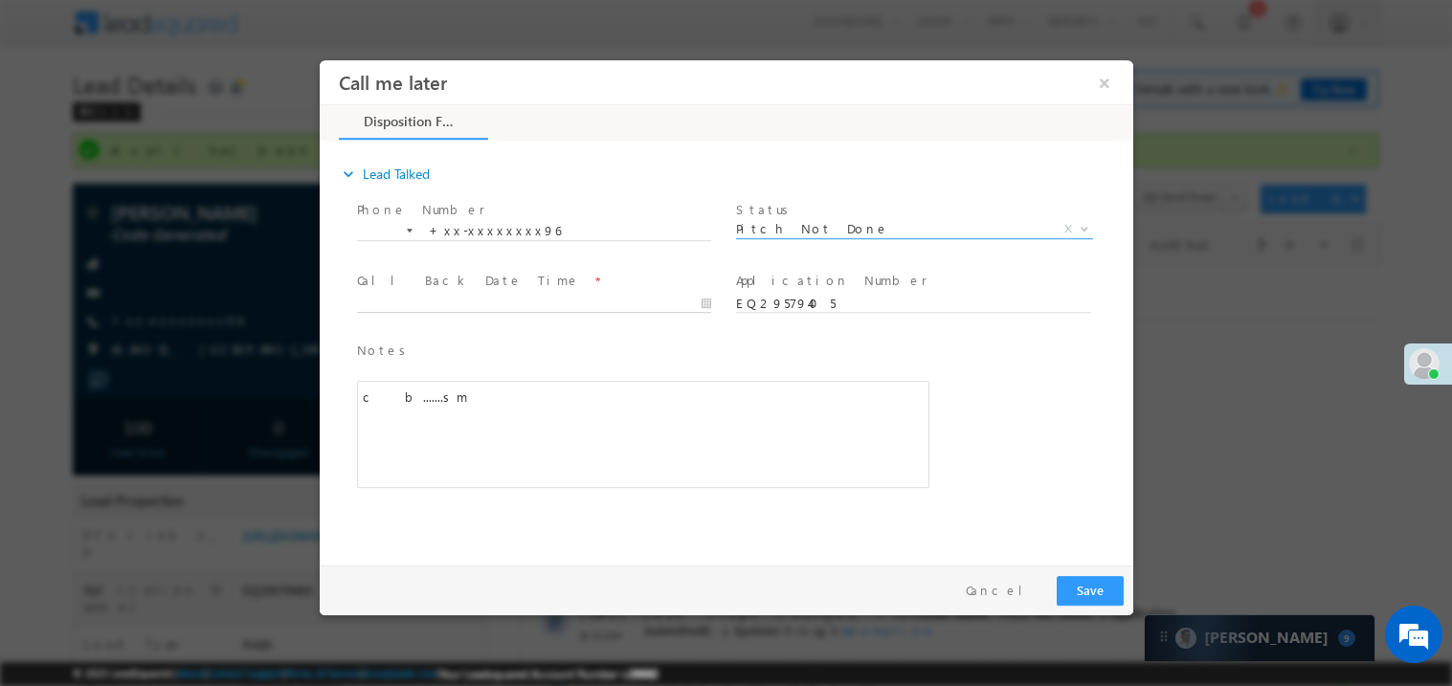
click at [412, 308] on body "Call me later ×" at bounding box center [726, 307] width 814 height 497
type input "09/26/25 8:59 PM"
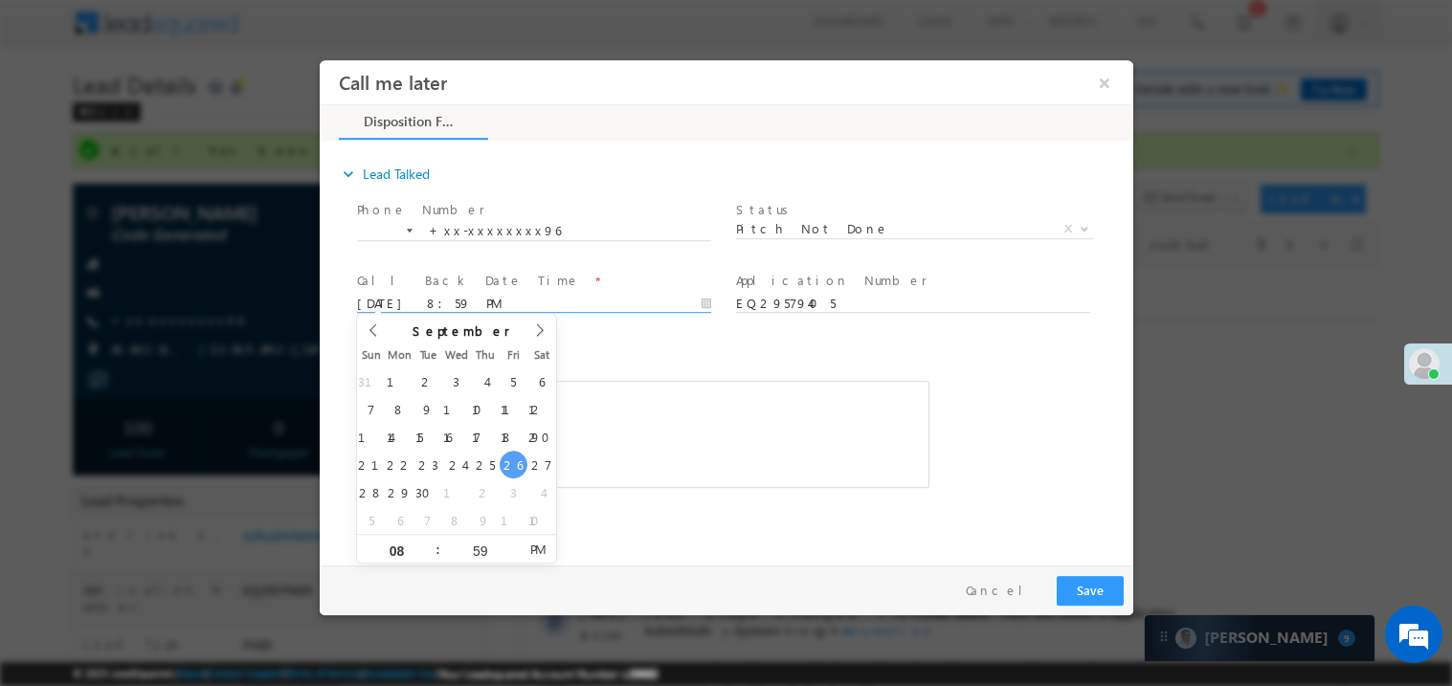
click at [695, 407] on div "c b.......sm" at bounding box center [642, 433] width 573 height 107
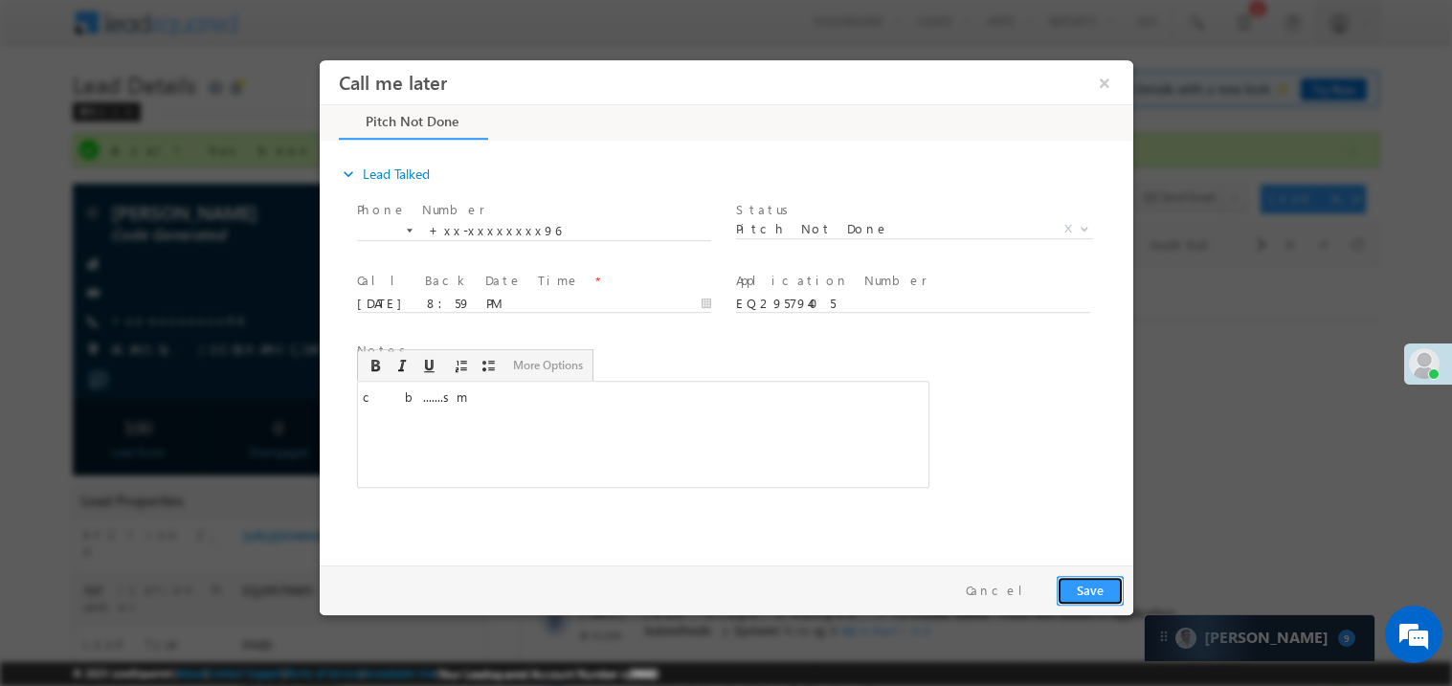
click at [1096, 587] on button "Save" at bounding box center [1089, 590] width 67 height 30
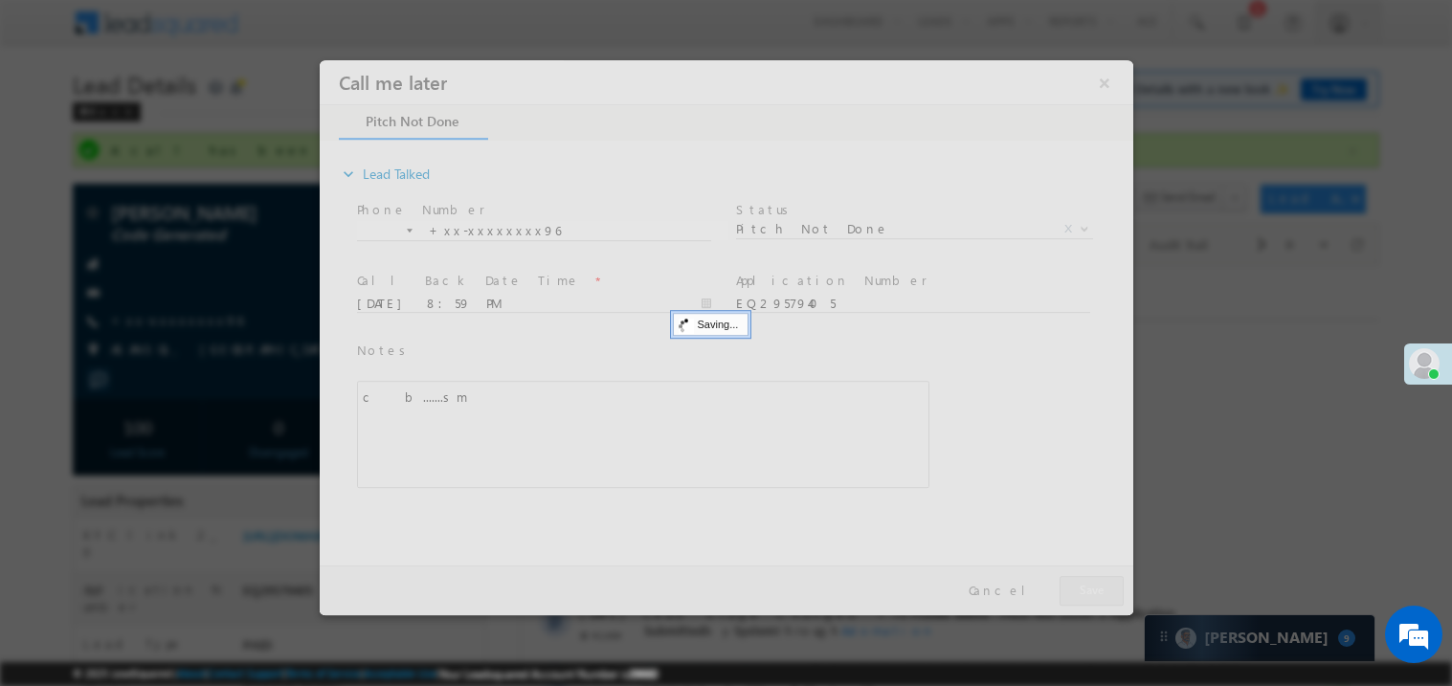
click at [1096, 587] on div at bounding box center [726, 336] width 814 height 555
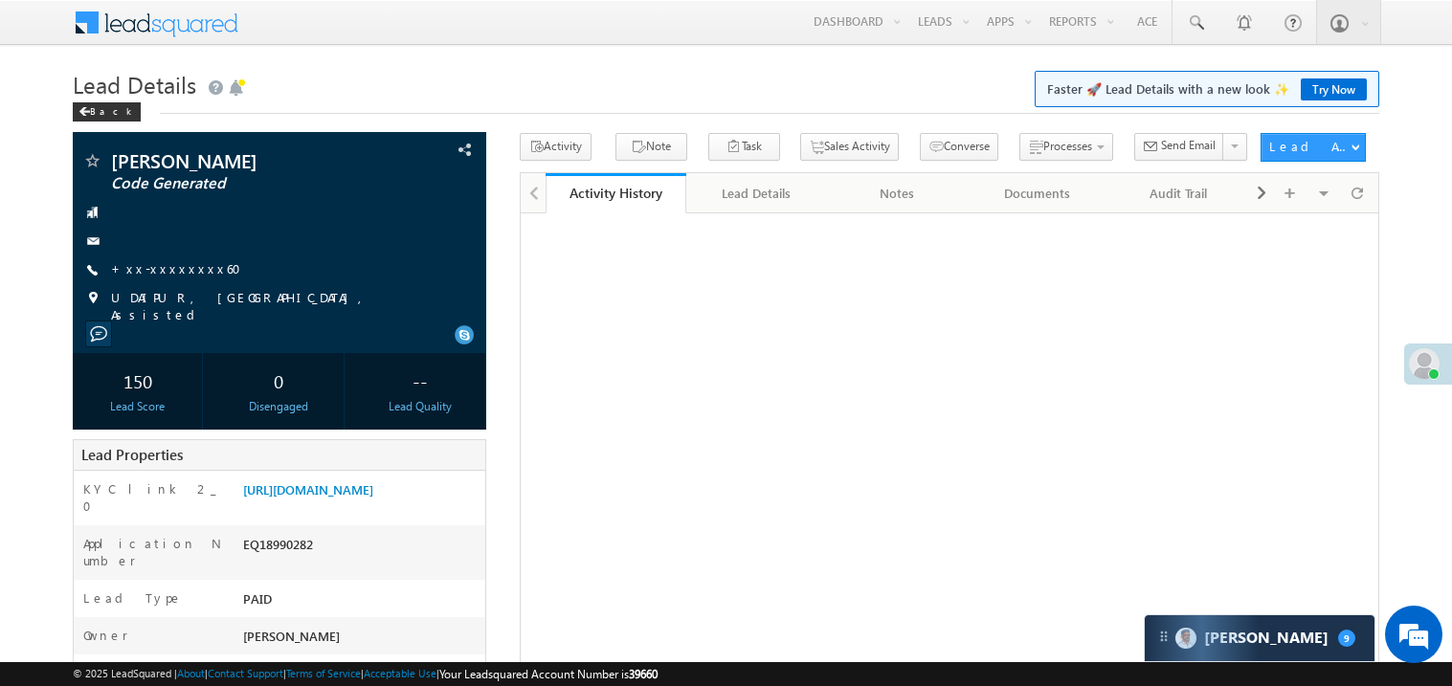
click at [153, 267] on link "+xx-xxxxxxxx60" at bounding box center [182, 268] width 142 height 16
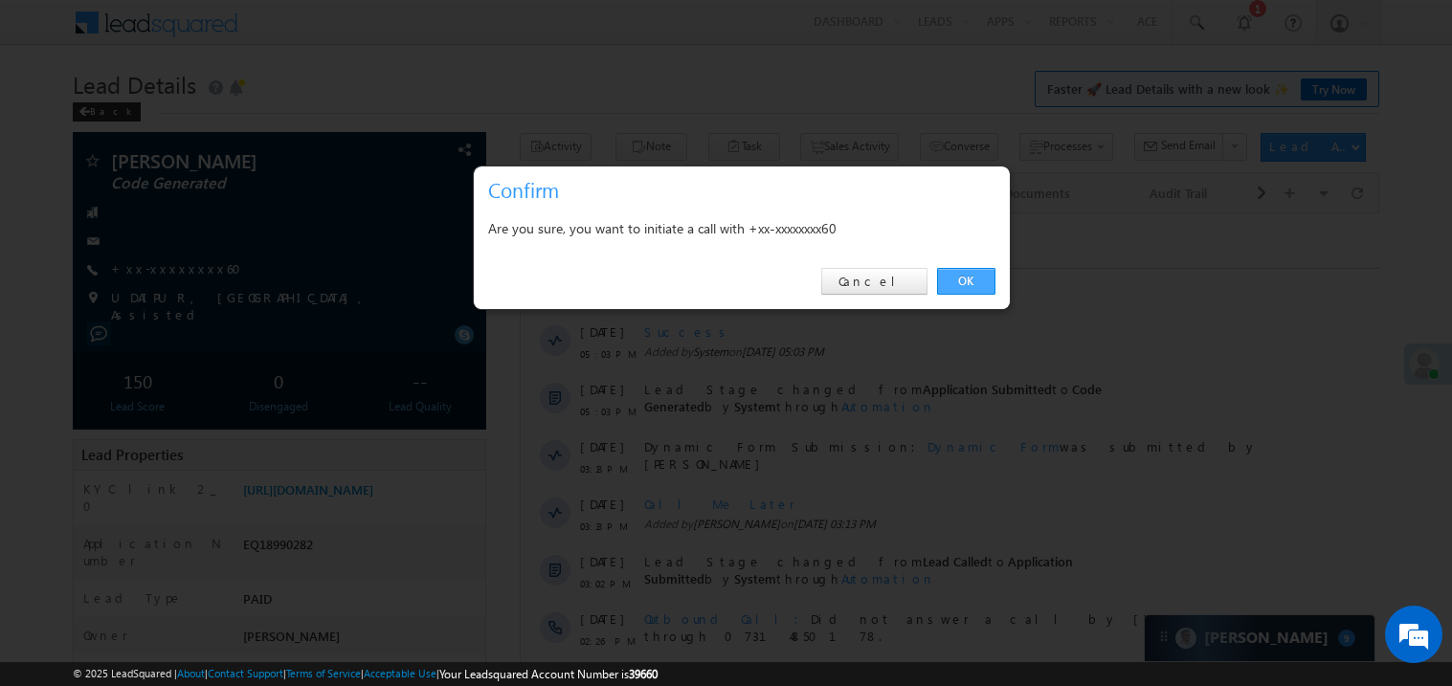
click at [960, 276] on link "OK" at bounding box center [966, 281] width 58 height 27
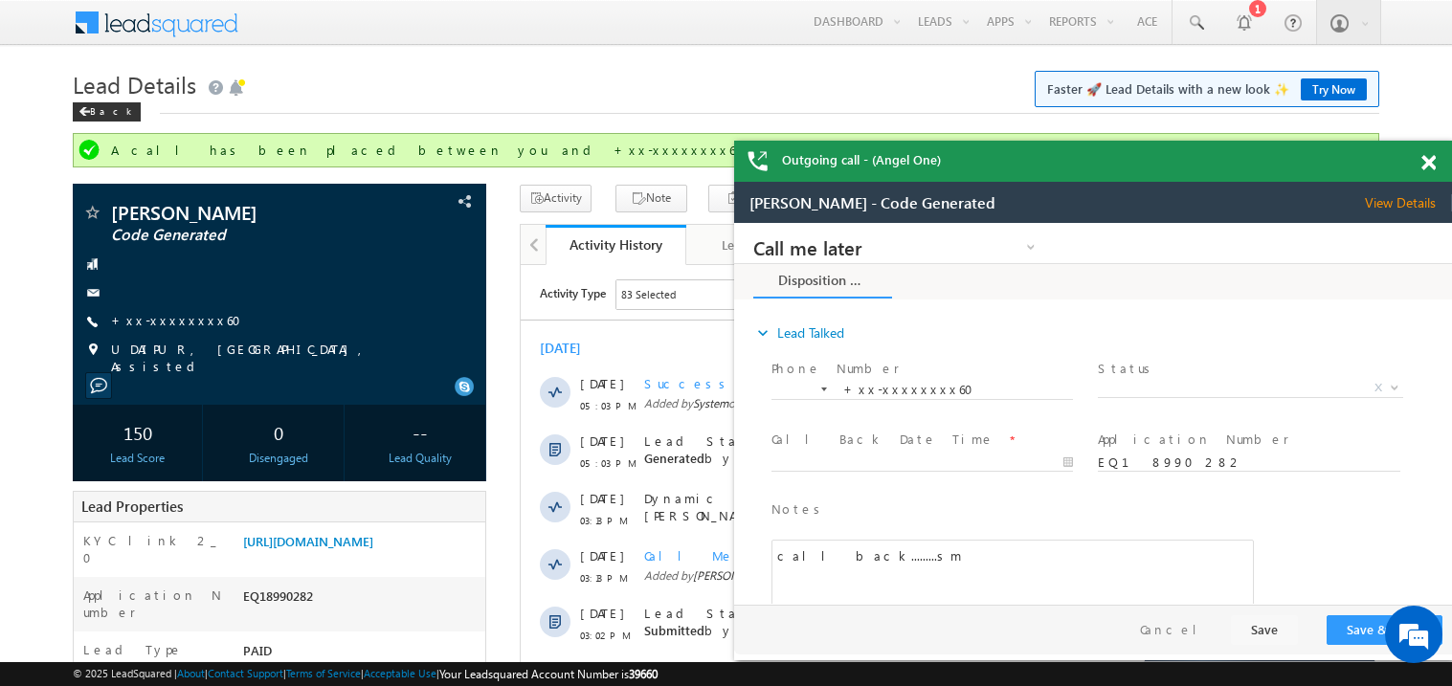
click at [1426, 161] on span at bounding box center [1429, 163] width 14 height 16
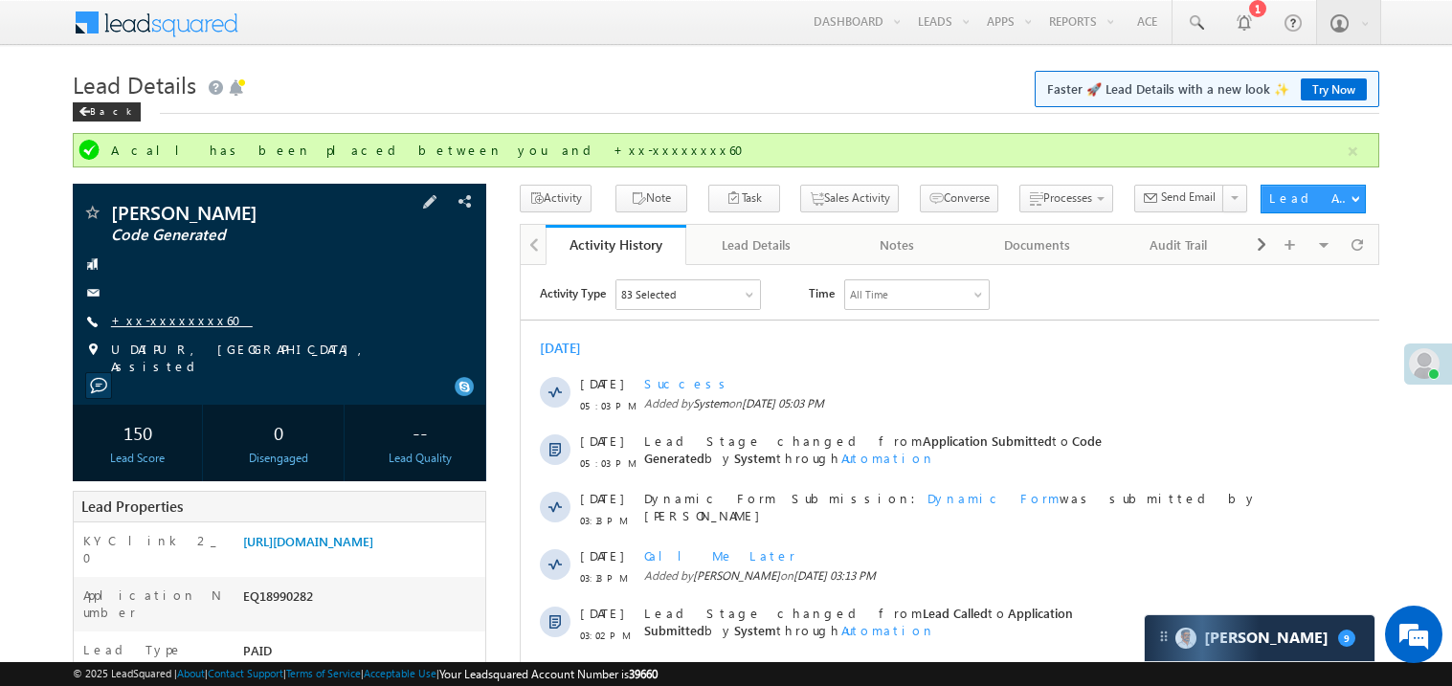
click at [162, 326] on link "+xx-xxxxxxxx60" at bounding box center [182, 320] width 142 height 16
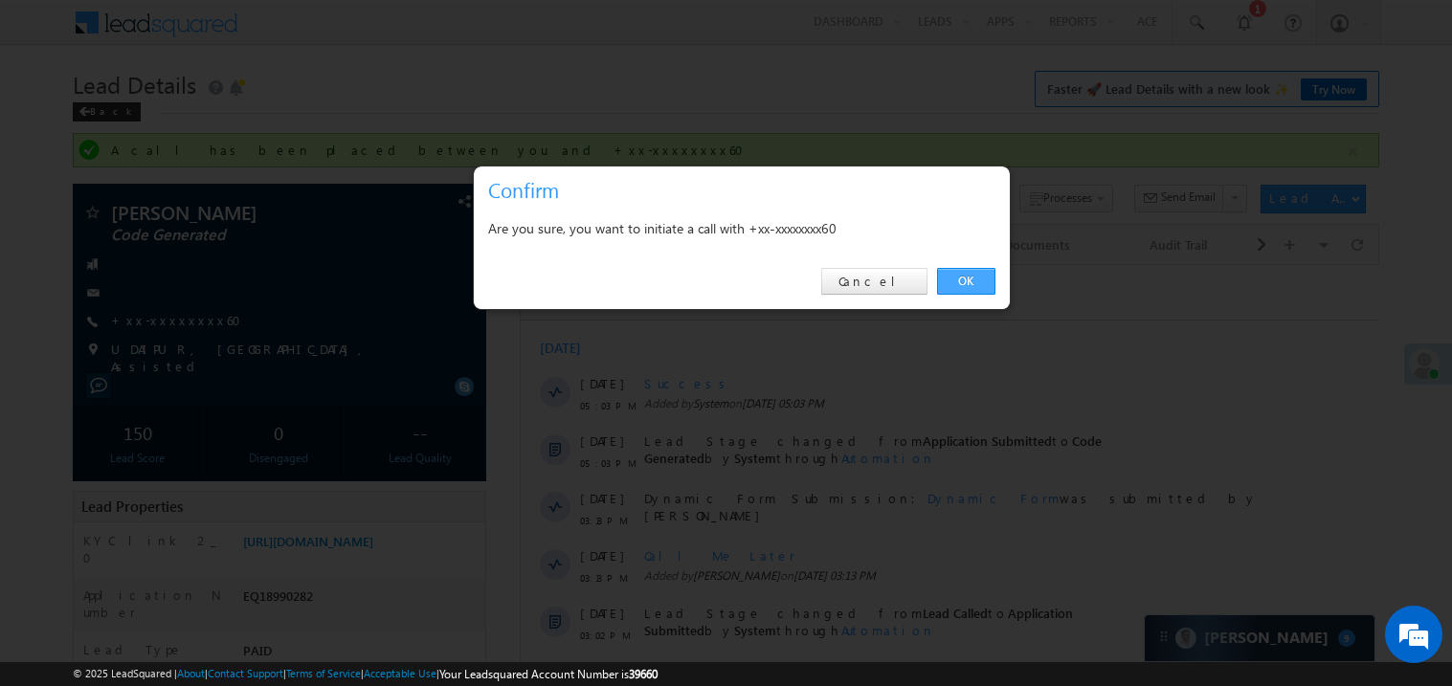
click at [966, 281] on link "OK" at bounding box center [966, 281] width 58 height 27
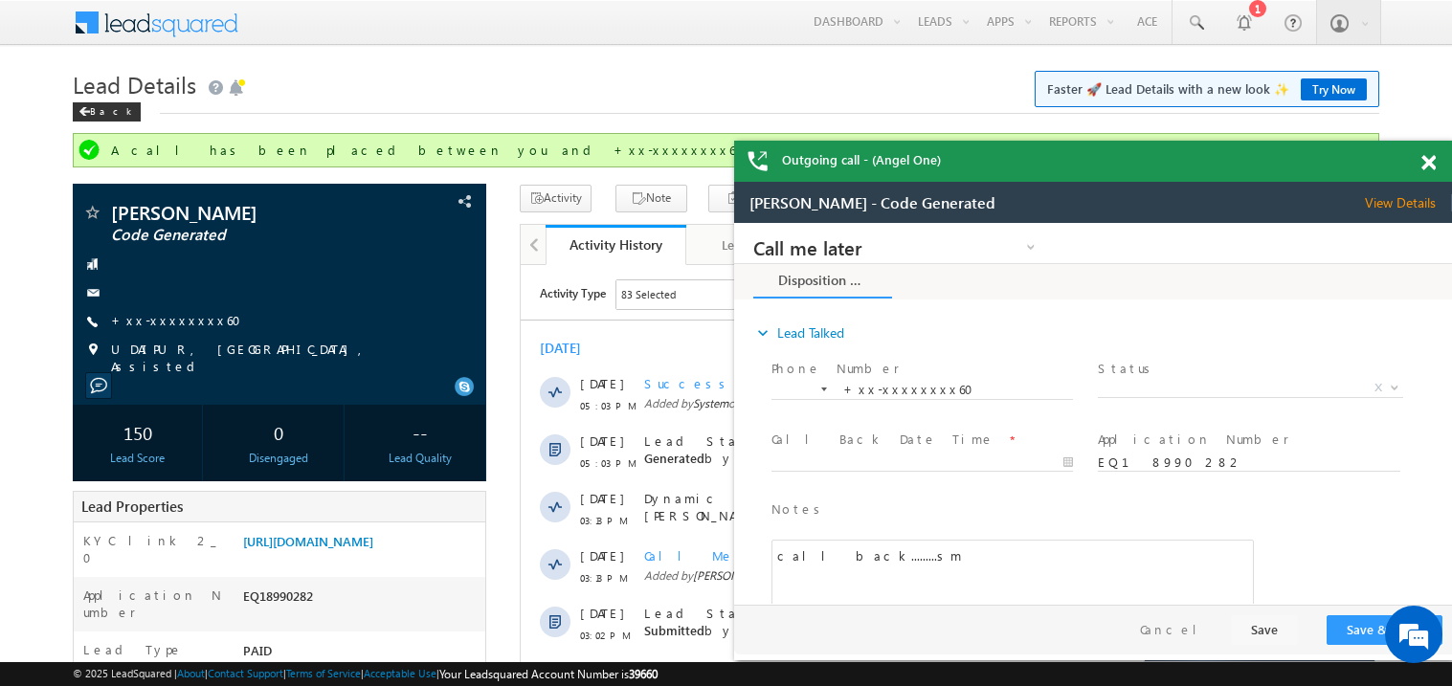
click at [1436, 168] on div at bounding box center [1440, 159] width 26 height 37
click at [1430, 160] on span at bounding box center [1429, 163] width 14 height 16
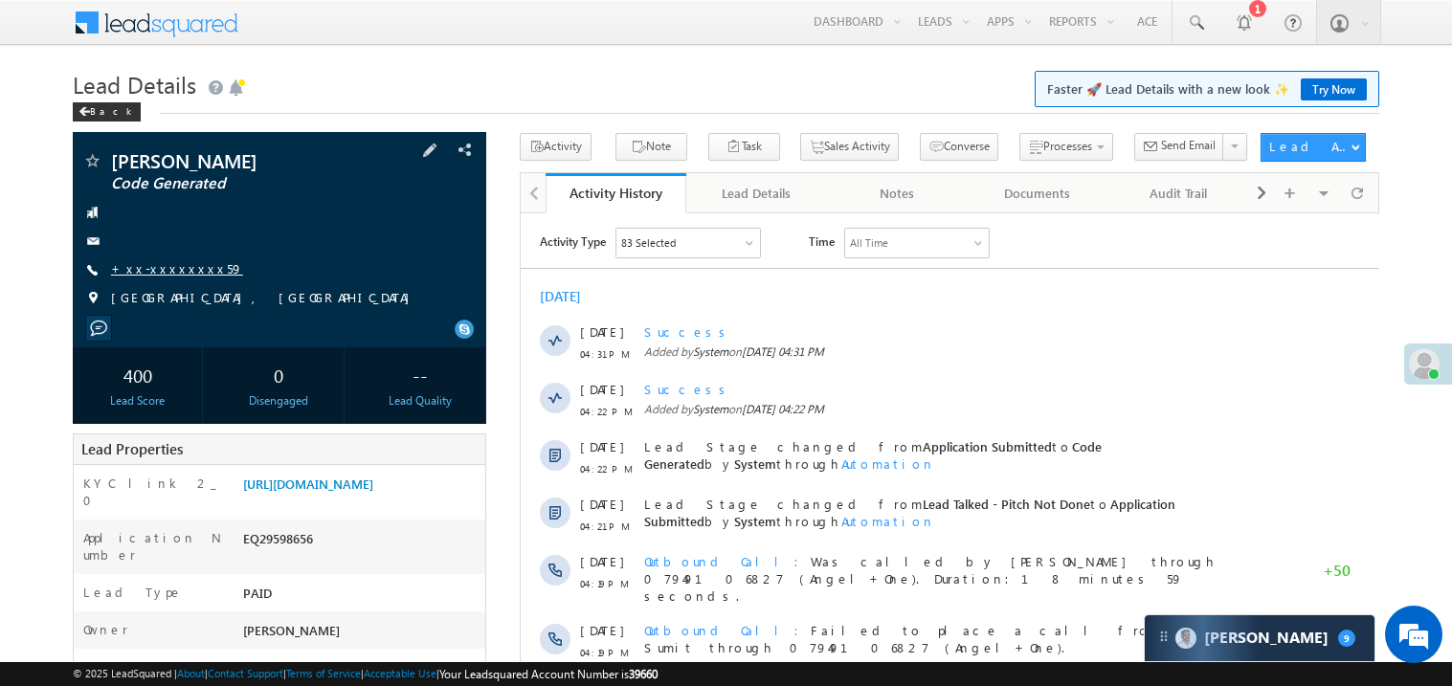
click at [162, 267] on link "+xx-xxxxxxxx59" at bounding box center [177, 268] width 132 height 16
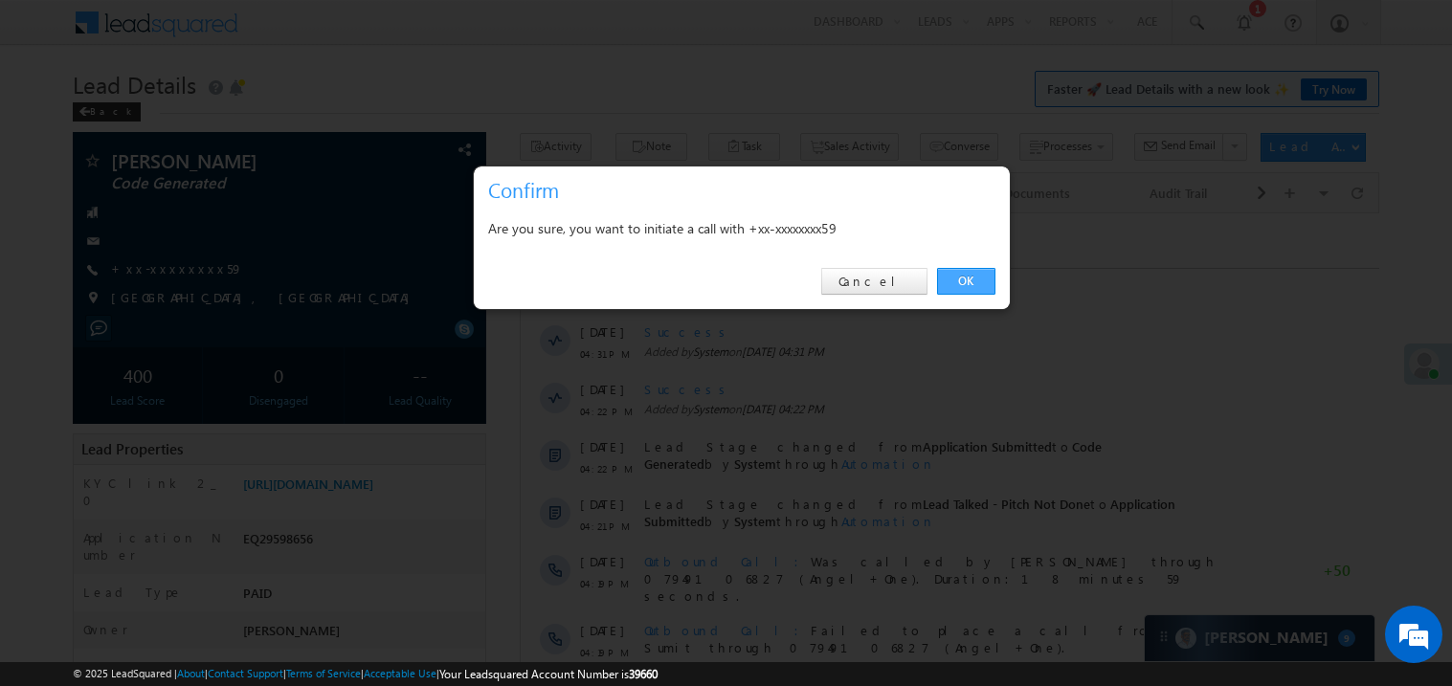
click at [963, 276] on link "OK" at bounding box center [966, 281] width 58 height 27
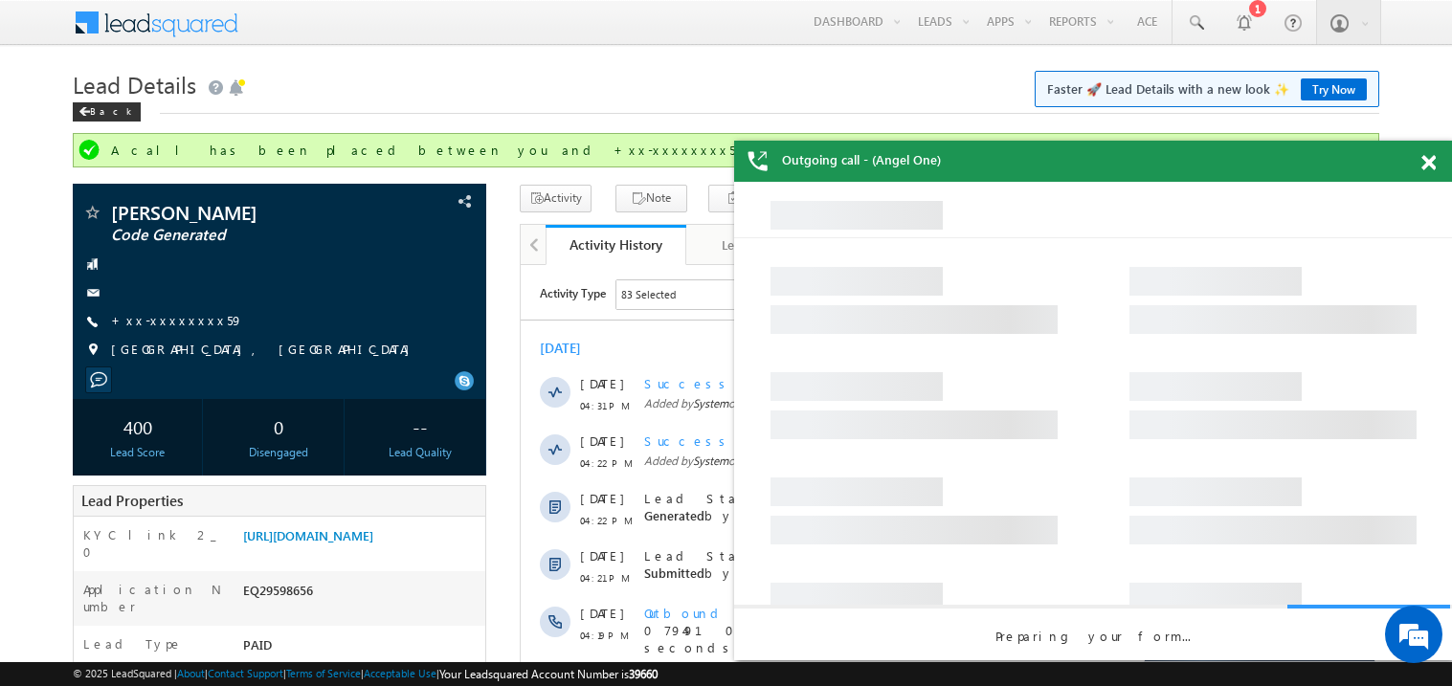
click at [1438, 161] on div at bounding box center [1440, 159] width 26 height 37
click at [1432, 163] on span at bounding box center [1429, 163] width 14 height 16
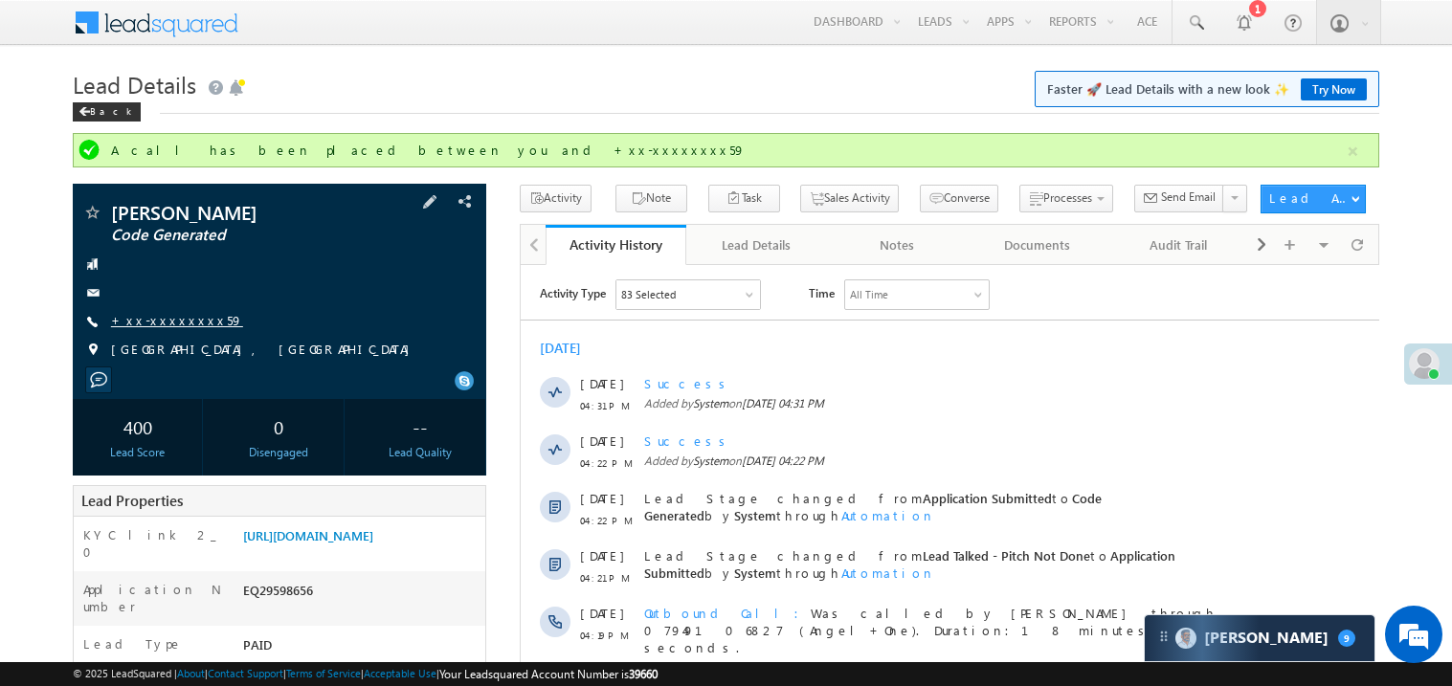
click at [183, 319] on link "+xx-xxxxxxxx59" at bounding box center [177, 320] width 132 height 16
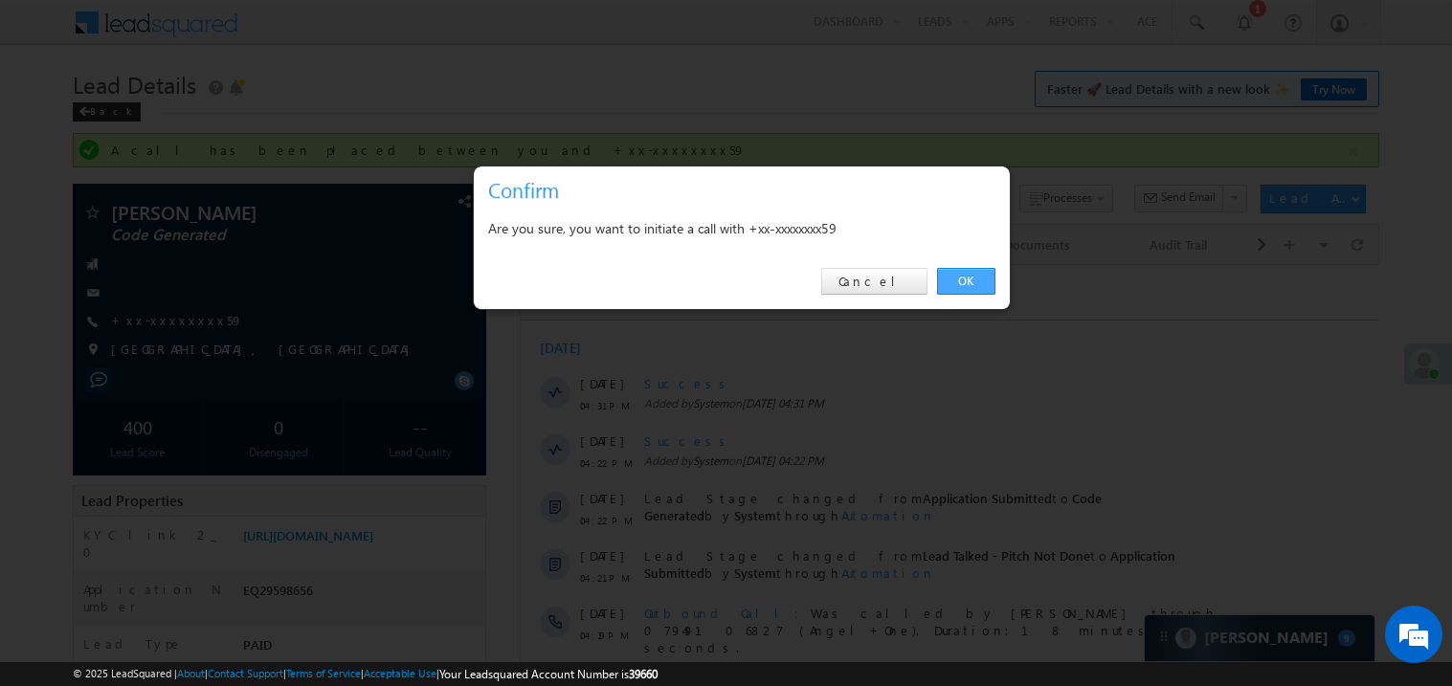
click at [956, 282] on link "OK" at bounding box center [966, 281] width 58 height 27
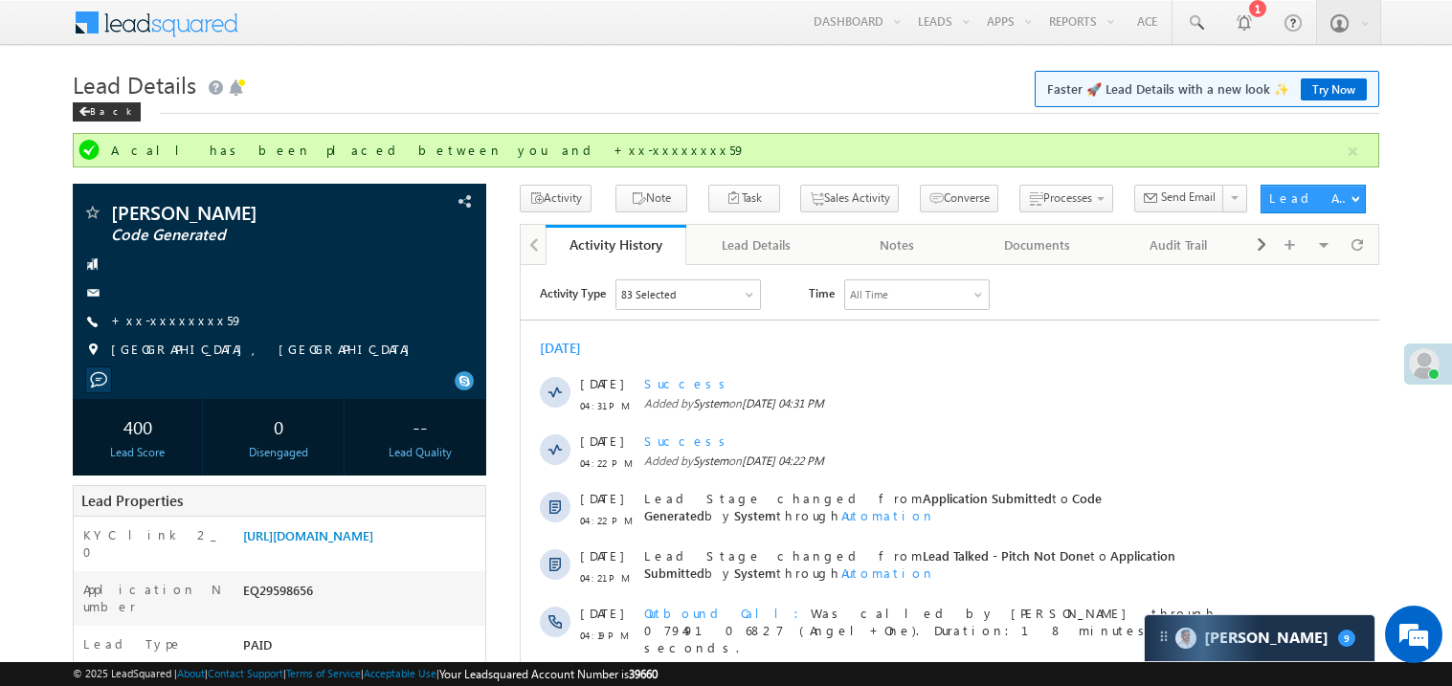
click at [640, 94] on h1 "Lead Details Faster 🚀 Lead Details with a new look ✨ Try Now" at bounding box center [726, 82] width 1307 height 37
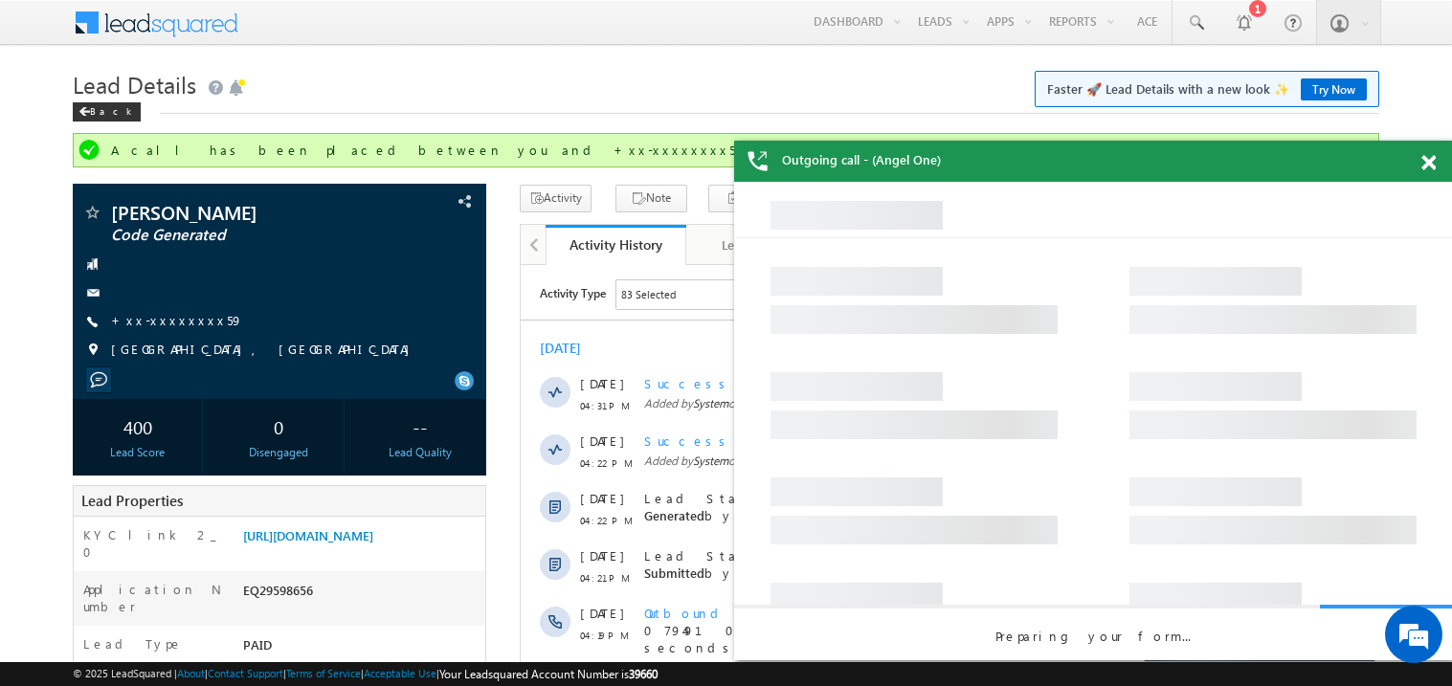
click at [1431, 163] on span at bounding box center [1429, 163] width 14 height 16
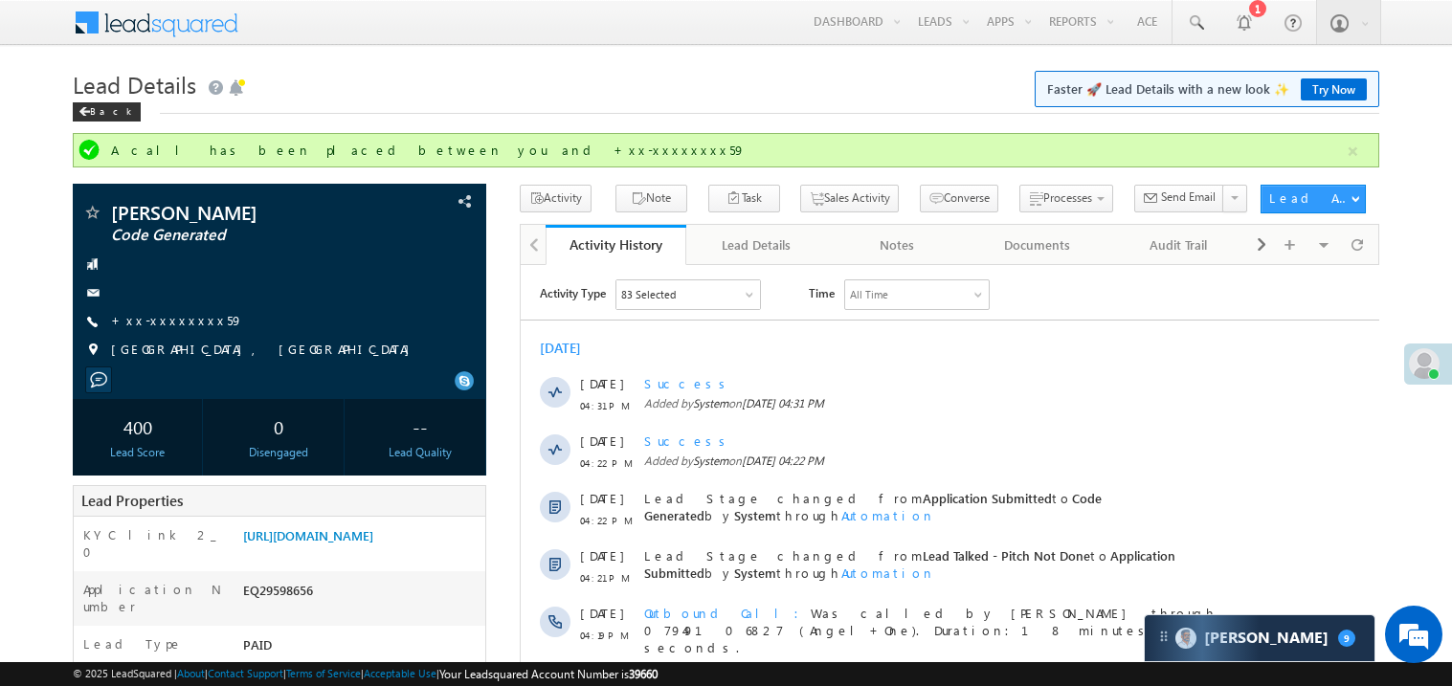
click at [322, 108] on div "Back" at bounding box center [726, 107] width 1307 height 12
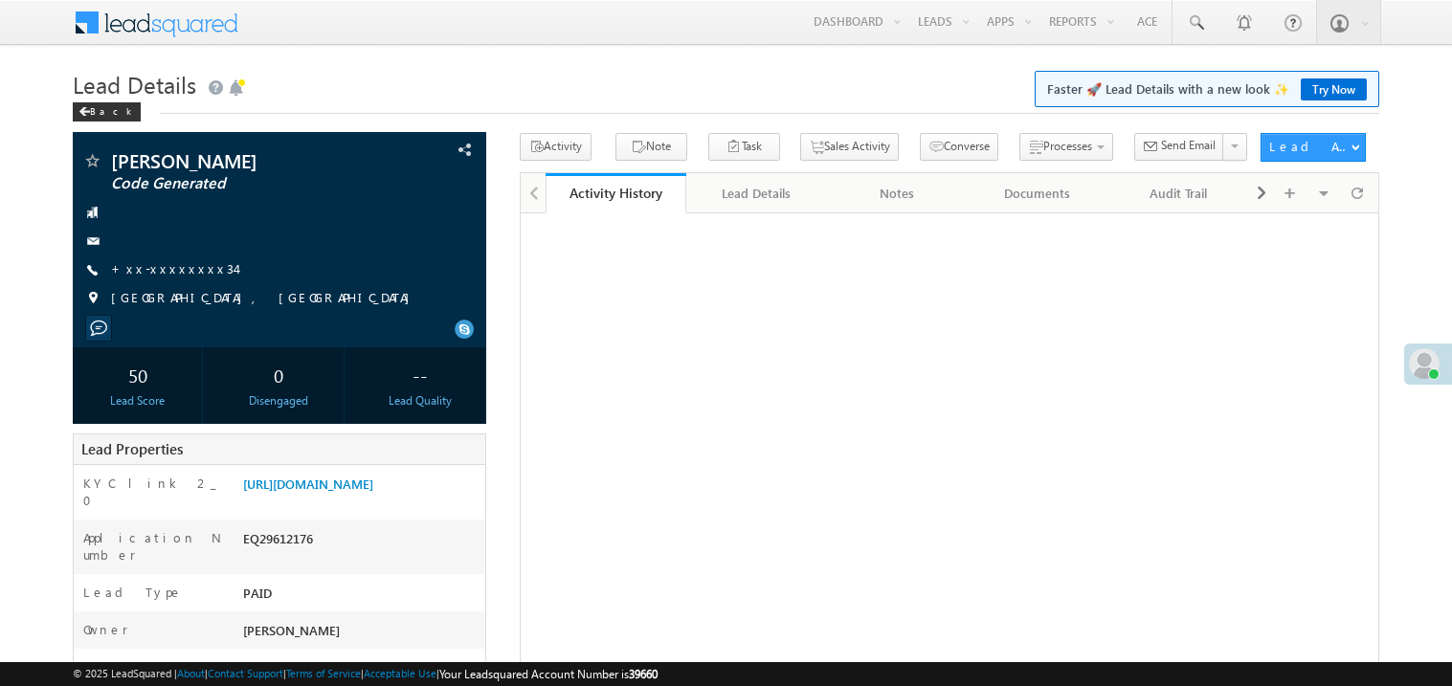
click at [189, 265] on link "+xx-xxxxxxxx34" at bounding box center [173, 268] width 124 height 16
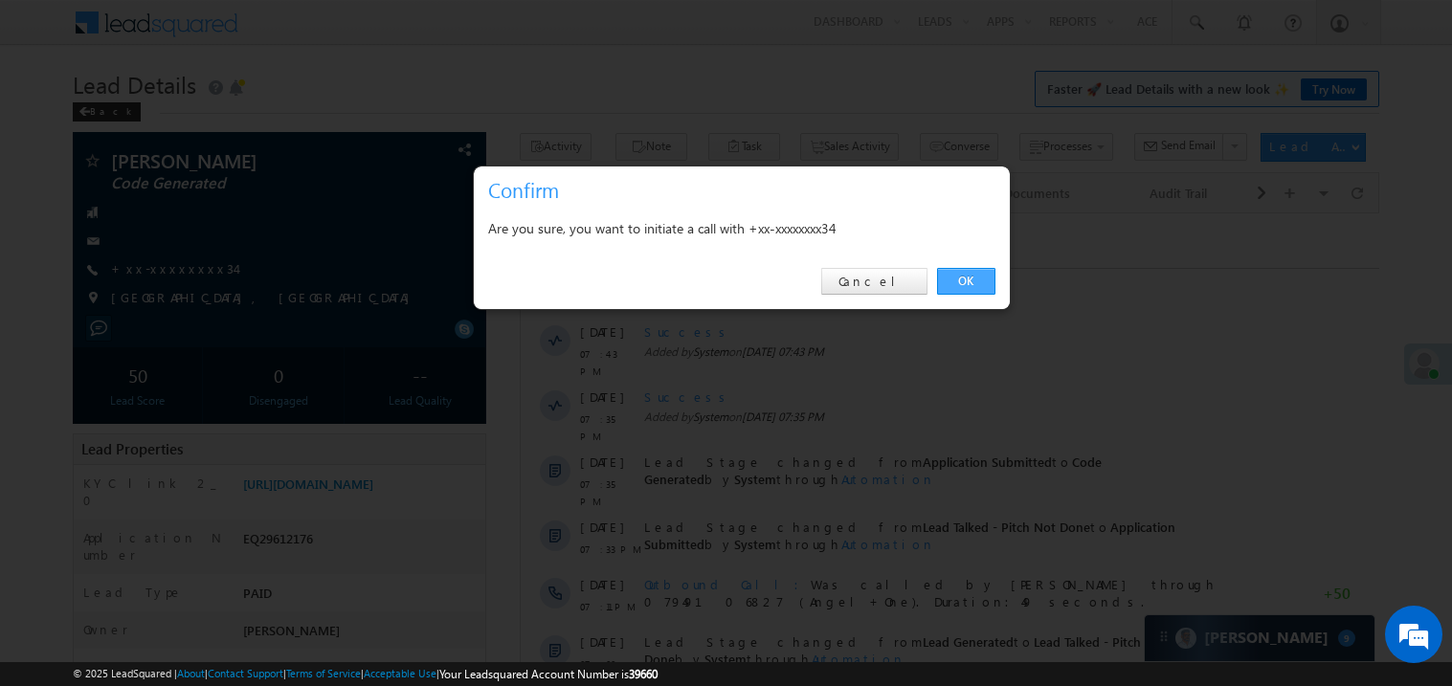
click at [959, 276] on link "OK" at bounding box center [966, 281] width 58 height 27
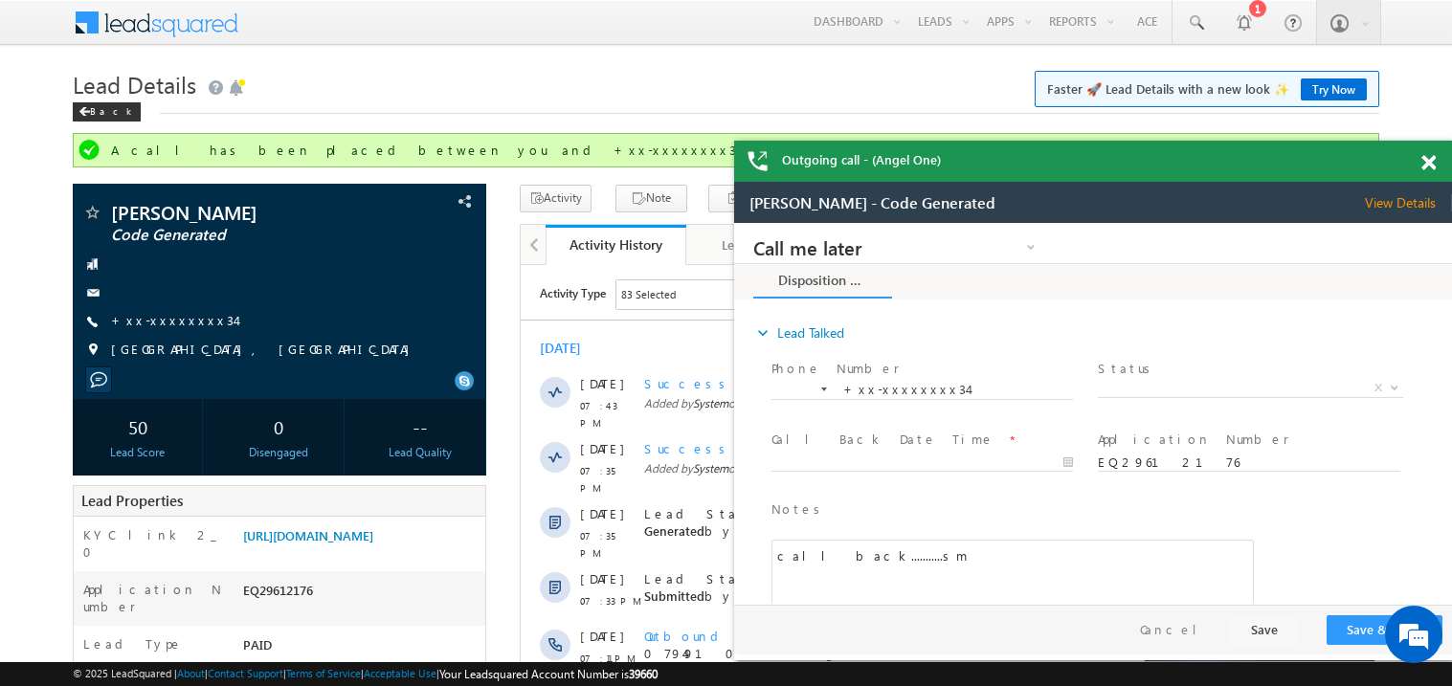
click at [1426, 160] on span at bounding box center [1429, 163] width 14 height 16
